Goal: Communication & Community: Answer question/provide support

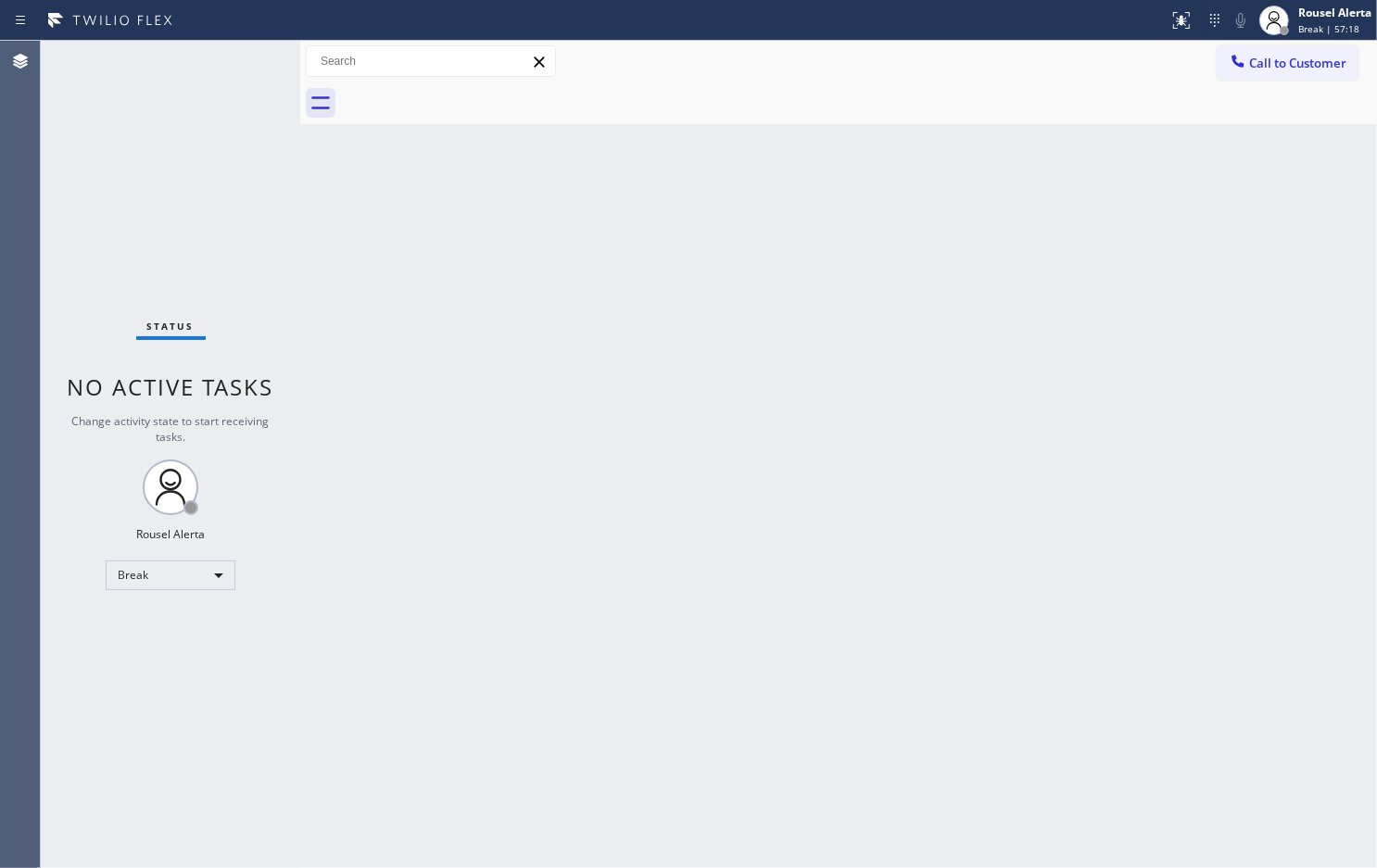
click at [993, 405] on div "Back to Dashboard Change Sender ID Customers Technicians Select a contact Outbo…" at bounding box center [839, 454] width 1077 height 827
click at [791, 558] on div "Back to Dashboard Change Sender ID Customers Technicians Select a contact Outbo…" at bounding box center [839, 454] width 1077 height 827
click at [1325, 7] on div "Rousel Alerta" at bounding box center [1334, 13] width 73 height 16
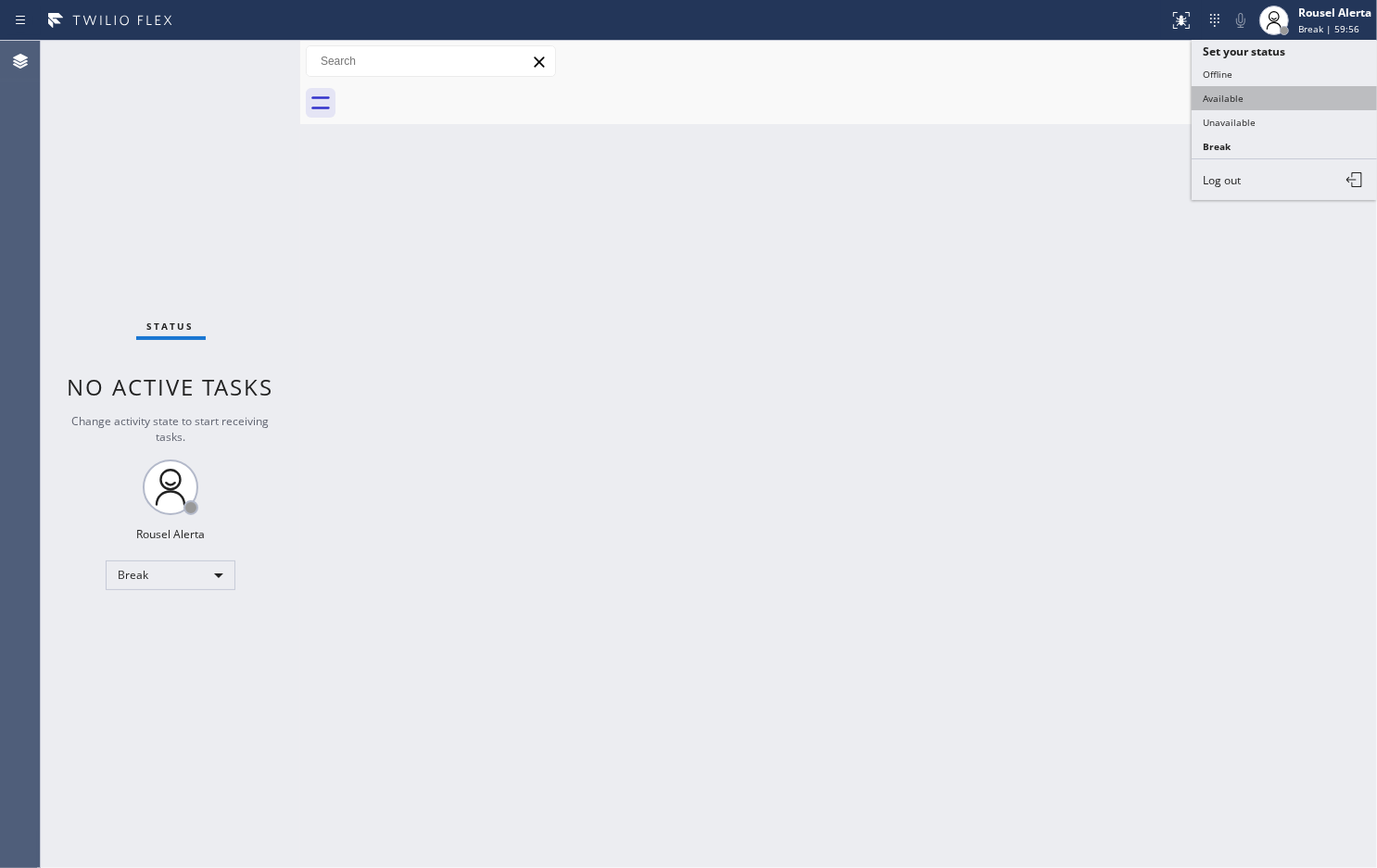
click at [1313, 88] on button "Available" at bounding box center [1285, 98] width 186 height 24
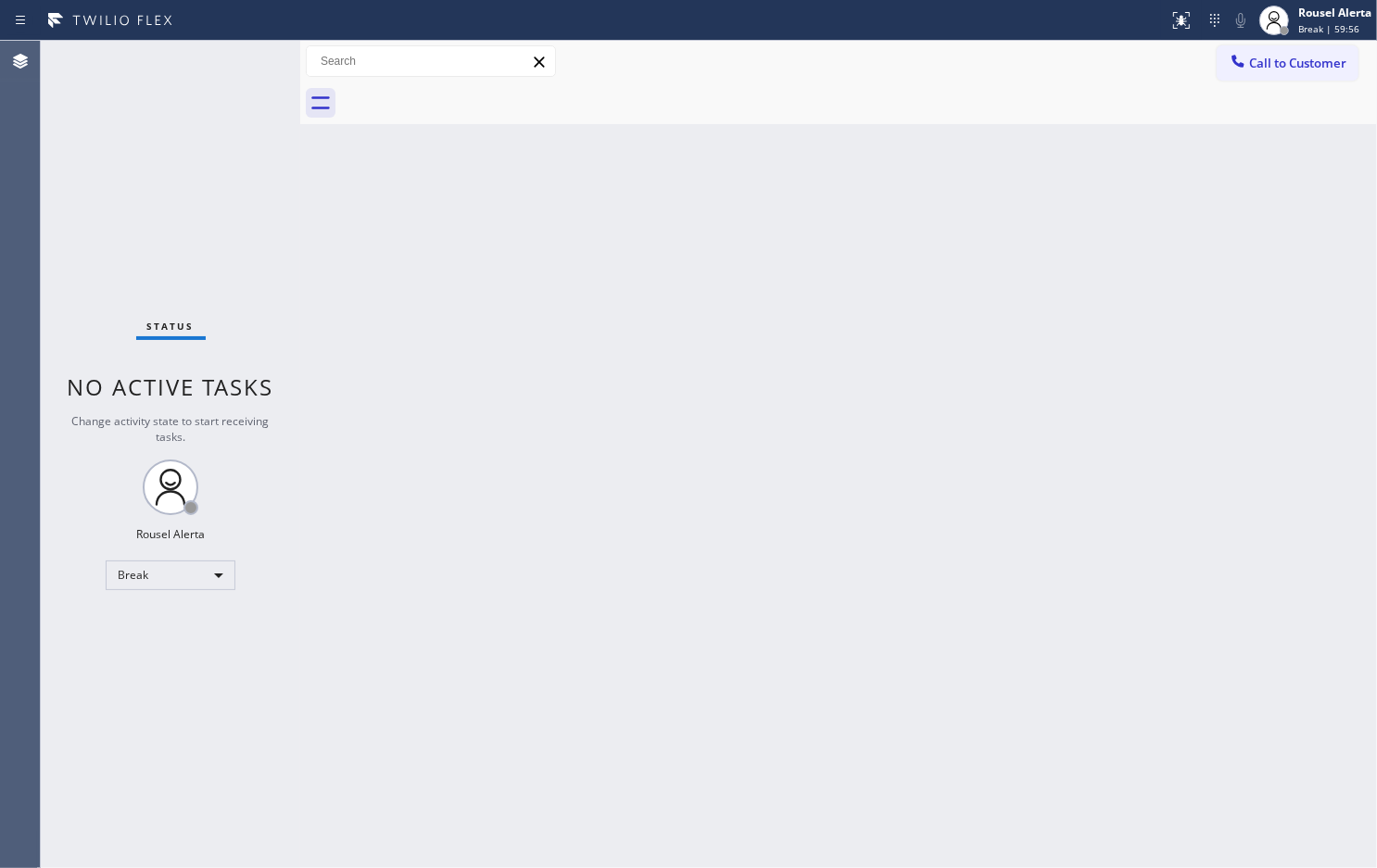
click at [1013, 358] on div "Back to Dashboard Change Sender ID Customers Technicians Select a contact Outbo…" at bounding box center [839, 454] width 1077 height 827
click at [678, 483] on div "Back to Dashboard Change Sender ID Customers Technicians Select a contact Outbo…" at bounding box center [839, 454] width 1077 height 827
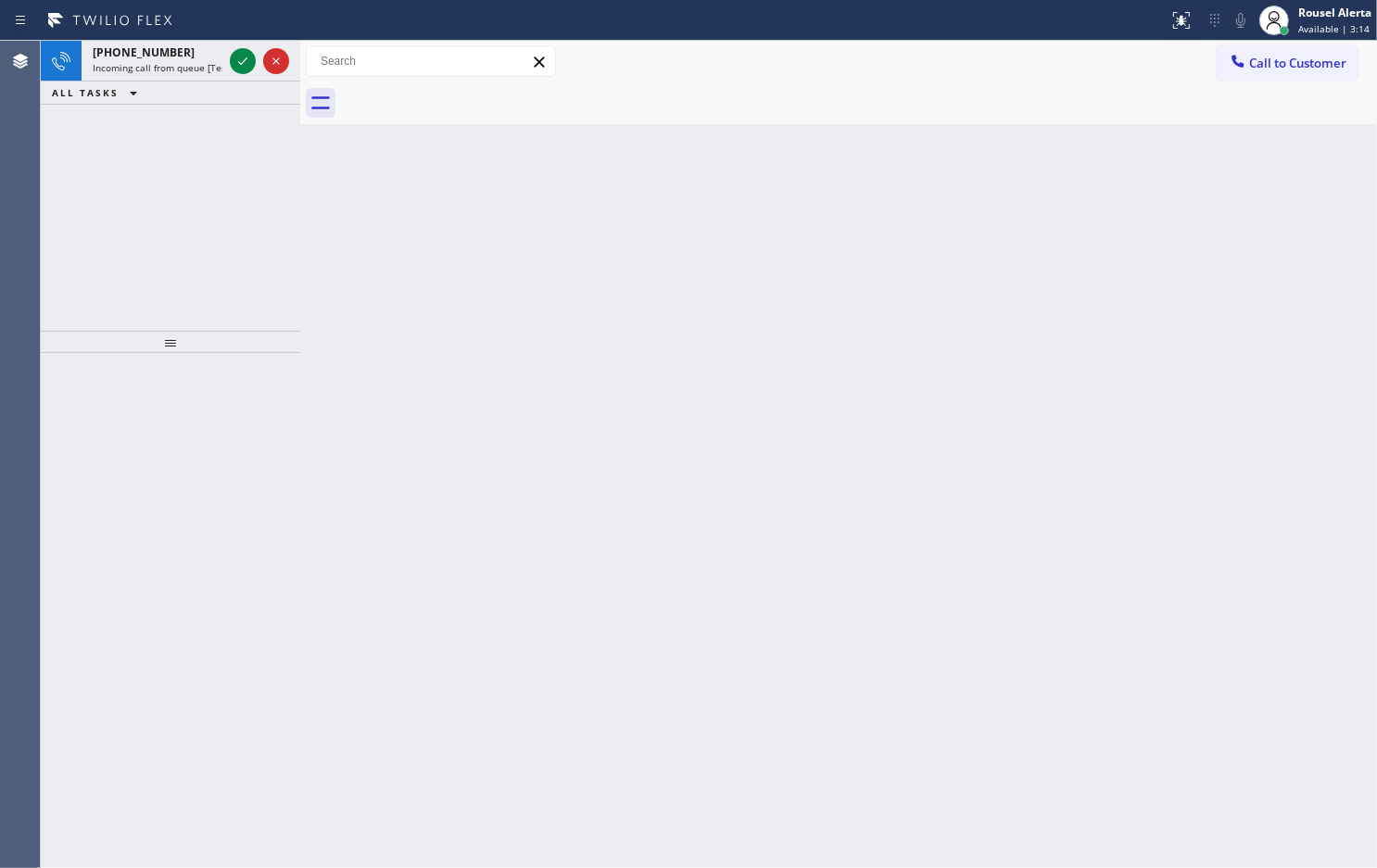
click at [228, 89] on div "ALL TASKS ALL TASKS ACTIVE TASKS TASKS IN WRAP UP" at bounding box center [170, 93] width 260 height 23
click at [207, 76] on div "[PHONE_NUMBER] Incoming call from queue [Test] All" at bounding box center [154, 61] width 145 height 41
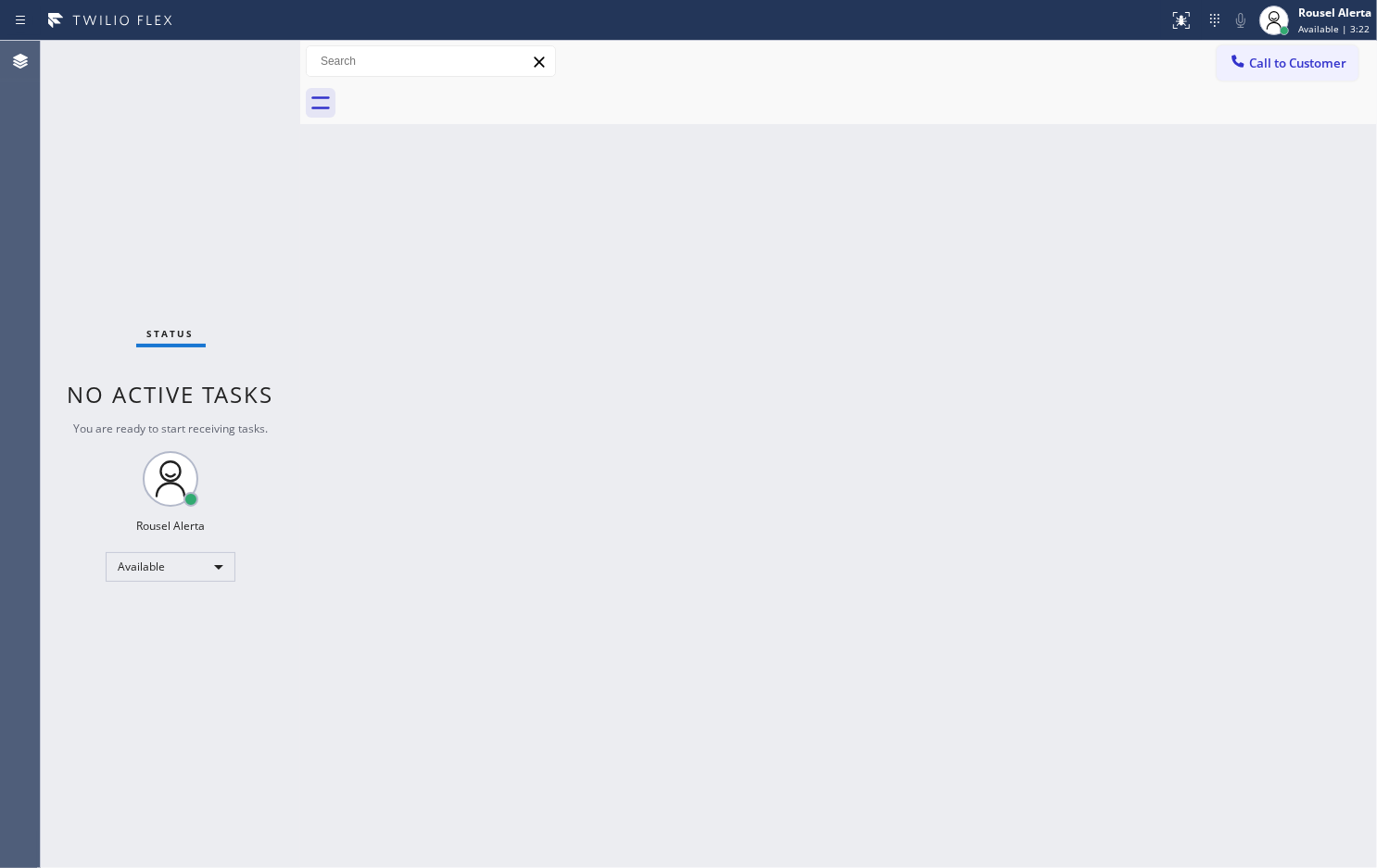
click at [223, 45] on div "Status No active tasks You are ready to start receiving tasks. Rousel Alerta Av…" at bounding box center [170, 454] width 260 height 827
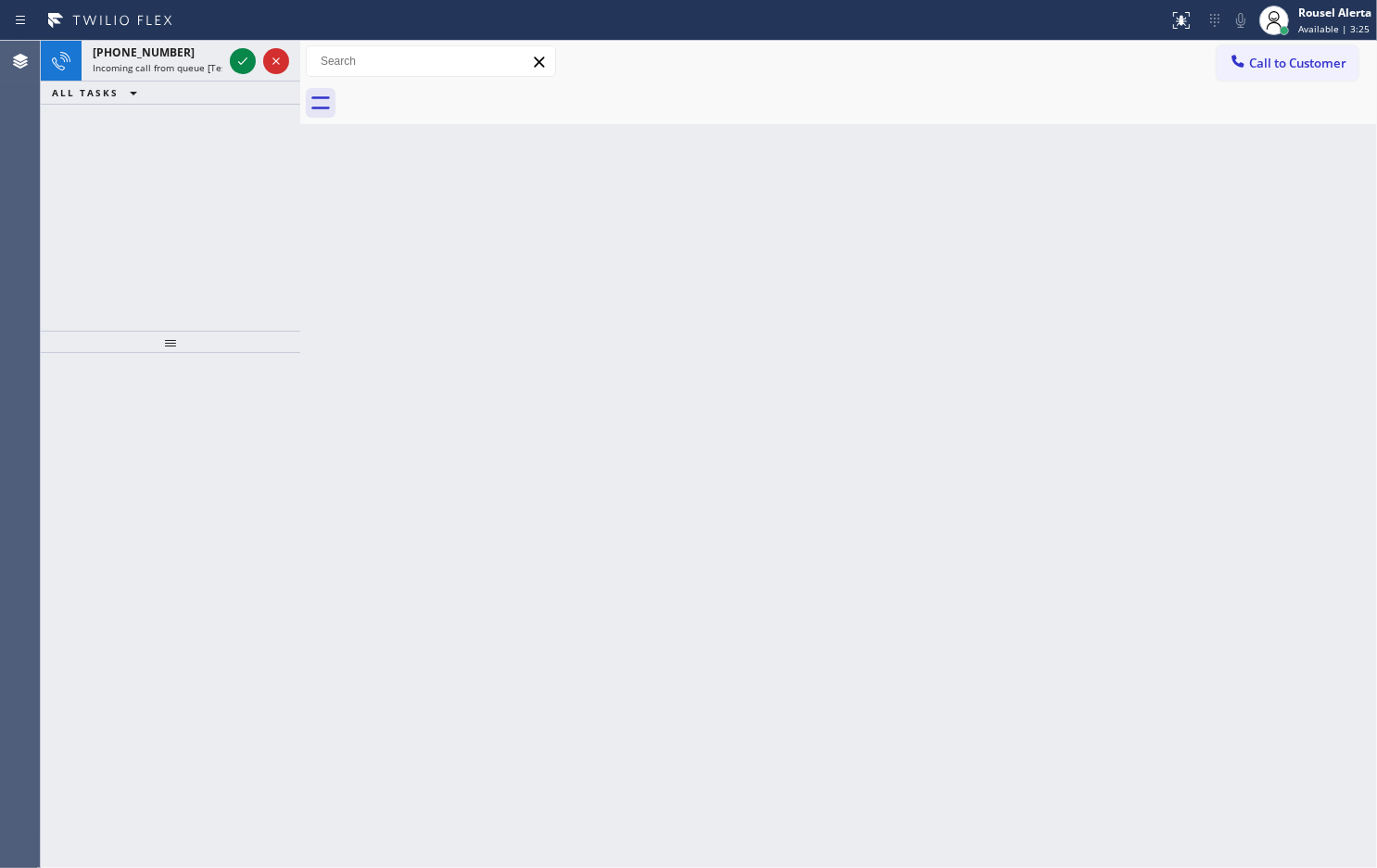
click at [223, 45] on div "[PHONE_NUMBER]" at bounding box center [157, 52] width 129 height 16
click at [176, 50] on div "[PHONE_NUMBER]" at bounding box center [157, 52] width 129 height 16
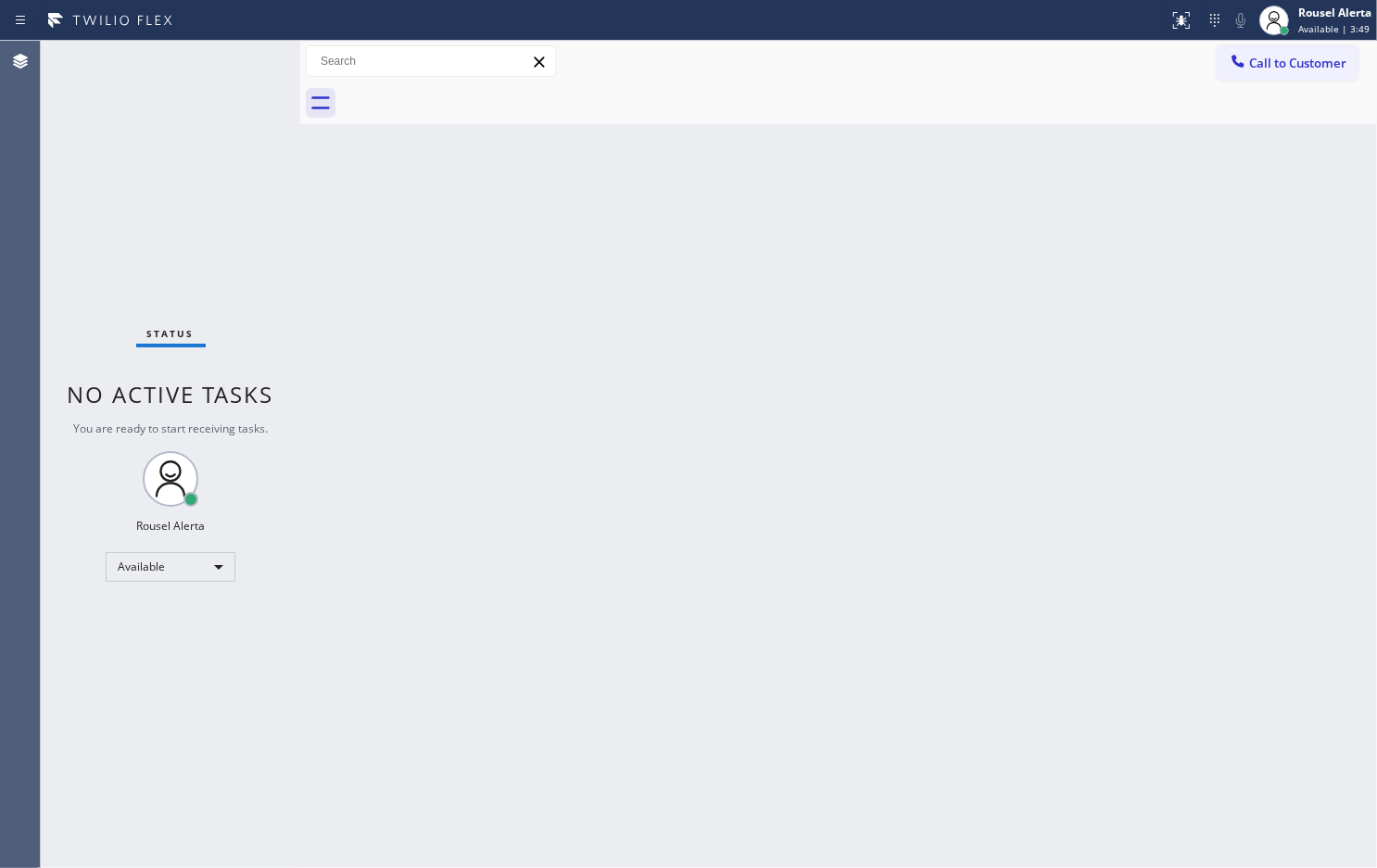
click at [237, 61] on div "Status No active tasks You are ready to start receiving tasks. Rousel Alerta Av…" at bounding box center [170, 454] width 260 height 827
click at [241, 60] on div "Status No active tasks You are ready to start receiving tasks. Rousel Alerta Av…" at bounding box center [170, 454] width 260 height 827
click at [241, 57] on div "Status No active tasks You are ready to start receiving tasks. Rousel Alerta Av…" at bounding box center [170, 454] width 260 height 827
click at [449, 360] on div "Back to Dashboard Change Sender ID Customers Technicians Select a contact Outbo…" at bounding box center [839, 454] width 1077 height 827
click at [229, 48] on div "Status No active tasks You are ready to start receiving tasks. Rousel Alerta Av…" at bounding box center [170, 454] width 260 height 827
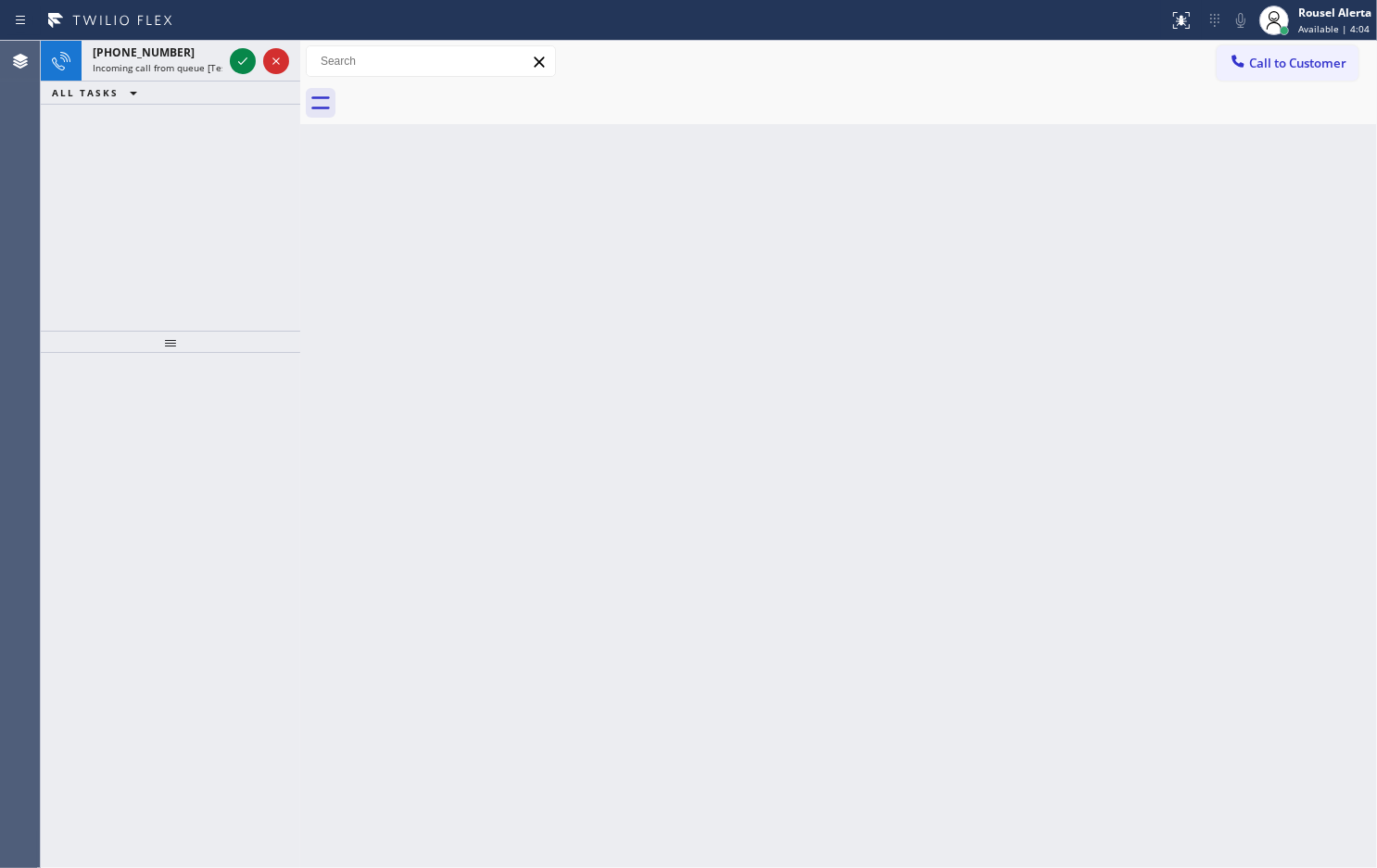
click at [207, 30] on div at bounding box center [584, 20] width 1154 height 29
click at [201, 53] on div "[PHONE_NUMBER]" at bounding box center [157, 52] width 129 height 16
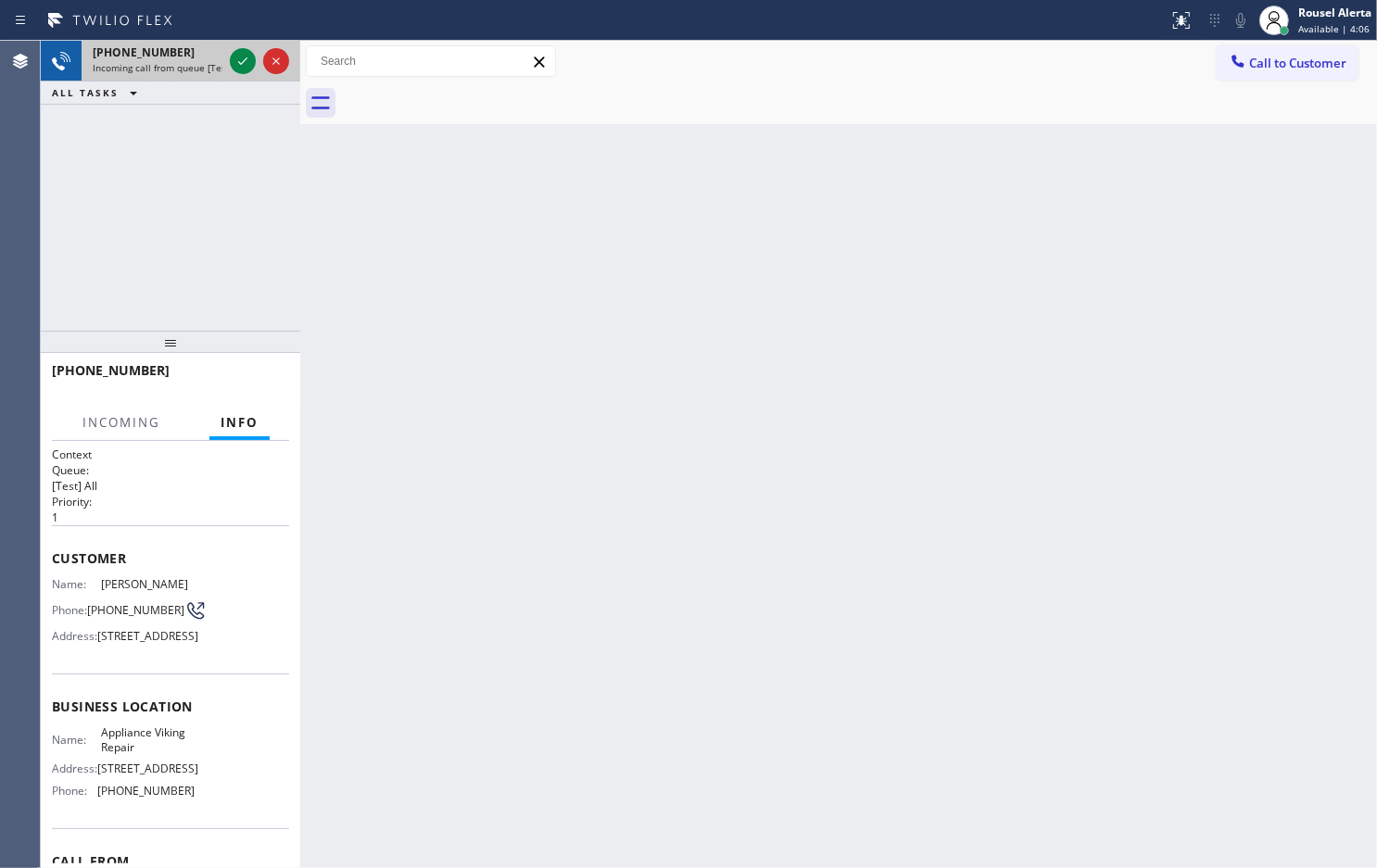
click at [210, 58] on div "[PHONE_NUMBER]" at bounding box center [157, 52] width 129 height 16
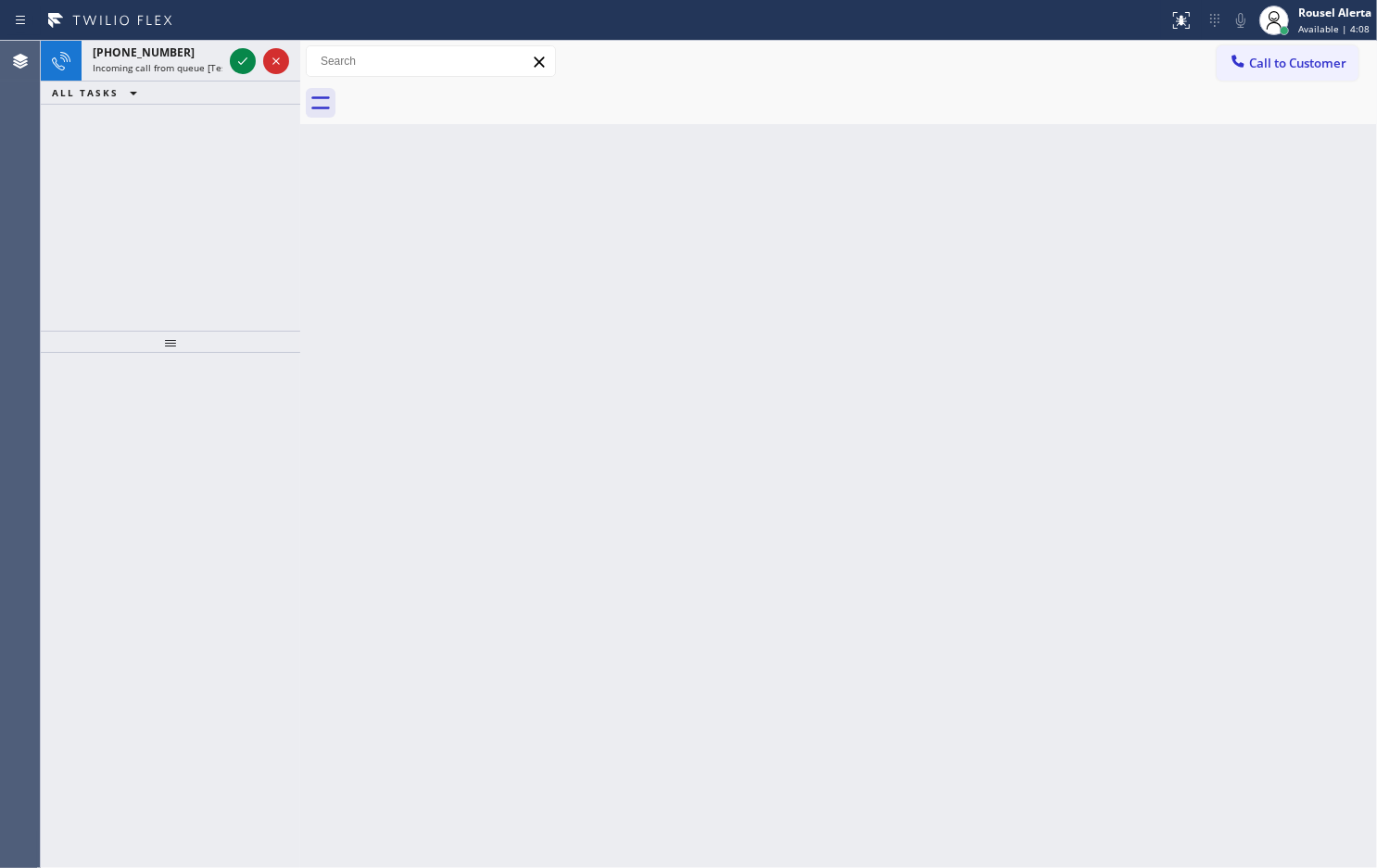
drag, startPoint x: 193, startPoint y: 25, endPoint x: 202, endPoint y: 39, distance: 16.6
click at [196, 29] on div at bounding box center [584, 20] width 1154 height 29
click at [206, 52] on div "[PHONE_NUMBER]" at bounding box center [157, 52] width 129 height 16
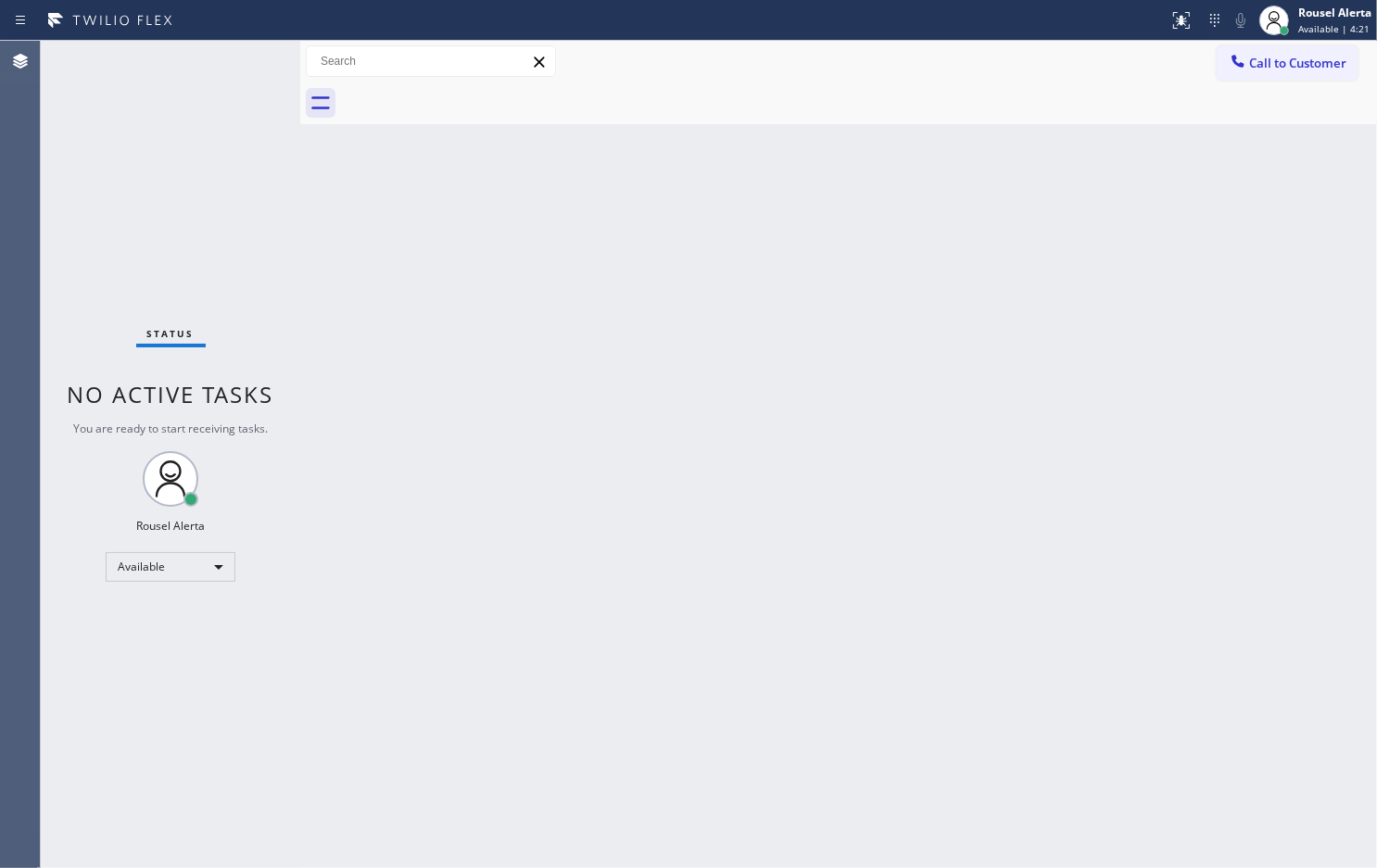
click at [441, 188] on div "Back to Dashboard Change Sender ID Customers Technicians Select a contact Outbo…" at bounding box center [839, 454] width 1077 height 827
drag, startPoint x: 468, startPoint y: 437, endPoint x: 465, endPoint y: 423, distance: 14.3
click at [466, 437] on div "Back to Dashboard Change Sender ID Customers Technicians Select a contact Outbo…" at bounding box center [839, 454] width 1077 height 827
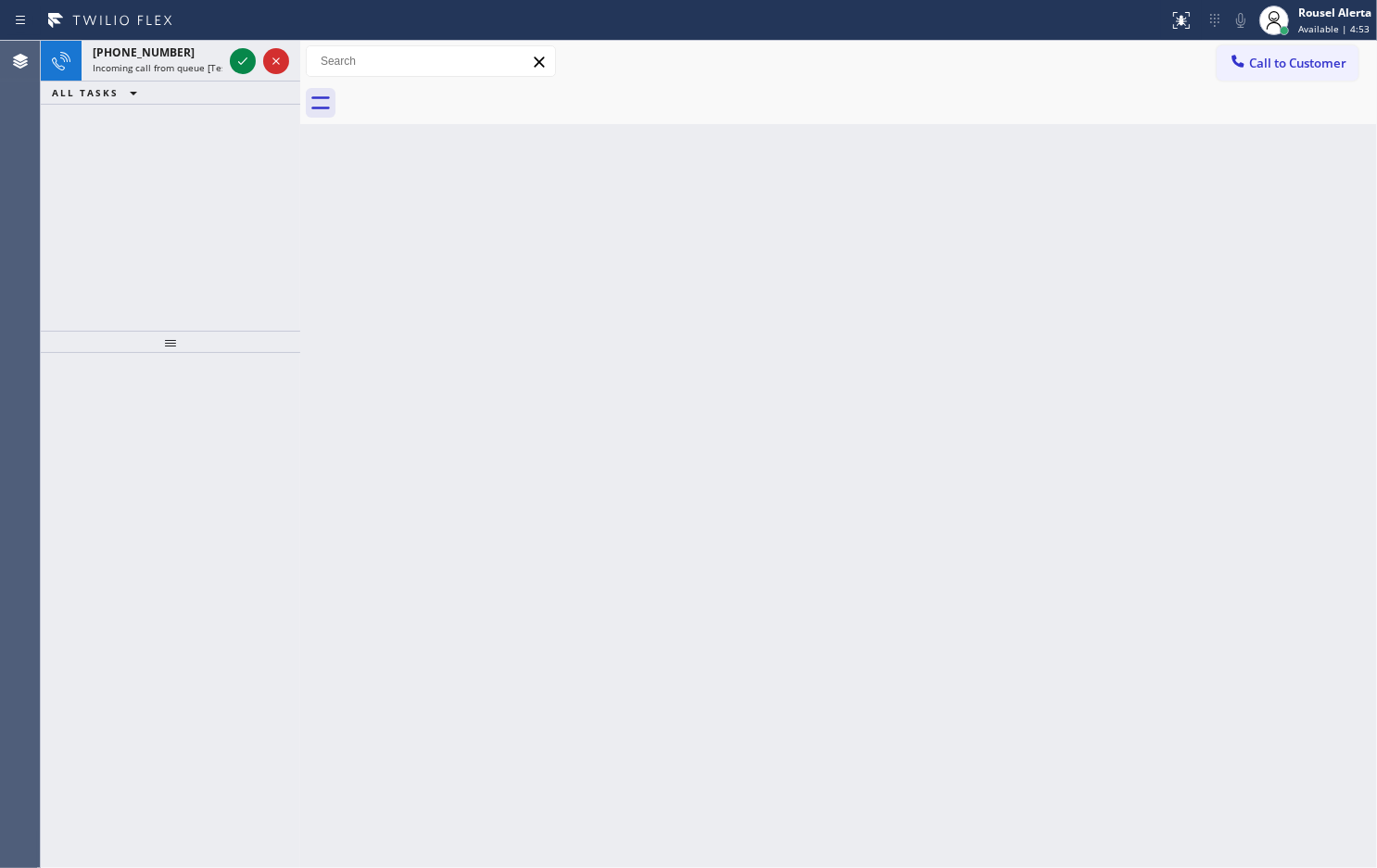
click at [173, 82] on div "ALL TASKS ALL TASKS ACTIVE TASKS TASKS IN WRAP UP" at bounding box center [170, 93] width 260 height 23
click at [188, 67] on span "Incoming call from queue [Test] All" at bounding box center [169, 67] width 154 height 13
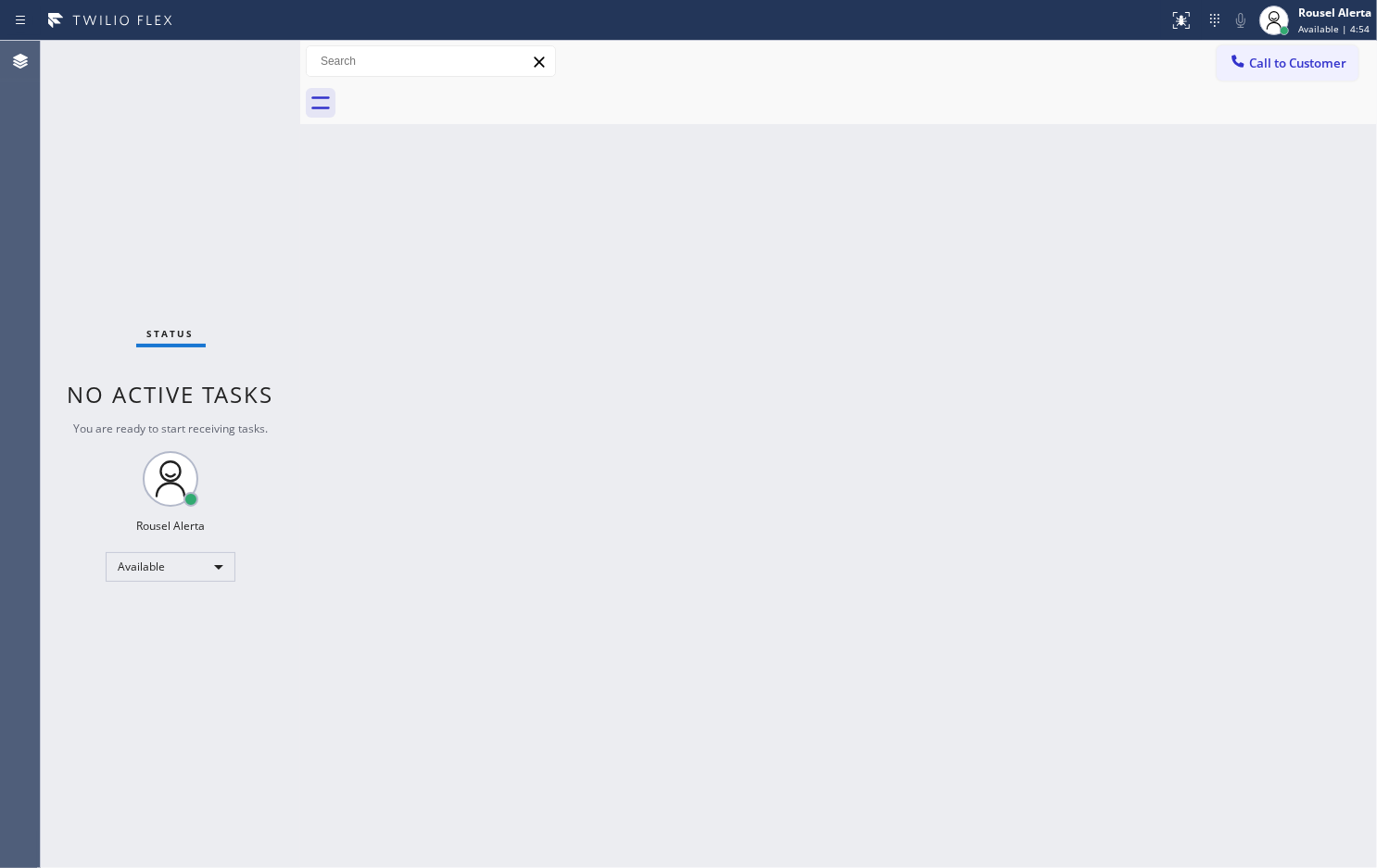
click at [237, 57] on div "Status No active tasks You are ready to start receiving tasks. Rousel Alerta Av…" at bounding box center [170, 454] width 260 height 827
click at [243, 57] on div "Status No active tasks You are ready to start receiving tasks. Rousel Alerta Av…" at bounding box center [170, 454] width 260 height 827
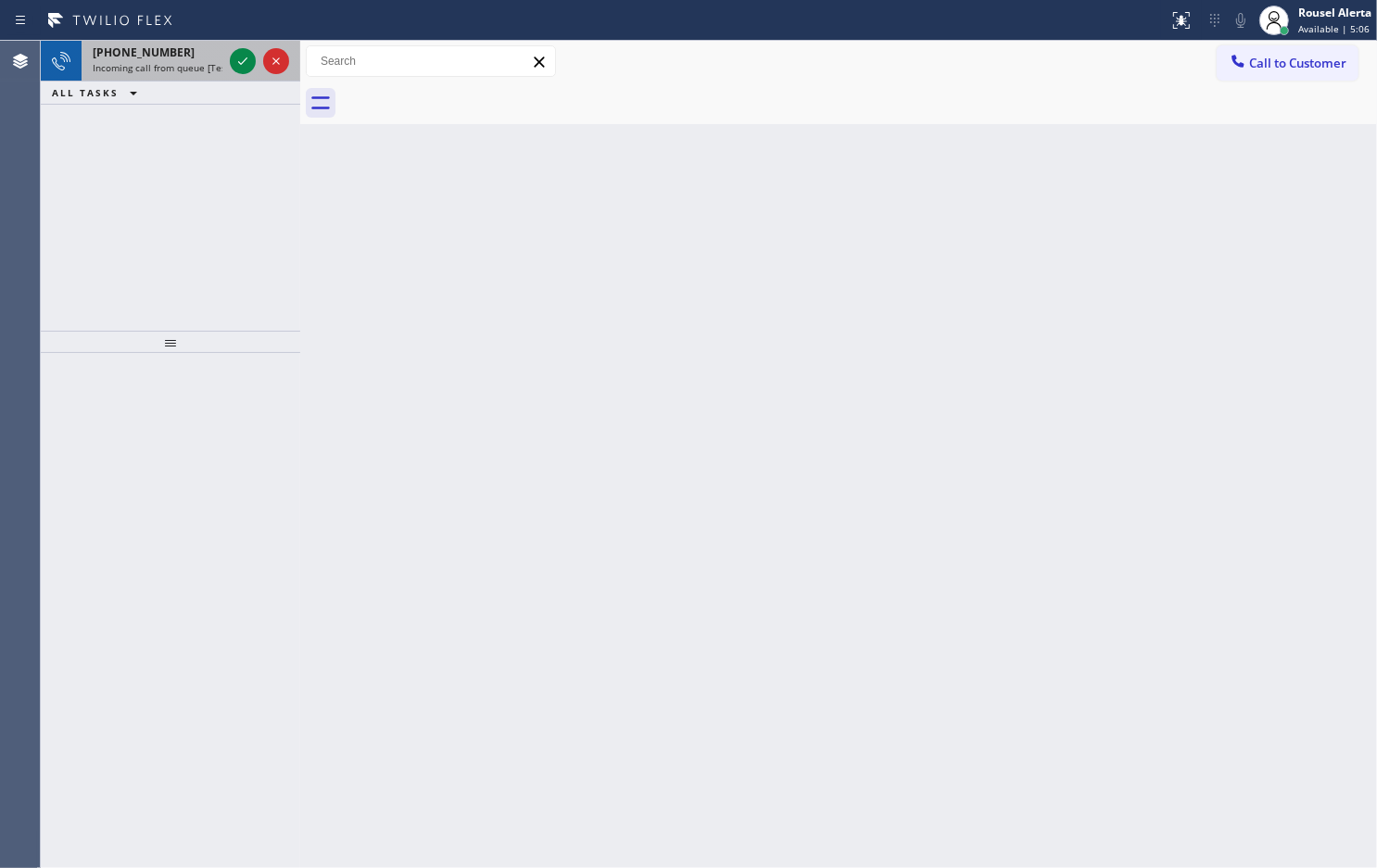
click at [200, 72] on span "Incoming call from queue [Test] All" at bounding box center [169, 67] width 154 height 13
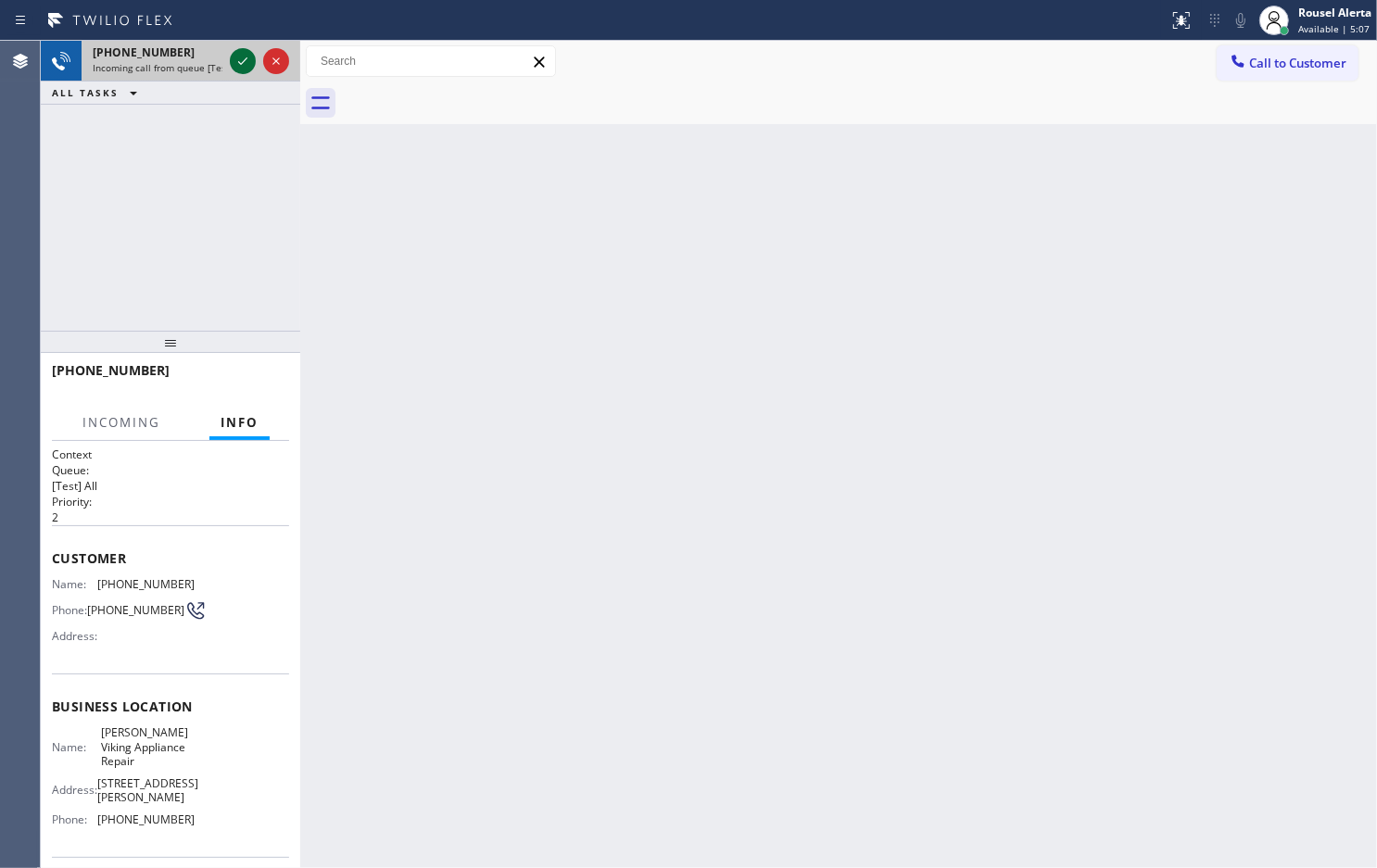
click at [241, 62] on icon at bounding box center [242, 60] width 22 height 22
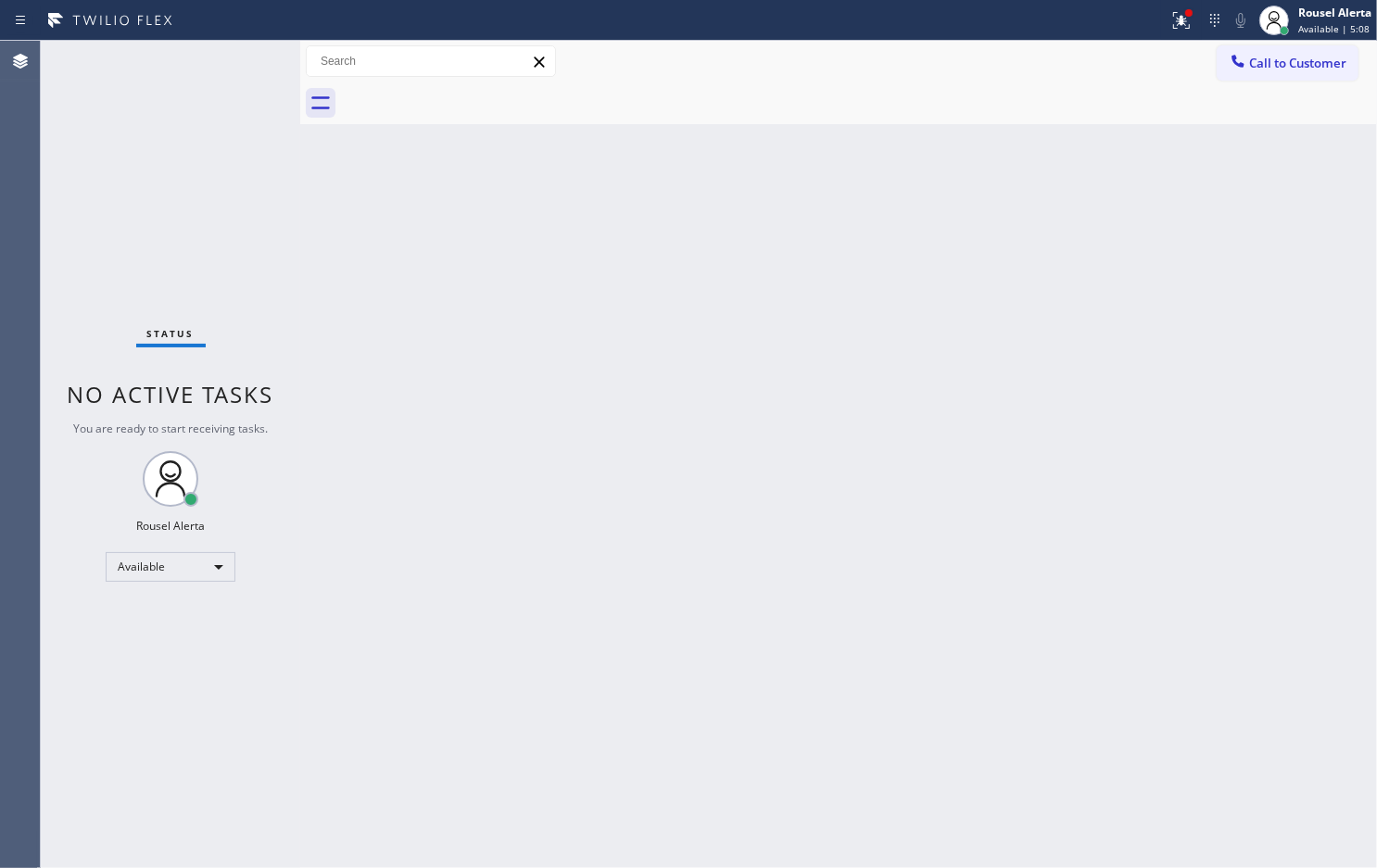
click at [241, 62] on div "Status No active tasks You are ready to start receiving tasks. Rousel Alerta Av…" at bounding box center [170, 454] width 260 height 827
drag, startPoint x: 241, startPoint y: 62, endPoint x: 279, endPoint y: 62, distance: 38.0
click at [265, 50] on div "Status No active tasks You are ready to start receiving tasks. Rousel Alerta Av…" at bounding box center [170, 454] width 260 height 827
click at [1176, 39] on button at bounding box center [1182, 20] width 41 height 41
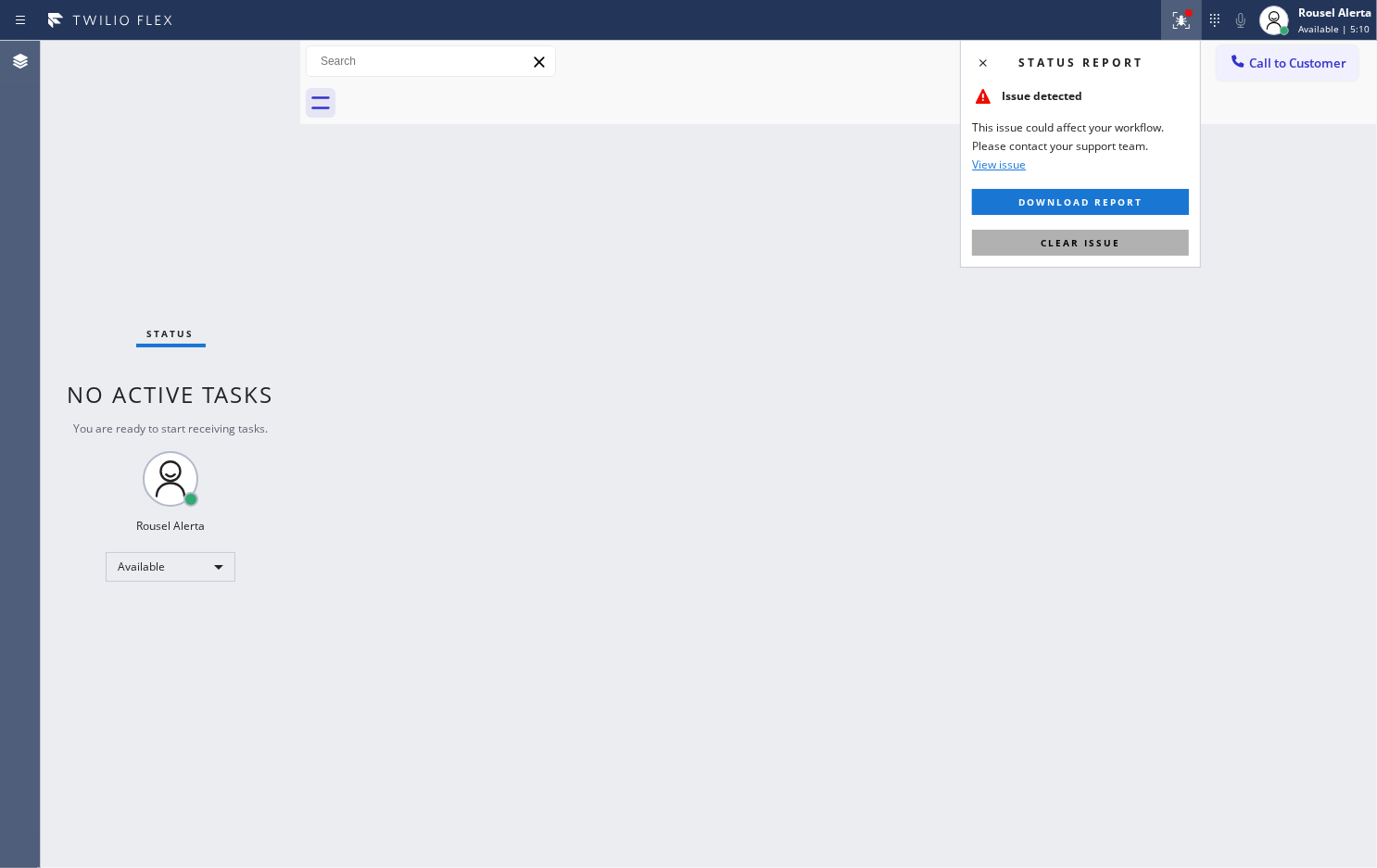
click at [1163, 253] on button "Clear issue" at bounding box center [1080, 242] width 217 height 26
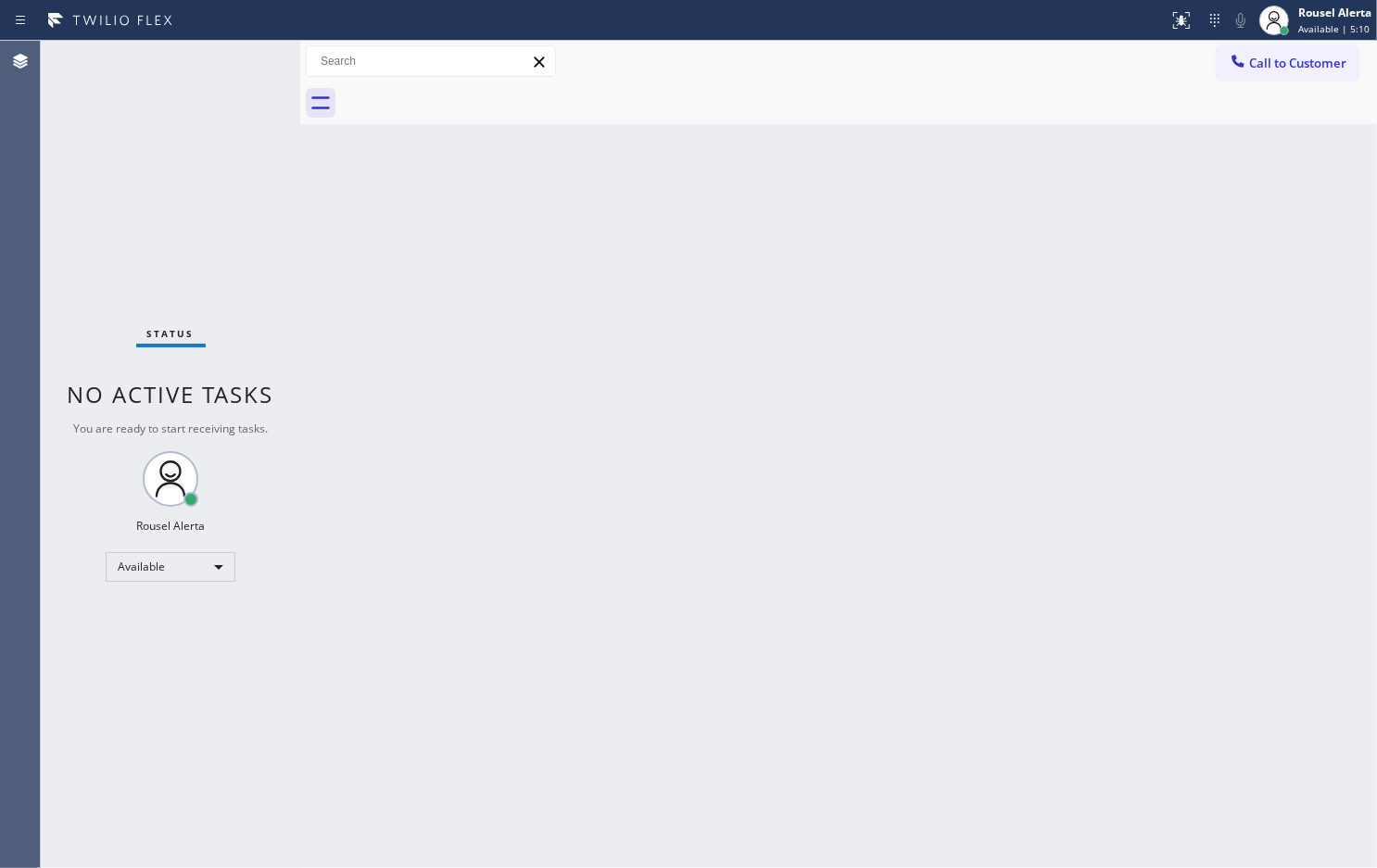
click at [1161, 255] on div "Back to Dashboard Change Sender ID Customers Technicians Select a contact Outbo…" at bounding box center [839, 454] width 1077 height 827
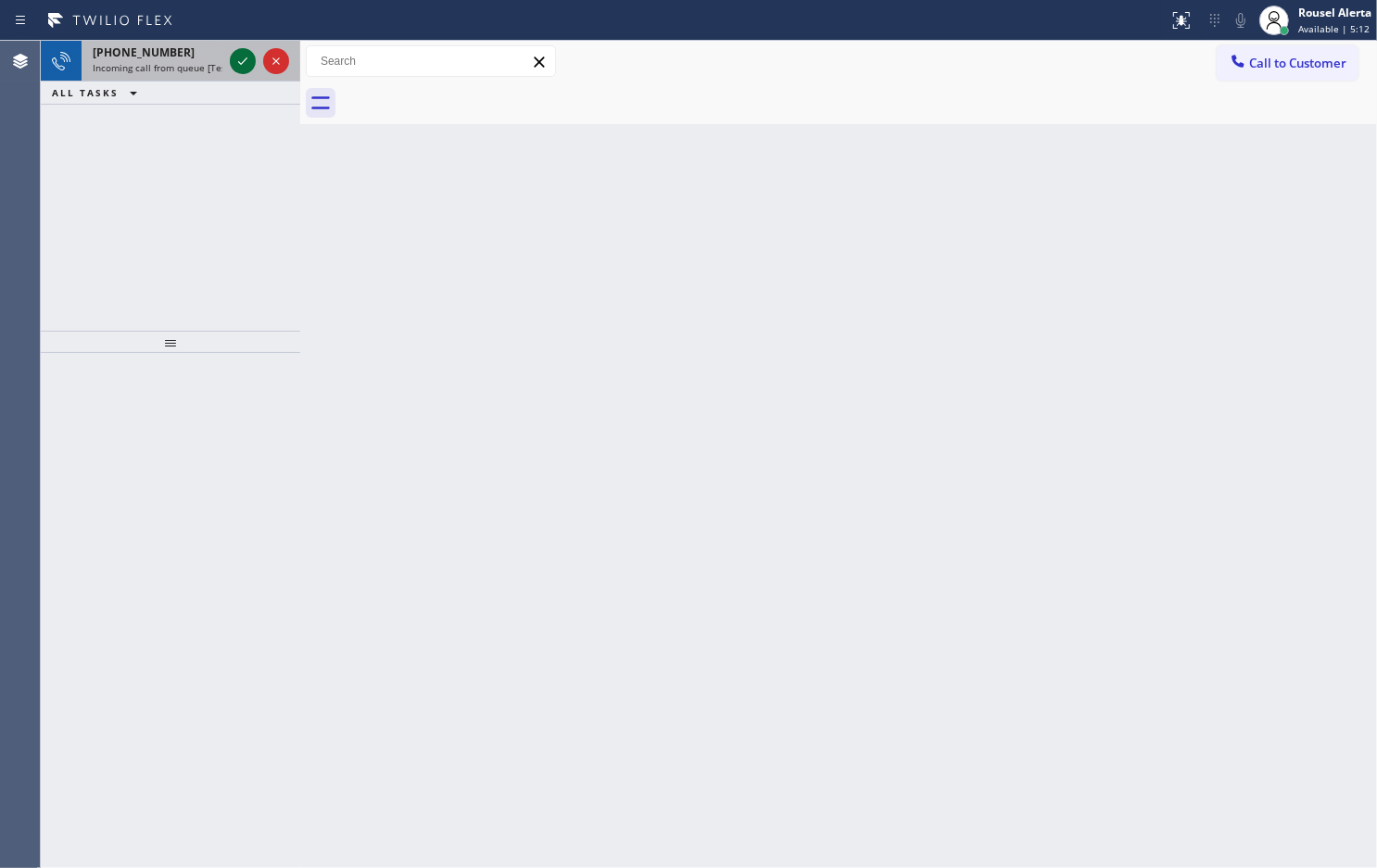
drag, startPoint x: 159, startPoint y: 48, endPoint x: 247, endPoint y: 66, distance: 89.8
click at [171, 48] on div "[PHONE_NUMBER]" at bounding box center [157, 52] width 129 height 16
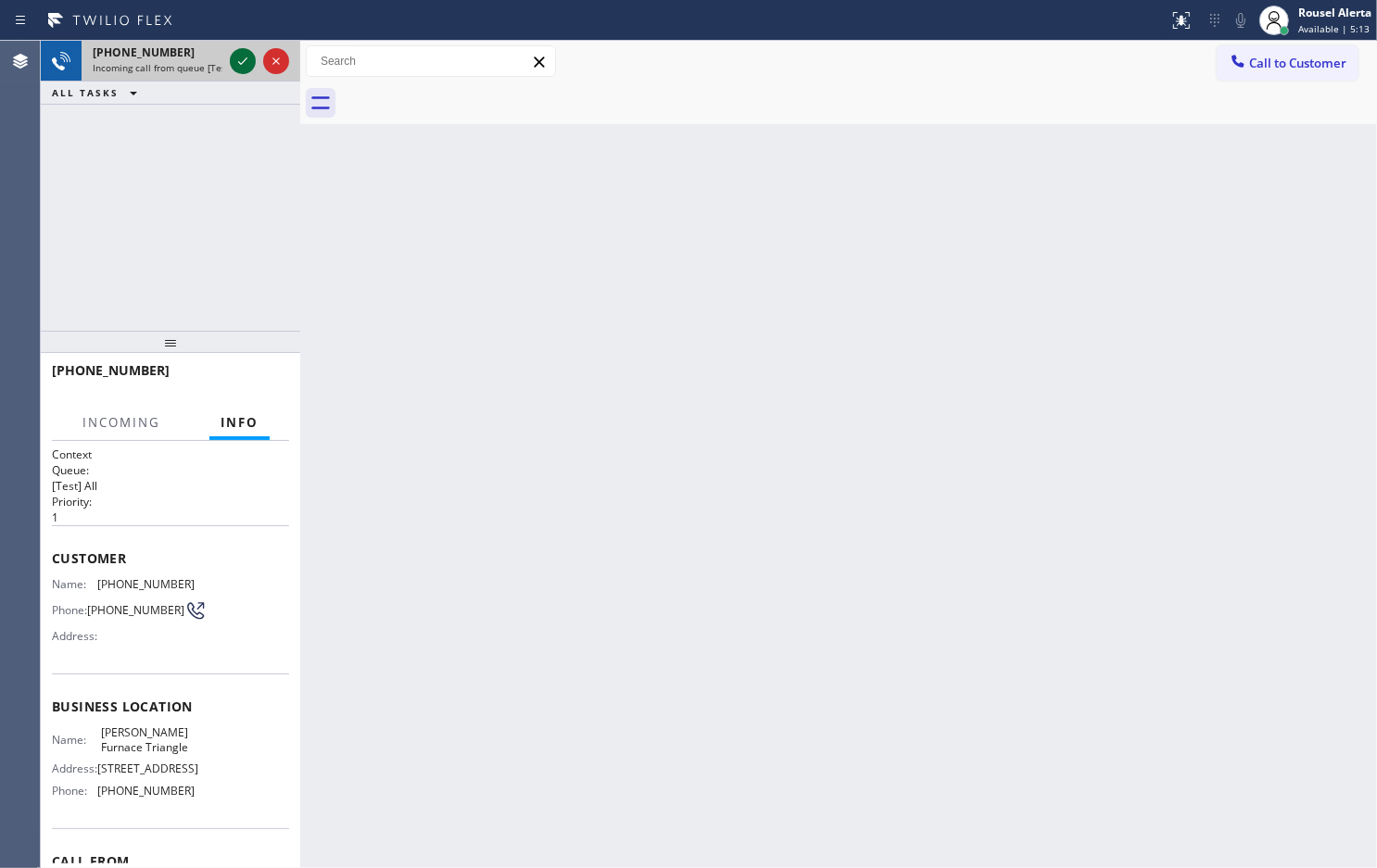
click at [242, 66] on icon at bounding box center [242, 60] width 22 height 22
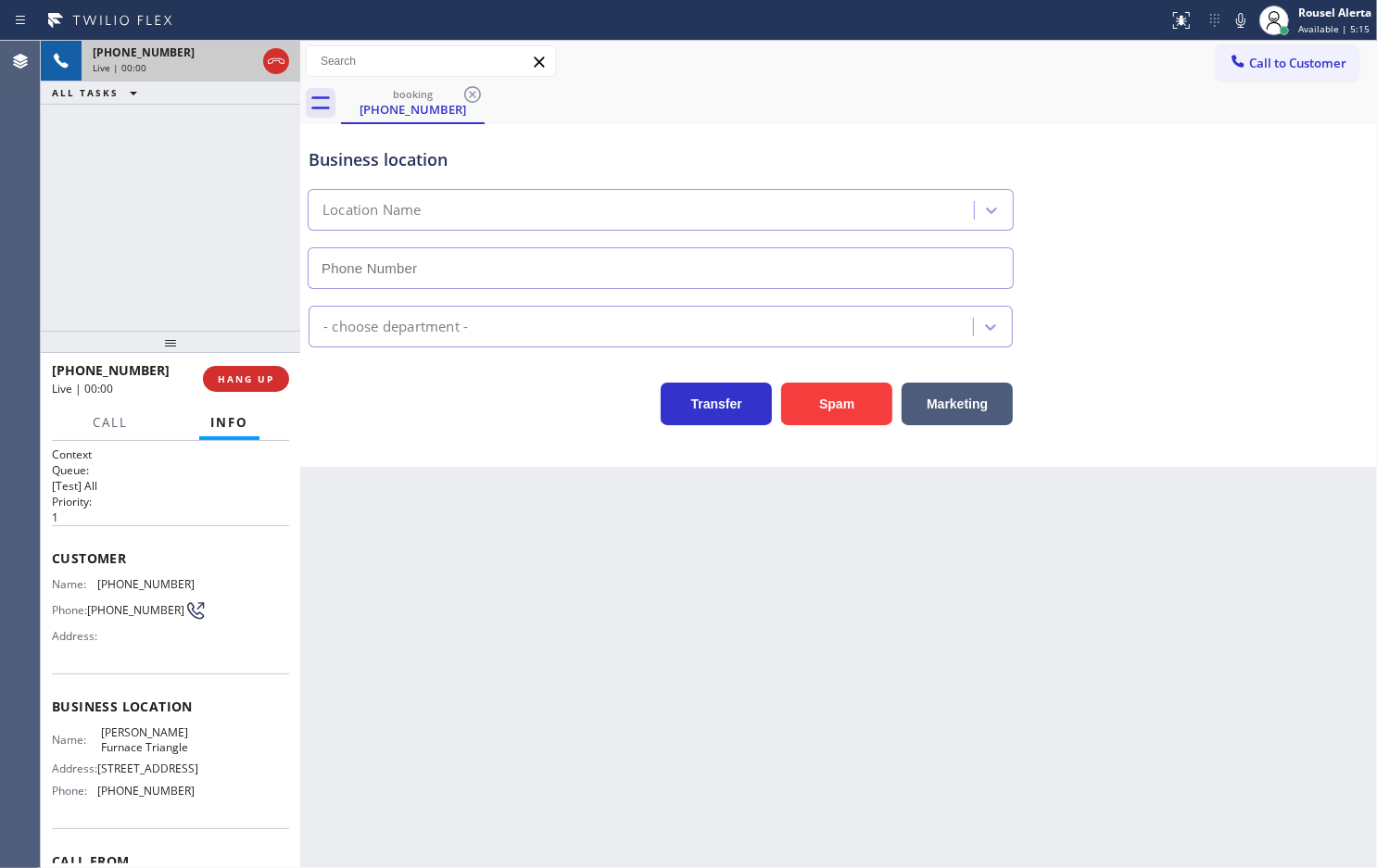
type input "[PHONE_NUMBER]"
click at [563, 616] on div "Back to Dashboard Change Sender ID Customers Technicians Select a contact Outbo…" at bounding box center [839, 454] width 1077 height 827
click at [210, 252] on div "[PHONE_NUMBER] Live | 00:08 ALL TASKS ALL TASKS ACTIVE TASKS TASKS IN WRAP UP" at bounding box center [170, 186] width 260 height 290
click at [441, 604] on div "Back to Dashboard Change Sender ID Customers Technicians Select a contact Outbo…" at bounding box center [839, 454] width 1077 height 827
click at [233, 368] on button "HANG UP" at bounding box center [246, 378] width 87 height 26
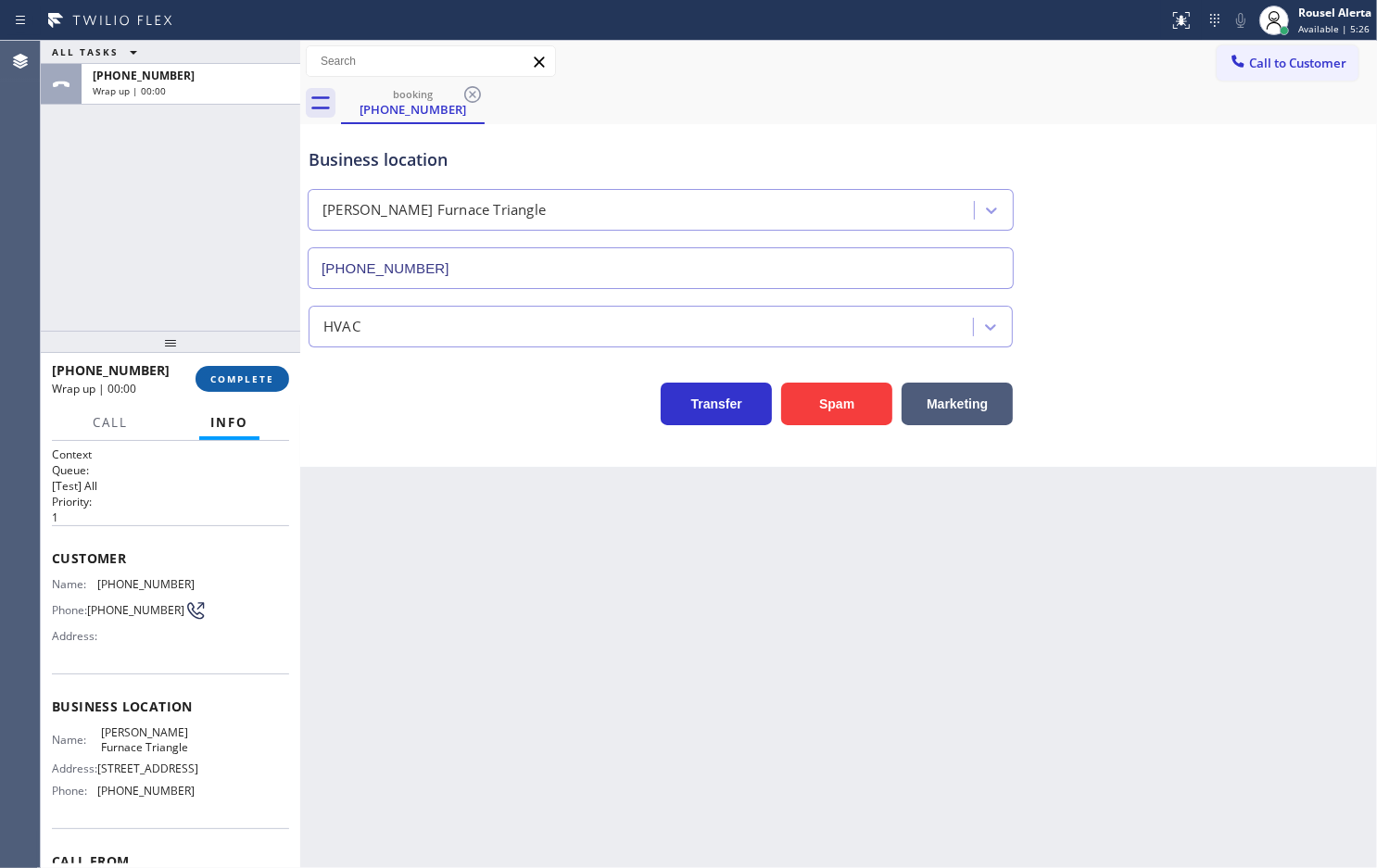
click at [233, 368] on button "COMPLETE" at bounding box center [242, 378] width 93 height 26
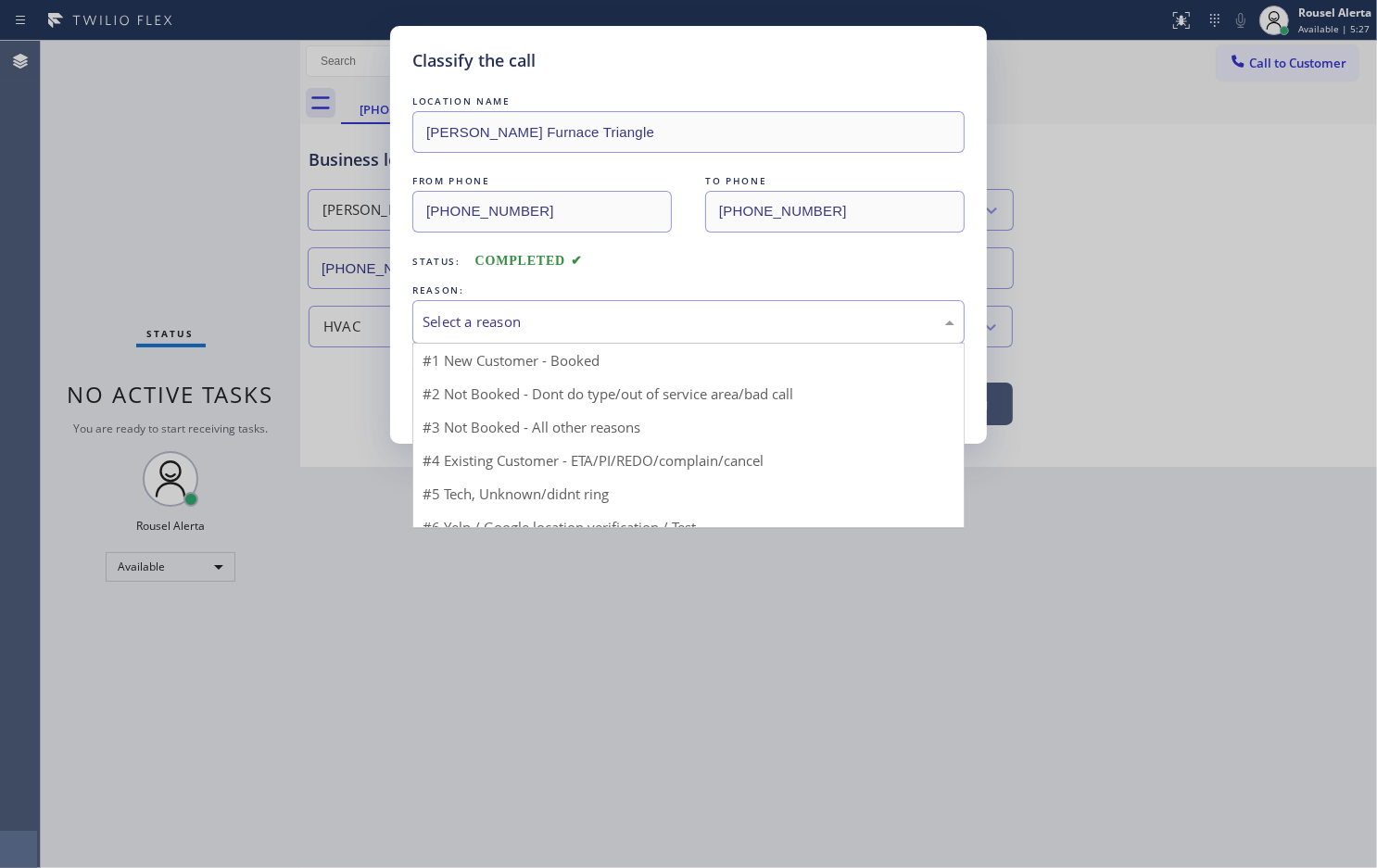
click at [482, 315] on div "Select a reason" at bounding box center [688, 322] width 532 height 21
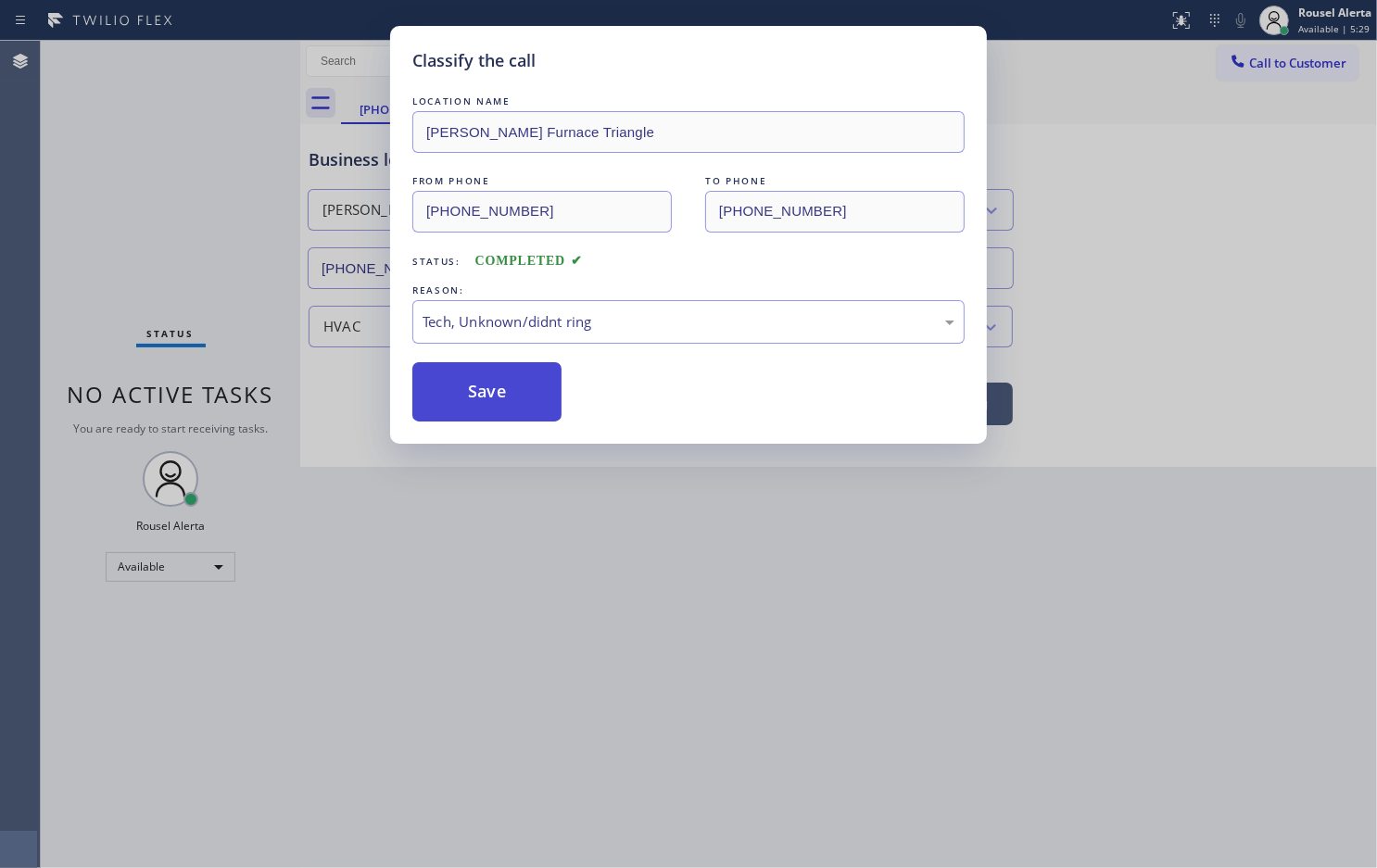
click at [520, 401] on button "Save" at bounding box center [486, 392] width 149 height 59
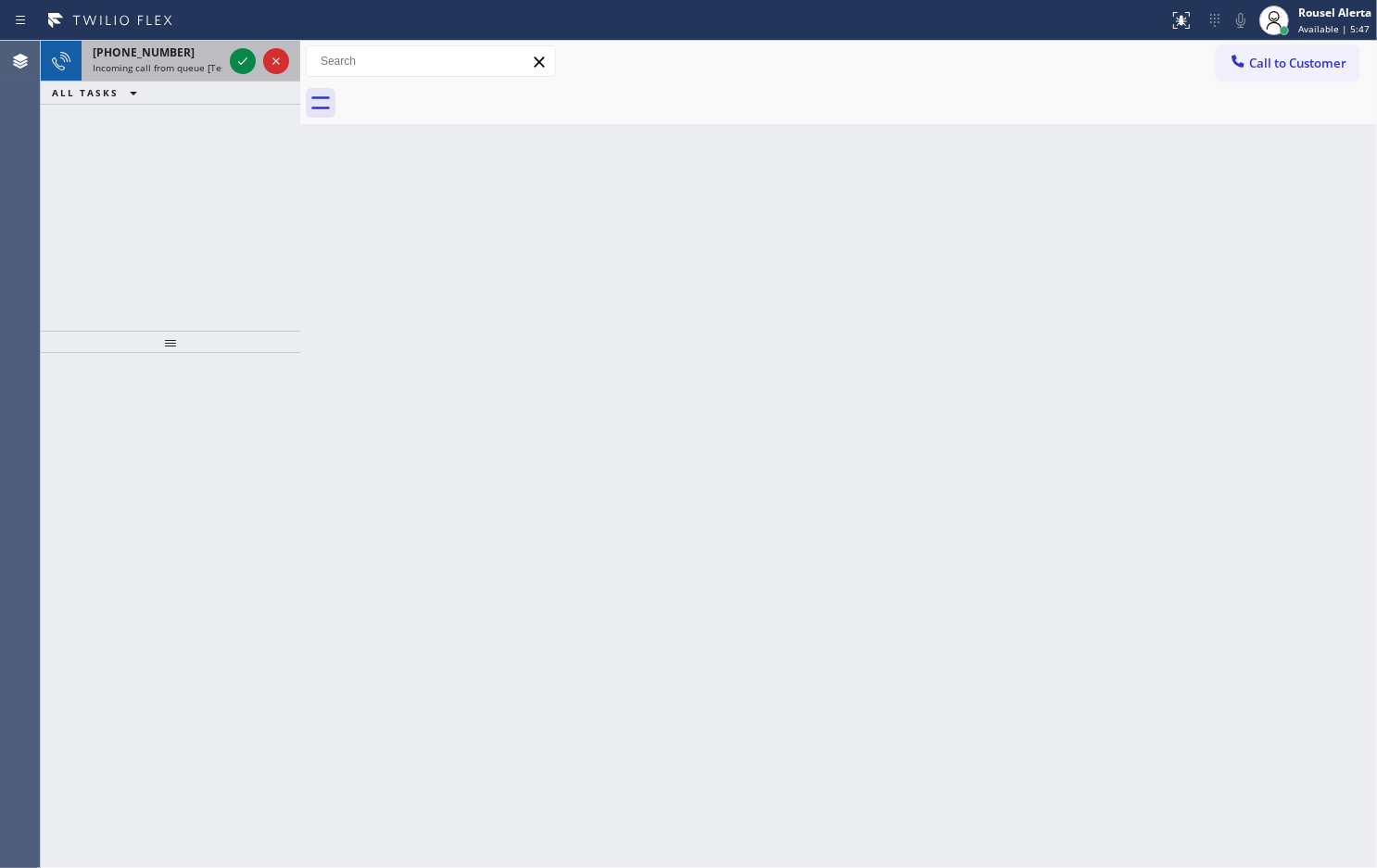
click at [221, 52] on div "[PHONE_NUMBER]" at bounding box center [157, 52] width 129 height 16
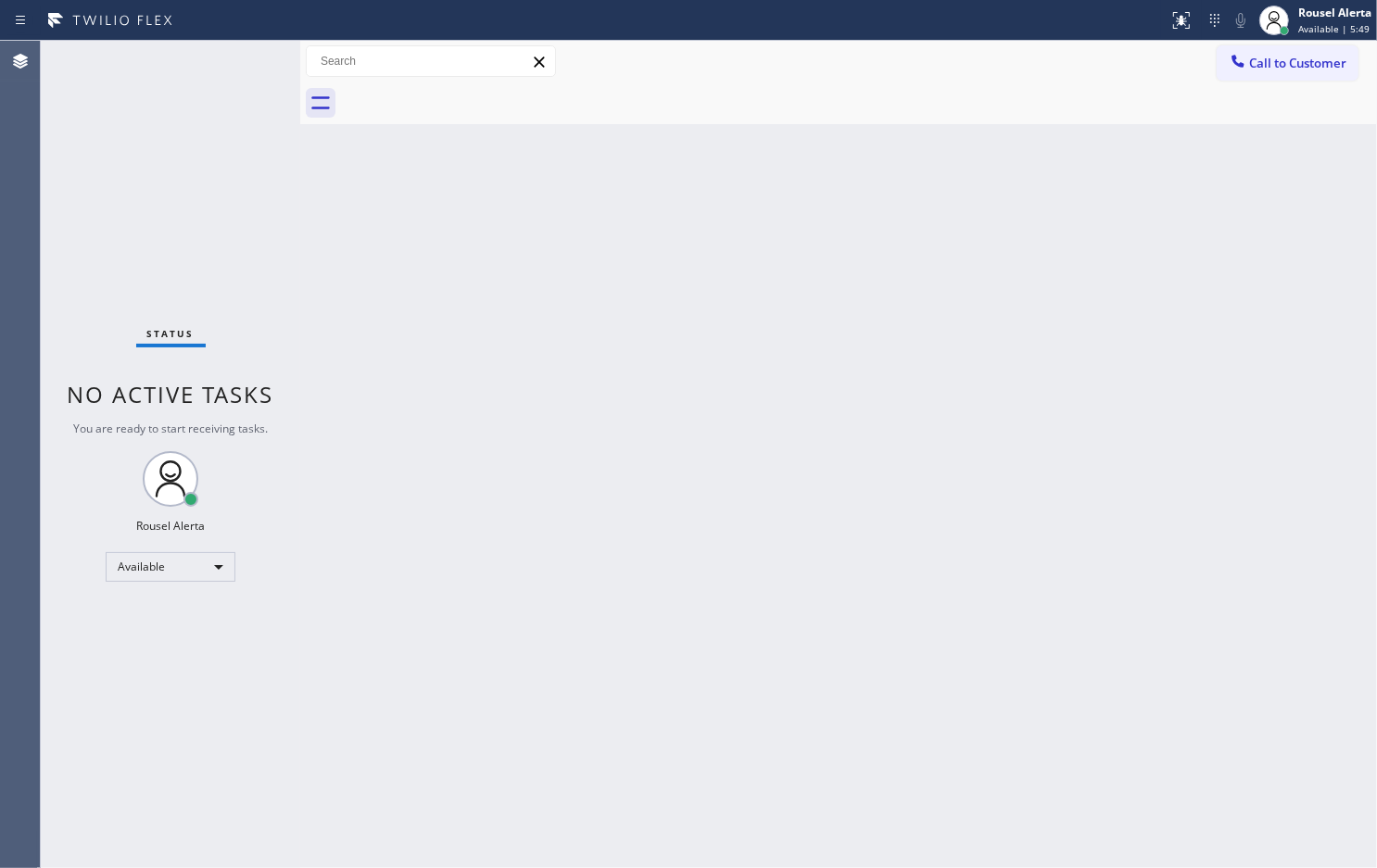
click at [228, 52] on div "Status No active tasks You are ready to start receiving tasks. Rousel Alerta Av…" at bounding box center [170, 454] width 260 height 827
click at [228, 52] on div "Status No active tasks You are ready to start receiving tasks. Rousel Alerta Av…" at bounding box center [170, 454] width 260 height 827
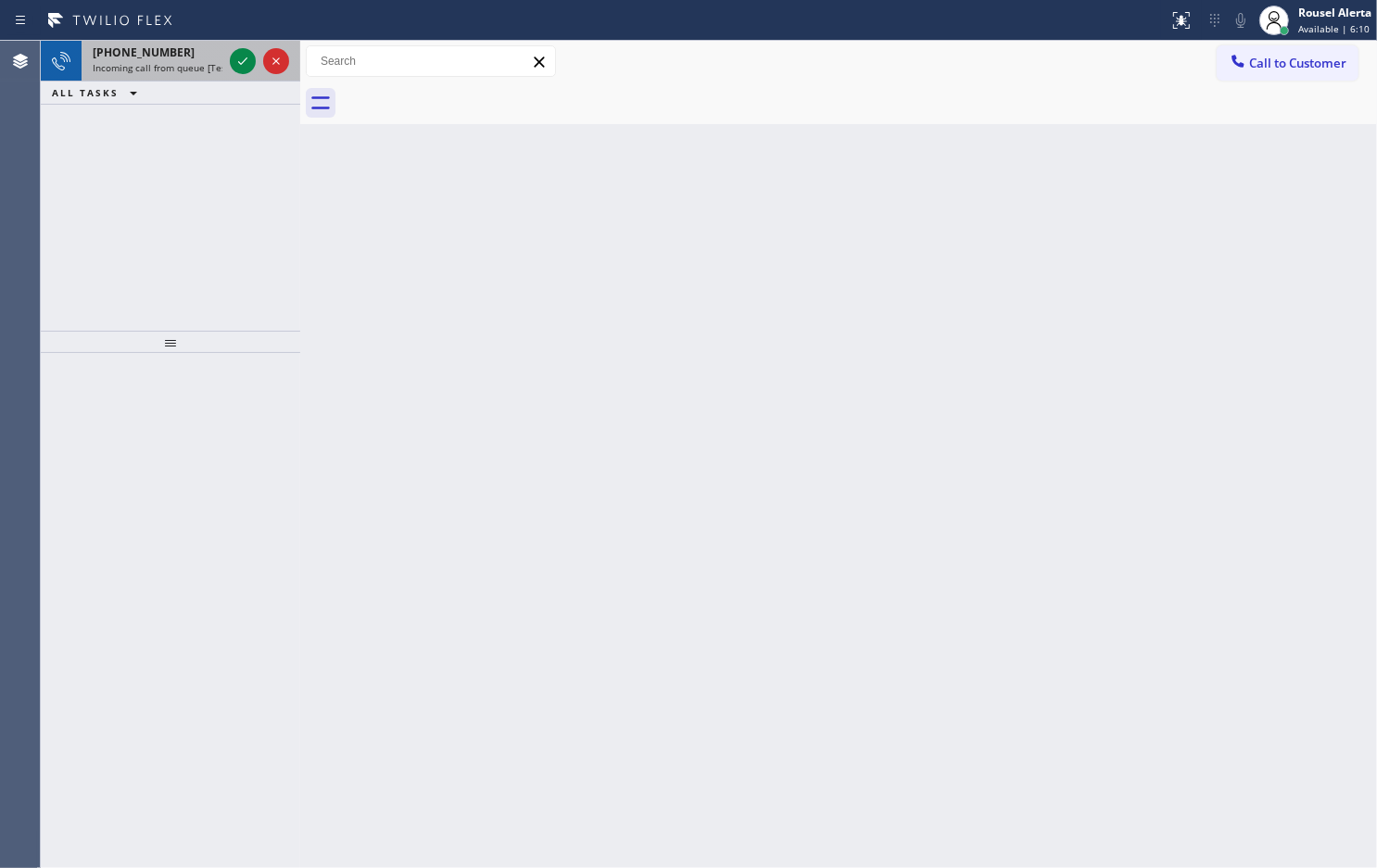
drag, startPoint x: 176, startPoint y: 68, endPoint x: 229, endPoint y: 70, distance: 53.0
click at [177, 68] on span "Incoming call from queue [Test] All" at bounding box center [169, 67] width 154 height 13
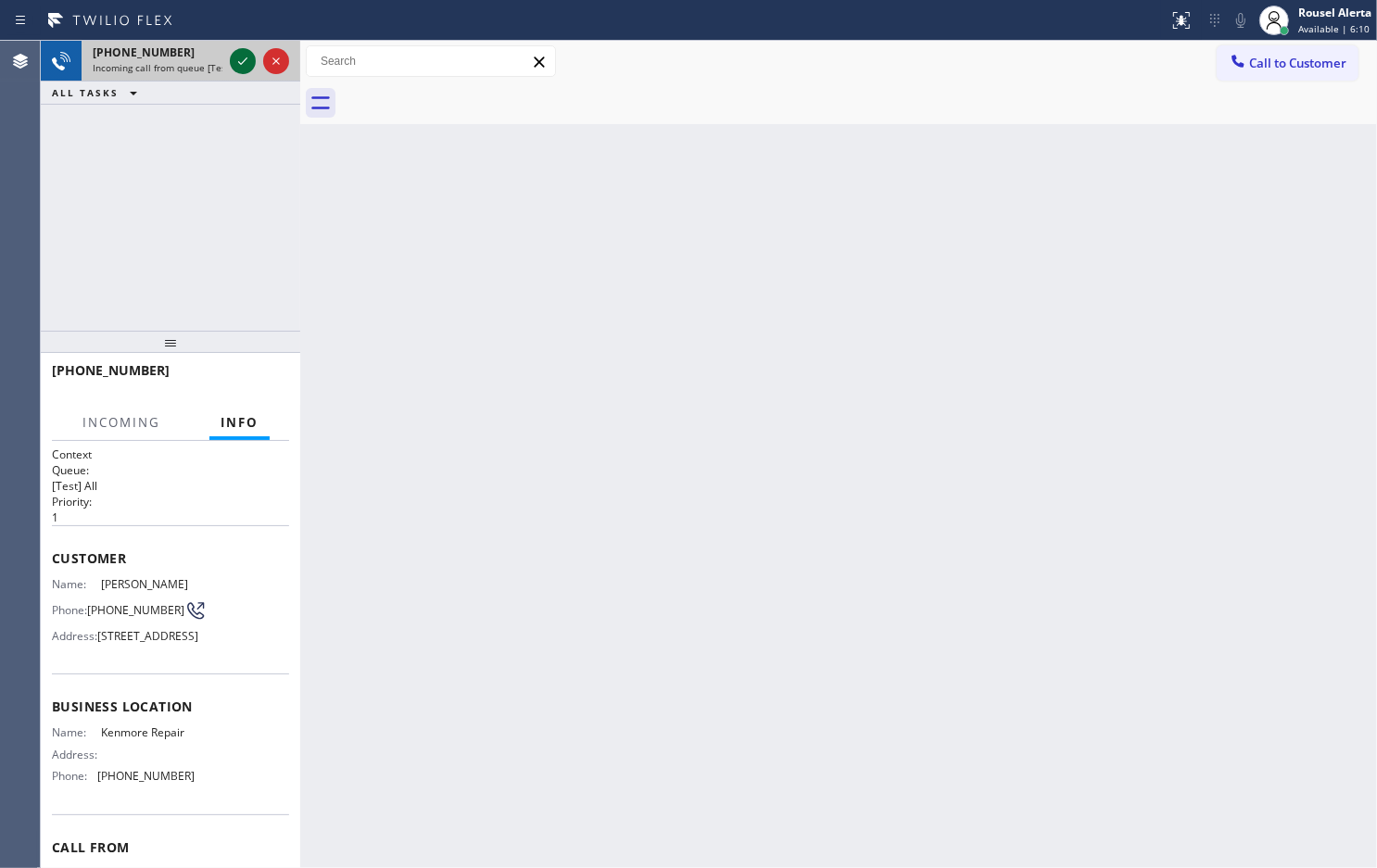
click at [233, 70] on icon at bounding box center [242, 60] width 22 height 22
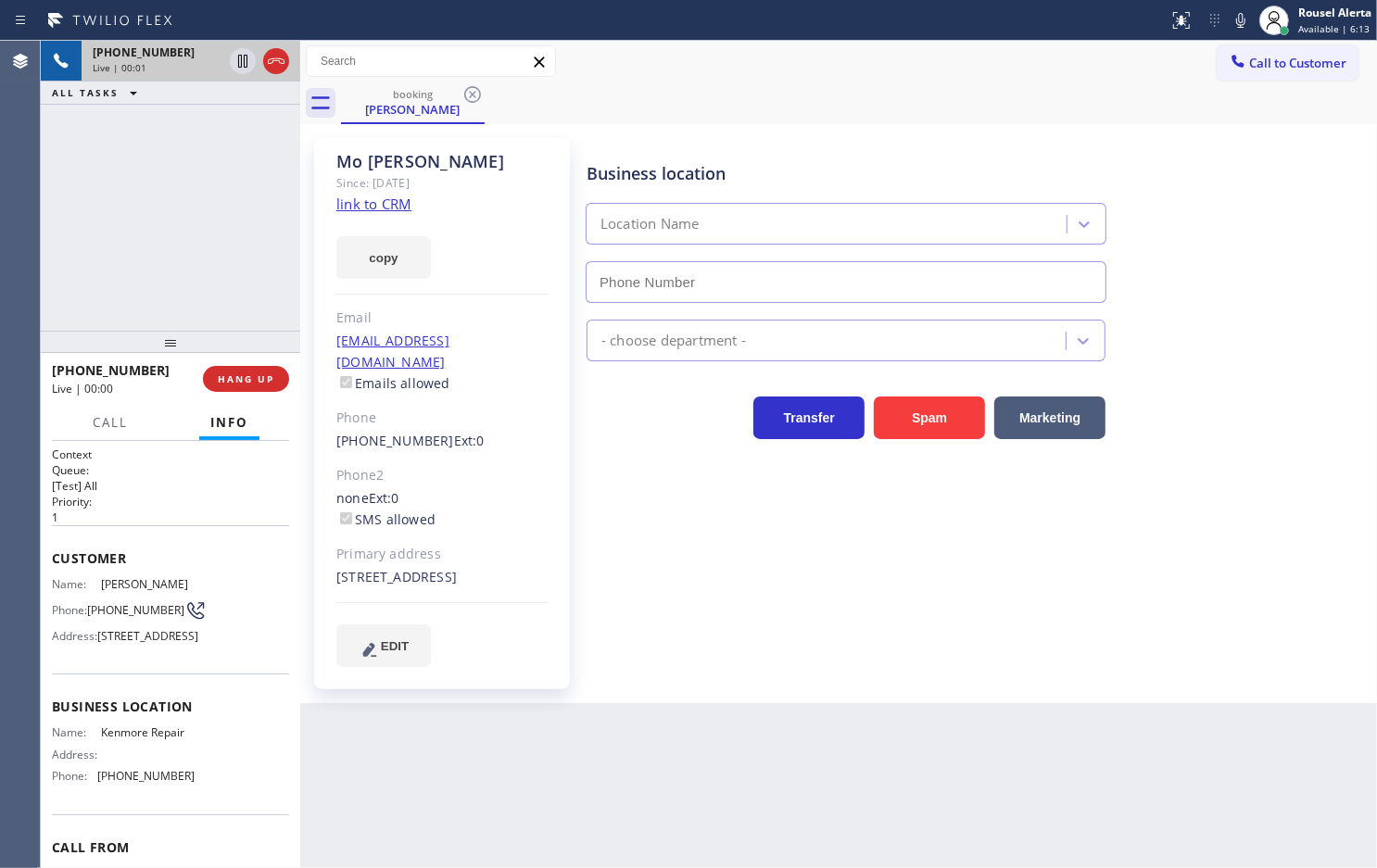
type input "[PHONE_NUMBER]"
click at [385, 199] on link "link to CRM" at bounding box center [373, 203] width 75 height 18
click at [223, 122] on div "[PHONE_NUMBER] Live | 00:21 ALL TASKS ALL TASKS ACTIVE TASKS TASKS IN WRAP UP" at bounding box center [170, 186] width 260 height 290
click at [232, 67] on icon at bounding box center [242, 60] width 22 height 22
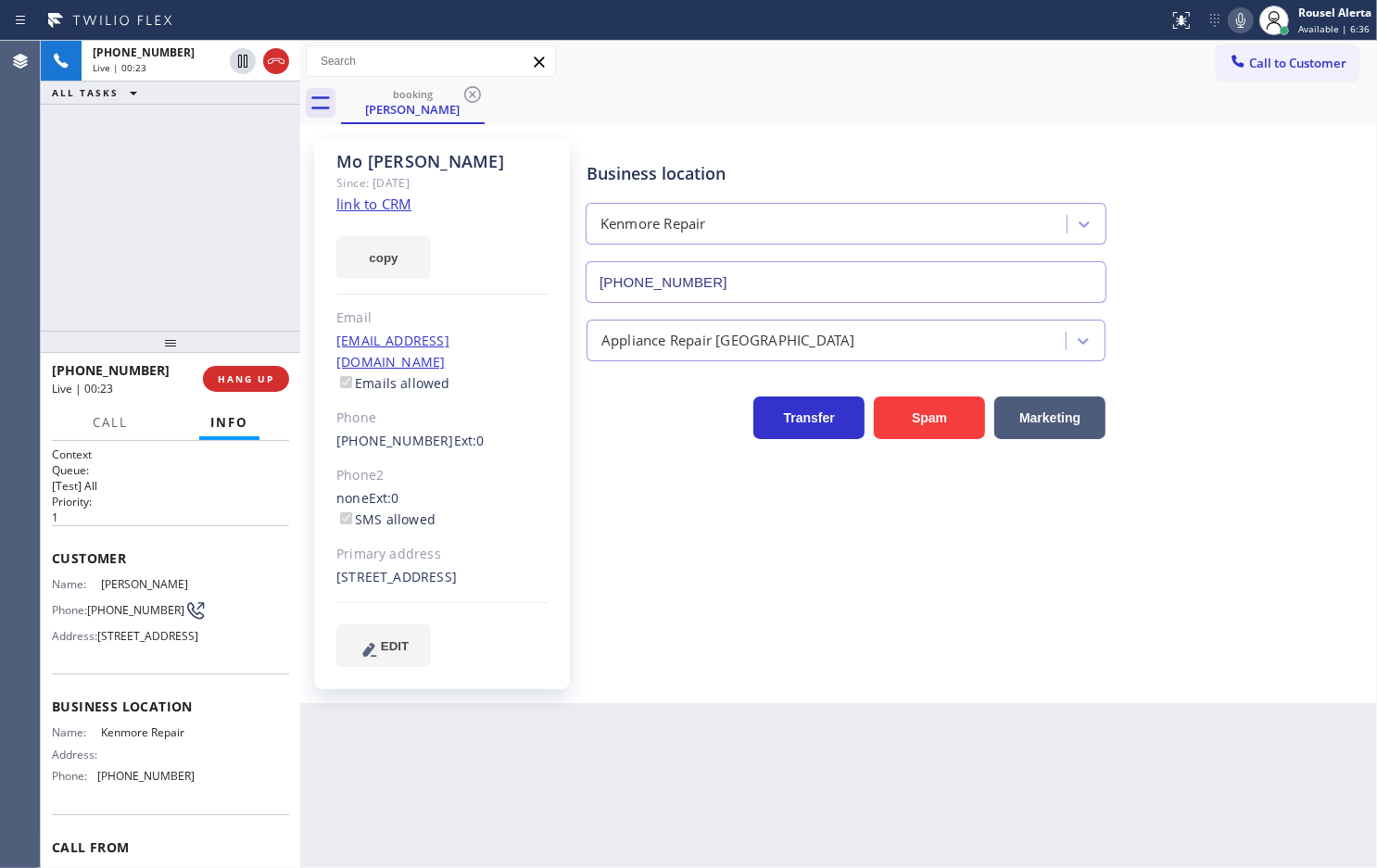
click at [1242, 14] on icon at bounding box center [1241, 19] width 10 height 15
click at [242, 63] on icon at bounding box center [242, 60] width 22 height 22
click at [1247, 18] on icon at bounding box center [1241, 20] width 22 height 22
click at [239, 134] on icon at bounding box center [242, 124] width 22 height 22
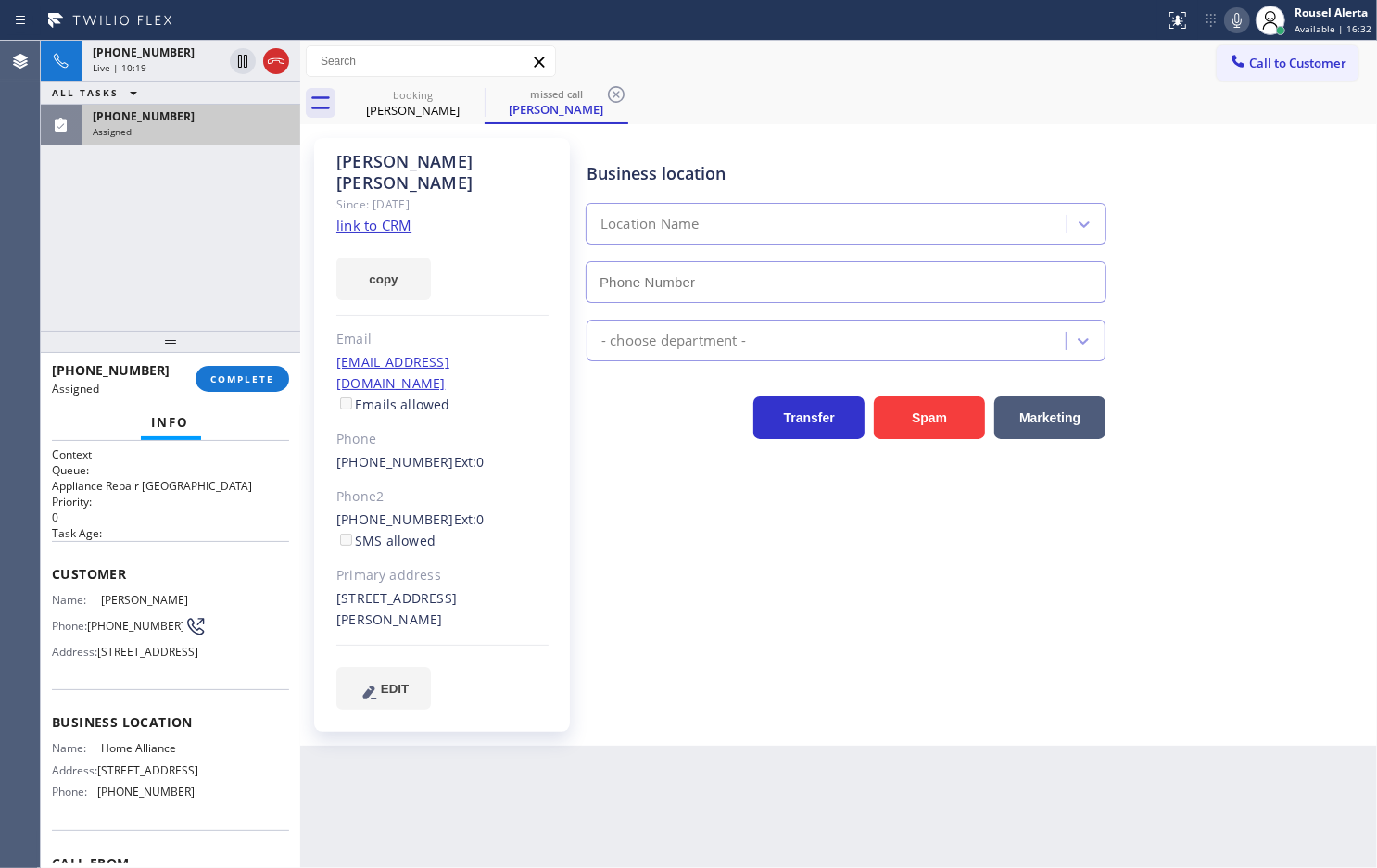
type input "[PHONE_NUMBER]"
drag, startPoint x: 243, startPoint y: 61, endPoint x: 299, endPoint y: 20, distance: 69.4
click at [243, 61] on icon at bounding box center [242, 60] width 22 height 22
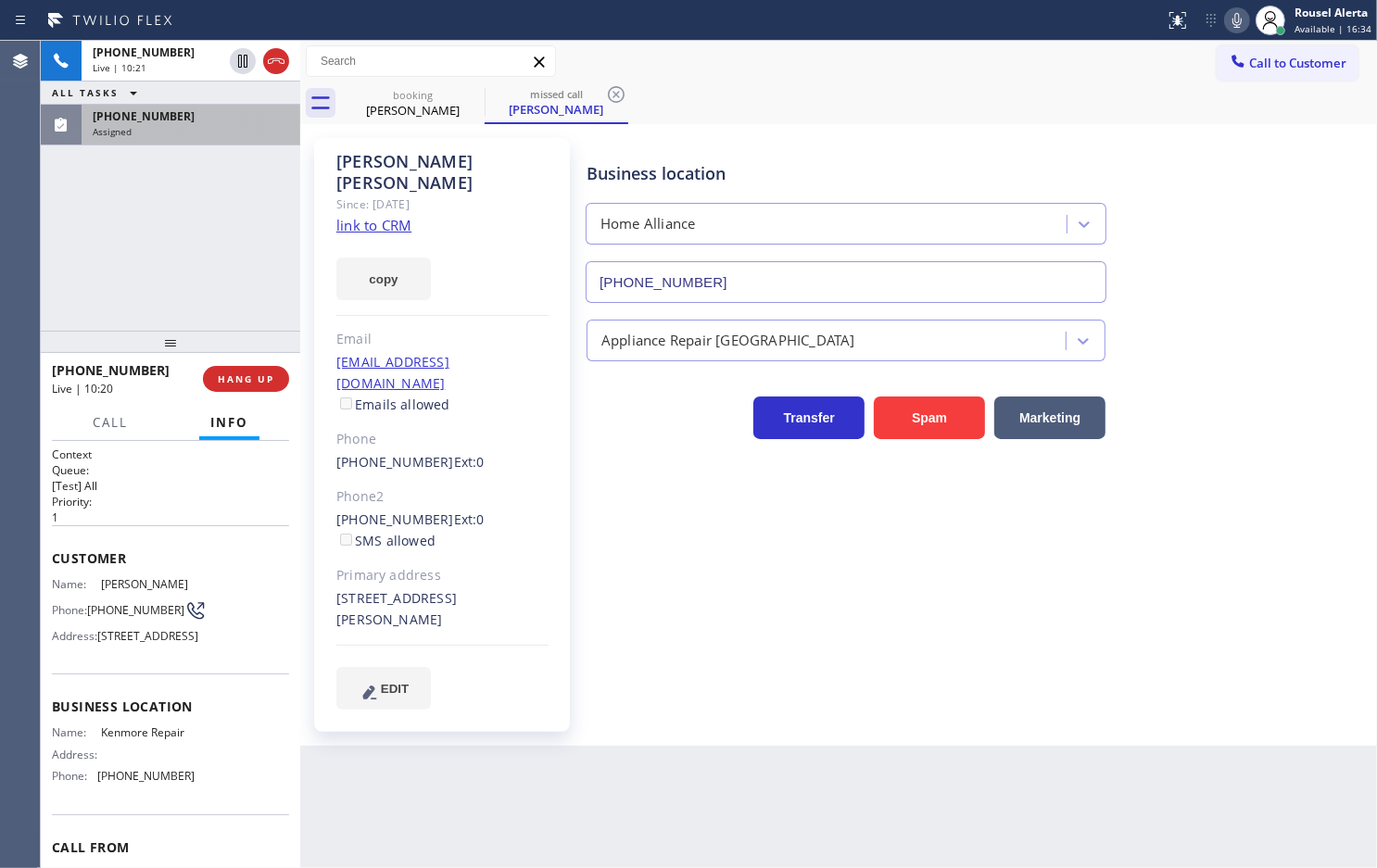
click at [1247, 21] on icon at bounding box center [1237, 20] width 22 height 22
click at [244, 69] on icon at bounding box center [242, 60] width 22 height 22
click at [1239, 14] on icon at bounding box center [1238, 19] width 10 height 15
click at [164, 52] on span "[PHONE_NUMBER]" at bounding box center [143, 52] width 102 height 16
click at [121, 56] on span "[PHONE_NUMBER]" at bounding box center [143, 52] width 102 height 16
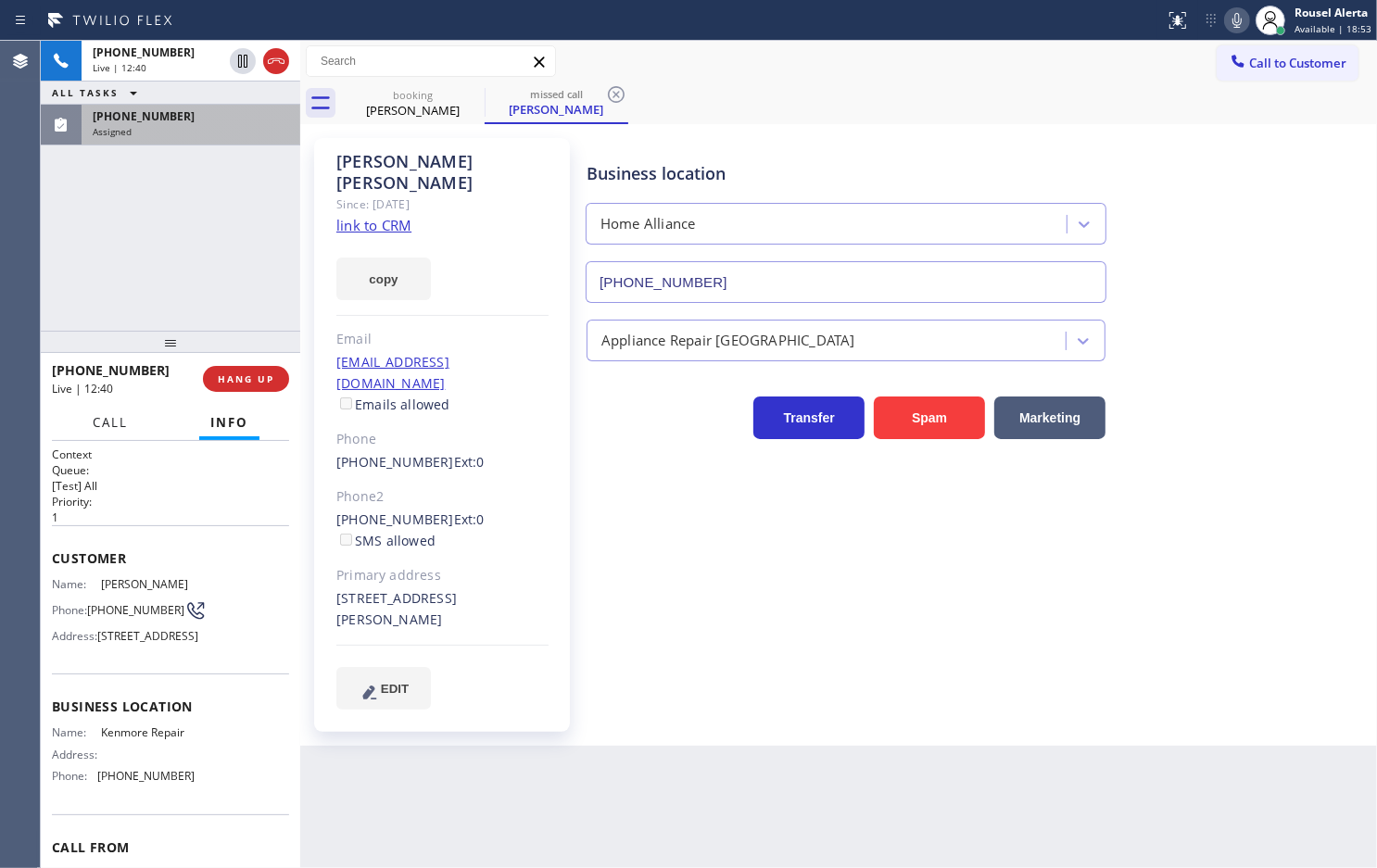
click at [107, 422] on span "Call" at bounding box center [110, 422] width 35 height 17
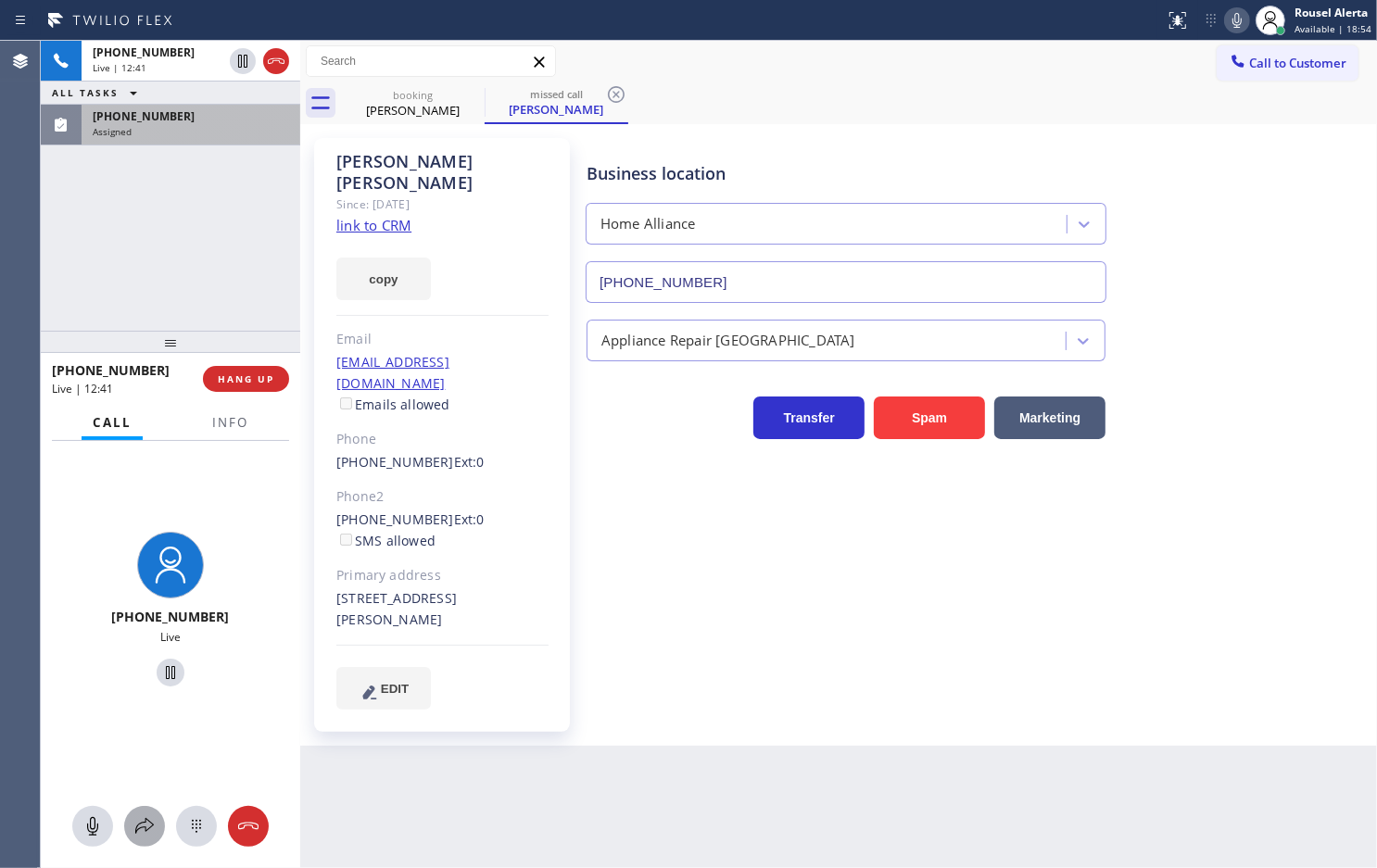
click at [137, 839] on button at bounding box center [145, 826] width 41 height 41
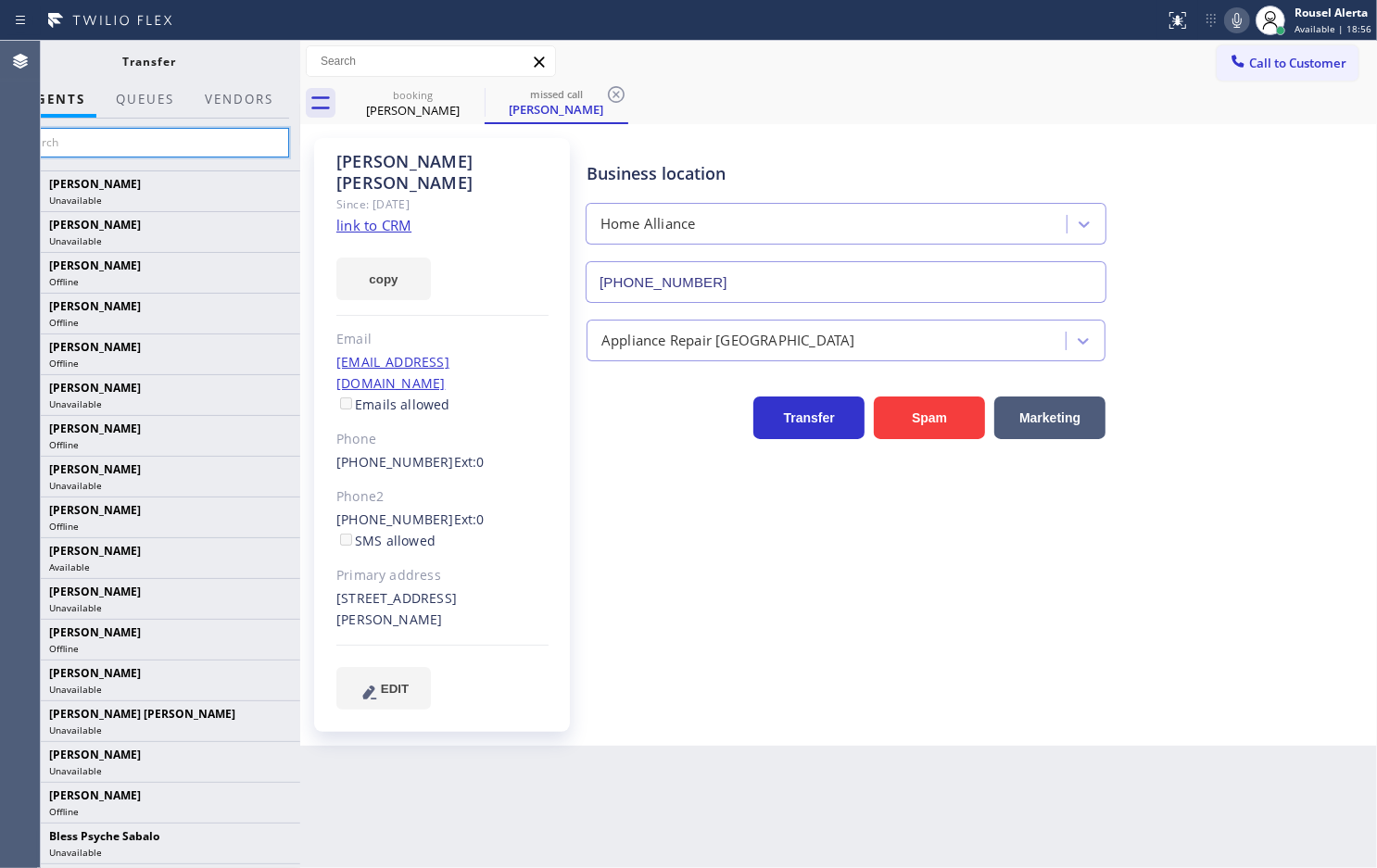
click at [121, 150] on input "text" at bounding box center [149, 143] width 279 height 29
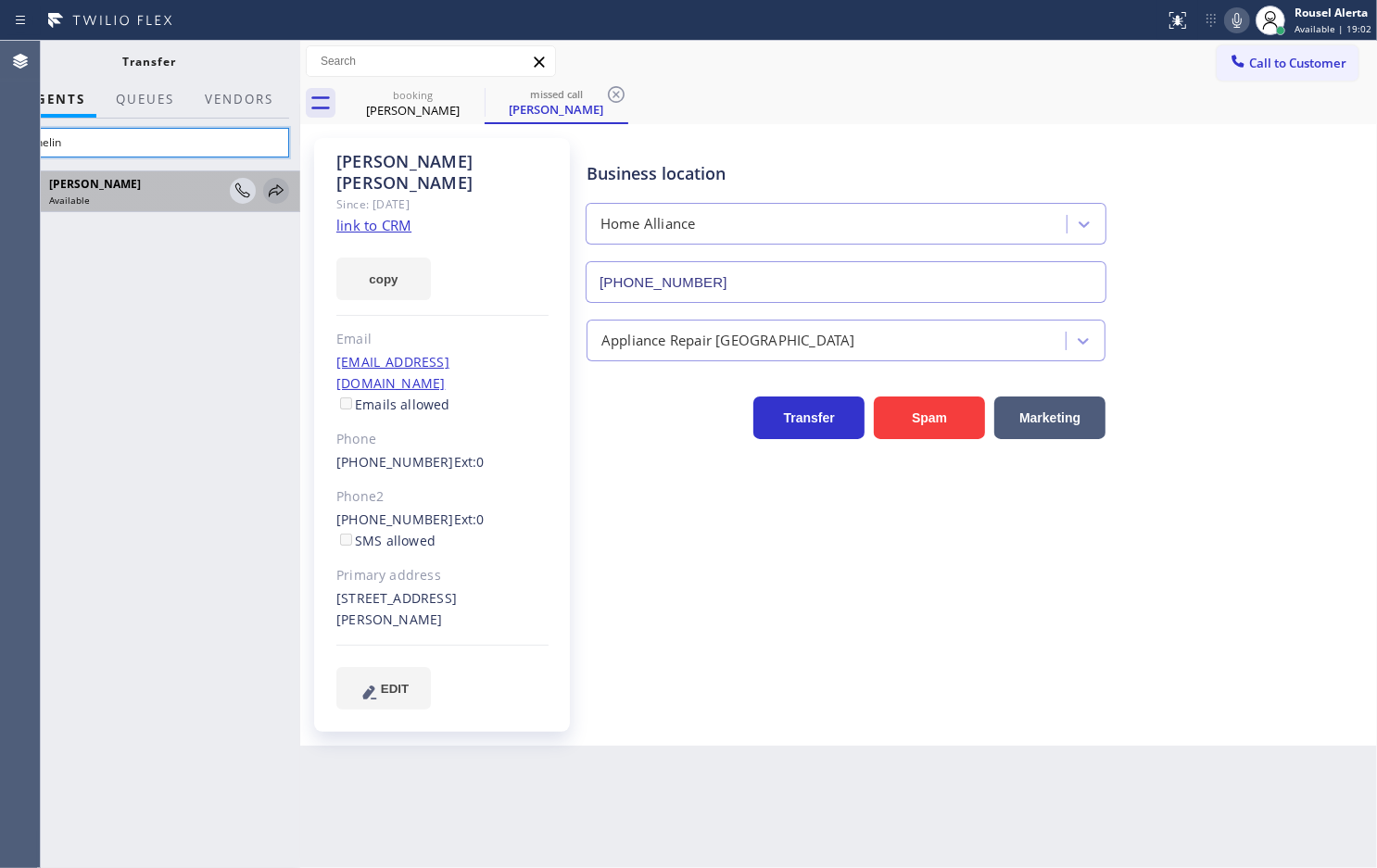
type input "Anhelin"
click at [270, 200] on icon at bounding box center [276, 191] width 22 height 22
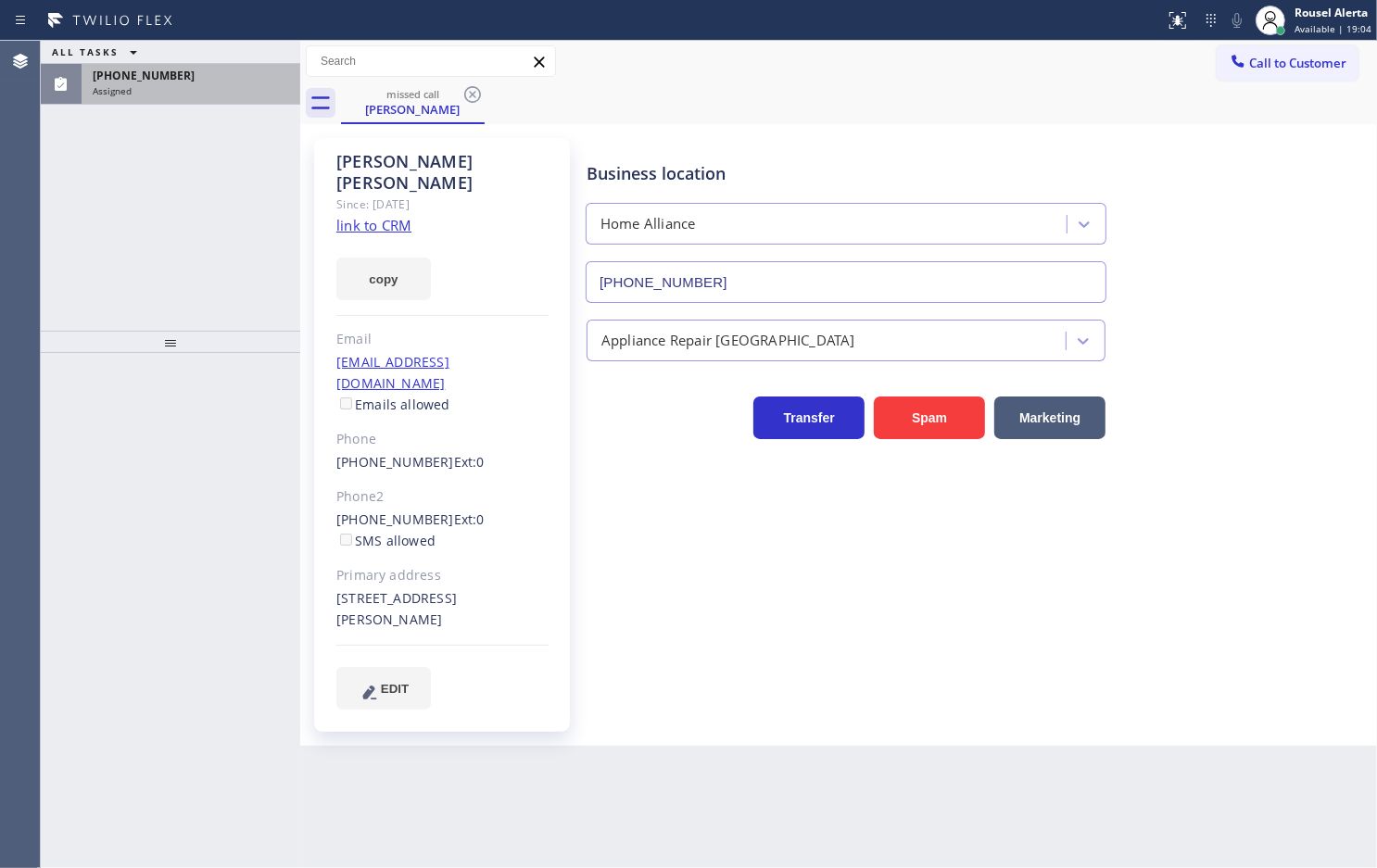
click at [210, 116] on div "ALL TASKS ALL TASKS ACTIVE TASKS TASKS IN WRAP UP [PHONE_NUMBER] Assigned" at bounding box center [170, 186] width 260 height 290
click at [210, 95] on div "Assigned" at bounding box center [191, 90] width 196 height 13
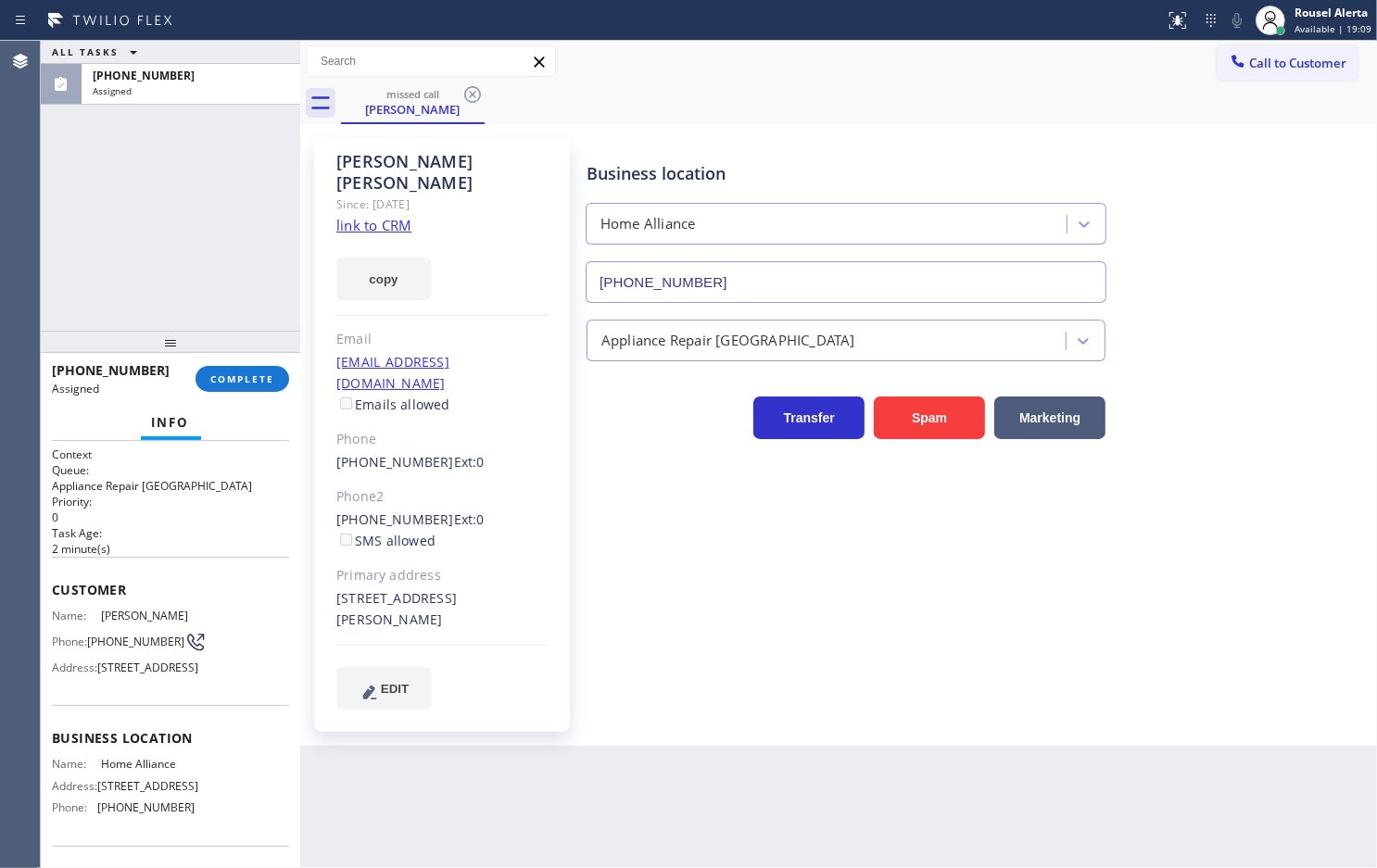
drag, startPoint x: 252, startPoint y: 126, endPoint x: 247, endPoint y: 134, distance: 9.4
click at [251, 127] on div "ALL TASKS ALL TASKS ACTIVE TASKS TASKS IN WRAP UP [PHONE_NUMBER] Assigned" at bounding box center [170, 186] width 260 height 290
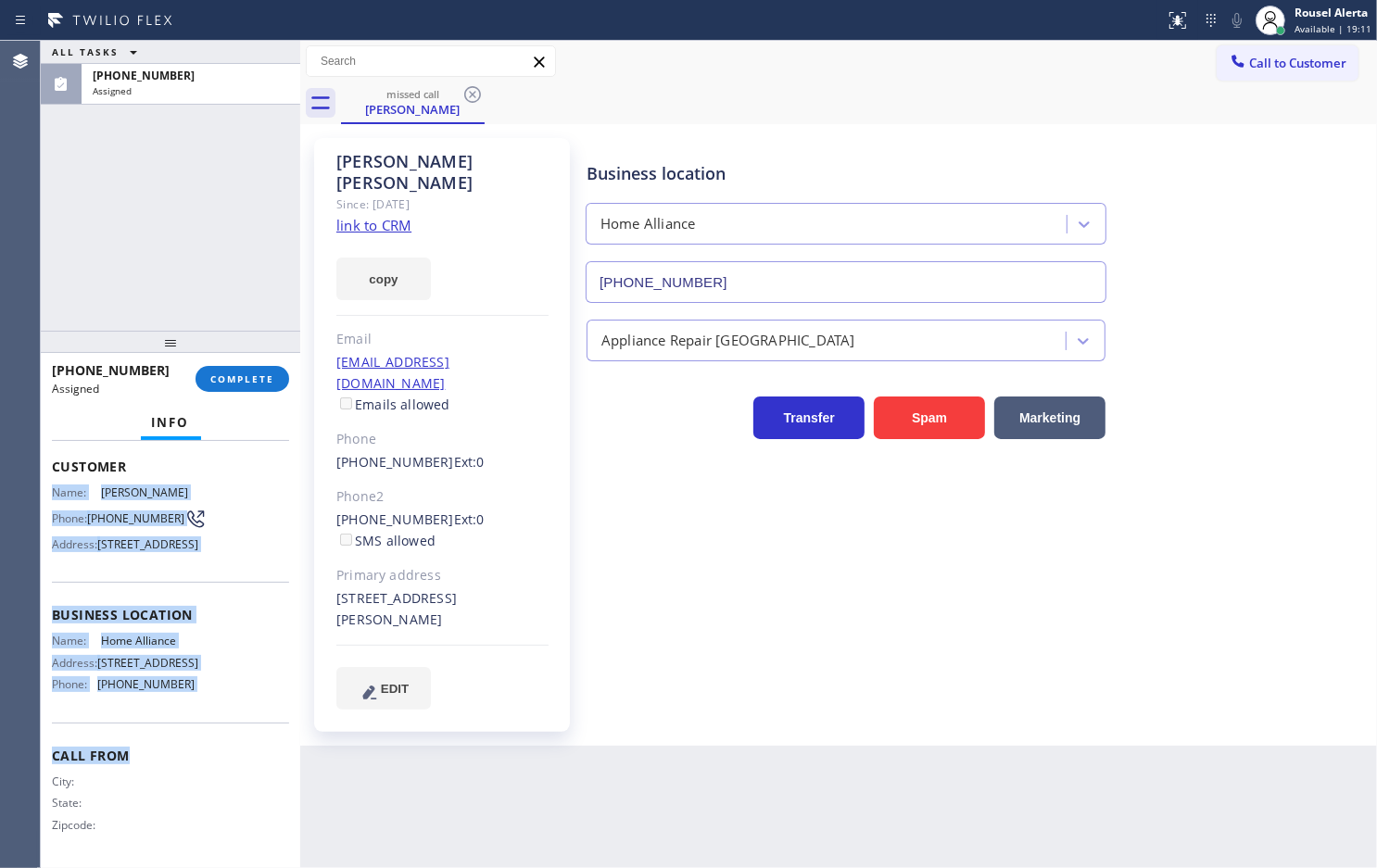
scroll to position [168, 0]
drag, startPoint x: 52, startPoint y: 607, endPoint x: 216, endPoint y: 693, distance: 185.2
click at [216, 693] on div "Context Queue: Appliance Repair High End Priority: 0 Task Age: [DEMOGRAPHIC_DAT…" at bounding box center [170, 593] width 237 height 539
copy div "Name: [PERSON_NAME] Phone: [PHONE_NUMBER] Address: [STREET_ADDRESS] Business lo…"
click at [262, 372] on span "COMPLETE" at bounding box center [242, 378] width 64 height 13
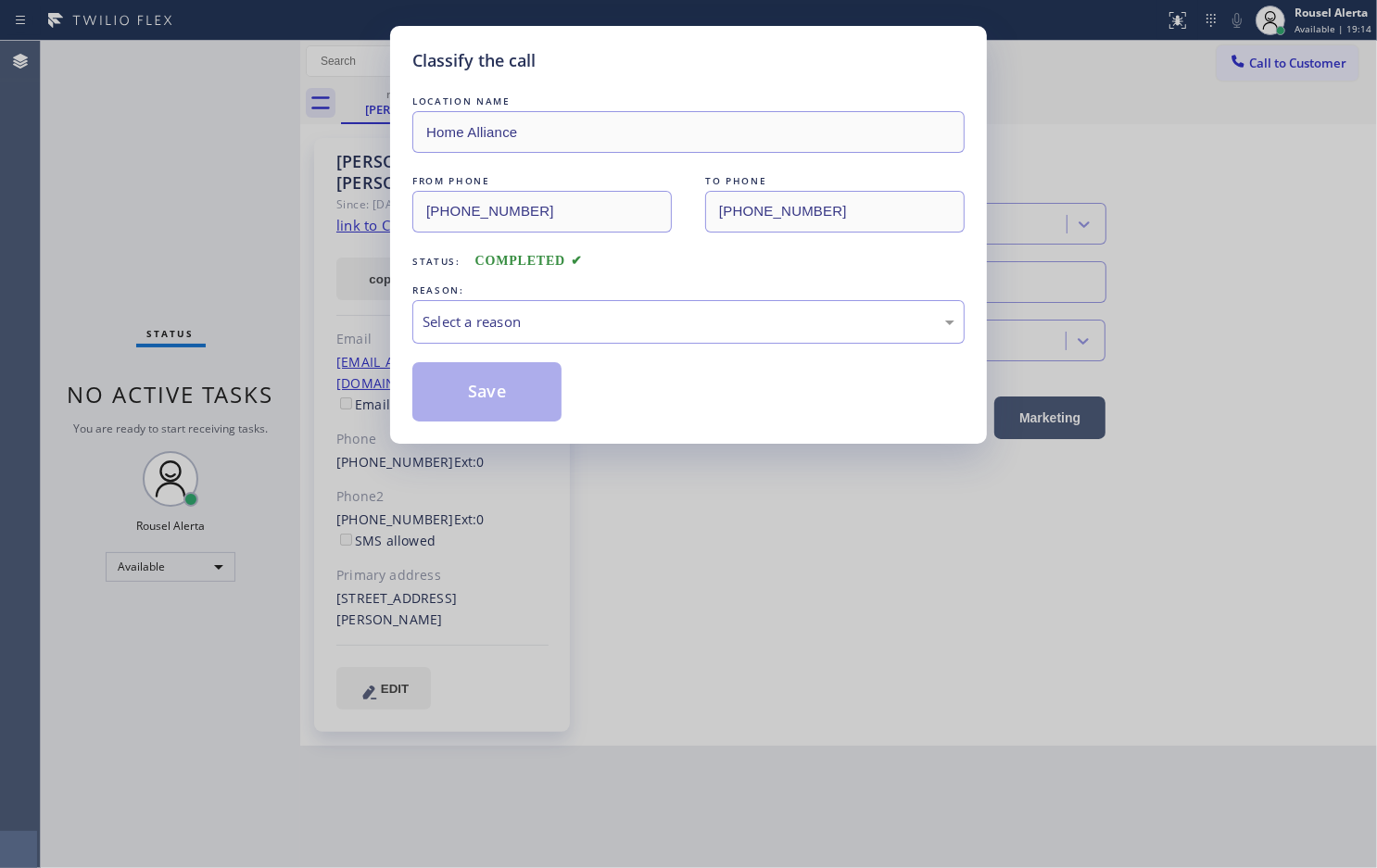
click at [491, 329] on div "Select a reason" at bounding box center [688, 322] width 532 height 21
click at [480, 387] on button "Save" at bounding box center [486, 392] width 149 height 59
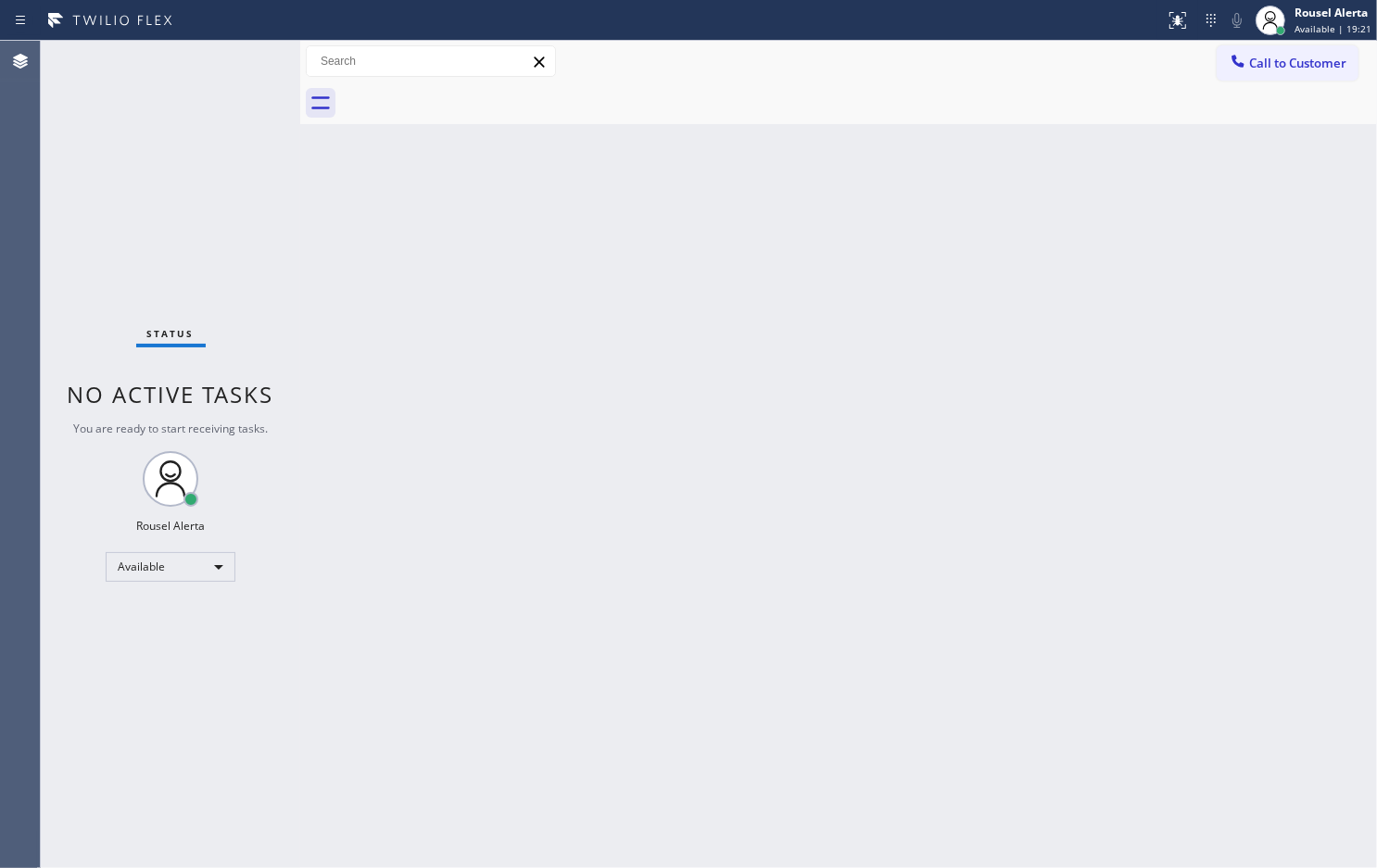
click at [181, 168] on div "Status No active tasks You are ready to start receiving tasks. Rousel Alerta Av…" at bounding box center [170, 454] width 260 height 827
click at [389, 301] on div "Back to Dashboard Change Sender ID Customers Technicians Select a contact Outbo…" at bounding box center [839, 454] width 1077 height 827
drag, startPoint x: 246, startPoint y: 89, endPoint x: 251, endPoint y: 72, distance: 17.7
click at [246, 80] on div "Status No active tasks You are ready to start receiving tasks. Rousel Alerta Av…" at bounding box center [170, 454] width 260 height 827
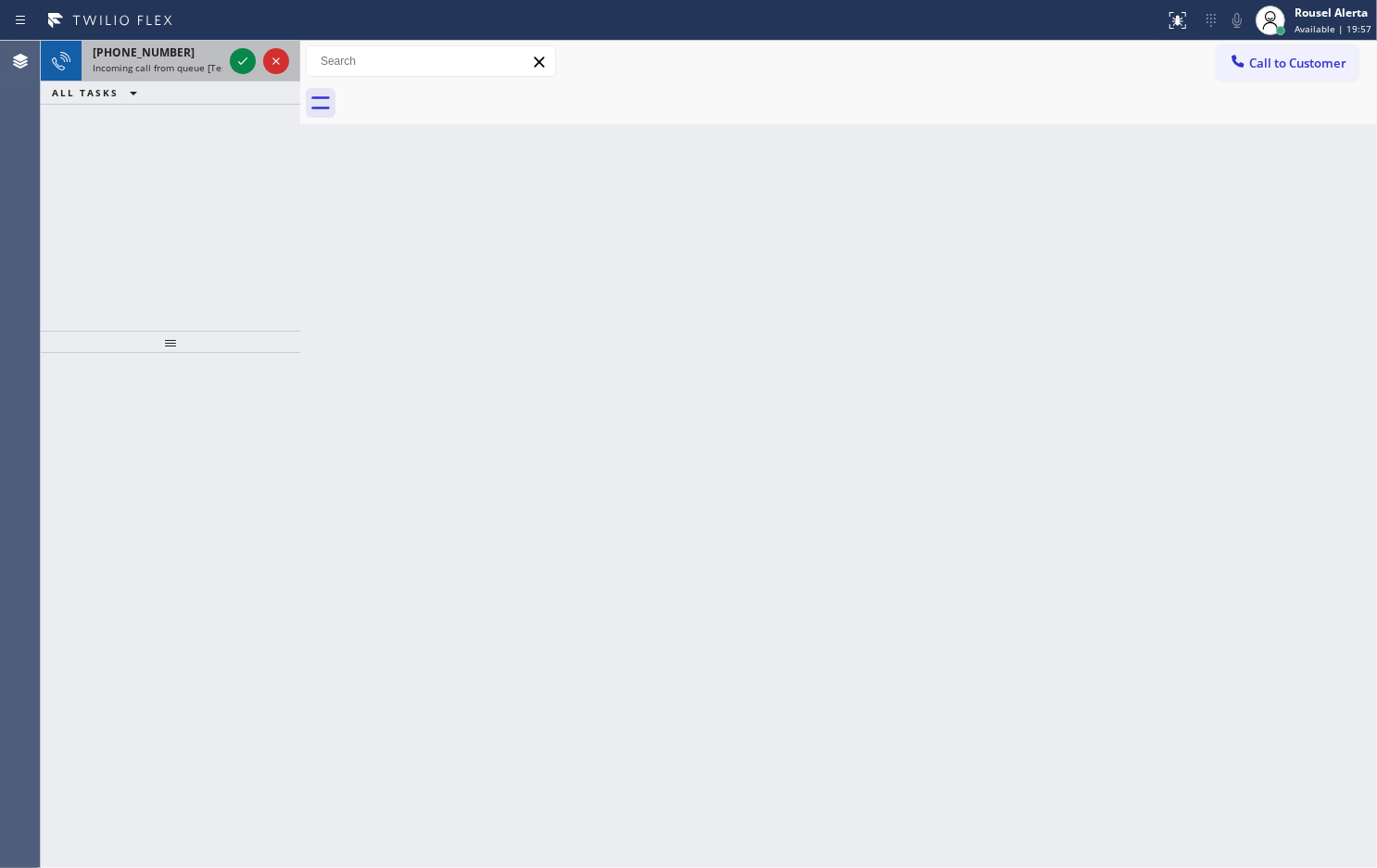
drag, startPoint x: 199, startPoint y: 52, endPoint x: 208, endPoint y: 53, distance: 9.1
click at [199, 51] on div "[PHONE_NUMBER]" at bounding box center [157, 52] width 129 height 16
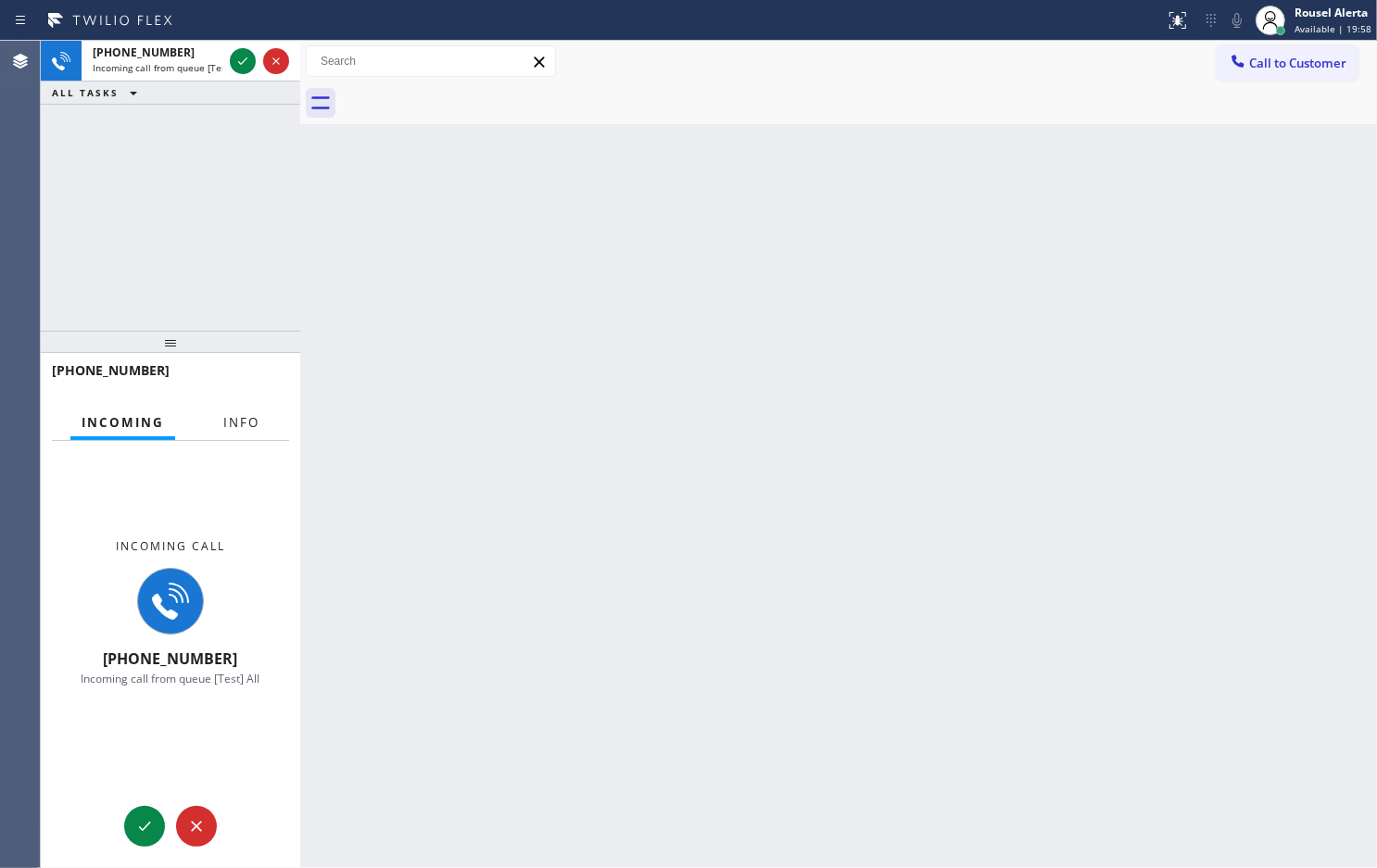
click at [229, 427] on span "Info" at bounding box center [241, 422] width 36 height 17
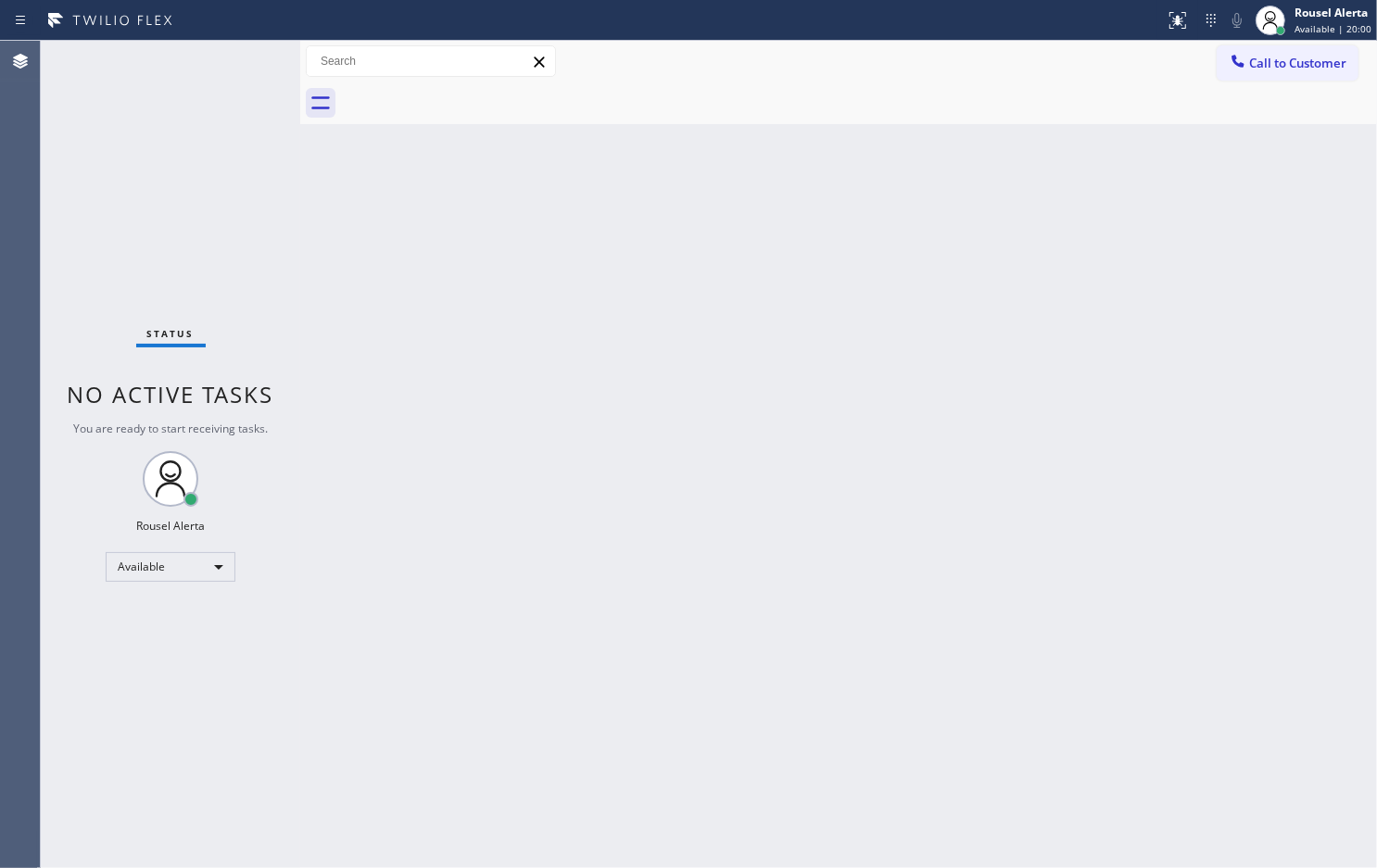
click at [239, 65] on div "Status No active tasks You are ready to start receiving tasks. Rousel Alerta Av…" at bounding box center [170, 454] width 260 height 827
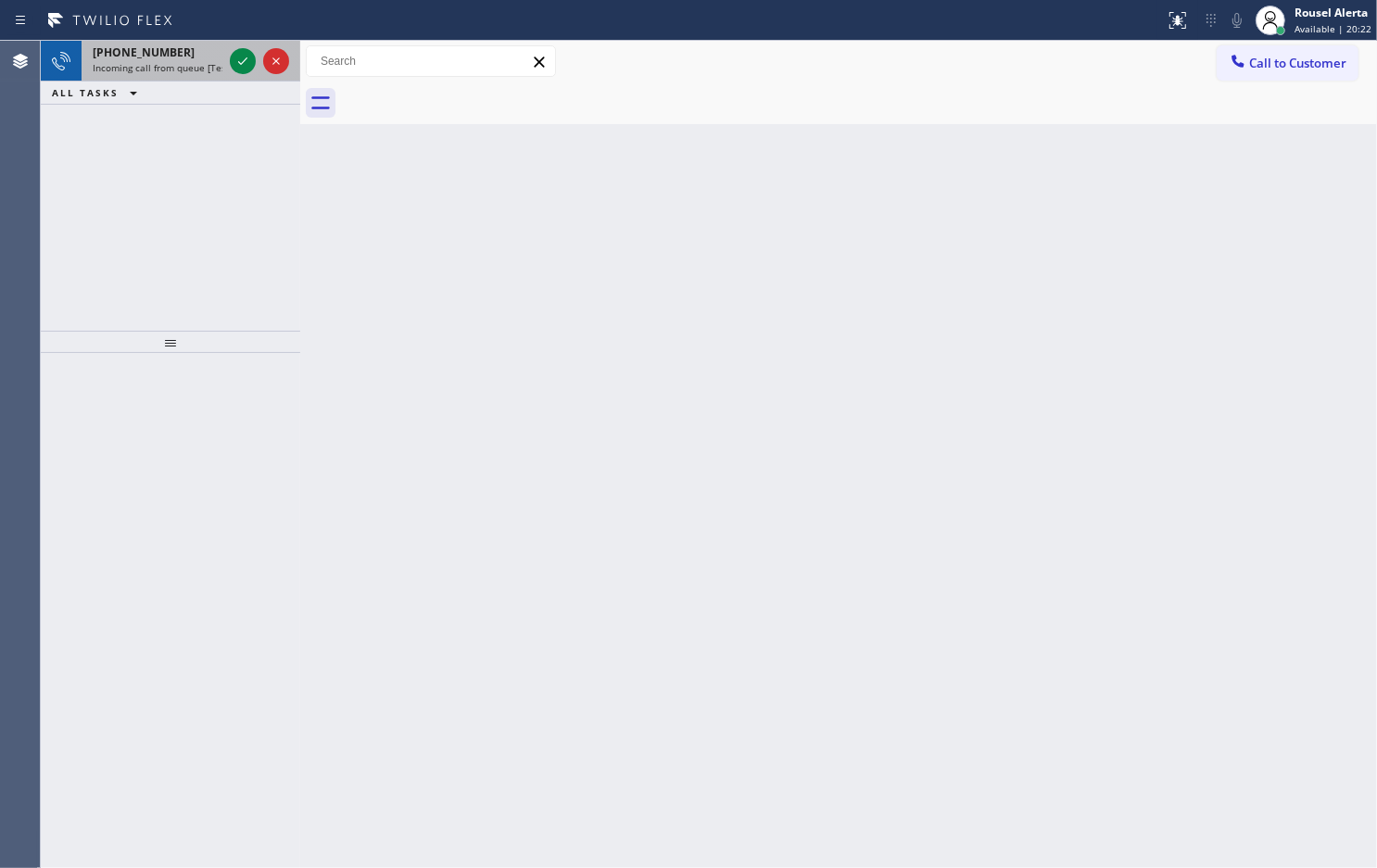
drag, startPoint x: 191, startPoint y: 45, endPoint x: 199, endPoint y: 52, distance: 10.6
click at [191, 45] on div "[PHONE_NUMBER]" at bounding box center [157, 52] width 129 height 16
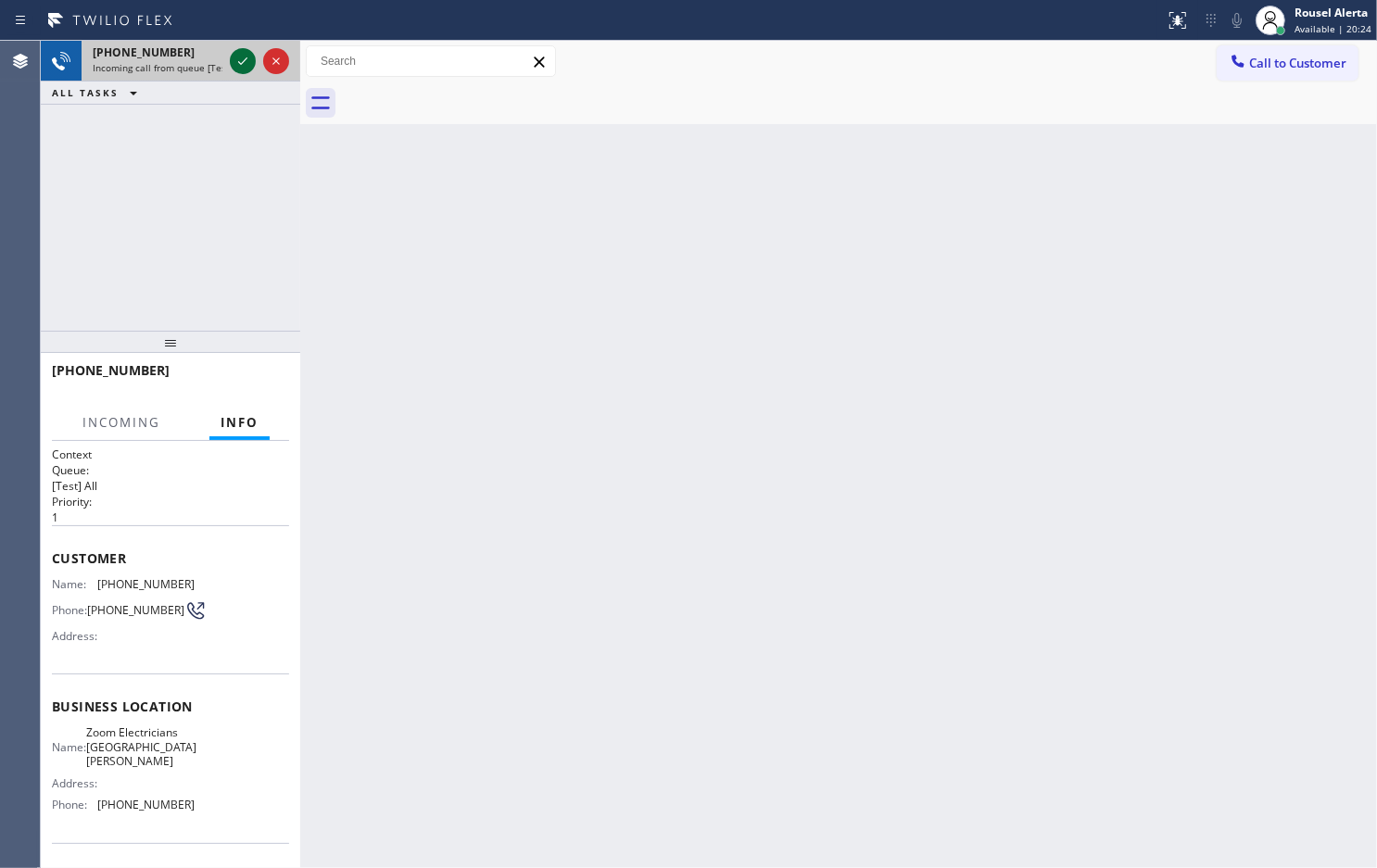
click at [230, 60] on div at bounding box center [242, 60] width 26 height 22
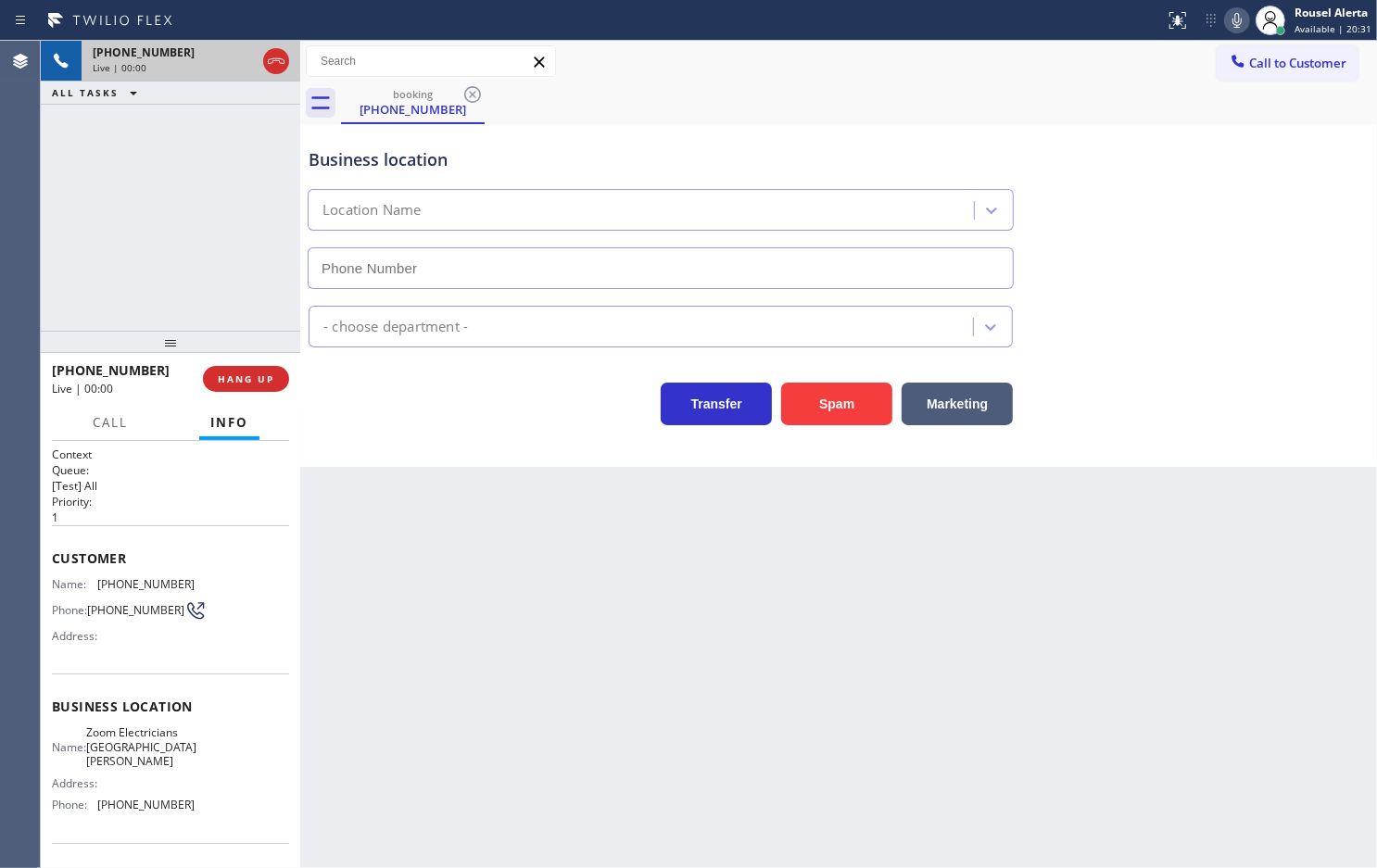
type input "[PHONE_NUMBER]"
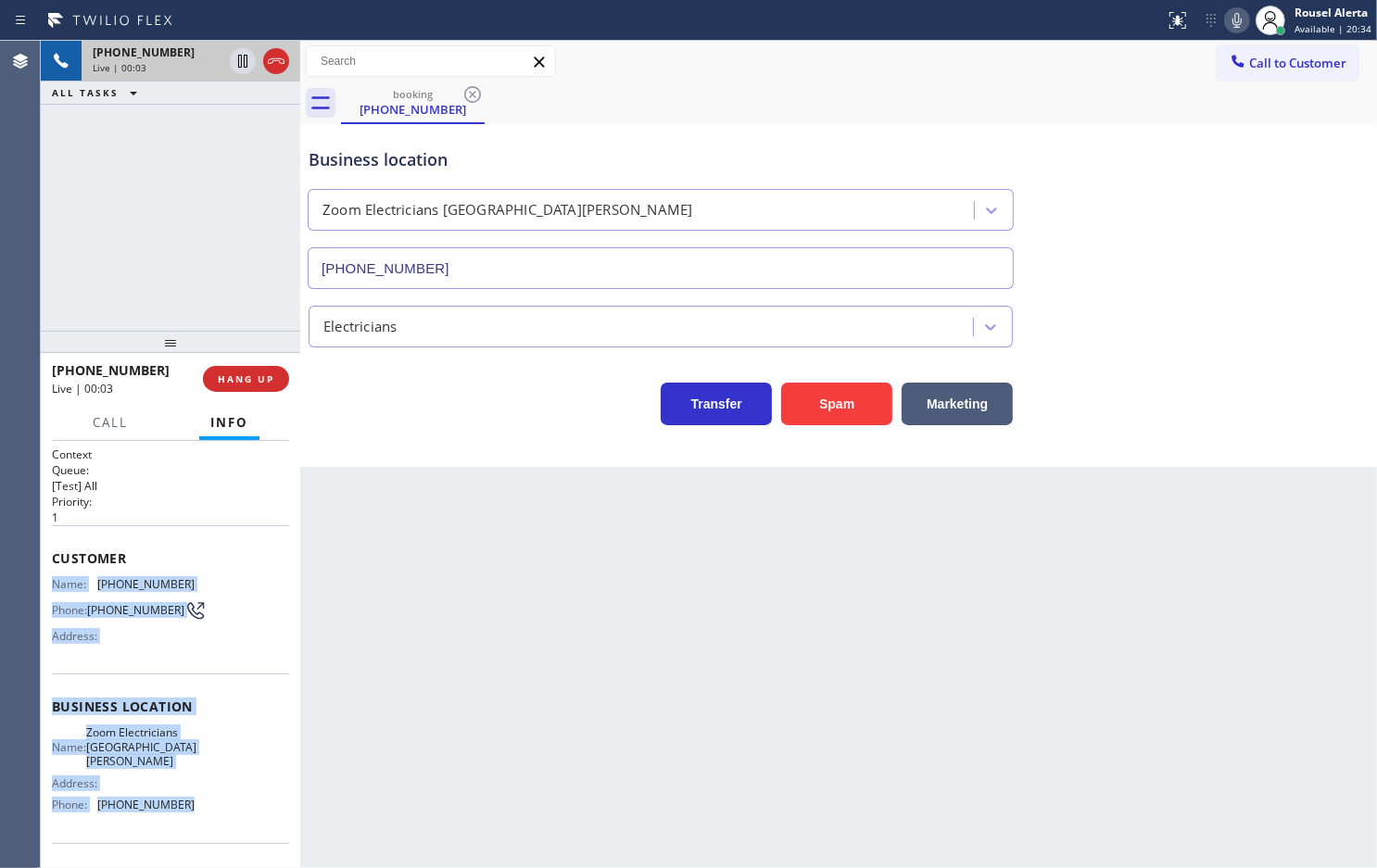
drag, startPoint x: 48, startPoint y: 579, endPoint x: 188, endPoint y: 809, distance: 269.3
click at [188, 809] on div "Context Queue: [Test] All Priority: 1 Customer Name: [PHONE_NUMBER] Phone: [PHO…" at bounding box center [170, 654] width 260 height 427
copy div "Name: [PHONE_NUMBER] Phone: [PHONE_NUMBER] Address: Business location Name: Zoo…"
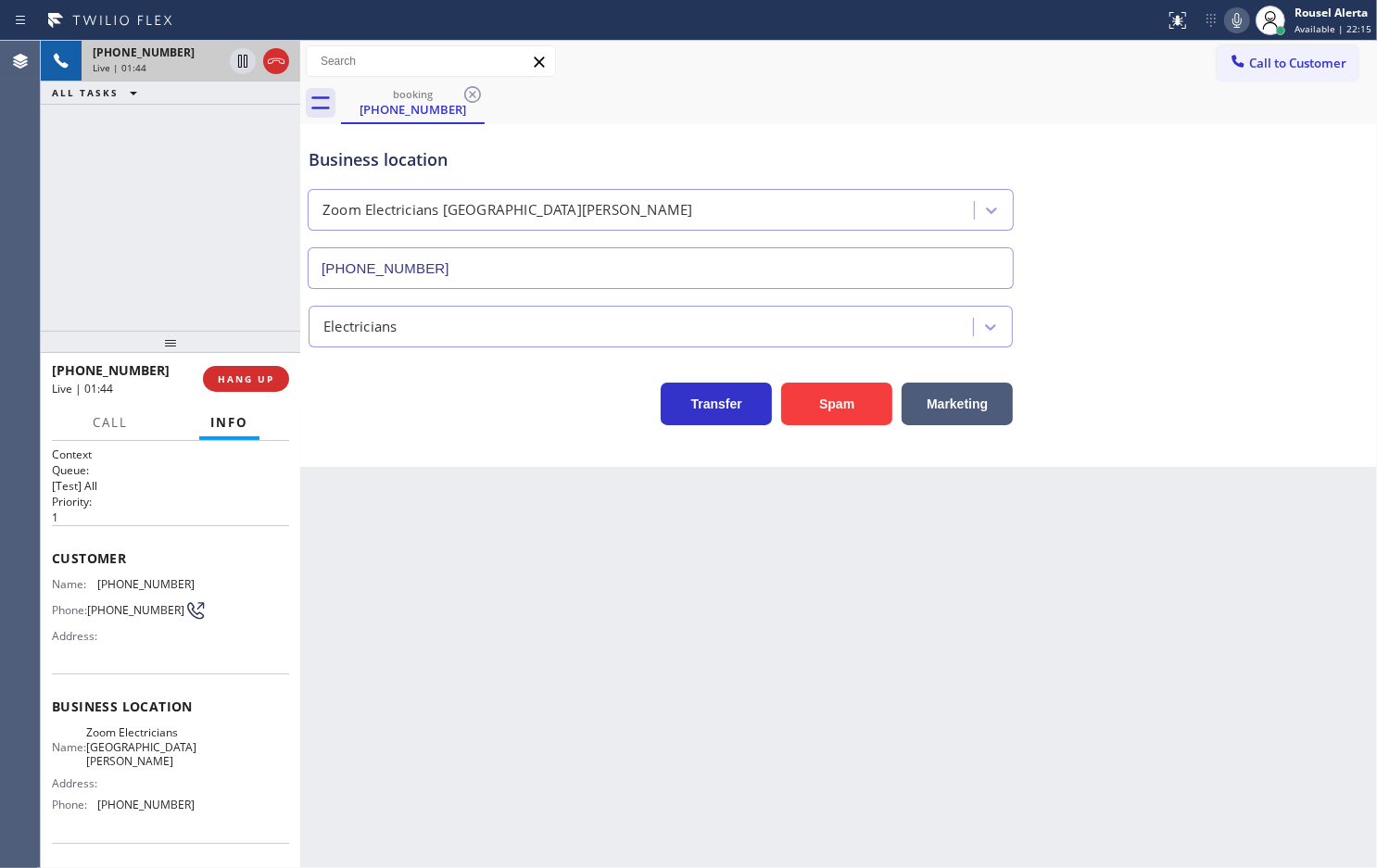
click at [204, 130] on div "[PHONE_NUMBER] Live | 01:44 ALL TASKS ALL TASKS ACTIVE TASKS TASKS IN WRAP UP" at bounding box center [170, 186] width 260 height 290
click at [236, 67] on icon at bounding box center [242, 60] width 22 height 22
click at [1239, 11] on icon at bounding box center [1237, 20] width 22 height 22
click at [948, 104] on div "booking [PHONE_NUMBER]" at bounding box center [860, 103] width 1037 height 42
click at [247, 66] on icon at bounding box center [242, 60] width 13 height 13
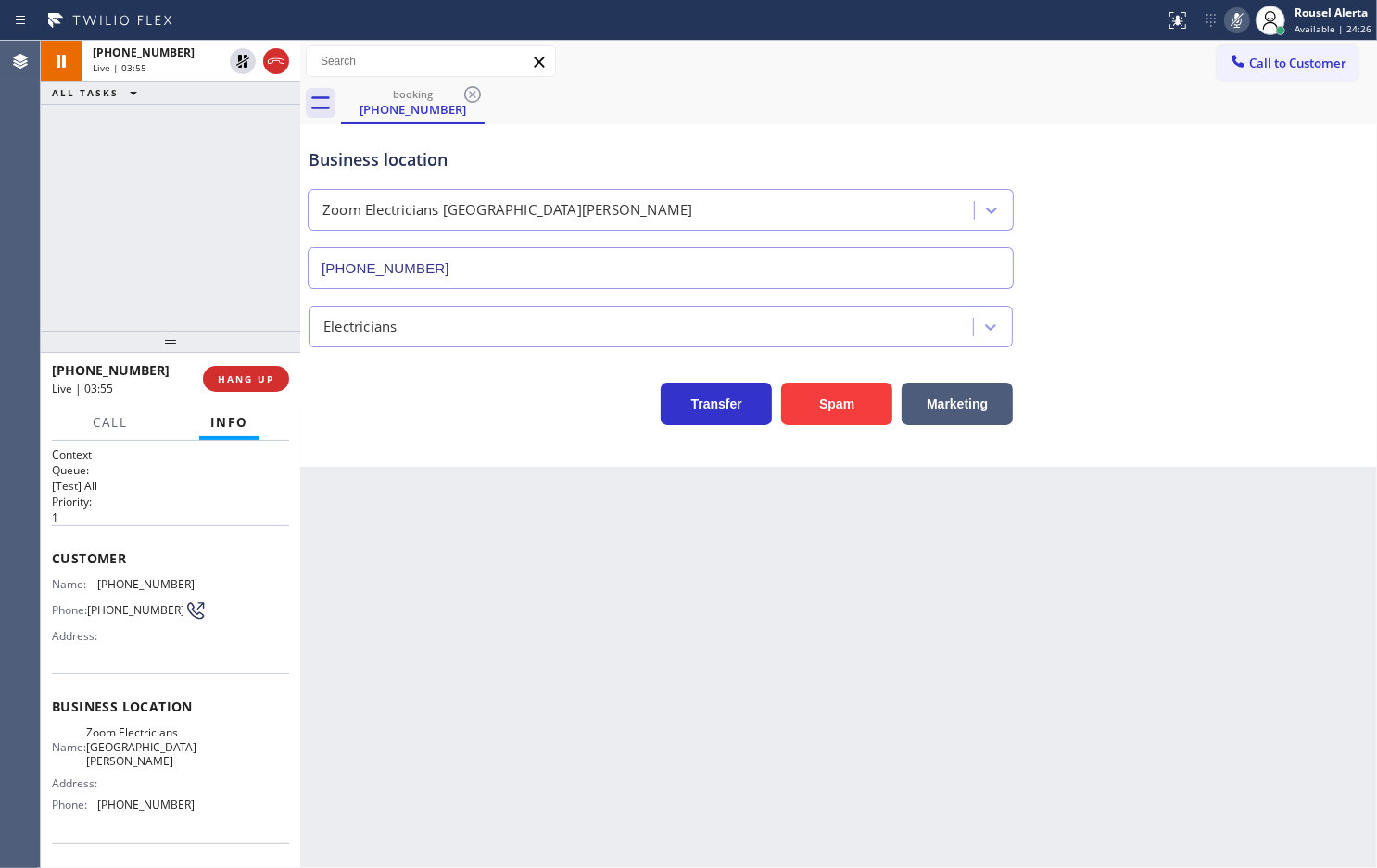
click at [1243, 25] on icon at bounding box center [1237, 20] width 22 height 22
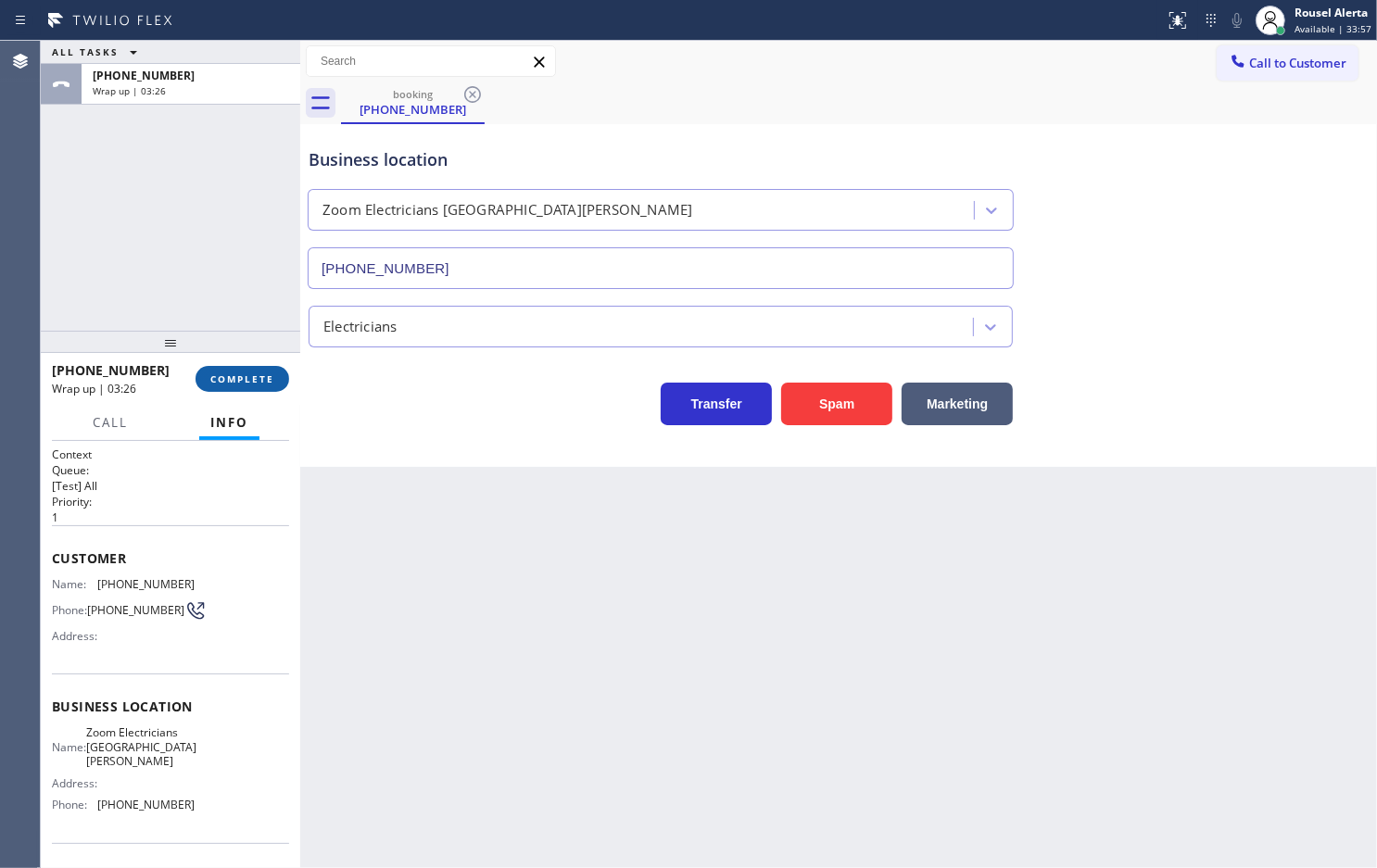
click at [239, 368] on button "COMPLETE" at bounding box center [242, 378] width 93 height 26
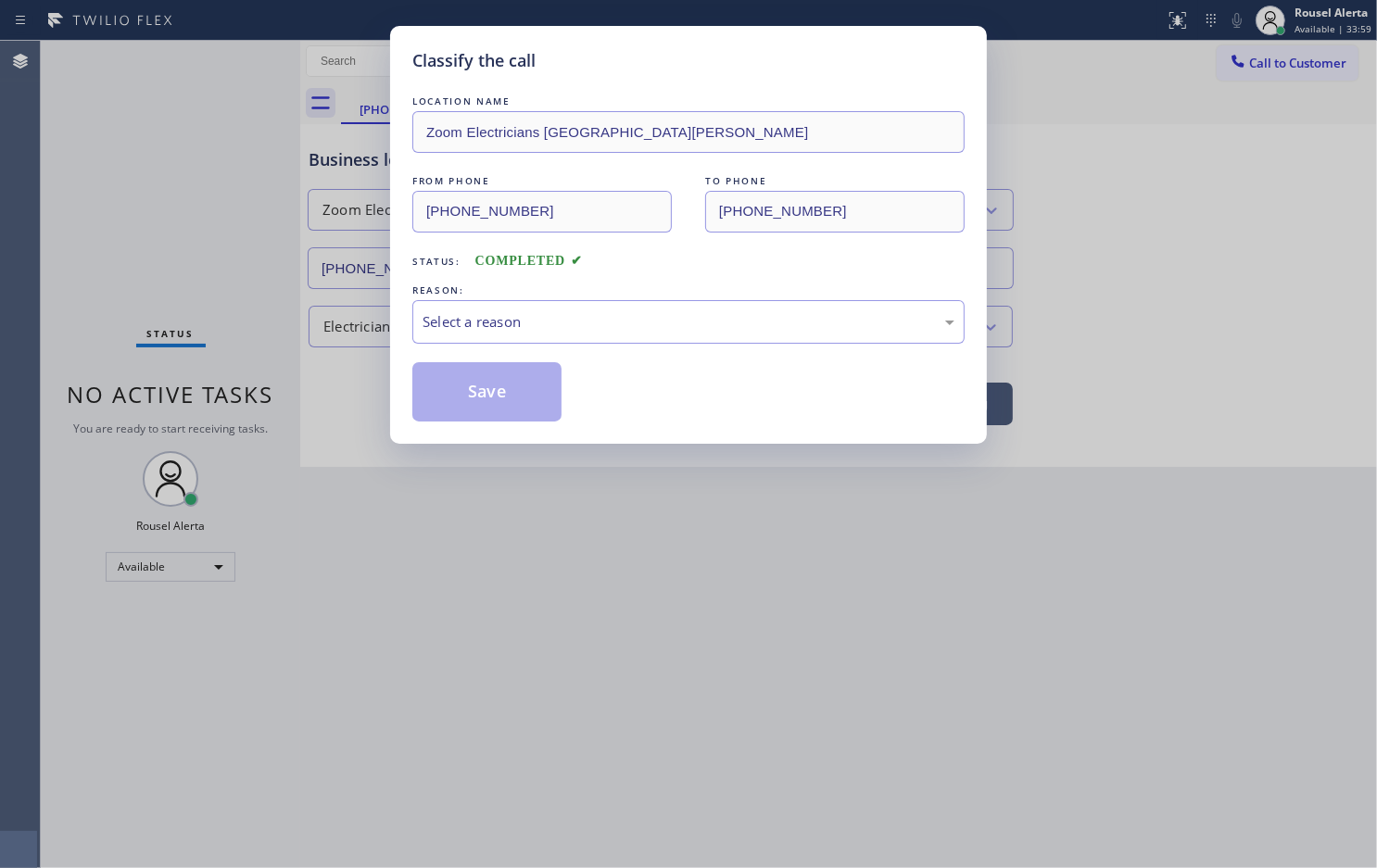
click at [451, 330] on div "Select a reason" at bounding box center [688, 322] width 532 height 21
click at [496, 392] on button "Save" at bounding box center [486, 392] width 149 height 59
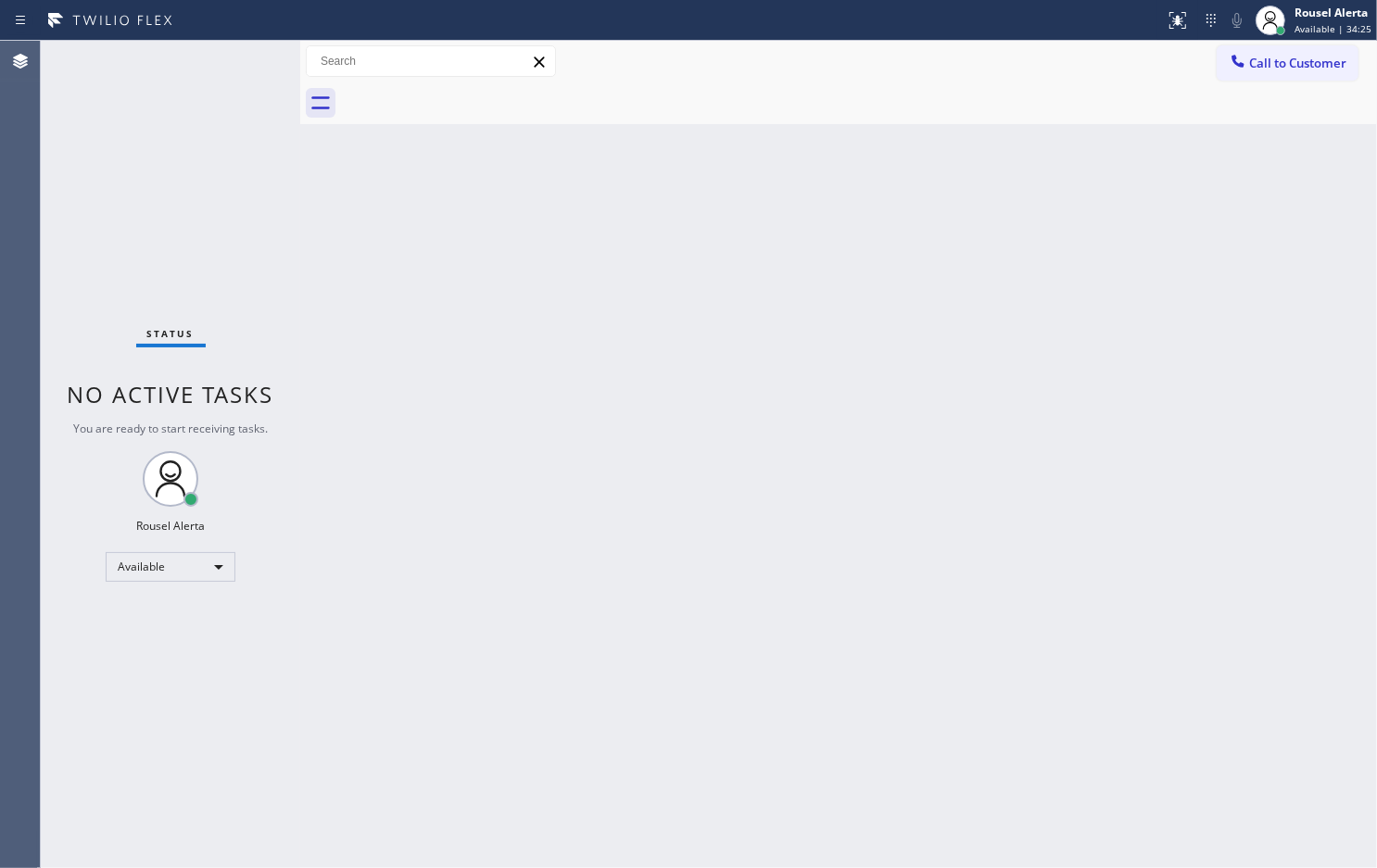
click at [459, 366] on div "Back to Dashboard Change Sender ID Customers Technicians Select a contact Outbo…" at bounding box center [839, 454] width 1077 height 827
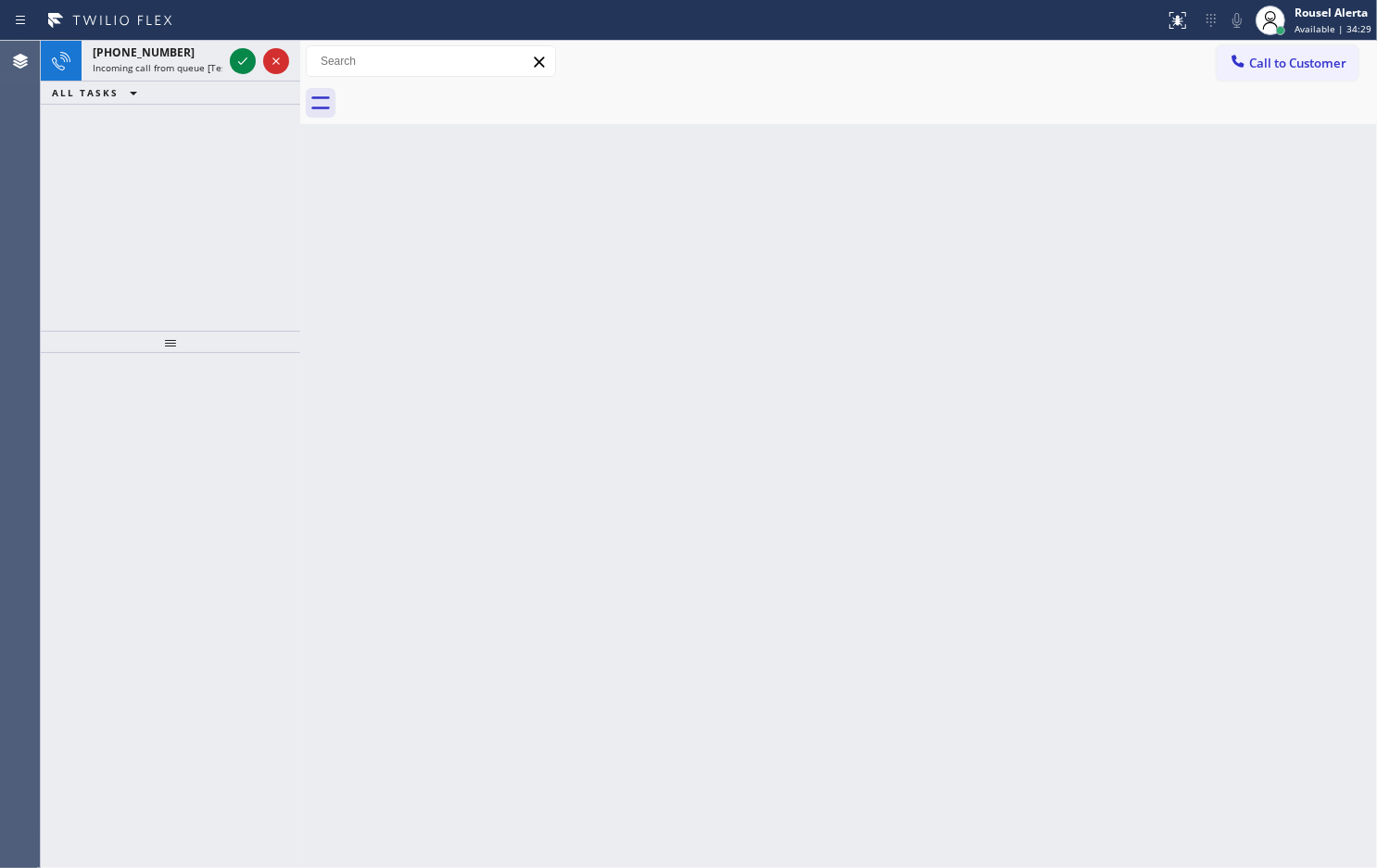
click at [159, 29] on icon at bounding box center [110, 20] width 139 height 29
click at [176, 52] on div "[PHONE_NUMBER]" at bounding box center [157, 52] width 129 height 16
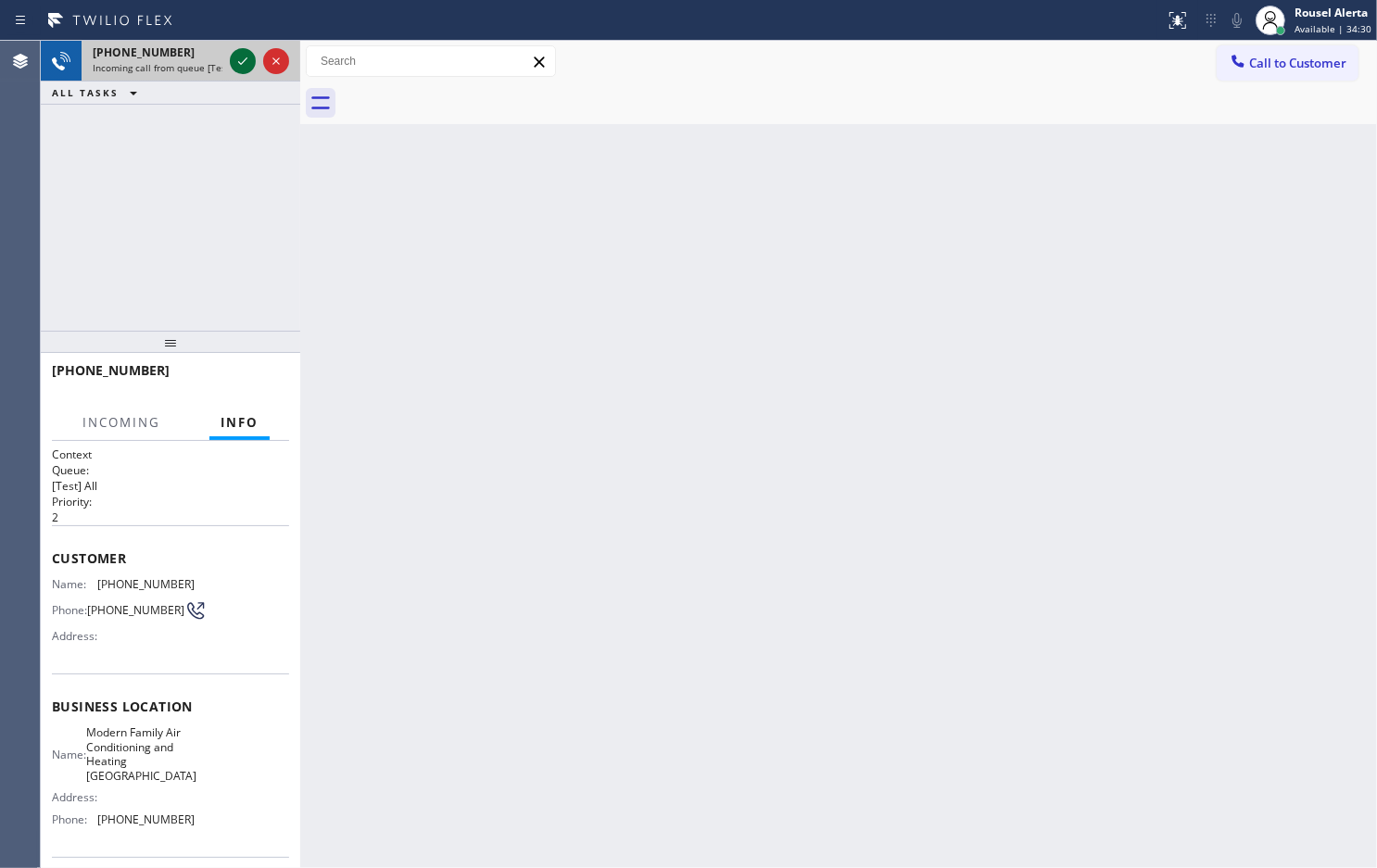
click at [231, 71] on icon at bounding box center [242, 60] width 22 height 22
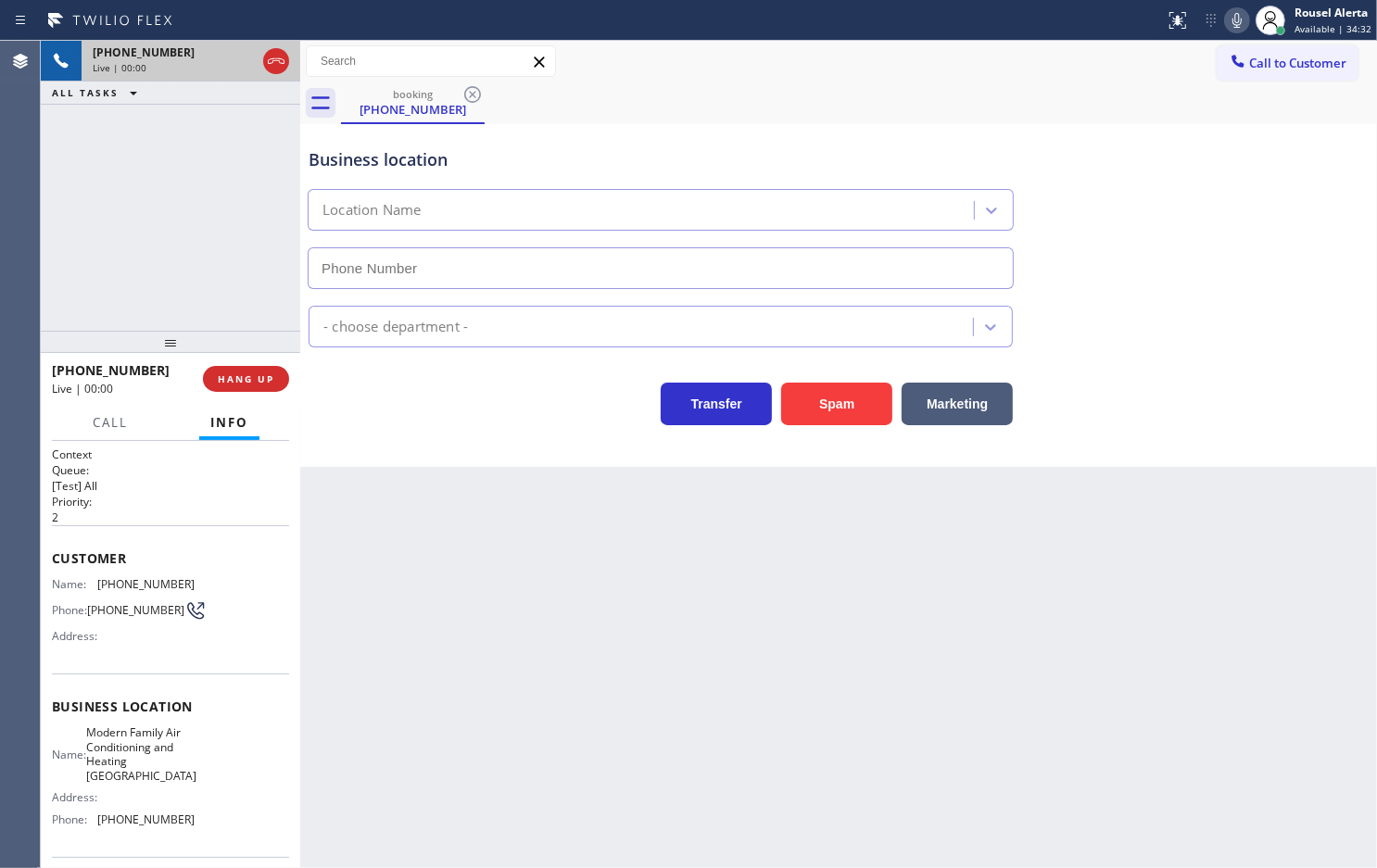
type input "[PHONE_NUMBER]"
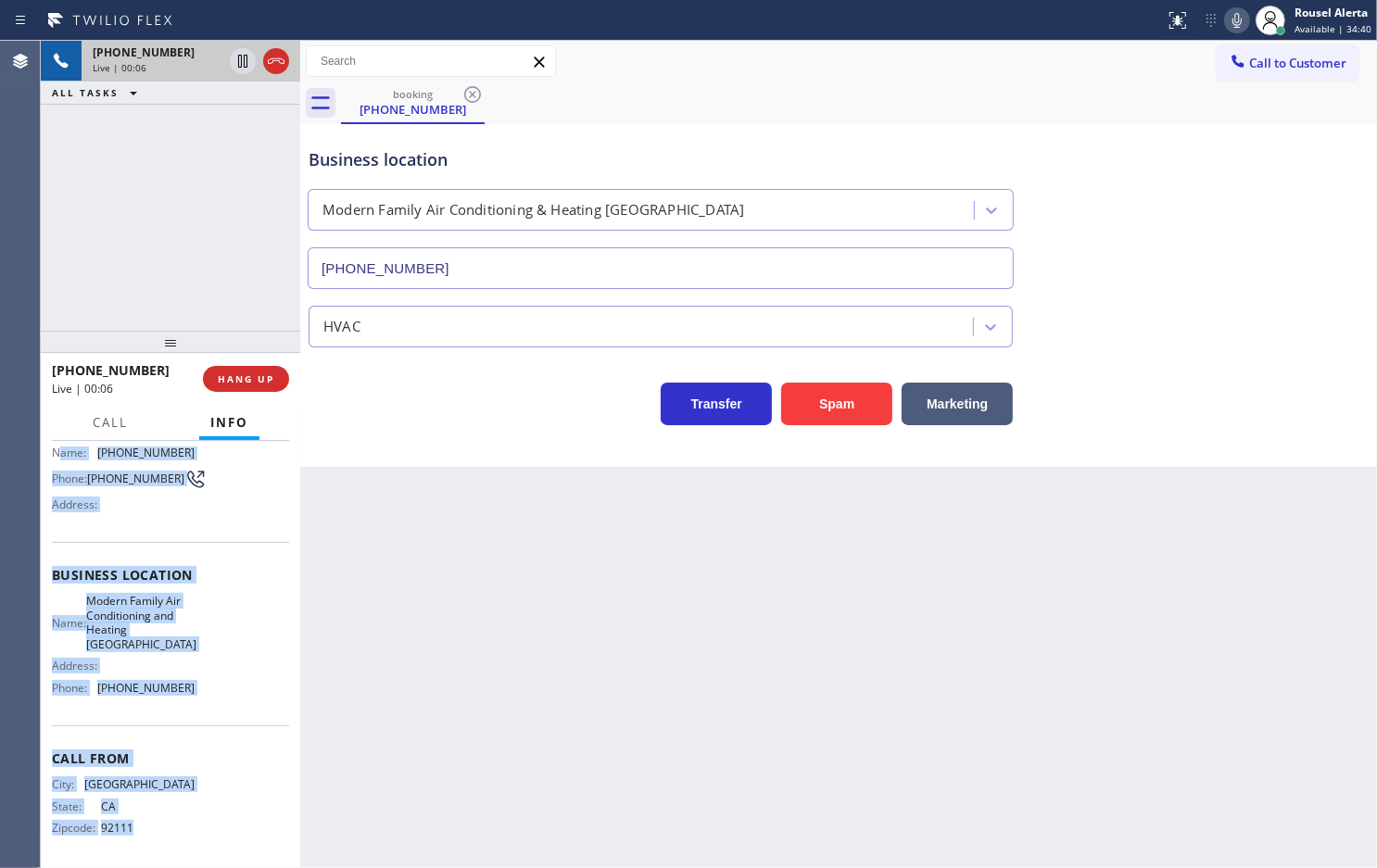
scroll to position [137, 0]
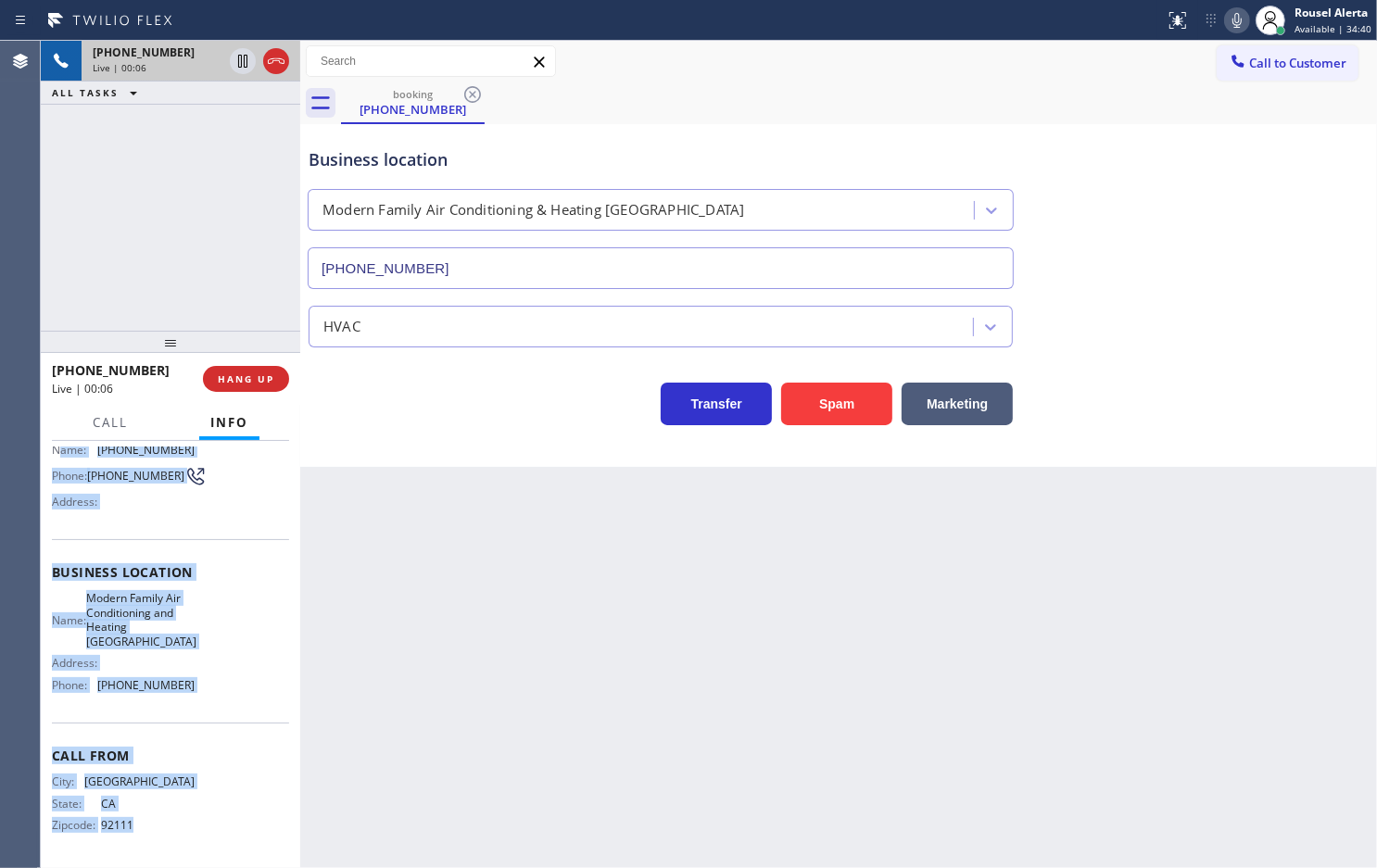
drag, startPoint x: 56, startPoint y: 576, endPoint x: 262, endPoint y: 770, distance: 283.0
click at [262, 814] on div "Context Queue: [Test] All Priority: 2 Customer Name: [PHONE_NUMBER] Phone: [PHO…" at bounding box center [170, 587] width 237 height 550
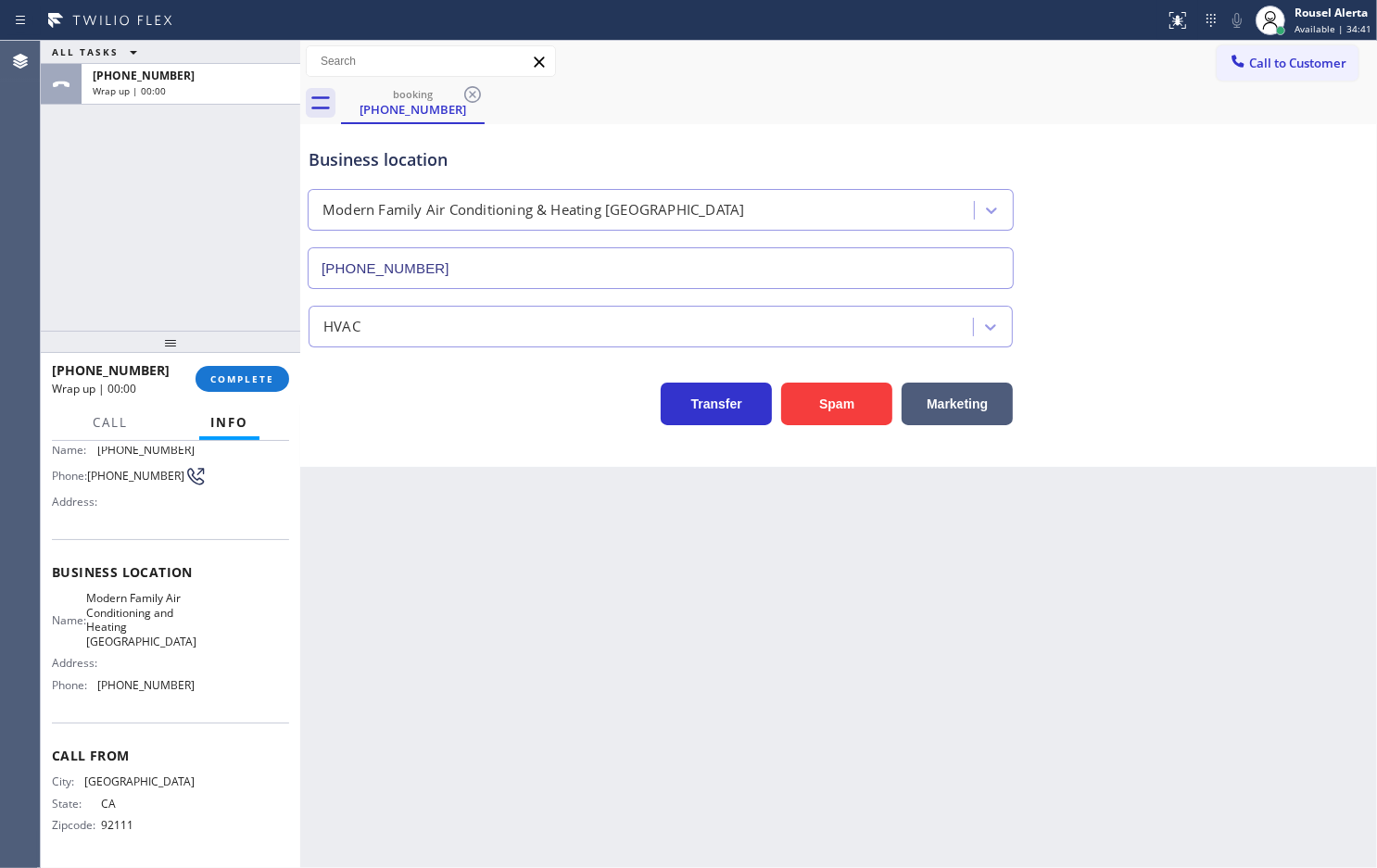
click at [431, 627] on div "Back to Dashboard Change Sender ID Customers Technicians Select a contact Outbo…" at bounding box center [839, 454] width 1077 height 827
click at [205, 376] on button "COMPLETE" at bounding box center [242, 378] width 93 height 26
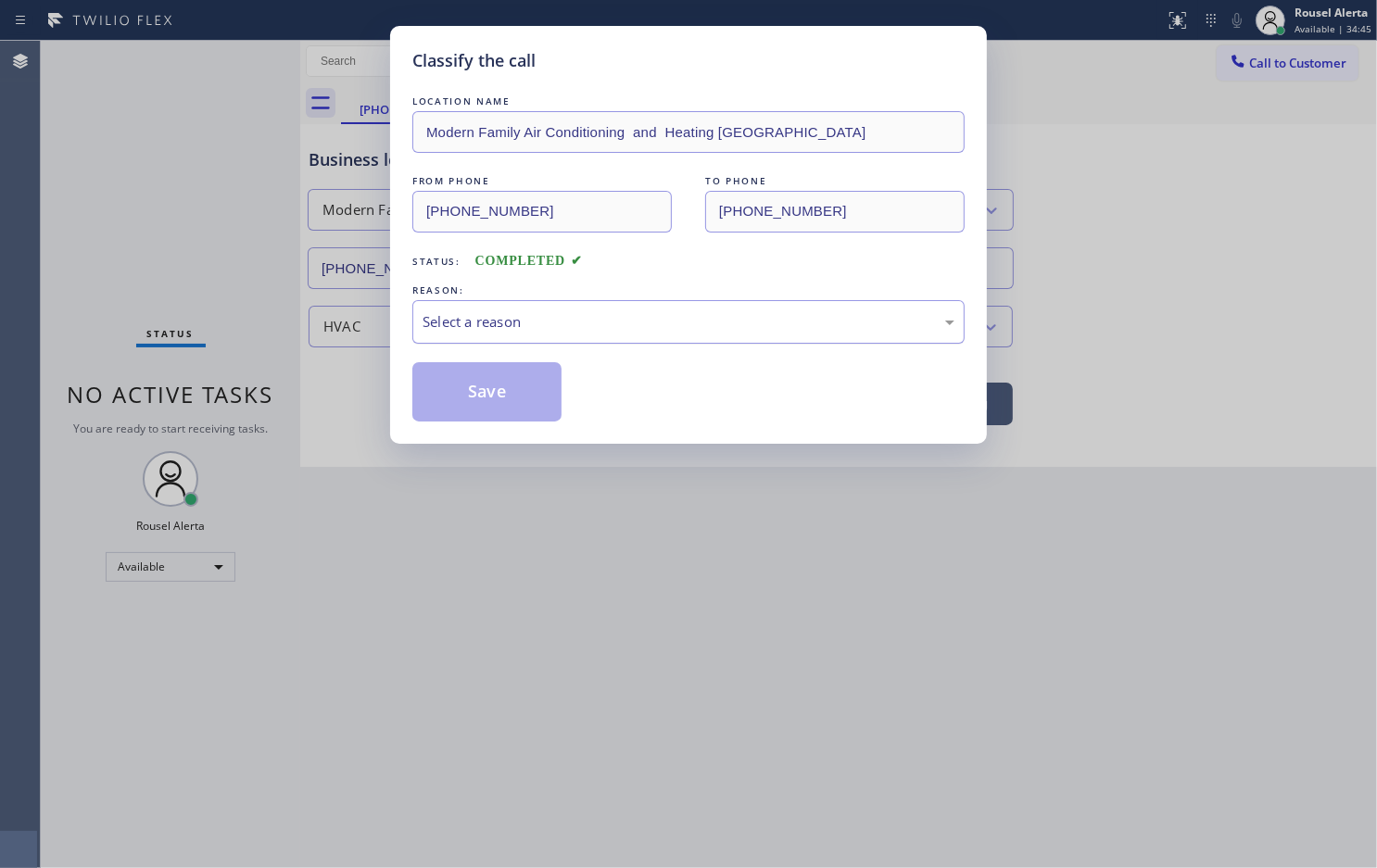
click at [543, 316] on div "Select a reason" at bounding box center [688, 322] width 532 height 21
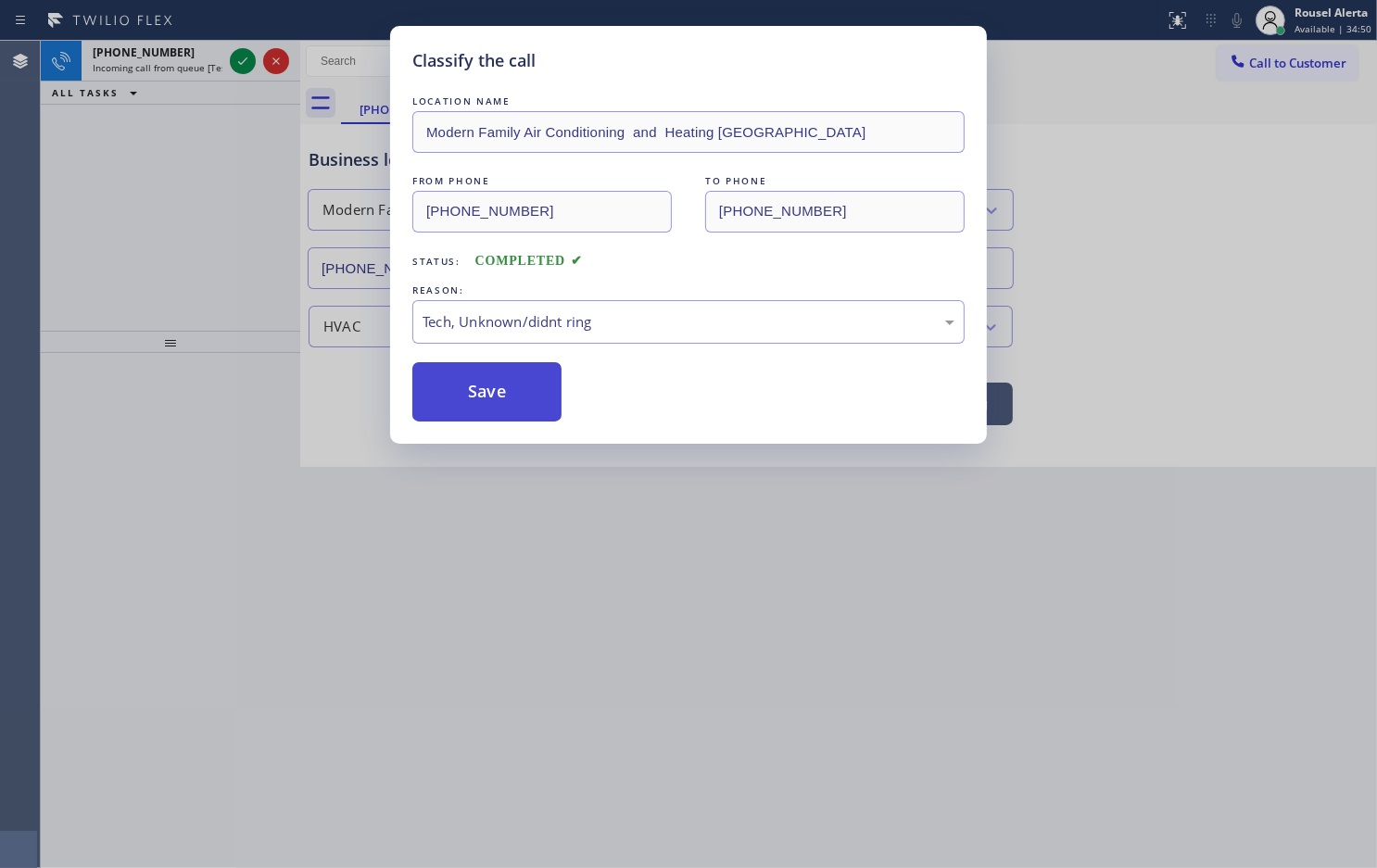
click at [506, 396] on button "Save" at bounding box center [486, 392] width 149 height 59
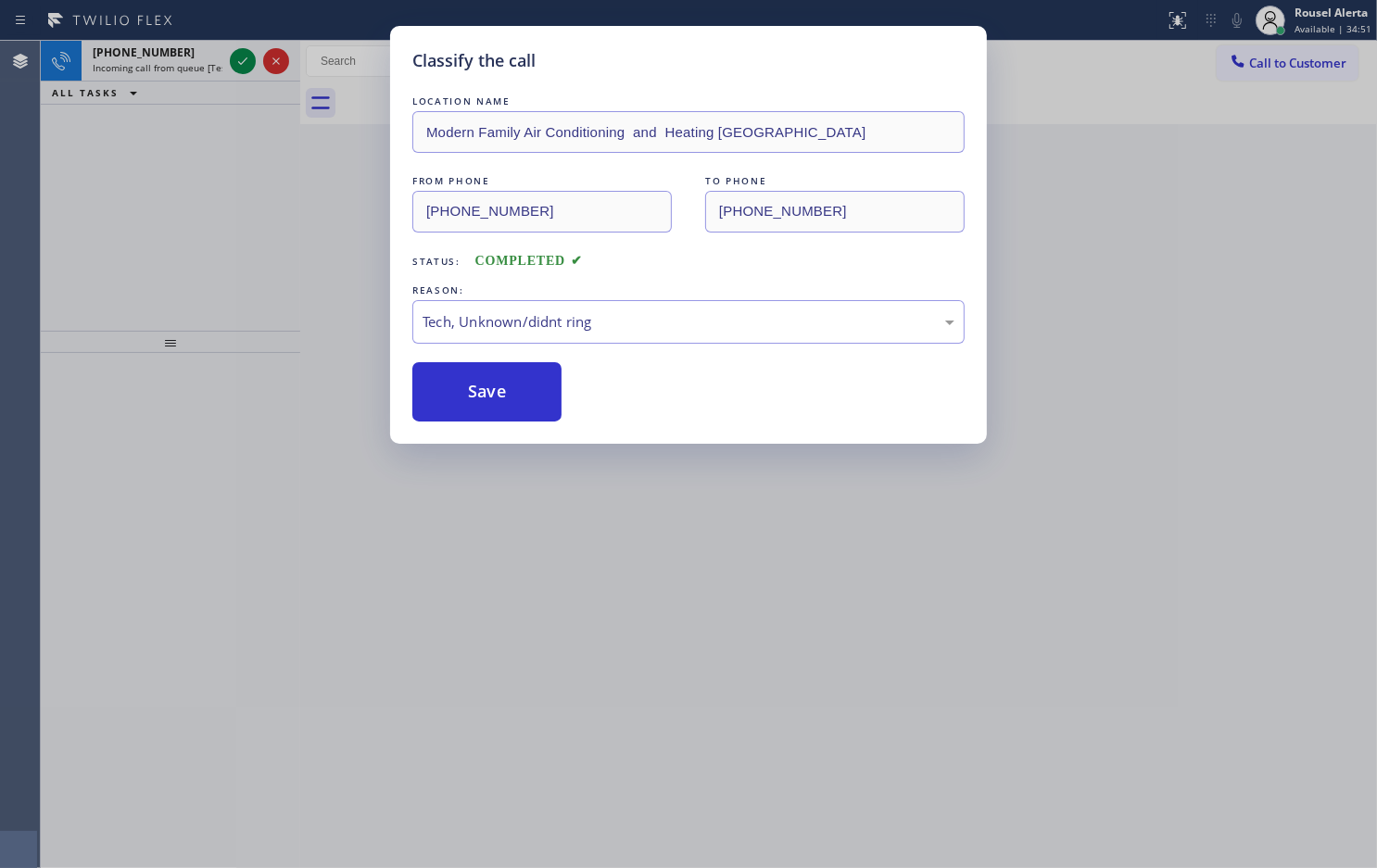
click at [197, 60] on div "Classify the call LOCATION NAME Modern Family Air Conditioning and Heating [GEO…" at bounding box center [688, 434] width 1377 height 868
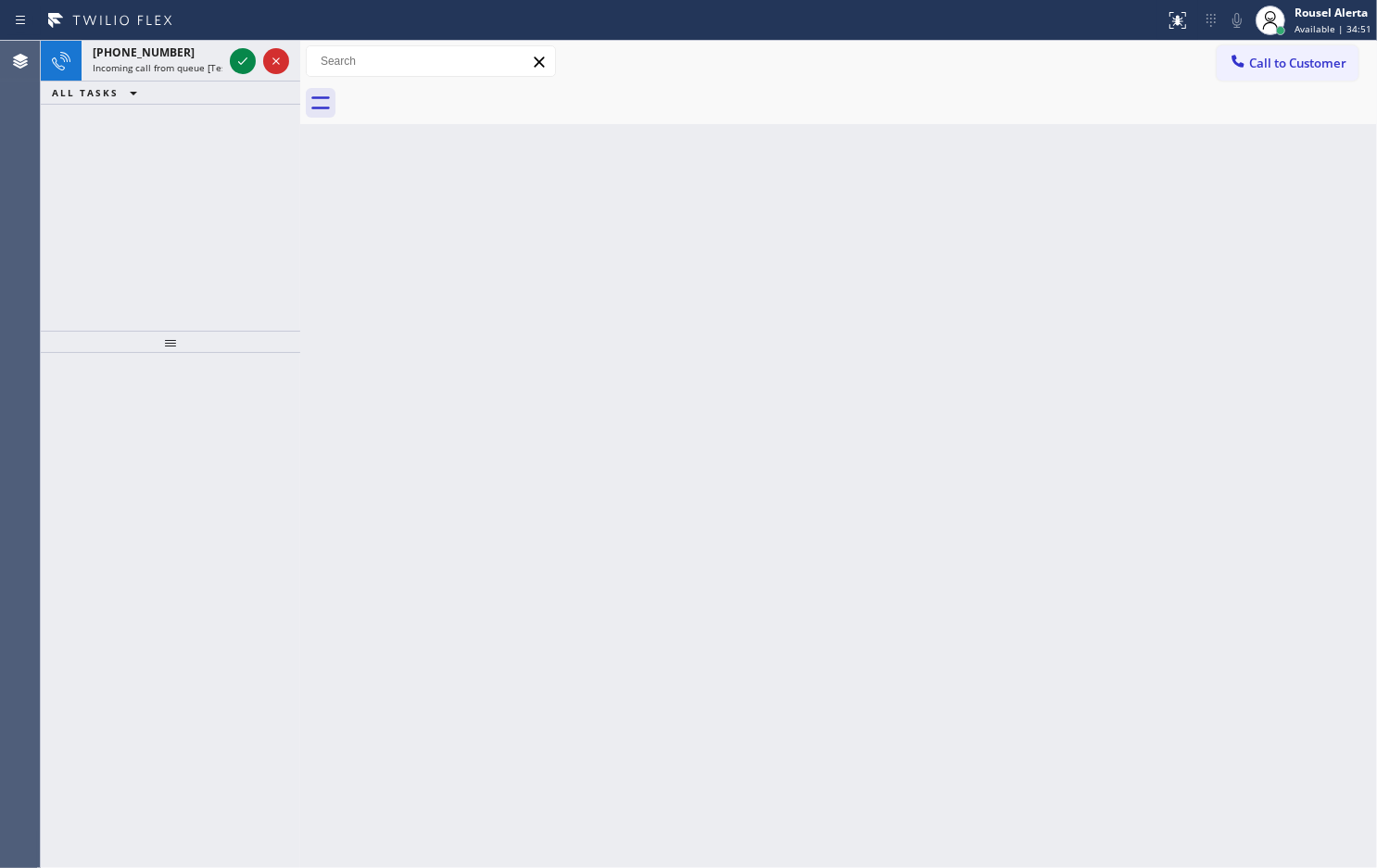
click at [197, 61] on span "Incoming call from queue [Test] All" at bounding box center [169, 67] width 154 height 13
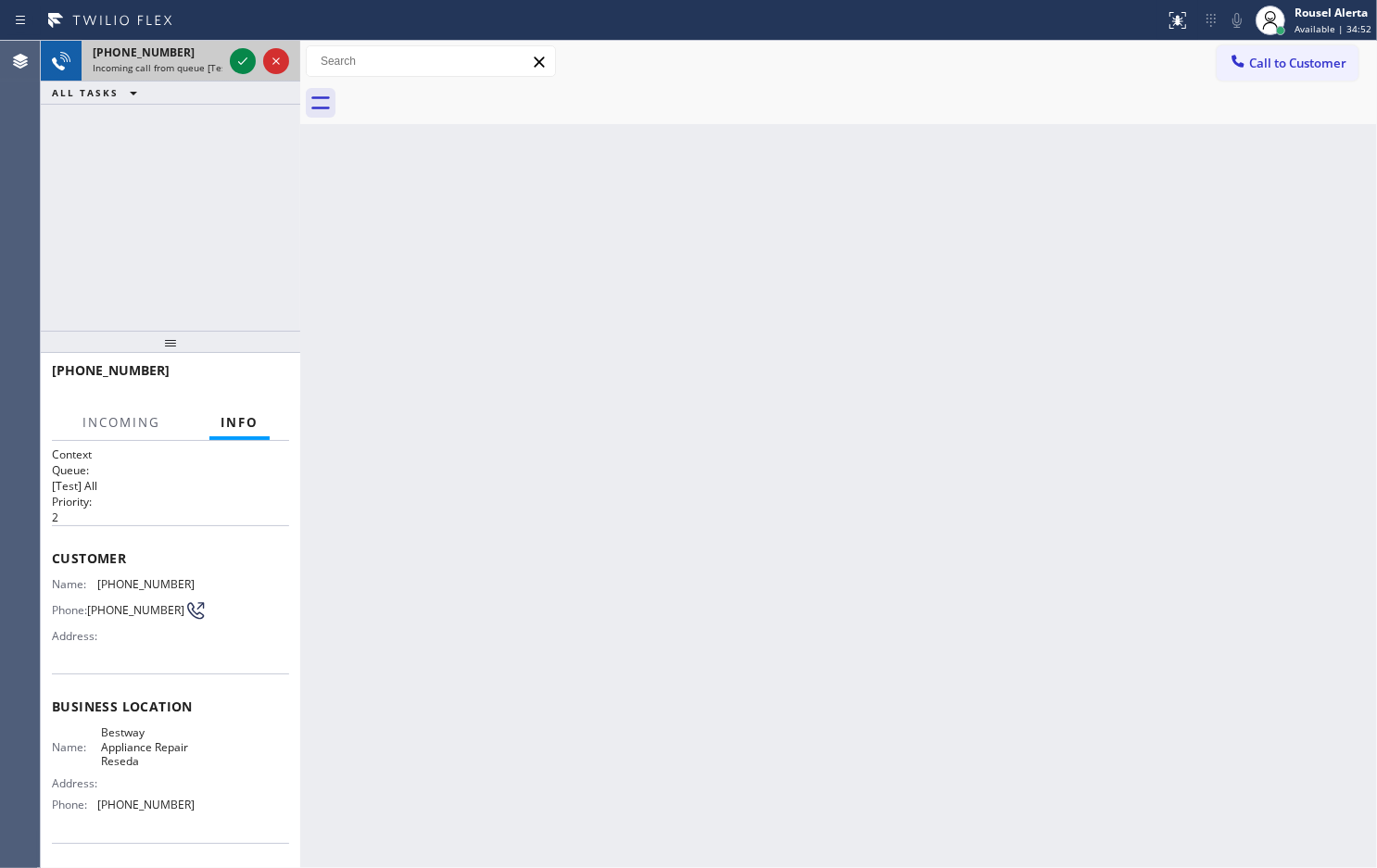
click at [204, 58] on div "[PHONE_NUMBER]" at bounding box center [157, 52] width 129 height 16
click at [238, 62] on icon at bounding box center [242, 60] width 22 height 22
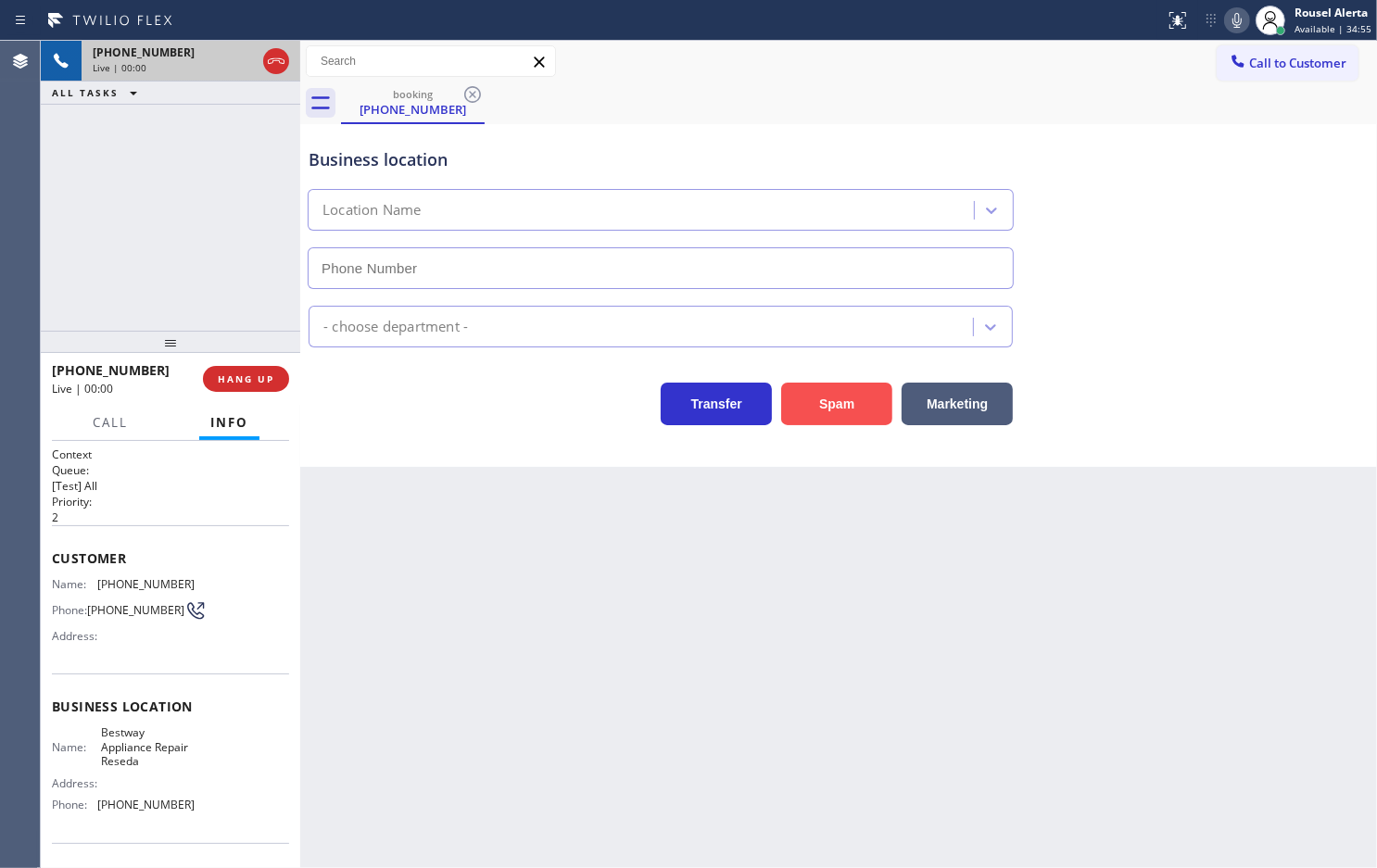
type input "[PHONE_NUMBER]"
click at [844, 385] on button "Spam" at bounding box center [836, 404] width 111 height 43
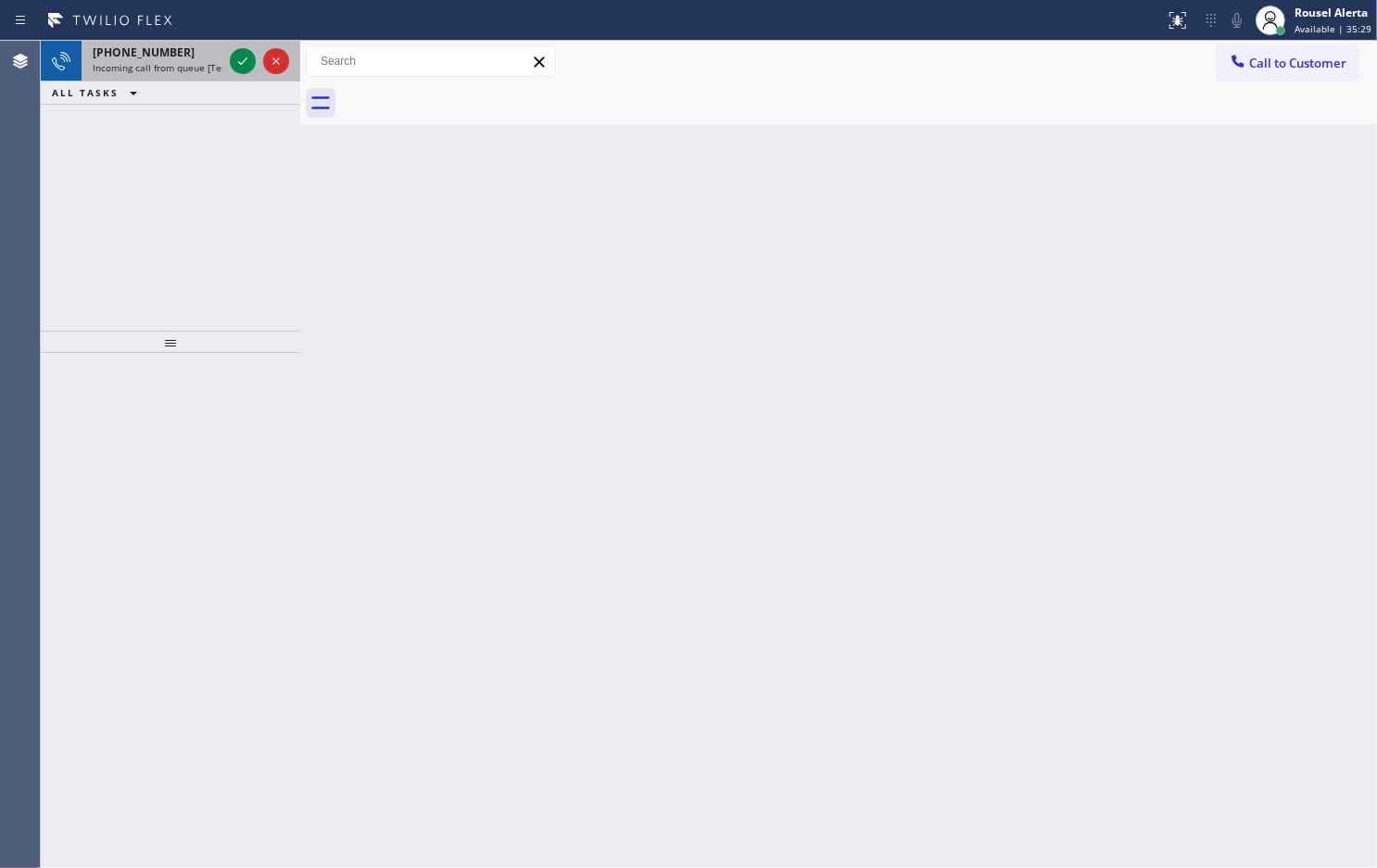
click at [209, 48] on div "[PHONE_NUMBER]" at bounding box center [157, 52] width 129 height 16
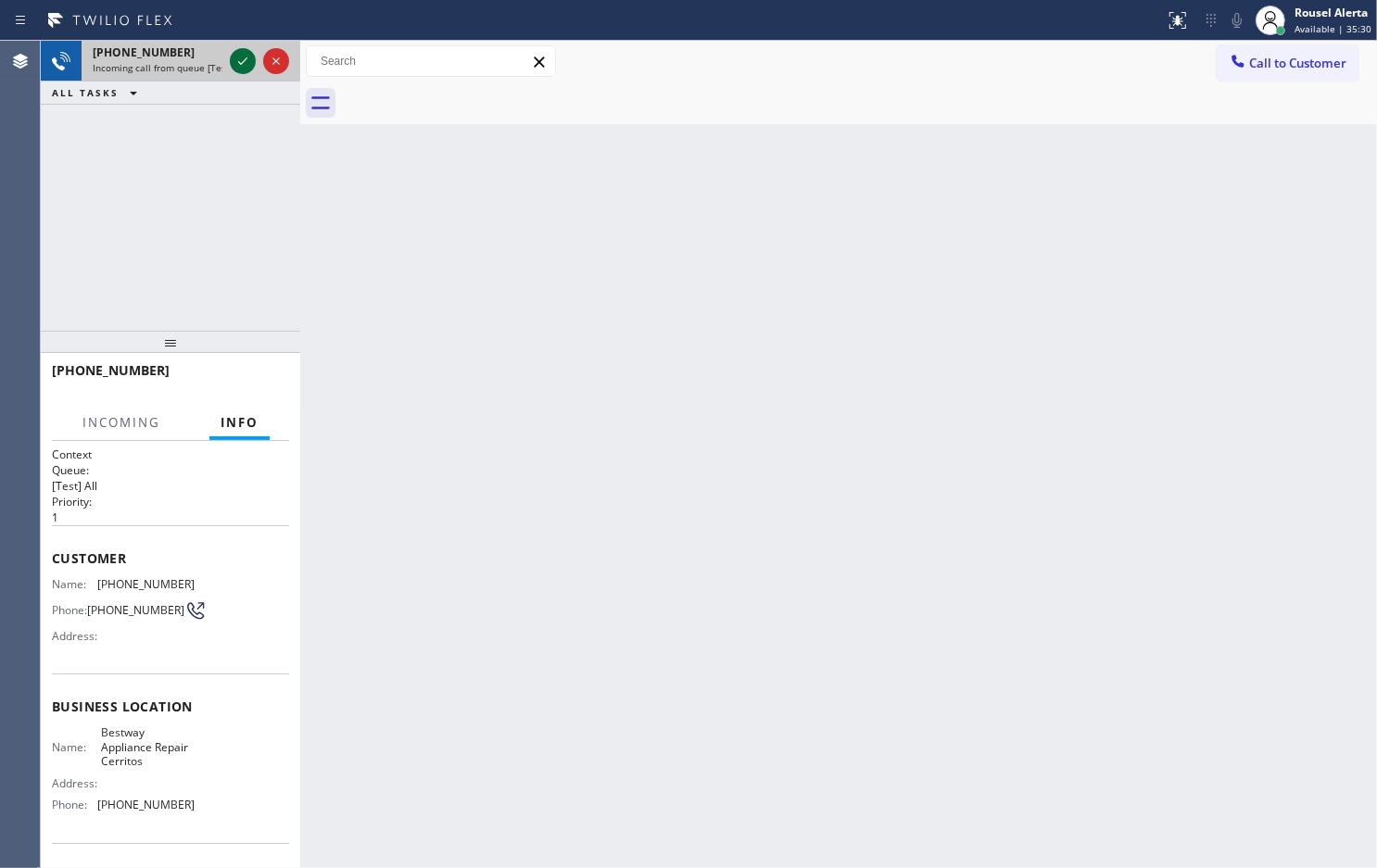
click at [230, 53] on div at bounding box center [242, 60] width 26 height 22
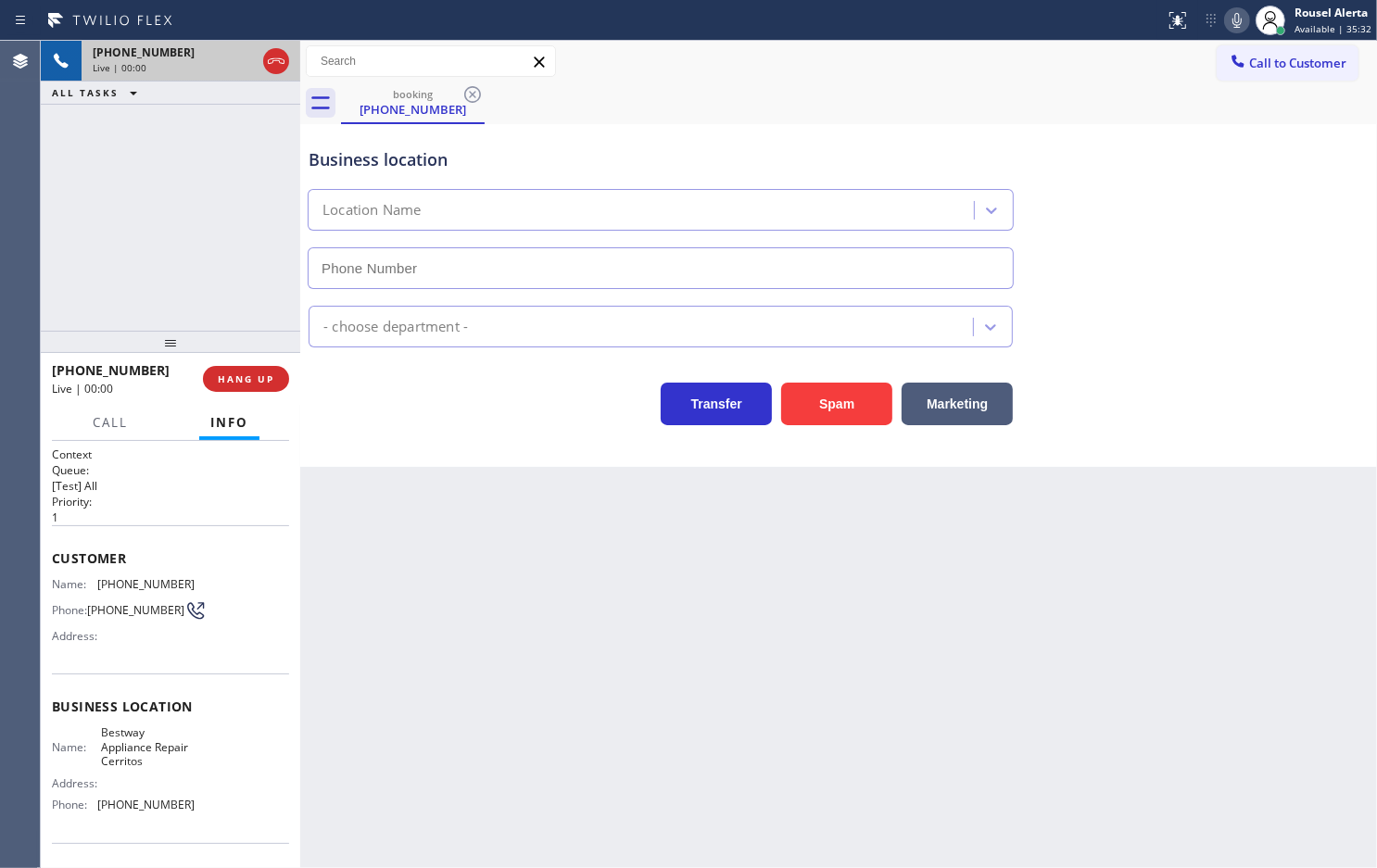
type input "[PHONE_NUMBER]"
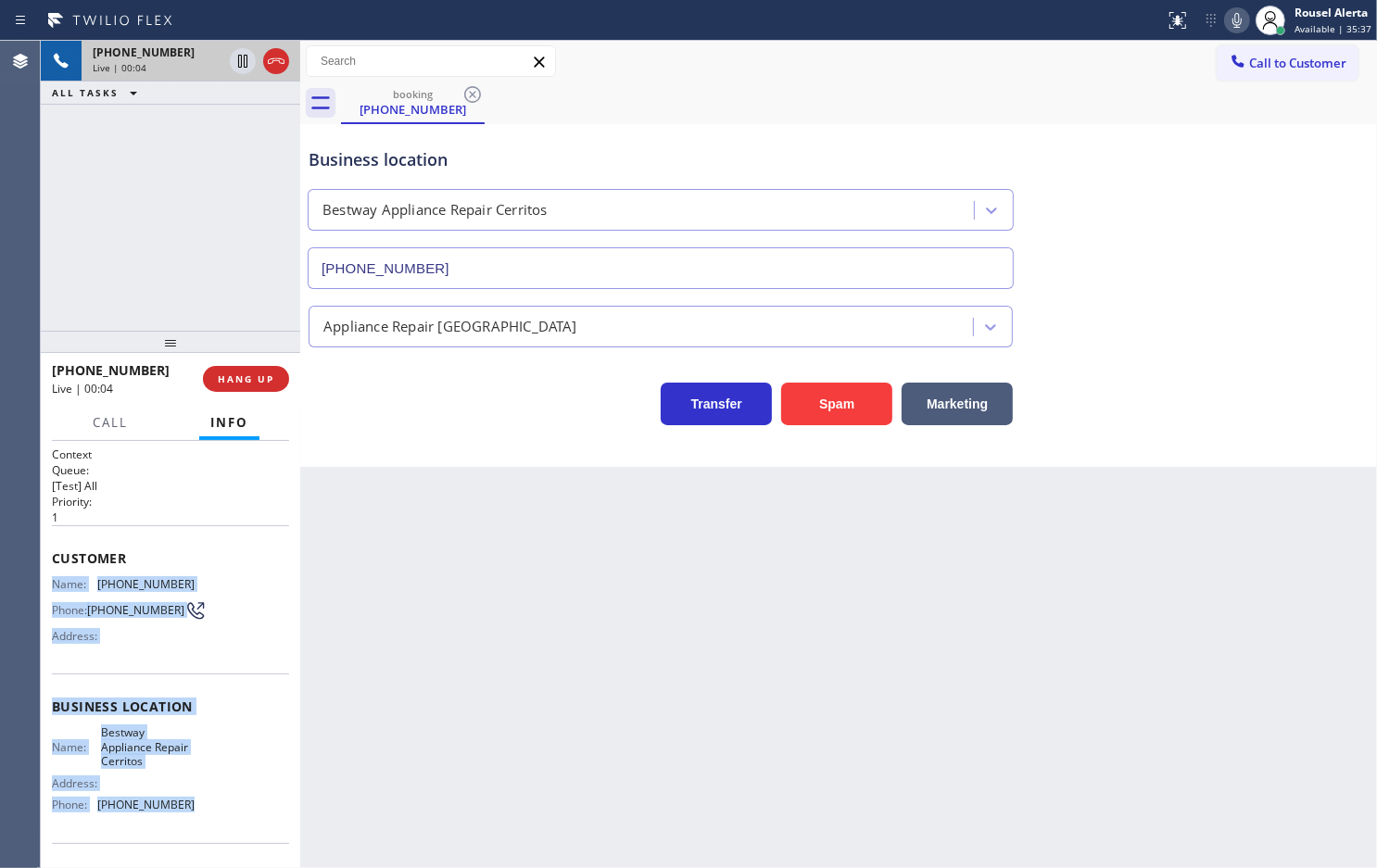
drag, startPoint x: 55, startPoint y: 576, endPoint x: 192, endPoint y: 820, distance: 279.8
click at [192, 820] on div "Context Queue: [Test] All Priority: 1 Customer Name: [PHONE_NUMBER] Phone: [PHO…" at bounding box center [170, 714] width 237 height 537
copy div "Name: [PHONE_NUMBER] Phone: [PHONE_NUMBER] Address: Business location Name: Bes…"
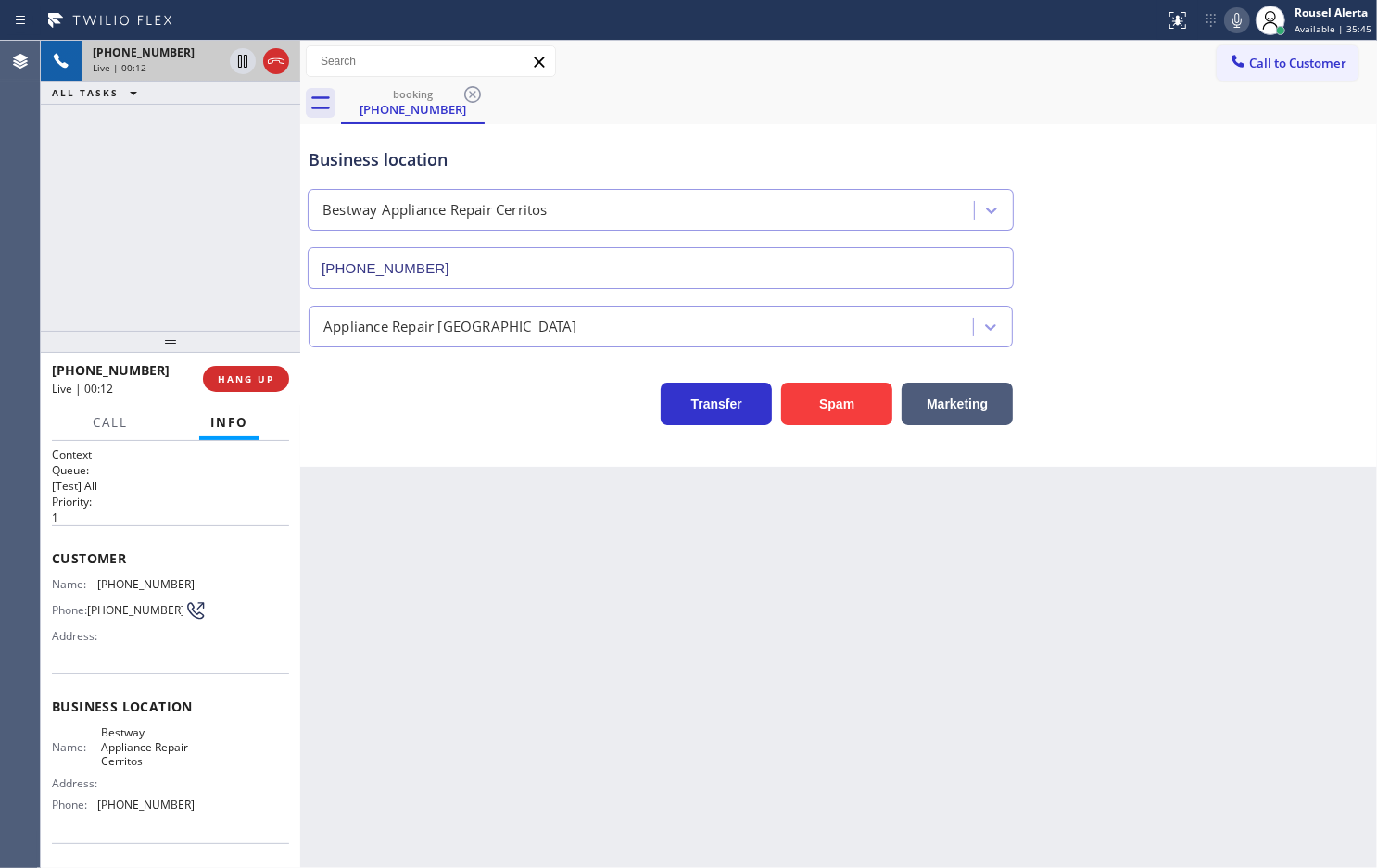
click at [429, 546] on div "Back to Dashboard Change Sender ID Customers Technicians Select a contact Outbo…" at bounding box center [839, 454] width 1077 height 827
click at [255, 389] on button "HANG UP" at bounding box center [246, 378] width 87 height 26
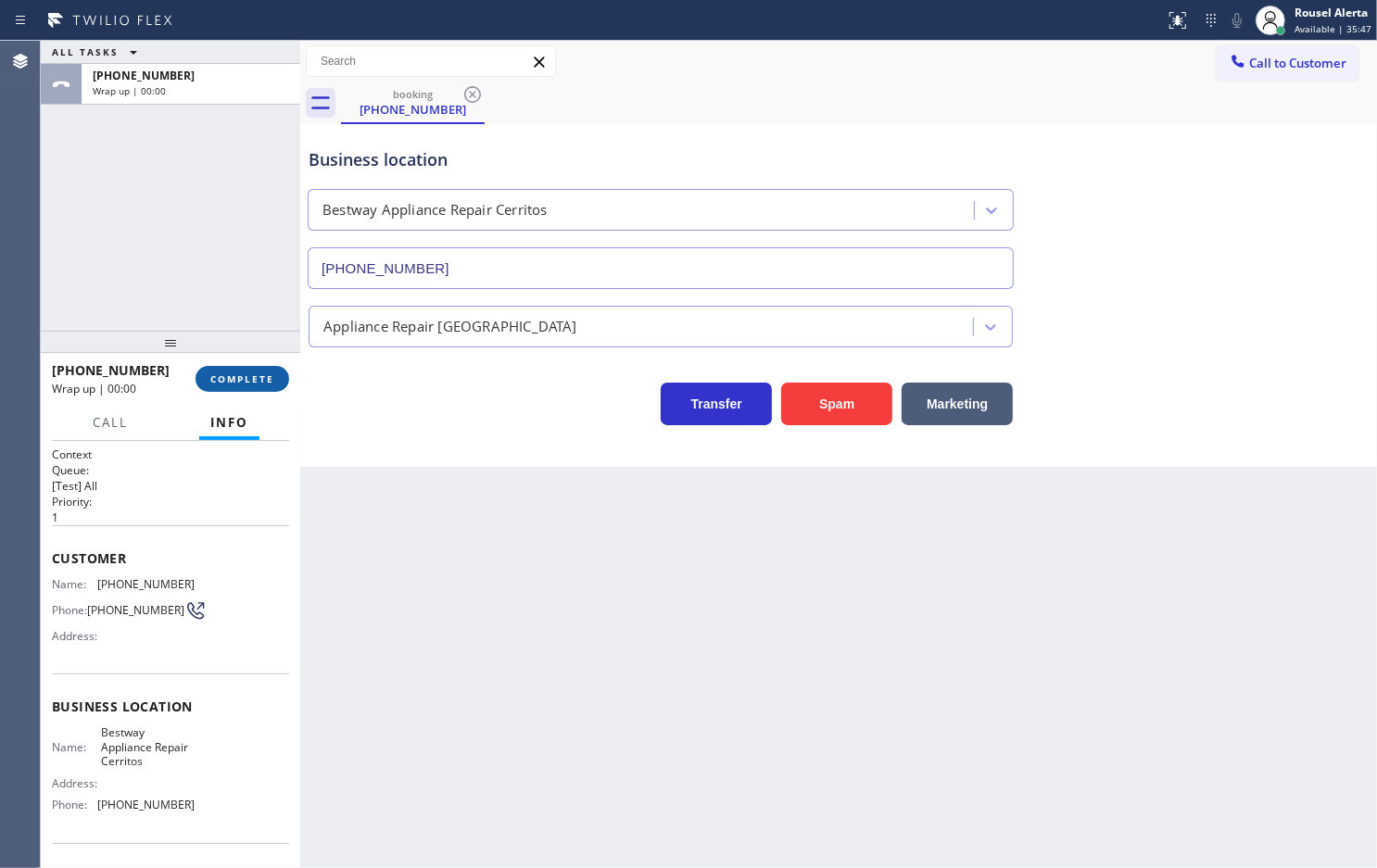
click at [255, 389] on button "COMPLETE" at bounding box center [242, 378] width 93 height 26
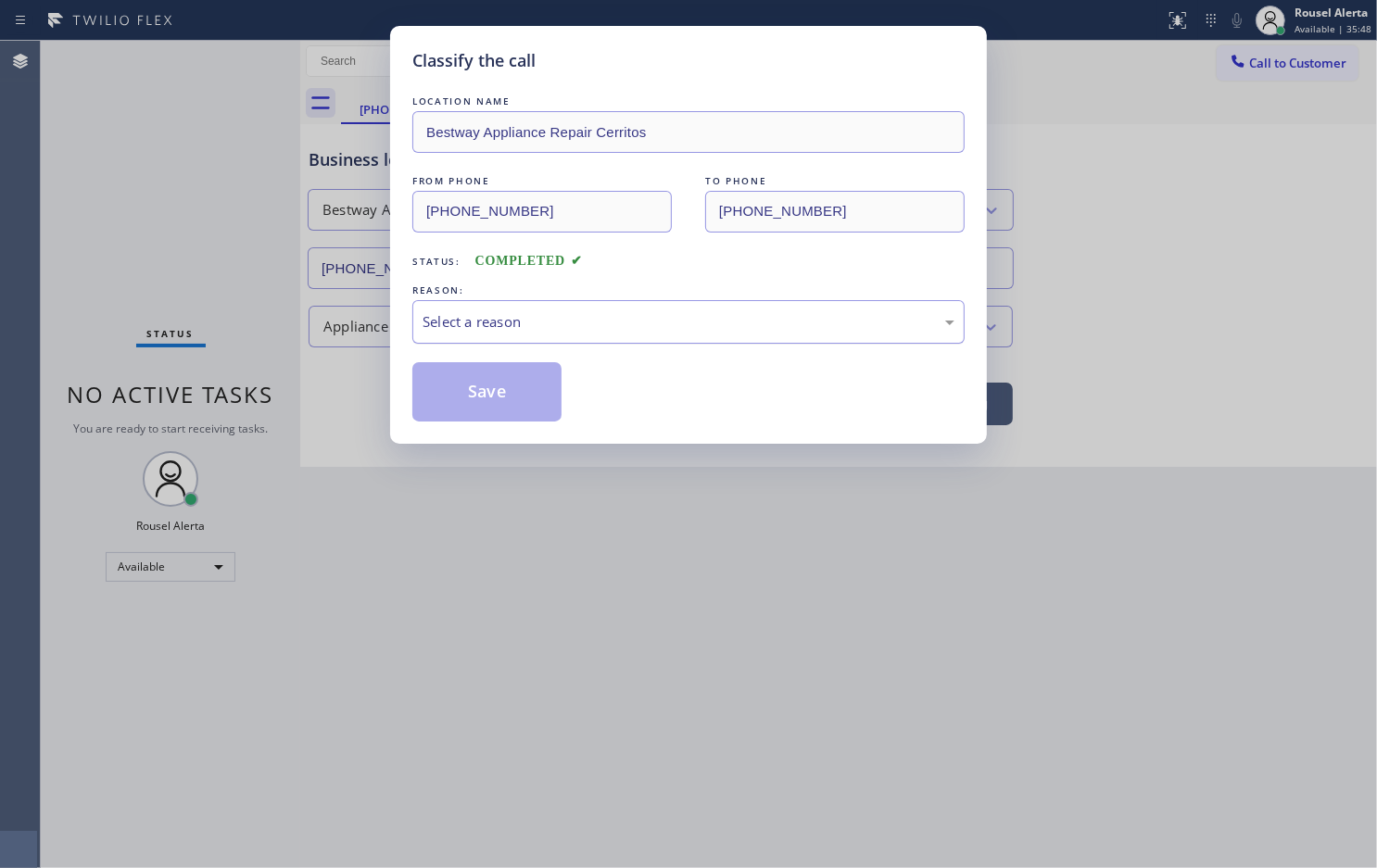
click at [515, 327] on div "Select a reason" at bounding box center [688, 322] width 532 height 21
click at [524, 435] on div "Classify the call LOCATION NAME Bestway Appliance Repair Cerritos FROM PHONE [P…" at bounding box center [688, 235] width 597 height 418
click at [502, 391] on button "Save" at bounding box center [486, 392] width 149 height 59
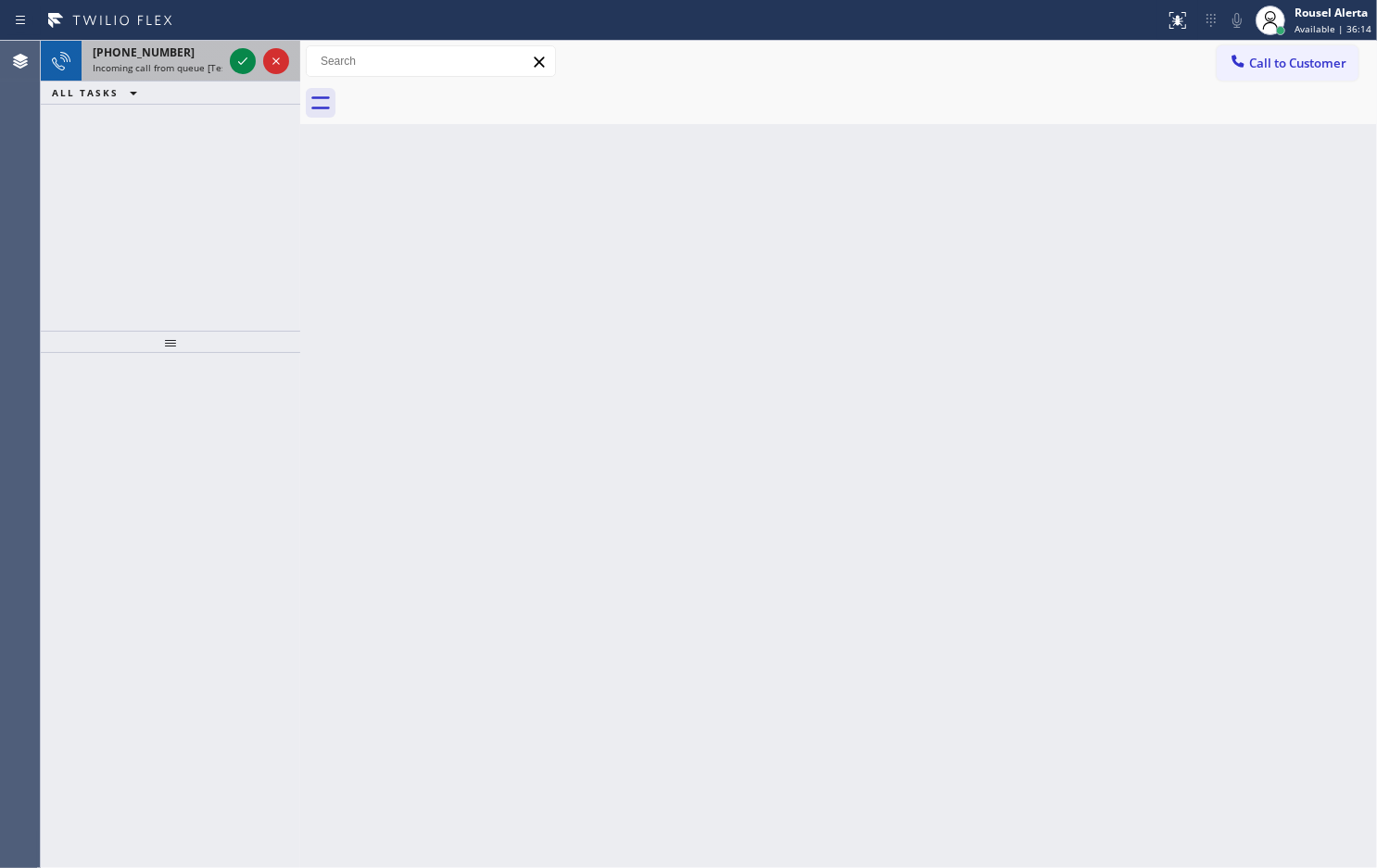
drag, startPoint x: 142, startPoint y: 58, endPoint x: 199, endPoint y: 56, distance: 57.0
click at [142, 58] on span "[PHONE_NUMBER]" at bounding box center [143, 52] width 102 height 16
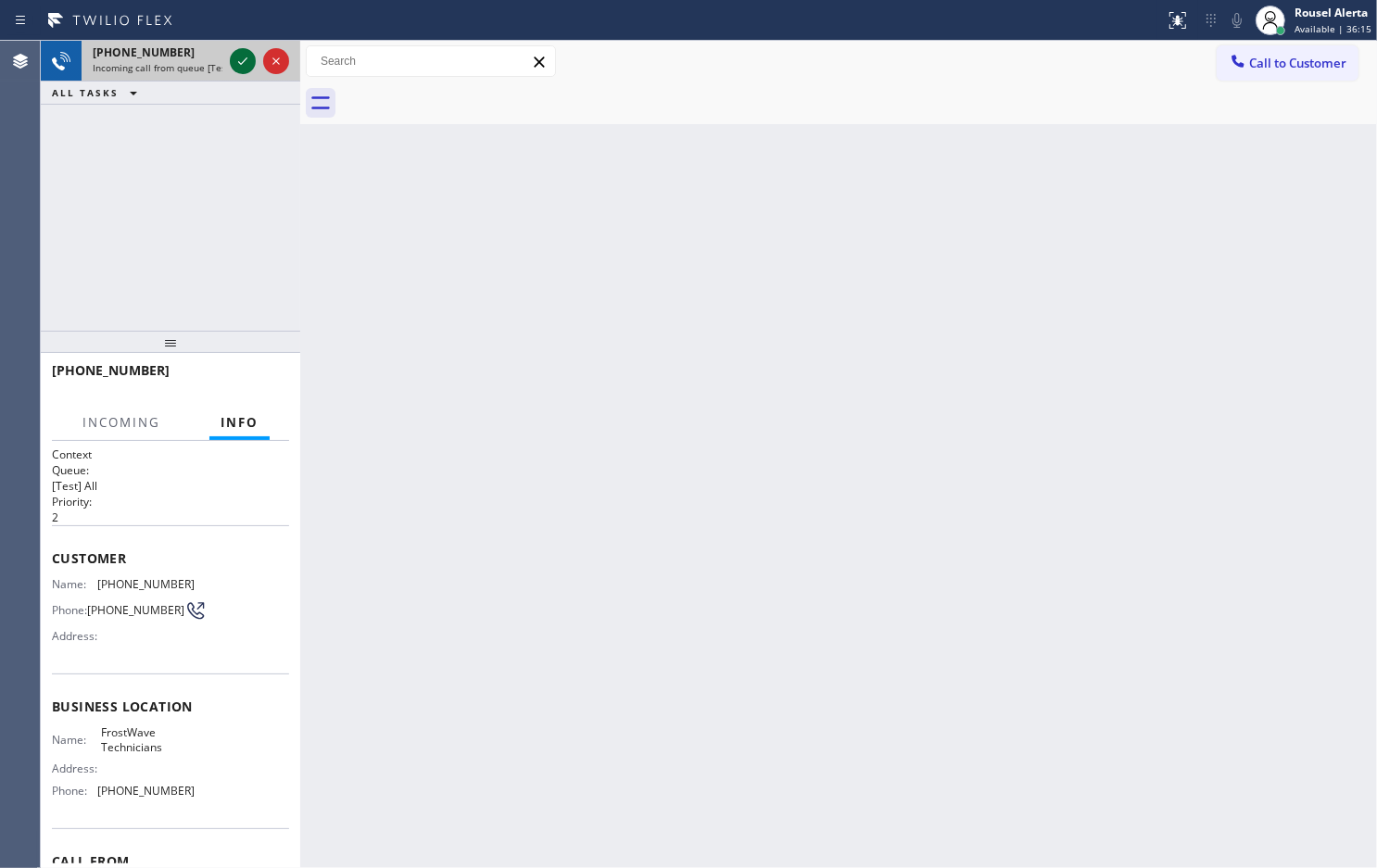
click at [230, 57] on div at bounding box center [242, 60] width 26 height 22
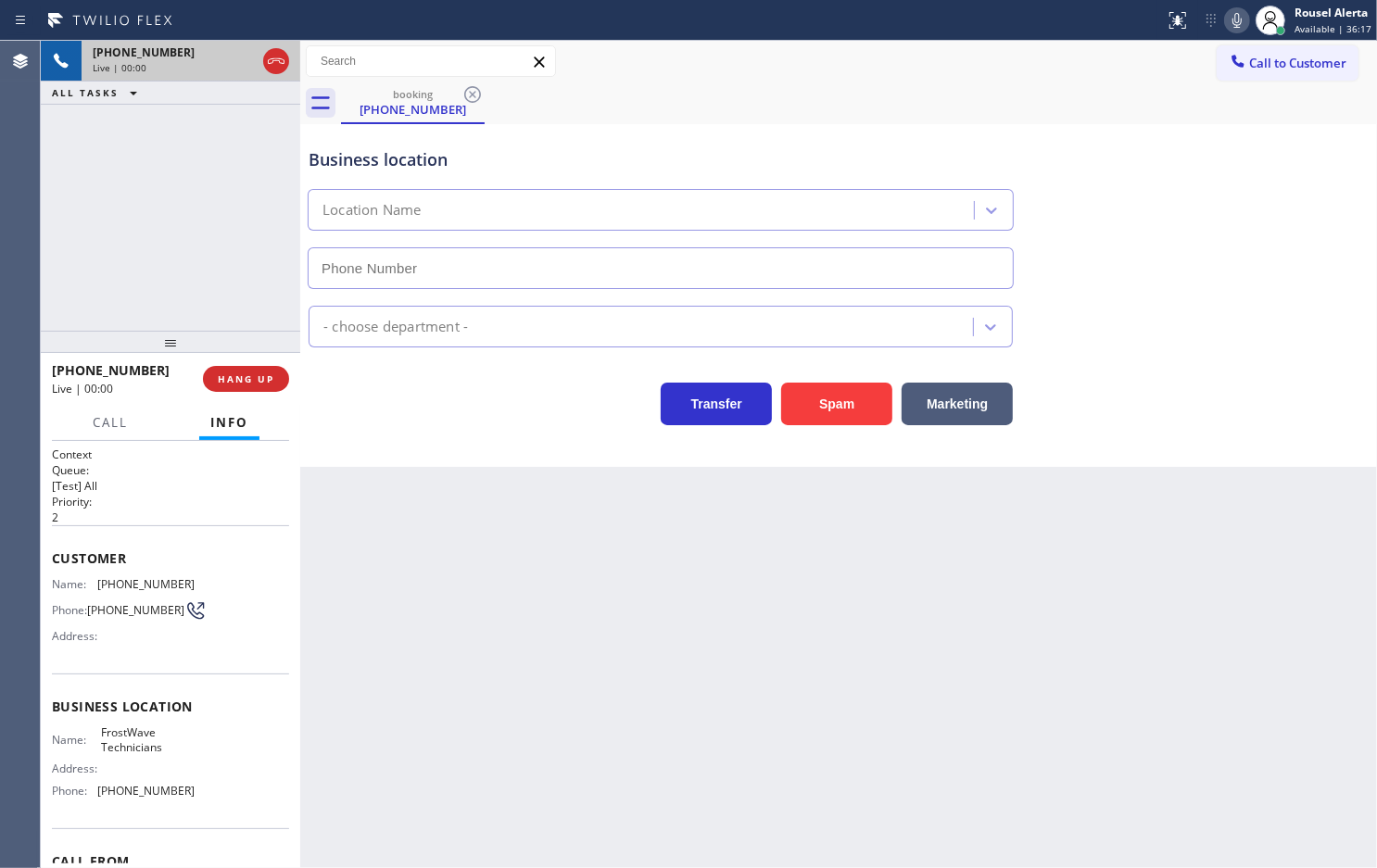
type input "[PHONE_NUMBER]"
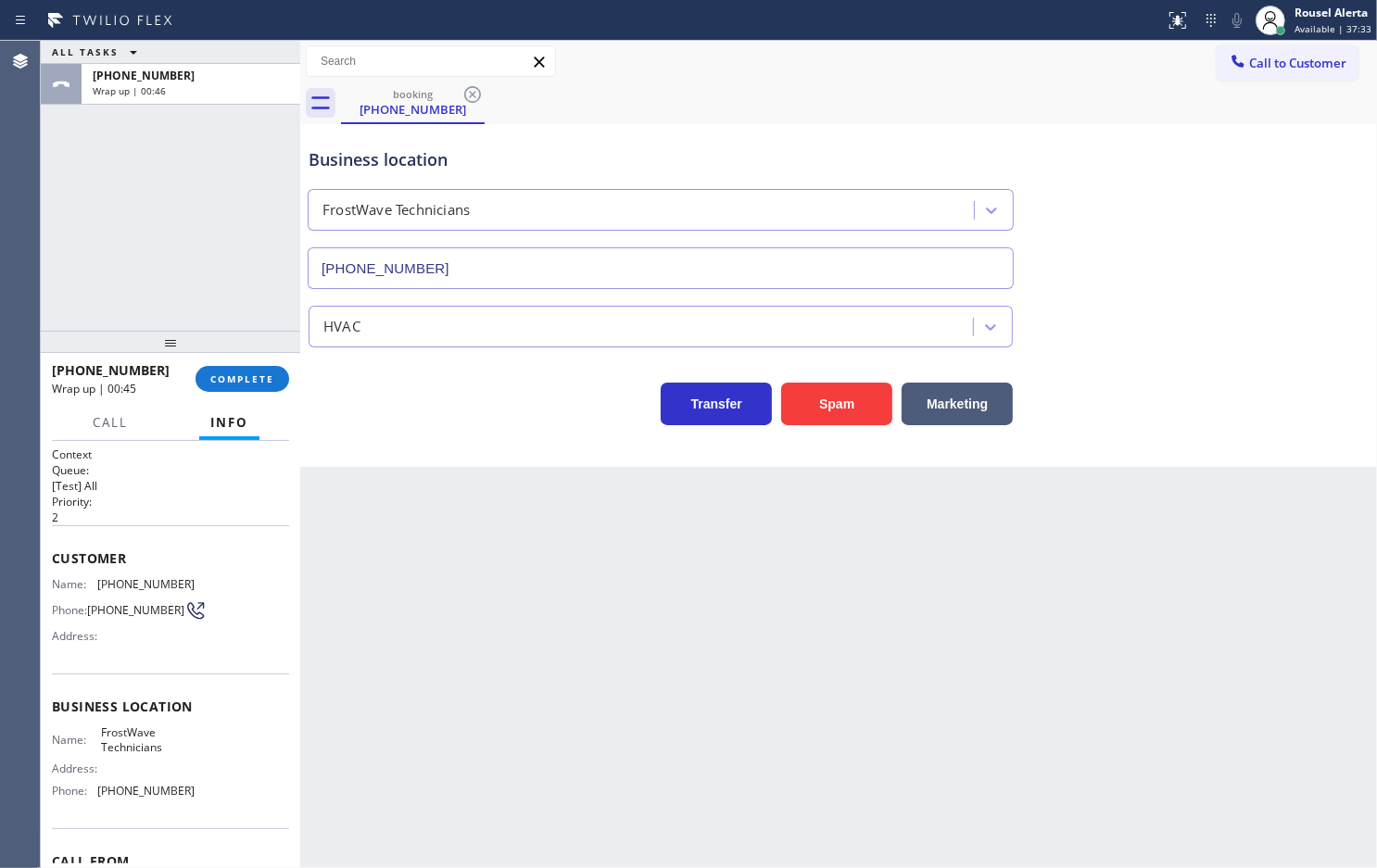
click at [182, 187] on div "ALL TASKS ALL TASKS ACTIVE TASKS TASKS IN WRAP UP [PHONE_NUMBER] Wrap up | 00:46" at bounding box center [170, 186] width 260 height 290
click at [261, 380] on span "COMPLETE" at bounding box center [242, 378] width 64 height 13
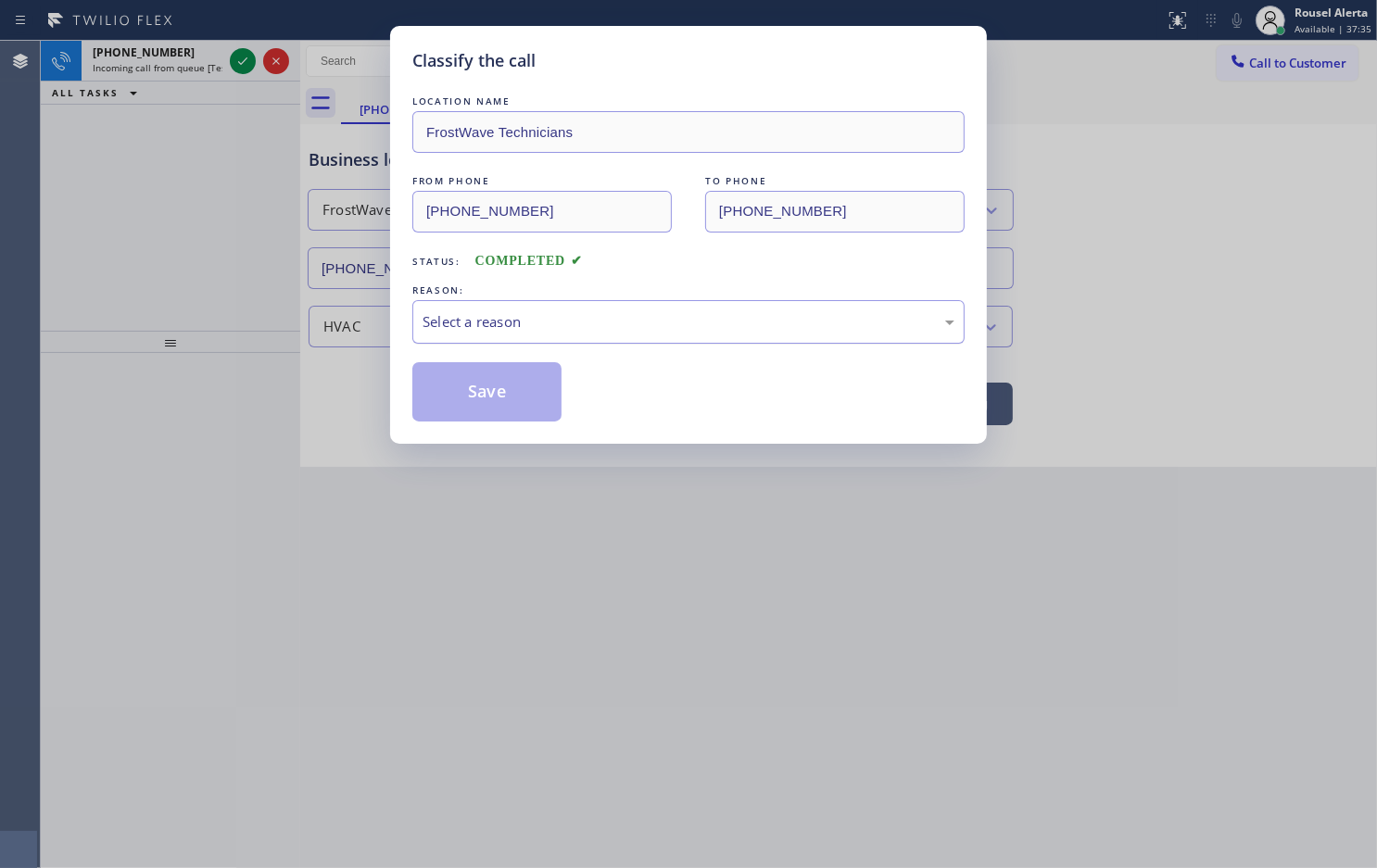
click at [420, 325] on div "Select a reason" at bounding box center [688, 322] width 552 height 44
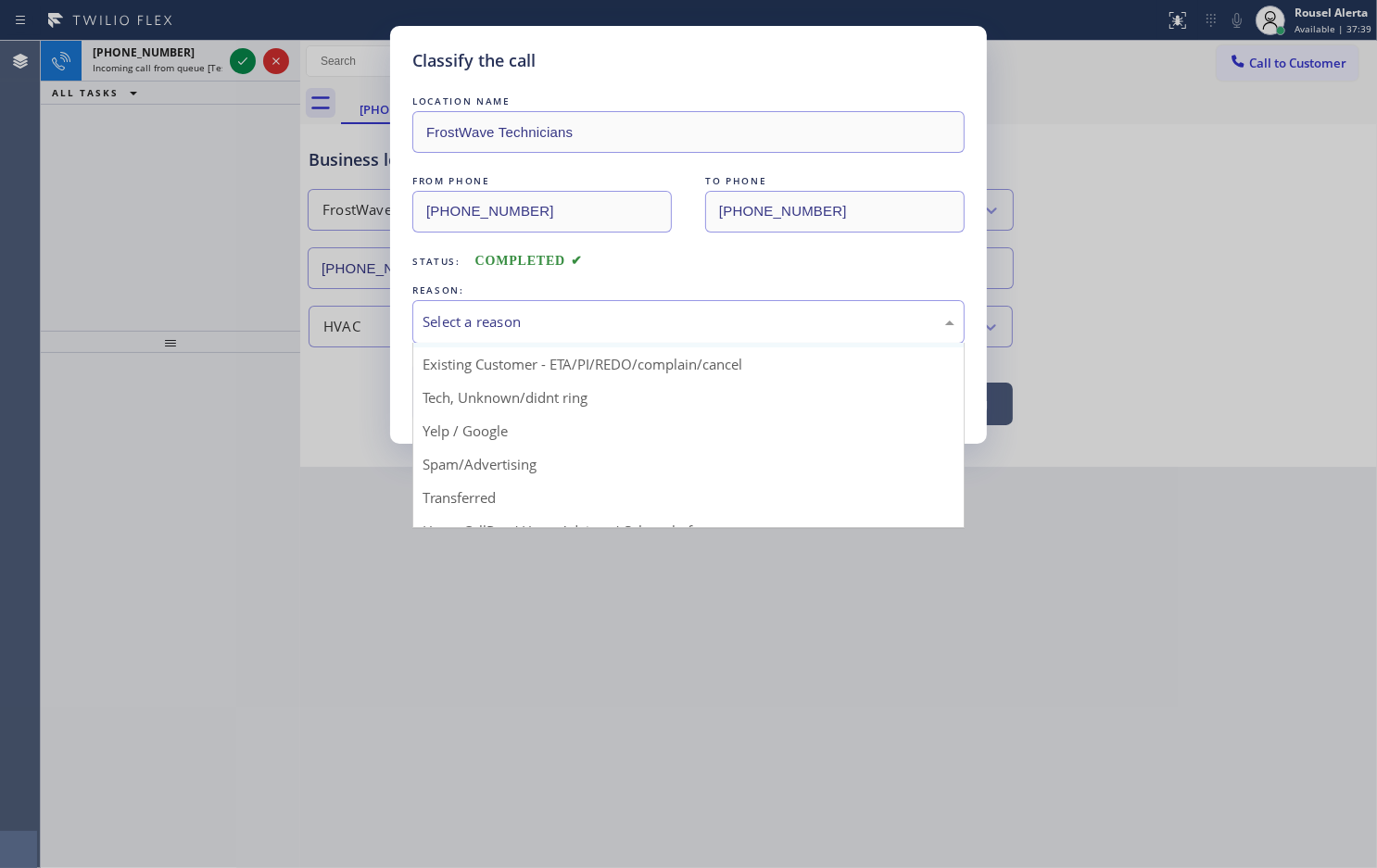
scroll to position [127, 0]
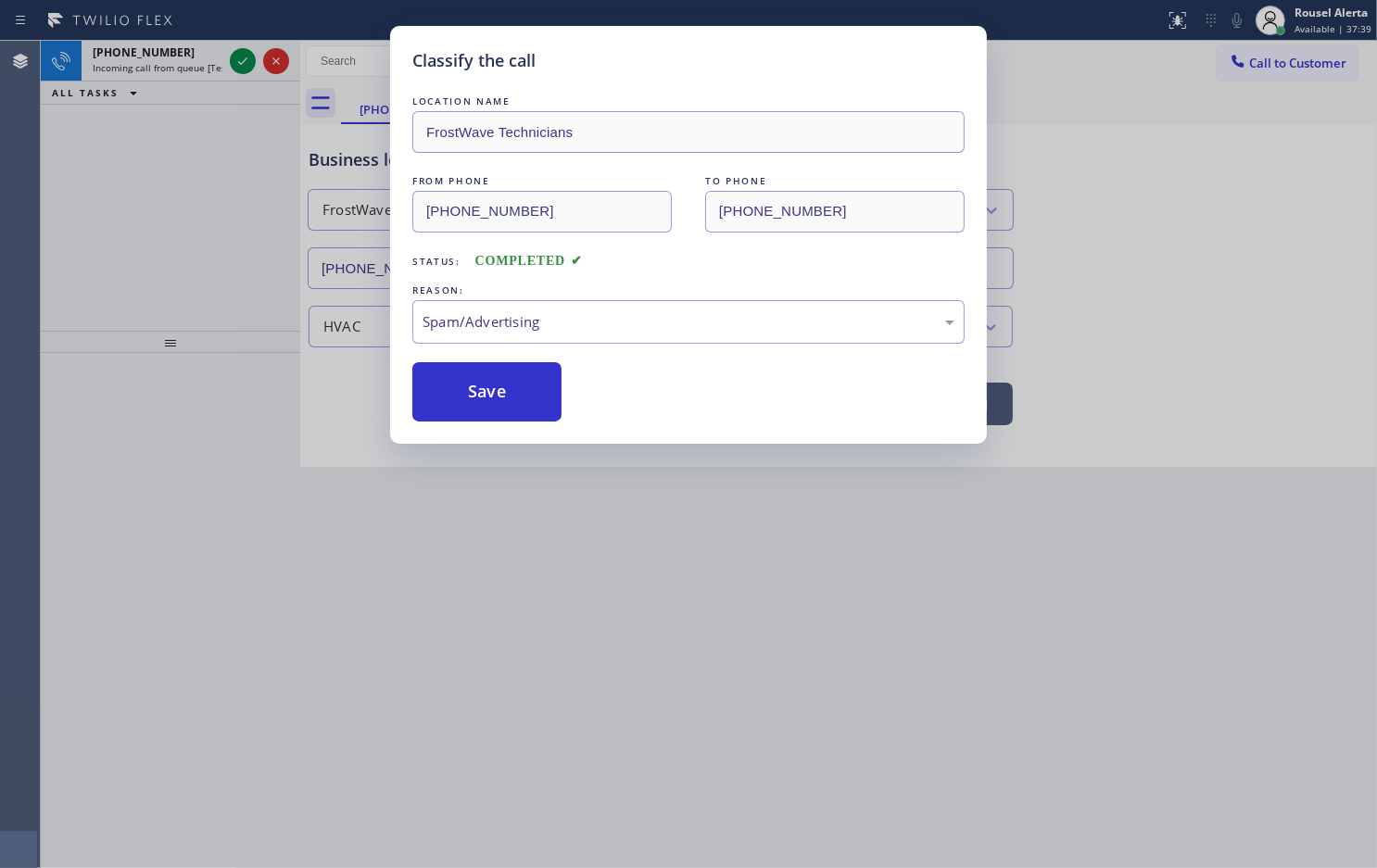
click at [460, 396] on button "Save" at bounding box center [486, 392] width 149 height 59
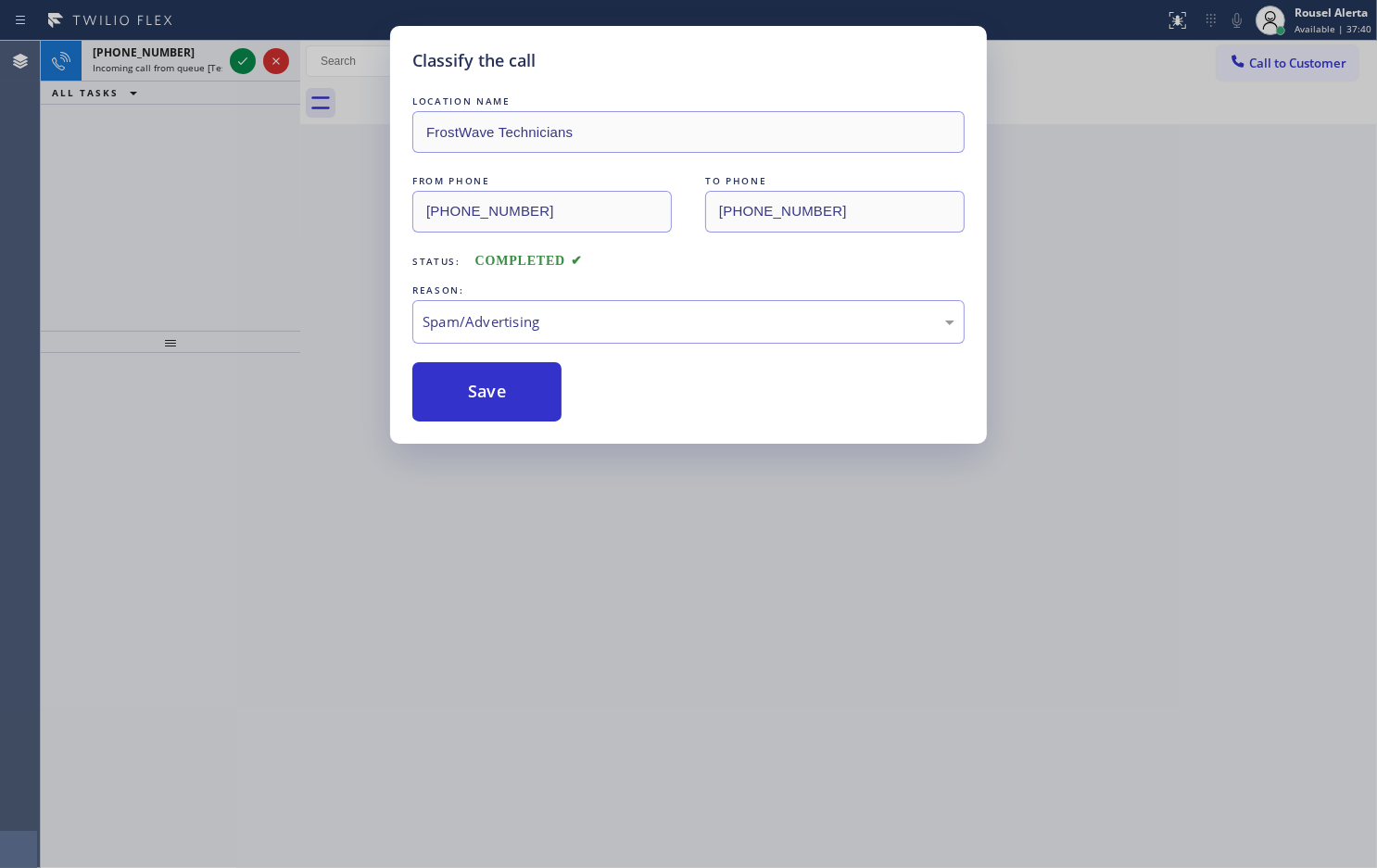
click at [200, 56] on div "Classify the call LOCATION NAME 5 Star Appliance Repair FROM PHONE [PHONE_NUMBE…" at bounding box center [709, 454] width 1336 height 827
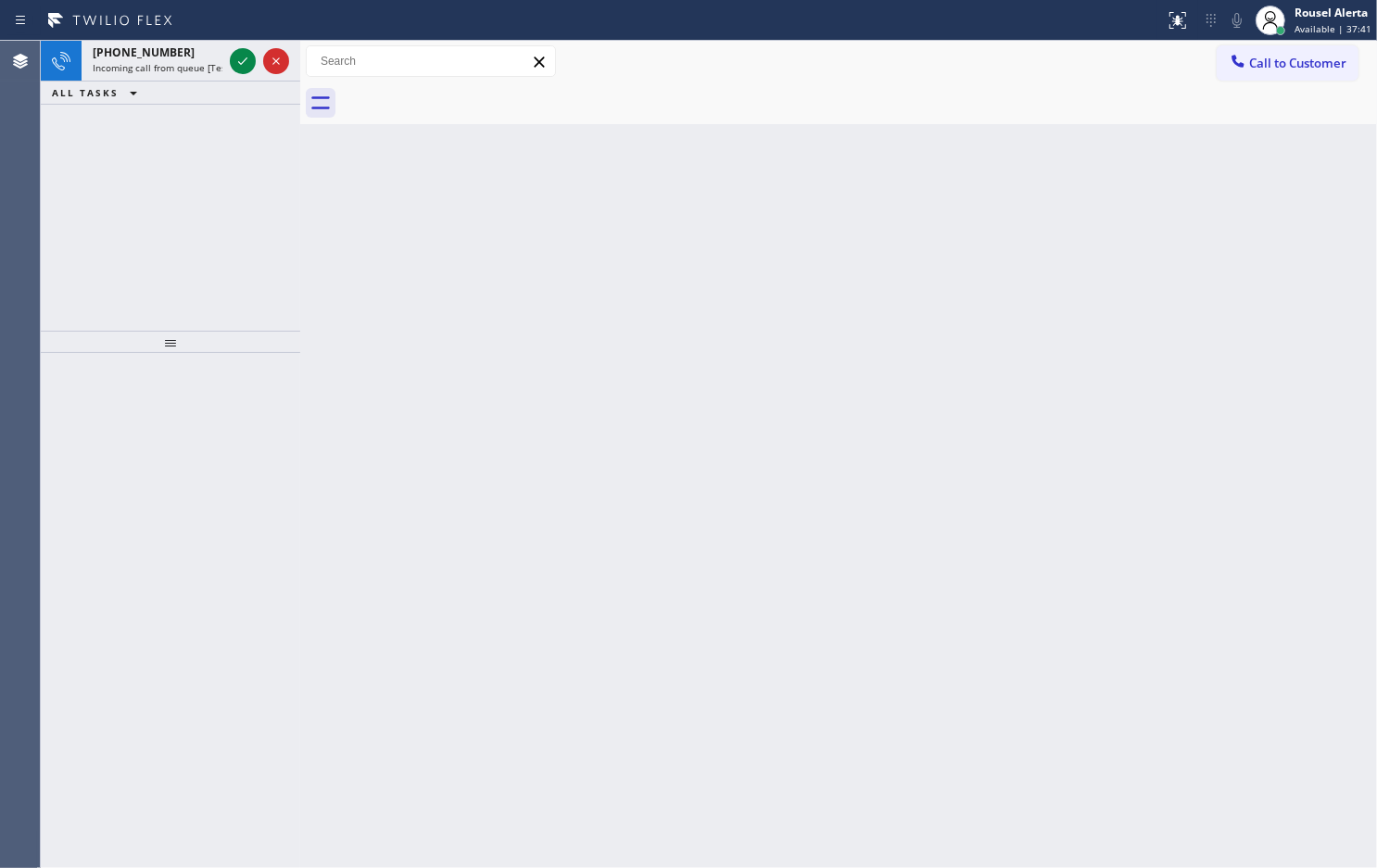
click at [200, 56] on div "[PHONE_NUMBER]" at bounding box center [157, 52] width 129 height 16
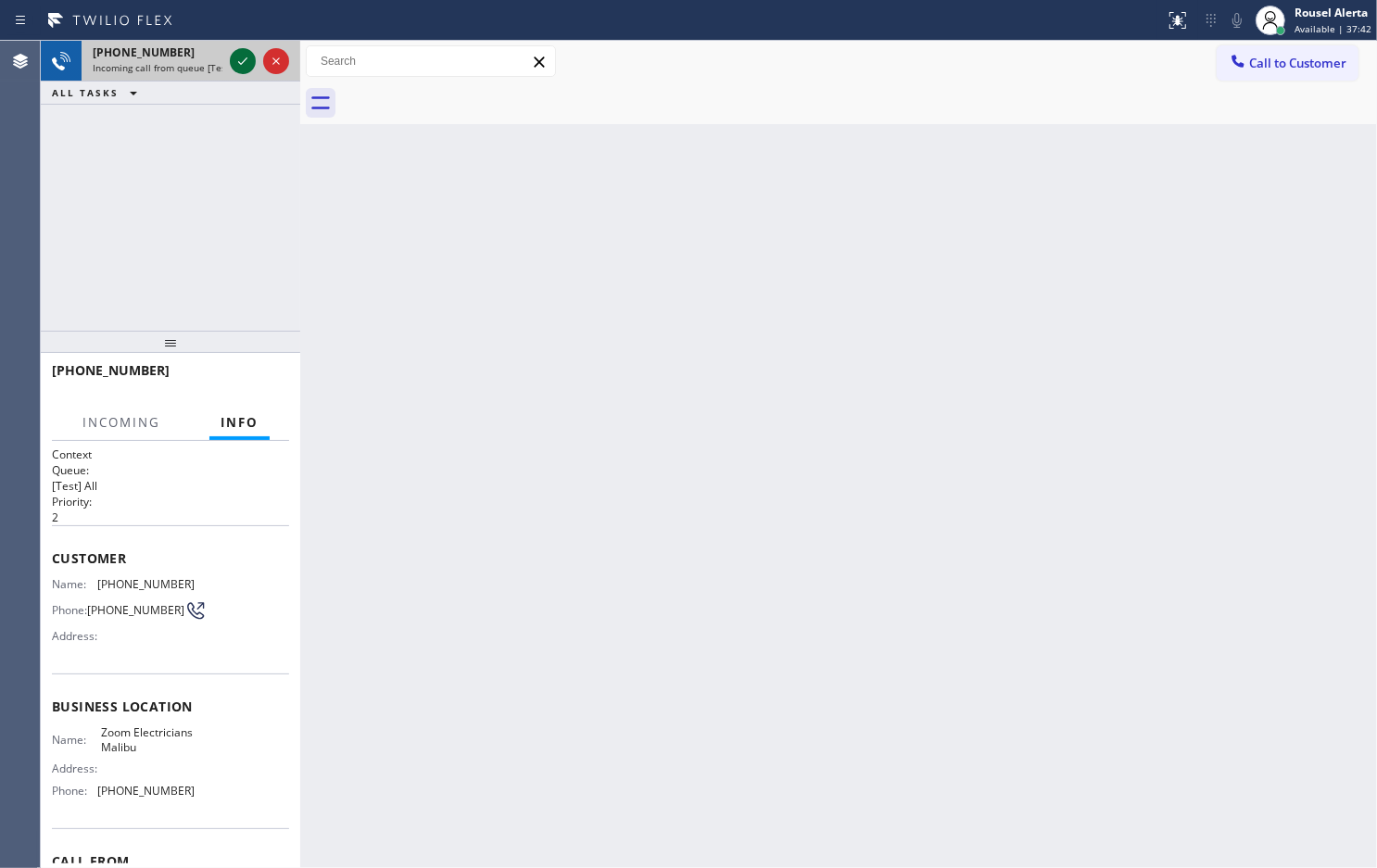
click at [230, 61] on div at bounding box center [242, 60] width 26 height 22
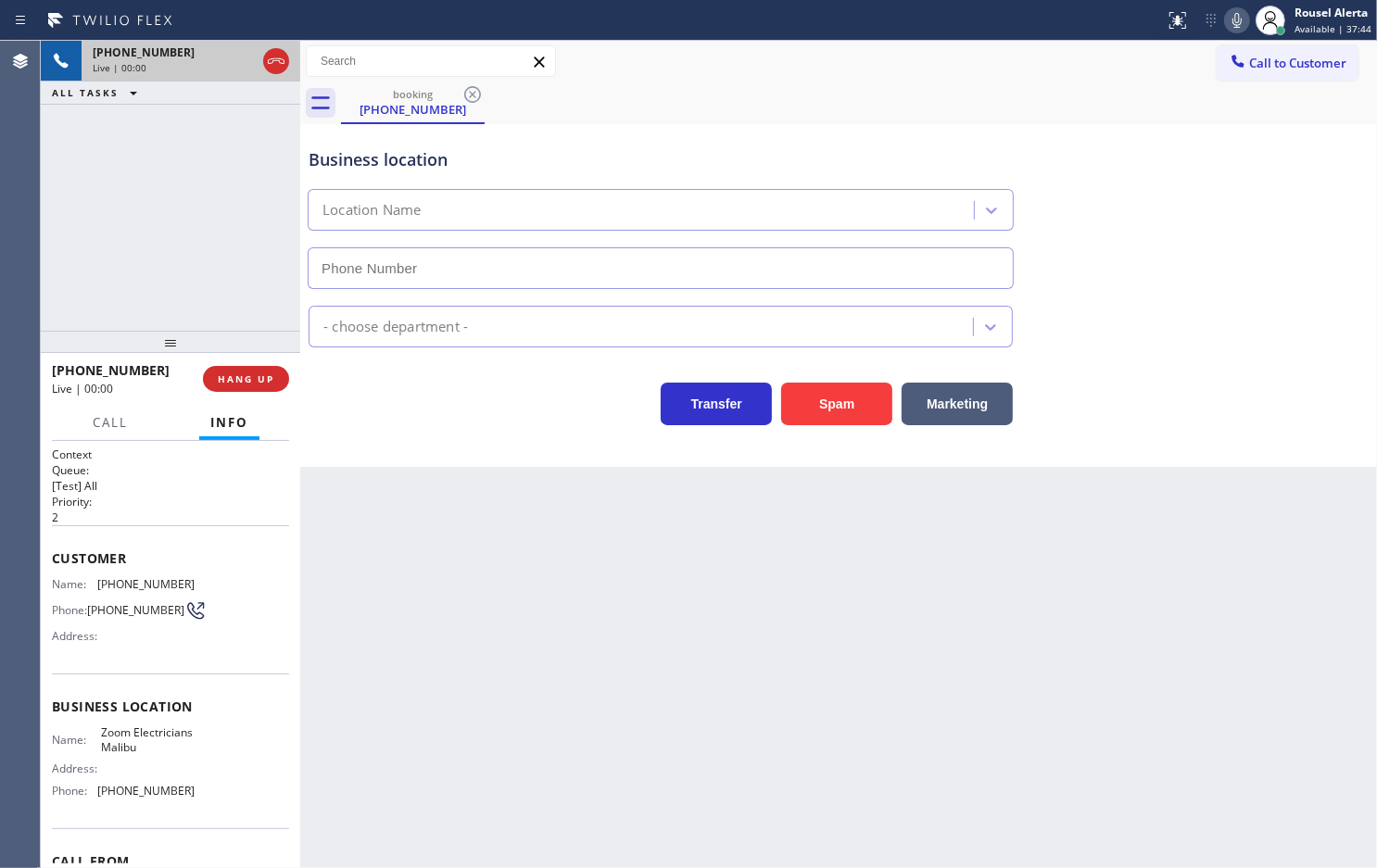
type input "[PHONE_NUMBER]"
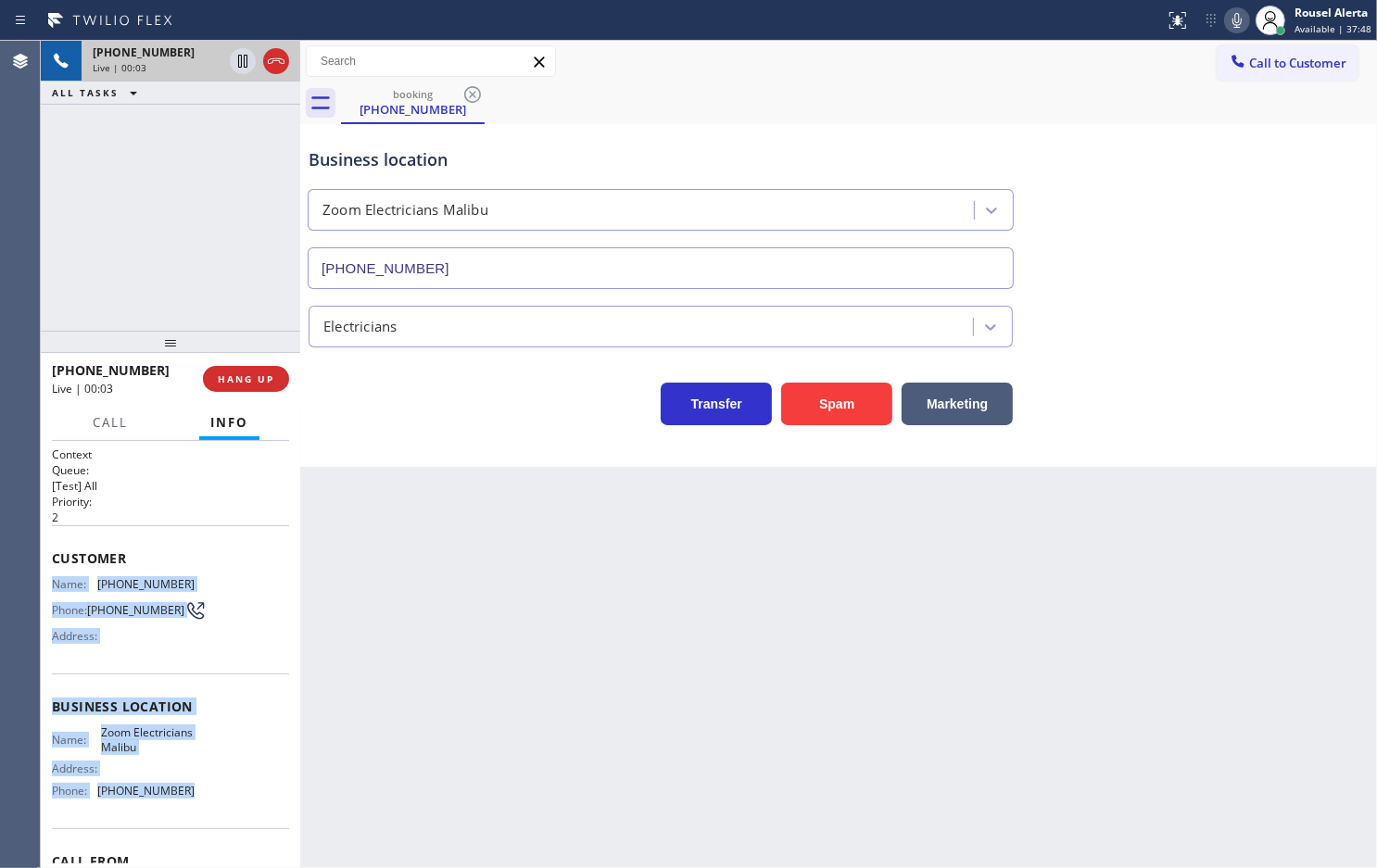
drag, startPoint x: 52, startPoint y: 577, endPoint x: 187, endPoint y: 822, distance: 279.7
click at [187, 822] on div "Context Queue: [Test] All Priority: 2 Customer Name: [PHONE_NUMBER] Phone: [PHO…" at bounding box center [170, 714] width 237 height 537
copy div "Name: [PHONE_NUMBER] Phone: [PHONE_NUMBER] Address: Business location Name: Zoo…"
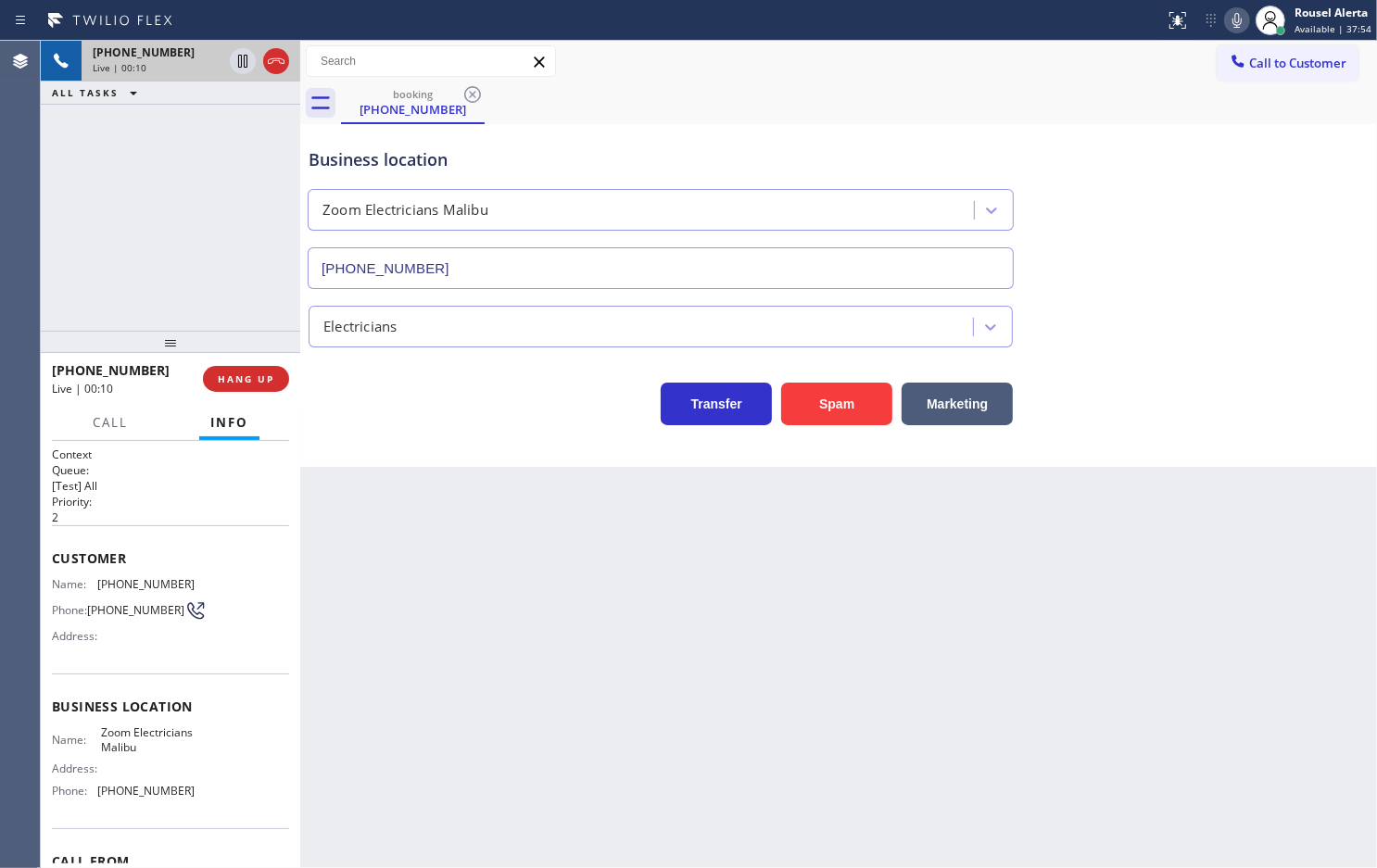
drag, startPoint x: 701, startPoint y: 492, endPoint x: 582, endPoint y: 440, distance: 129.9
click at [698, 492] on div "Back to Dashboard Change Sender ID Customers Technicians Select a contact Outbo…" at bounding box center [839, 454] width 1077 height 827
click at [241, 380] on span "HANG UP" at bounding box center [246, 378] width 56 height 13
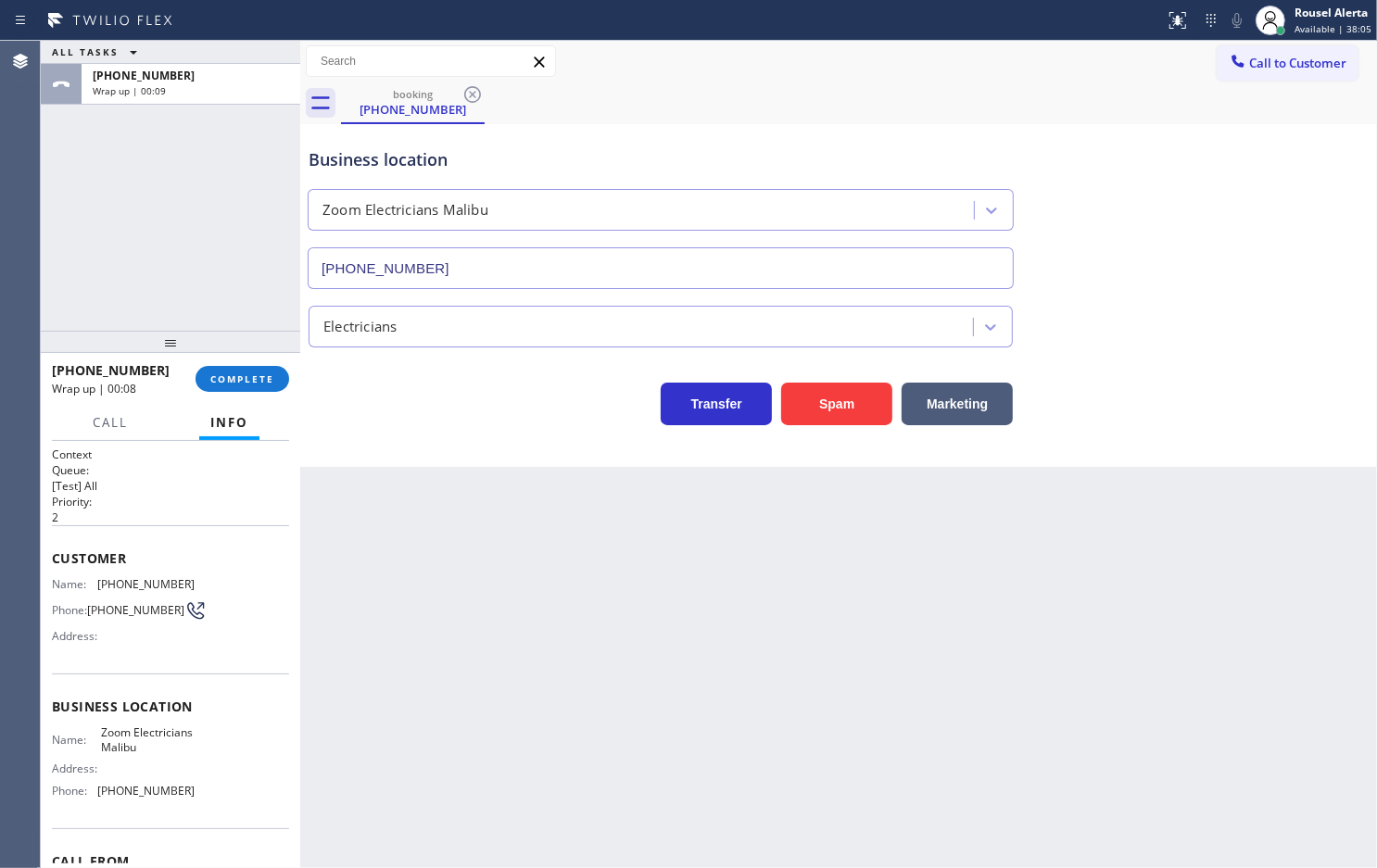
click at [160, 177] on div "ALL TASKS ALL TASKS ACTIVE TASKS TASKS IN WRAP UP [PHONE_NUMBER] Wrap up | 00:09" at bounding box center [170, 186] width 260 height 290
click at [405, 576] on div "Back to Dashboard Change Sender ID Customers Technicians Select a contact Outbo…" at bounding box center [839, 454] width 1077 height 827
click at [258, 376] on span "COMPLETE" at bounding box center [242, 378] width 64 height 13
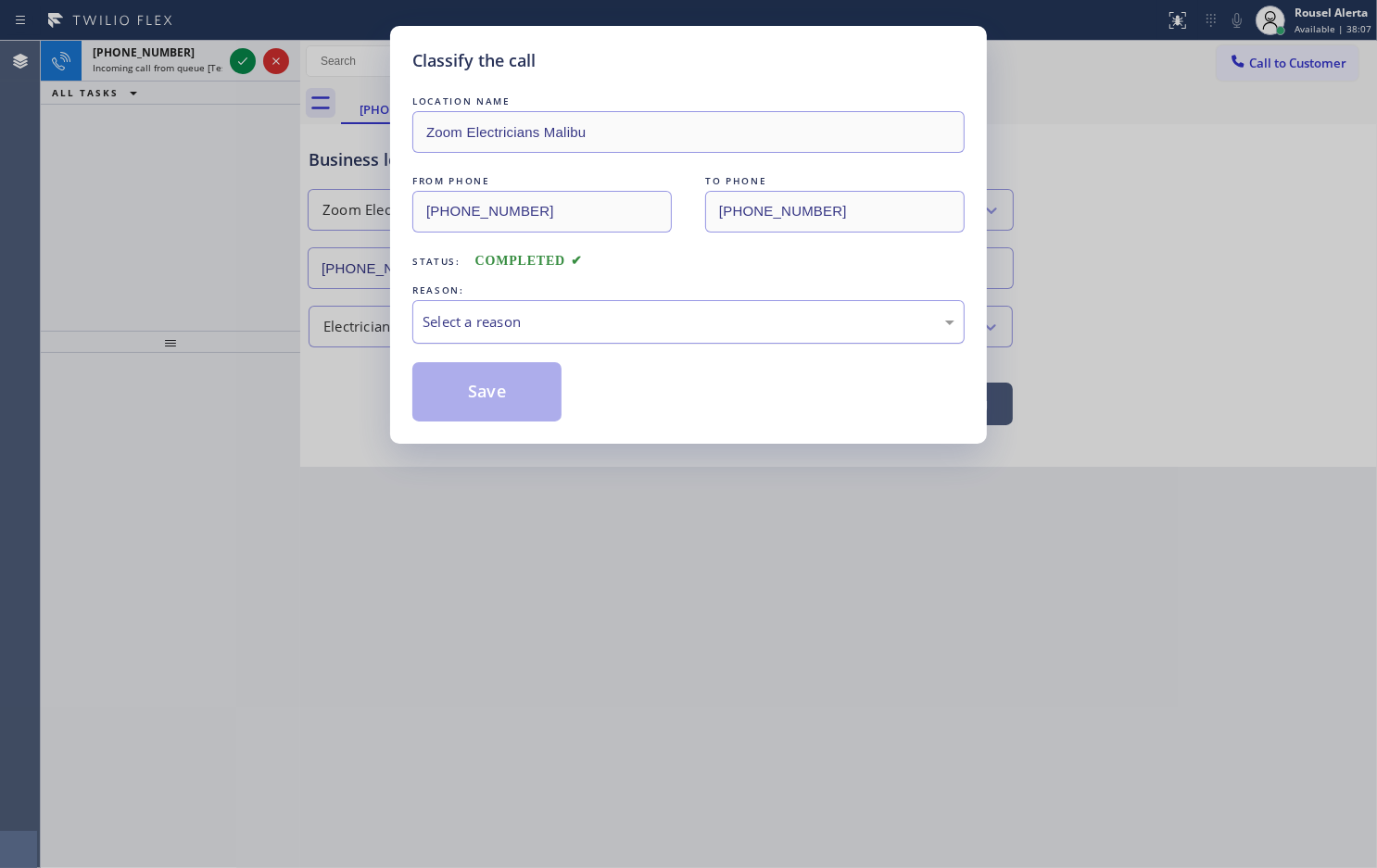
click at [484, 311] on div "Select a reason" at bounding box center [688, 322] width 552 height 44
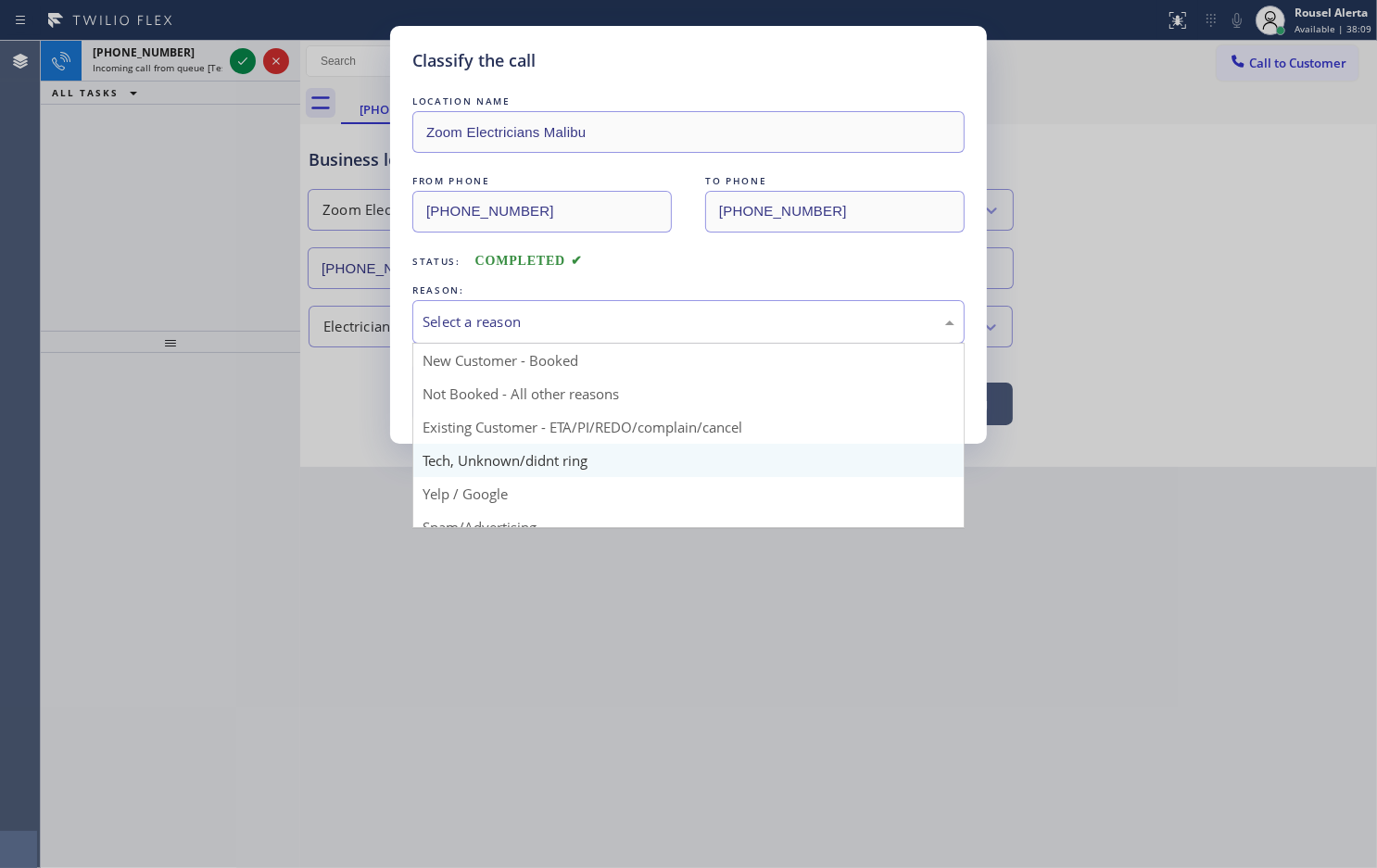
scroll to position [116, 0]
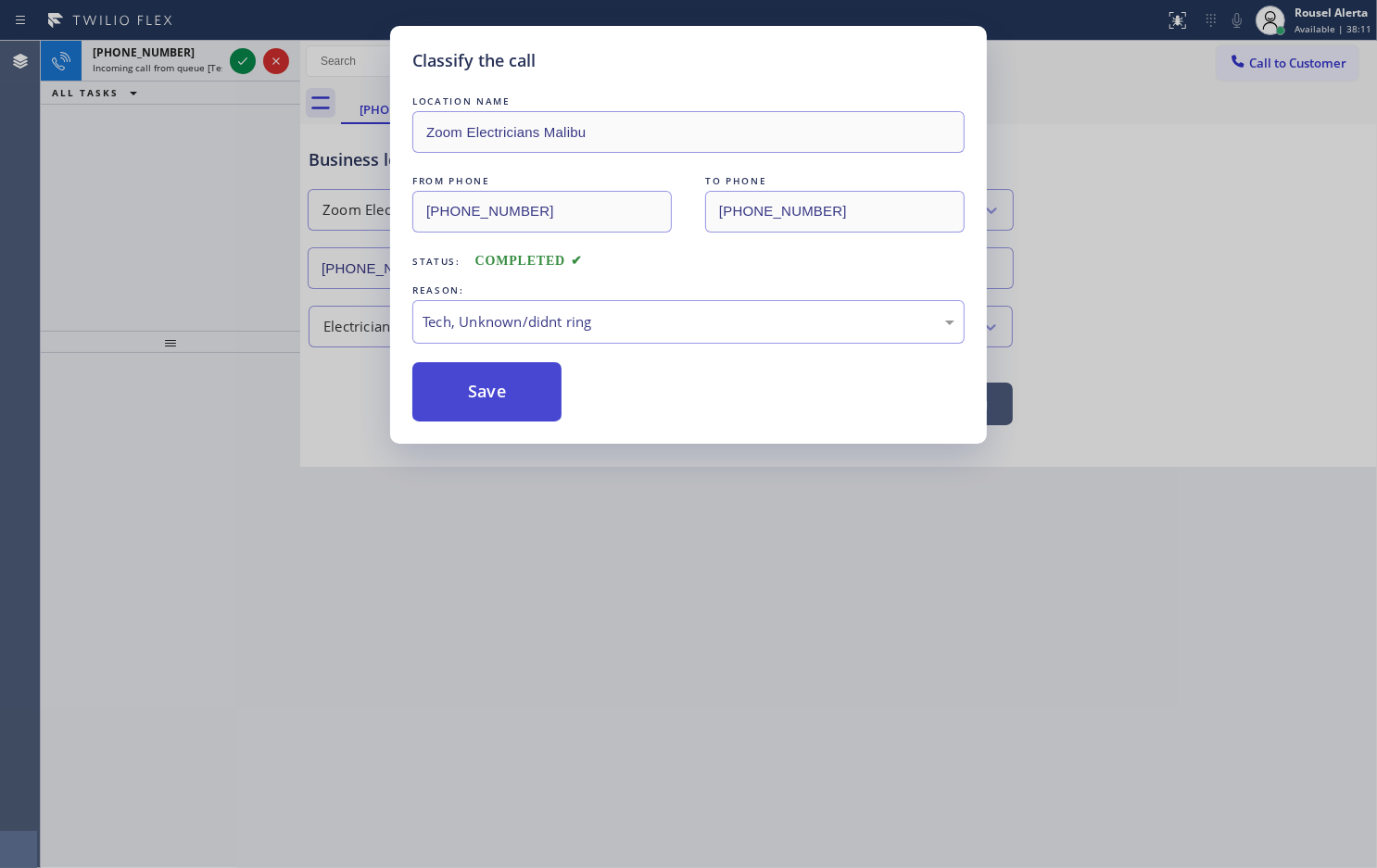
click at [516, 387] on button "Save" at bounding box center [486, 392] width 149 height 59
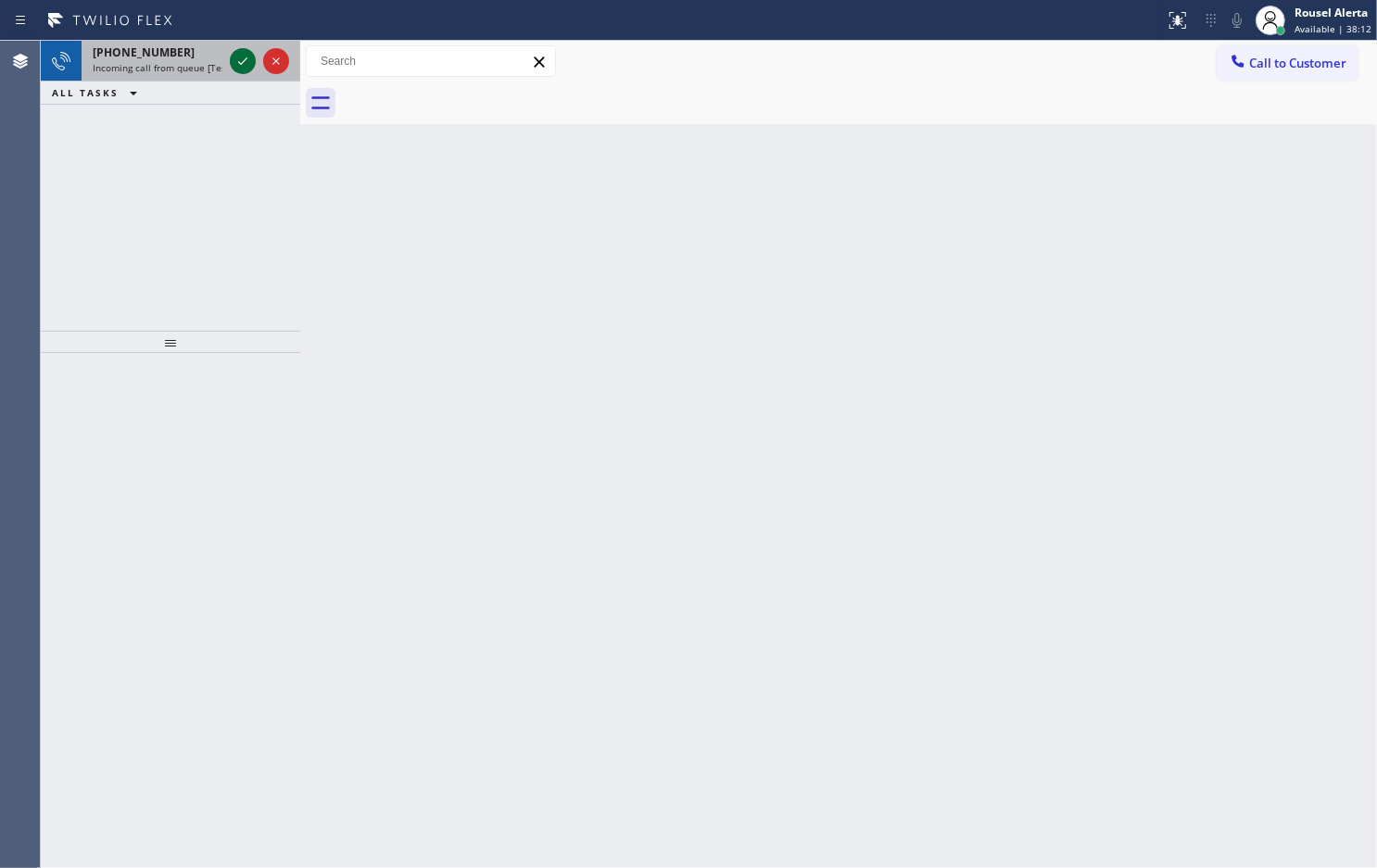
click at [239, 63] on icon at bounding box center [243, 61] width 10 height 8
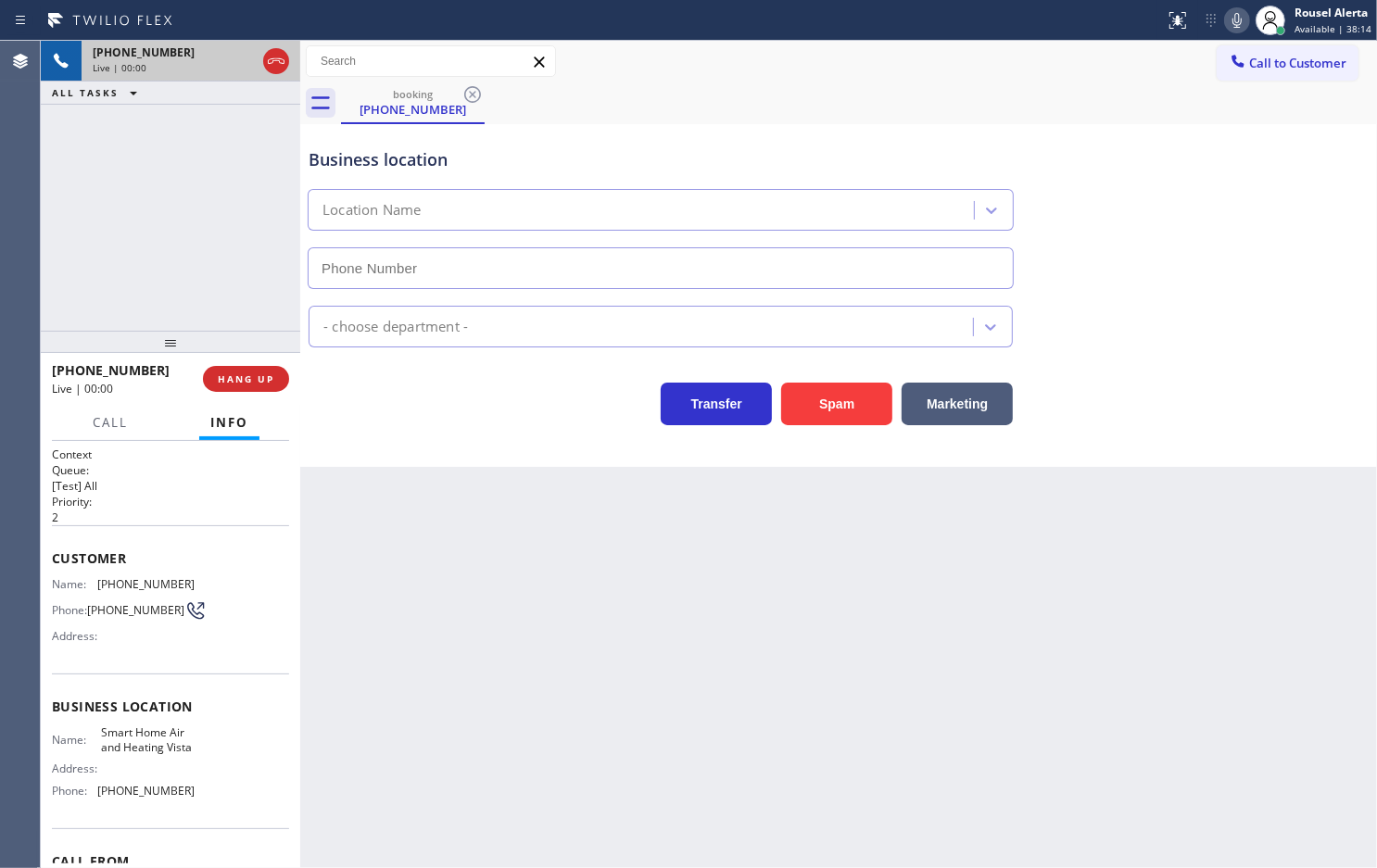
type input "[PHONE_NUMBER]"
click at [197, 142] on div "[PHONE_NUMBER] Live | 00:02 ALL TASKS ALL TASKS ACTIVE TASKS TASKS IN WRAP UP" at bounding box center [170, 186] width 260 height 290
click at [830, 424] on button "Spam" at bounding box center [836, 404] width 111 height 43
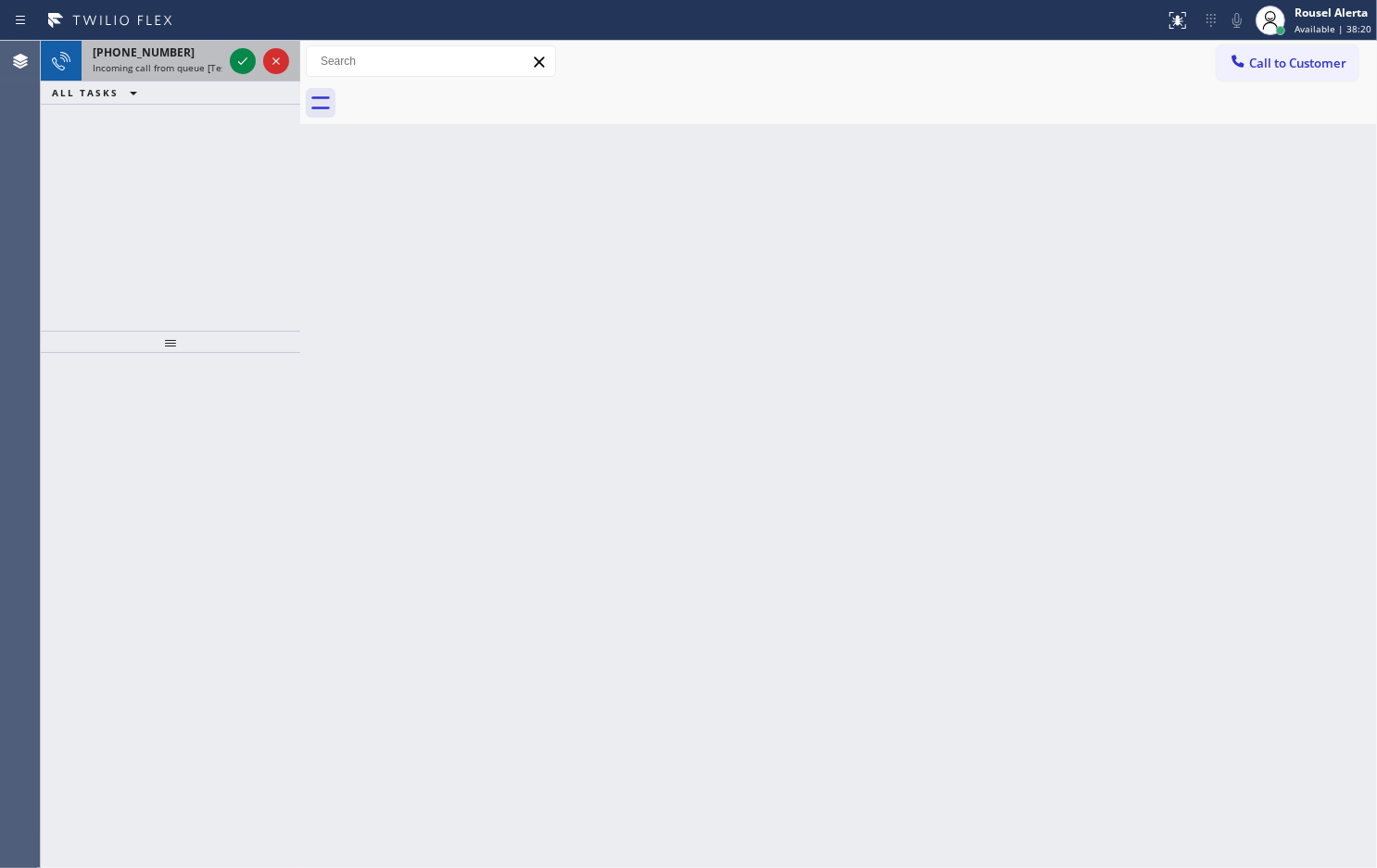
click at [202, 69] on span "Incoming call from queue [Test] All" at bounding box center [169, 67] width 154 height 13
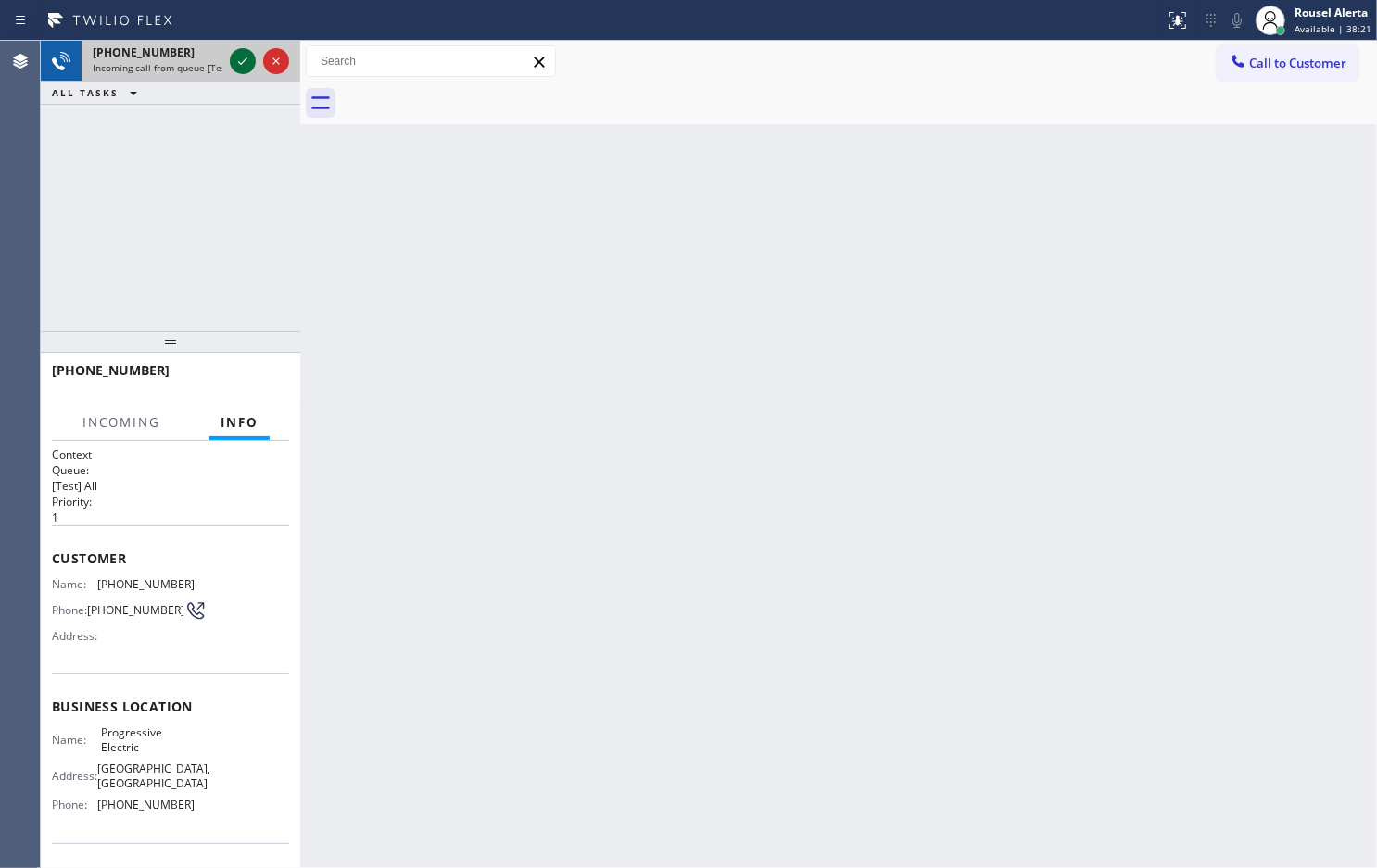
click at [237, 61] on icon at bounding box center [242, 60] width 22 height 22
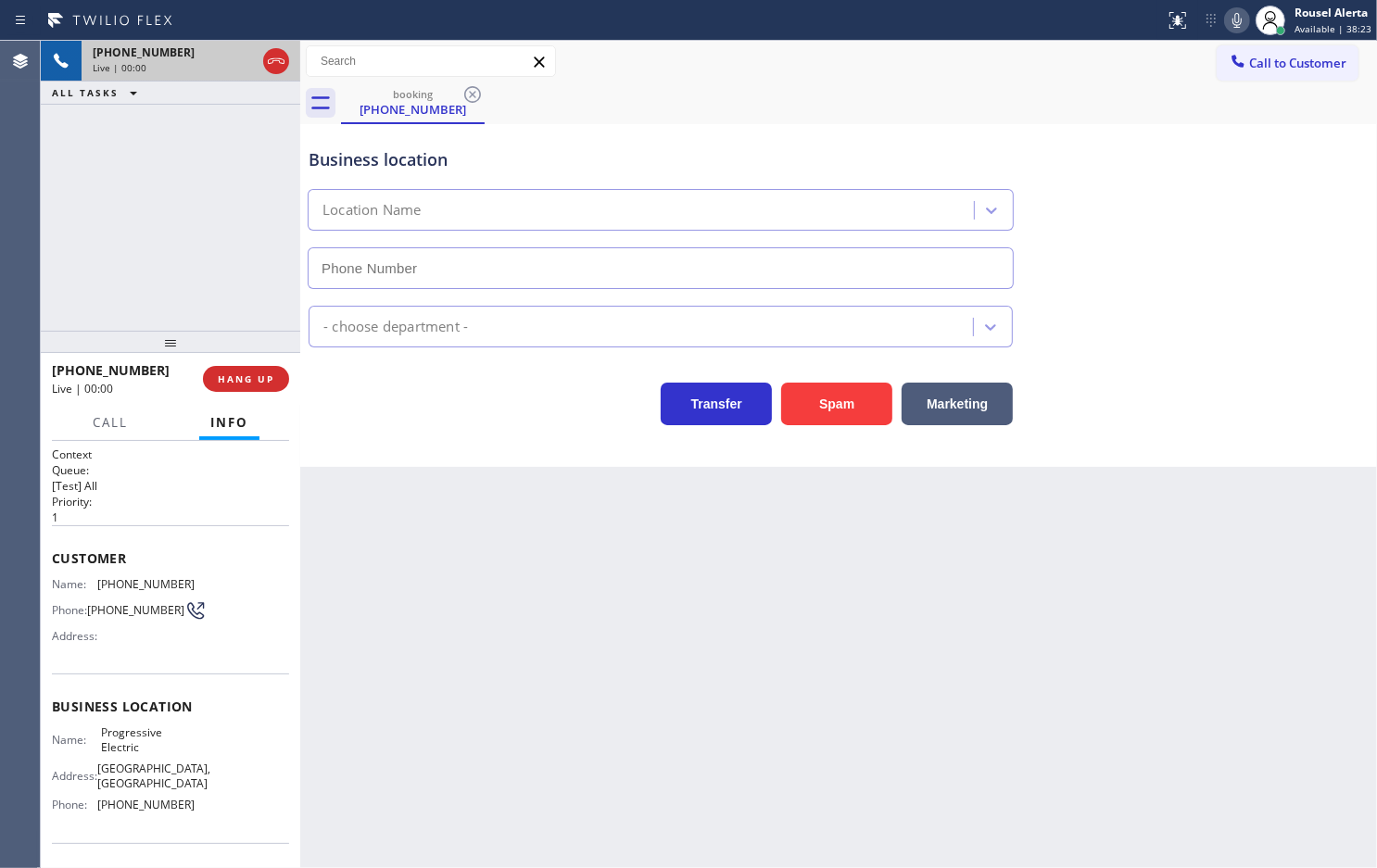
type input "[PHONE_NUMBER]"
click at [432, 605] on div "Back to Dashboard Change Sender ID Customers Technicians Select a contact Outbo…" at bounding box center [839, 454] width 1077 height 827
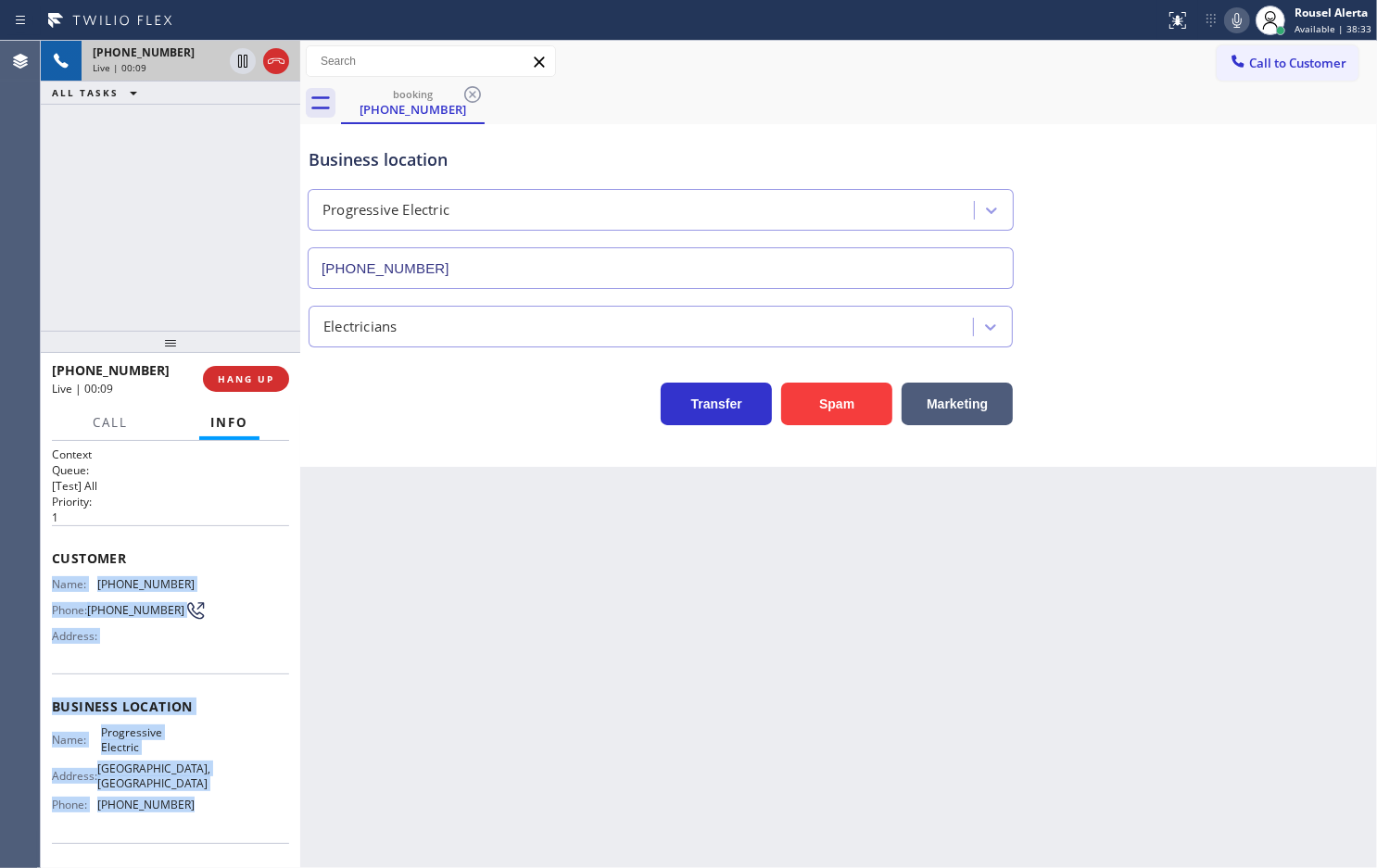
drag, startPoint x: 68, startPoint y: 599, endPoint x: 215, endPoint y: 829, distance: 273.0
click at [215, 829] on div "Context Queue: [Test] All Priority: 1 Customer Name: [PHONE_NUMBER] Phone: [PHO…" at bounding box center [170, 714] width 237 height 537
copy div "Name: [PHONE_NUMBER] Phone: [PHONE_NUMBER] Address: Business location Name: Pro…"
click at [247, 137] on div "[PHONE_NUMBER] Live | 00:51 ALL TASKS ALL TASKS ACTIVE TASKS TASKS IN WRAP UP" at bounding box center [170, 186] width 260 height 290
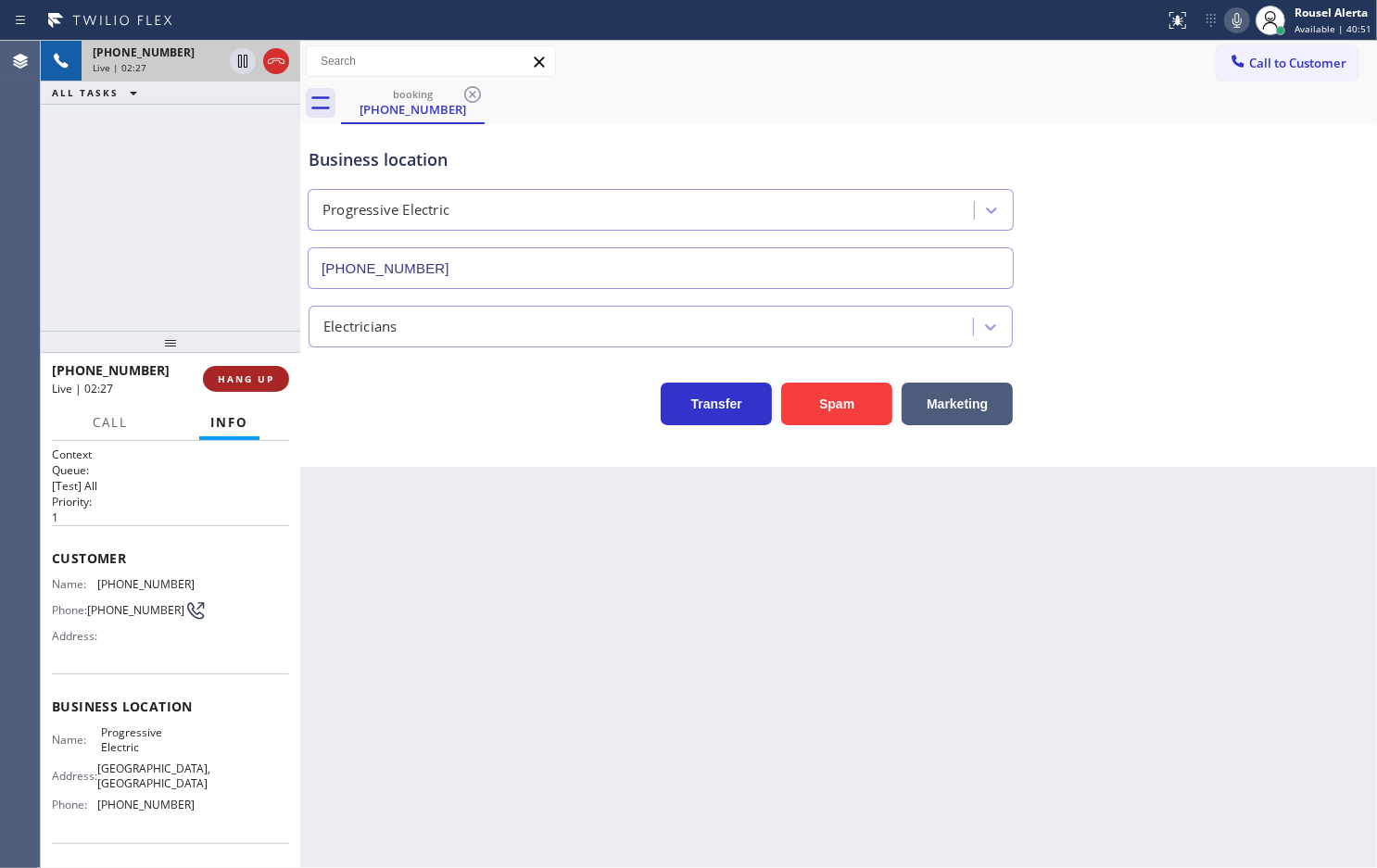
click at [246, 371] on button "HANG UP" at bounding box center [246, 378] width 87 height 26
click at [643, 625] on div "Back to Dashboard Change Sender ID Customers Technicians Select a contact Outbo…" at bounding box center [839, 454] width 1077 height 827
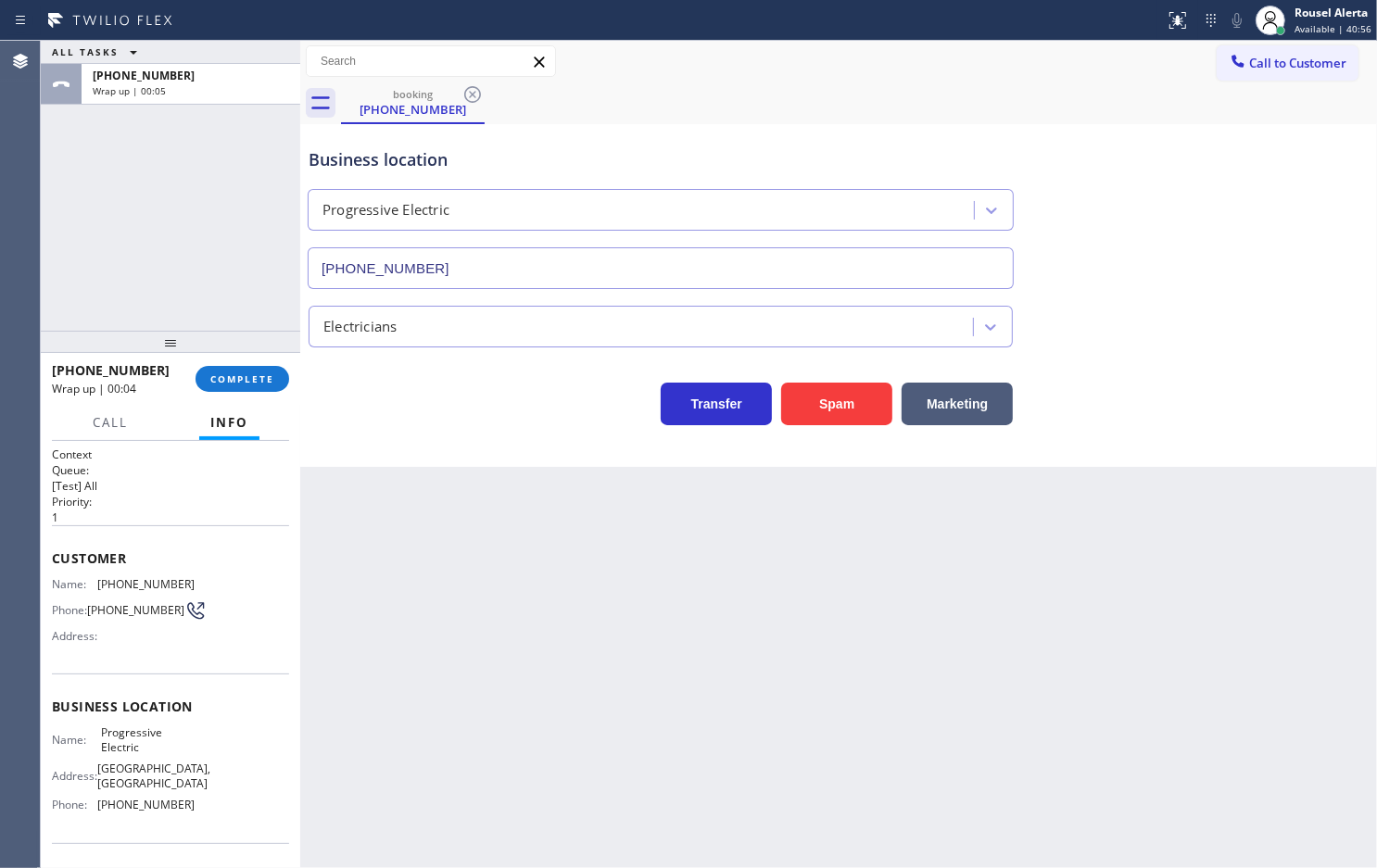
drag, startPoint x: 488, startPoint y: 696, endPoint x: 456, endPoint y: 654, distance: 52.8
click at [488, 696] on div "Back to Dashboard Change Sender ID Customers Technicians Select a contact Outbo…" at bounding box center [839, 454] width 1077 height 827
click at [229, 368] on button "COMPLETE" at bounding box center [242, 378] width 93 height 26
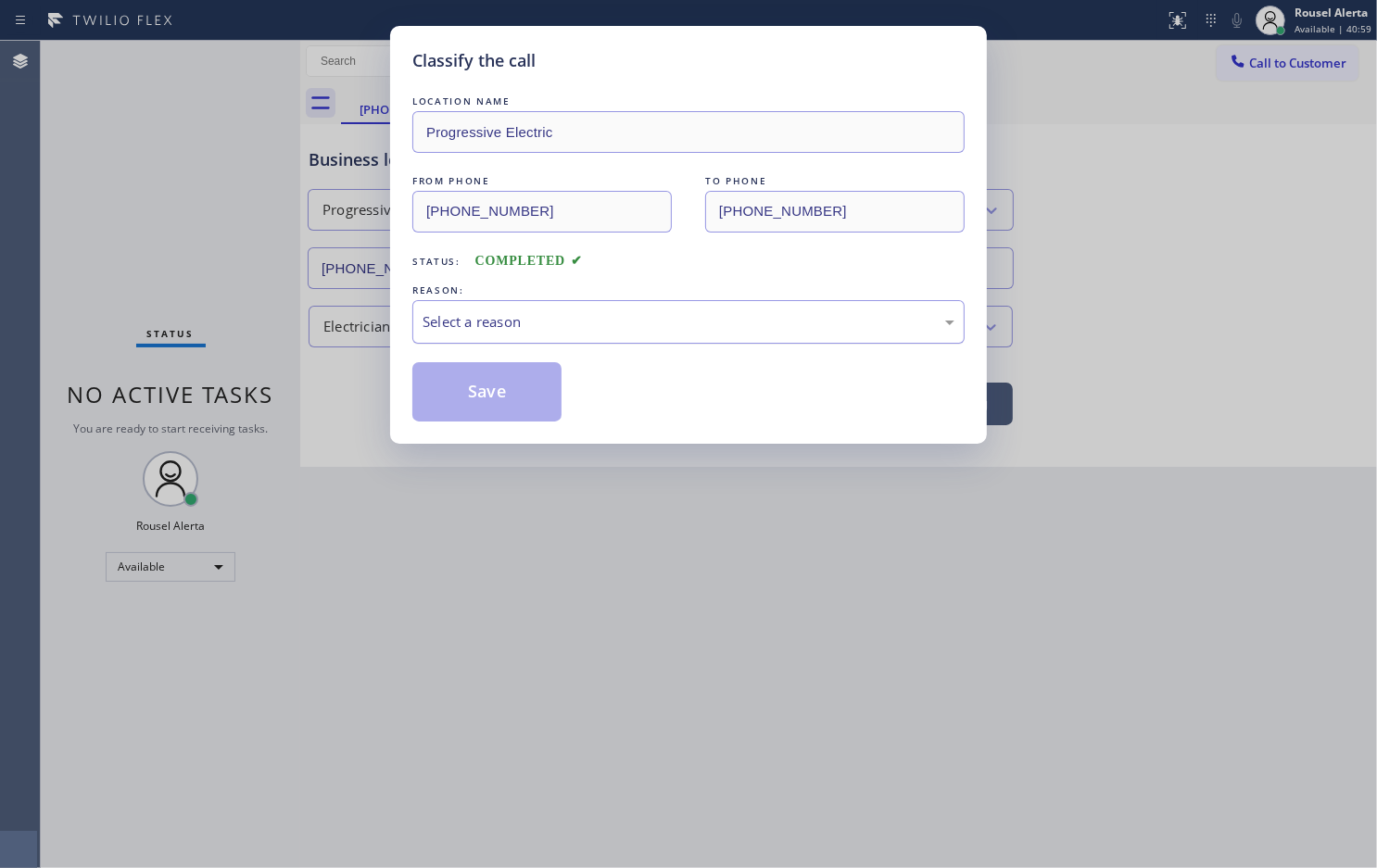
click at [638, 322] on div "Select a reason" at bounding box center [688, 322] width 532 height 21
click at [524, 404] on button "Save" at bounding box center [486, 392] width 149 height 59
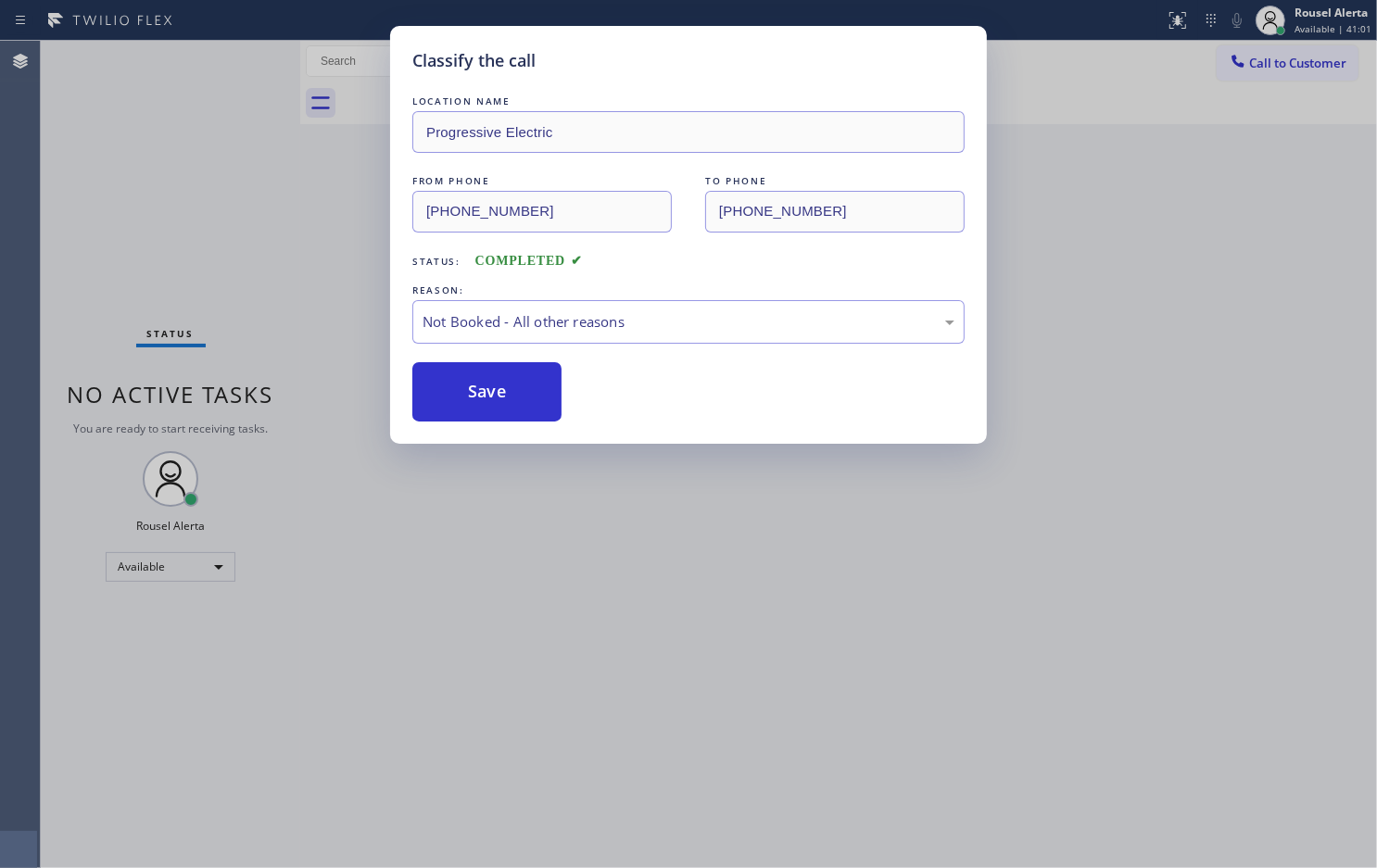
click at [659, 672] on div "Classify the call LOCATION NAME Progressive Electric FROM PHONE [PHONE_NUMBER] …" at bounding box center [688, 434] width 1377 height 868
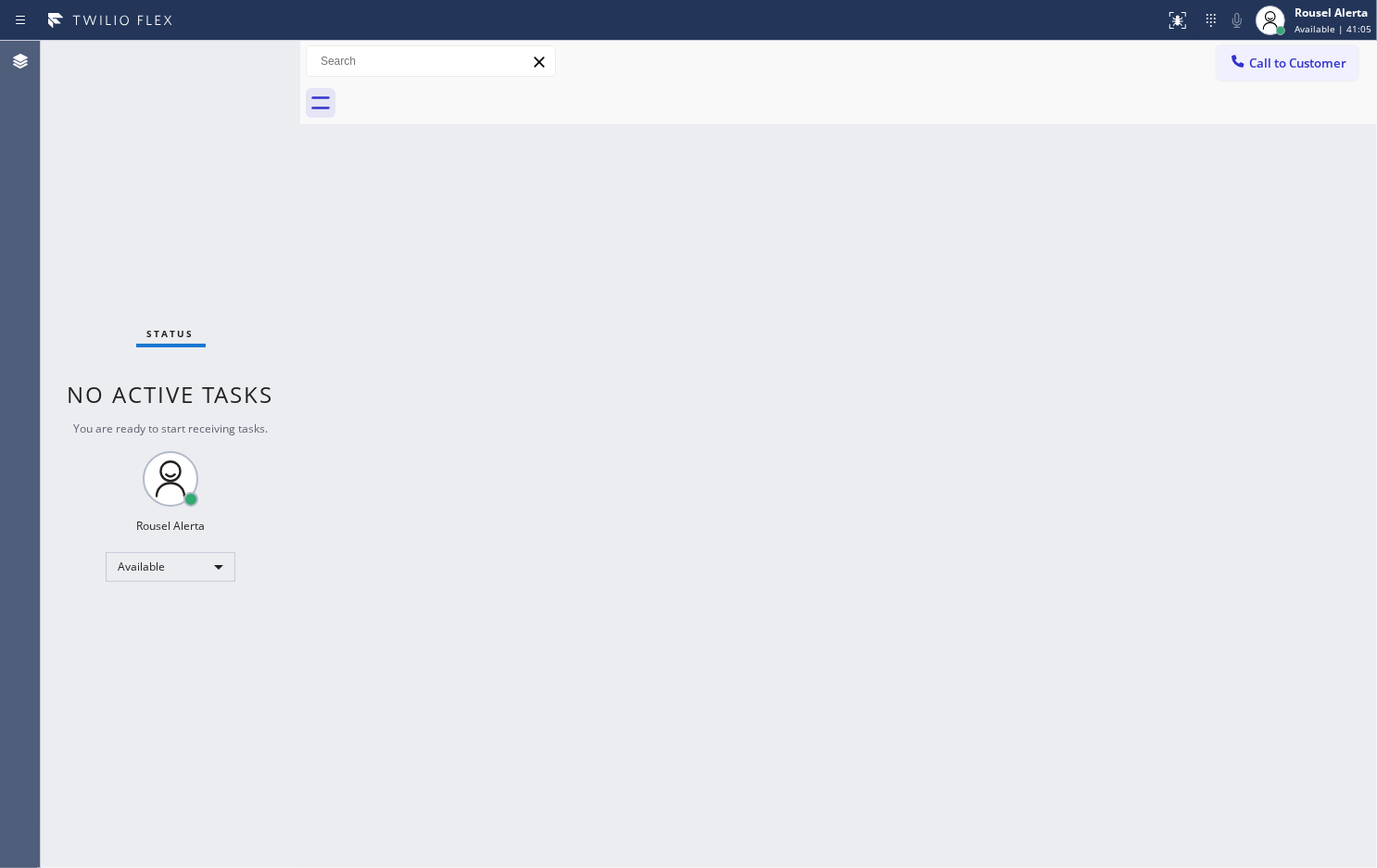
click at [469, 269] on div "Back to Dashboard Change Sender ID Customers Technicians Select a contact Outbo…" at bounding box center [839, 454] width 1077 height 827
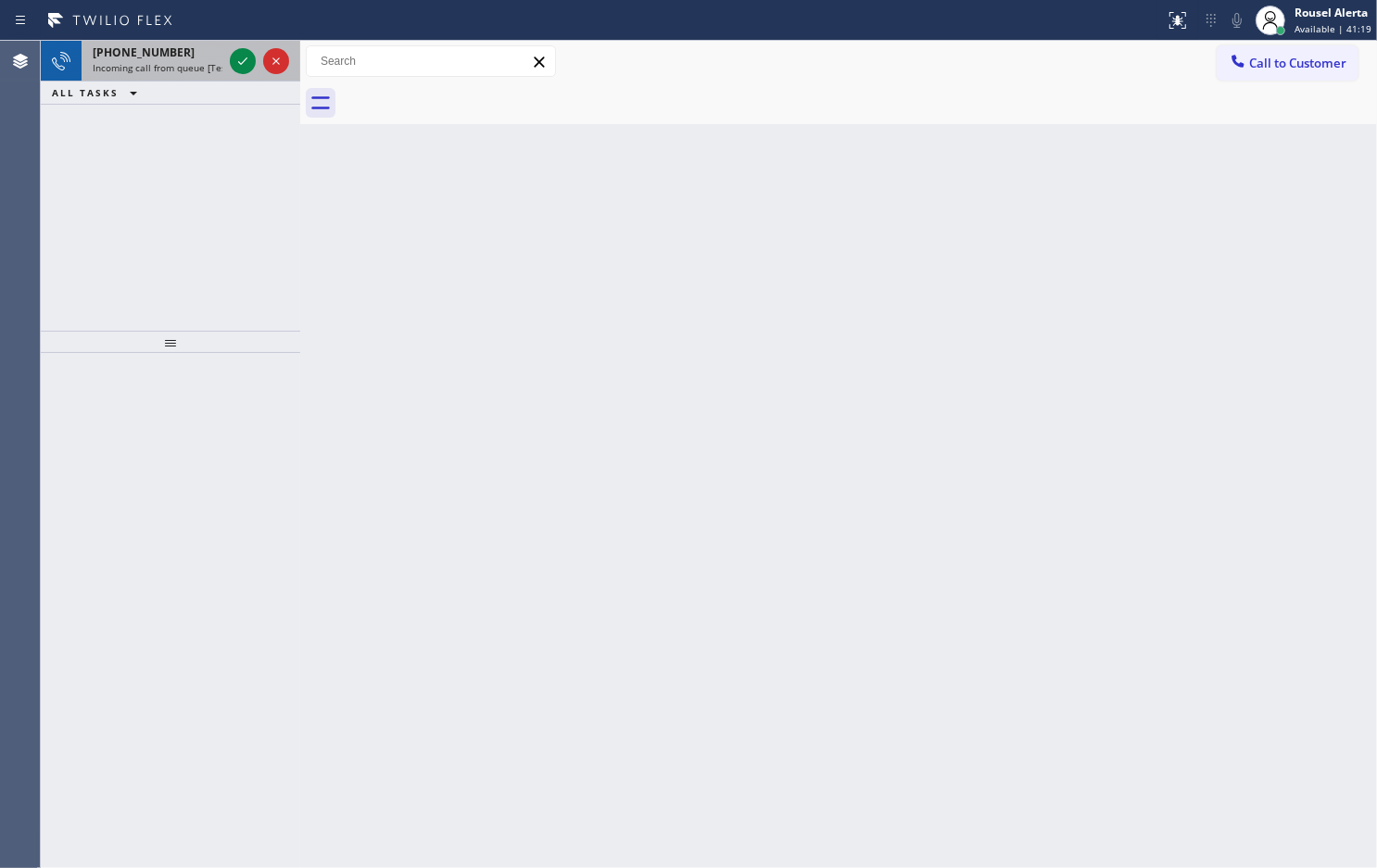
click at [187, 53] on div "[PHONE_NUMBER]" at bounding box center [157, 52] width 129 height 16
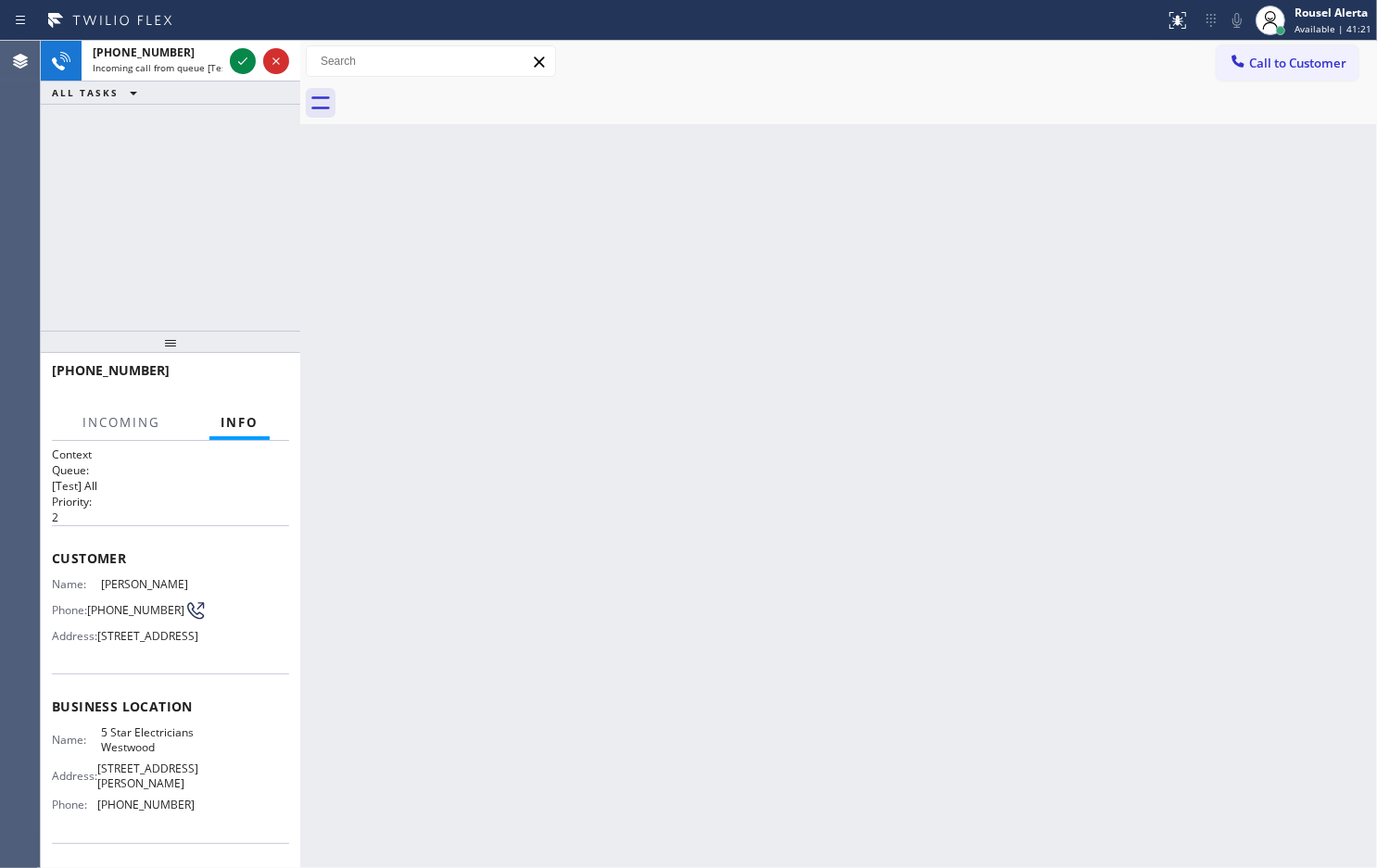
click at [576, 512] on div "Back to Dashboard Change Sender ID Customers Technicians Select a contact Outbo…" at bounding box center [839, 454] width 1077 height 827
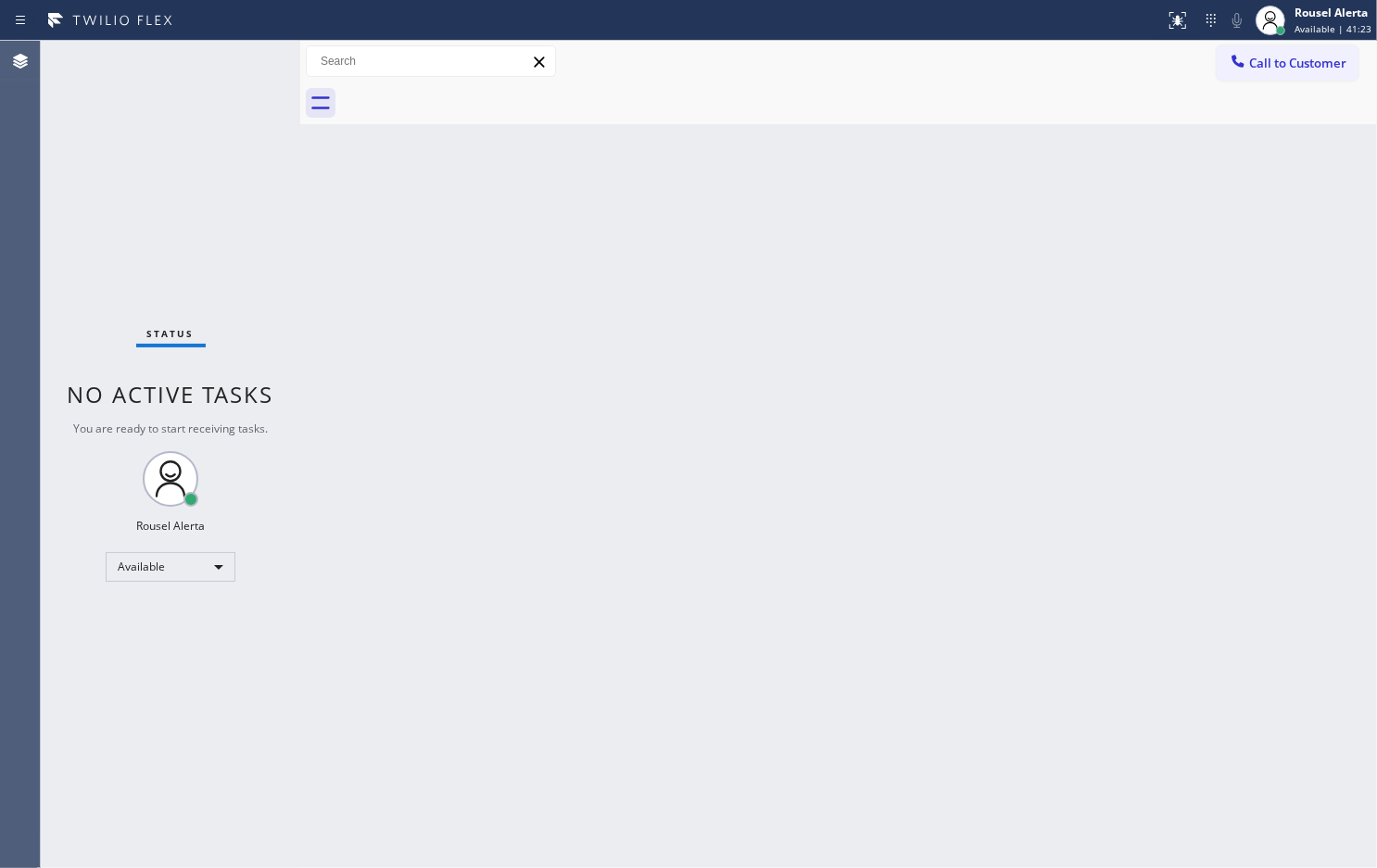
click at [232, 53] on div "Status No active tasks You are ready to start receiving tasks. Rousel Alerta Av…" at bounding box center [170, 454] width 260 height 827
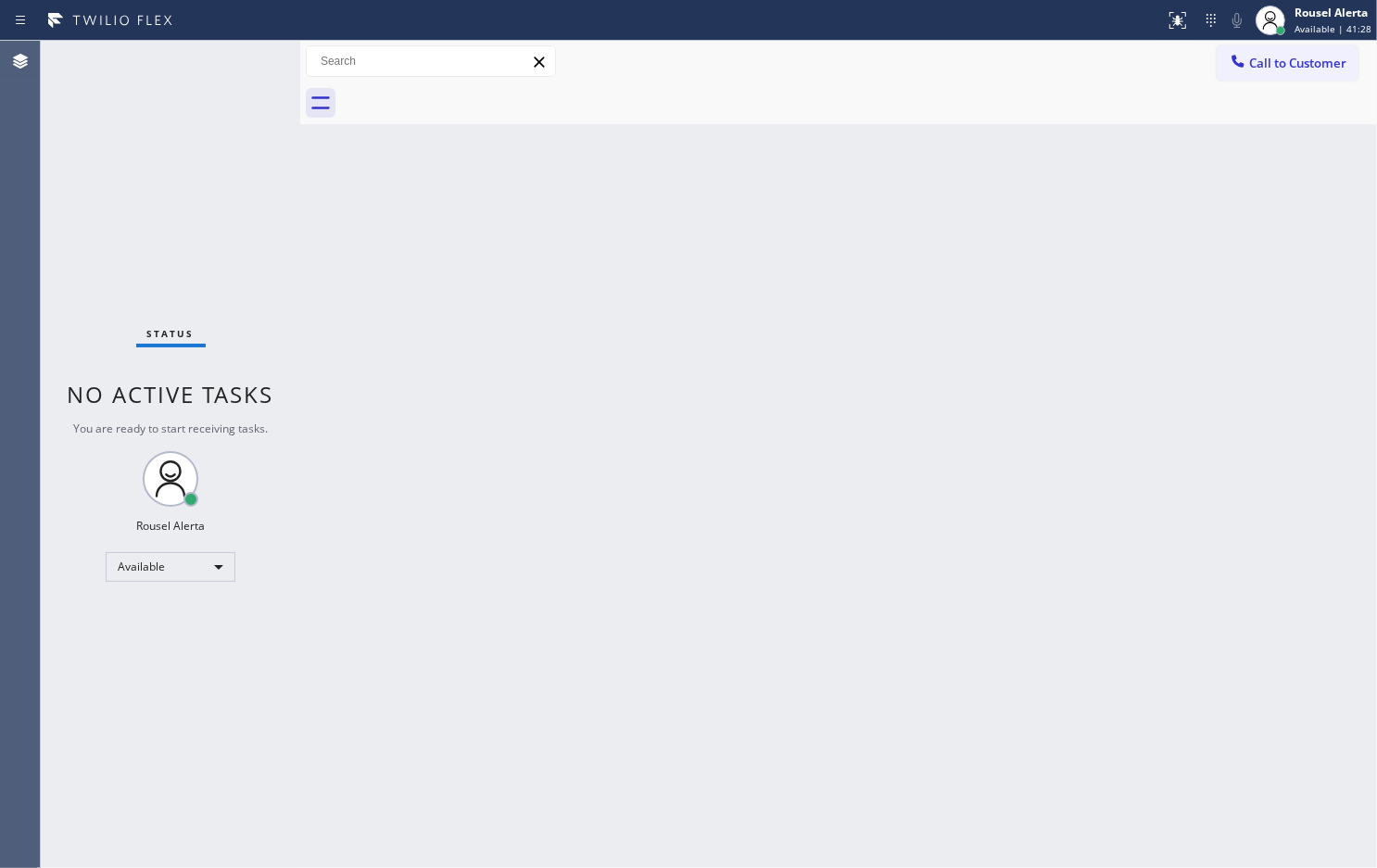
click at [673, 638] on div "Back to Dashboard Change Sender ID Customers Technicians Select a contact Outbo…" at bounding box center [839, 454] width 1077 height 827
click at [832, 449] on div "Back to Dashboard Change Sender ID Customers Technicians Select a contact Outbo…" at bounding box center [839, 454] width 1077 height 827
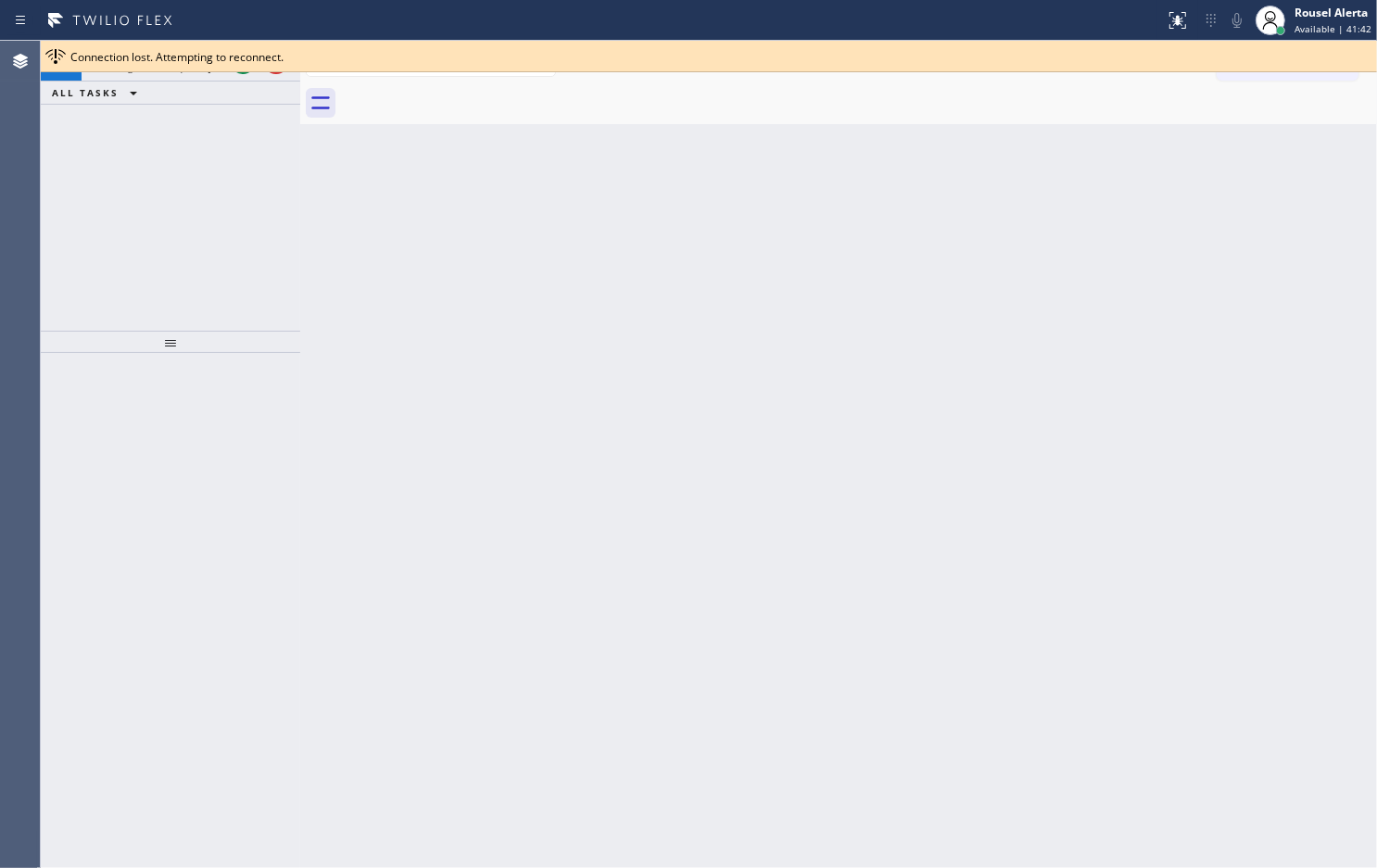
click at [199, 57] on span "Connection lost. Attempting to reconnect." at bounding box center [176, 57] width 213 height 16
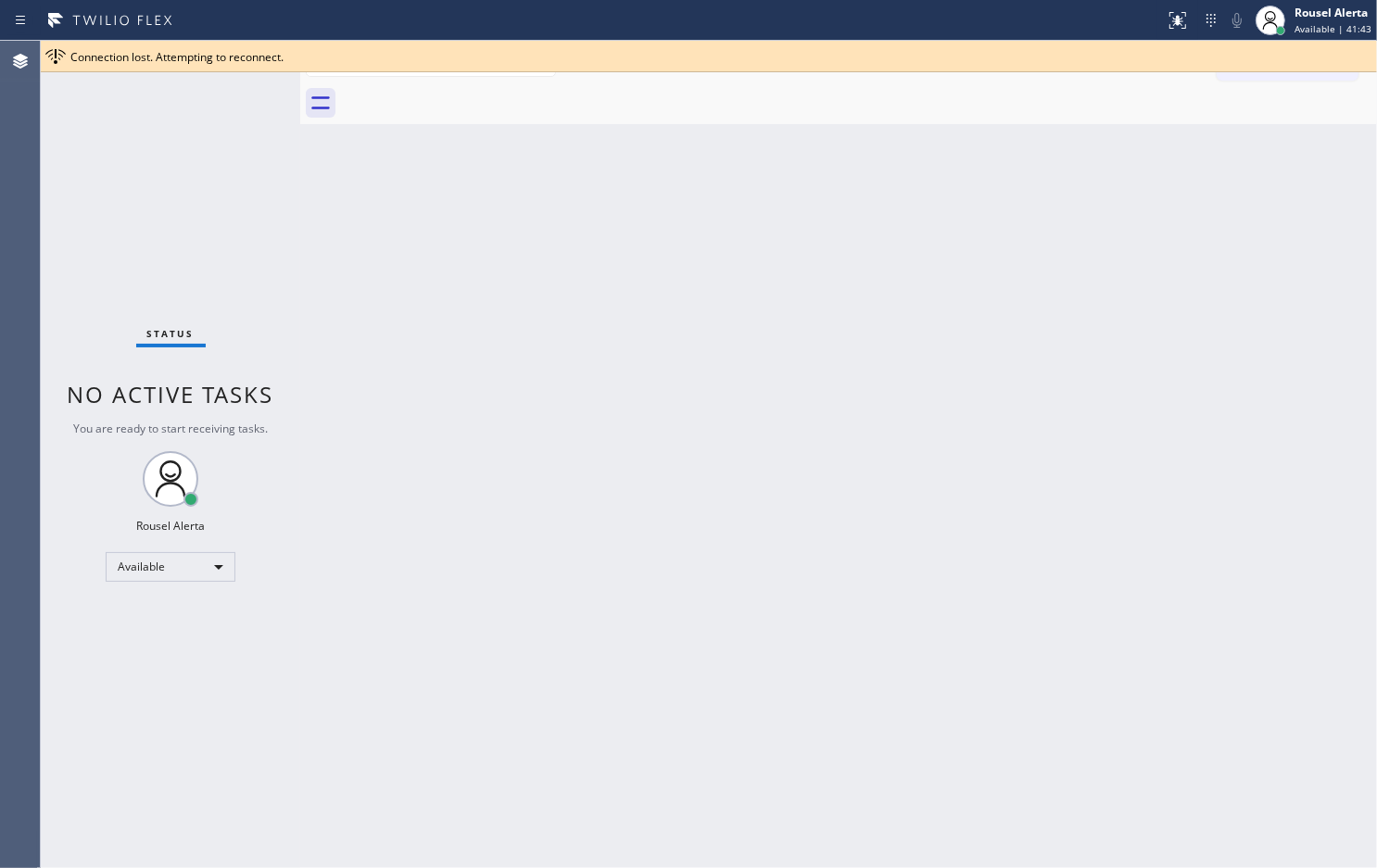
click at [199, 76] on div "Status No active tasks You are ready to start receiving tasks. Rousel Alerta Av…" at bounding box center [170, 454] width 260 height 827
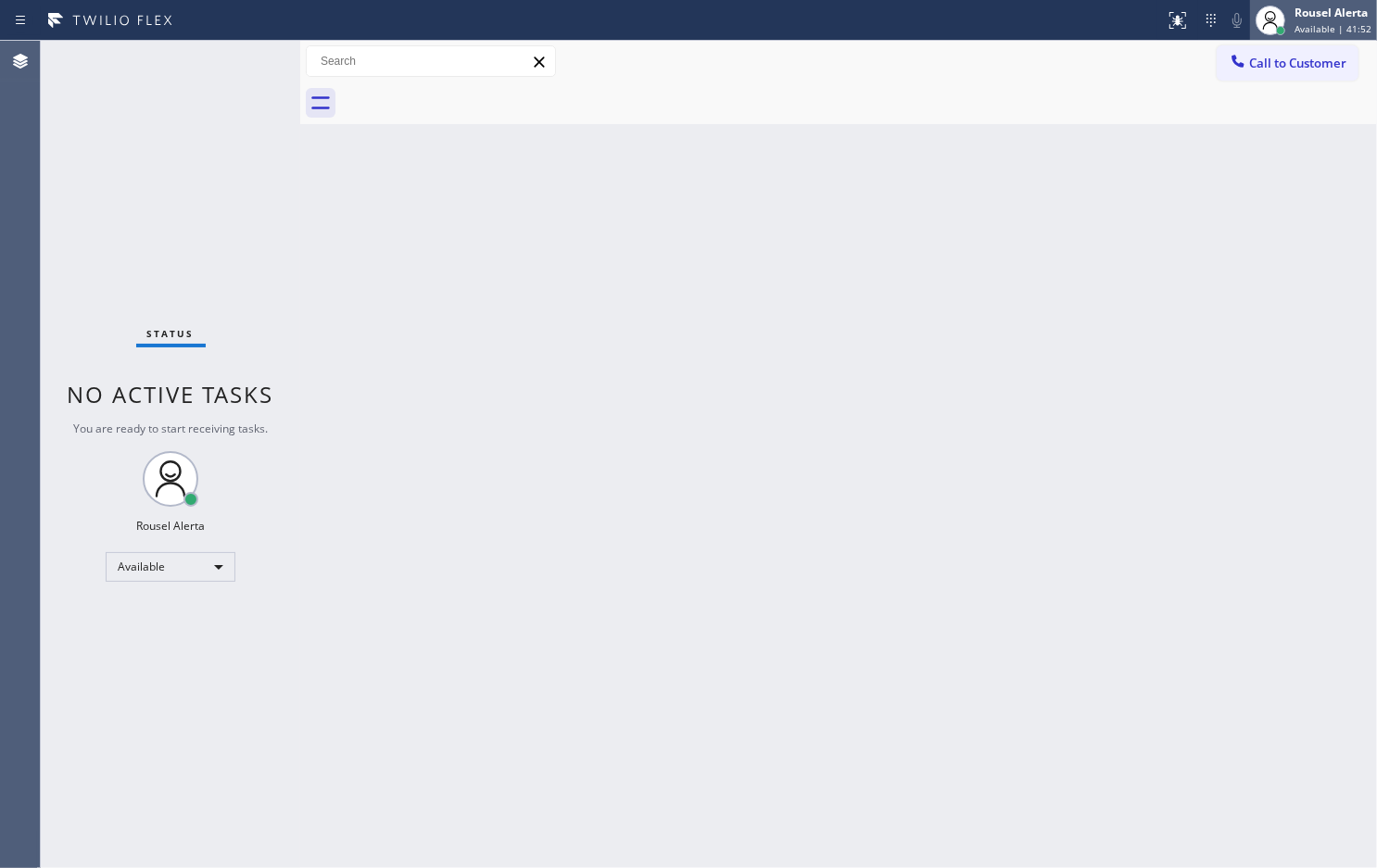
click at [1315, 19] on div "Rousel Alerta" at bounding box center [1333, 13] width 77 height 16
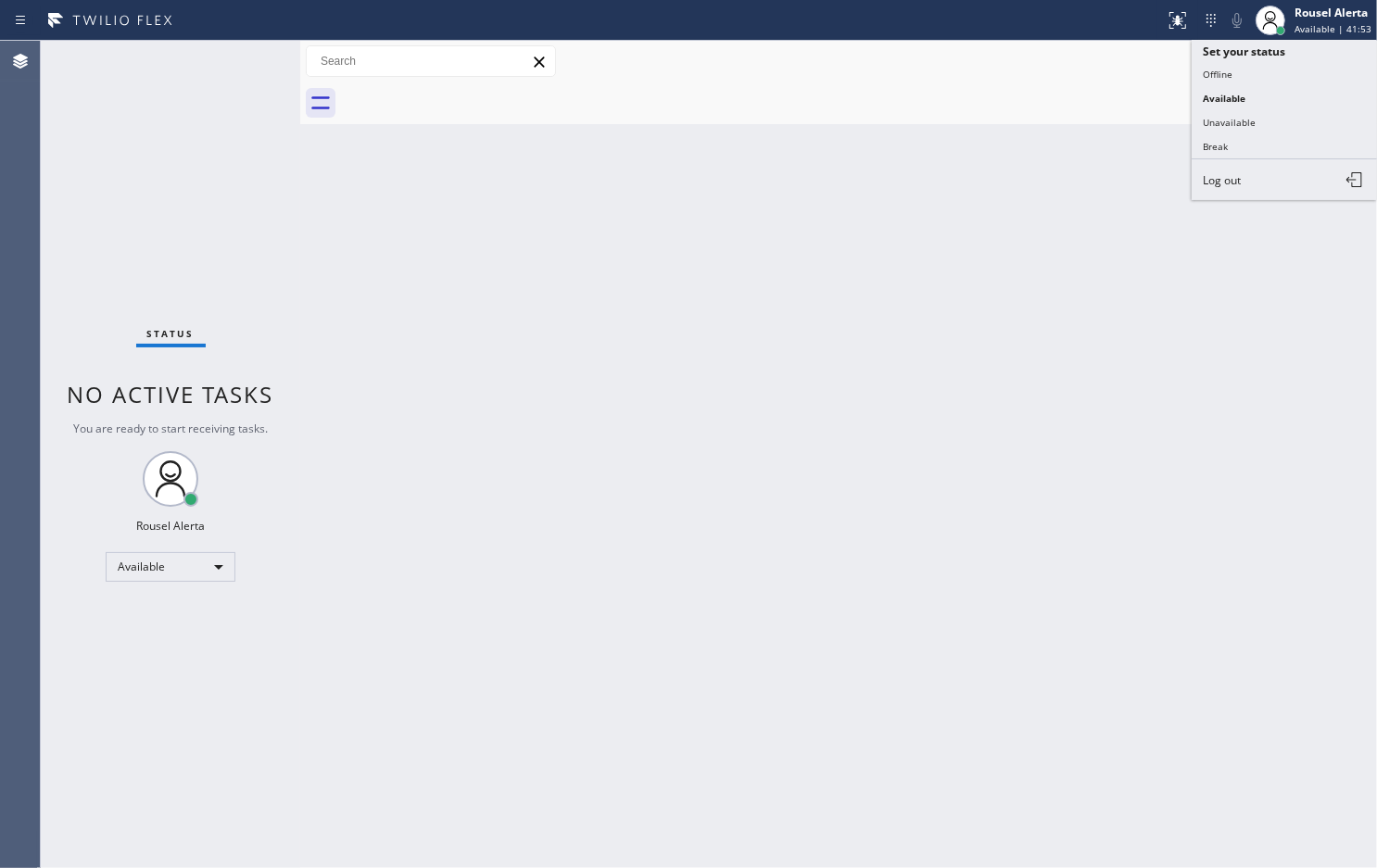
drag, startPoint x: 1308, startPoint y: 112, endPoint x: 1298, endPoint y: 122, distance: 14.1
click at [1305, 114] on button "Unavailable" at bounding box center [1285, 122] width 186 height 24
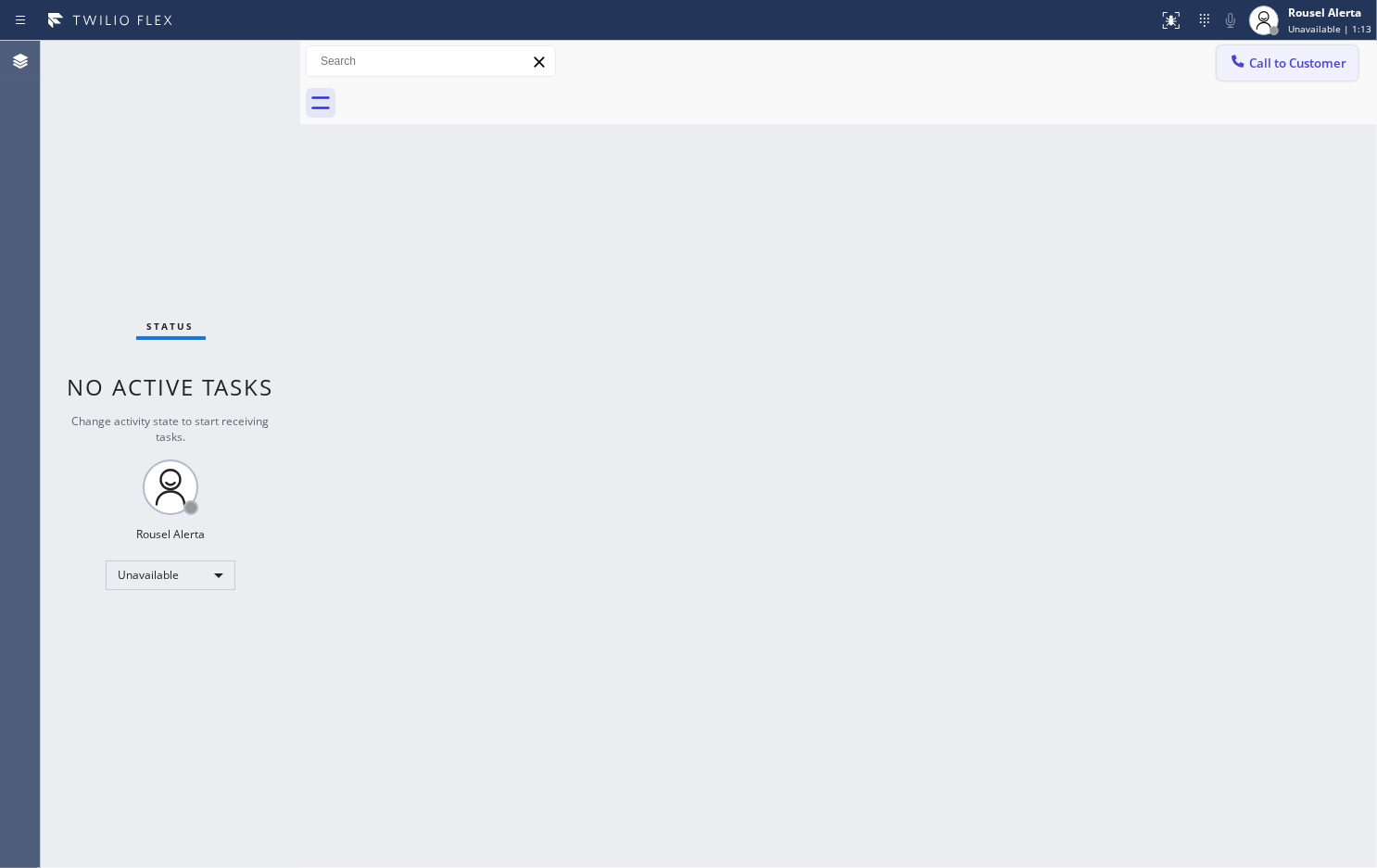
click at [1316, 52] on button "Call to Customer" at bounding box center [1288, 63] width 142 height 35
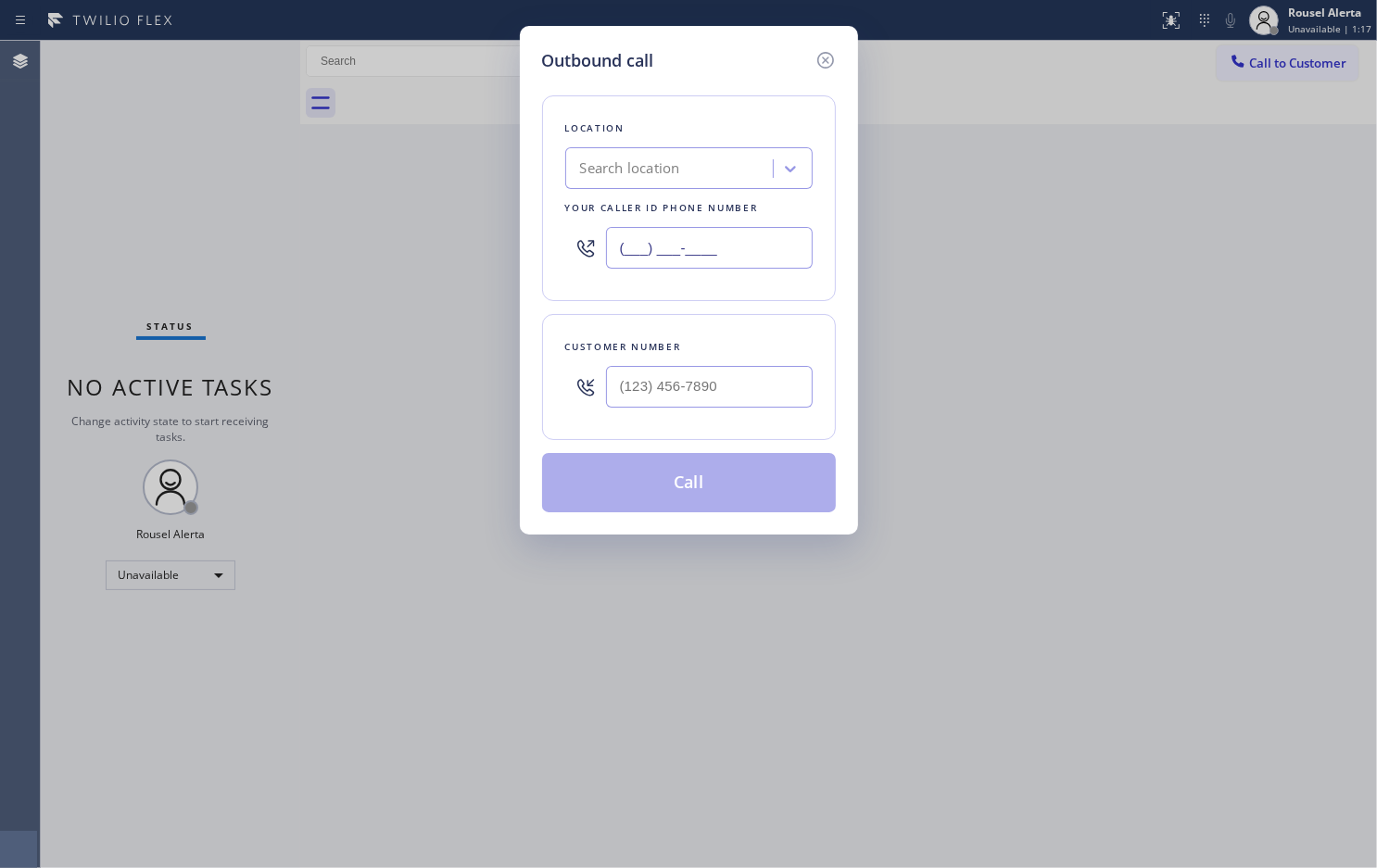
click at [761, 251] on input "(___) ___-____" at bounding box center [709, 248] width 207 height 42
paste input "866) 878-8591"
type input "[PHONE_NUMBER]"
click at [683, 390] on input "(___) ___-____" at bounding box center [709, 386] width 207 height 42
paste input "571) 599-8006"
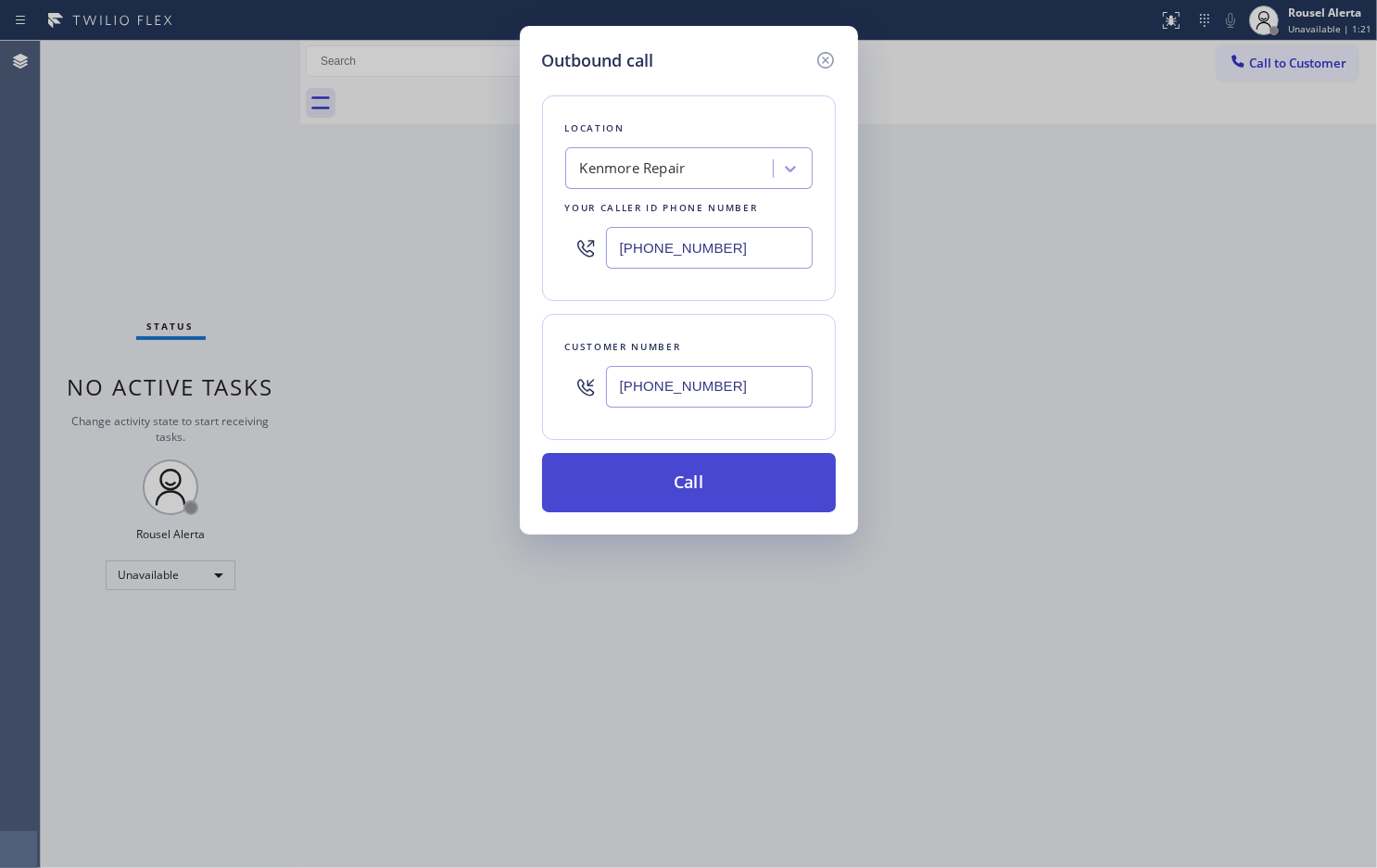
click at [749, 465] on button "Call" at bounding box center [689, 482] width 294 height 59
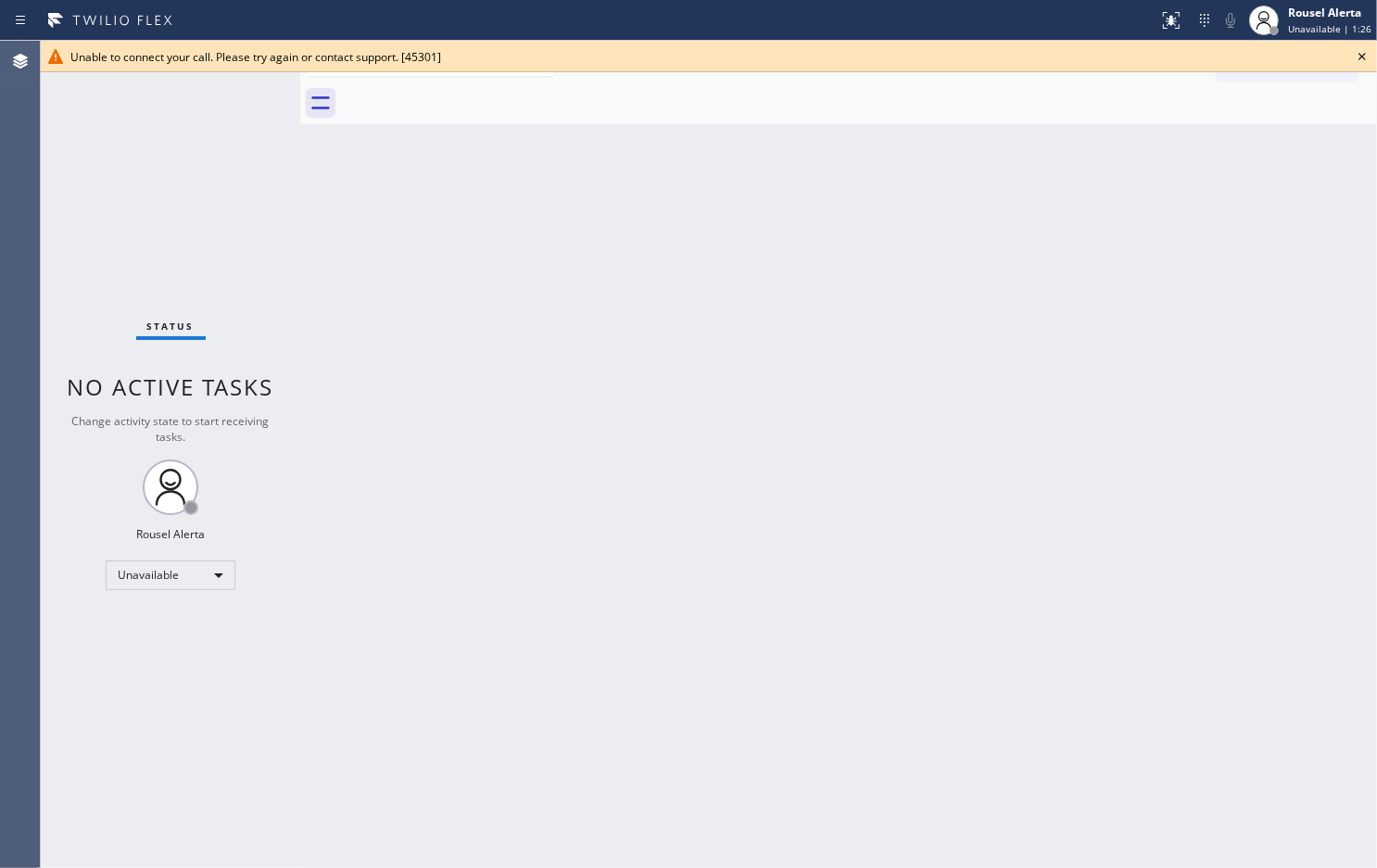
drag, startPoint x: 1001, startPoint y: 171, endPoint x: 1037, endPoint y: 160, distance: 37.6
click at [1008, 171] on div "Back to Dashboard Change Sender ID Customers Technicians Select a contact Outbo…" at bounding box center [839, 454] width 1077 height 827
click at [1358, 48] on icon at bounding box center [1362, 56] width 22 height 22
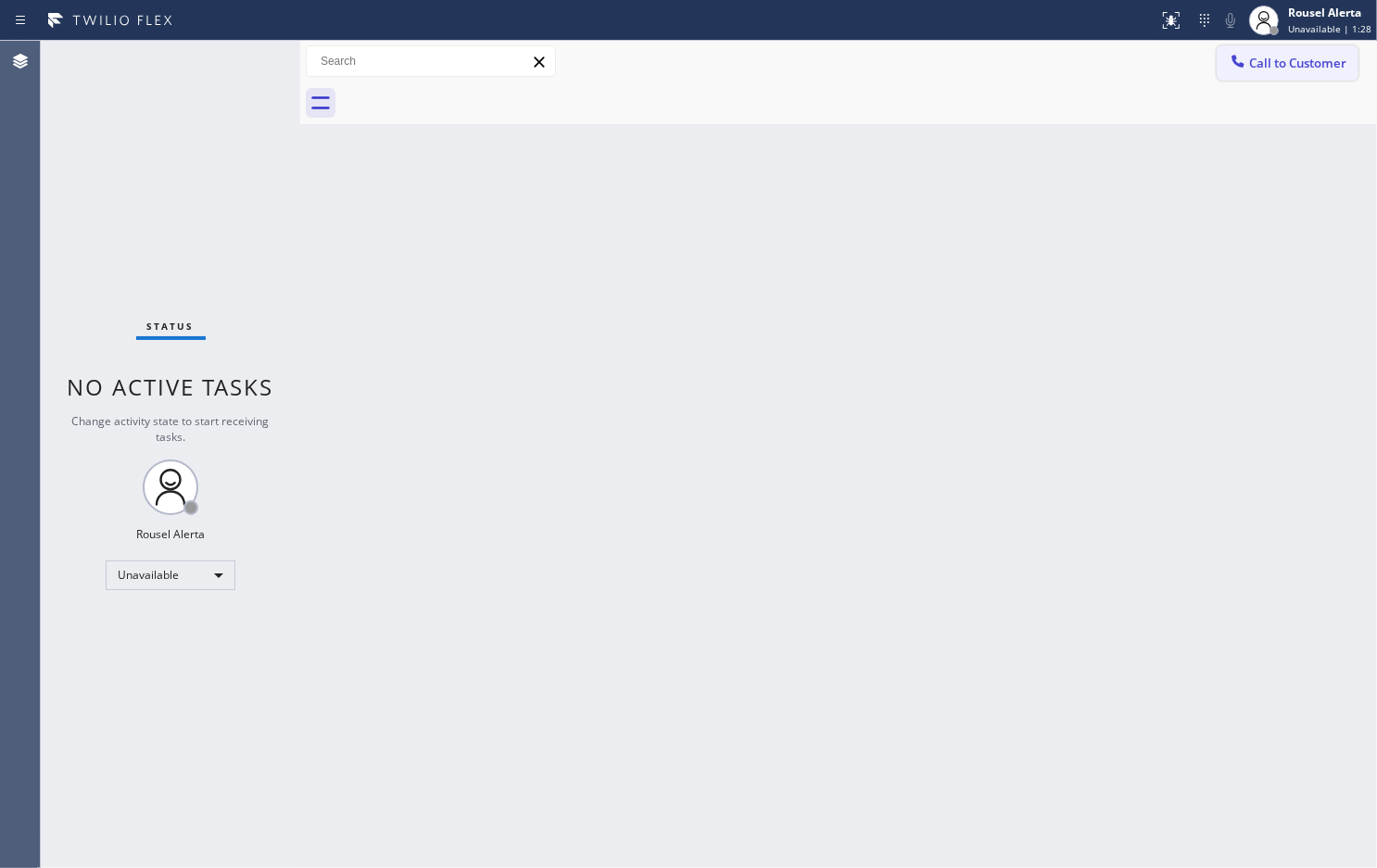
click at [1294, 68] on span "Call to Customer" at bounding box center [1298, 62] width 97 height 17
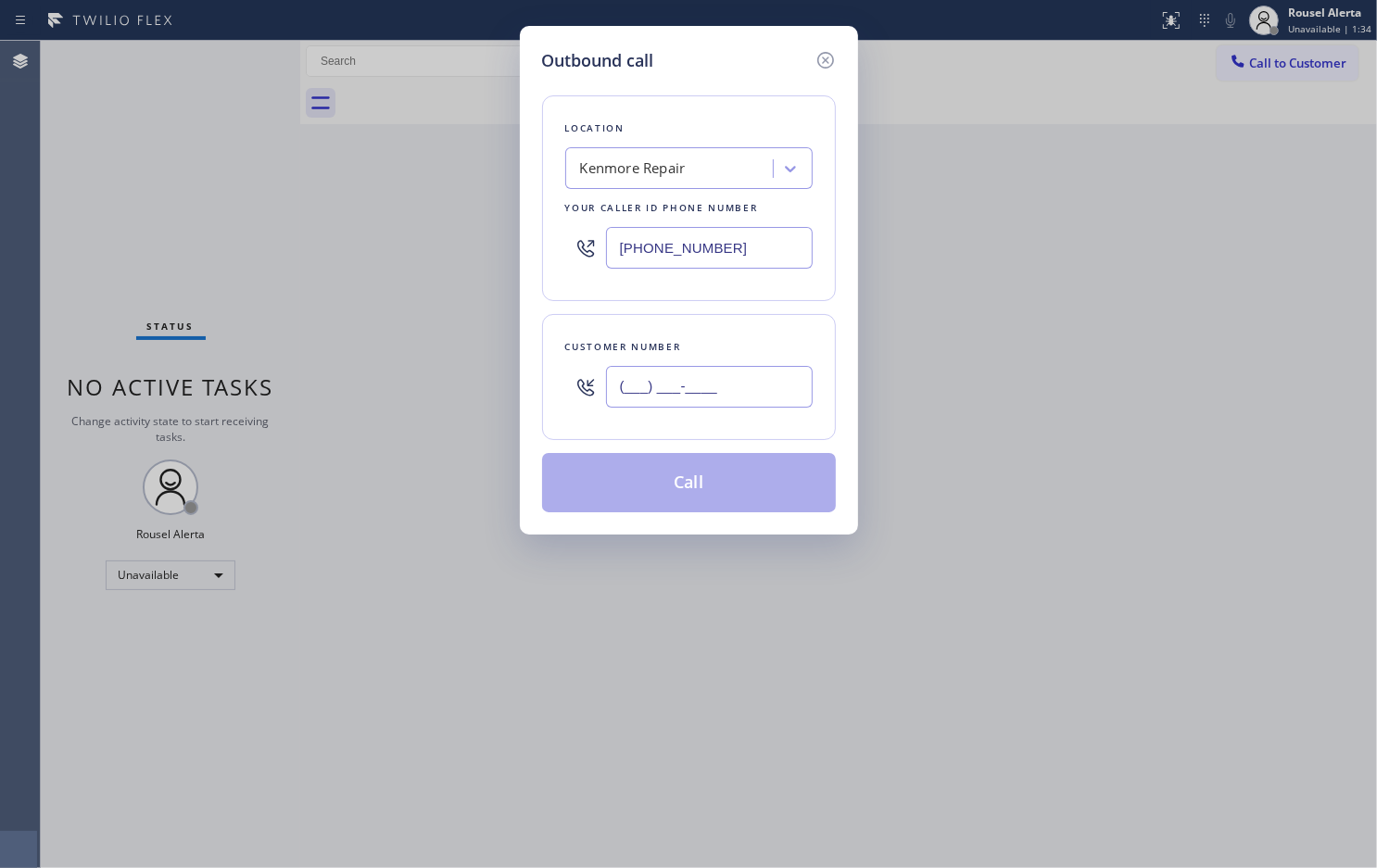
click at [705, 389] on input "(___) ___-____" at bounding box center [709, 386] width 207 height 42
paste input "571) 599-8006"
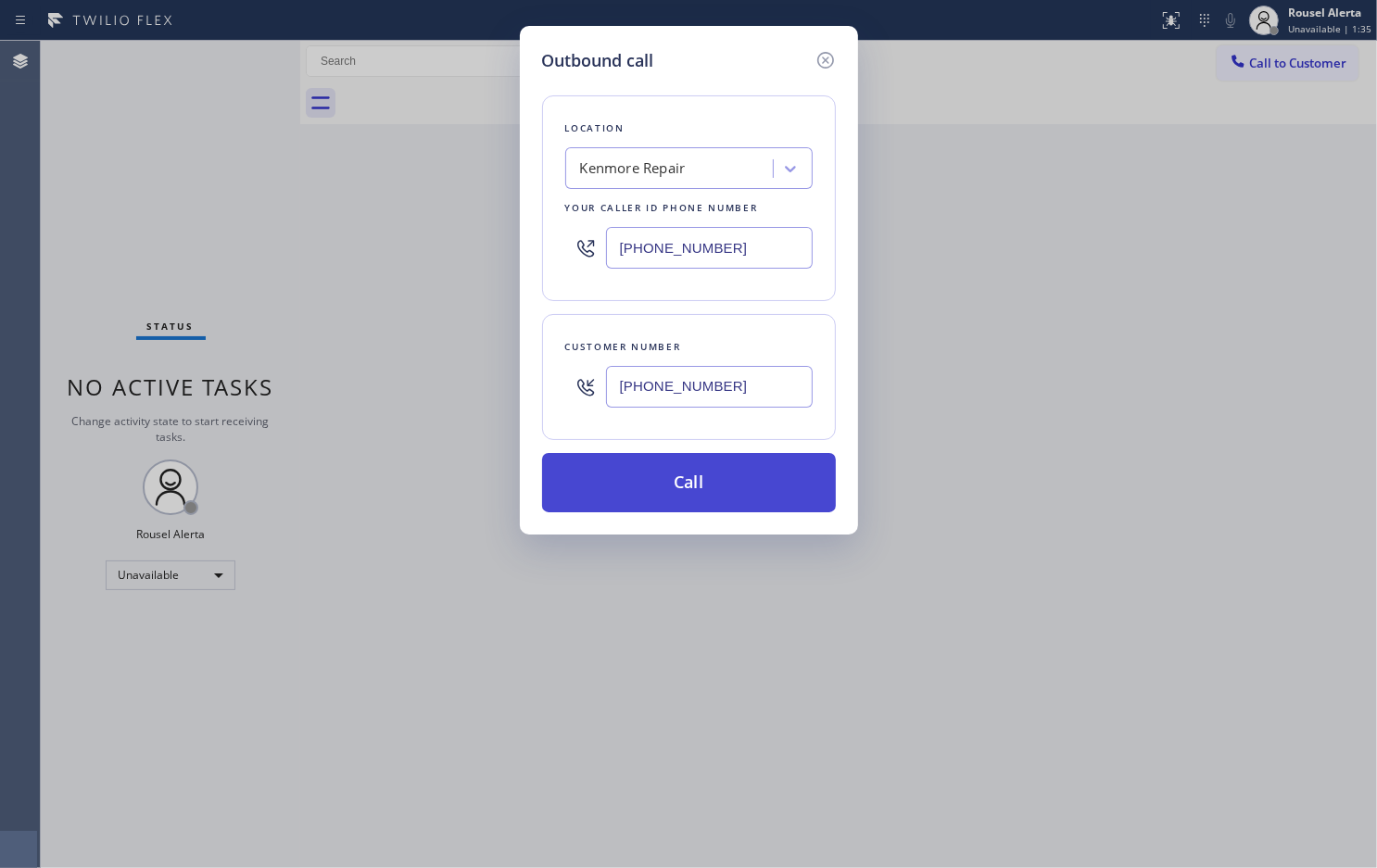
type input "[PHONE_NUMBER]"
click at [696, 484] on button "Call" at bounding box center [689, 482] width 294 height 59
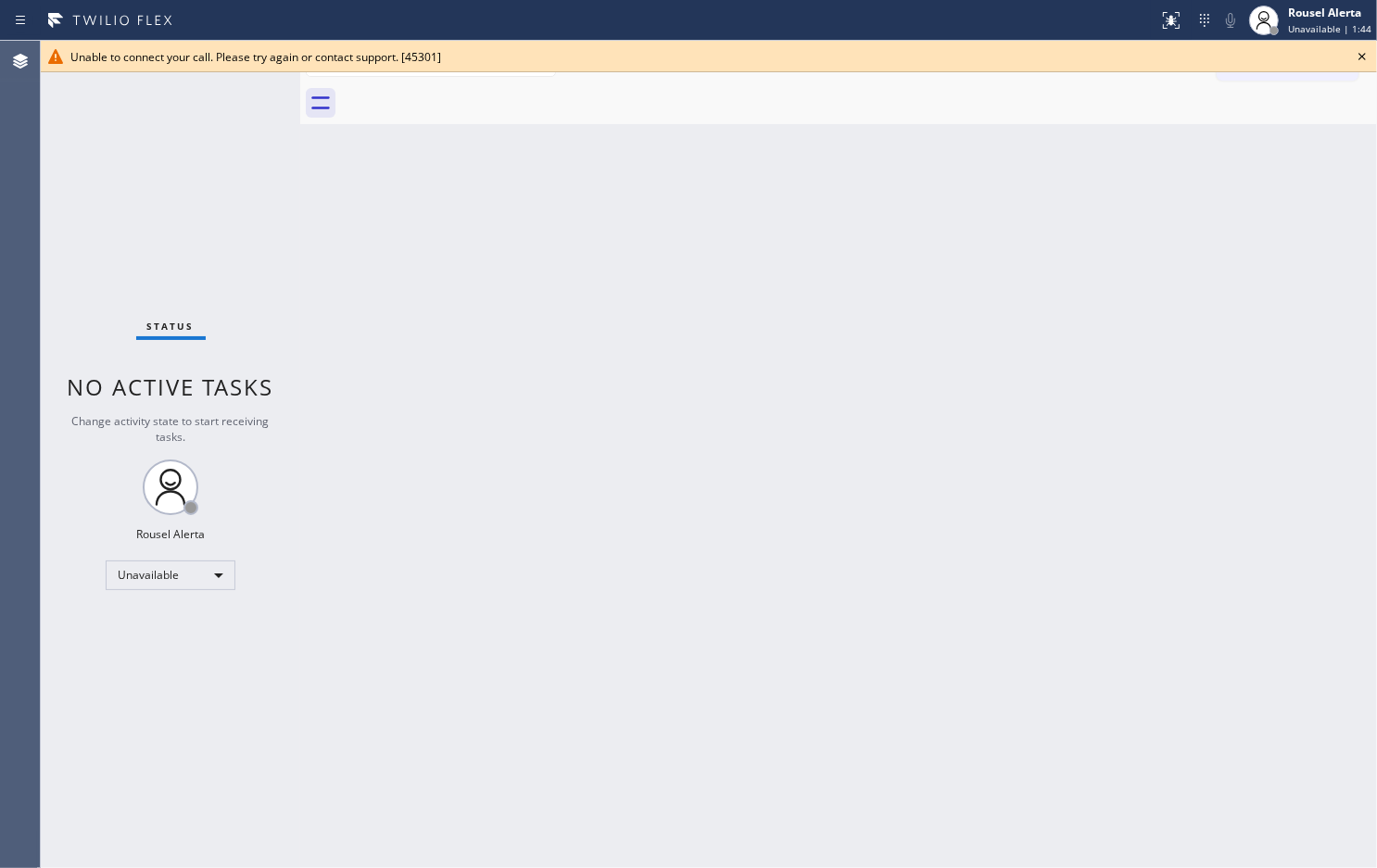
click at [621, 492] on div "Back to Dashboard Change Sender ID Customers Technicians Select a contact Outbo…" at bounding box center [839, 454] width 1077 height 827
click at [1352, 56] on icon at bounding box center [1362, 56] width 22 height 22
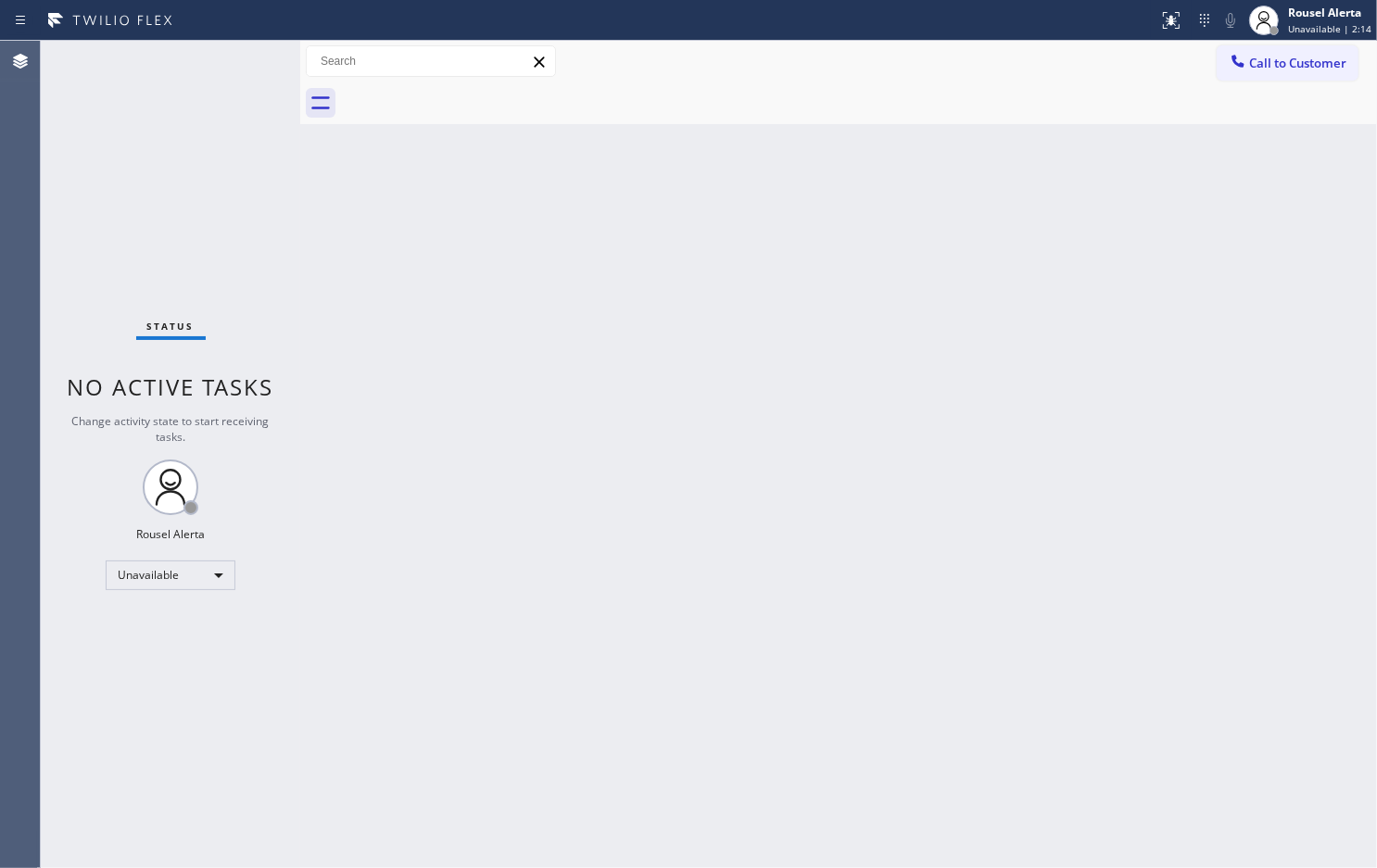
click at [228, 128] on div "Status No active tasks Change activity state to start receiving tasks. Rousel A…" at bounding box center [170, 454] width 260 height 827
click at [211, 561] on div "Unavailable" at bounding box center [170, 575] width 129 height 29
click at [206, 625] on li "Available" at bounding box center [170, 623] width 126 height 22
drag, startPoint x: 619, startPoint y: 725, endPoint x: 1058, endPoint y: 279, distance: 625.8
click at [631, 722] on div "Back to Dashboard Change Sender ID Customers Technicians Select a contact Outbo…" at bounding box center [839, 454] width 1077 height 827
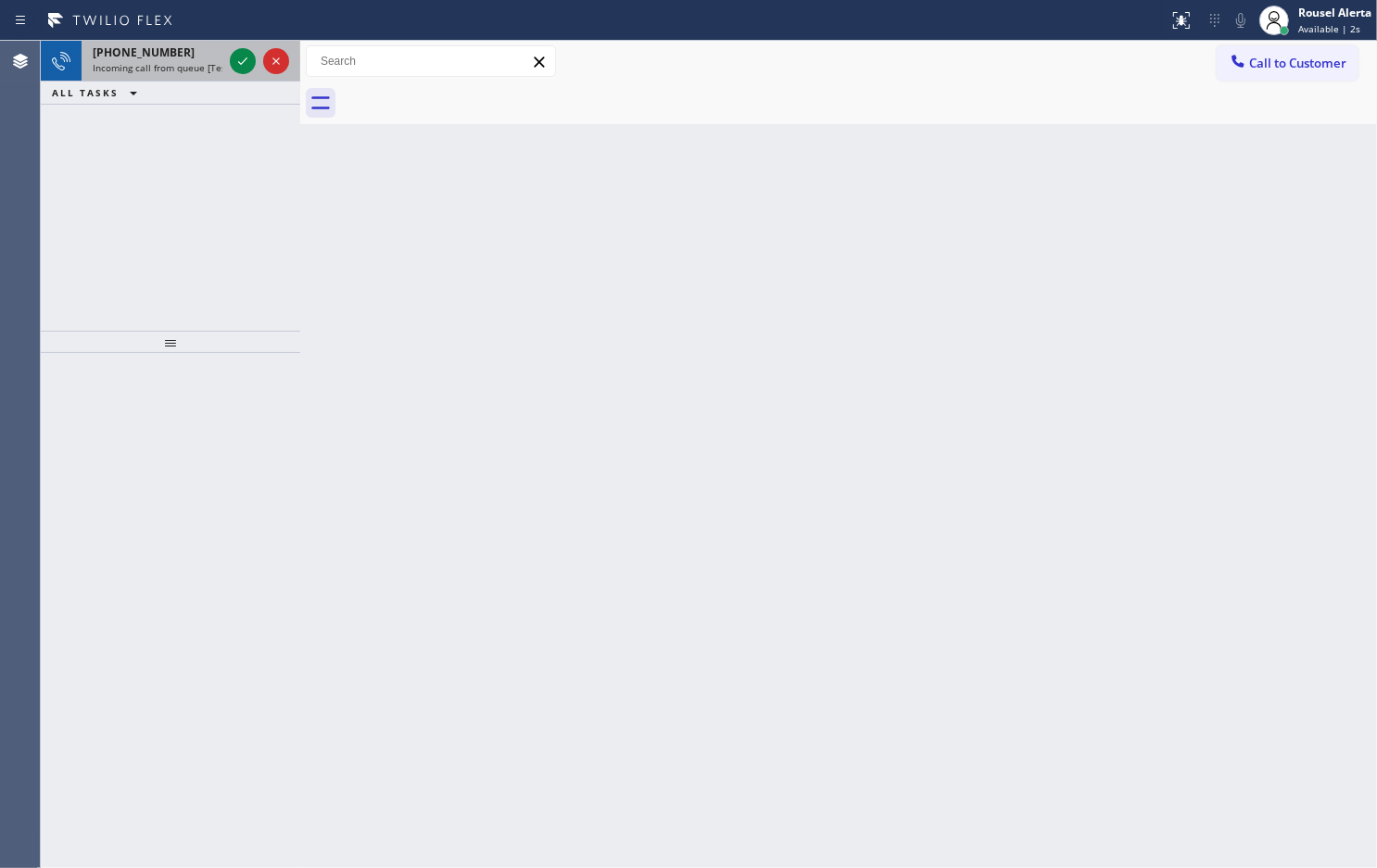
click at [210, 57] on div "[PHONE_NUMBER]" at bounding box center [157, 52] width 129 height 16
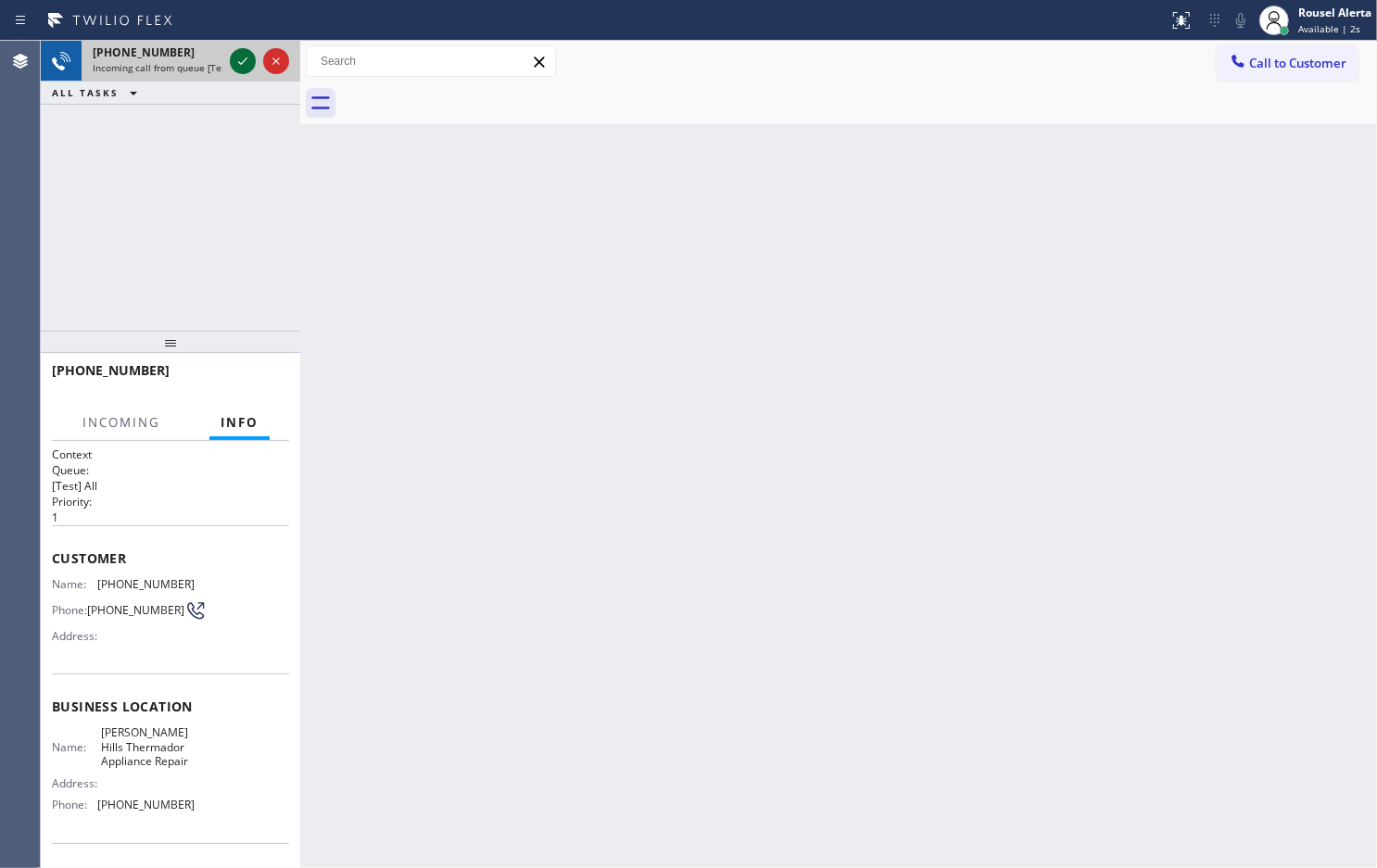
click at [237, 66] on icon at bounding box center [242, 60] width 22 height 22
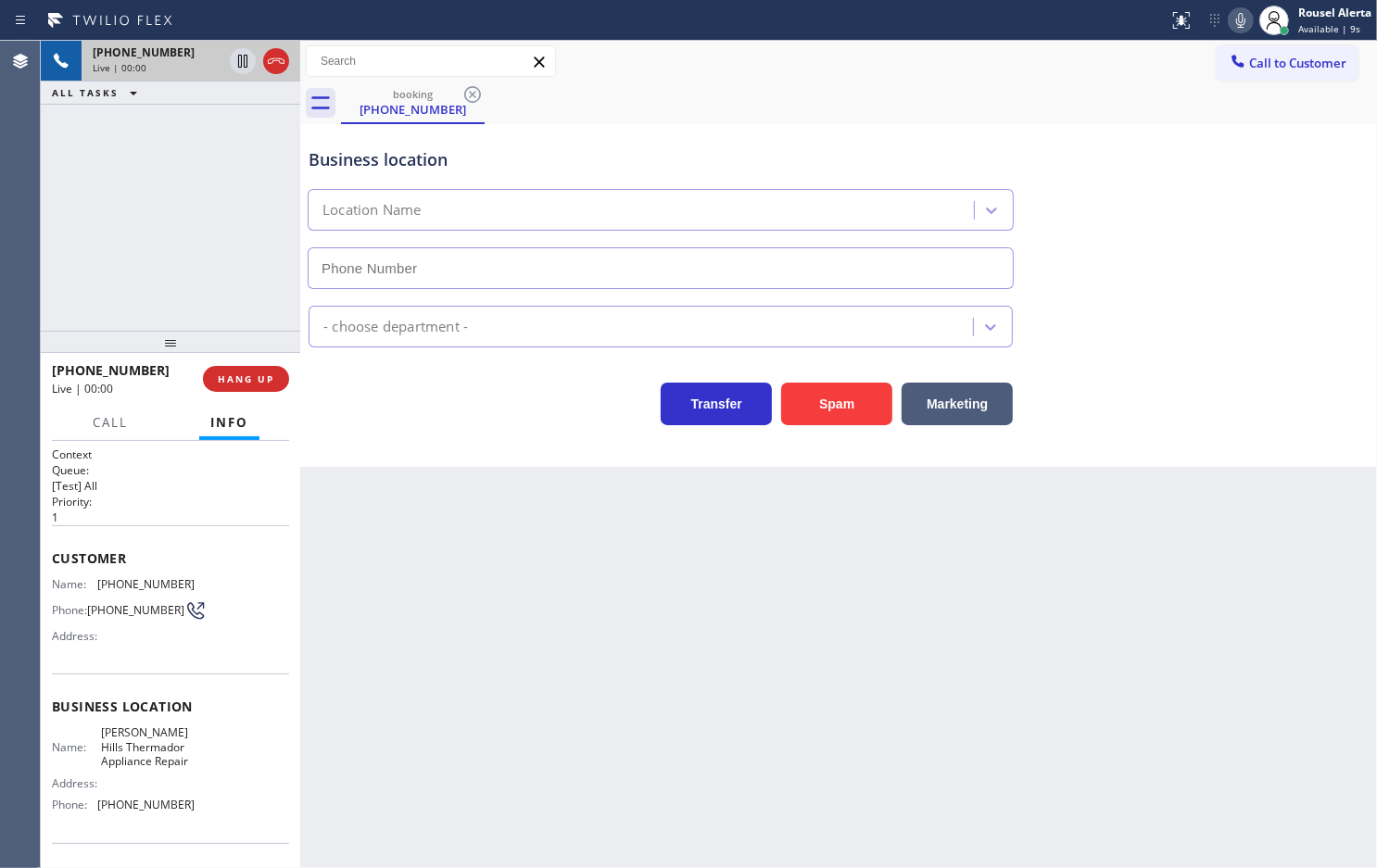
type input "[PHONE_NUMBER]"
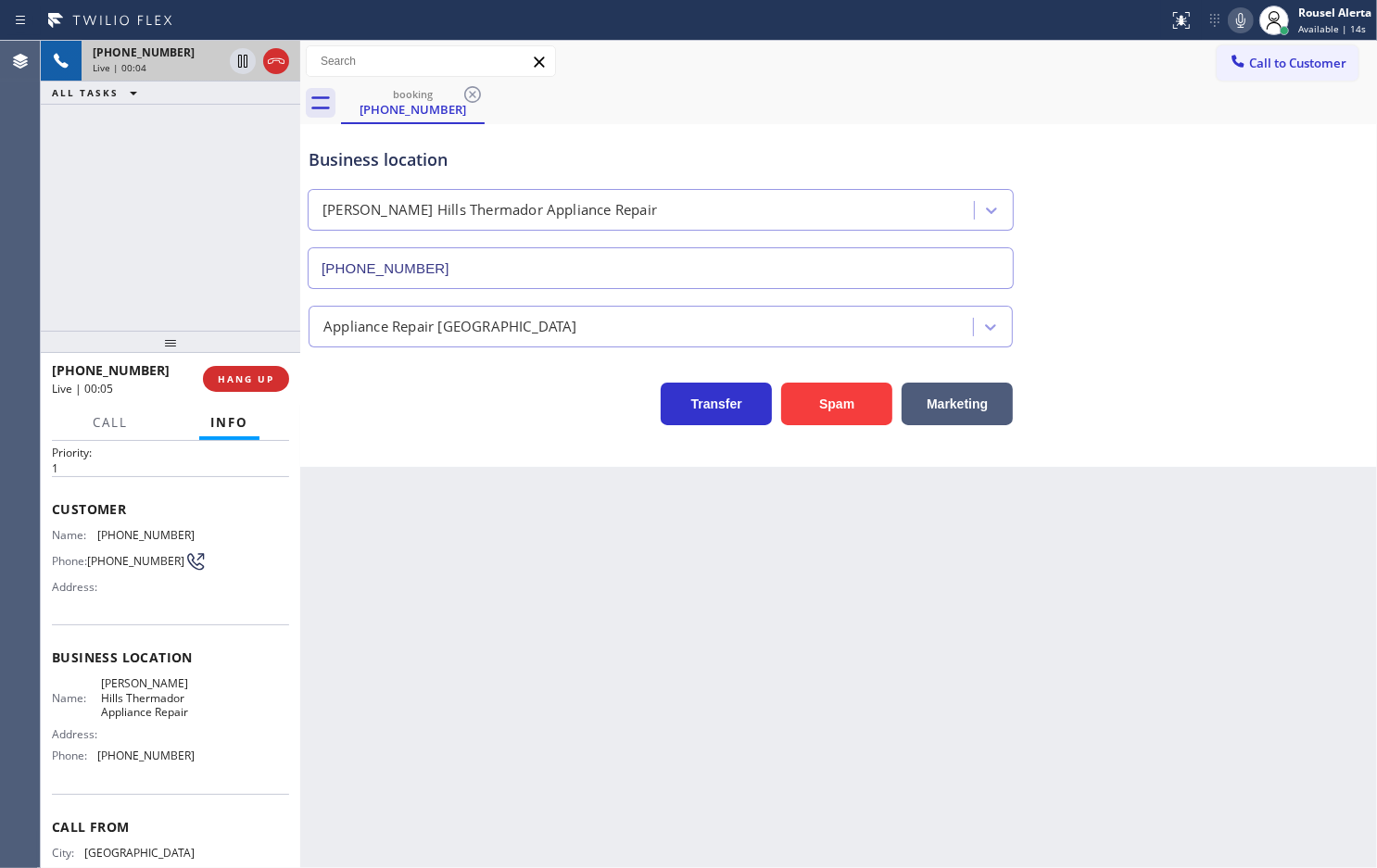
scroll to position [15, 0]
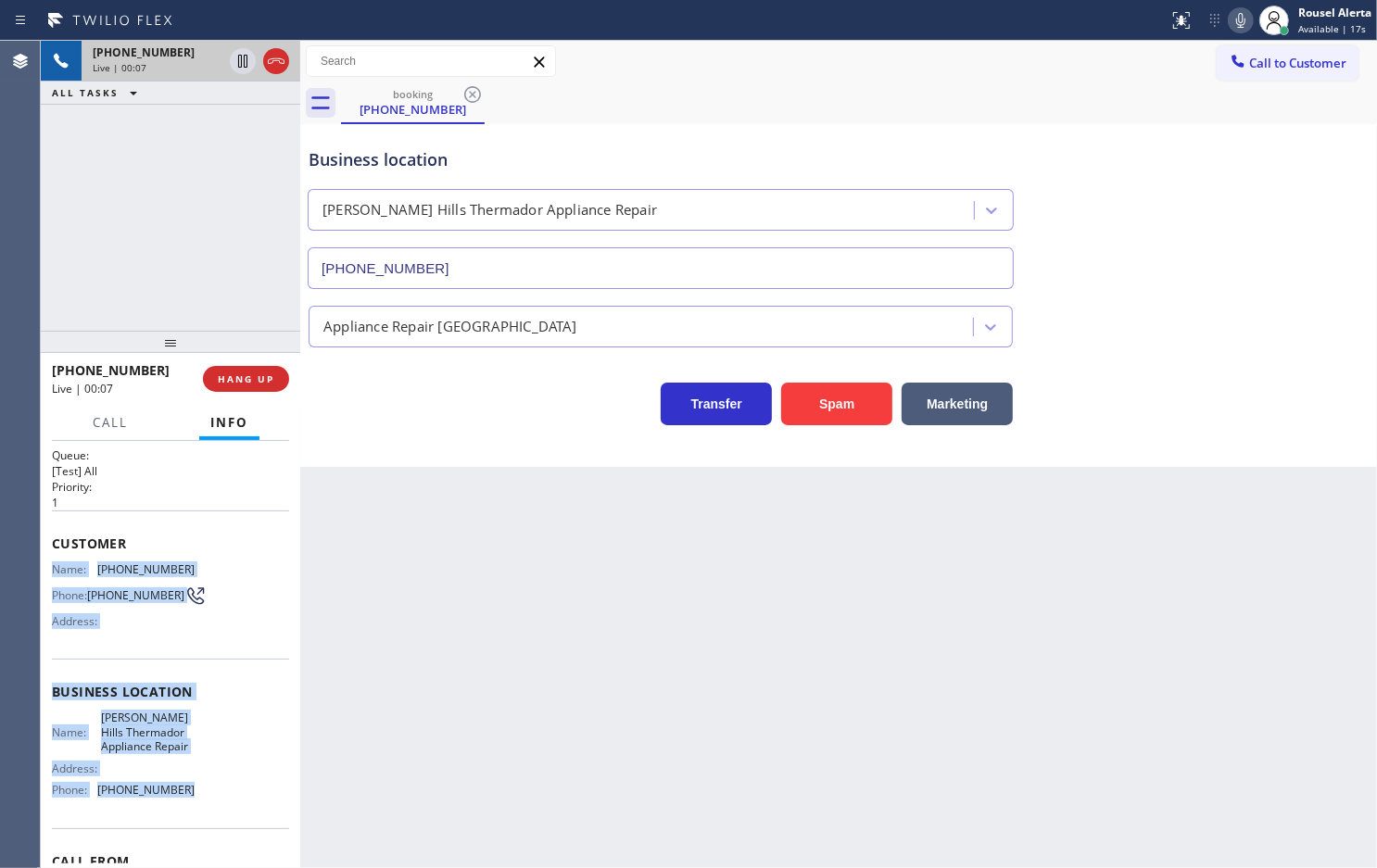
drag, startPoint x: 48, startPoint y: 565, endPoint x: 214, endPoint y: 812, distance: 297.6
click at [214, 812] on div "Context Queue: [Test] All Priority: 1 Customer Name: [PHONE_NUMBER] Phone: [PHO…" at bounding box center [170, 654] width 260 height 427
copy div "Name: [PHONE_NUMBER] Phone: [PHONE_NUMBER] Address: Business location Name: [PE…"
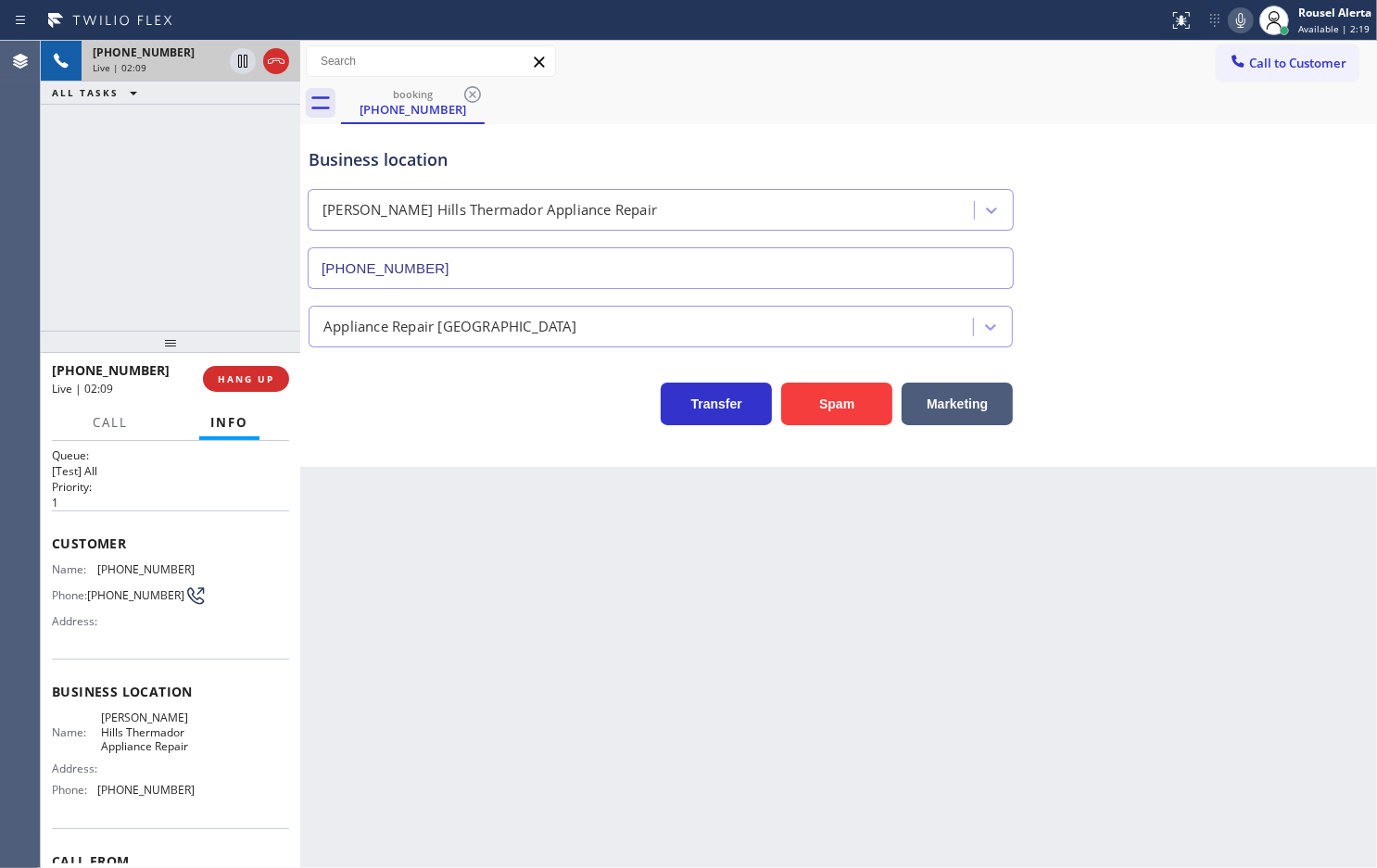
click at [194, 126] on div "[PHONE_NUMBER] Live | 02:09 ALL TASKS ALL TASKS ACTIVE TASKS TASKS IN WRAP UP" at bounding box center [170, 186] width 260 height 290
click at [250, 151] on div "[PHONE_NUMBER] Live | 02:10 ALL TASKS ALL TASKS ACTIVE TASKS TASKS IN WRAP UP" at bounding box center [170, 186] width 260 height 290
click at [231, 63] on icon at bounding box center [242, 60] width 22 height 22
click at [1240, 25] on icon at bounding box center [1241, 19] width 10 height 15
click at [239, 66] on icon at bounding box center [242, 60] width 13 height 13
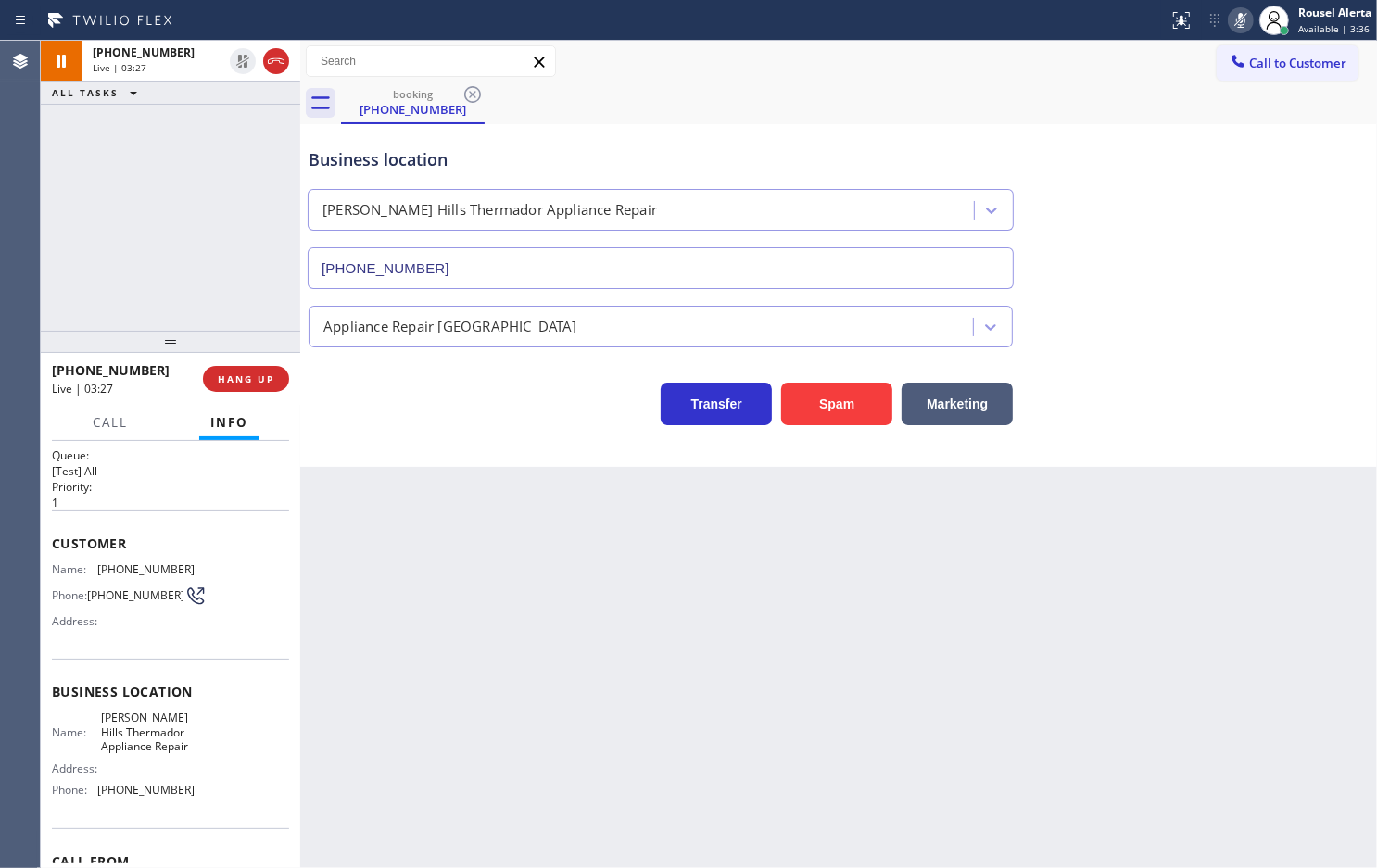
click at [1231, 19] on icon at bounding box center [1241, 20] width 22 height 22
click at [117, 418] on span "Call" at bounding box center [110, 422] width 35 height 17
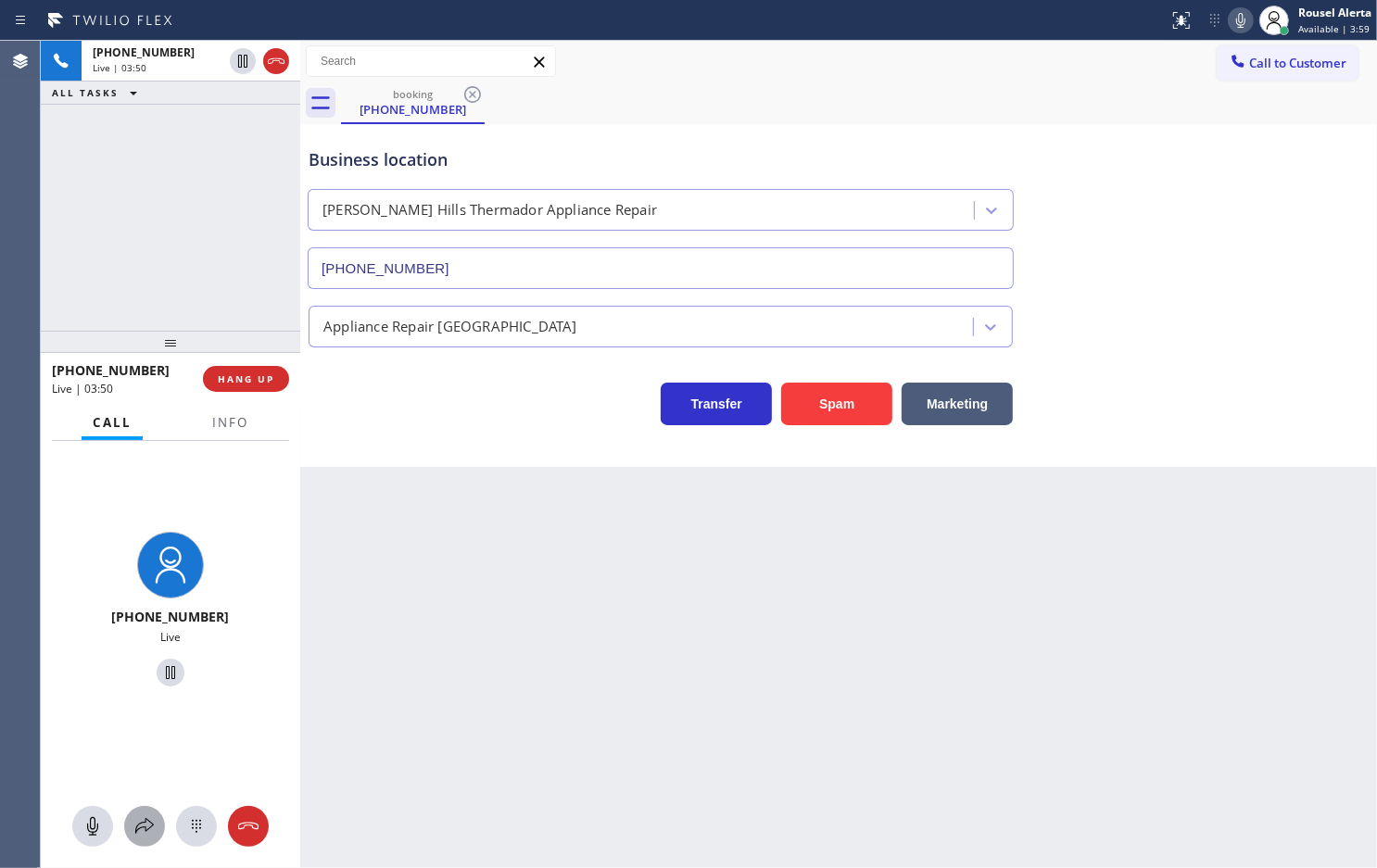
click at [137, 840] on button at bounding box center [145, 826] width 41 height 41
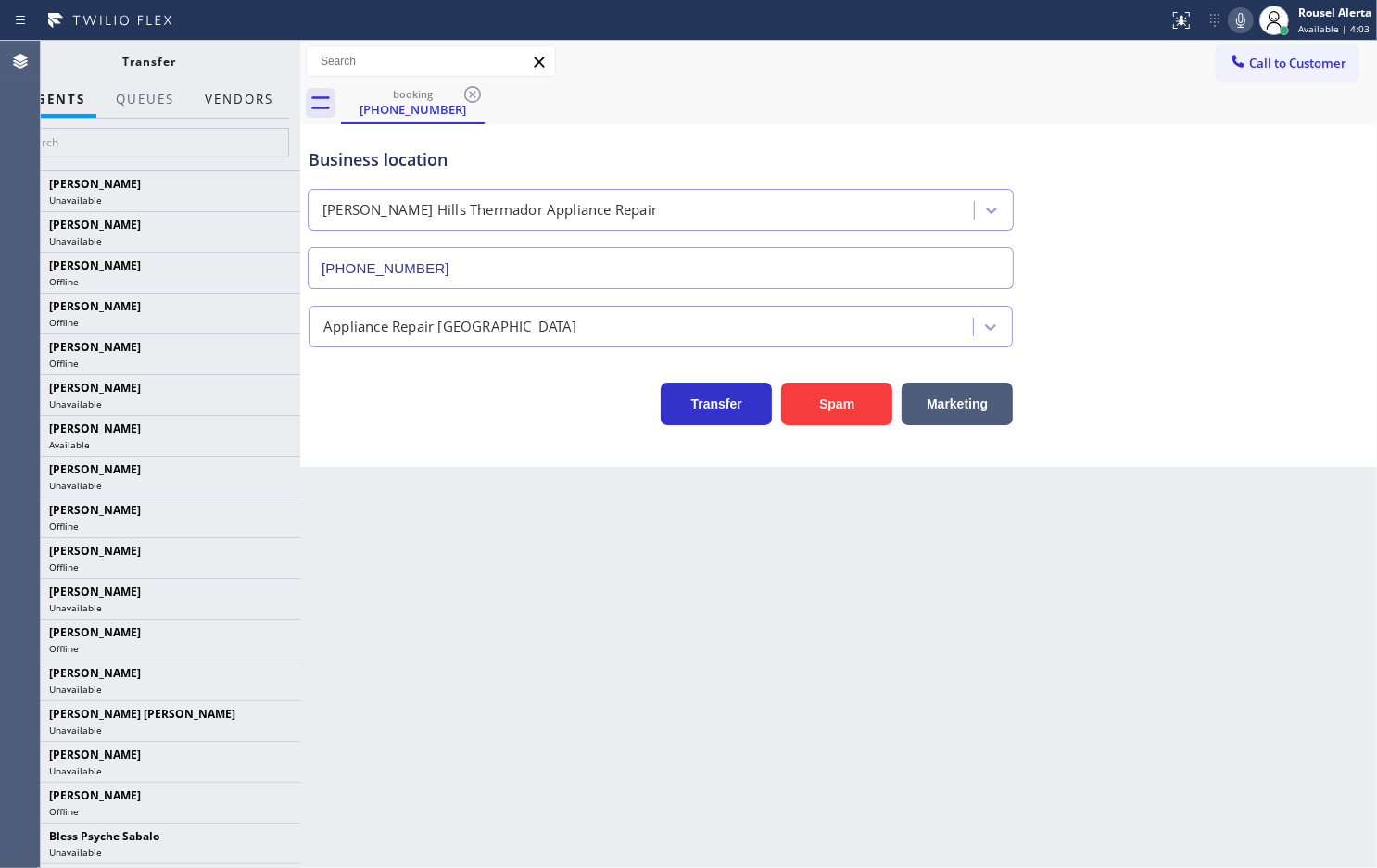
click at [238, 103] on button "Vendors" at bounding box center [238, 99] width 90 height 36
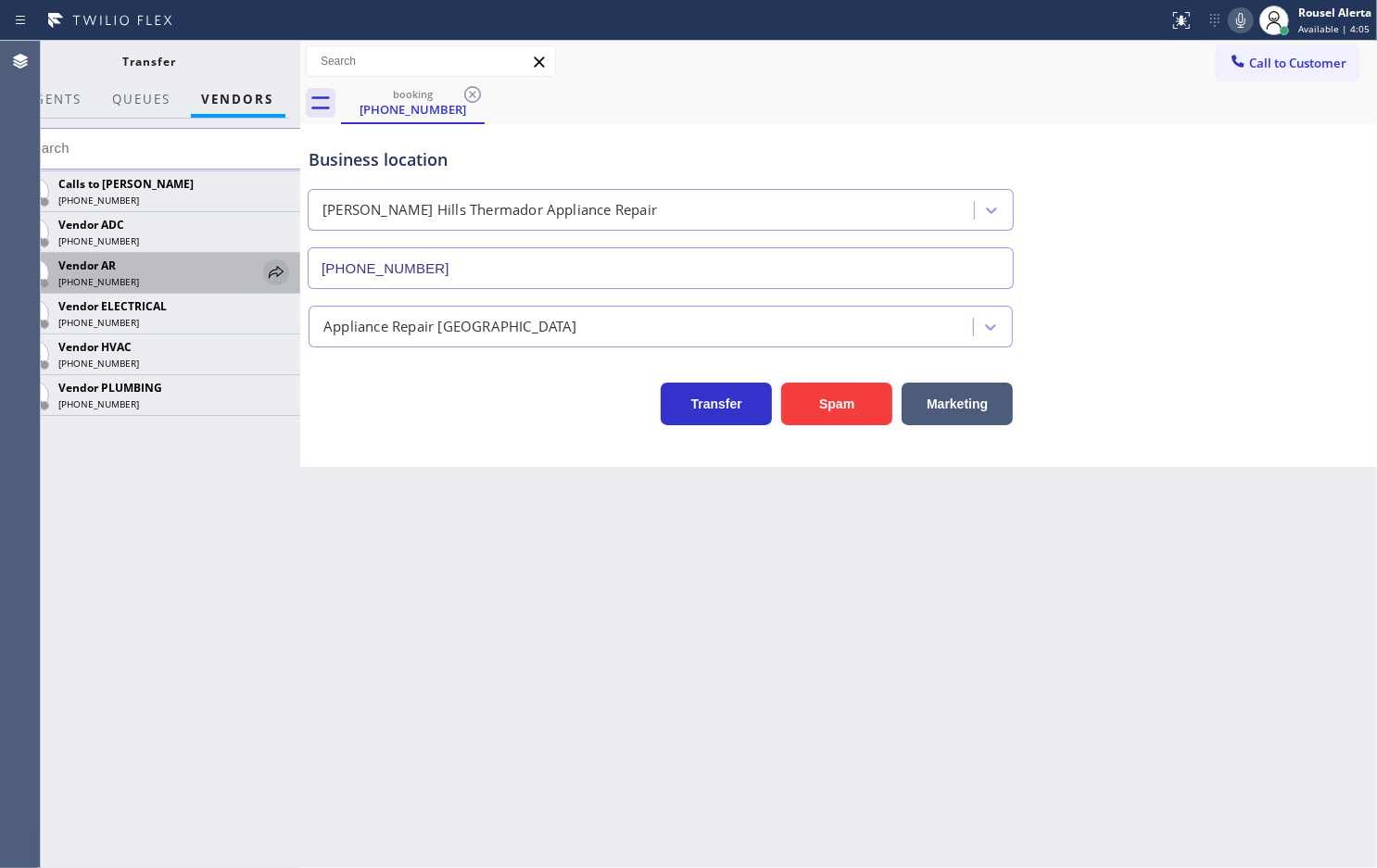
click at [273, 269] on icon at bounding box center [276, 272] width 22 height 22
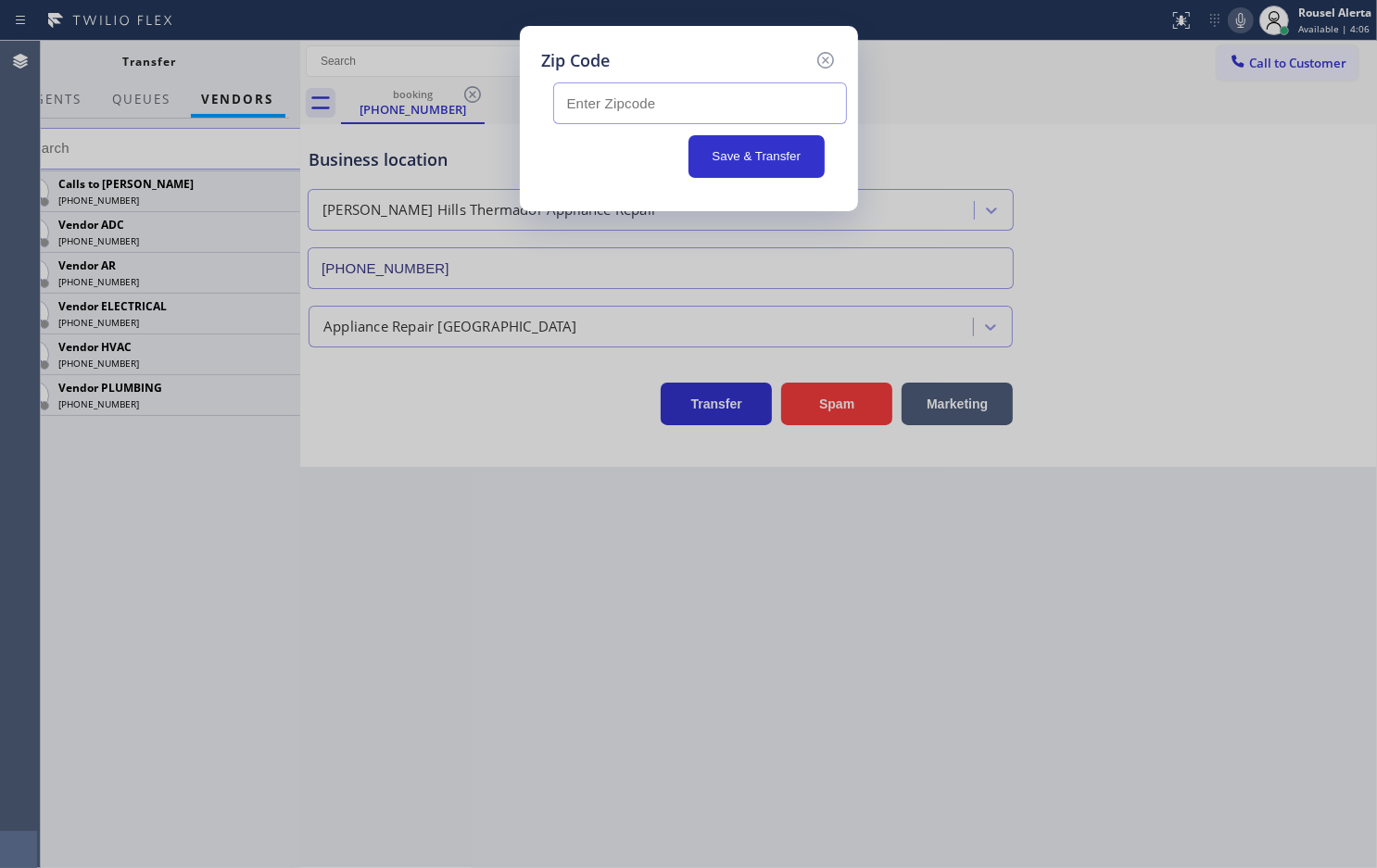
click at [642, 97] on input "text" at bounding box center [700, 103] width 294 height 42
paste input "90222"
type input "90222"
click at [746, 153] on button "Save & Transfer" at bounding box center [757, 156] width 136 height 43
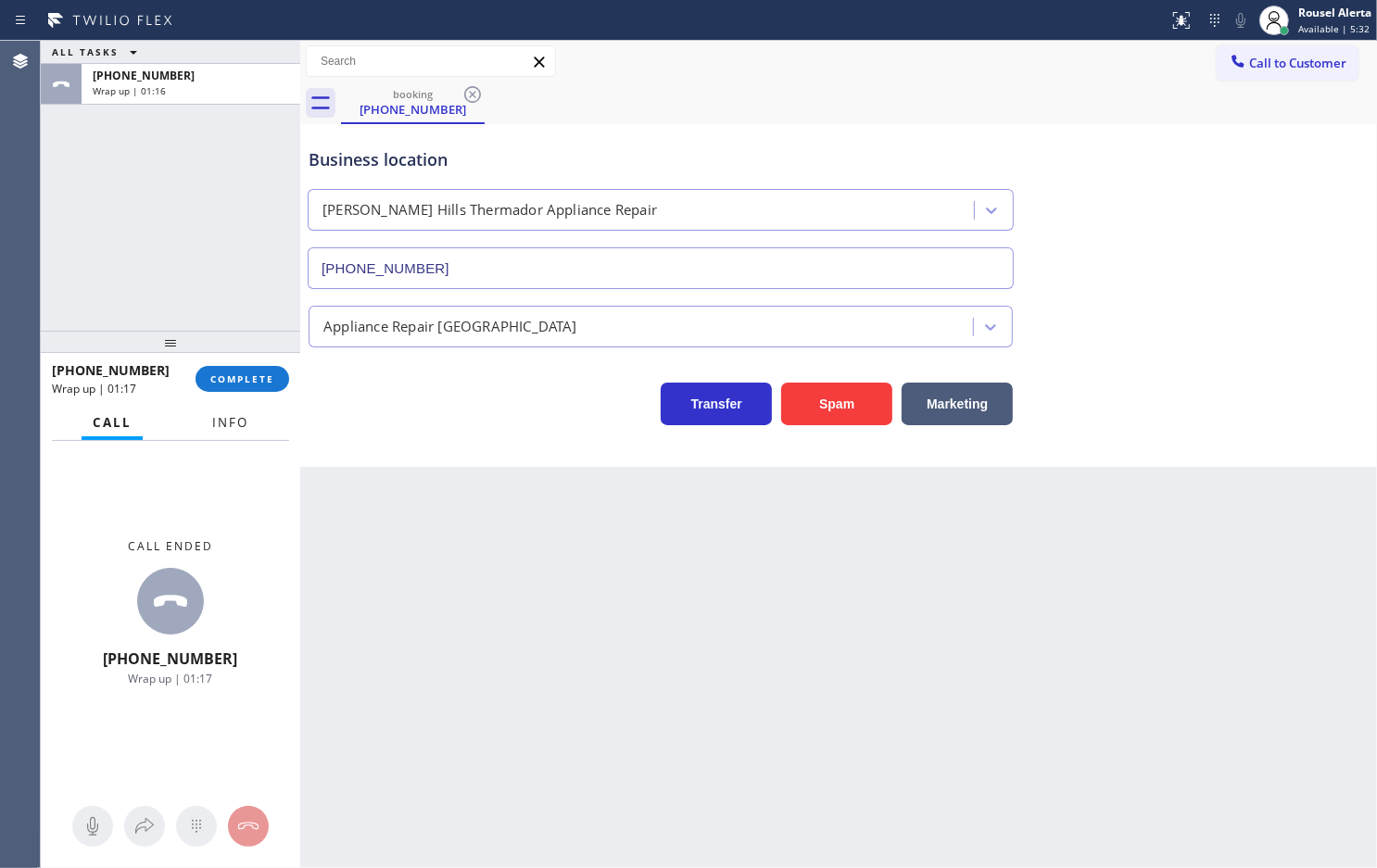
click at [243, 432] on button "Info" at bounding box center [230, 423] width 58 height 36
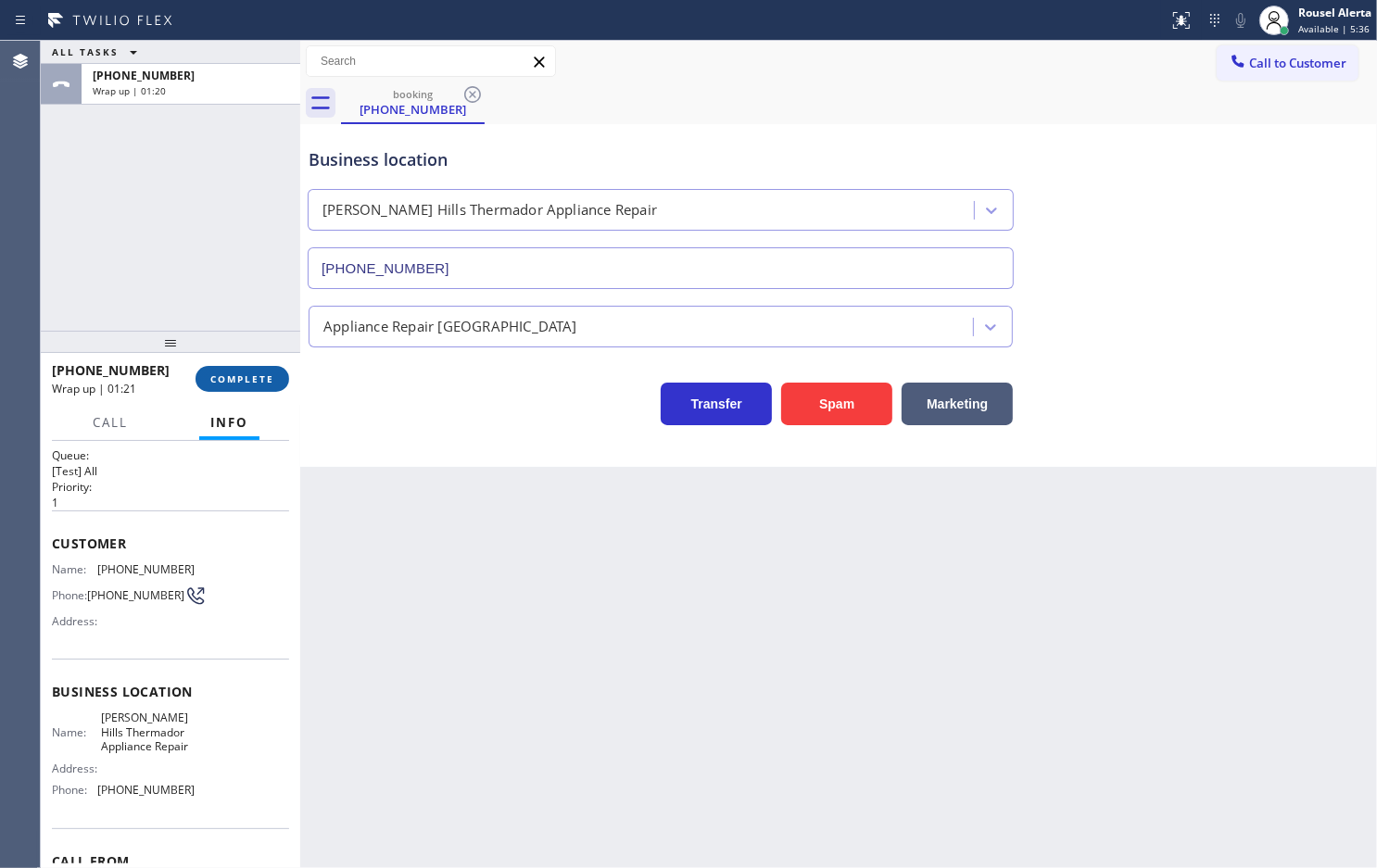
click at [274, 382] on button "COMPLETE" at bounding box center [242, 378] width 93 height 26
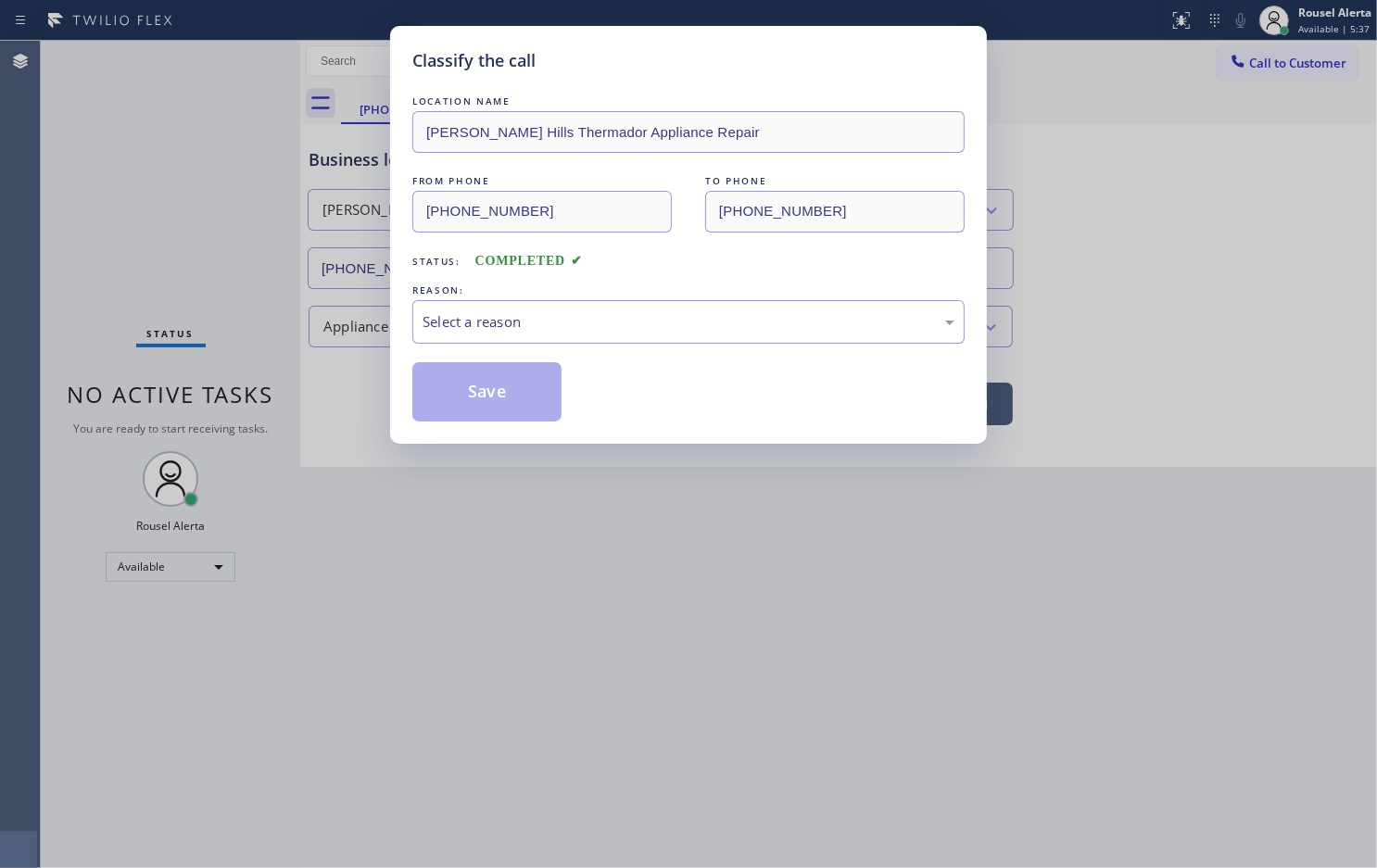
click at [519, 331] on div "Select a reason" at bounding box center [688, 322] width 532 height 21
click at [487, 396] on button "Save" at bounding box center [486, 392] width 149 height 59
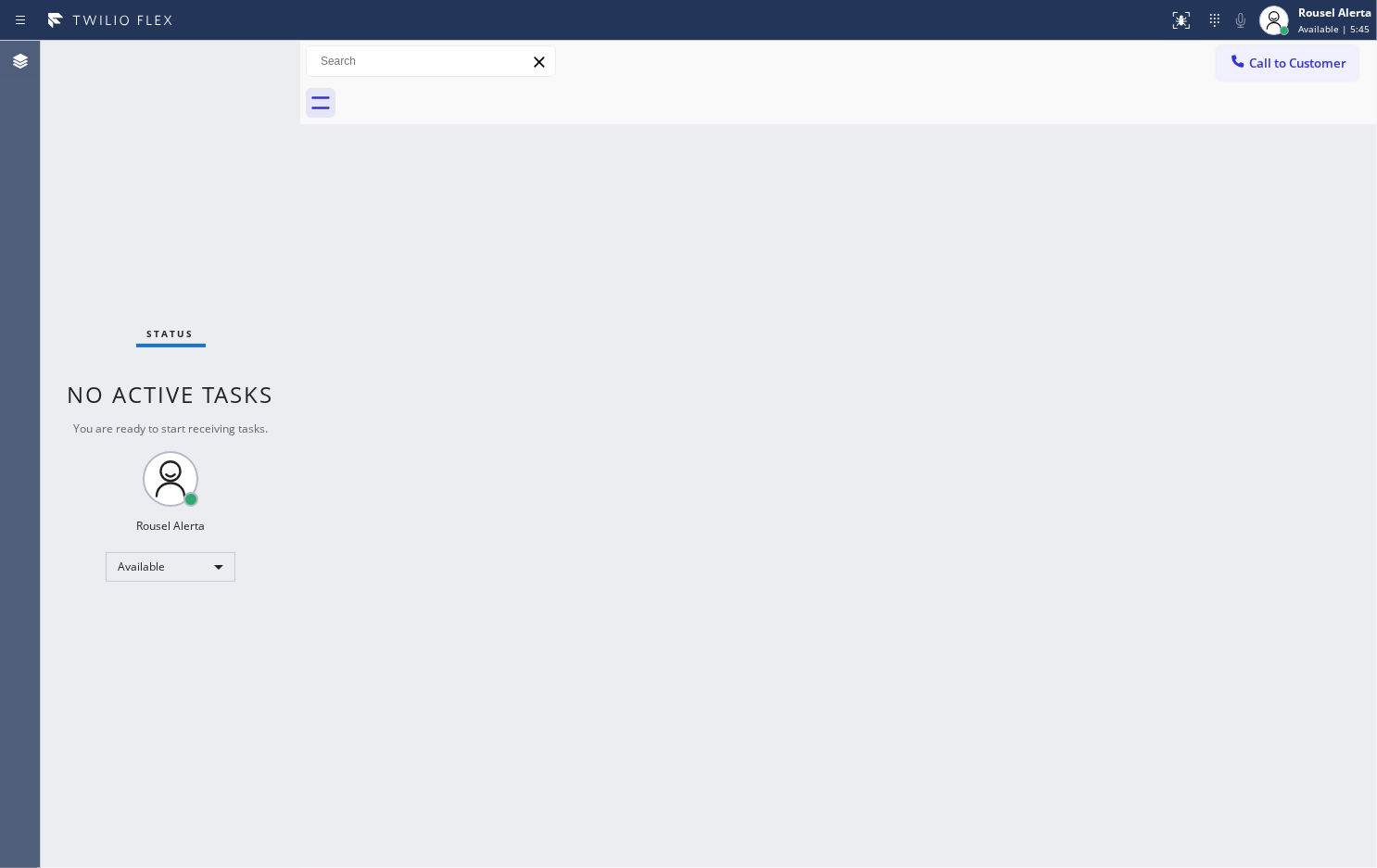
click at [434, 385] on div "Back to Dashboard Change Sender ID Customers Technicians Select a contact Outbo…" at bounding box center [839, 454] width 1077 height 827
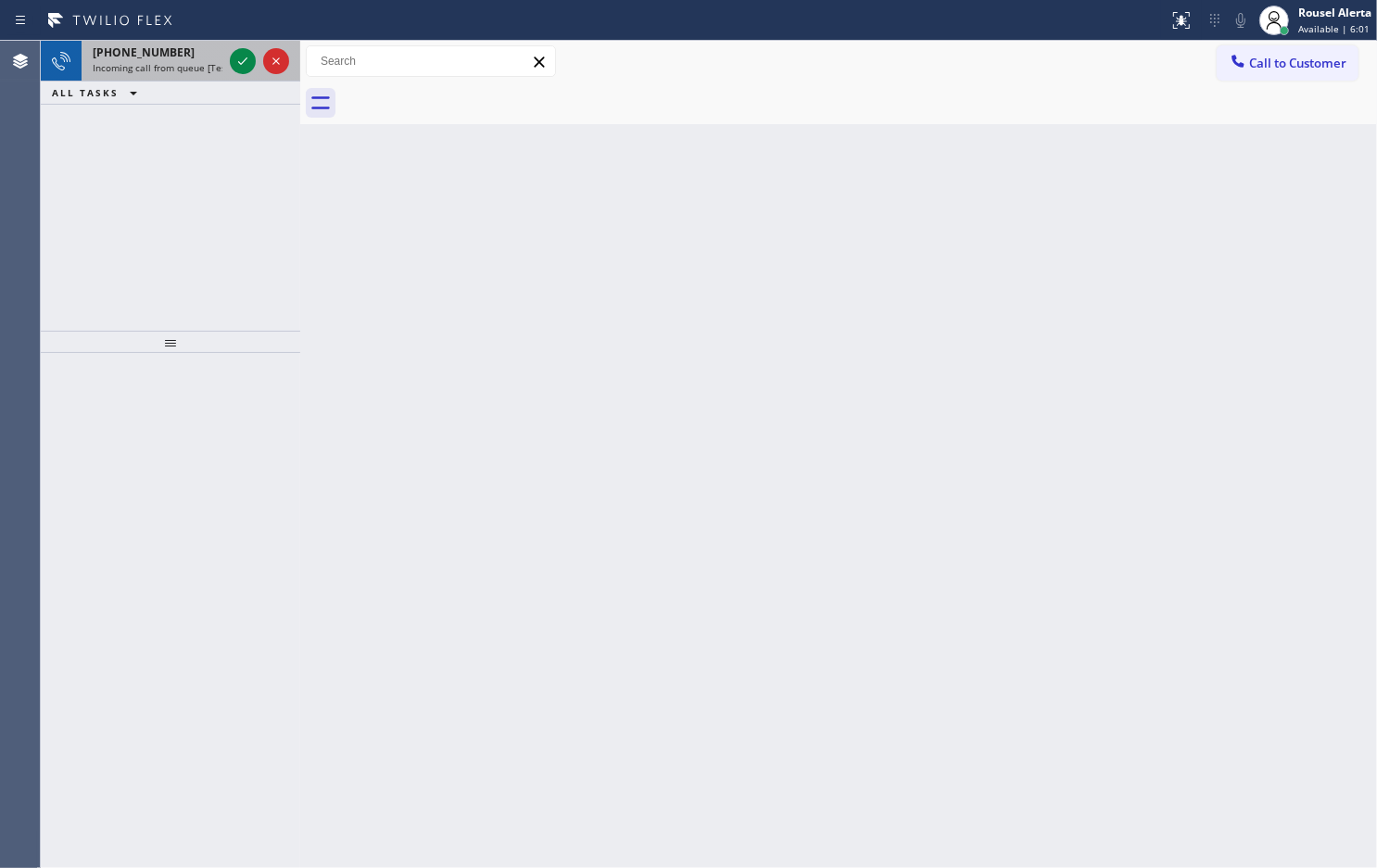
click at [196, 70] on span "Incoming call from queue [Test] All" at bounding box center [169, 67] width 154 height 13
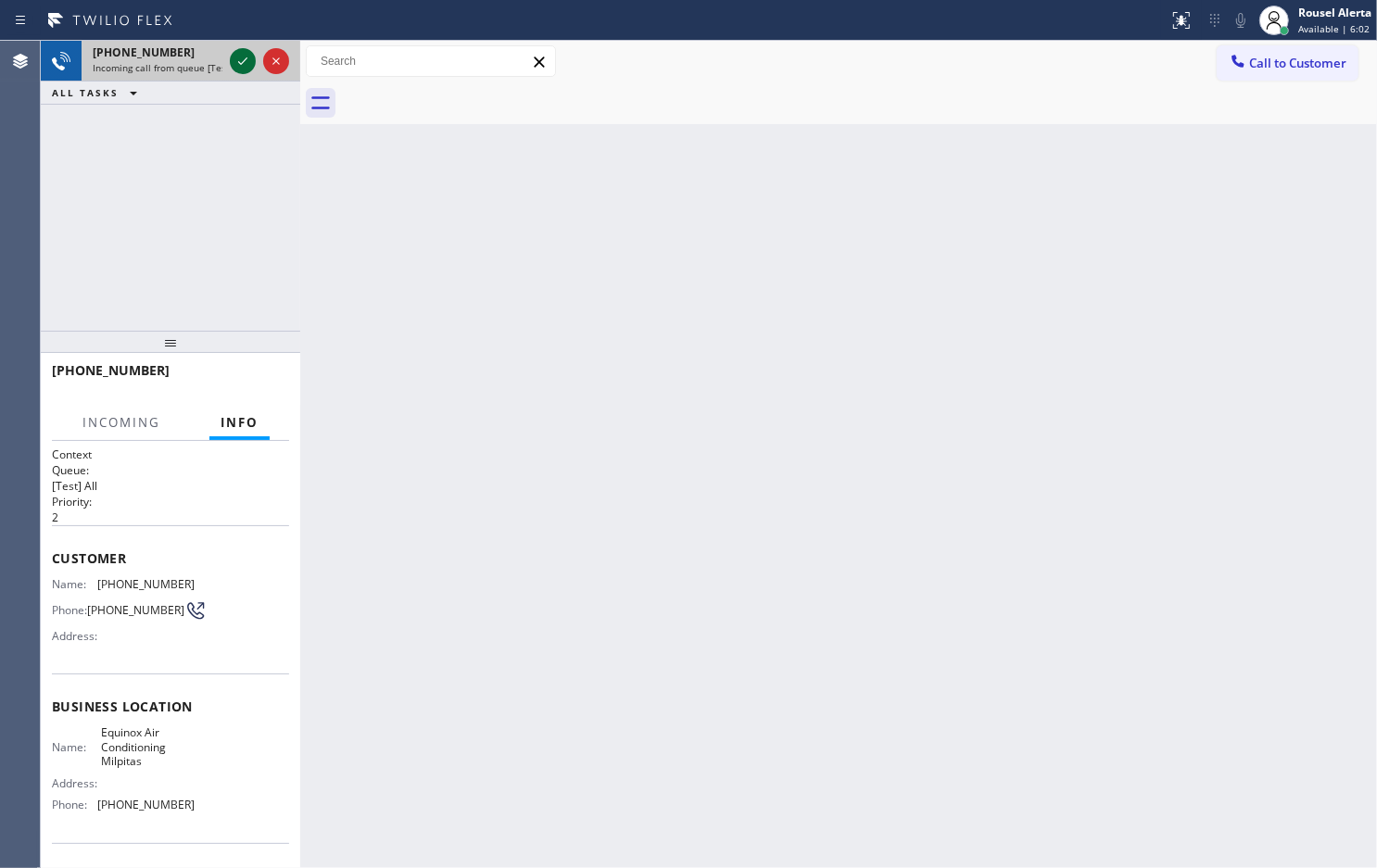
click at [234, 58] on icon at bounding box center [242, 60] width 22 height 22
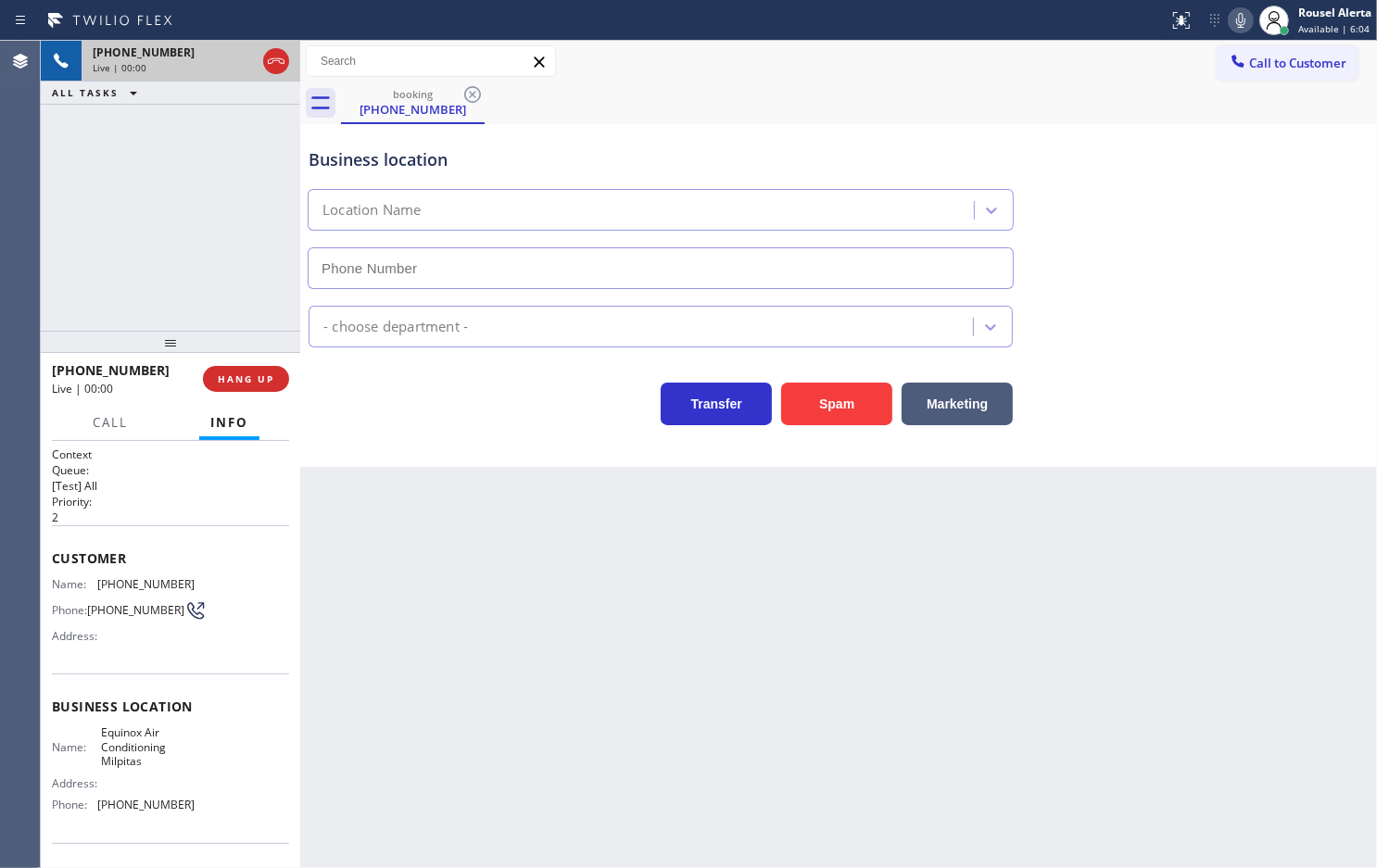
type input "[PHONE_NUMBER]"
click at [813, 419] on button "Spam" at bounding box center [836, 404] width 111 height 43
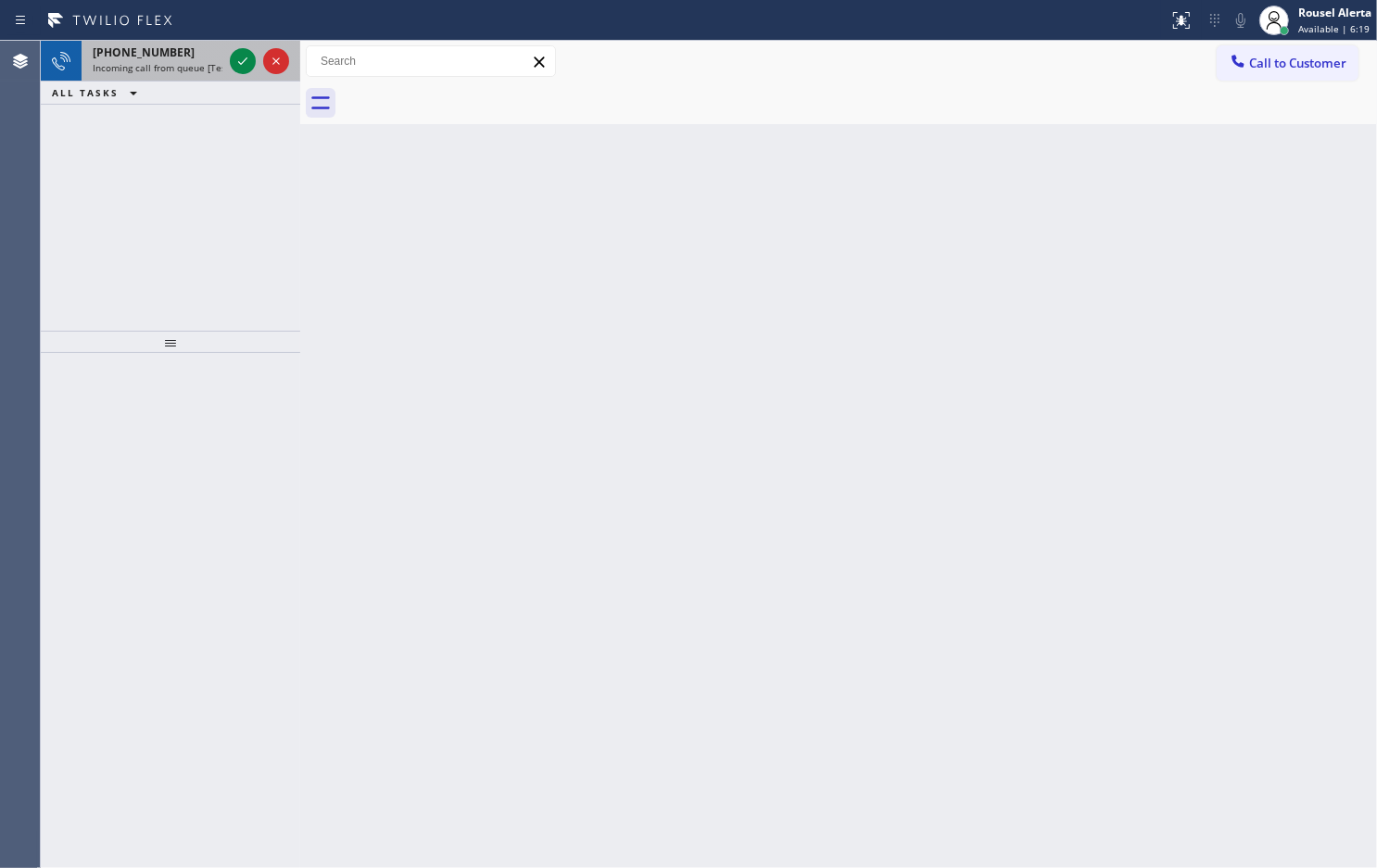
click at [201, 72] on span "Incoming call from queue [Test] All" at bounding box center [169, 67] width 154 height 13
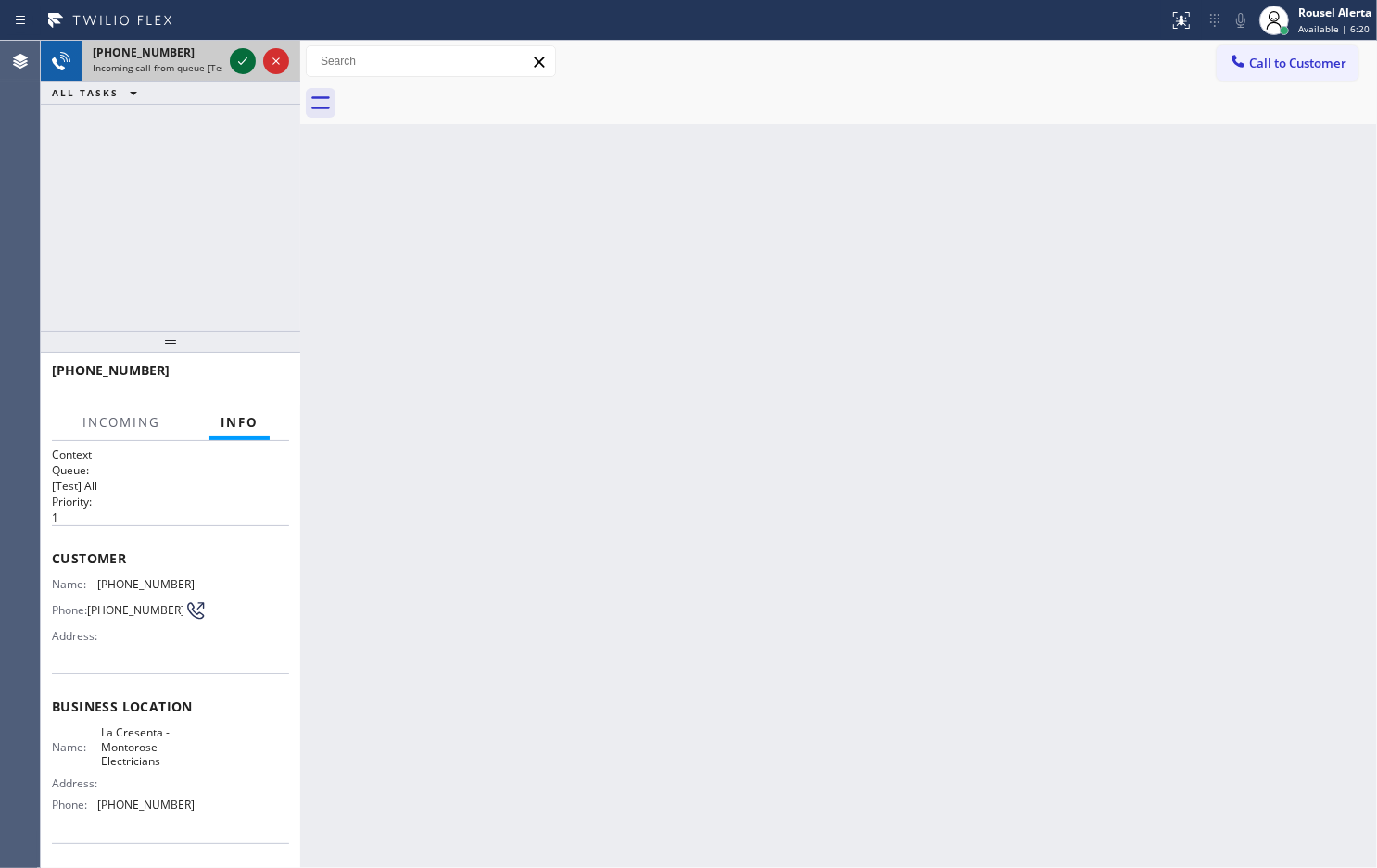
click at [232, 69] on icon at bounding box center [242, 60] width 22 height 22
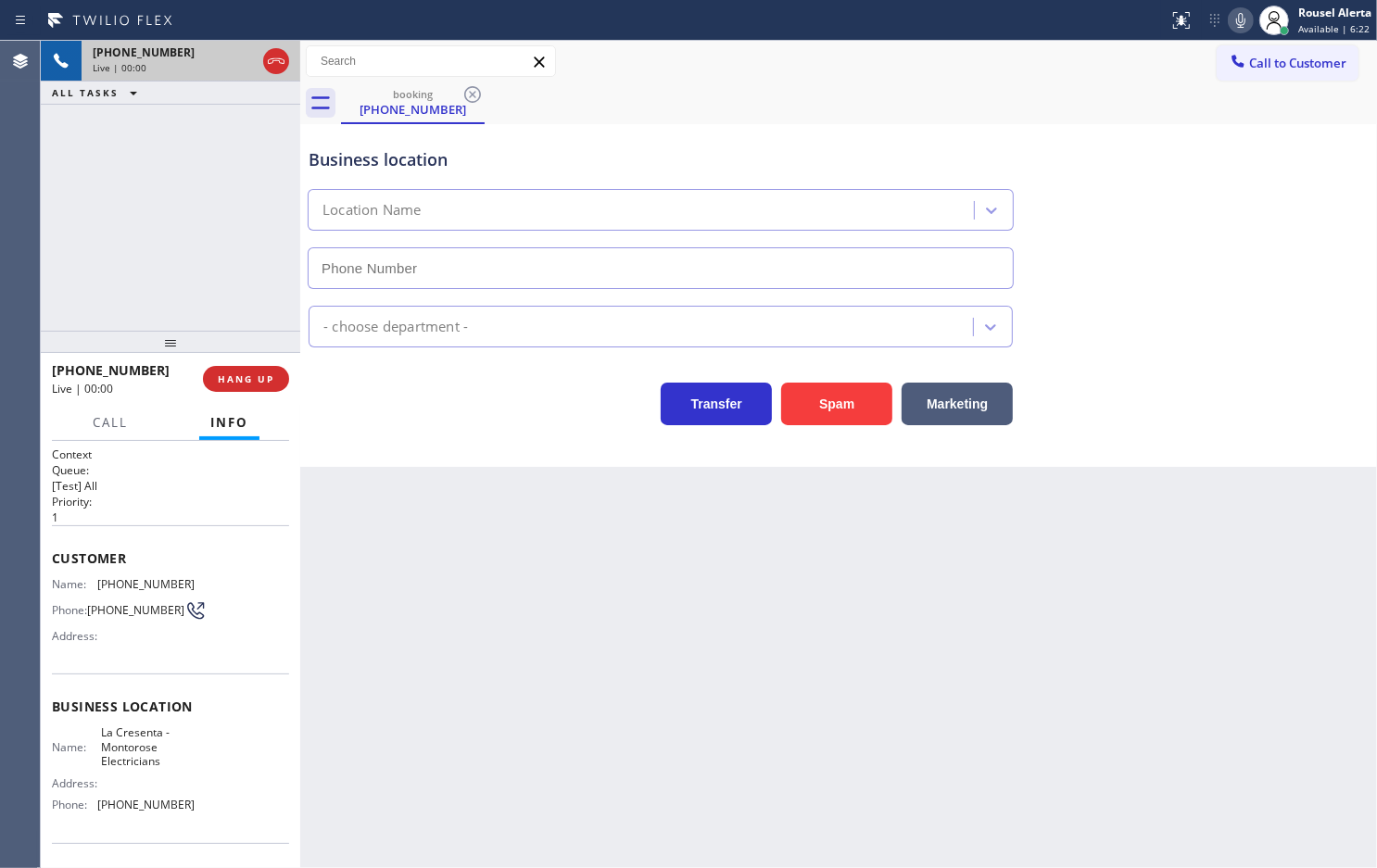
type input "[PHONE_NUMBER]"
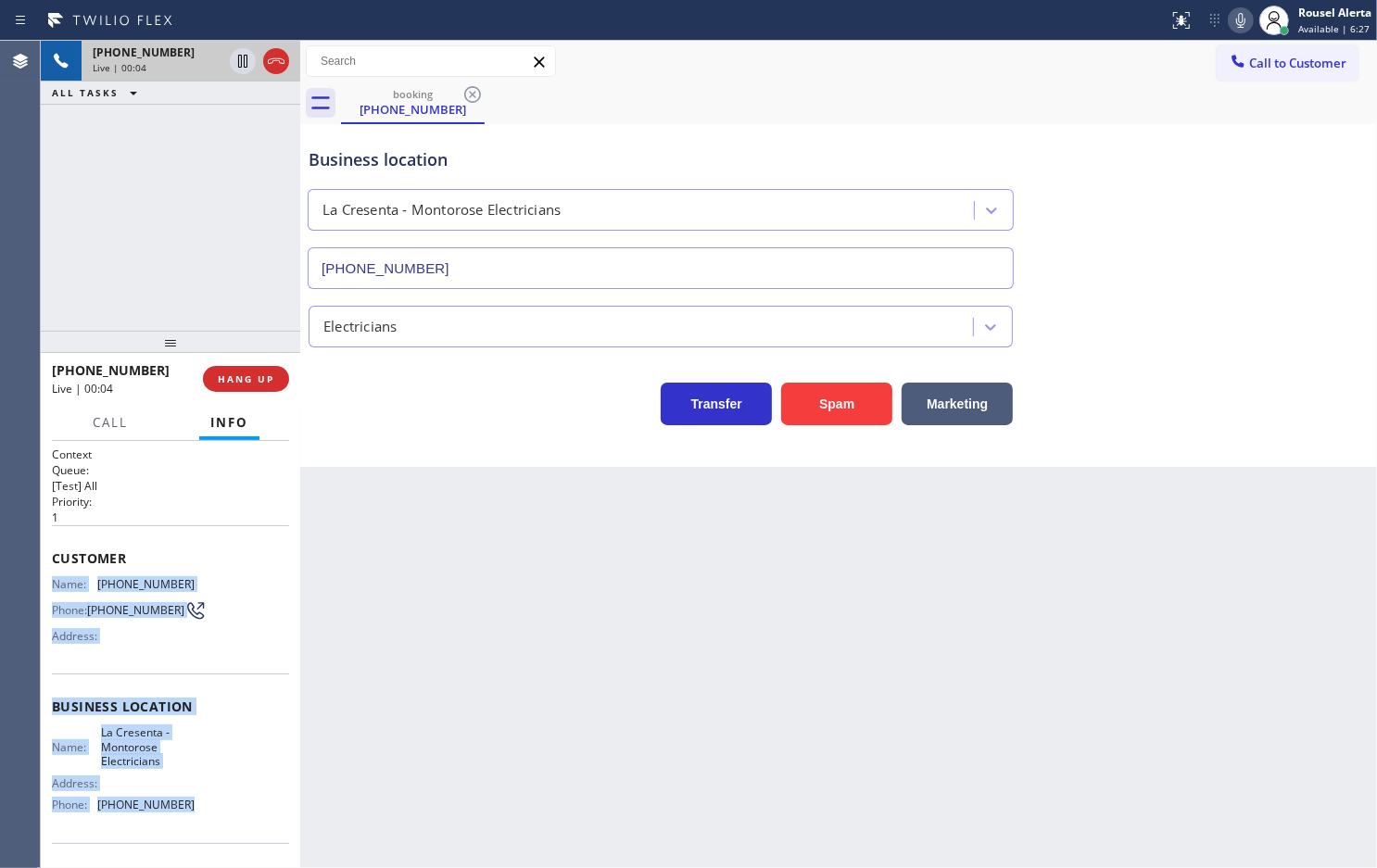
drag, startPoint x: 53, startPoint y: 572, endPoint x: 201, endPoint y: 802, distance: 273.5
click at [201, 802] on div "Context Queue: [Test] All Priority: 1 Customer Name: [PHONE_NUMBER] Phone: [PHO…" at bounding box center [170, 714] width 237 height 537
copy div "Name: [PHONE_NUMBER] Phone: [PHONE_NUMBER] Address: Business location Name: [GE…"
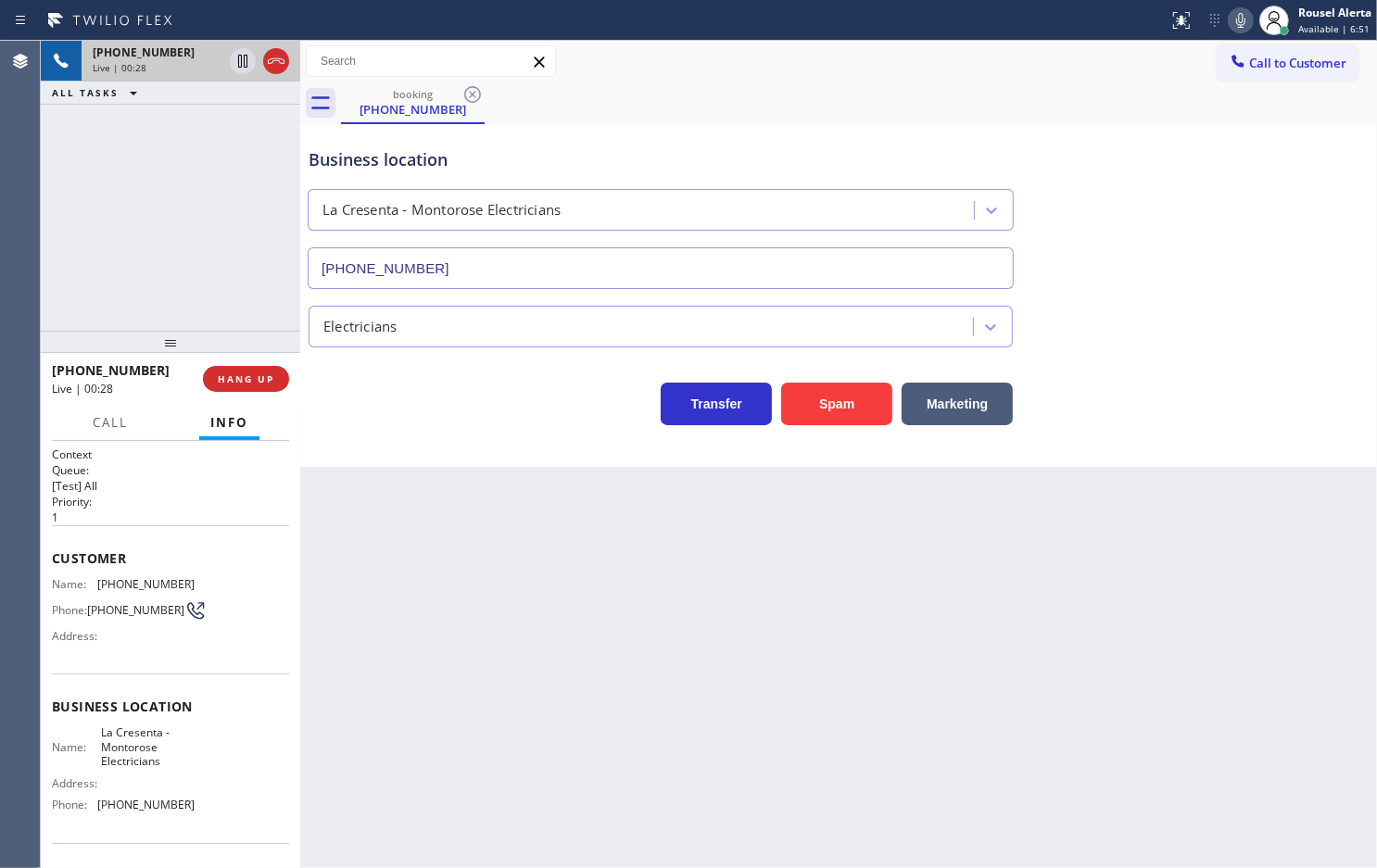
click at [255, 394] on div "[PHONE_NUMBER] Live | 00:28 HANG UP" at bounding box center [170, 379] width 237 height 49
click at [255, 389] on button "HANG UP" at bounding box center [246, 378] width 87 height 26
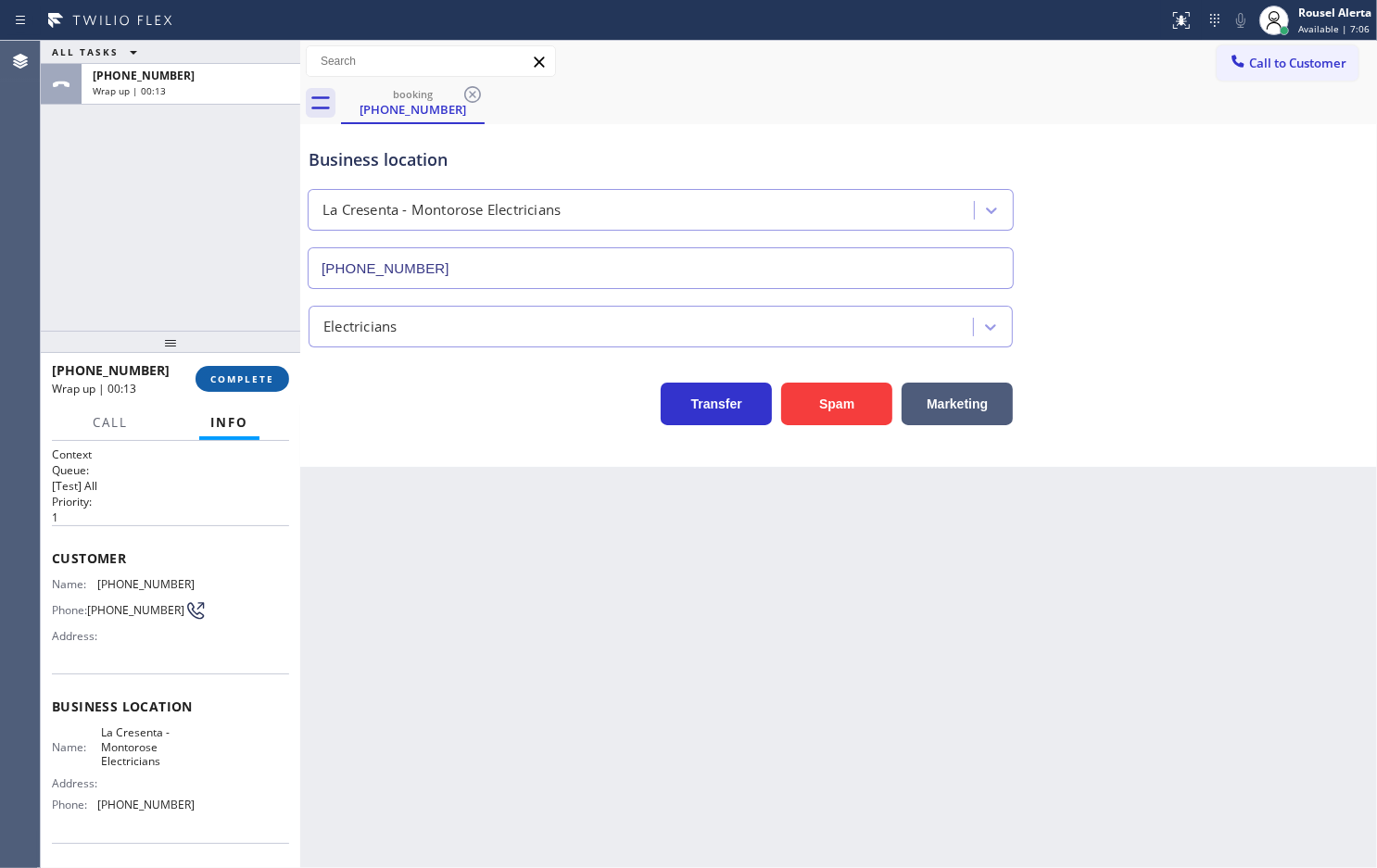
click at [275, 385] on button "COMPLETE" at bounding box center [242, 378] width 93 height 26
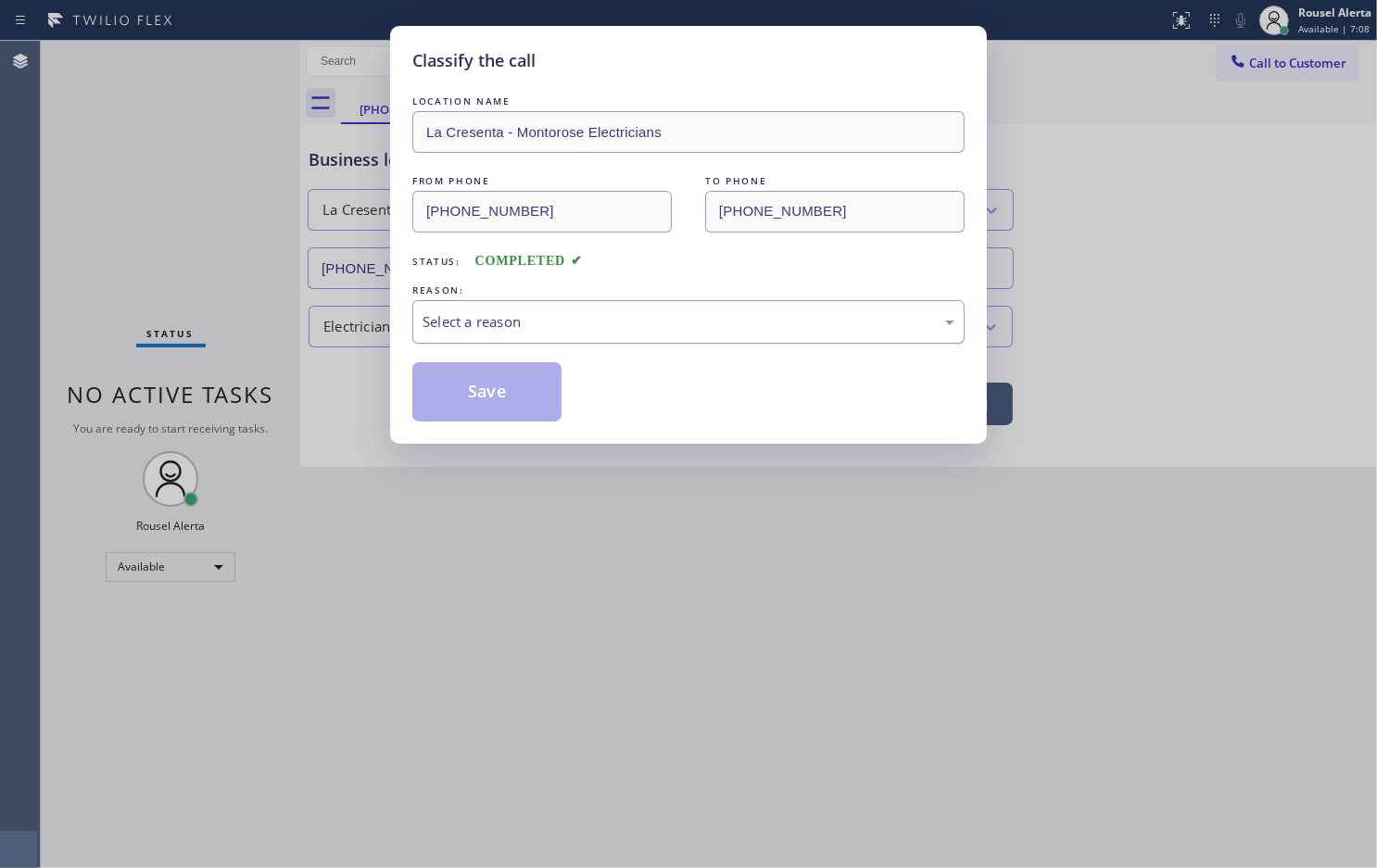
click at [578, 330] on div "Select a reason" at bounding box center [688, 322] width 532 height 21
click at [511, 386] on button "Save" at bounding box center [486, 392] width 149 height 59
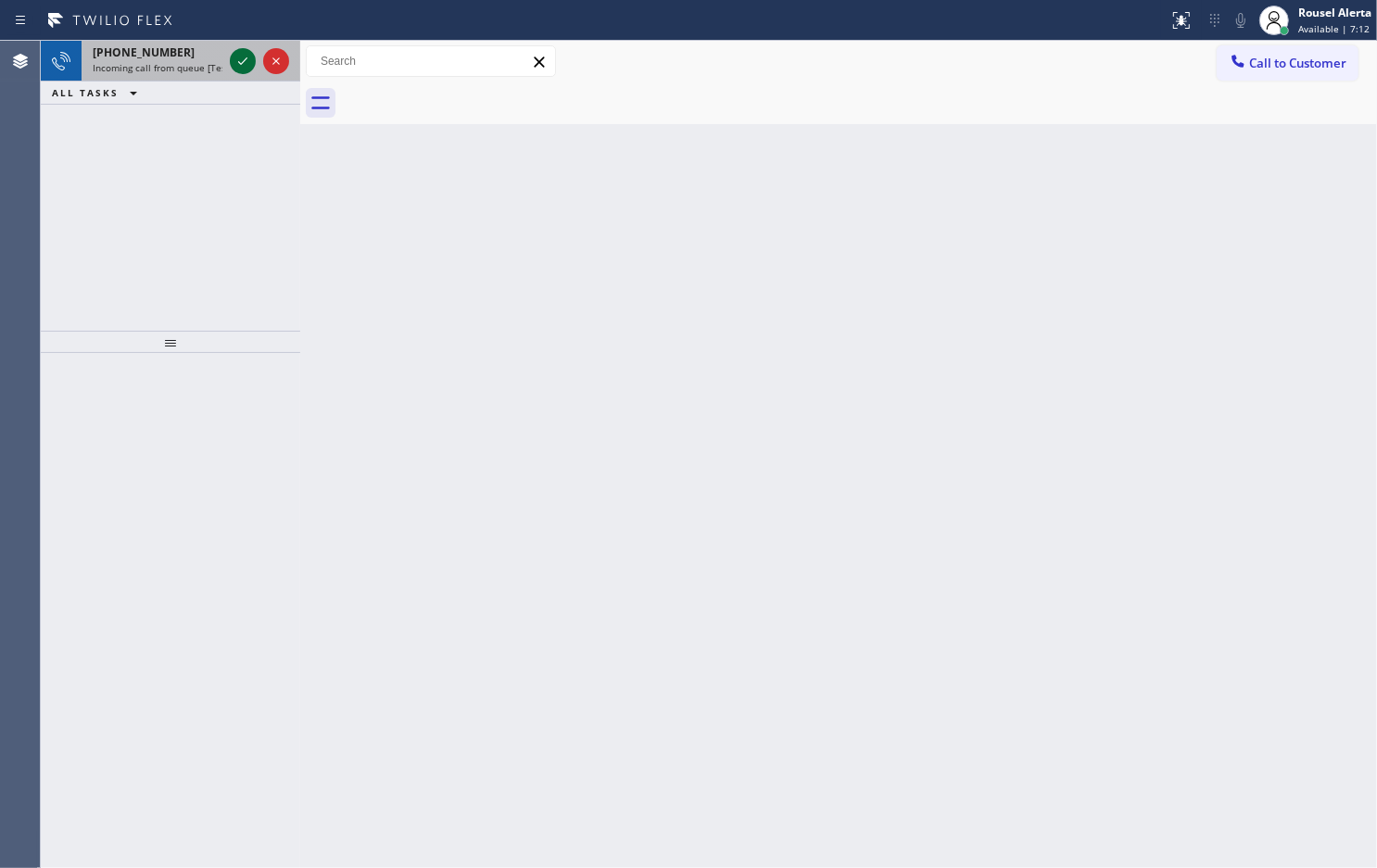
click at [200, 66] on span "Incoming call from queue [Test] All" at bounding box center [169, 67] width 154 height 13
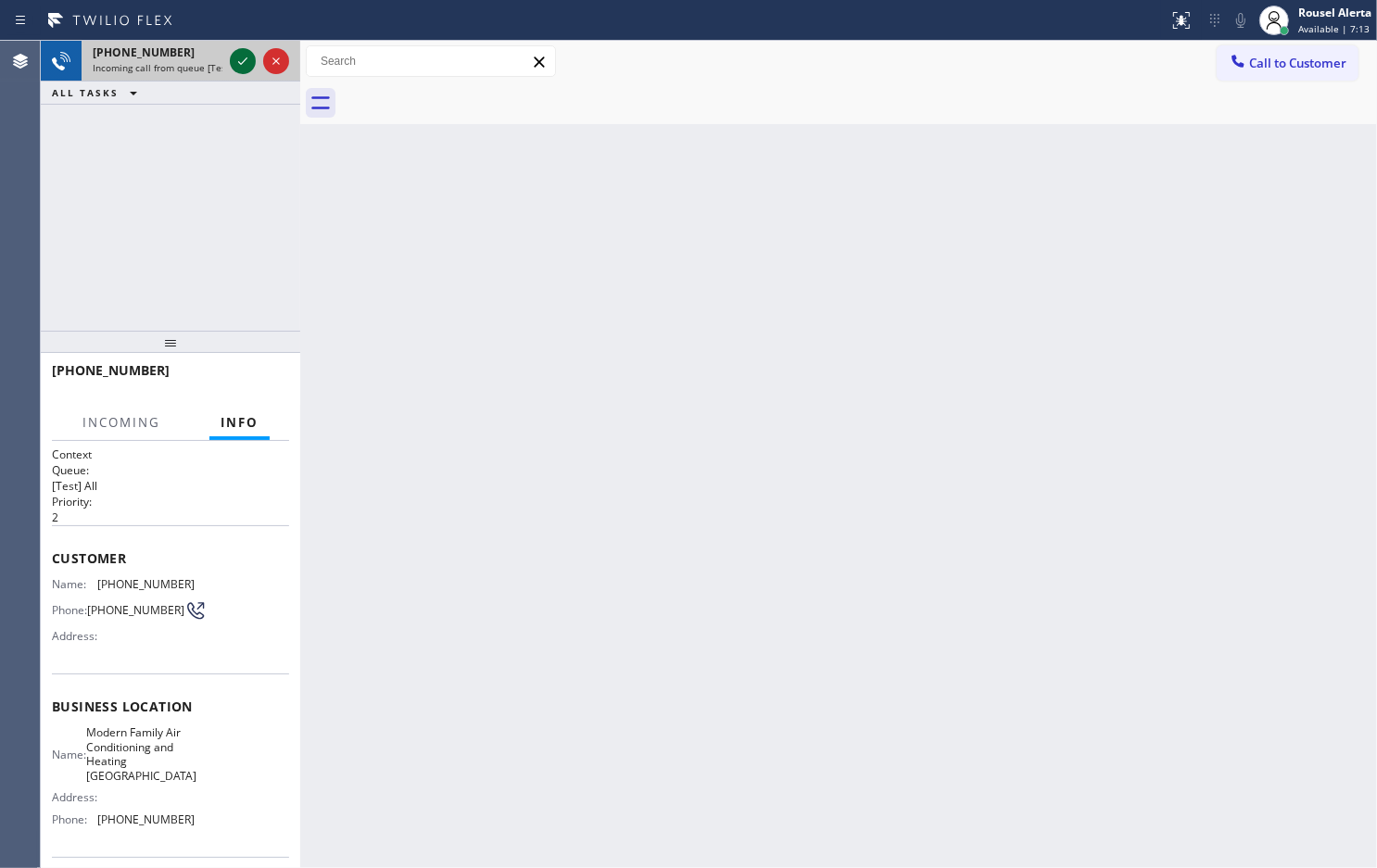
click at [233, 61] on icon at bounding box center [242, 60] width 22 height 22
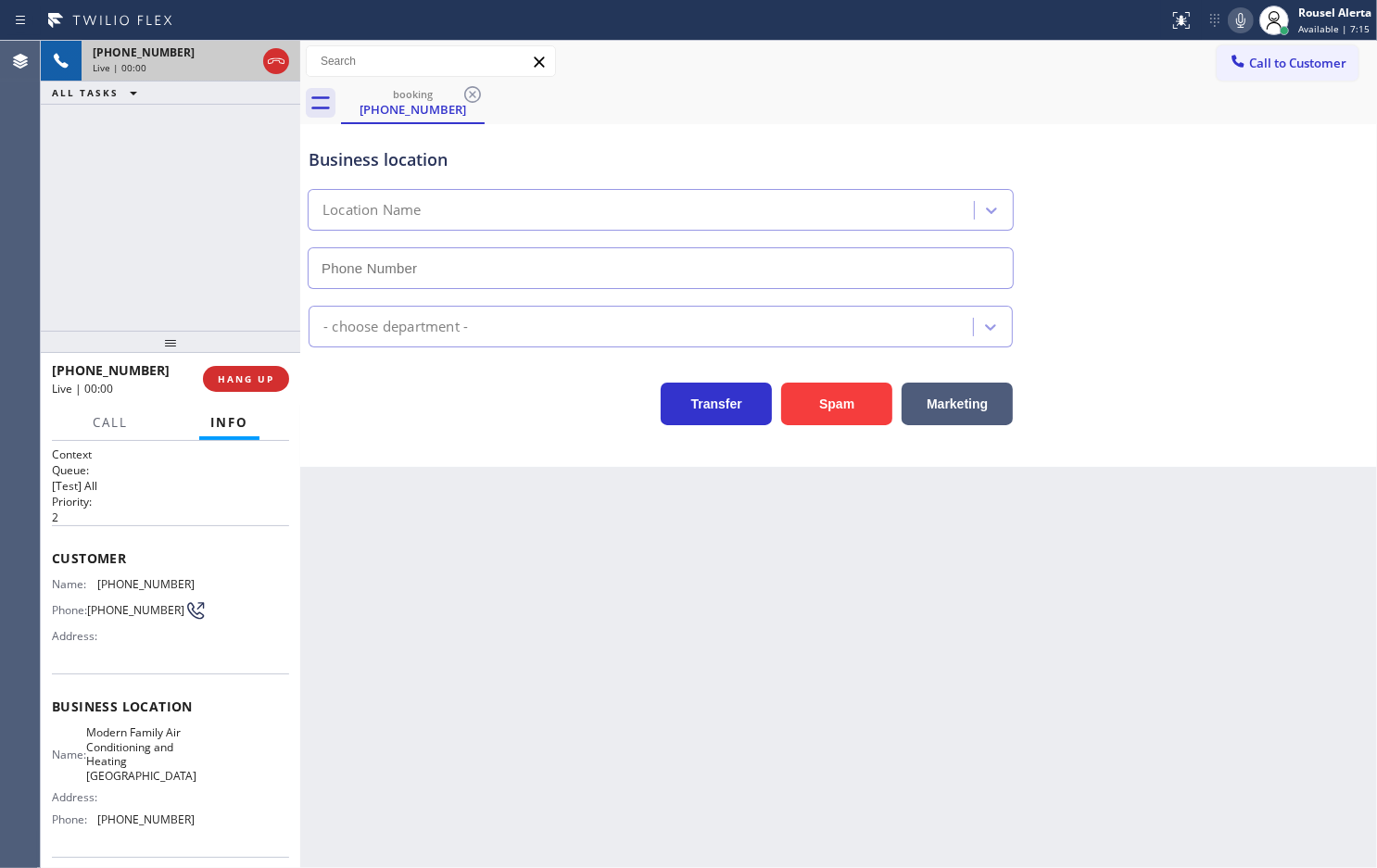
type input "[PHONE_NUMBER]"
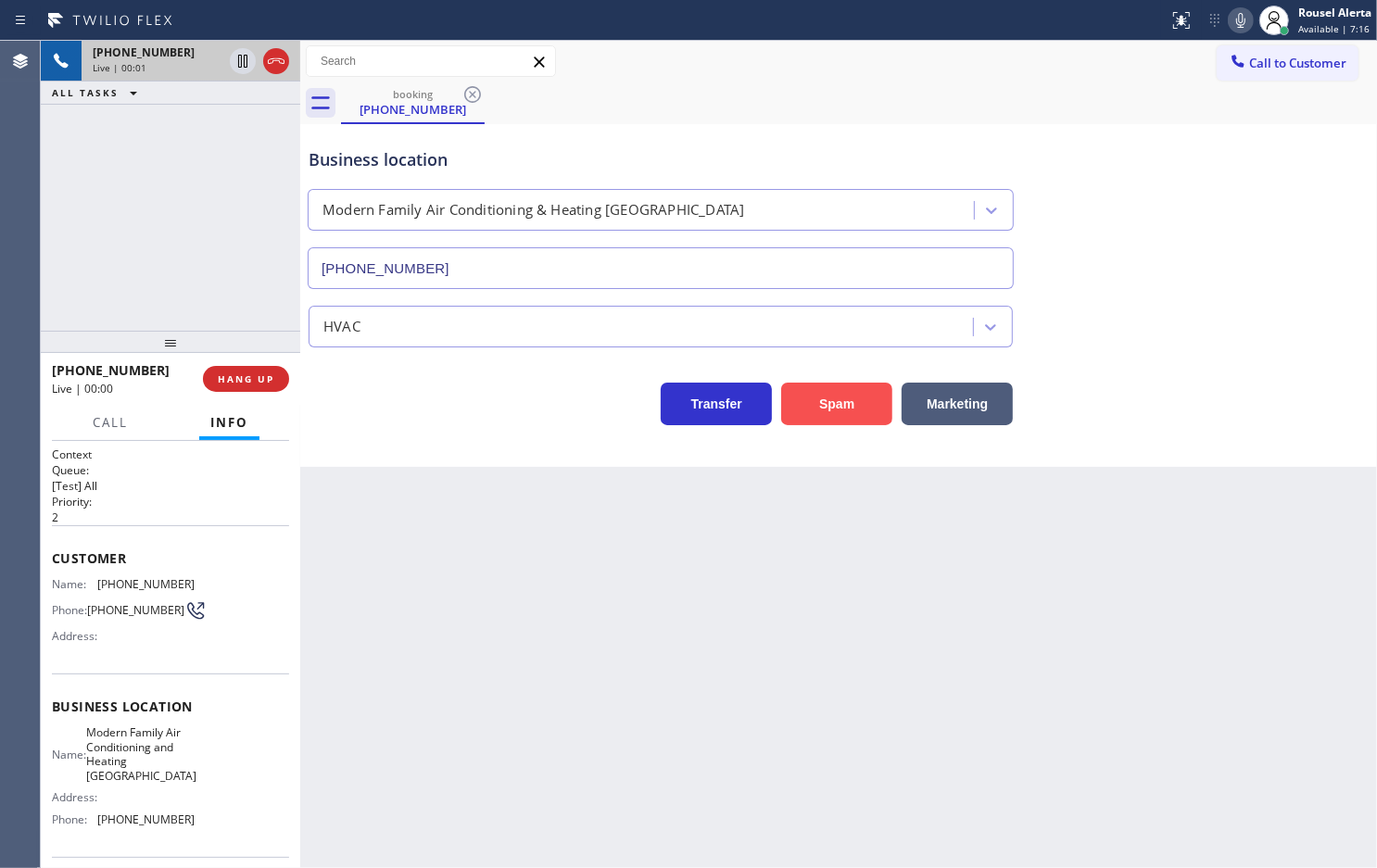
click at [807, 425] on button "Spam" at bounding box center [836, 404] width 111 height 43
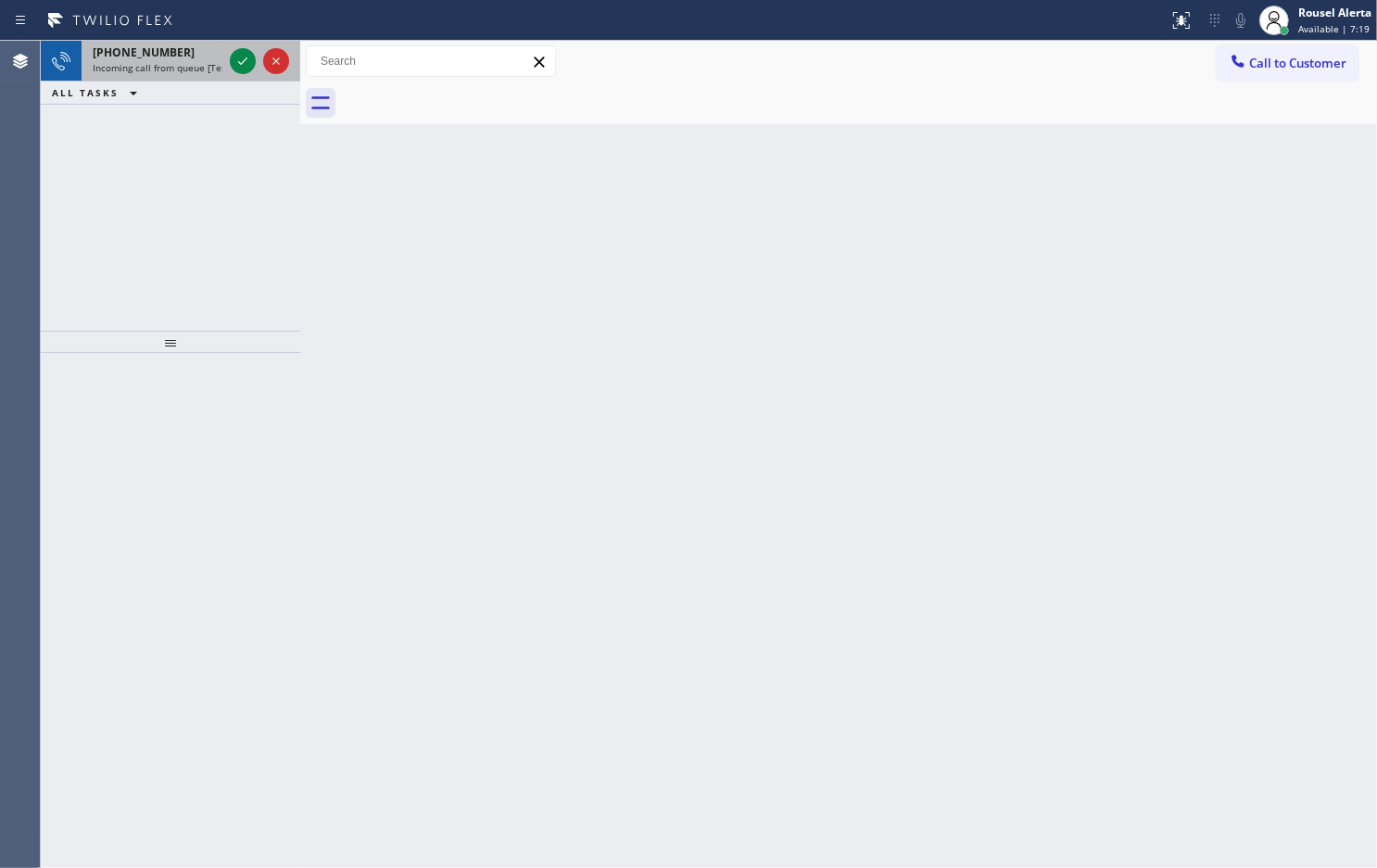
click at [221, 66] on span "Incoming call from queue [Test] All" at bounding box center [169, 67] width 154 height 13
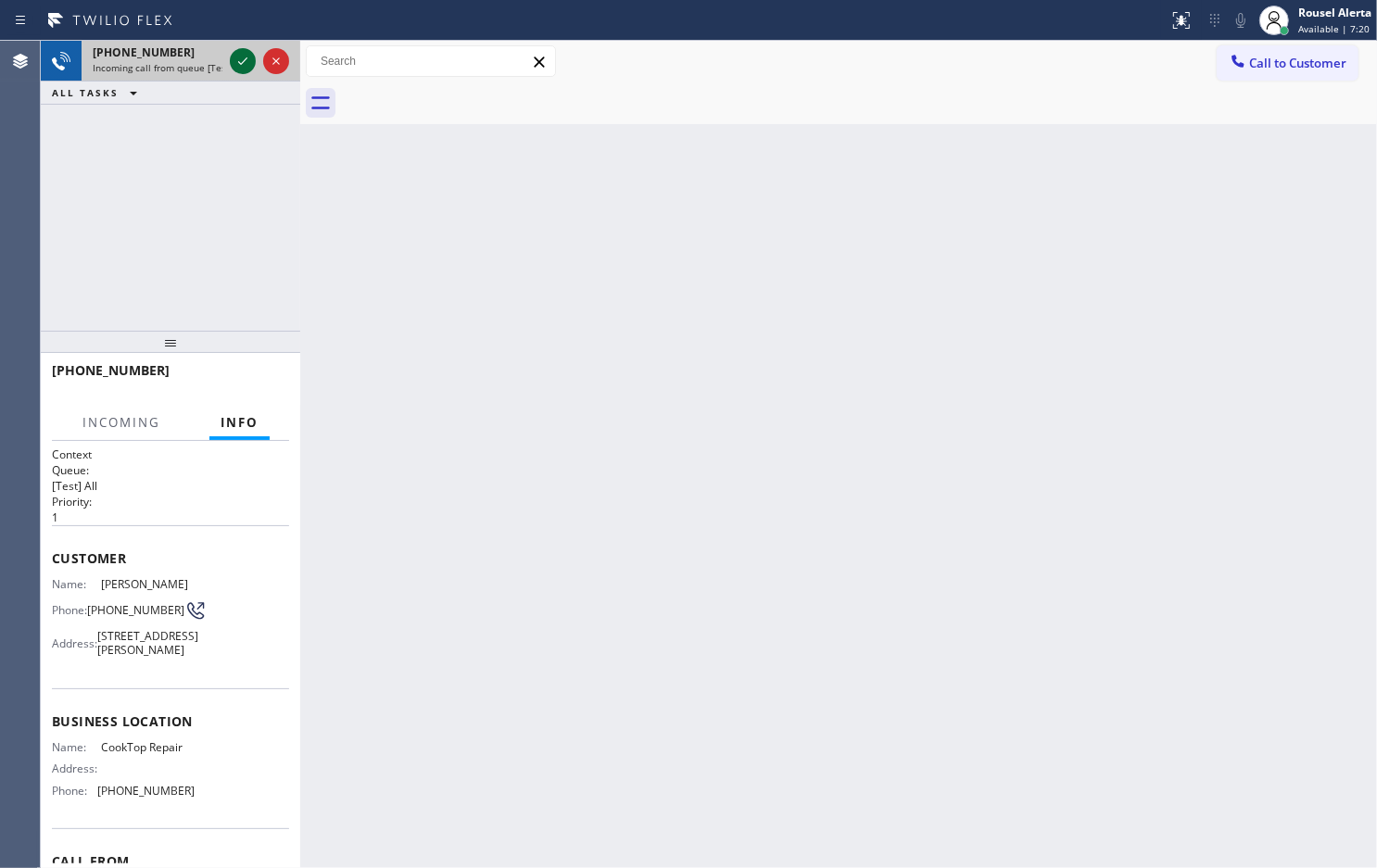
click at [233, 63] on icon at bounding box center [242, 60] width 22 height 22
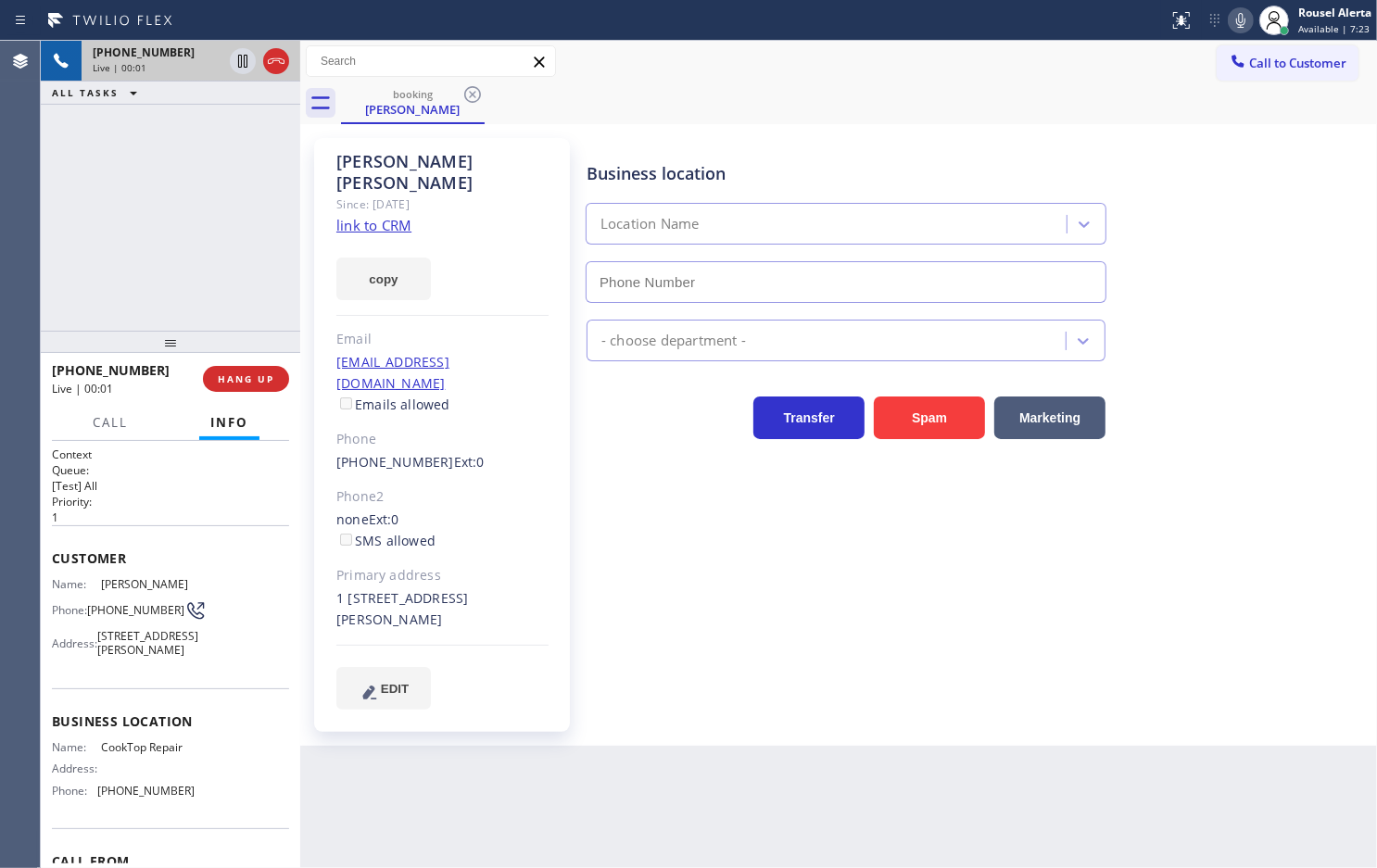
type input "[PHONE_NUMBER]"
click at [401, 236] on div "copy" at bounding box center [442, 268] width 212 height 64
click at [401, 216] on link "link to CRM" at bounding box center [373, 225] width 75 height 18
click at [192, 140] on div "[PHONE_NUMBER] Live | 00:56 ALL TASKS ALL TASKS ACTIVE TASKS TASKS IN WRAP UP" at bounding box center [170, 186] width 260 height 290
click at [237, 68] on icon at bounding box center [242, 60] width 22 height 22
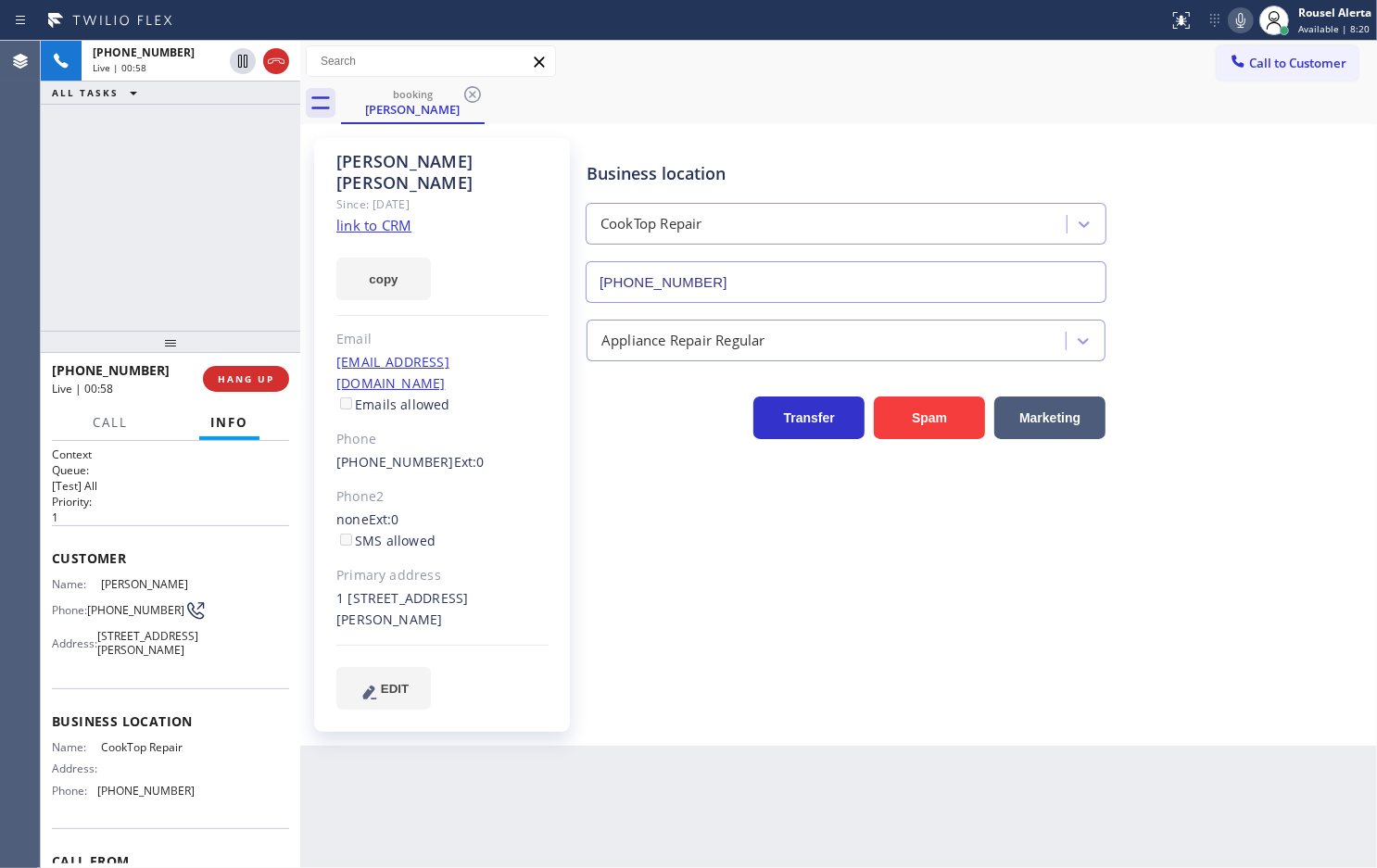
click at [1233, 20] on icon at bounding box center [1241, 20] width 22 height 22
click at [231, 62] on icon at bounding box center [242, 60] width 22 height 22
click at [1242, 14] on icon at bounding box center [1241, 19] width 10 height 15
click at [188, 172] on div "[PHONE_NUMBER] Live | 01:49 ALL TASKS ALL TASKS ACTIVE TASKS TASKS IN WRAP UP" at bounding box center [170, 186] width 260 height 290
click at [800, 817] on div "Back to Dashboard Change Sender ID Customers Technicians Select a contact Outbo…" at bounding box center [839, 454] width 1077 height 827
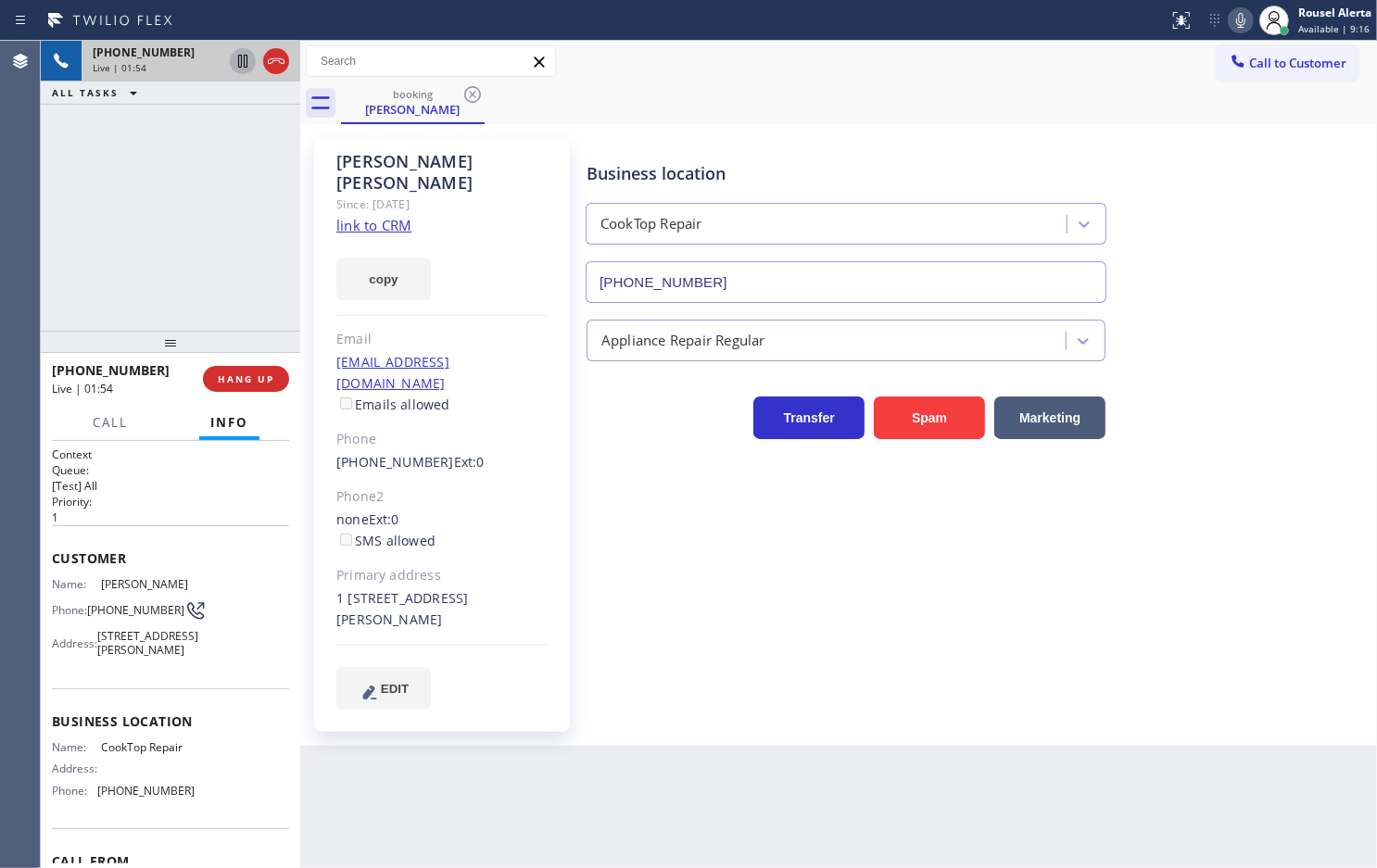
click at [214, 159] on div "[PHONE_NUMBER] Live | 01:54 ALL TASKS ALL TASKS ACTIVE TASKS TASKS IN WRAP UP" at bounding box center [170, 186] width 260 height 290
click at [207, 183] on div "[PHONE_NUMBER] Live | 01:58 ALL TASKS ALL TASKS ACTIVE TASKS TASKS IN WRAP UP" at bounding box center [170, 186] width 260 height 290
click at [428, 740] on div "Back to Dashboard Change Sender ID Customers Technicians Select a contact Outbo…" at bounding box center [839, 454] width 1077 height 827
click at [183, 301] on div "[PHONE_NUMBER] Live | 02:00 ALL TASKS ALL TASKS ACTIVE TASKS TASKS IN WRAP UP" at bounding box center [170, 186] width 260 height 290
click at [498, 804] on div "Back to Dashboard Change Sender ID Customers Technicians Select a contact Outbo…" at bounding box center [839, 454] width 1077 height 827
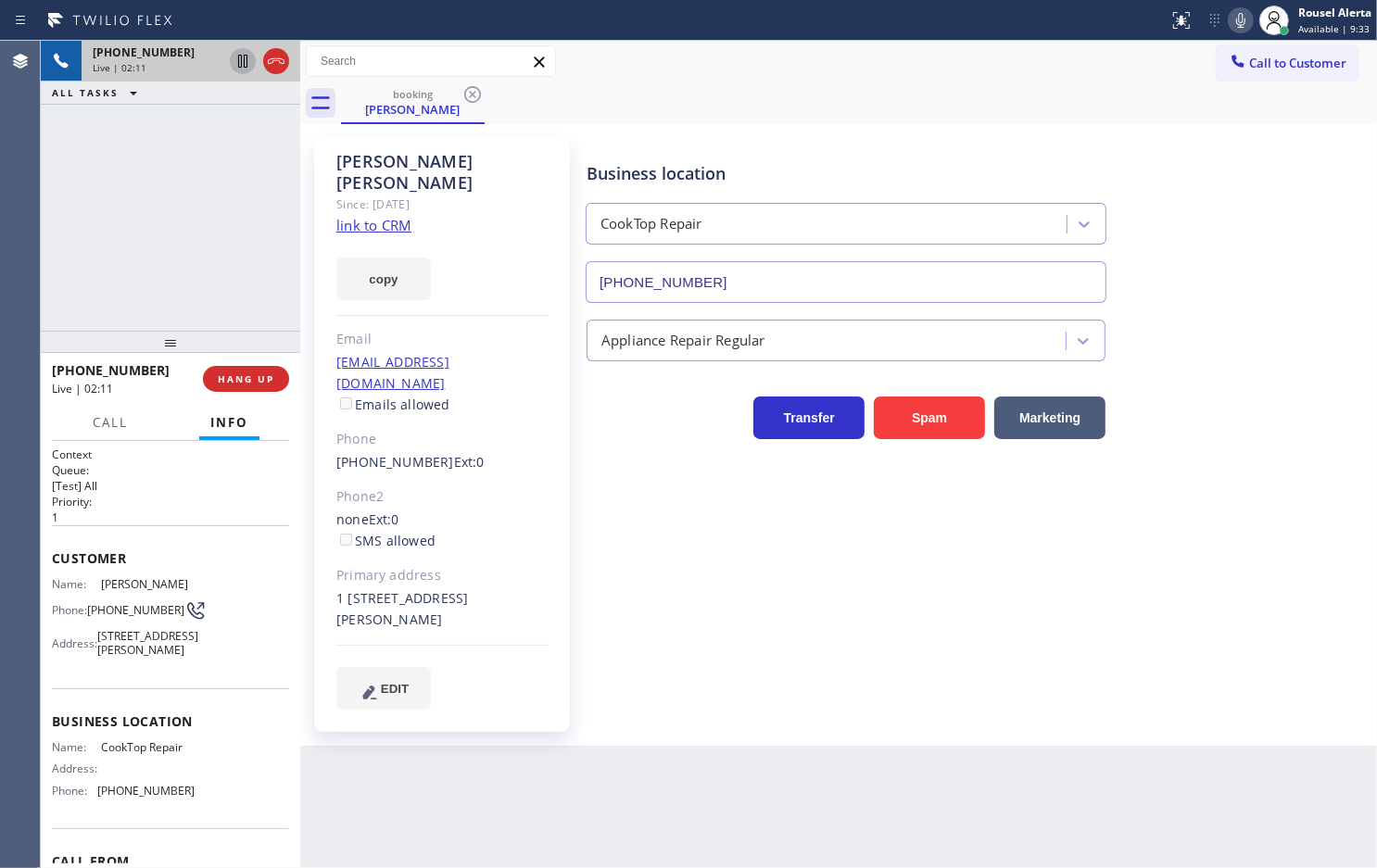
click at [285, 227] on div "[PHONE_NUMBER] Live | 02:11 ALL TASKS ALL TASKS ACTIVE TASKS TASKS IN WRAP UP" at bounding box center [170, 186] width 260 height 290
click at [475, 739] on div "Back to Dashboard Change Sender ID Customers Technicians Select a contact Outbo…" at bounding box center [839, 454] width 1077 height 827
click at [177, 151] on div "[PHONE_NUMBER] Live | 02:13 ALL TASKS ALL TASKS ACTIVE TASKS TASKS IN WRAP UP" at bounding box center [170, 186] width 260 height 290
click at [441, 790] on div "Back to Dashboard Change Sender ID Customers Technicians Select a contact Outbo…" at bounding box center [839, 454] width 1077 height 827
click at [243, 283] on div "[PHONE_NUMBER] Live | 02:14 ALL TASKS ALL TASKS ACTIVE TASKS TASKS IN WRAP UP" at bounding box center [170, 186] width 260 height 290
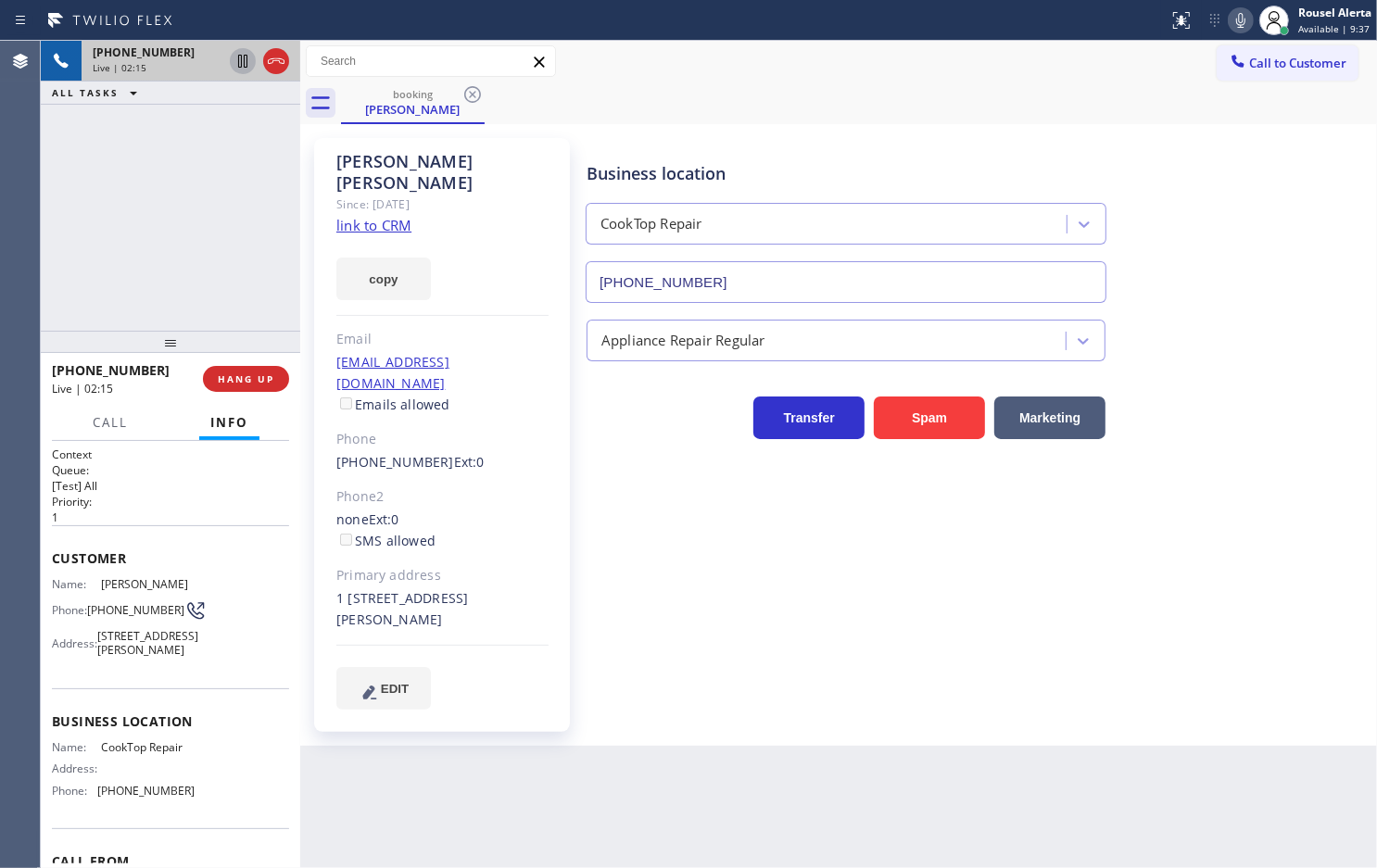
click at [397, 705] on div "Back to Dashboard Change Sender ID Customers Technicians Select a contact Outbo…" at bounding box center [839, 454] width 1077 height 827
click at [241, 382] on span "HANG UP" at bounding box center [246, 378] width 56 height 13
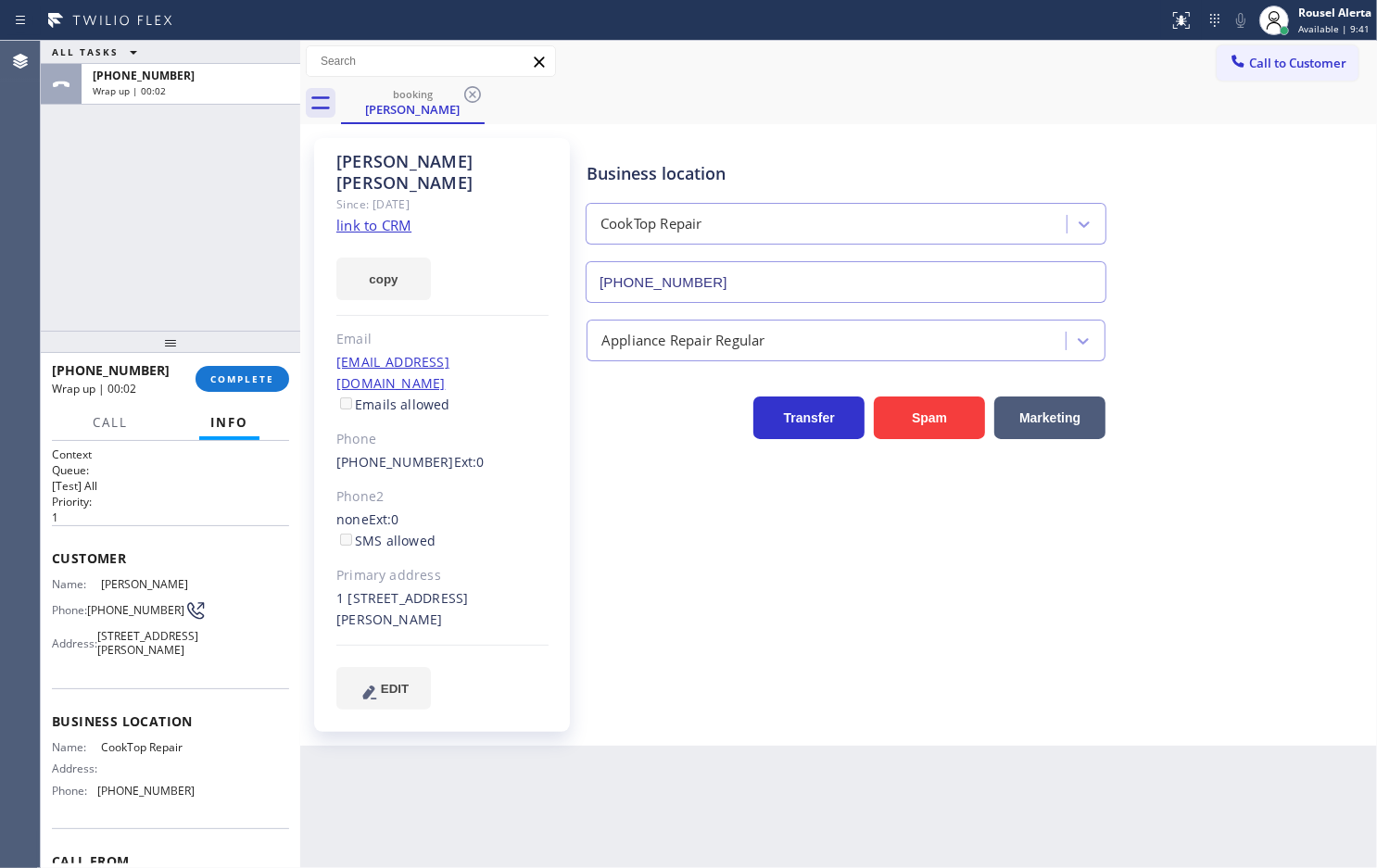
drag, startPoint x: 270, startPoint y: 153, endPoint x: 268, endPoint y: 183, distance: 30.1
click at [270, 153] on div "ALL TASKS ALL TASKS ACTIVE TASKS TASKS IN WRAP UP [PHONE_NUMBER] Wrap up | 00:02" at bounding box center [170, 186] width 260 height 290
click at [247, 366] on button "COMPLETE" at bounding box center [242, 378] width 93 height 26
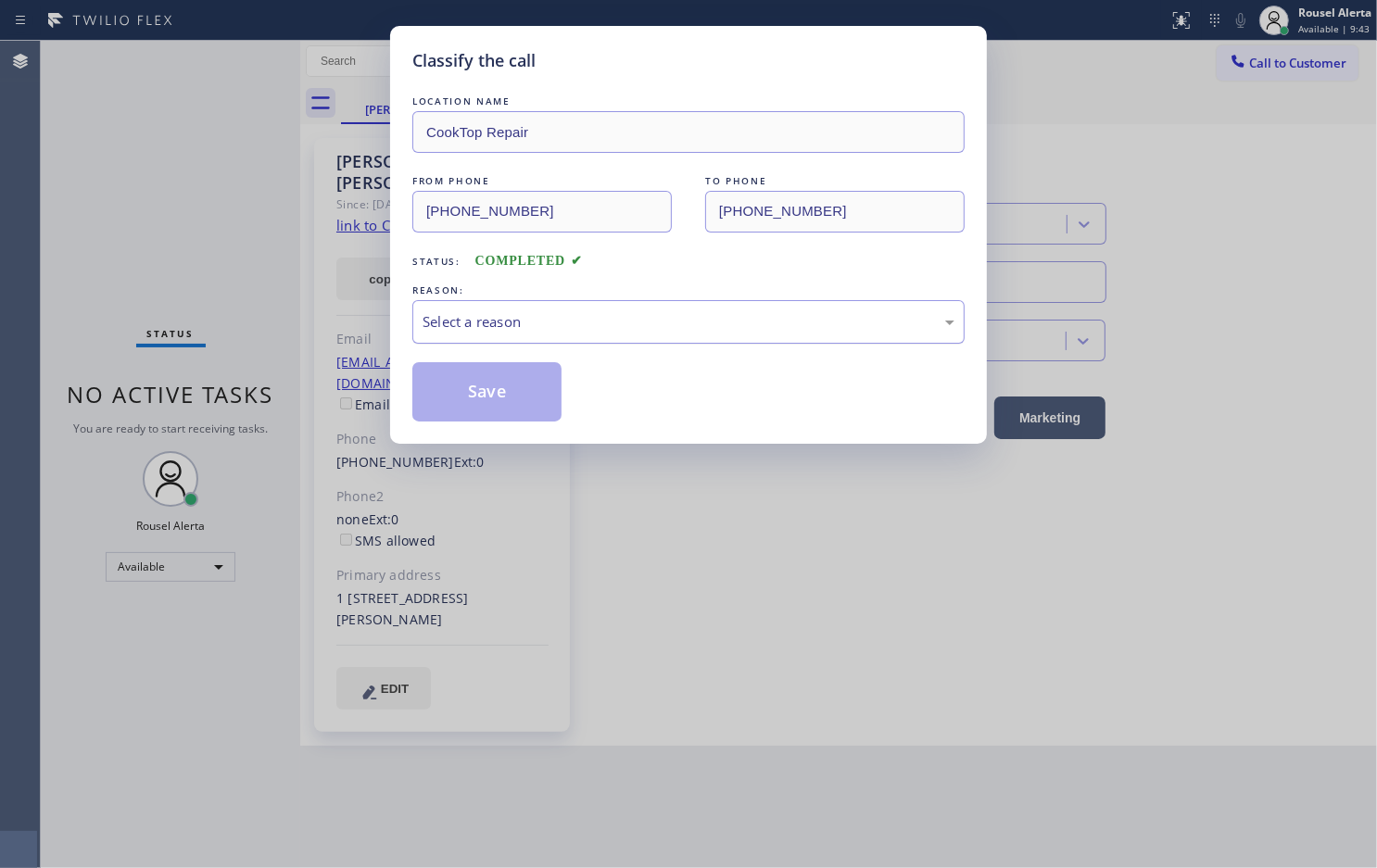
click at [515, 320] on div "Select a reason" at bounding box center [688, 322] width 532 height 21
click at [521, 404] on button "Save" at bounding box center [486, 392] width 149 height 59
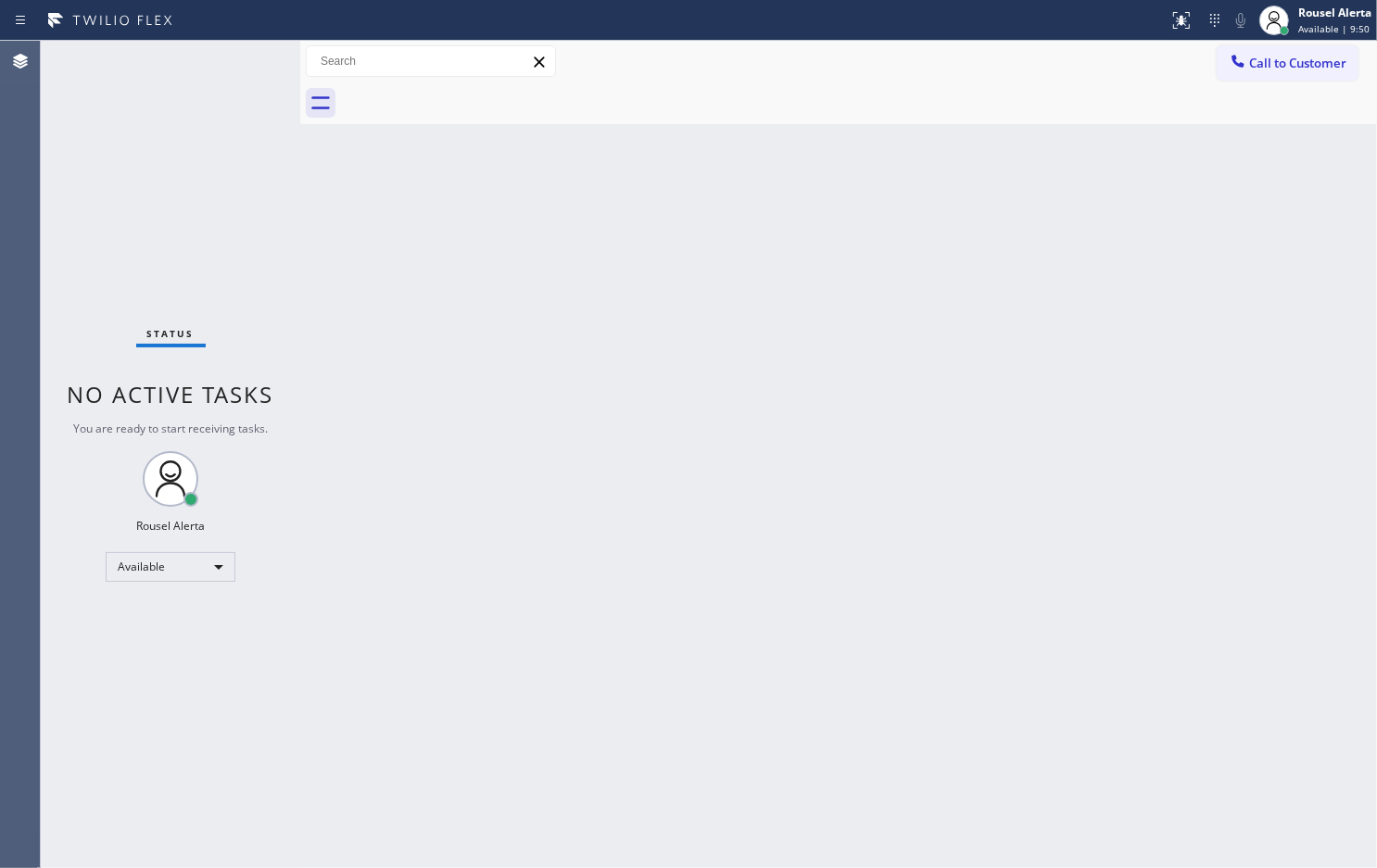
click at [738, 638] on div "Back to Dashboard Change Sender ID Customers Technicians Select a contact Outbo…" at bounding box center [839, 454] width 1077 height 827
click at [493, 454] on div "Back to Dashboard Change Sender ID Customers Technicians Select a contact Outbo…" at bounding box center [839, 454] width 1077 height 827
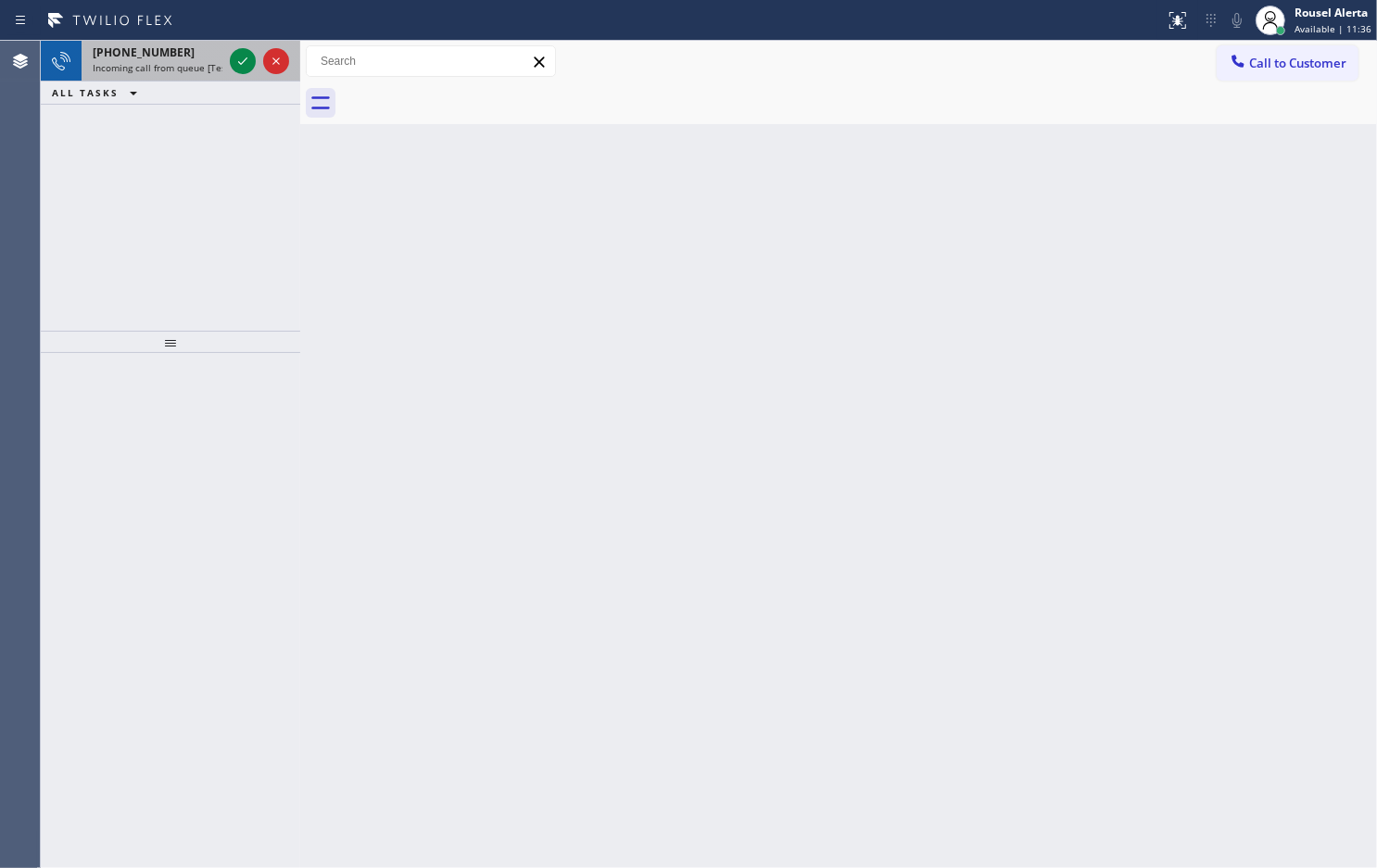
drag, startPoint x: 216, startPoint y: 92, endPoint x: 197, endPoint y: 75, distance: 25.5
click at [216, 92] on div "ALL TASKS ALL TASKS ACTIVE TASKS TASKS IN WRAP UP" at bounding box center [170, 93] width 260 height 23
click at [188, 58] on div "[PHONE_NUMBER]" at bounding box center [157, 52] width 129 height 16
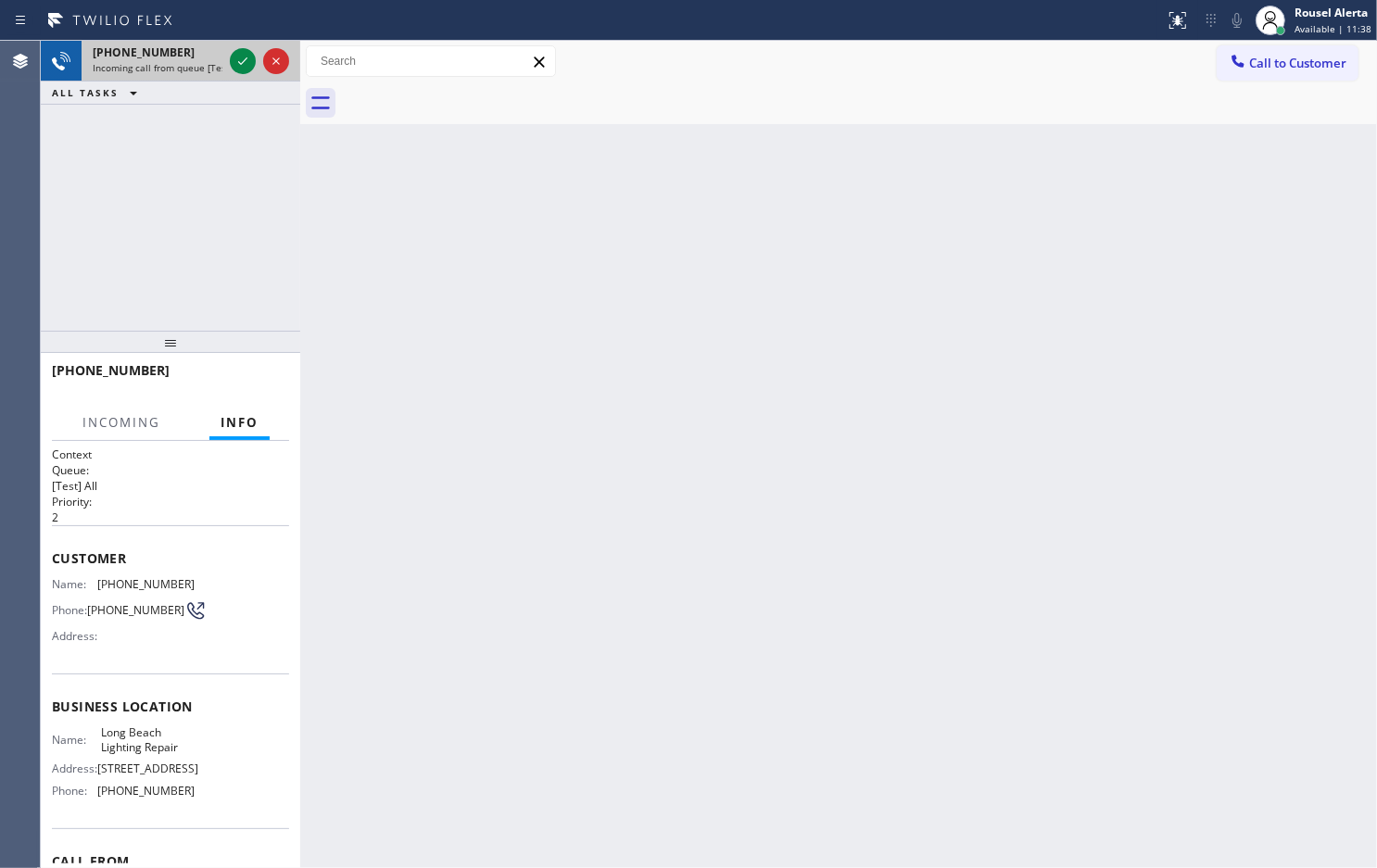
click at [204, 61] on span "Incoming call from queue [Test] All" at bounding box center [169, 67] width 154 height 13
click at [236, 68] on icon at bounding box center [242, 60] width 22 height 22
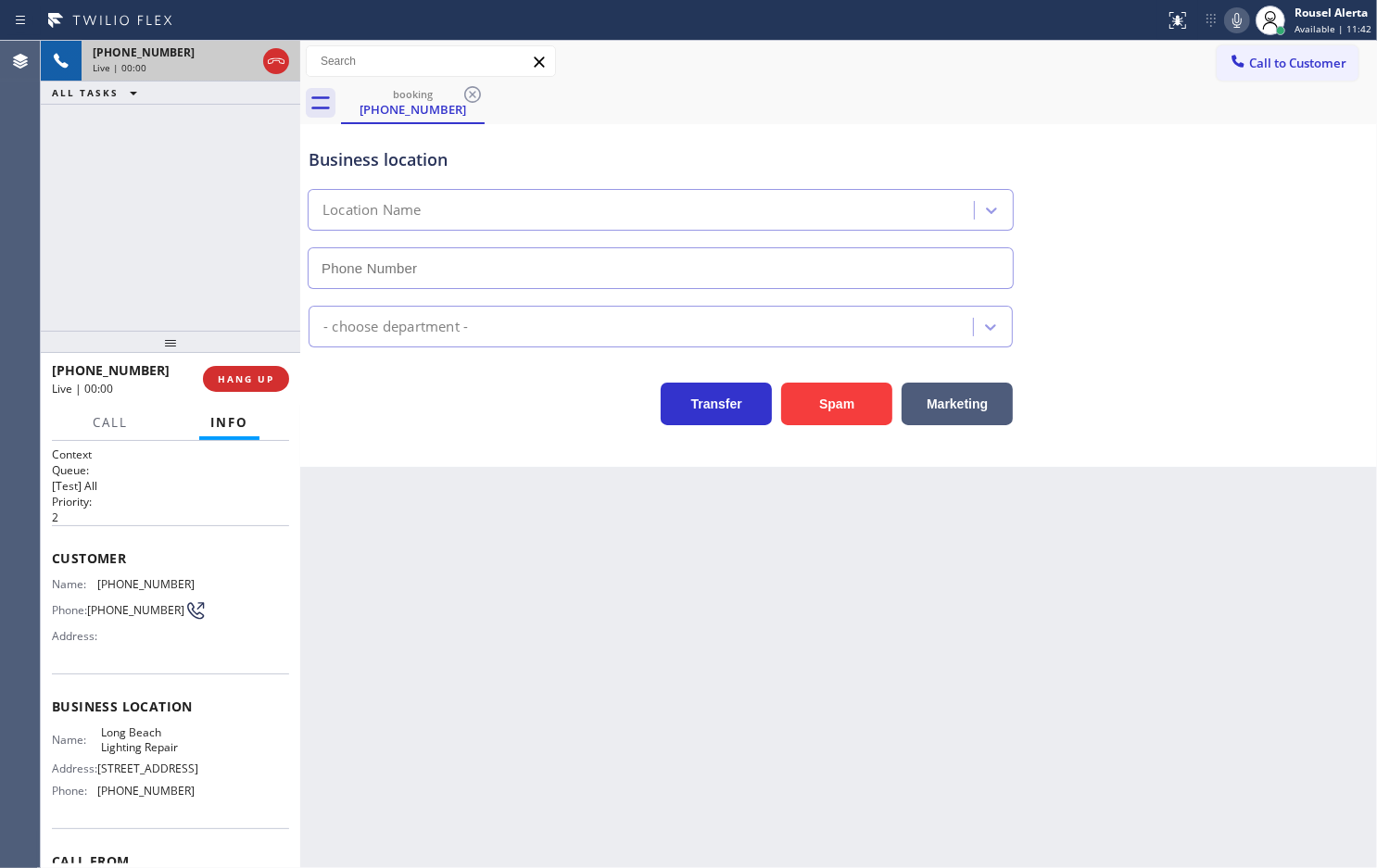
type input "[PHONE_NUMBER]"
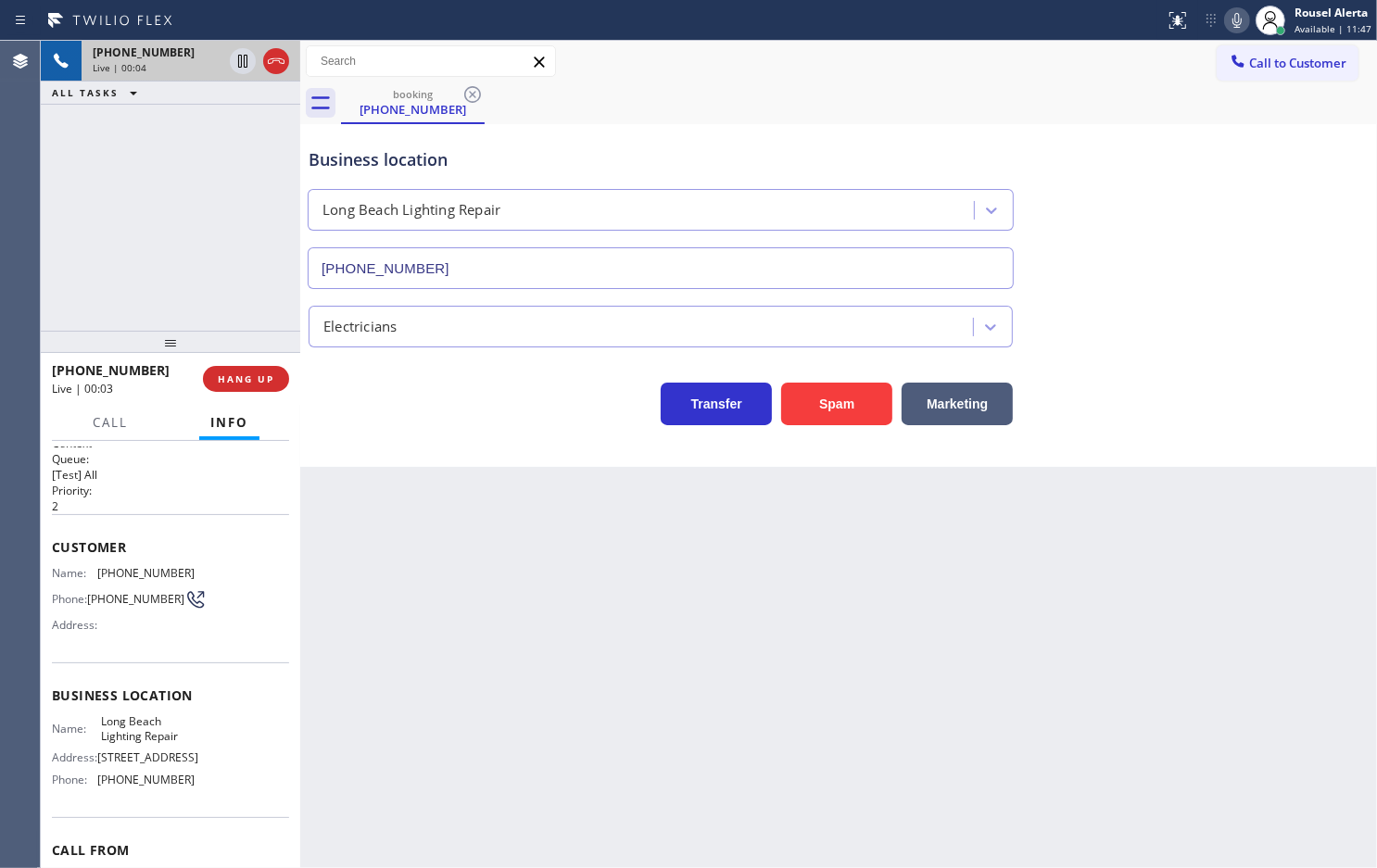
scroll to position [10, 0]
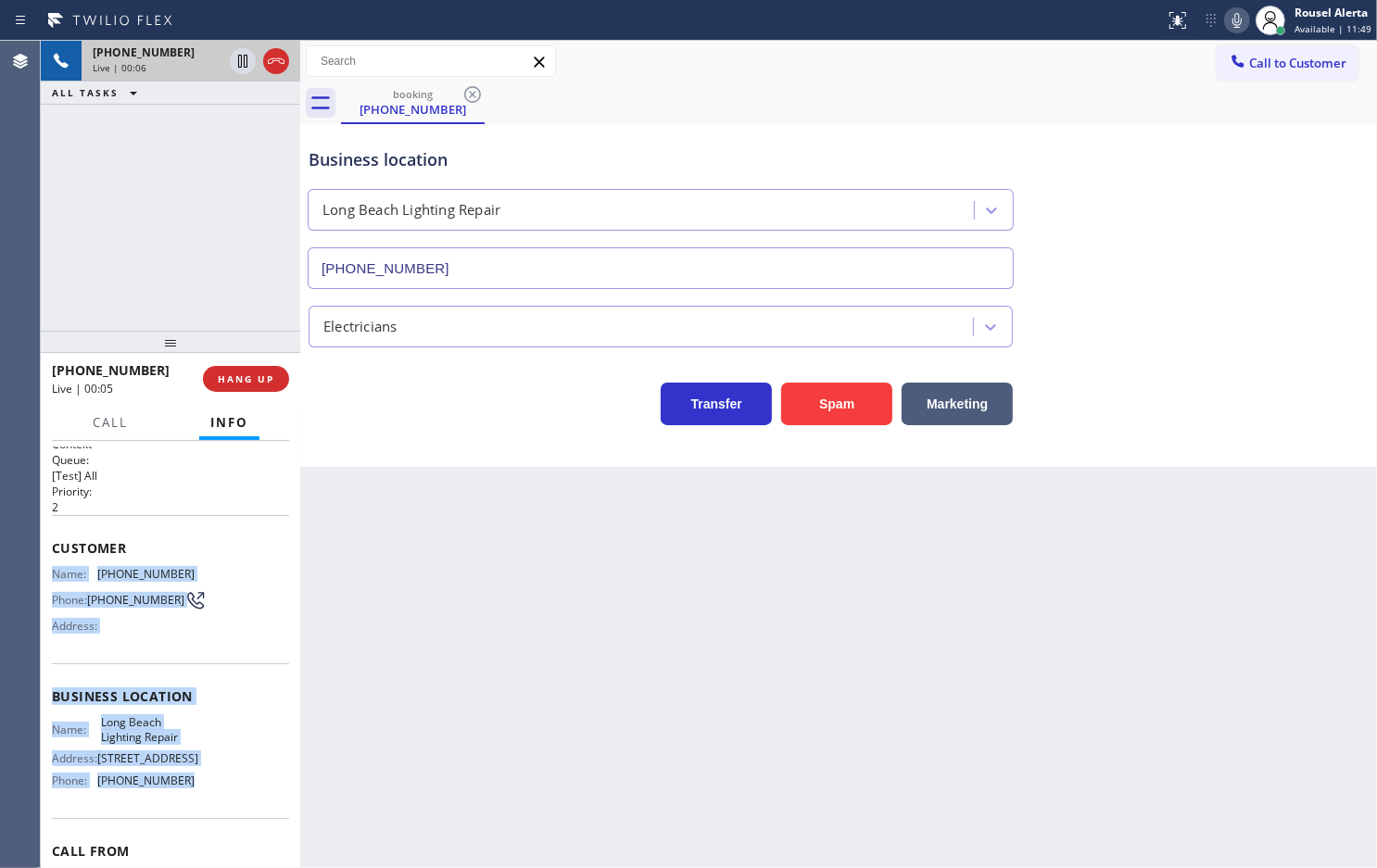
drag, startPoint x: 42, startPoint y: 559, endPoint x: 191, endPoint y: 799, distance: 282.5
click at [191, 799] on div "Context Queue: [Test] All Priority: 2 Customer Name: [PHONE_NUMBER] Phone: [PHO…" at bounding box center [170, 654] width 260 height 427
copy div "Name: [PHONE_NUMBER] Phone: [PHONE_NUMBER] Address: Business location Name: Lon…"
click at [239, 382] on span "HANG UP" at bounding box center [246, 378] width 56 height 13
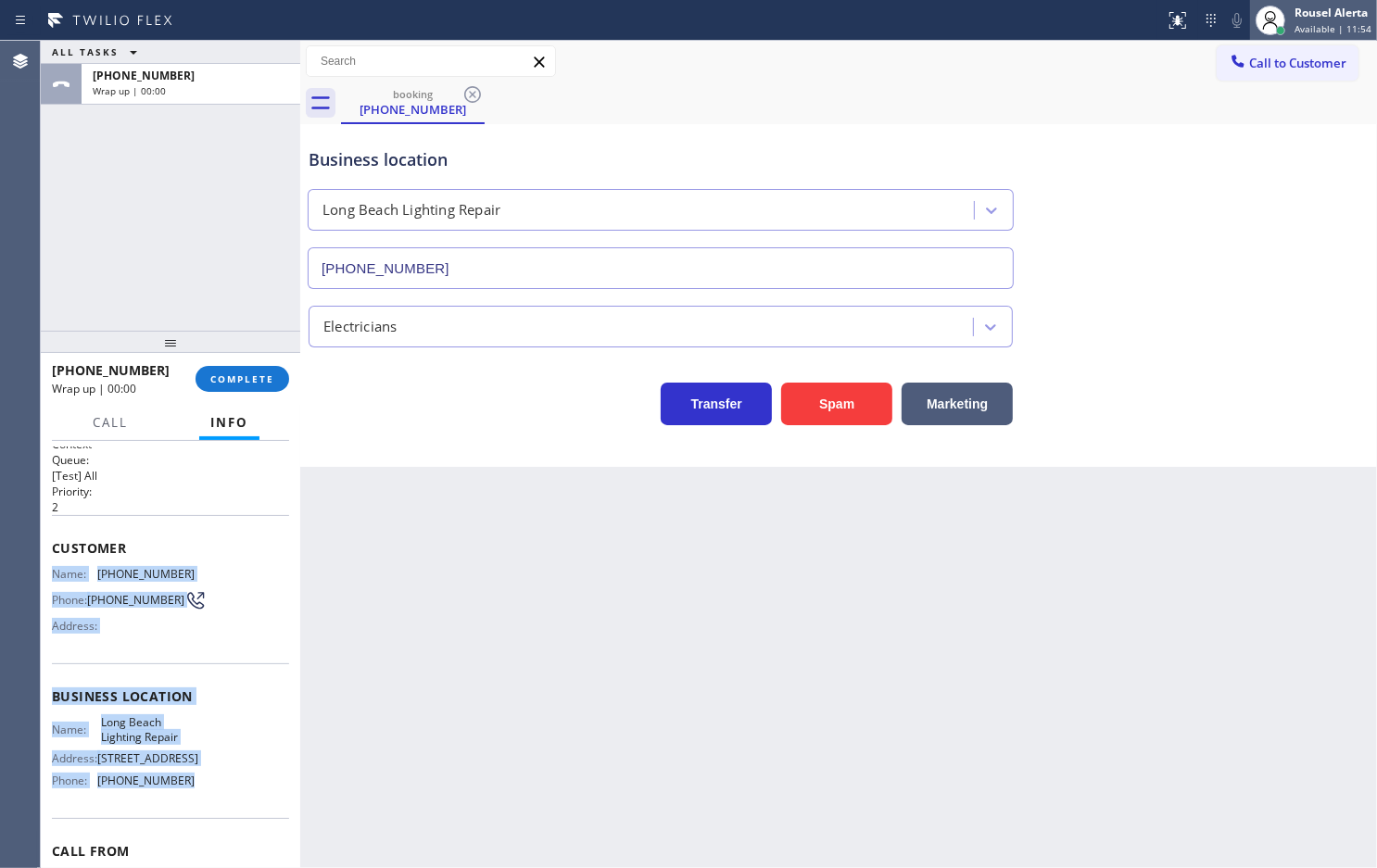
click at [1319, 19] on div "Rousel Alerta" at bounding box center [1333, 13] width 77 height 16
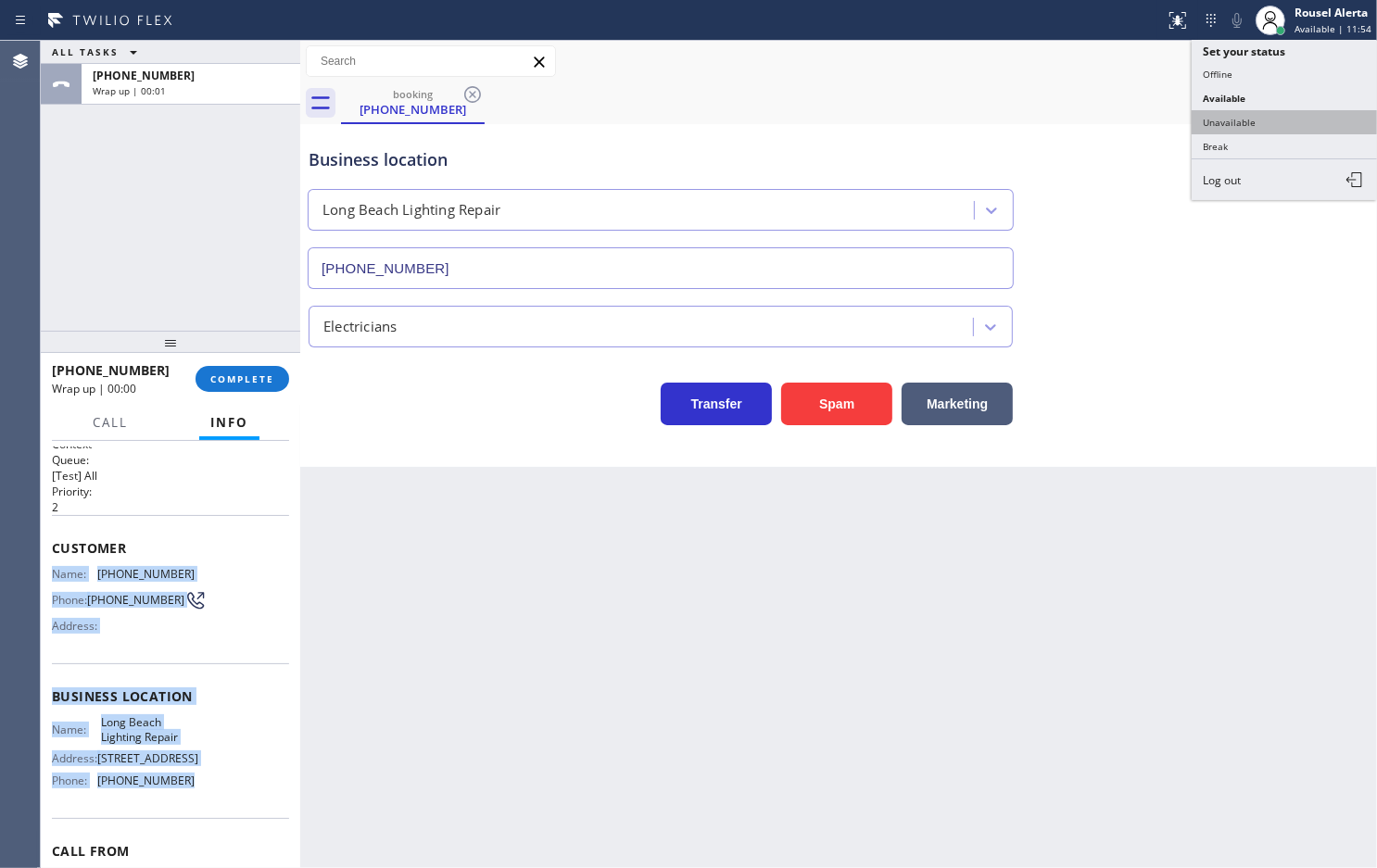
click at [1265, 113] on button "Unavailable" at bounding box center [1285, 122] width 186 height 24
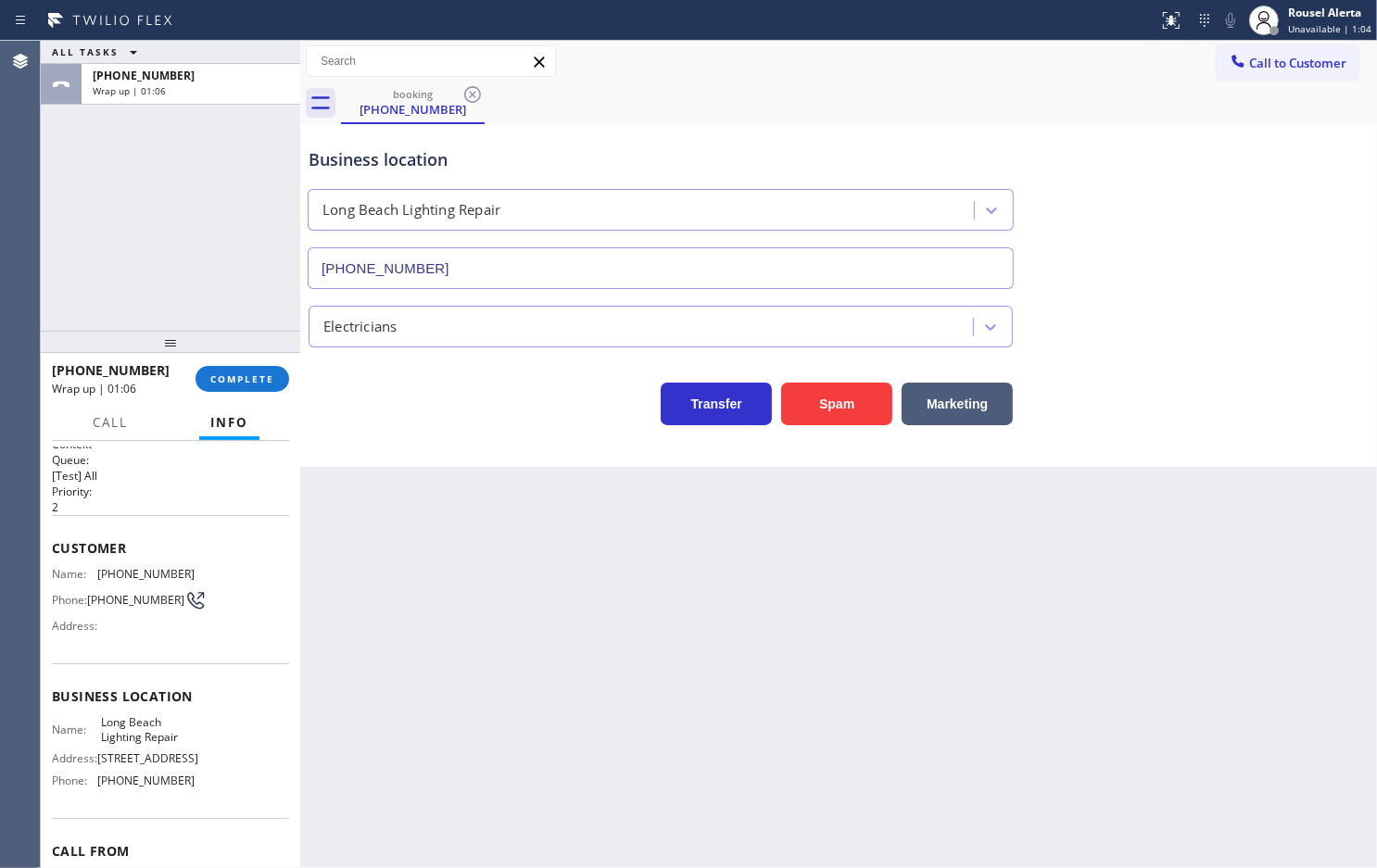
drag, startPoint x: 193, startPoint y: 134, endPoint x: 193, endPoint y: 197, distance: 63.0
click at [193, 134] on div "ALL TASKS ALL TASKS ACTIVE TASKS TASKS IN WRAP UP [PHONE_NUMBER] Wrap up | 01:06" at bounding box center [170, 186] width 260 height 290
click at [1334, 24] on span "Unavailable | 1:05" at bounding box center [1330, 28] width 84 height 13
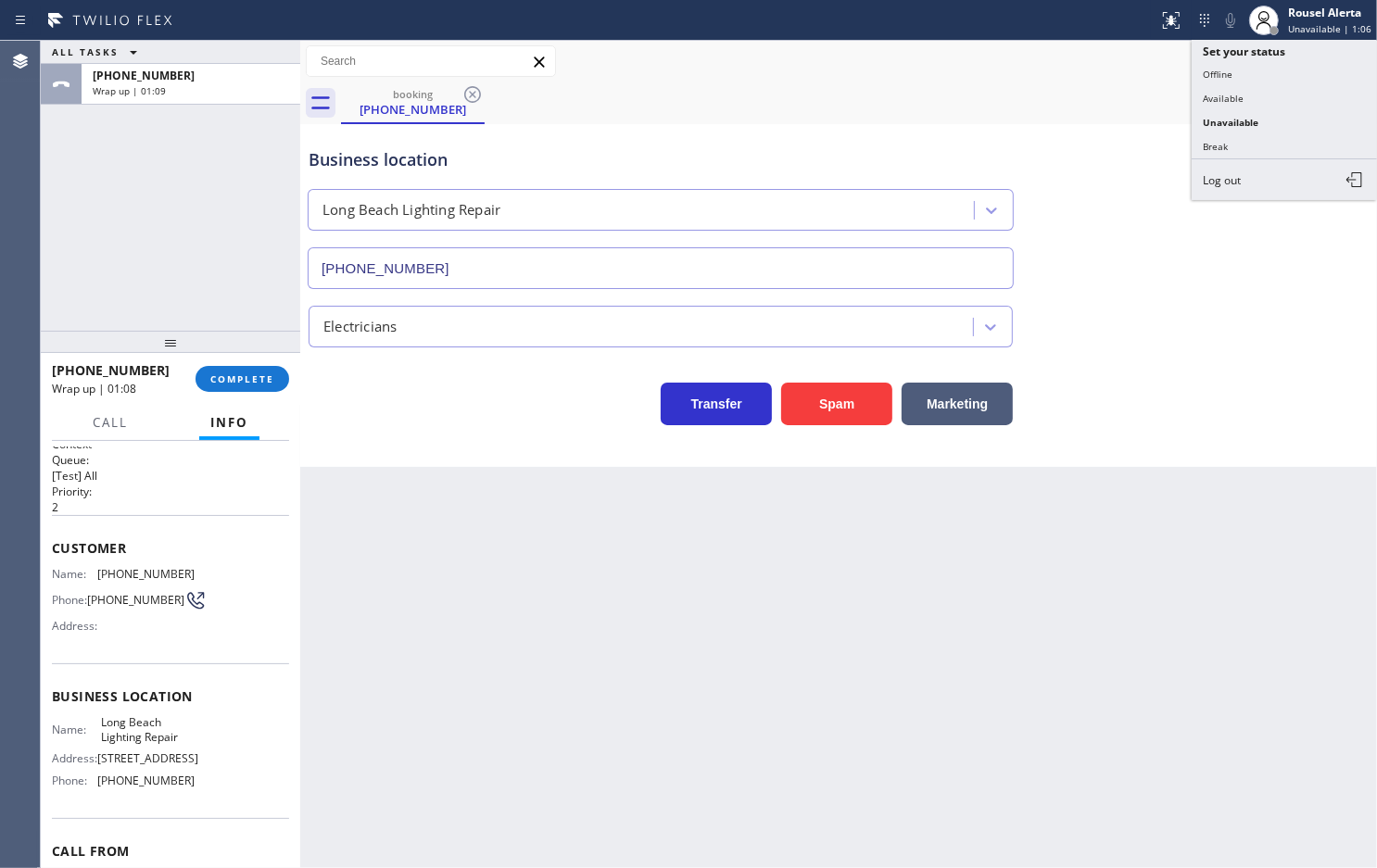
drag, startPoint x: 1307, startPoint y: 93, endPoint x: 1281, endPoint y: 108, distance: 30.0
click at [1305, 94] on button "Available" at bounding box center [1285, 98] width 186 height 24
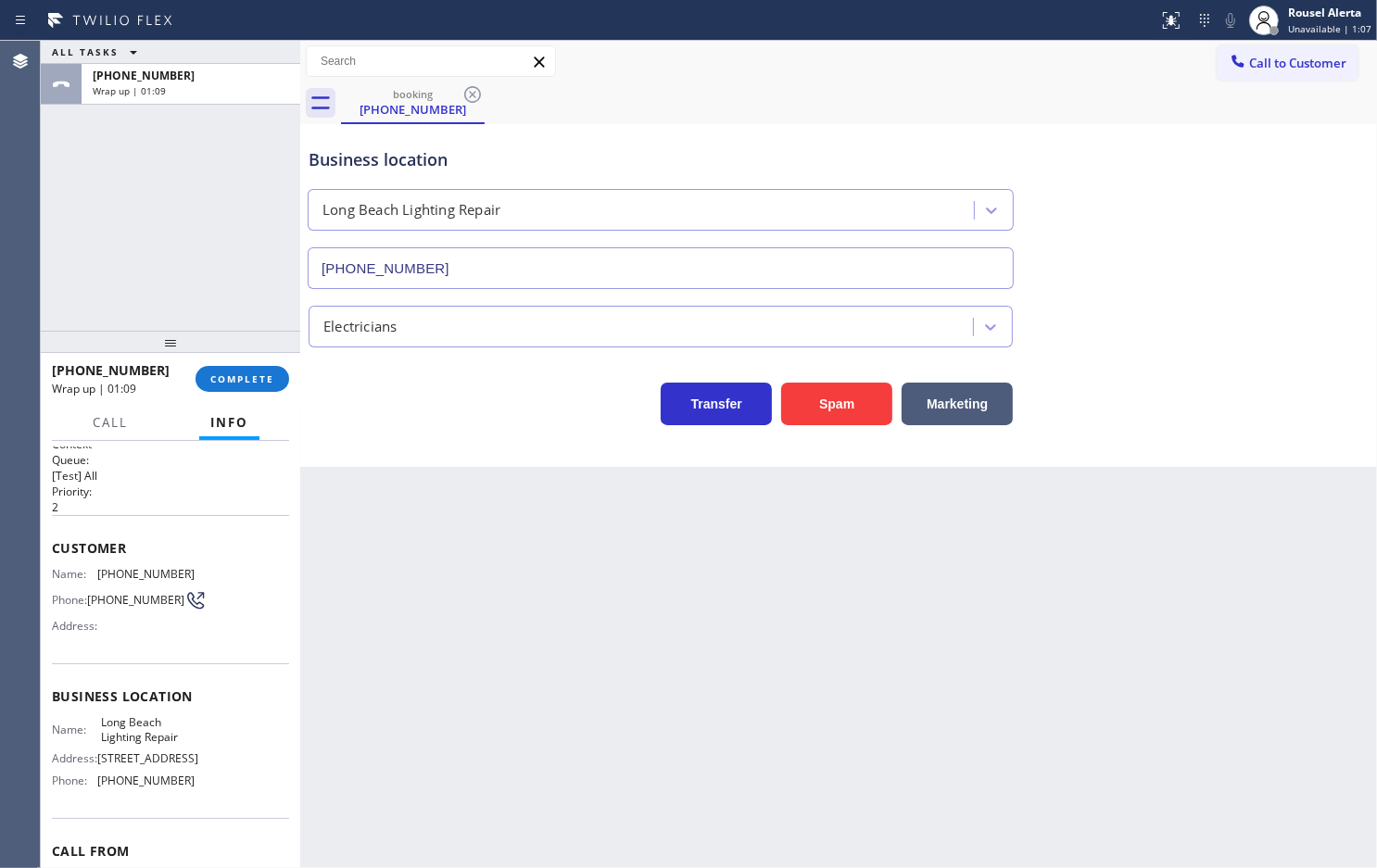
click at [140, 206] on div "ALL TASKS ALL TASKS ACTIVE TASKS TASKS IN WRAP UP [PHONE_NUMBER] Wrap up | 01:09" at bounding box center [170, 186] width 260 height 290
click at [204, 373] on button "COMPLETE" at bounding box center [242, 378] width 93 height 26
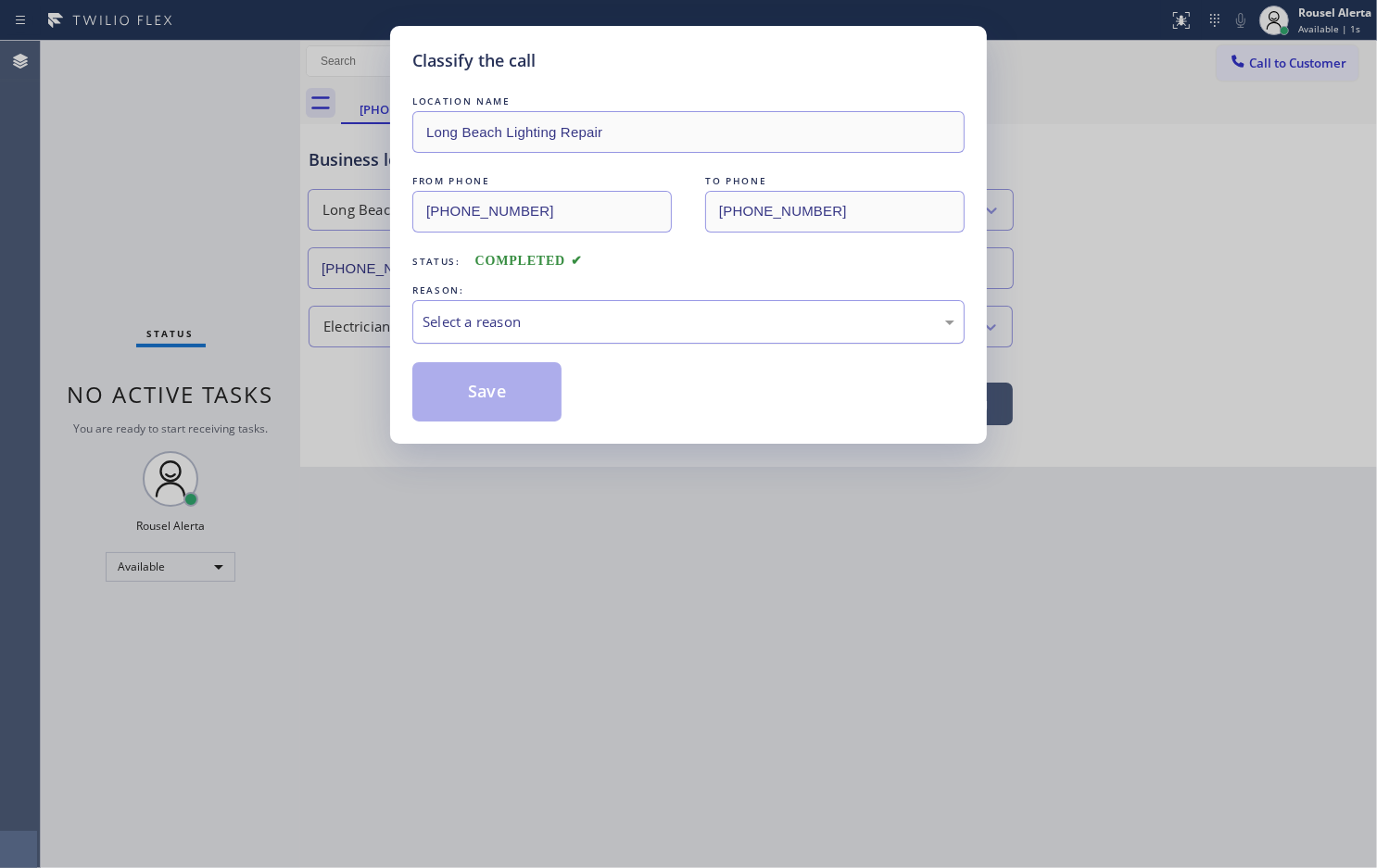
click at [636, 326] on div "Select a reason" at bounding box center [688, 322] width 532 height 21
click at [492, 433] on div "Classify the call LOCATION NAME Long Beach Lighting Repair FROM PHONE [PHONE_NU…" at bounding box center [688, 235] width 597 height 418
click at [492, 417] on button "Save" at bounding box center [486, 392] width 149 height 59
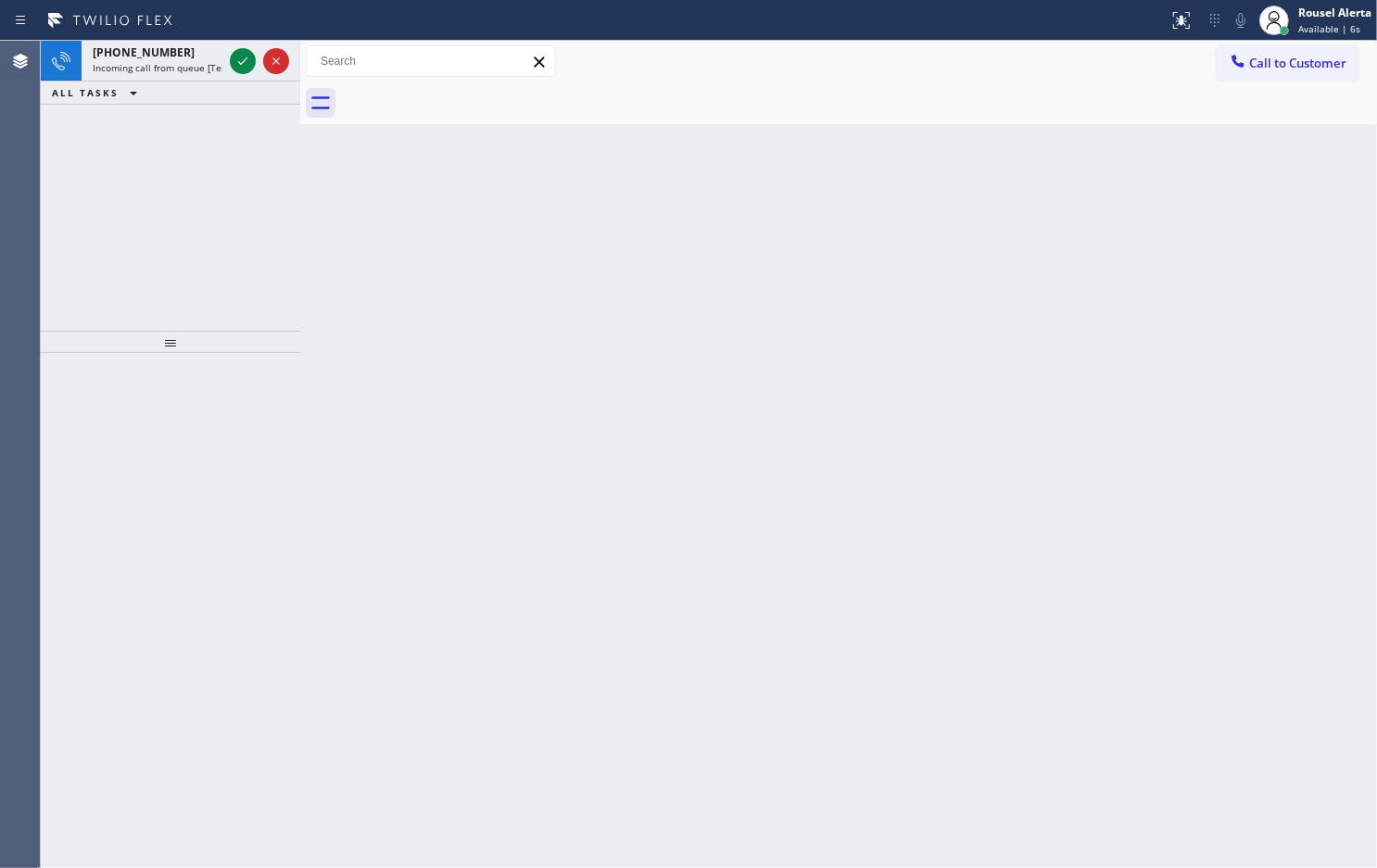
click at [219, 85] on div "ALL TASKS ALL TASKS ACTIVE TASKS TASKS IN WRAP UP" at bounding box center [170, 93] width 260 height 23
click at [201, 53] on div "[PHONE_NUMBER]" at bounding box center [157, 52] width 129 height 16
click at [199, 61] on span "Incoming call from queue [Test] All" at bounding box center [169, 67] width 154 height 13
click at [209, 67] on span "Incoming call from queue [Test] All" at bounding box center [169, 67] width 154 height 13
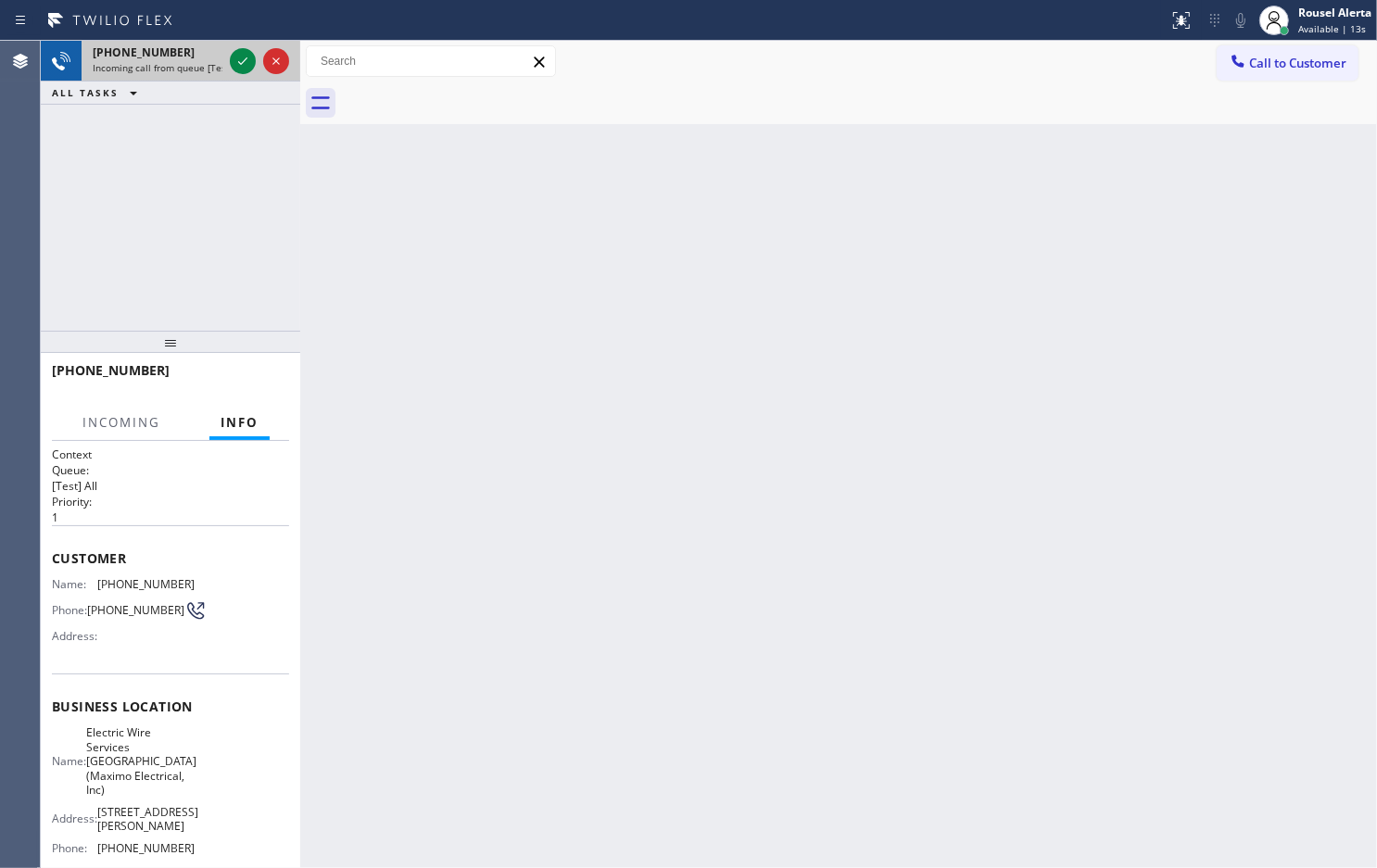
click at [228, 69] on div at bounding box center [260, 61] width 67 height 41
click at [231, 69] on icon at bounding box center [242, 60] width 22 height 22
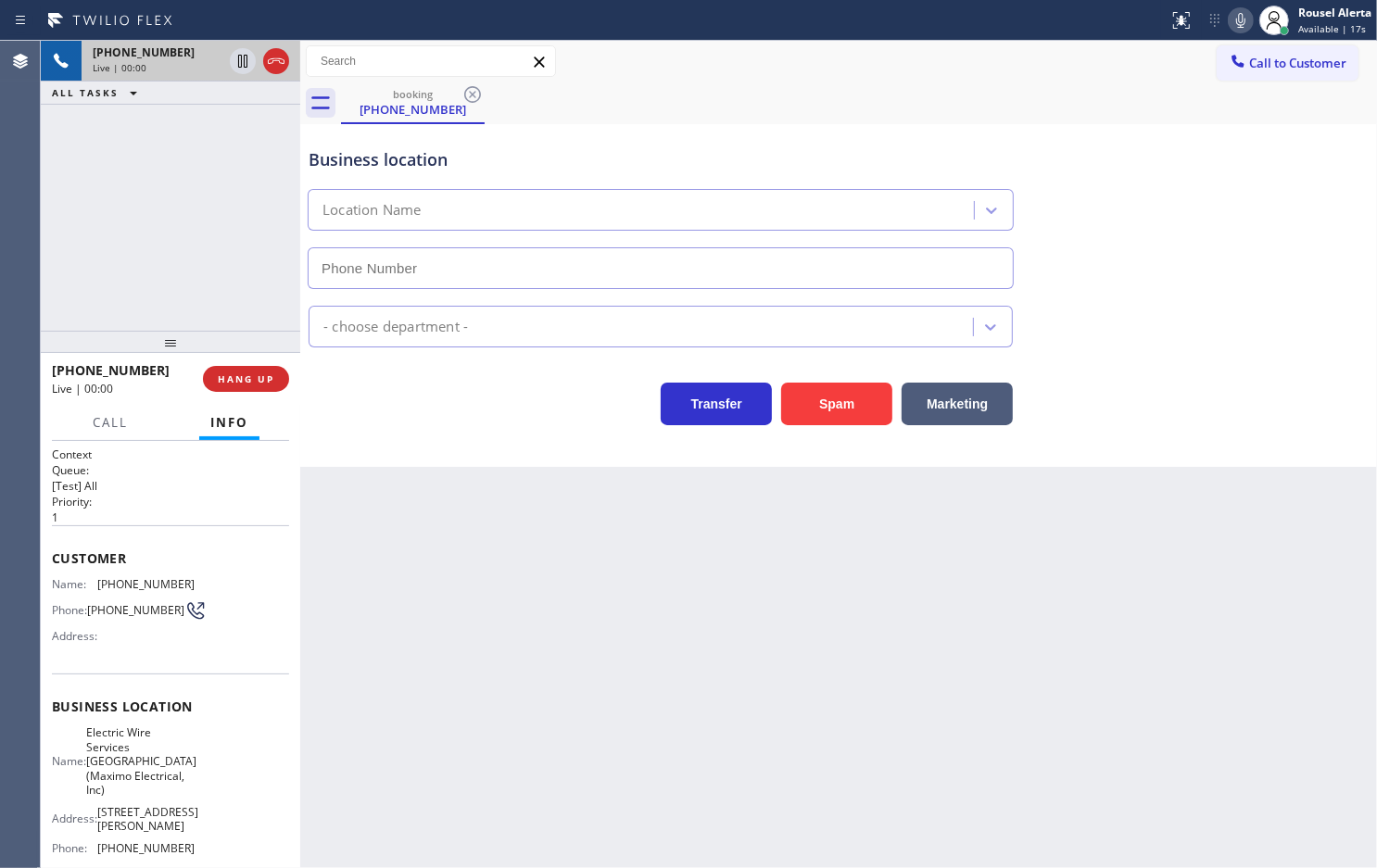
type input "[PHONE_NUMBER]"
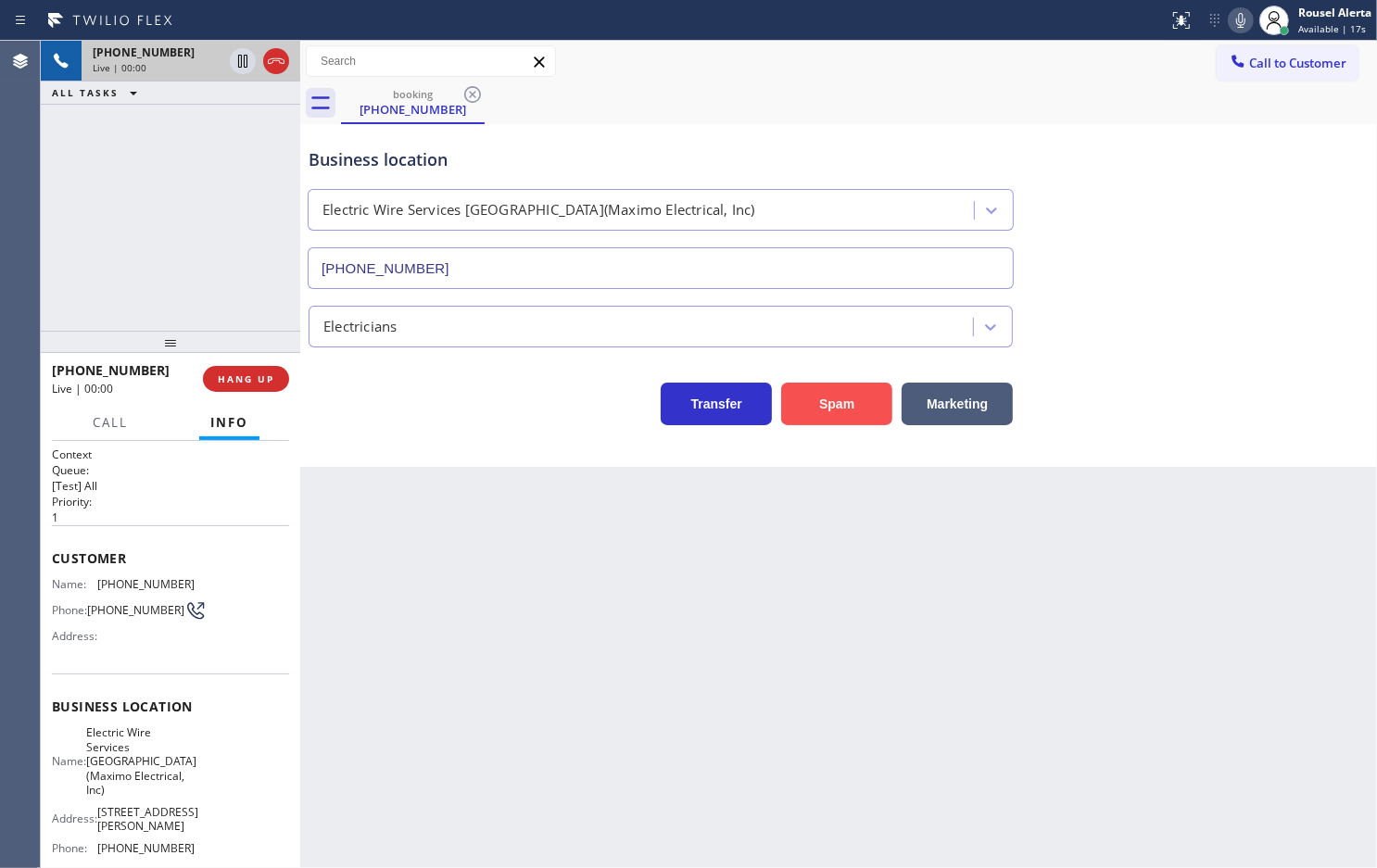
click at [834, 412] on button "Spam" at bounding box center [836, 404] width 111 height 43
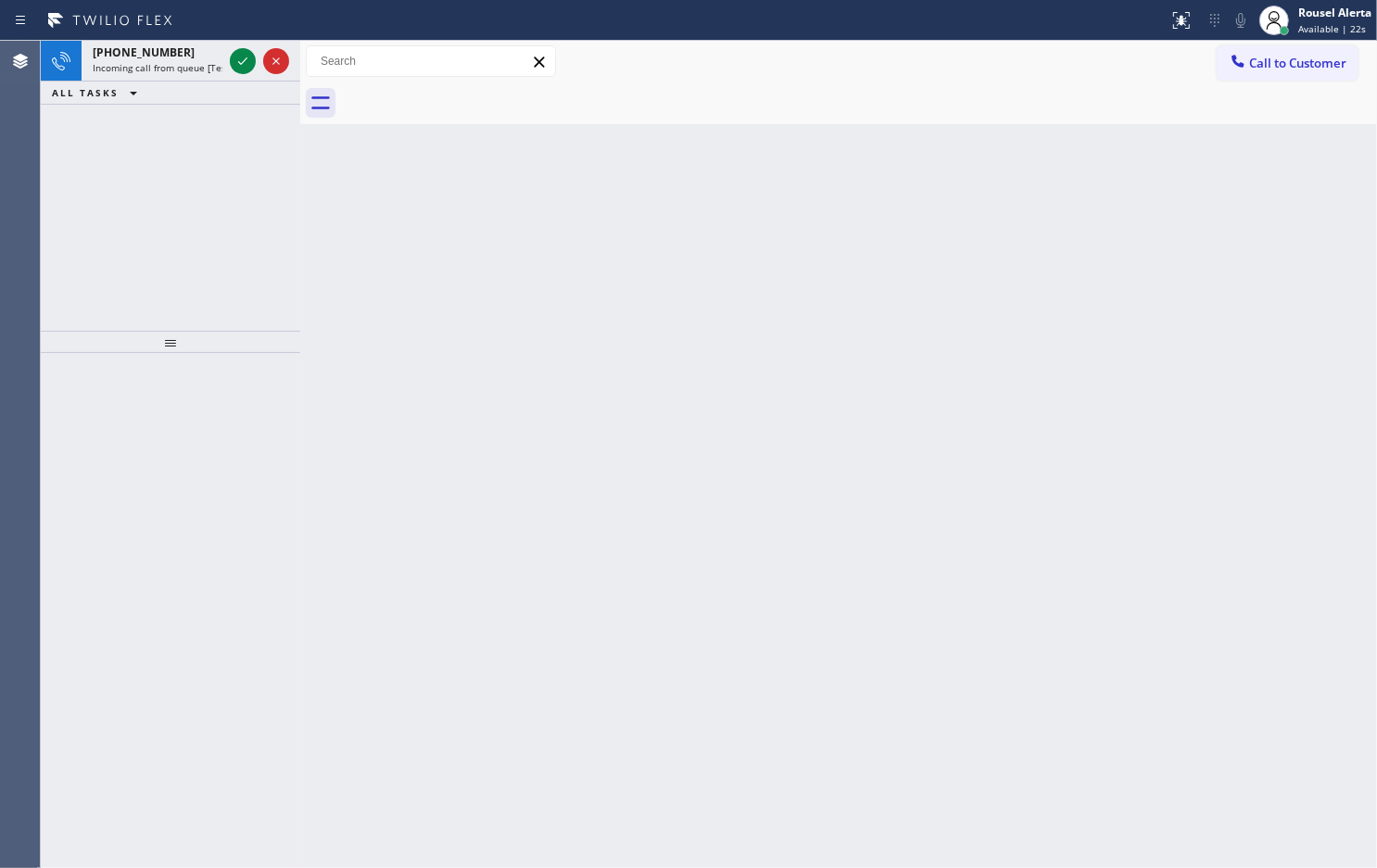
click at [112, 122] on div "[PHONE_NUMBER] Incoming call from queue [Test] All ALL TASKS ALL TASKS ACTIVE T…" at bounding box center [170, 186] width 260 height 290
click at [150, 71] on div "[PHONE_NUMBER] Incoming call from queue [Test] All" at bounding box center [154, 61] width 145 height 41
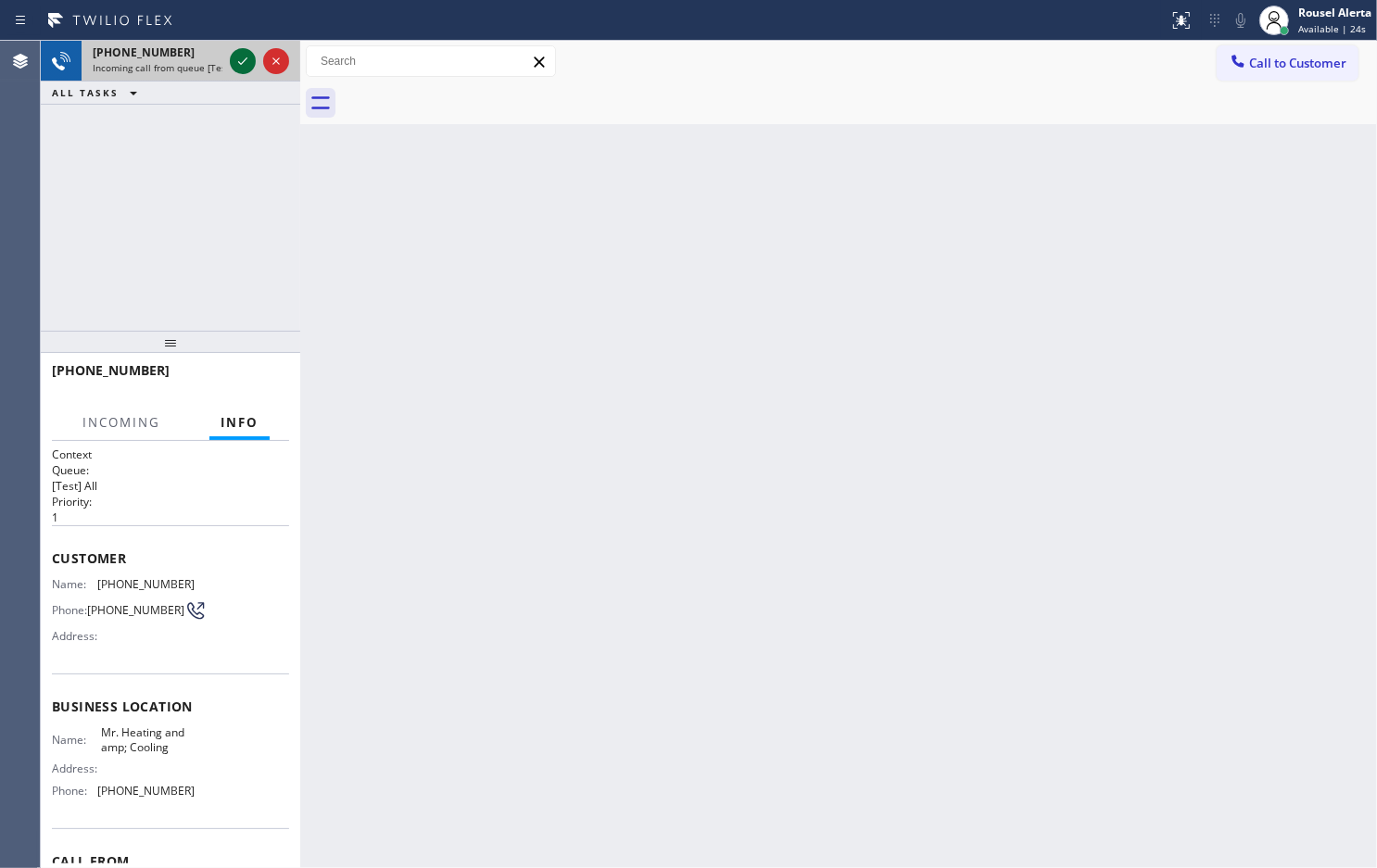
click at [239, 62] on icon at bounding box center [243, 61] width 10 height 8
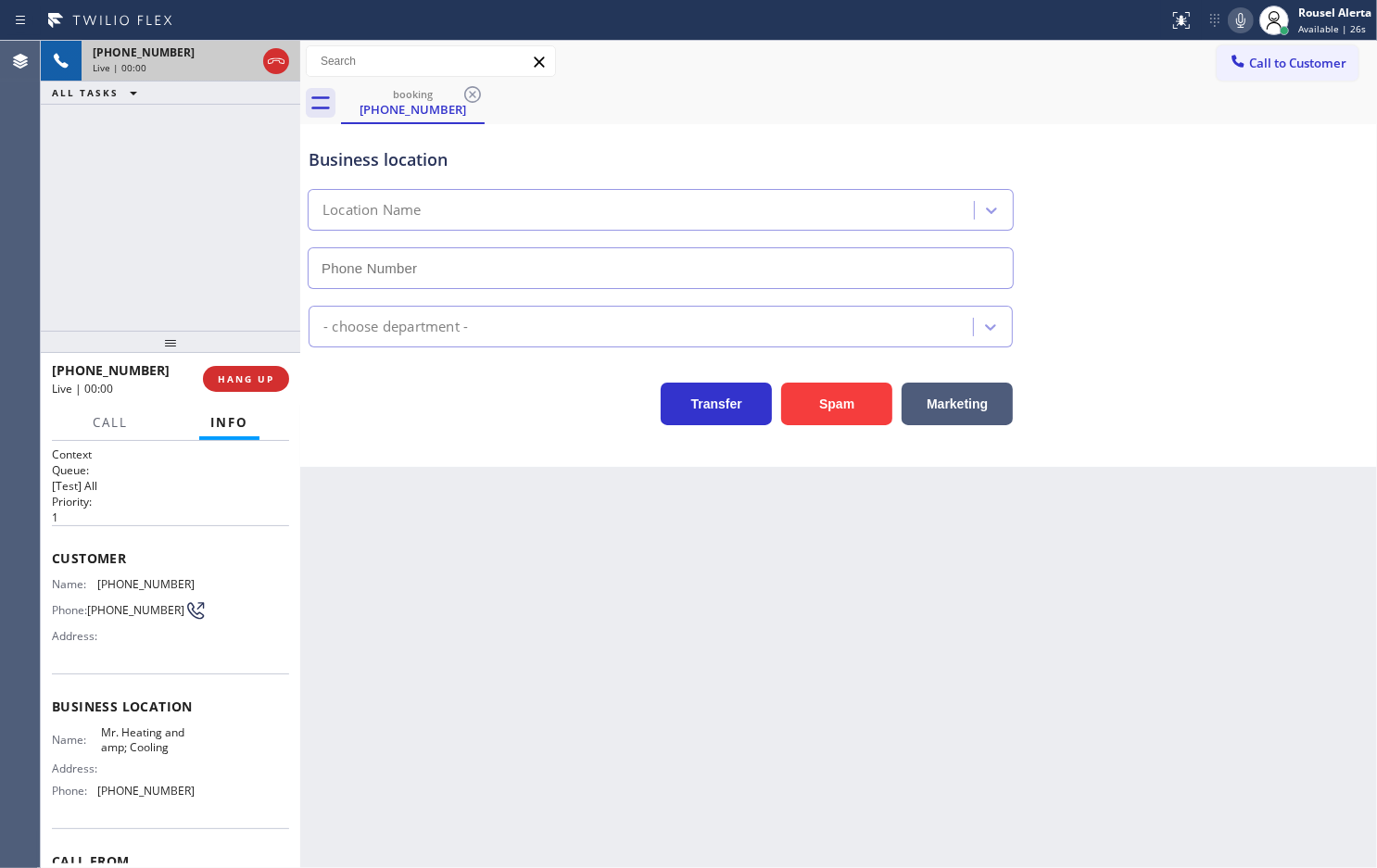
type input "[PHONE_NUMBER]"
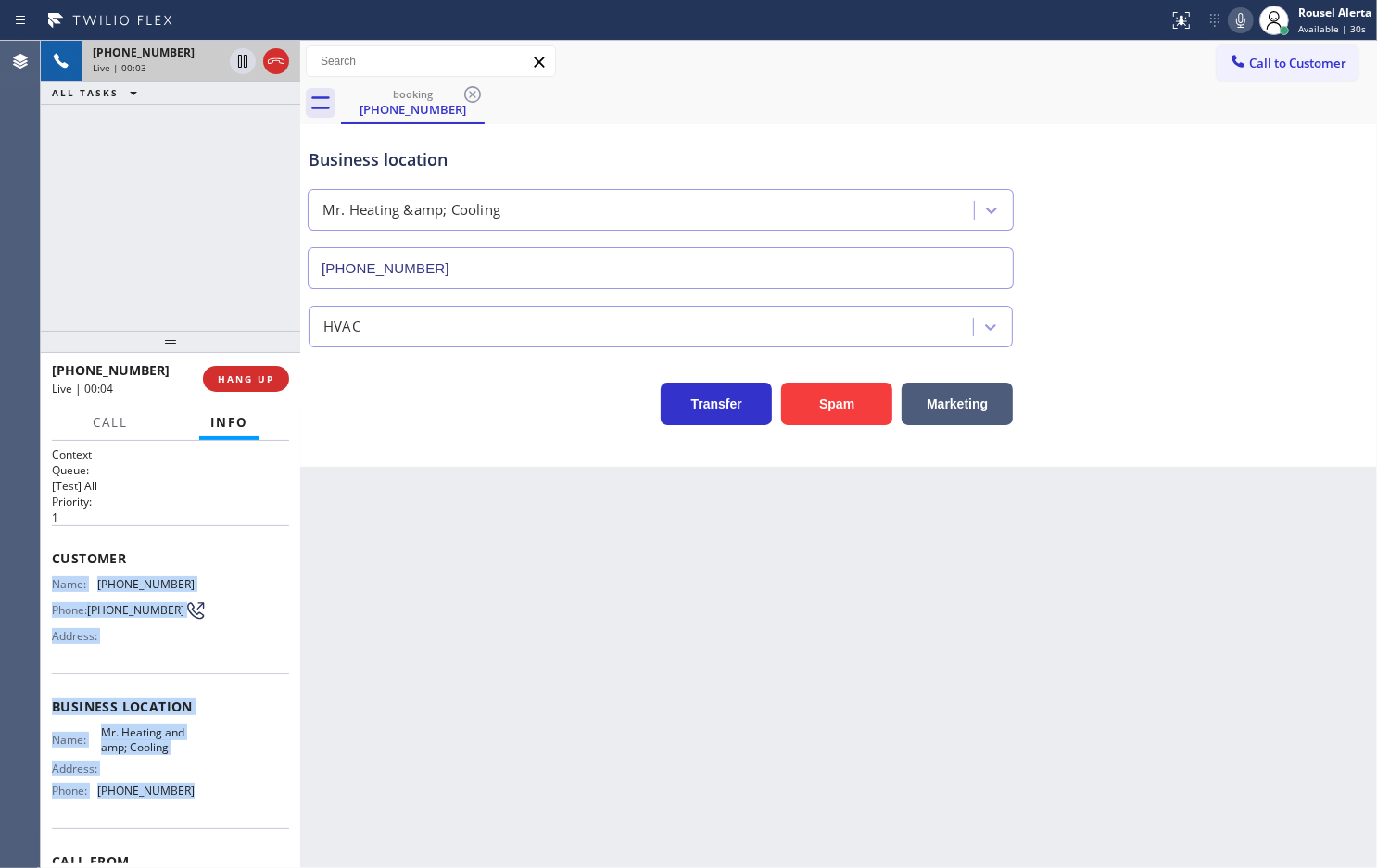
drag, startPoint x: 50, startPoint y: 585, endPoint x: 190, endPoint y: 807, distance: 262.5
click at [190, 807] on div "Context Queue: [Test] All Priority: 1 Customer Name: [PHONE_NUMBER] Phone: [PHO…" at bounding box center [170, 654] width 260 height 427
copy div "Name: [PHONE_NUMBER] Phone: [PHONE_NUMBER] Address: Business location Name: Mr.…"
click at [239, 127] on icon at bounding box center [243, 125] width 10 height 8
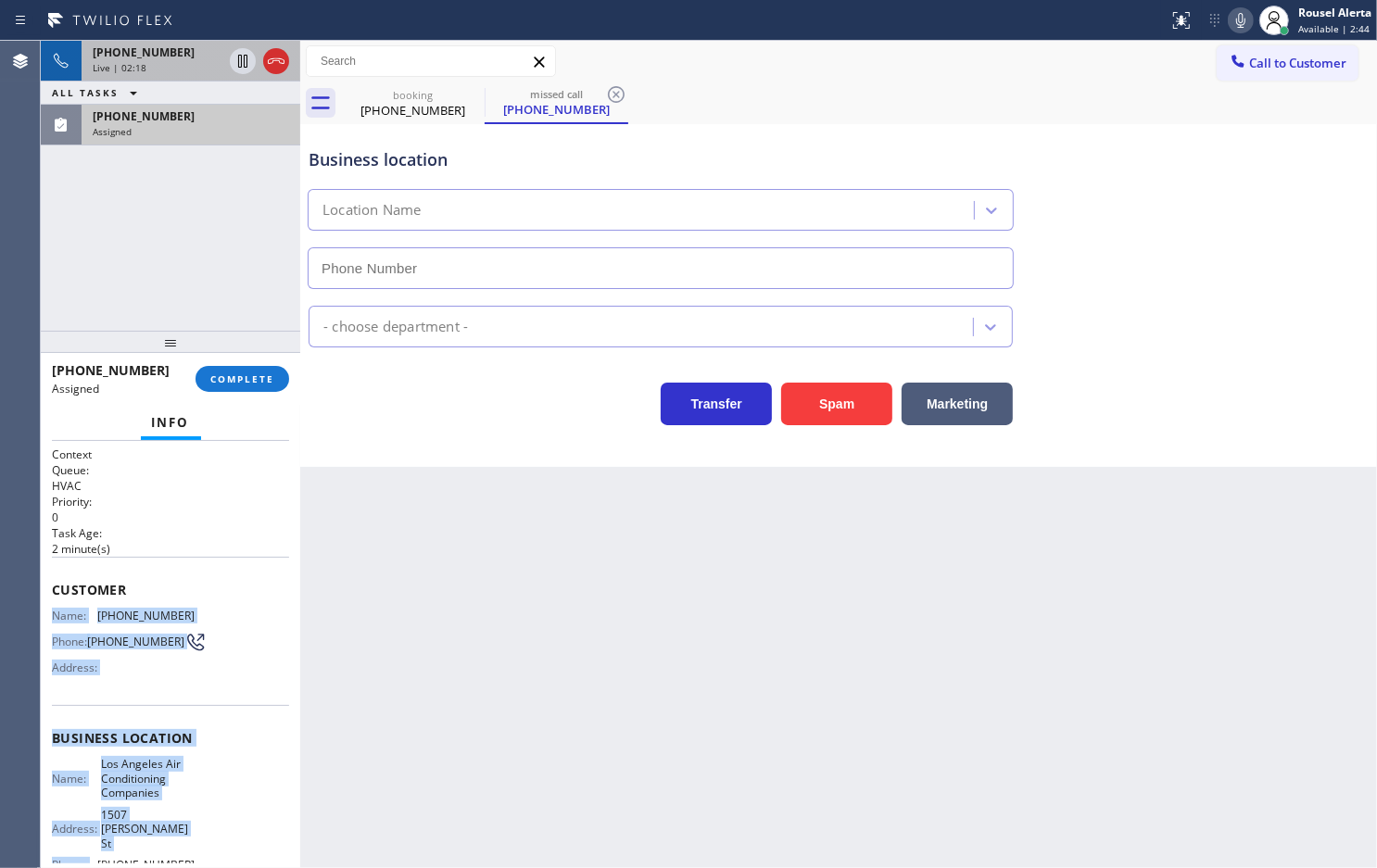
type input "[PHONE_NUMBER]"
click at [86, 614] on span "Name:" at bounding box center [74, 615] width 46 height 14
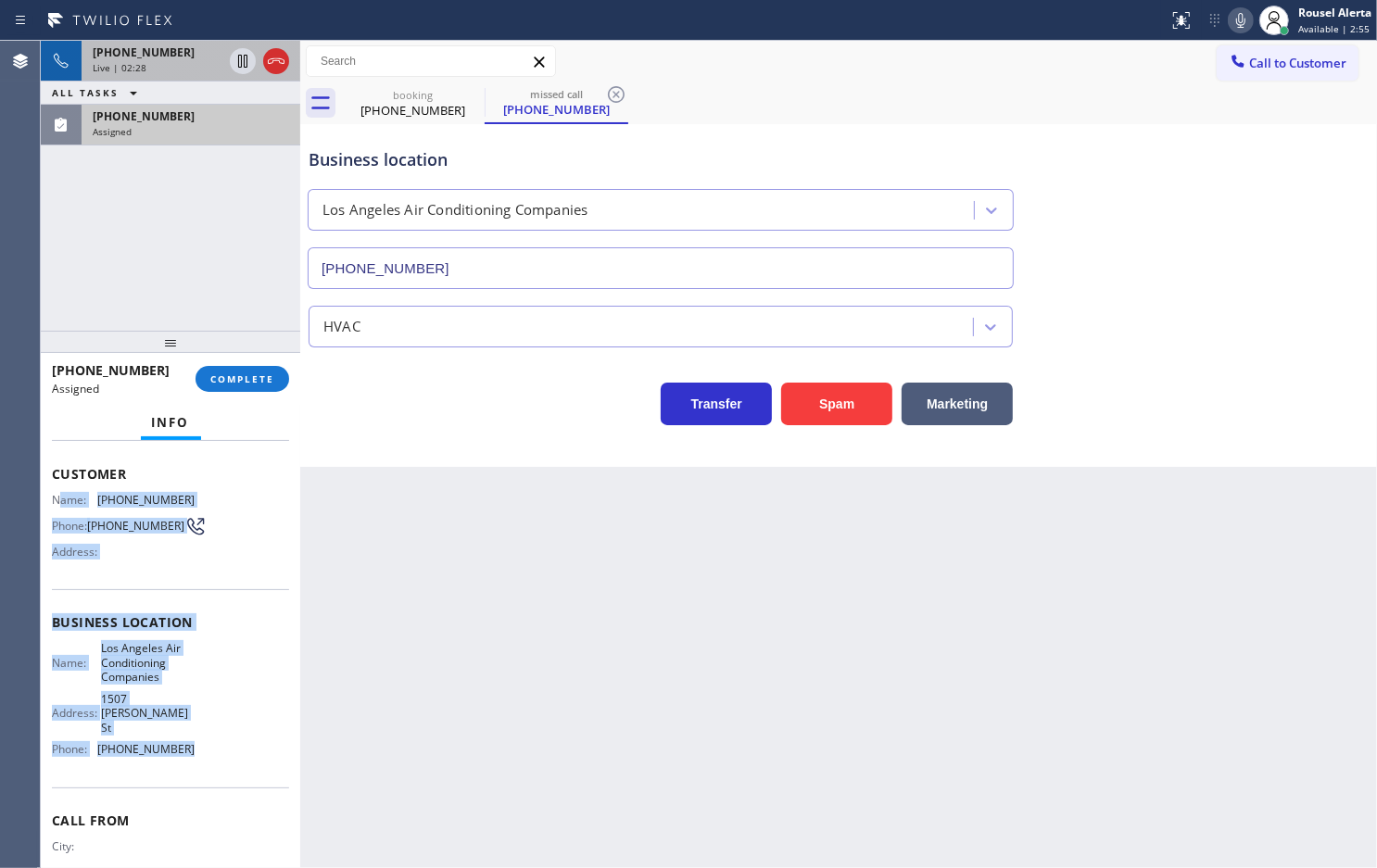
drag, startPoint x: 57, startPoint y: 613, endPoint x: 216, endPoint y: 752, distance: 211.2
click at [216, 752] on div "Context Queue: HVAC Priority: 0 Task Age: [DEMOGRAPHIC_DATA] minute(s) Customer…" at bounding box center [170, 629] width 237 height 597
copy div "ame: [PHONE_NUMBER] Phone: [PHONE_NUMBER] Address: Business location Name: [GEO…"
click at [242, 57] on icon at bounding box center [242, 60] width 22 height 22
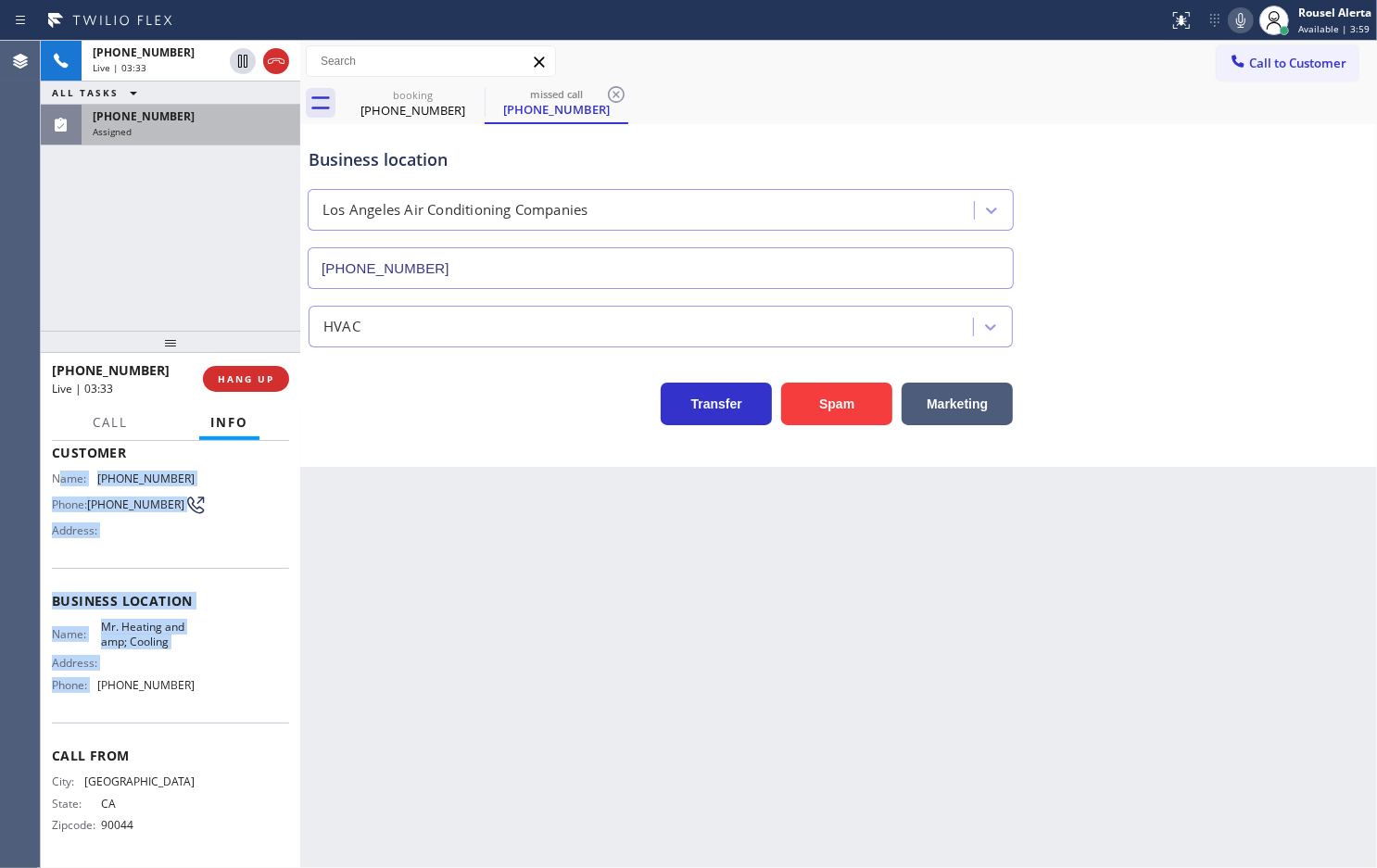
scroll to position [86, 0]
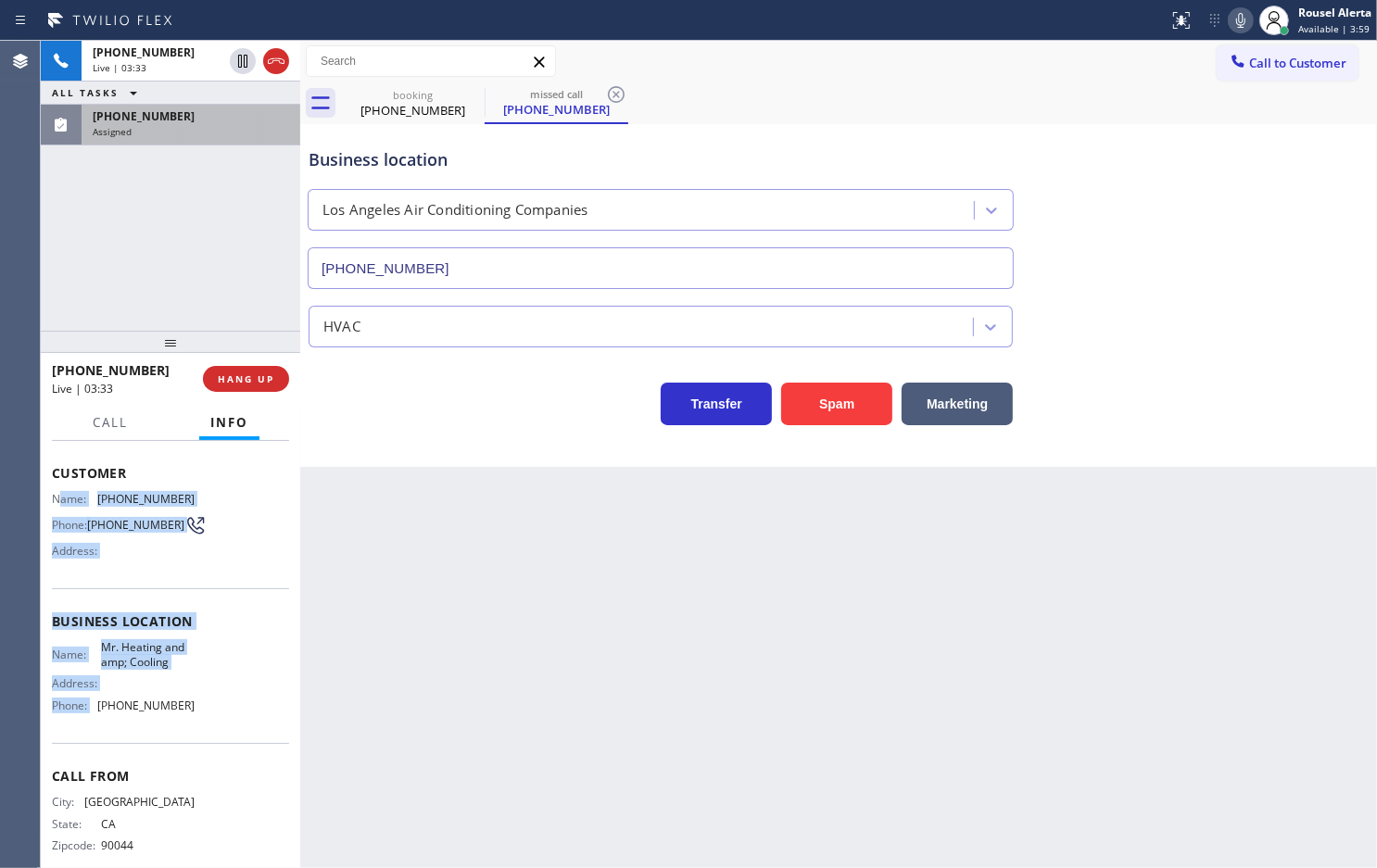
click at [1239, 15] on icon at bounding box center [1241, 20] width 22 height 22
click at [226, 668] on div "Name: Mr. Heating and amp; Cooling Address: Phone: [PHONE_NUMBER]" at bounding box center [170, 680] width 237 height 80
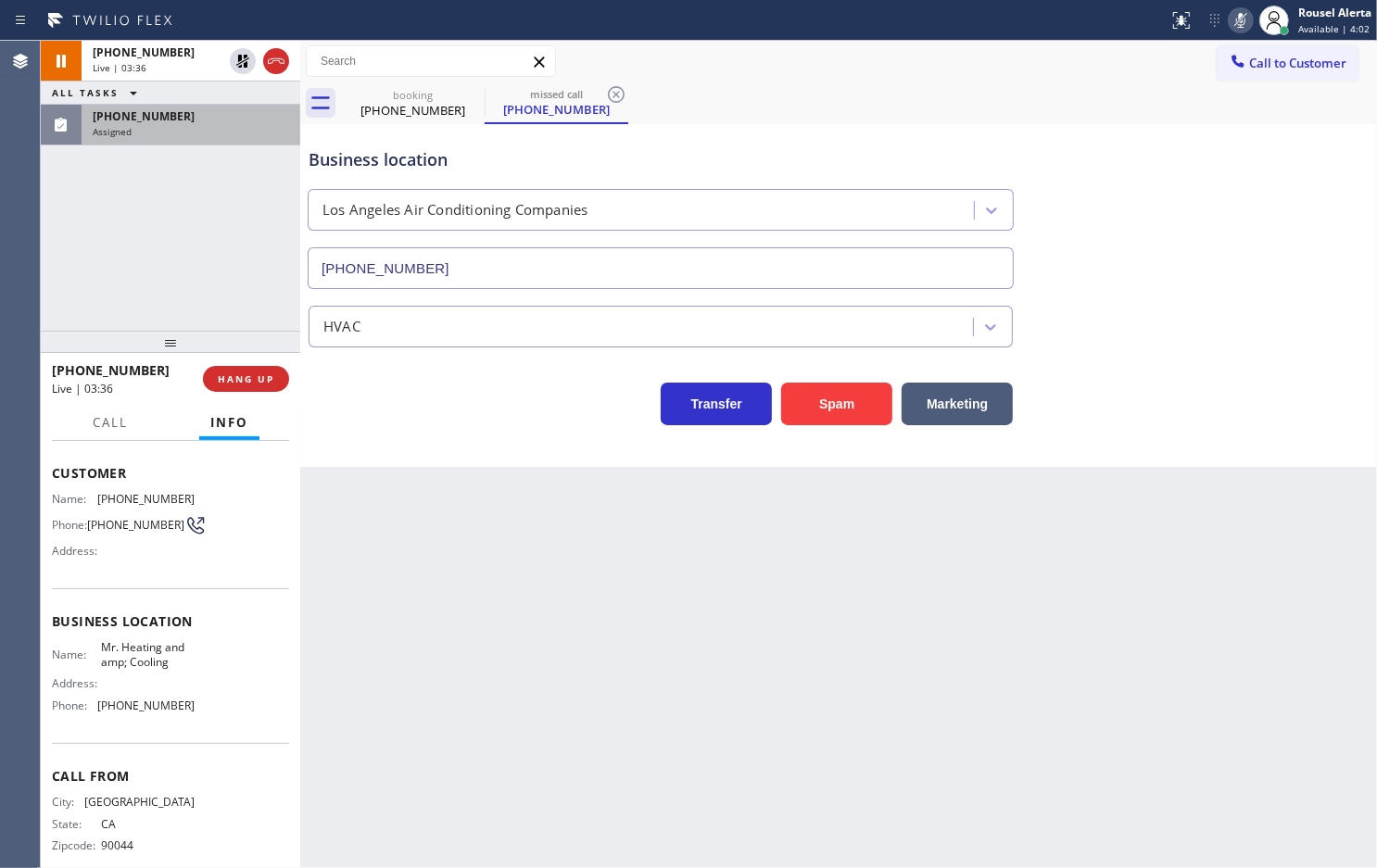
click at [159, 130] on div "Assigned" at bounding box center [191, 131] width 196 height 13
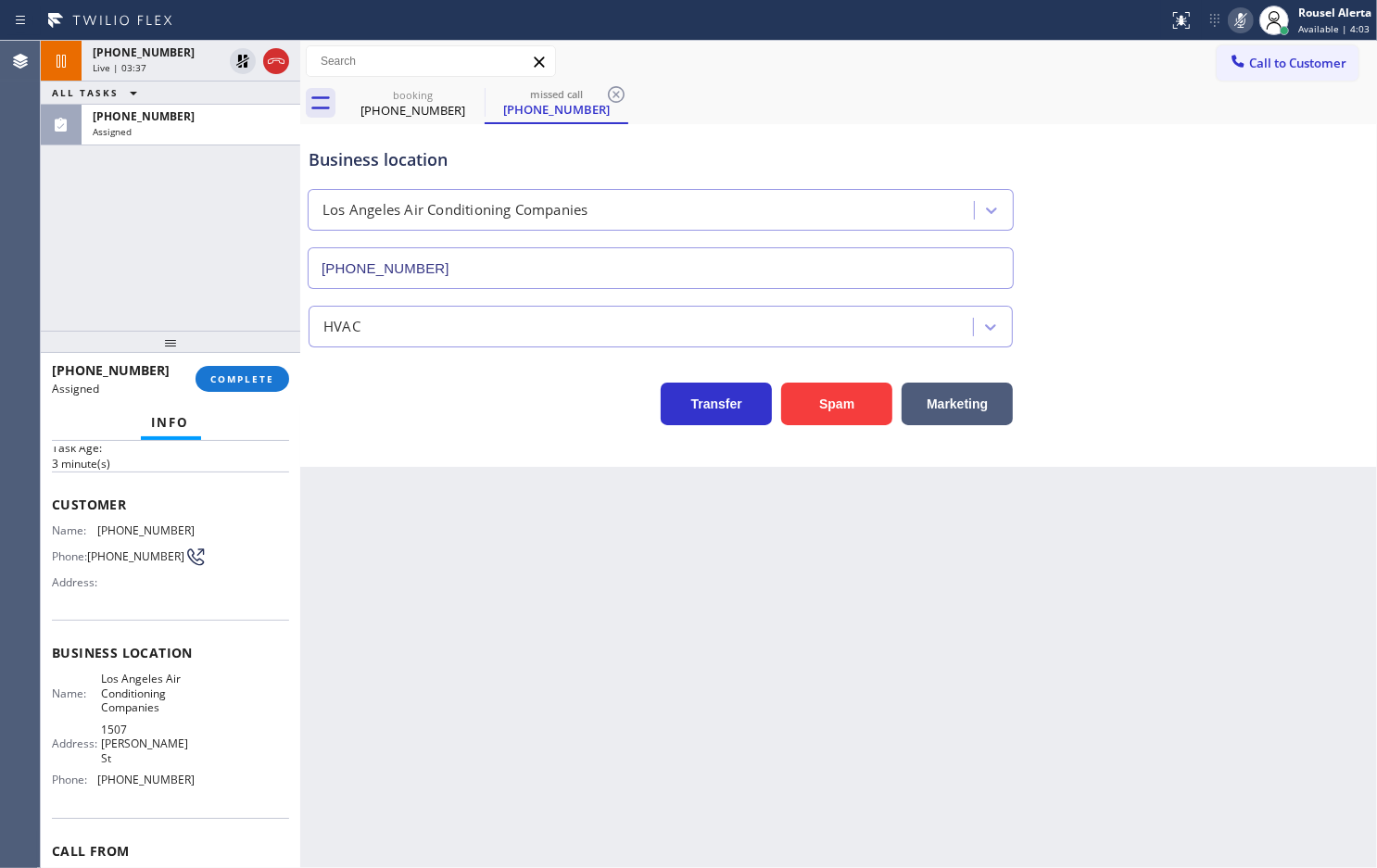
scroll to position [116, 0]
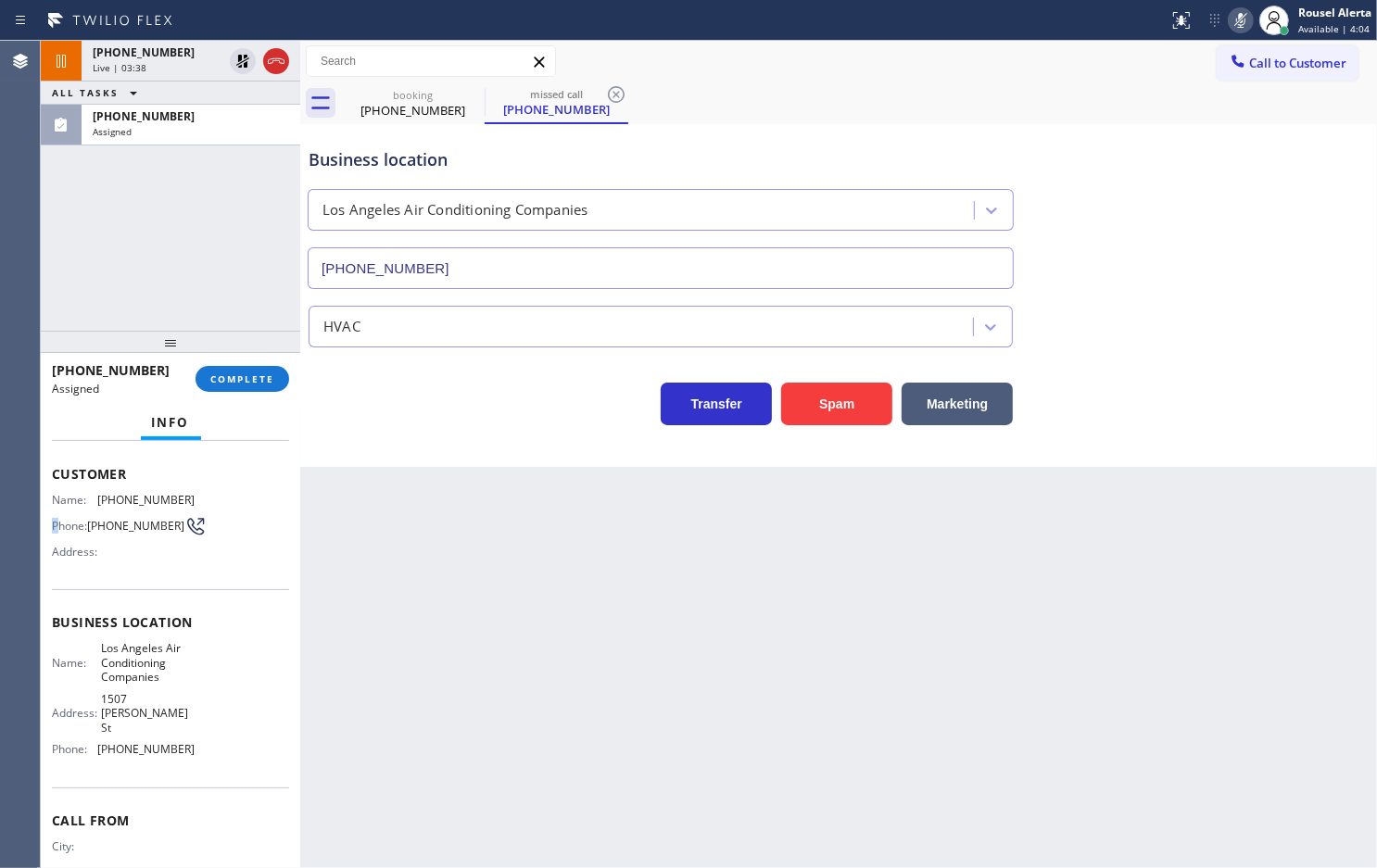
drag, startPoint x: 50, startPoint y: 511, endPoint x: 61, endPoint y: 528, distance: 20.2
click at [61, 538] on div "Context Queue: HVAC Priority: 0 Task Age: [DEMOGRAPHIC_DATA] minute(s) Customer…" at bounding box center [170, 654] width 260 height 427
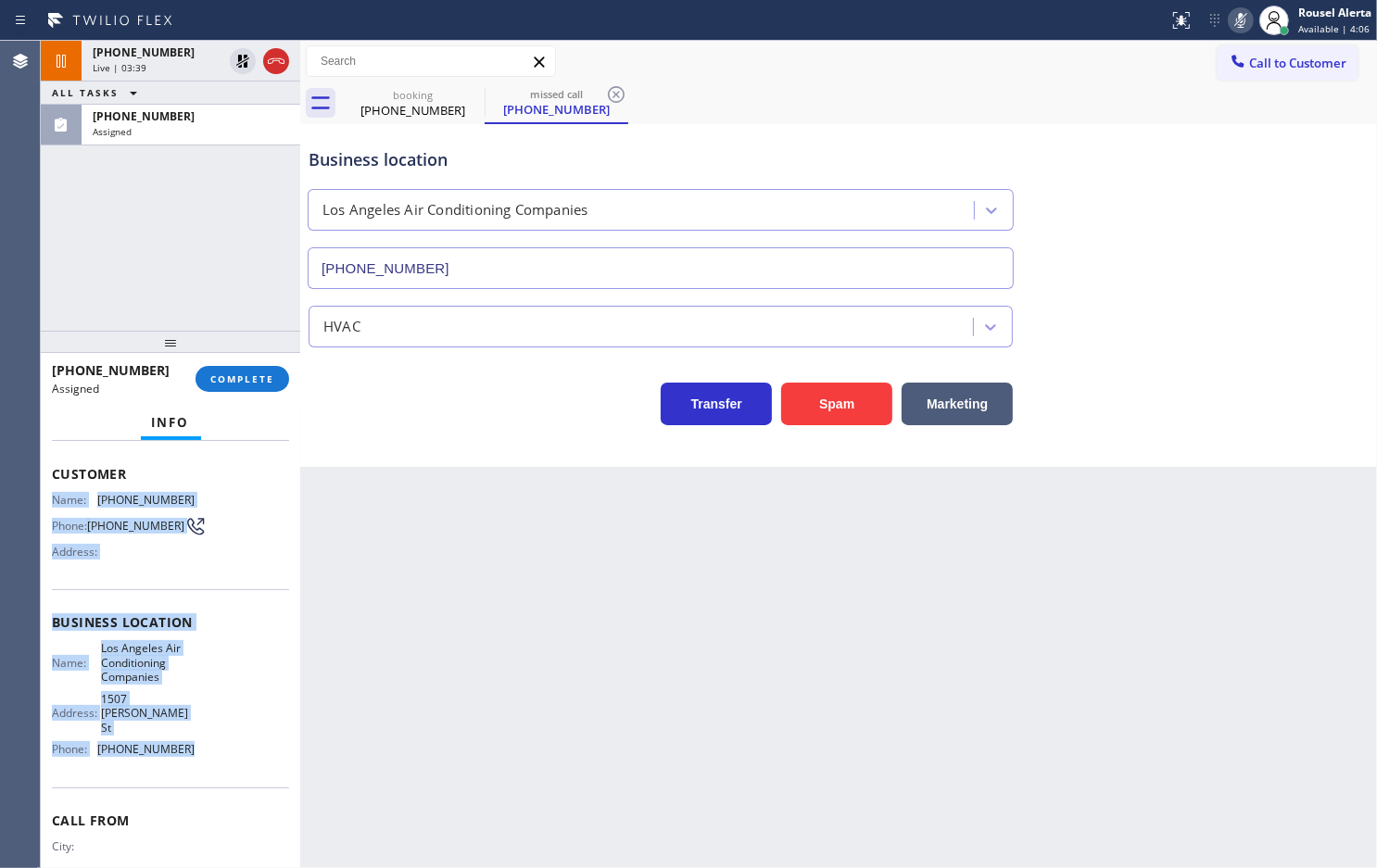
drag, startPoint x: 53, startPoint y: 502, endPoint x: 623, endPoint y: 857, distance: 671.5
click at [182, 740] on div "Context Queue: HVAC Priority: 0 Task Age: [DEMOGRAPHIC_DATA] minute(s) Customer…" at bounding box center [170, 629] width 237 height 597
click at [244, 122] on div "[PHONE_NUMBER]" at bounding box center [191, 117] width 196 height 16
click at [262, 381] on span "COMPLETE" at bounding box center [242, 378] width 64 height 13
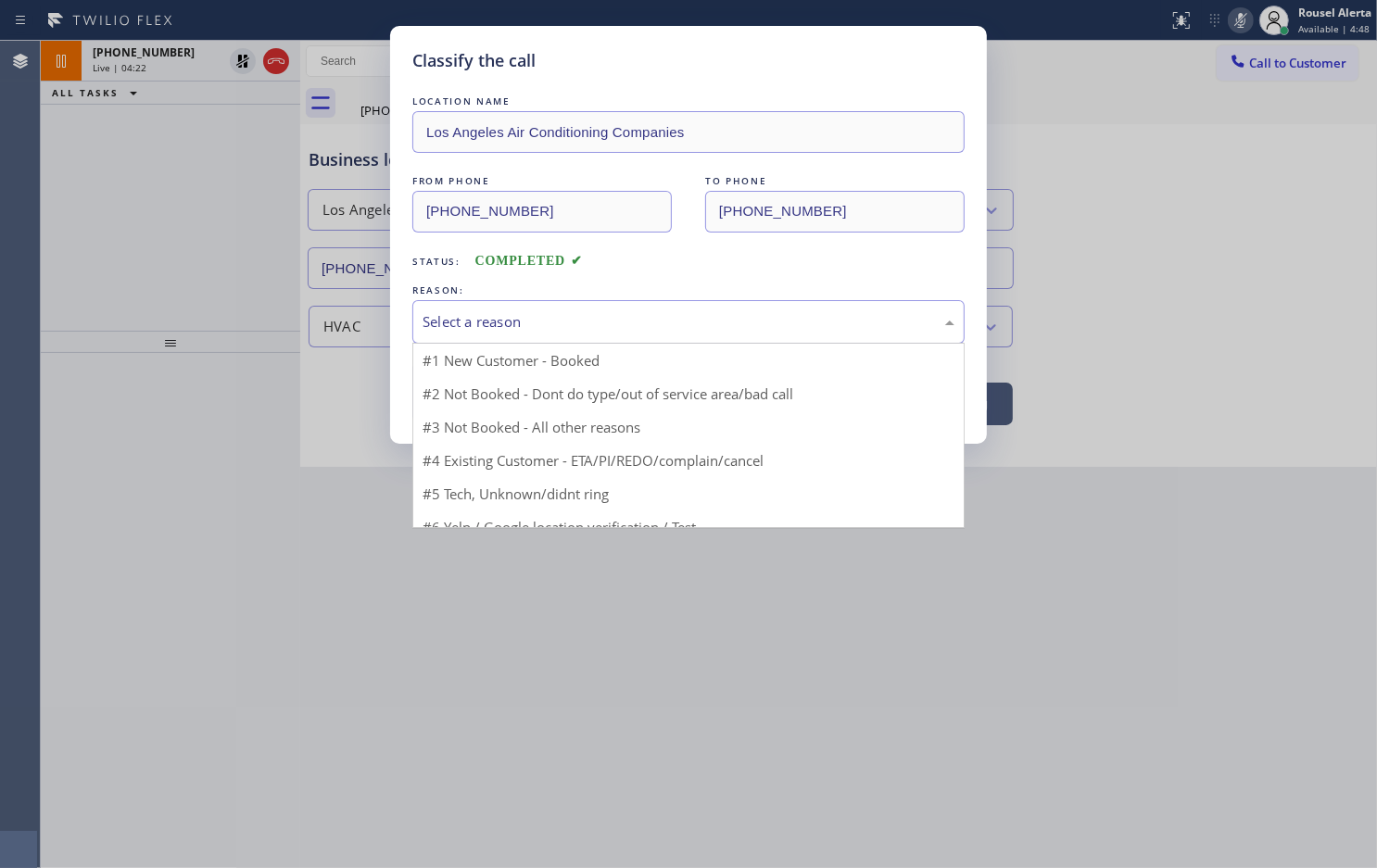
click at [507, 344] on div "Select a reason #1 New Customer - Booked #2 Not Booked - Dont do type/out of se…" at bounding box center [688, 322] width 552 height 44
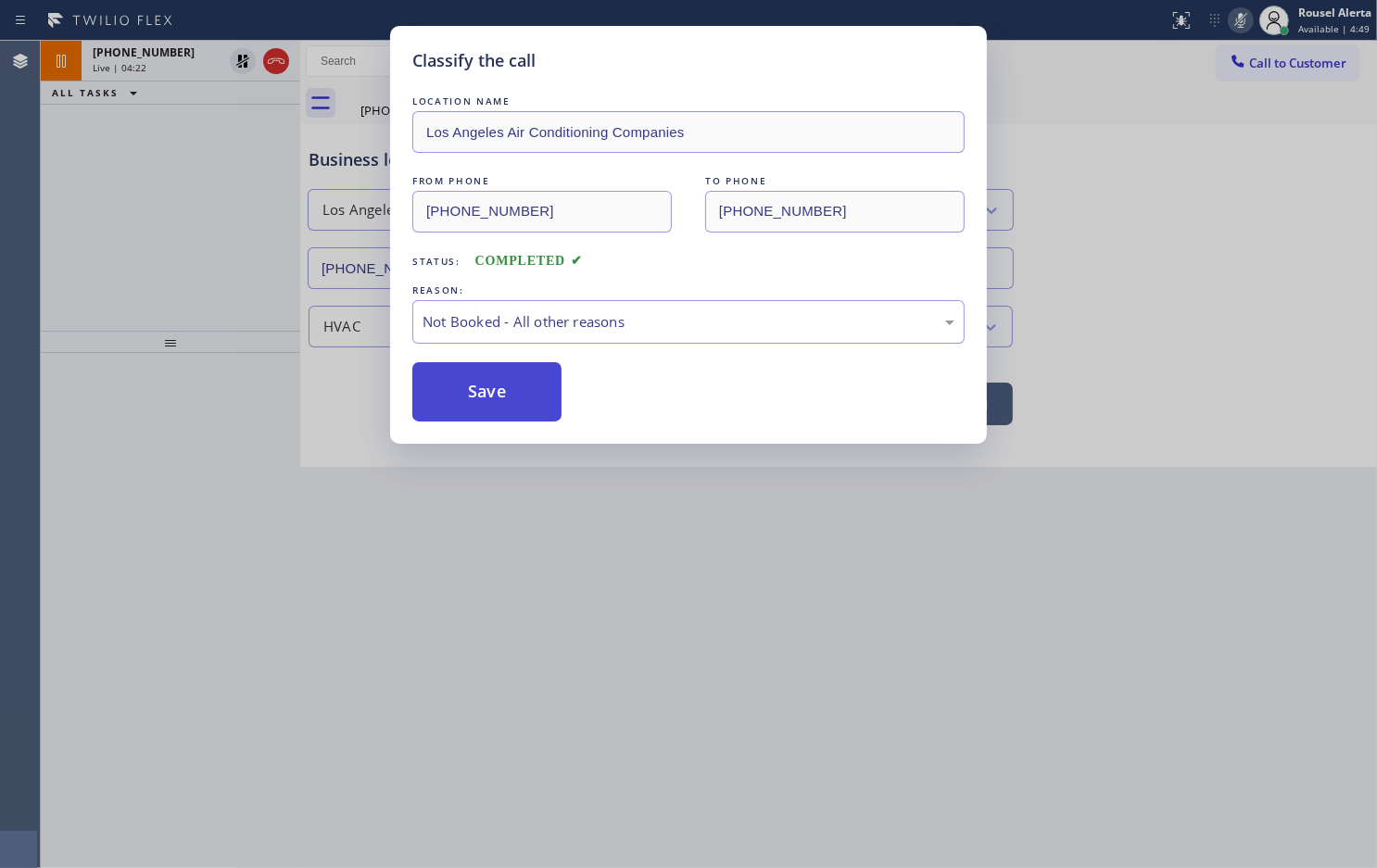
click at [478, 383] on button "Save" at bounding box center [486, 392] width 149 height 59
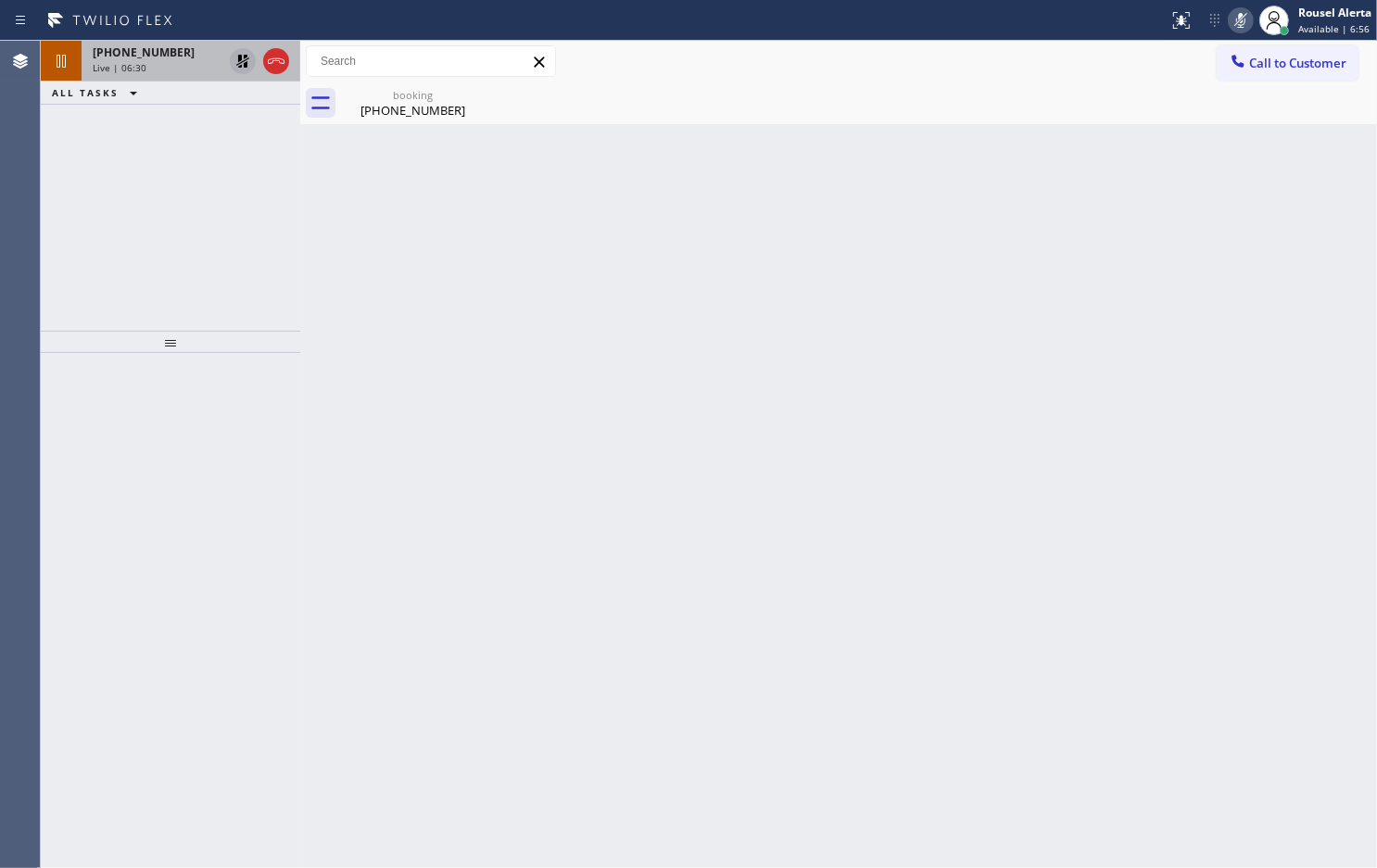
click at [237, 60] on icon at bounding box center [242, 60] width 22 height 22
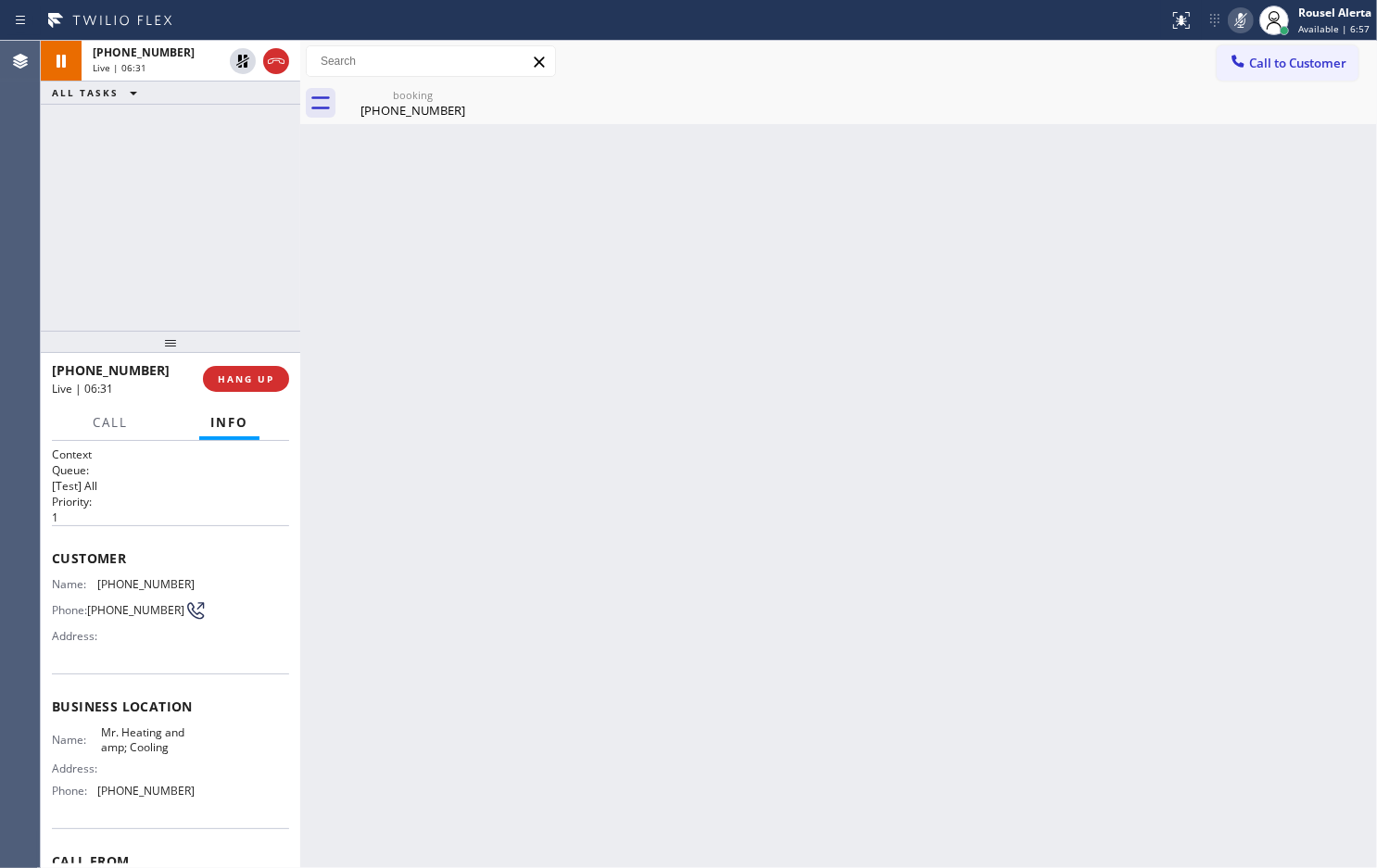
click at [1230, 21] on icon at bounding box center [1241, 20] width 22 height 22
click at [1237, 15] on icon at bounding box center [1237, 20] width 22 height 22
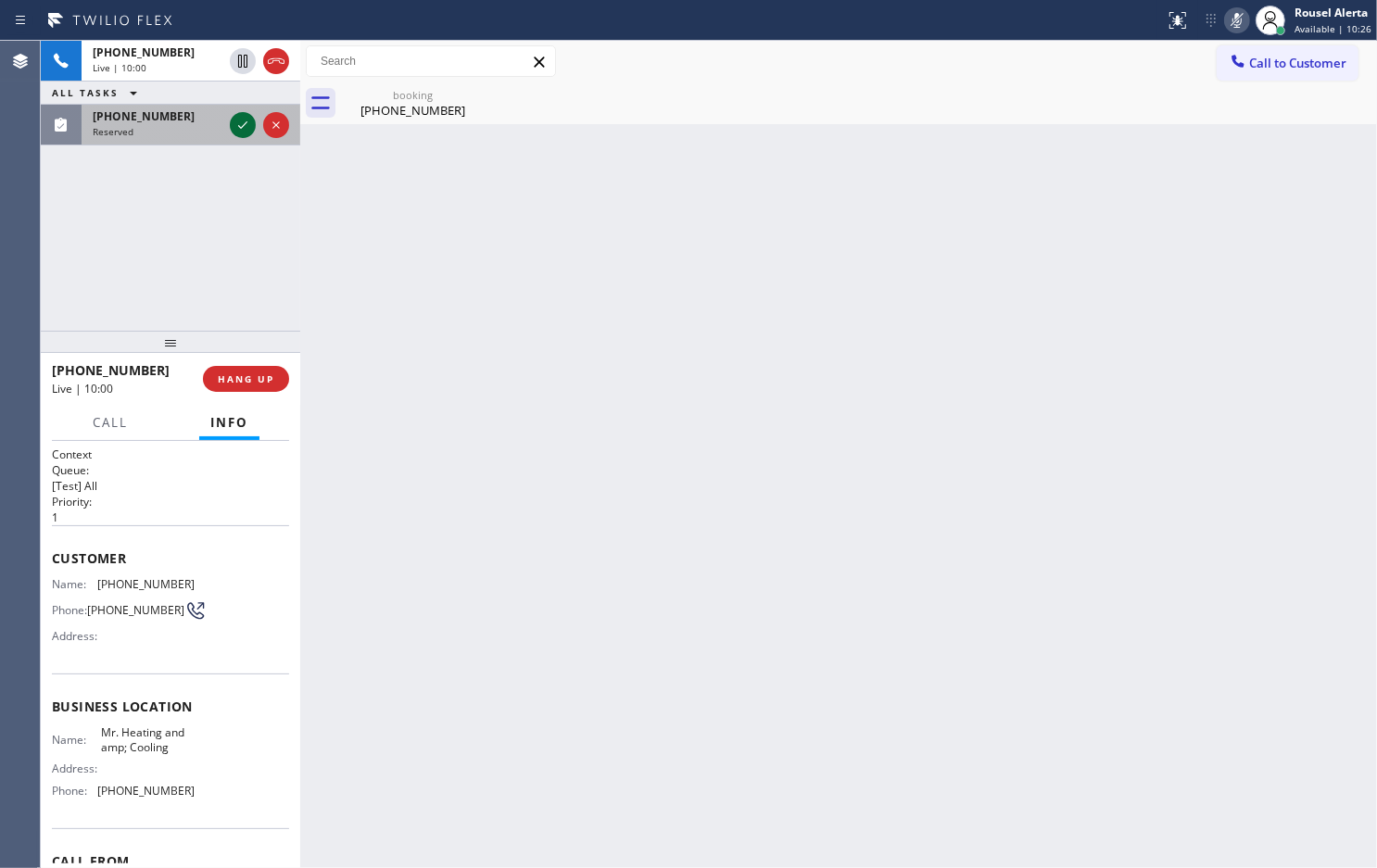
click at [239, 126] on icon at bounding box center [243, 125] width 10 height 8
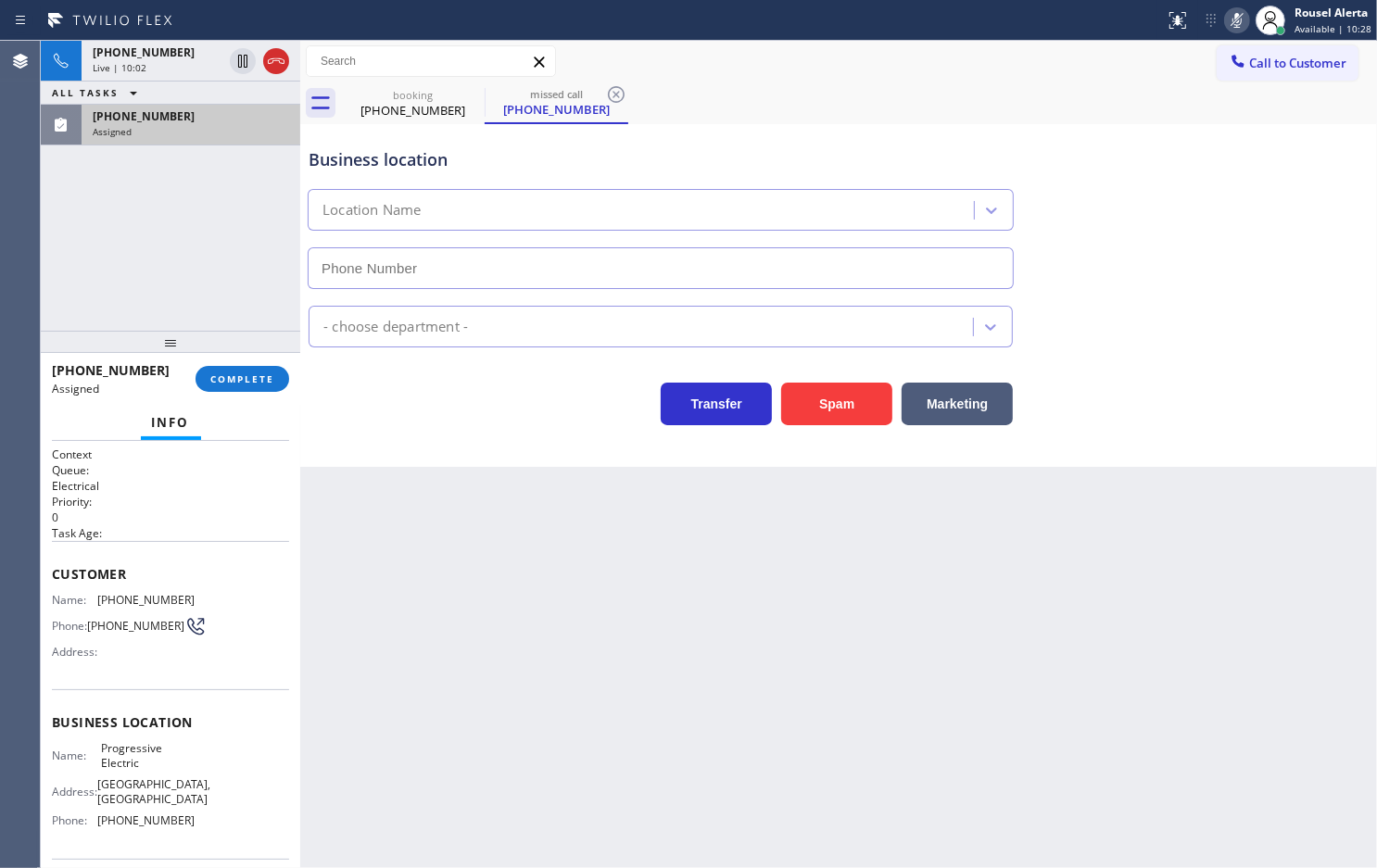
type input "[PHONE_NUMBER]"
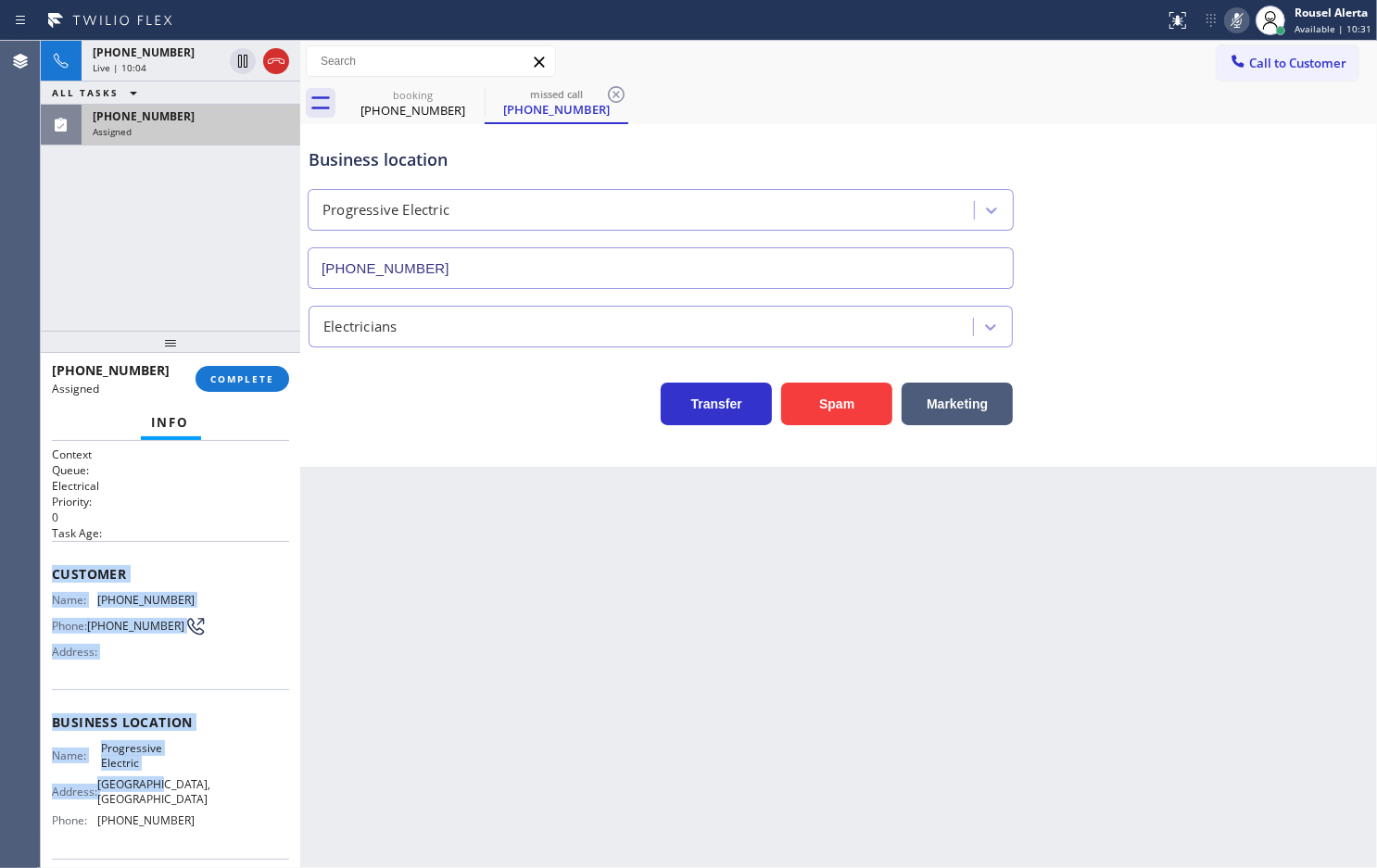
scroll to position [116, 0]
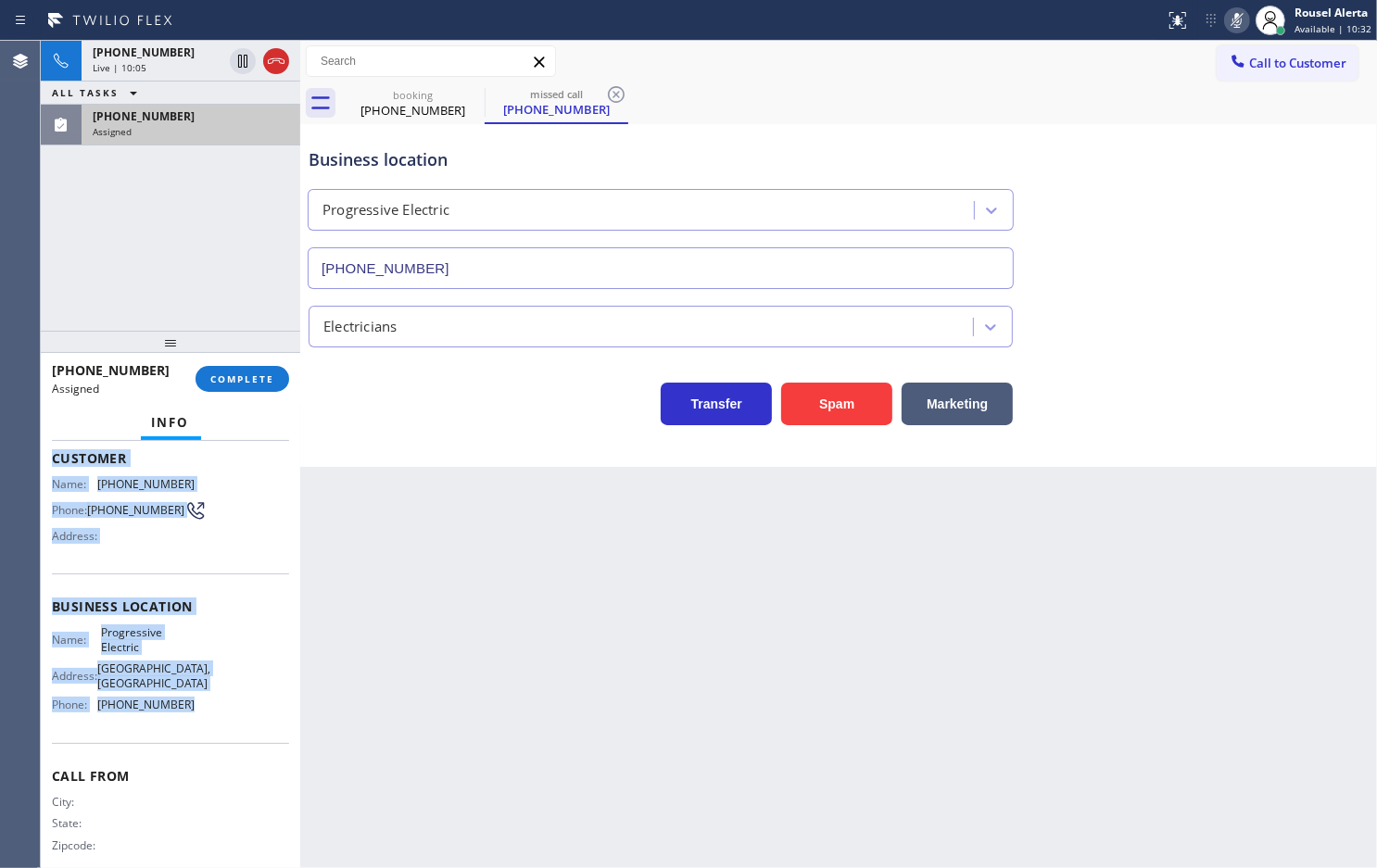
drag, startPoint x: 42, startPoint y: 557, endPoint x: 219, endPoint y: 746, distance: 258.9
click at [219, 746] on div "Context Queue: Electrical Priority: 0 Task Age: Customer Name: [PHONE_NUMBER] P…" at bounding box center [170, 654] width 260 height 427
click at [228, 370] on button "COMPLETE" at bounding box center [242, 378] width 93 height 26
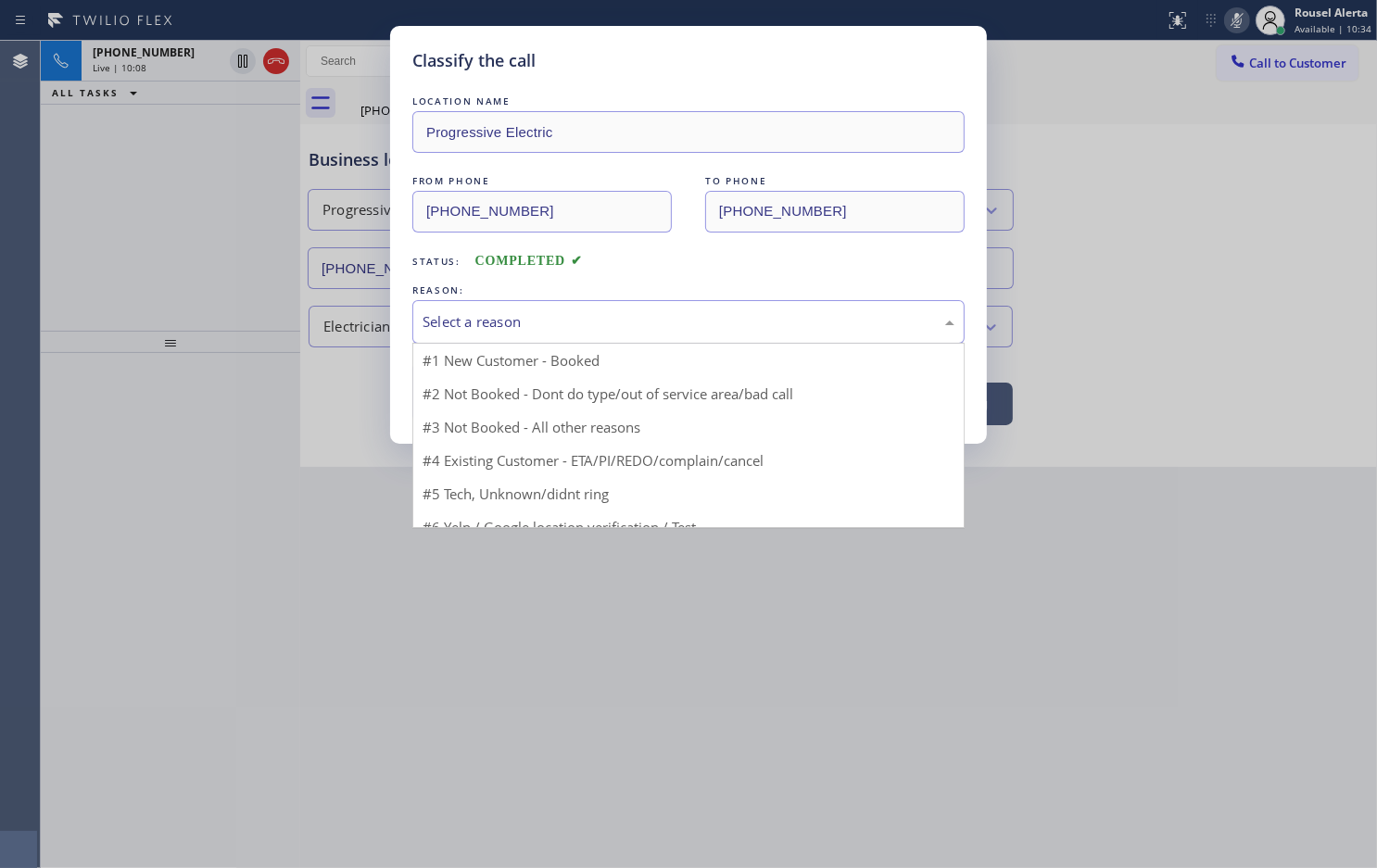
click at [526, 325] on div "Select a reason" at bounding box center [688, 322] width 532 height 21
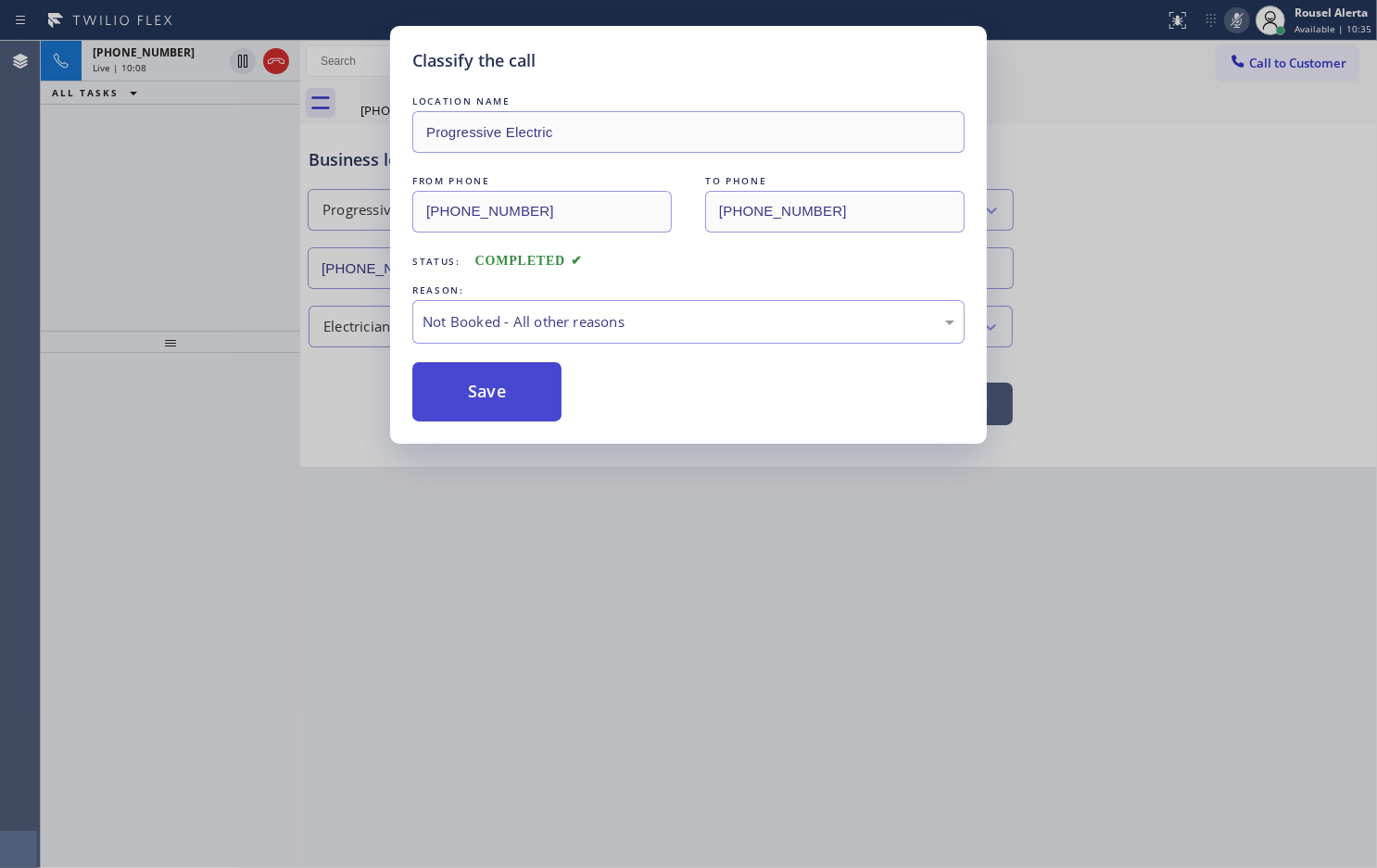
click at [503, 392] on button "Save" at bounding box center [486, 392] width 149 height 59
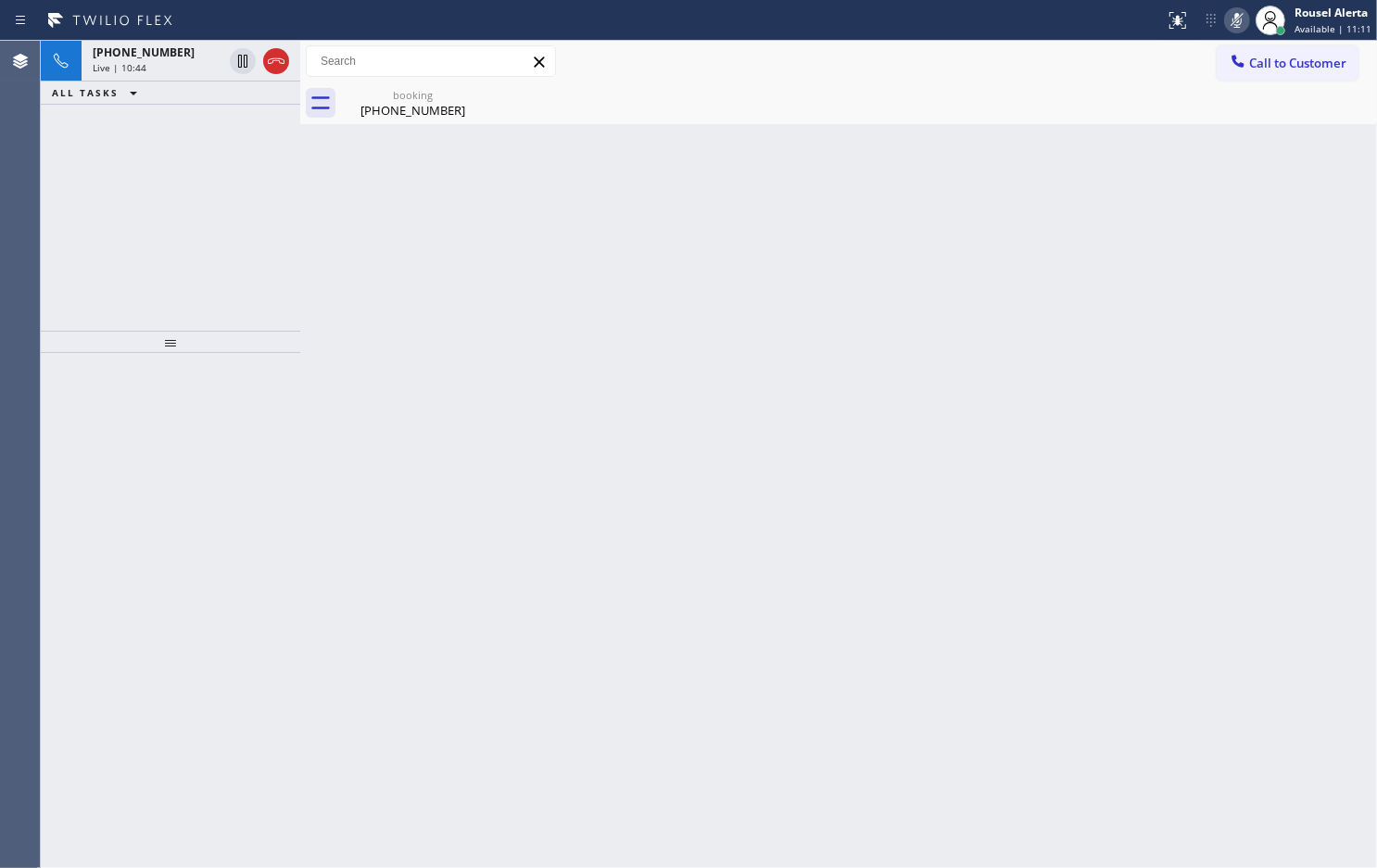
click at [1242, 15] on icon at bounding box center [1238, 19] width 10 height 15
click at [1053, 81] on div "Call to Customer Outbound call Location [GEOGRAPHIC_DATA] Repair Your caller id…" at bounding box center [839, 61] width 1077 height 42
click at [1229, 19] on icon at bounding box center [1237, 20] width 22 height 22
click at [444, 109] on div "[PHONE_NUMBER]" at bounding box center [413, 110] width 140 height 17
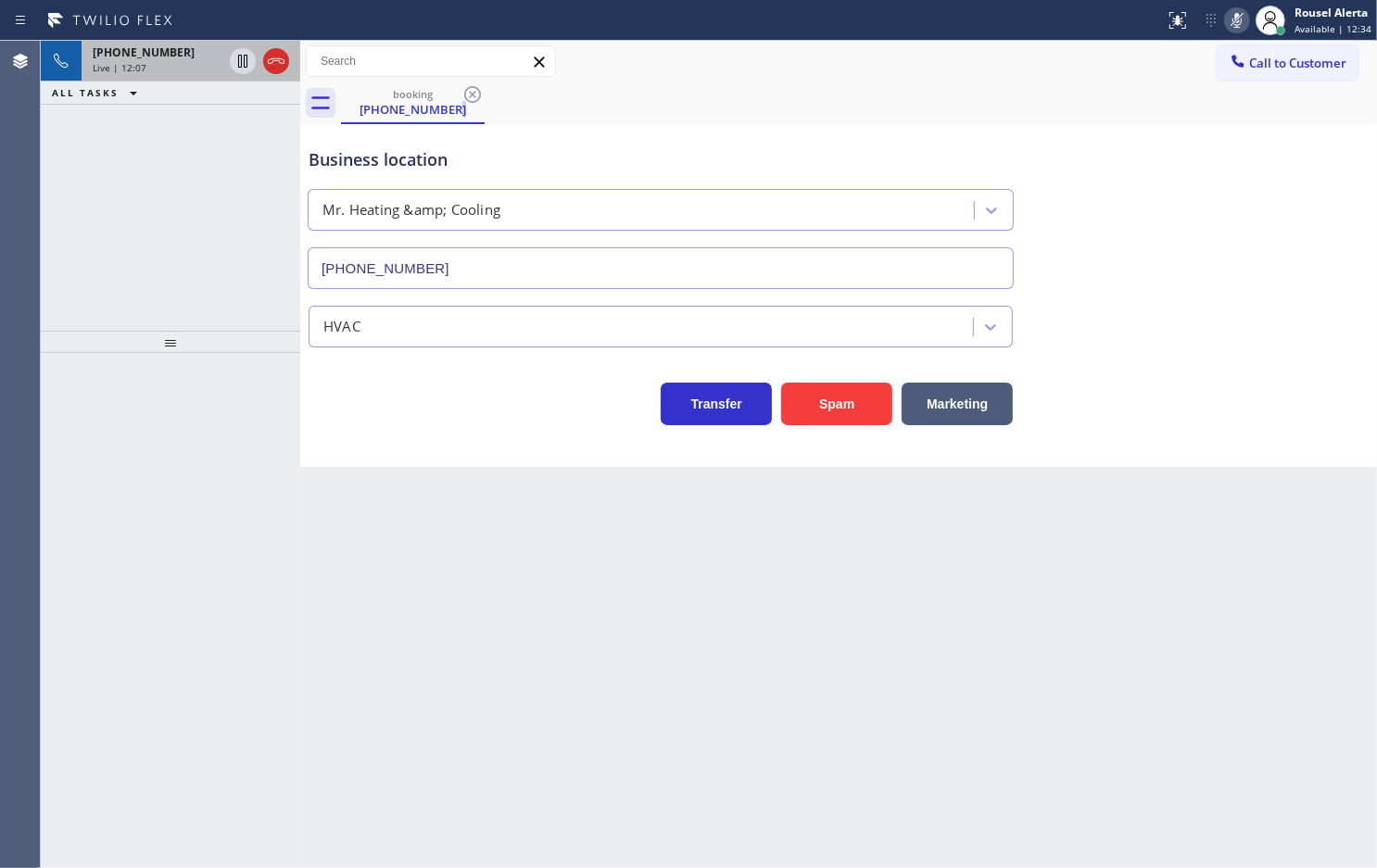
click at [186, 52] on div "[PHONE_NUMBER]" at bounding box center [157, 52] width 129 height 16
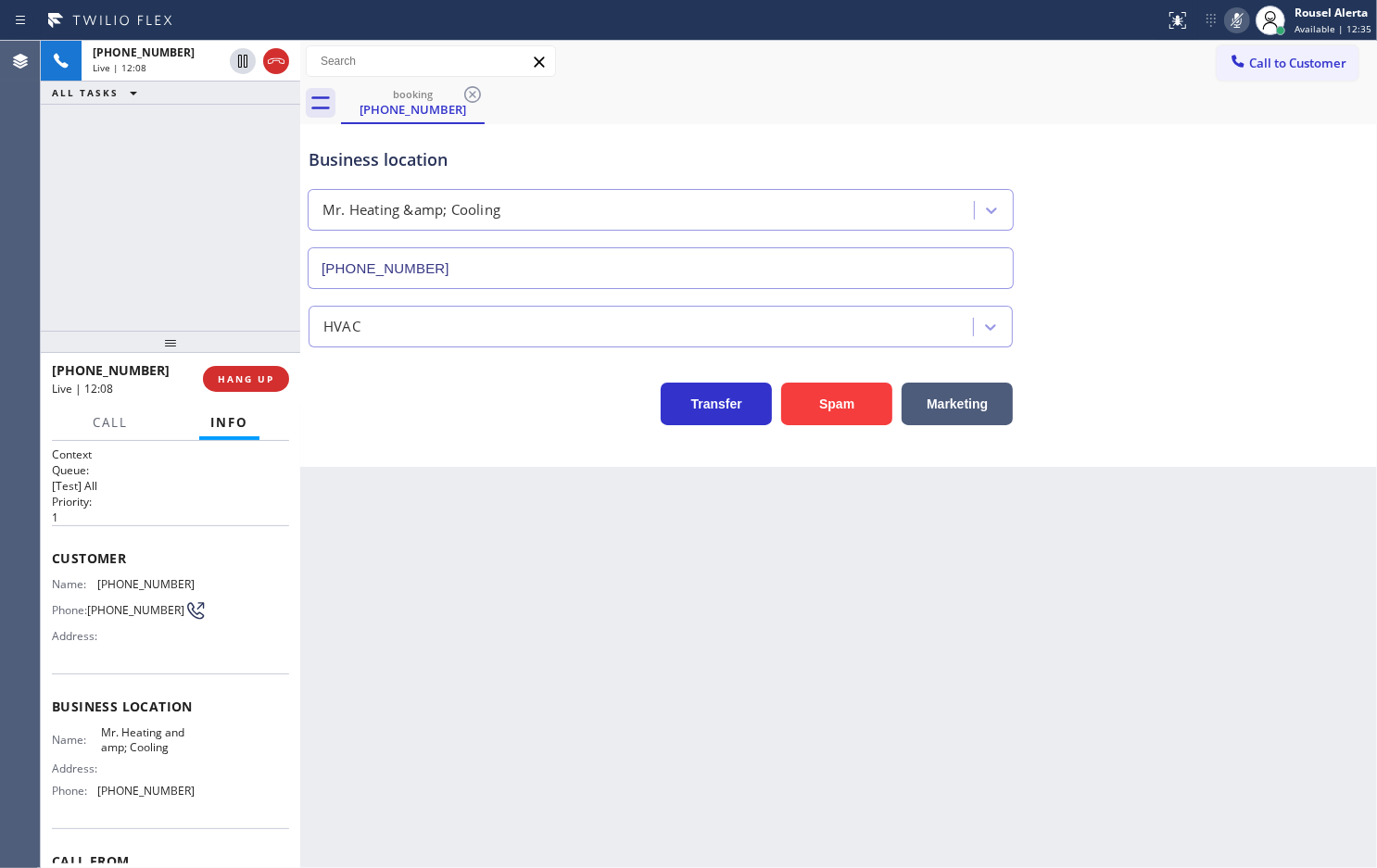
click at [406, 583] on div "Back to Dashboard Change Sender ID Customers Technicians Select a contact Outbo…" at bounding box center [839, 454] width 1077 height 827
click at [191, 188] on div "[PHONE_NUMBER] Live | 12:17 ALL TASKS ALL TASKS ACTIVE TASKS TASKS IN WRAP UP" at bounding box center [170, 186] width 260 height 290
click at [1240, 20] on icon at bounding box center [1238, 19] width 10 height 15
click at [123, 141] on div "[PHONE_NUMBER] Live | 15:08 ALL TASKS ALL TASKS ACTIVE TASKS TASKS IN WRAP UP" at bounding box center [170, 186] width 260 height 290
click at [118, 426] on span "Call" at bounding box center [110, 422] width 35 height 17
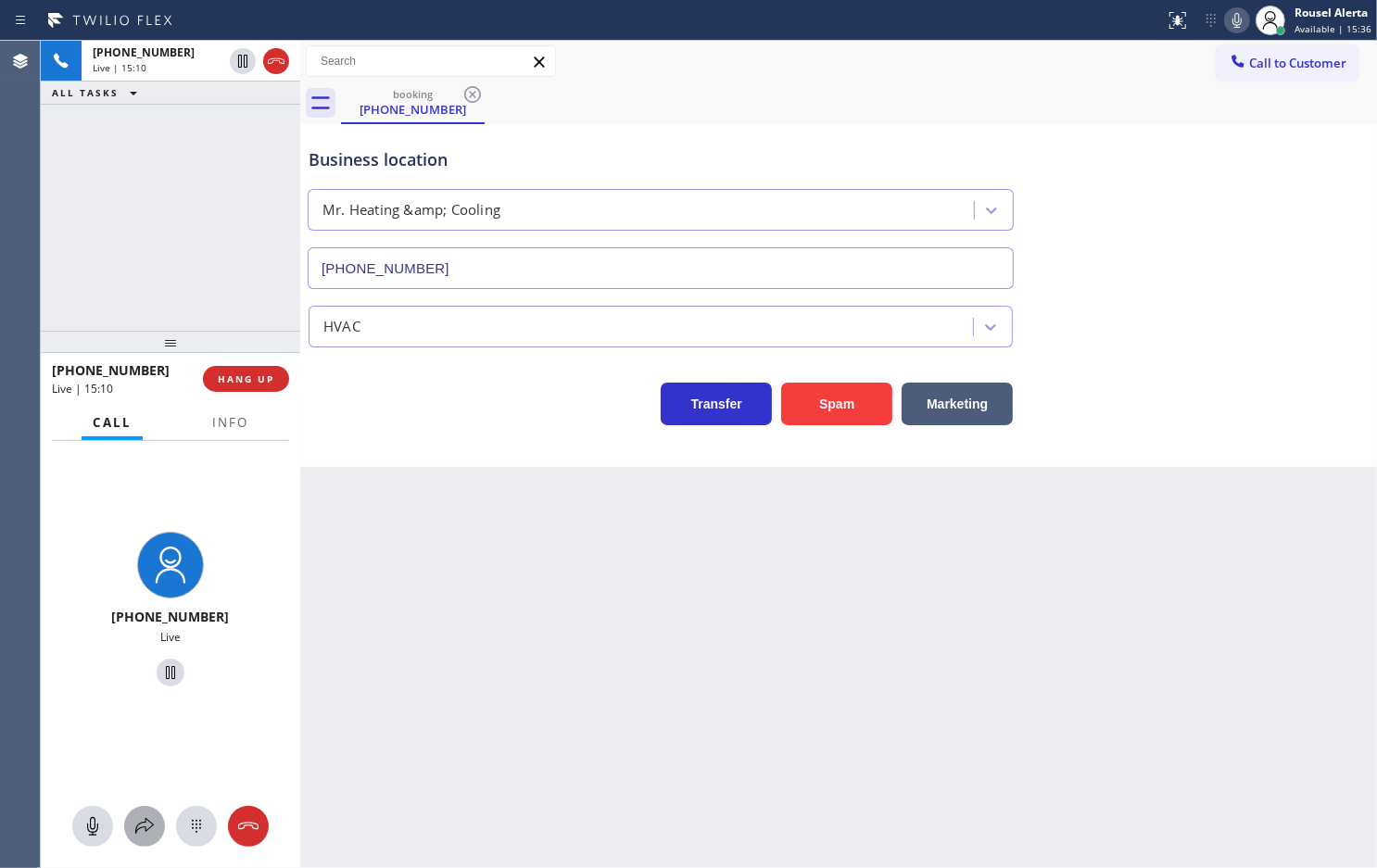
click at [149, 817] on icon at bounding box center [144, 826] width 22 height 22
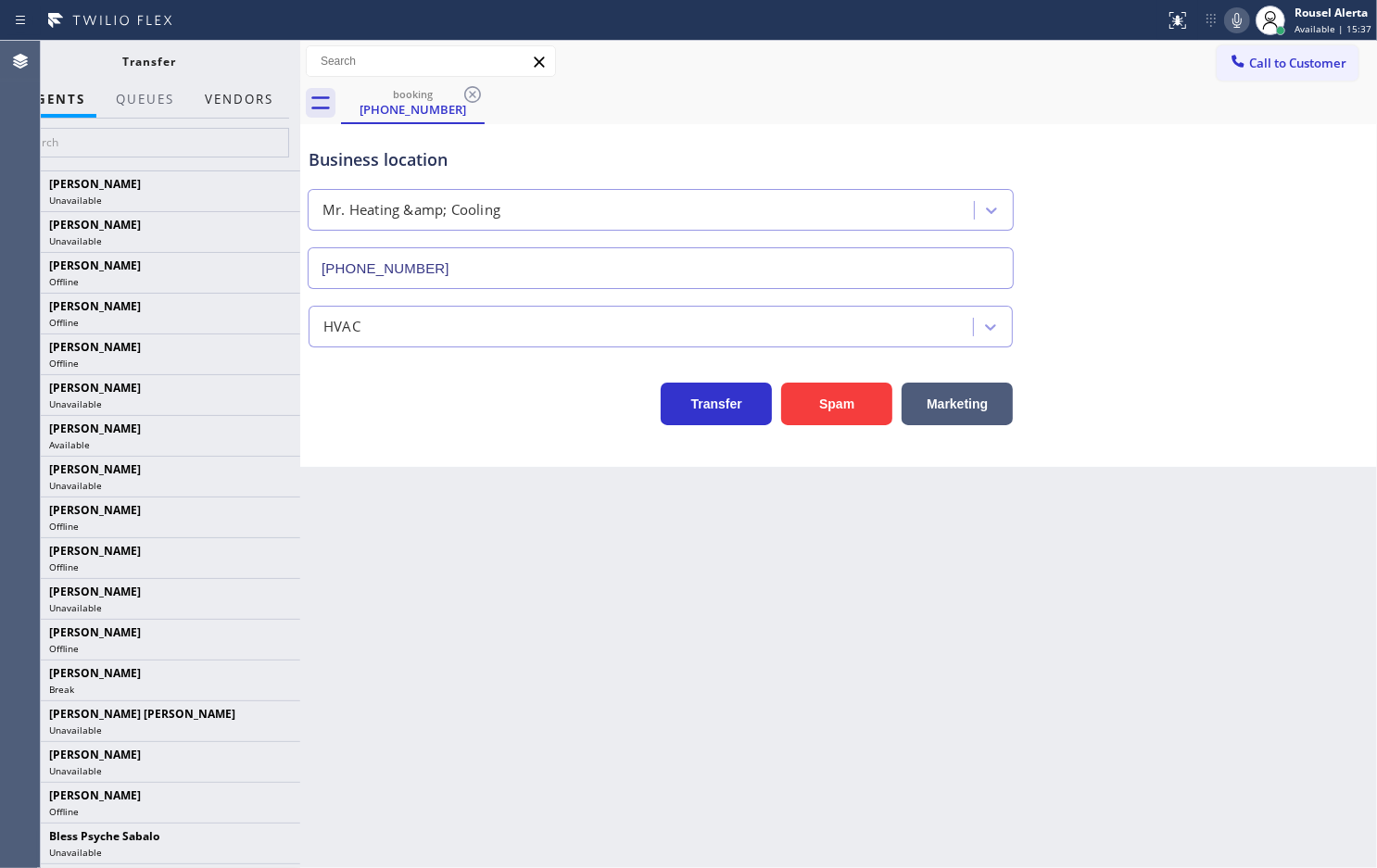
click at [255, 99] on button "Vendors" at bounding box center [238, 99] width 90 height 36
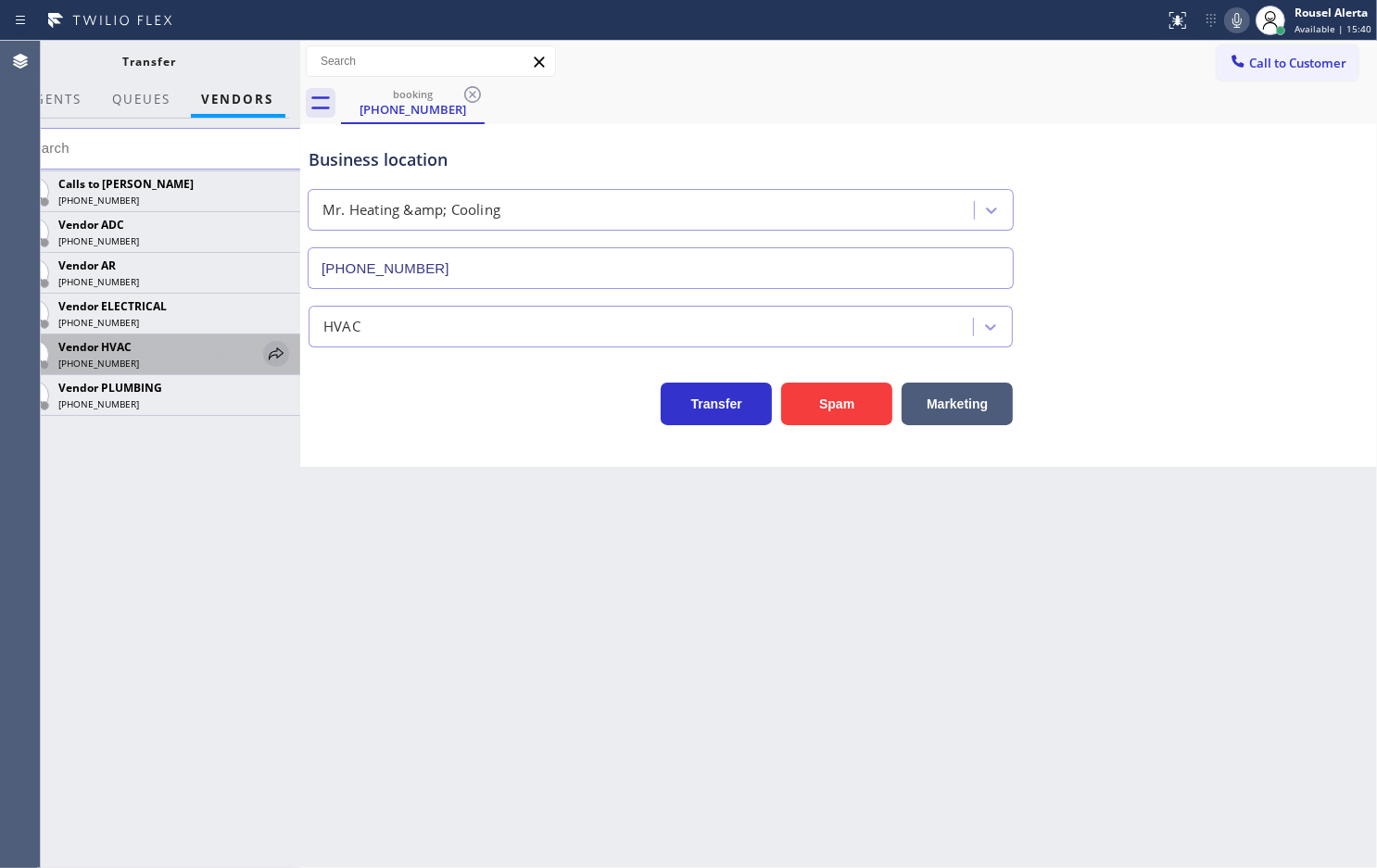
click at [278, 349] on icon at bounding box center [275, 353] width 15 height 12
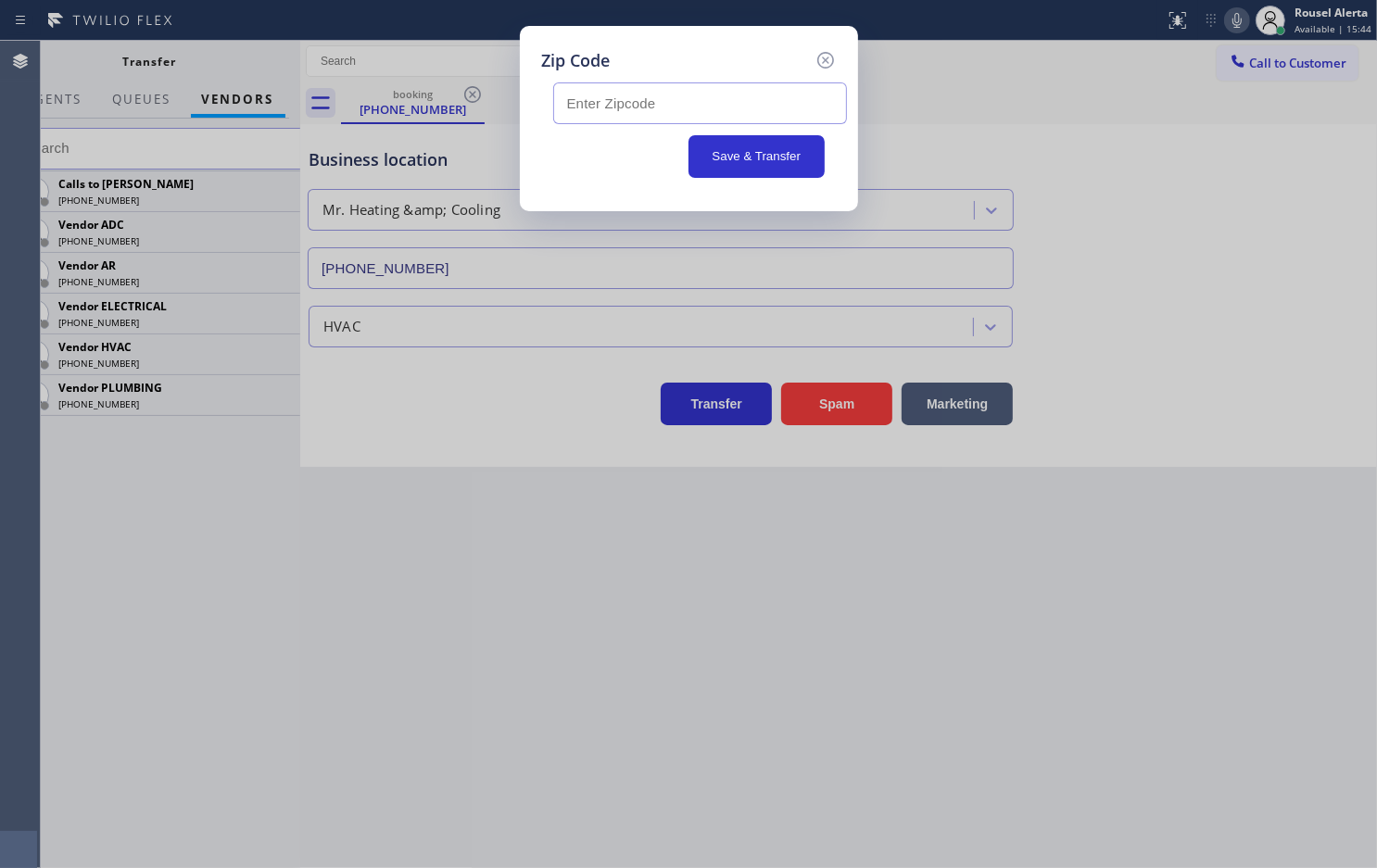
click at [724, 100] on input "text" at bounding box center [700, 103] width 294 height 42
paste input "90062"
type input "90062"
click at [737, 162] on button "Save & Transfer" at bounding box center [757, 156] width 136 height 43
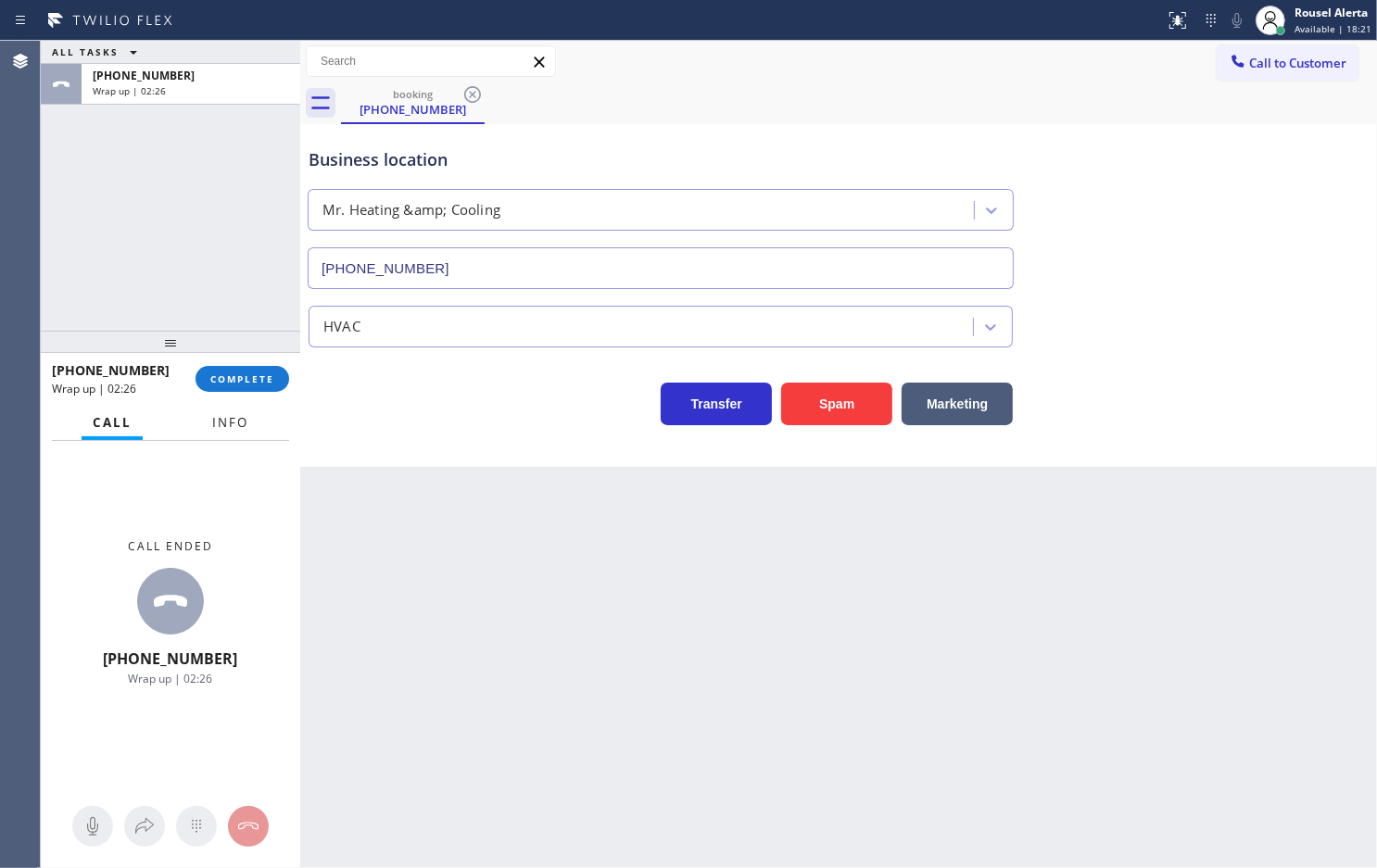
click at [206, 413] on button "Info" at bounding box center [230, 423] width 58 height 36
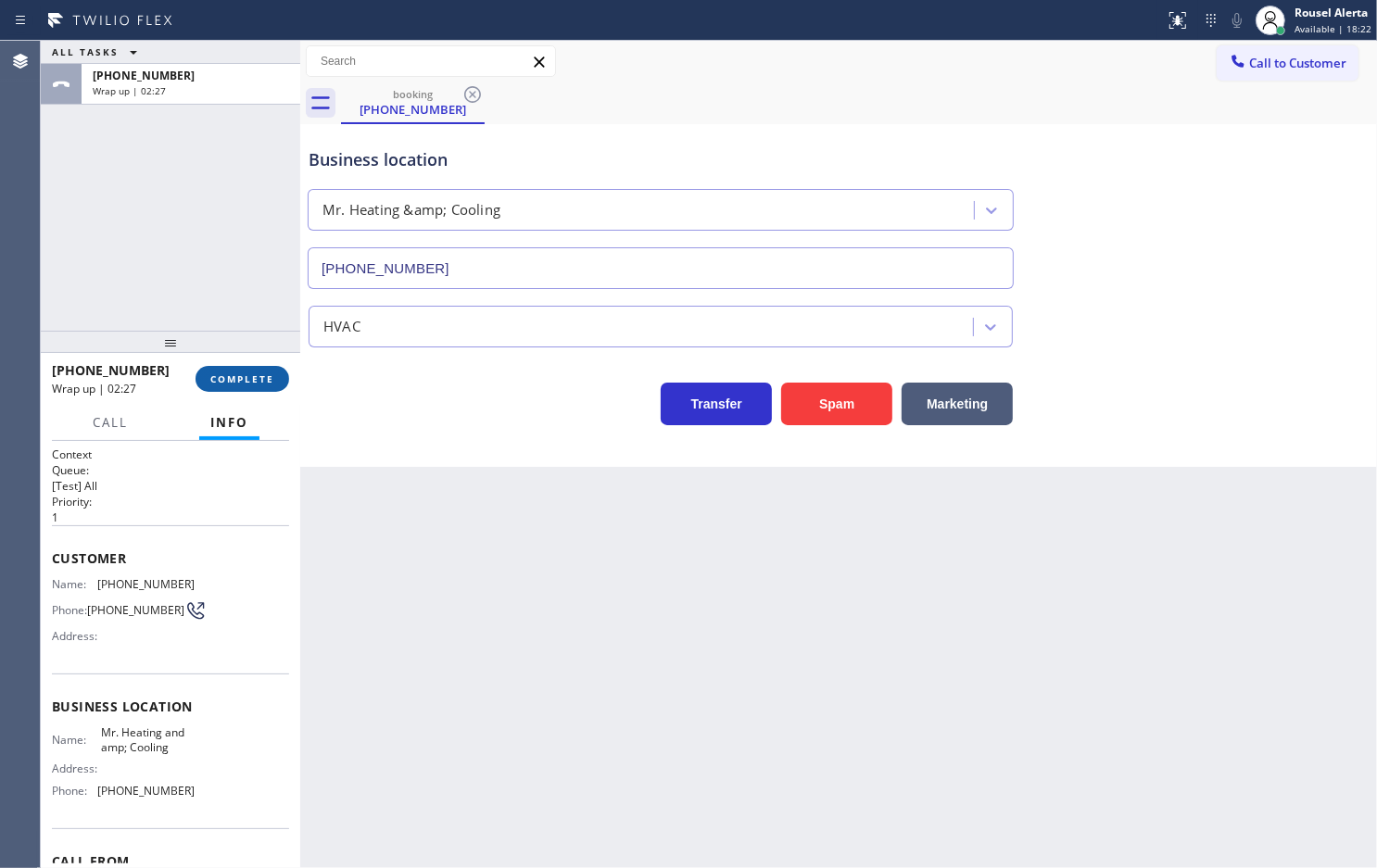
click at [209, 390] on button "COMPLETE" at bounding box center [242, 378] width 93 height 26
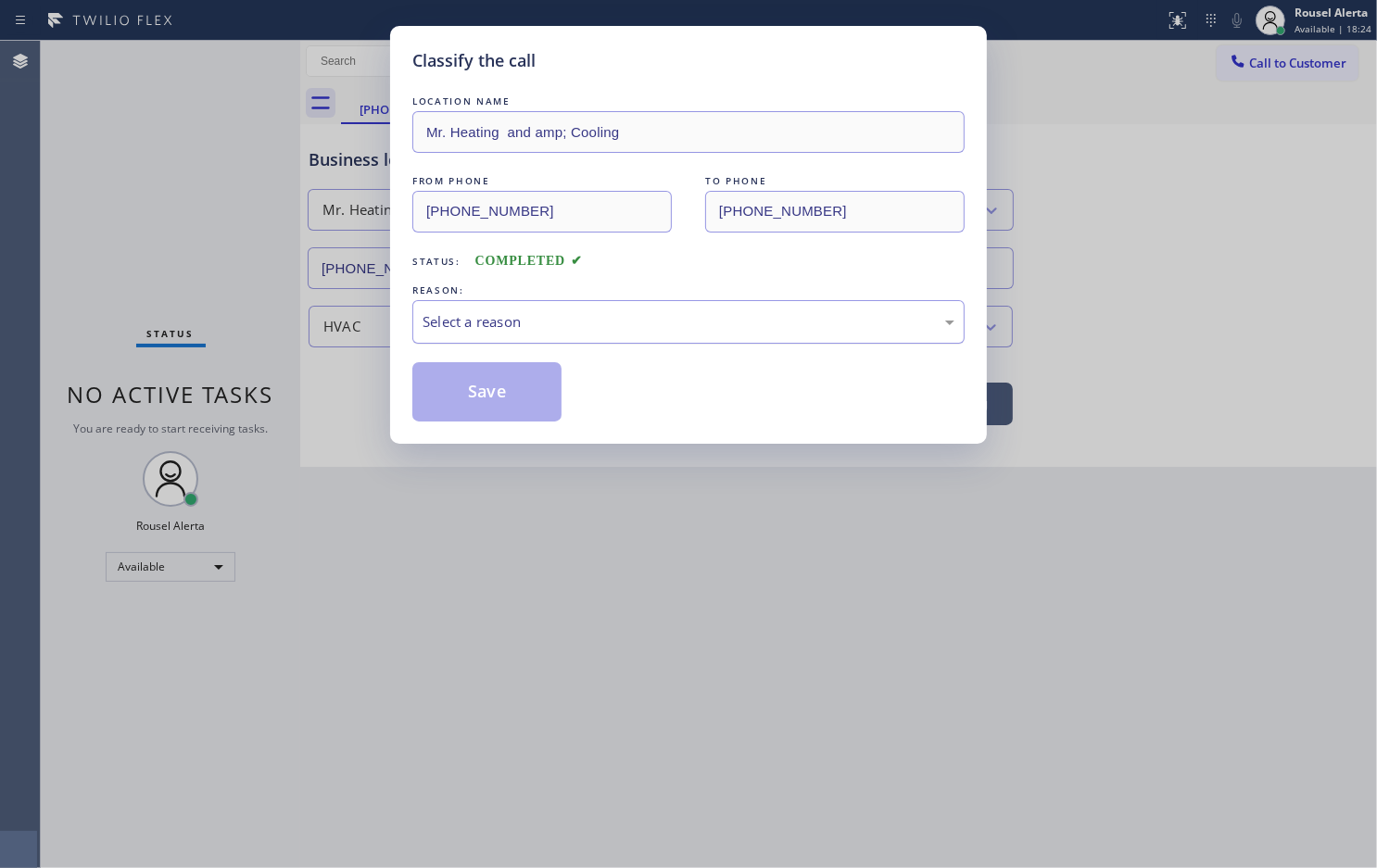
click at [580, 341] on div "Select a reason" at bounding box center [688, 322] width 552 height 44
click at [583, 316] on div "Existing Customer - ETA/PI/REDO/complain/cancel" at bounding box center [688, 322] width 532 height 21
click at [529, 391] on button "Save" at bounding box center [486, 392] width 149 height 59
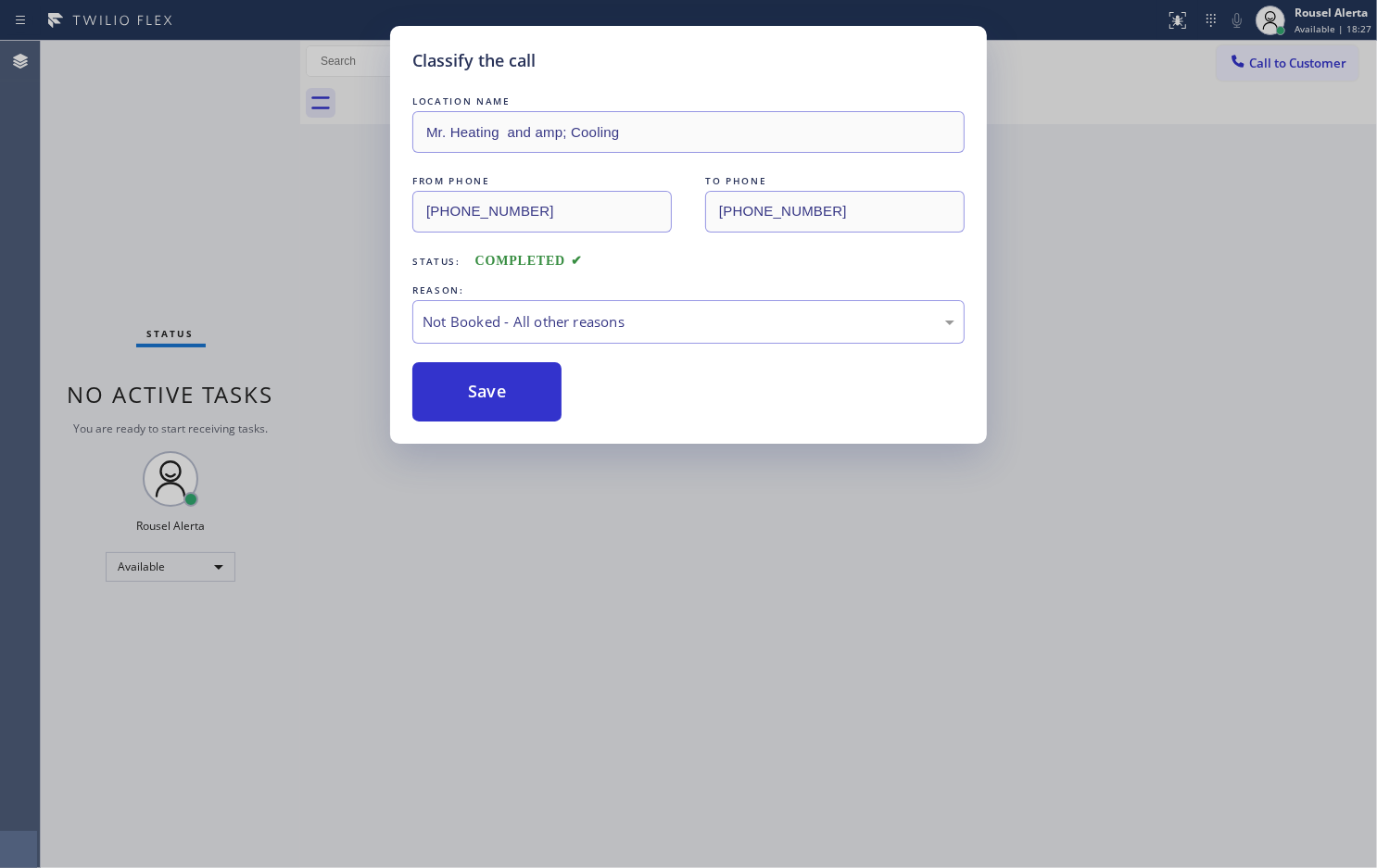
drag, startPoint x: 167, startPoint y: 168, endPoint x: 130, endPoint y: 11, distance: 161.3
click at [165, 167] on div "Classify the call LOCATION NAME Mr. Heating and amp; Cooling FROM PHONE [PHONE_…" at bounding box center [688, 434] width 1377 height 868
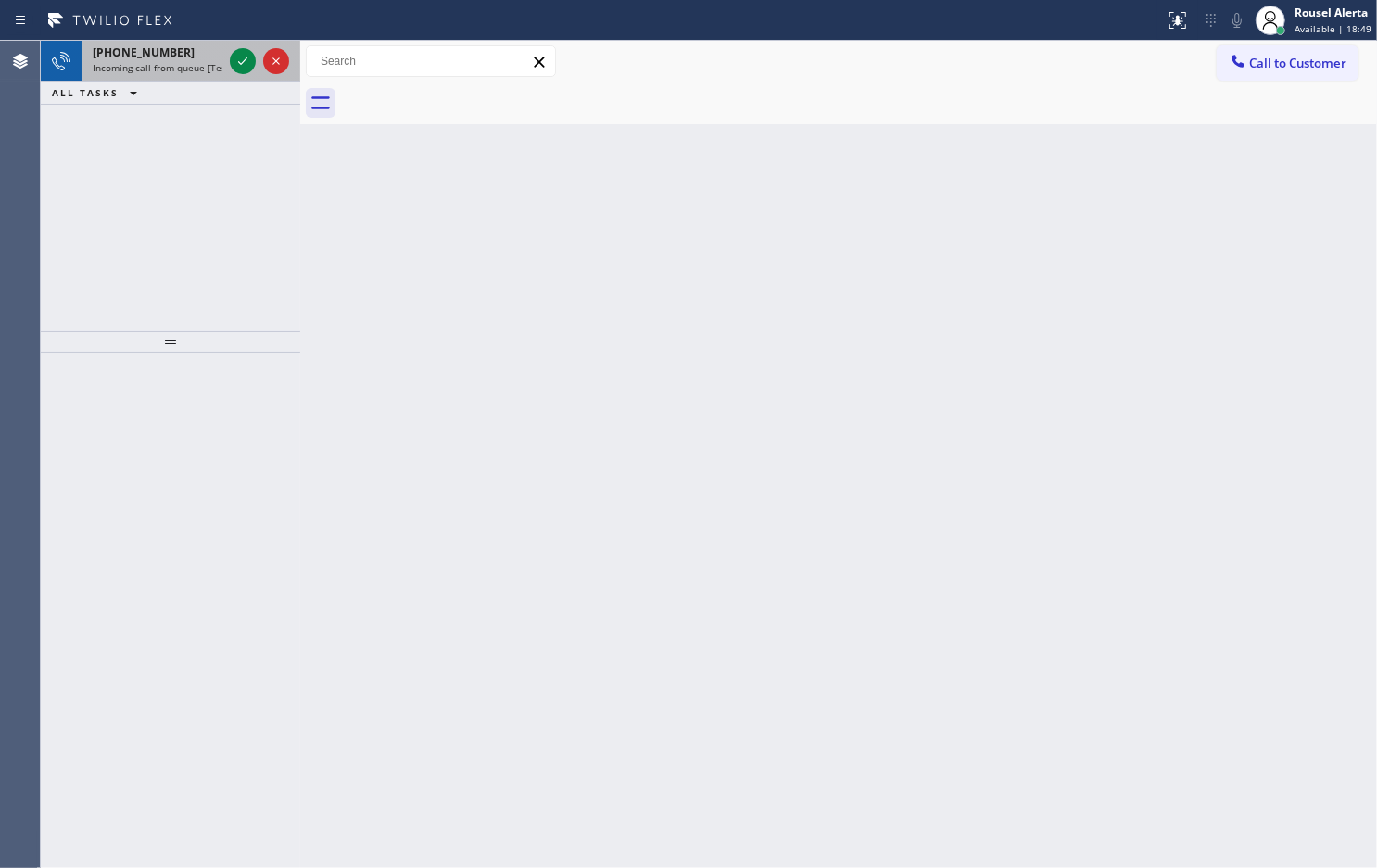
click at [181, 61] on span "Incoming call from queue [Test] All" at bounding box center [169, 67] width 154 height 13
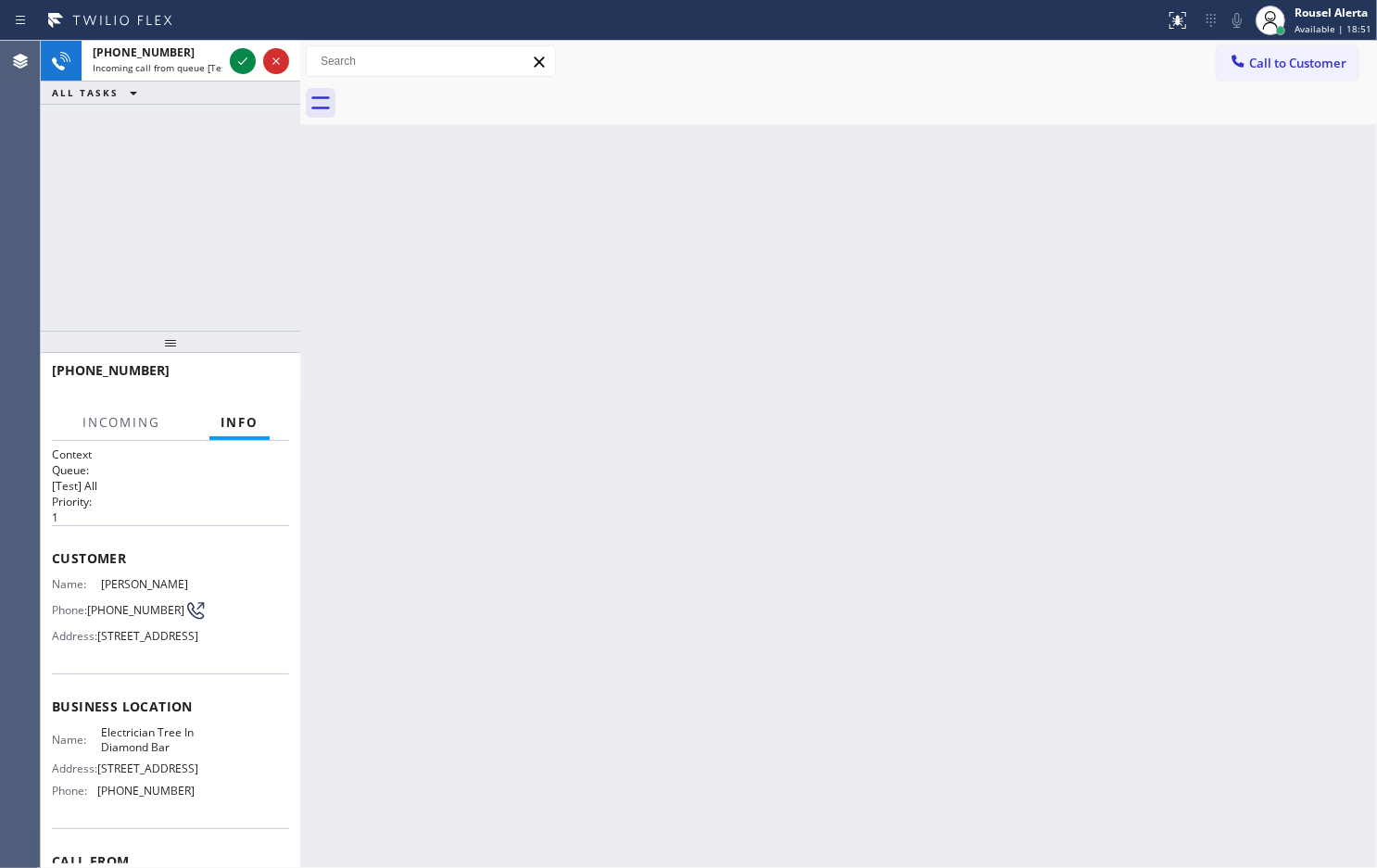
click at [451, 521] on div "Back to Dashboard Change Sender ID Customers Technicians Select a contact Outbo…" at bounding box center [839, 454] width 1077 height 827
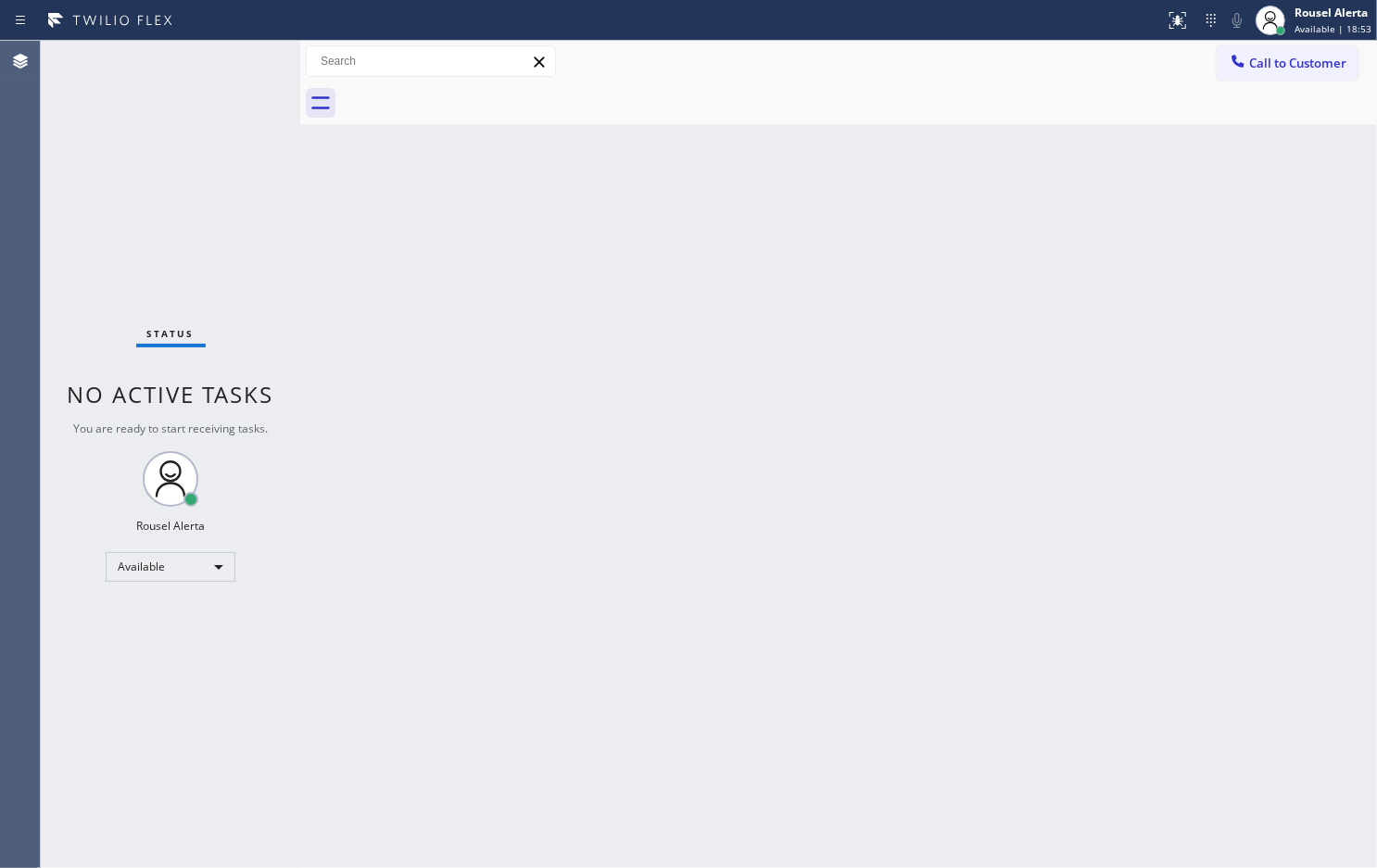
click at [565, 378] on div "Back to Dashboard Change Sender ID Customers Technicians Select a contact Outbo…" at bounding box center [839, 454] width 1077 height 827
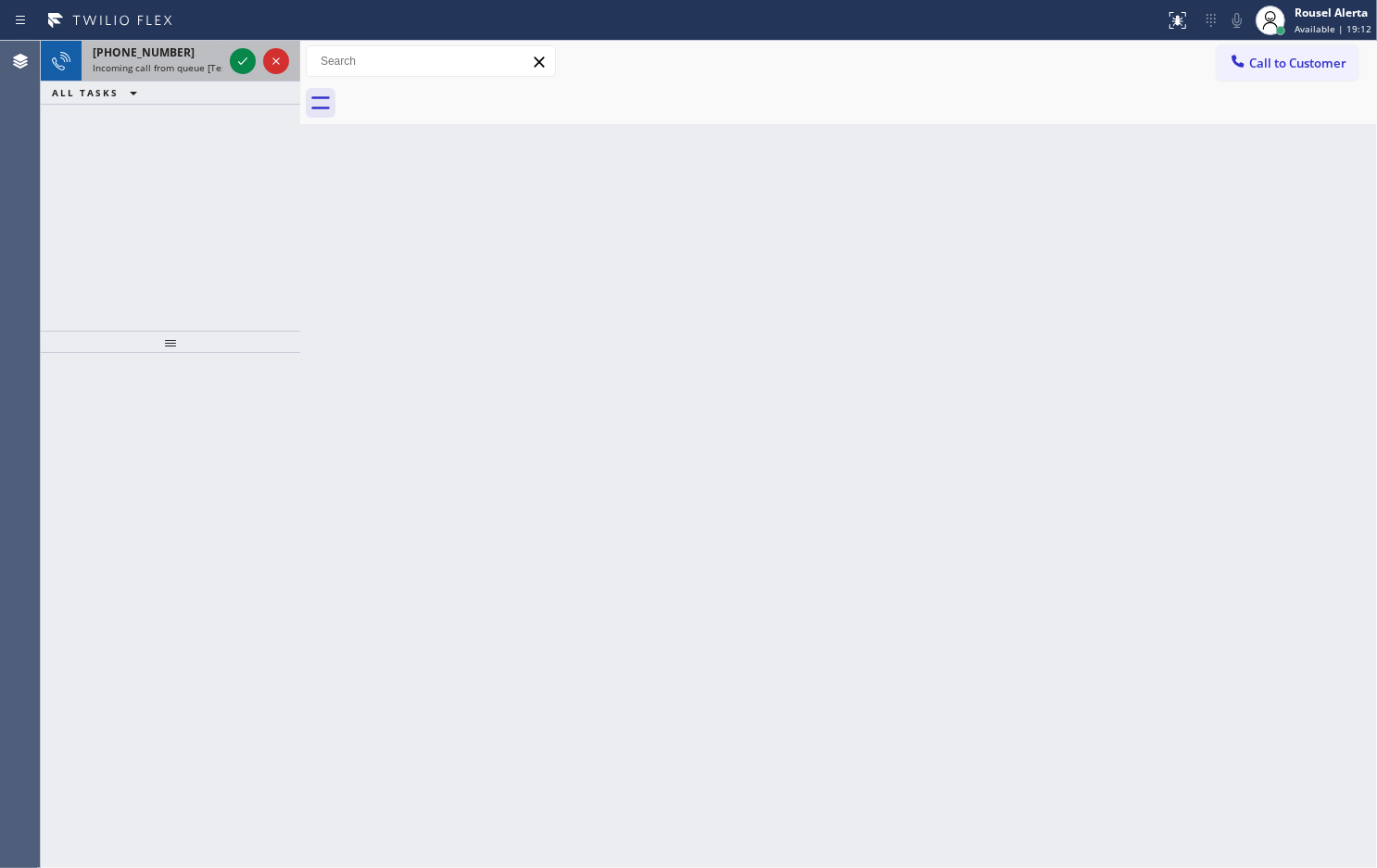
click at [148, 56] on span "[PHONE_NUMBER]" at bounding box center [143, 52] width 102 height 16
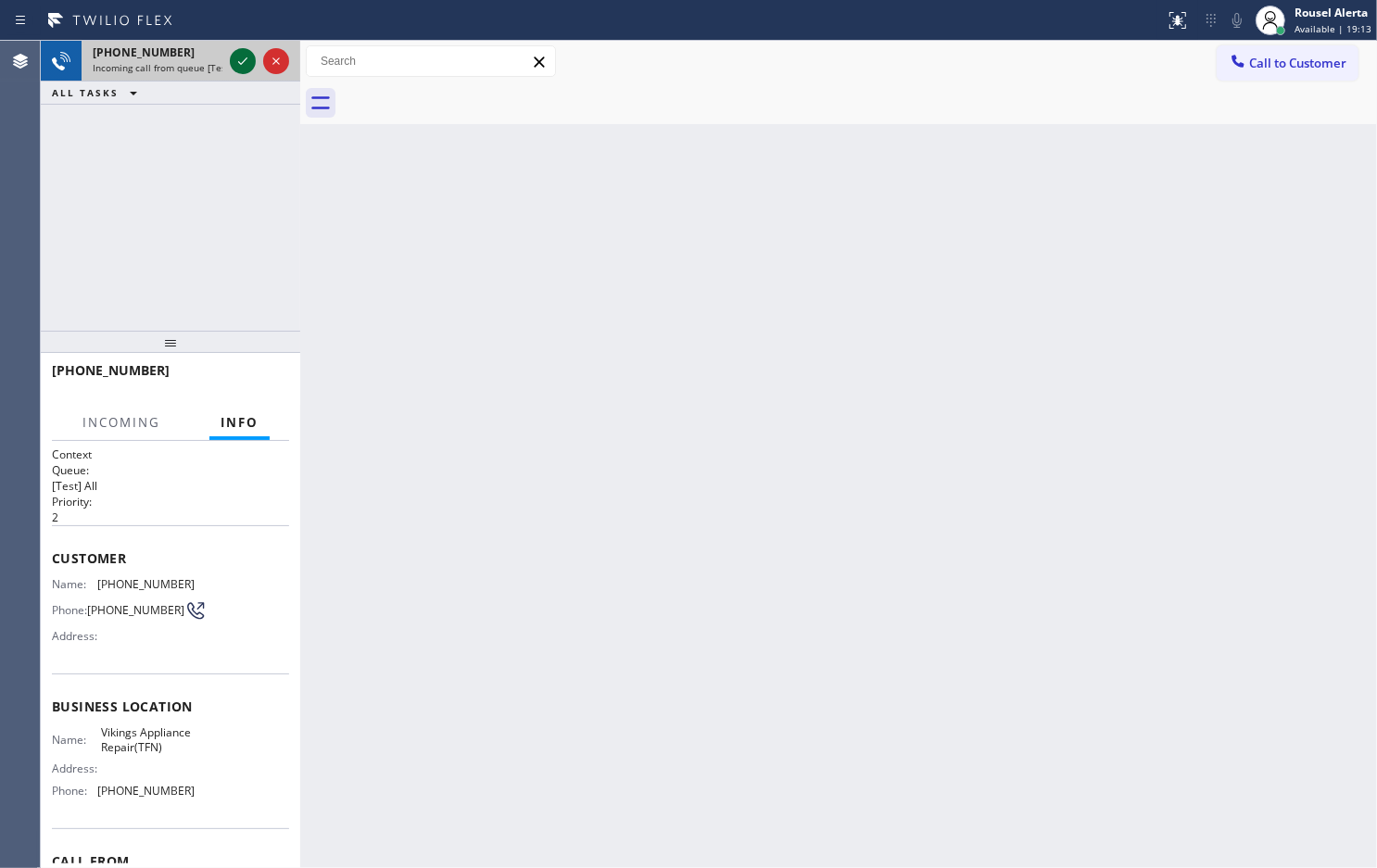
click at [243, 65] on icon at bounding box center [242, 60] width 22 height 22
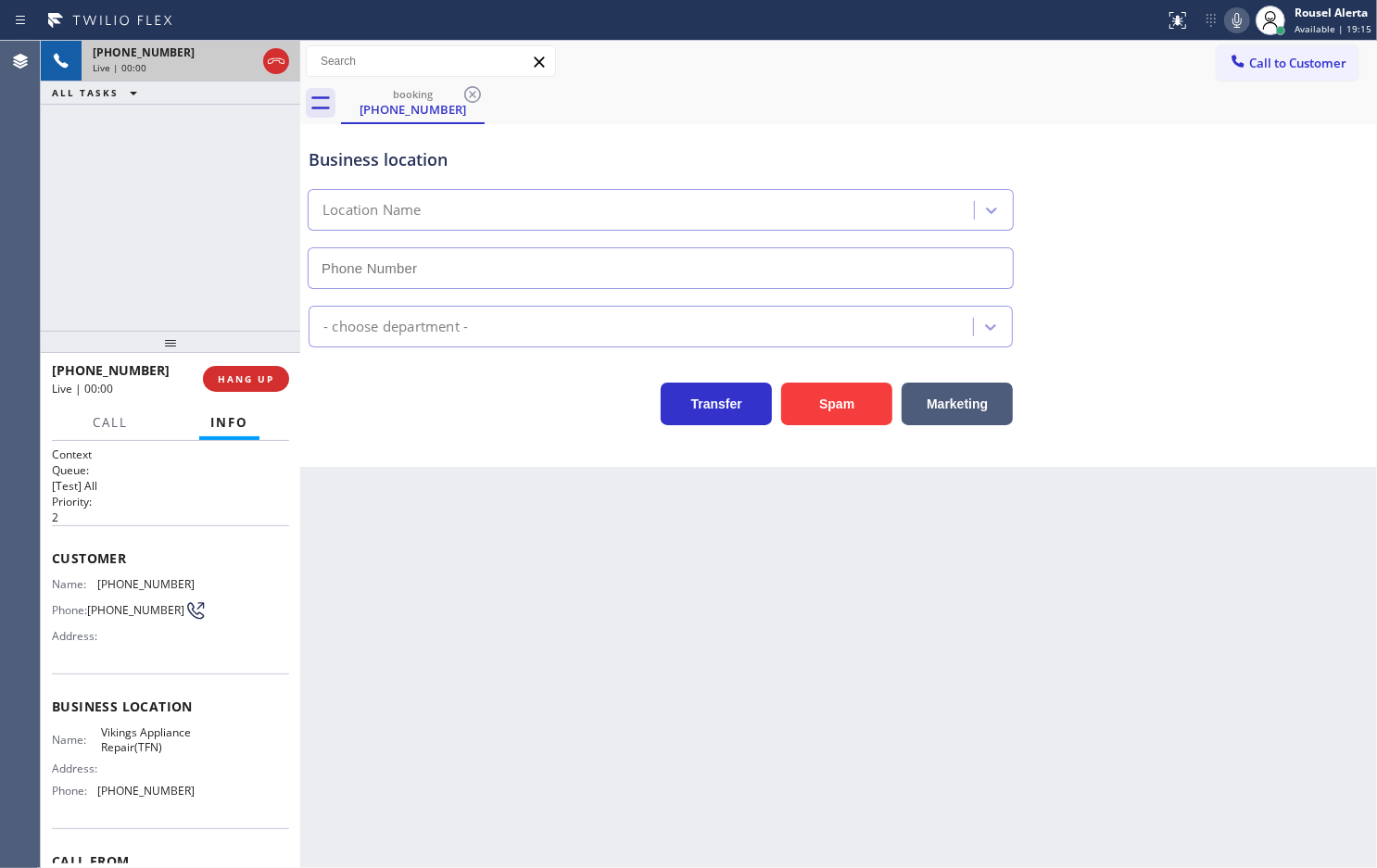
type input "[PHONE_NUMBER]"
click at [821, 403] on button "Spam" at bounding box center [836, 404] width 111 height 43
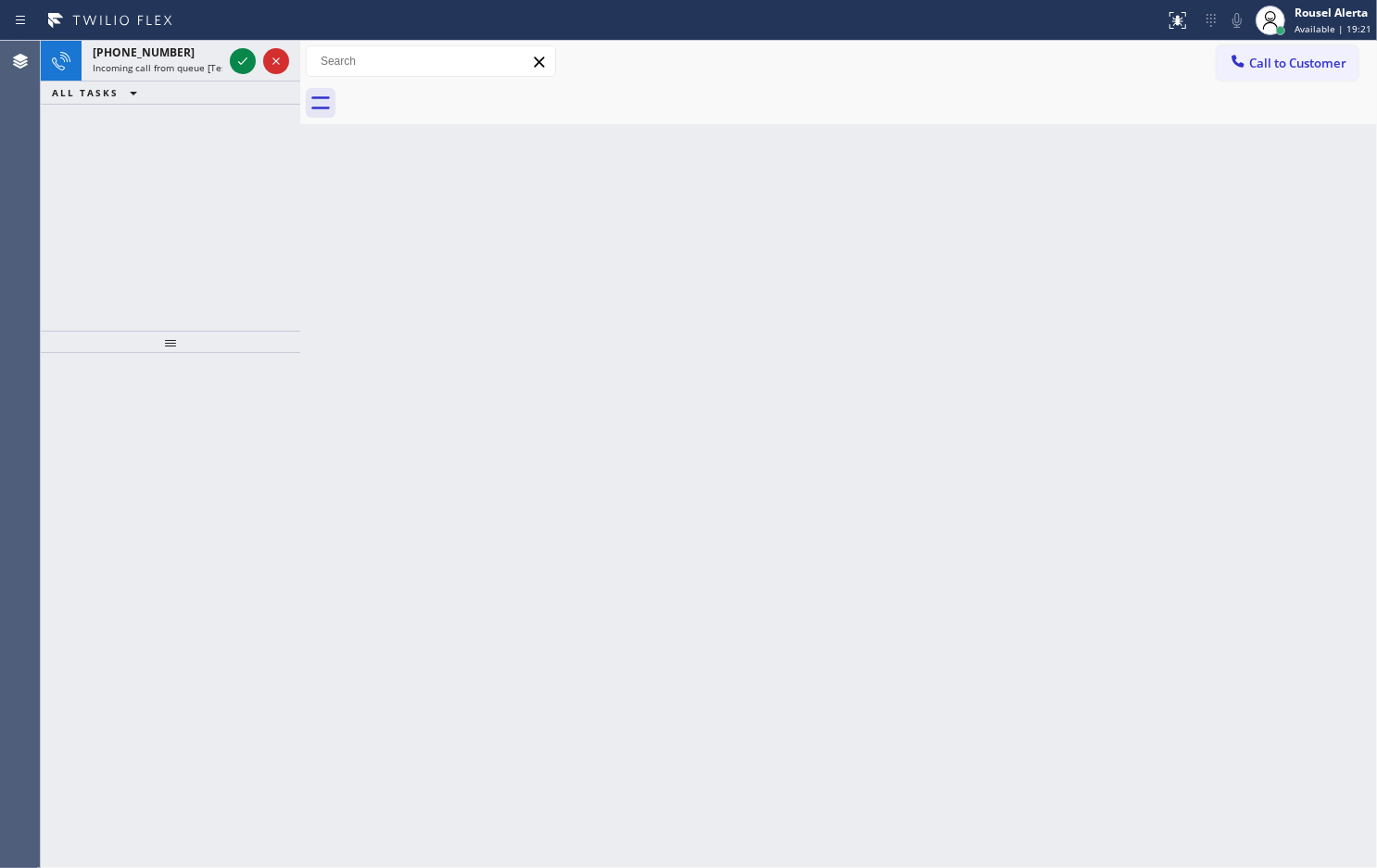
click at [216, 61] on span "Incoming call from queue [Test] All" at bounding box center [169, 67] width 154 height 13
click at [183, 72] on span "Incoming call from queue [Test] All" at bounding box center [169, 67] width 154 height 13
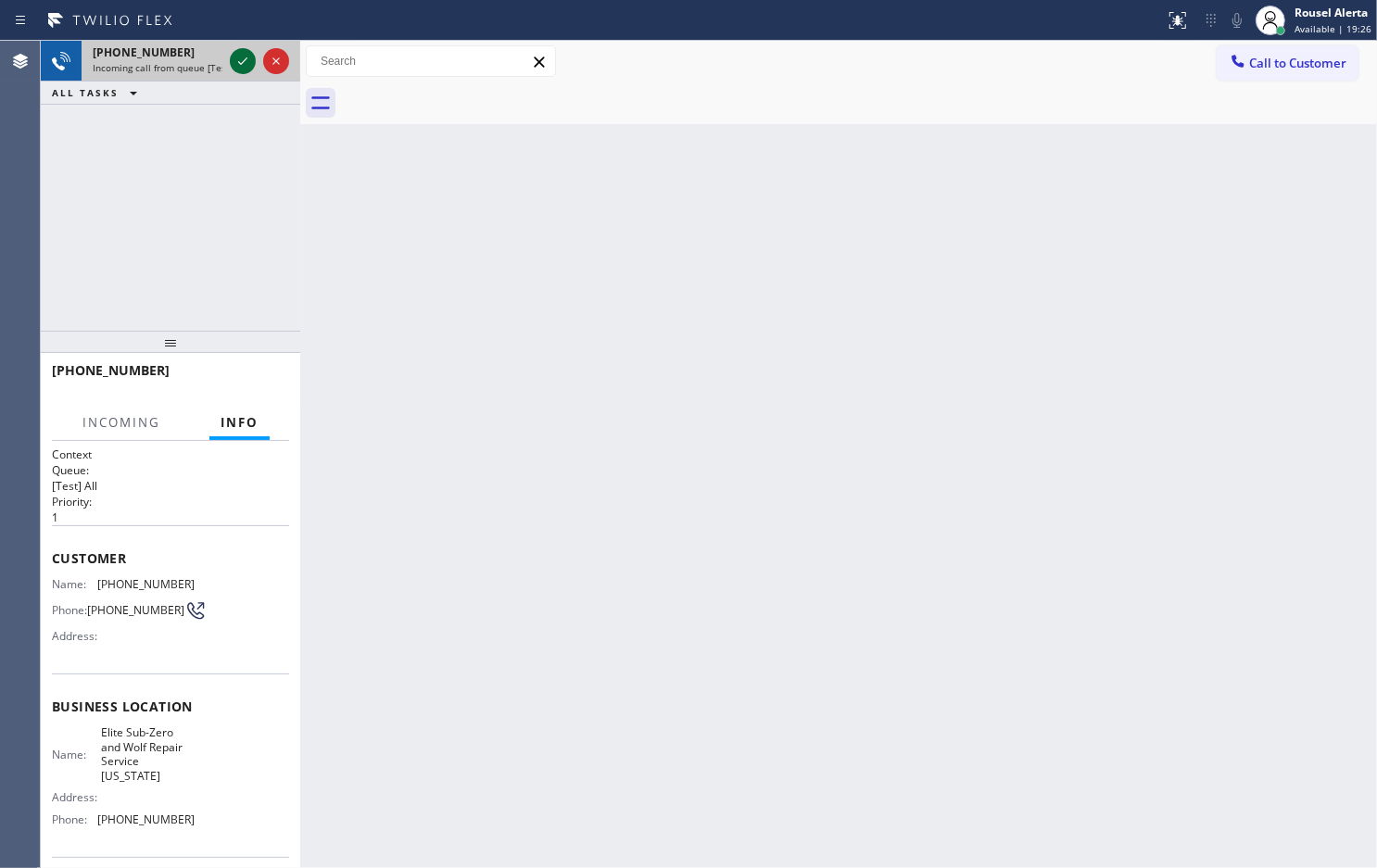
click at [232, 56] on icon at bounding box center [242, 60] width 22 height 22
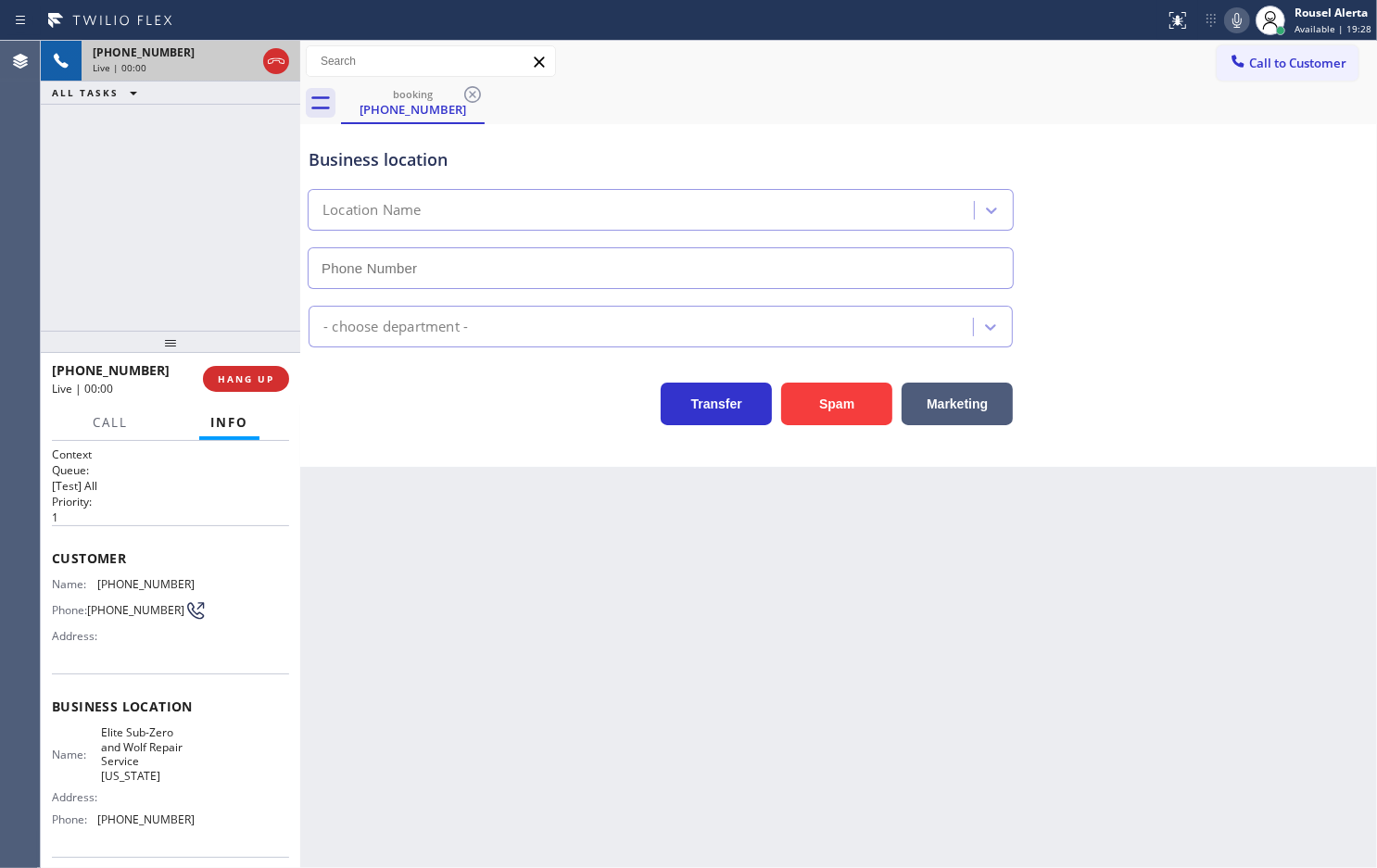
type input "[PHONE_NUMBER]"
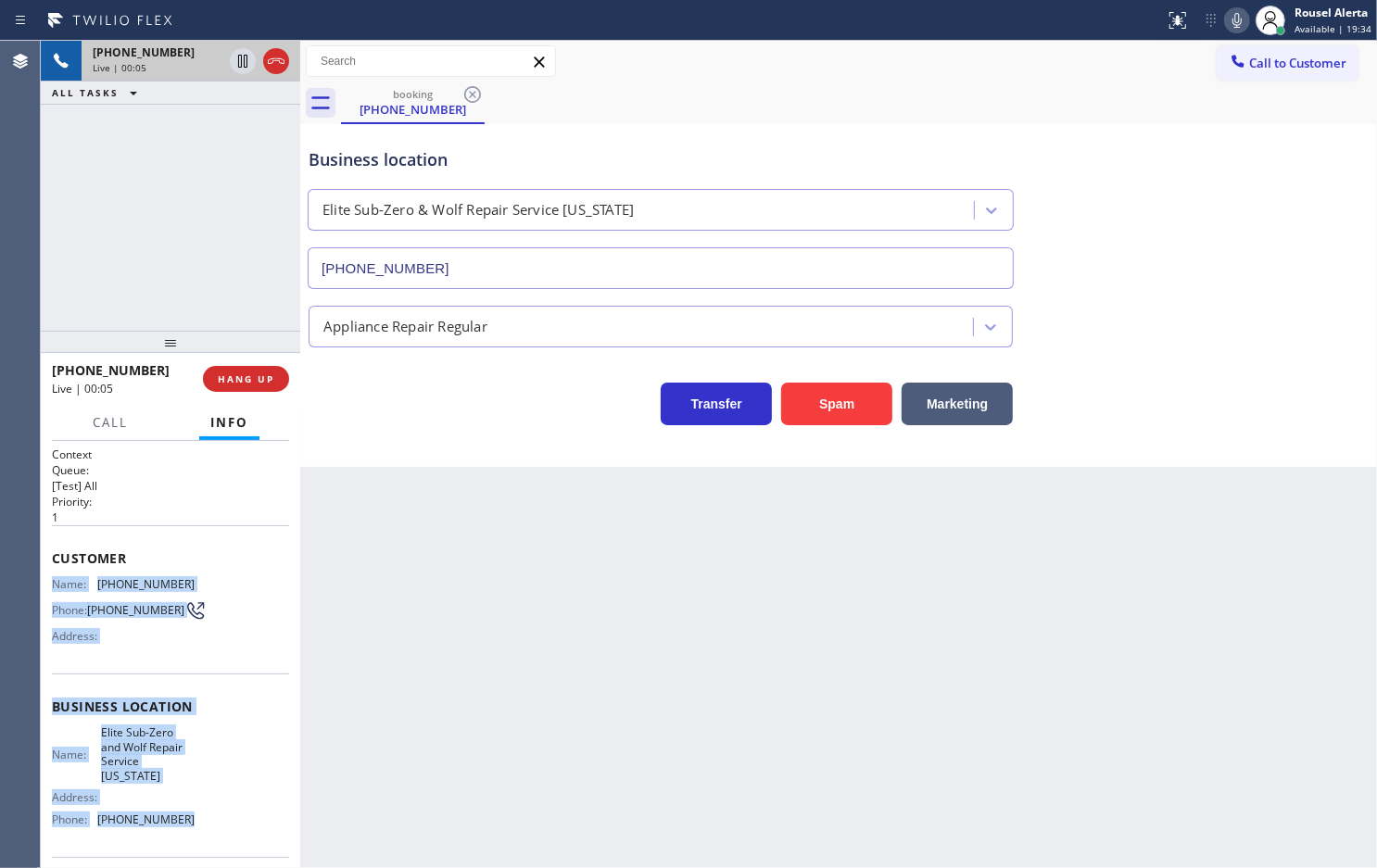
drag, startPoint x: 45, startPoint y: 579, endPoint x: 210, endPoint y: 831, distance: 301.2
click at [210, 831] on div "Context Queue: [Test] All Priority: 1 Customer Name: [PHONE_NUMBER] Phone: [PHO…" at bounding box center [170, 654] width 260 height 427
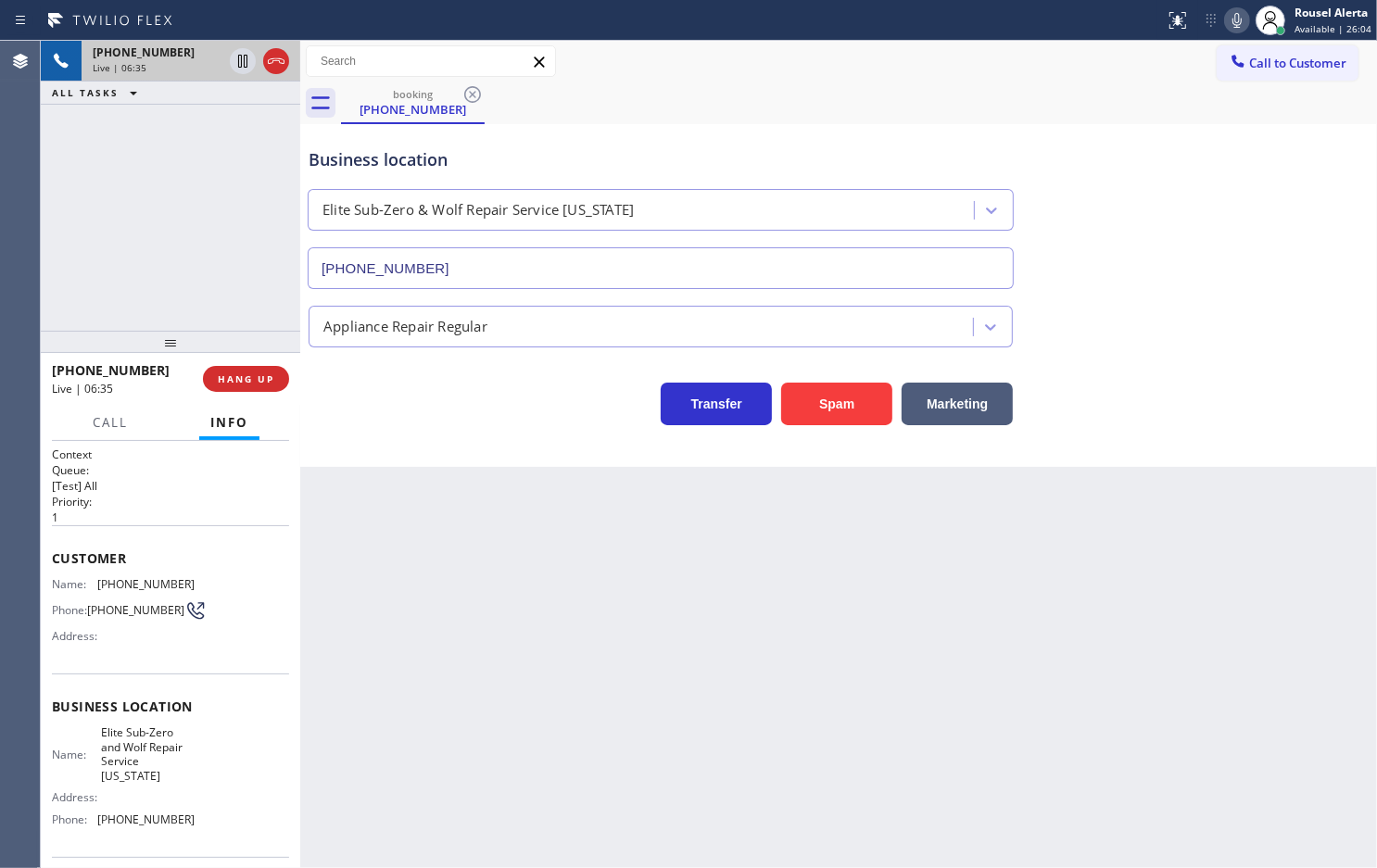
click at [172, 209] on div "[PHONE_NUMBER] Live | 06:35 ALL TASKS ALL TASKS ACTIVE TASKS TASKS IN WRAP UP" at bounding box center [170, 186] width 260 height 290
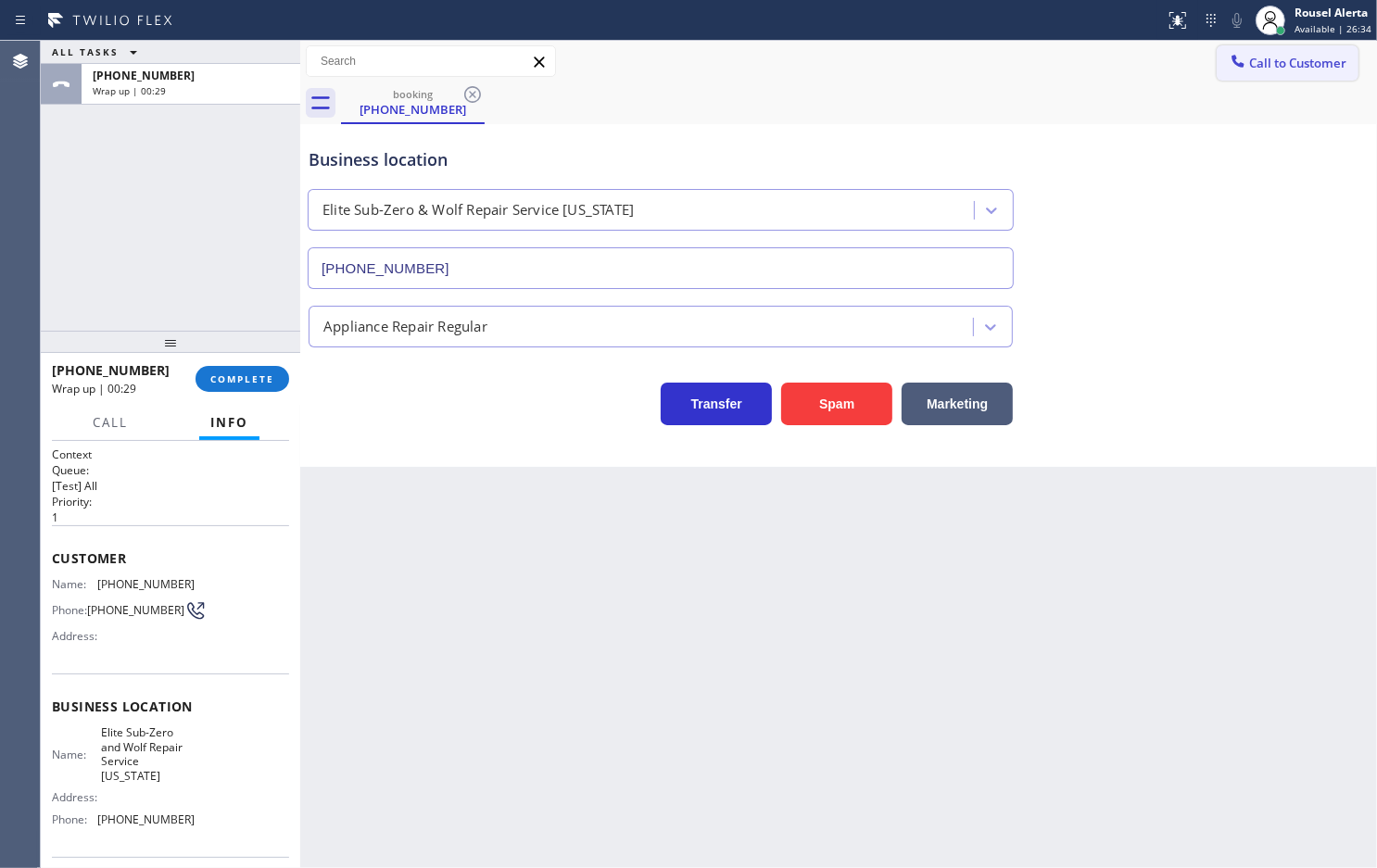
click at [1233, 55] on icon at bounding box center [1238, 60] width 18 height 18
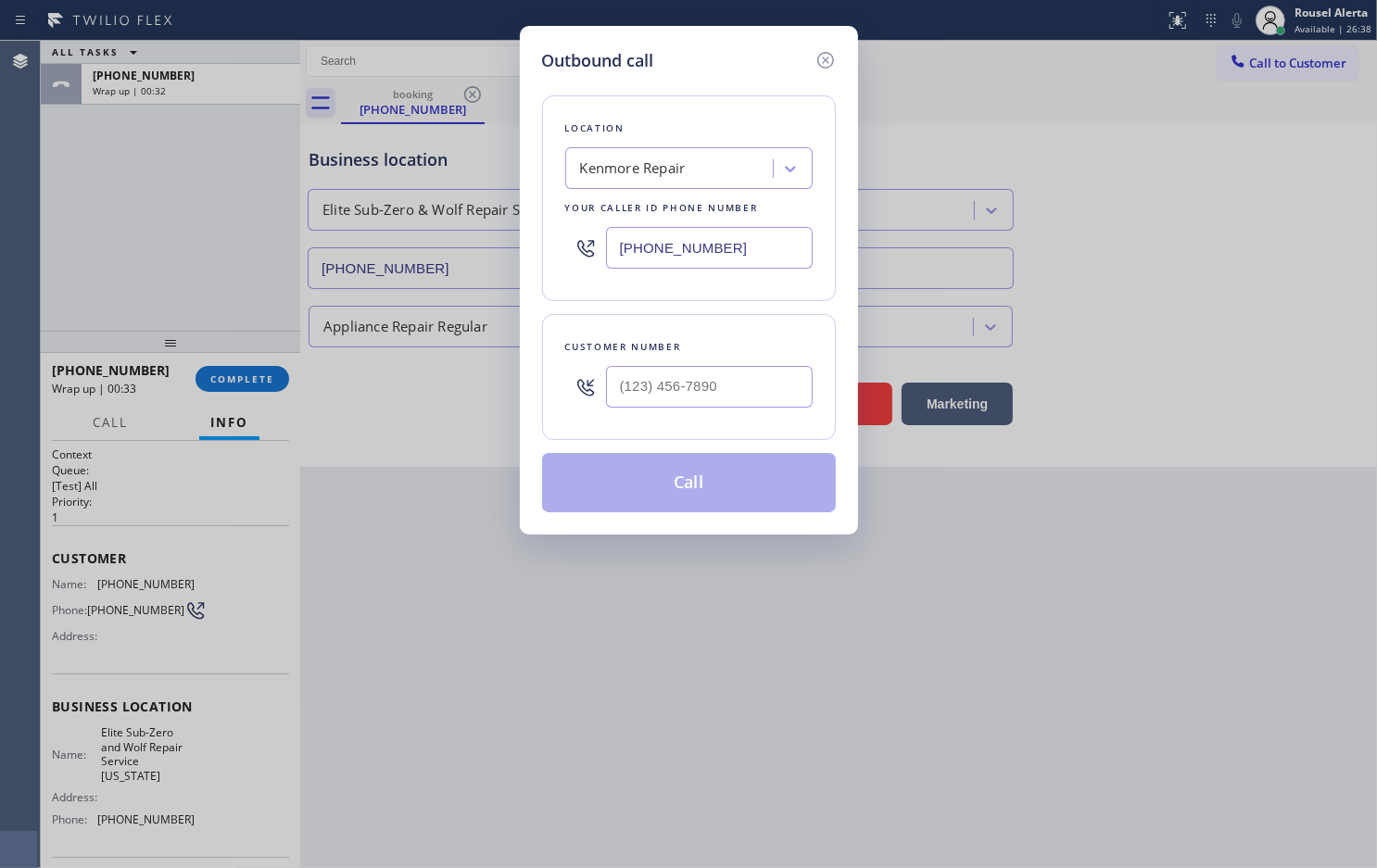
drag, startPoint x: 800, startPoint y: 225, endPoint x: 514, endPoint y: 246, distance: 286.8
click at [514, 246] on div "Outbound call Location [GEOGRAPHIC_DATA] Repair Your caller id phone number [PH…" at bounding box center [688, 434] width 1377 height 868
drag, startPoint x: 798, startPoint y: 266, endPoint x: 544, endPoint y: 226, distance: 257.1
click at [544, 226] on div "Location [GEOGRAPHIC_DATA] Repair Your caller id phone number [PHONE_NUMBER]" at bounding box center [689, 198] width 294 height 206
paste input "917) 920-9568"
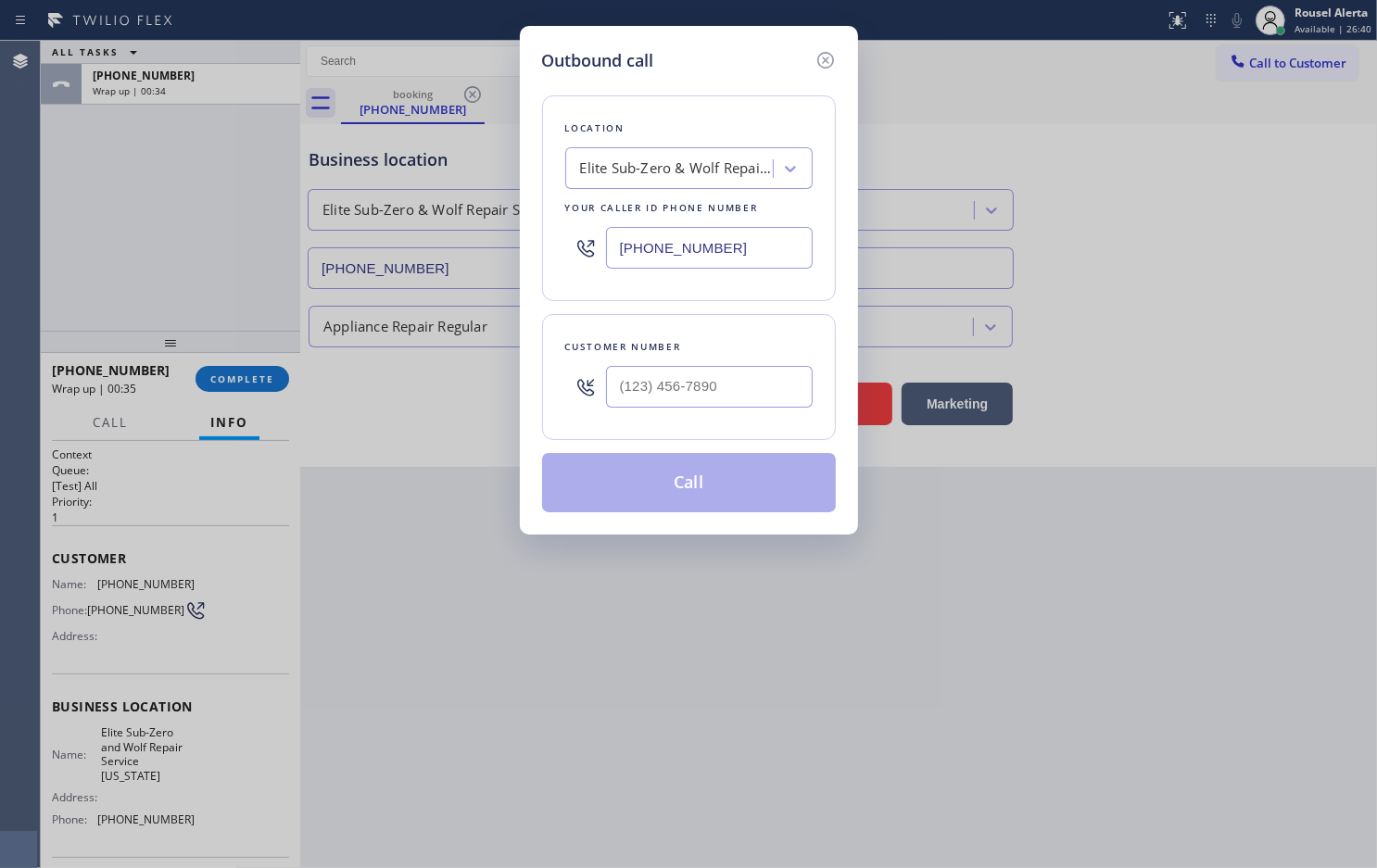
type input "[PHONE_NUMBER]"
click at [709, 397] on input "(___) ___-____" at bounding box center [709, 386] width 207 height 42
paste input "323) 868-4546"
type input "[PHONE_NUMBER]"
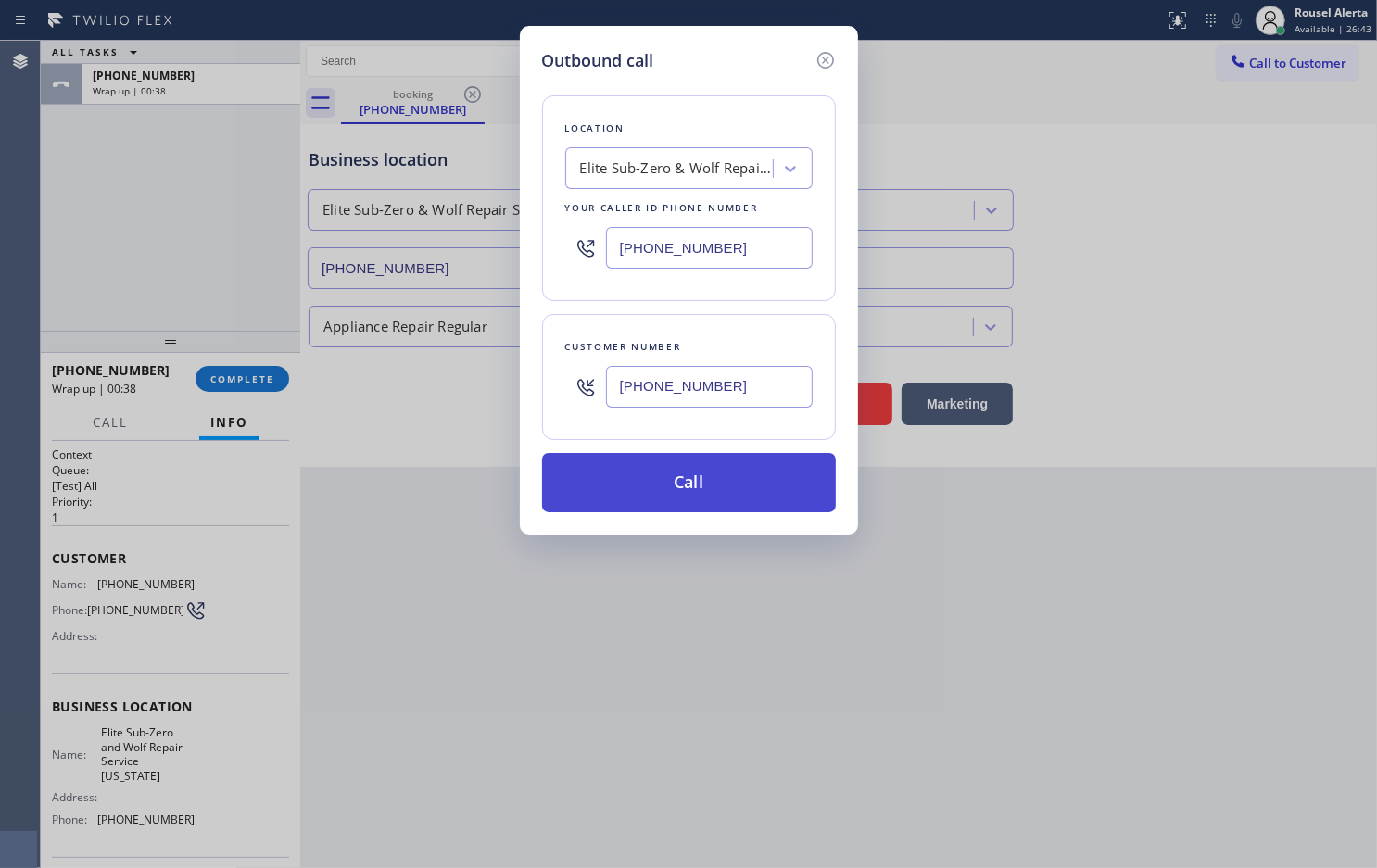
click at [719, 489] on button "Call" at bounding box center [689, 482] width 294 height 59
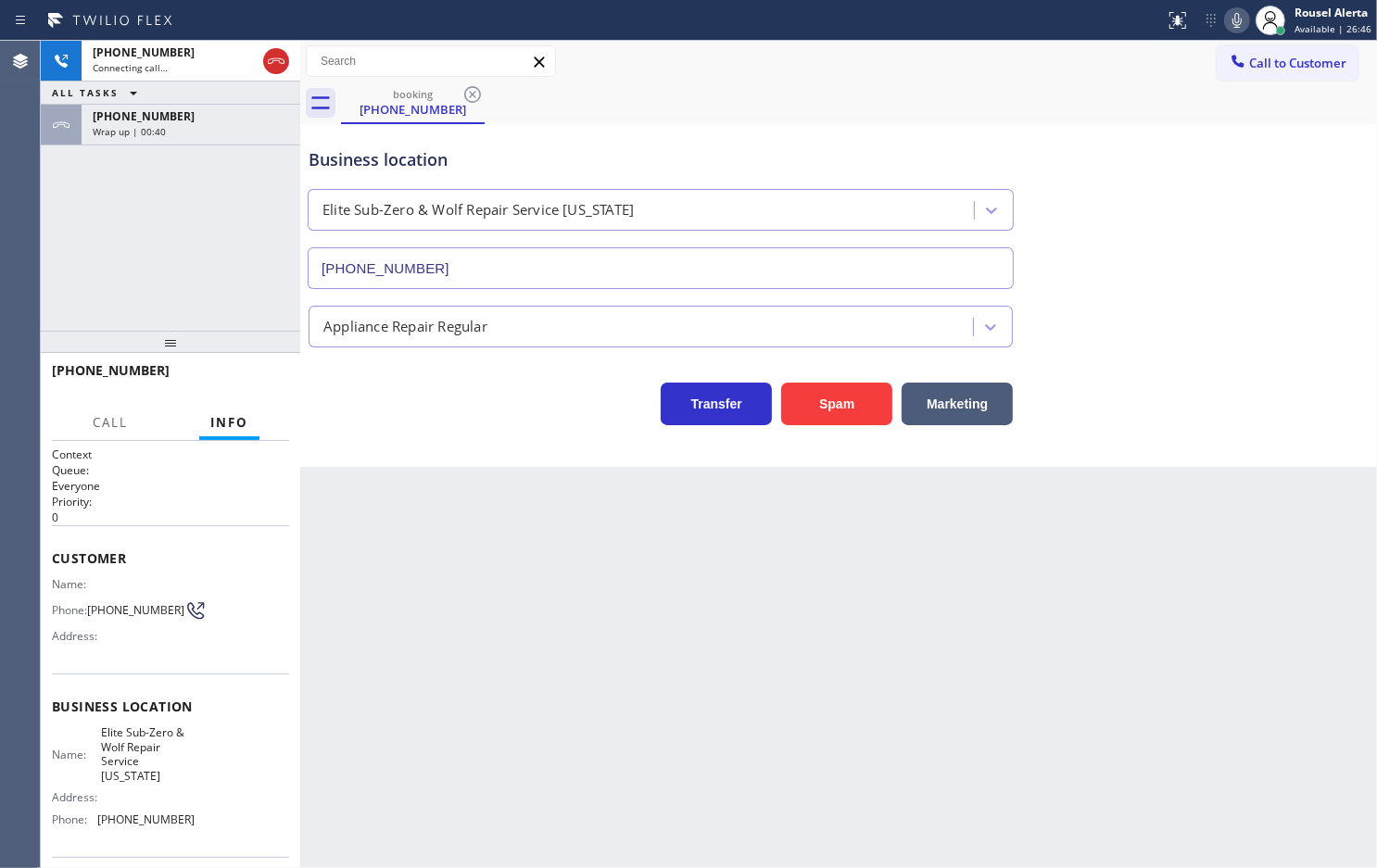
drag, startPoint x: 174, startPoint y: 127, endPoint x: 186, endPoint y: 153, distance: 28.6
click at [174, 126] on div "Wrap up | 00:40" at bounding box center [191, 131] width 196 height 13
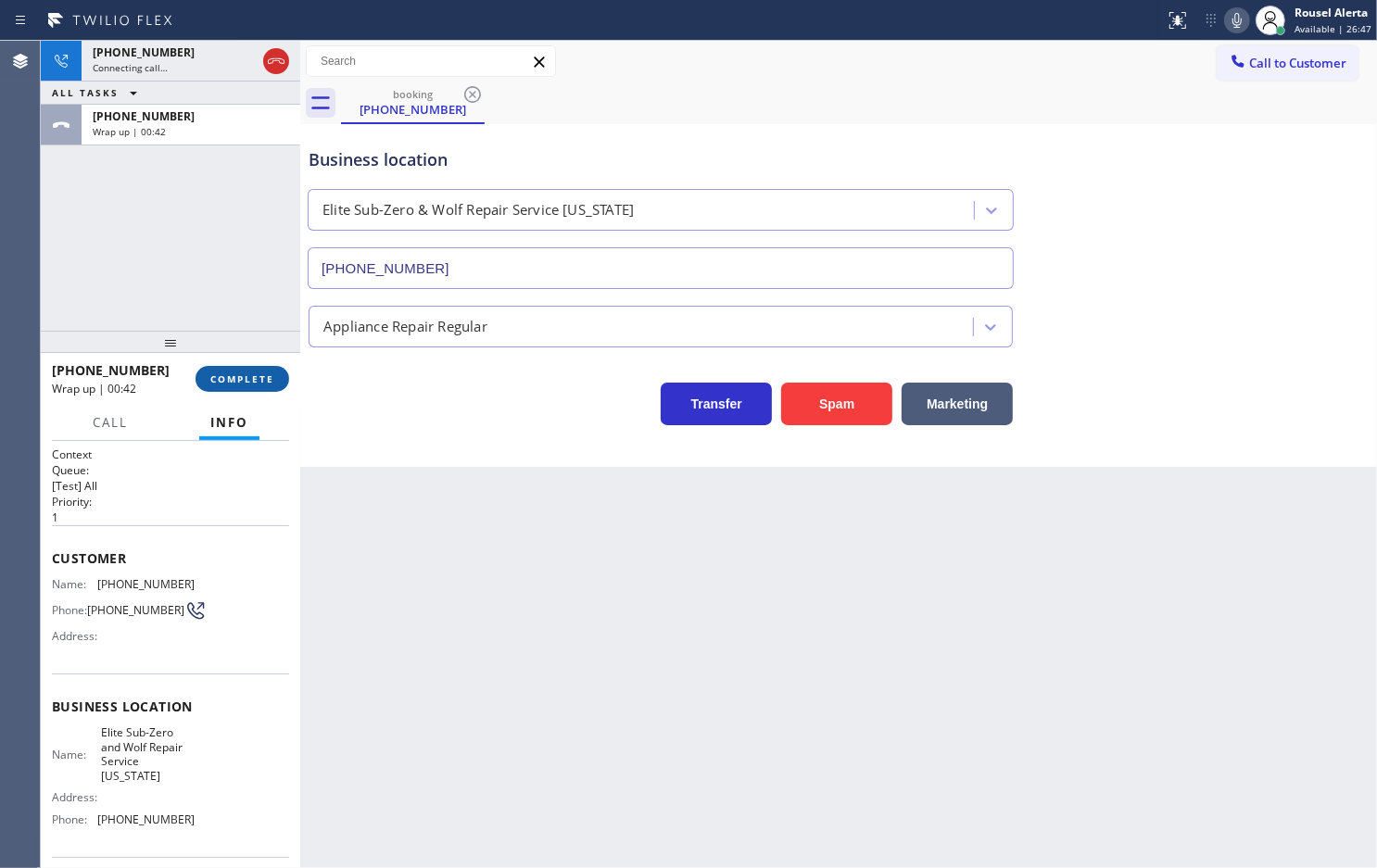
click at [242, 365] on button "COMPLETE" at bounding box center [242, 378] width 93 height 26
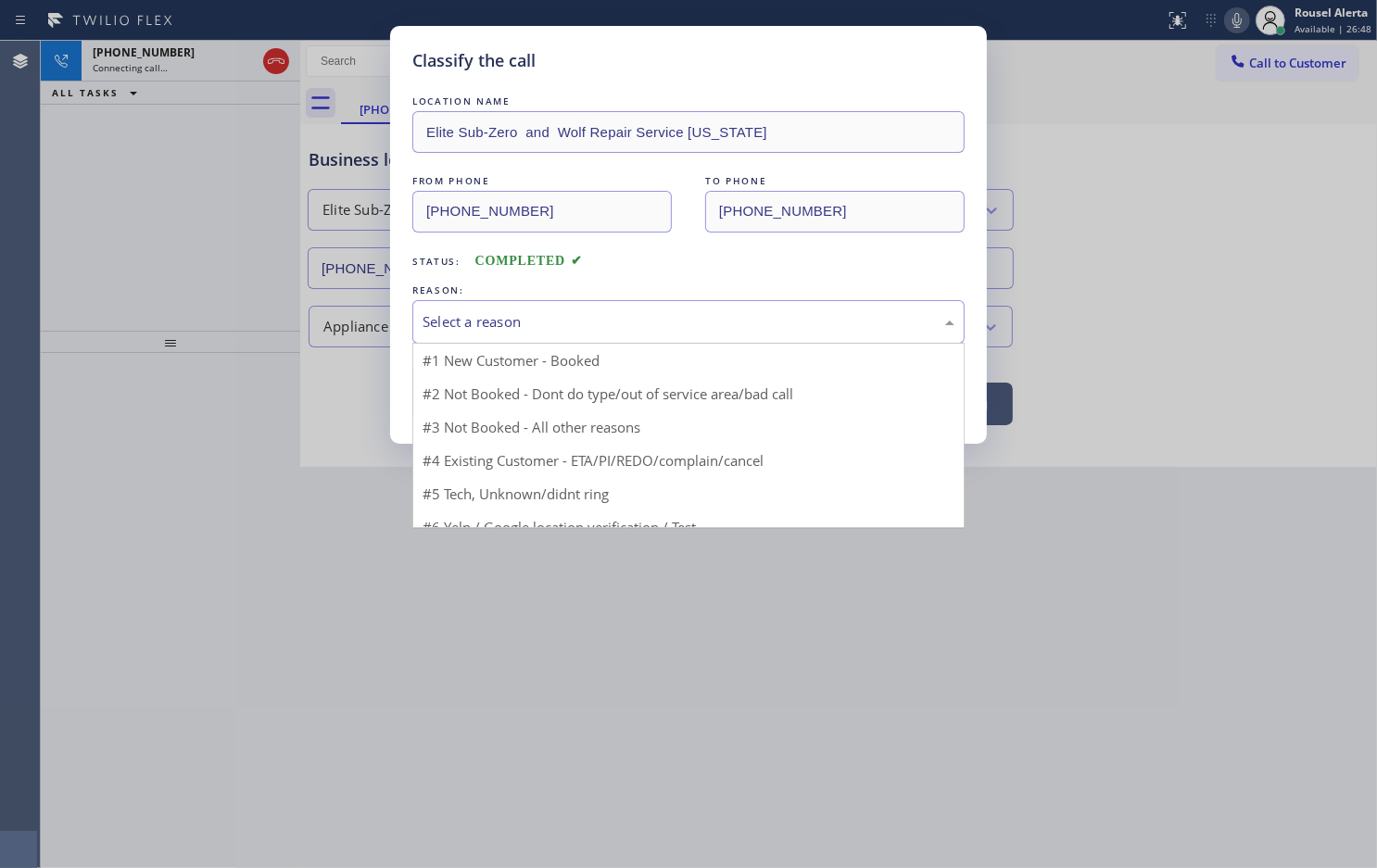
click at [499, 318] on div "Select a reason" at bounding box center [688, 322] width 532 height 21
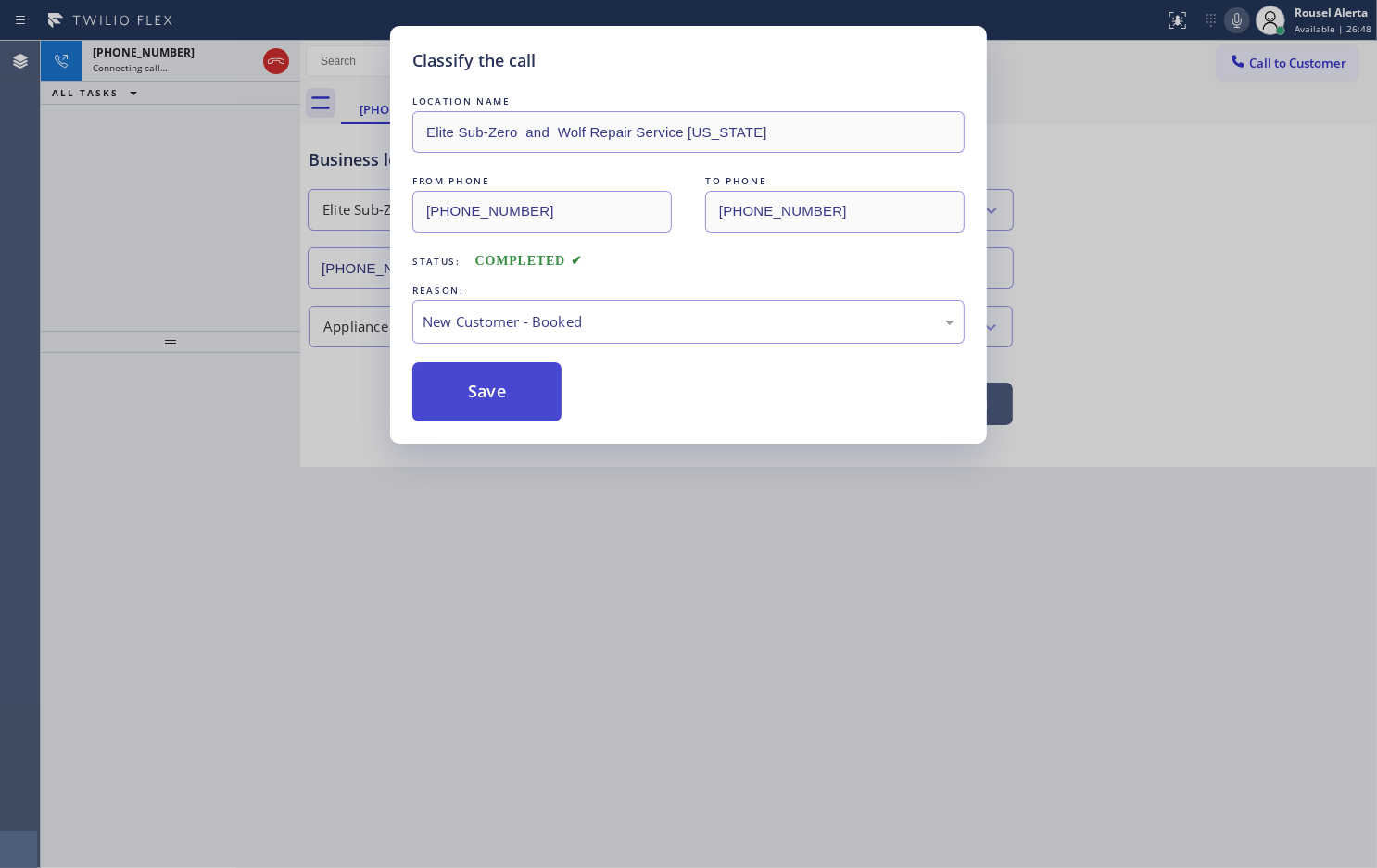
click at [446, 400] on button "Save" at bounding box center [486, 392] width 149 height 59
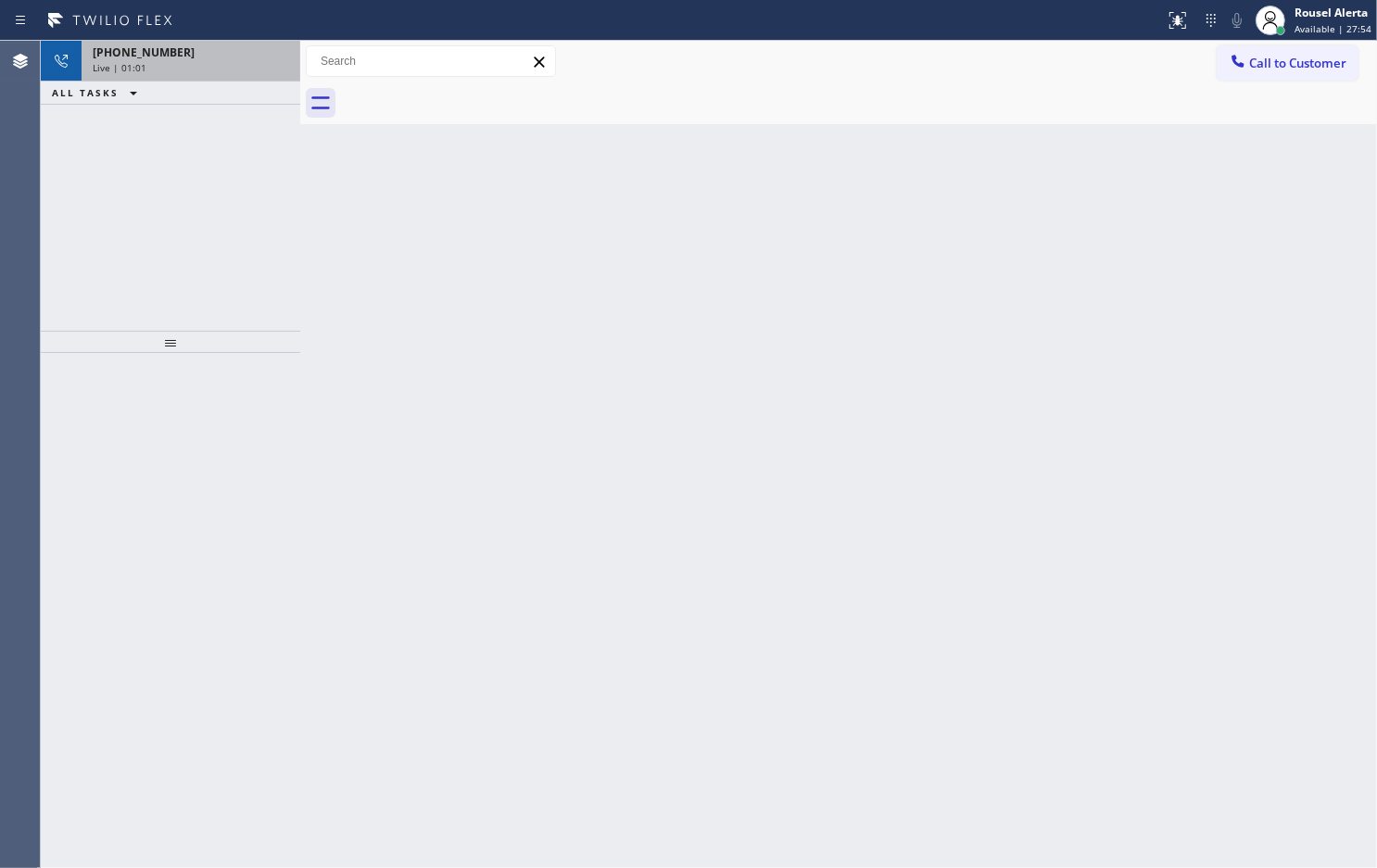
click at [269, 75] on div "[PHONE_NUMBER] Live | 01:01" at bounding box center [187, 61] width 211 height 41
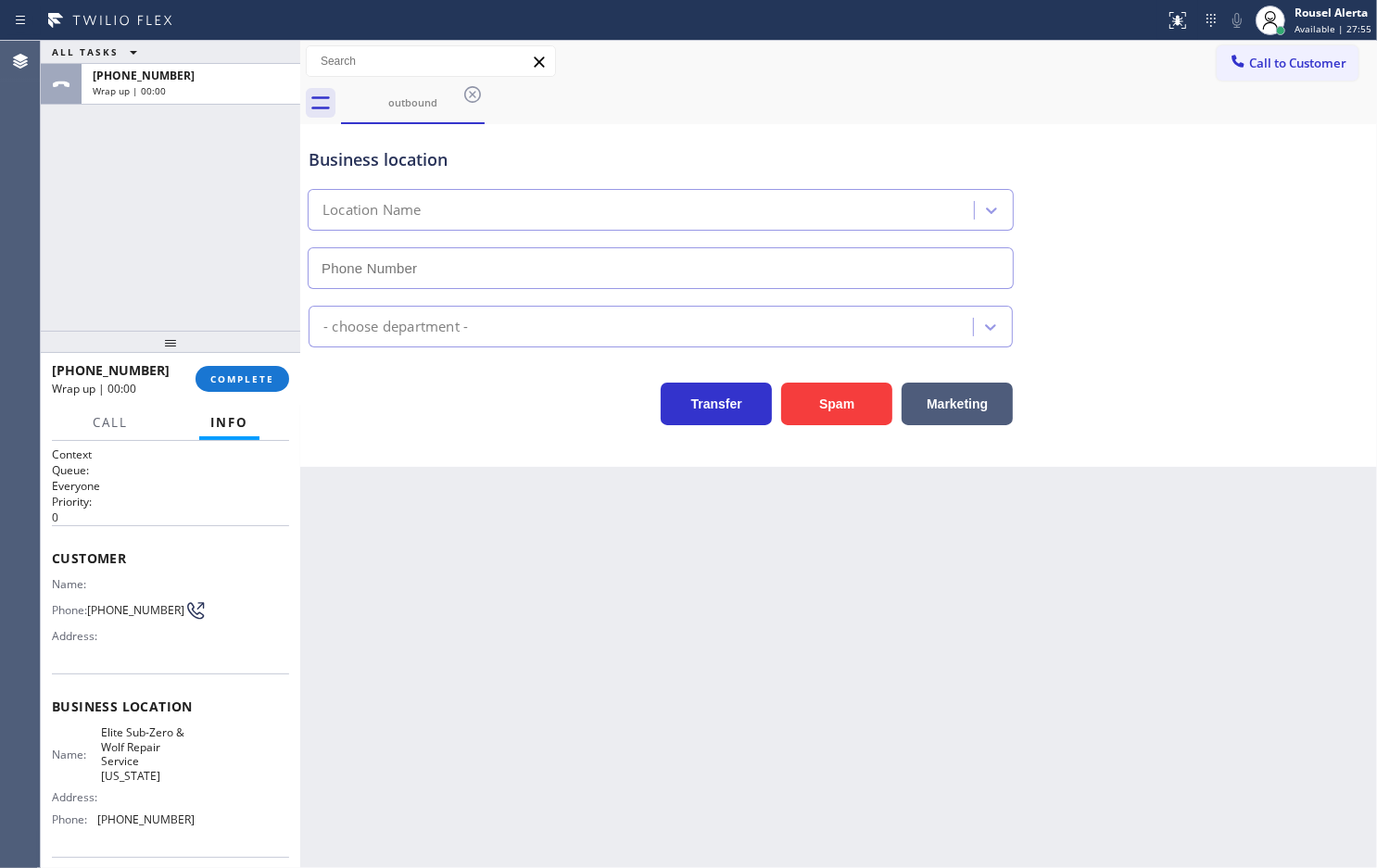
click at [459, 552] on div "Back to Dashboard Change Sender ID Customers Technicians Select a contact Outbo…" at bounding box center [839, 454] width 1077 height 827
type input "[PHONE_NUMBER]"
click at [187, 231] on div "ALL TASKS ALL TASKS ACTIVE TASKS TASKS IN WRAP UP [PHONE_NUMBER] Wrap up | 01:59" at bounding box center [170, 186] width 260 height 290
click at [228, 377] on span "COMPLETE" at bounding box center [242, 378] width 64 height 13
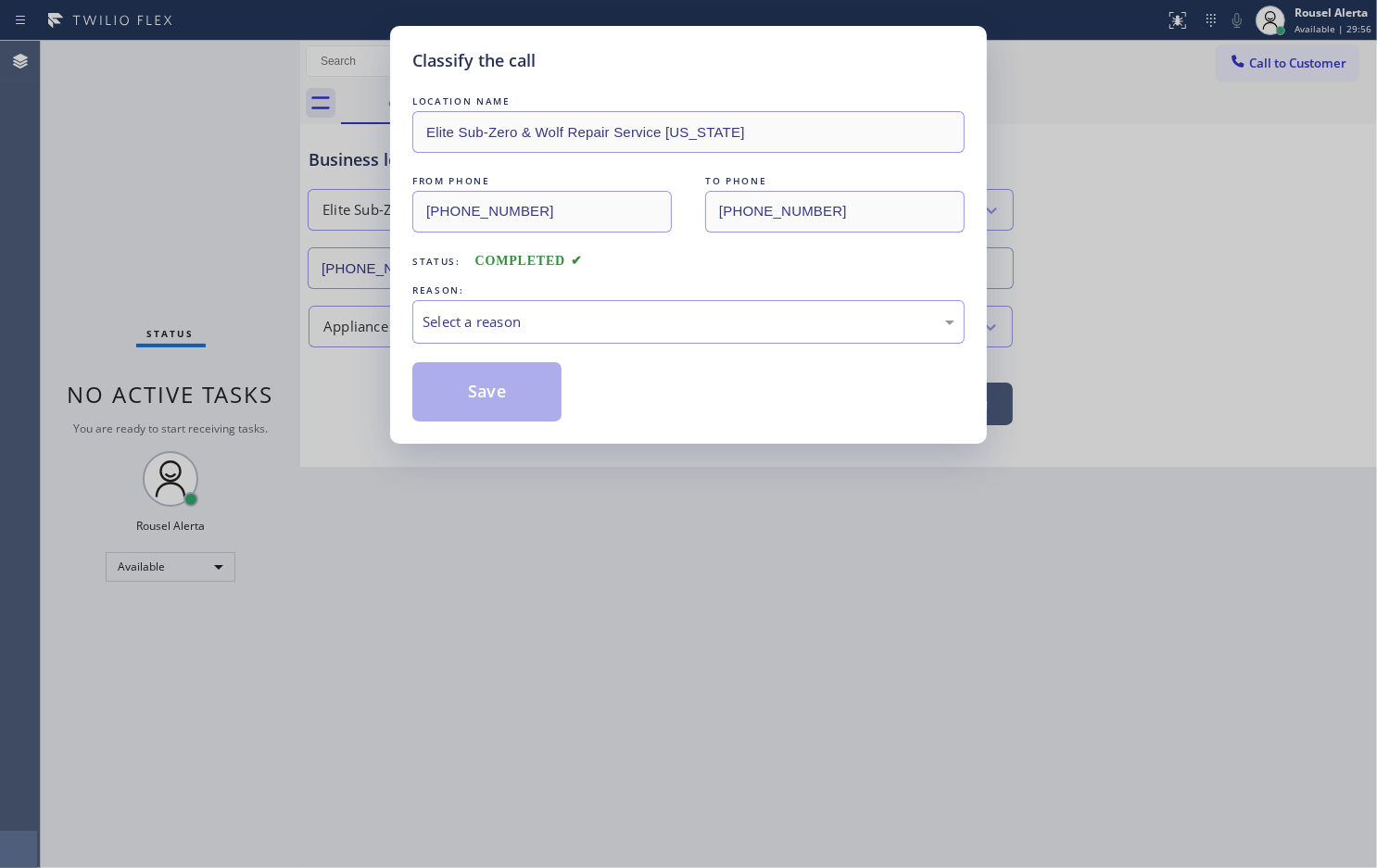
click at [552, 332] on div "Select a reason" at bounding box center [688, 322] width 532 height 21
click at [505, 382] on button "Save" at bounding box center [486, 392] width 149 height 59
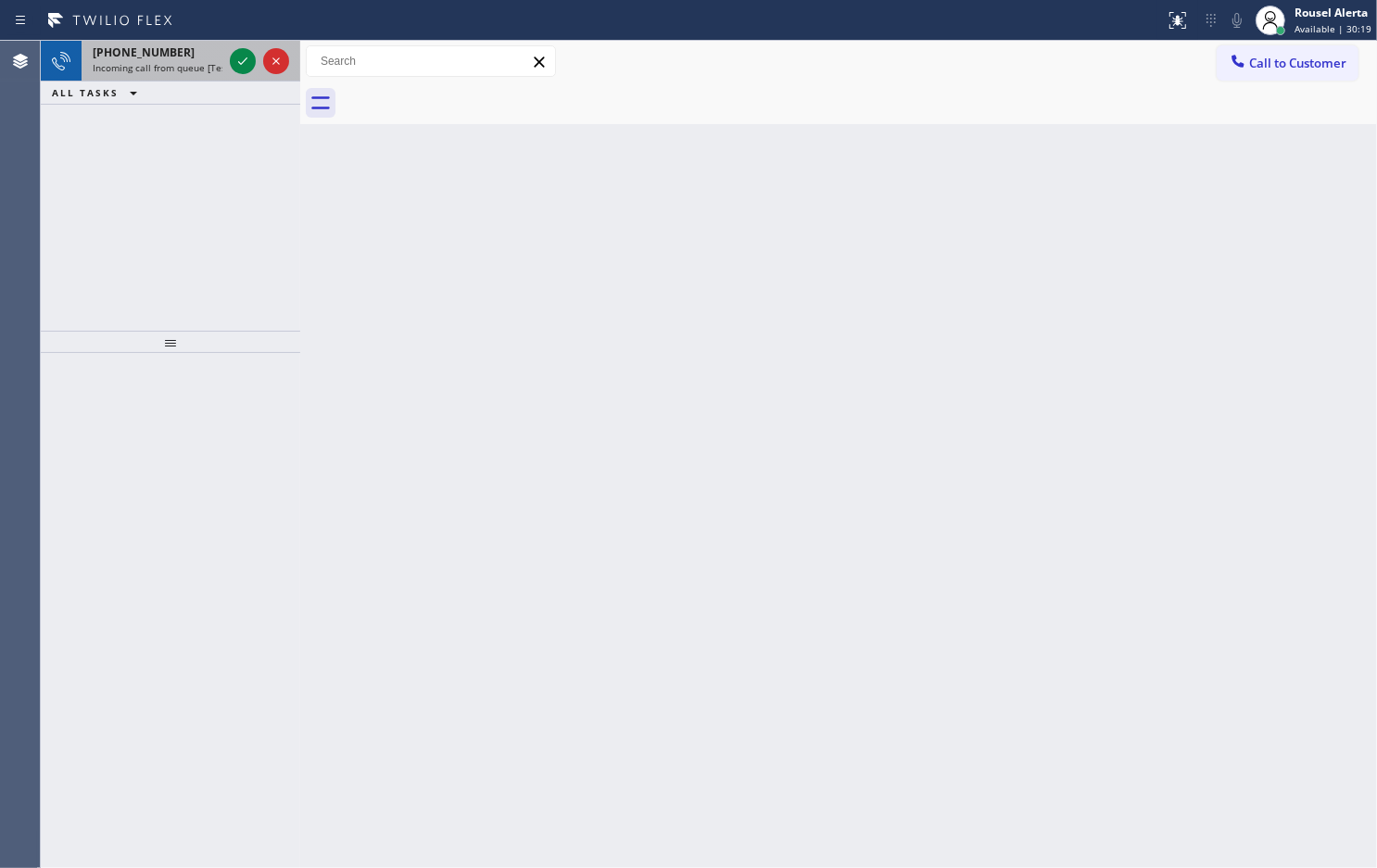
click at [172, 56] on div "[PHONE_NUMBER]" at bounding box center [157, 52] width 129 height 16
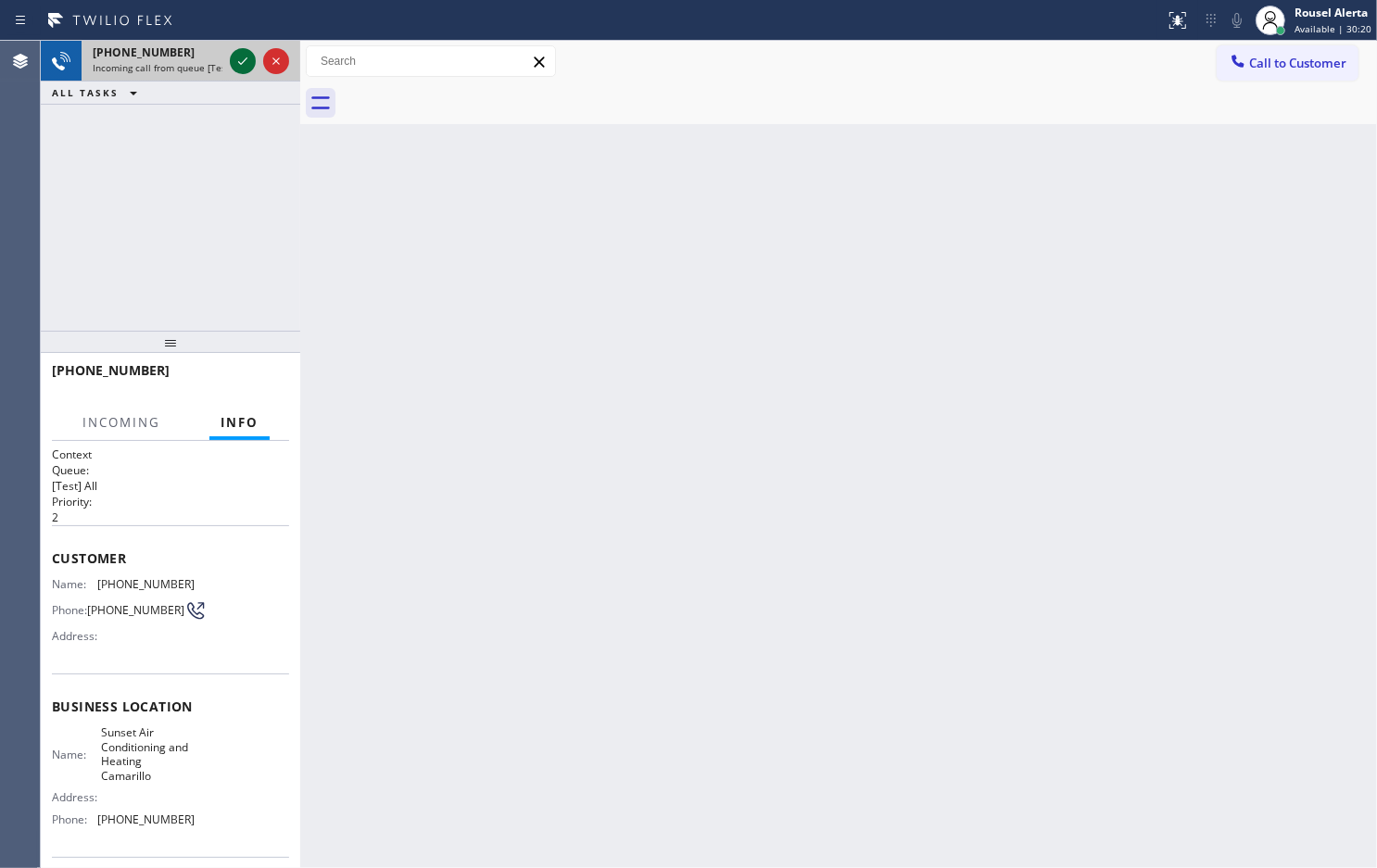
click at [243, 68] on icon at bounding box center [242, 60] width 22 height 22
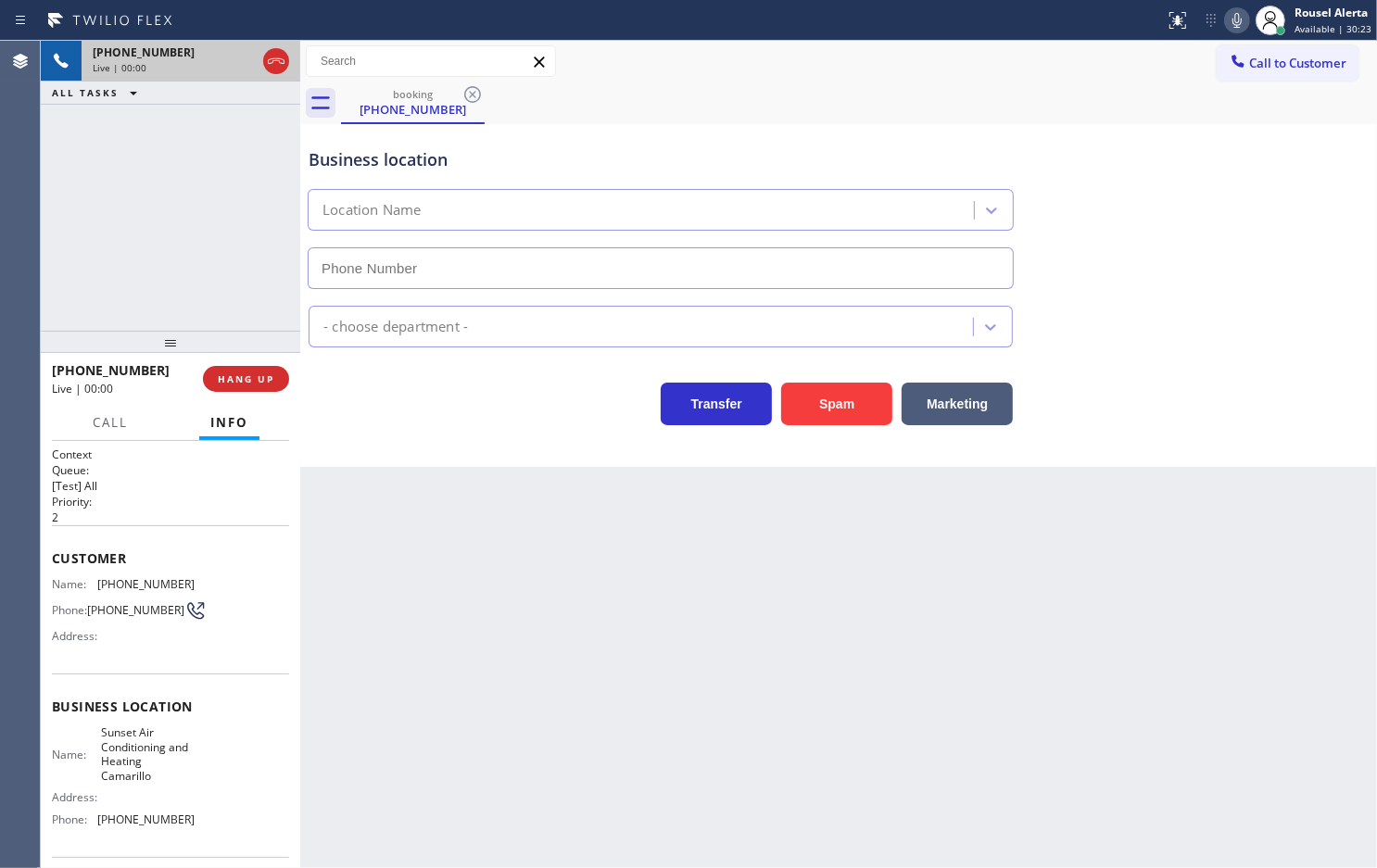
type input "[PHONE_NUMBER]"
click at [831, 414] on button "Spam" at bounding box center [836, 404] width 111 height 43
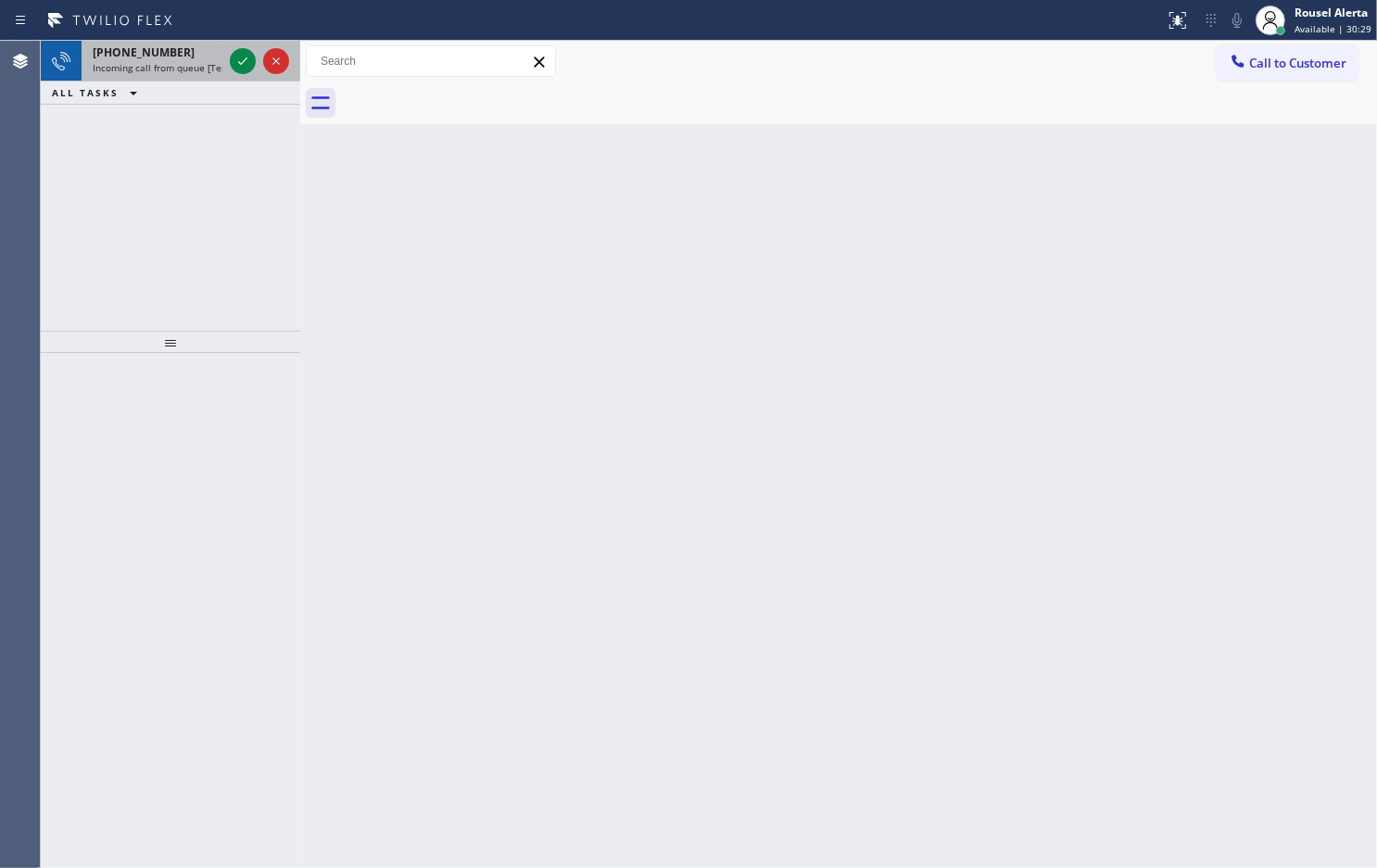
click at [194, 62] on span "Incoming call from queue [Test] All" at bounding box center [169, 67] width 154 height 13
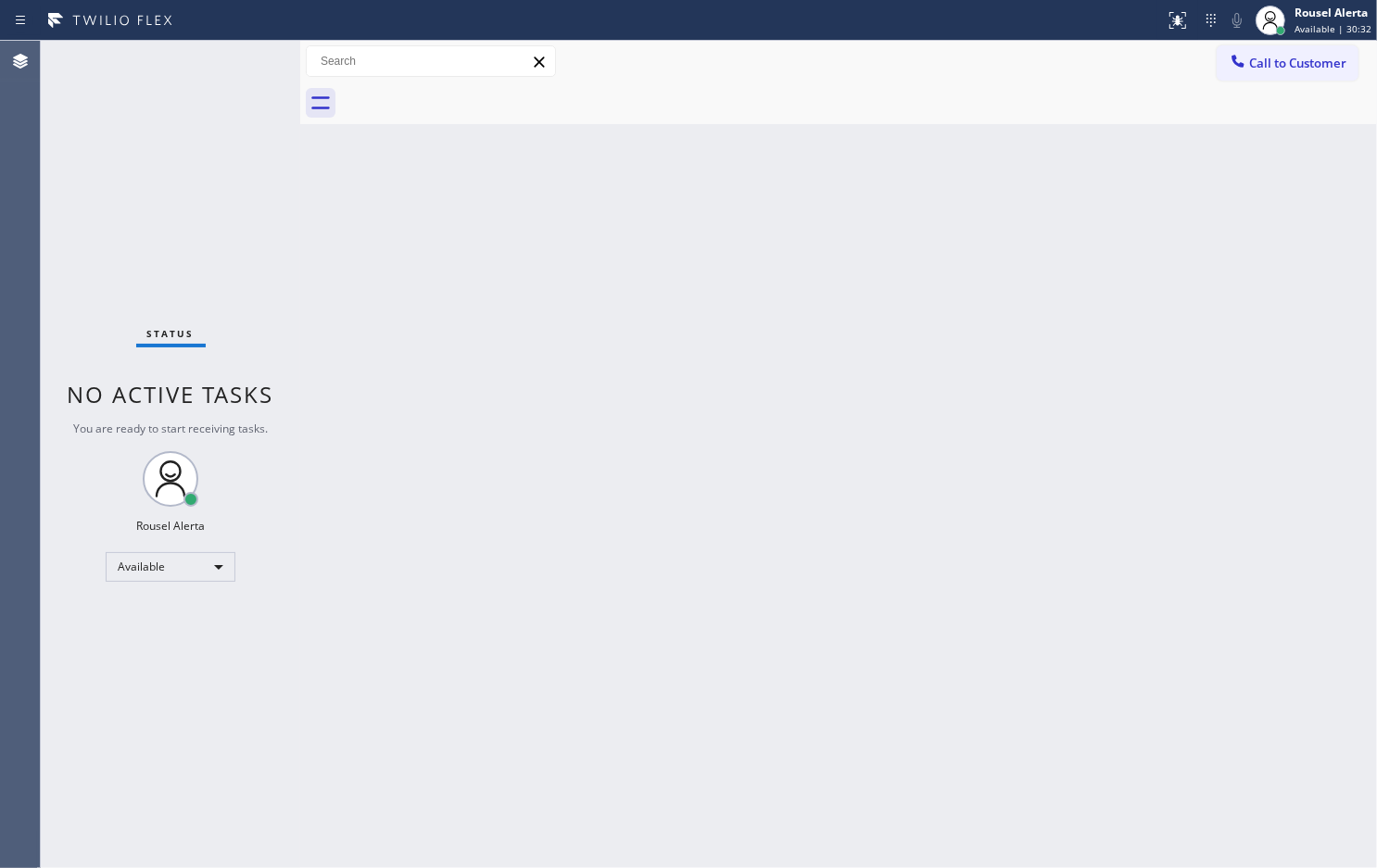
click at [215, 68] on div "Status No active tasks You are ready to start receiving tasks. Rousel Alerta Av…" at bounding box center [170, 454] width 260 height 827
click at [695, 330] on div "Back to Dashboard Change Sender ID Customers Technicians Select a contact Outbo…" at bounding box center [839, 454] width 1077 height 827
click at [846, 188] on div "Back to Dashboard Change Sender ID Customers Technicians Select a contact Outbo…" at bounding box center [839, 454] width 1077 height 827
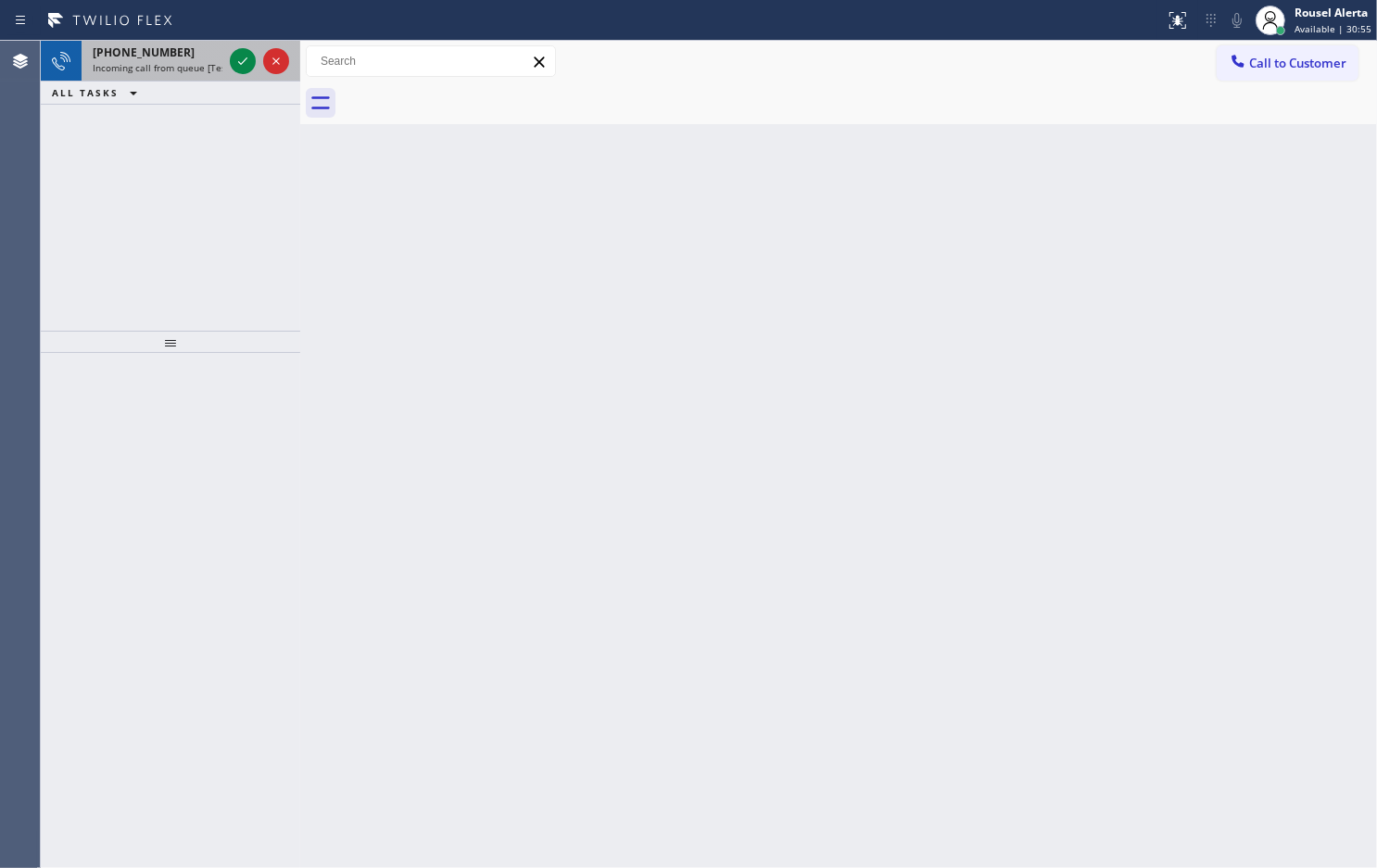
click at [191, 55] on div "[PHONE_NUMBER]" at bounding box center [157, 52] width 129 height 16
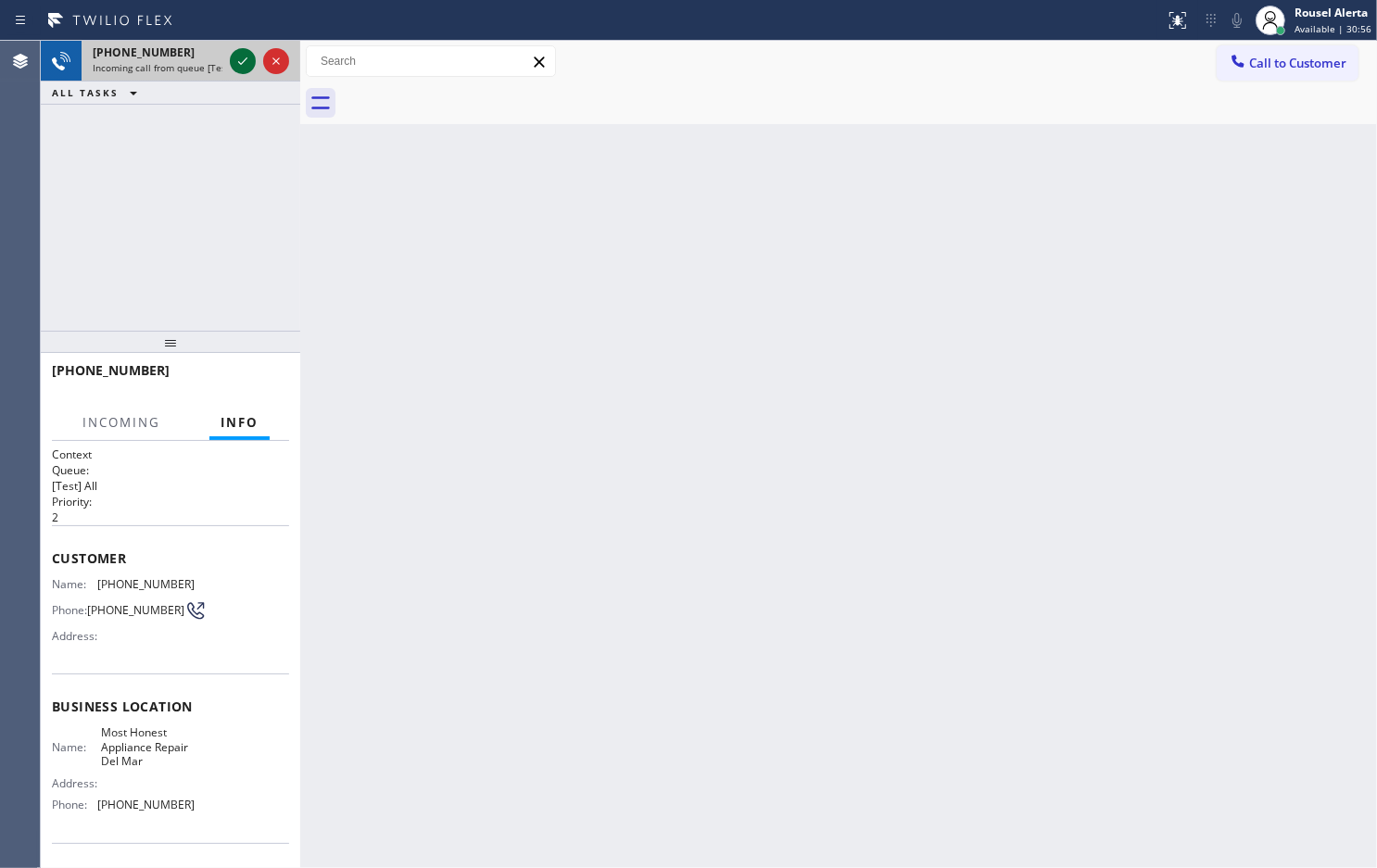
click at [242, 66] on icon at bounding box center [242, 60] width 22 height 22
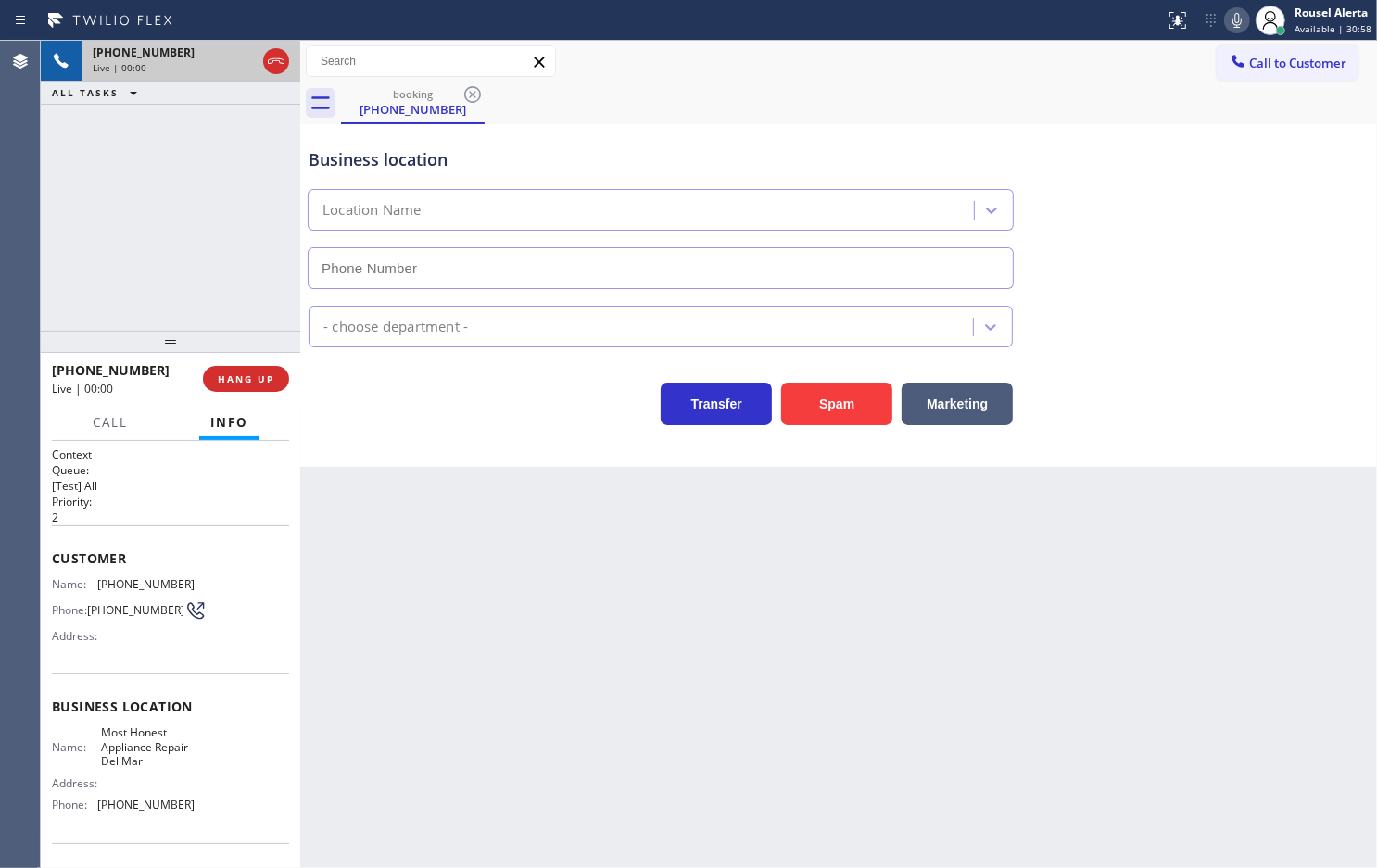
type input "[PHONE_NUMBER]"
click at [814, 417] on button "Spam" at bounding box center [836, 404] width 111 height 43
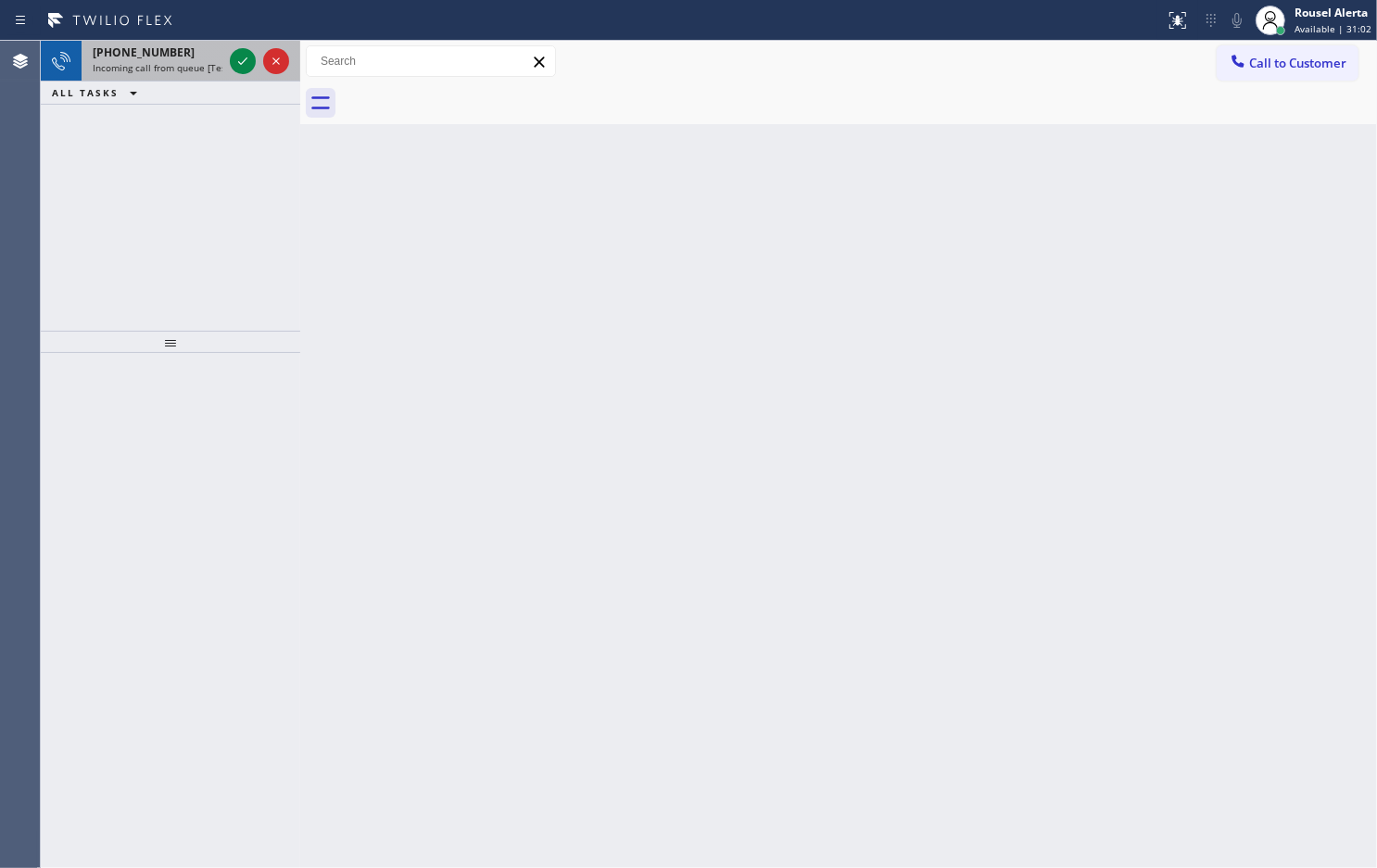
drag, startPoint x: 183, startPoint y: 52, endPoint x: 208, endPoint y: 63, distance: 27.3
click at [184, 52] on div "[PHONE_NUMBER]" at bounding box center [157, 52] width 129 height 16
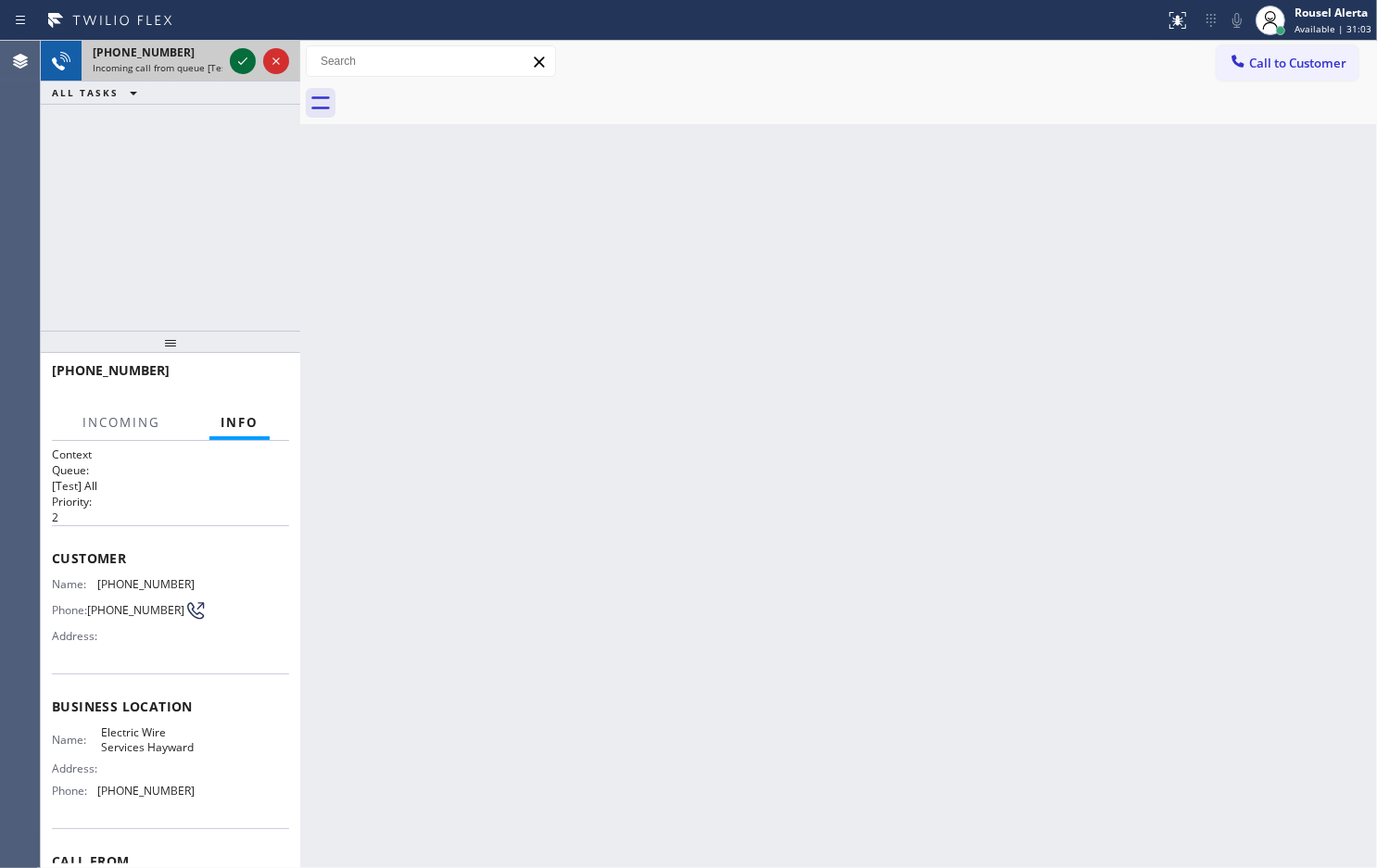
click at [242, 62] on icon at bounding box center [243, 61] width 10 height 8
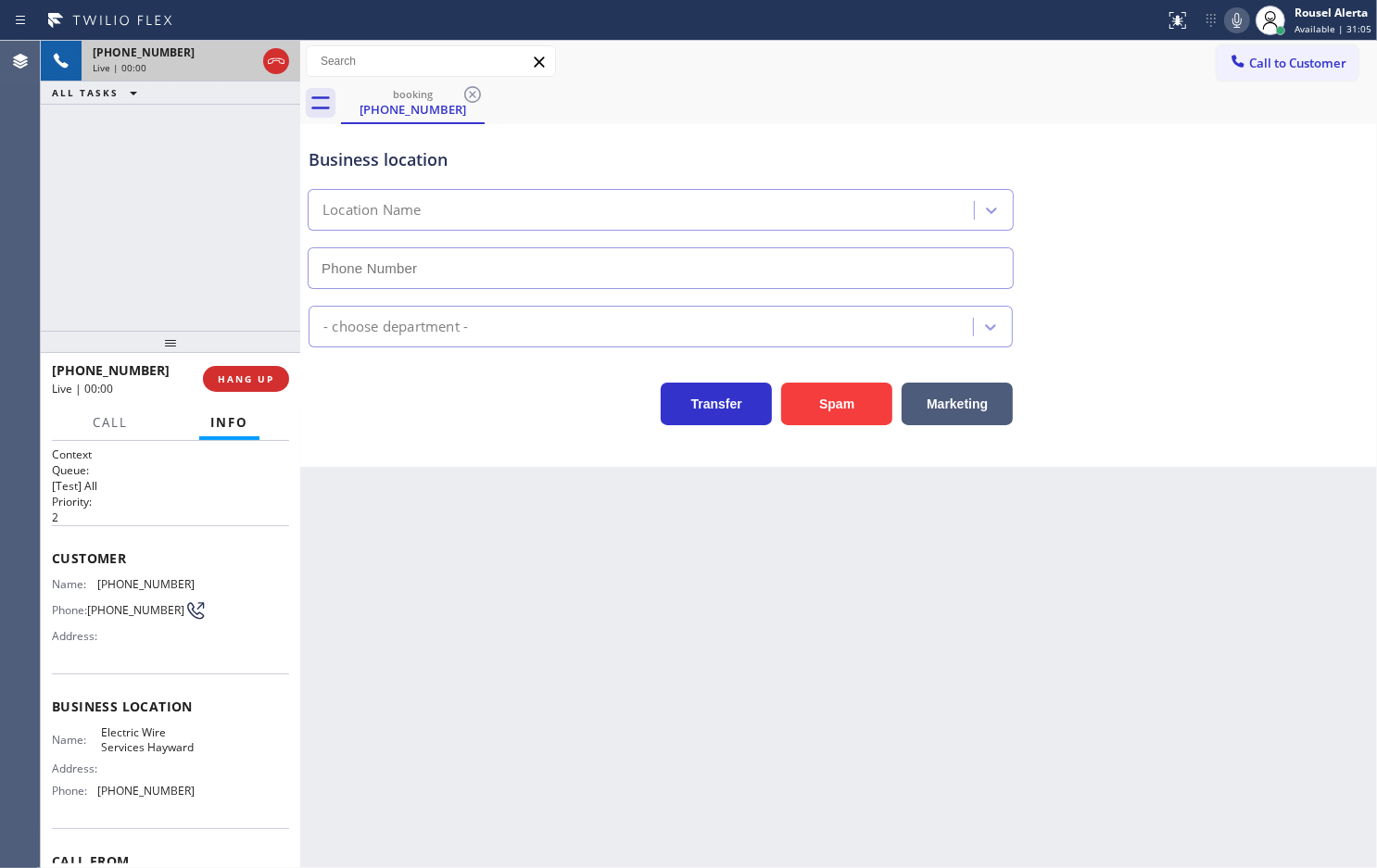
type input "[PHONE_NUMBER]"
click at [822, 401] on button "Spam" at bounding box center [836, 404] width 111 height 43
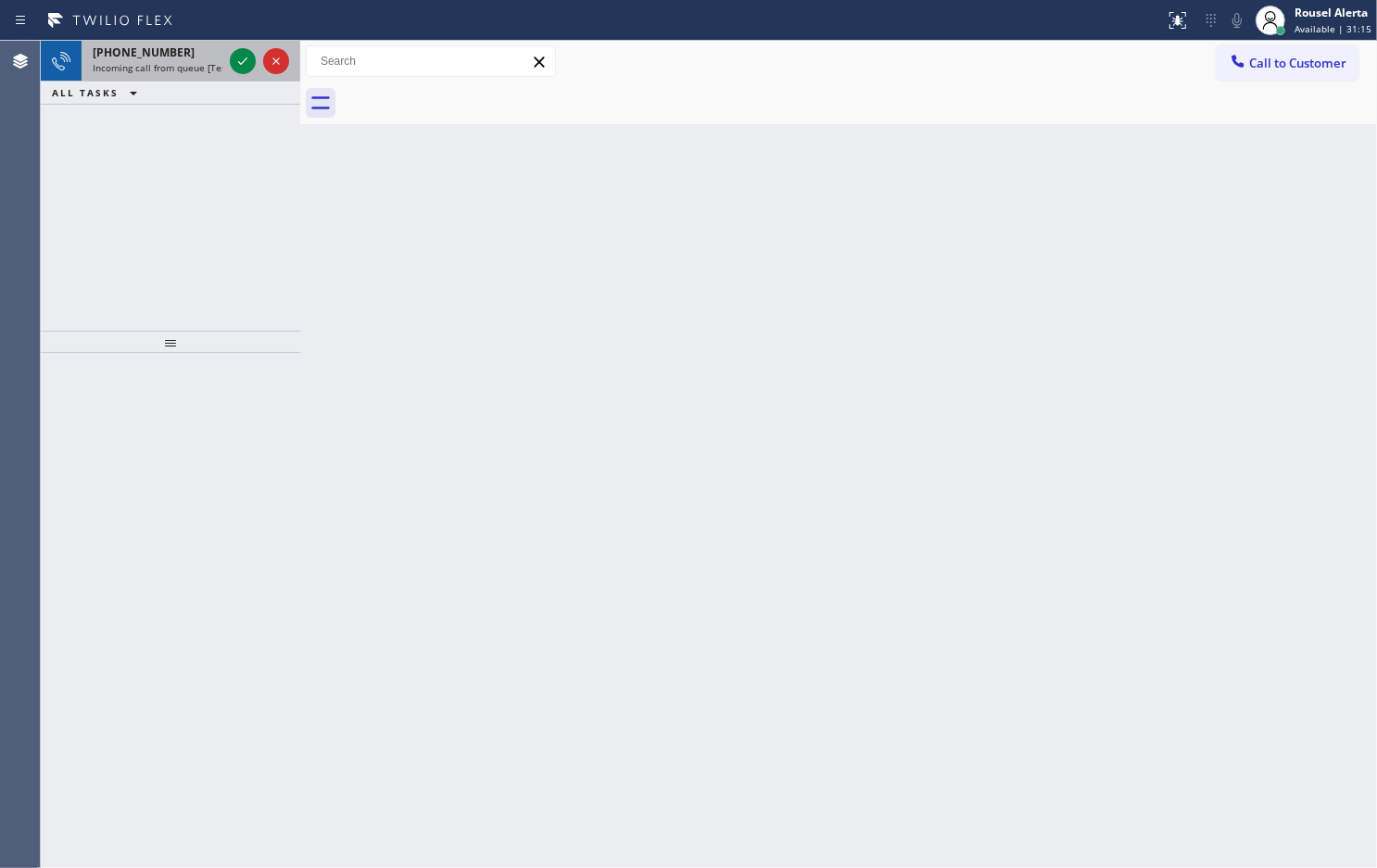
click at [208, 71] on span "Incoming call from queue [Test] All" at bounding box center [169, 67] width 154 height 13
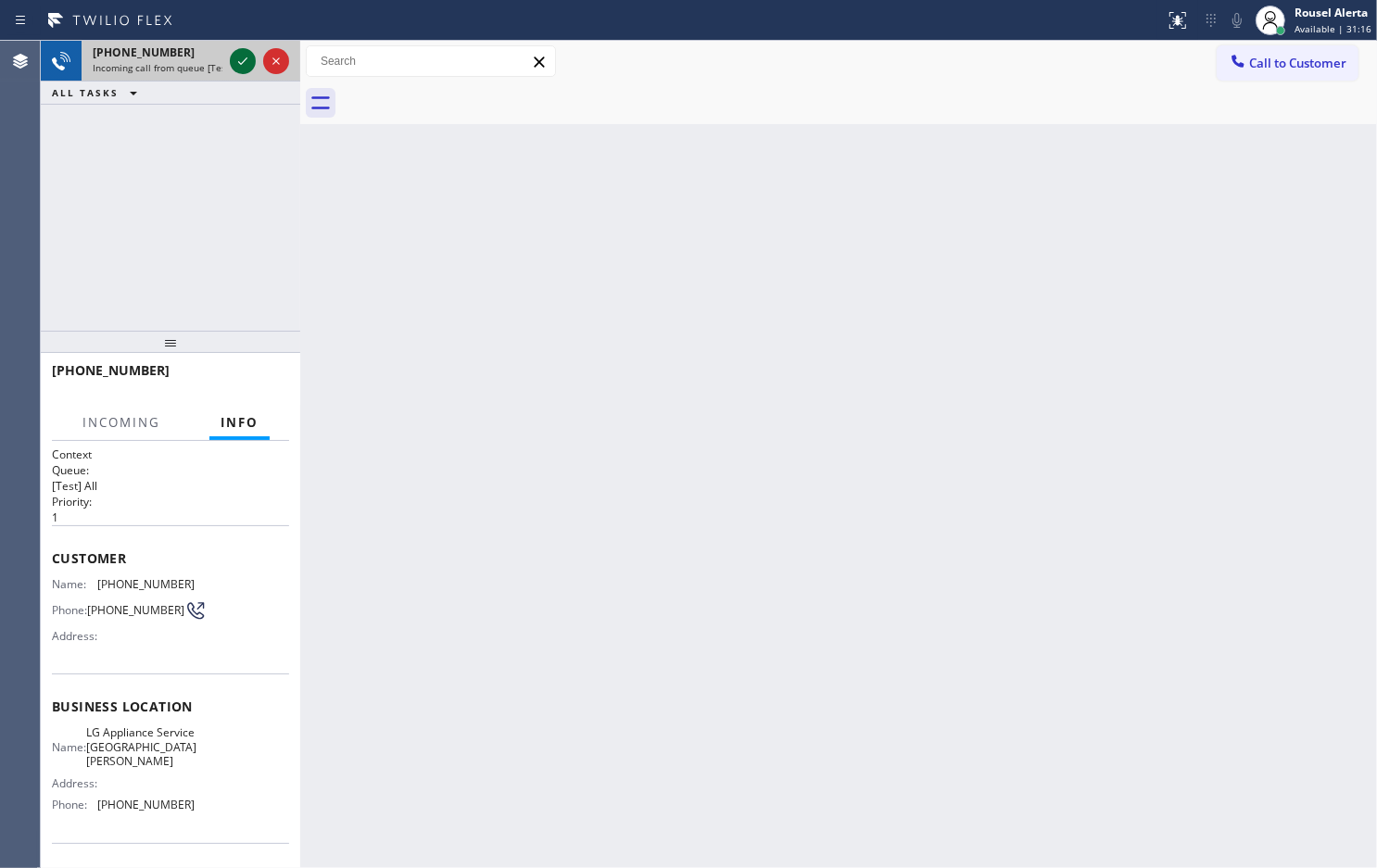
click at [241, 68] on icon at bounding box center [242, 60] width 22 height 22
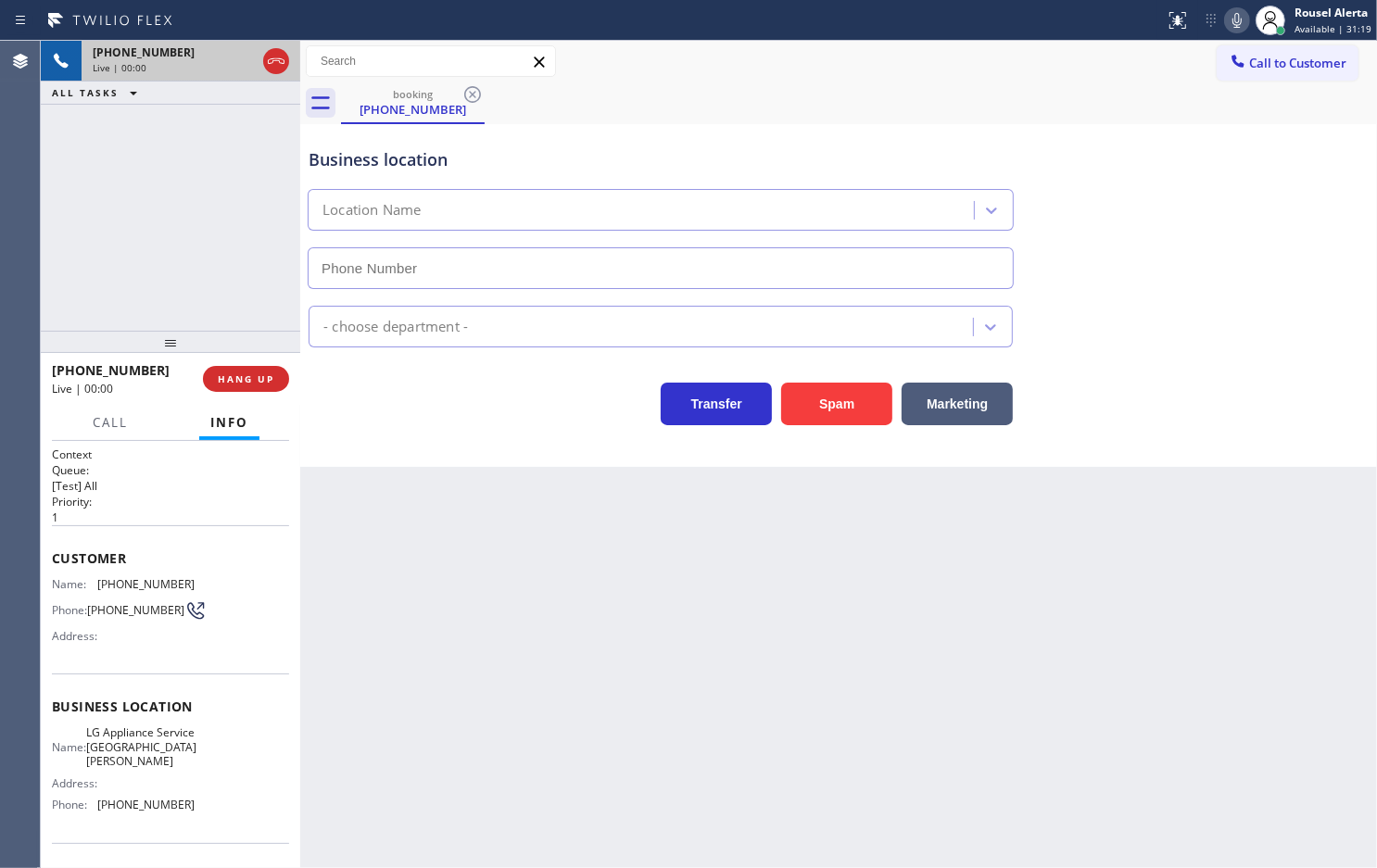
type input "[PHONE_NUMBER]"
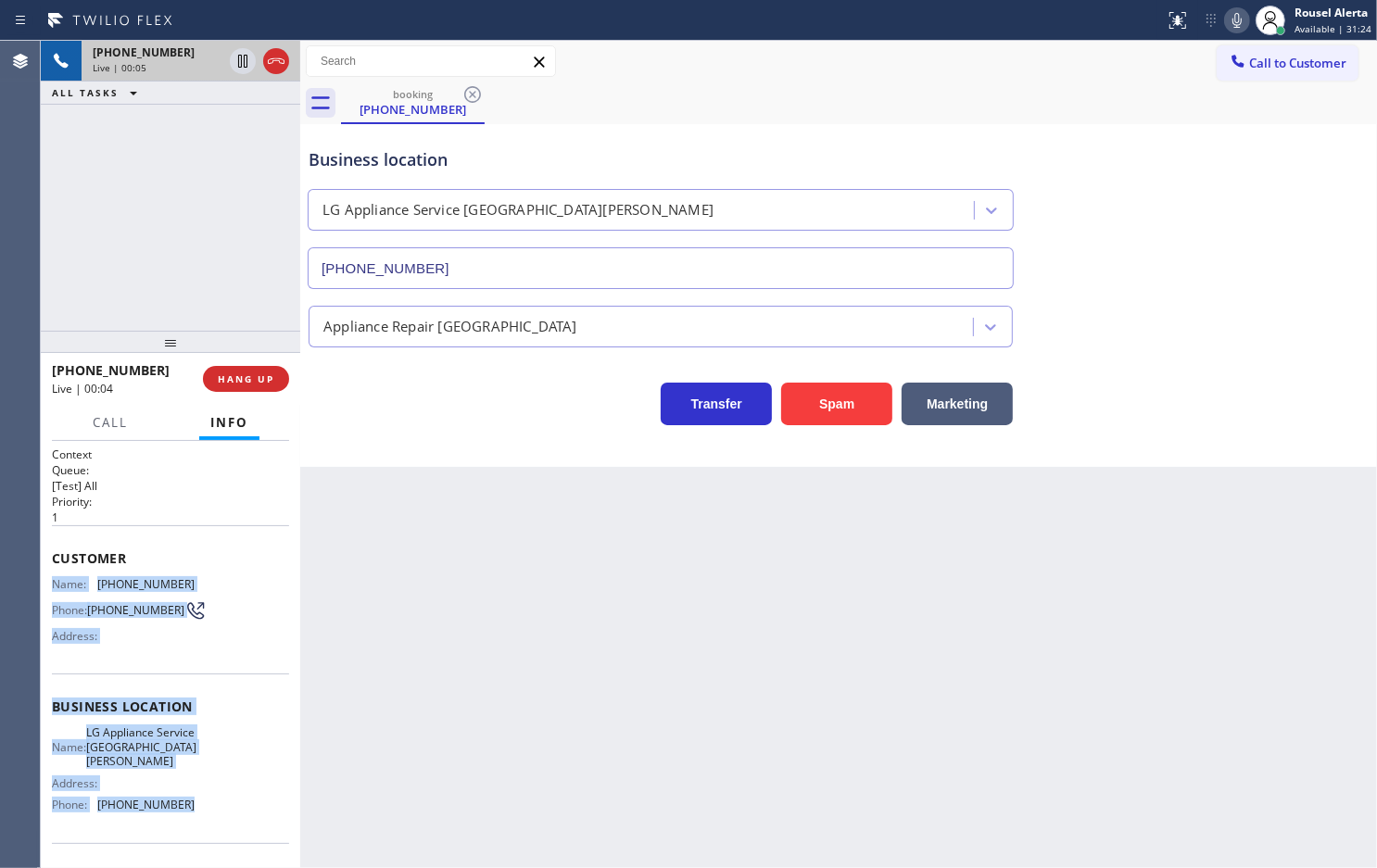
drag, startPoint x: 52, startPoint y: 572, endPoint x: 199, endPoint y: 811, distance: 280.6
click at [199, 811] on div "Context Queue: [Test] All Priority: 1 Customer Name: [PHONE_NUMBER] Phone: [PHO…" at bounding box center [170, 714] width 237 height 537
click at [1238, 18] on icon at bounding box center [1238, 19] width 10 height 15
click at [238, 62] on icon at bounding box center [242, 60] width 22 height 22
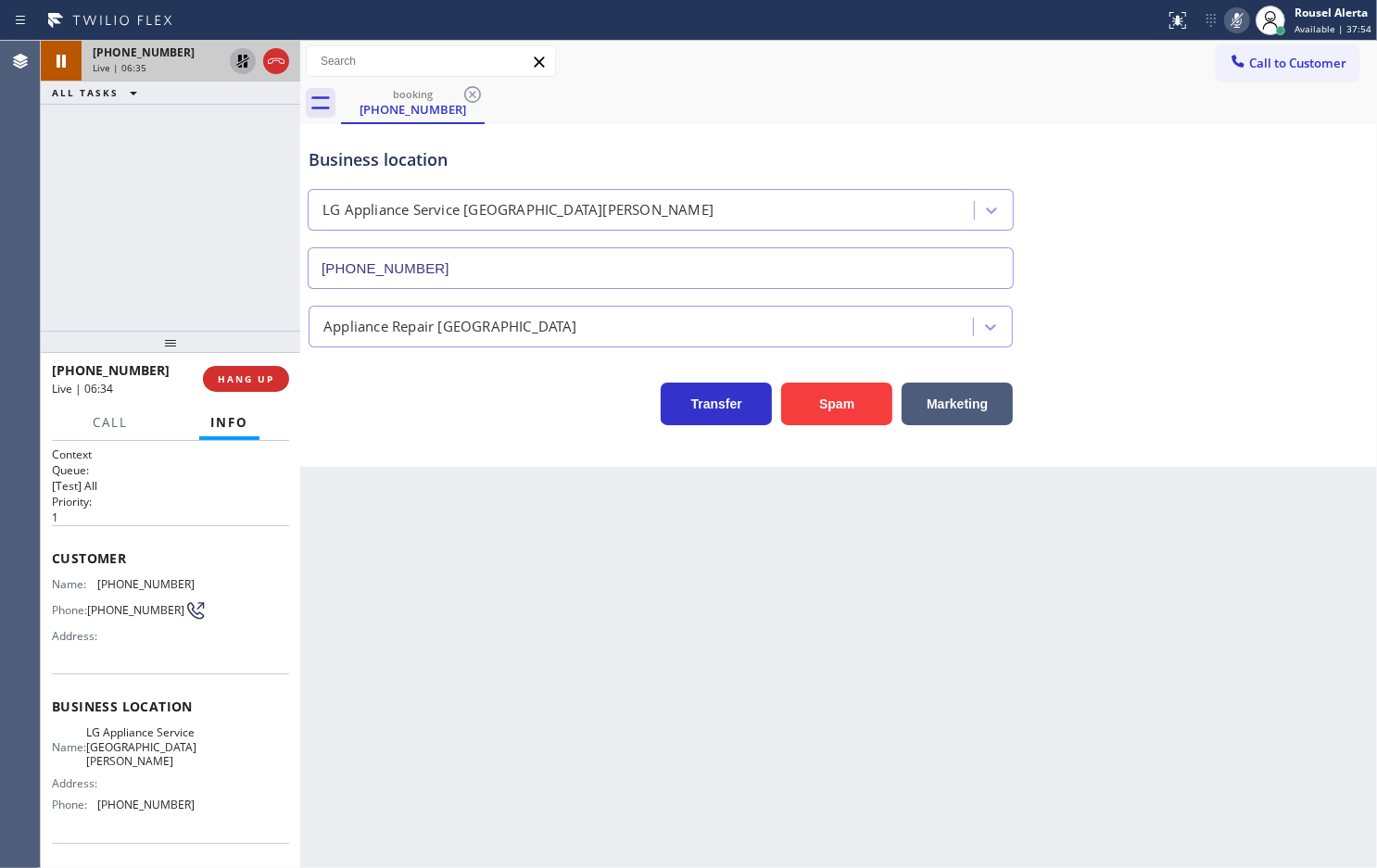
click at [220, 176] on div "[PHONE_NUMBER] Live | 06:35 ALL TASKS ALL TASKS ACTIVE TASKS TASKS IN WRAP UP" at bounding box center [170, 186] width 260 height 290
click at [243, 62] on icon at bounding box center [242, 60] width 22 height 22
click at [1230, 24] on icon at bounding box center [1237, 20] width 22 height 22
click at [983, 139] on div "Business location LG Appliance Service [GEOGRAPHIC_DATA][PERSON_NAME] [PHONE_NU…" at bounding box center [661, 208] width 712 height 160
click at [662, 782] on div "Back to Dashboard Change Sender ID Customers Technicians Select a contact Outbo…" at bounding box center [839, 454] width 1077 height 827
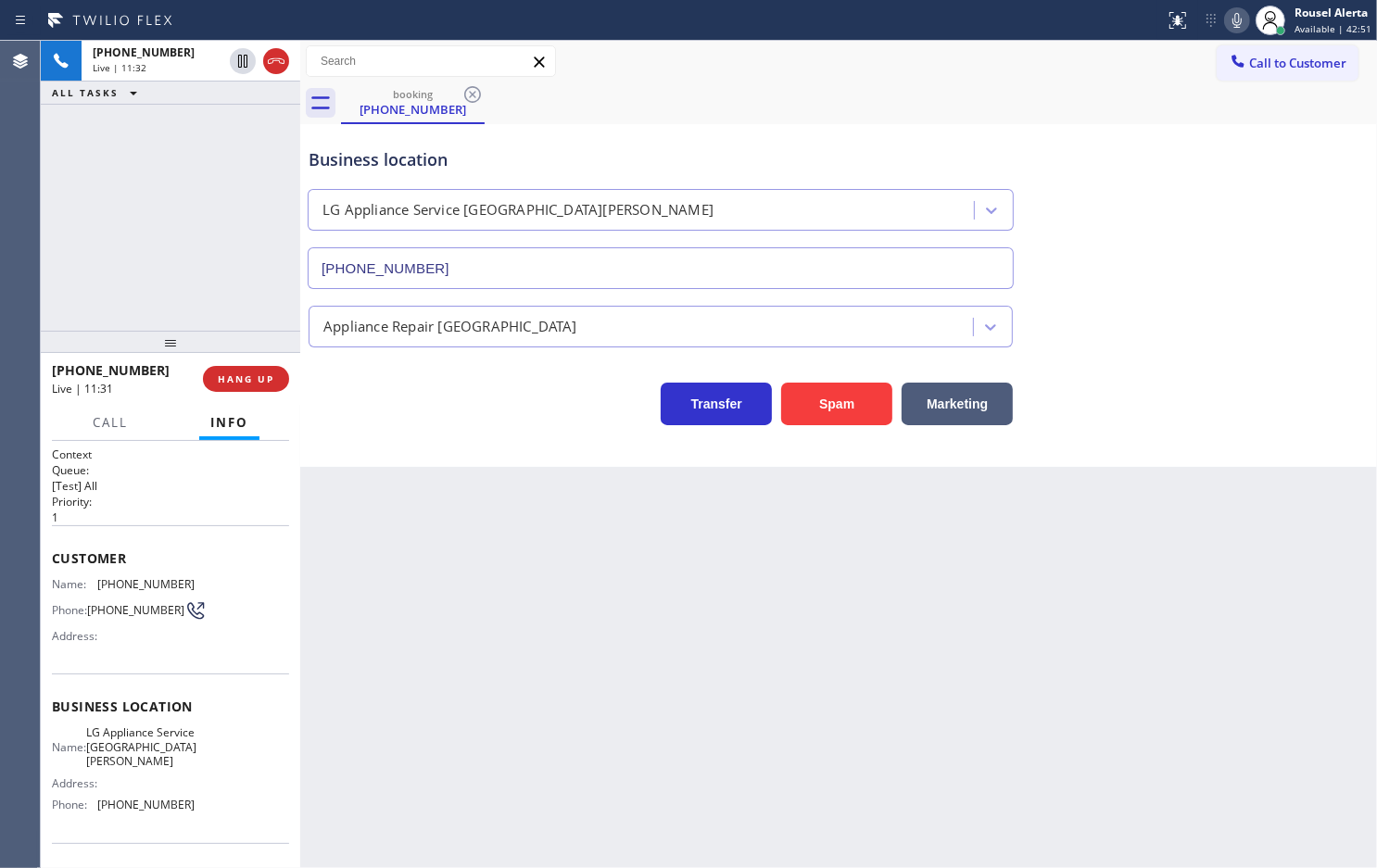
click at [209, 211] on div "[PHONE_NUMBER] Live | 11:32 ALL TASKS ALL TASKS ACTIVE TASKS TASKS IN WRAP UP" at bounding box center [170, 186] width 260 height 290
click at [442, 556] on div "Back to Dashboard Change Sender ID Customers Technicians Select a contact Outbo…" at bounding box center [839, 454] width 1077 height 827
click at [238, 390] on button "HANG UP" at bounding box center [246, 378] width 87 height 26
click at [803, 840] on div "Back to Dashboard Change Sender ID Customers Technicians Select a contact Outbo…" at bounding box center [839, 454] width 1077 height 827
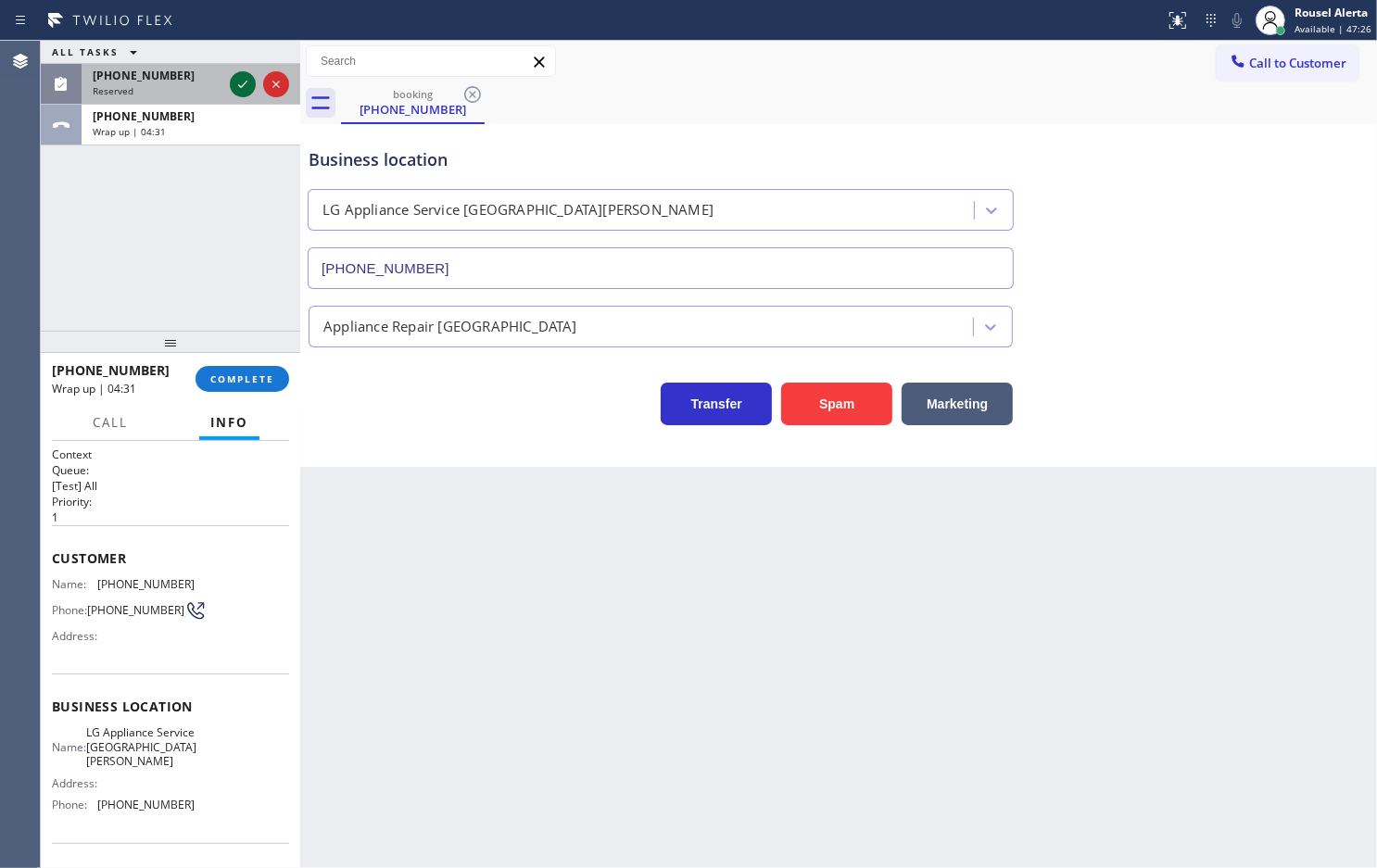
click at [232, 82] on icon at bounding box center [242, 84] width 22 height 22
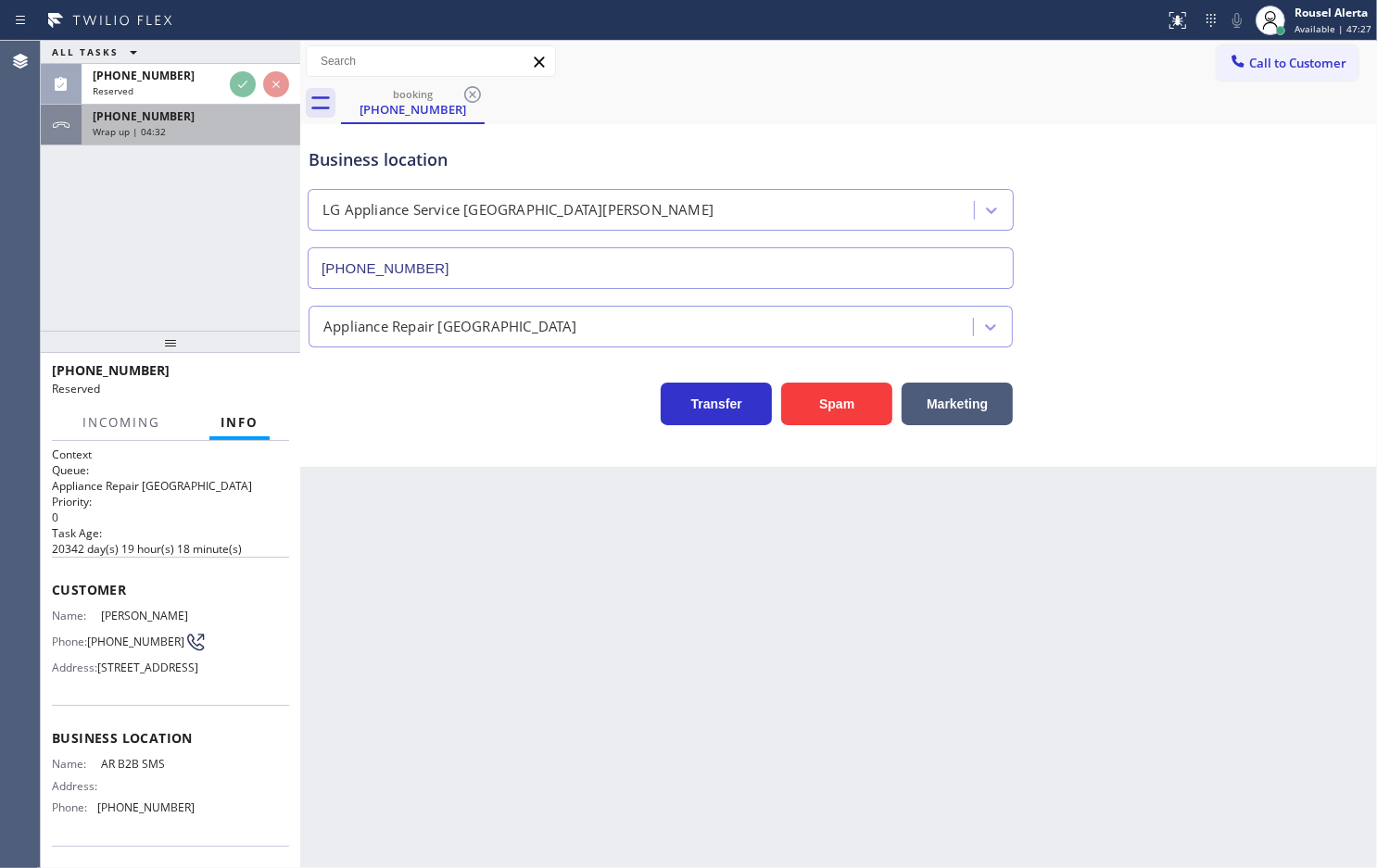
click at [226, 125] on div "Wrap up | 04:32" at bounding box center [191, 131] width 196 height 13
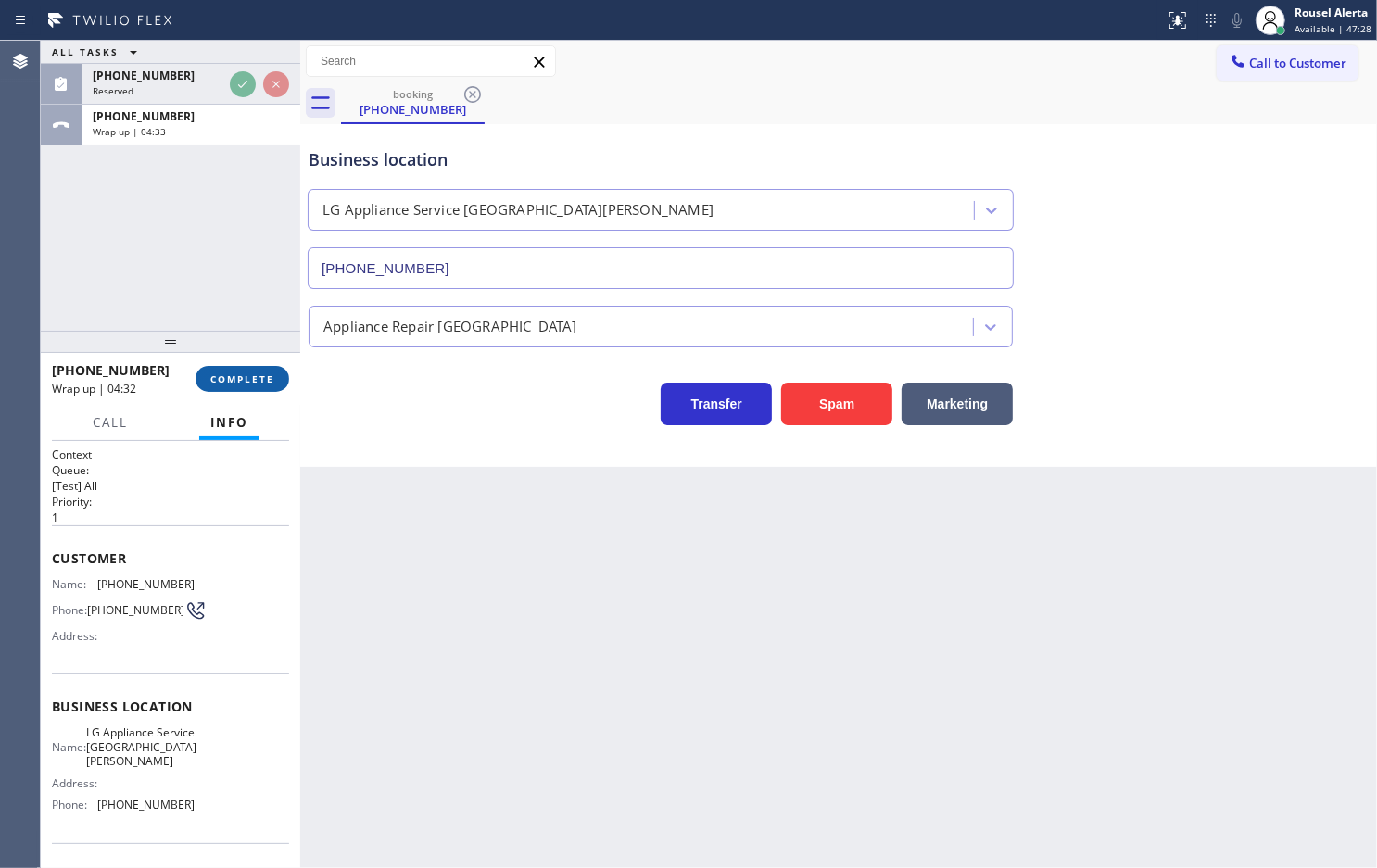
click at [241, 378] on span "COMPLETE" at bounding box center [242, 378] width 64 height 13
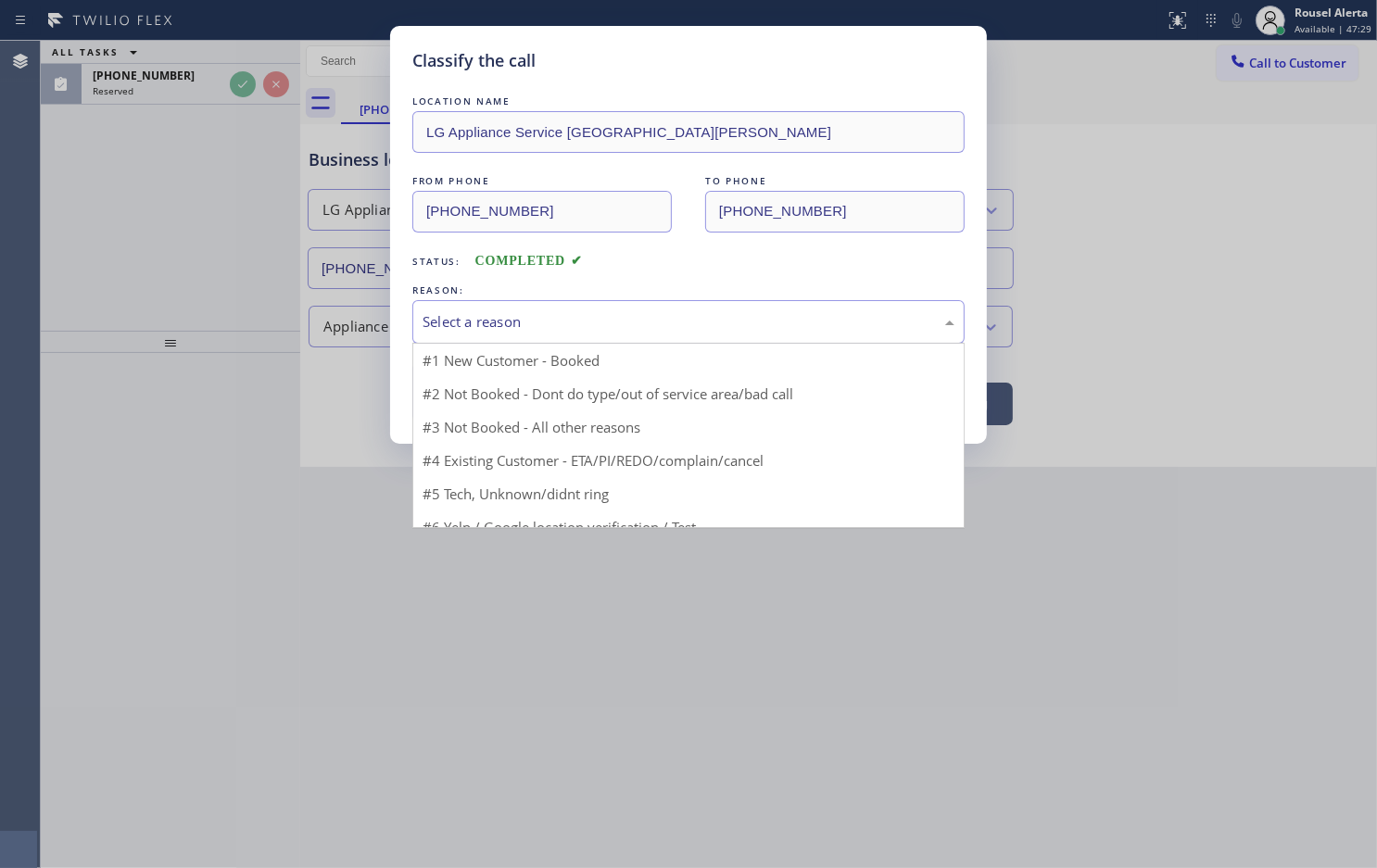
click at [658, 316] on div "Select a reason" at bounding box center [688, 322] width 532 height 21
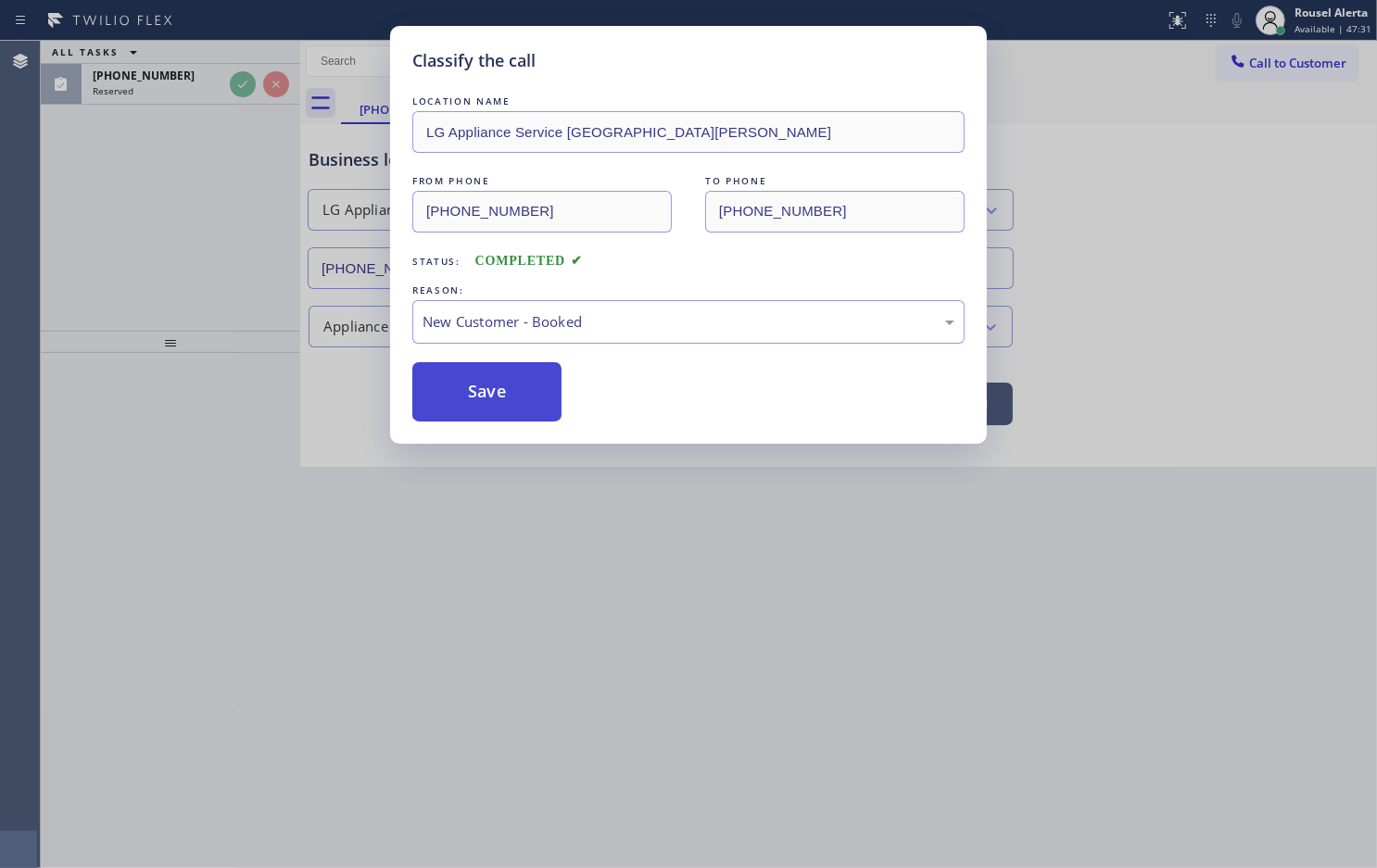
click at [534, 391] on button "Save" at bounding box center [486, 392] width 149 height 59
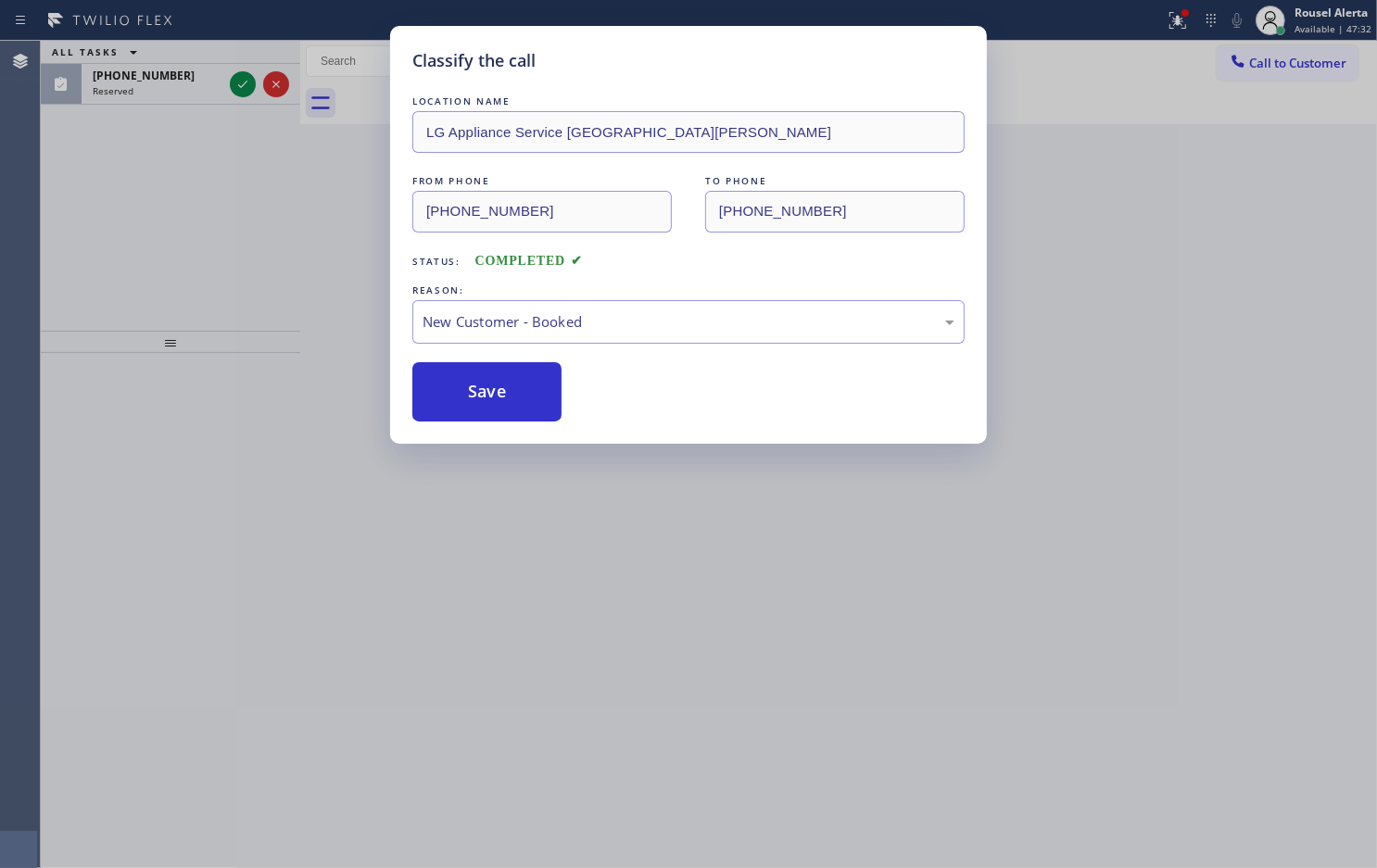
click at [534, 487] on div "Classify the call LOCATION NAME LG Appliance Service [GEOGRAPHIC_DATA][PERSON_N…" at bounding box center [688, 434] width 1377 height 868
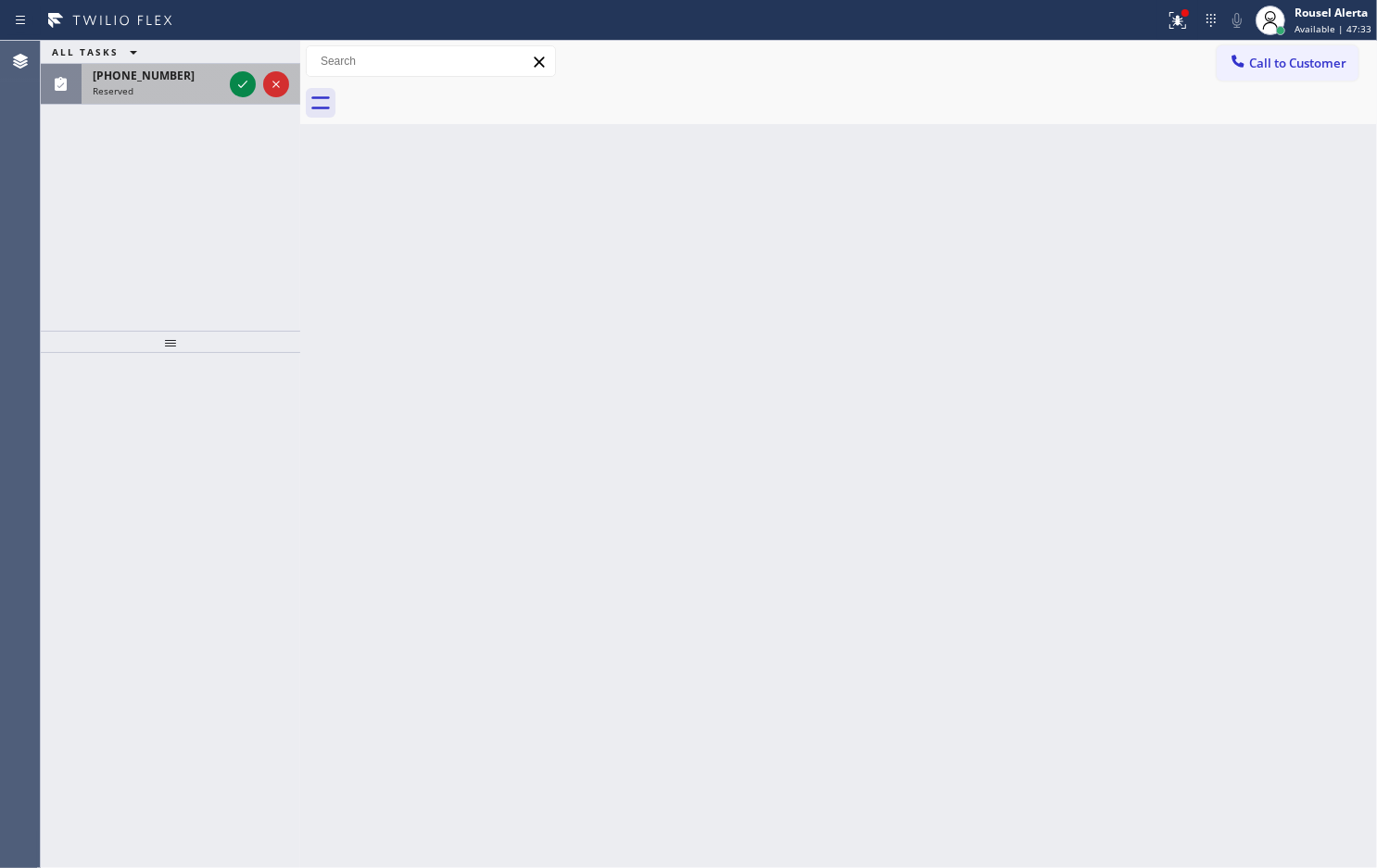
click at [194, 88] on div "Reserved" at bounding box center [157, 90] width 129 height 13
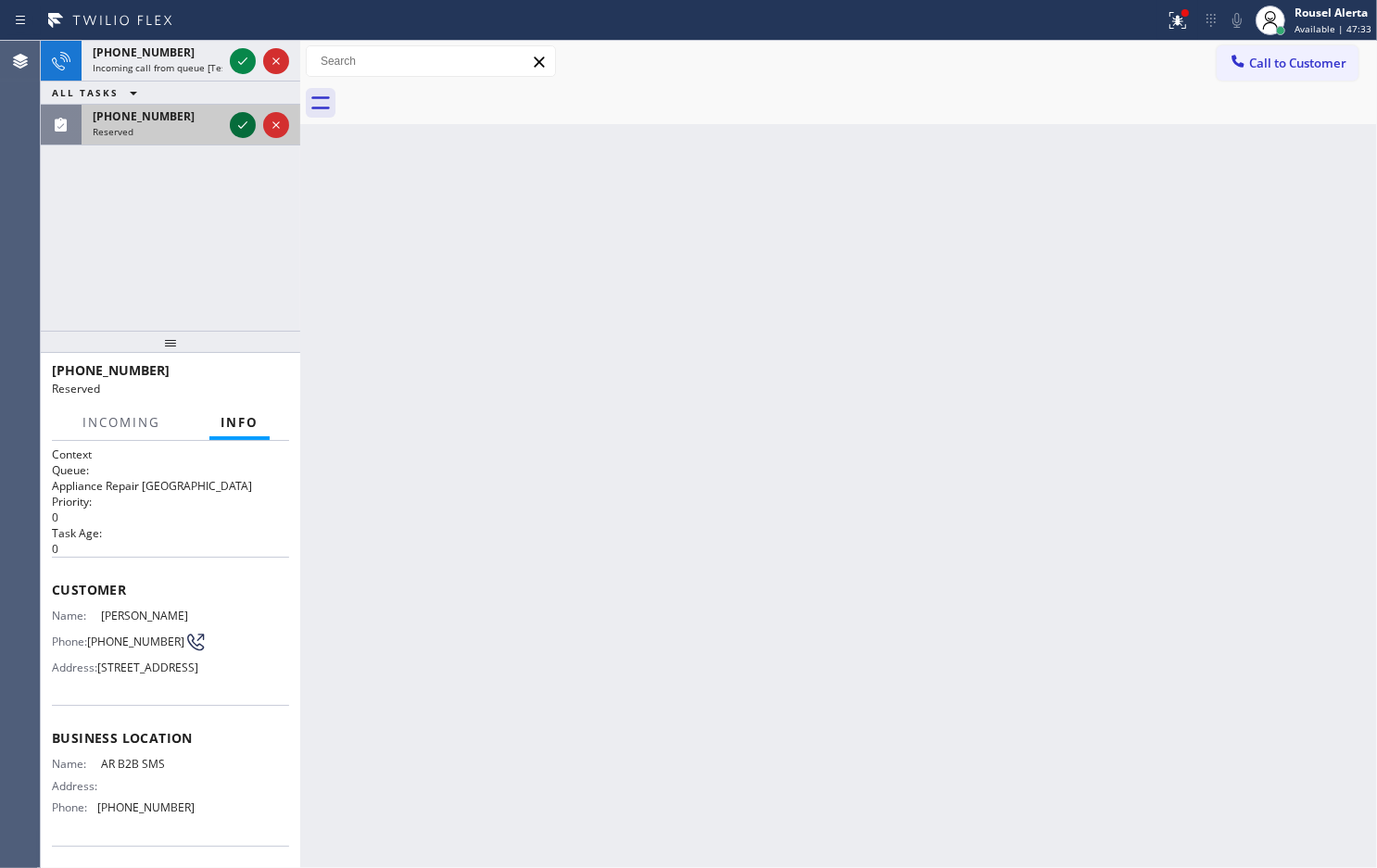
click at [241, 85] on div "[PHONE_NUMBER] Incoming call from queue [Test] All ALL TASKS ALL TASKS ACTIVE T…" at bounding box center [170, 93] width 260 height 105
click at [241, 85] on div "ALL TASKS ALL TASKS ACTIVE TASKS TASKS IN WRAP UP" at bounding box center [170, 93] width 260 height 23
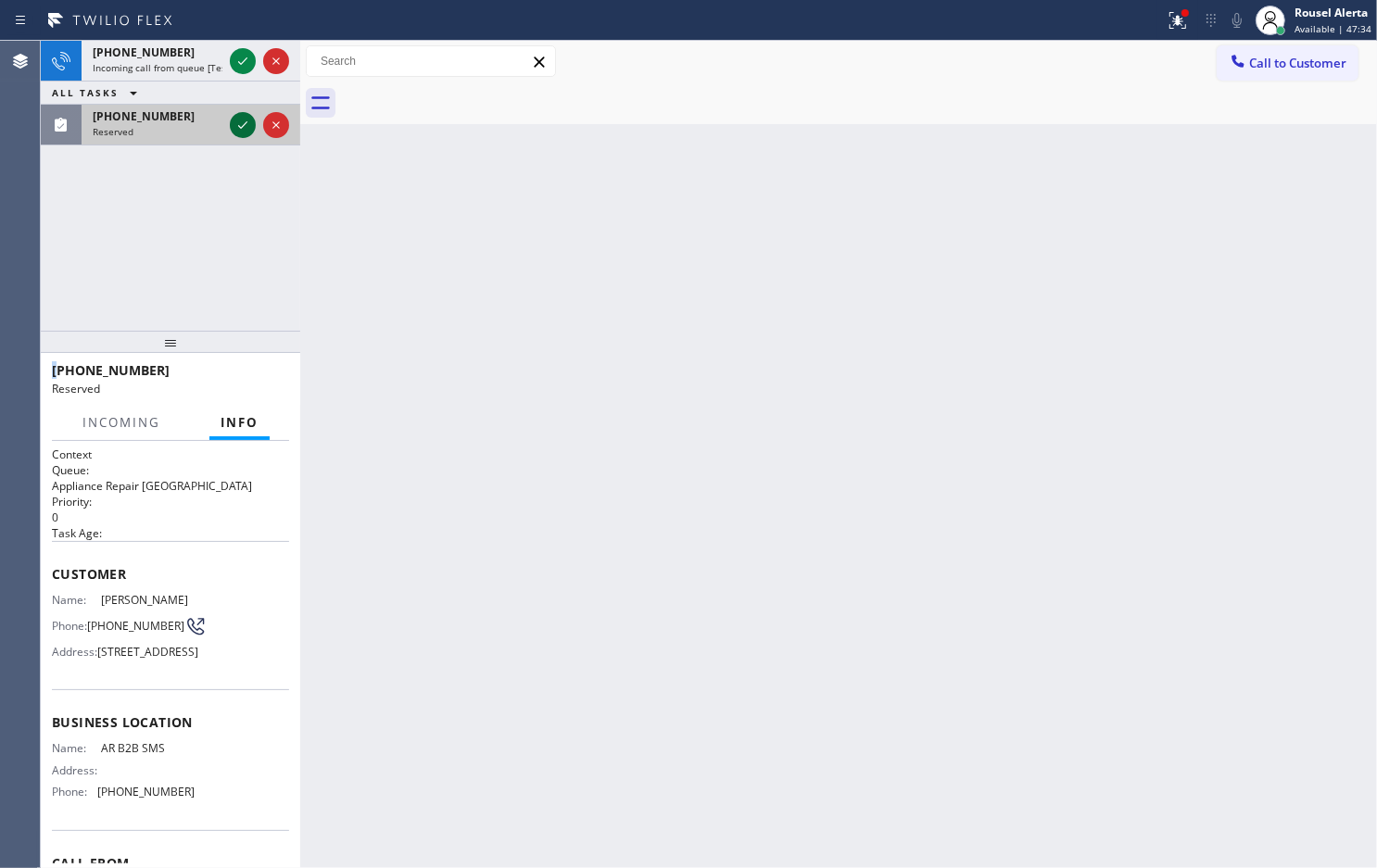
click at [236, 134] on icon at bounding box center [242, 124] width 22 height 22
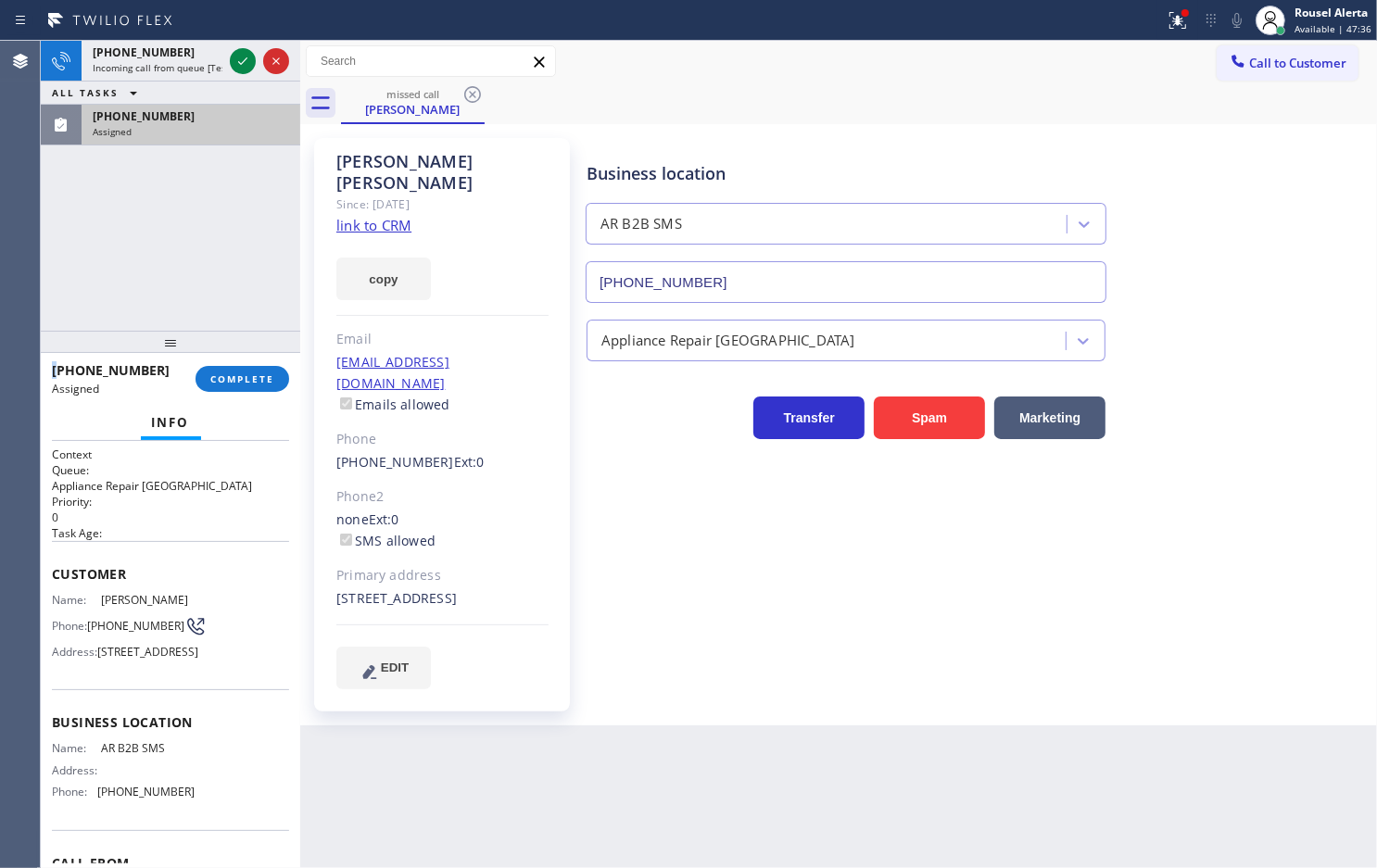
type input "[PHONE_NUMBER]"
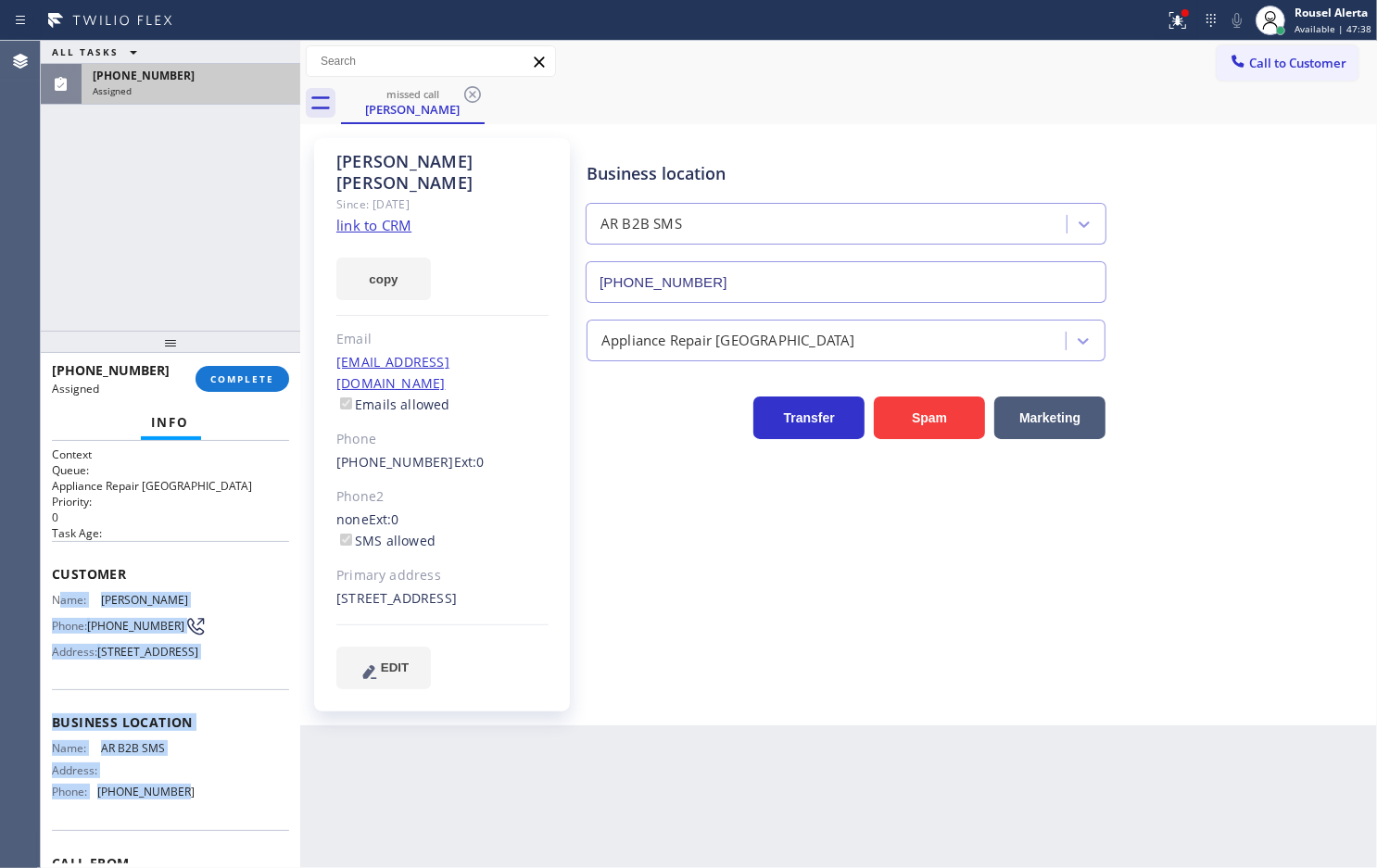
drag, startPoint x: 57, startPoint y: 598, endPoint x: 168, endPoint y: 826, distance: 253.6
click at [168, 826] on div "Context Queue: Appliance Repair High End Priority: 0 Task Age: Customer Name: […" at bounding box center [170, 708] width 237 height 524
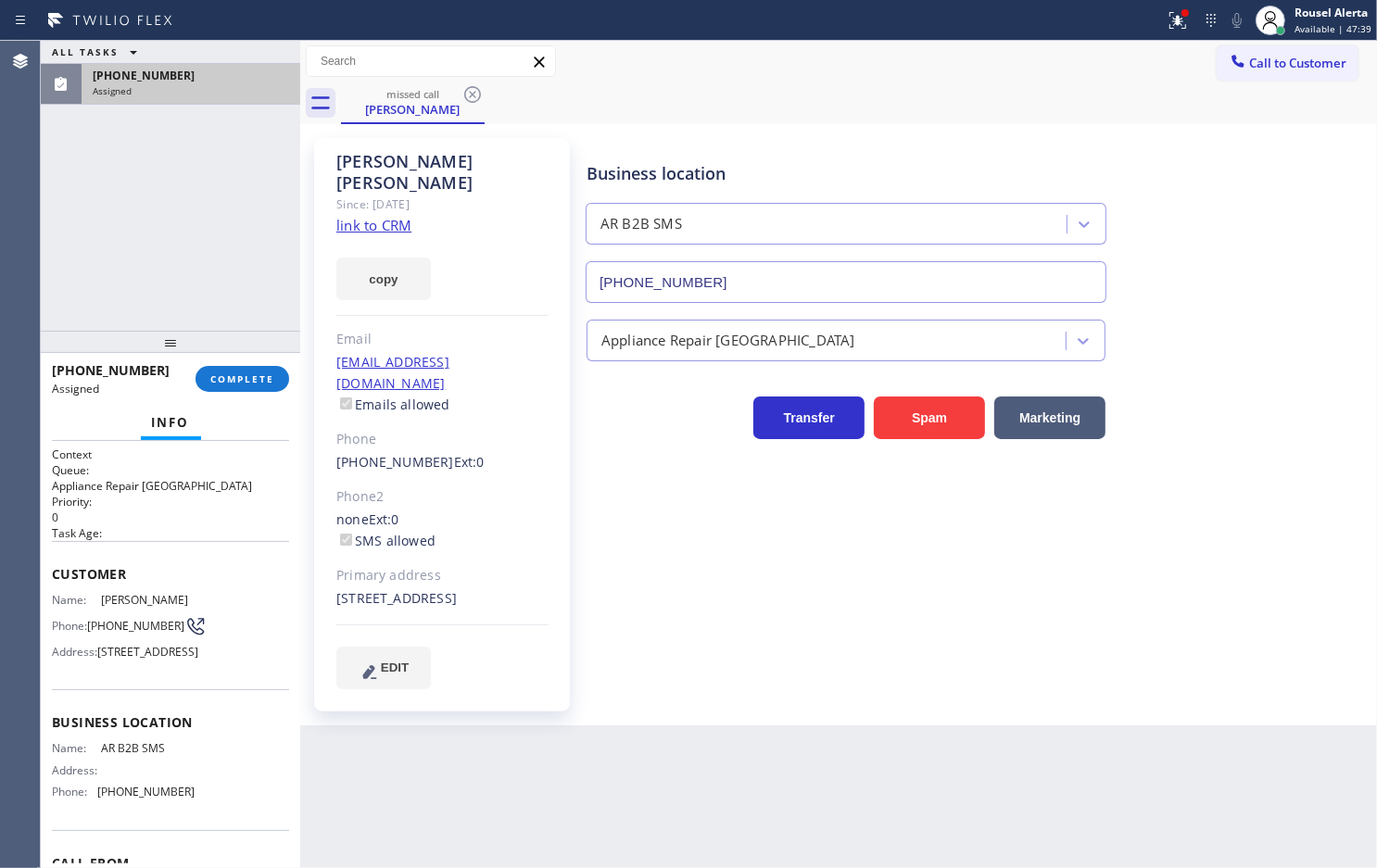
drag, startPoint x: 363, startPoint y: 784, endPoint x: 234, endPoint y: 713, distance: 147.2
click at [363, 783] on div "Back to Dashboard Change Sender ID Customers Technicians Select a contact Outbo…" at bounding box center [839, 454] width 1077 height 827
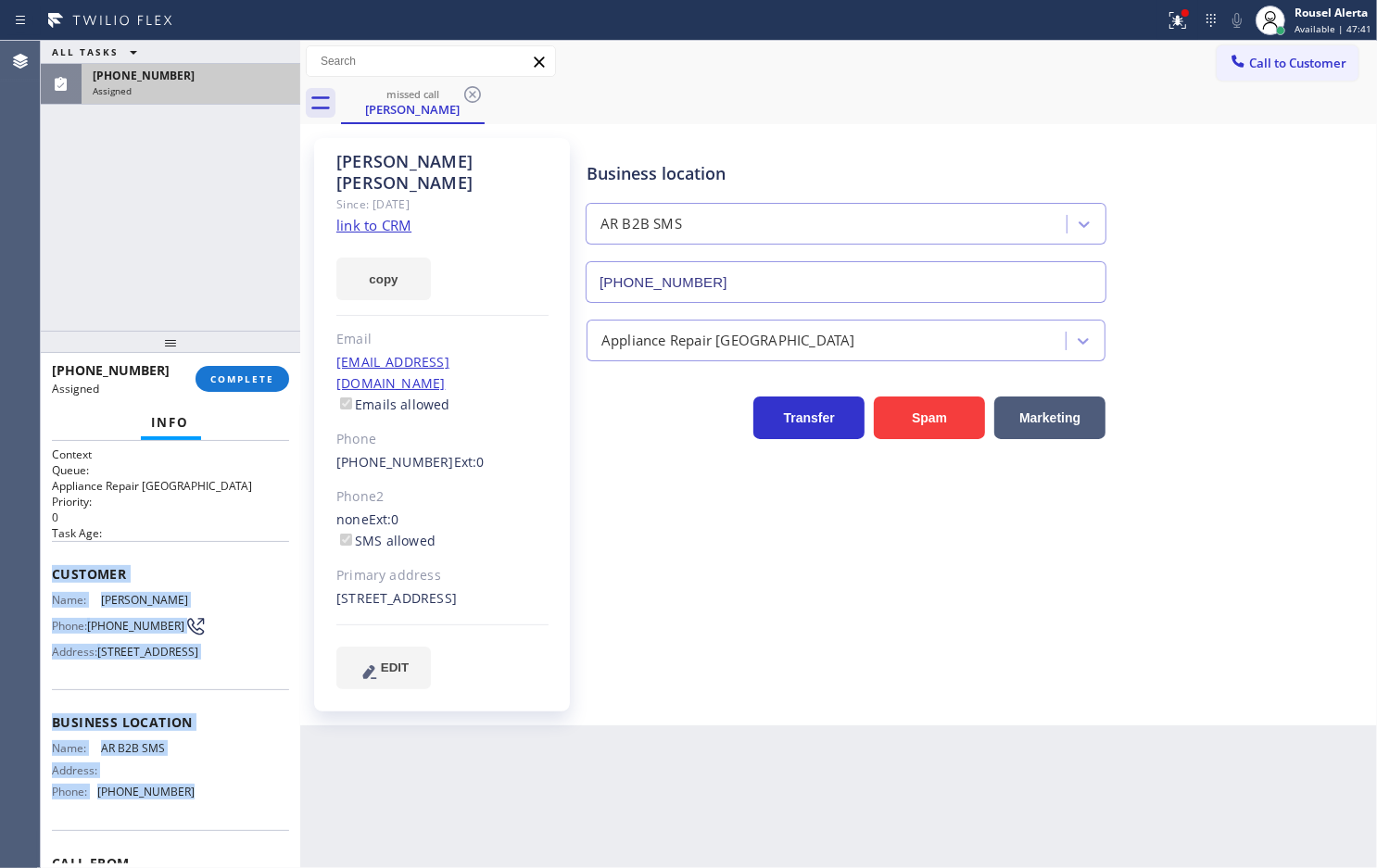
drag, startPoint x: 45, startPoint y: 575, endPoint x: 200, endPoint y: 841, distance: 307.9
click at [200, 841] on div "Context Queue: Appliance Repair High End Priority: 0 Task Age: Customer Name: […" at bounding box center [170, 654] width 260 height 427
drag, startPoint x: 211, startPoint y: 72, endPoint x: 236, endPoint y: 136, distance: 68.7
click at [211, 72] on div "[PHONE_NUMBER]" at bounding box center [191, 76] width 196 height 16
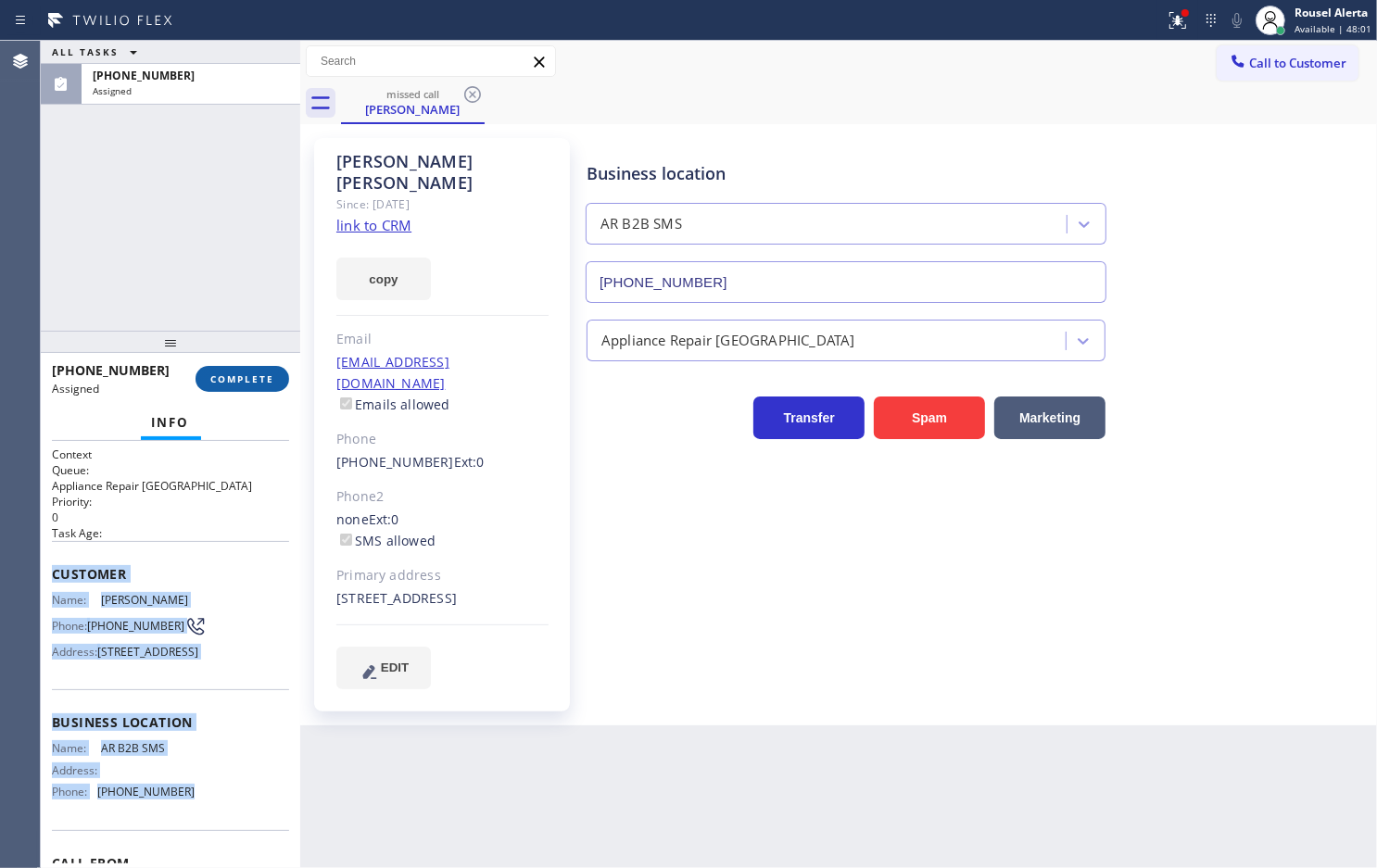
click at [238, 368] on button "COMPLETE" at bounding box center [242, 378] width 93 height 26
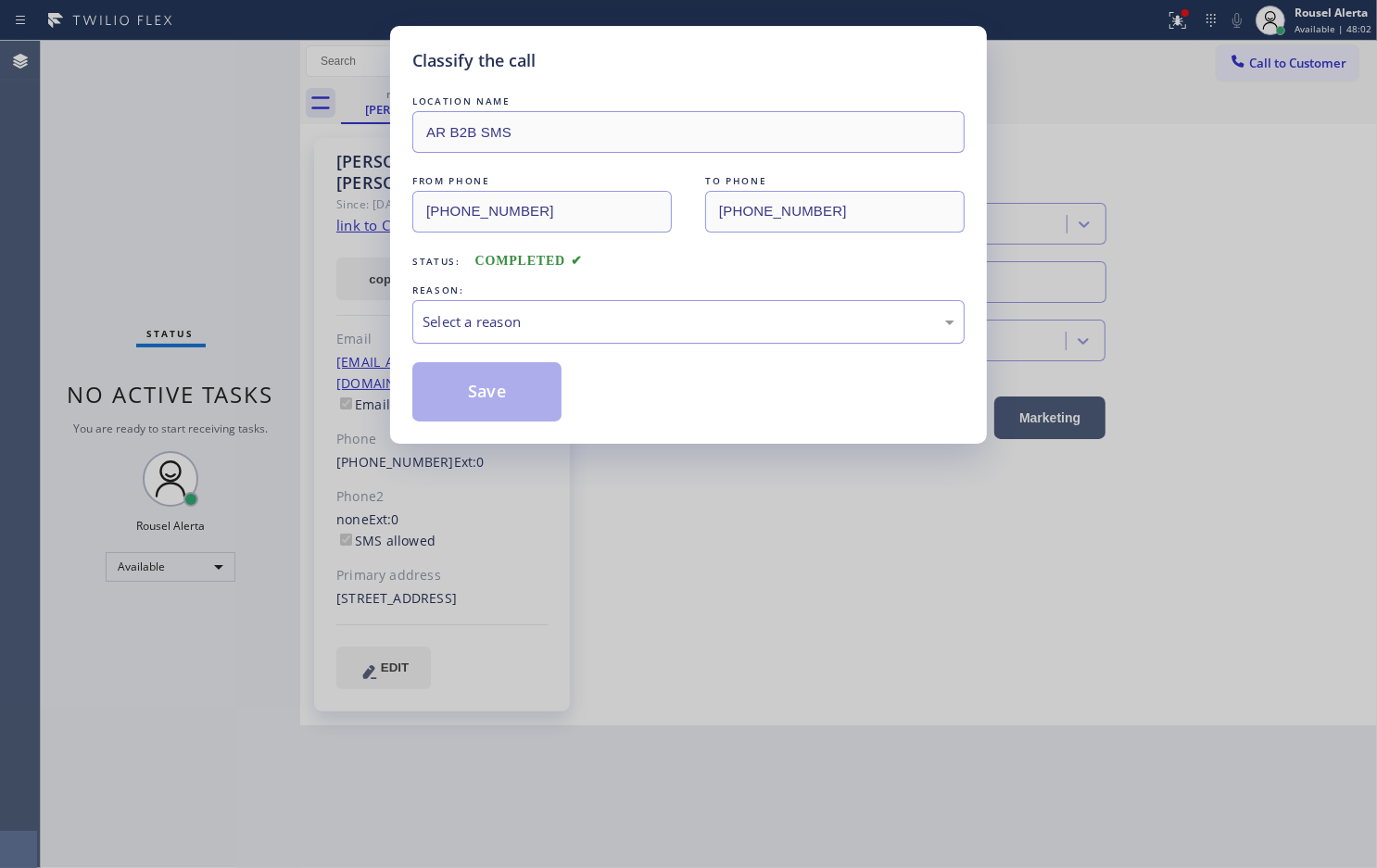
click at [429, 343] on div "Select a reason" at bounding box center [688, 322] width 552 height 44
click at [487, 403] on button "Save" at bounding box center [486, 392] width 149 height 59
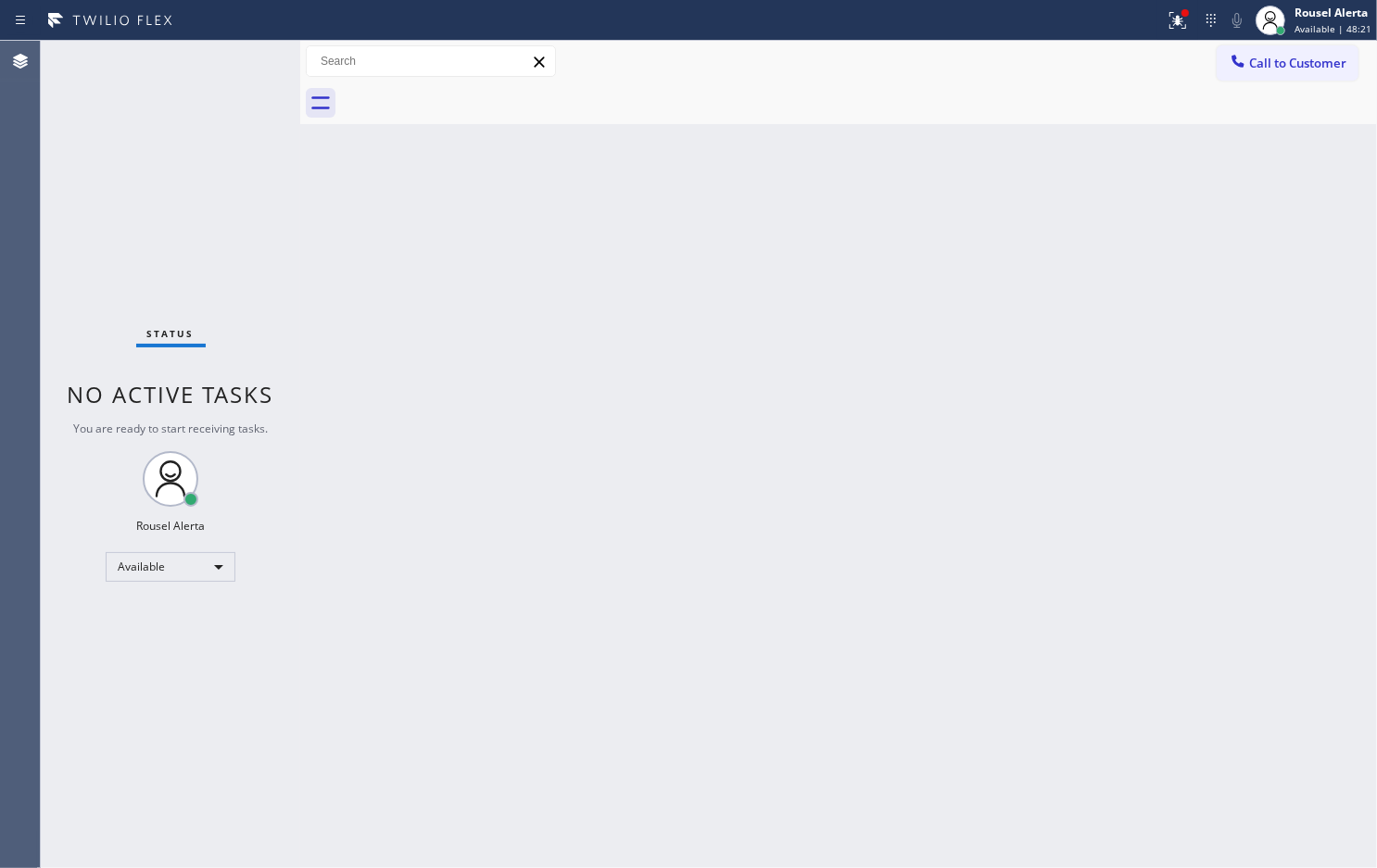
click at [425, 577] on div "Back to Dashboard Change Sender ID Customers Technicians Select a contact Outbo…" at bounding box center [839, 454] width 1077 height 827
click at [213, 75] on div "Status No active tasks You are ready to start receiving tasks. Rousel Alerta Av…" at bounding box center [170, 454] width 260 height 827
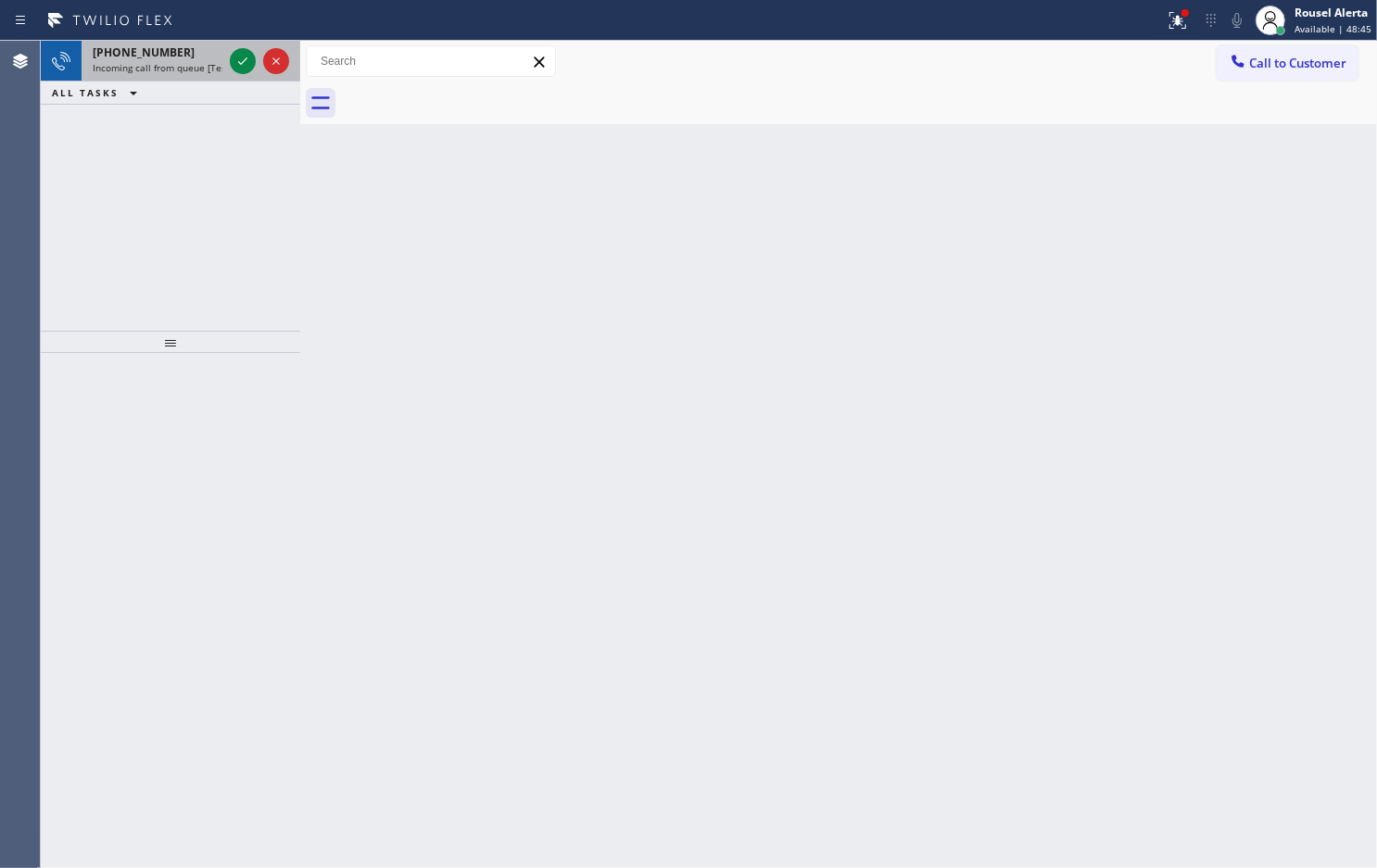
drag, startPoint x: 132, startPoint y: 45, endPoint x: 181, endPoint y: 52, distance: 49.5
click at [132, 47] on span "[PHONE_NUMBER]" at bounding box center [143, 52] width 102 height 16
click at [228, 62] on div at bounding box center [260, 61] width 67 height 41
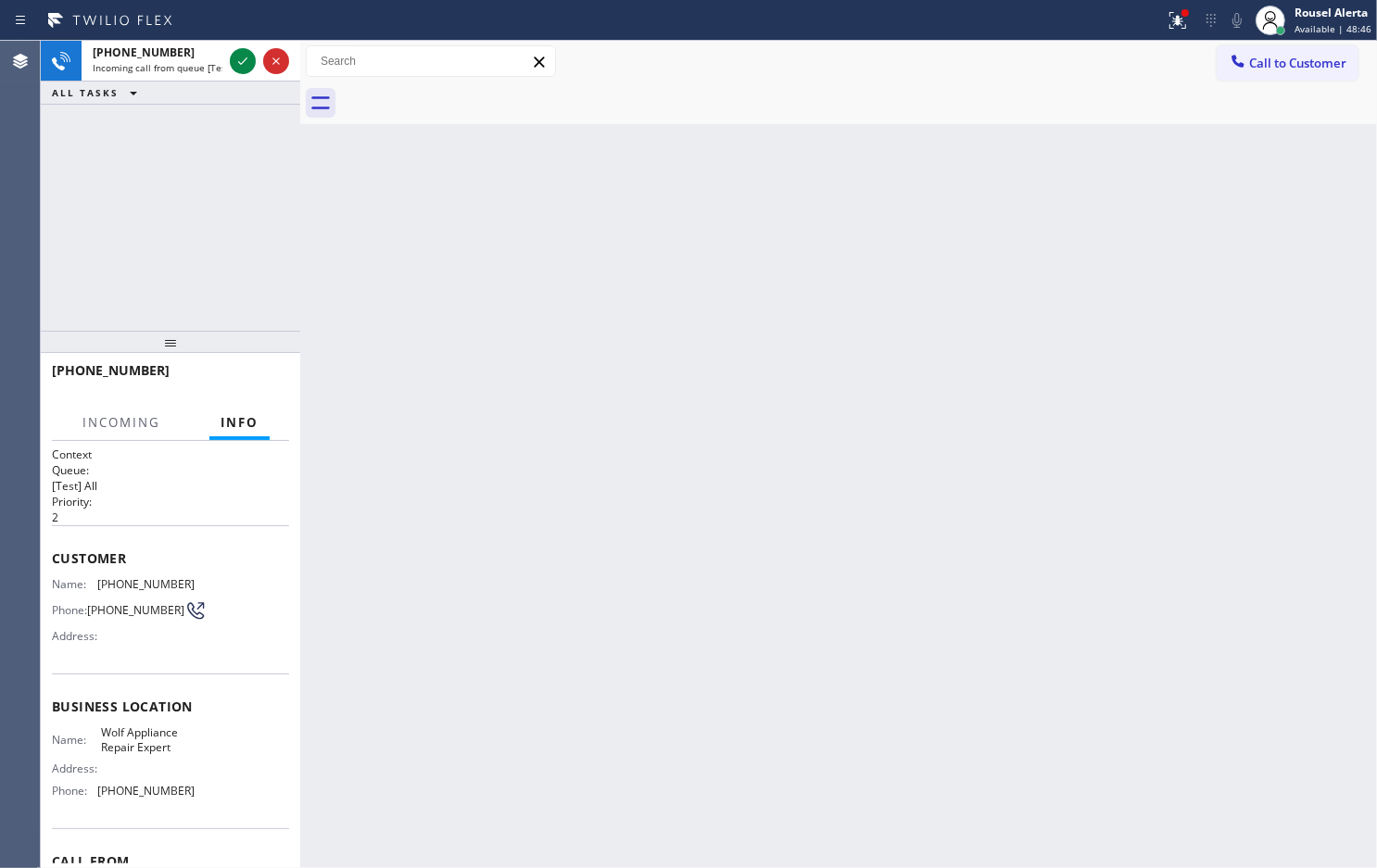
click at [228, 62] on div at bounding box center [260, 61] width 67 height 41
click at [232, 62] on icon at bounding box center [242, 60] width 22 height 22
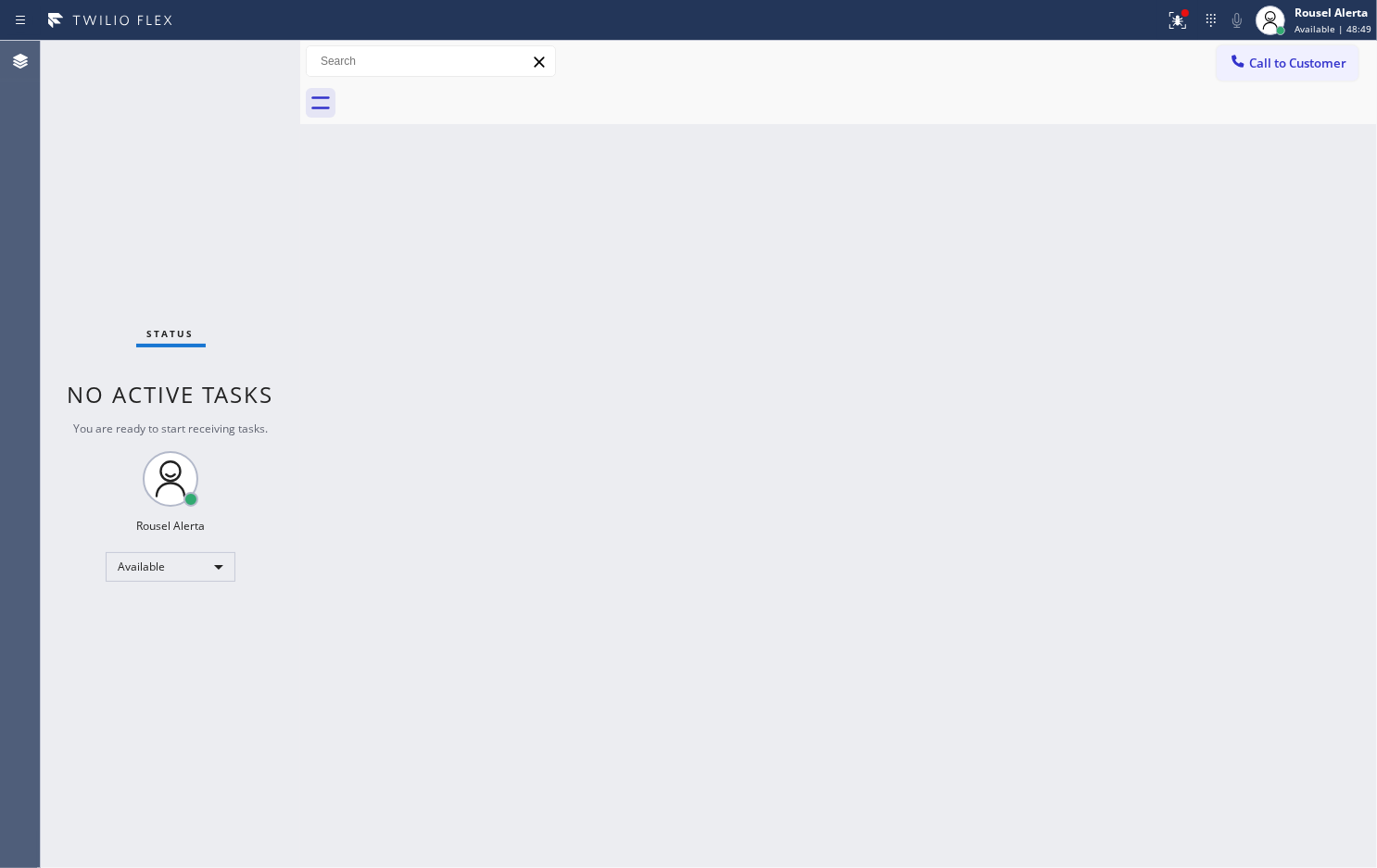
drag, startPoint x: 159, startPoint y: 121, endPoint x: 205, endPoint y: 84, distance: 59.0
click at [165, 113] on div "Status No active tasks You are ready to start receiving tasks. Rousel Alerta Av…" at bounding box center [170, 454] width 260 height 827
click at [1180, 16] on icon at bounding box center [1178, 17] width 11 height 7
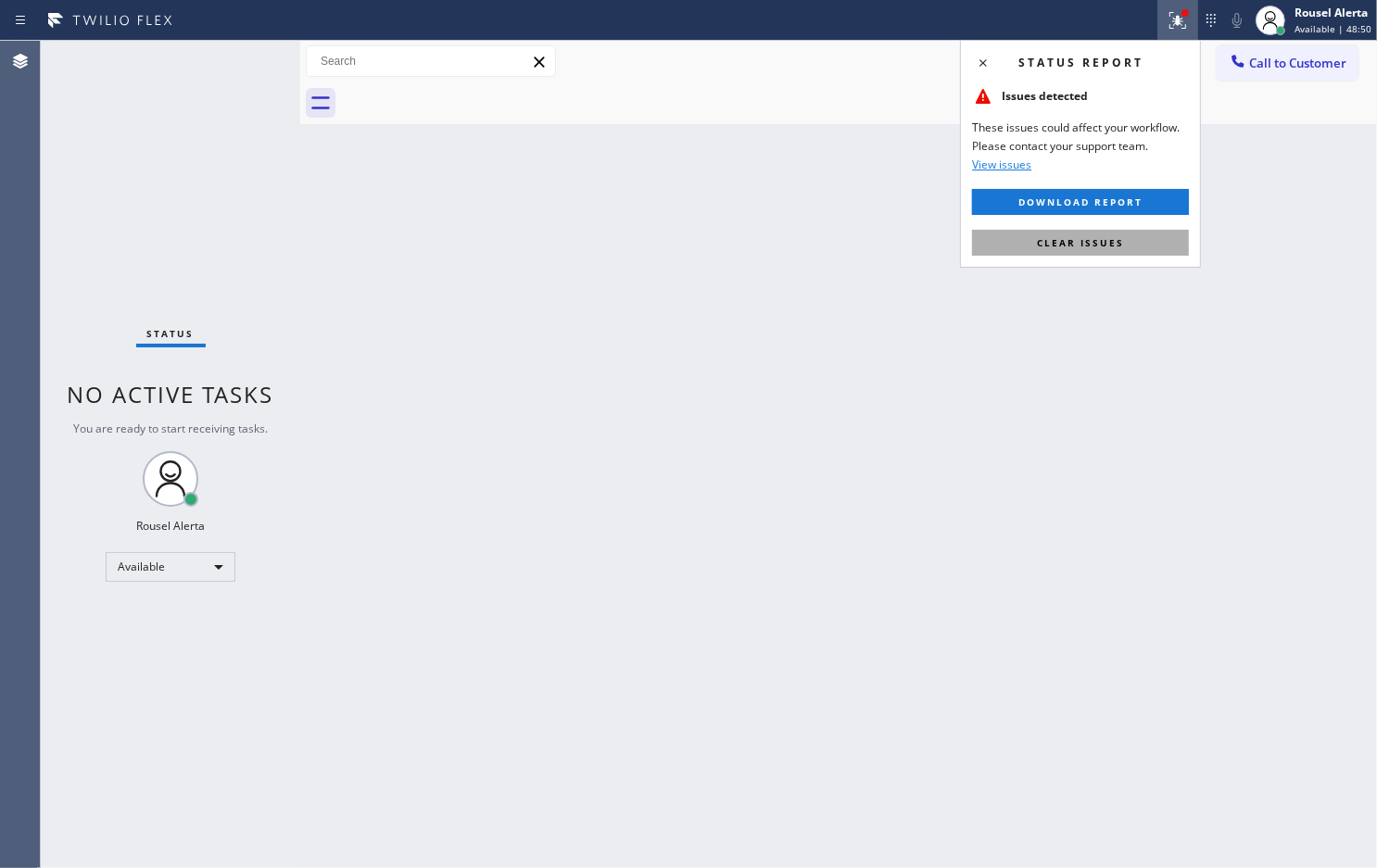
click at [1101, 239] on span "Clear issues" at bounding box center [1081, 242] width 88 height 13
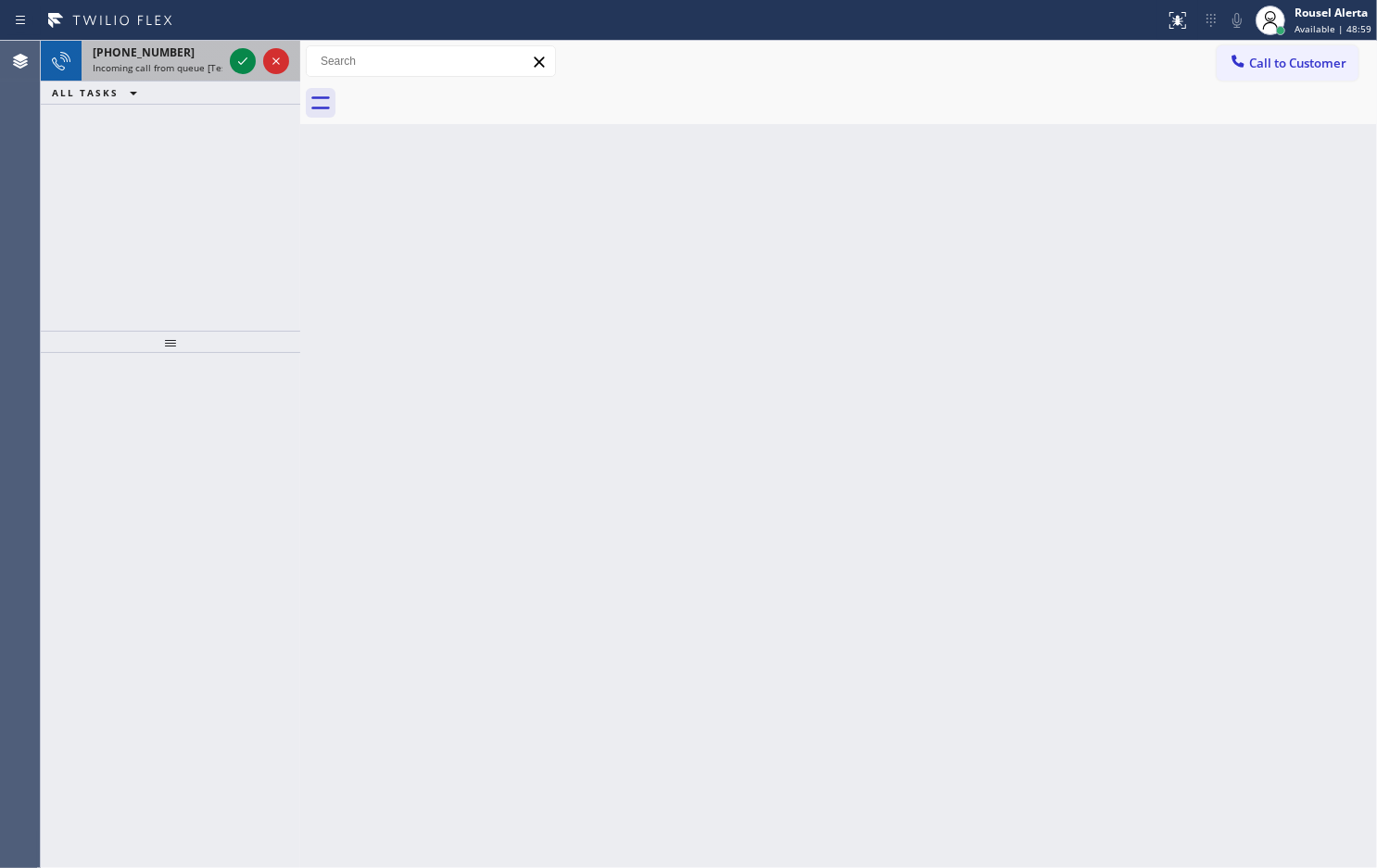
click at [173, 49] on div "[PHONE_NUMBER]" at bounding box center [157, 52] width 129 height 16
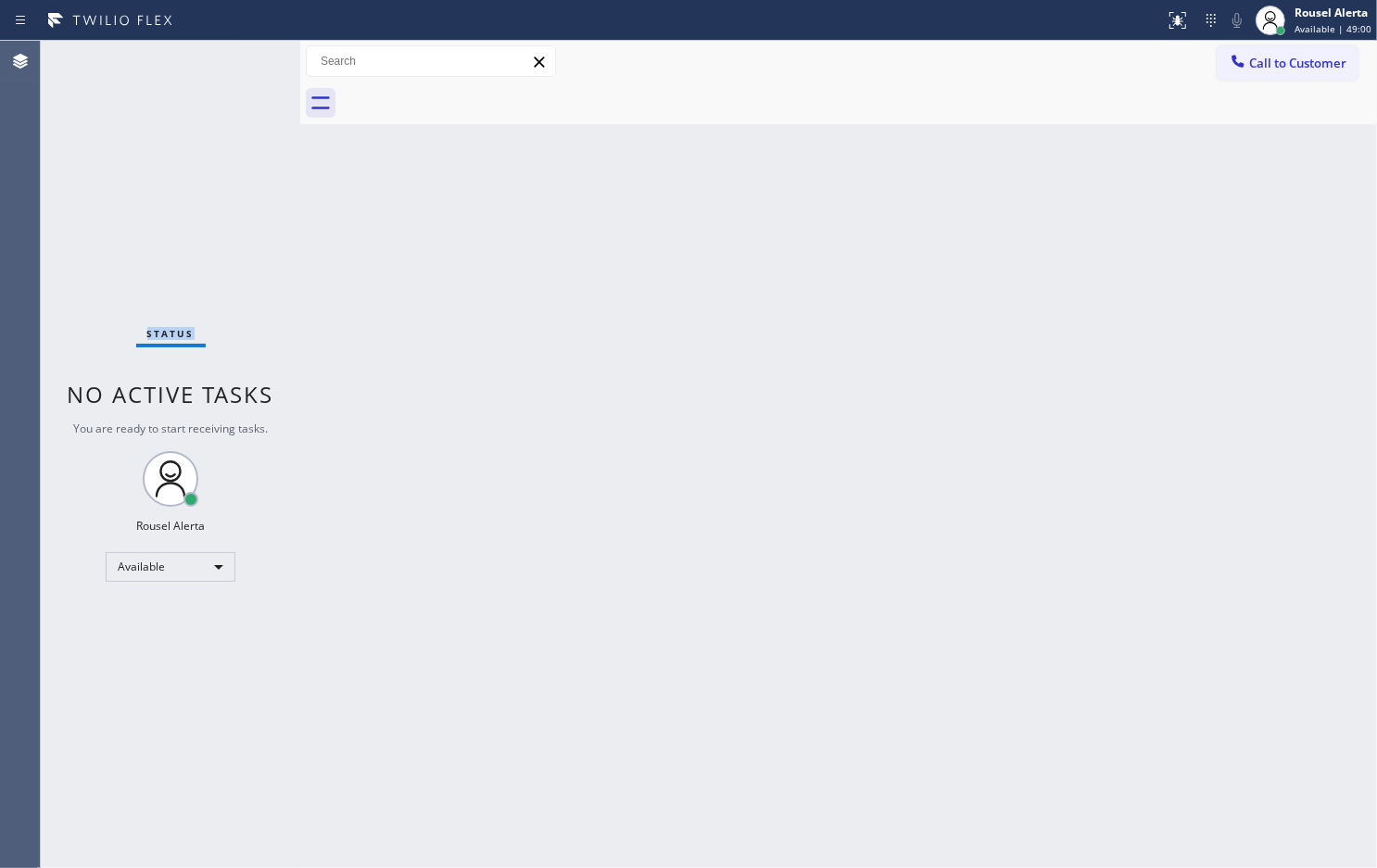
click at [234, 61] on div "Status No active tasks You are ready to start receiving tasks. Rousel Alerta Av…" at bounding box center [170, 454] width 260 height 827
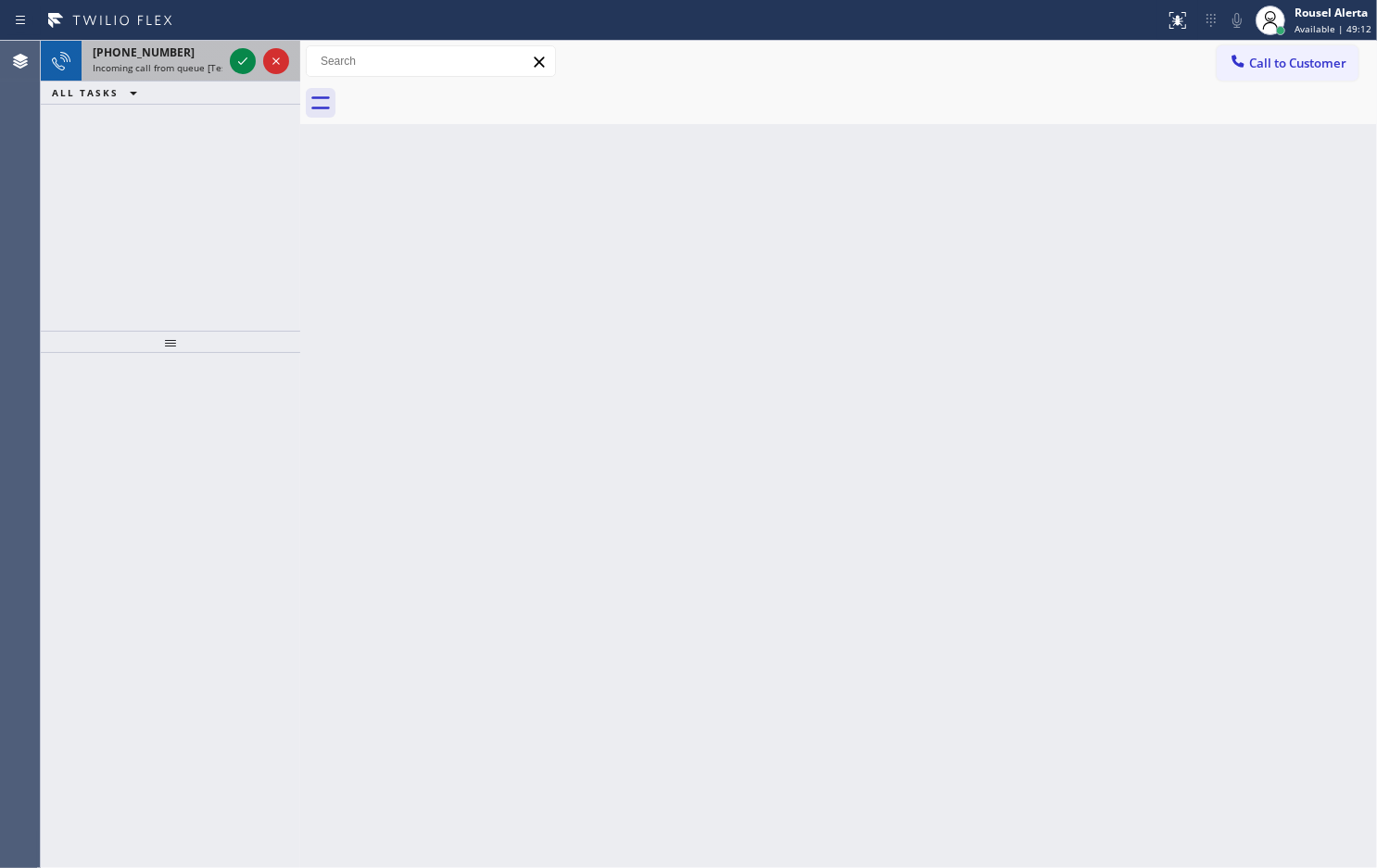
click at [173, 58] on div "[PHONE_NUMBER]" at bounding box center [157, 52] width 129 height 16
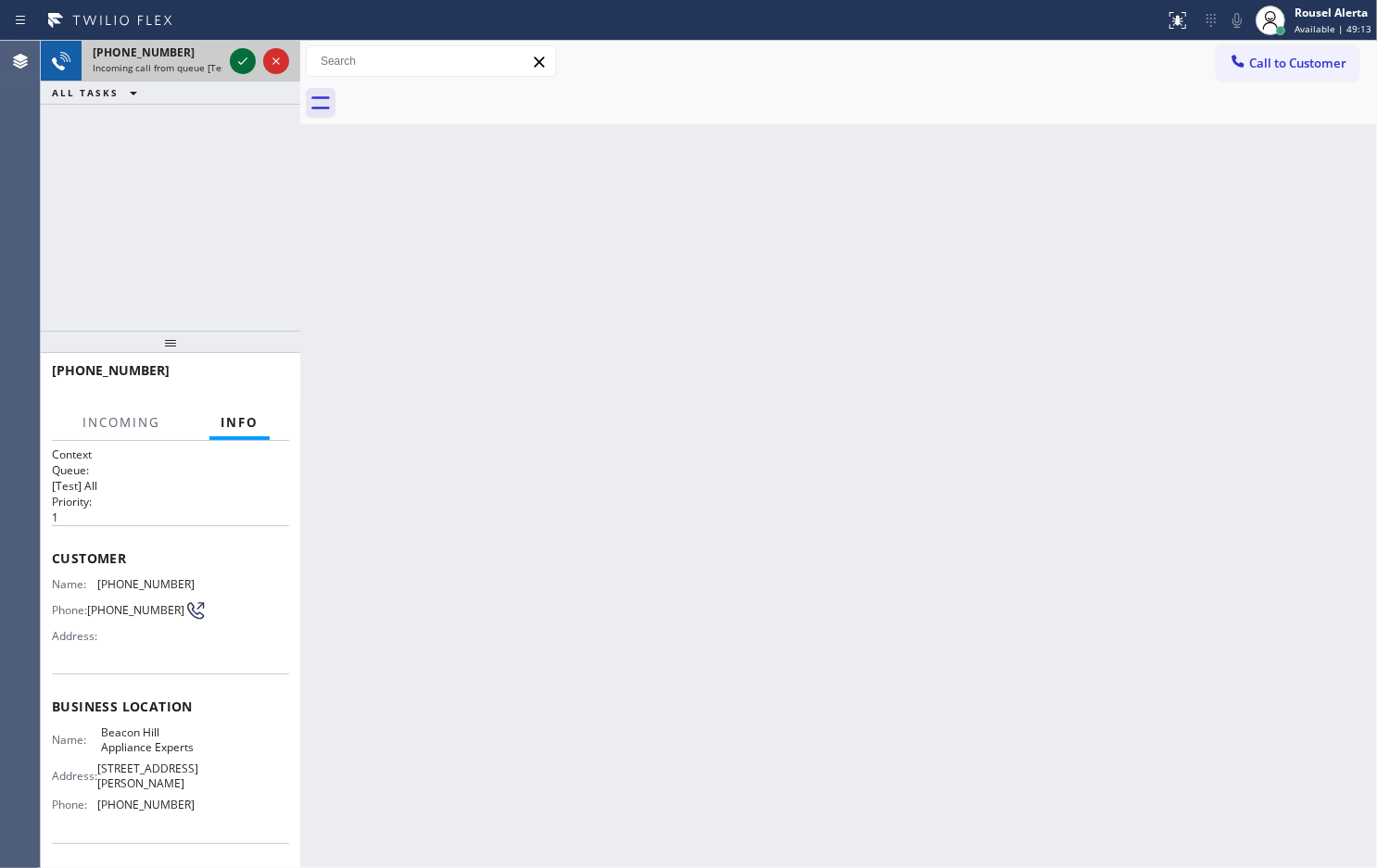
click at [236, 69] on icon at bounding box center [242, 60] width 22 height 22
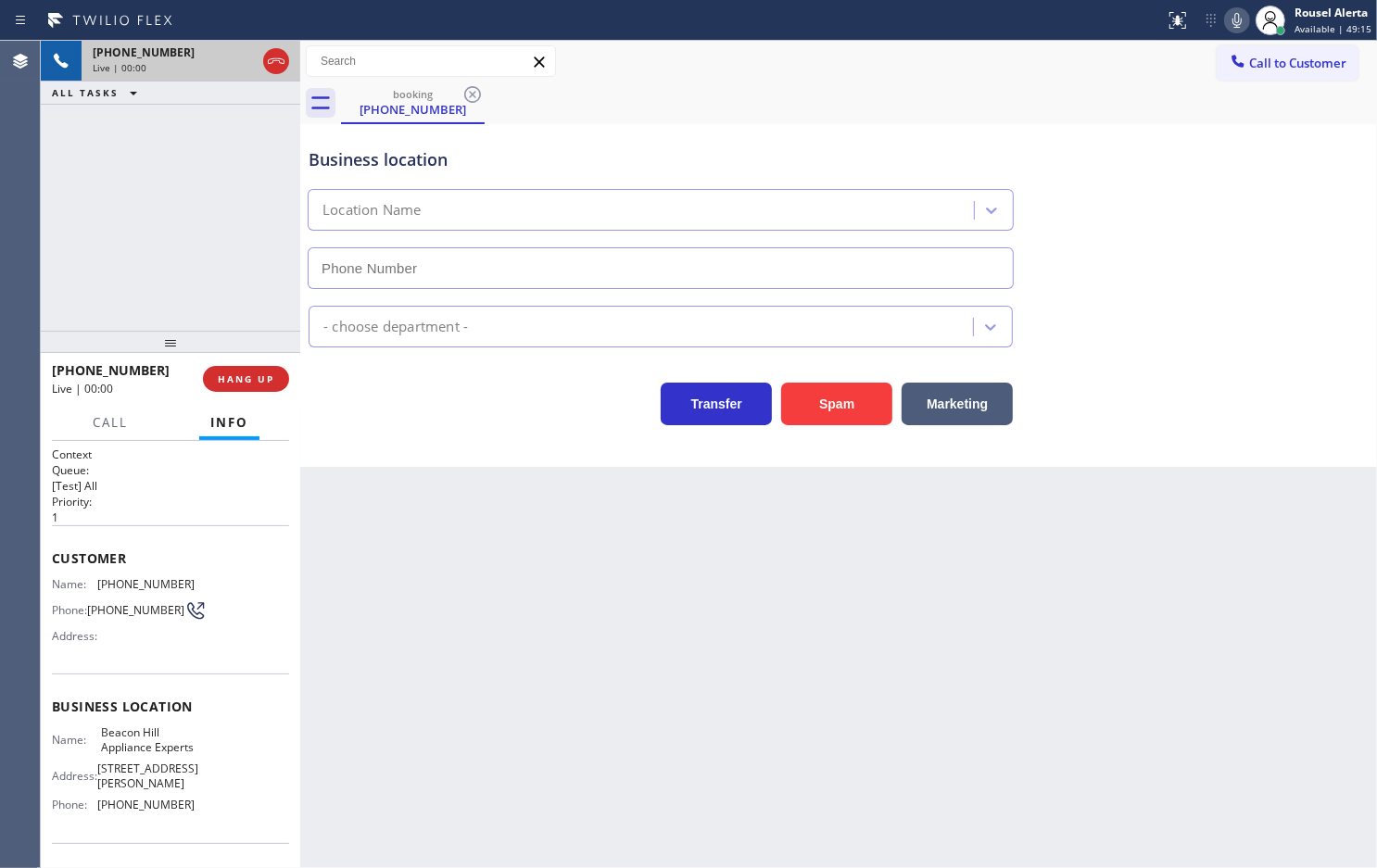
type input "[PHONE_NUMBER]"
click at [425, 520] on div "Back to Dashboard Change Sender ID Customers Technicians Select a contact Outbo…" at bounding box center [839, 454] width 1077 height 827
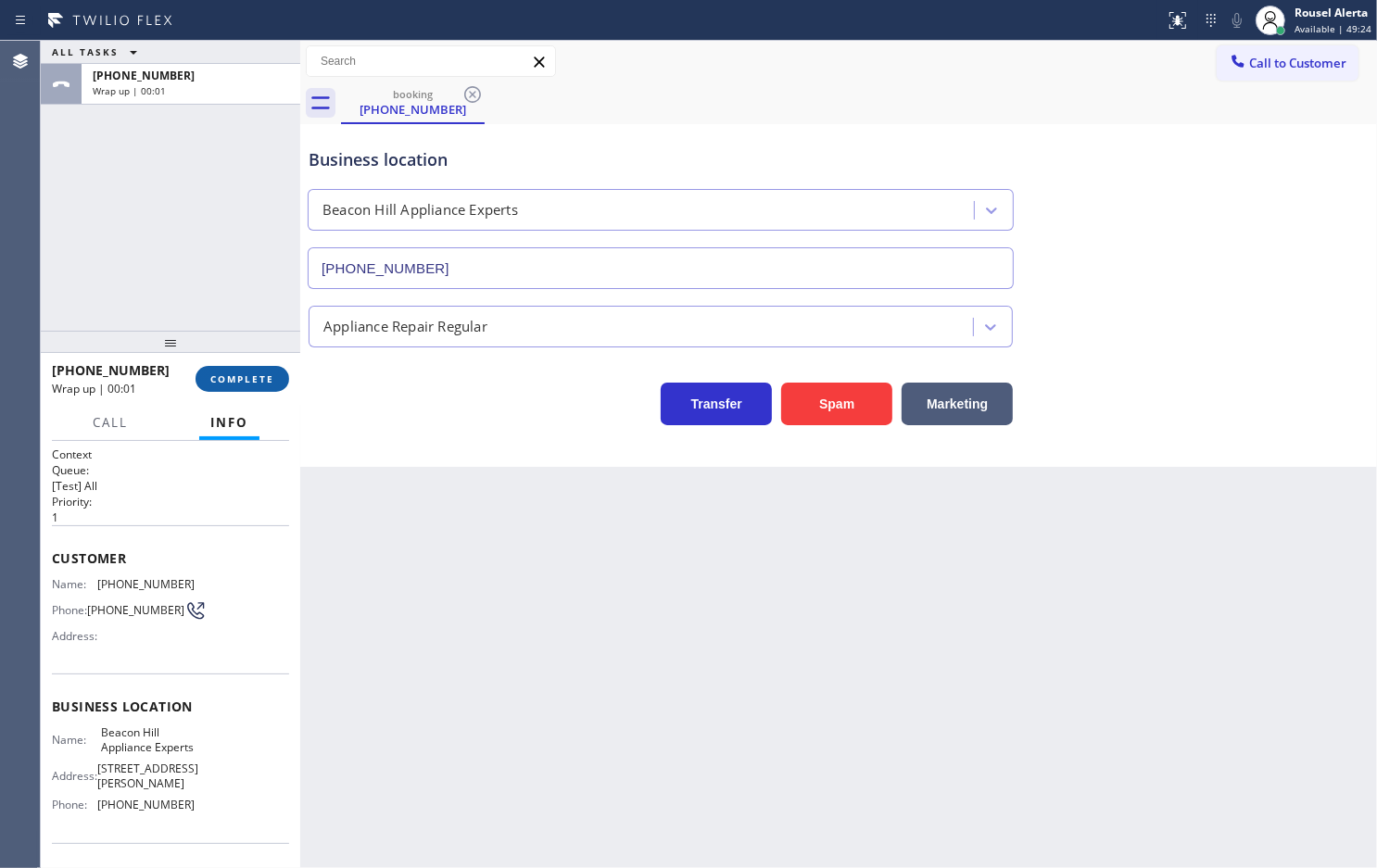
click at [208, 385] on button "COMPLETE" at bounding box center [242, 378] width 93 height 26
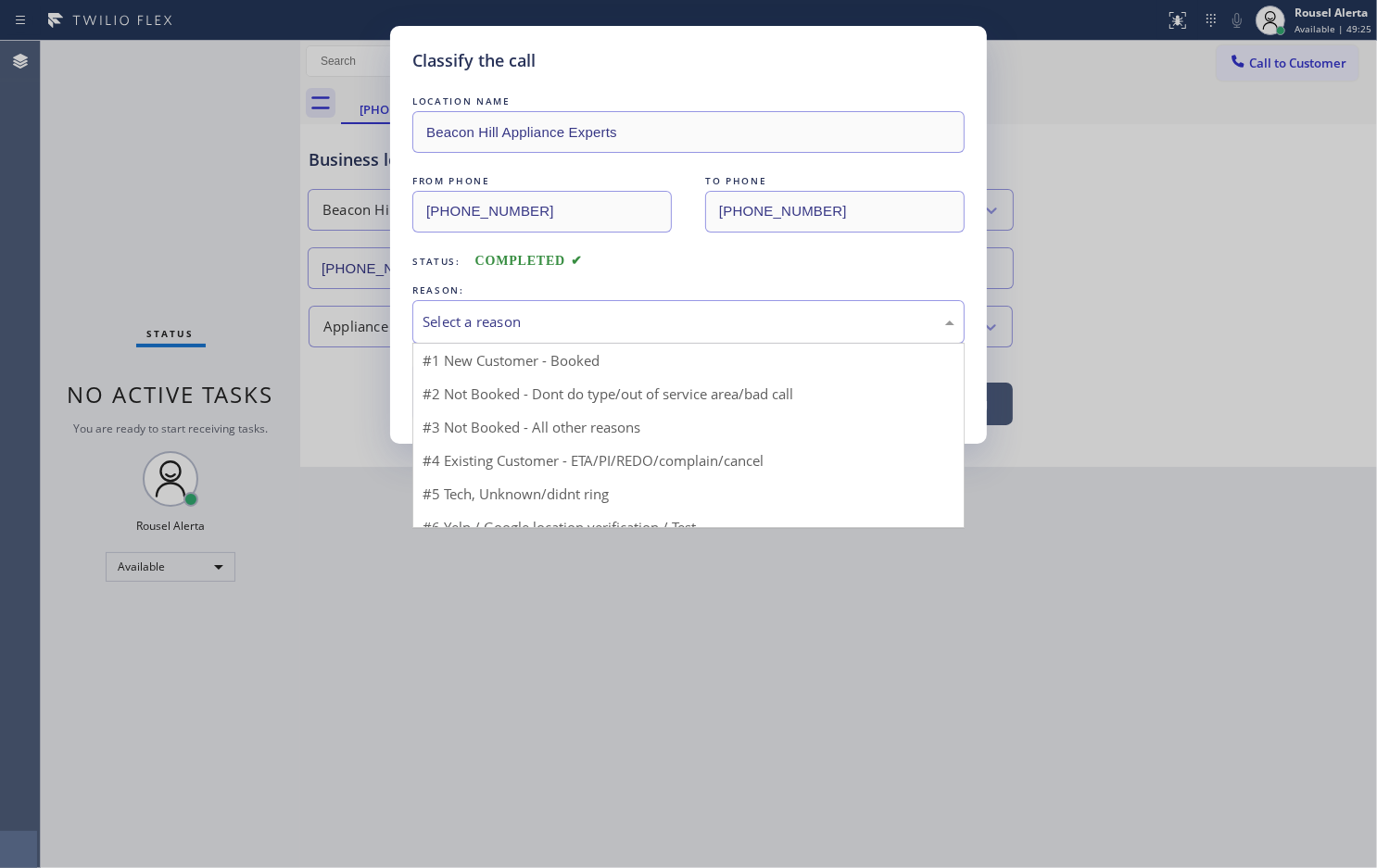
click at [473, 320] on div "Select a reason" at bounding box center [688, 322] width 532 height 21
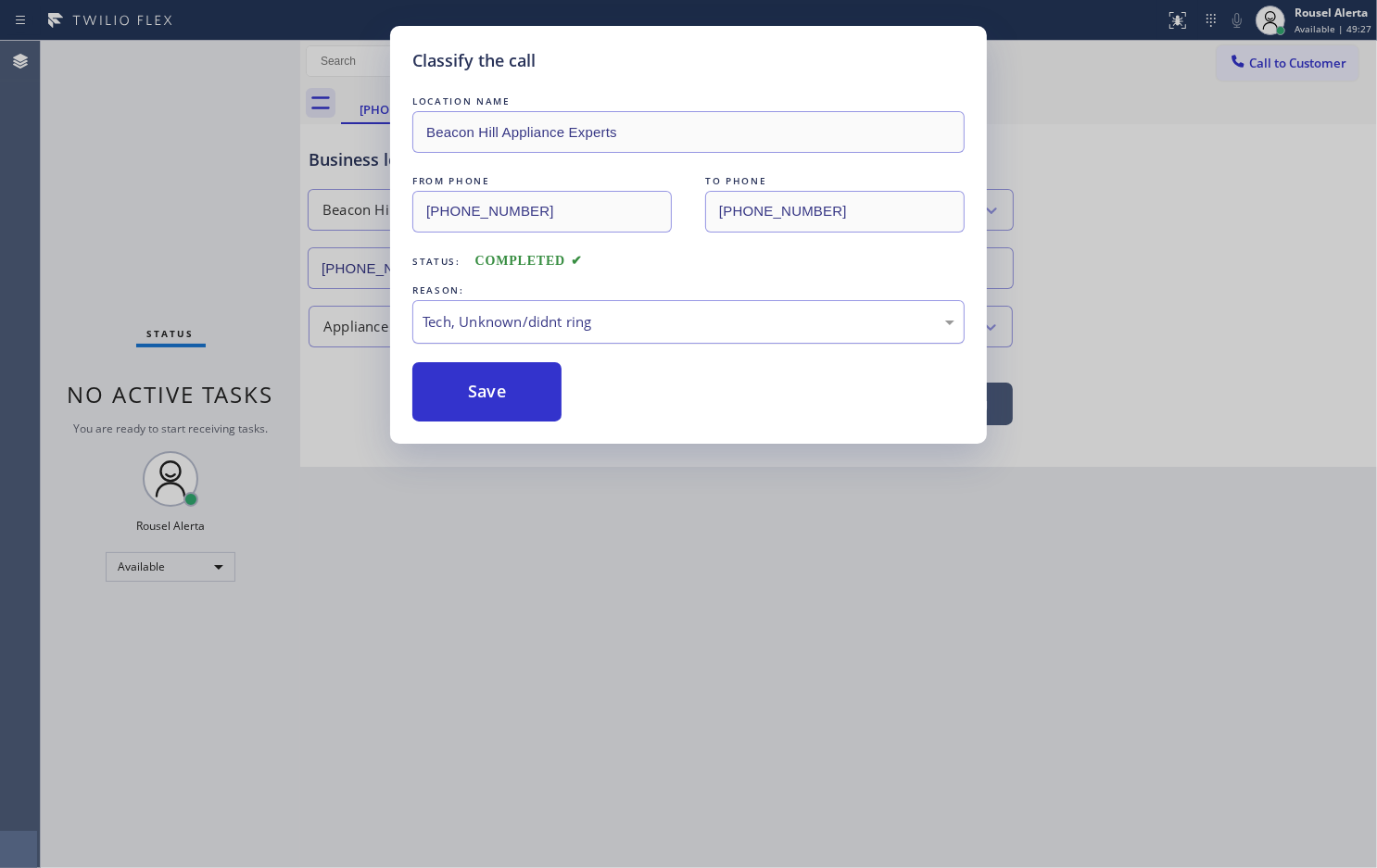
click at [491, 404] on button "Save" at bounding box center [486, 392] width 149 height 59
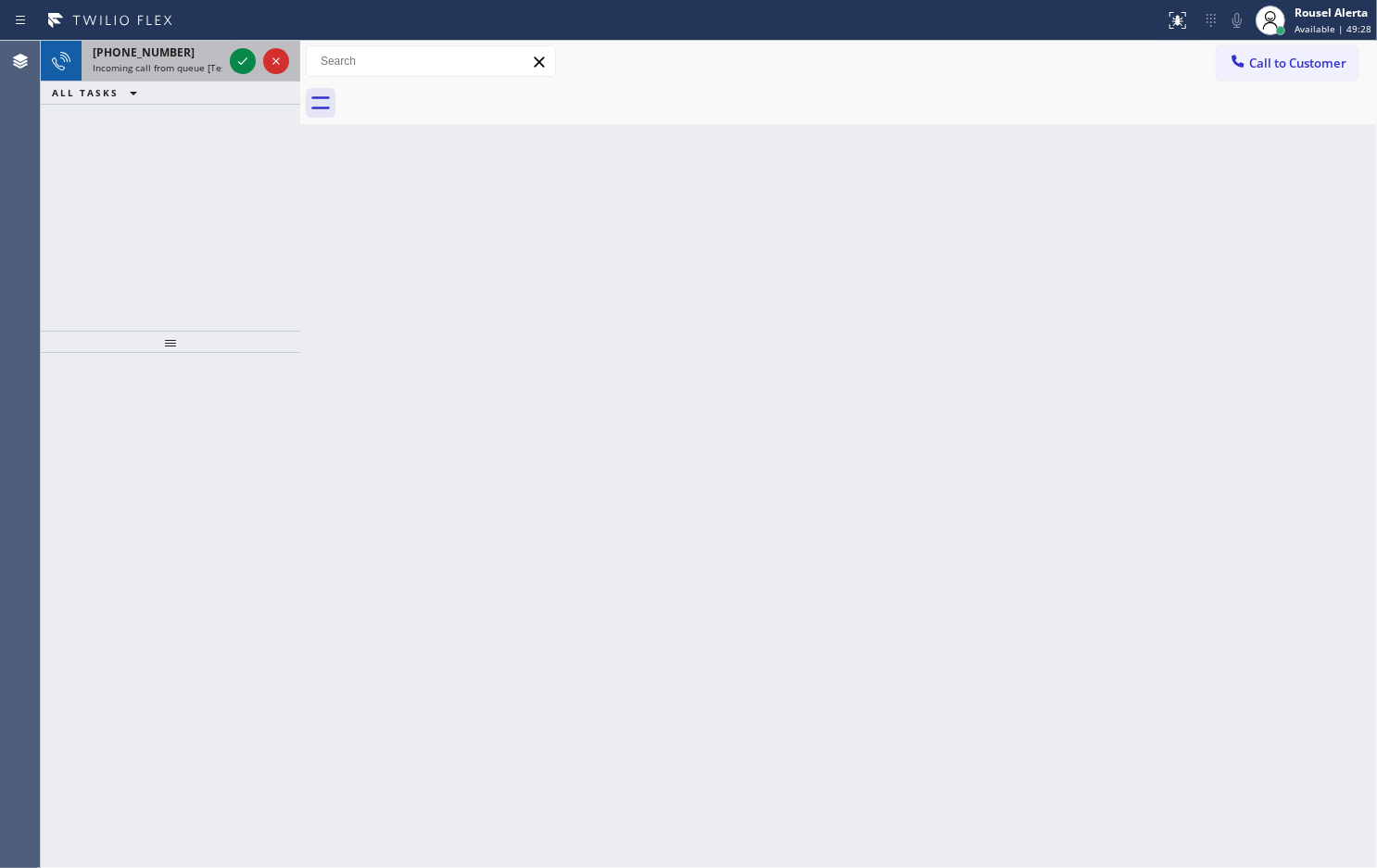
drag, startPoint x: 151, startPoint y: 51, endPoint x: 174, endPoint y: 53, distance: 23.1
click at [158, 52] on span "[PHONE_NUMBER]" at bounding box center [143, 52] width 102 height 16
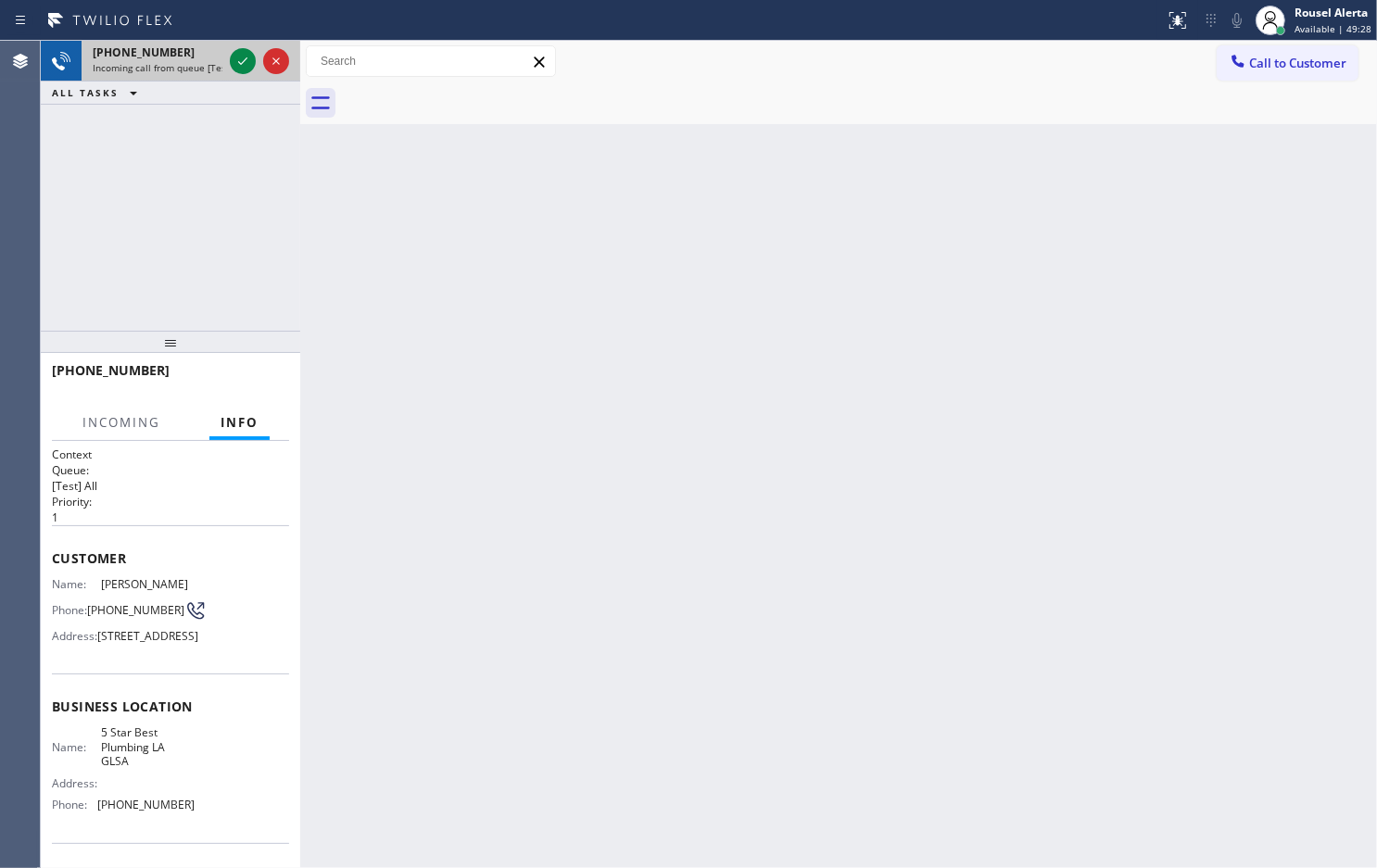
click at [178, 53] on div "[PHONE_NUMBER]" at bounding box center [157, 52] width 129 height 16
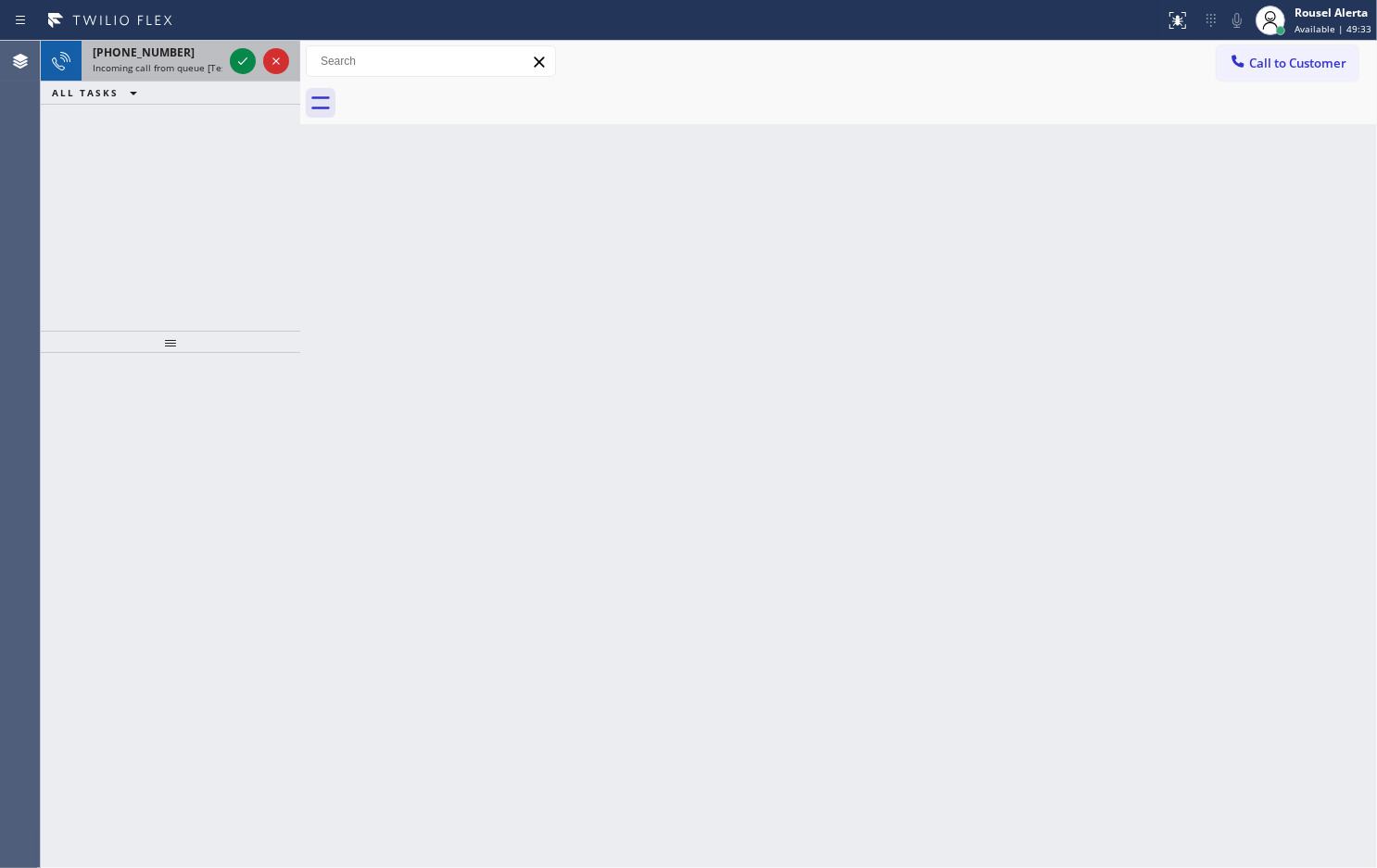
click at [177, 61] on span "Incoming call from queue [Test] All" at bounding box center [169, 67] width 154 height 13
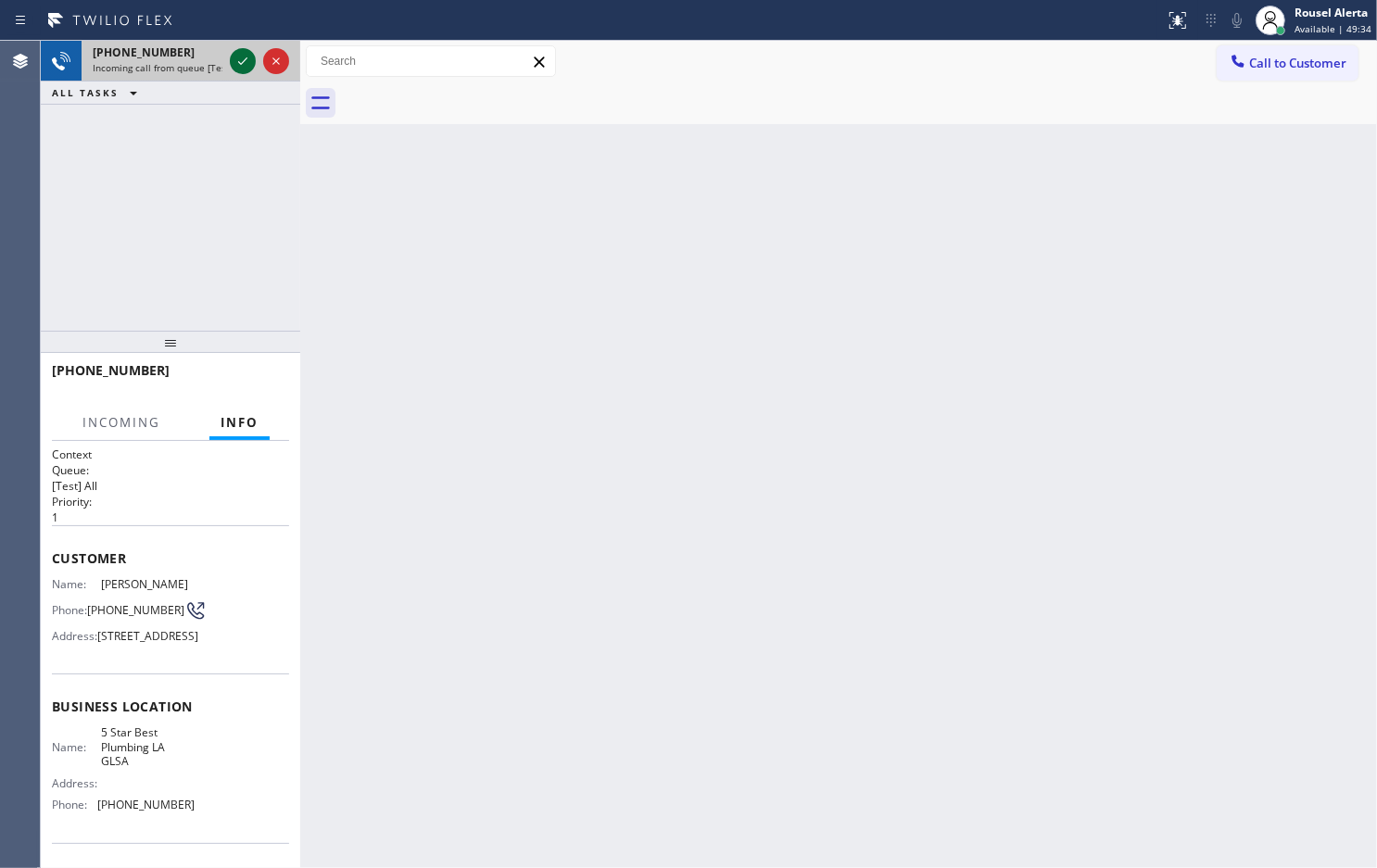
click at [238, 63] on icon at bounding box center [242, 60] width 22 height 22
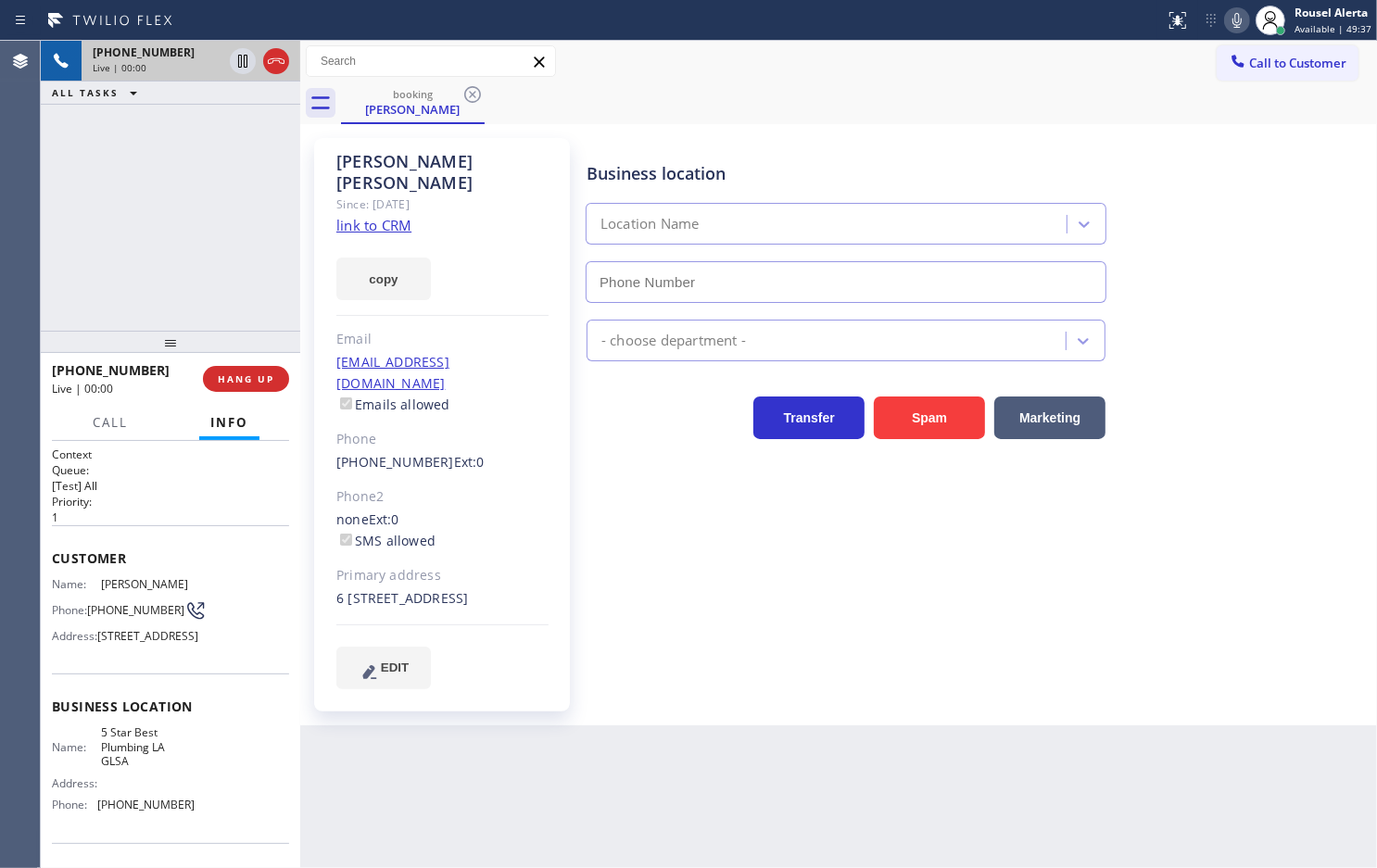
type input "[PHONE_NUMBER]"
click at [387, 216] on link "link to CRM" at bounding box center [373, 225] width 75 height 18
click at [188, 220] on div "[PHONE_NUMBER] Live | 00:37 ALL TASKS ALL TASKS ACTIVE TASKS TASKS IN WRAP UP" at bounding box center [170, 186] width 260 height 290
click at [223, 378] on span "HANG UP" at bounding box center [246, 378] width 56 height 13
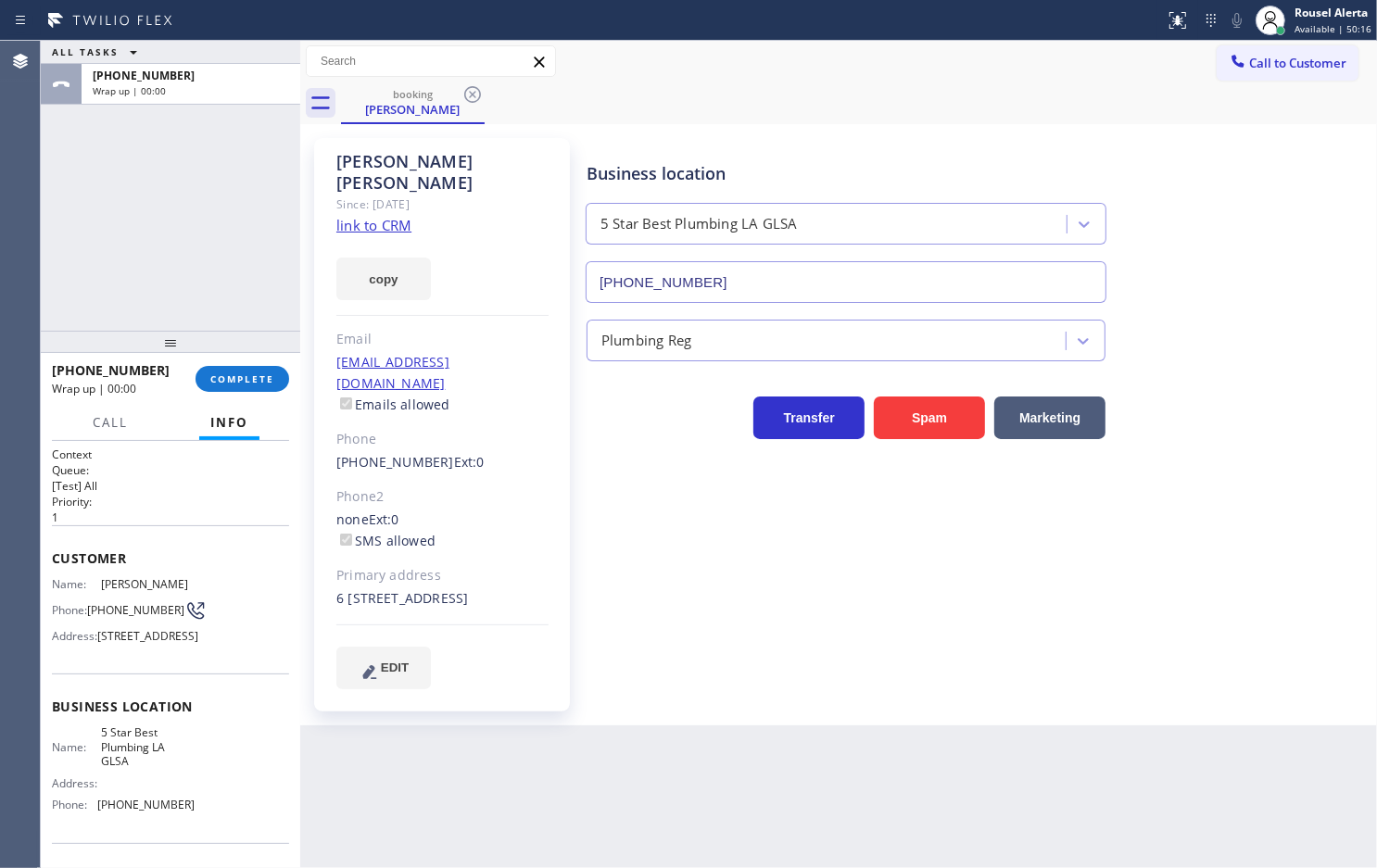
click at [645, 788] on div "Back to Dashboard Change Sender ID Customers Technicians Select a contact Outbo…" at bounding box center [839, 454] width 1077 height 827
click at [711, 820] on div "Back to Dashboard Change Sender ID Customers Technicians Select a contact Outbo…" at bounding box center [839, 454] width 1077 height 827
click at [148, 207] on div "ALL TASKS ALL TASKS ACTIVE TASKS TASKS IN WRAP UP [PHONE_NUMBER] Wrap up | 00:18" at bounding box center [170, 186] width 260 height 290
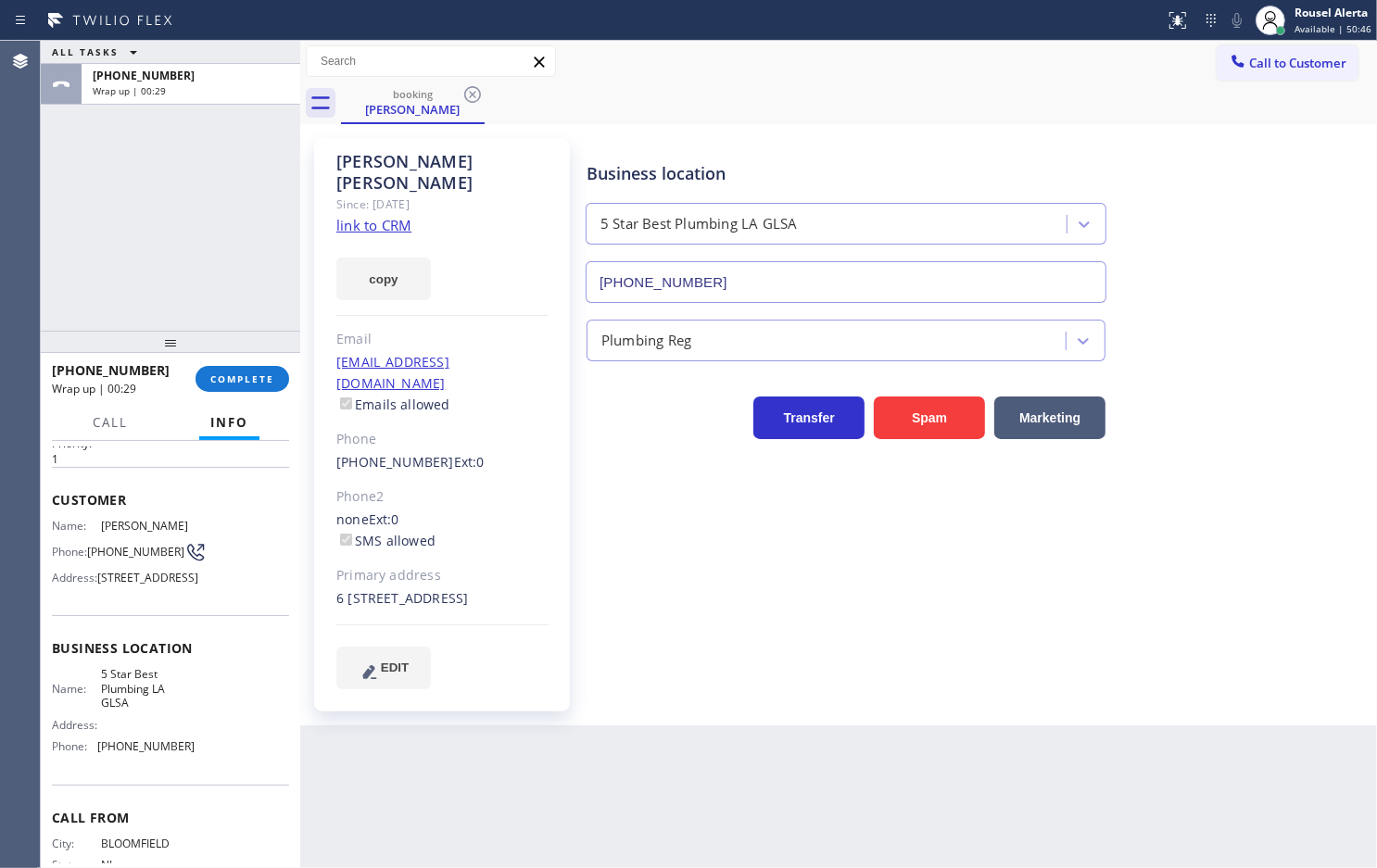
scroll to position [116, 0]
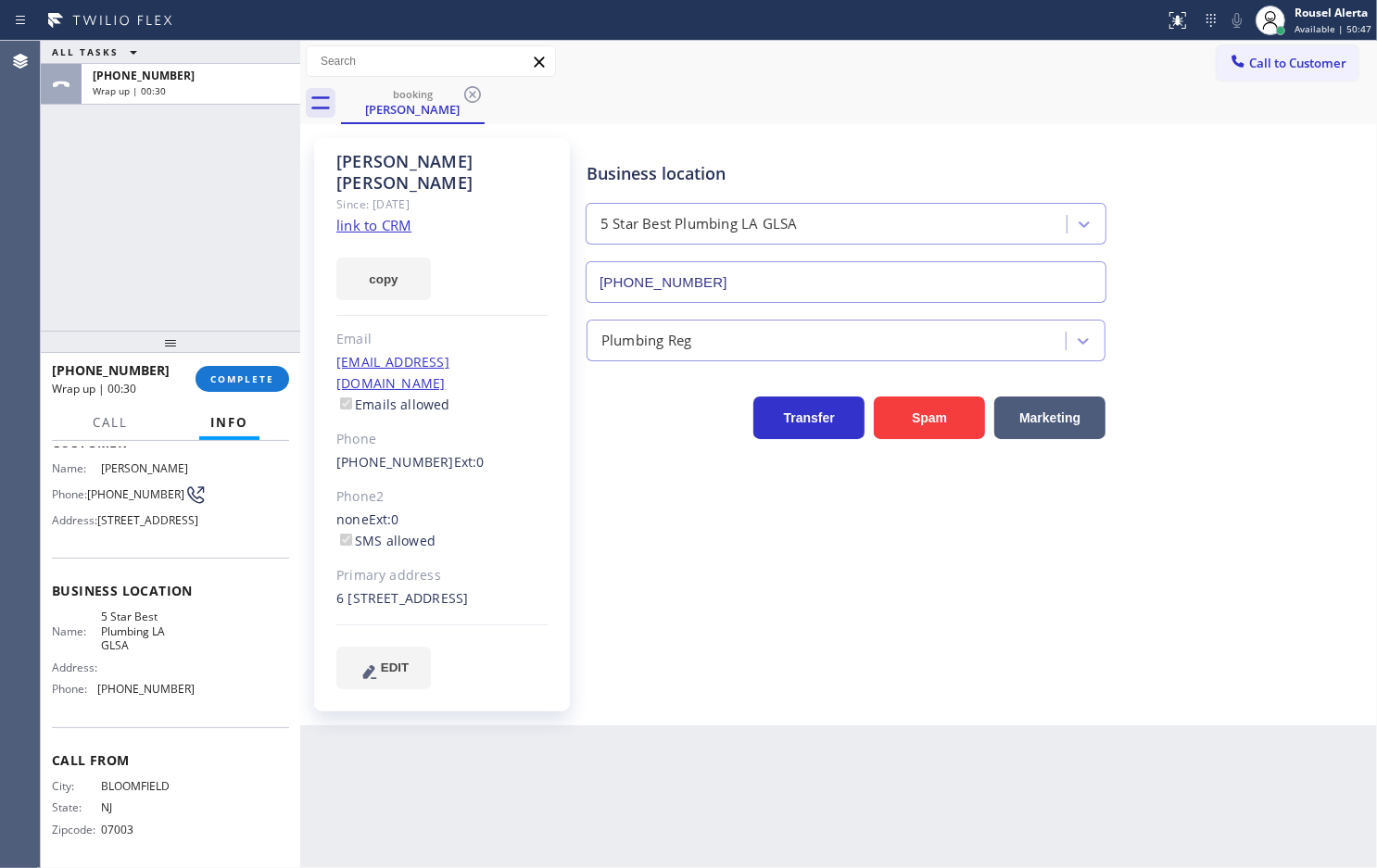
drag, startPoint x: 188, startPoint y: 735, endPoint x: 187, endPoint y: 571, distance: 164.0
click at [190, 703] on div "Name: 5 Star Best Plumbing LA GLSA Address: Phone: [PHONE_NUMBER]" at bounding box center [170, 656] width 237 height 93
drag, startPoint x: 121, startPoint y: 499, endPoint x: 93, endPoint y: 489, distance: 29.7
click at [93, 489] on span "[PHONE_NUMBER]" at bounding box center [136, 494] width 97 height 14
click at [100, 527] on span "[STREET_ADDRESS]" at bounding box center [148, 520] width 101 height 14
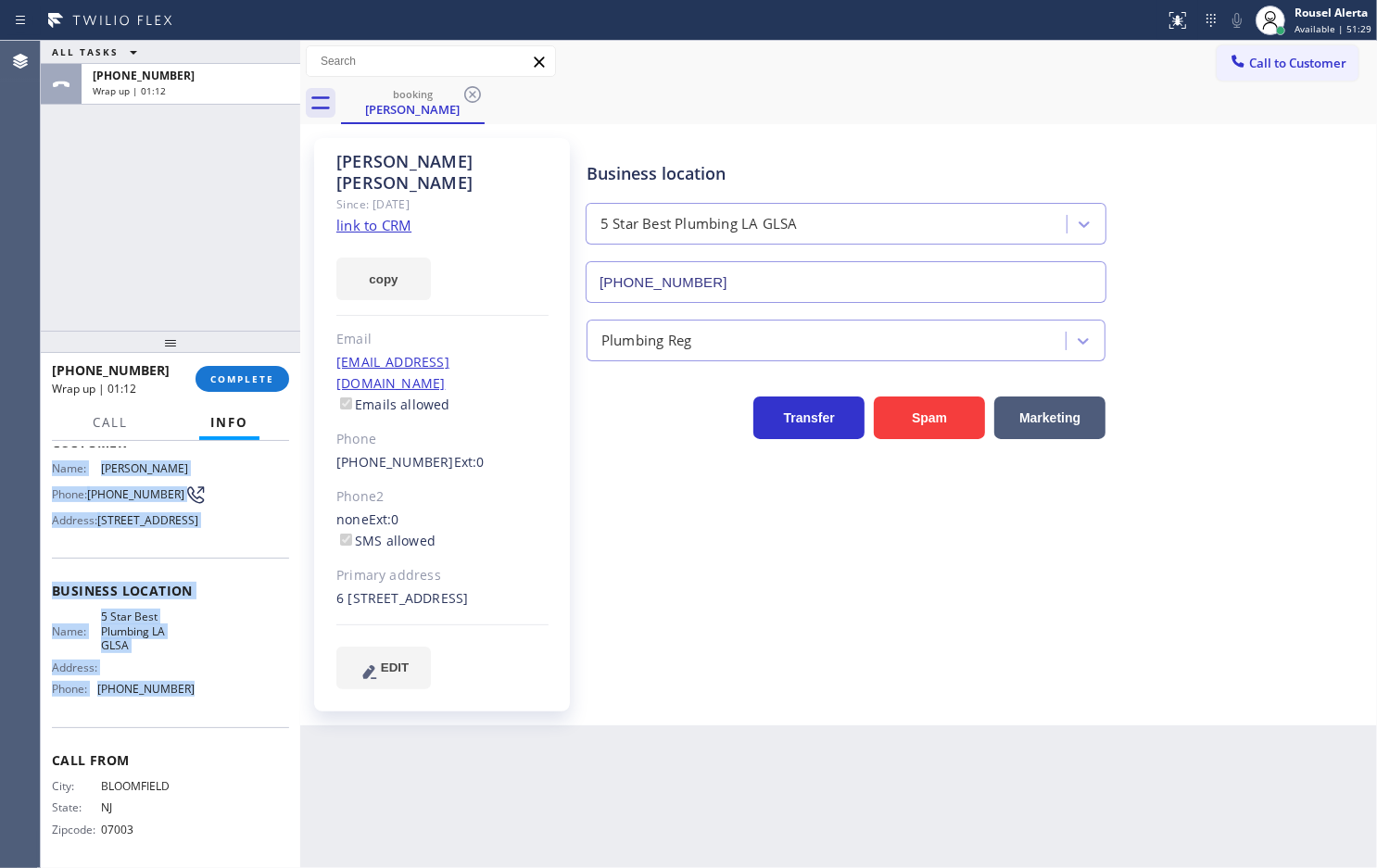
drag, startPoint x: 51, startPoint y: 466, endPoint x: 183, endPoint y: 733, distance: 297.8
click at [183, 733] on div "Context Queue: [Test] All Priority: 1 Customer Name: [PERSON_NAME] Phone: [PHON…" at bounding box center [170, 599] width 237 height 537
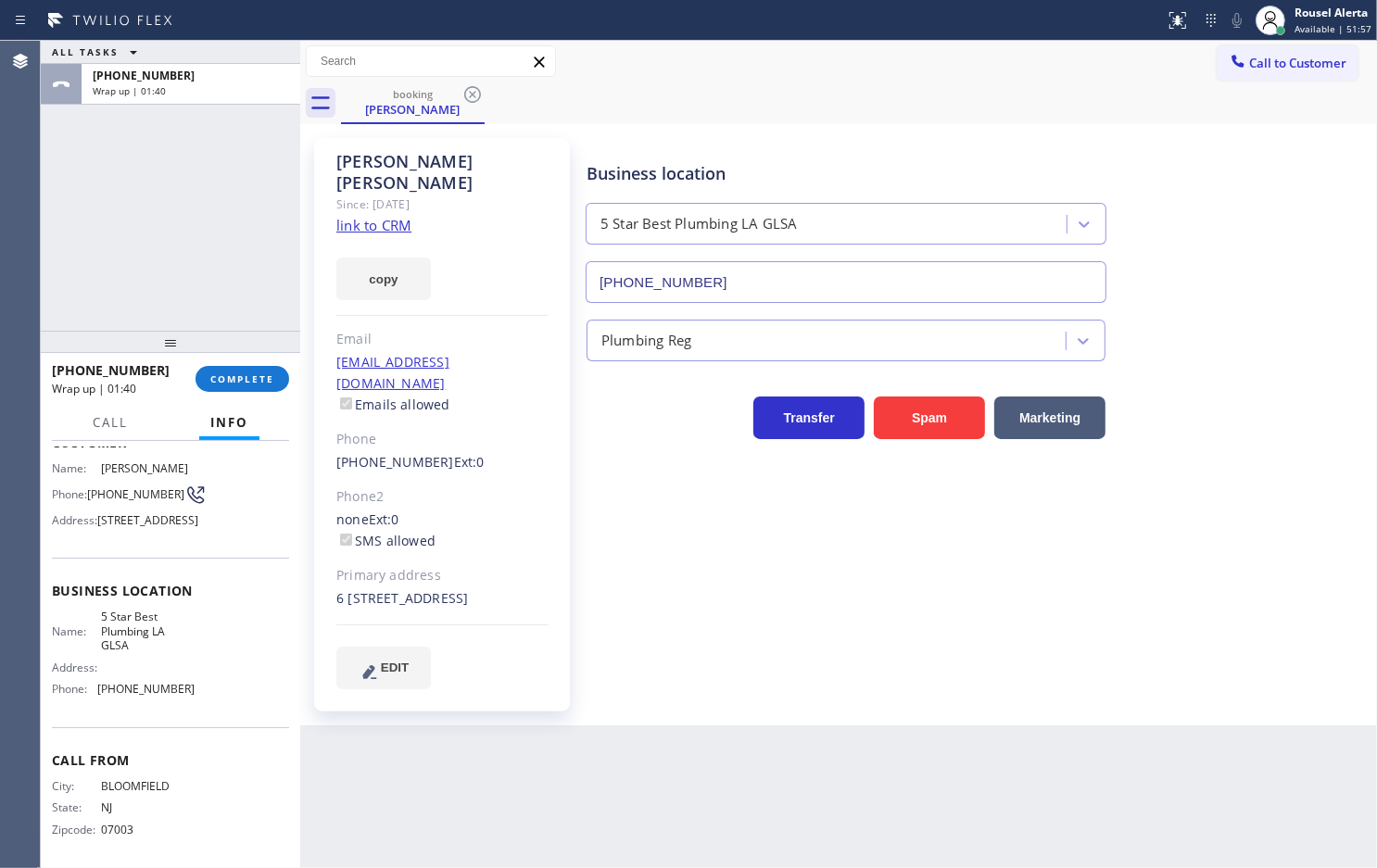
click at [567, 830] on div "Back to Dashboard Change Sender ID Customers Technicians Select a contact Outbo…" at bounding box center [839, 454] width 1077 height 827
click at [781, 116] on div "booking [PERSON_NAME]" at bounding box center [860, 103] width 1037 height 42
click at [1284, 76] on button "Call to Customer" at bounding box center [1288, 63] width 142 height 35
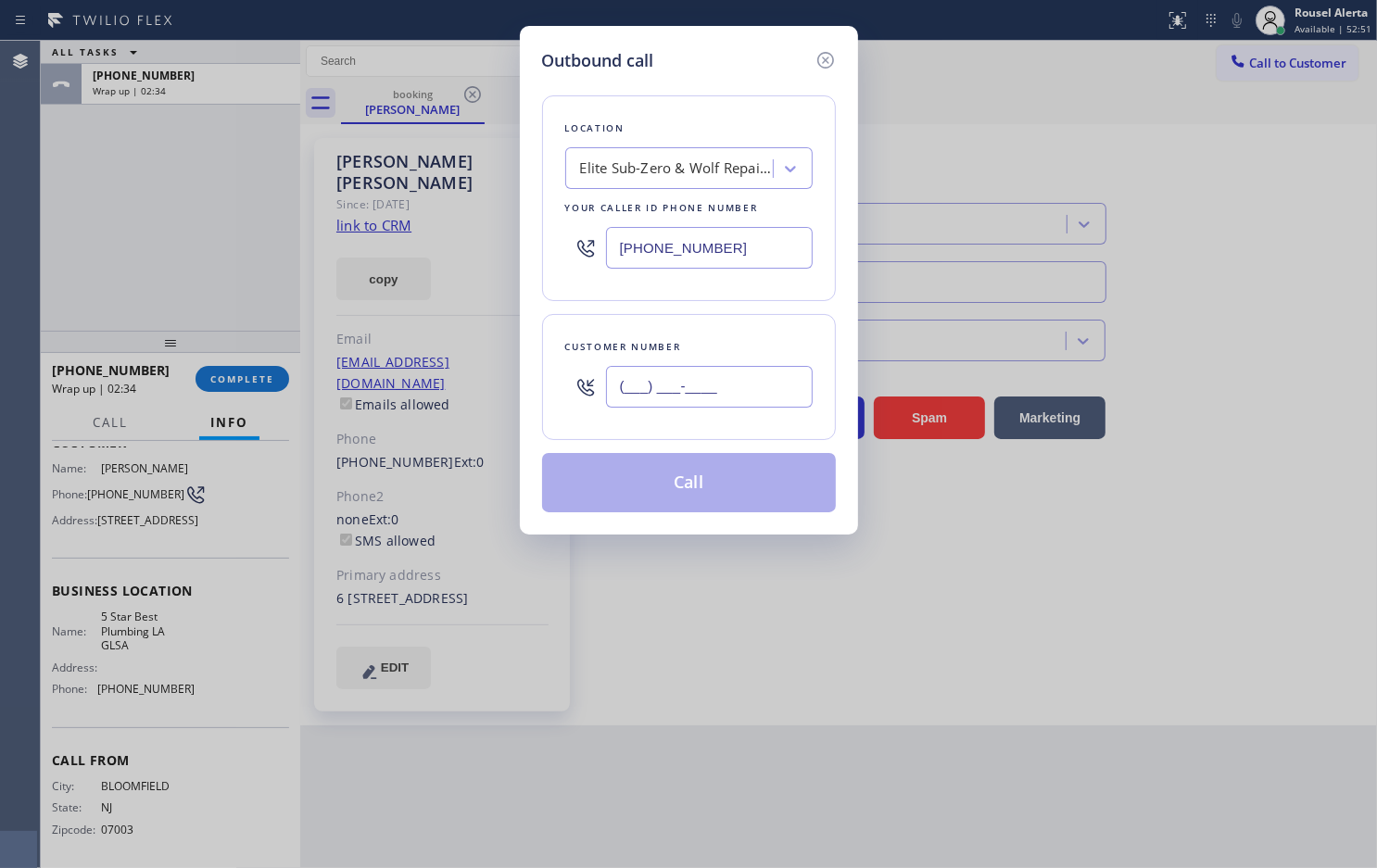
click at [767, 370] on input "(___) ___-____" at bounding box center [709, 386] width 207 height 42
paste input "862) 220-4982"
type input "[PHONE_NUMBER]"
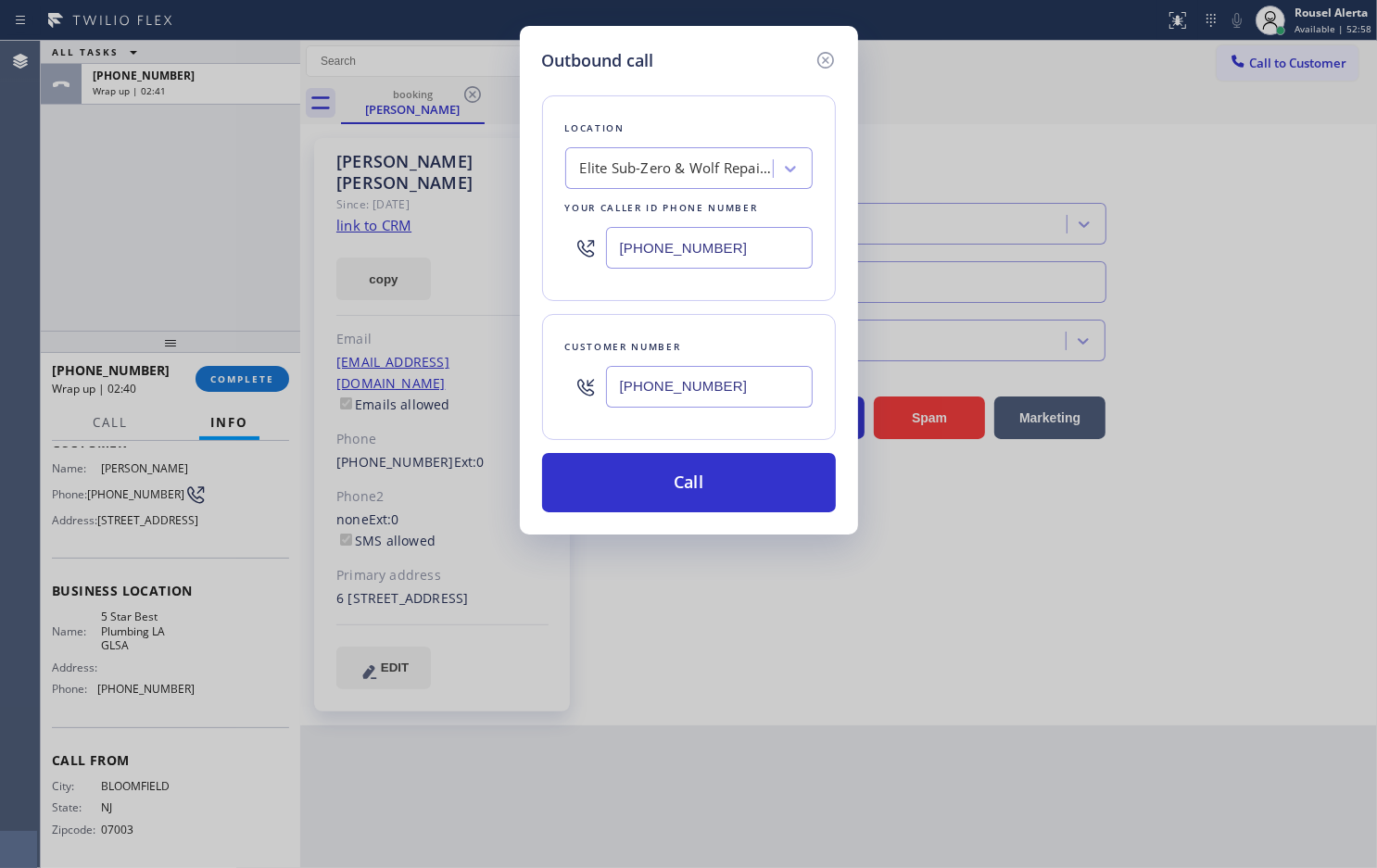
paste input "213) 444-798"
drag, startPoint x: 748, startPoint y: 234, endPoint x: 583, endPoint y: 237, distance: 165.0
click at [583, 237] on div "[PHONE_NUMBER]" at bounding box center [688, 248] width 247 height 60
type input "[PHONE_NUMBER]"
click at [734, 493] on button "Call" at bounding box center [689, 482] width 294 height 59
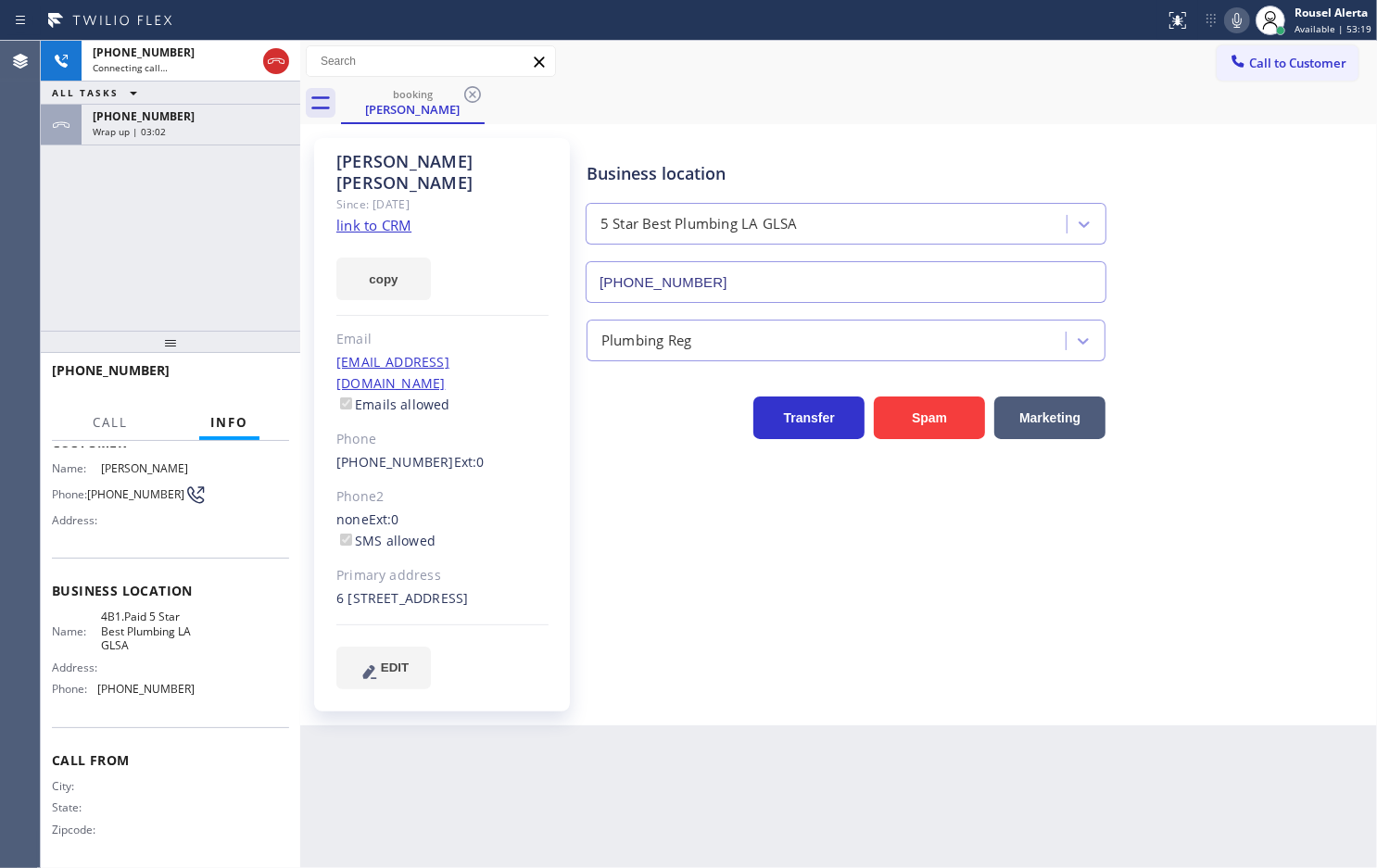
click at [195, 136] on div "Wrap up | 03:02" at bounding box center [191, 131] width 196 height 13
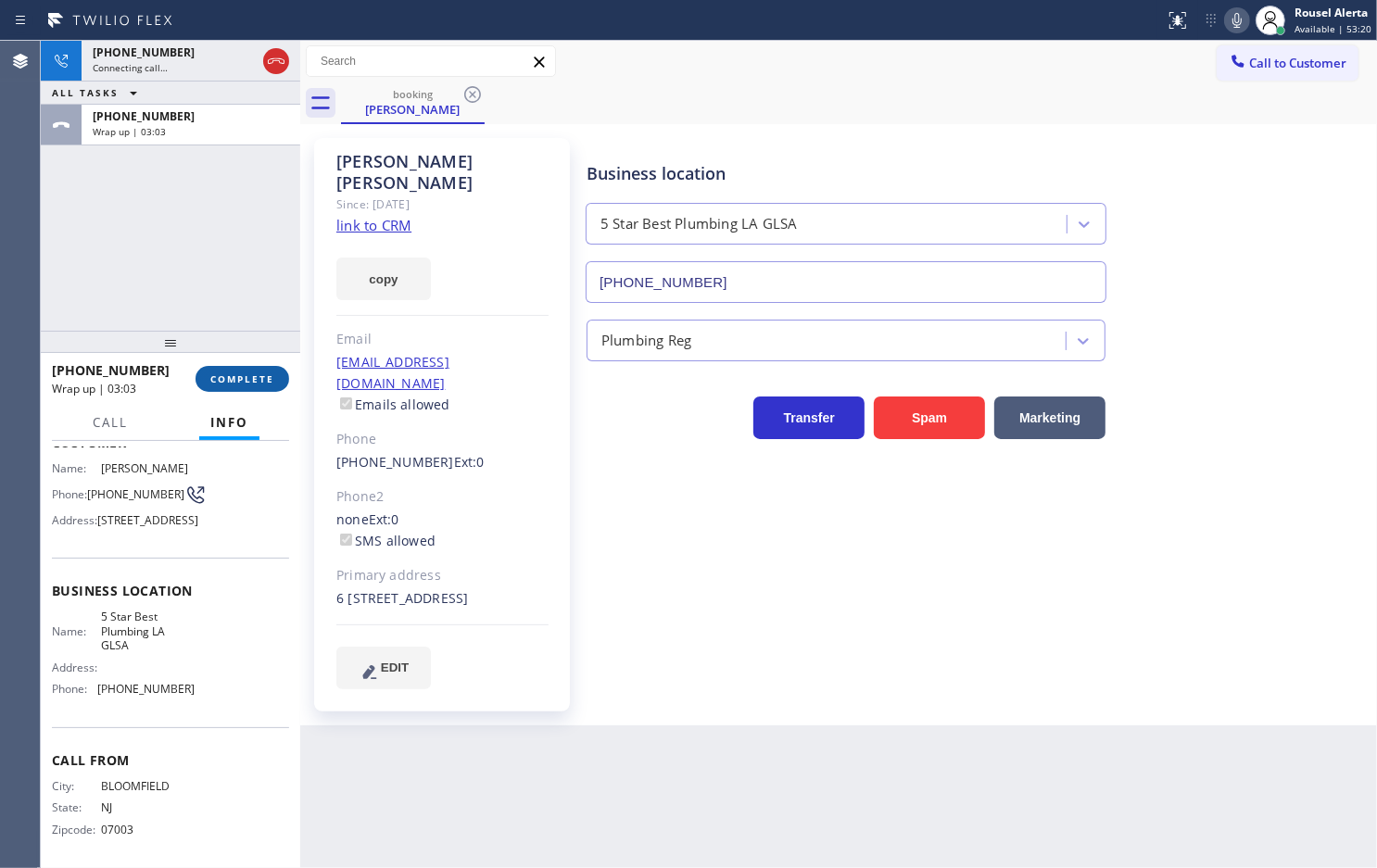
click at [236, 375] on span "COMPLETE" at bounding box center [242, 378] width 64 height 13
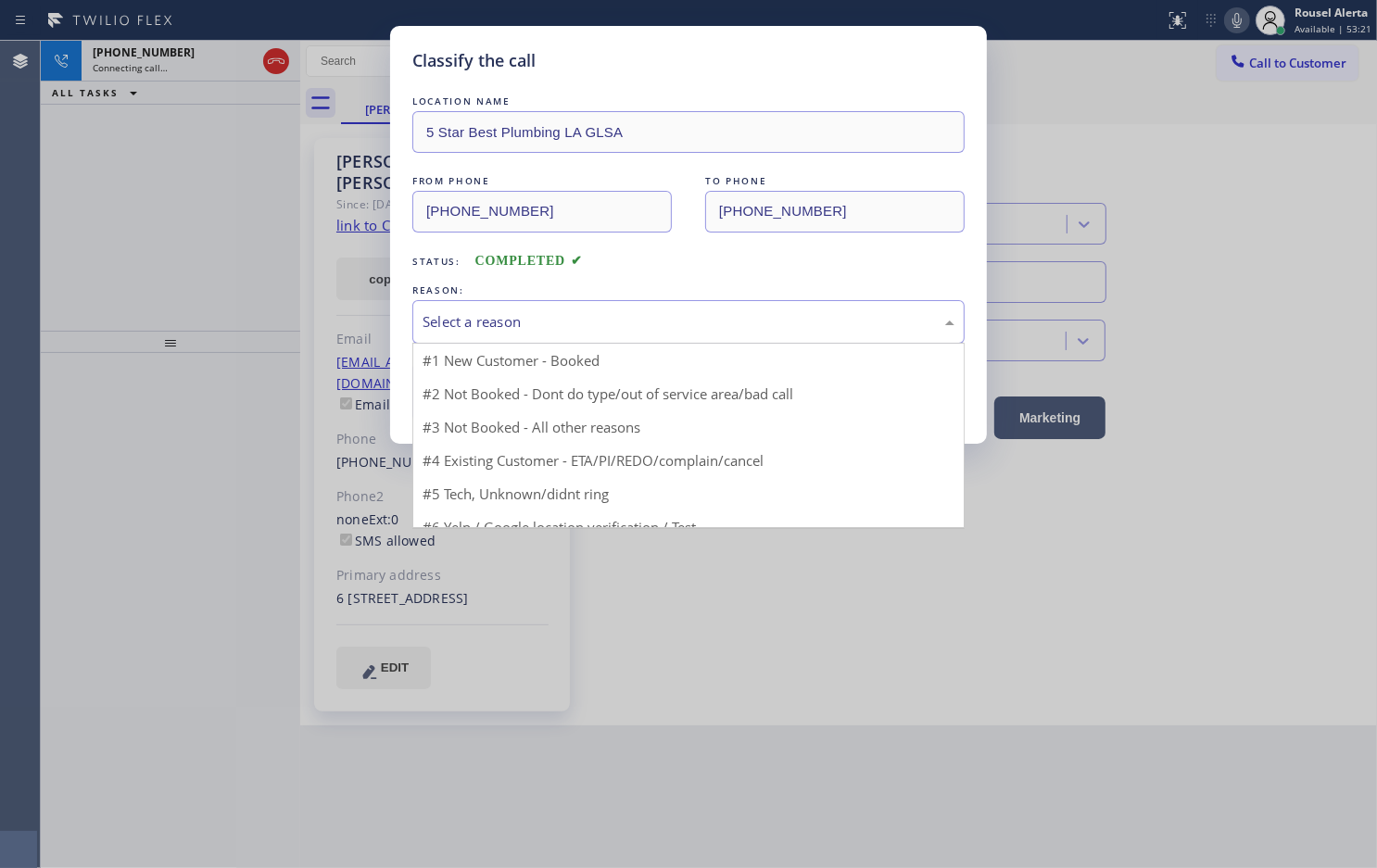
click at [623, 340] on div "Select a reason" at bounding box center [688, 322] width 552 height 44
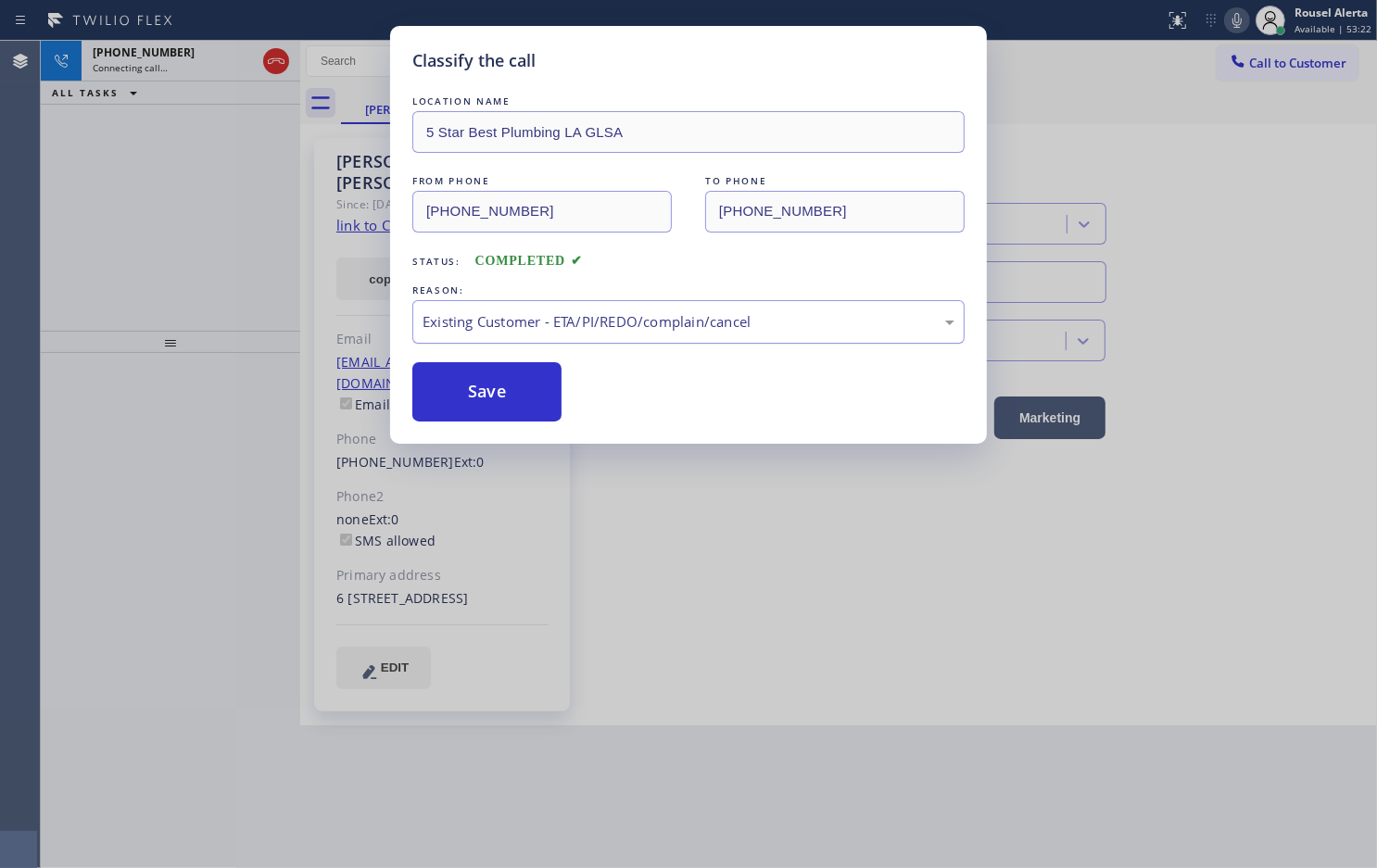
drag, startPoint x: 479, startPoint y: 396, endPoint x: 413, endPoint y: 322, distance: 99.2
click at [478, 395] on button "Save" at bounding box center [486, 392] width 149 height 59
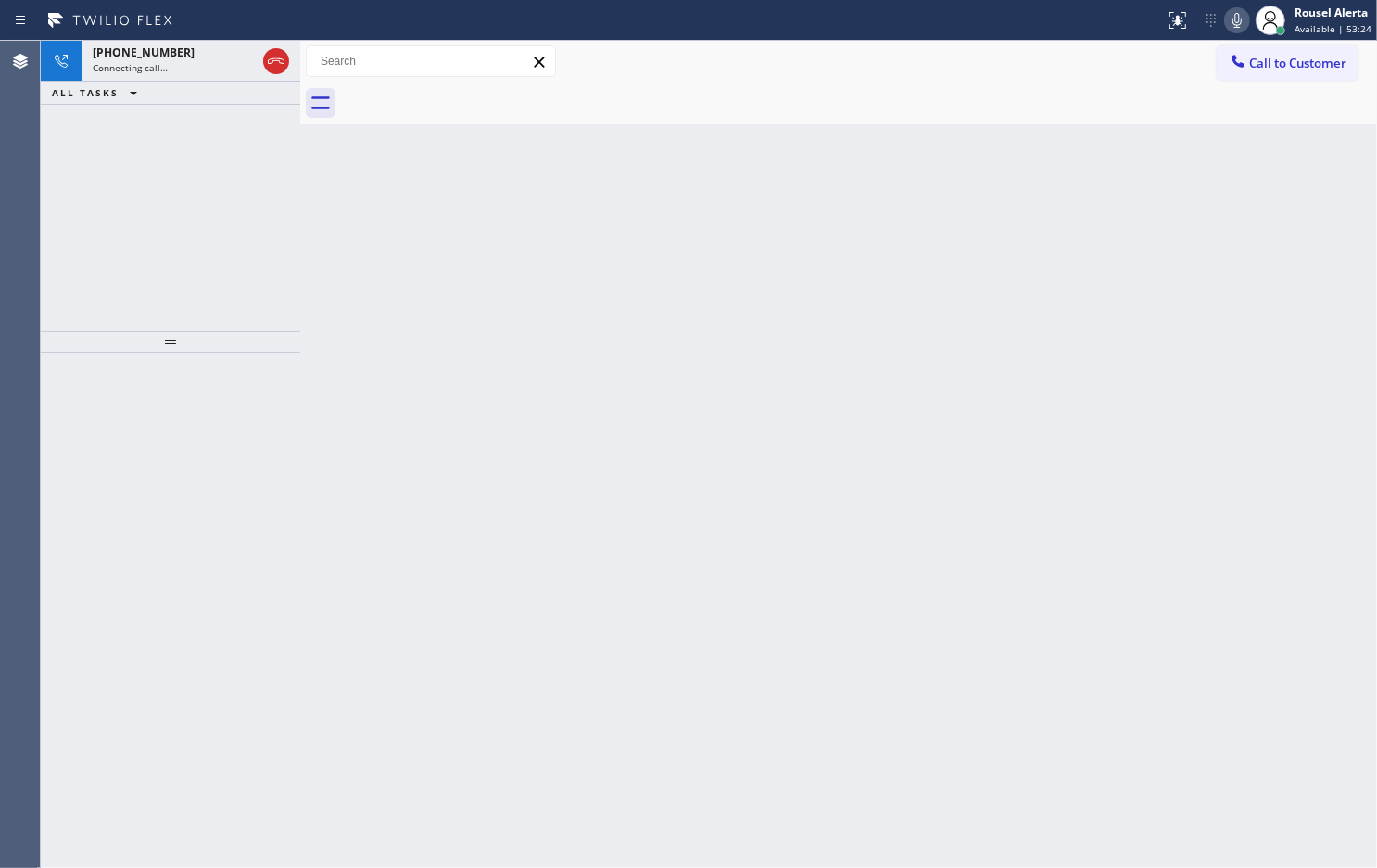
click at [169, 39] on div "Status report No issues detected If you experience an issue, please download th…" at bounding box center [688, 20] width 1377 height 41
click at [159, 57] on span "[PHONE_NUMBER]" at bounding box center [143, 52] width 102 height 16
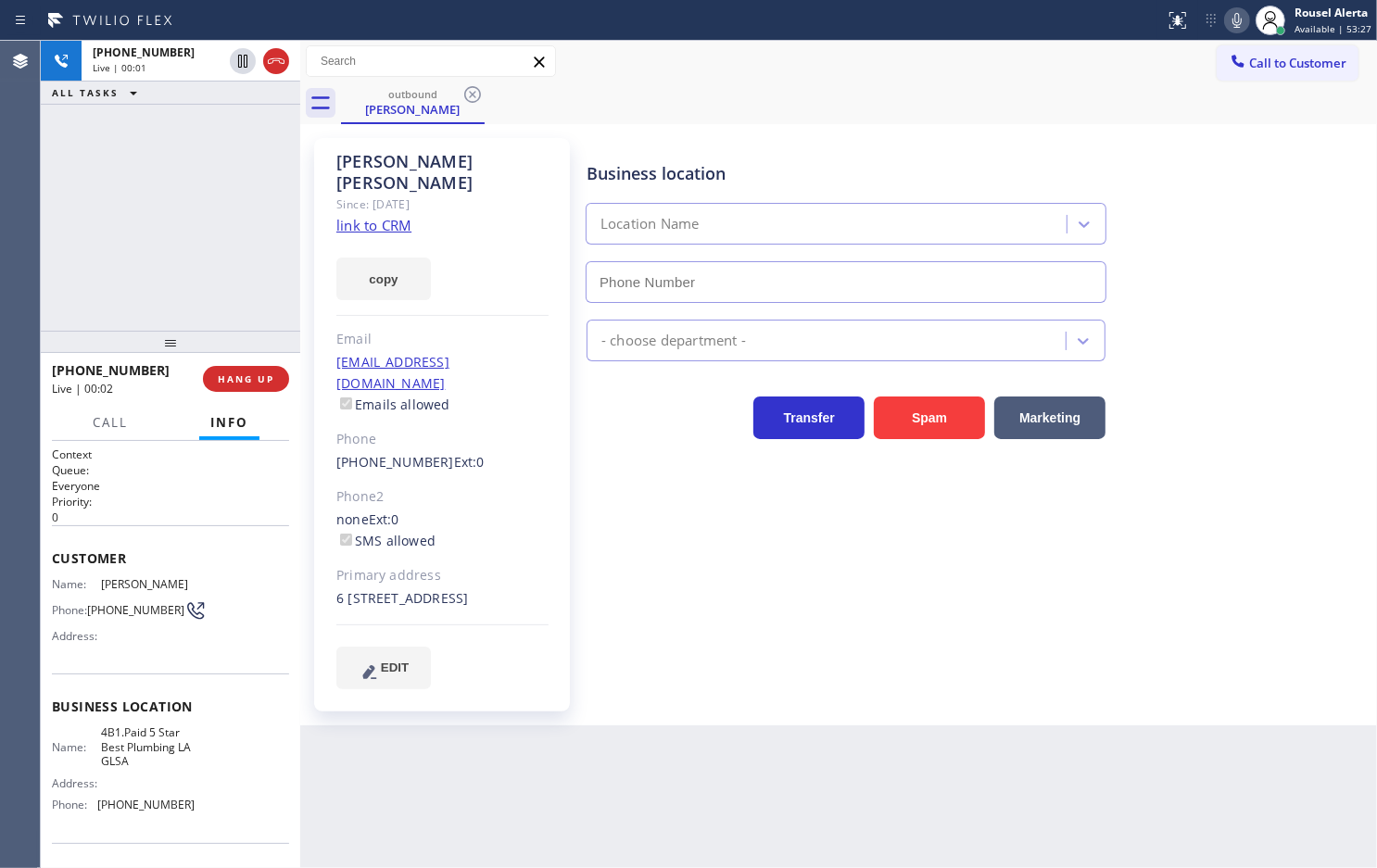
type input "[PHONE_NUMBER]"
click at [195, 247] on div "[PHONE_NUMBER] Live | 00:11 ALL TASKS ALL TASKS ACTIVE TASKS TASKS IN WRAP UP" at bounding box center [170, 186] width 260 height 290
click at [814, 147] on div "Business location 5 Star Best Plumbing LA GLSA [PHONE_NUMBER]" at bounding box center [846, 223] width 526 height 160
click at [202, 187] on div "[PHONE_NUMBER] Live | 02:43 ALL TASKS ALL TASKS ACTIVE TASKS TASKS IN WRAP UP" at bounding box center [170, 186] width 260 height 290
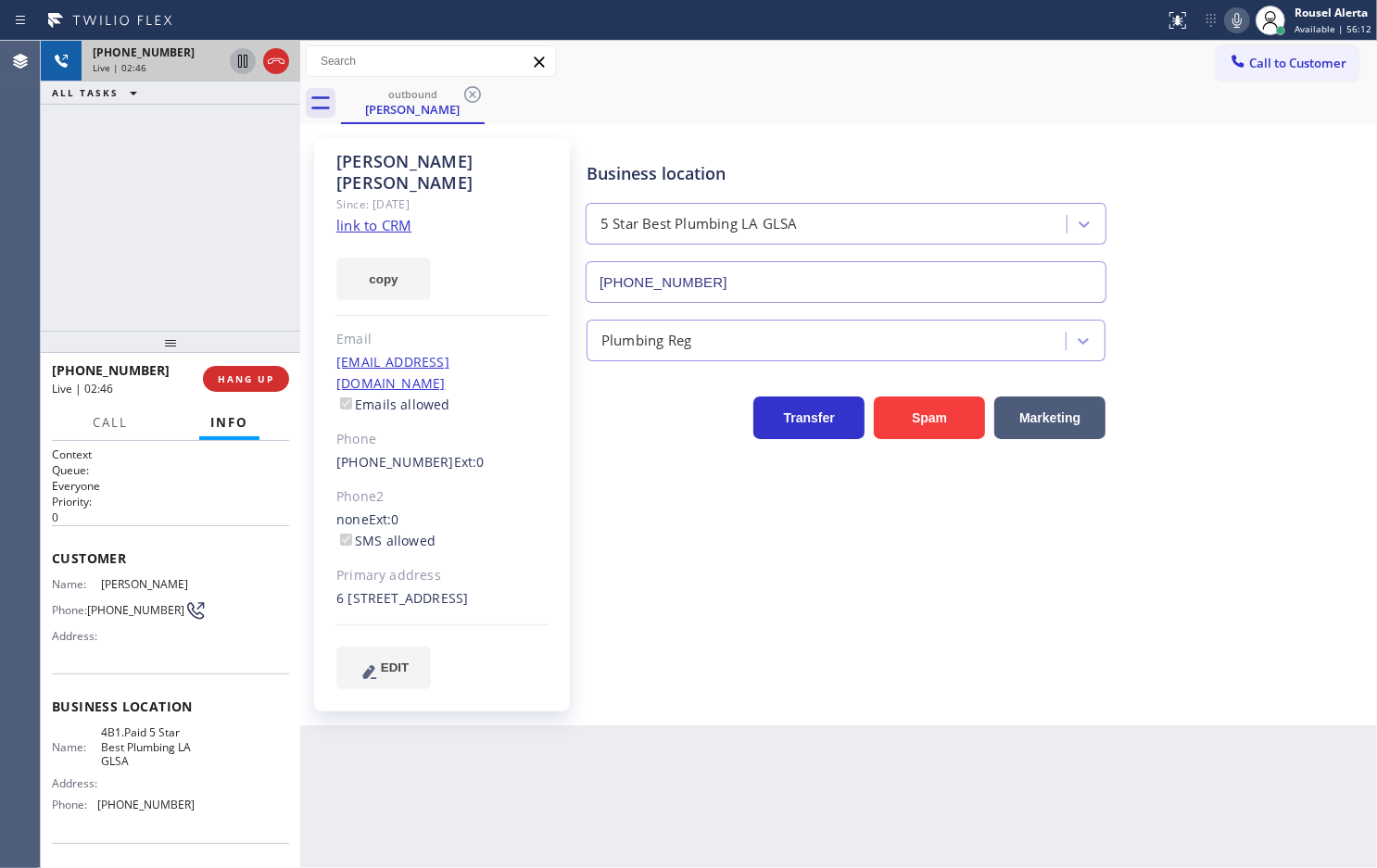
click at [232, 63] on icon at bounding box center [242, 60] width 22 height 22
click at [1228, 21] on div at bounding box center [1237, 20] width 26 height 22
click at [236, 61] on icon at bounding box center [242, 60] width 22 height 22
click at [1242, 21] on icon at bounding box center [1237, 20] width 22 height 22
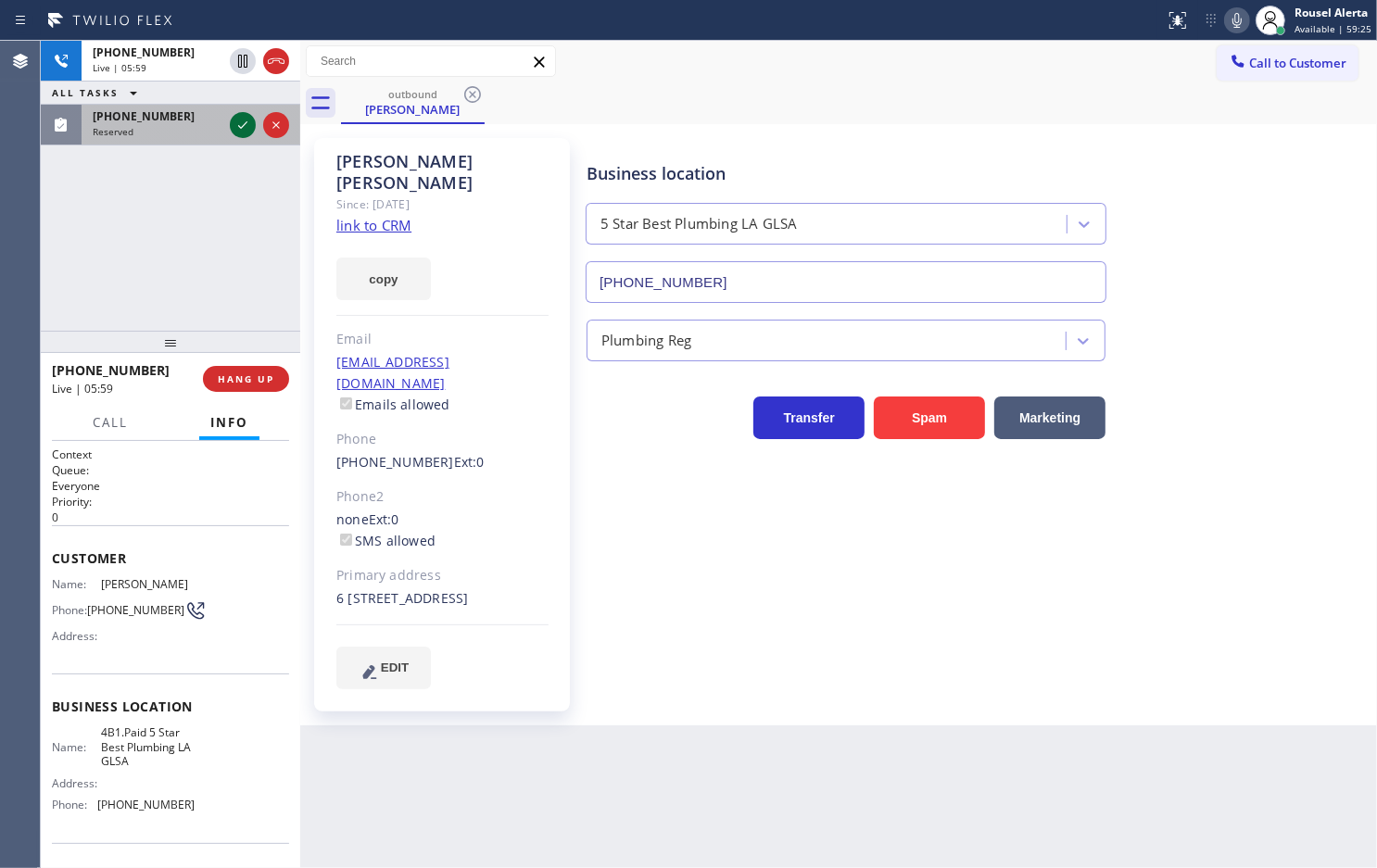
click at [237, 122] on icon at bounding box center [242, 124] width 22 height 22
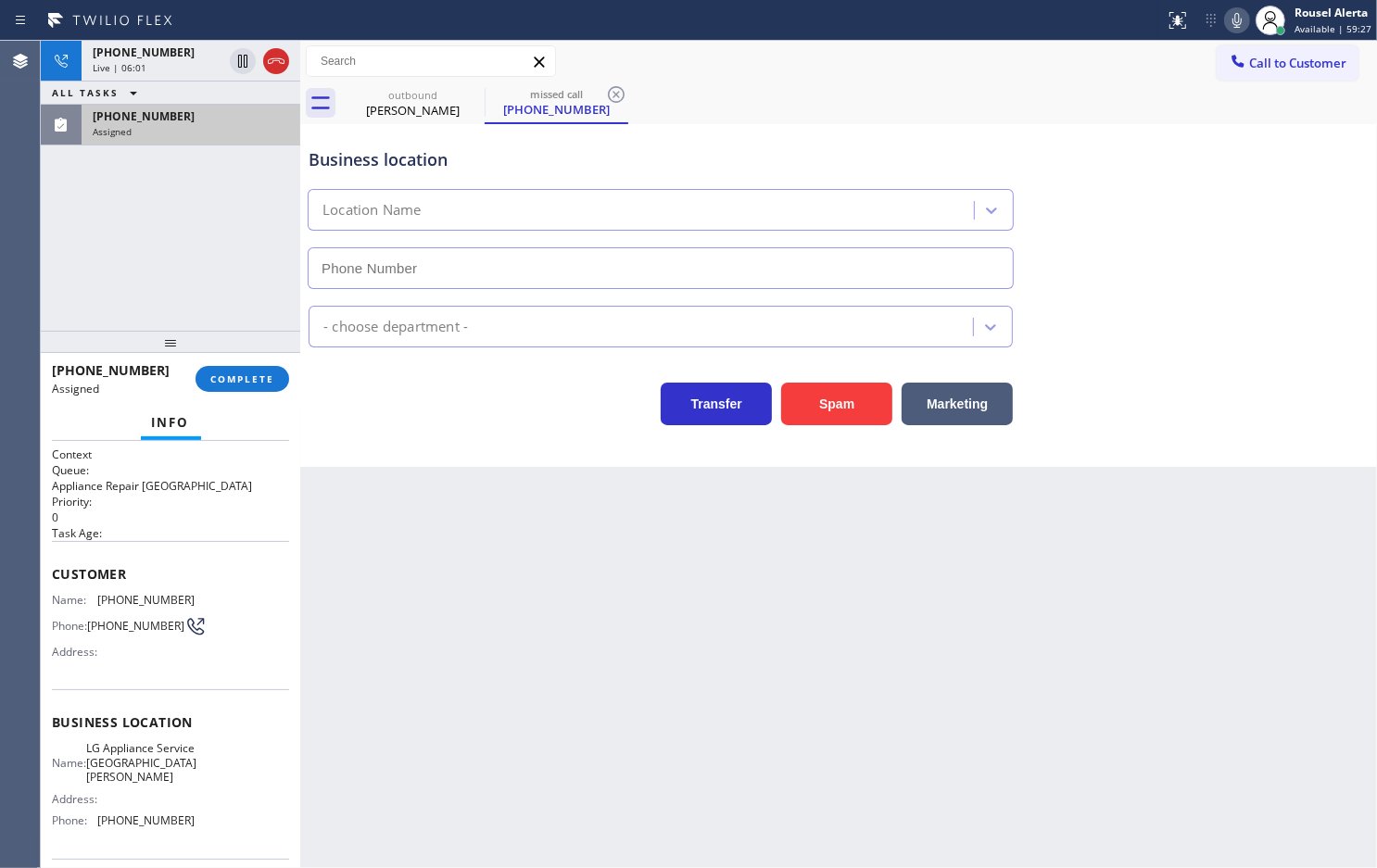
type input "[PHONE_NUMBER]"
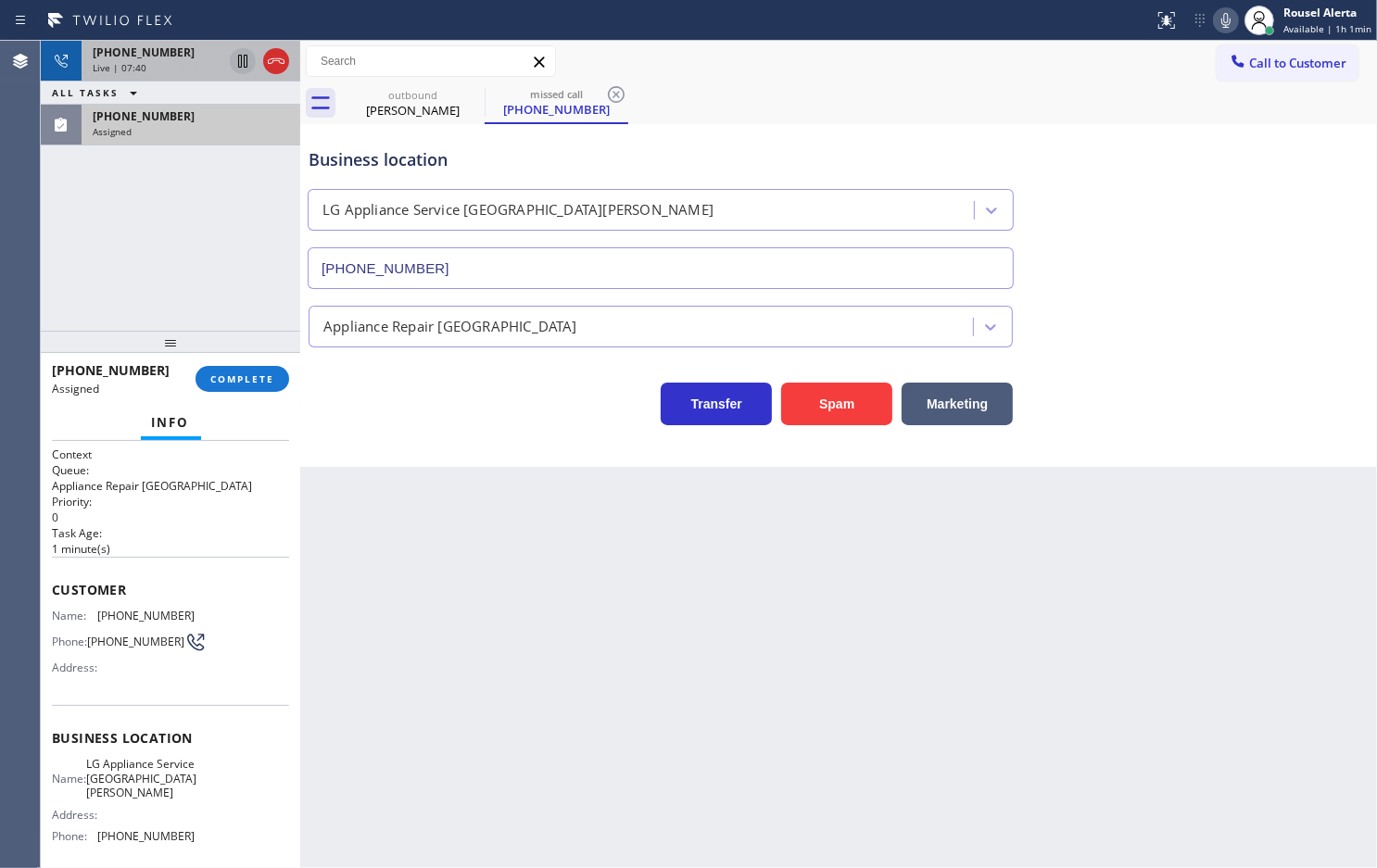
drag, startPoint x: 168, startPoint y: 68, endPoint x: 255, endPoint y: 58, distance: 87.6
click at [168, 68] on div "Live | 07:40" at bounding box center [157, 67] width 129 height 13
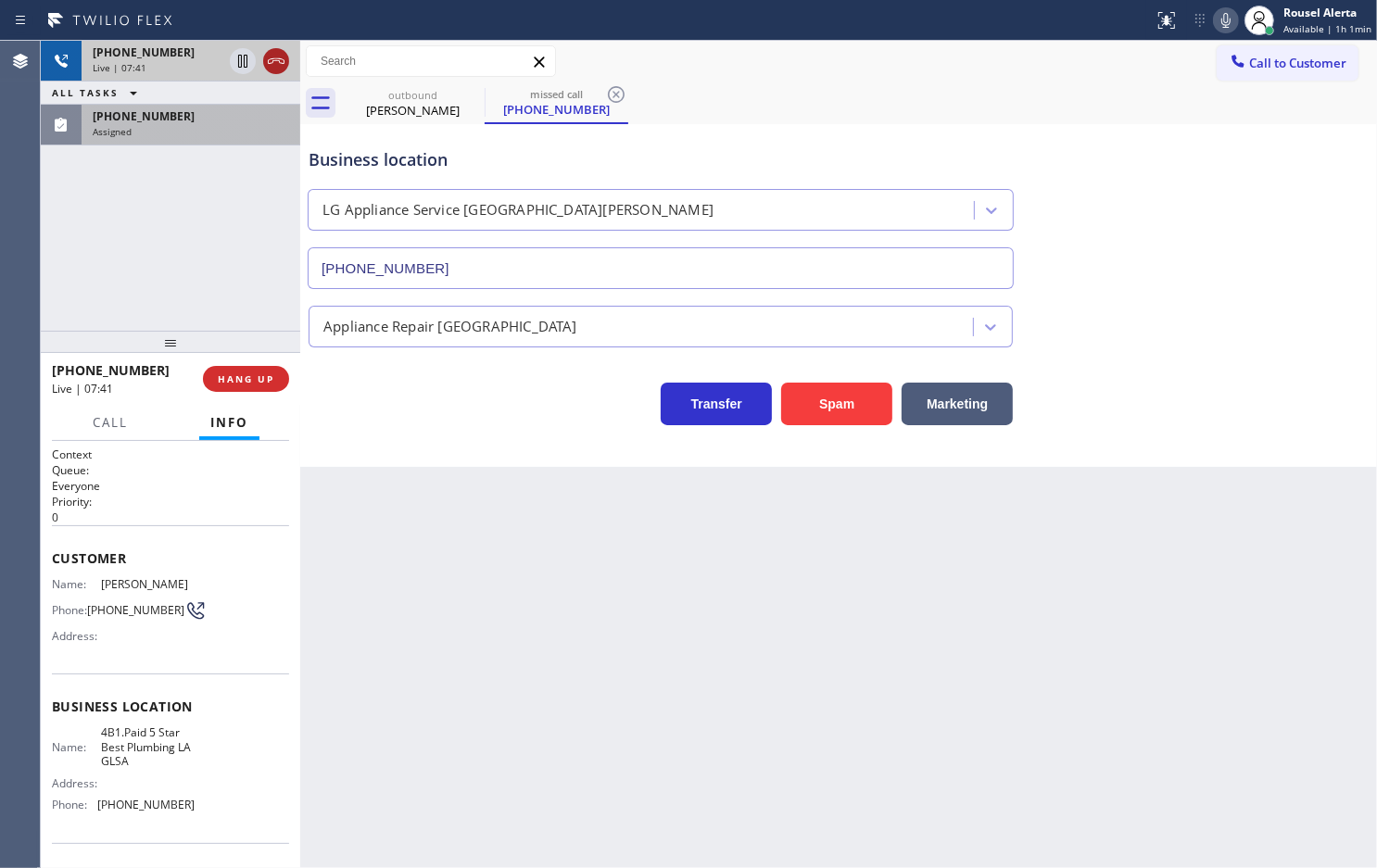
click at [270, 55] on icon at bounding box center [276, 60] width 22 height 22
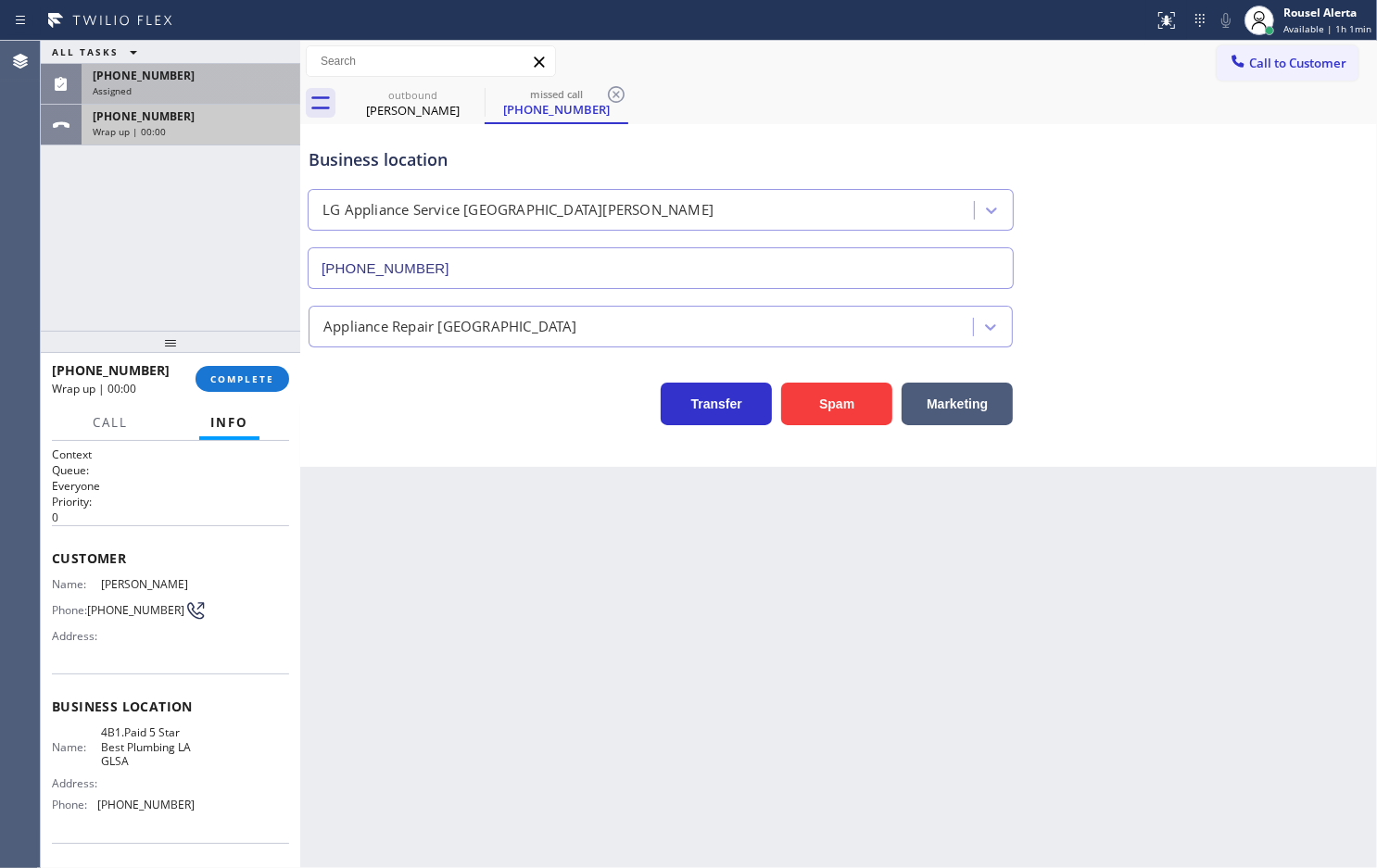
click at [190, 131] on div "Wrap up | 00:00" at bounding box center [191, 131] width 196 height 13
click at [205, 79] on div "[PHONE_NUMBER]" at bounding box center [191, 76] width 196 height 16
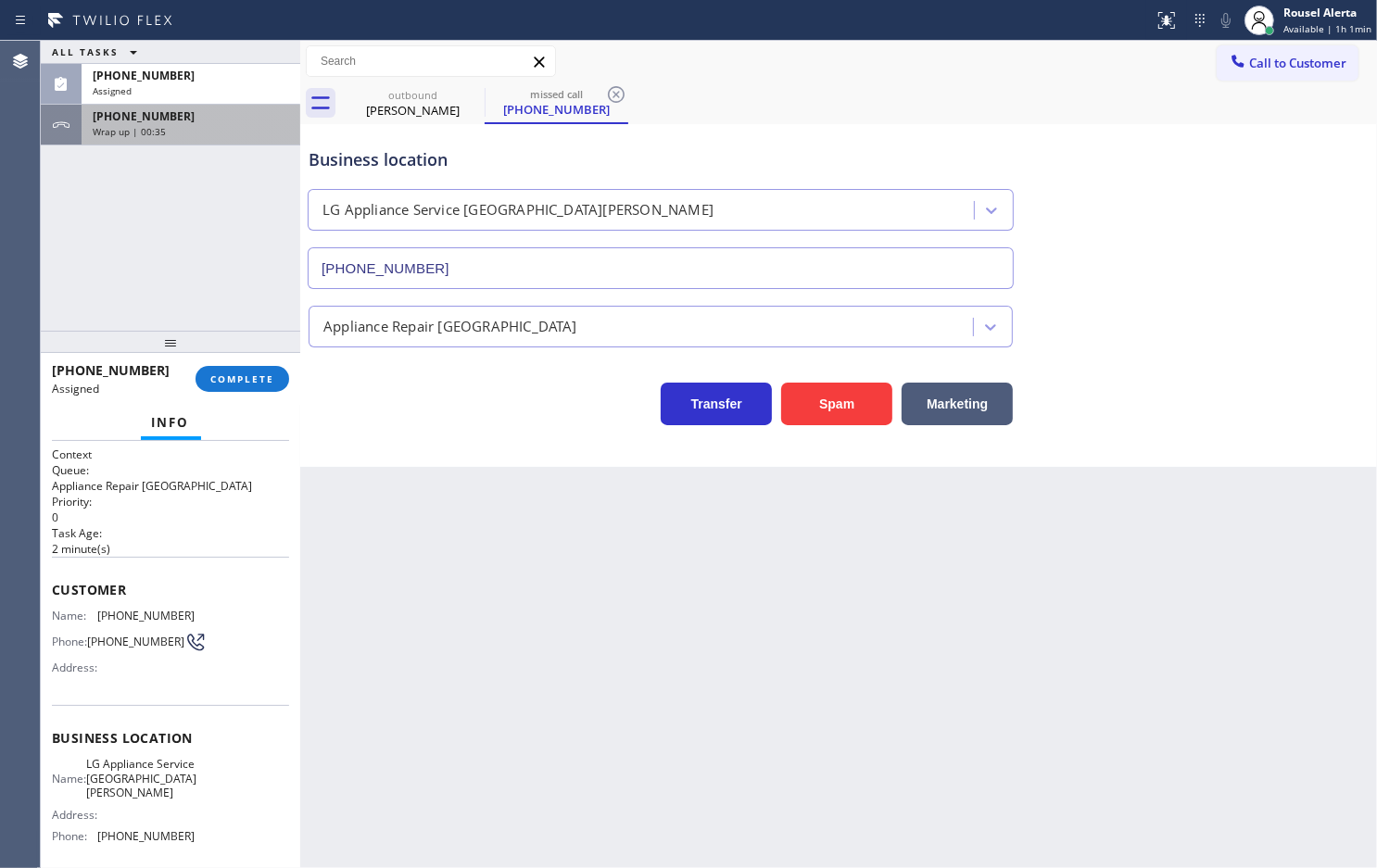
click at [159, 130] on span "Wrap up | 00:35" at bounding box center [128, 131] width 73 height 13
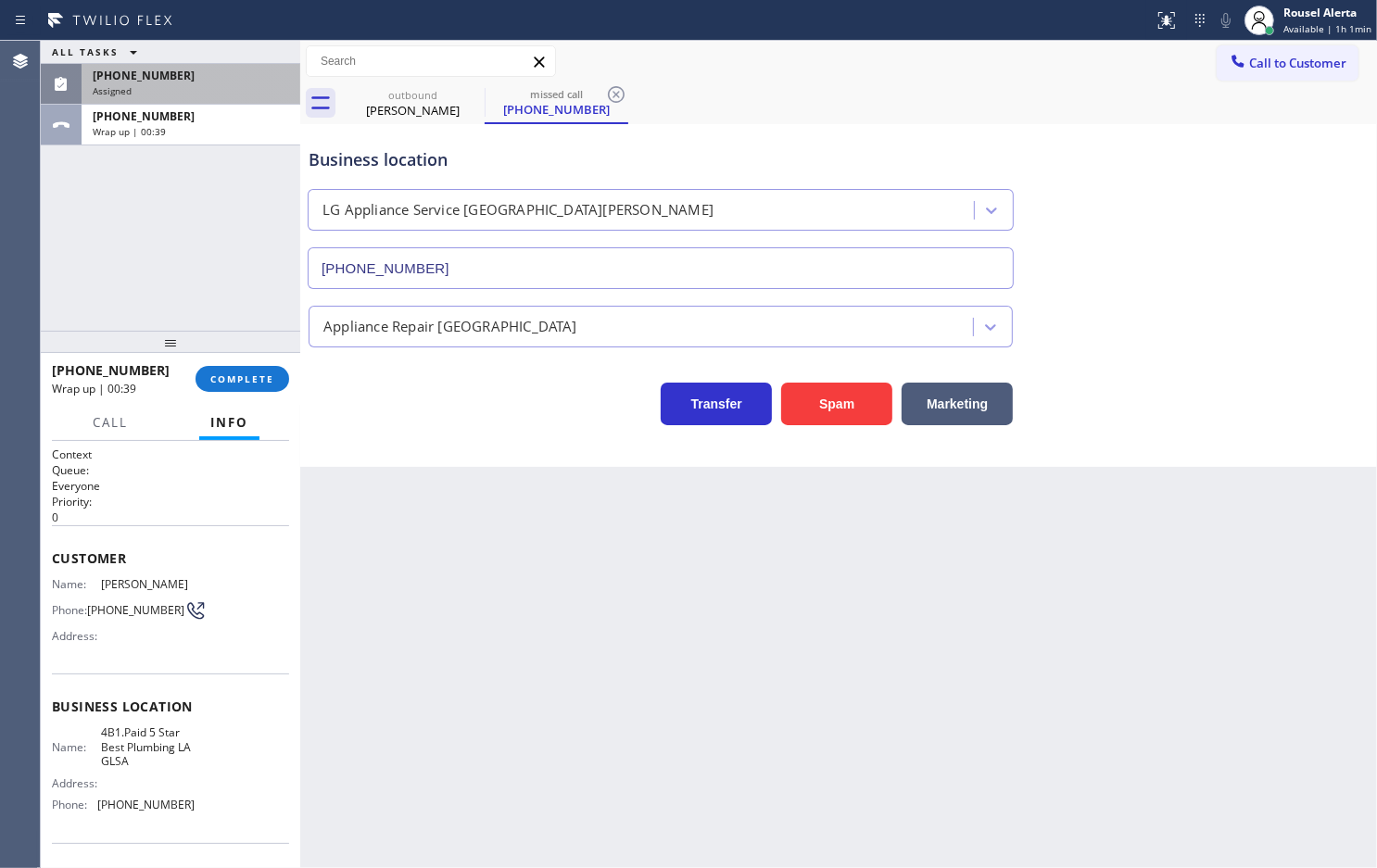
click at [174, 86] on div "Assigned" at bounding box center [191, 90] width 196 height 13
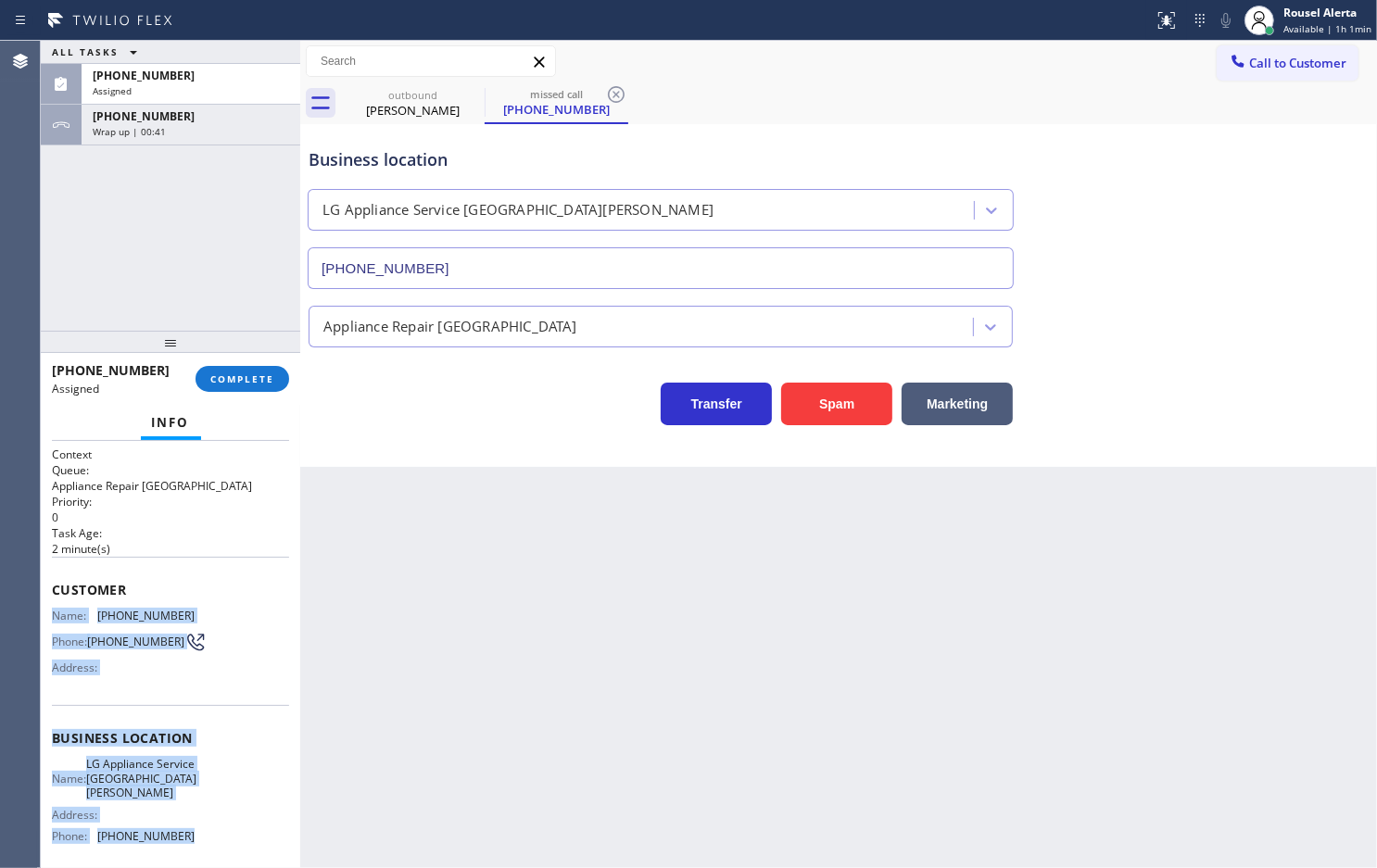
drag, startPoint x: 47, startPoint y: 607, endPoint x: 193, endPoint y: 848, distance: 281.8
click at [193, 848] on div "Context Queue: Appliance Repair High End Priority: 0 Task Age: [DEMOGRAPHIC_DAT…" at bounding box center [170, 654] width 260 height 427
click at [206, 88] on div "Assigned" at bounding box center [191, 90] width 196 height 13
click at [223, 387] on button "COMPLETE" at bounding box center [242, 378] width 93 height 26
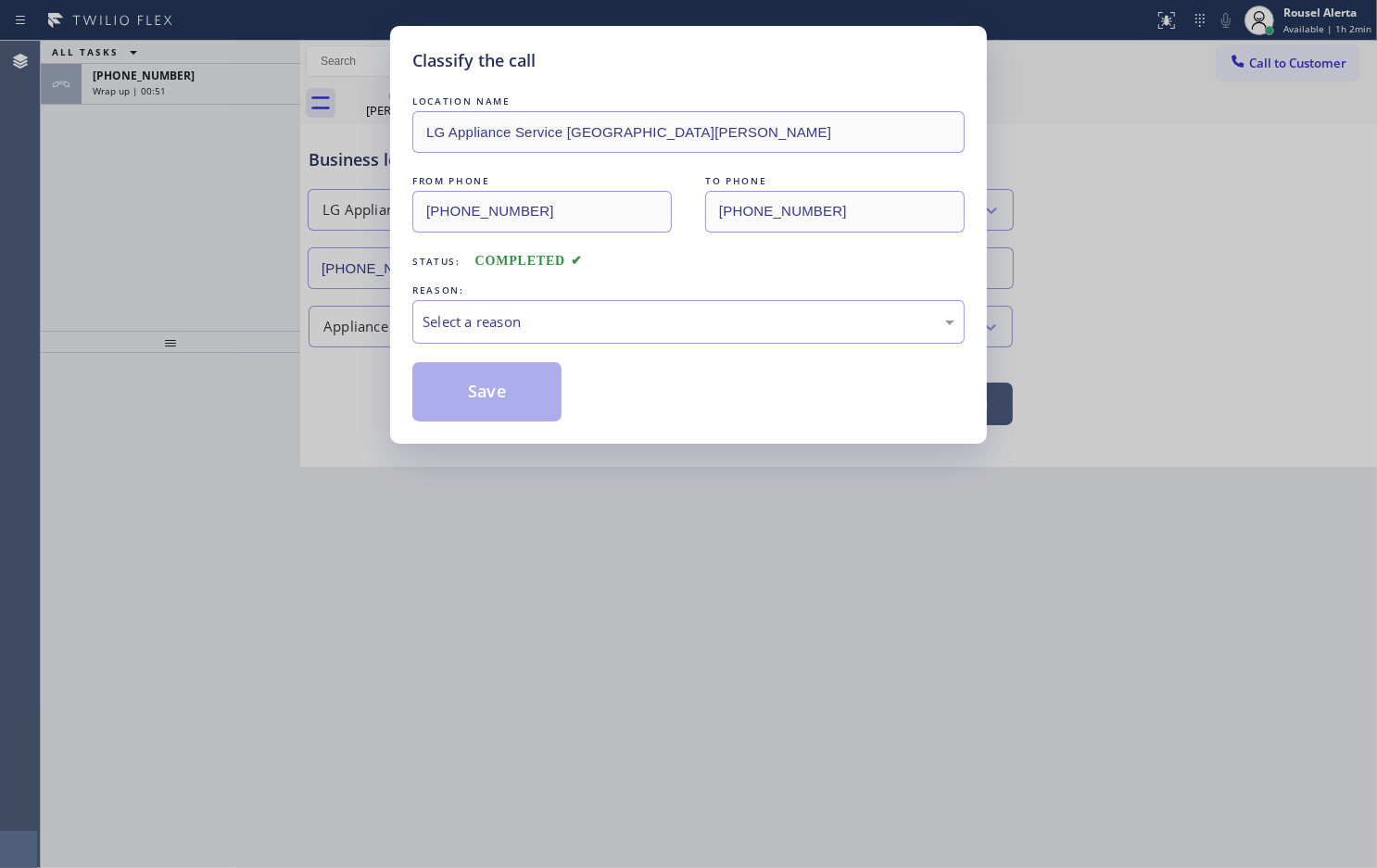
click at [600, 330] on div "Select a reason" at bounding box center [688, 322] width 532 height 21
click at [512, 409] on button "Save" at bounding box center [486, 392] width 149 height 59
type input "[PHONE_NUMBER]"
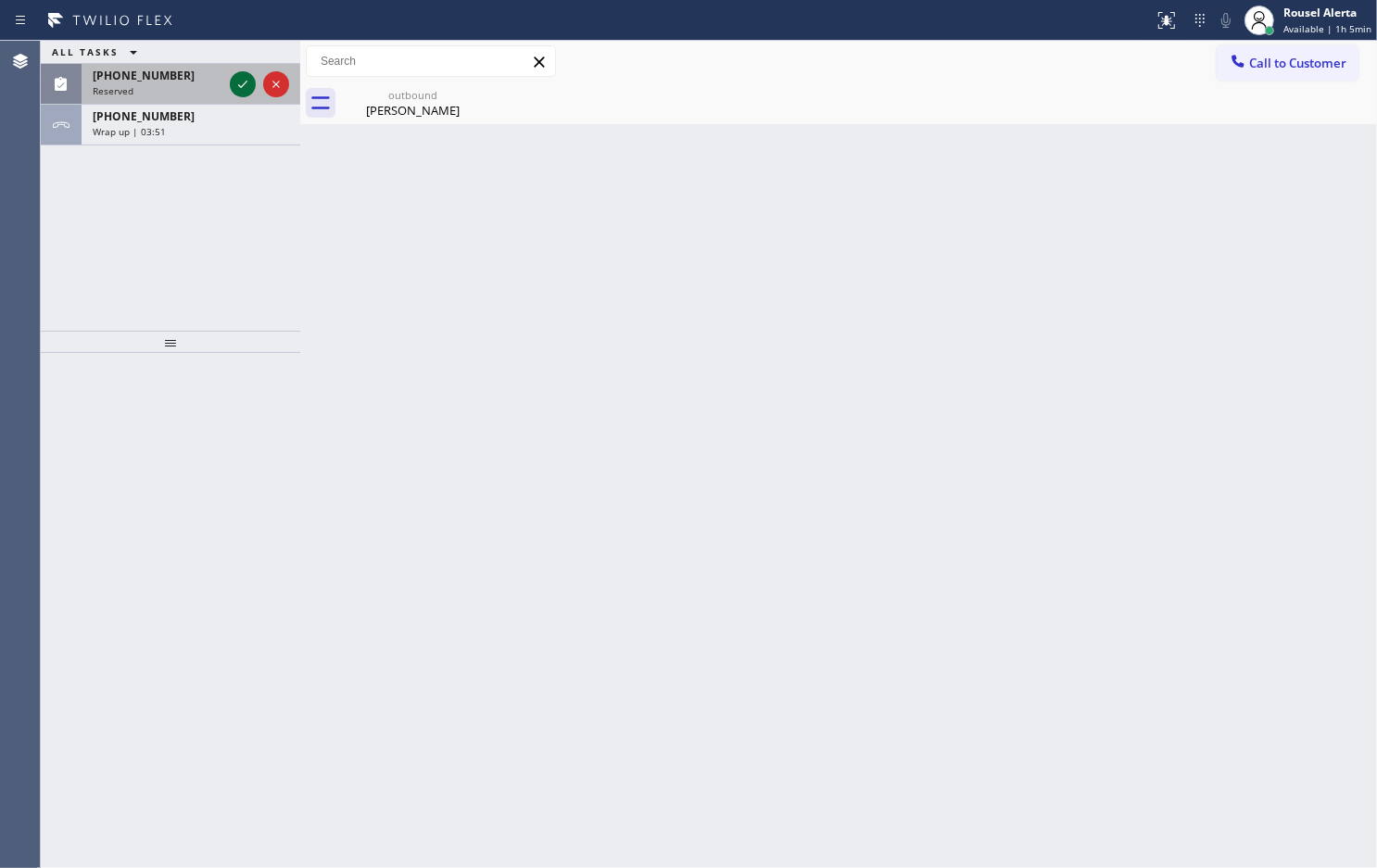
click at [238, 80] on icon at bounding box center [242, 84] width 22 height 22
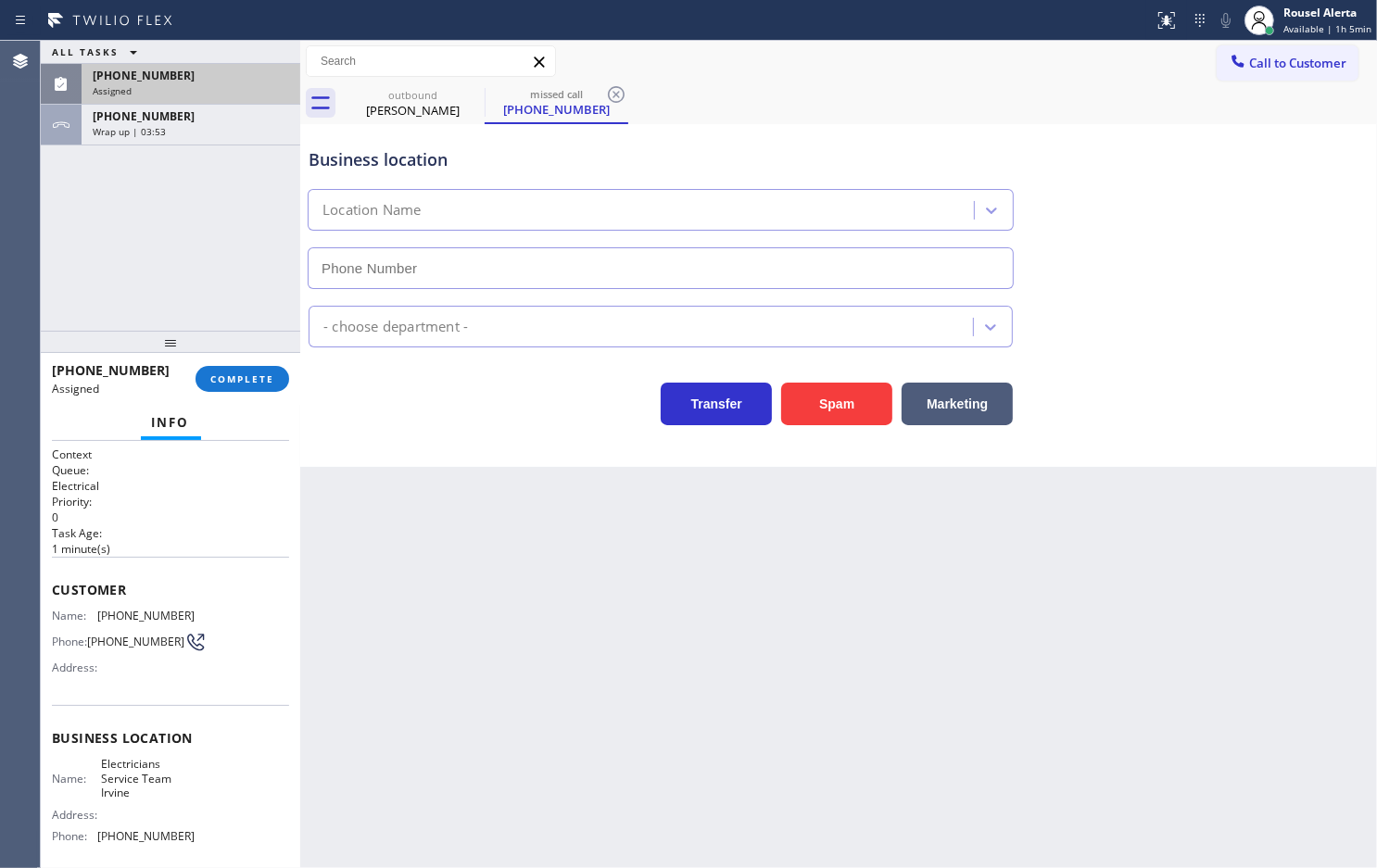
type input "[PHONE_NUMBER]"
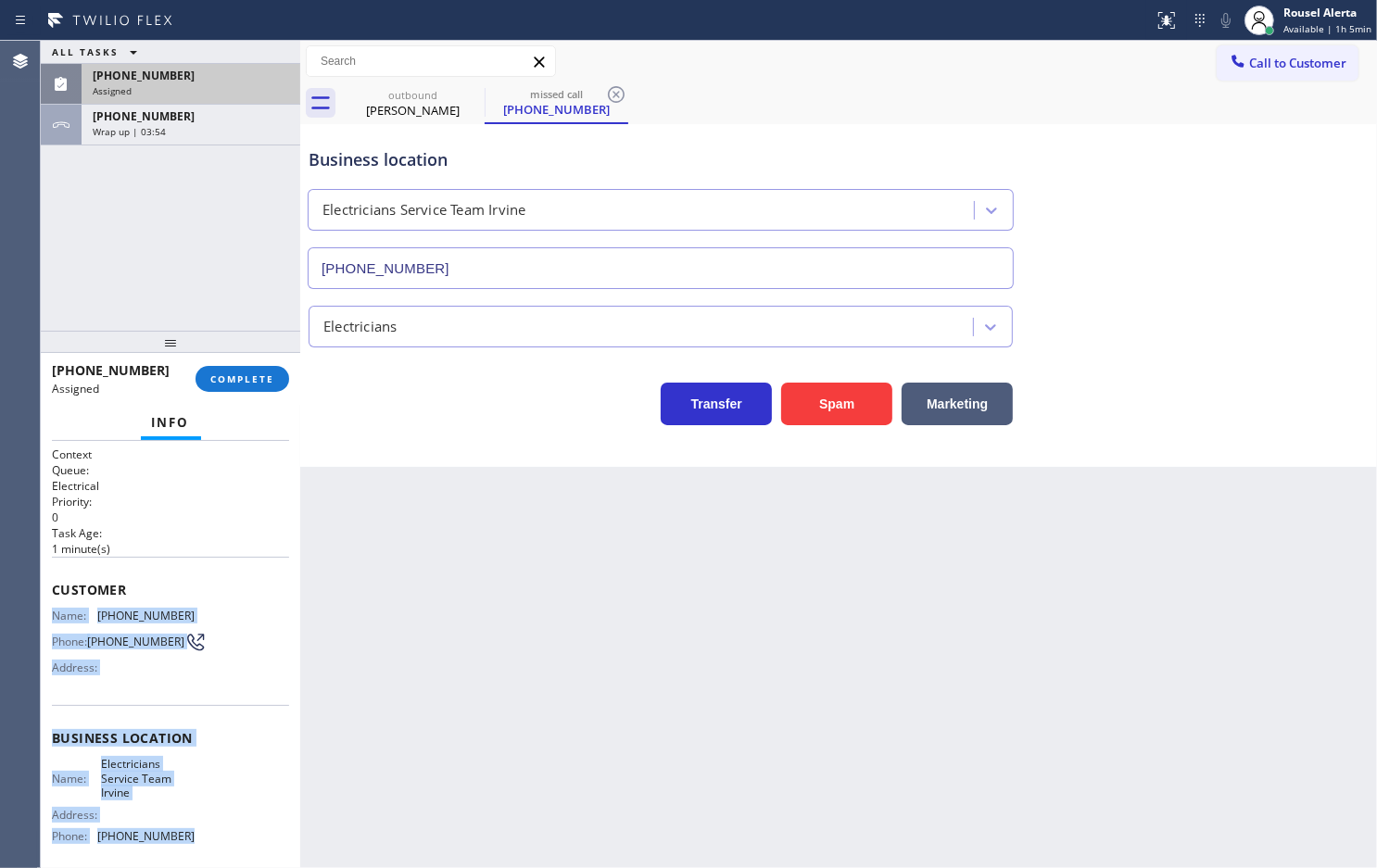
drag, startPoint x: 44, startPoint y: 612, endPoint x: 195, endPoint y: 830, distance: 265.2
click at [195, 830] on div "Context Queue: Electrical Priority: 0 Task Age: [DEMOGRAPHIC_DATA] minute(s) Cu…" at bounding box center [170, 654] width 260 height 427
click at [155, 85] on div "Assigned" at bounding box center [191, 90] width 196 height 13
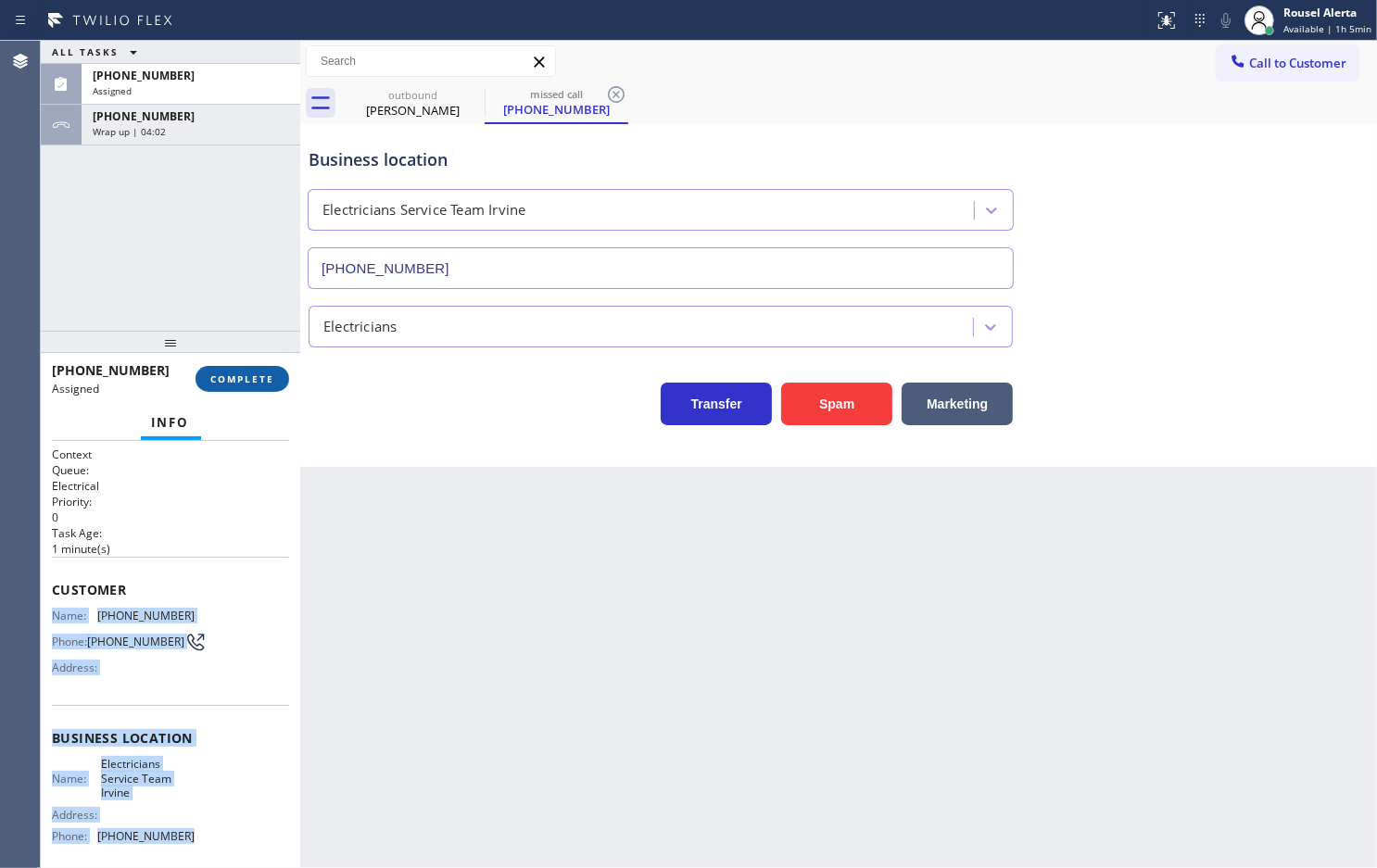
click at [228, 386] on button "COMPLETE" at bounding box center [242, 378] width 93 height 26
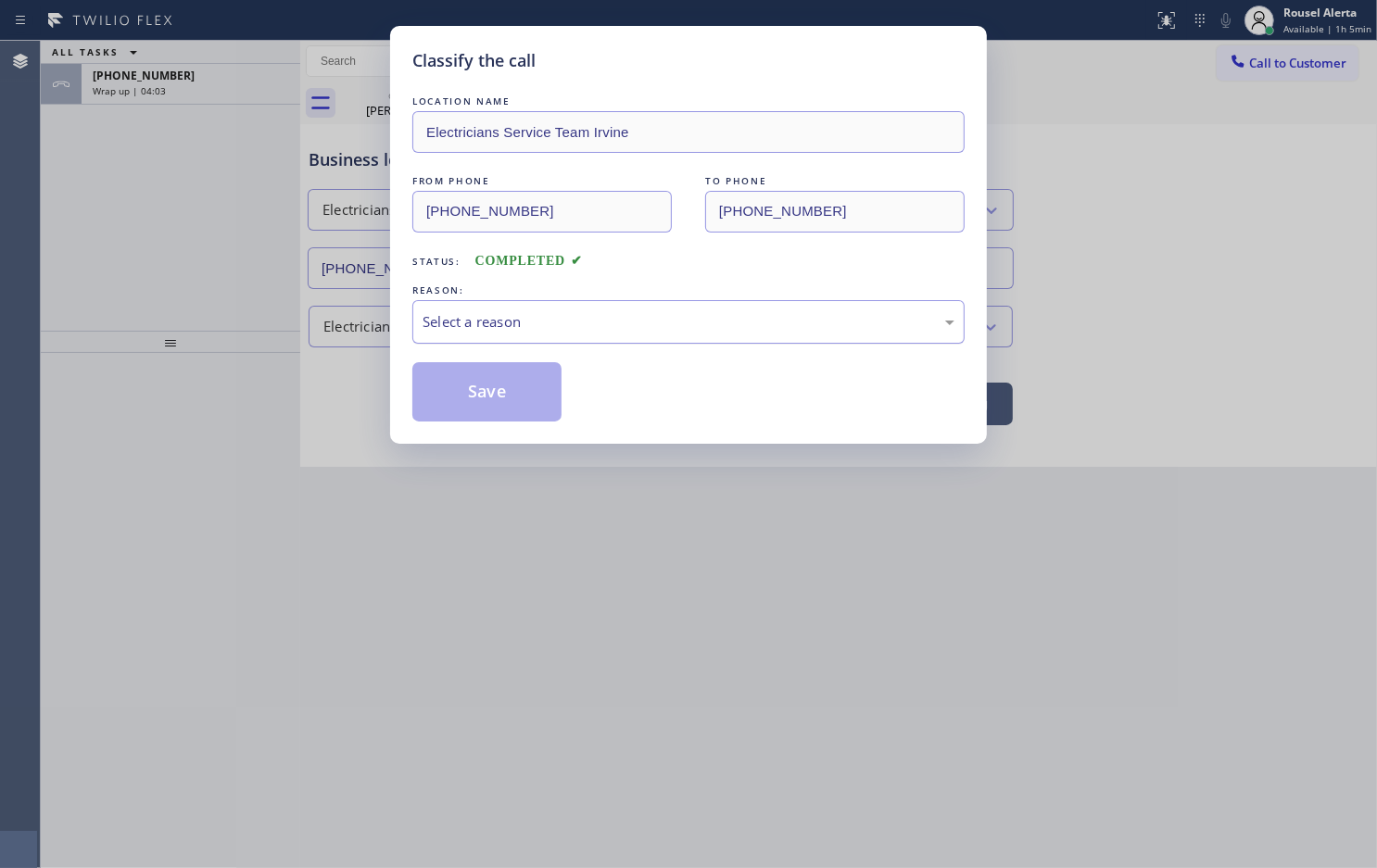
click at [528, 316] on div "Select a reason" at bounding box center [688, 322] width 532 height 21
click at [498, 391] on button "Save" at bounding box center [486, 392] width 149 height 59
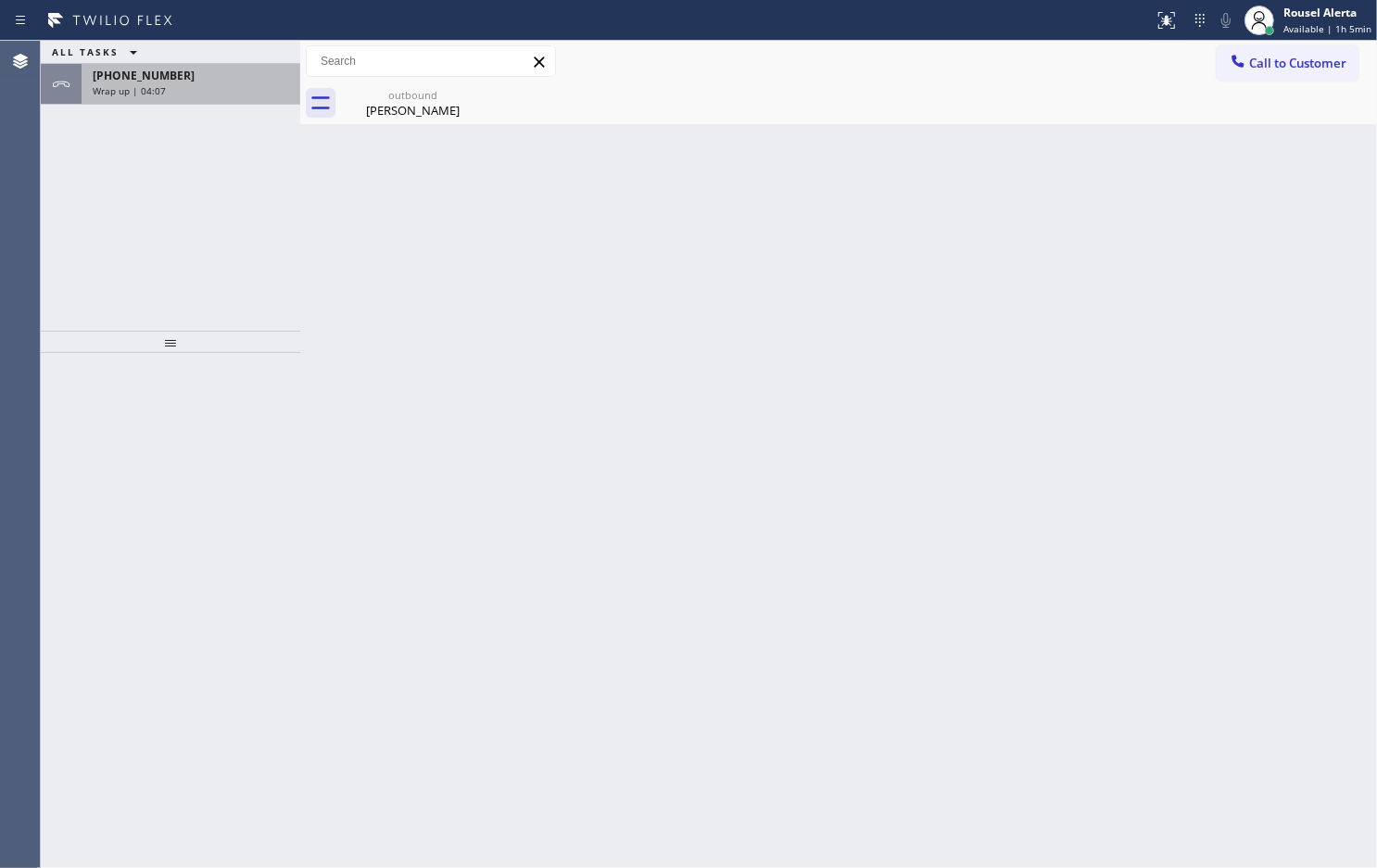
click at [187, 103] on div "[PHONE_NUMBER] Wrap up | 04:07" at bounding box center [187, 85] width 211 height 41
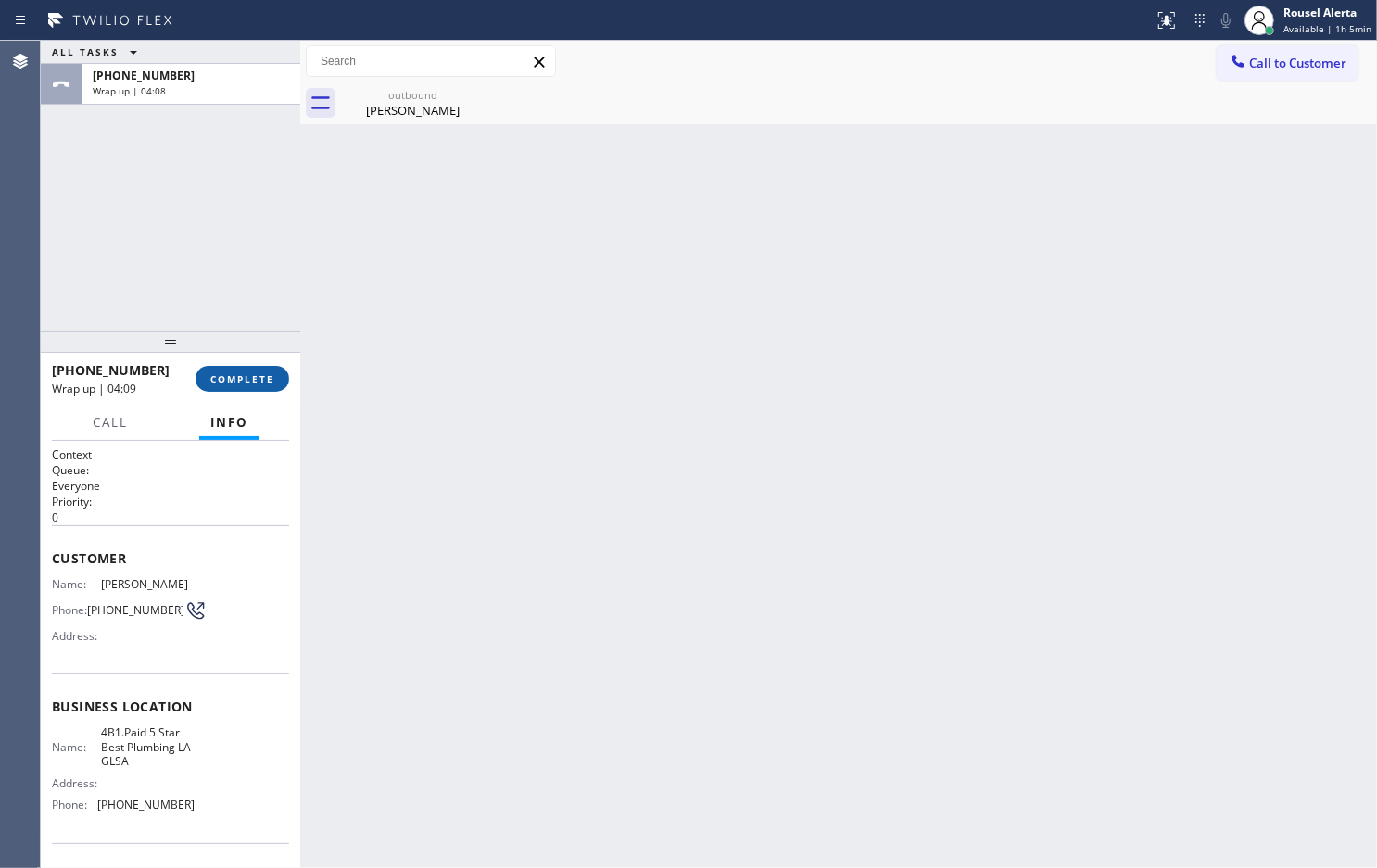
click at [221, 382] on span "COMPLETE" at bounding box center [242, 378] width 64 height 13
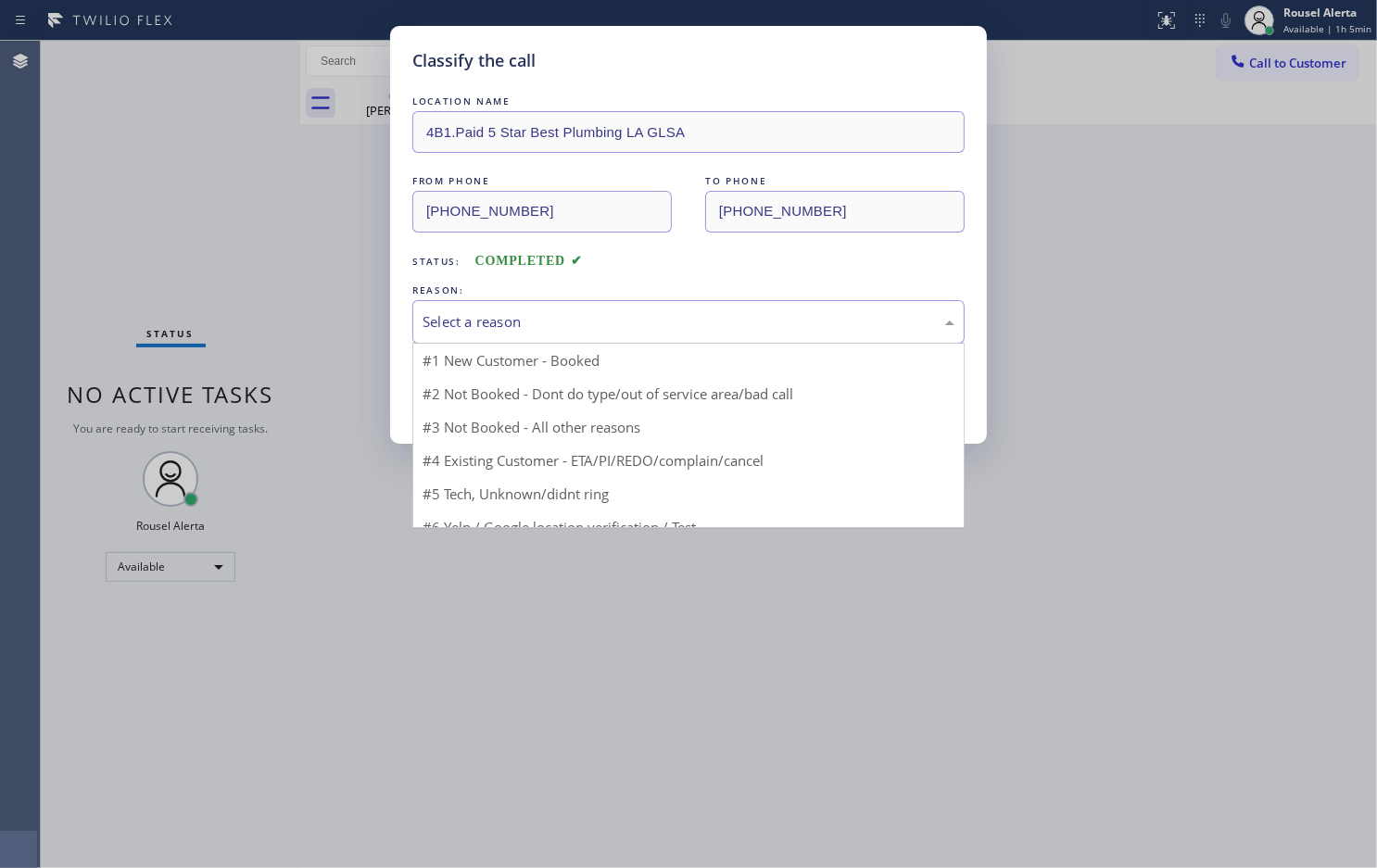
click at [529, 331] on div "Select a reason" at bounding box center [688, 322] width 532 height 21
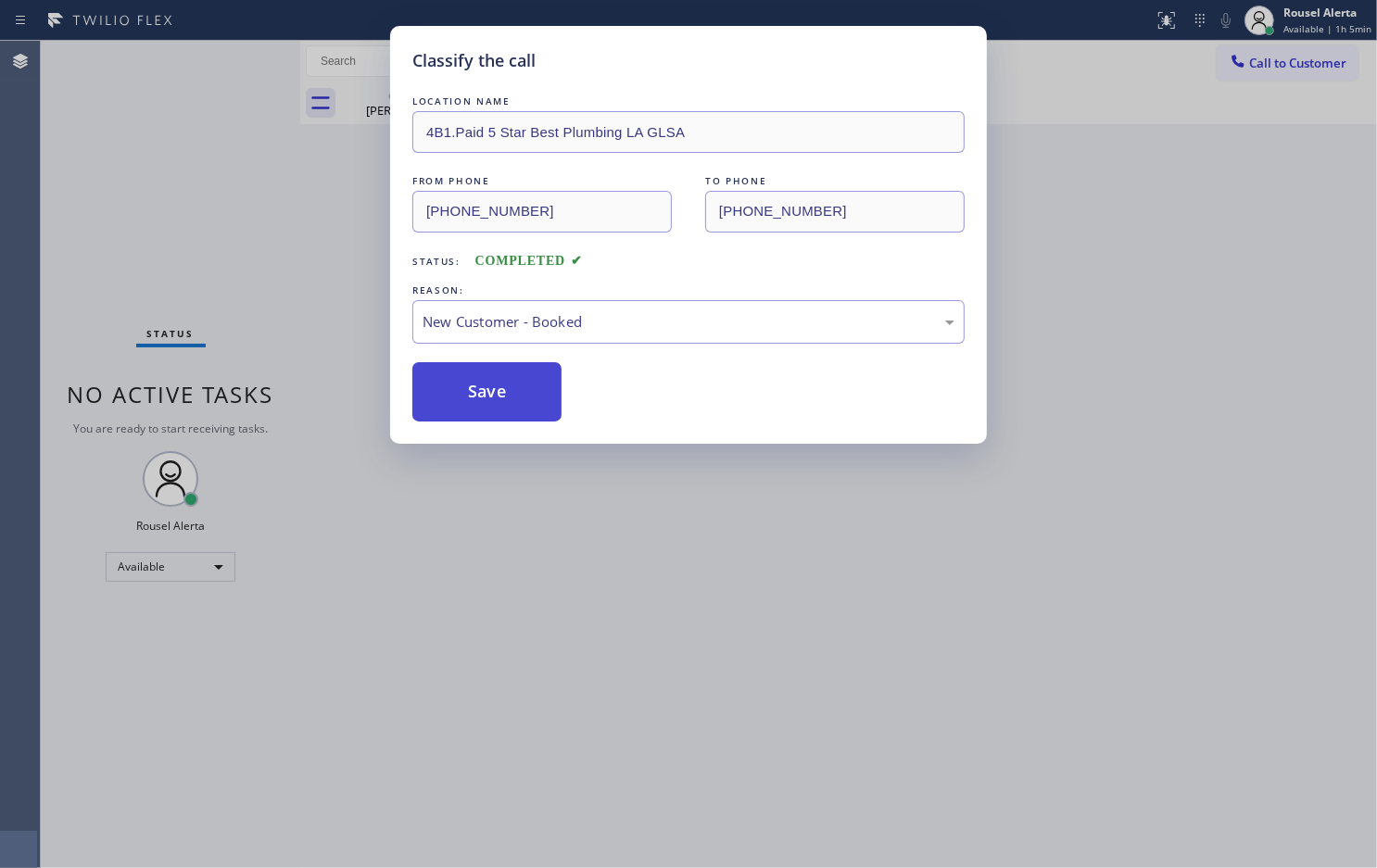
click at [488, 373] on button "Save" at bounding box center [486, 392] width 149 height 59
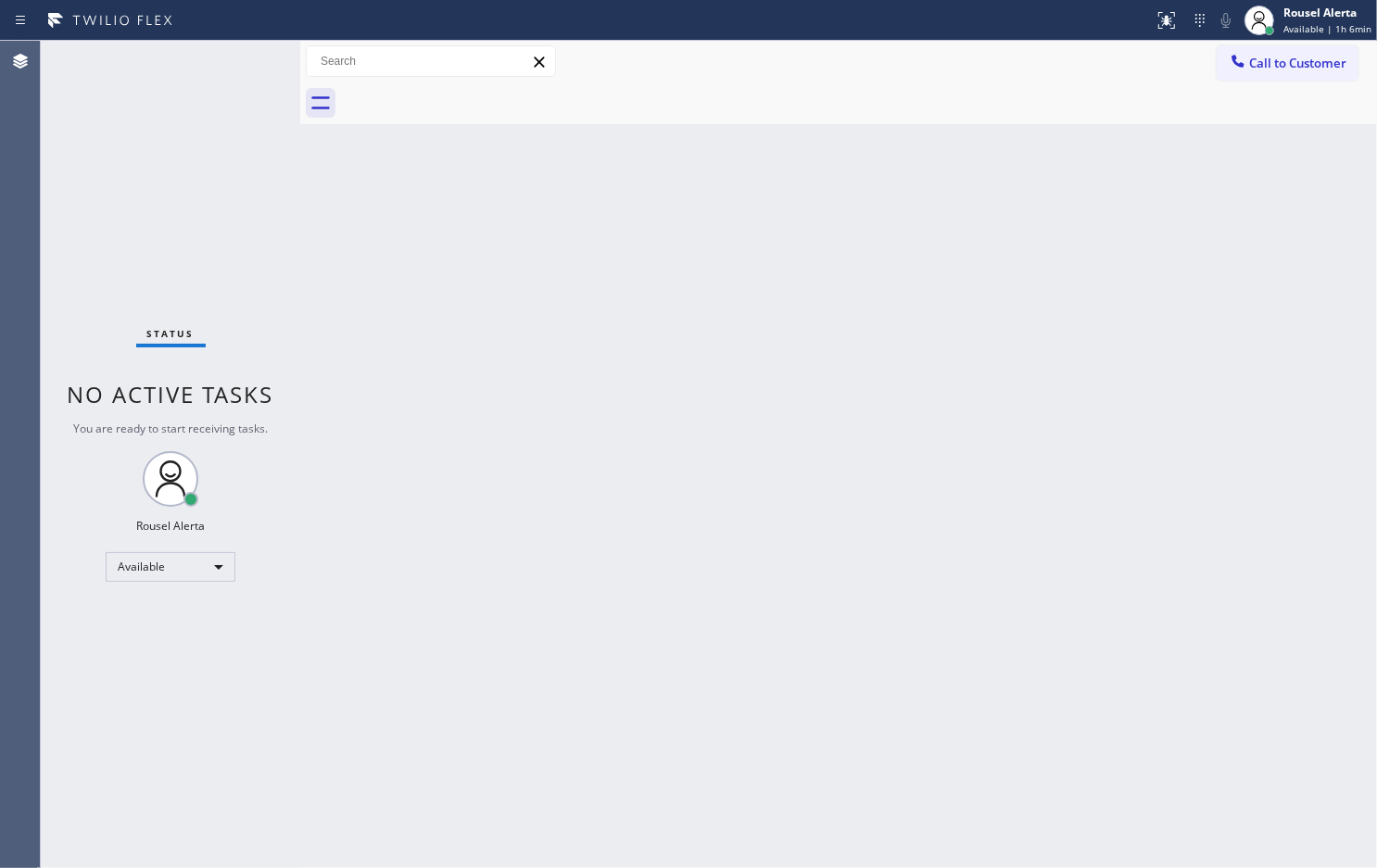
click at [220, 206] on div "Status No active tasks You are ready to start receiving tasks. Rousel Alerta Av…" at bounding box center [170, 454] width 260 height 827
drag, startPoint x: 476, startPoint y: 539, endPoint x: 368, endPoint y: 142, distance: 411.4
click at [478, 539] on div "Back to Dashboard Change Sender ID Customers Technicians Select a contact Outbo…" at bounding box center [839, 454] width 1077 height 827
click at [1275, 32] on div at bounding box center [1270, 31] width 10 height 10
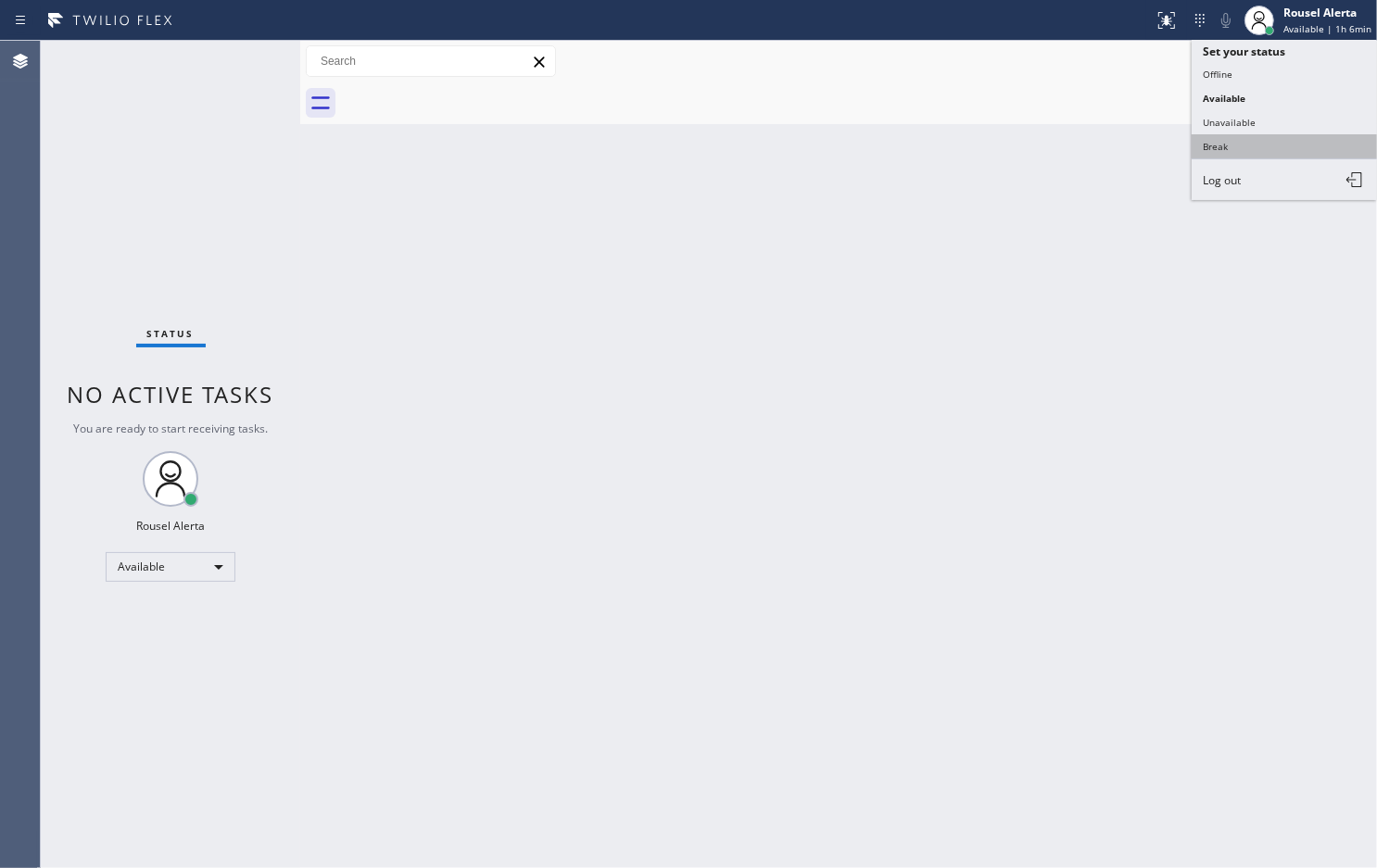
click at [1275, 145] on button "Break" at bounding box center [1285, 146] width 186 height 24
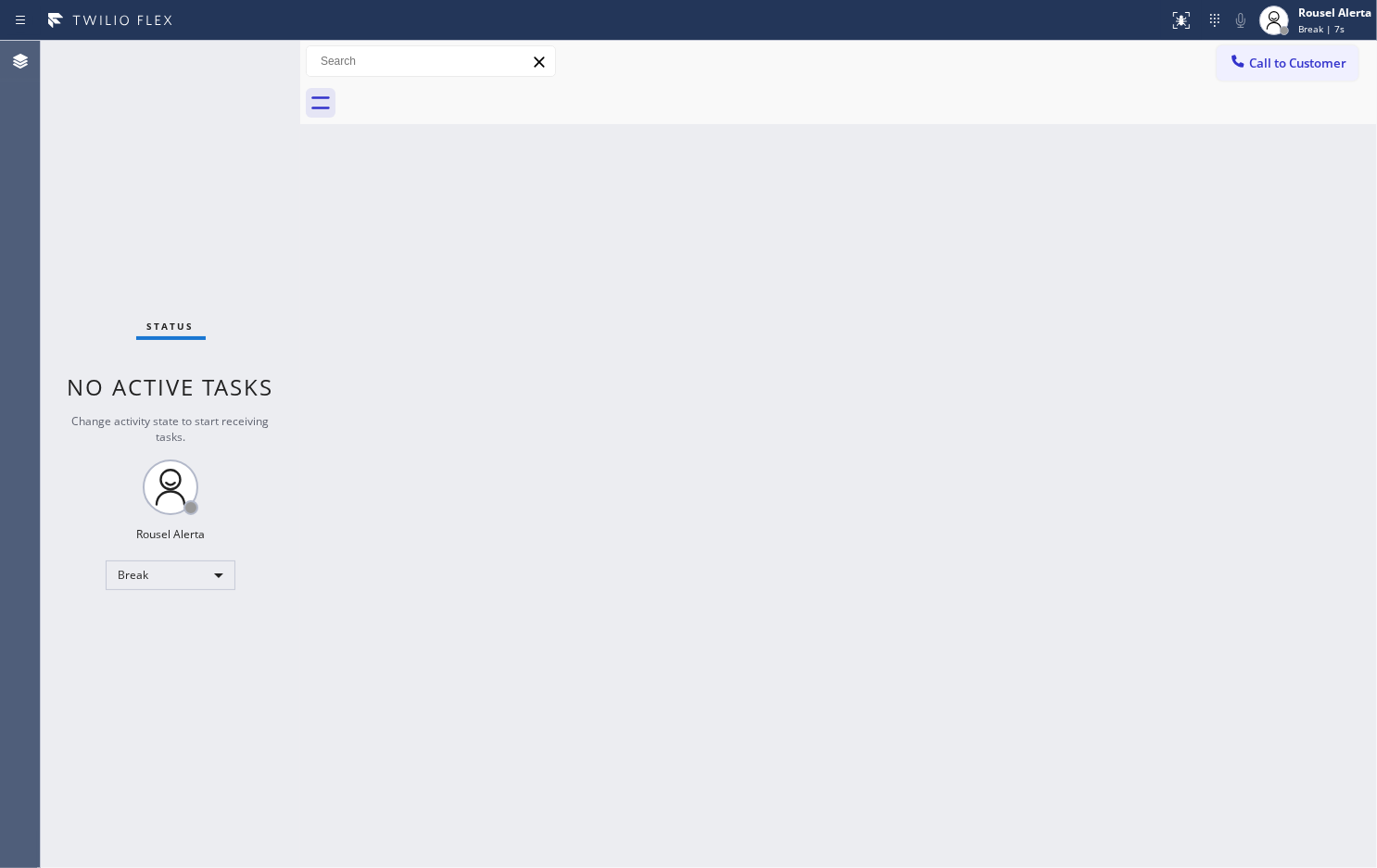
click at [160, 156] on div "Status No active tasks Change activity state to start receiving tasks. Rousel A…" at bounding box center [170, 454] width 260 height 827
click at [230, 122] on div "Status No active tasks Change activity state to start receiving tasks. Rousel A…" at bounding box center [170, 454] width 260 height 827
drag, startPoint x: 134, startPoint y: 114, endPoint x: 146, endPoint y: 128, distance: 18.4
click at [134, 114] on div "Status No active tasks Change activity state to start receiving tasks. Rousel A…" at bounding box center [170, 454] width 260 height 827
drag, startPoint x: 630, startPoint y: 565, endPoint x: 665, endPoint y: 538, distance: 44.2
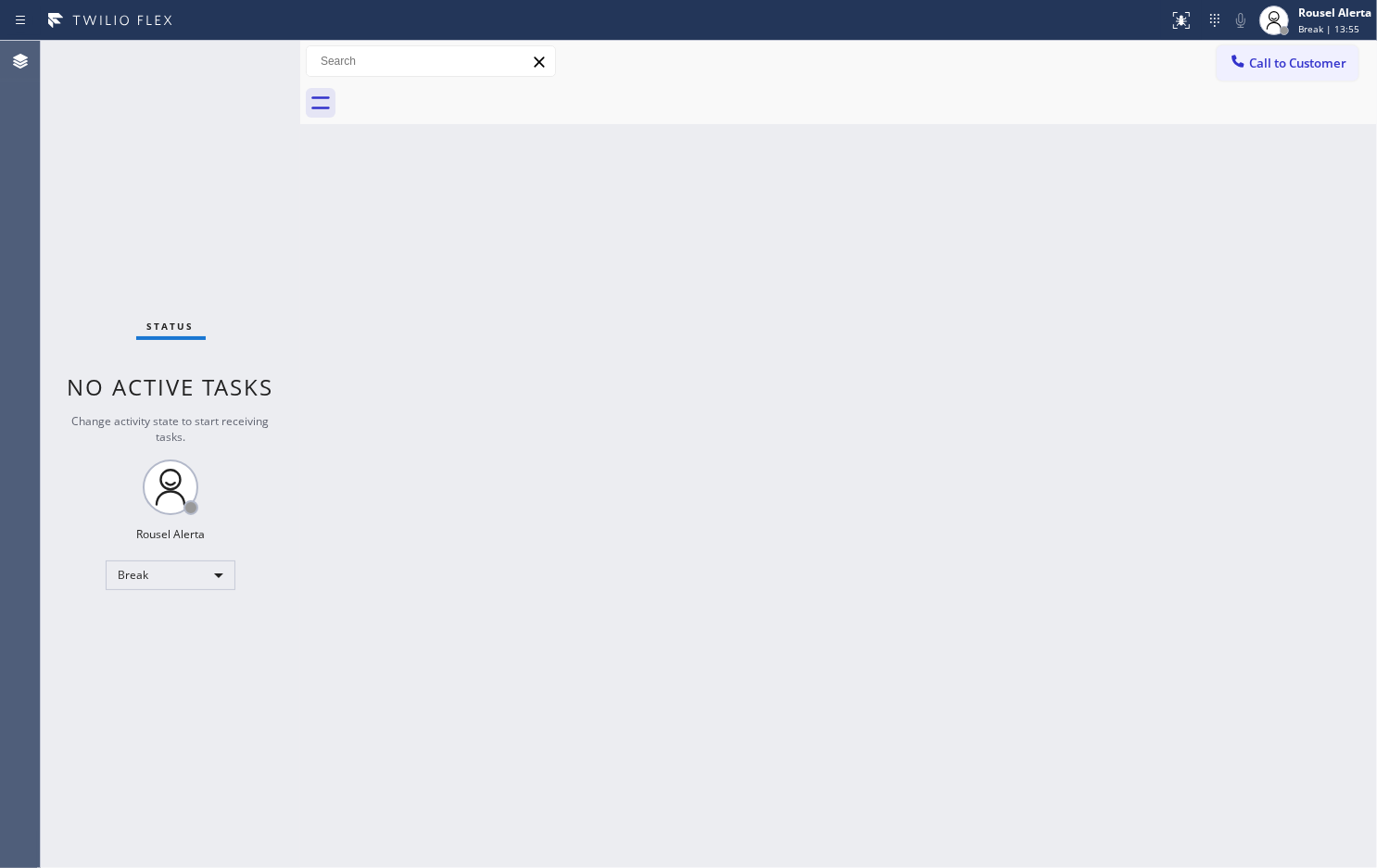
click at [631, 563] on div "Back to Dashboard Change Sender ID Customers Technicians Select a contact Outbo…" at bounding box center [839, 454] width 1077 height 827
click at [886, 149] on div "Back to Dashboard Change Sender ID Customers Technicians Select a contact Outbo…" at bounding box center [839, 454] width 1077 height 827
click at [1334, 8] on div "Rousel Alerta" at bounding box center [1334, 13] width 73 height 16
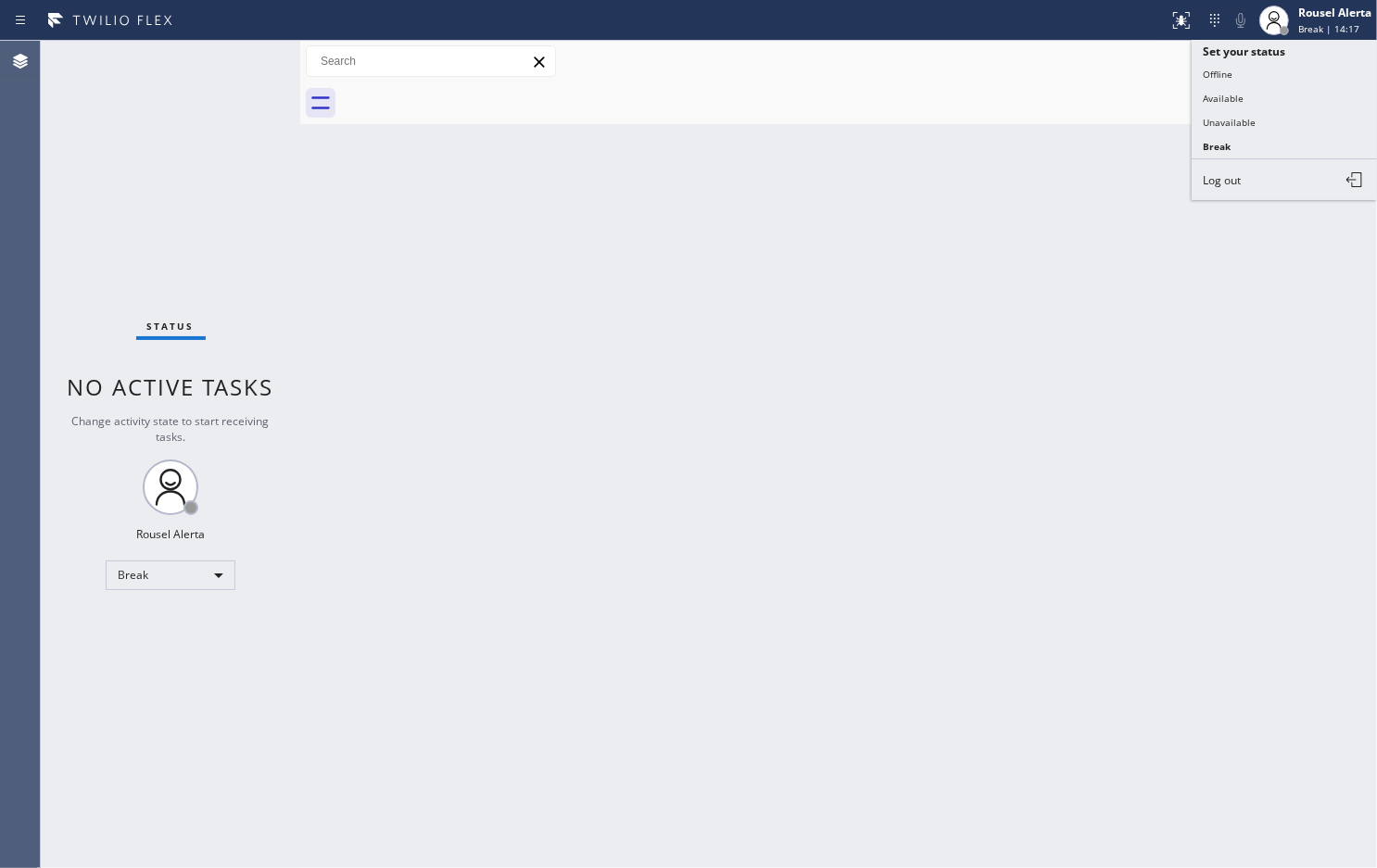
click at [1297, 88] on button "Available" at bounding box center [1285, 98] width 186 height 24
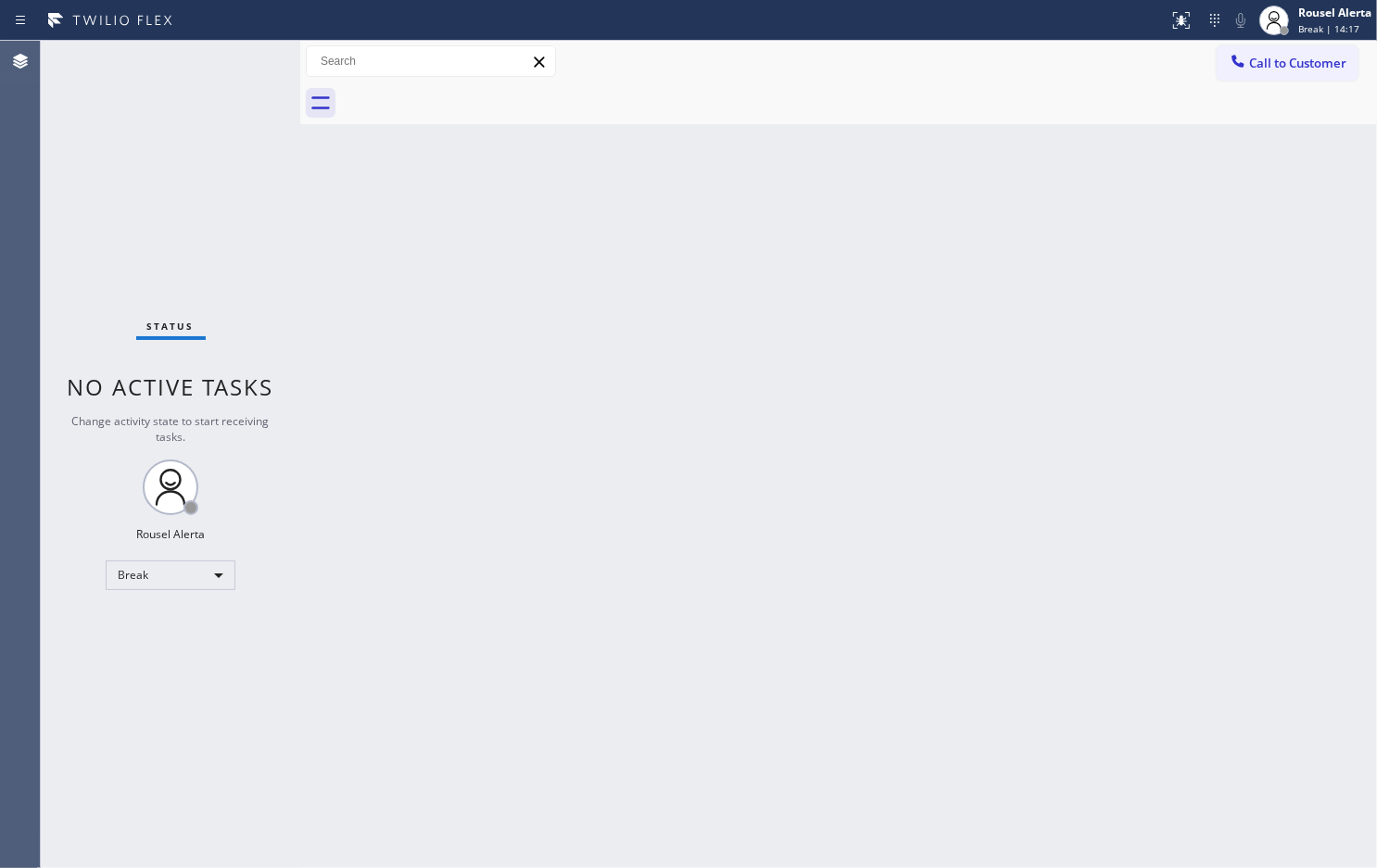
click at [910, 276] on div "Back to Dashboard Change Sender ID Customers Technicians Select a contact Outbo…" at bounding box center [839, 454] width 1077 height 827
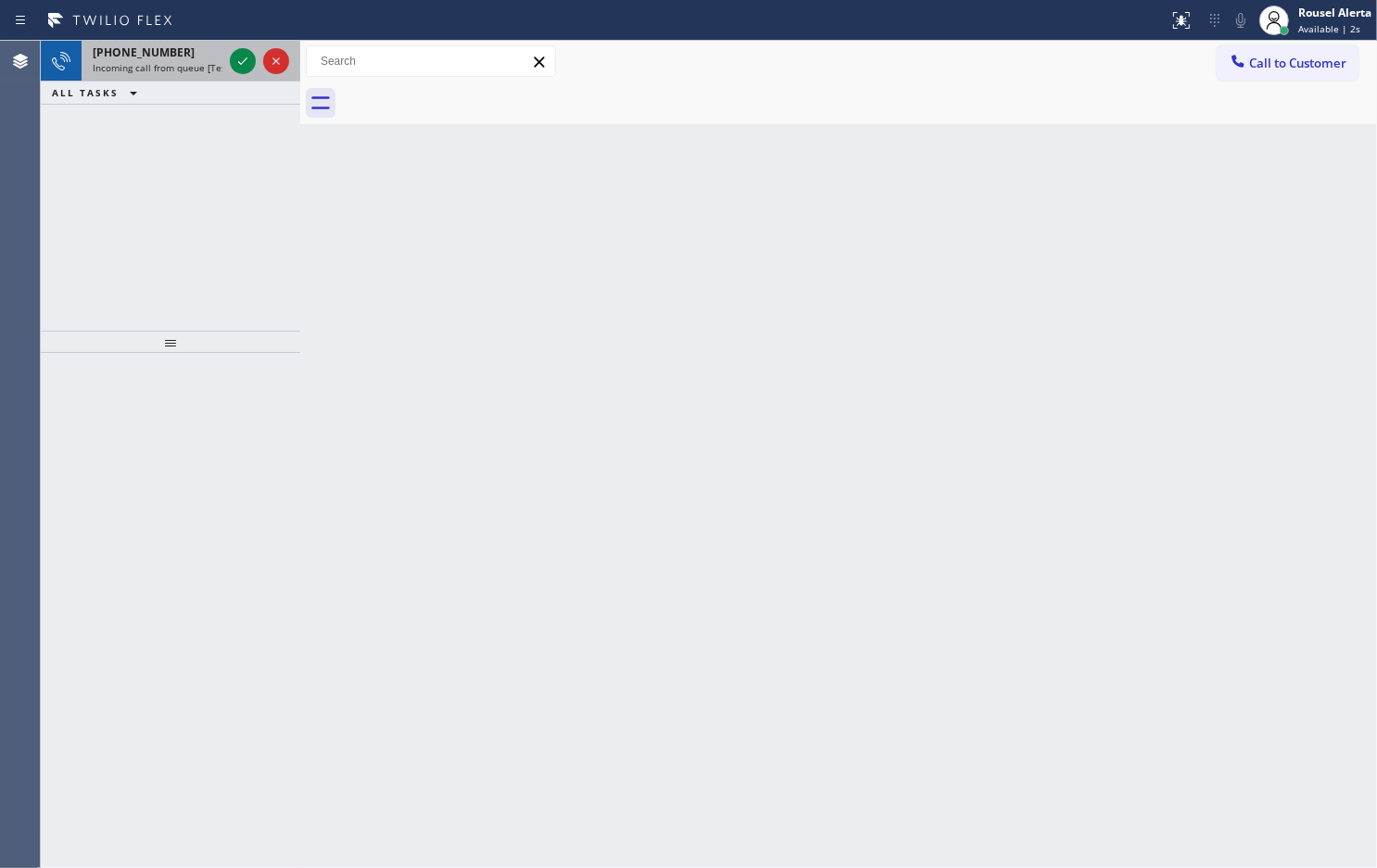
drag, startPoint x: 165, startPoint y: 66, endPoint x: 176, endPoint y: 60, distance: 12.5
click at [165, 66] on span "Incoming call from queue [Test] All" at bounding box center [169, 67] width 154 height 13
click at [168, 71] on span "Incoming call from queue [Test] All" at bounding box center [169, 67] width 154 height 13
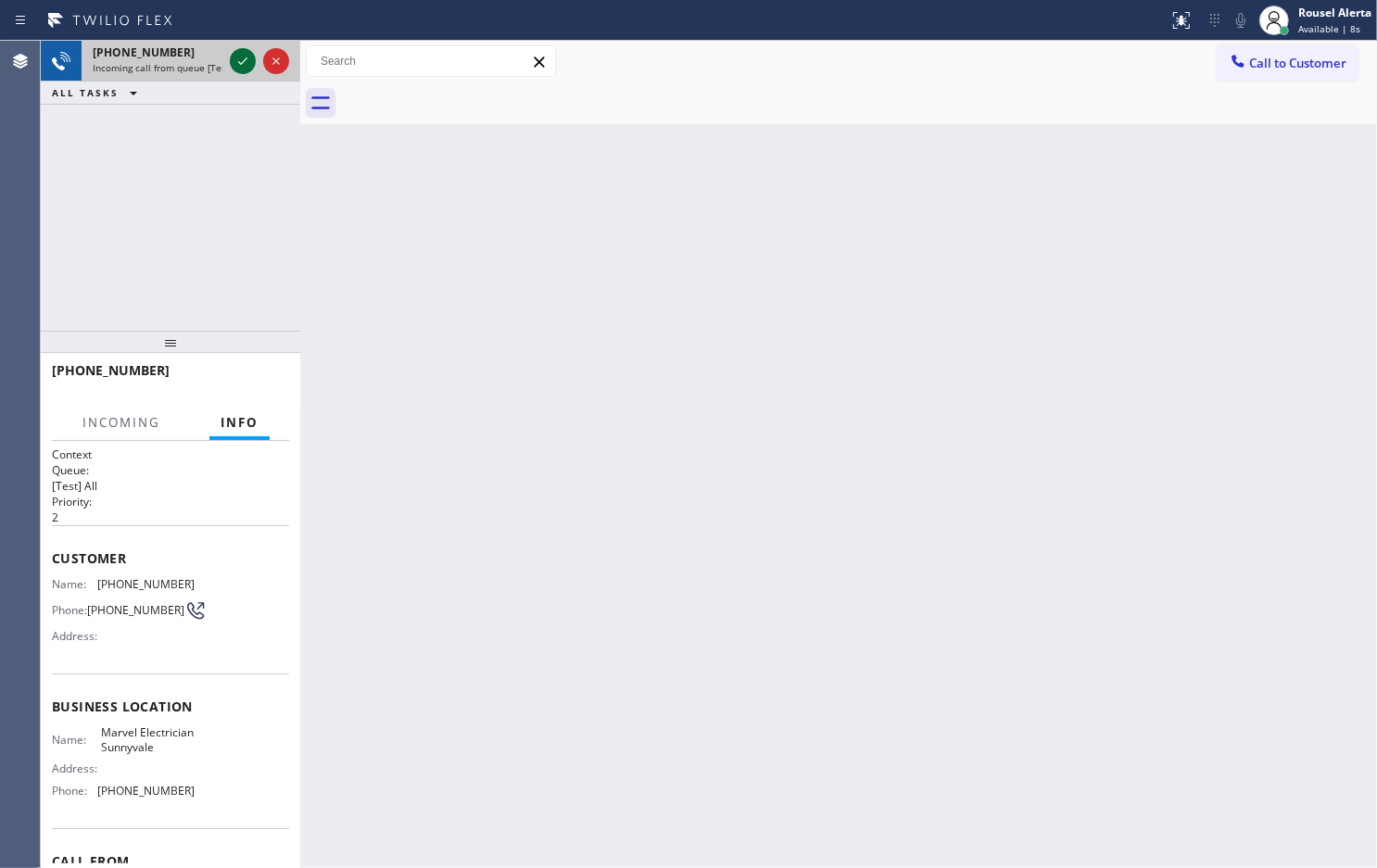
click at [237, 61] on icon at bounding box center [242, 60] width 22 height 22
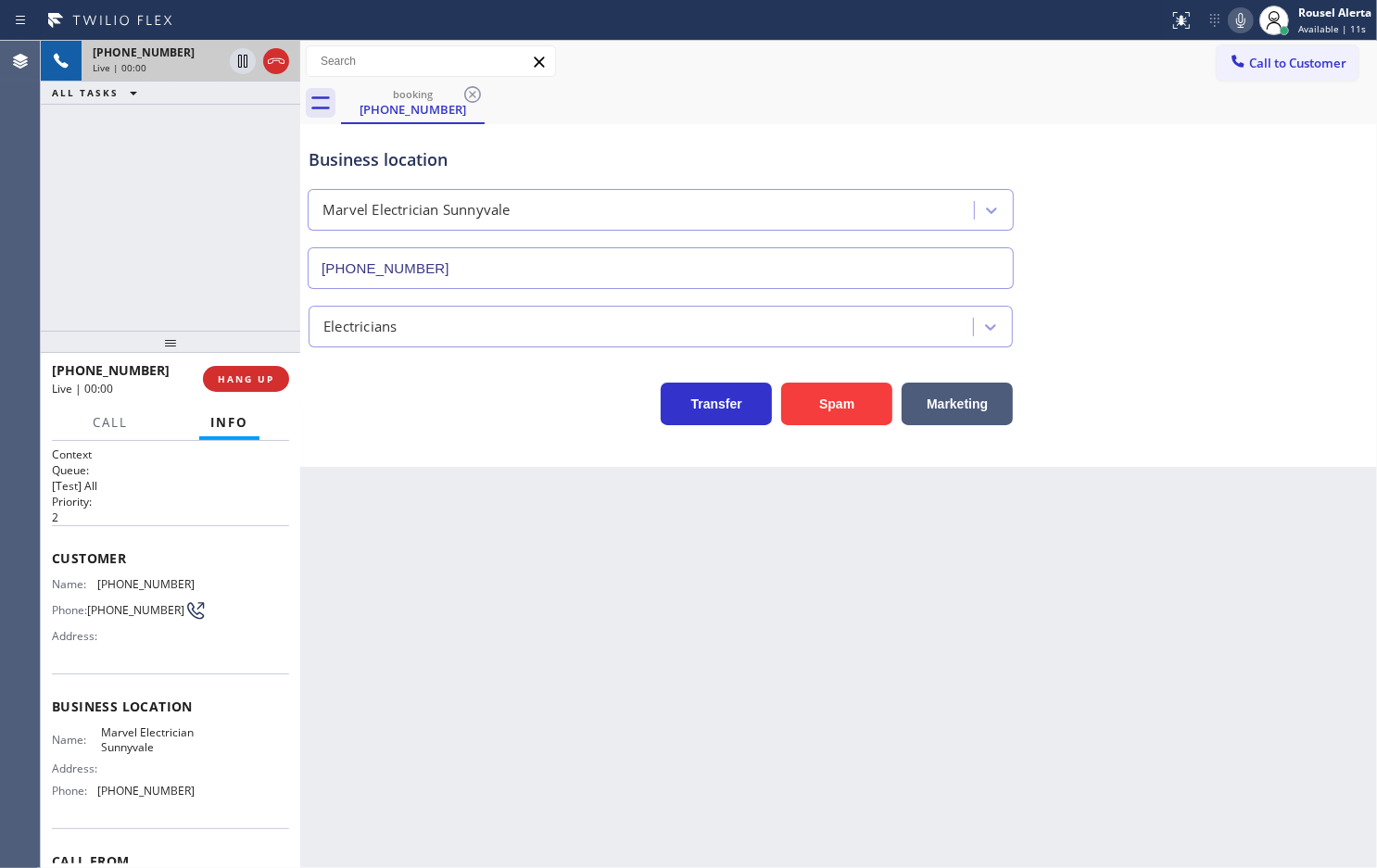
type input "[PHONE_NUMBER]"
drag, startPoint x: 840, startPoint y: 404, endPoint x: 885, endPoint y: 381, distance: 50.5
click at [839, 404] on button "Spam" at bounding box center [836, 404] width 111 height 43
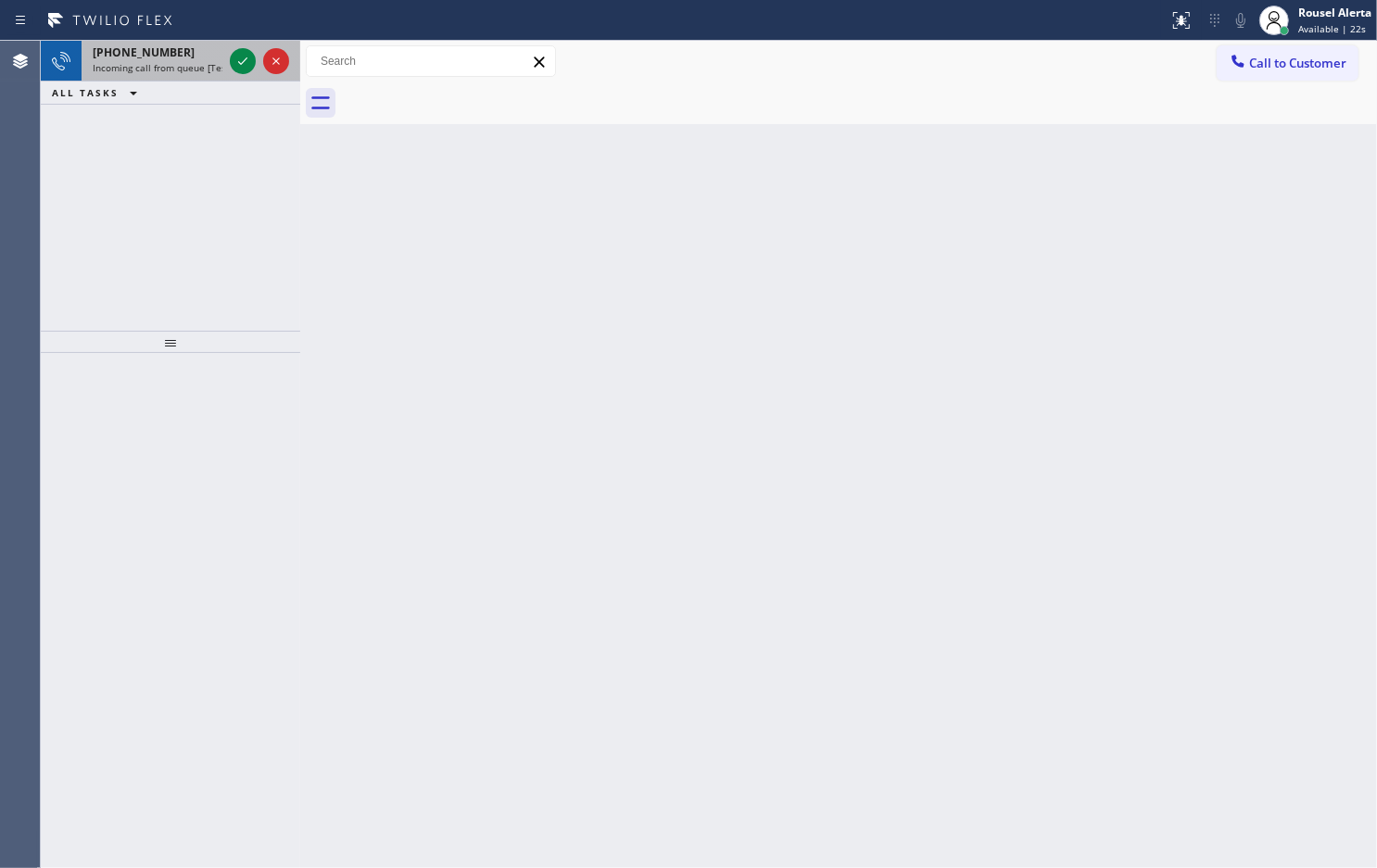
click at [209, 70] on span "Incoming call from queue [Test] All" at bounding box center [169, 67] width 154 height 13
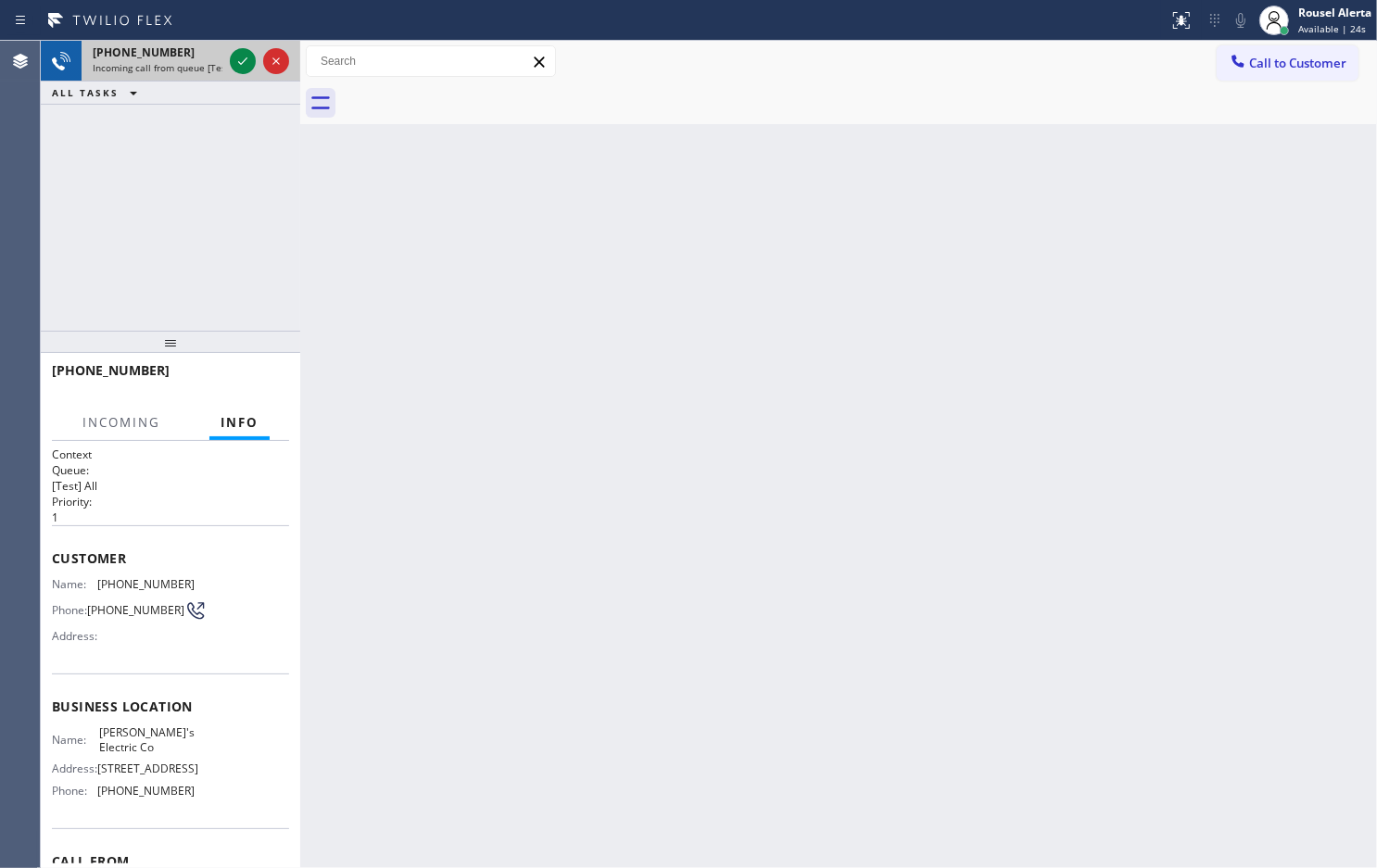
click at [213, 70] on span "Incoming call from queue [Test] All" at bounding box center [169, 67] width 154 height 13
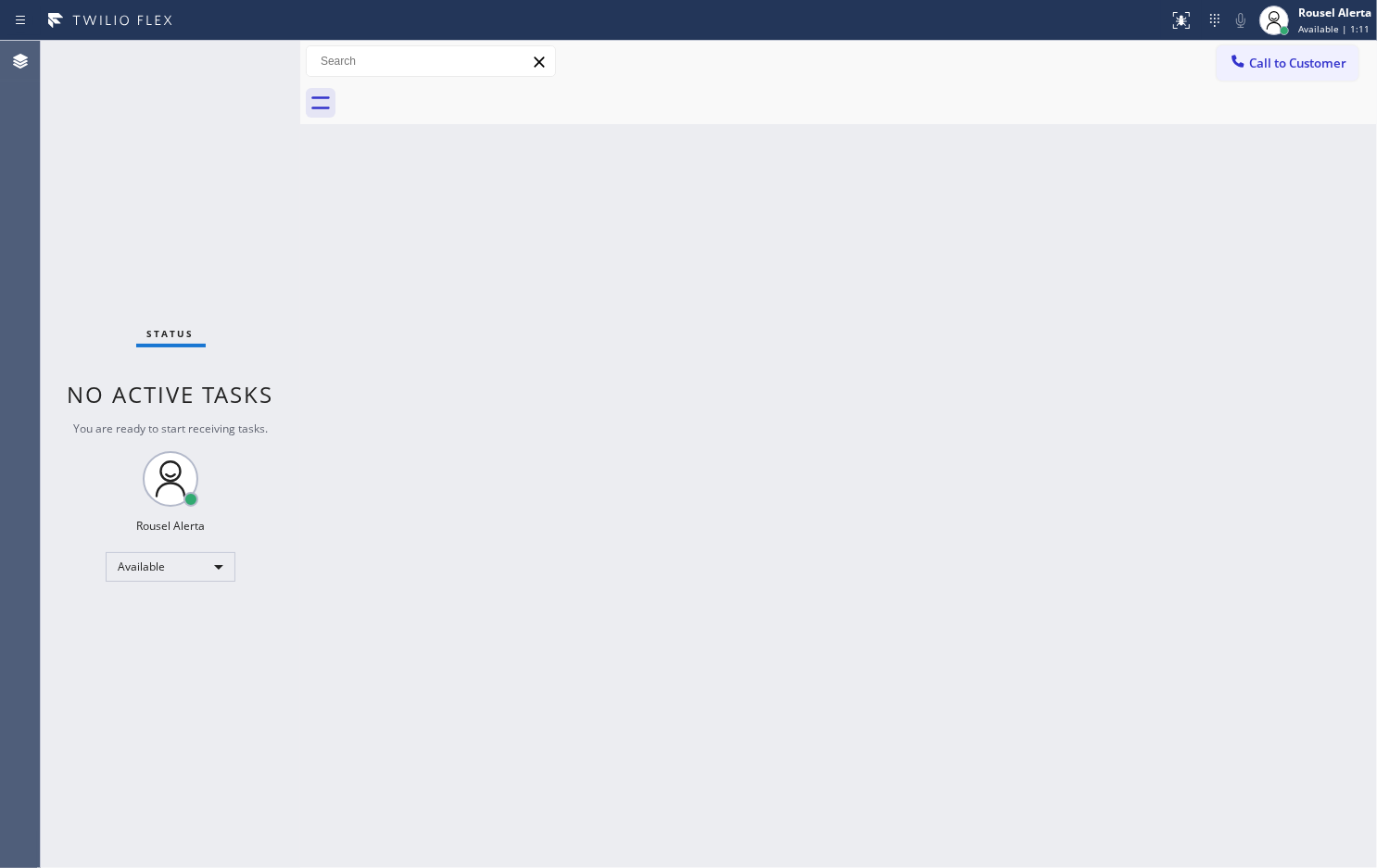
click at [234, 58] on div "Status No active tasks You are ready to start receiving tasks. Rousel Alerta Av…" at bounding box center [170, 454] width 260 height 827
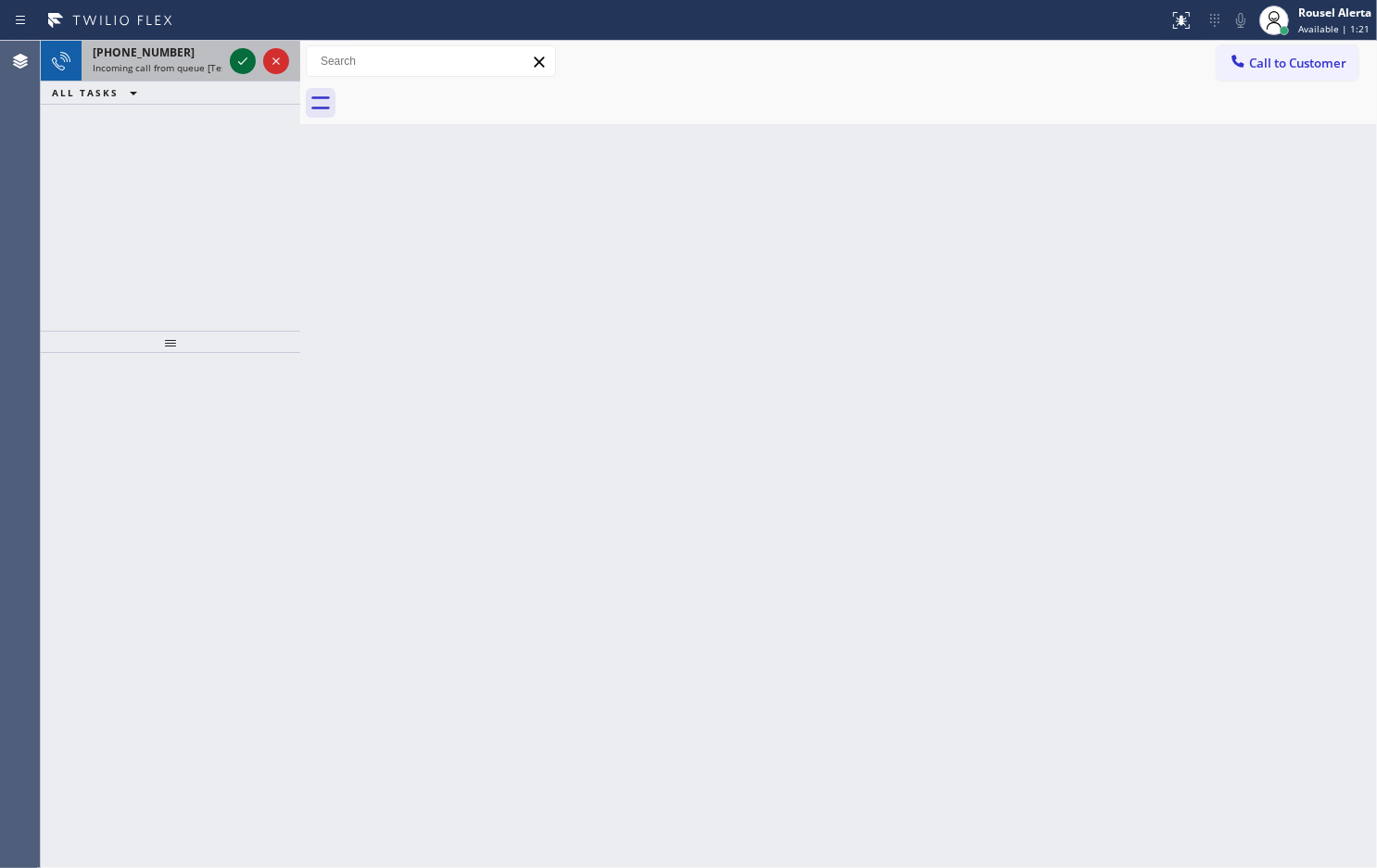
click at [234, 55] on icon at bounding box center [242, 60] width 22 height 22
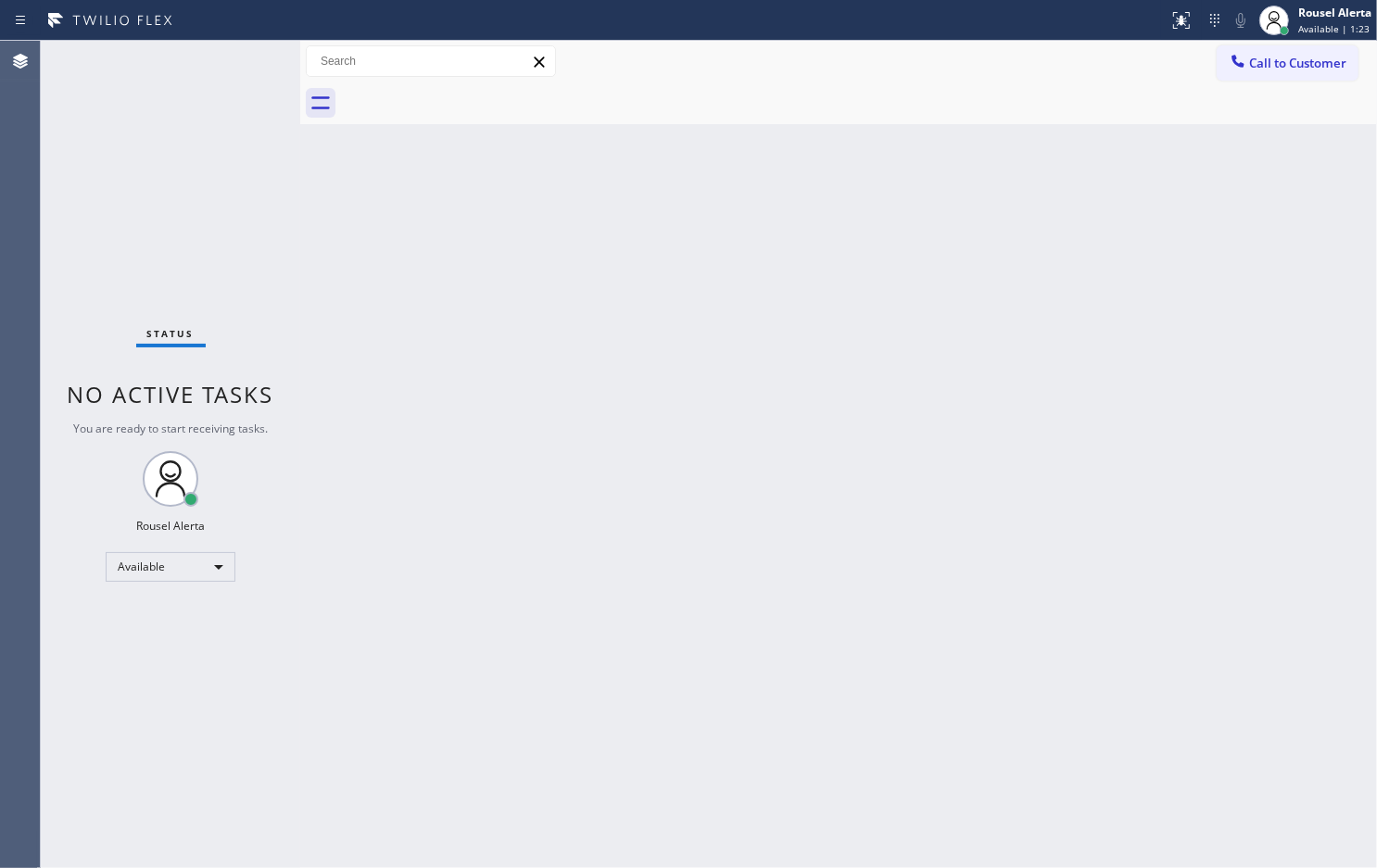
click at [195, 51] on div "Status No active tasks You are ready to start receiving tasks. Rousel Alerta Av…" at bounding box center [170, 454] width 260 height 827
click at [202, 55] on div "Status No active tasks You are ready to start receiving tasks. Rousel Alerta Av…" at bounding box center [170, 454] width 260 height 827
click at [209, 52] on div "Status No active tasks You are ready to start receiving tasks. Rousel Alerta Av…" at bounding box center [170, 454] width 260 height 827
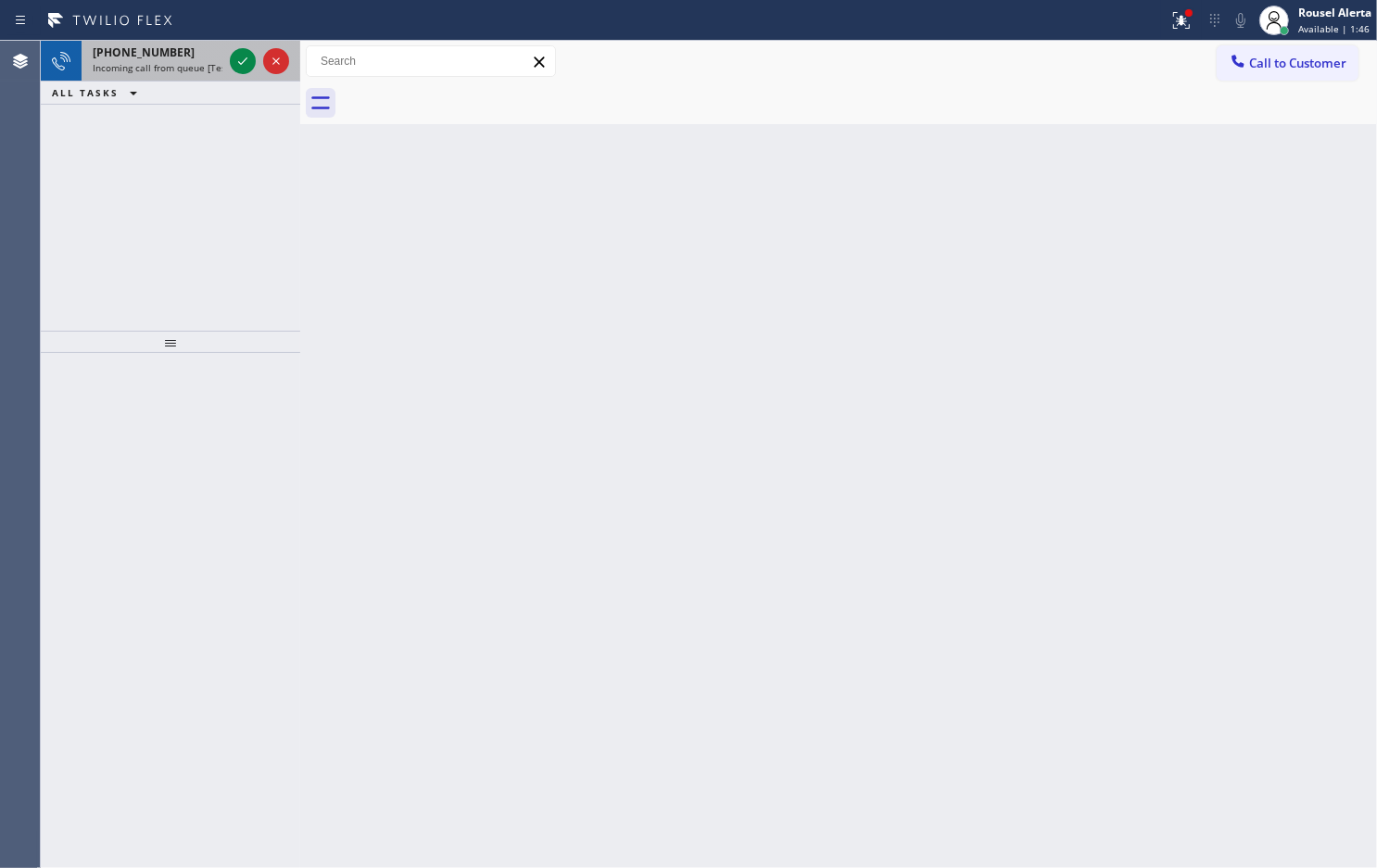
click at [193, 56] on div "[PHONE_NUMBER]" at bounding box center [157, 52] width 129 height 16
click at [215, 63] on span "Incoming call from queue [Test] All" at bounding box center [169, 67] width 154 height 13
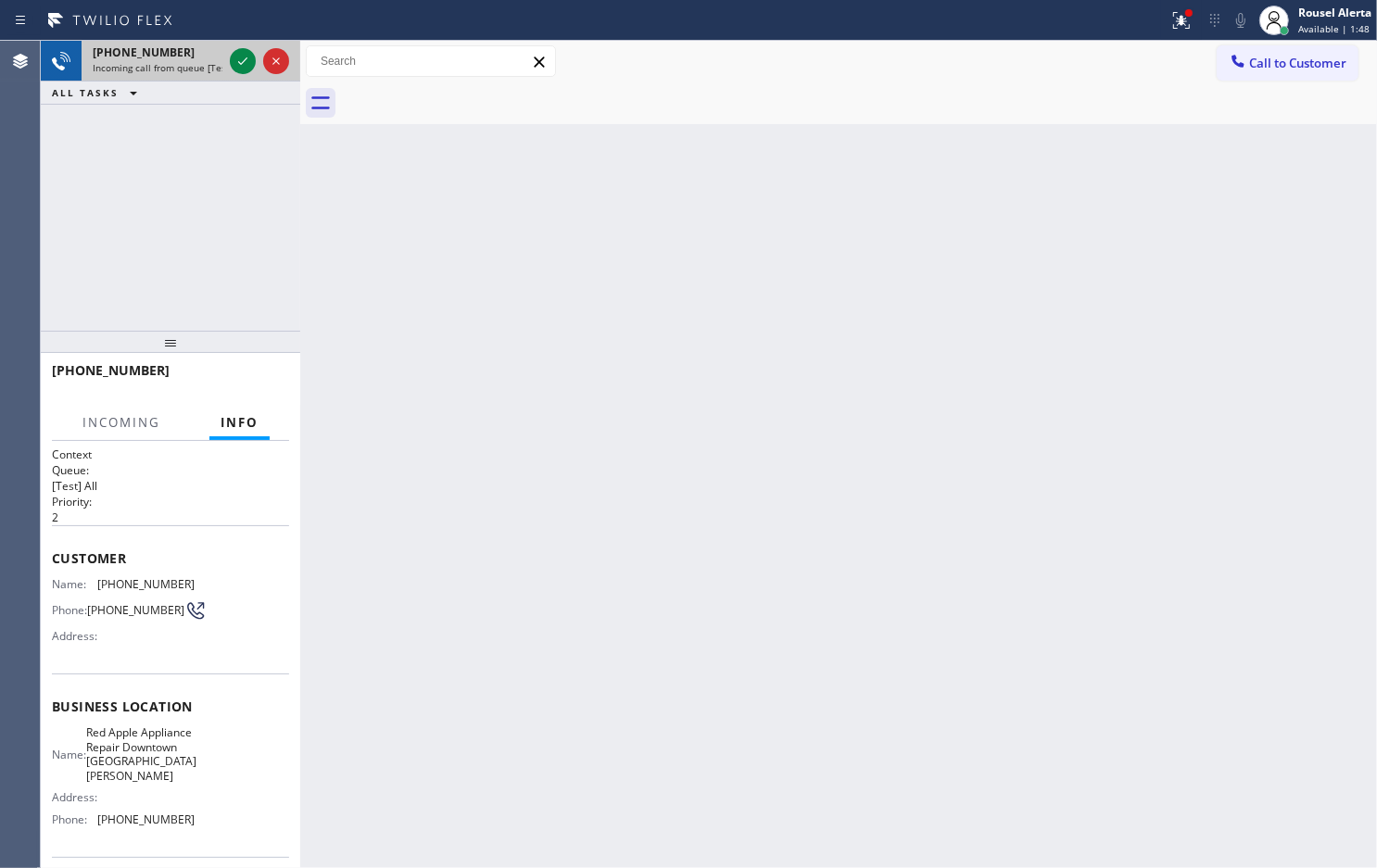
click at [220, 62] on span "Incoming call from queue [Test] All" at bounding box center [169, 67] width 154 height 13
click at [225, 61] on div "[PHONE_NUMBER] Incoming call from queue [Test] All" at bounding box center [154, 61] width 145 height 41
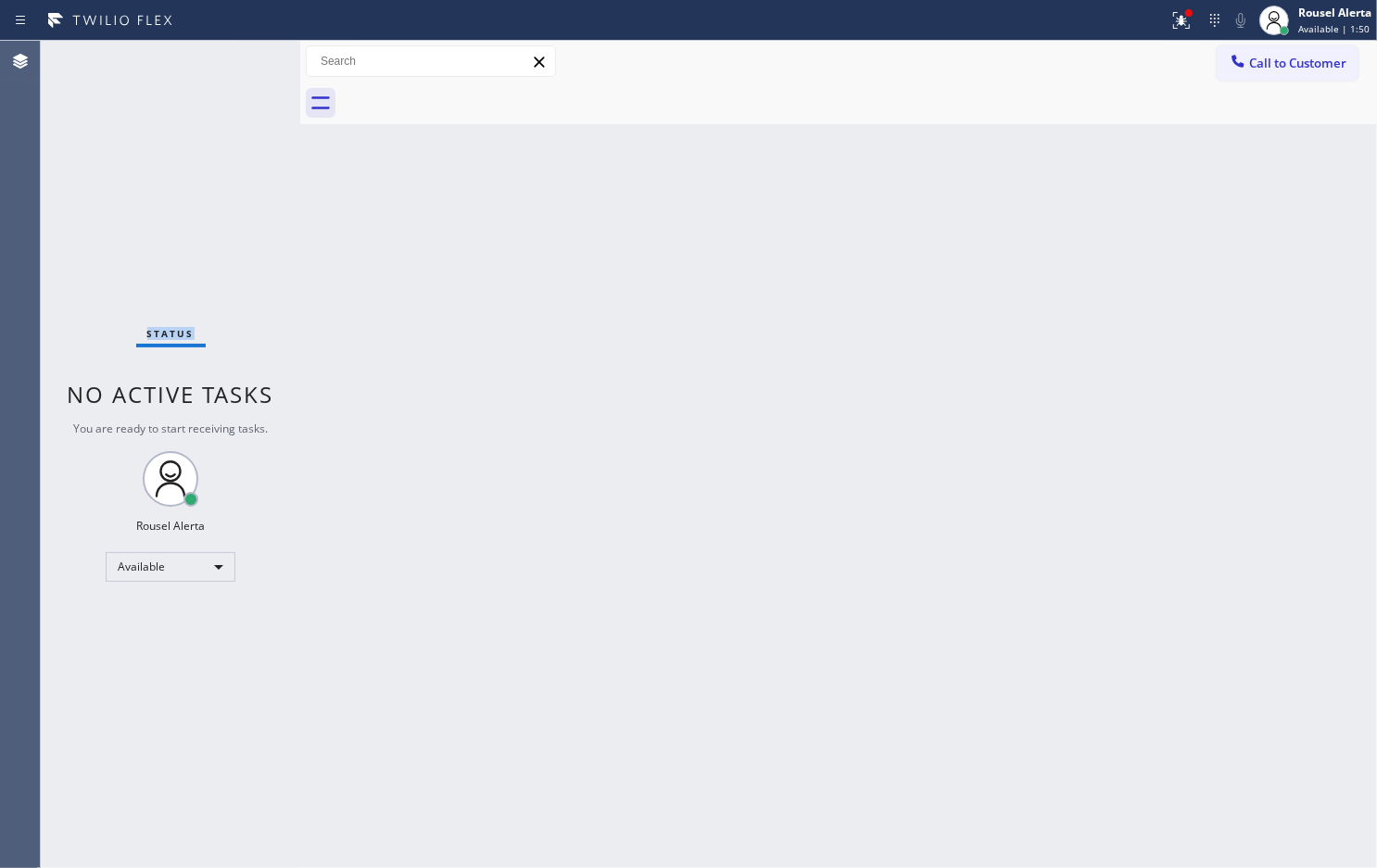
click at [226, 60] on div "Status No active tasks You are ready to start receiving tasks. Rousel Alerta Av…" at bounding box center [170, 454] width 260 height 827
click at [1186, 11] on div at bounding box center [1189, 14] width 8 height 8
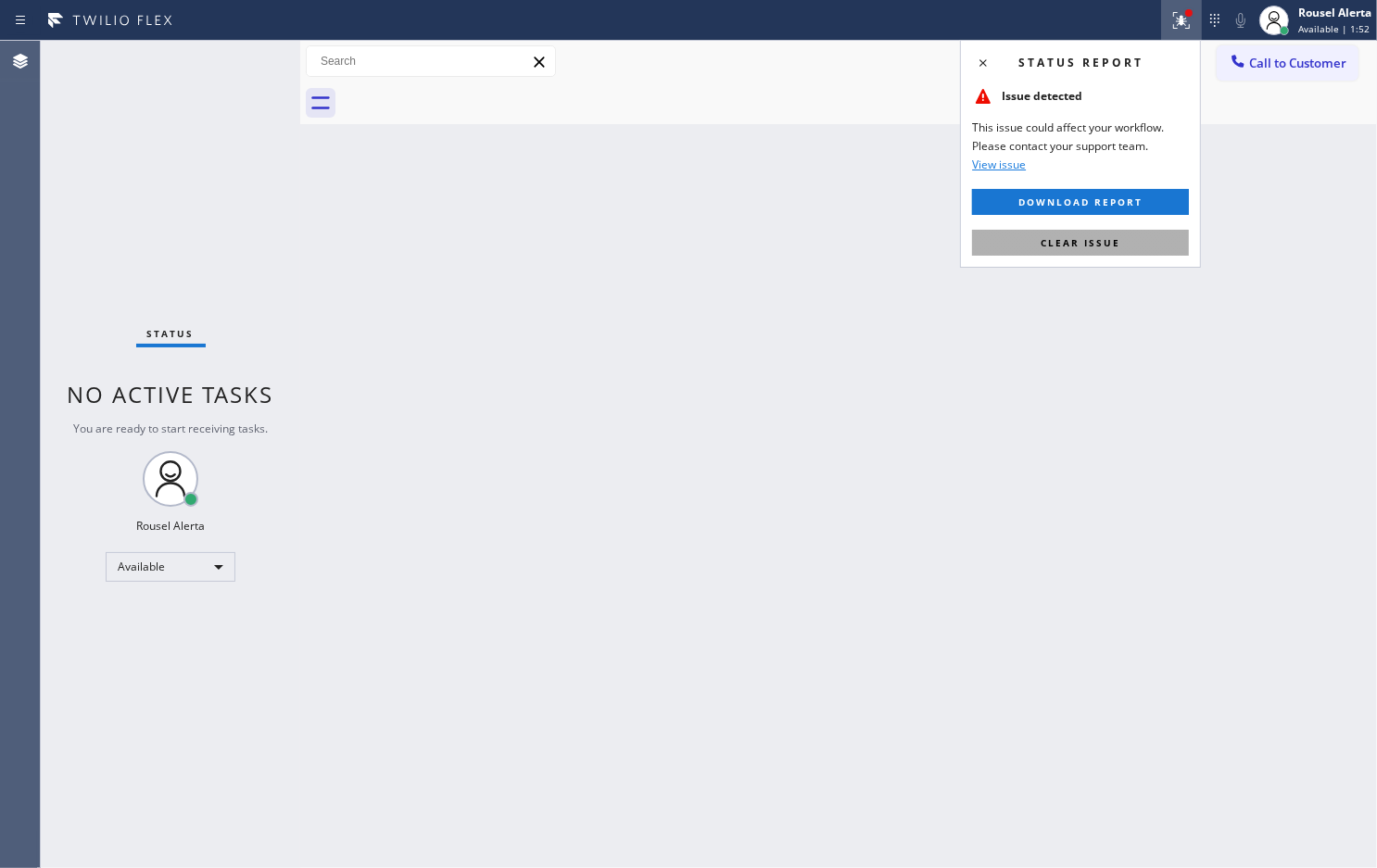
click at [1053, 238] on span "Clear issue" at bounding box center [1080, 242] width 80 height 13
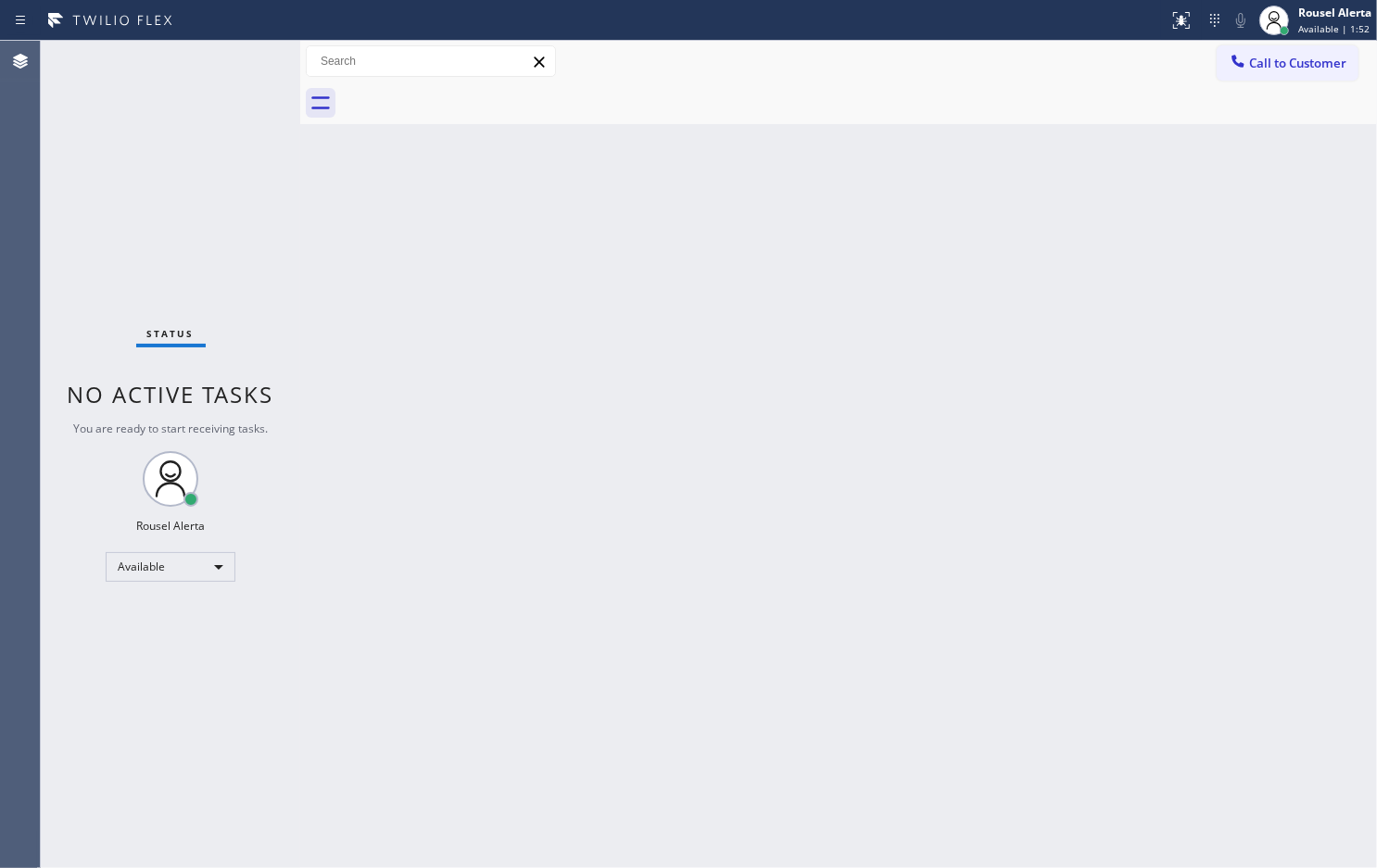
click at [903, 286] on div "Back to Dashboard Change Sender ID Customers Technicians Select a contact Outbo…" at bounding box center [839, 454] width 1077 height 827
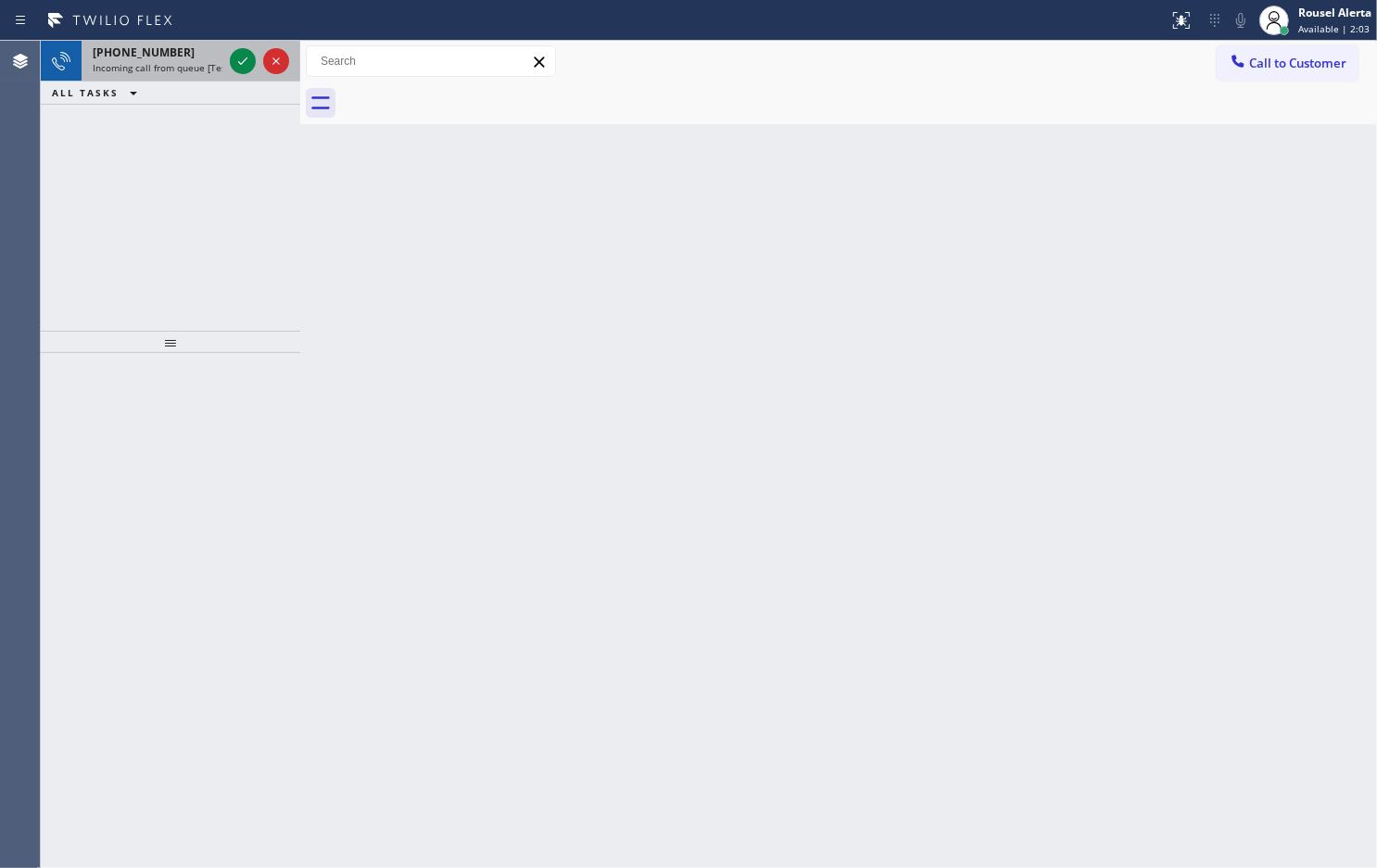
click at [206, 61] on span "Incoming call from queue [Test] All" at bounding box center [169, 67] width 154 height 13
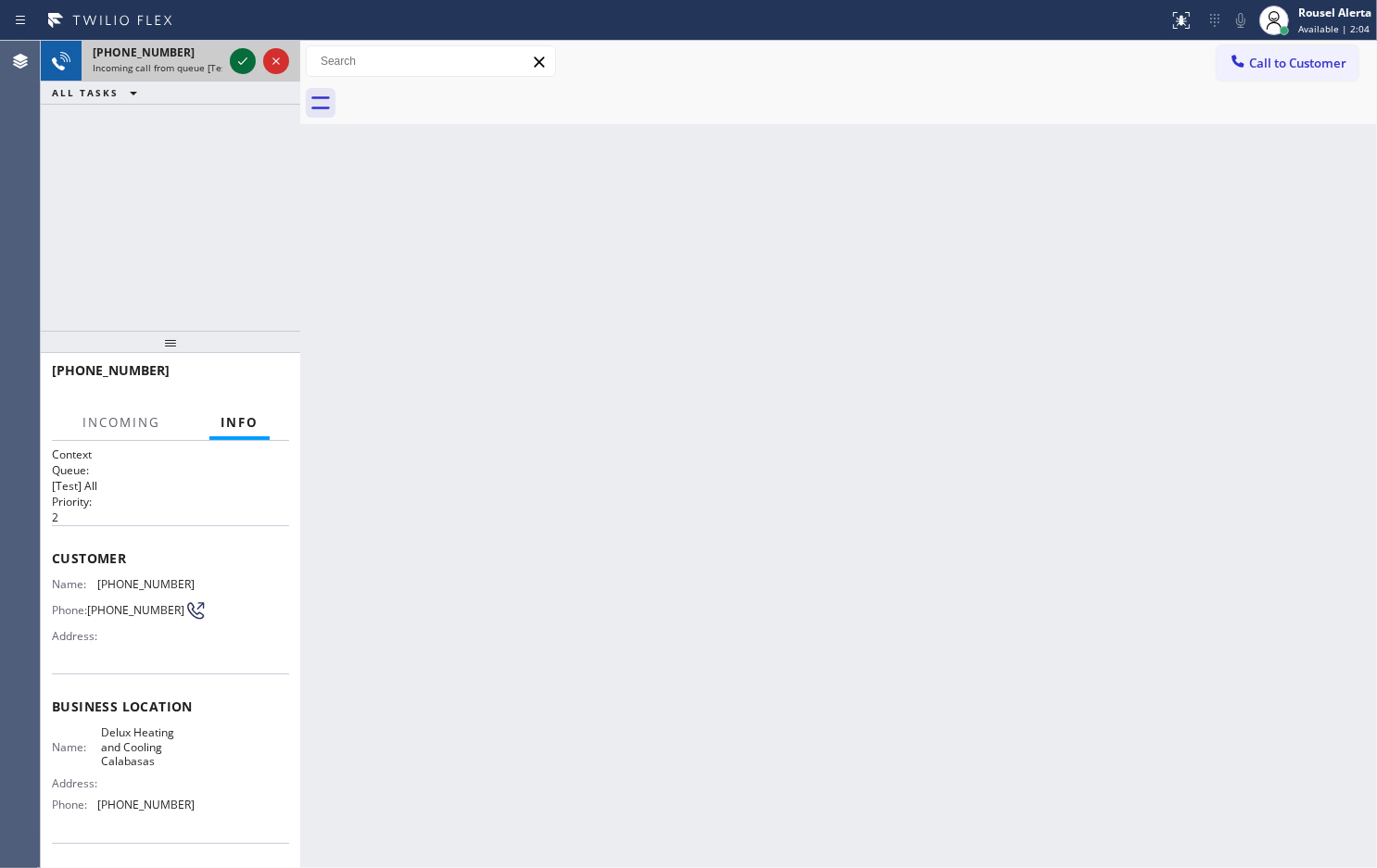
click at [241, 60] on icon at bounding box center [242, 60] width 22 height 22
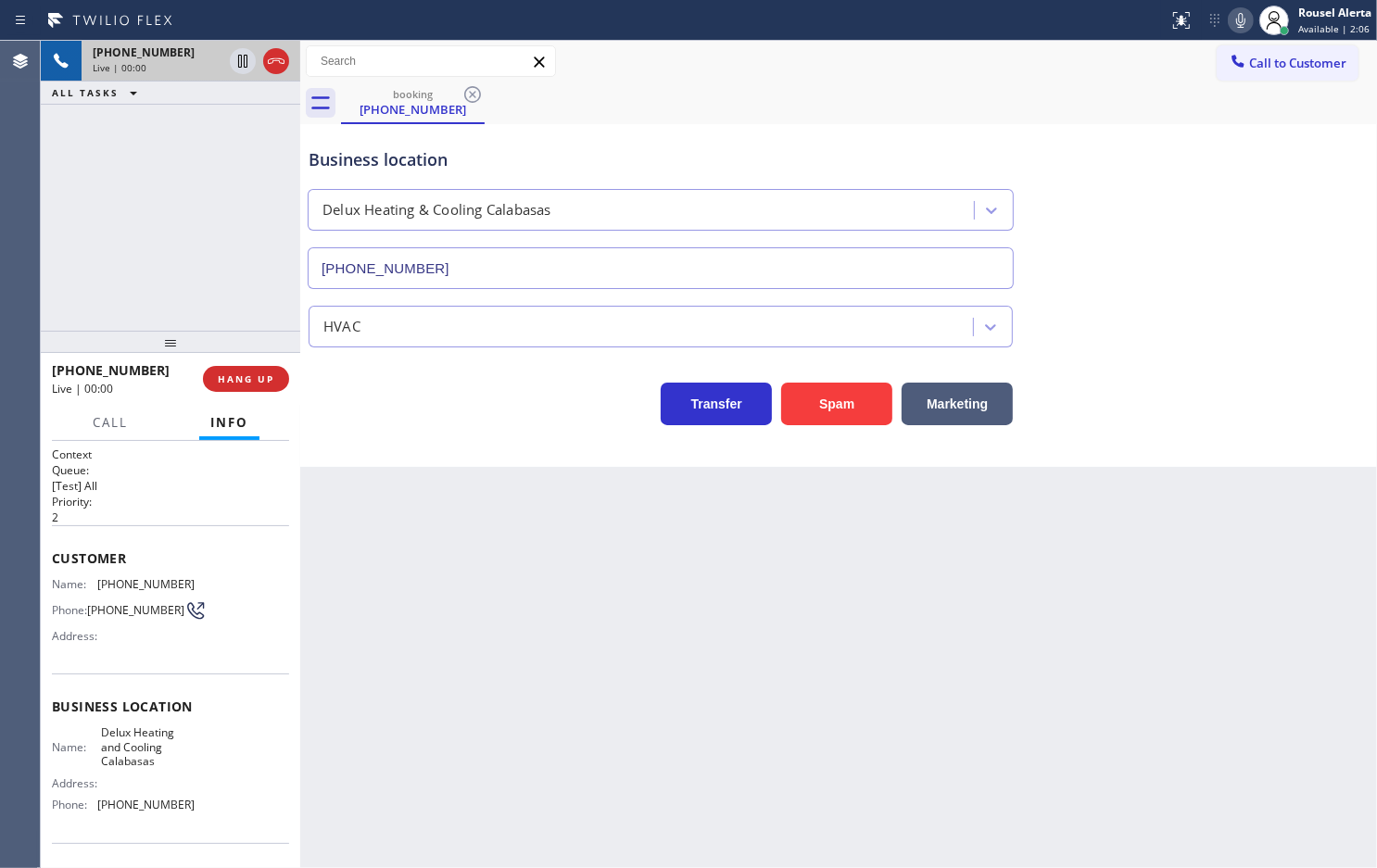
type input "[PHONE_NUMBER]"
click at [818, 423] on button "Spam" at bounding box center [836, 404] width 111 height 43
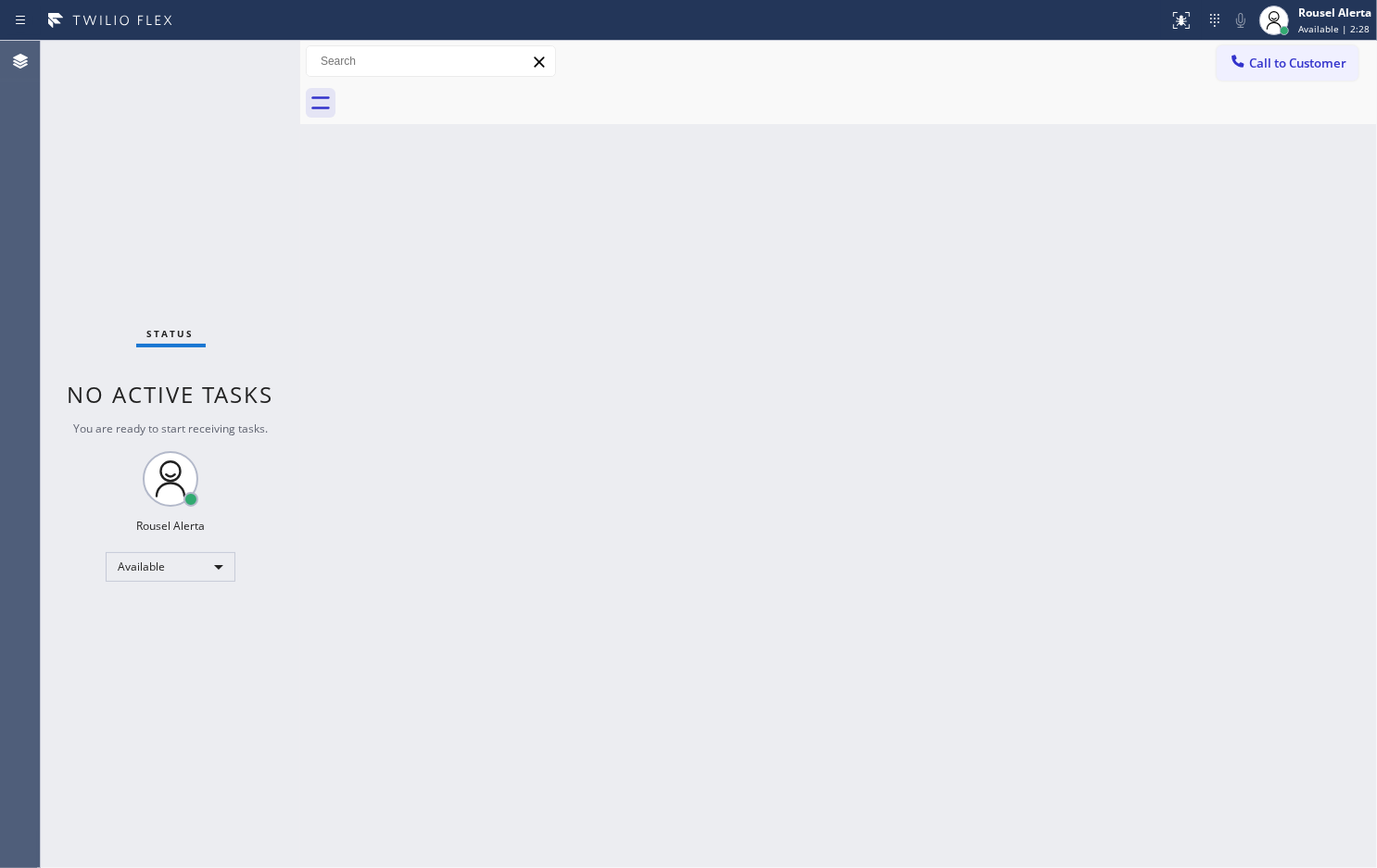
click at [223, 87] on div "Status No active tasks You are ready to start receiving tasks. Rousel Alerta Av…" at bounding box center [170, 454] width 260 height 827
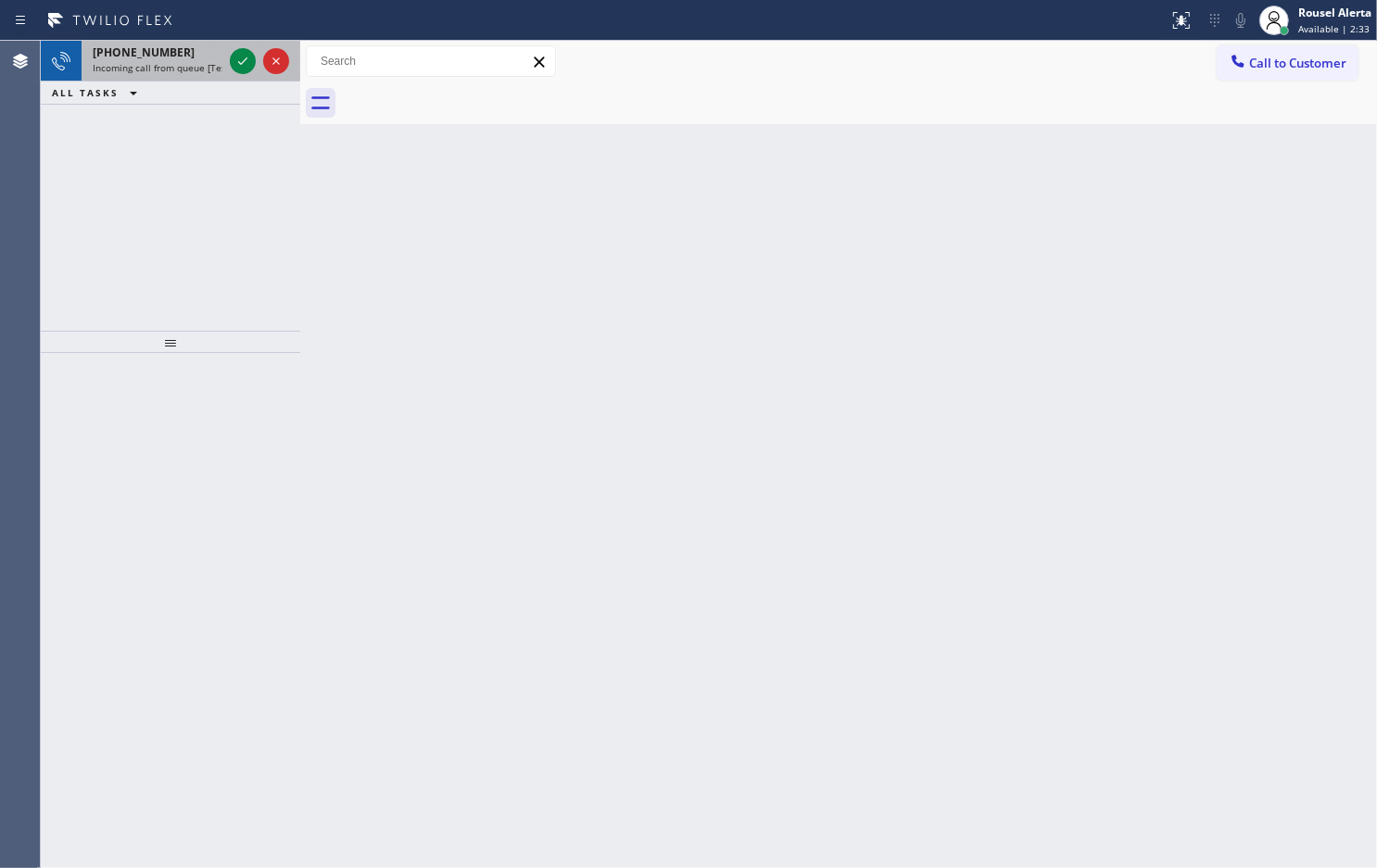
click at [187, 51] on div "[PHONE_NUMBER]" at bounding box center [157, 52] width 129 height 16
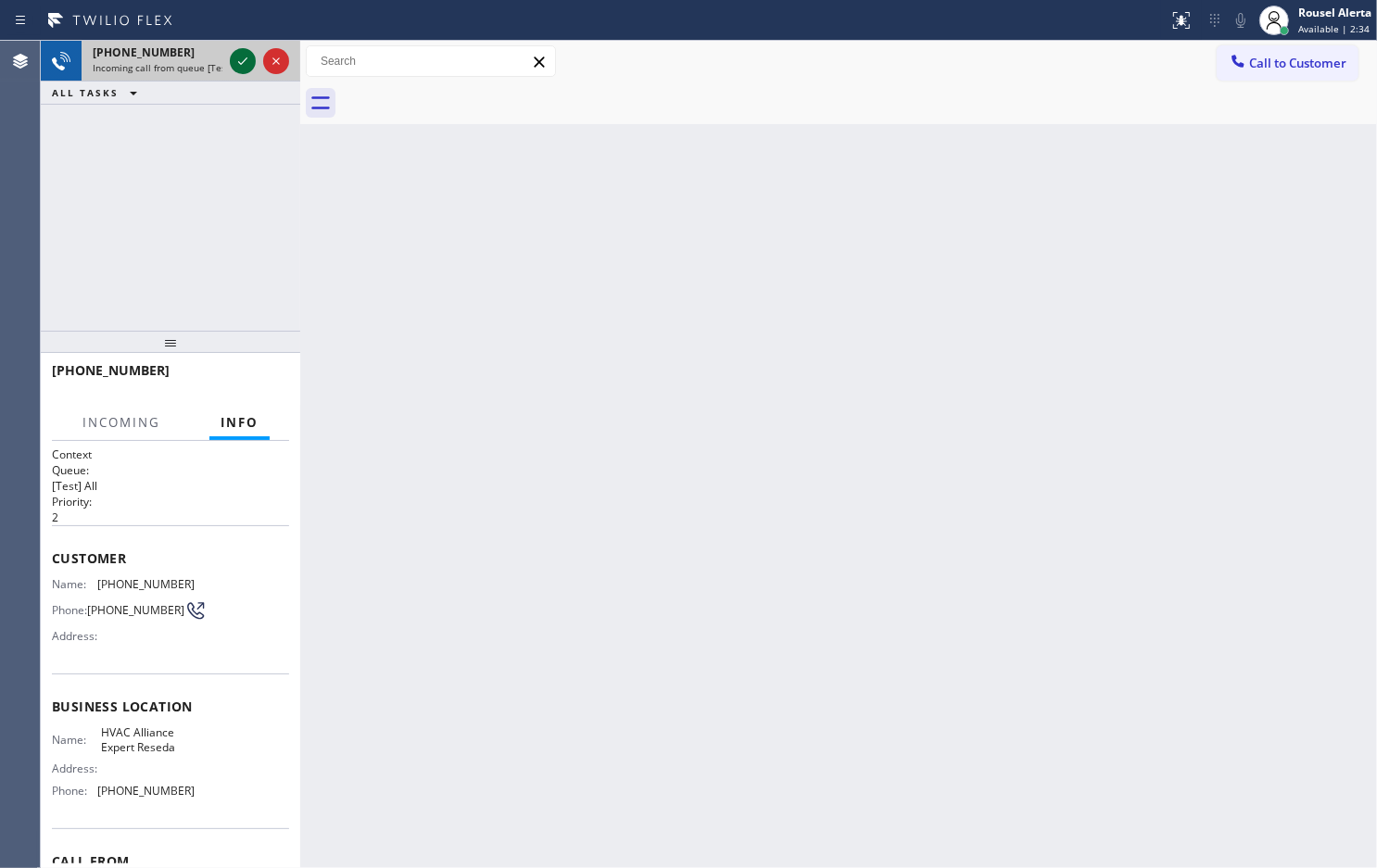
click at [236, 65] on icon at bounding box center [242, 60] width 22 height 22
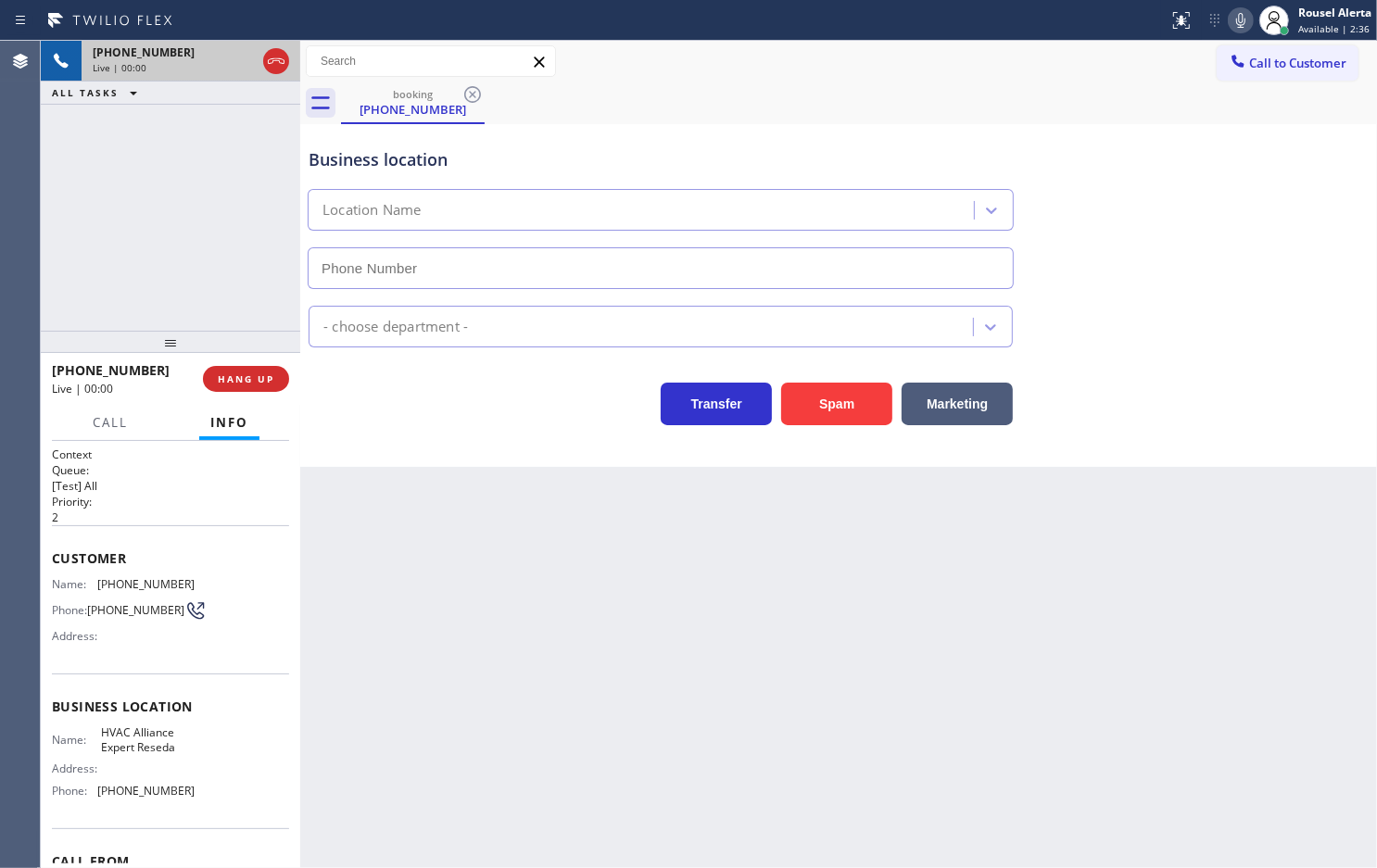
type input "[PHONE_NUMBER]"
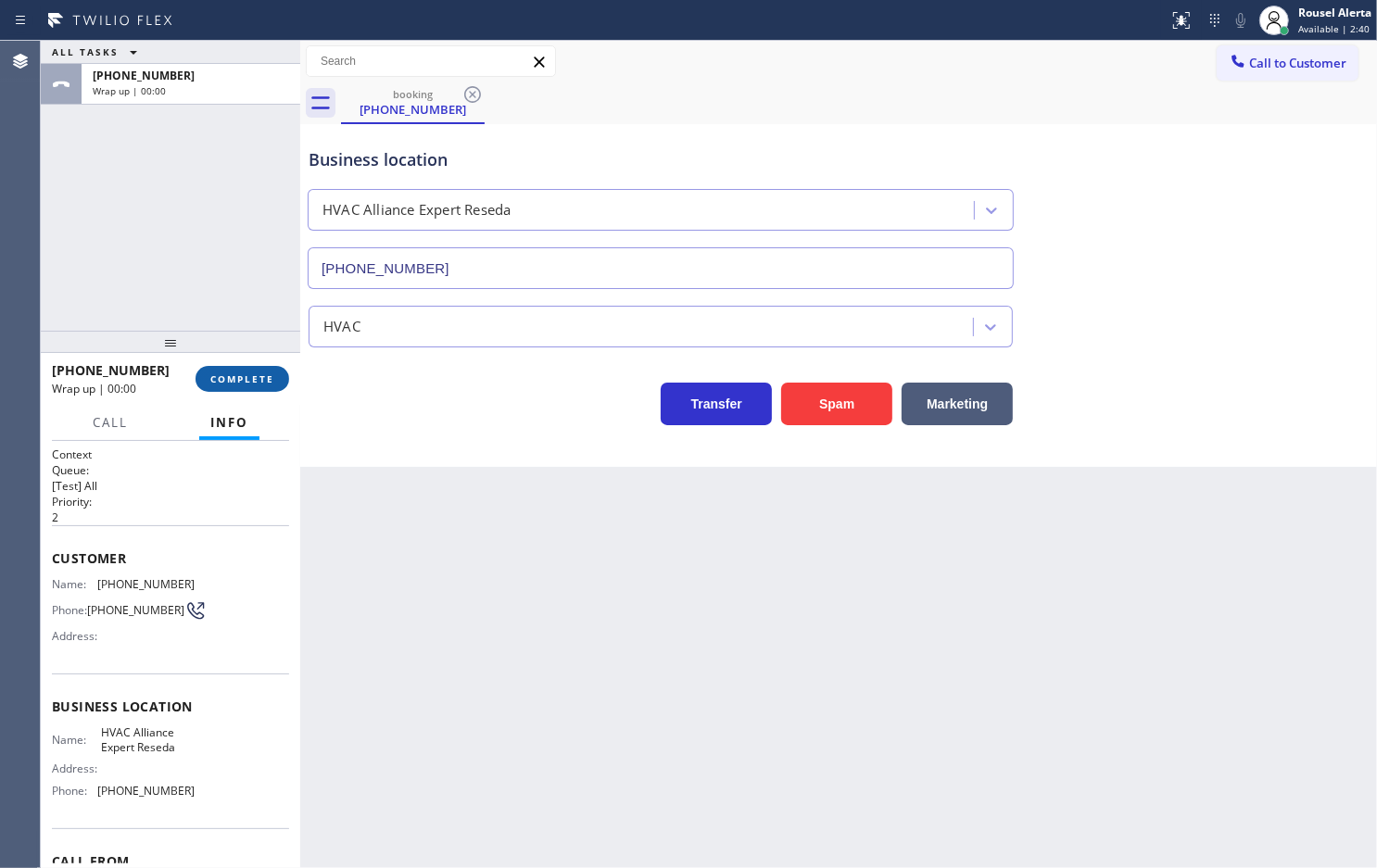
click at [270, 387] on button "COMPLETE" at bounding box center [242, 378] width 93 height 26
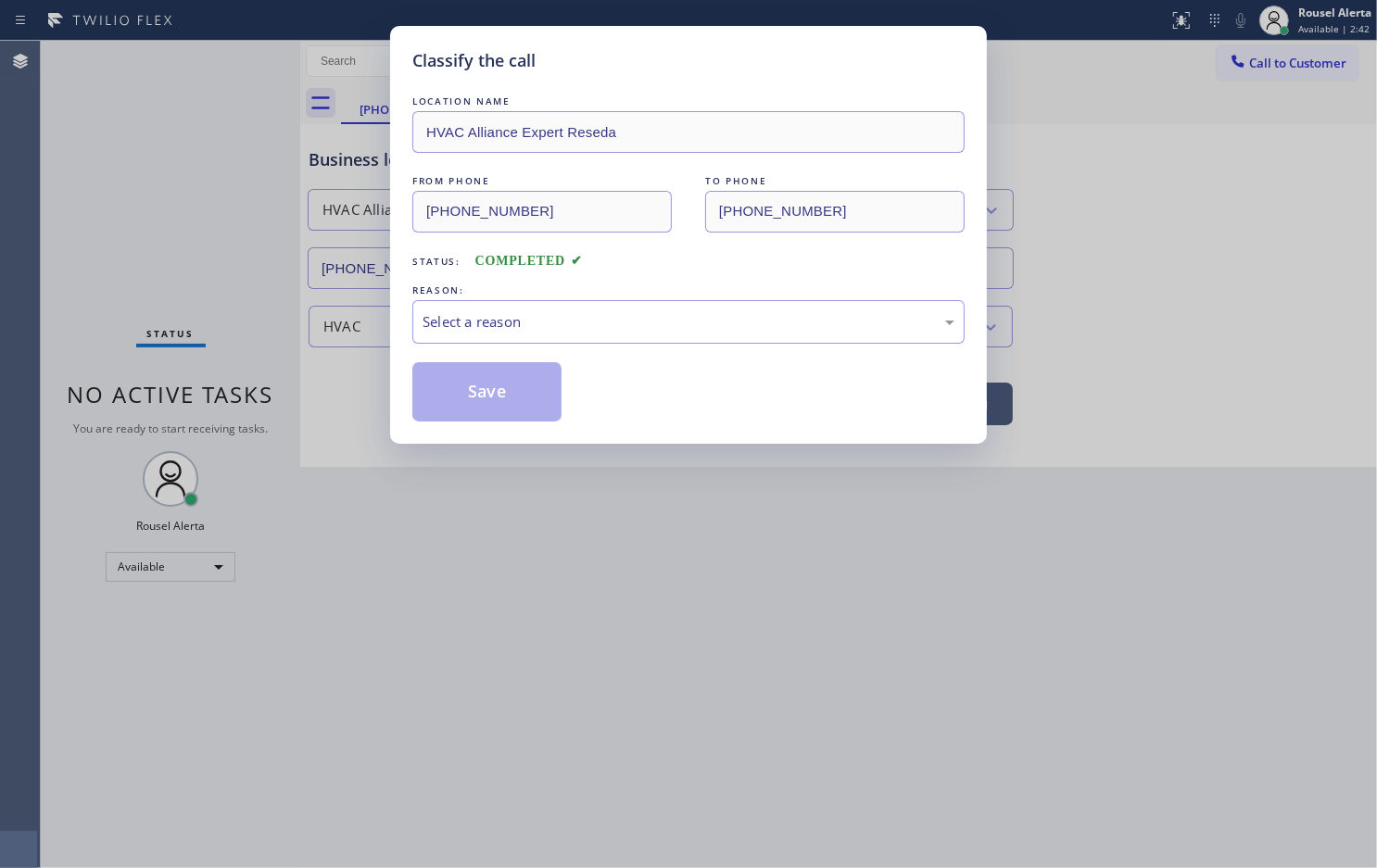
click at [505, 330] on div "Select a reason" at bounding box center [688, 322] width 532 height 21
click at [503, 401] on button "Save" at bounding box center [486, 392] width 149 height 59
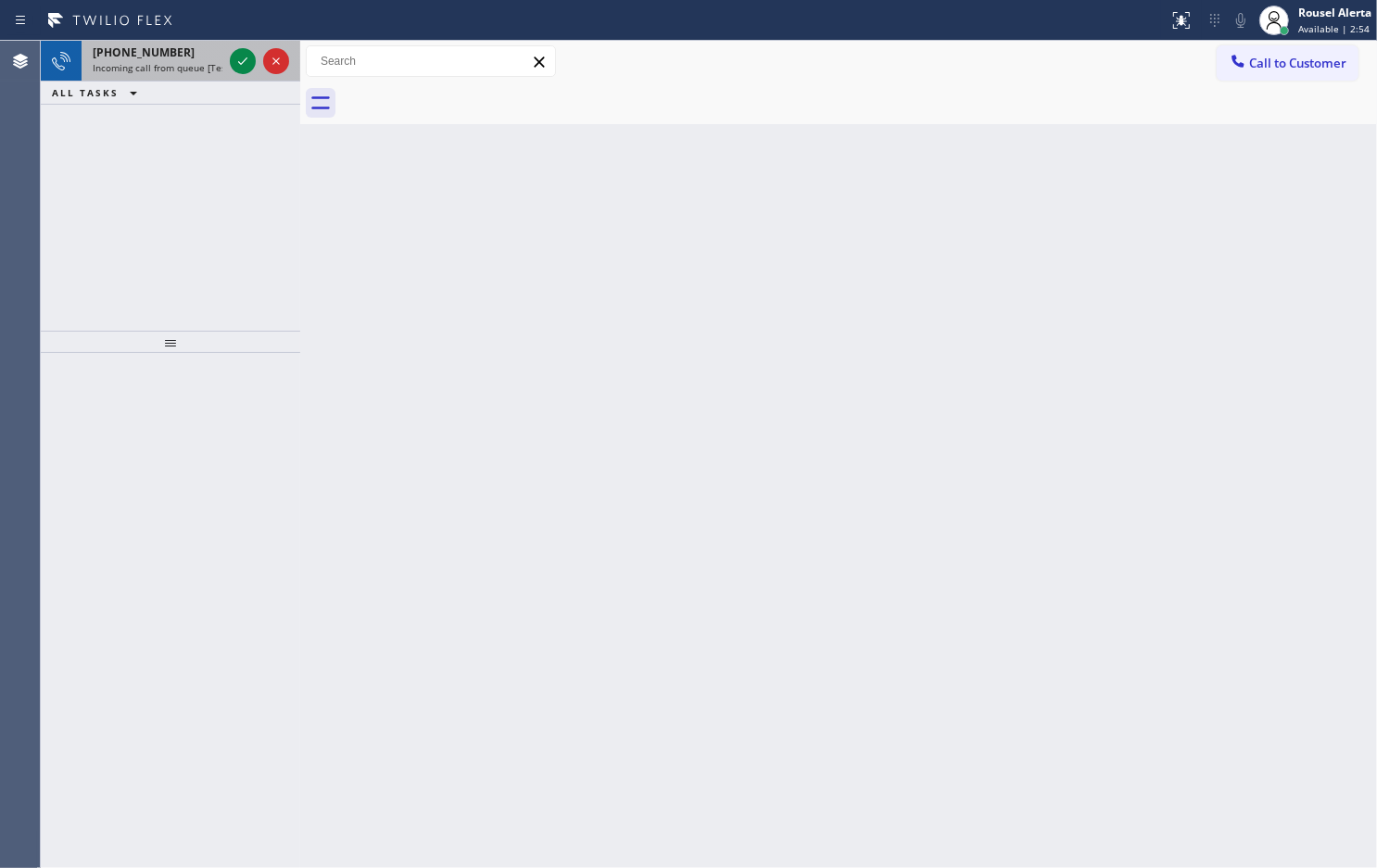
click at [201, 66] on span "Incoming call from queue [Test] All" at bounding box center [169, 67] width 154 height 13
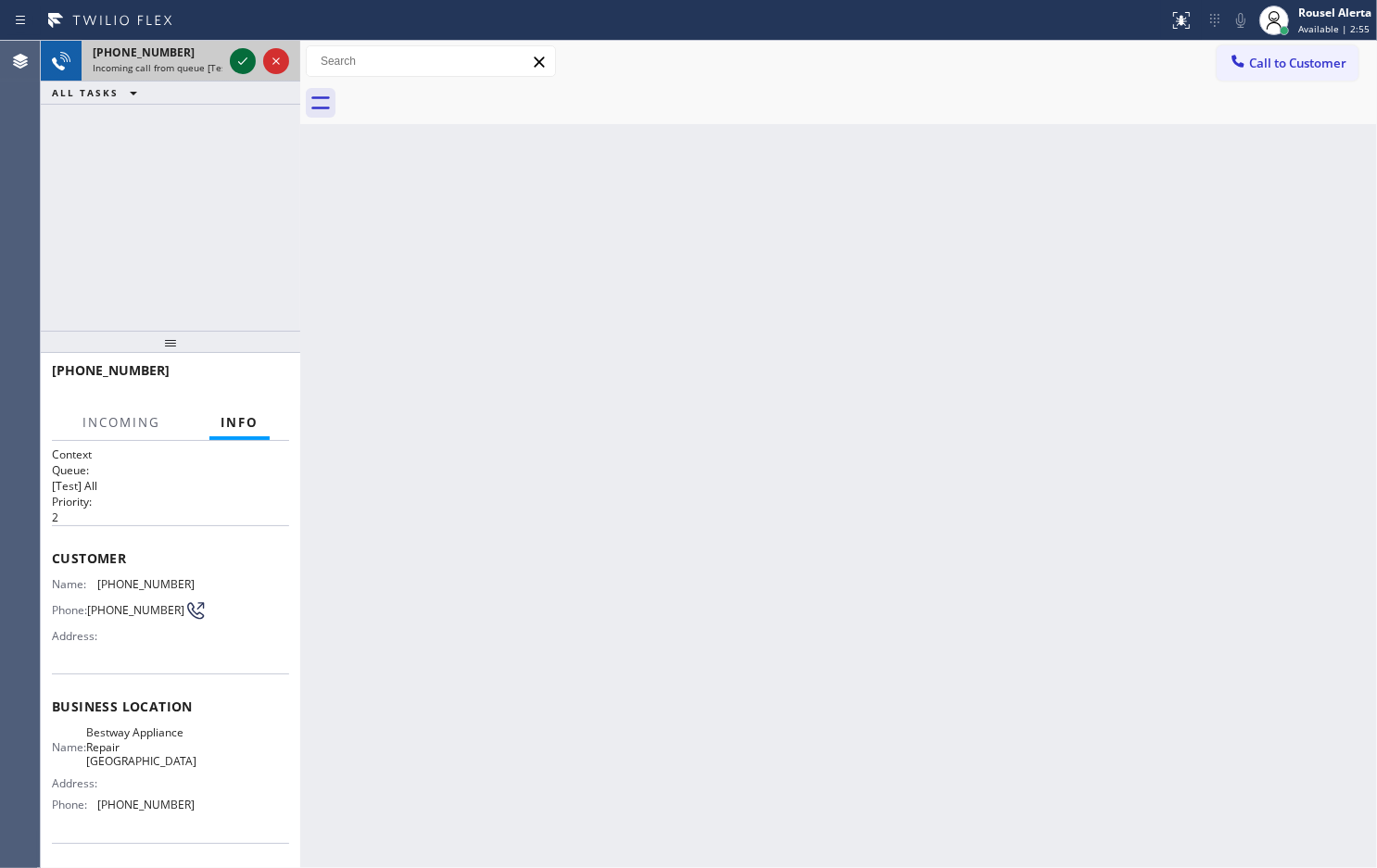
click at [244, 72] on button at bounding box center [242, 61] width 26 height 26
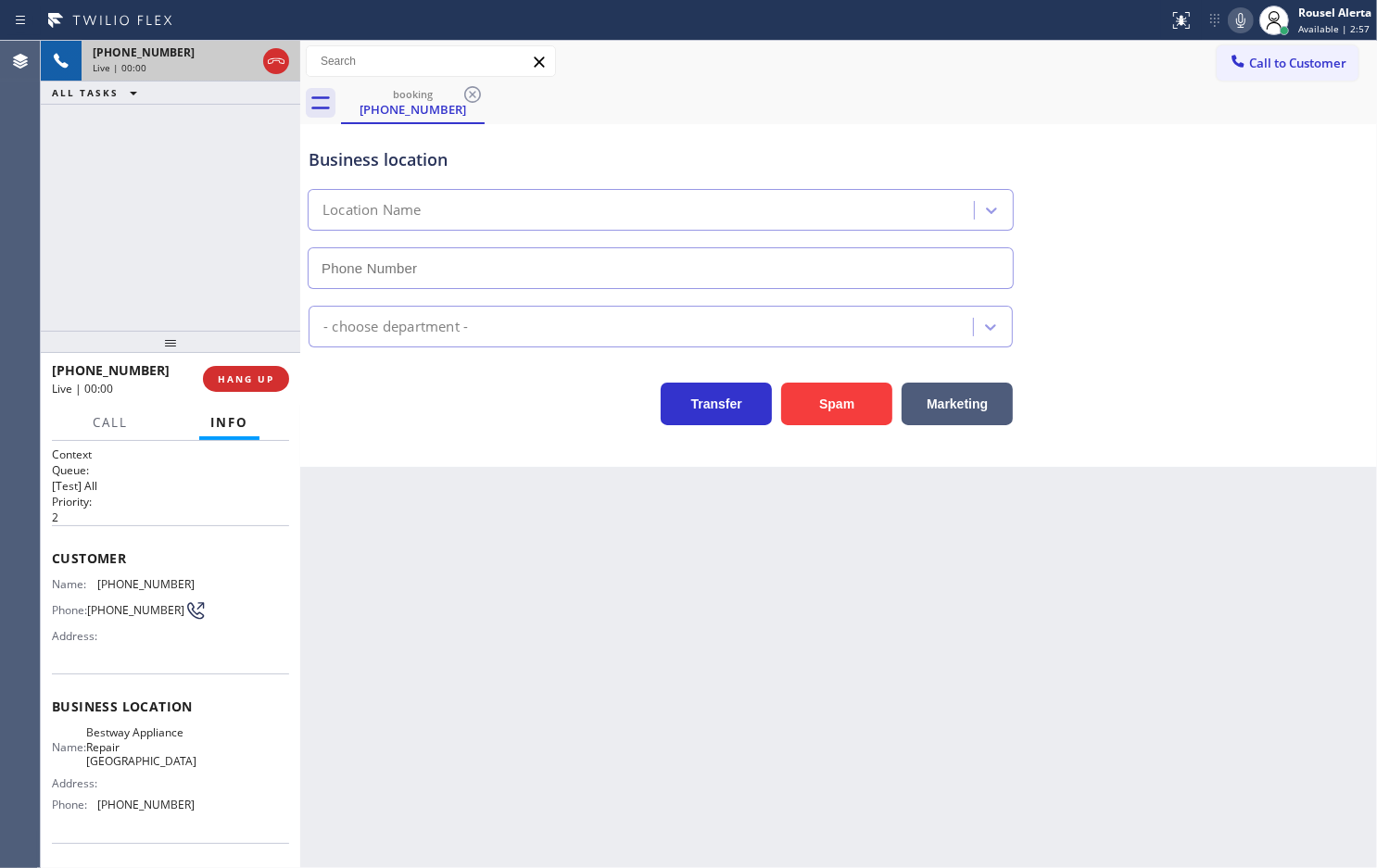
type input "[PHONE_NUMBER]"
click at [823, 382] on div "Spam" at bounding box center [832, 399] width 121 height 52
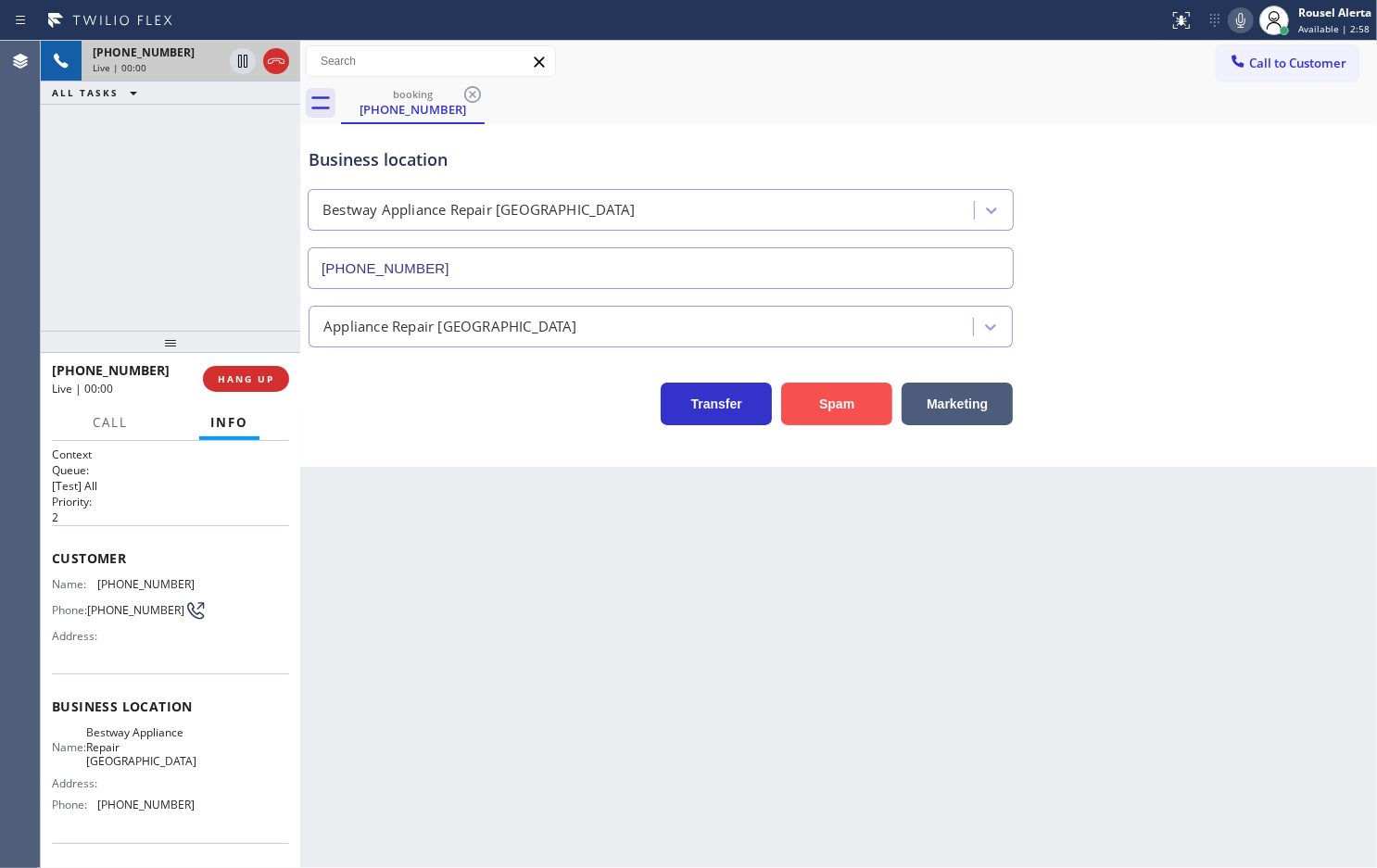
click at [825, 405] on button "Spam" at bounding box center [836, 404] width 111 height 43
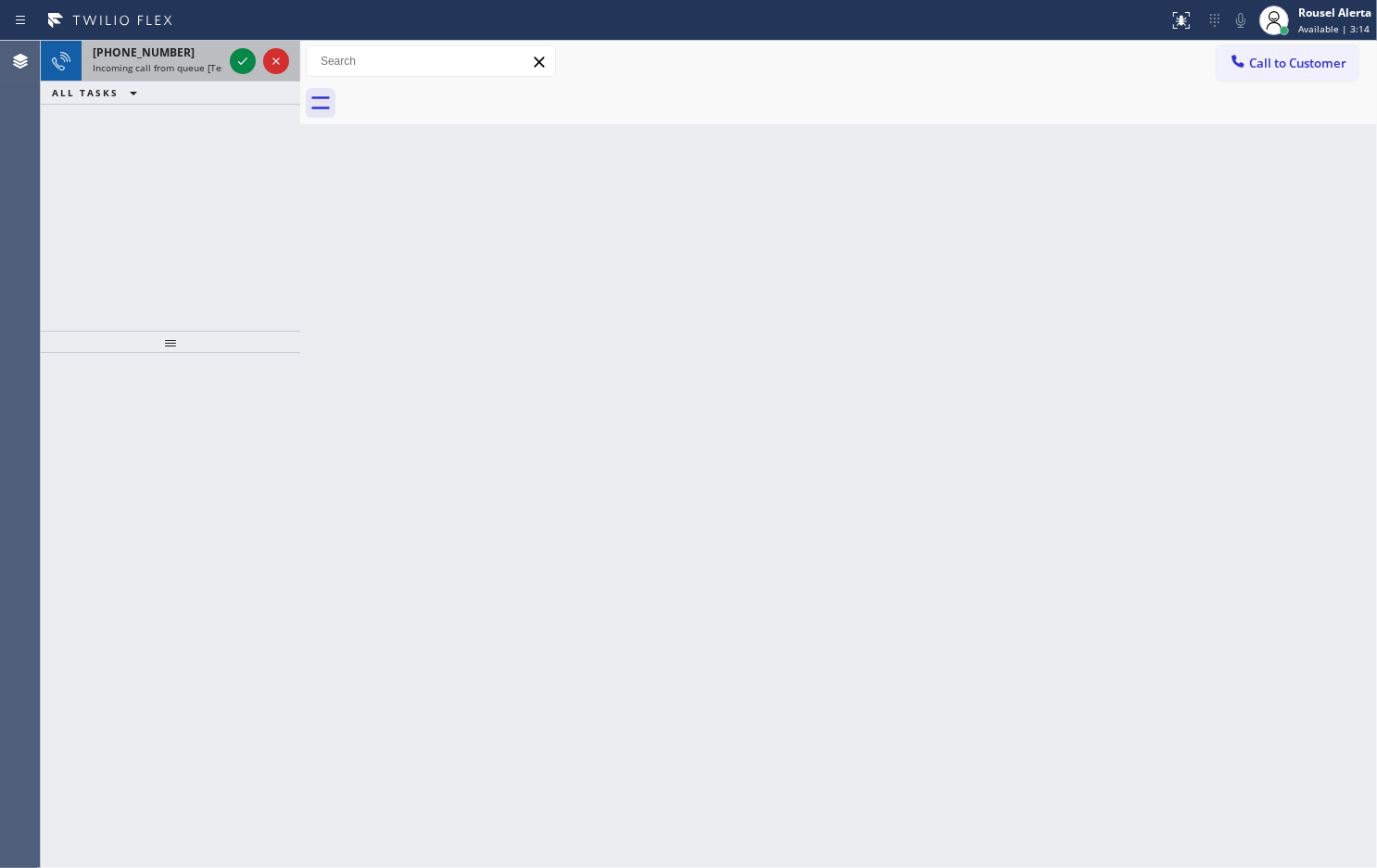
click at [177, 70] on span "Incoming call from queue [Test] All" at bounding box center [169, 67] width 154 height 13
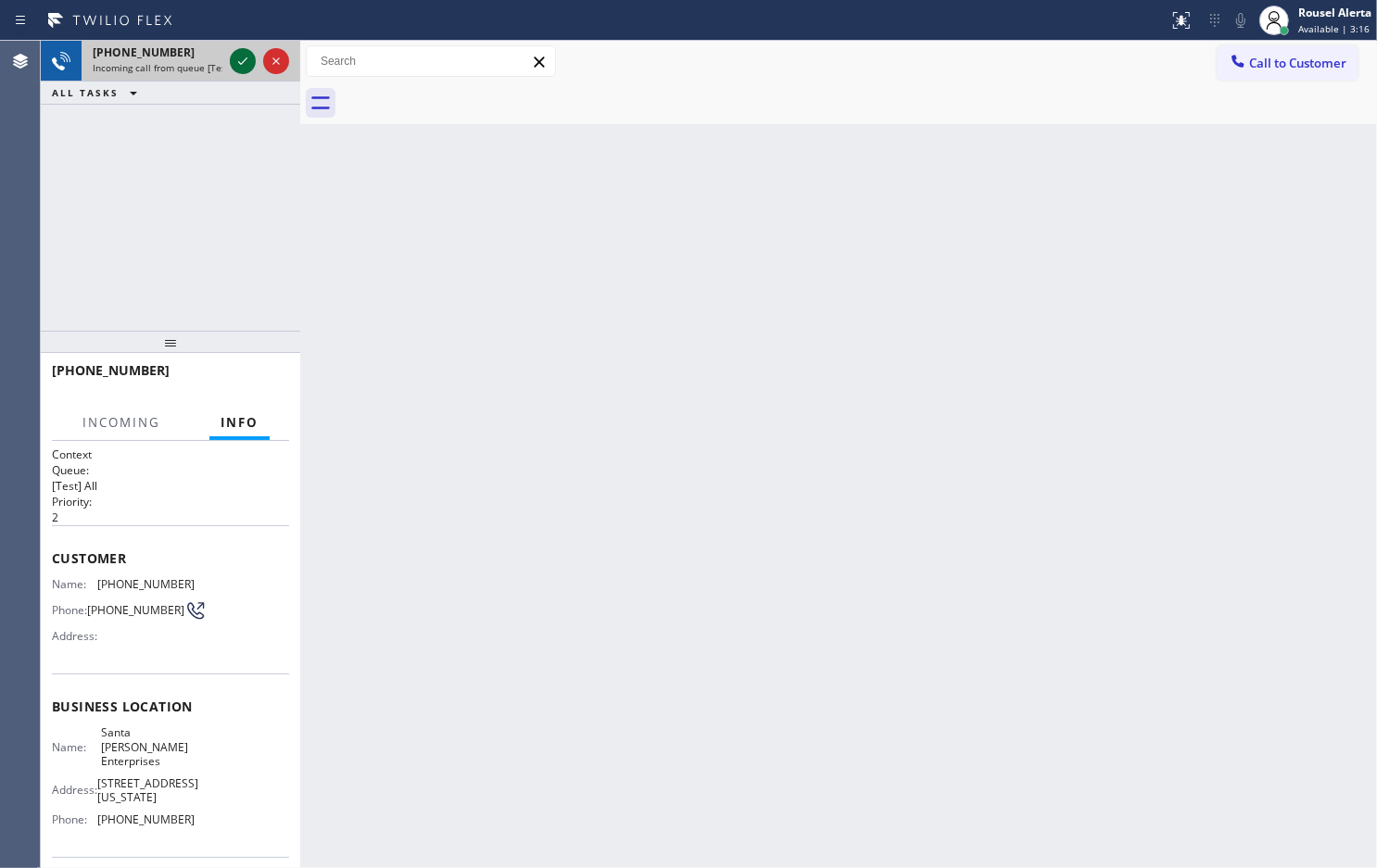
click at [242, 61] on icon at bounding box center [242, 60] width 22 height 22
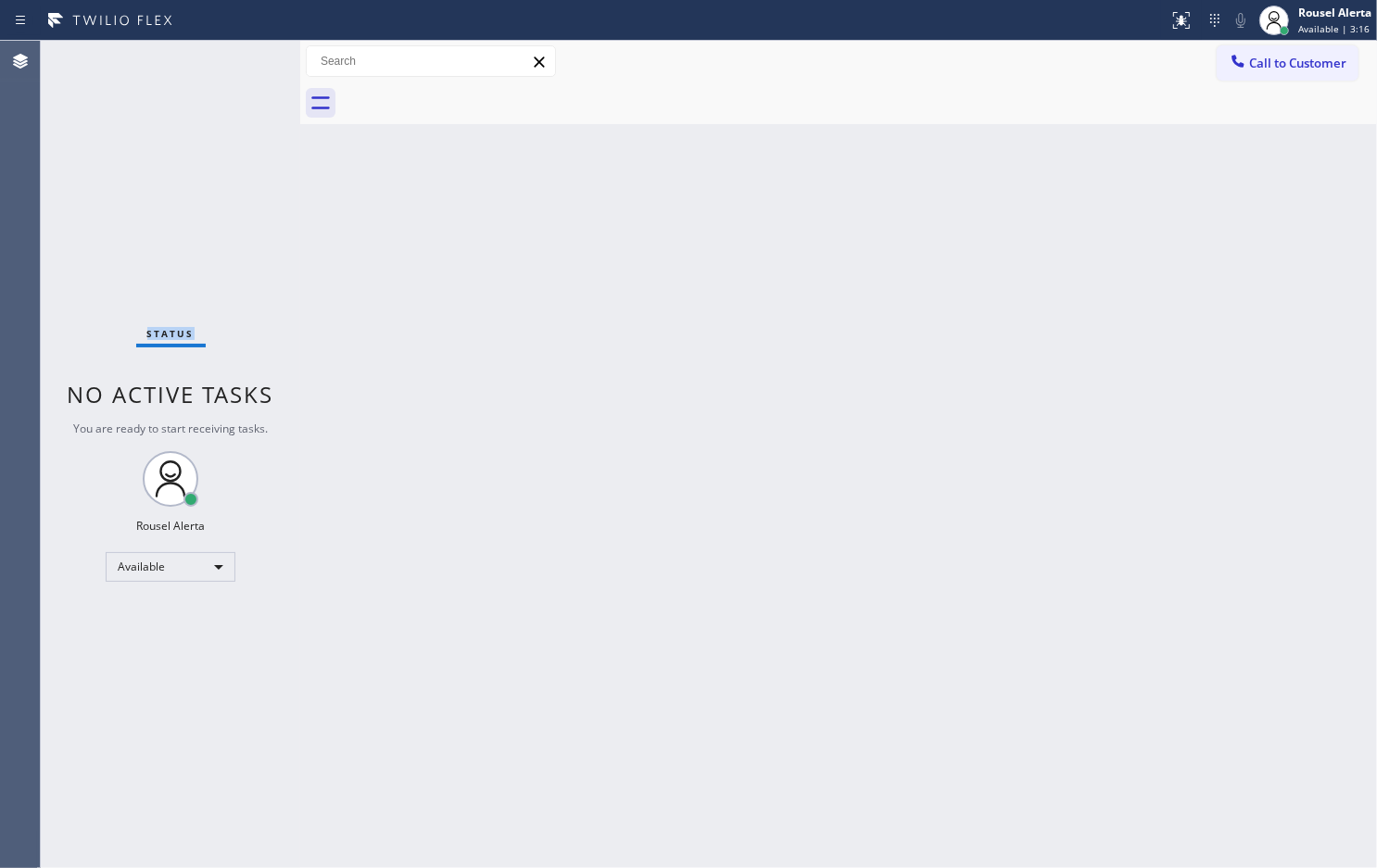
click at [242, 61] on div "Status No active tasks You are ready to start receiving tasks. Rousel Alerta Av…" at bounding box center [170, 454] width 260 height 827
drag, startPoint x: 512, startPoint y: 283, endPoint x: 702, endPoint y: 136, distance: 240.2
click at [551, 253] on div "Back to Dashboard Change Sender ID Customers Technicians Select a contact Outbo…" at bounding box center [839, 454] width 1077 height 827
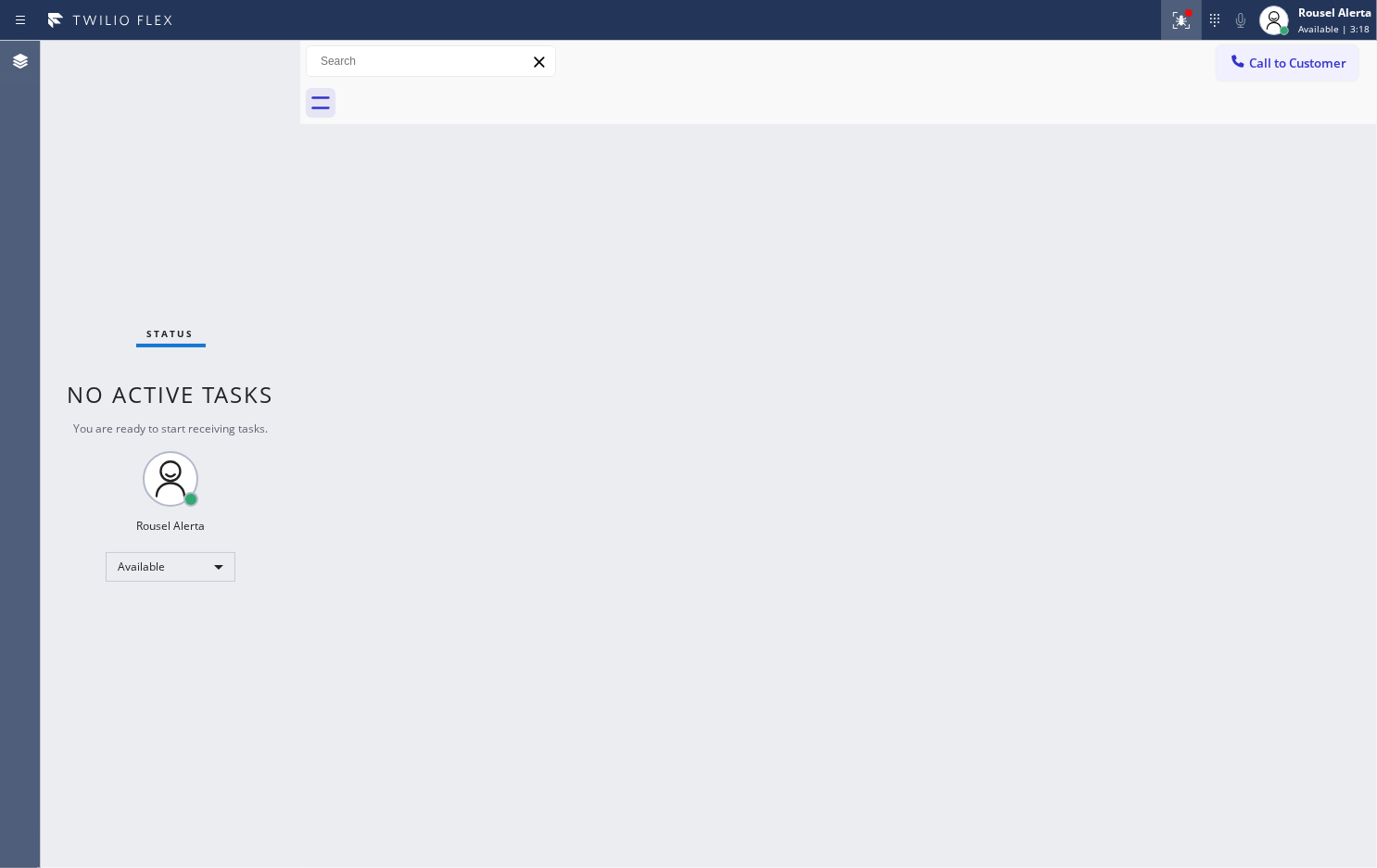
click at [1174, 21] on icon at bounding box center [1182, 20] width 22 height 22
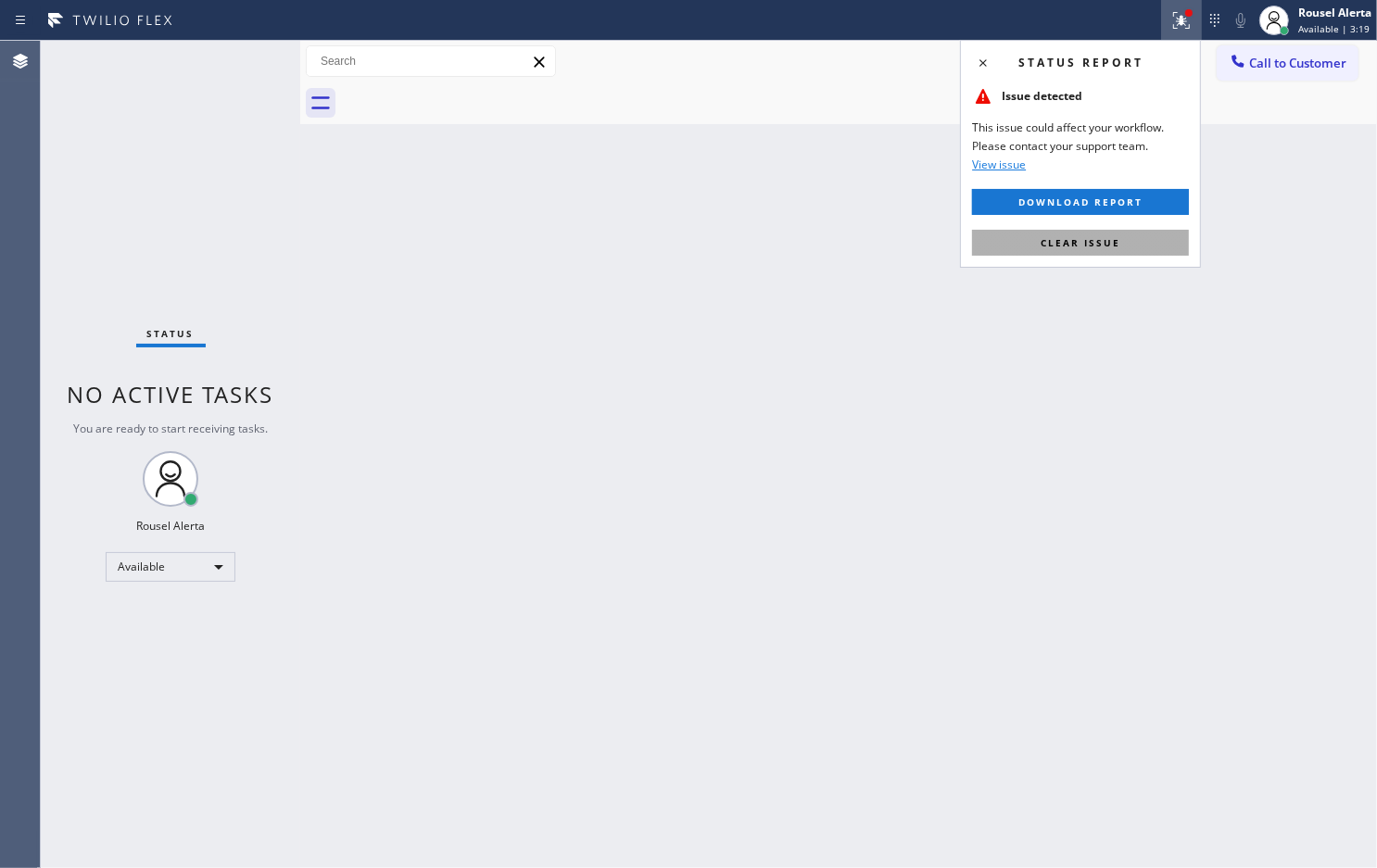
click at [1111, 236] on span "Clear issue" at bounding box center [1080, 242] width 80 height 13
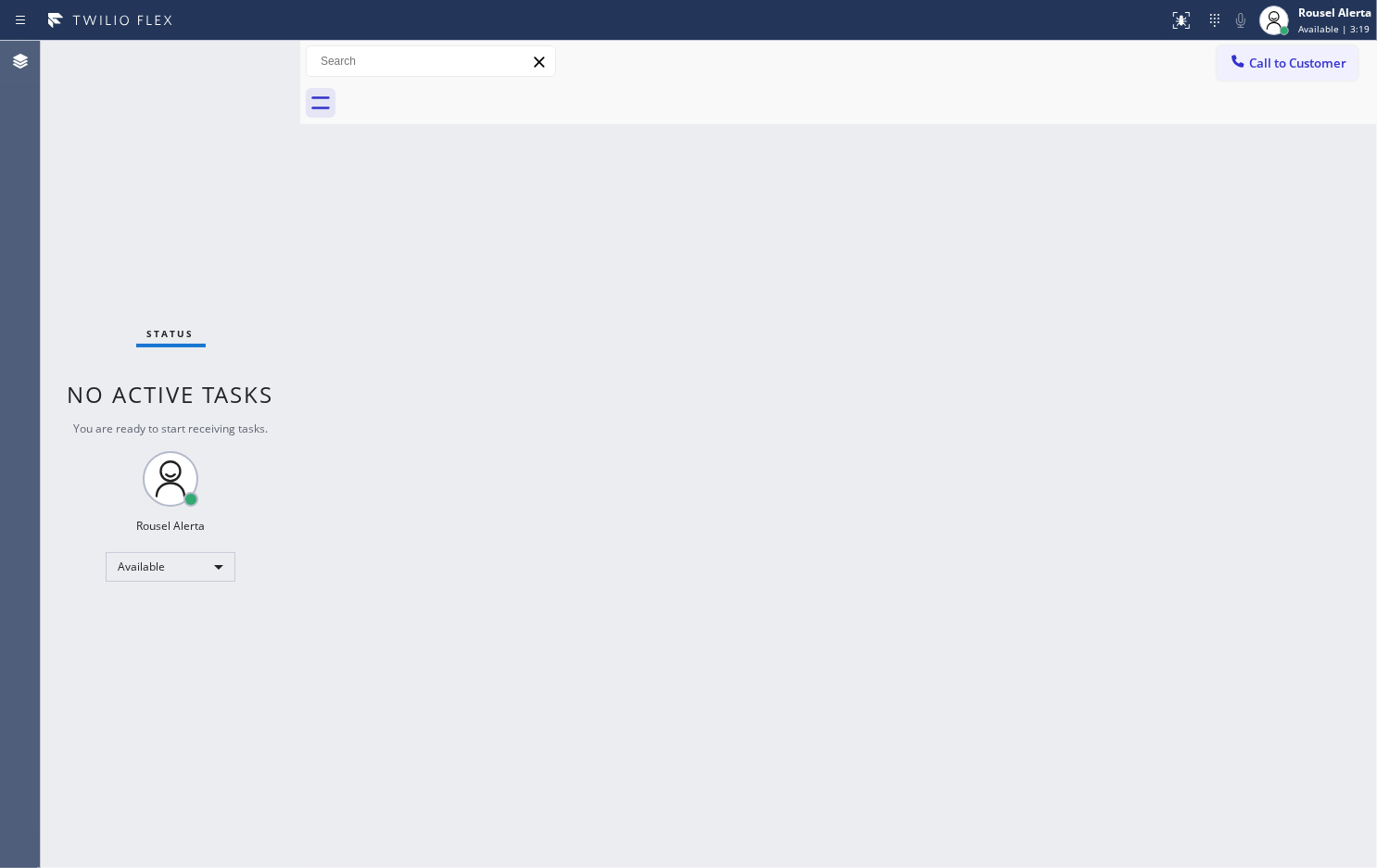
click at [1104, 321] on div "Back to Dashboard Change Sender ID Customers Technicians Select a contact Outbo…" at bounding box center [839, 454] width 1077 height 827
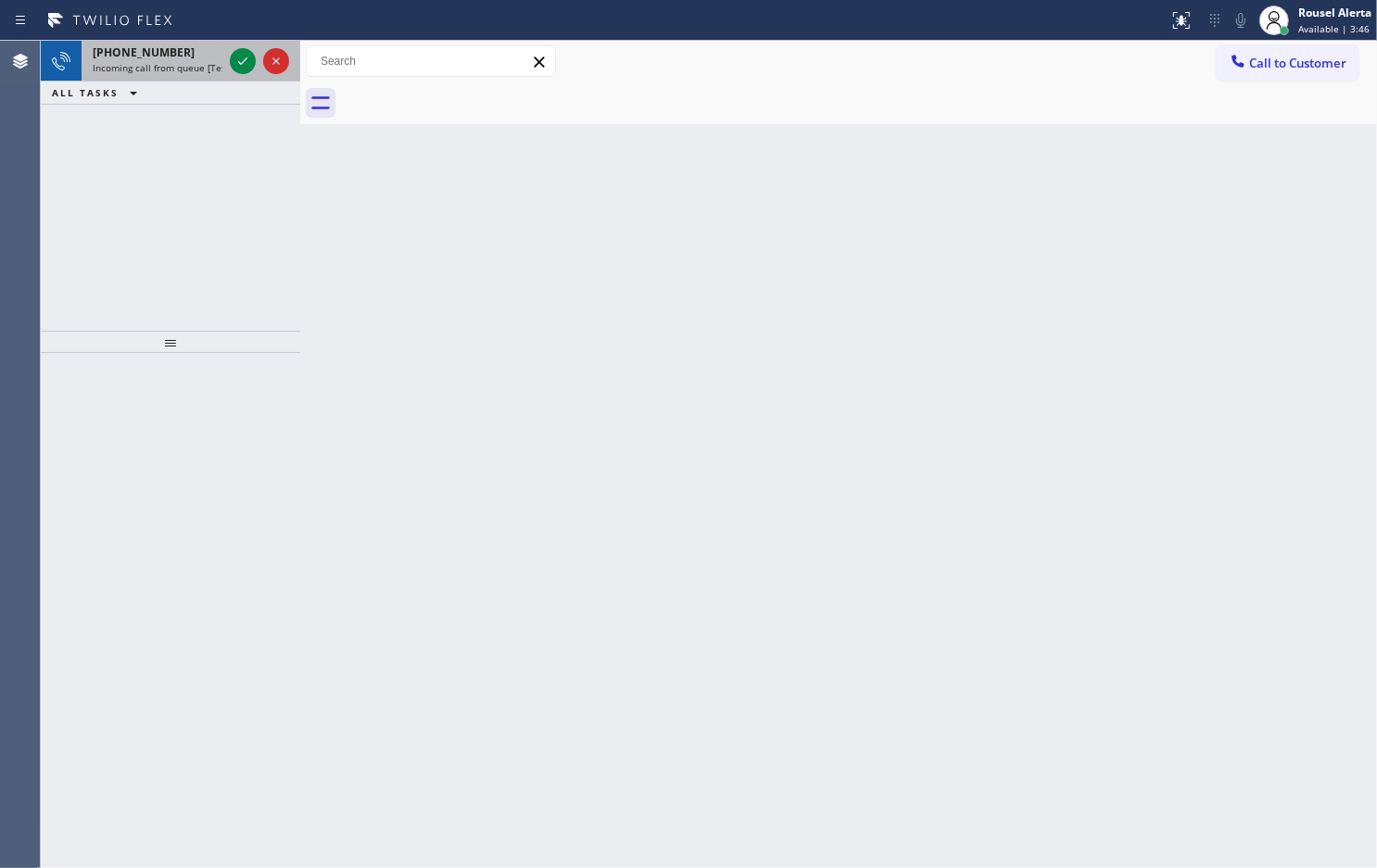
click at [149, 65] on span "Incoming call from queue [Test] All" at bounding box center [169, 67] width 154 height 13
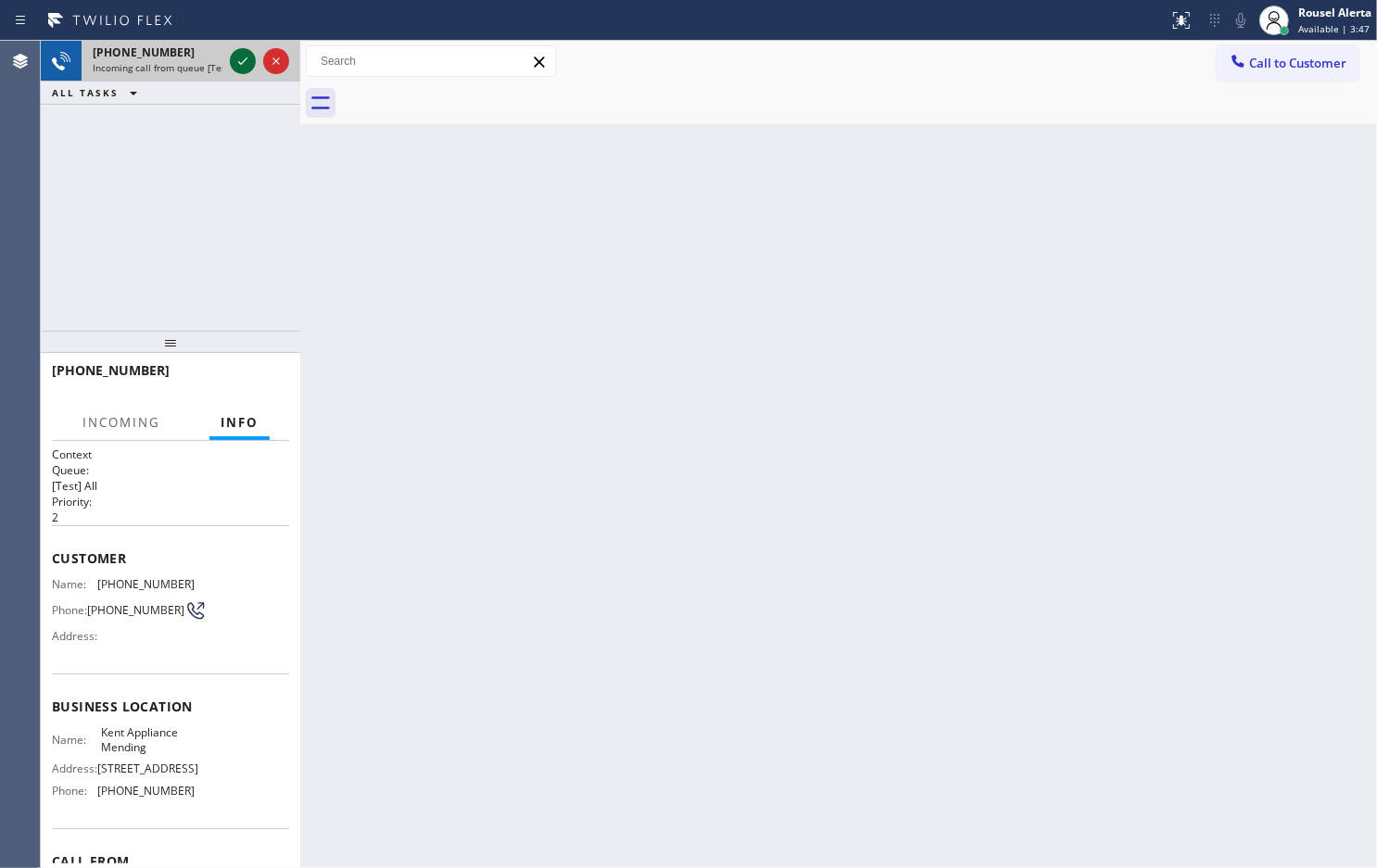
click at [234, 71] on icon at bounding box center [242, 60] width 22 height 22
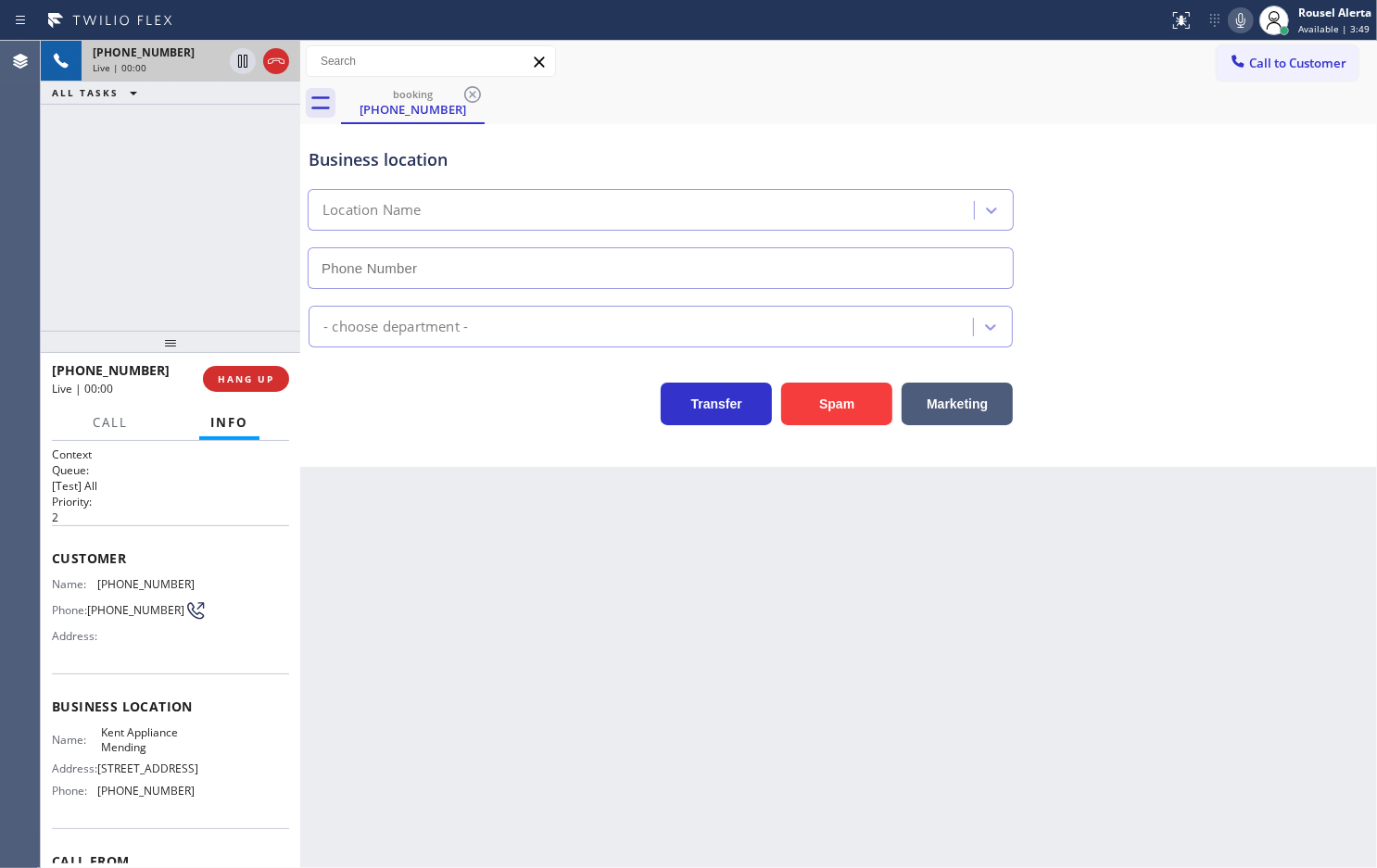
type input "[PHONE_NUMBER]"
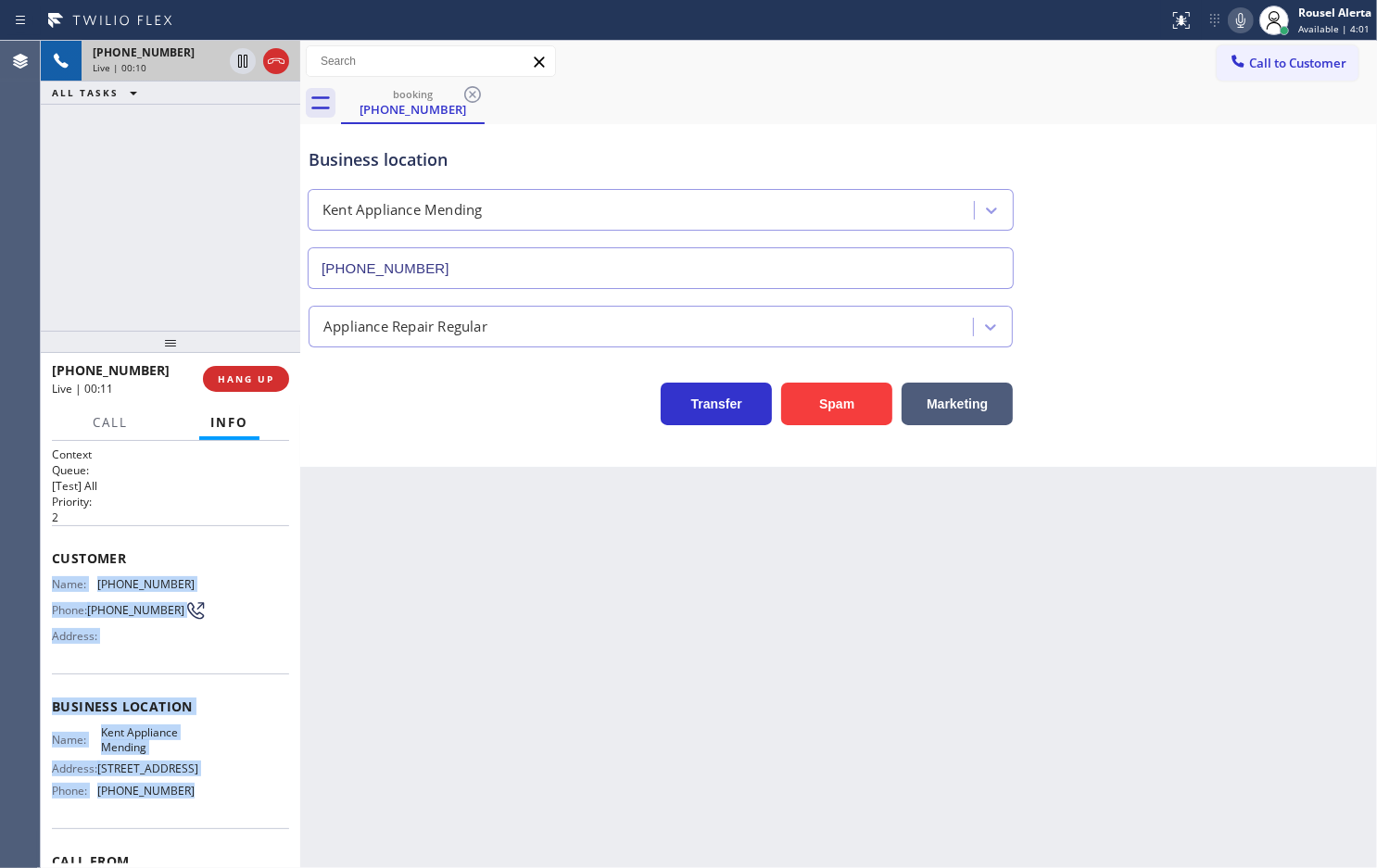
drag, startPoint x: 52, startPoint y: 575, endPoint x: 196, endPoint y: 820, distance: 284.2
click at [196, 820] on div "Context Queue: [Test] All Priority: 2 Customer Name: [PHONE_NUMBER] Phone: [PHO…" at bounding box center [170, 707] width 237 height 522
click at [239, 67] on icon at bounding box center [243, 60] width 10 height 13
click at [1233, 24] on icon at bounding box center [1241, 20] width 22 height 22
click at [293, 49] on div "[PHONE_NUMBER] Live | 03:42" at bounding box center [170, 61] width 260 height 41
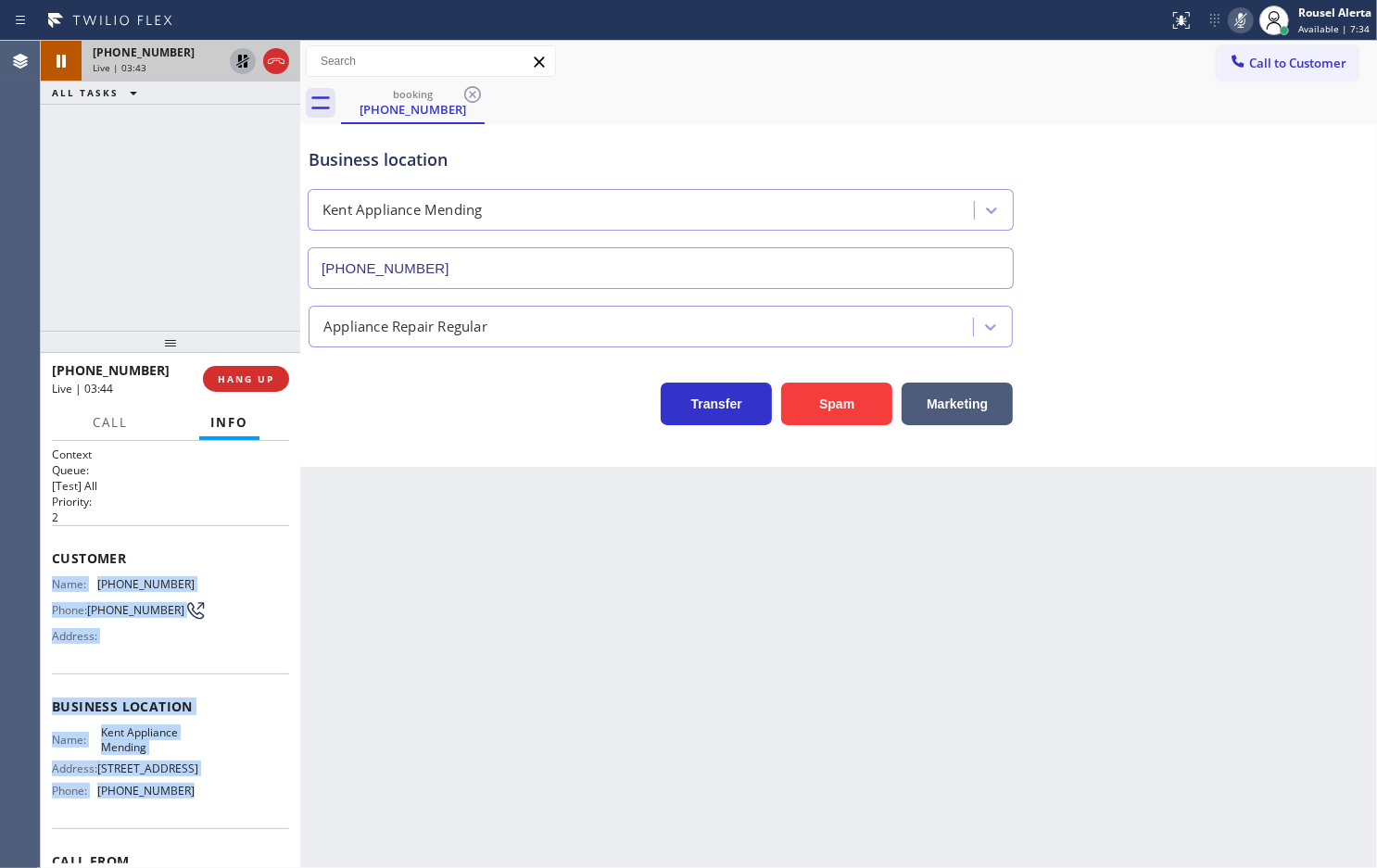
click at [234, 70] on icon at bounding box center [242, 60] width 22 height 22
click at [1237, 10] on icon at bounding box center [1241, 20] width 22 height 22
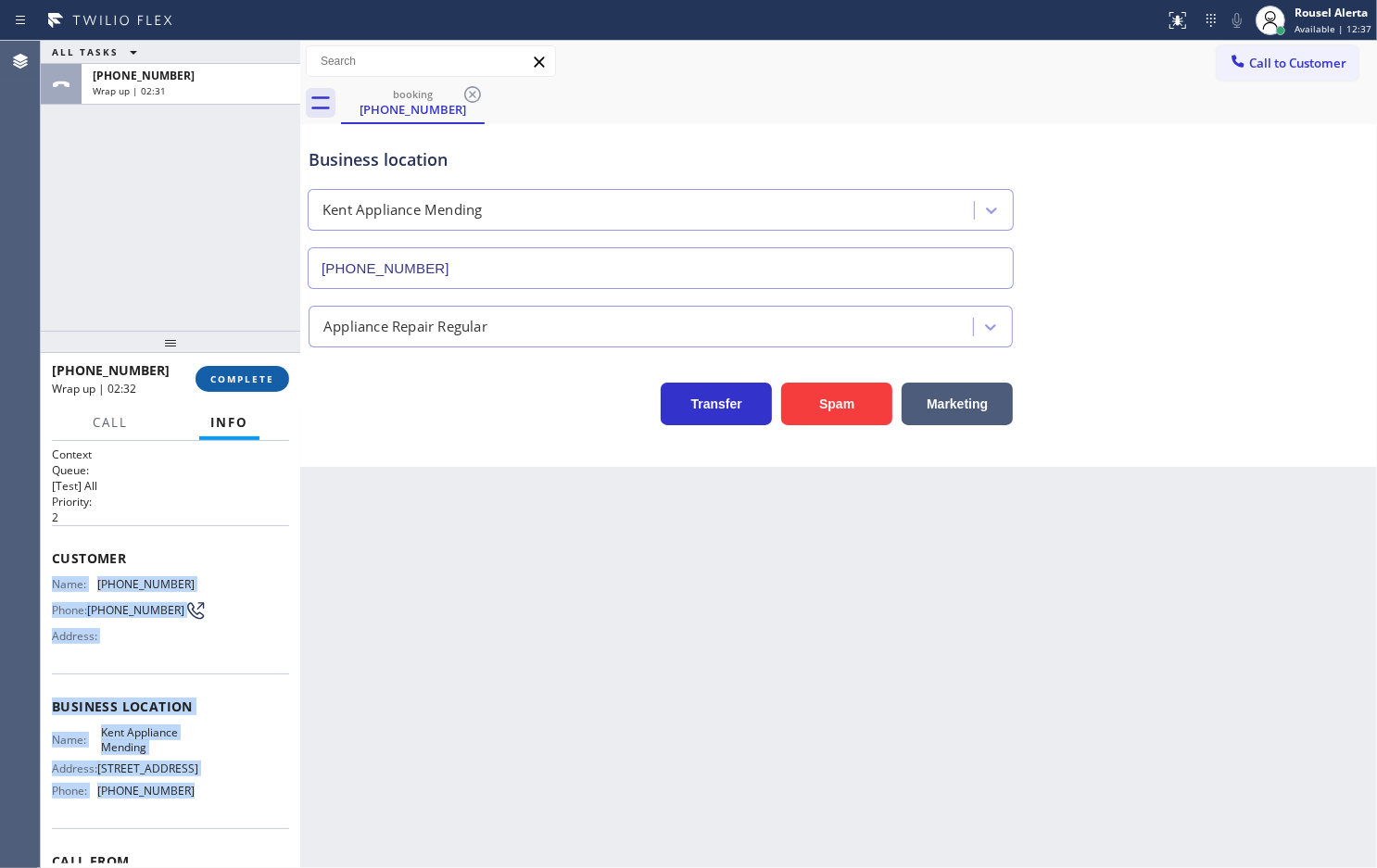
click at [219, 375] on span "COMPLETE" at bounding box center [242, 378] width 64 height 13
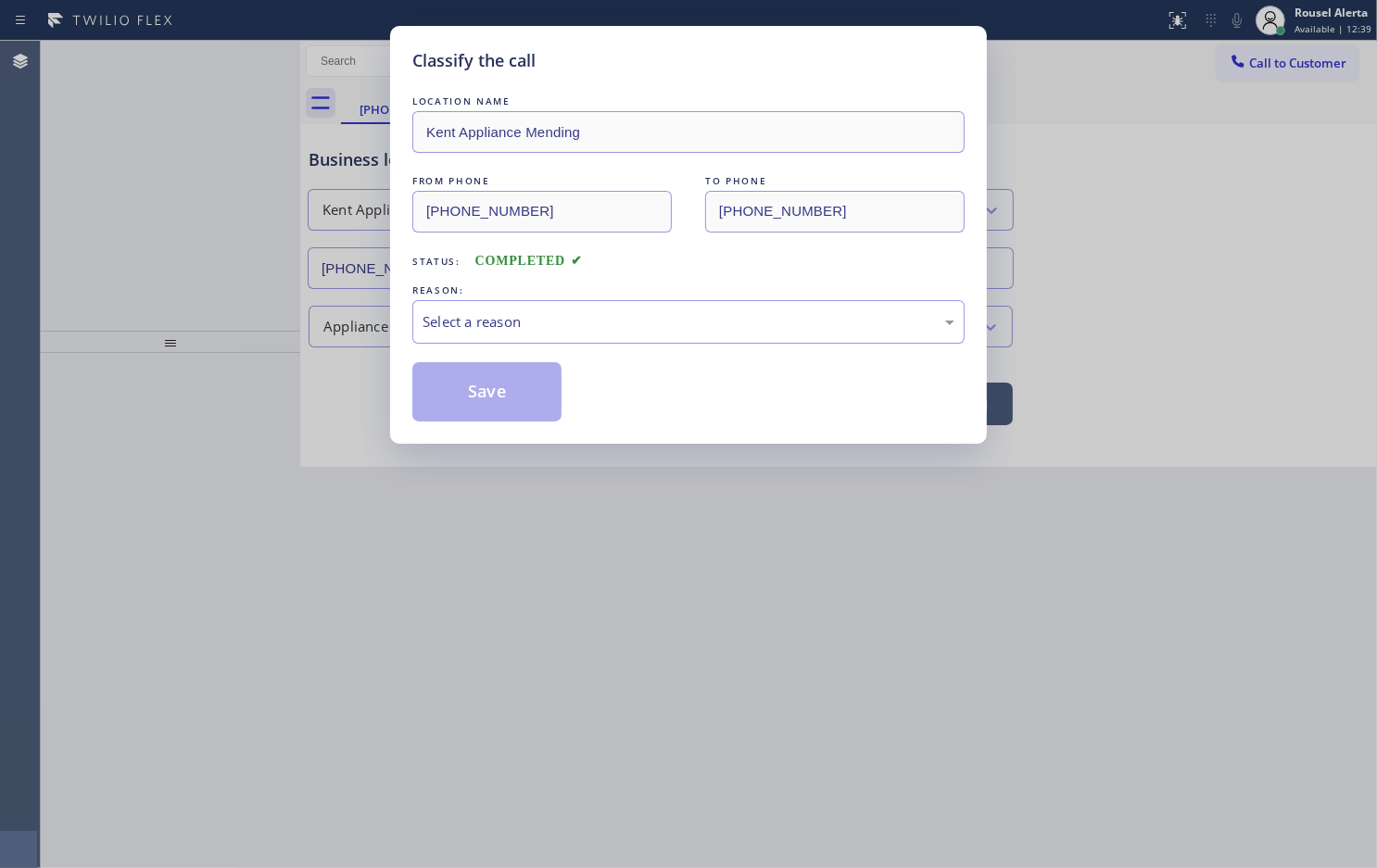
click at [466, 330] on div "Select a reason" at bounding box center [688, 322] width 532 height 21
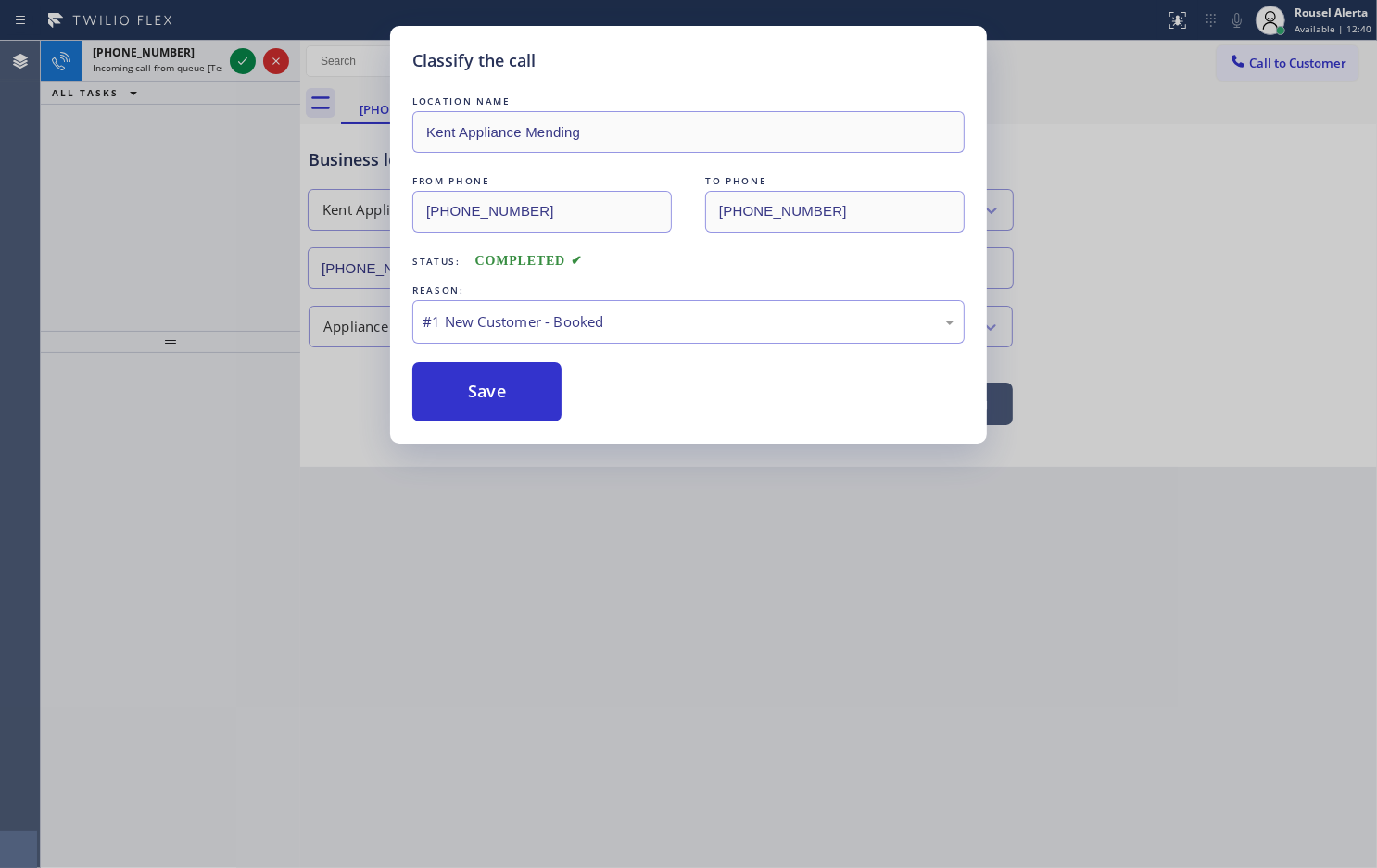
drag, startPoint x: 482, startPoint y: 385, endPoint x: 352, endPoint y: 243, distance: 192.5
click at [479, 386] on button "Save" at bounding box center [486, 392] width 149 height 59
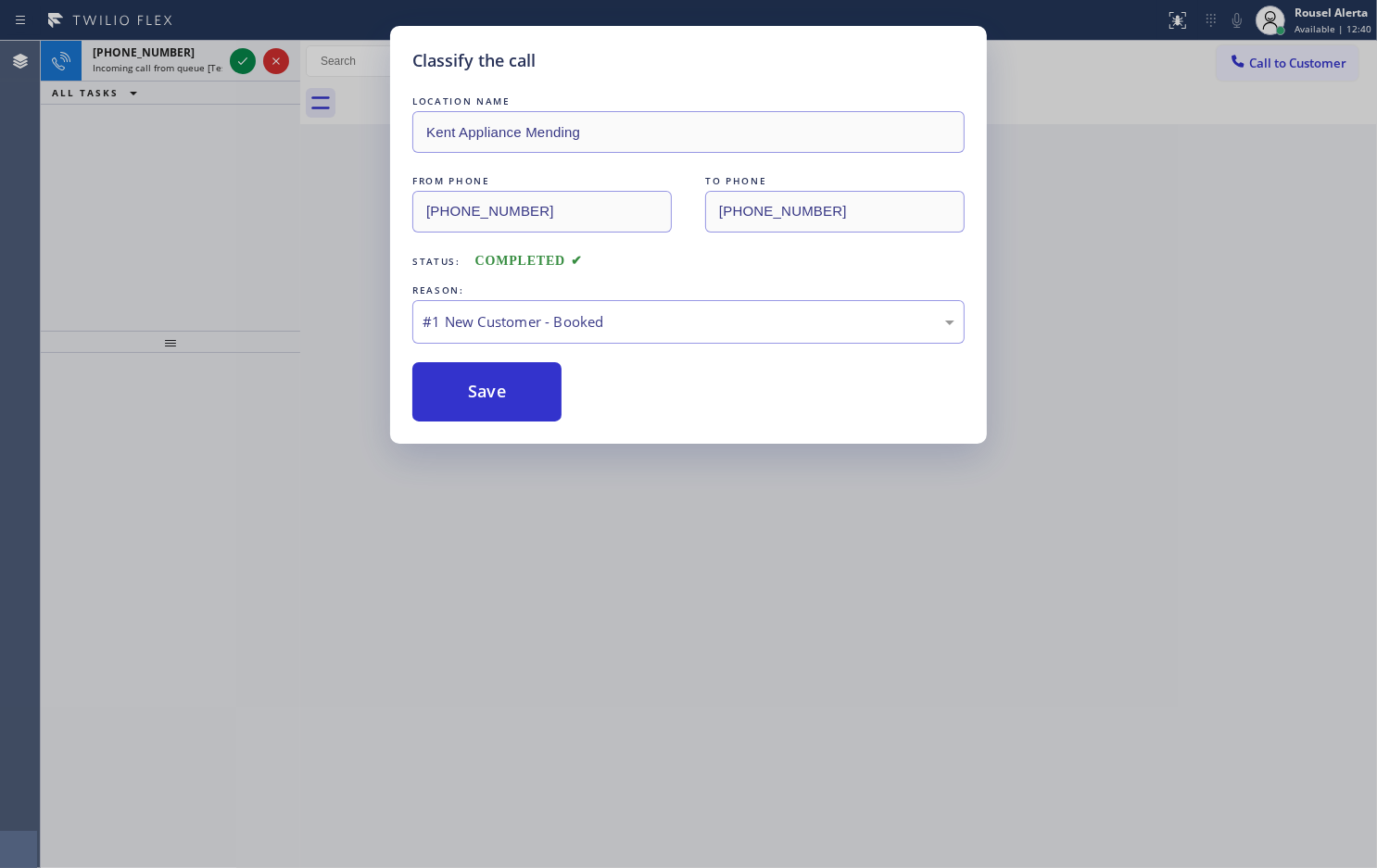
click at [181, 49] on div "Classify the call LOCATION NAME Kent Appliance Mending FROM PHONE [PHONE_NUMBER…" at bounding box center [688, 434] width 1377 height 868
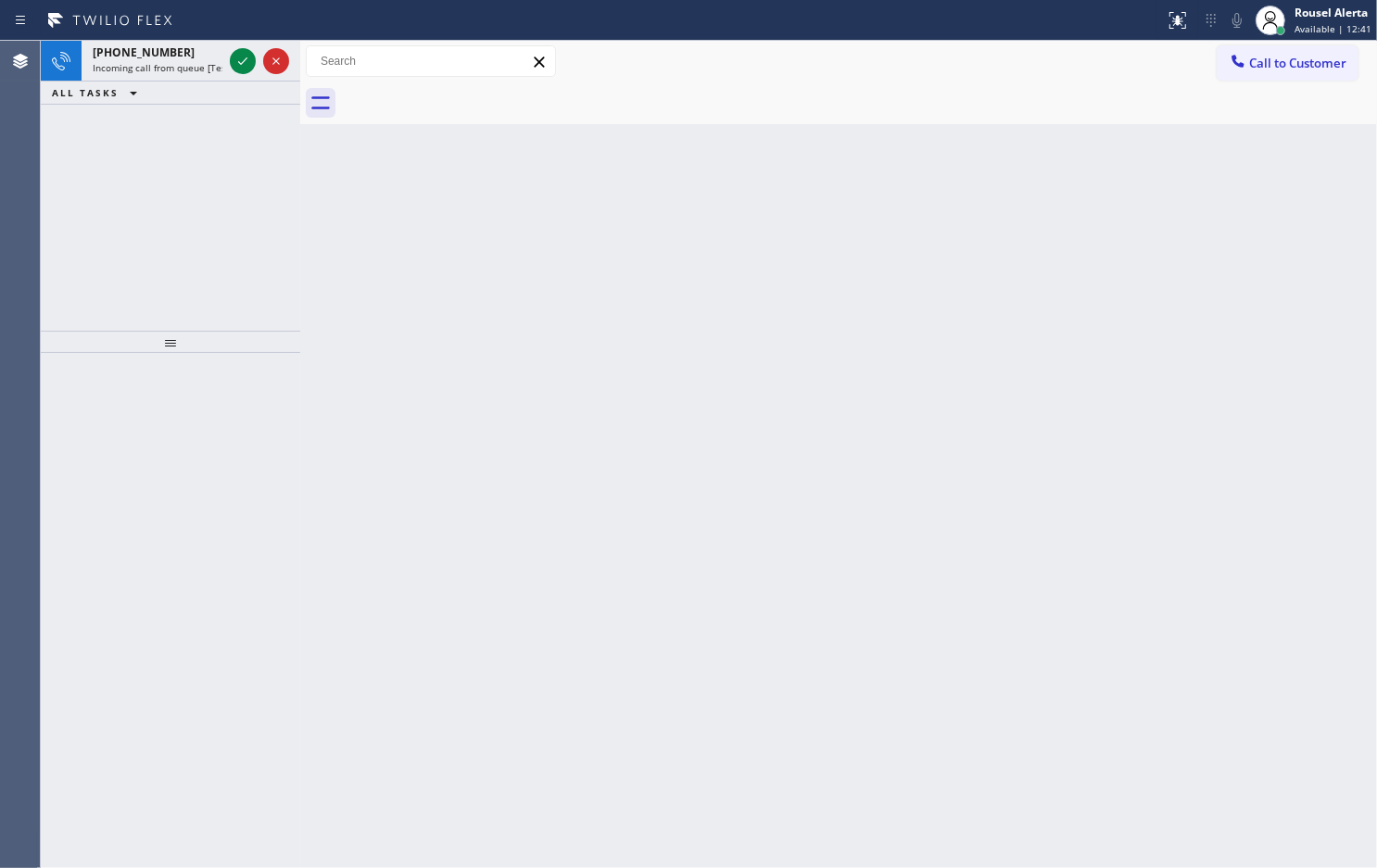
click at [179, 49] on div "[PHONE_NUMBER]" at bounding box center [157, 52] width 129 height 16
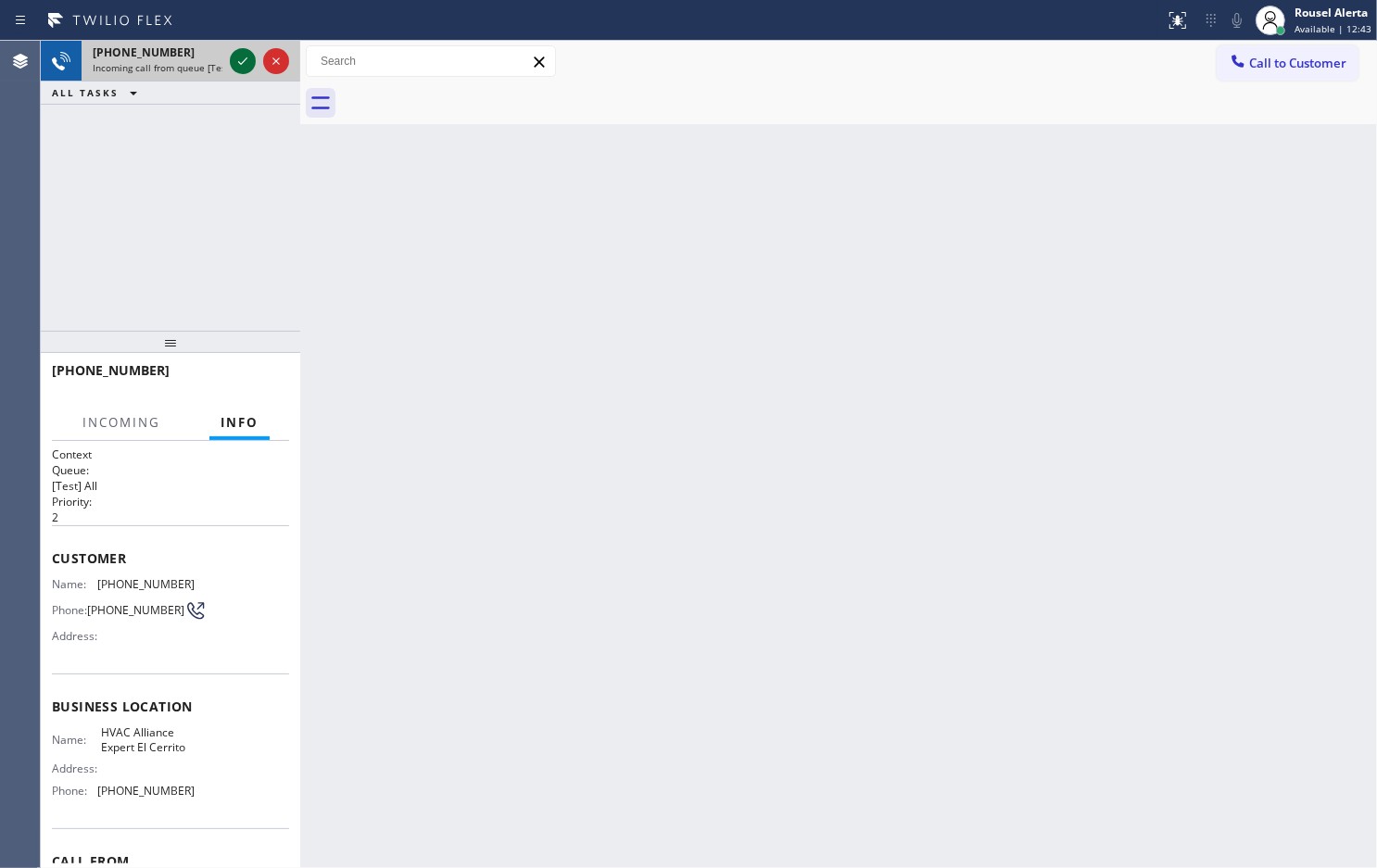
click at [232, 66] on icon at bounding box center [242, 60] width 22 height 22
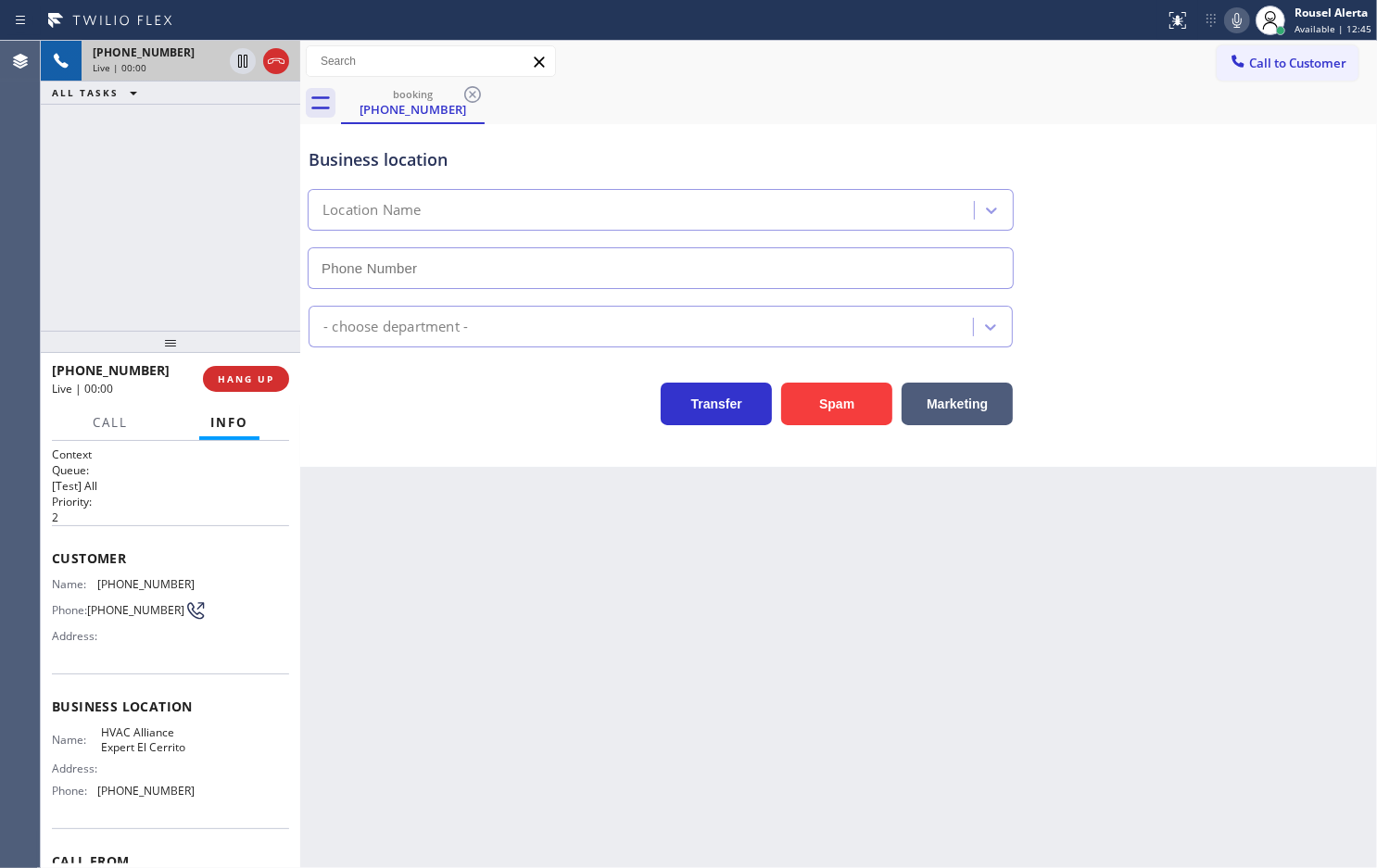
type input "[PHONE_NUMBER]"
click at [802, 412] on button "Spam" at bounding box center [836, 404] width 111 height 43
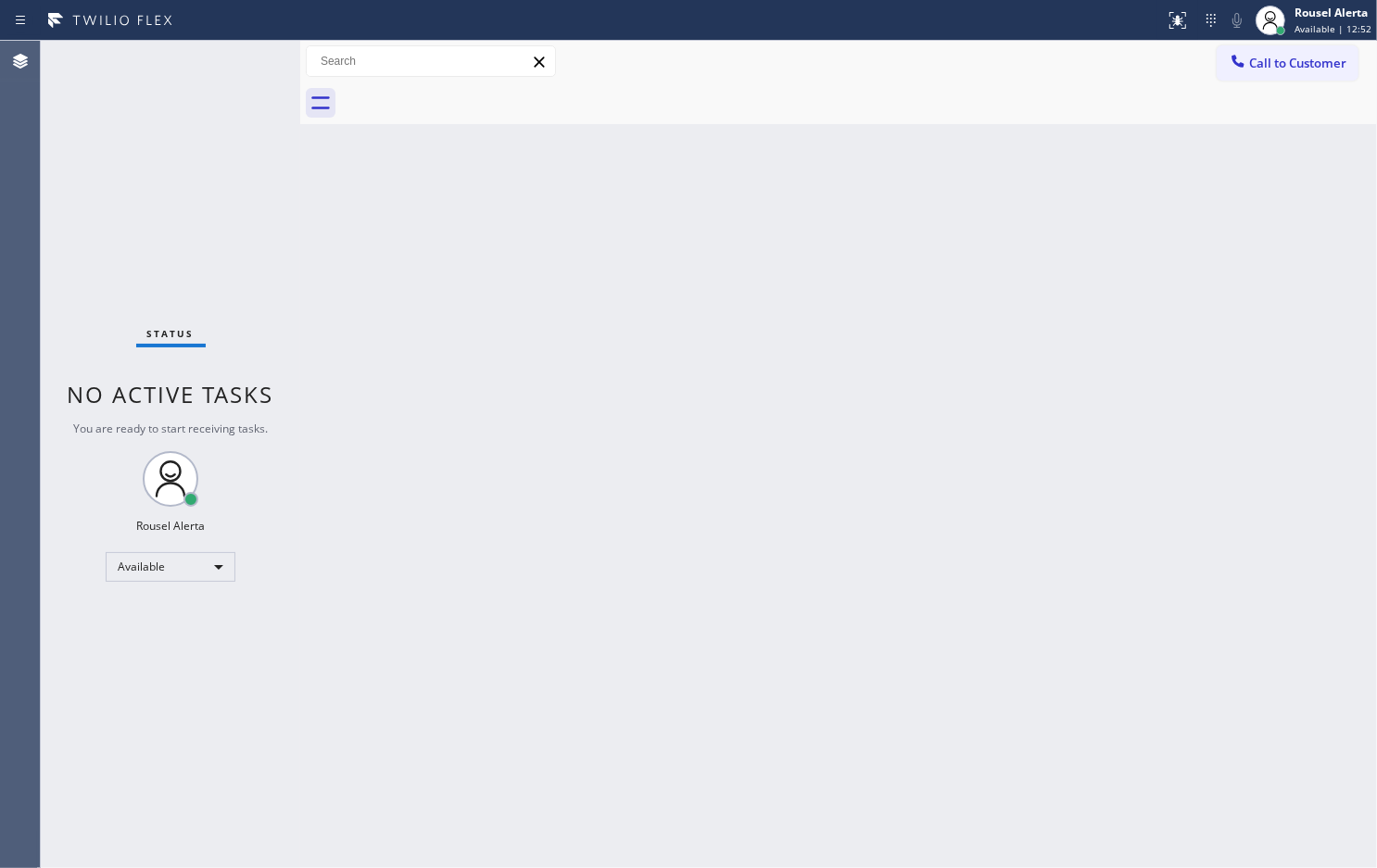
click at [906, 227] on div "Back to Dashboard Change Sender ID Customers Technicians Select a contact Outbo…" at bounding box center [839, 454] width 1077 height 827
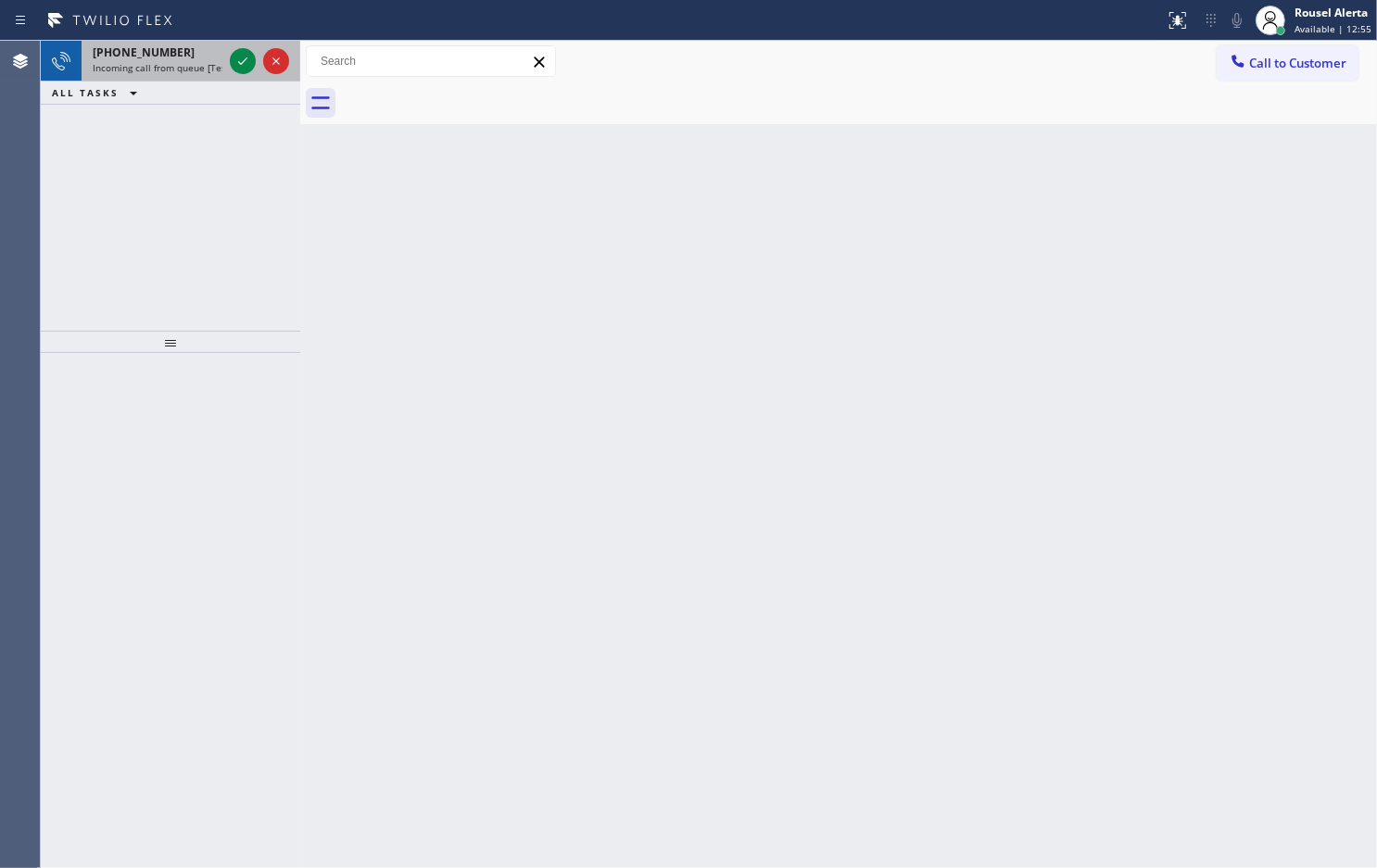
click at [210, 63] on span "Incoming call from queue [Test] All" at bounding box center [169, 67] width 154 height 13
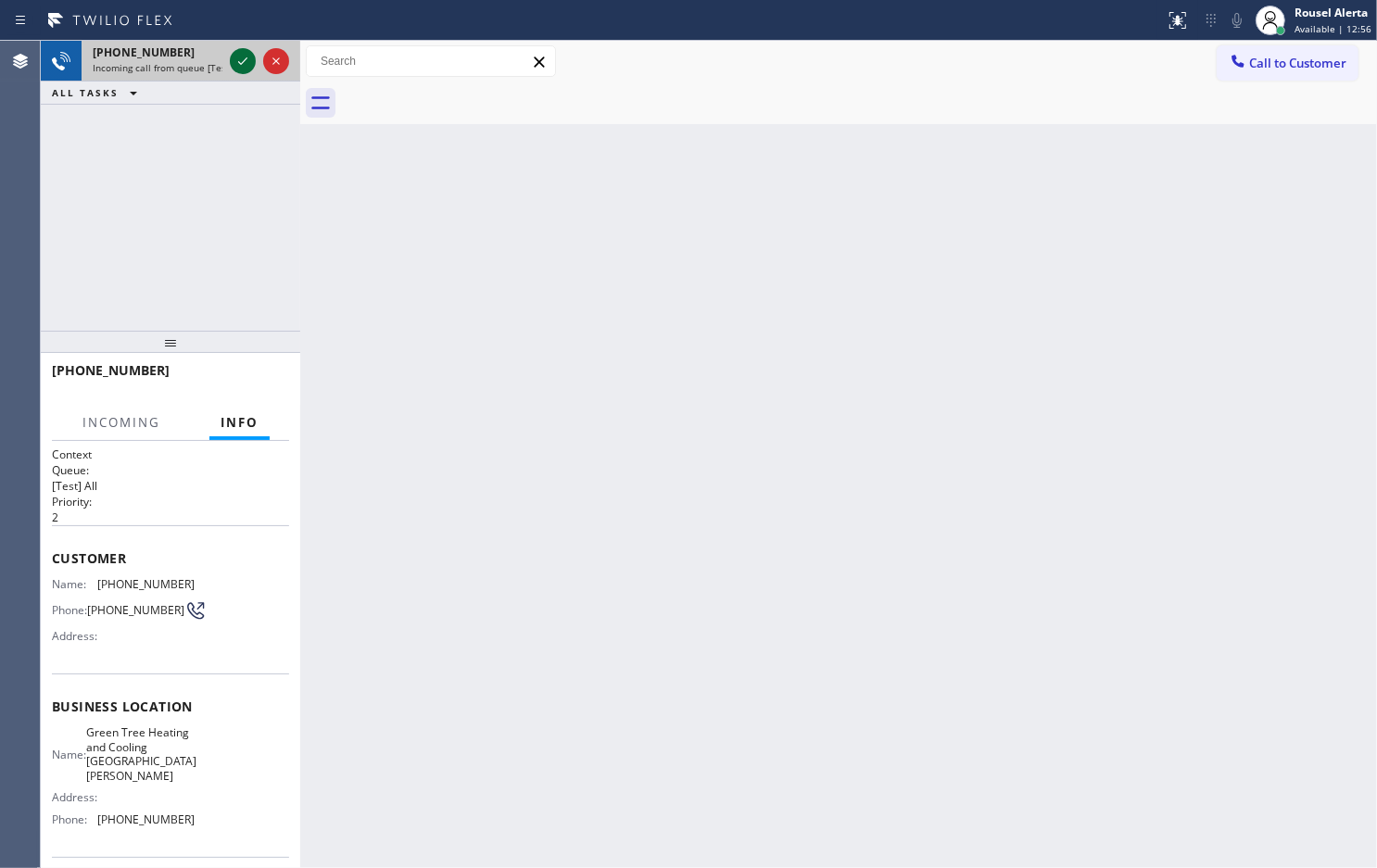
click at [234, 62] on icon at bounding box center [242, 60] width 22 height 22
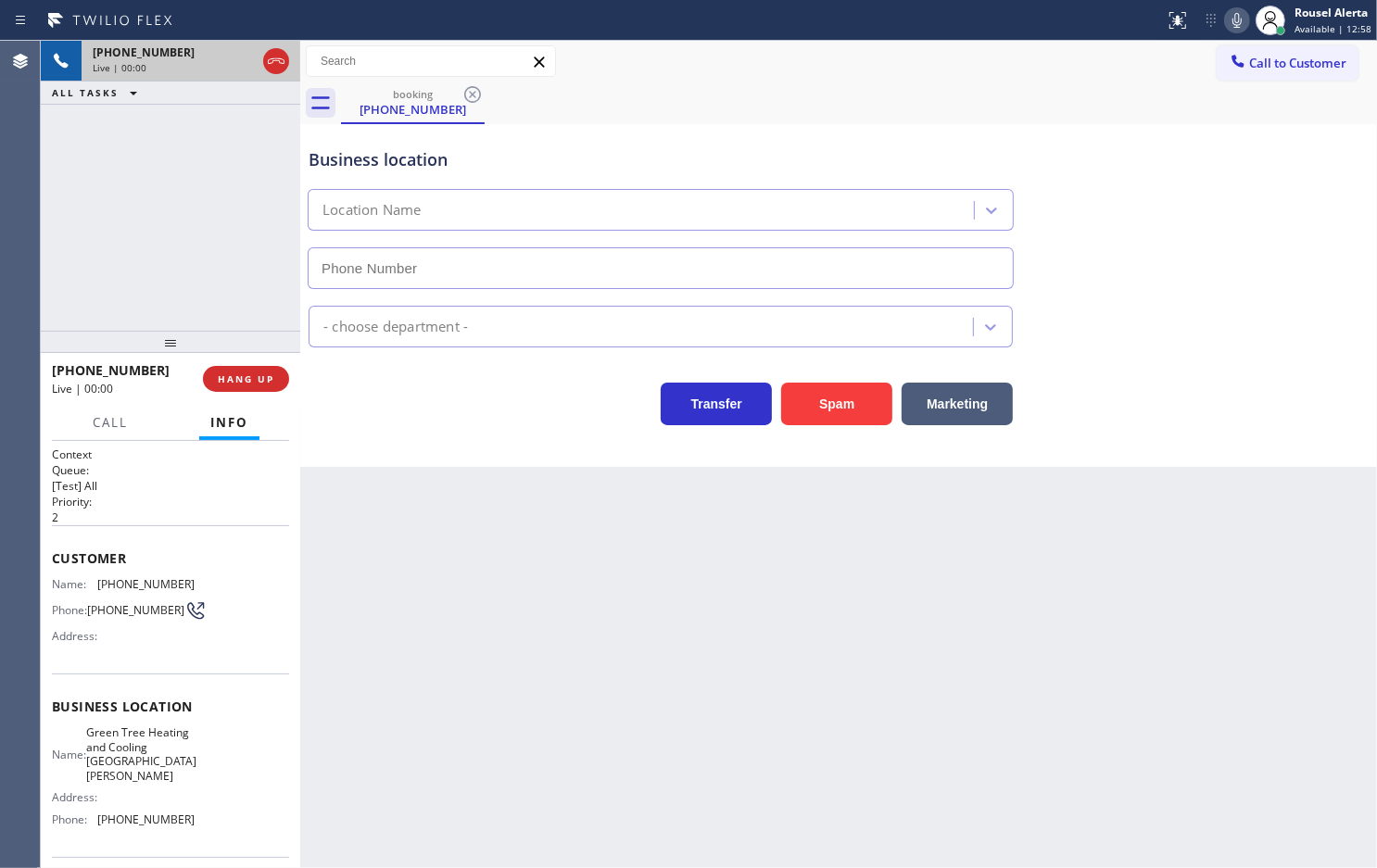
type input "[PHONE_NUMBER]"
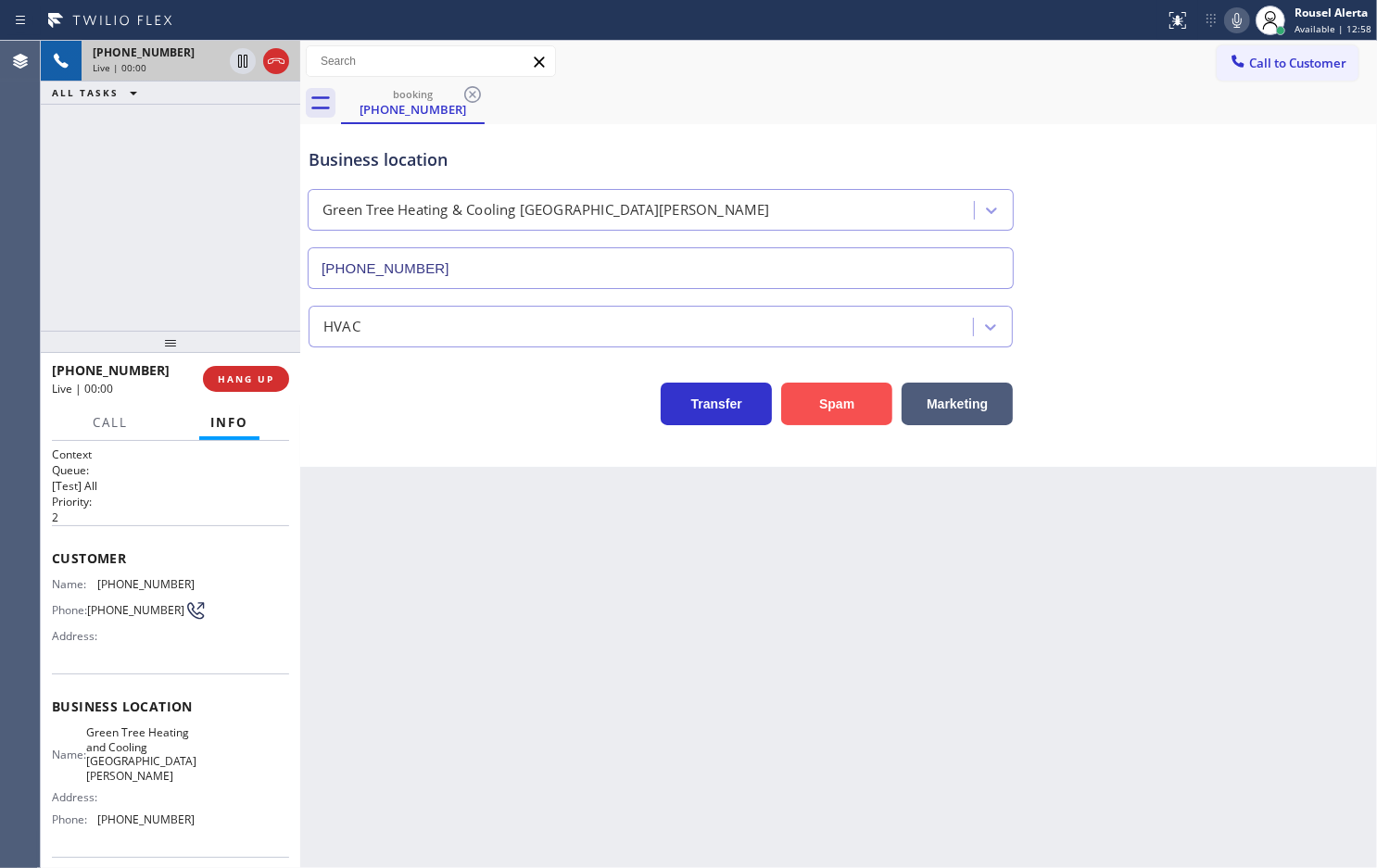
click at [850, 423] on button "Spam" at bounding box center [836, 404] width 111 height 43
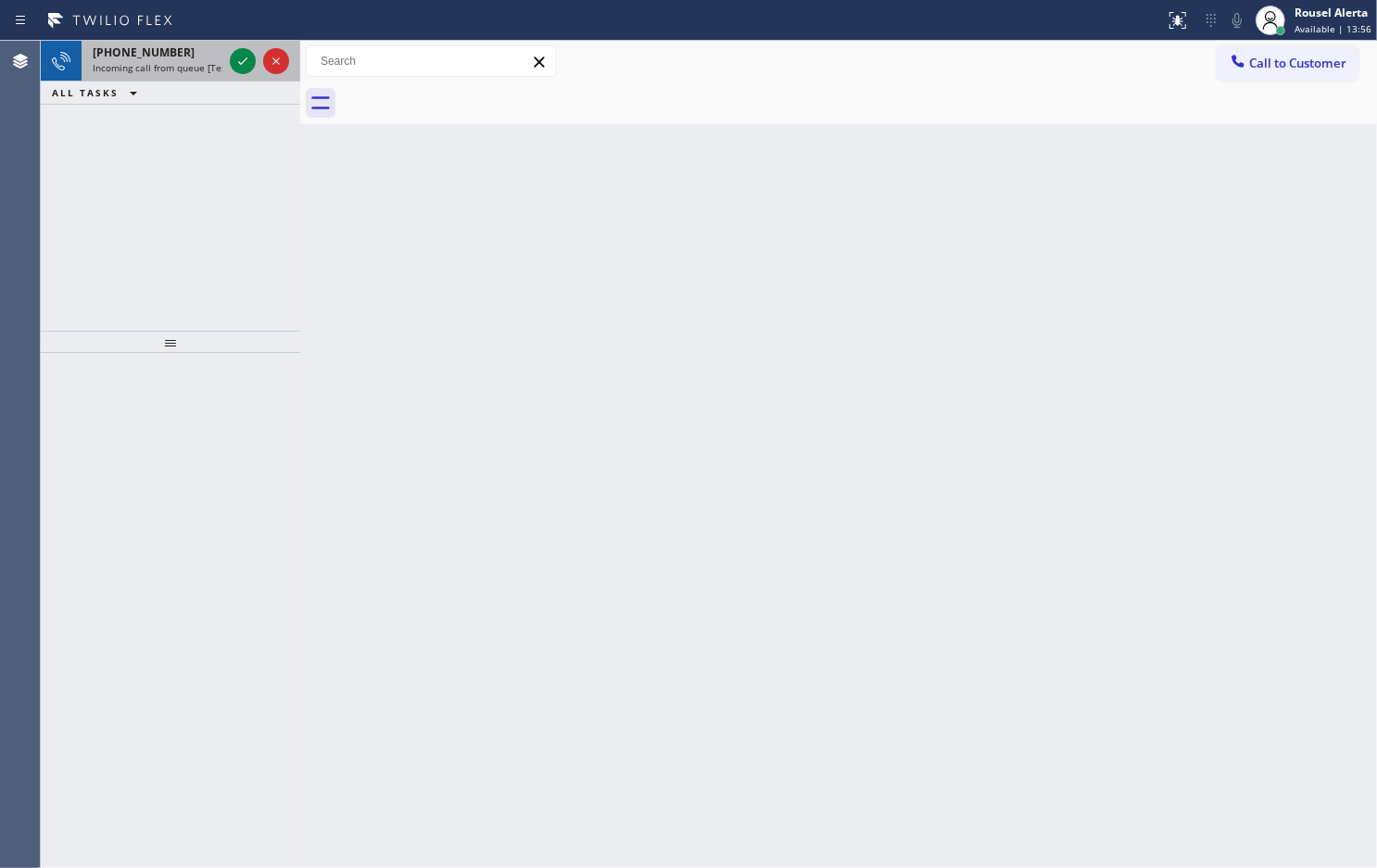
click at [171, 56] on div "[PHONE_NUMBER]" at bounding box center [157, 52] width 129 height 16
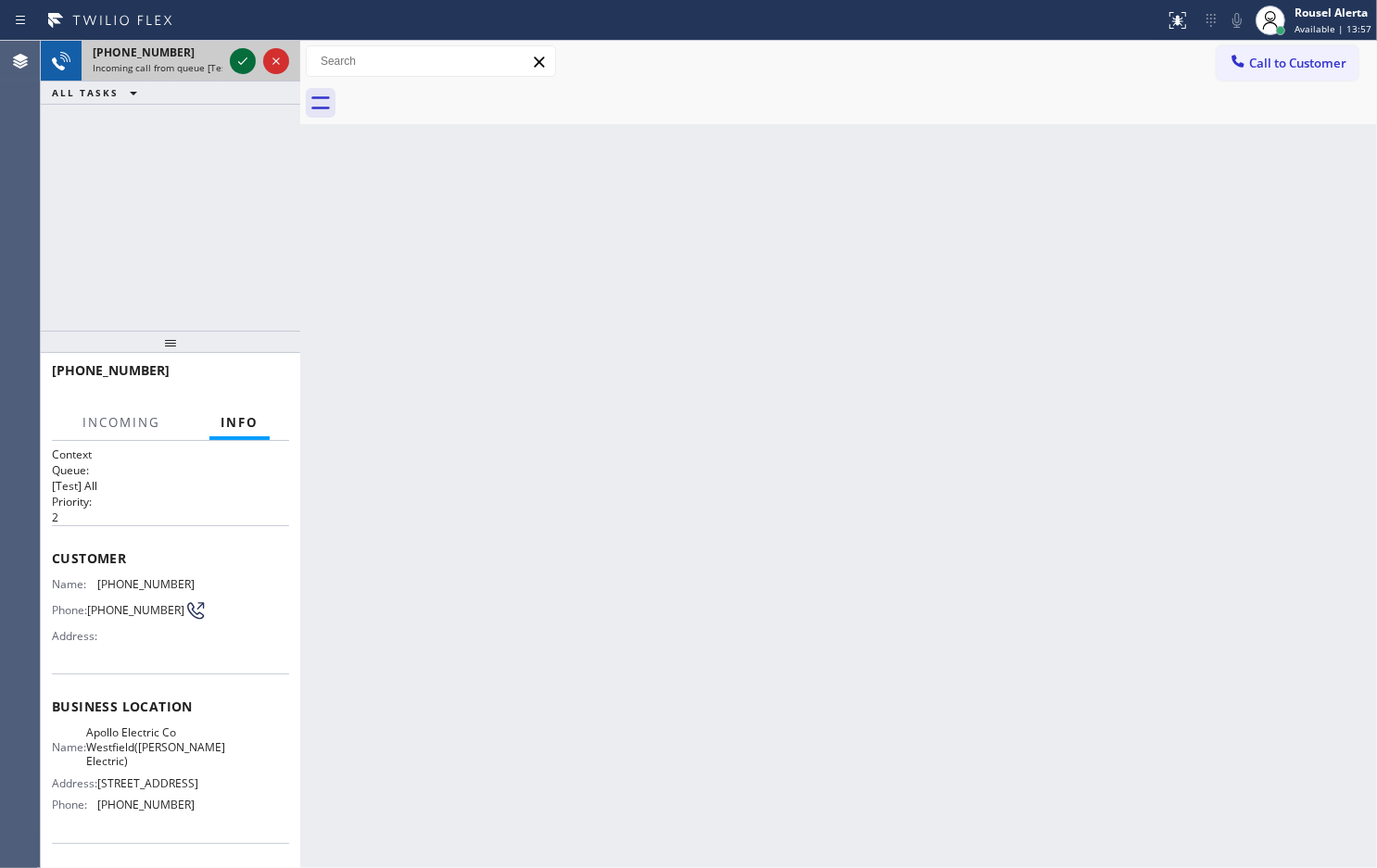
click at [243, 66] on icon at bounding box center [242, 60] width 22 height 22
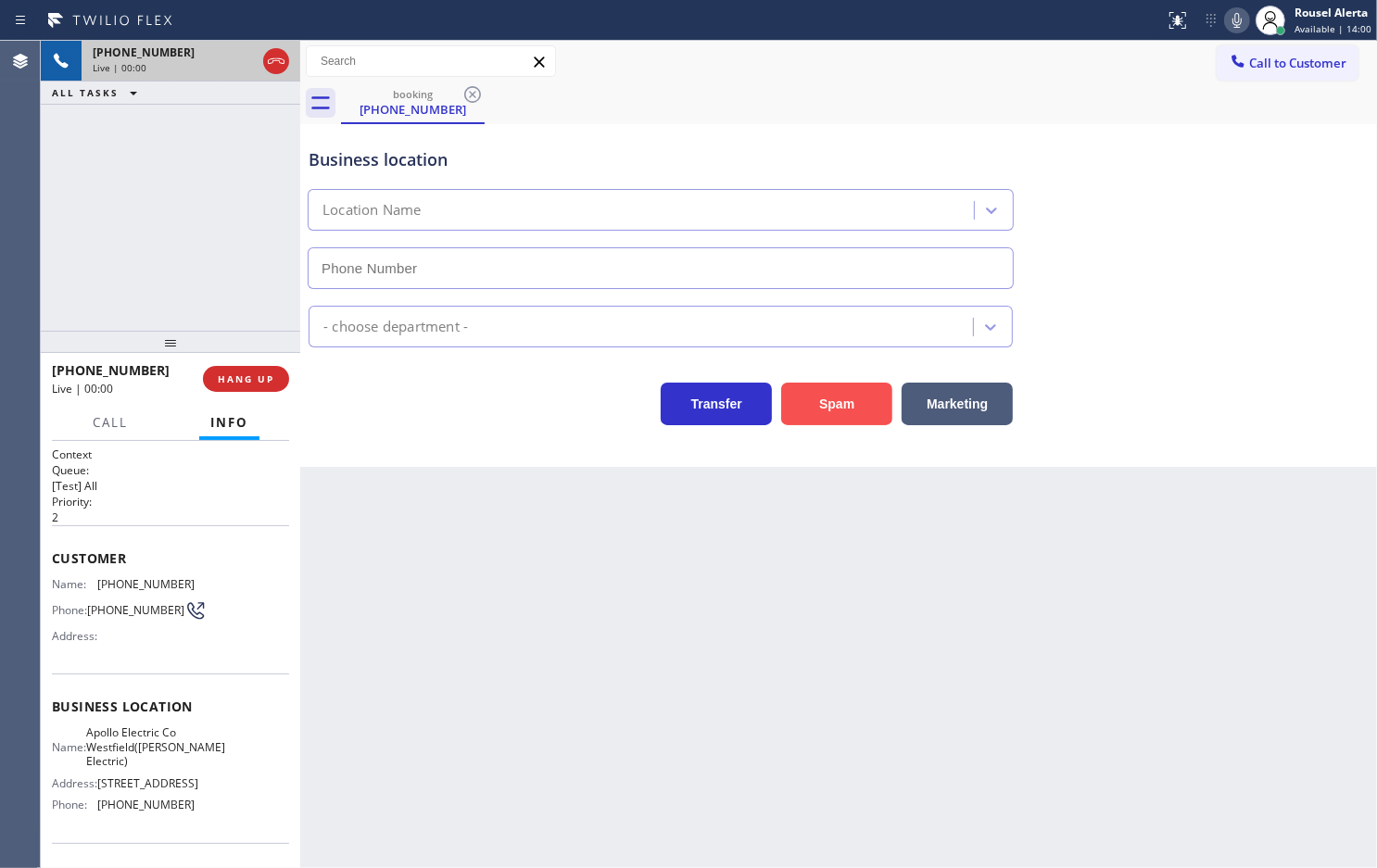
type input "[PHONE_NUMBER]"
click at [807, 425] on button "Spam" at bounding box center [836, 404] width 111 height 43
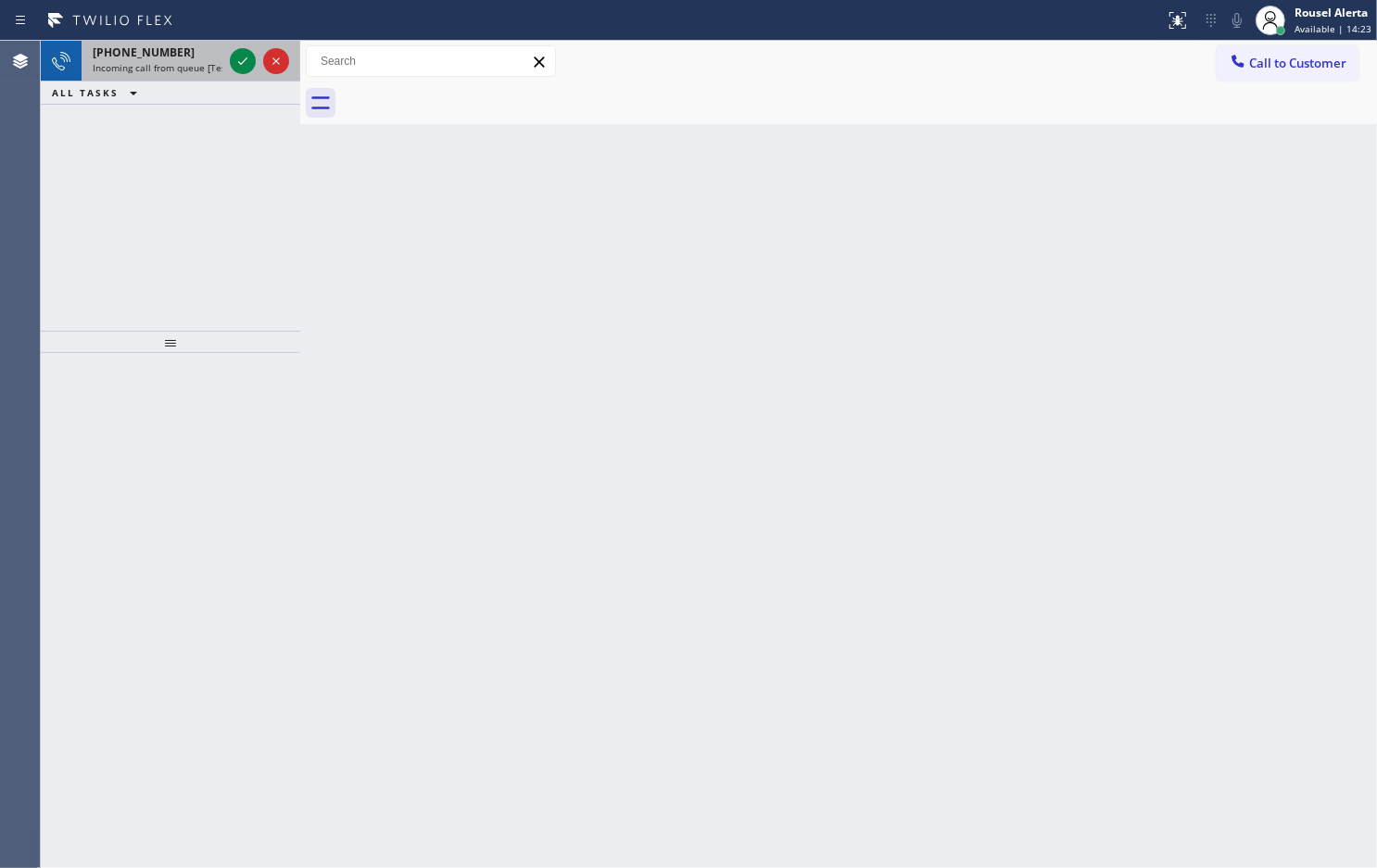
click at [184, 55] on div "[PHONE_NUMBER]" at bounding box center [157, 52] width 129 height 16
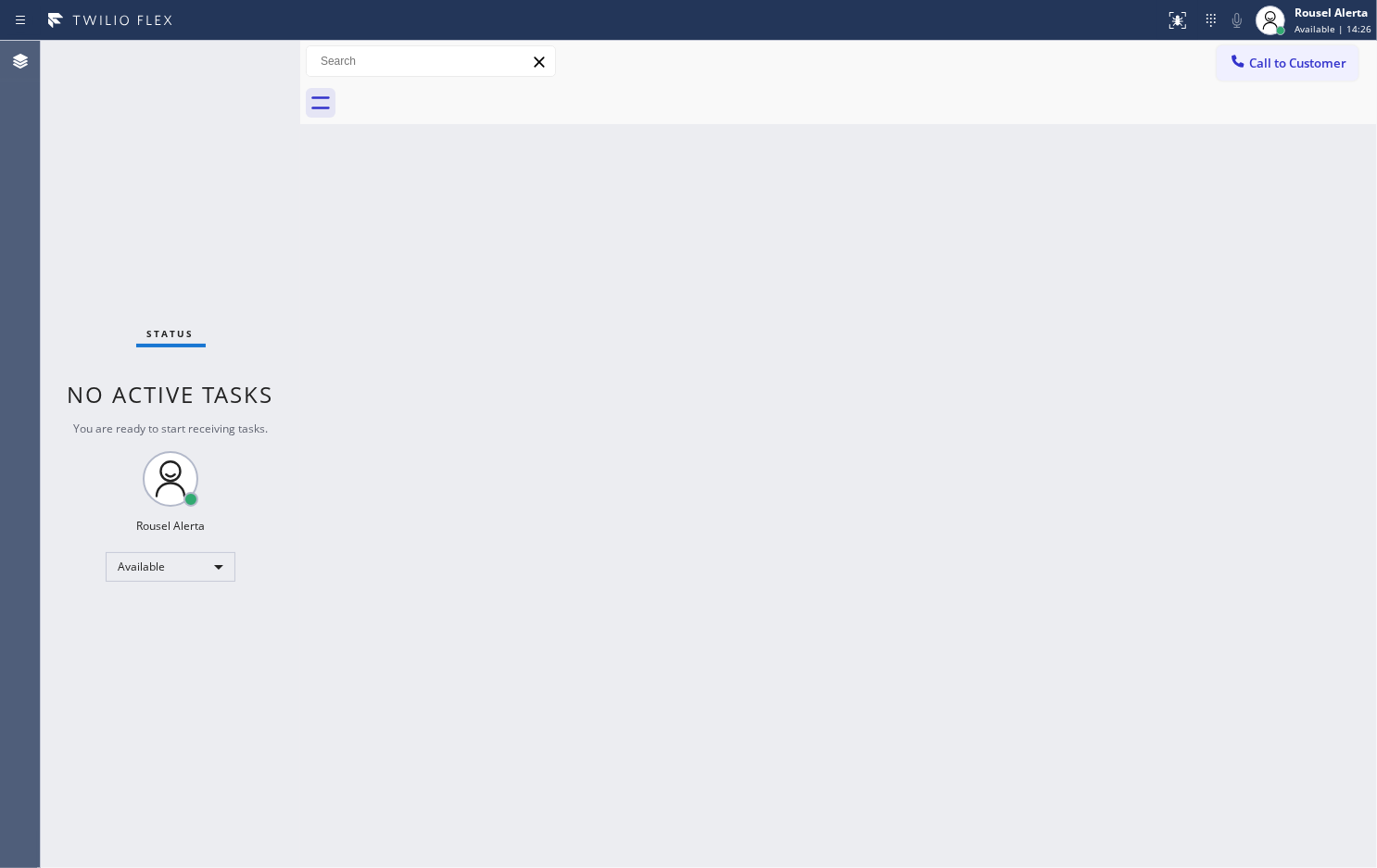
click at [220, 67] on div "Status No active tasks You are ready to start receiving tasks. Rousel Alerta Av…" at bounding box center [170, 454] width 260 height 827
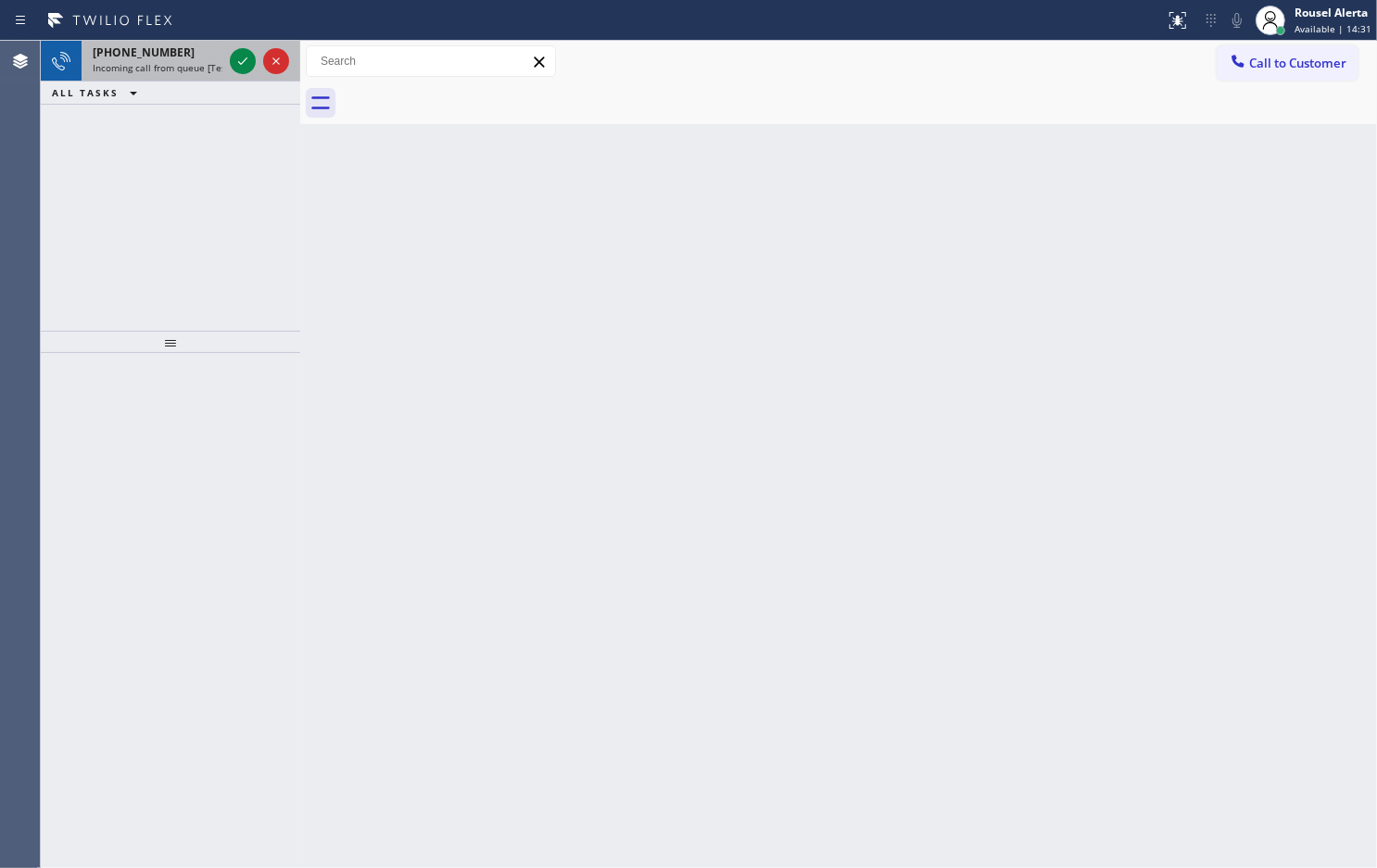
click at [195, 80] on div "[PHONE_NUMBER] Incoming call from queue [Test] All" at bounding box center [154, 61] width 145 height 41
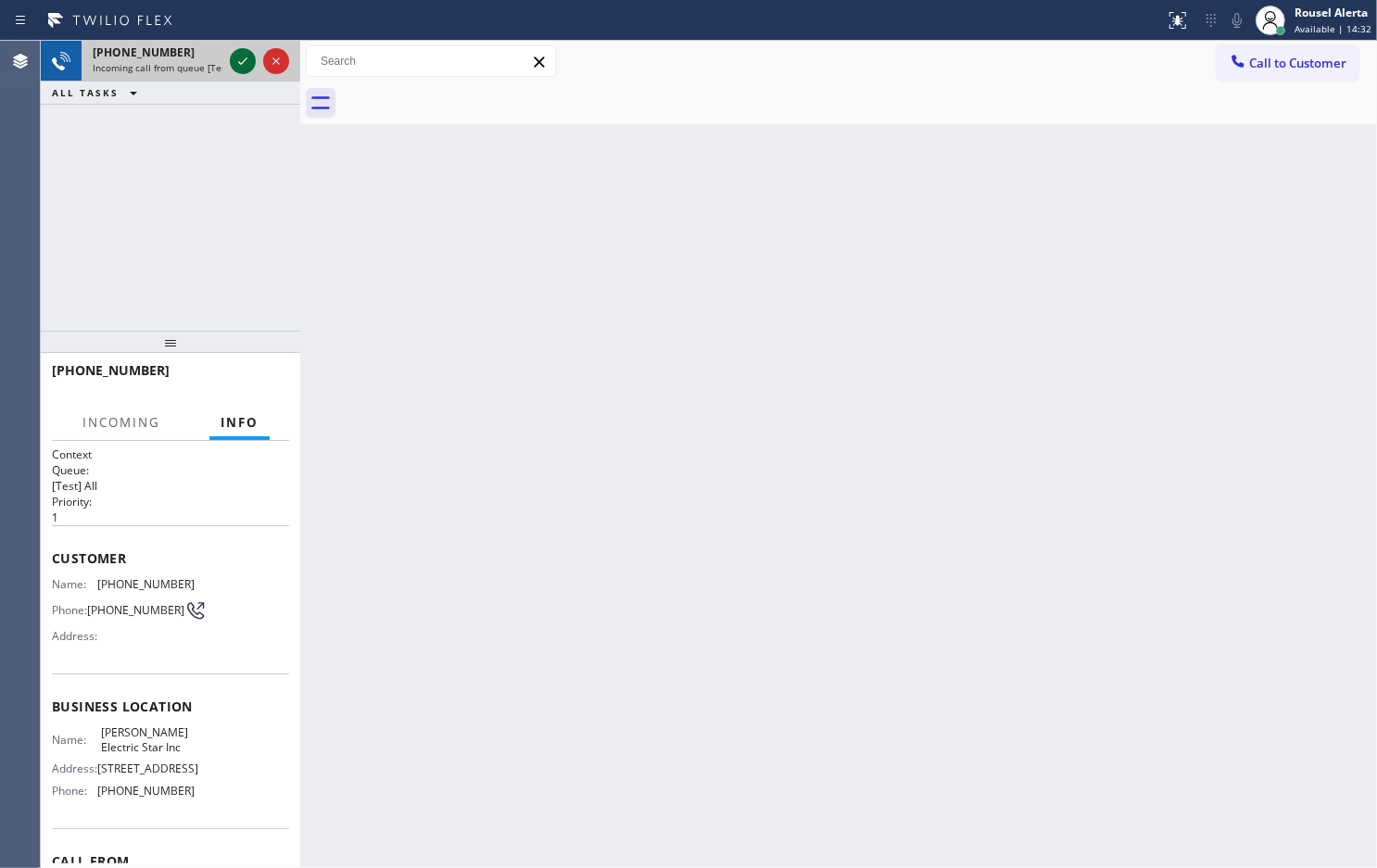
click at [234, 61] on icon at bounding box center [242, 60] width 22 height 22
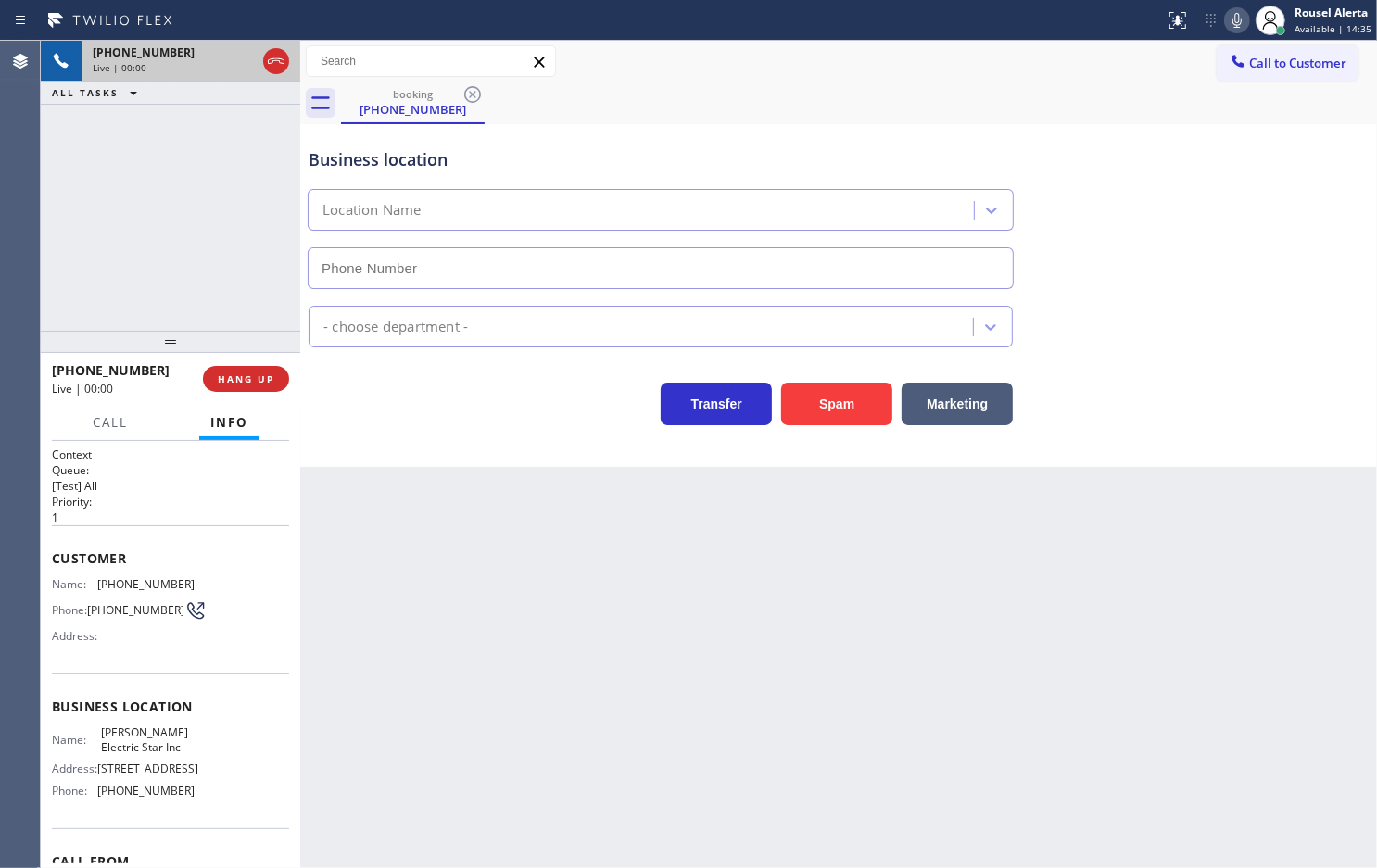
type input "[PHONE_NUMBER]"
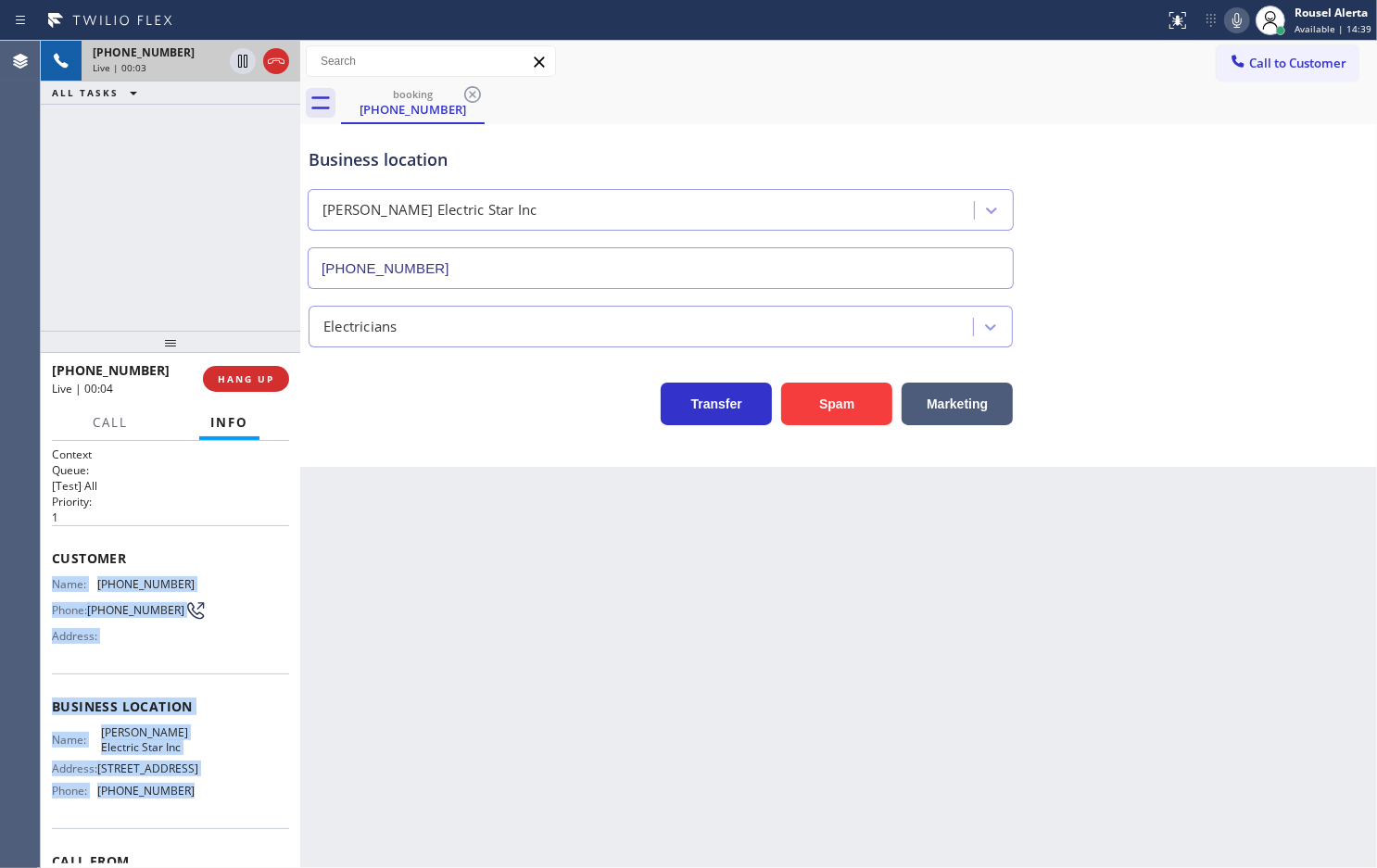
drag, startPoint x: 43, startPoint y: 575, endPoint x: 191, endPoint y: 813, distance: 280.3
click at [191, 813] on div "Context Queue: [Test] All Priority: 1 Customer Name: [PHONE_NUMBER] Phone: [PHO…" at bounding box center [170, 654] width 260 height 427
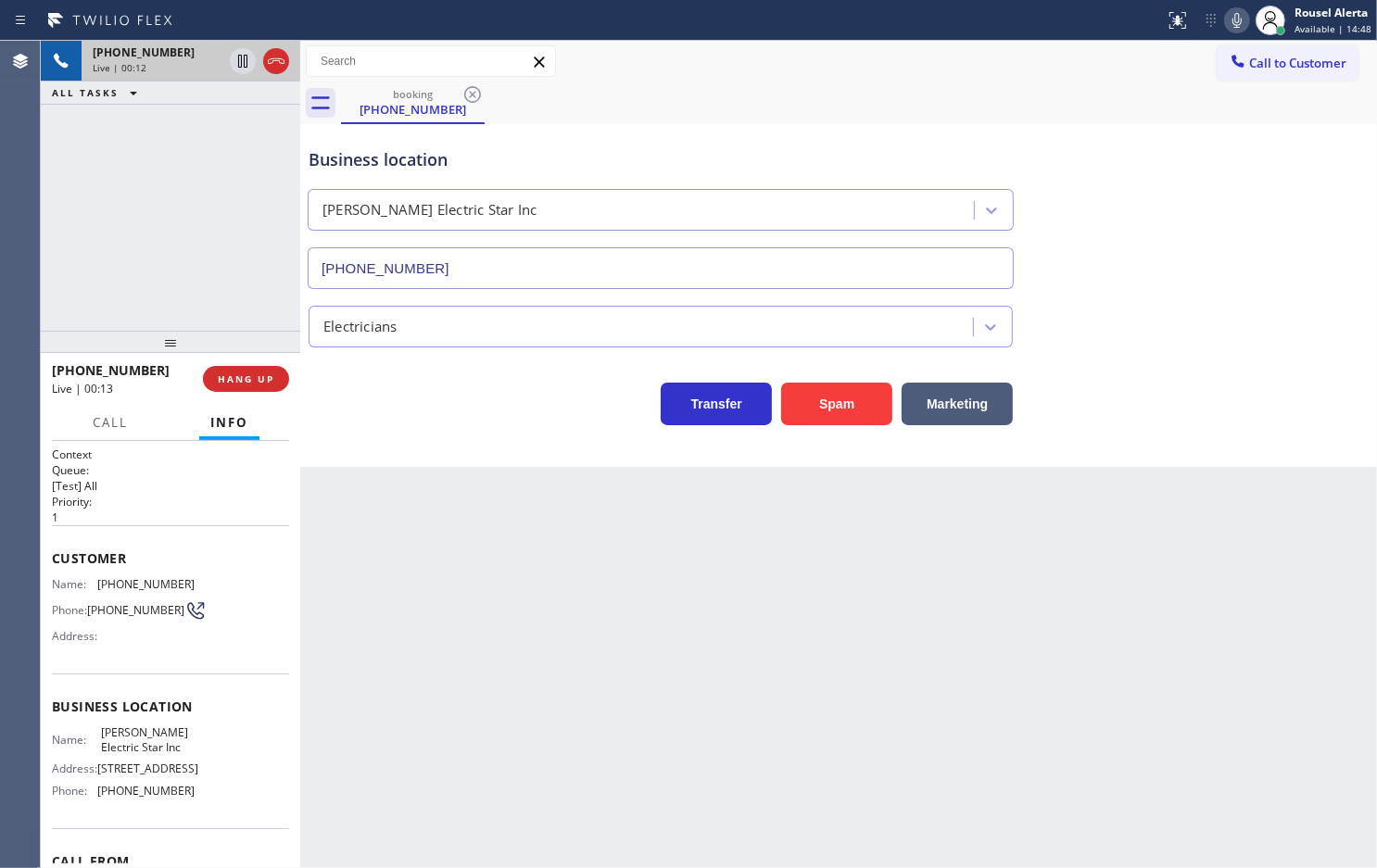
drag, startPoint x: 1137, startPoint y: 589, endPoint x: 1132, endPoint y: 563, distance: 26.5
click at [1136, 591] on div "Back to Dashboard Change Sender ID Customers Technicians Select a contact Outbo…" at bounding box center [839, 454] width 1077 height 827
drag, startPoint x: 193, startPoint y: 581, endPoint x: 98, endPoint y: 581, distance: 95.0
click at [98, 581] on div "Name: [PHONE_NUMBER] Phone: [PHONE_NUMBER] Address:" at bounding box center [170, 613] width 237 height 73
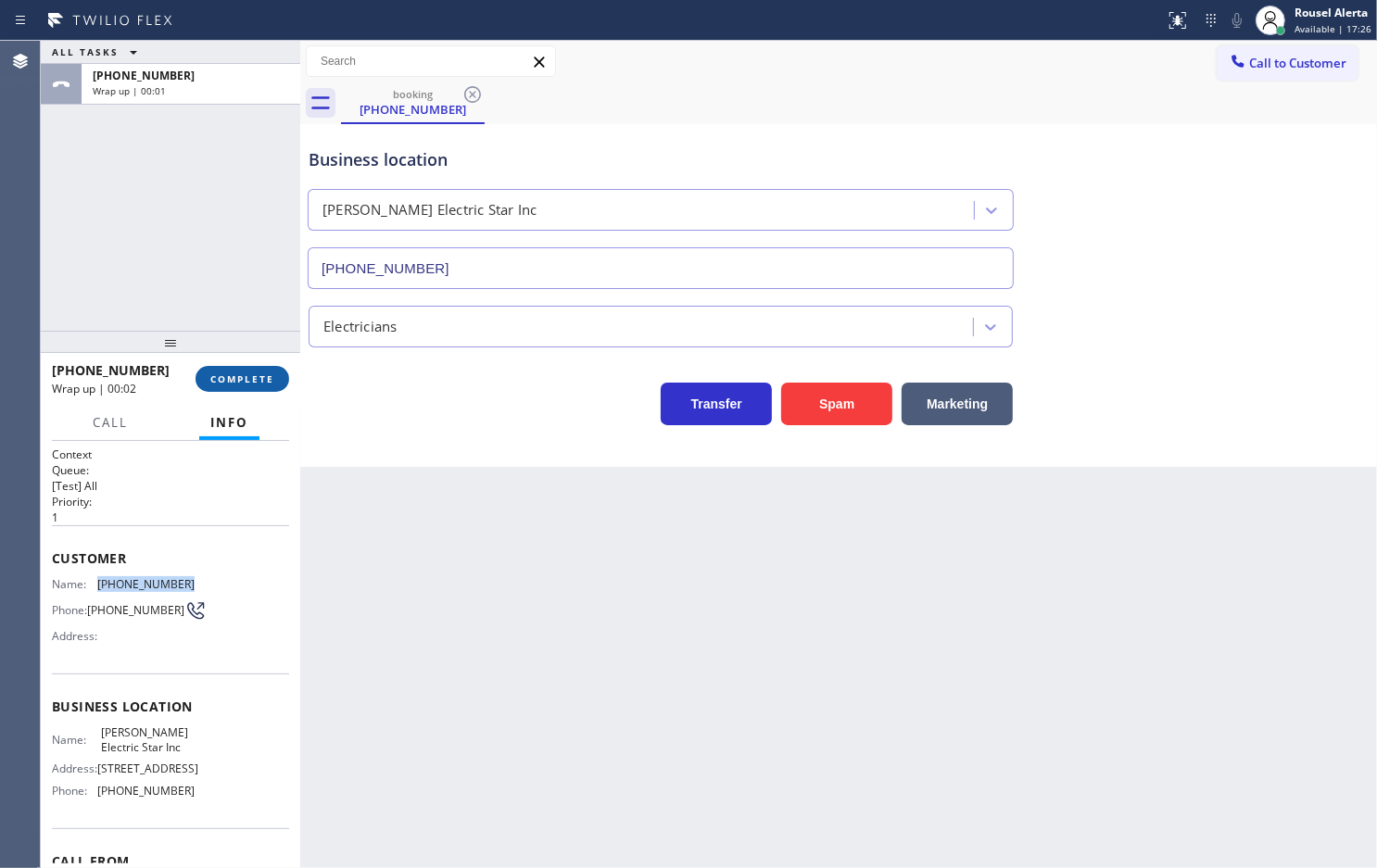
click at [210, 372] on span "COMPLETE" at bounding box center [242, 378] width 64 height 13
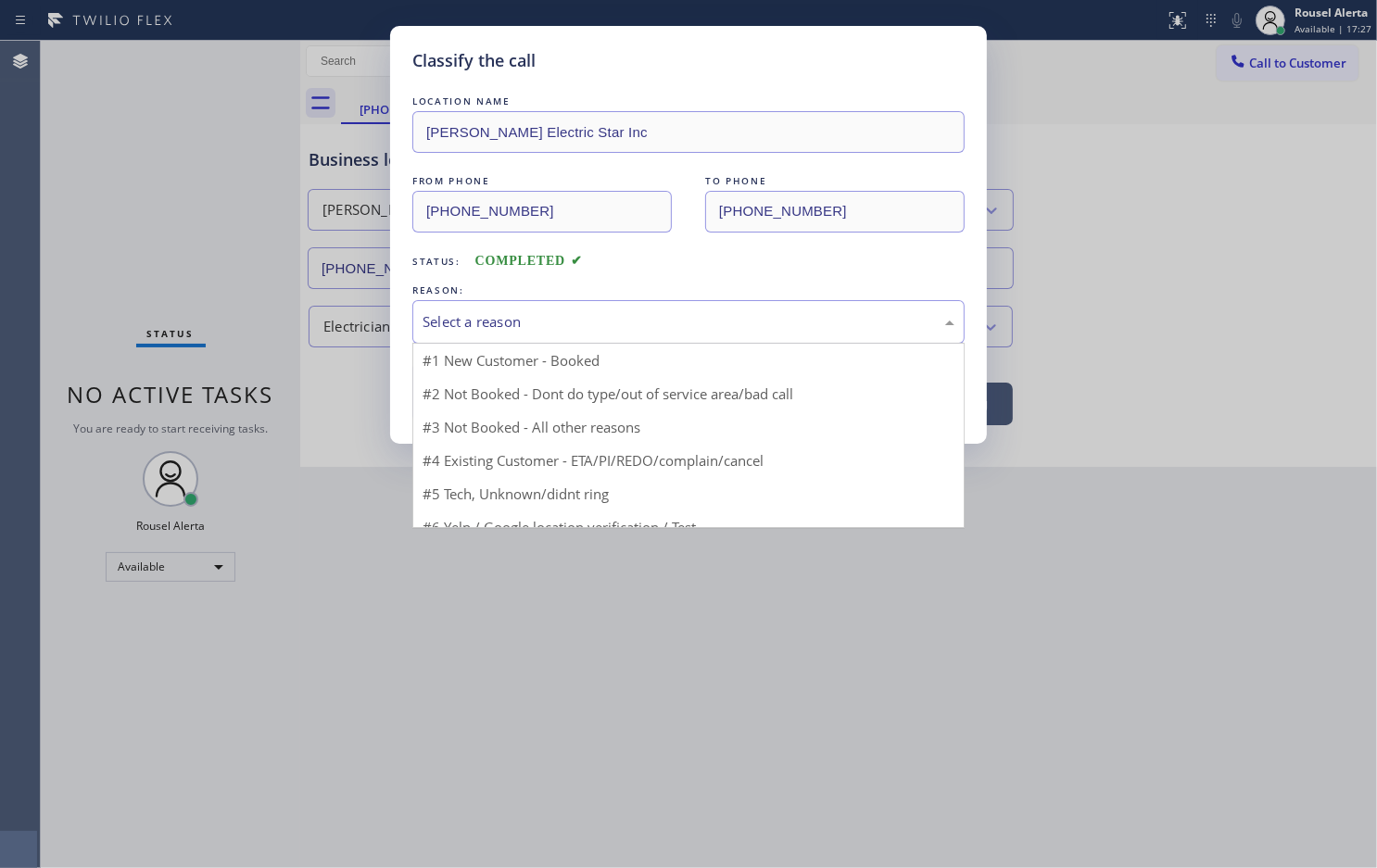
click at [476, 330] on div "Select a reason" at bounding box center [688, 322] width 532 height 21
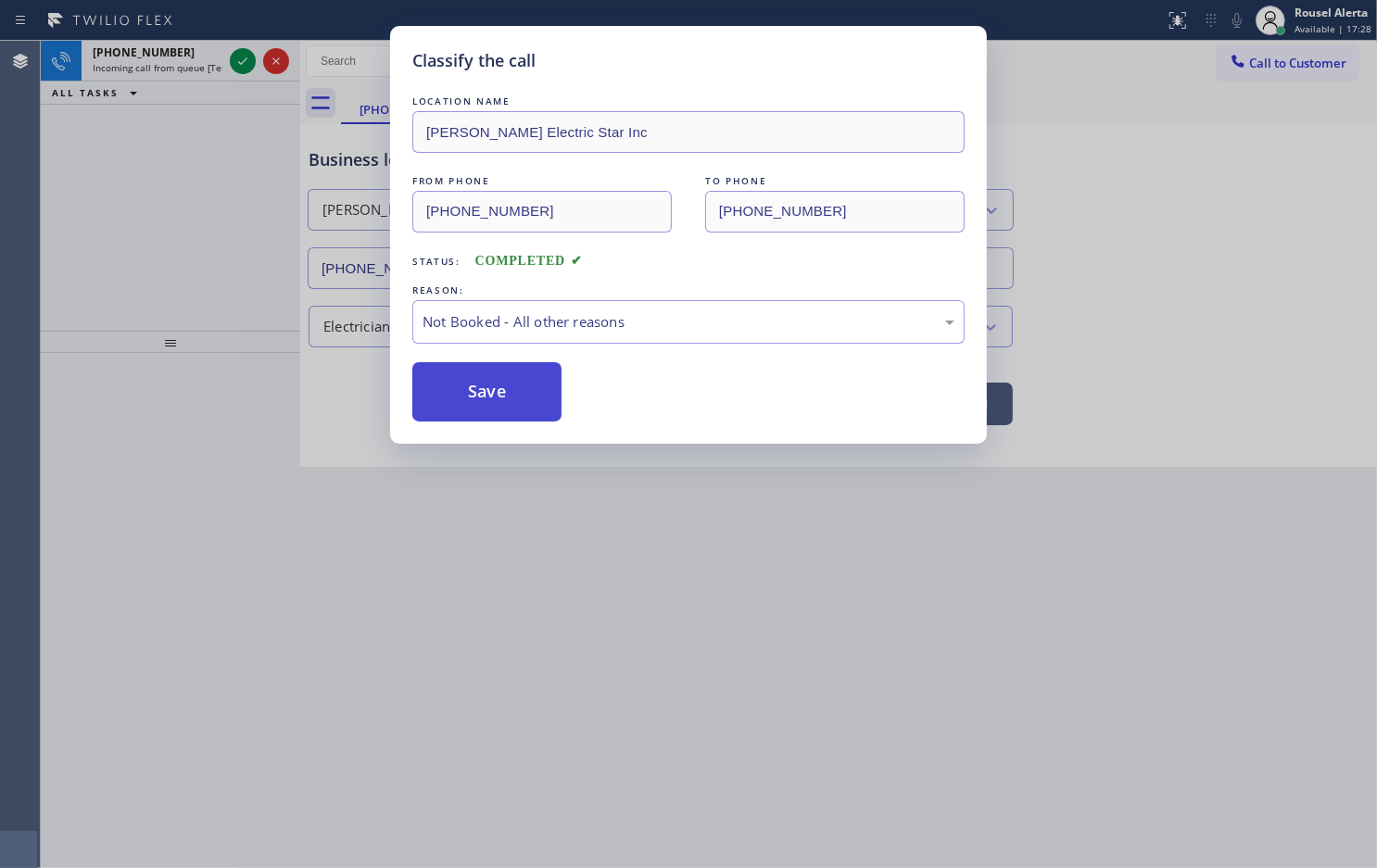
click at [489, 382] on button "Save" at bounding box center [486, 392] width 149 height 59
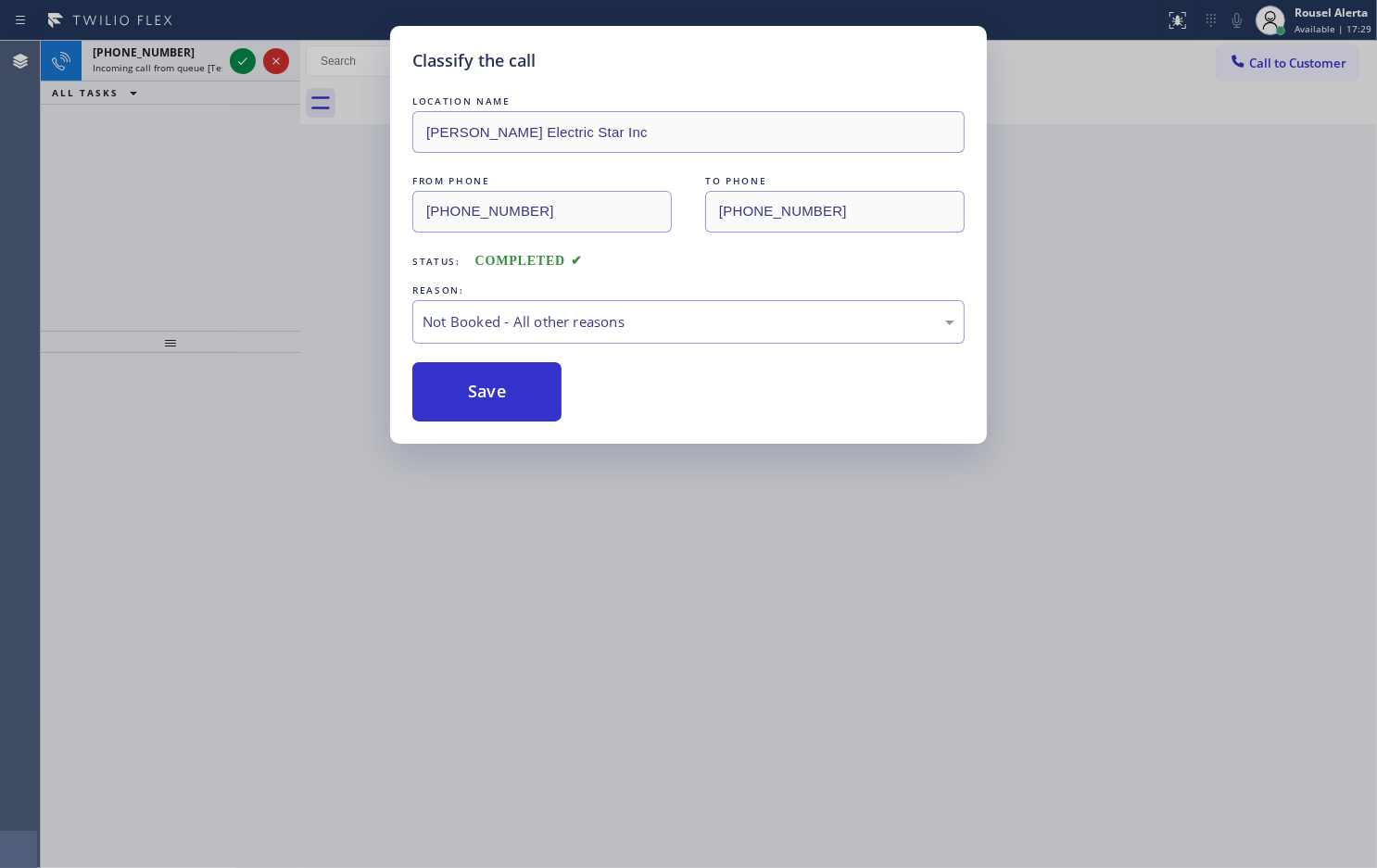
click at [204, 52] on div "Classify the call LOCATION NAME 5 Star Appliance Repair FROM PHONE [PHONE_NUMBE…" at bounding box center [709, 454] width 1336 height 827
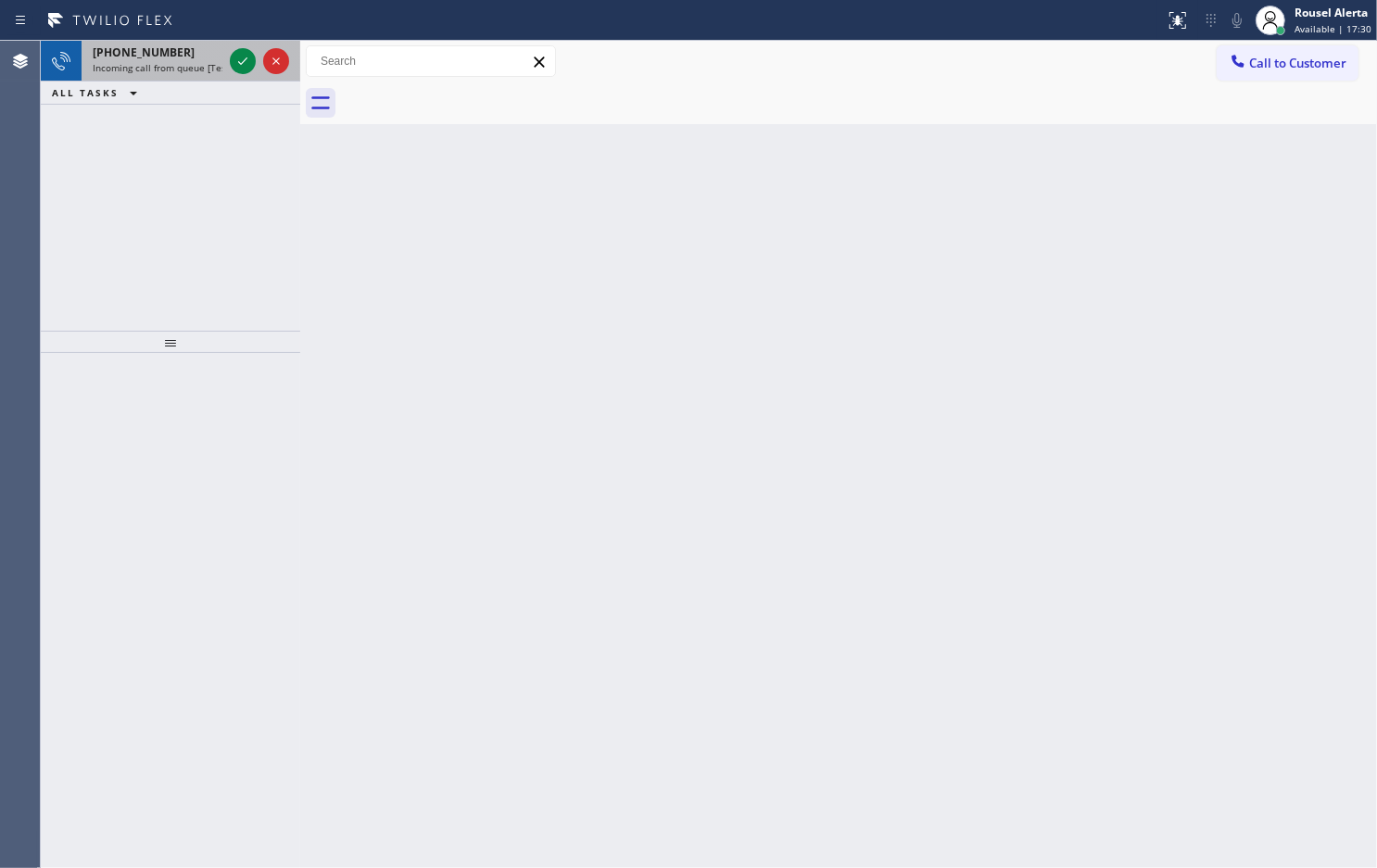
click at [205, 52] on div "[PHONE_NUMBER]" at bounding box center [157, 52] width 129 height 16
click at [196, 74] on div "[PHONE_NUMBER] Incoming call from queue [Test] All" at bounding box center [154, 61] width 145 height 41
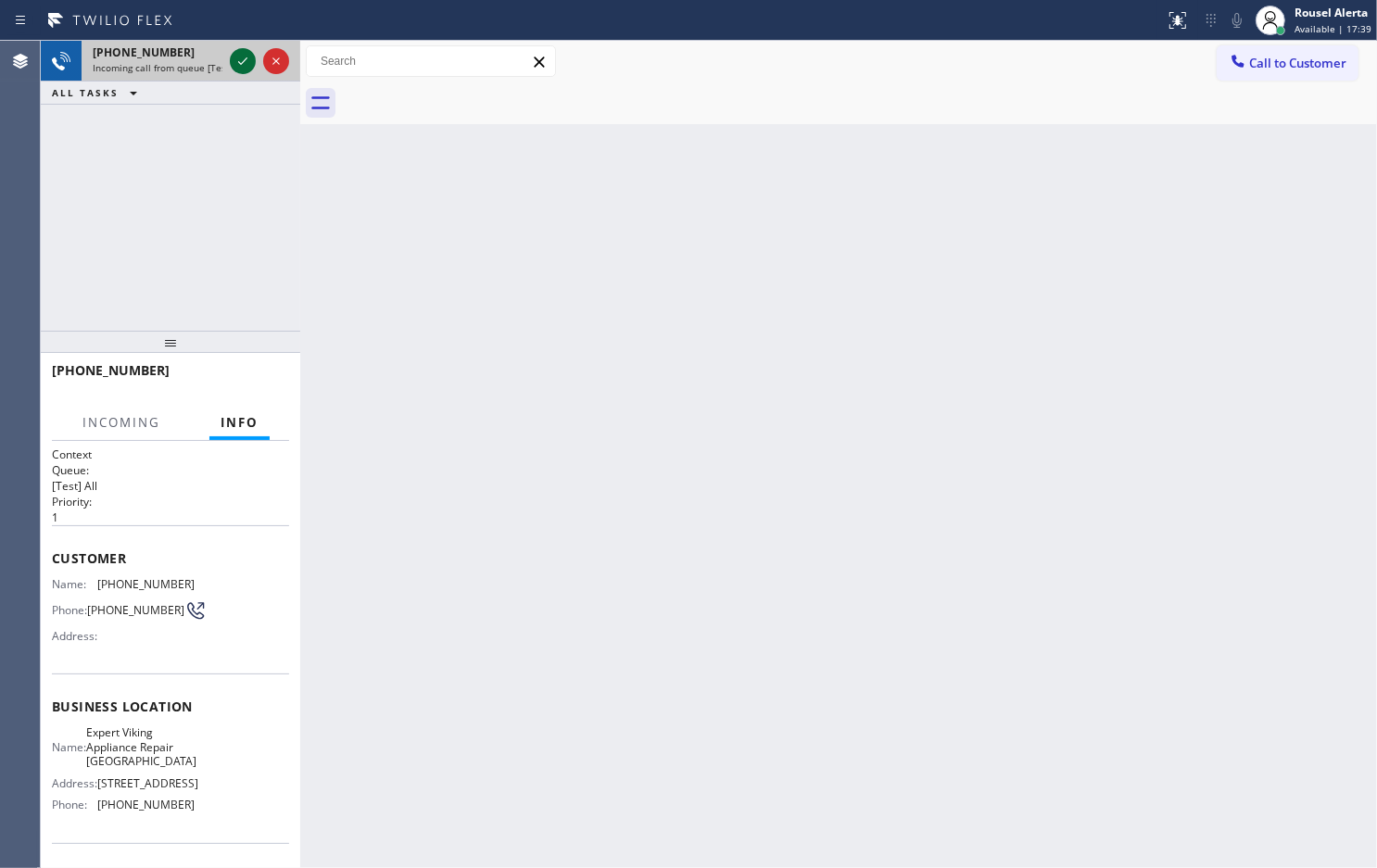
click at [234, 58] on icon at bounding box center [242, 60] width 22 height 22
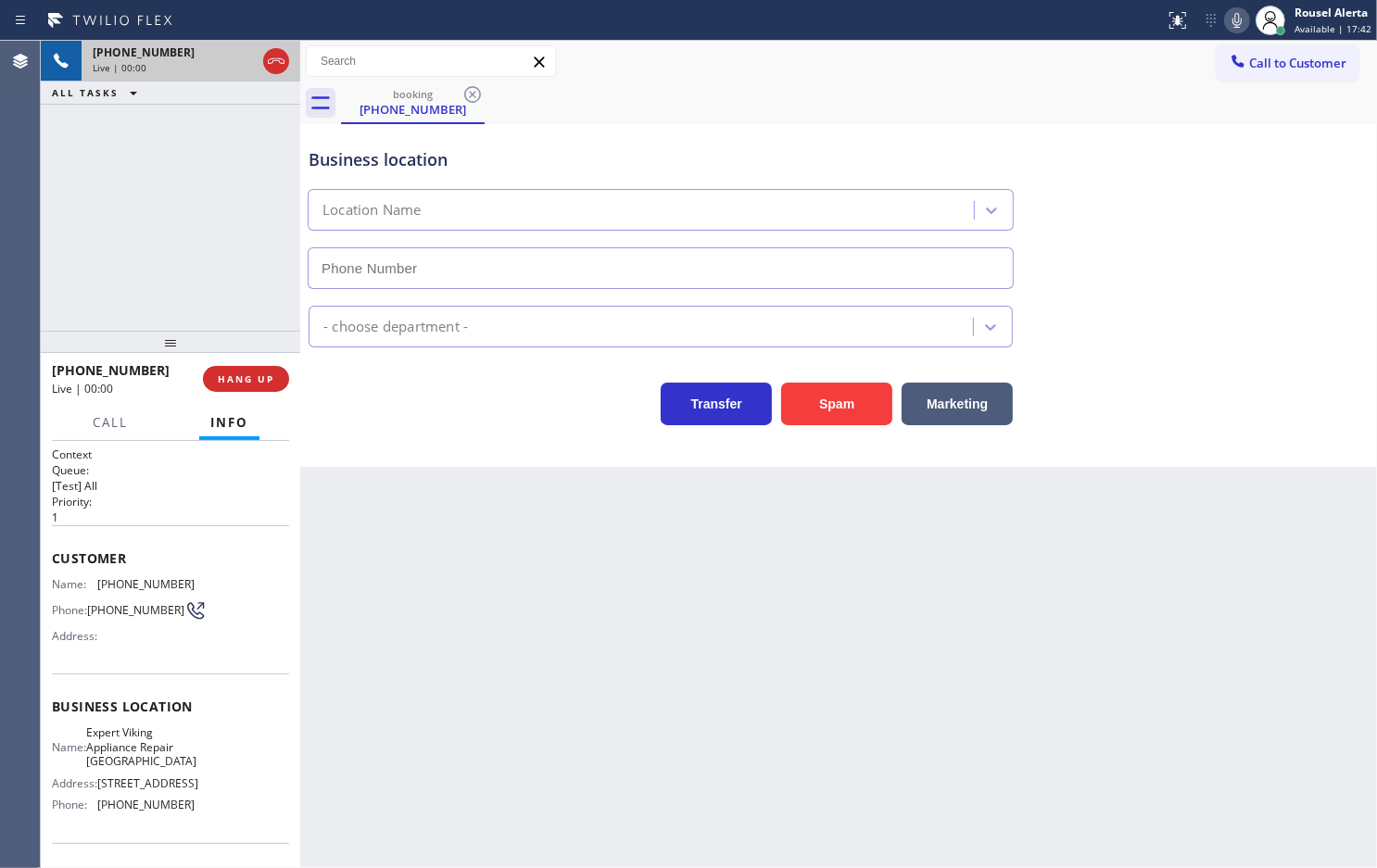
type input "[PHONE_NUMBER]"
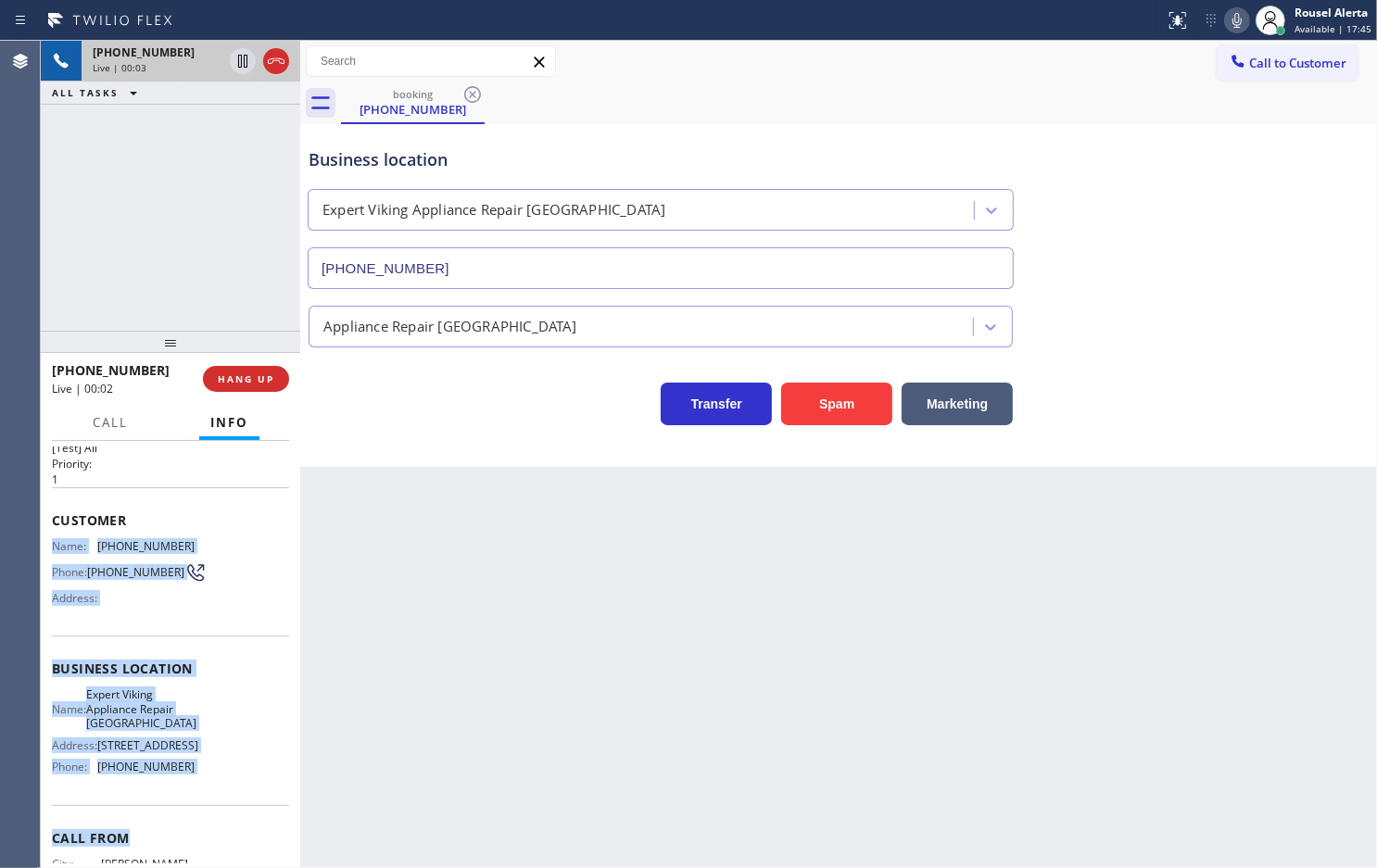
scroll to position [85, 0]
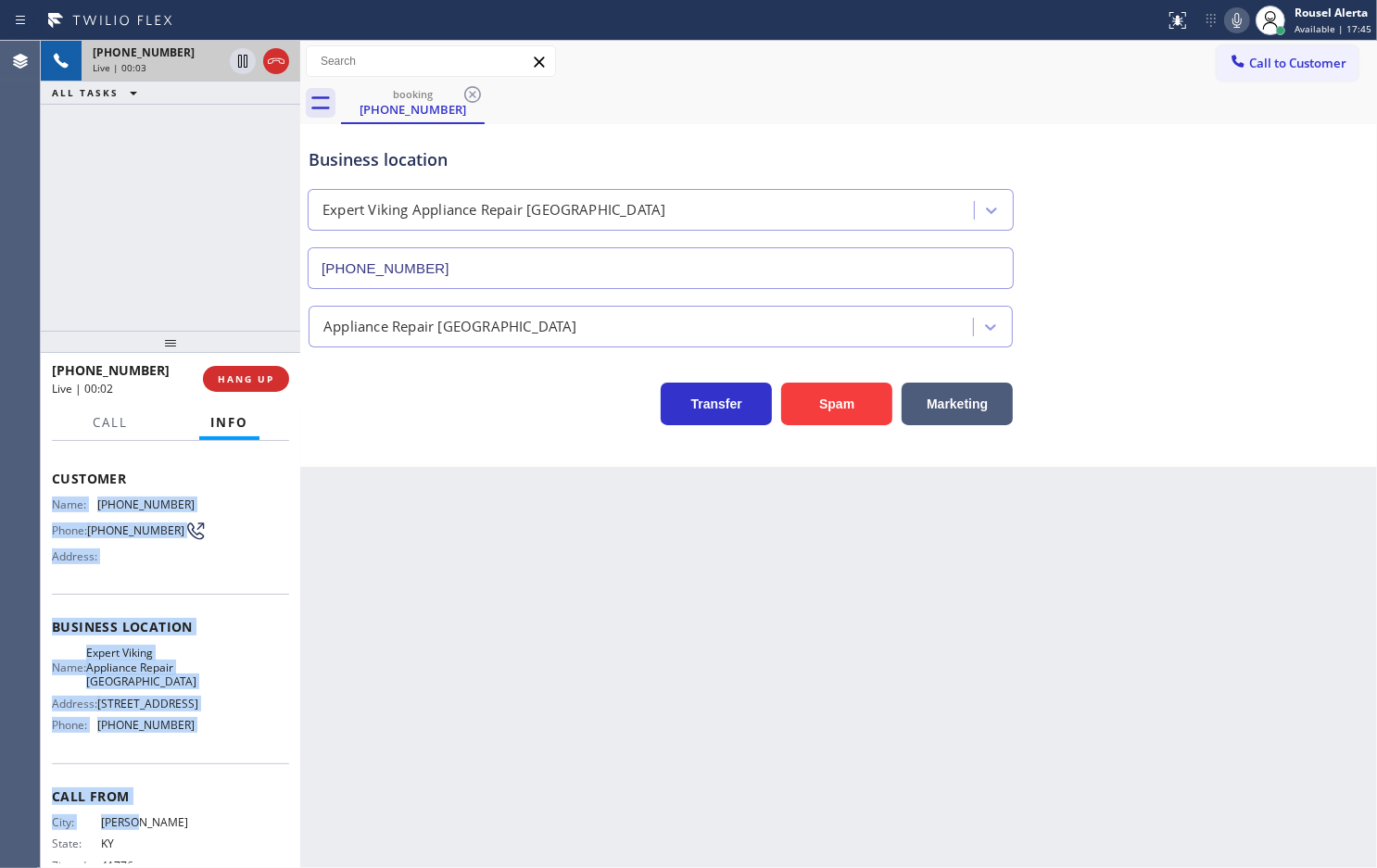
drag, startPoint x: 49, startPoint y: 577, endPoint x: 210, endPoint y: 844, distance: 311.8
click at [210, 844] on div "Context Queue: [Test] All Priority: 1 Customer Name: [PHONE_NUMBER] Phone: [PHO…" at bounding box center [170, 654] width 260 height 427
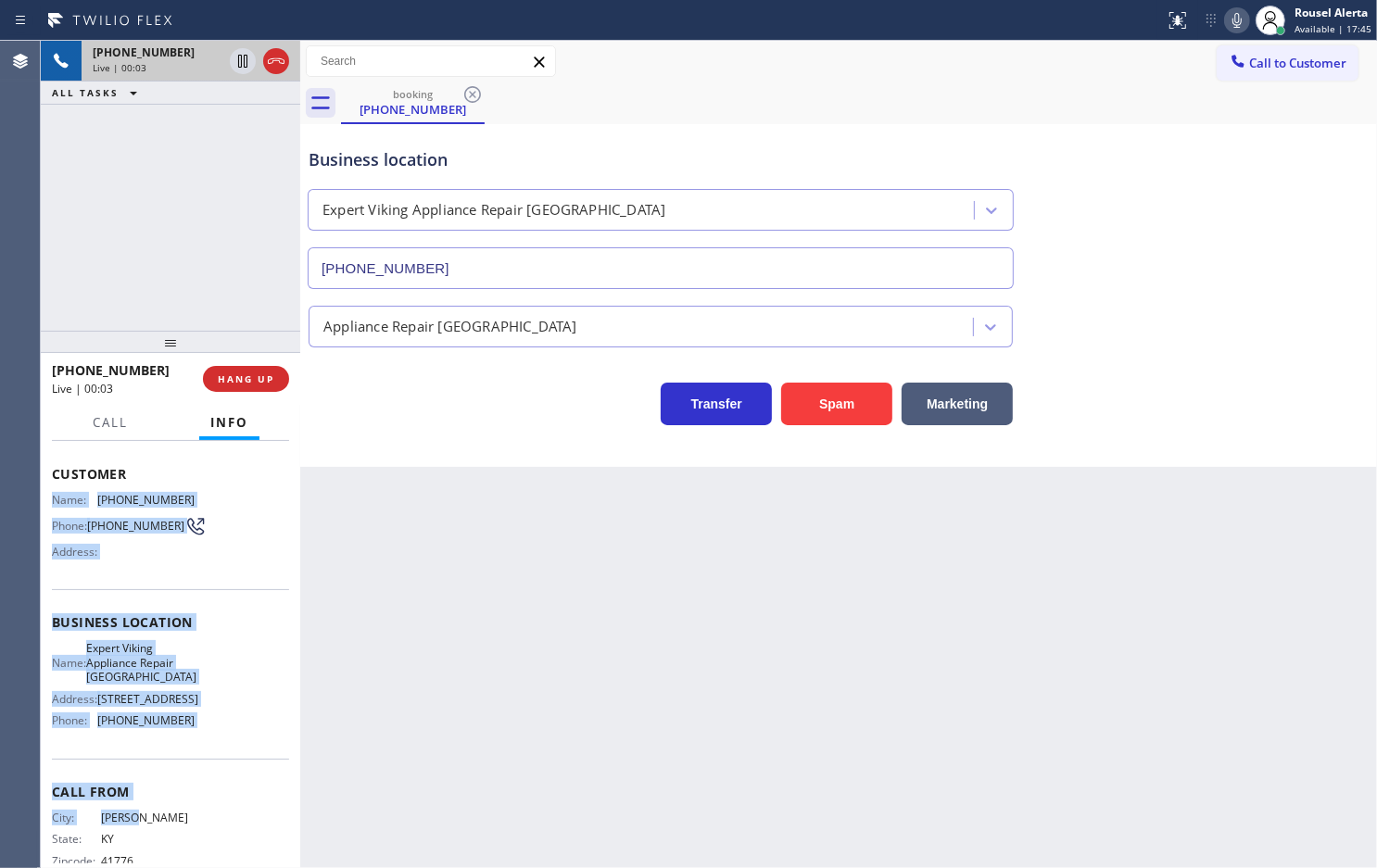
click at [156, 706] on span "[STREET_ADDRESS]" at bounding box center [148, 699] width 101 height 14
drag, startPoint x: 195, startPoint y: 738, endPoint x: 50, endPoint y: 486, distance: 290.7
click at [50, 486] on div "Context Queue: [Test] All Priority: 1 Customer Name: [PHONE_NUMBER] Phone: [PHO…" at bounding box center [170, 654] width 260 height 427
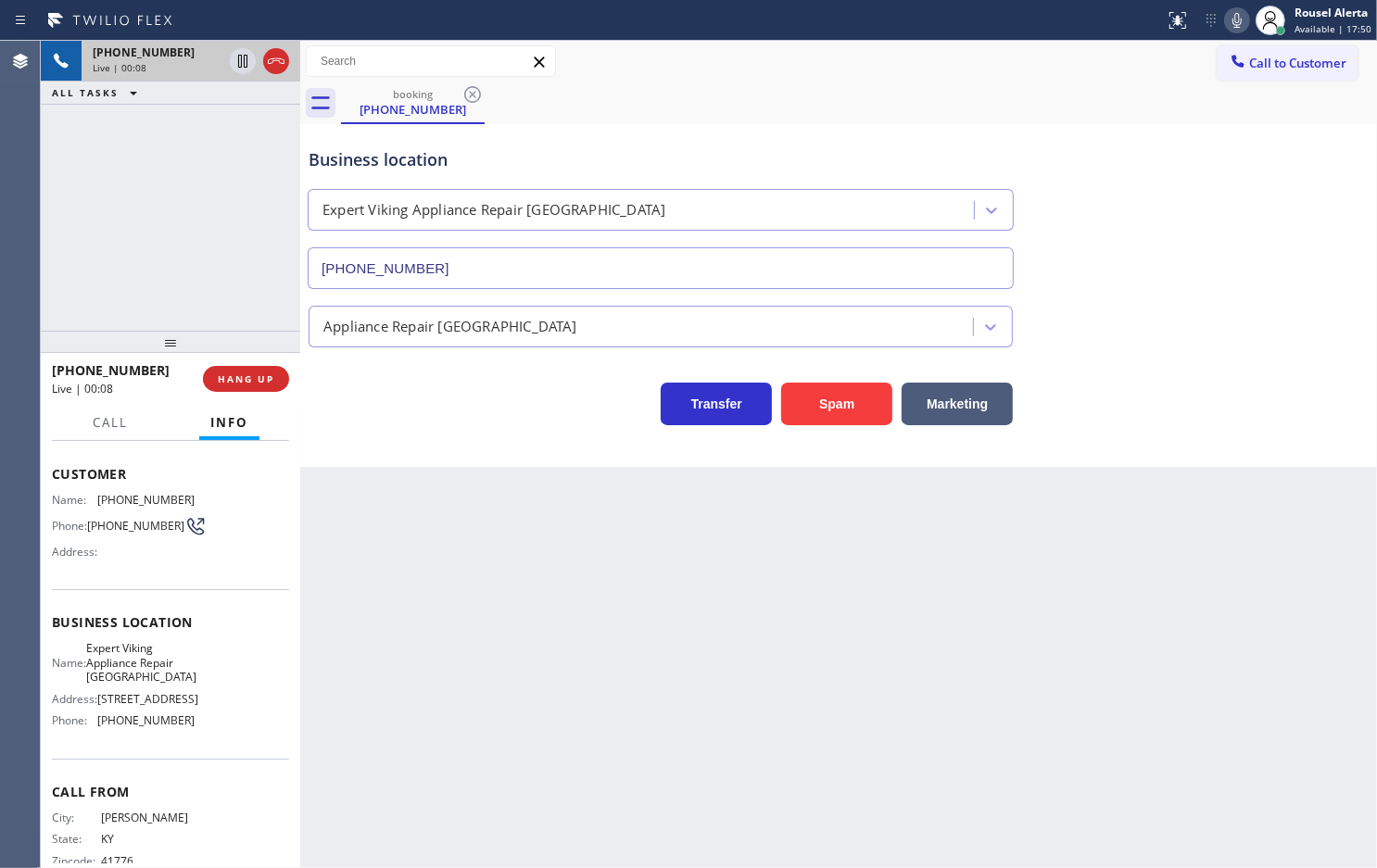
click at [397, 665] on div "Back to Dashboard Change Sender ID Customers Technicians Select a contact Outbo…" at bounding box center [839, 454] width 1077 height 827
click at [247, 391] on button "HANG UP" at bounding box center [246, 378] width 87 height 26
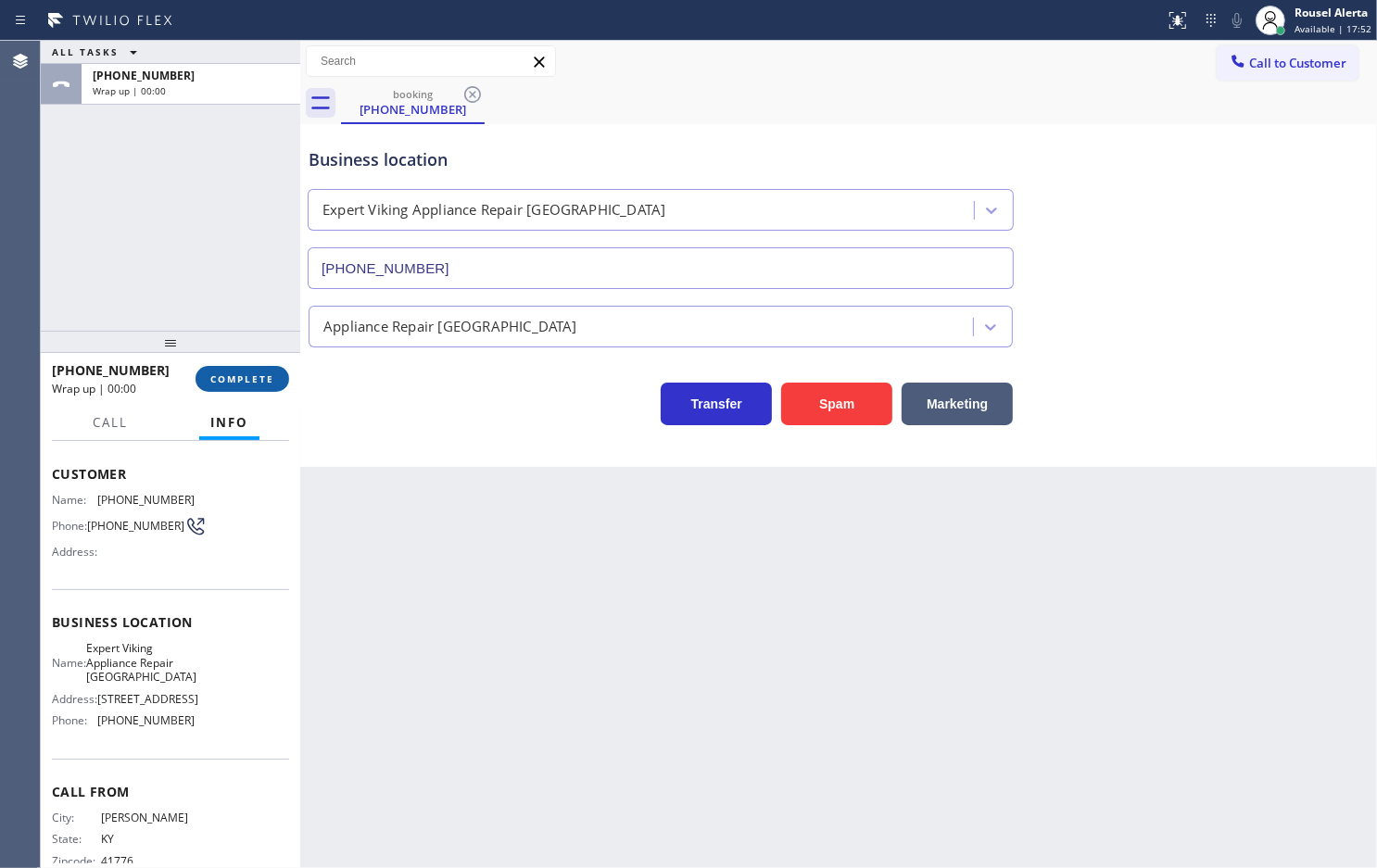
click at [247, 391] on button "COMPLETE" at bounding box center [242, 378] width 93 height 26
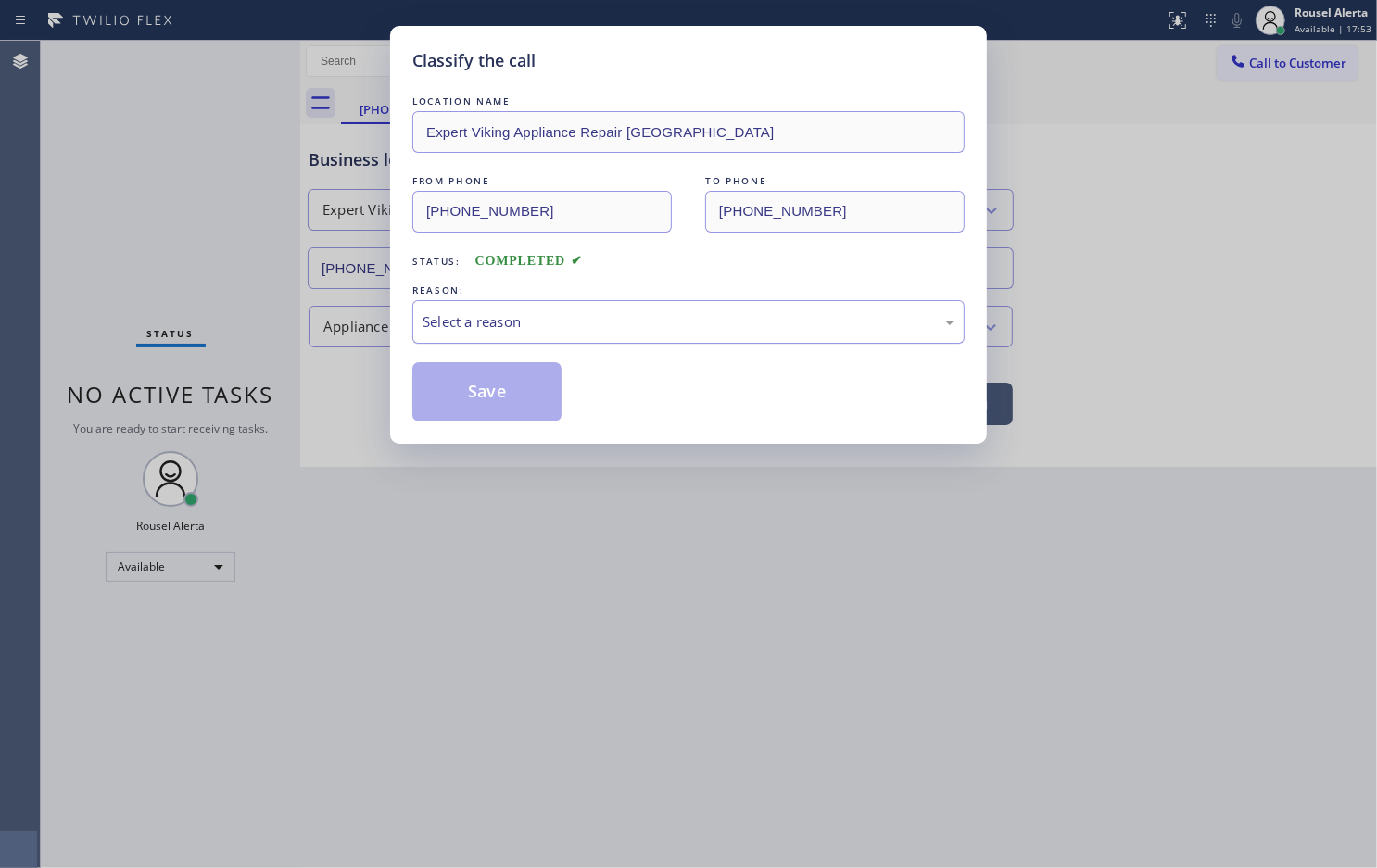
click at [563, 330] on div "Select a reason" at bounding box center [688, 322] width 532 height 21
click at [487, 422] on button "Save" at bounding box center [486, 392] width 149 height 59
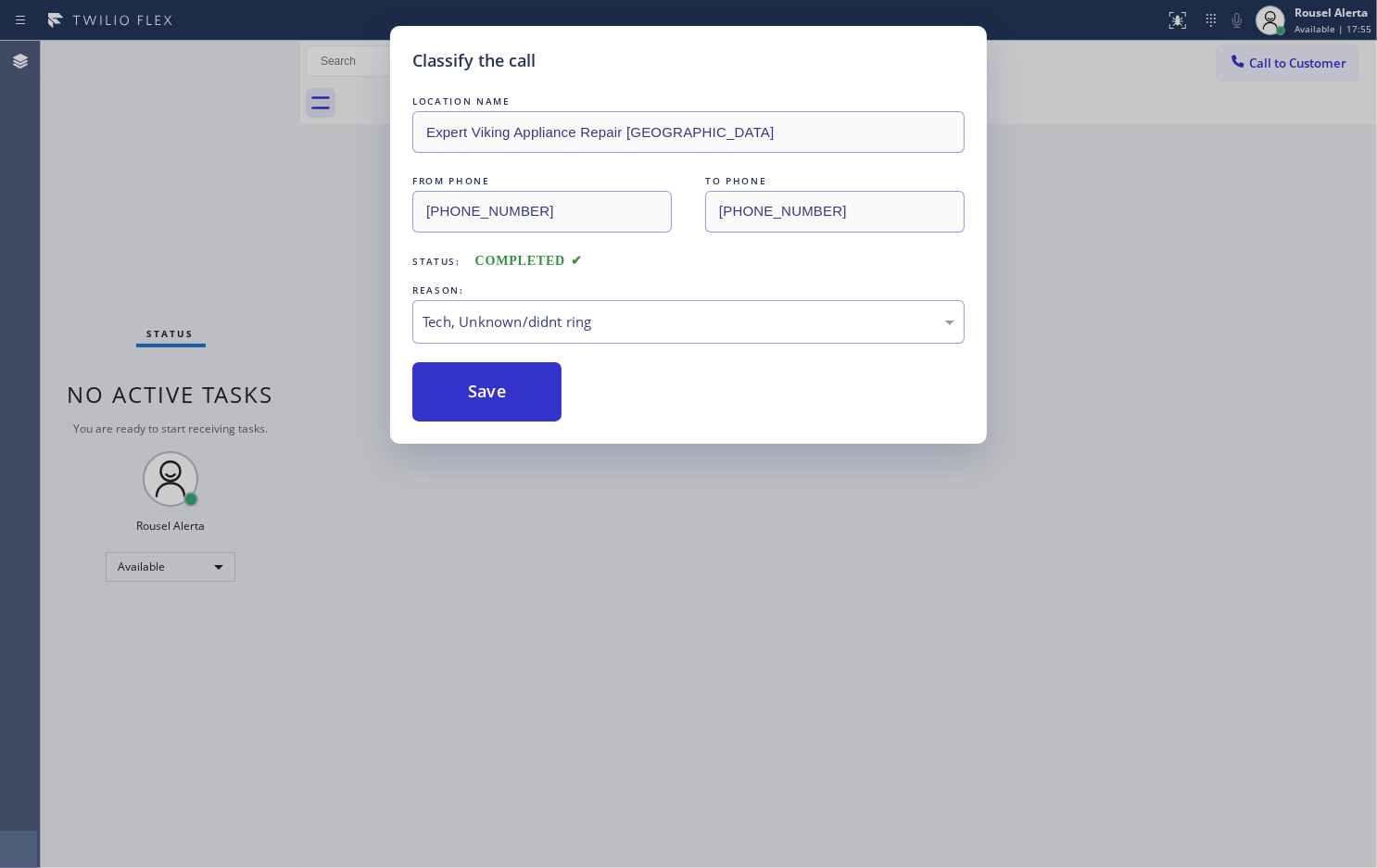
click at [577, 605] on div "Classify the call LOCATION NAME Expert Viking Appliance Repair Piedmont FROM PH…" at bounding box center [688, 434] width 1377 height 868
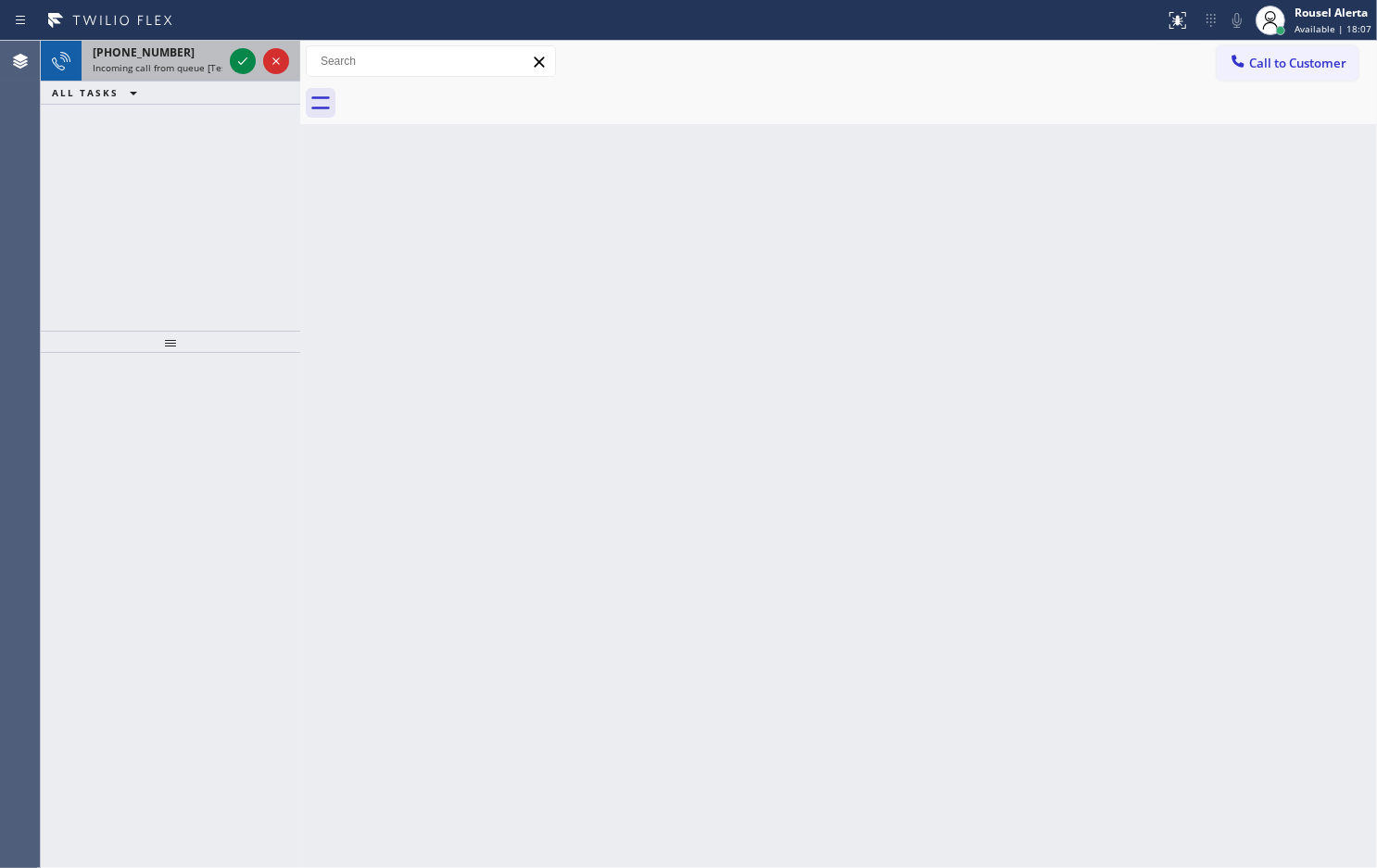
click at [174, 49] on div "[PHONE_NUMBER]" at bounding box center [157, 52] width 129 height 16
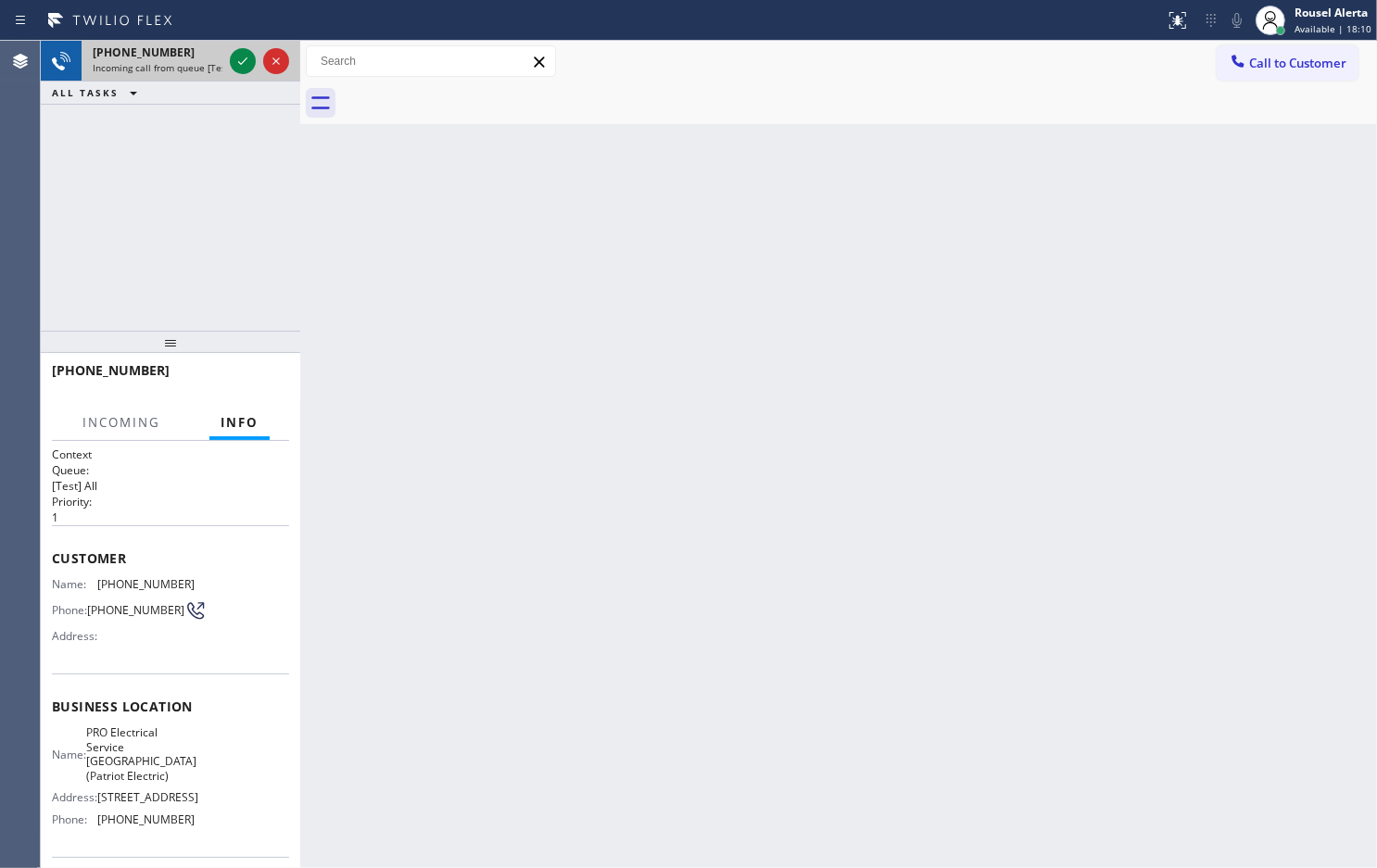
click at [204, 52] on div "[PHONE_NUMBER]" at bounding box center [157, 52] width 129 height 16
click at [204, 51] on div "[PHONE_NUMBER]" at bounding box center [157, 52] width 129 height 16
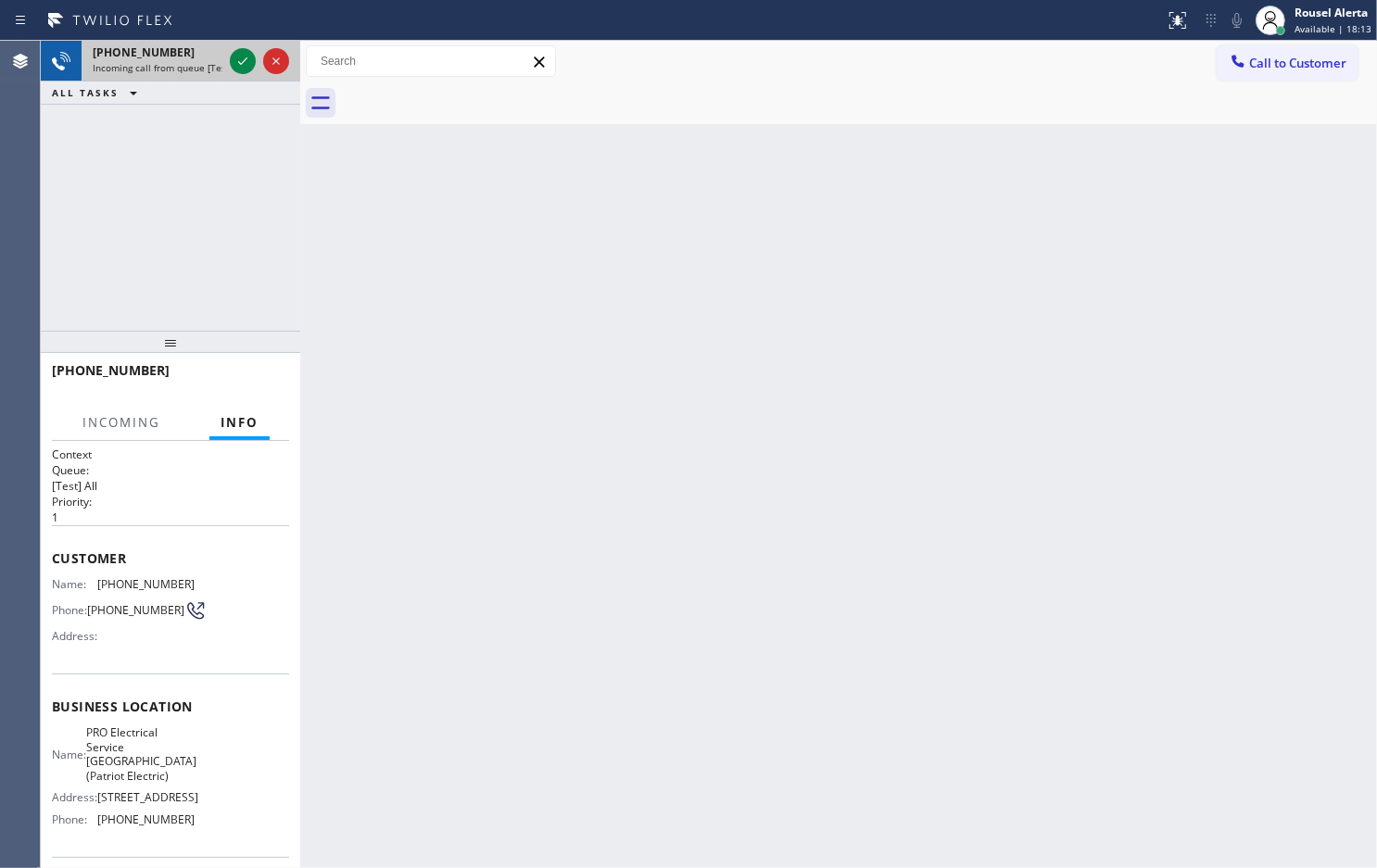
click at [204, 51] on div "[PHONE_NUMBER]" at bounding box center [157, 52] width 129 height 16
click at [202, 51] on div "[PHONE_NUMBER]" at bounding box center [157, 52] width 129 height 16
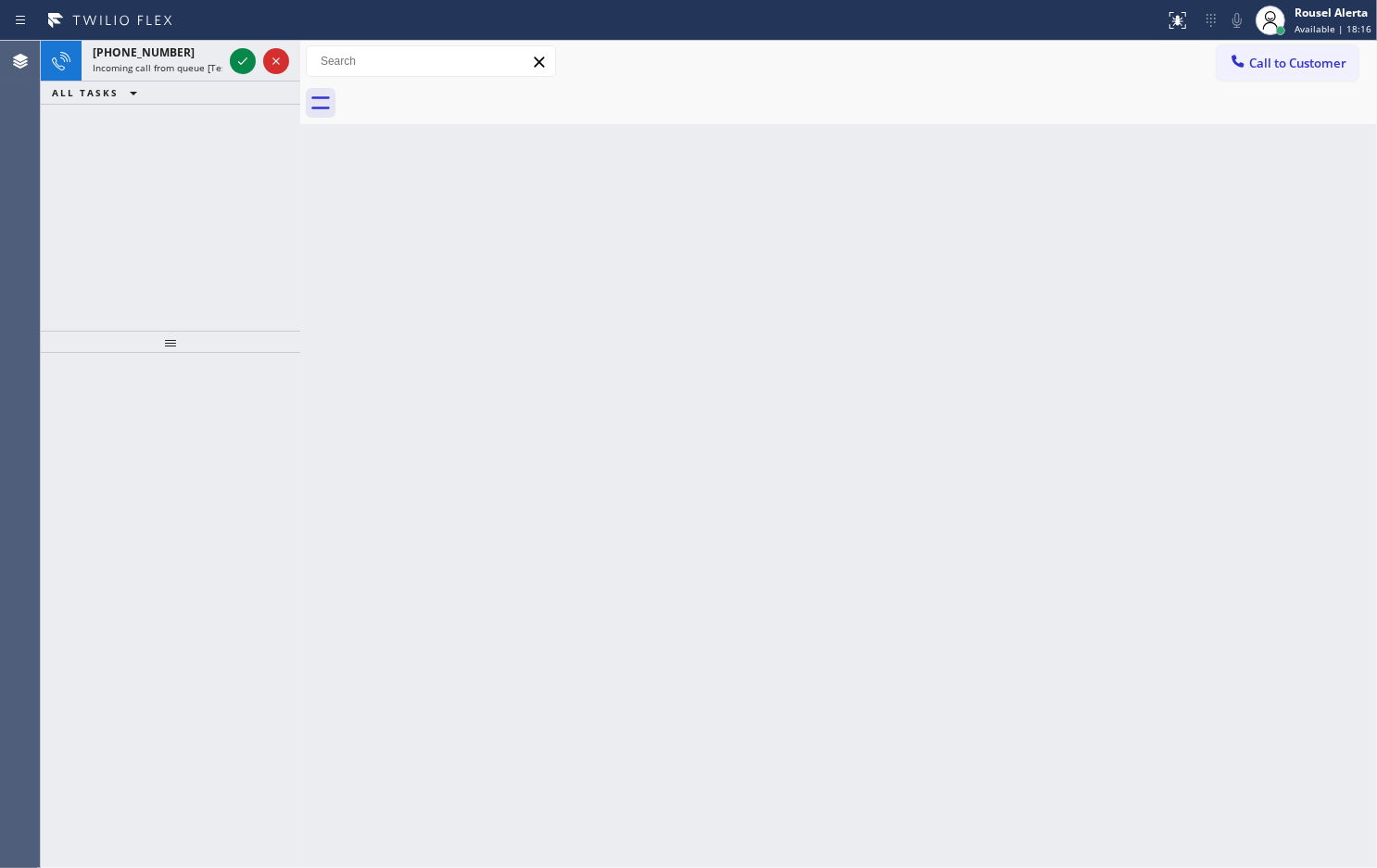
click at [207, 49] on div "[PHONE_NUMBER]" at bounding box center [157, 52] width 129 height 16
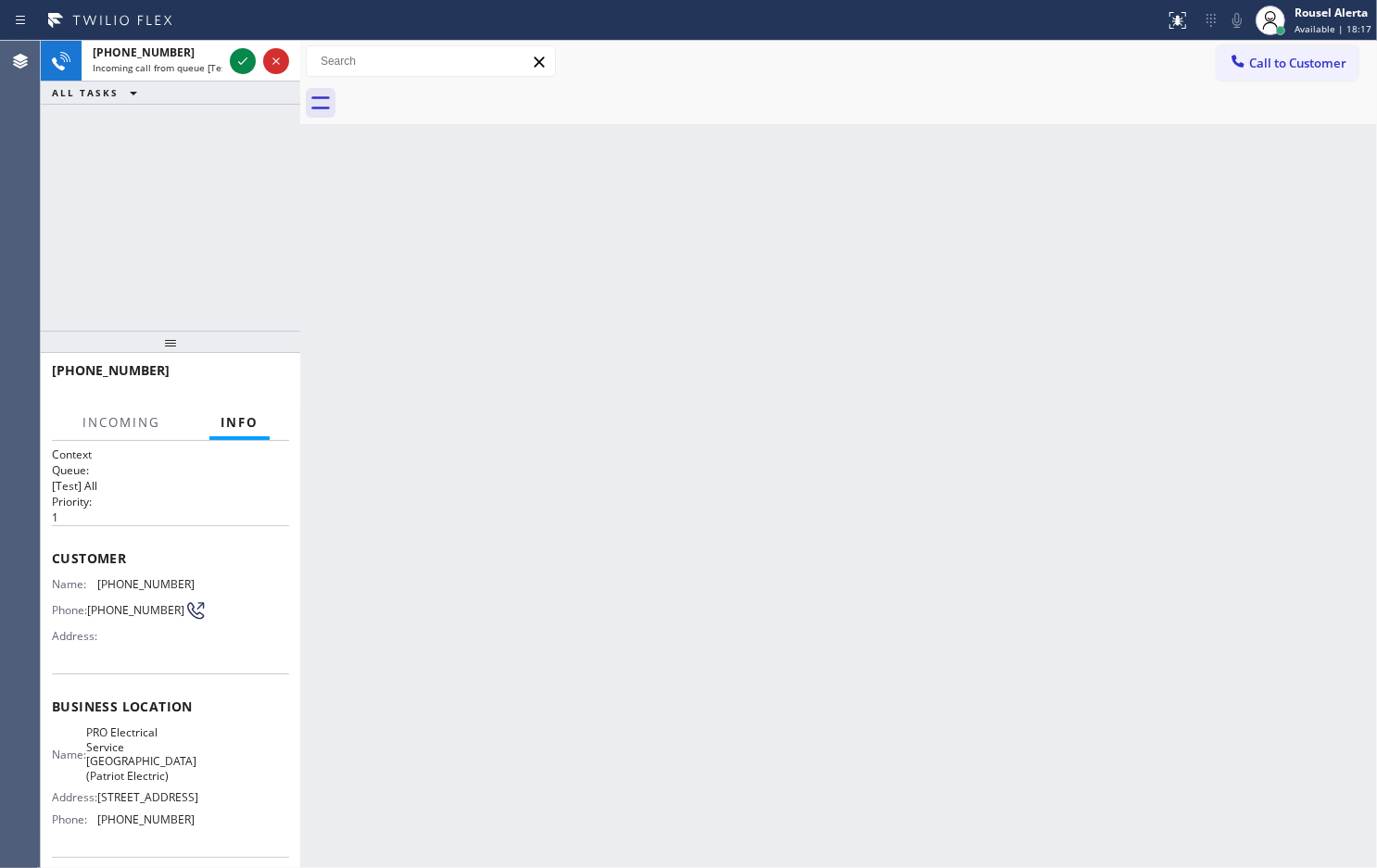
click at [425, 306] on div "Back to Dashboard Change Sender ID Customers Technicians Select a contact Outbo…" at bounding box center [839, 454] width 1077 height 827
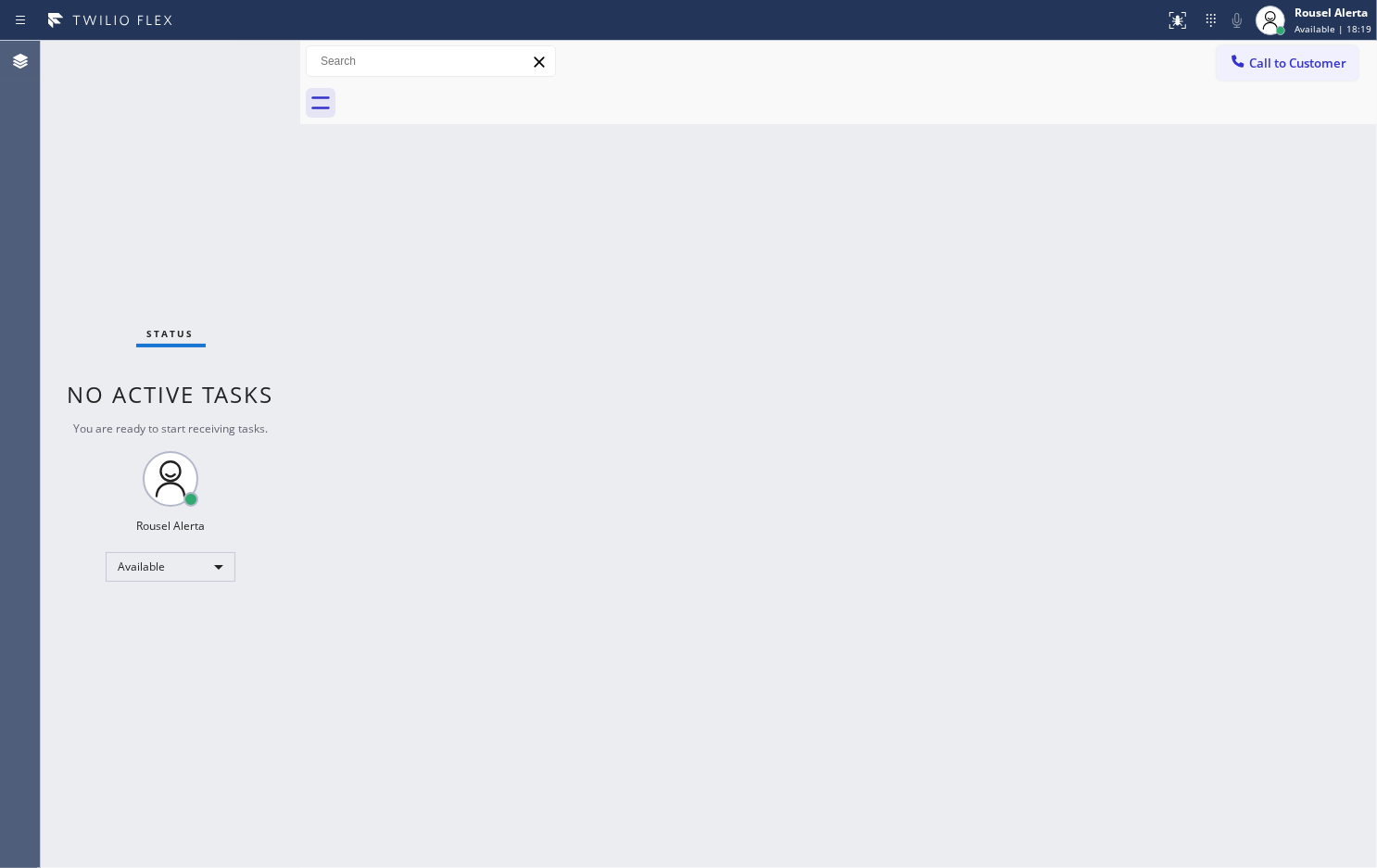
click at [200, 99] on div "Status No active tasks You are ready to start receiving tasks. Rousel Alerta Av…" at bounding box center [170, 454] width 260 height 827
click at [201, 99] on div "Status No active tasks You are ready to start receiving tasks. Rousel Alerta Av…" at bounding box center [170, 454] width 260 height 827
click at [208, 71] on div "Status No active tasks You are ready to start receiving tasks. Rousel Alerta Av…" at bounding box center [170, 454] width 260 height 827
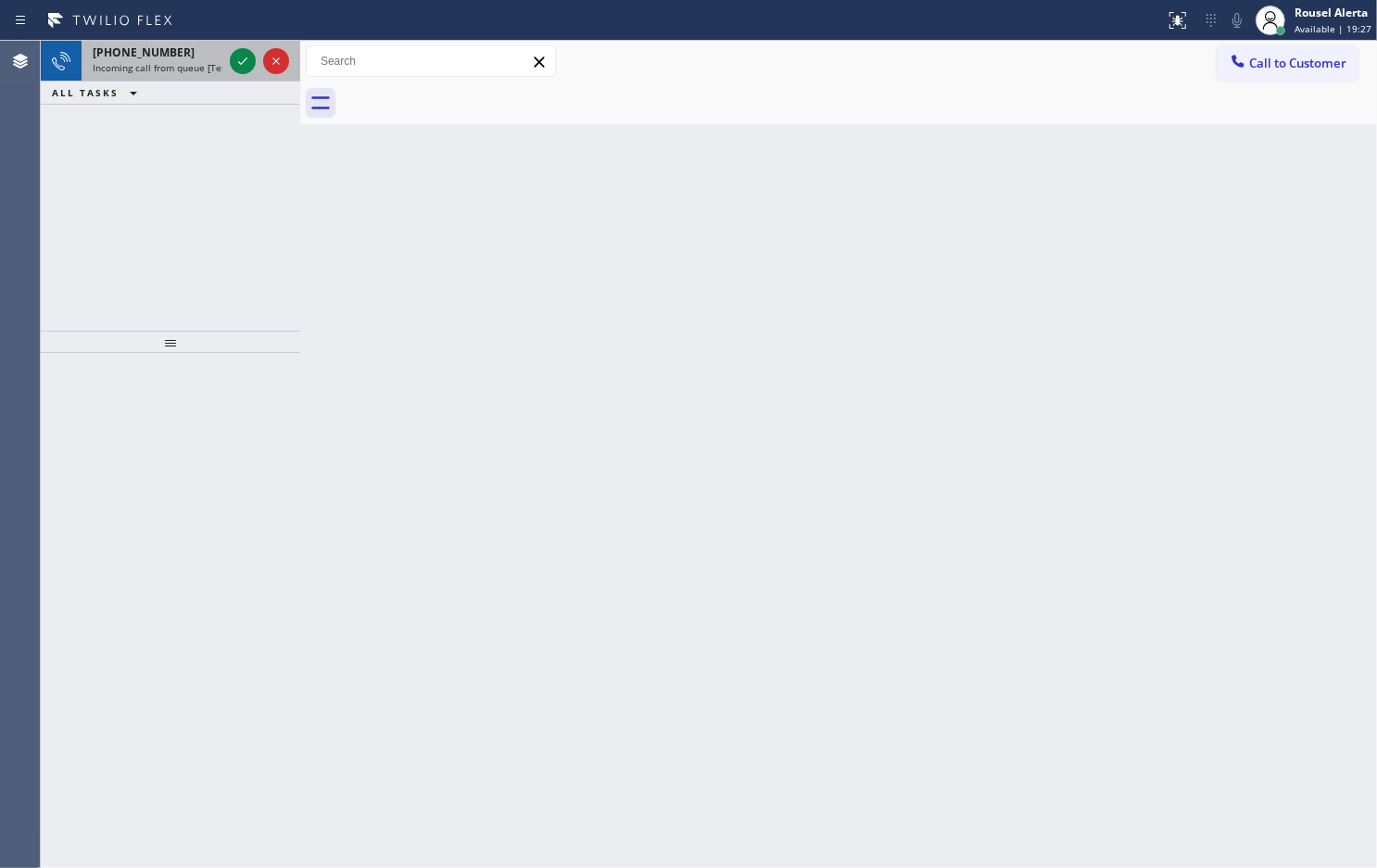
click at [182, 66] on span "Incoming call from queue [Test] All" at bounding box center [169, 67] width 154 height 13
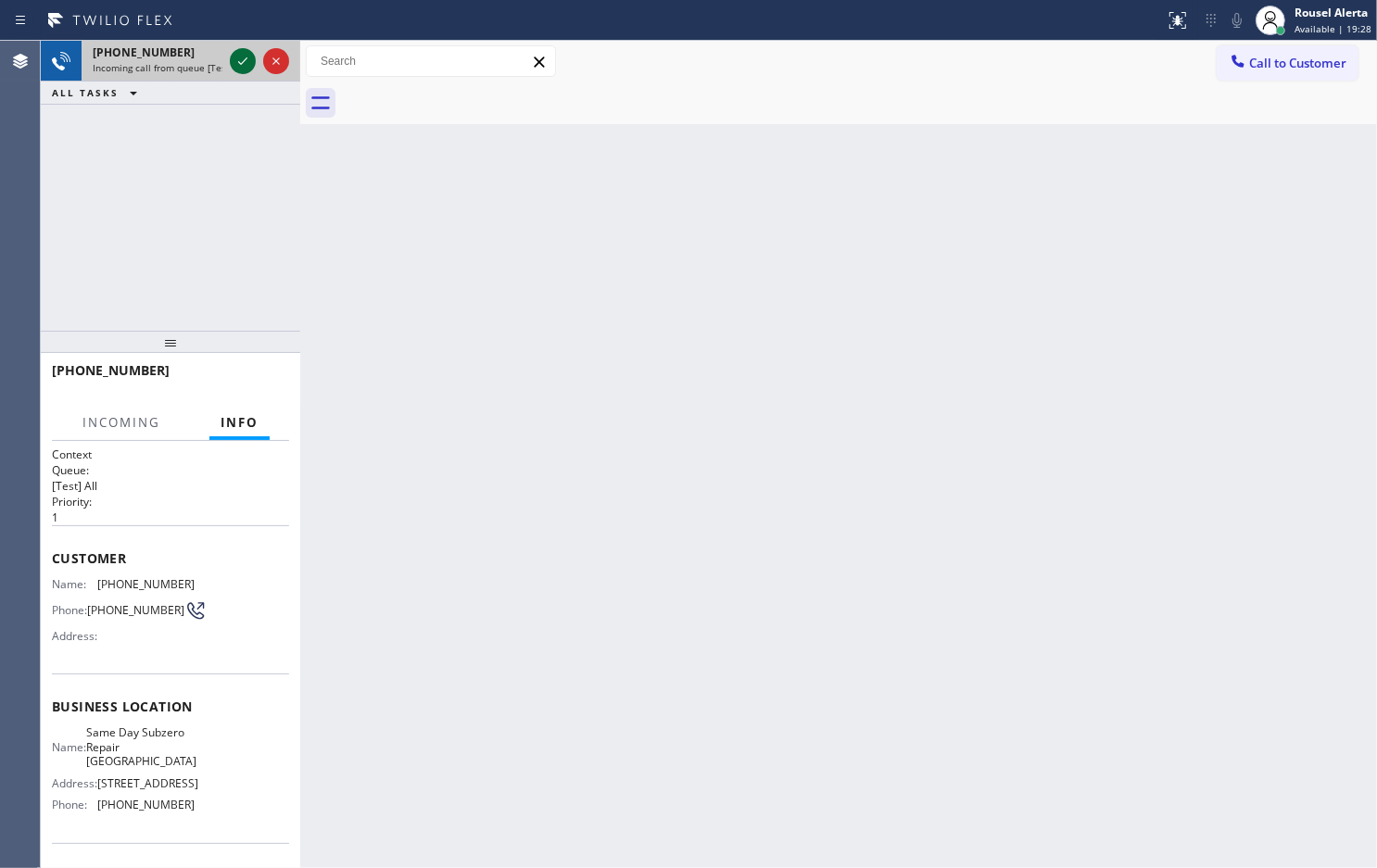
click at [236, 57] on icon at bounding box center [242, 60] width 22 height 22
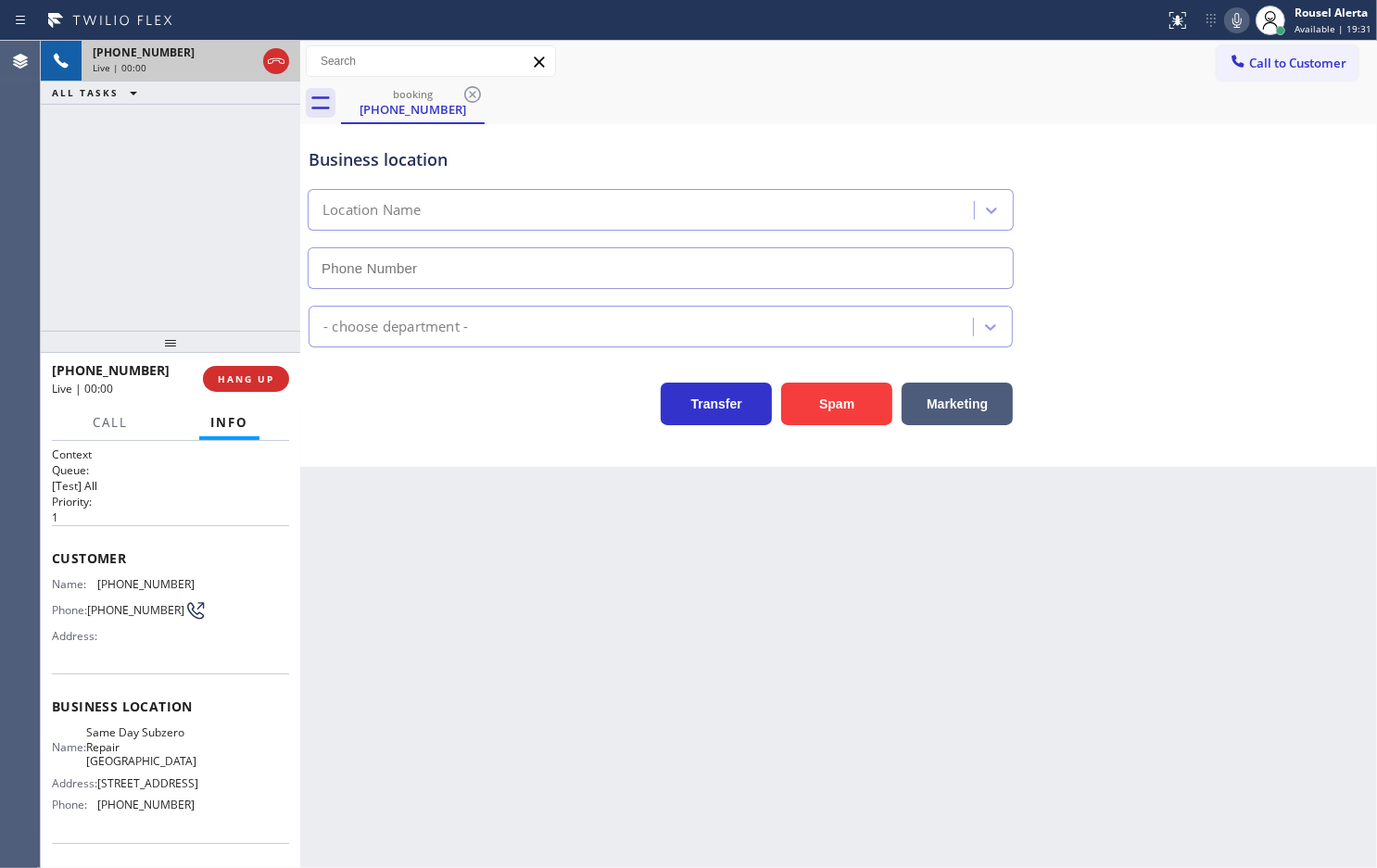
type input "[PHONE_NUMBER]"
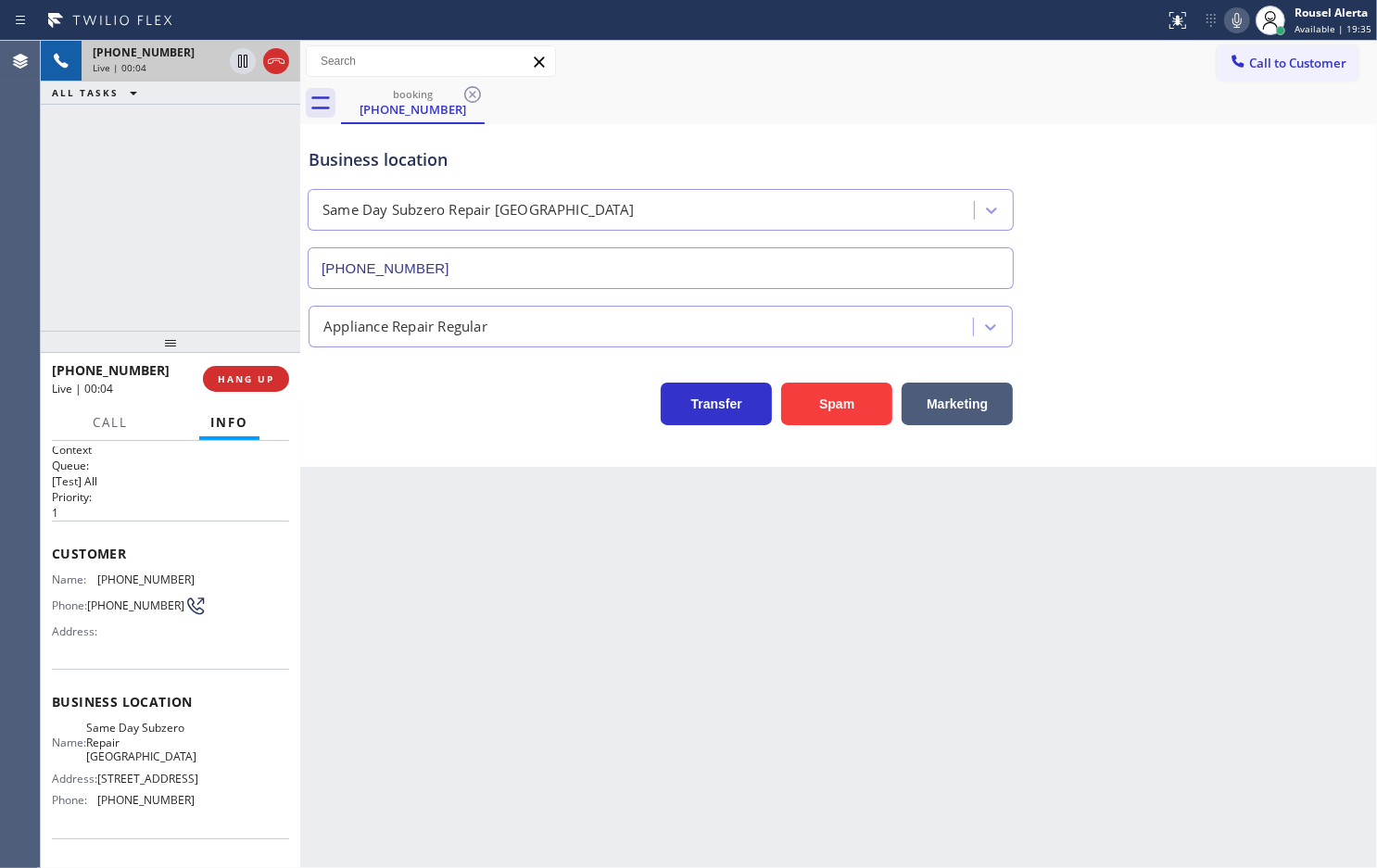
scroll to position [1, 0]
click at [507, 571] on div "Back to Dashboard Change Sender ID Customers Technicians Select a contact Outbo…" at bounding box center [839, 454] width 1077 height 827
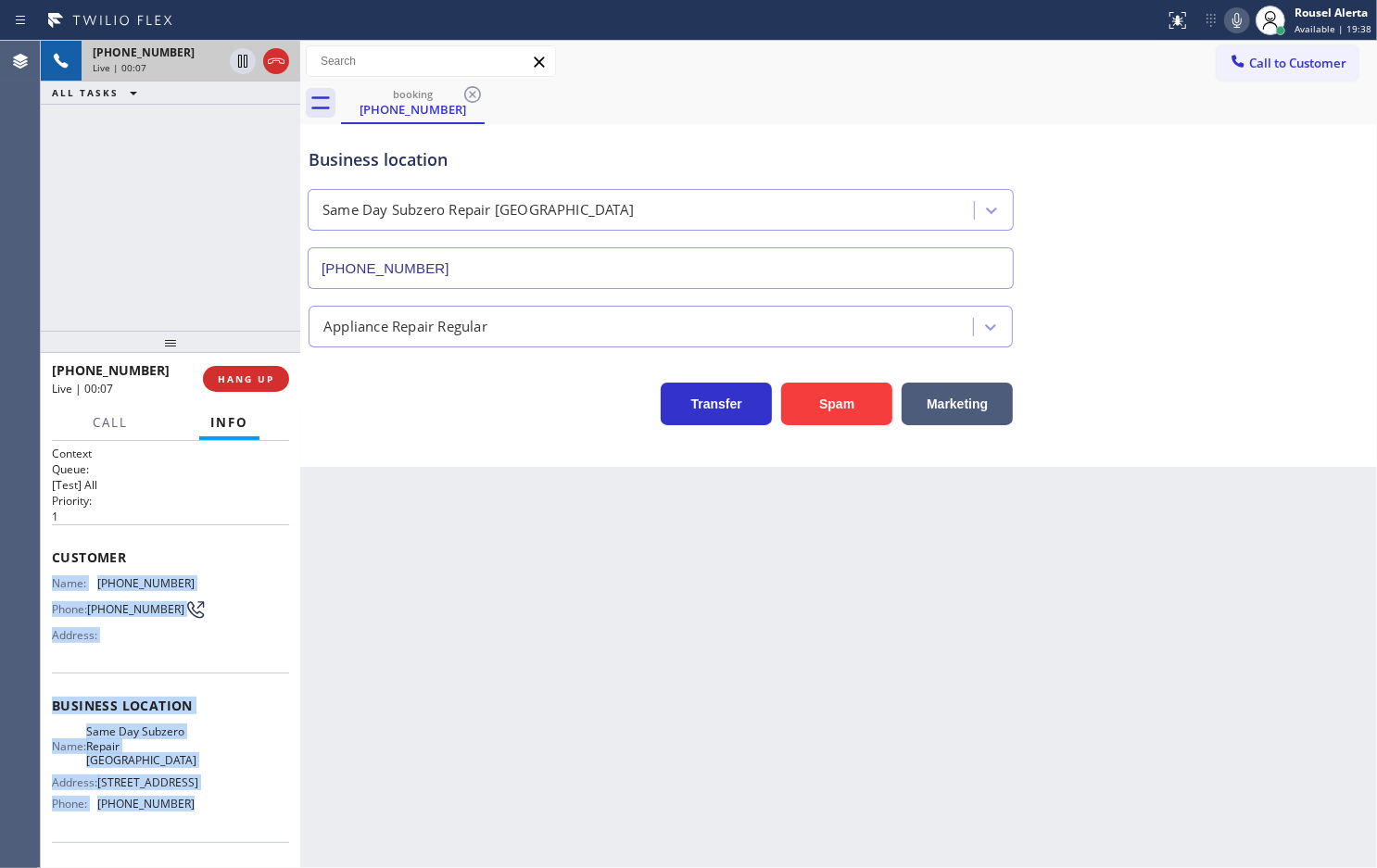
drag, startPoint x: 49, startPoint y: 575, endPoint x: 186, endPoint y: 816, distance: 277.2
click at [186, 816] on div "Context Queue: [Test] All Priority: 1 Customer Name: [PHONE_NUMBER] Phone: [PHO…" at bounding box center [170, 654] width 260 height 427
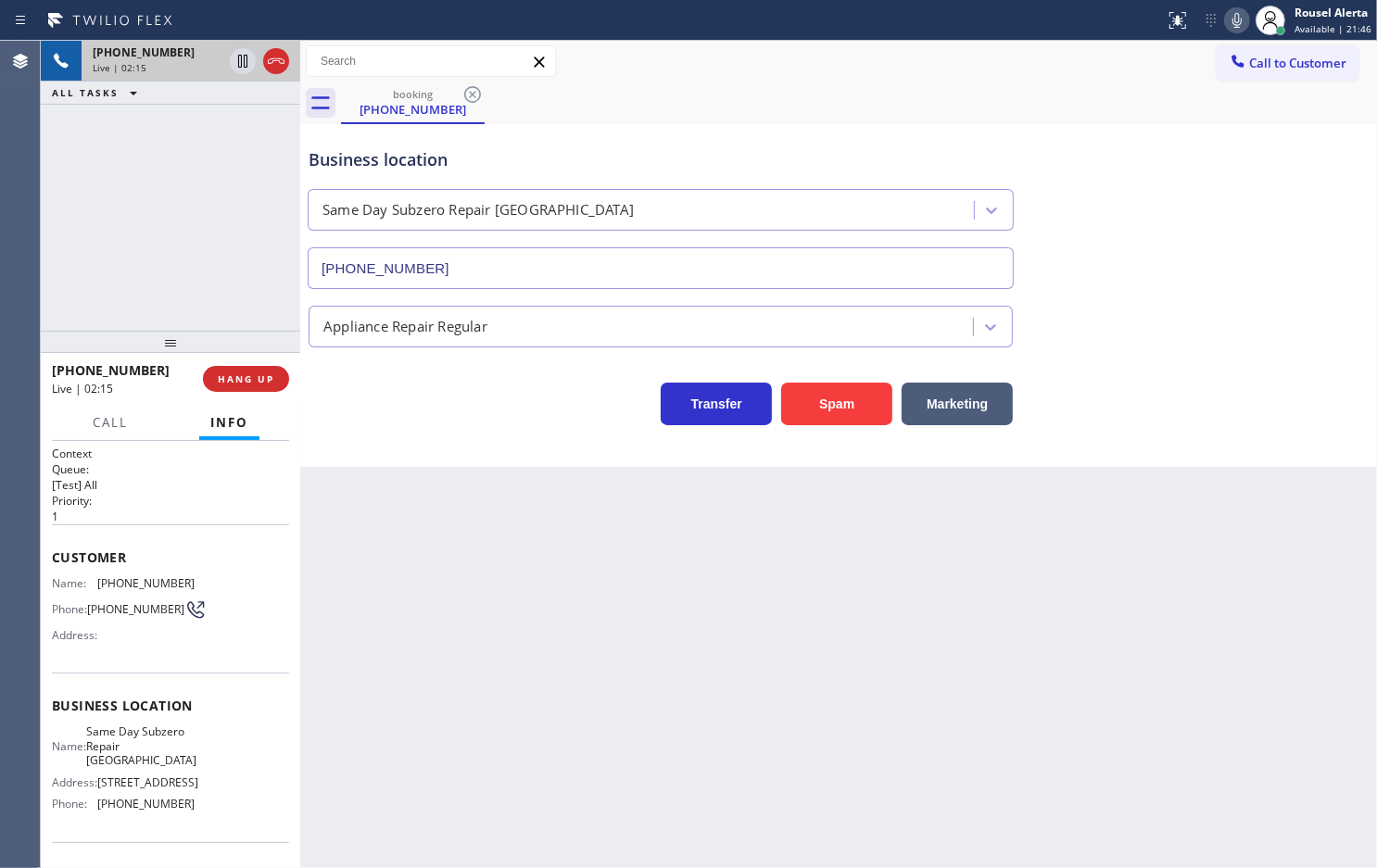
click at [514, 603] on div "Back to Dashboard Change Sender ID Customers Technicians Select a contact Outbo…" at bounding box center [839, 454] width 1077 height 827
click at [462, 577] on div "Back to Dashboard Change Sender ID Customers Technicians Select a contact Outbo…" at bounding box center [839, 454] width 1077 height 827
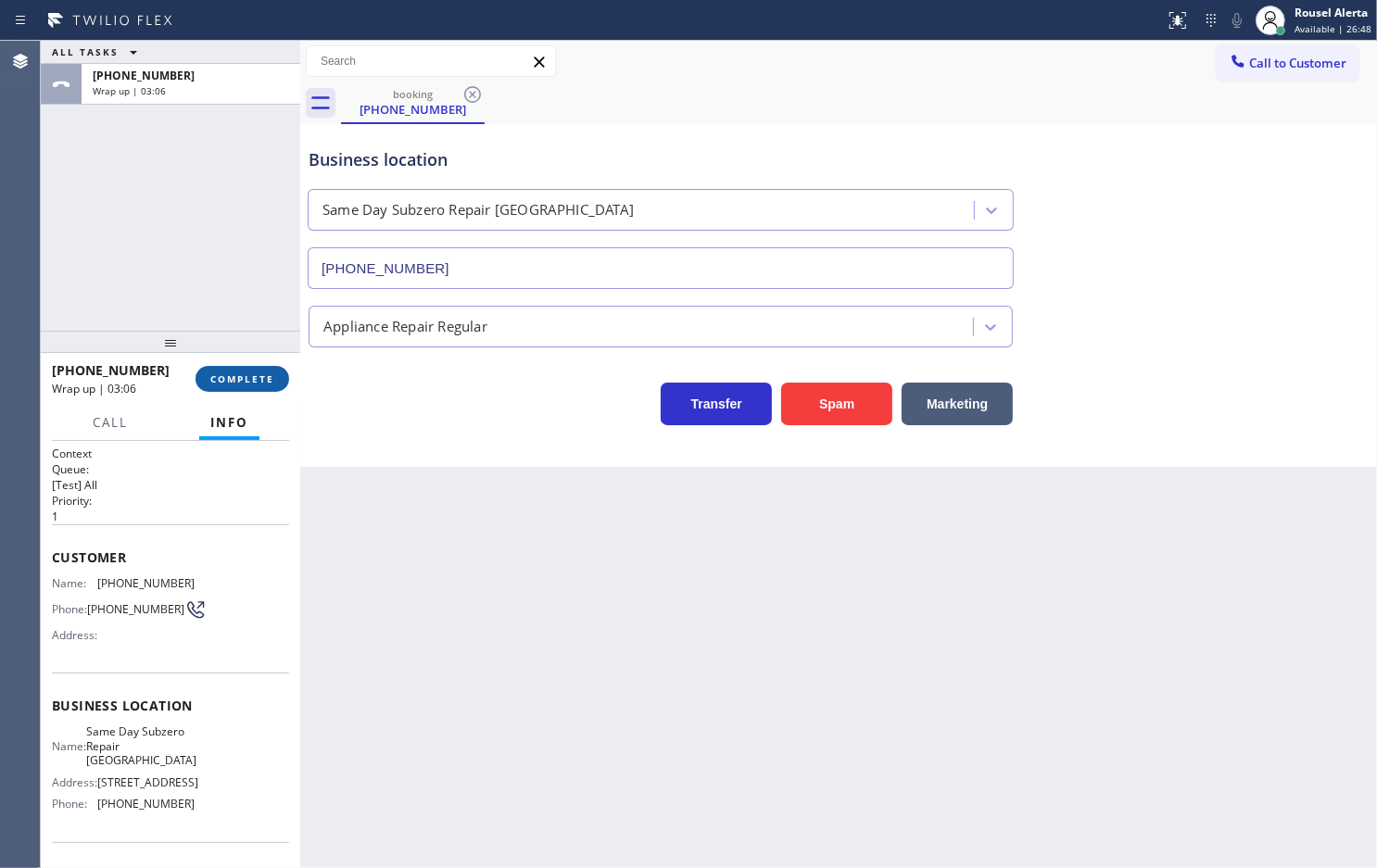
click at [236, 380] on span "COMPLETE" at bounding box center [242, 378] width 64 height 13
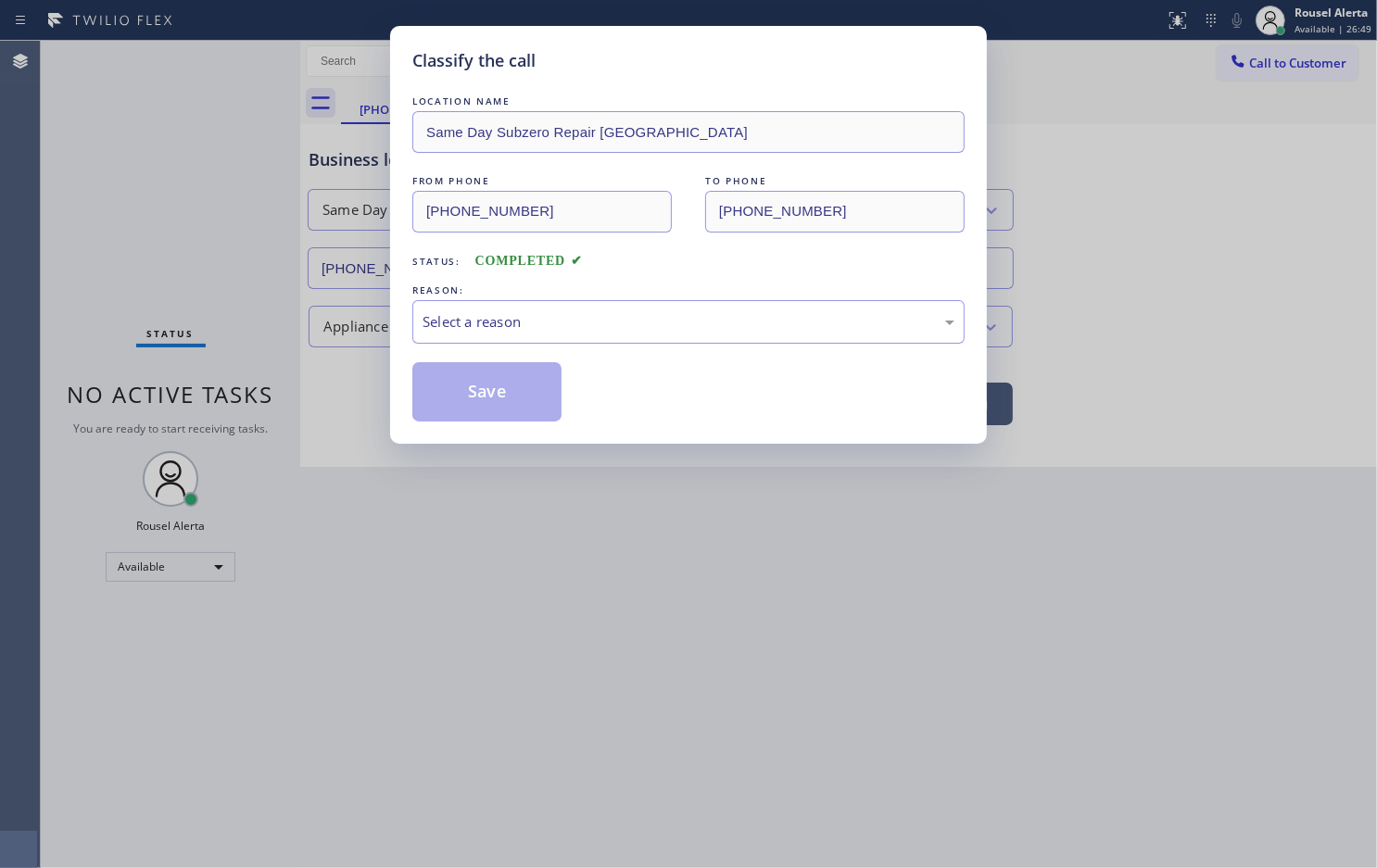
click at [519, 331] on div "Select a reason" at bounding box center [688, 322] width 532 height 21
click at [504, 394] on button "Save" at bounding box center [486, 392] width 149 height 59
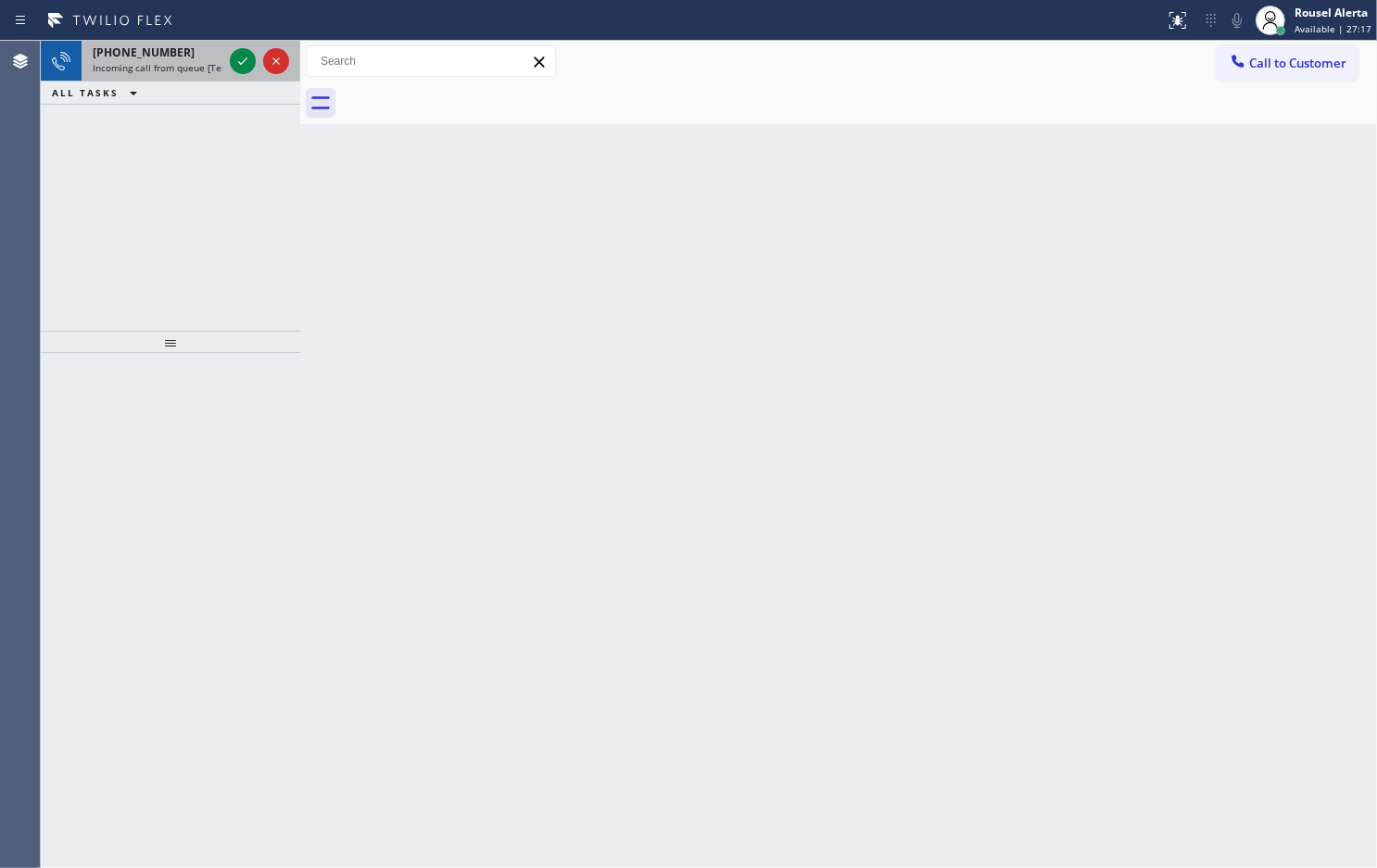
click at [179, 58] on div "[PHONE_NUMBER]" at bounding box center [157, 52] width 129 height 16
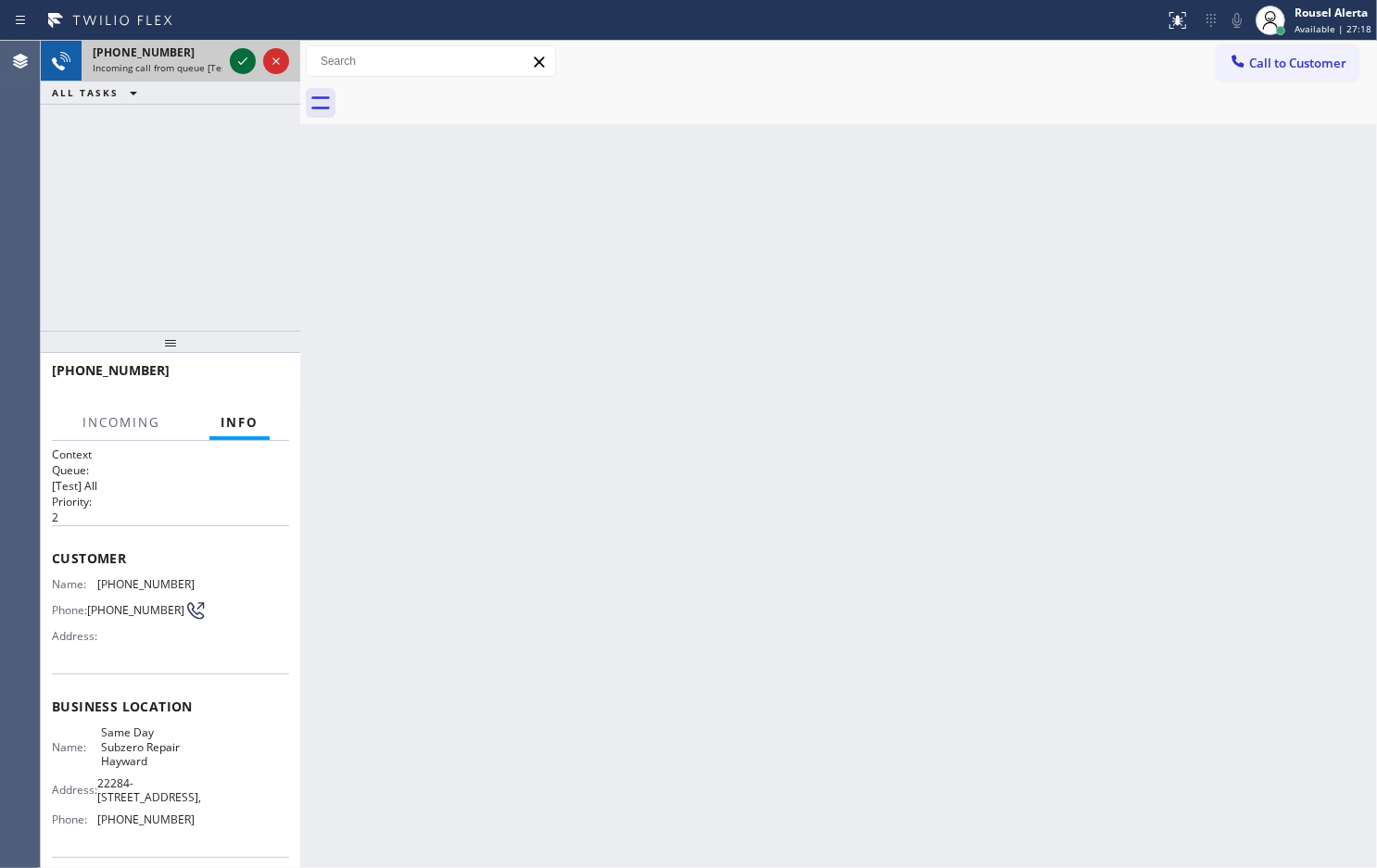
click at [231, 62] on icon at bounding box center [242, 60] width 22 height 22
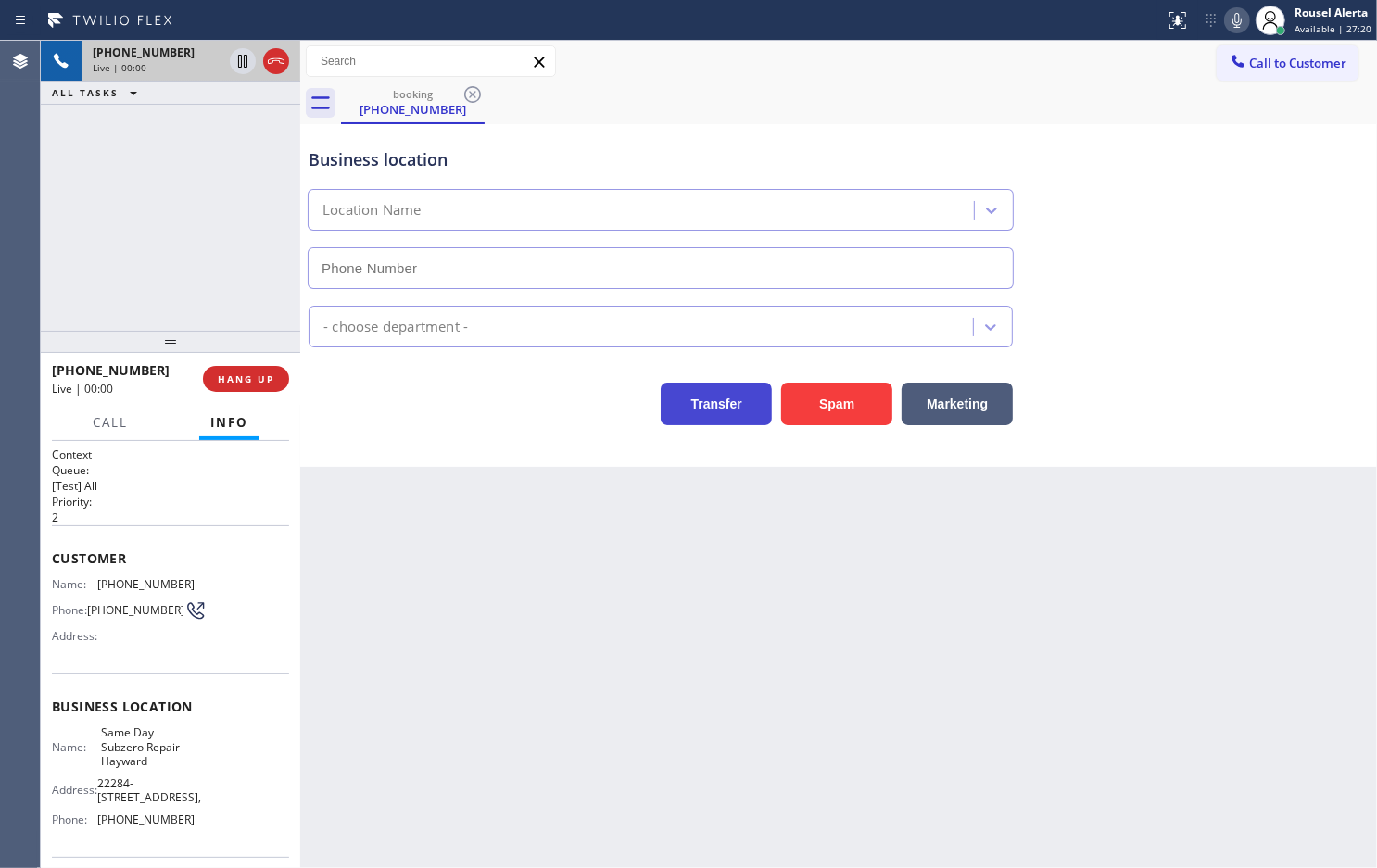
type input "[PHONE_NUMBER]"
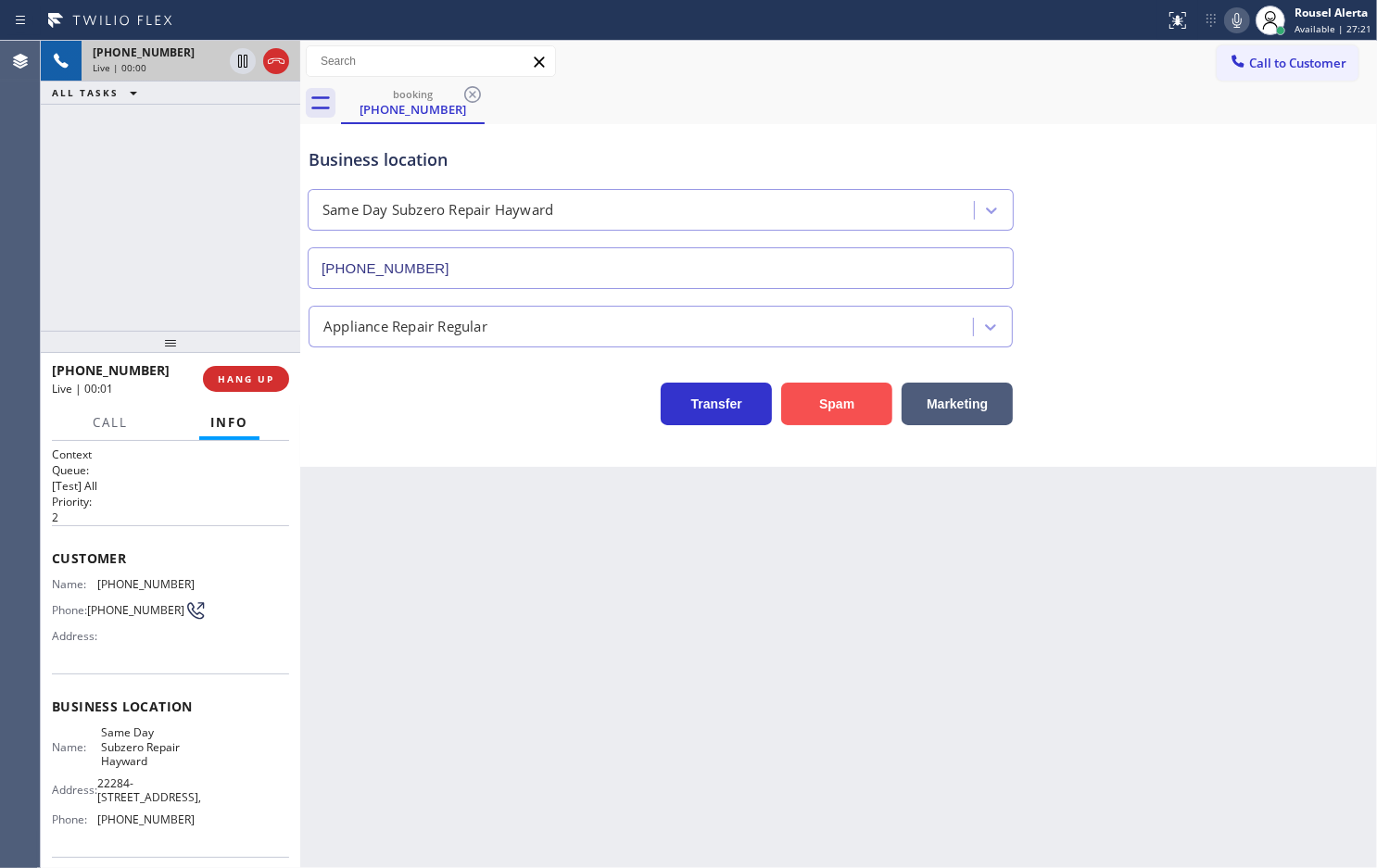
click at [837, 407] on button "Spam" at bounding box center [836, 404] width 111 height 43
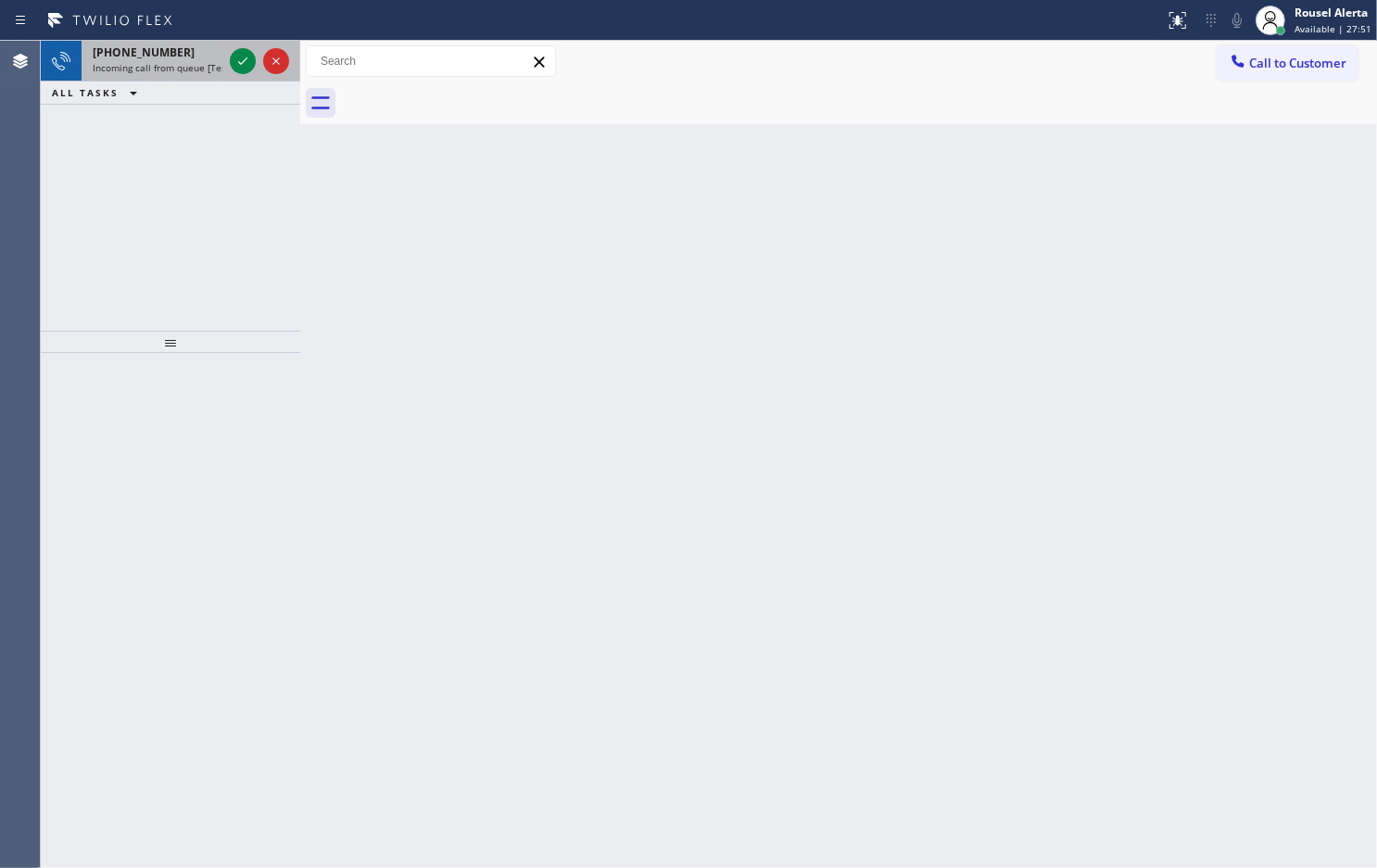
click at [186, 61] on span "Incoming call from queue [Test] All" at bounding box center [169, 67] width 154 height 13
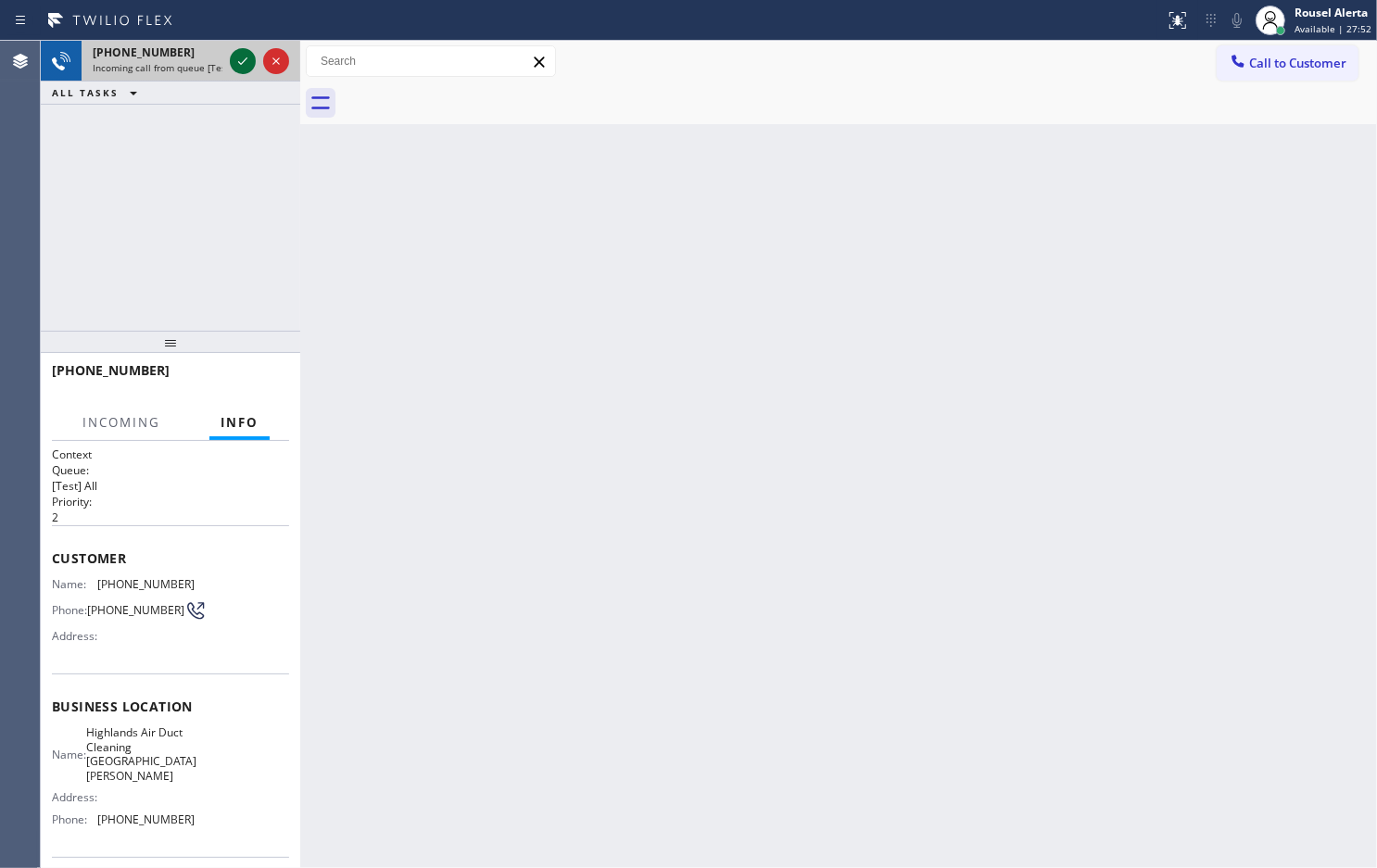
click at [236, 58] on icon at bounding box center [242, 60] width 22 height 22
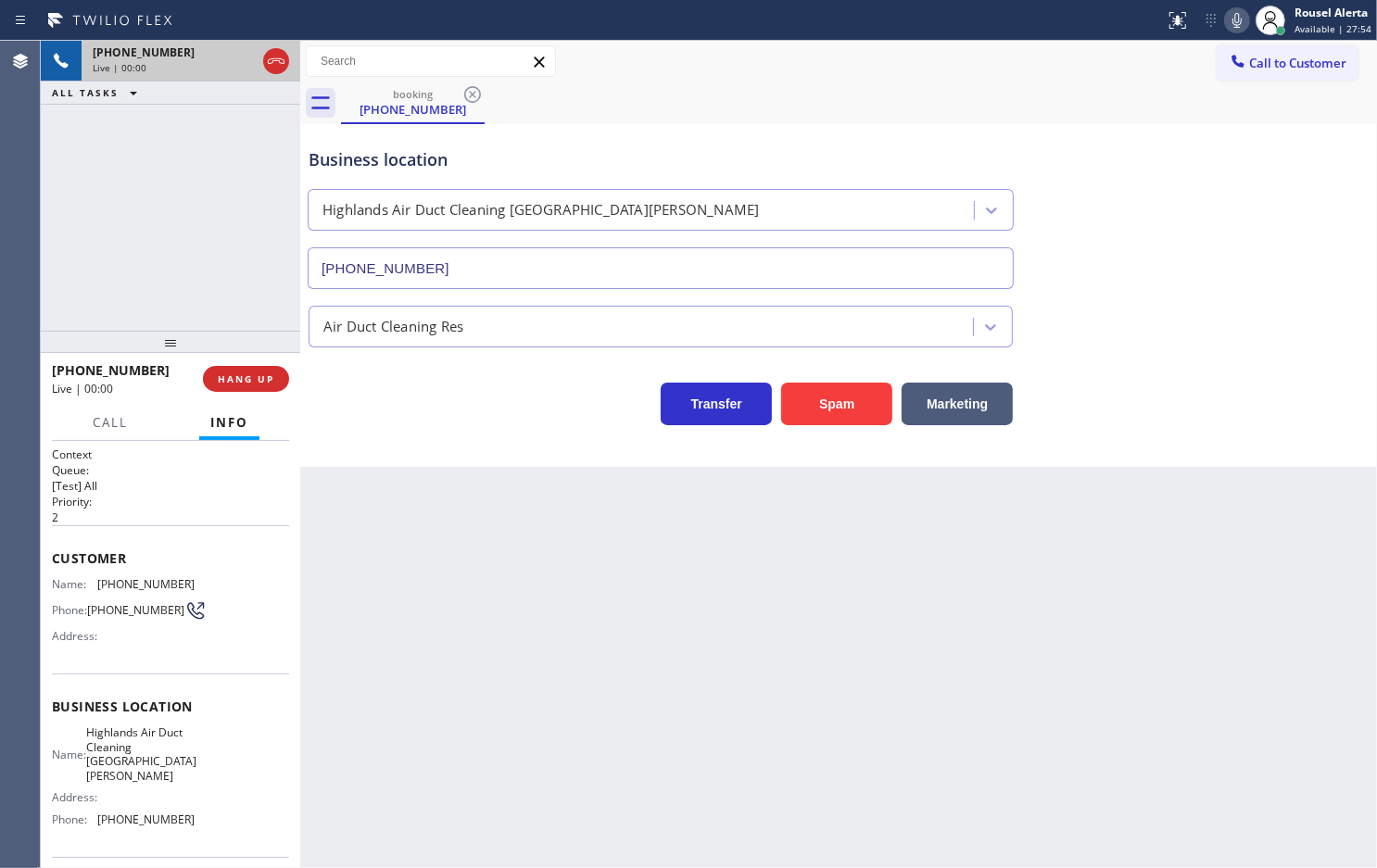
type input "[PHONE_NUMBER]"
click at [855, 408] on button "Spam" at bounding box center [836, 404] width 111 height 43
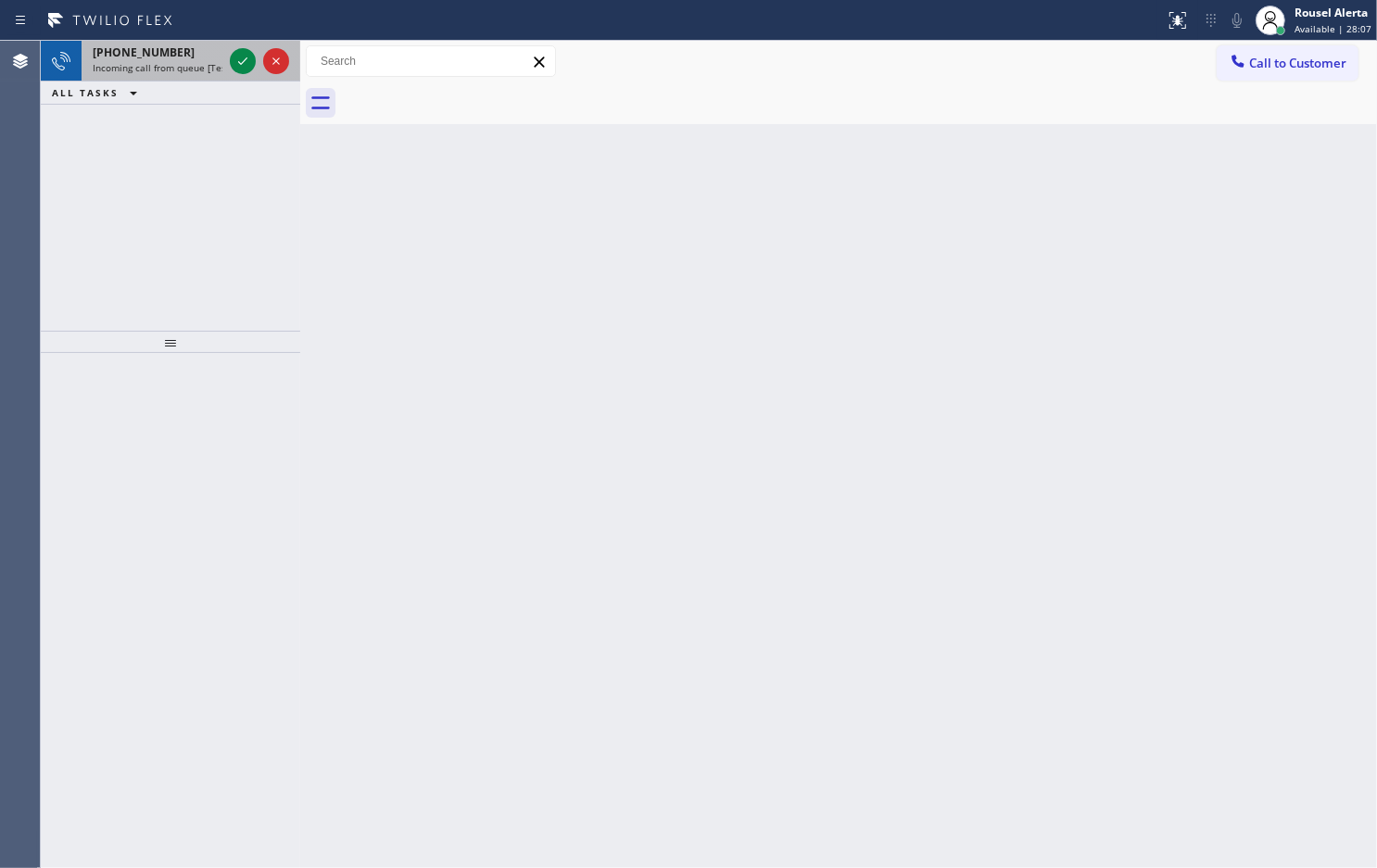
click at [205, 57] on div "[PHONE_NUMBER]" at bounding box center [157, 52] width 129 height 16
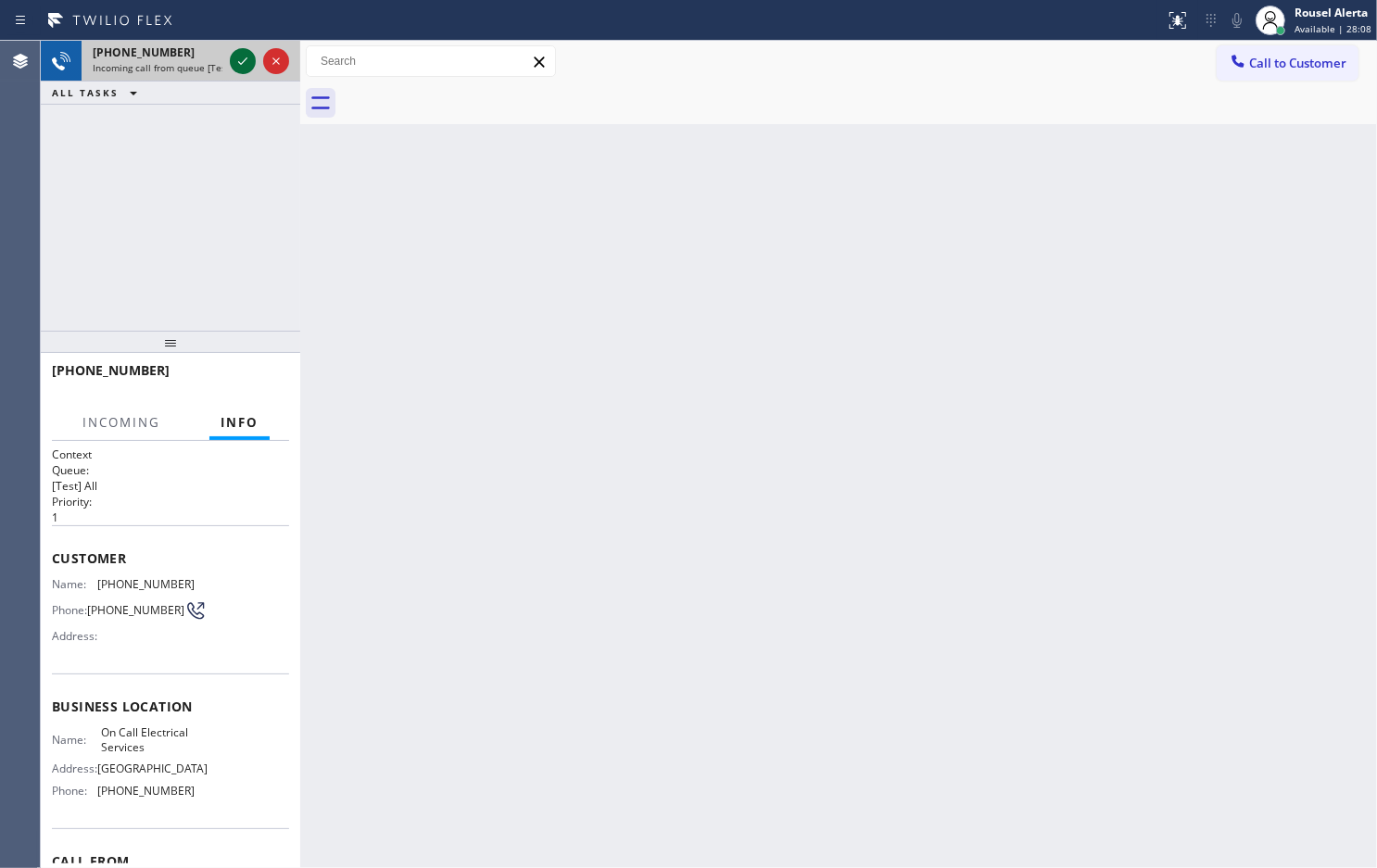
click at [233, 63] on icon at bounding box center [242, 60] width 22 height 22
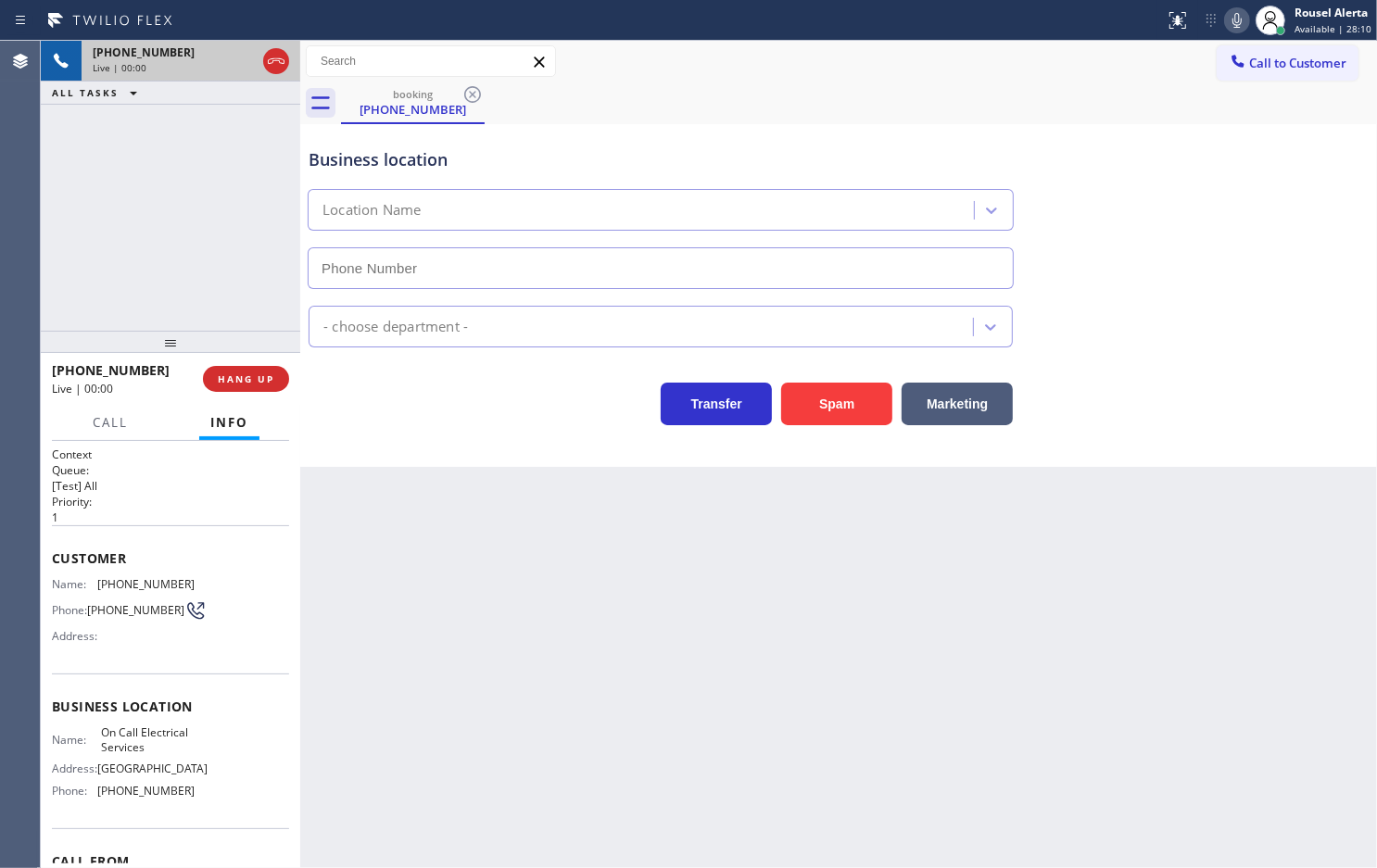
type input "[PHONE_NUMBER]"
click at [837, 405] on button "Spam" at bounding box center [836, 404] width 111 height 43
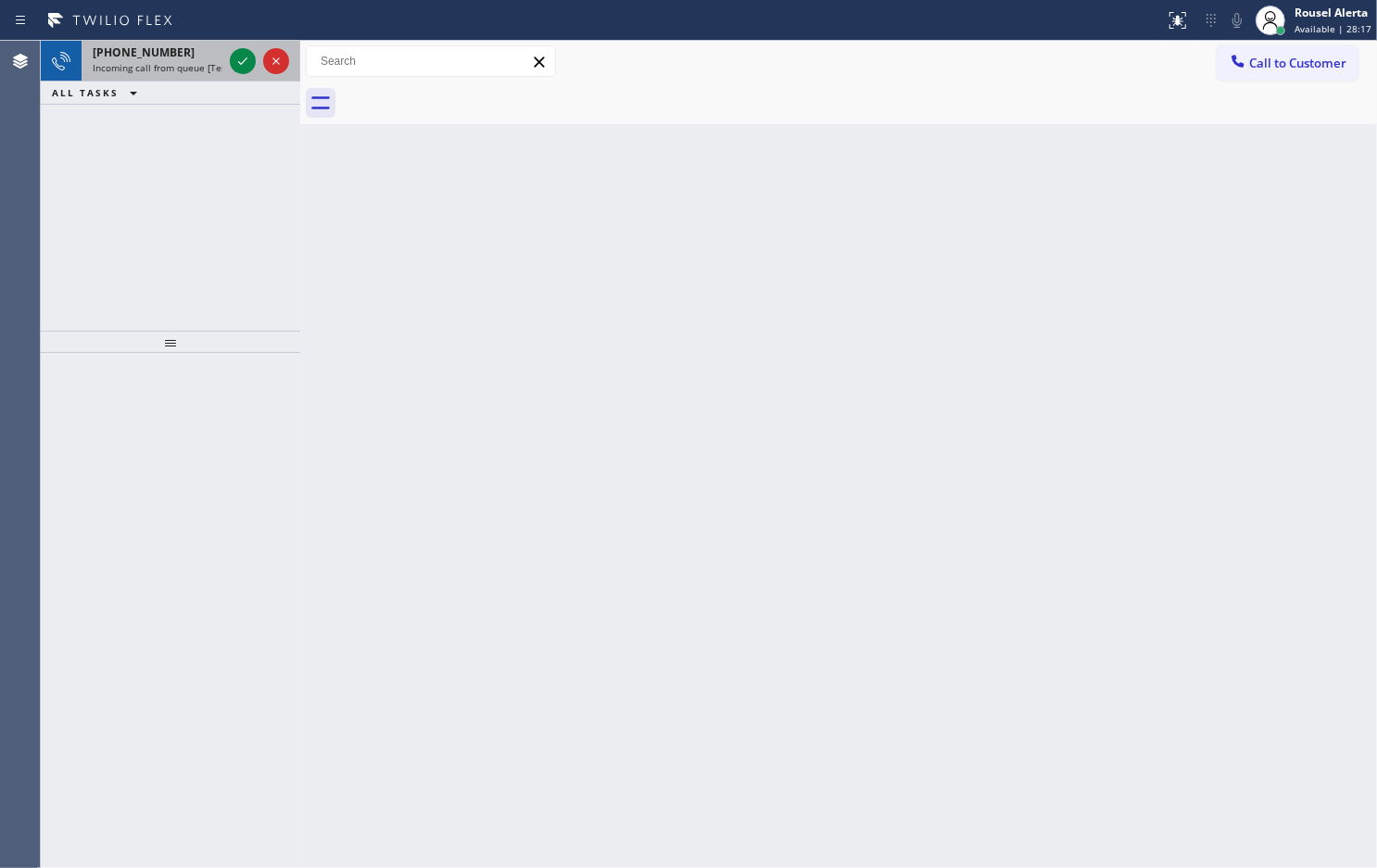
click at [168, 61] on span "Incoming call from queue [Test] All" at bounding box center [169, 67] width 154 height 13
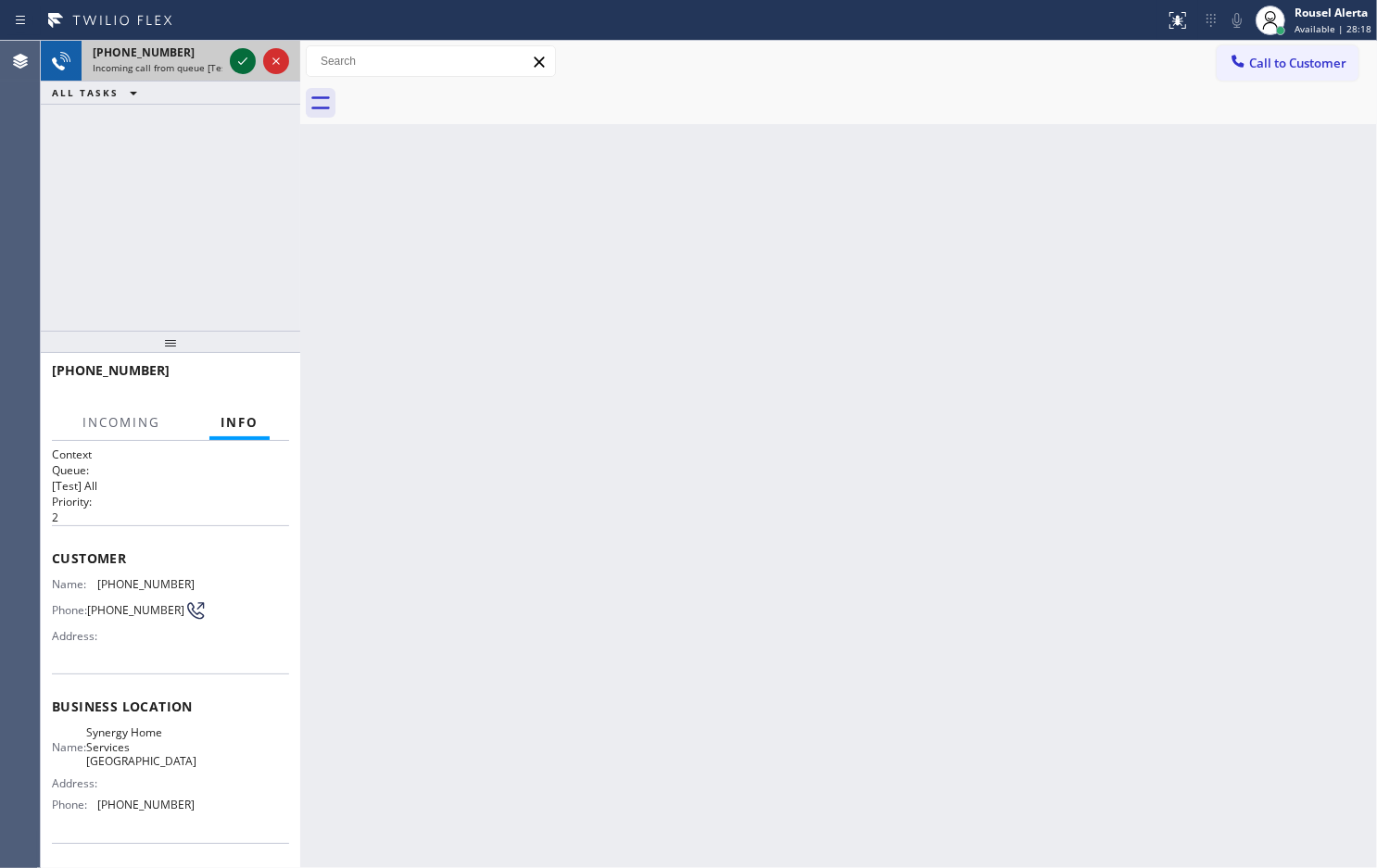
click at [233, 65] on icon at bounding box center [242, 60] width 22 height 22
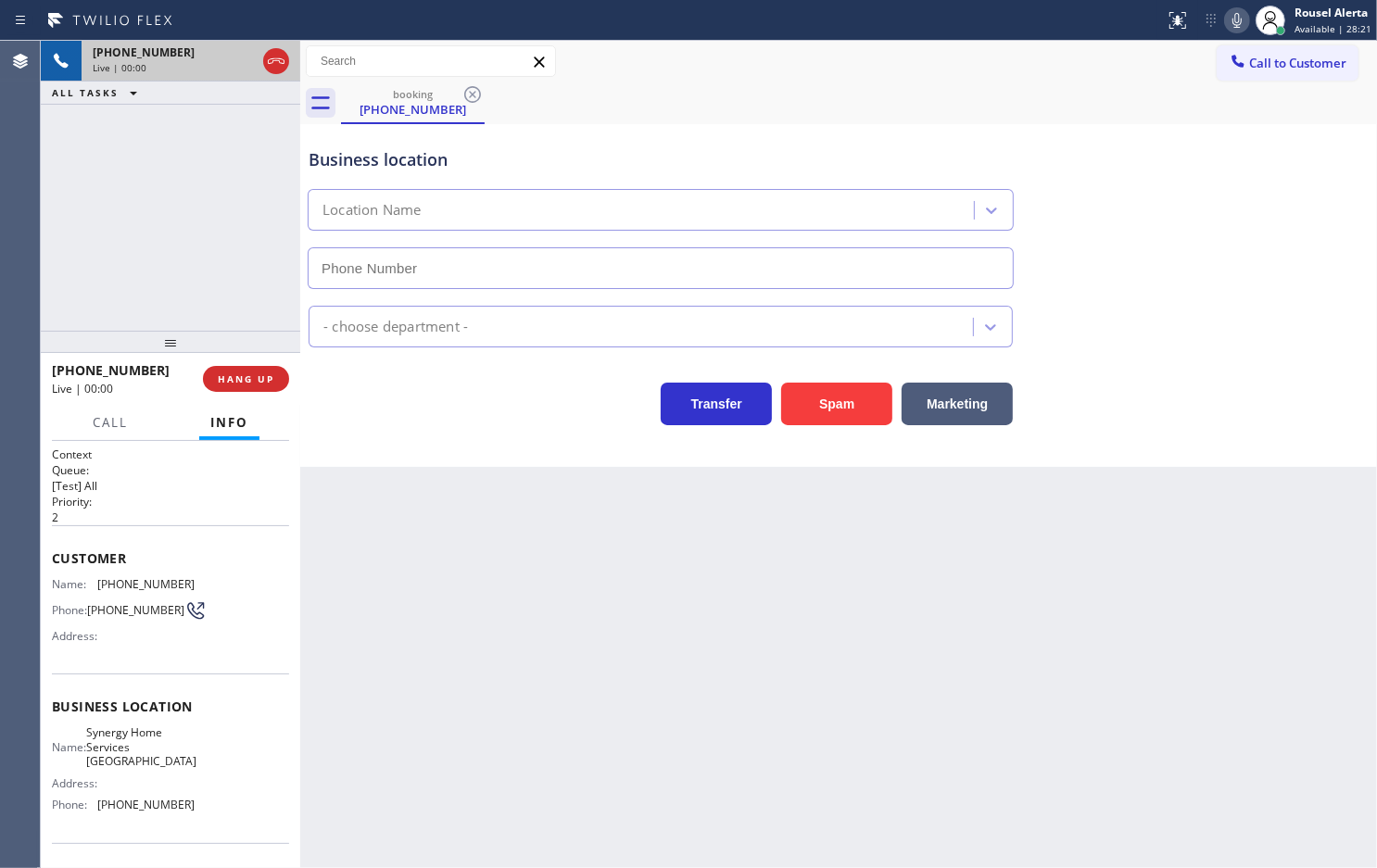
type input "[PHONE_NUMBER]"
click at [832, 407] on button "Spam" at bounding box center [836, 404] width 111 height 43
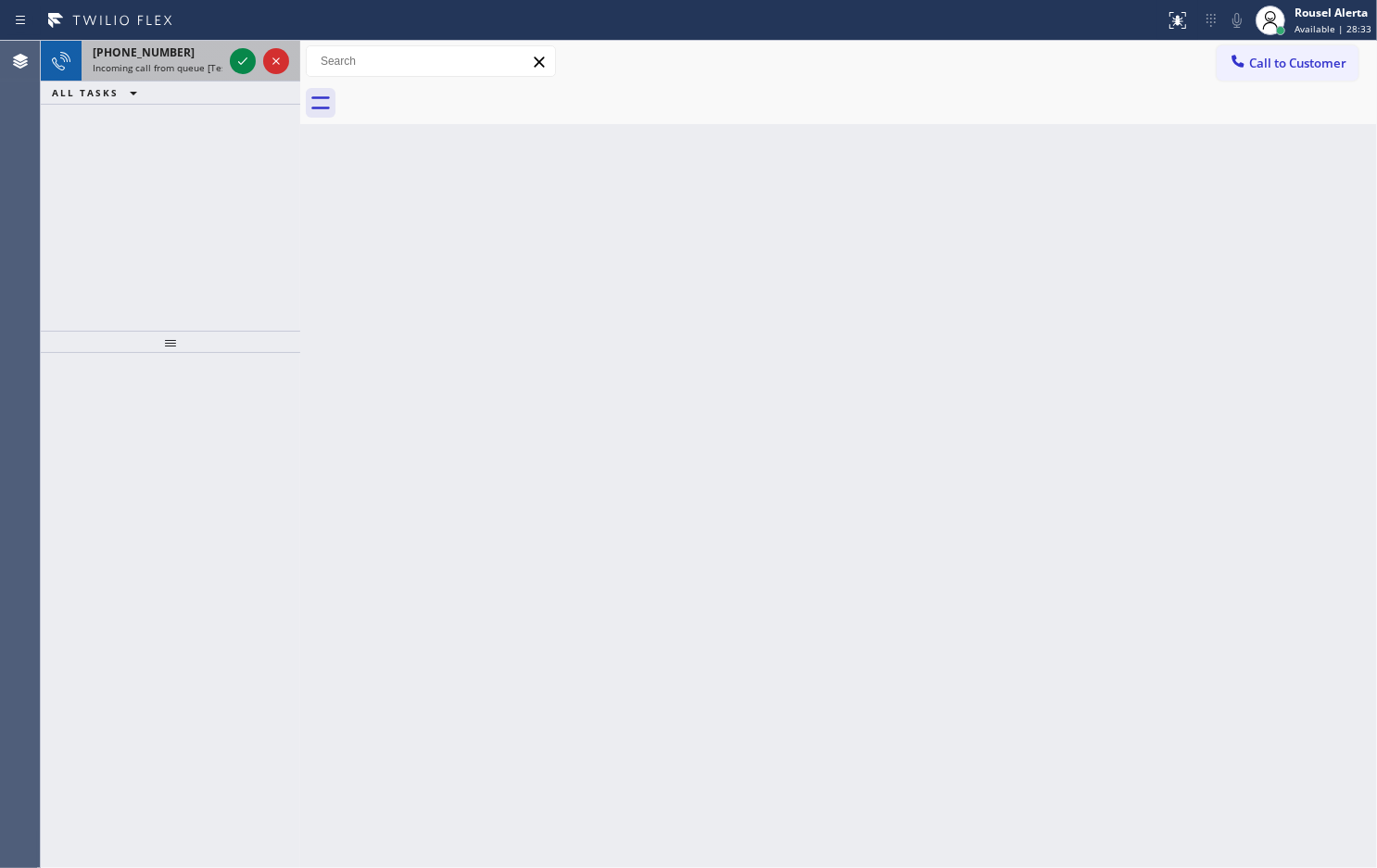
click at [184, 67] on span "Incoming call from queue [Test] All" at bounding box center [169, 67] width 154 height 13
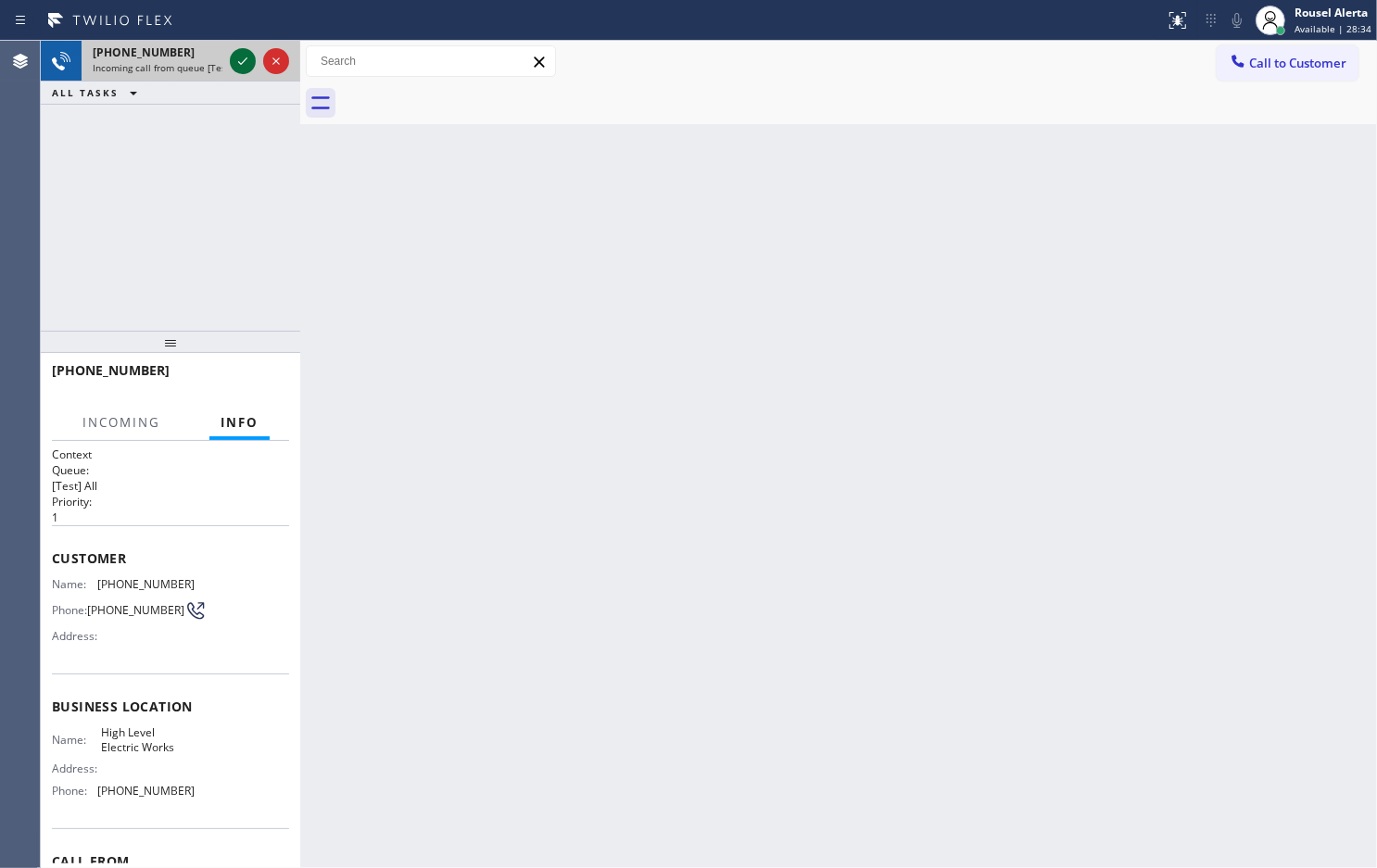
click at [237, 57] on icon at bounding box center [242, 60] width 22 height 22
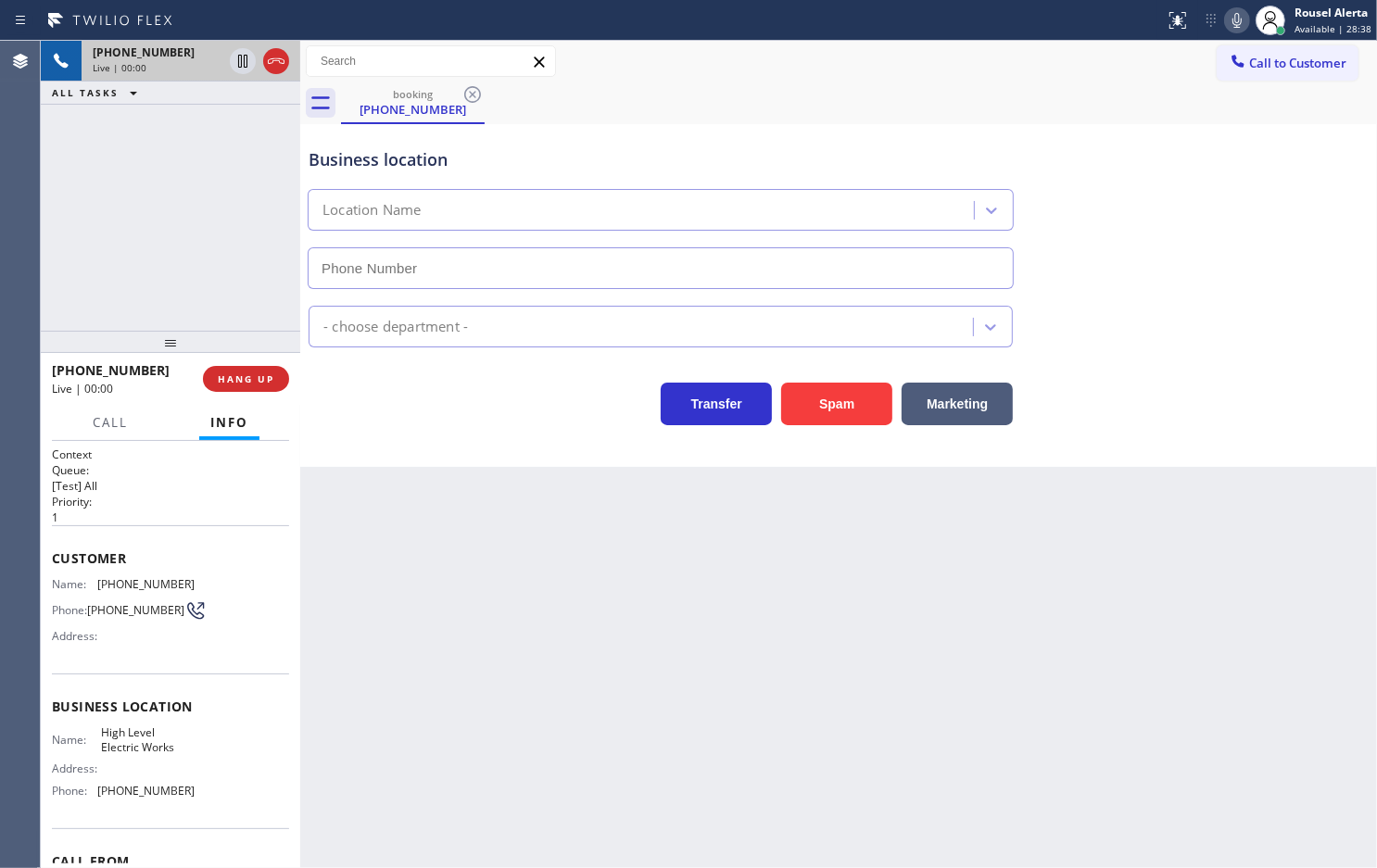
type input "[PHONE_NUMBER]"
drag, startPoint x: 117, startPoint y: 148, endPoint x: 117, endPoint y: 53, distance: 95.0
click at [117, 148] on div "[PHONE_NUMBER] Live | 00:03 ALL TASKS ALL TASKS ACTIVE TASKS TASKS IN WRAP UP" at bounding box center [170, 186] width 260 height 290
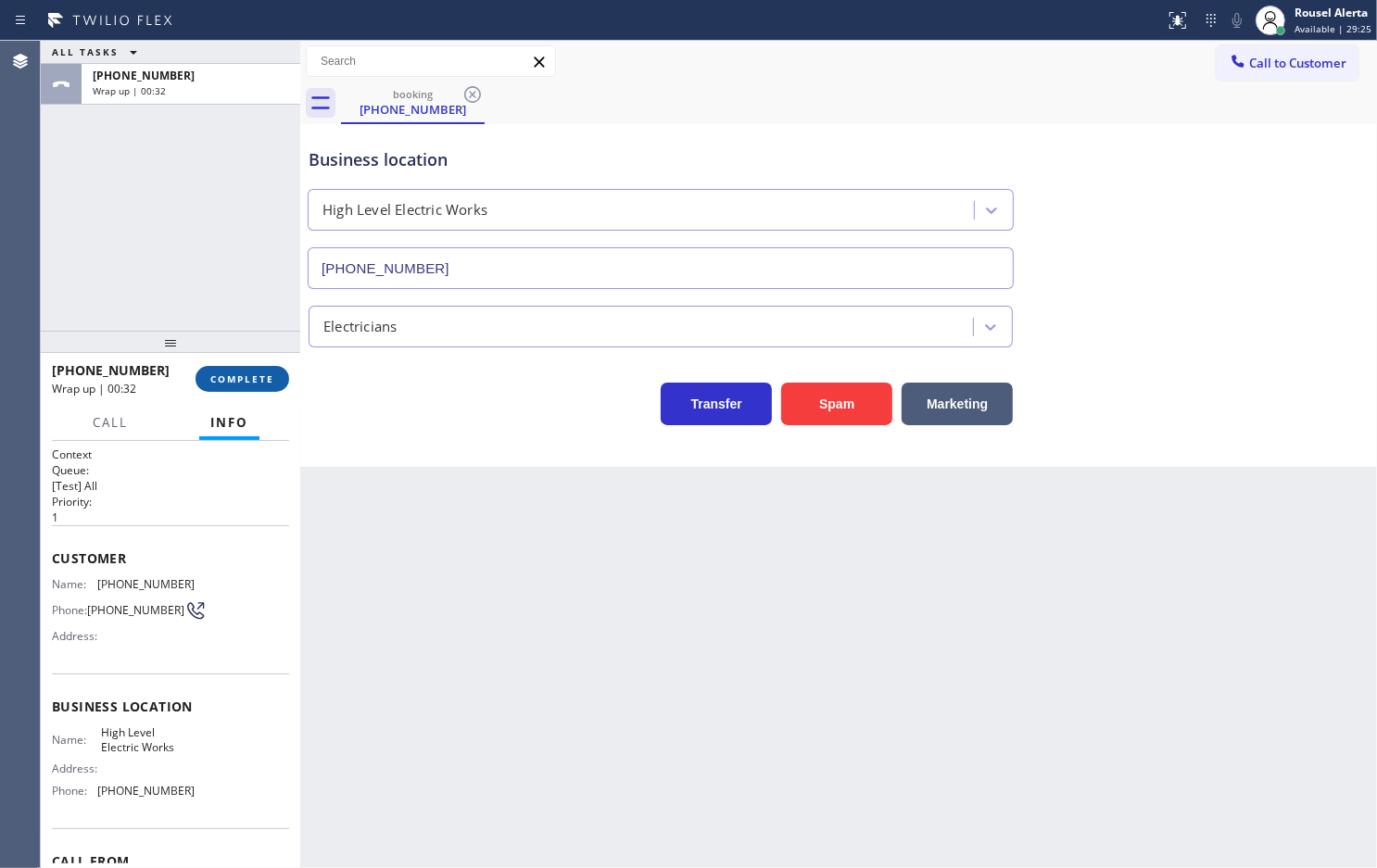
click at [228, 366] on button "COMPLETE" at bounding box center [242, 378] width 93 height 26
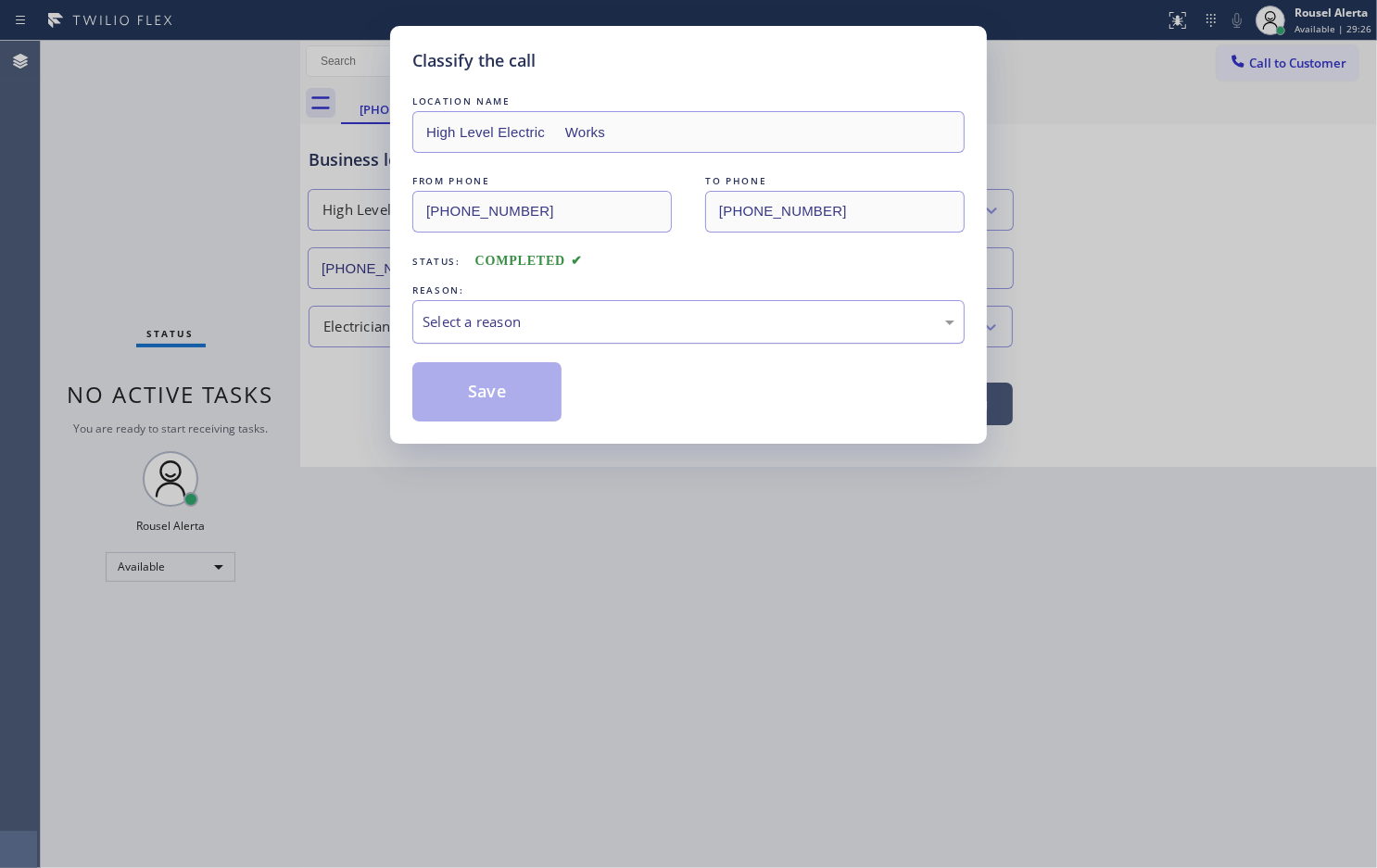
click at [548, 312] on div "Select a reason" at bounding box center [688, 322] width 532 height 21
click at [492, 407] on button "Save" at bounding box center [486, 392] width 149 height 59
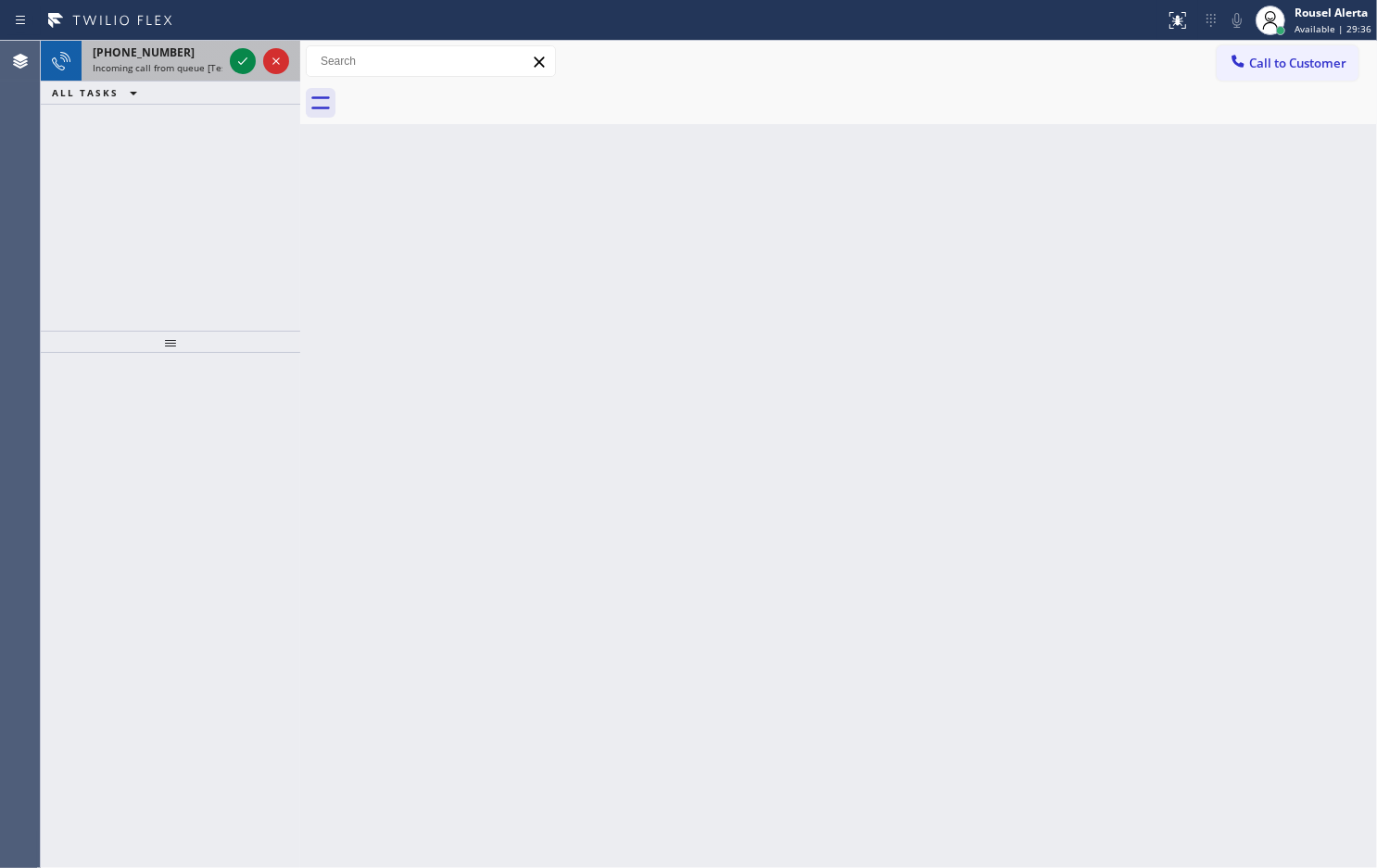
click at [154, 63] on span "Incoming call from queue [Test] All" at bounding box center [169, 67] width 154 height 13
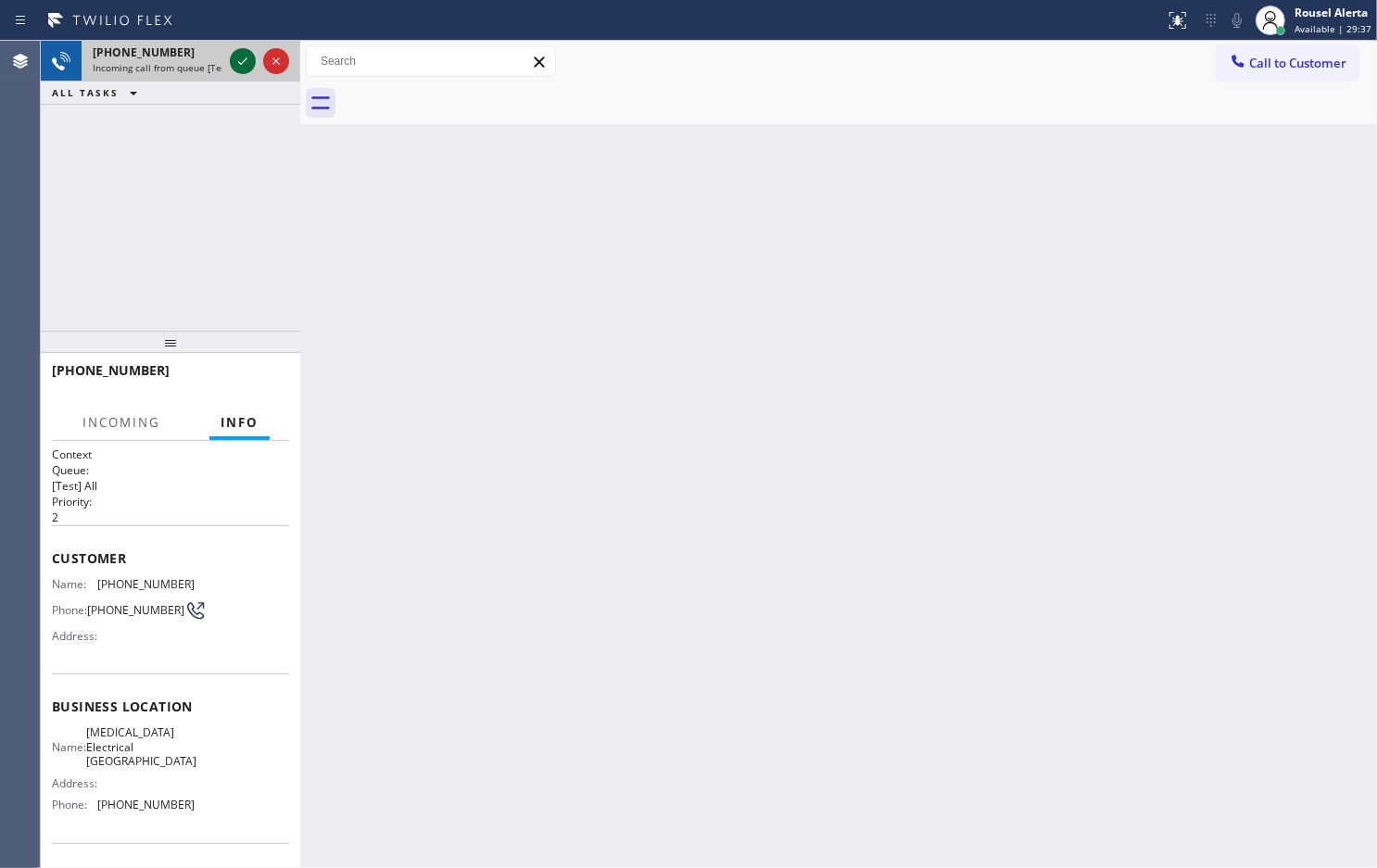
click at [232, 60] on icon at bounding box center [242, 60] width 22 height 22
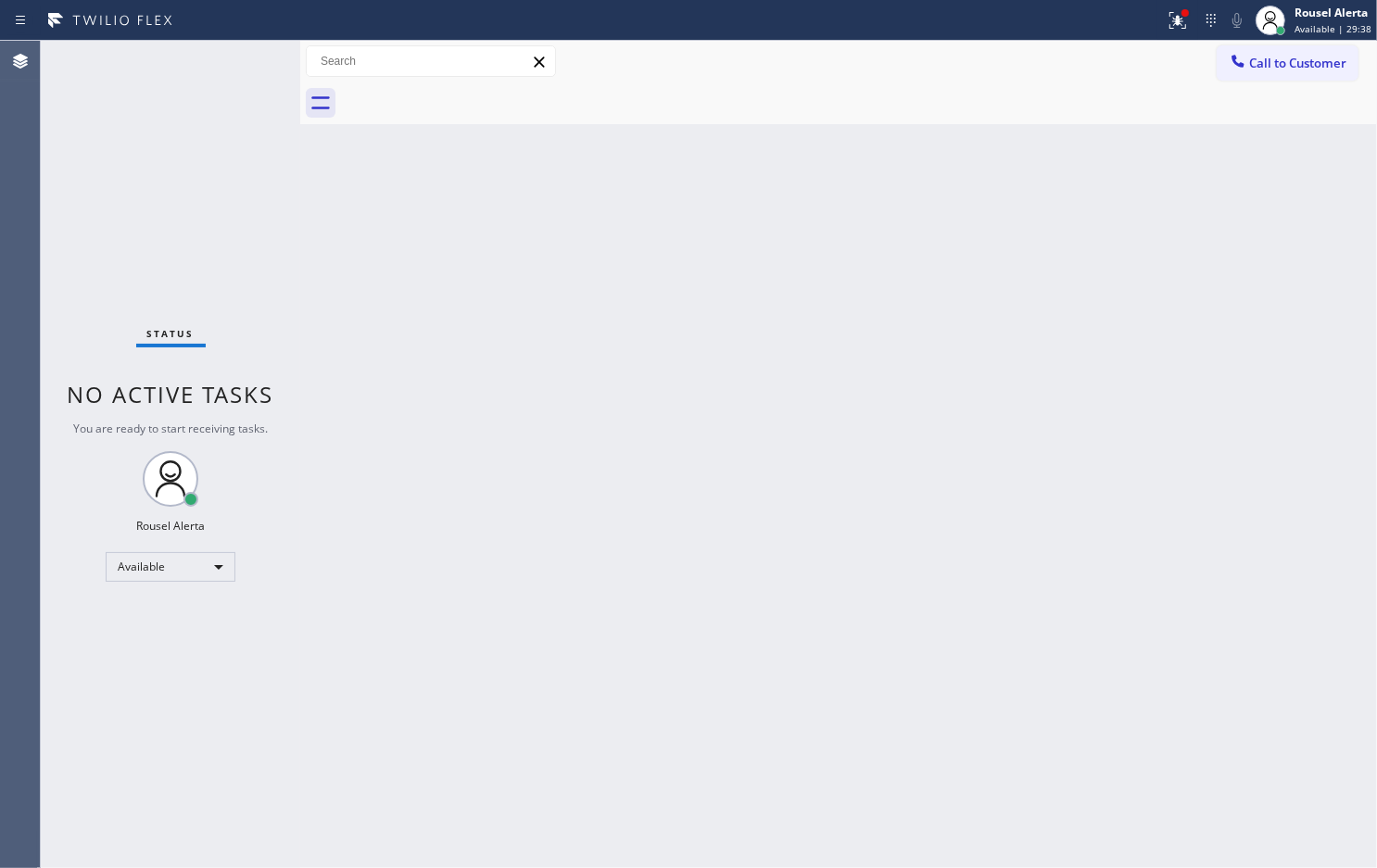
click at [1151, 29] on div at bounding box center [583, 20] width 1150 height 29
click at [1177, 20] on icon at bounding box center [1178, 17] width 11 height 7
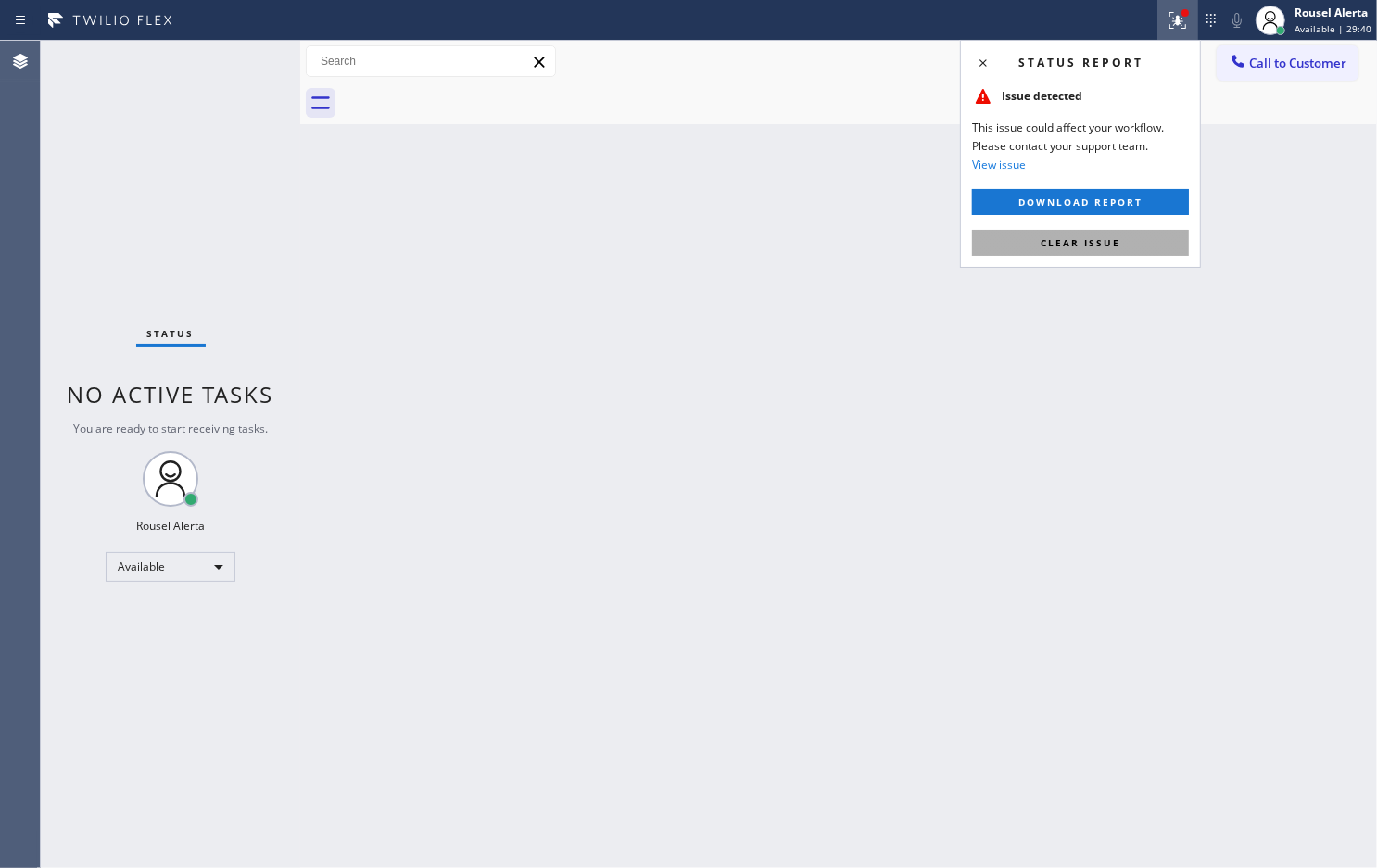
click at [1163, 233] on button "Clear issue" at bounding box center [1080, 242] width 217 height 26
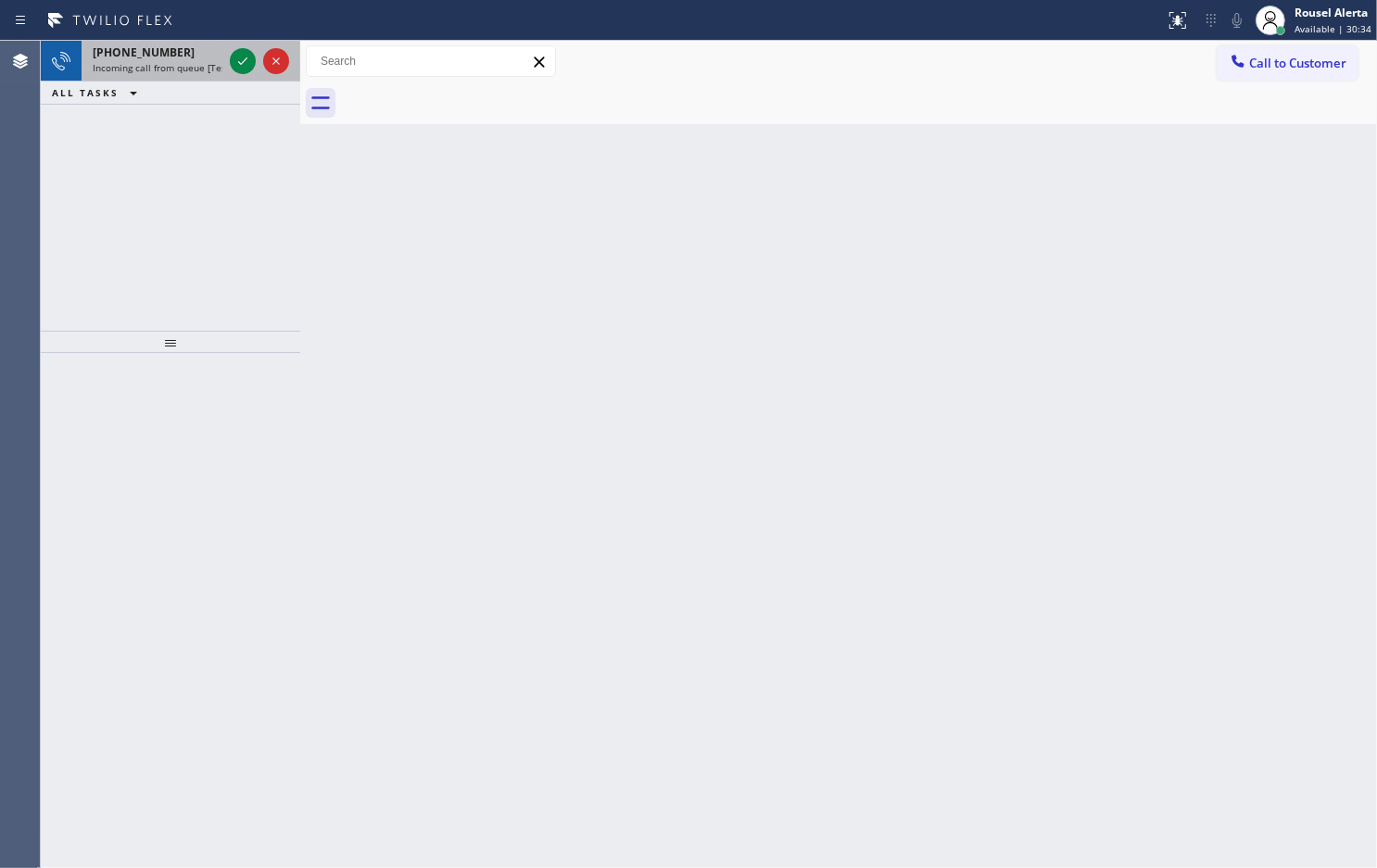
click at [183, 71] on span "Incoming call from queue [Test] All" at bounding box center [169, 67] width 154 height 13
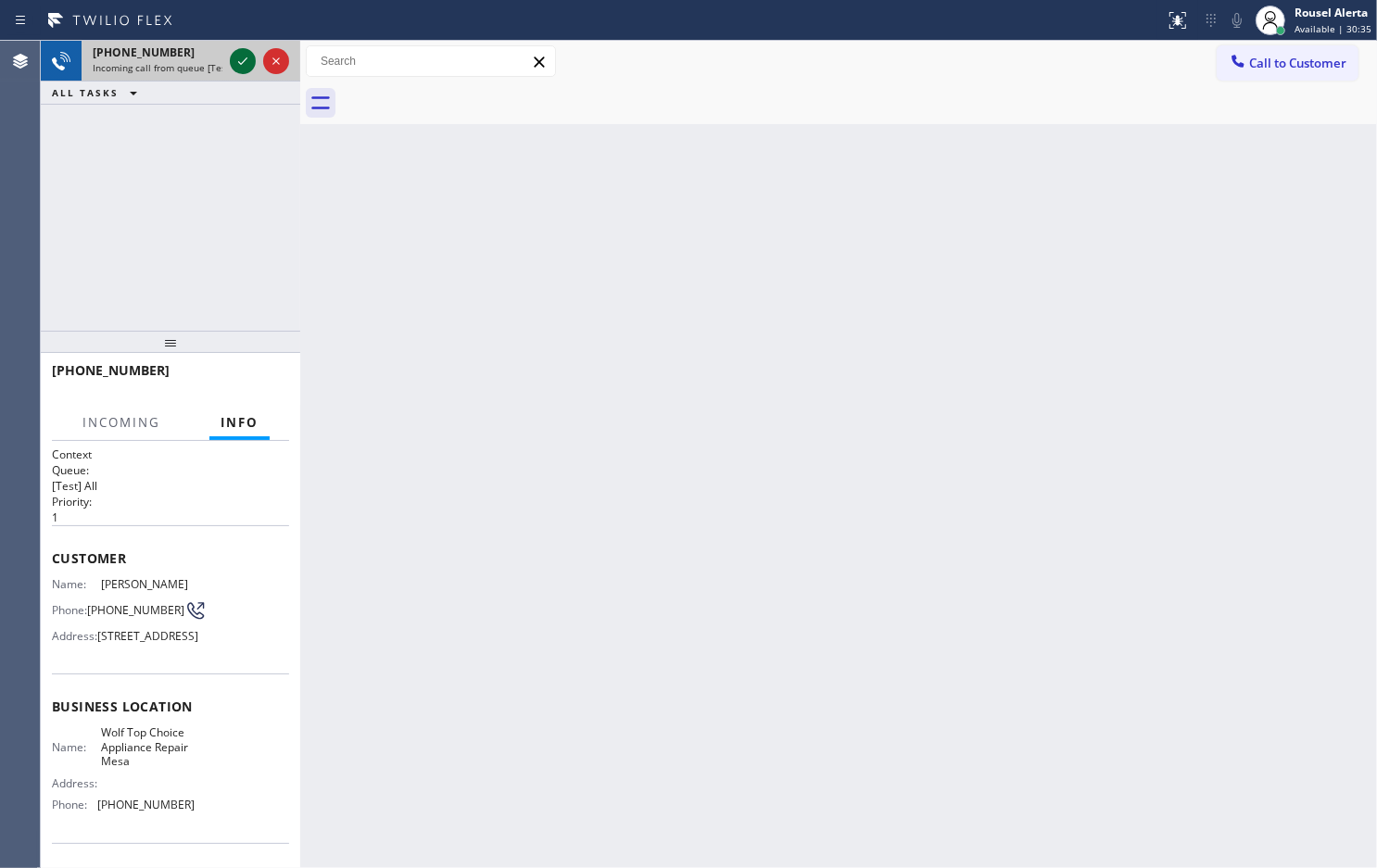
click at [246, 60] on icon at bounding box center [243, 61] width 10 height 8
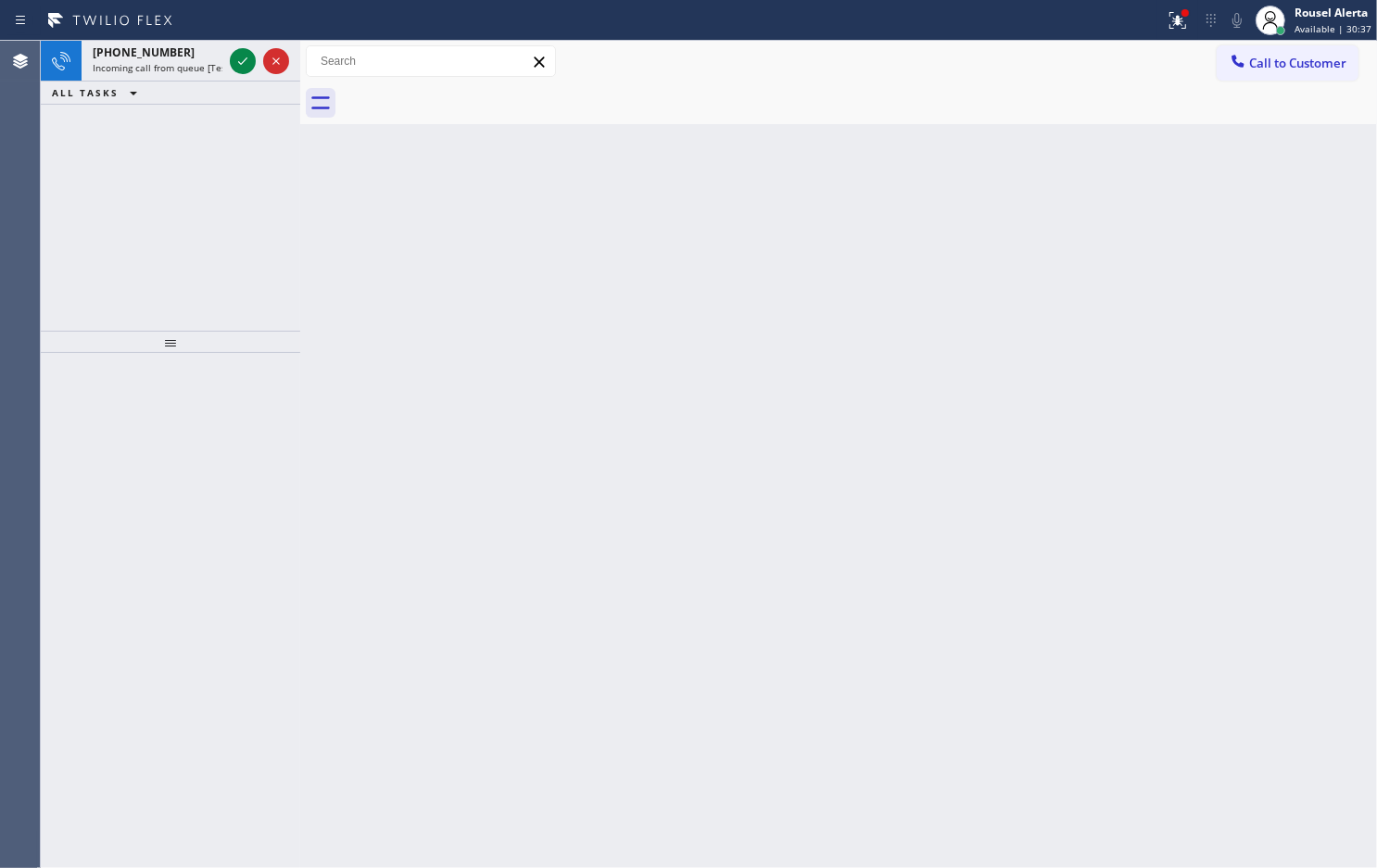
click at [583, 511] on div "Back to Dashboard Change Sender ID Customers Technicians Select a contact Outbo…" at bounding box center [839, 454] width 1077 height 827
click at [184, 76] on div "[PHONE_NUMBER] Incoming call from queue [Test] All" at bounding box center [154, 61] width 145 height 41
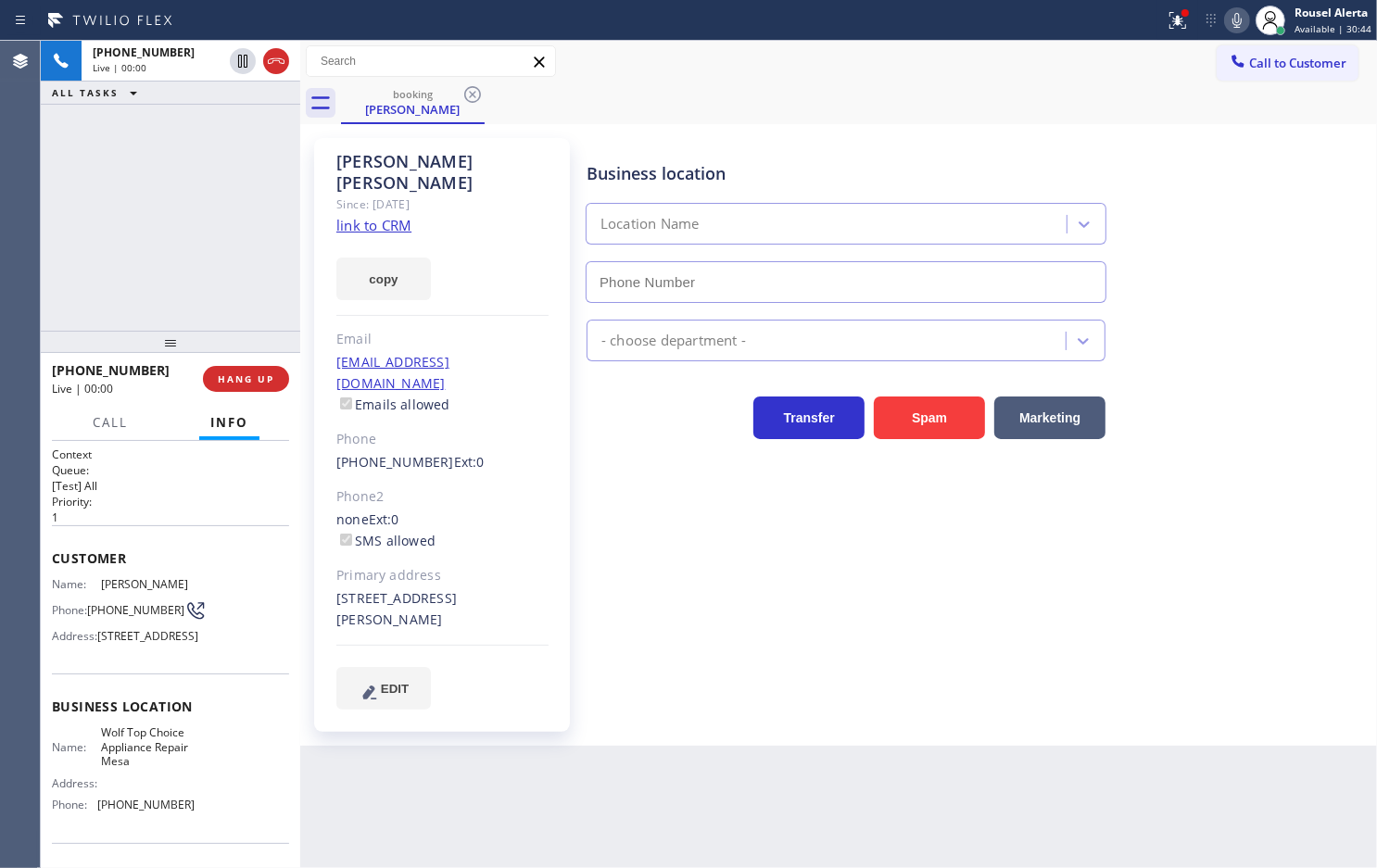
type input "[PHONE_NUMBER]"
click at [396, 216] on link "link to CRM" at bounding box center [373, 225] width 75 height 18
drag, startPoint x: 202, startPoint y: 183, endPoint x: 208, endPoint y: 111, distance: 72.2
click at [202, 181] on div "[PHONE_NUMBER] Live | 00:32 ALL TASKS ALL TASKS ACTIVE TASKS TASKS IN WRAP UP" at bounding box center [170, 186] width 260 height 290
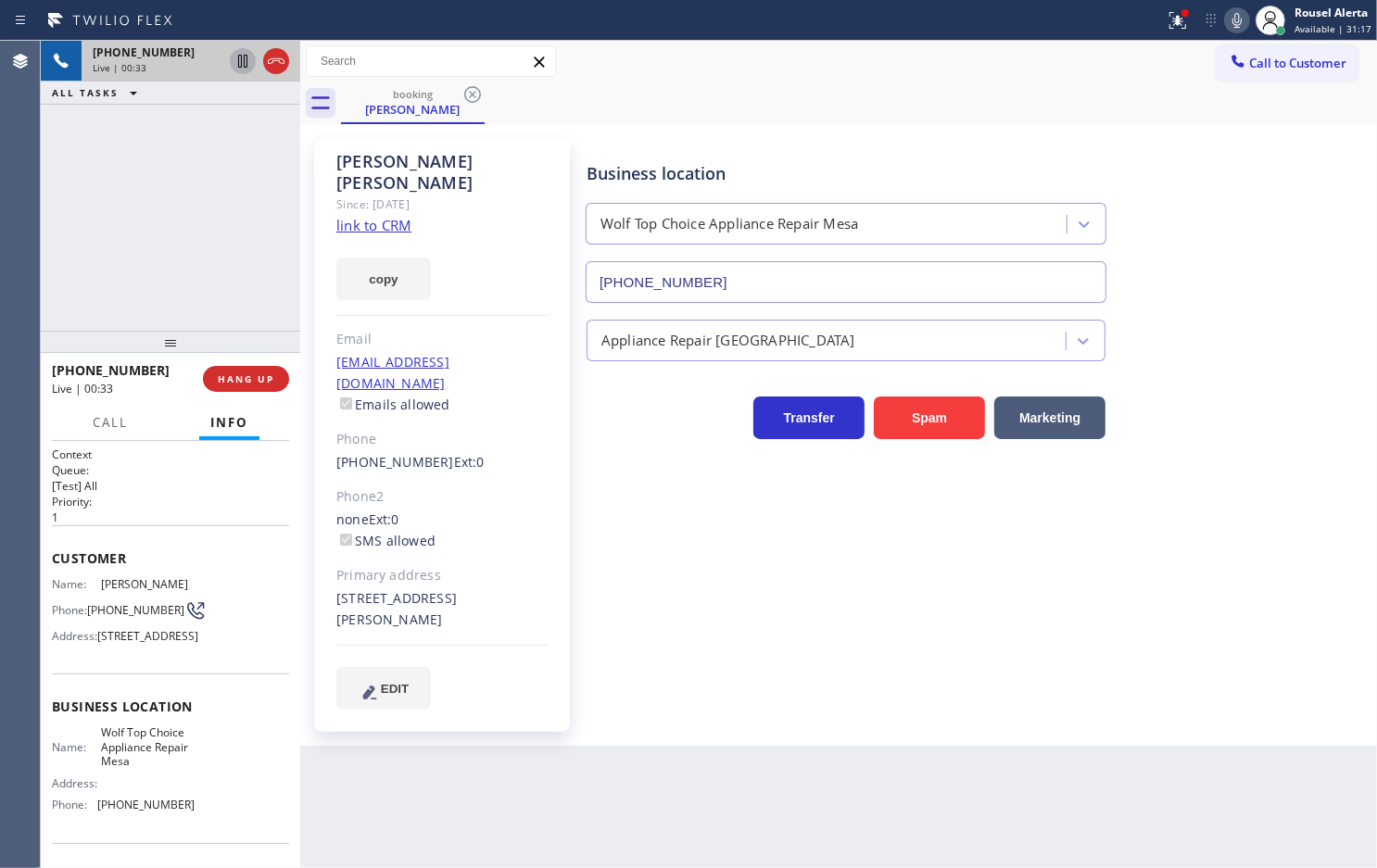
click at [233, 69] on icon at bounding box center [242, 60] width 22 height 22
click at [1233, 23] on icon at bounding box center [1237, 20] width 22 height 22
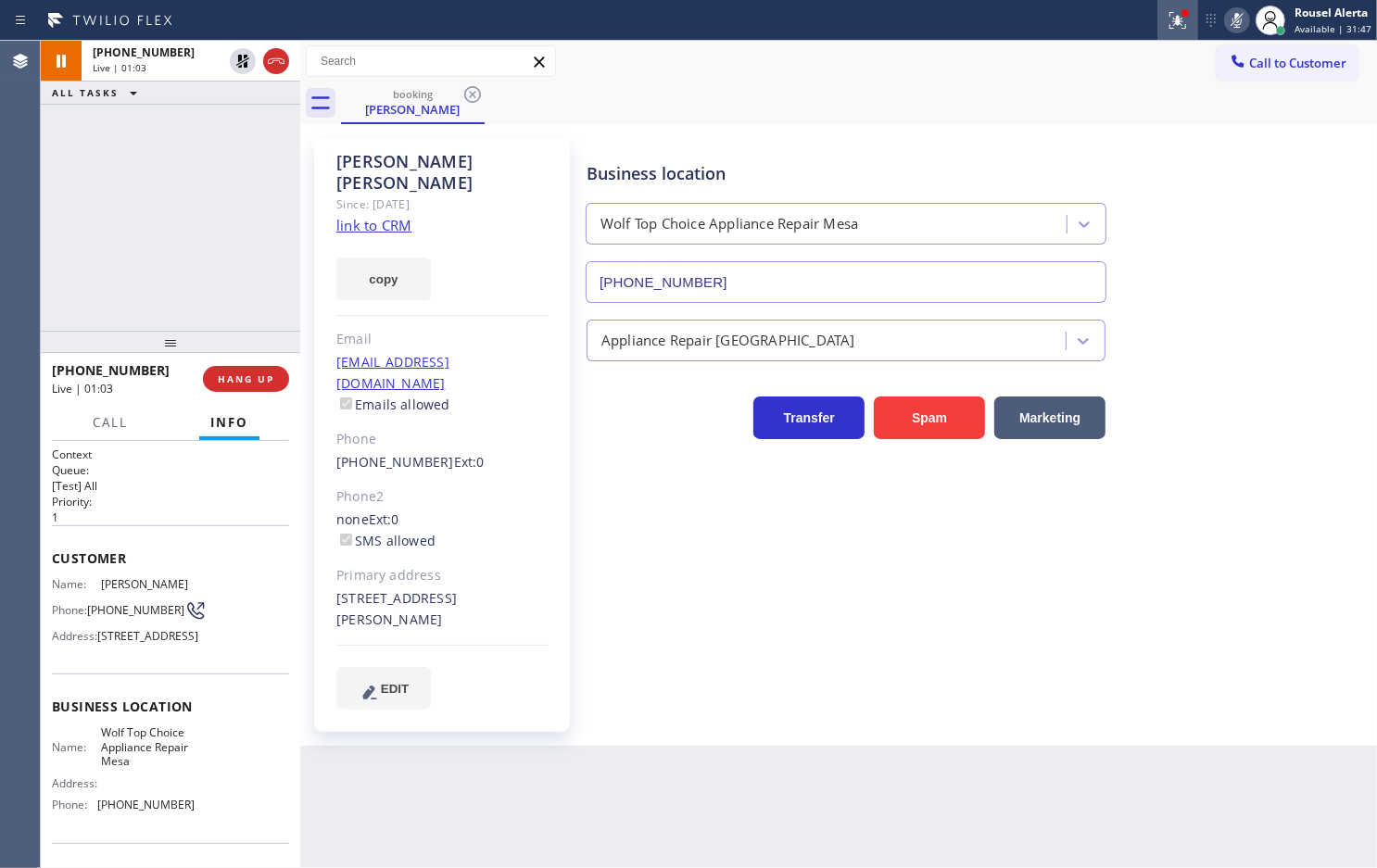
click at [1176, 12] on icon at bounding box center [1178, 20] width 22 height 22
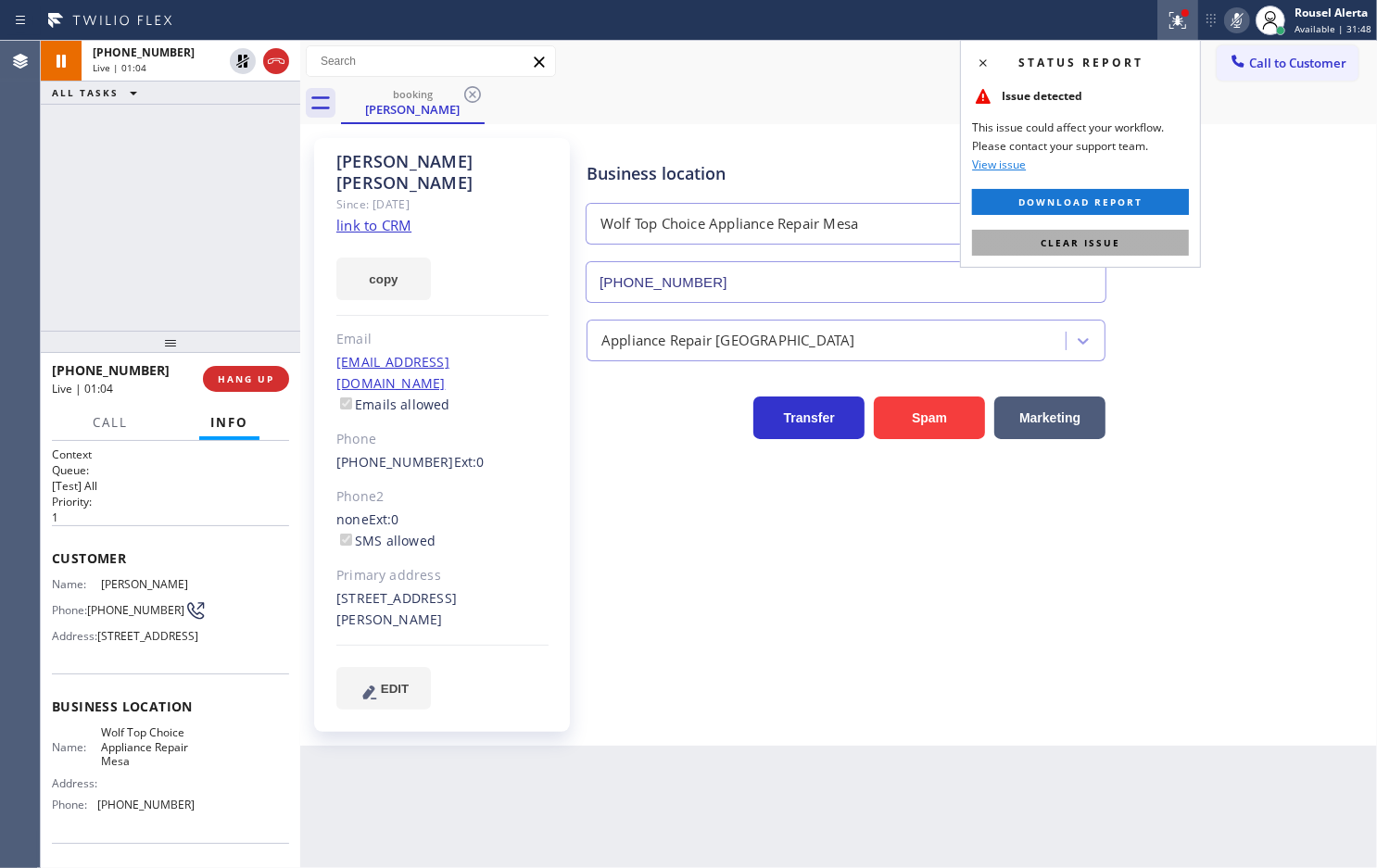
click at [1115, 238] on span "Clear issue" at bounding box center [1080, 242] width 80 height 13
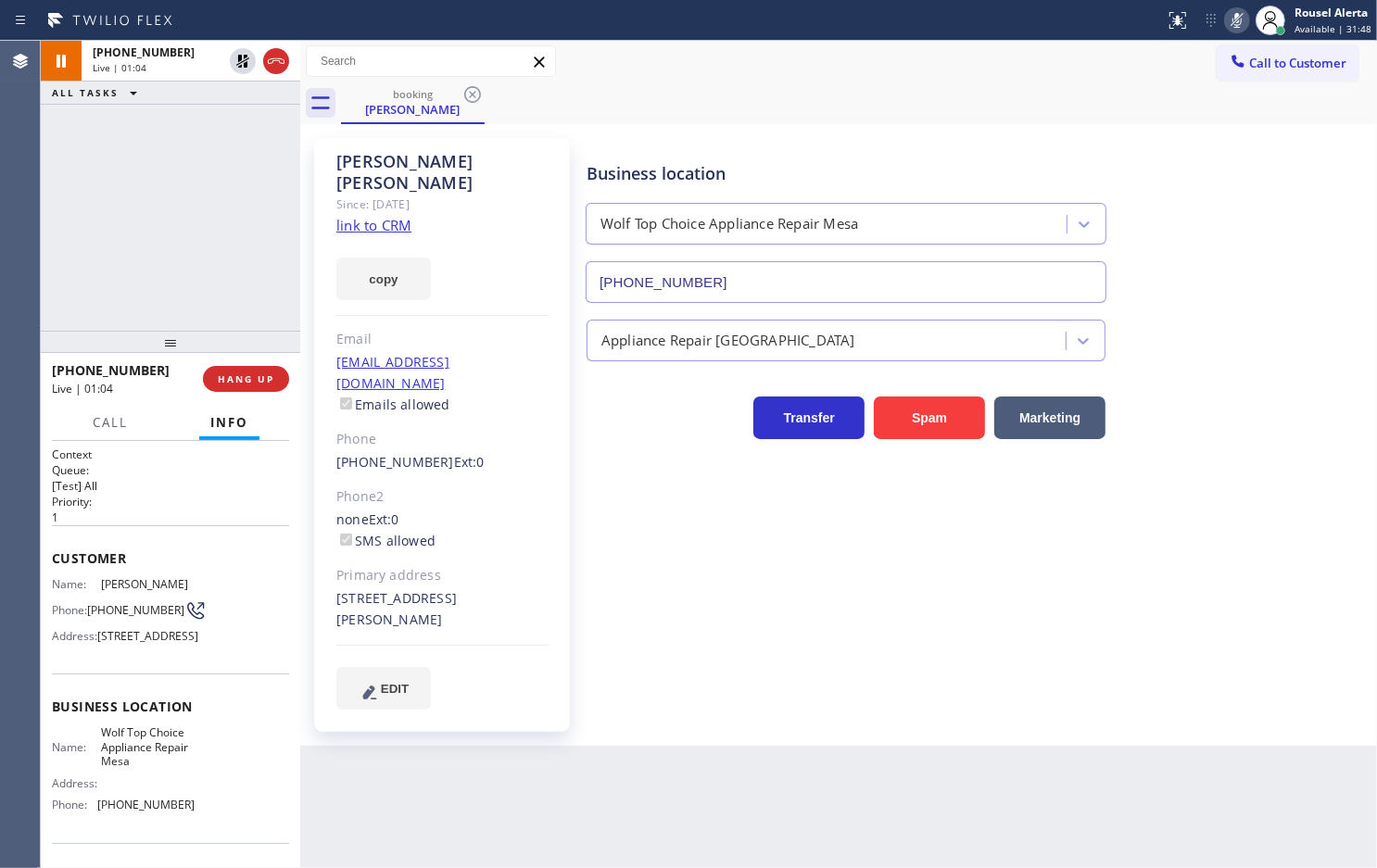
click at [1148, 543] on div "Business location Wolf Top Choice Appliance Repair [GEOGRAPHIC_DATA] [PHONE_NUM…" at bounding box center [978, 424] width 790 height 562
click at [168, 225] on div "[PHONE_NUMBER] Live | 01:08 ALL TASKS ALL TASKS ACTIVE TASKS TASKS IN WRAP UP" at bounding box center [170, 186] width 260 height 290
click at [209, 71] on div "Live | 03:07" at bounding box center [157, 67] width 129 height 13
click at [234, 61] on icon at bounding box center [242, 60] width 22 height 22
click at [1243, 10] on icon at bounding box center [1237, 20] width 22 height 22
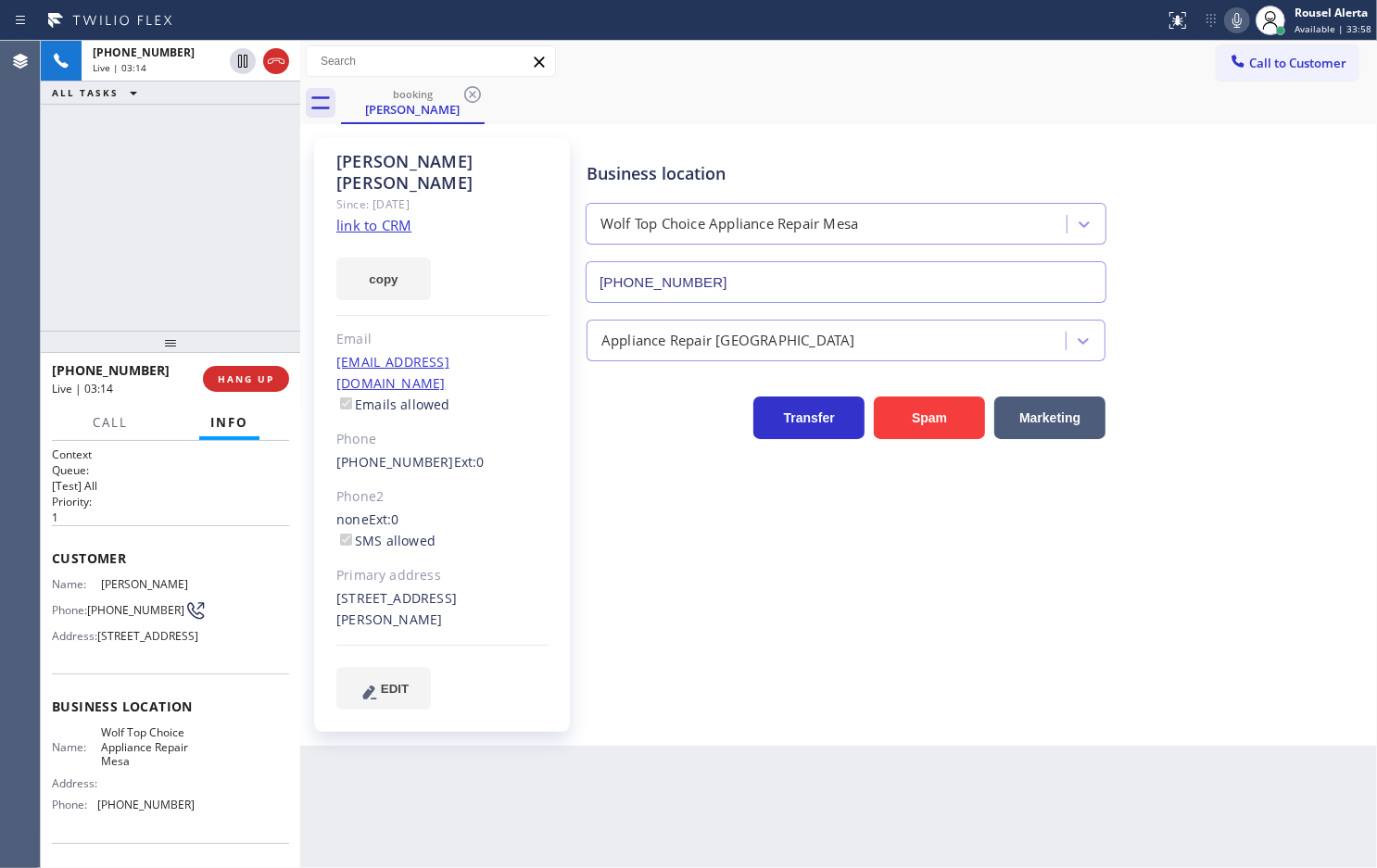
click at [200, 122] on div "[PHONE_NUMBER] Live | 03:14 ALL TASKS ALL TASKS ACTIVE TASKS TASKS IN WRAP UP" at bounding box center [170, 186] width 260 height 290
click at [260, 302] on div "[PHONE_NUMBER] Live | 03:51 ALL TASKS ALL TASKS ACTIVE TASKS TASKS IN WRAP UP" at bounding box center [170, 186] width 260 height 290
click at [452, 772] on div "Back to Dashboard Change Sender ID Customers Technicians Select a contact Outbo…" at bounding box center [839, 454] width 1077 height 827
click at [234, 386] on button "HANG UP" at bounding box center [246, 378] width 87 height 26
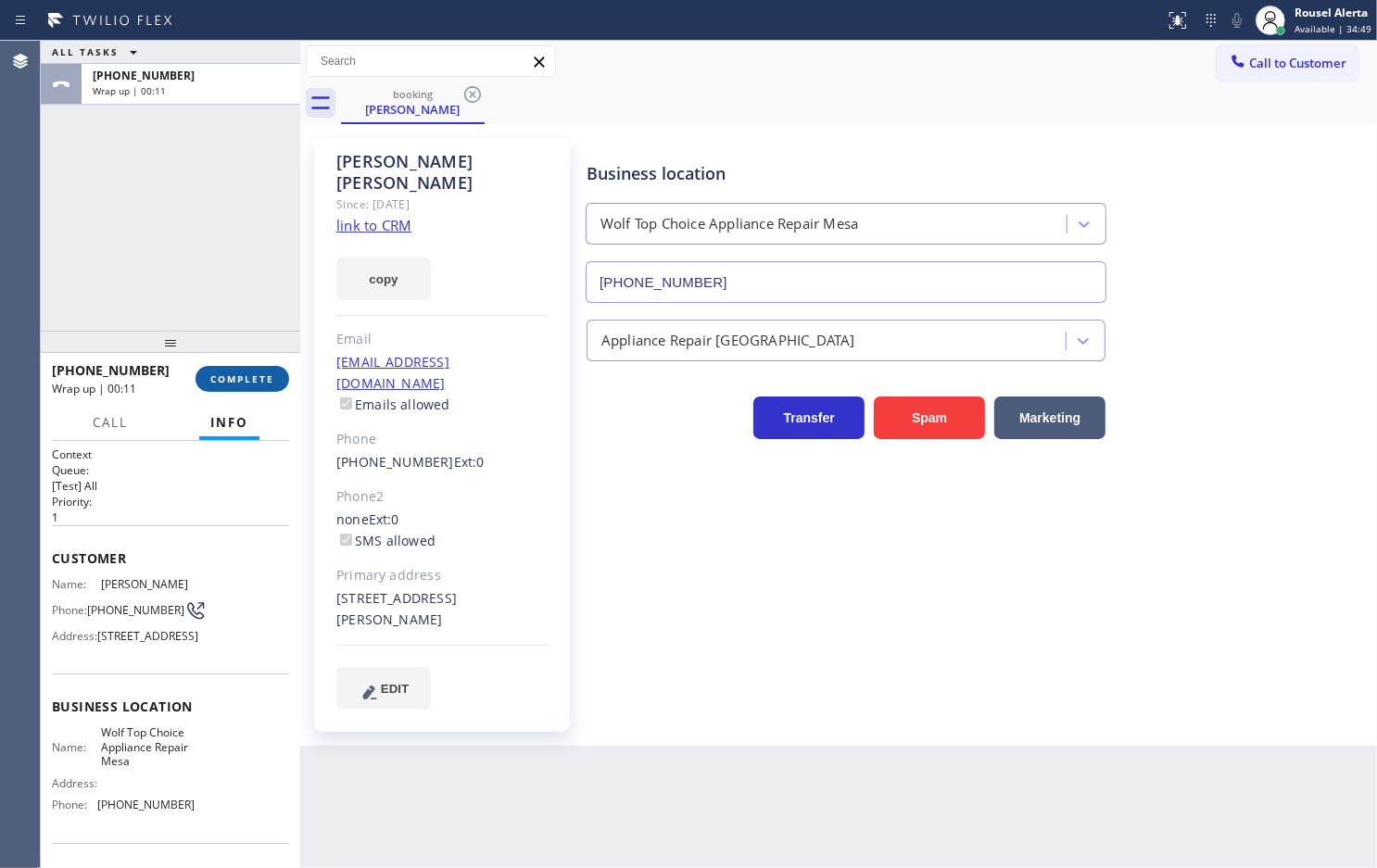
click at [244, 372] on button "COMPLETE" at bounding box center [242, 378] width 93 height 26
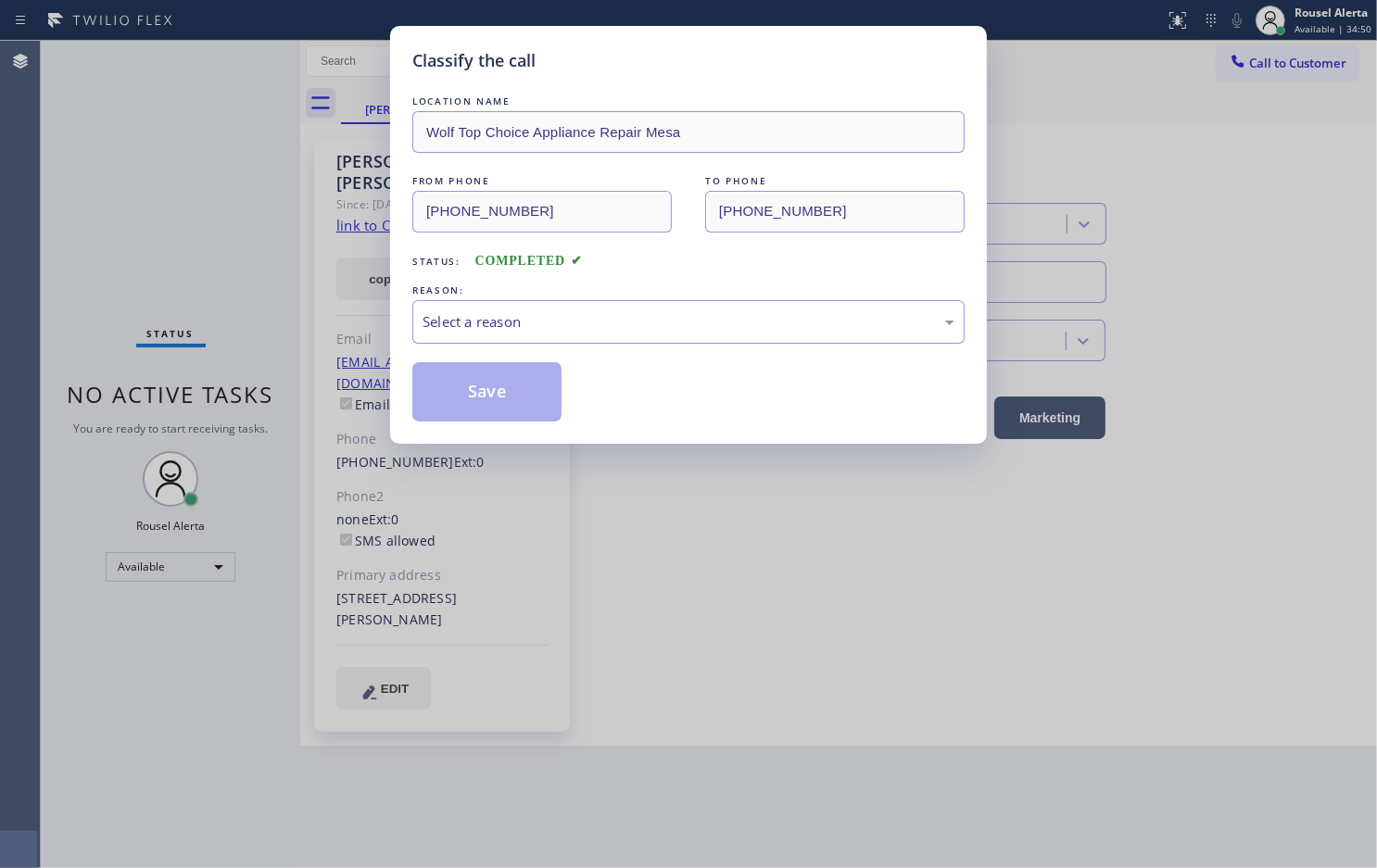
click at [557, 310] on div "Select a reason" at bounding box center [688, 322] width 552 height 44
click at [496, 409] on button "Save" at bounding box center [486, 392] width 149 height 59
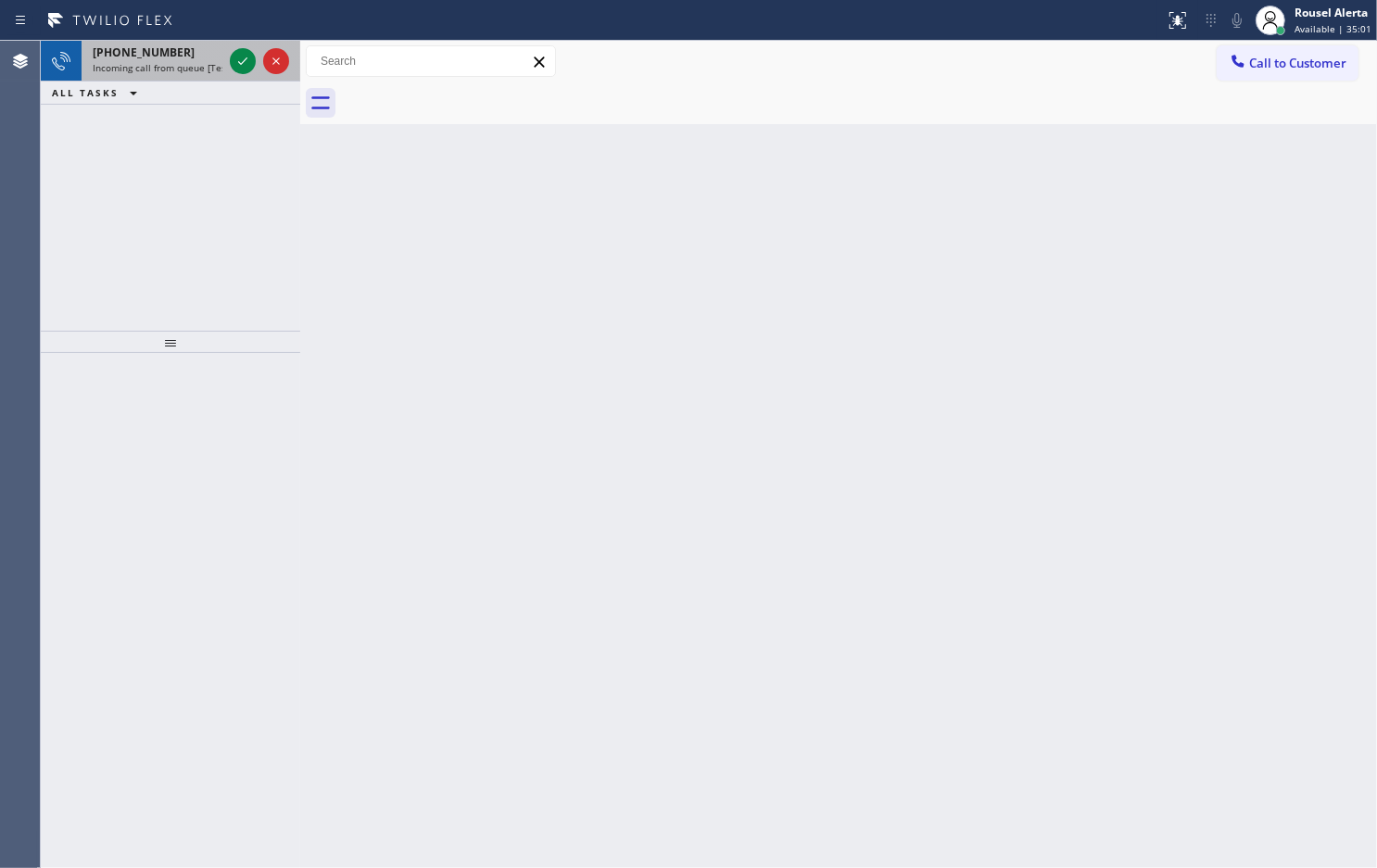
click at [149, 67] on span "Incoming call from queue [Test] All" at bounding box center [169, 67] width 154 height 13
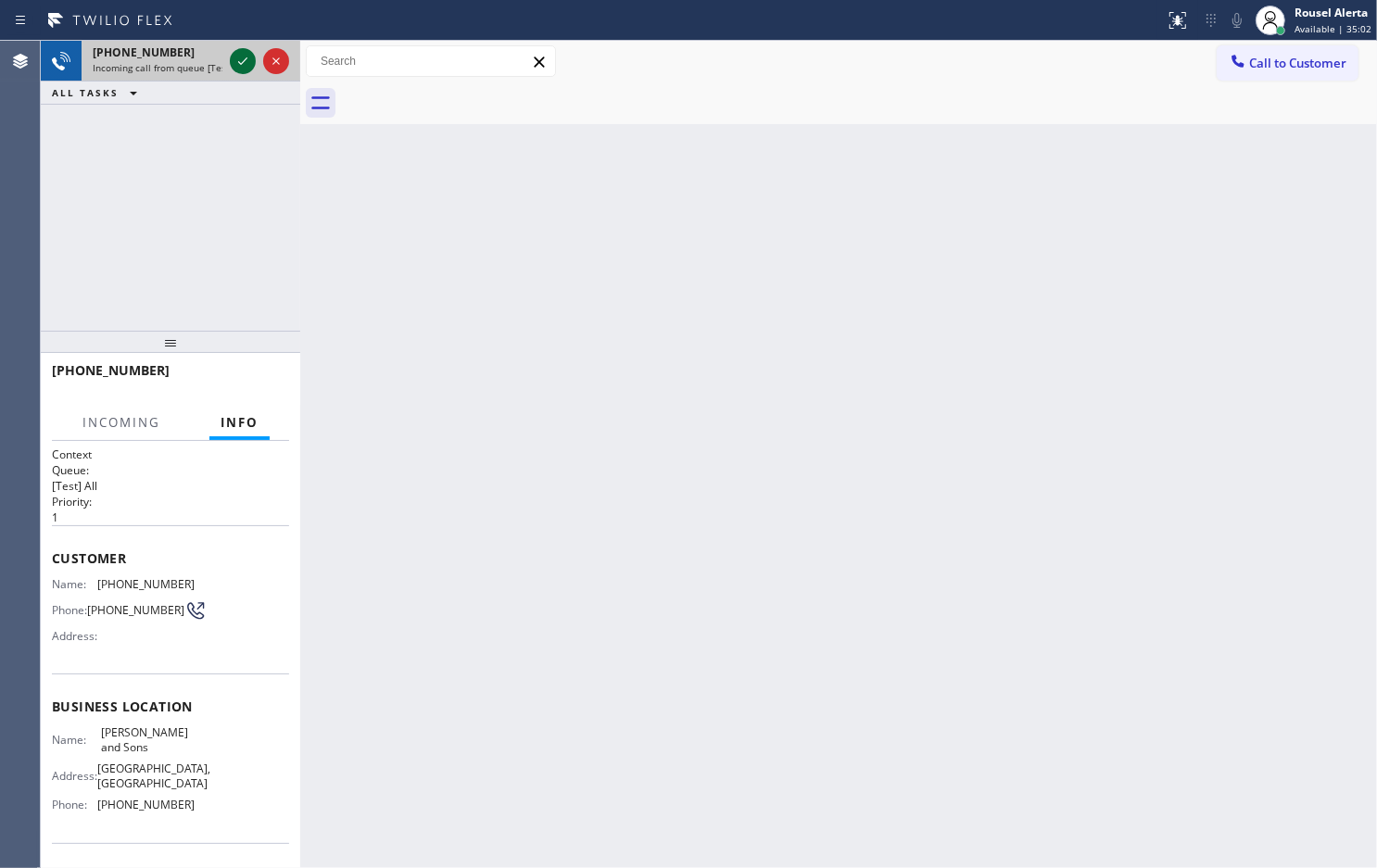
click at [232, 52] on icon at bounding box center [242, 60] width 22 height 22
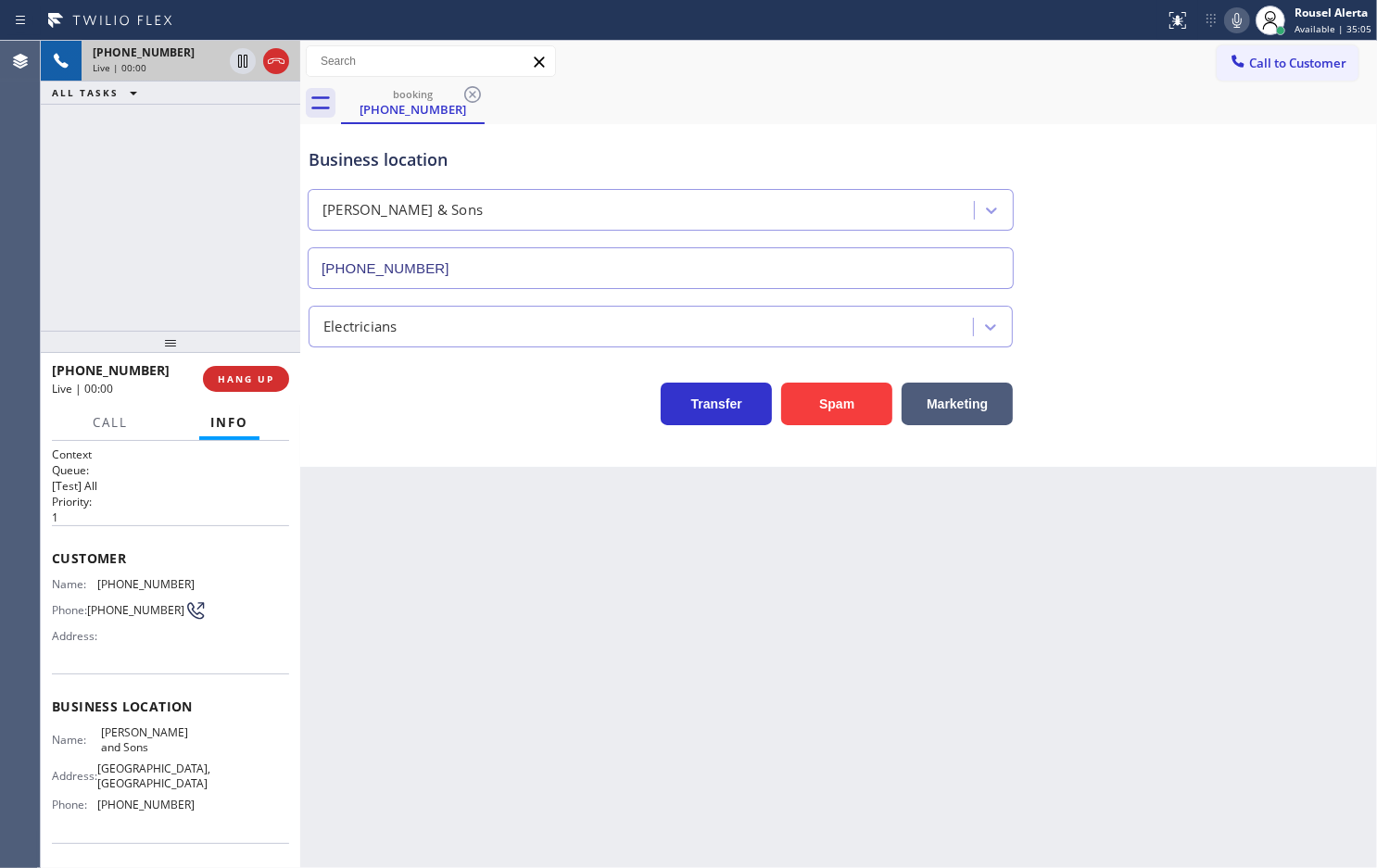
type input "[PHONE_NUMBER]"
click at [465, 776] on div "Back to Dashboard Change Sender ID Customers Technicians Select a contact Outbo…" at bounding box center [839, 454] width 1077 height 827
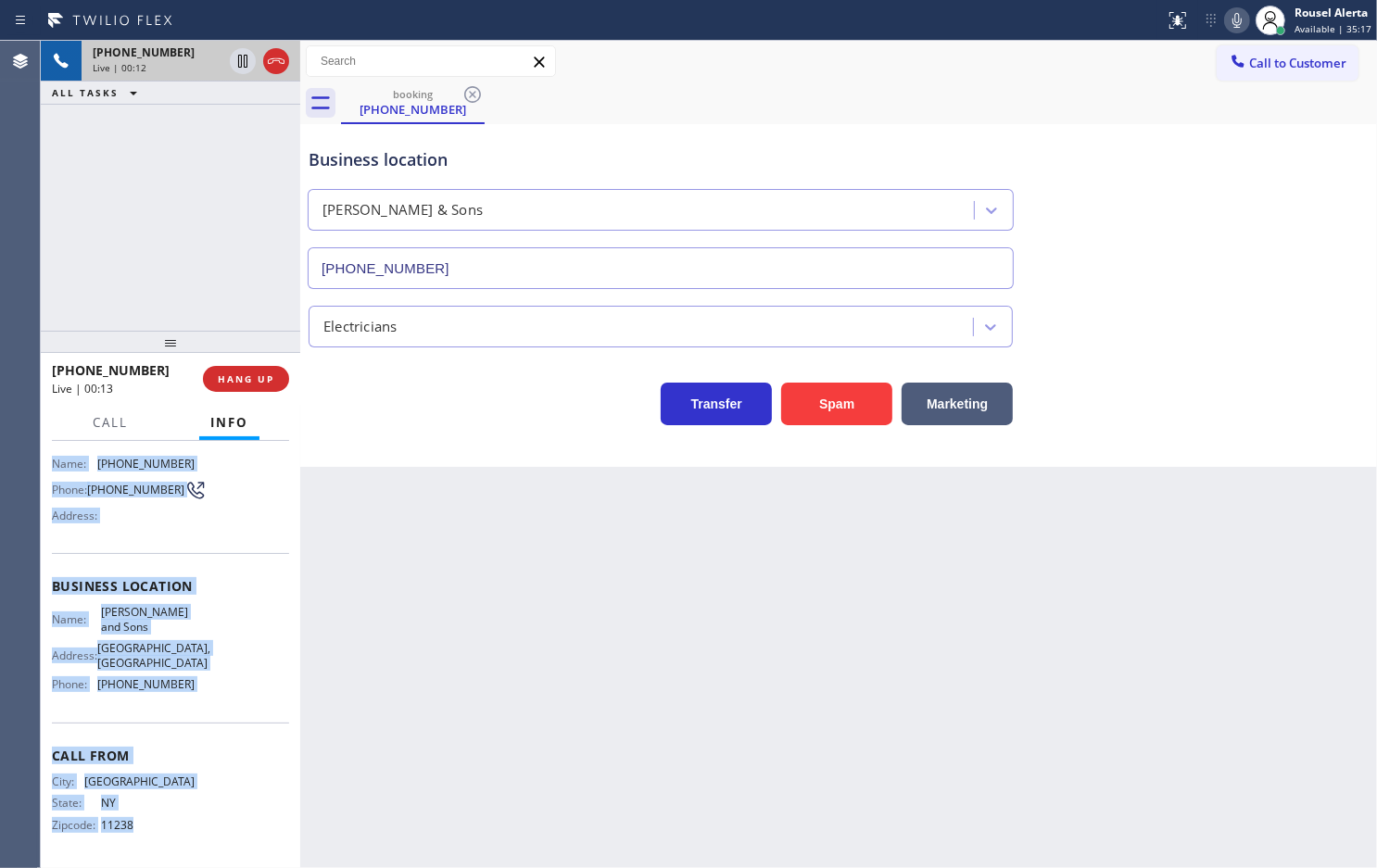
scroll to position [167, 0]
drag, startPoint x: 50, startPoint y: 573, endPoint x: 238, endPoint y: 688, distance: 220.4
click at [238, 688] on div "Context Queue: [Test] All Priority: 1 Customer Name: [PHONE_NUMBER] Phone: [PHO…" at bounding box center [170, 654] width 260 height 427
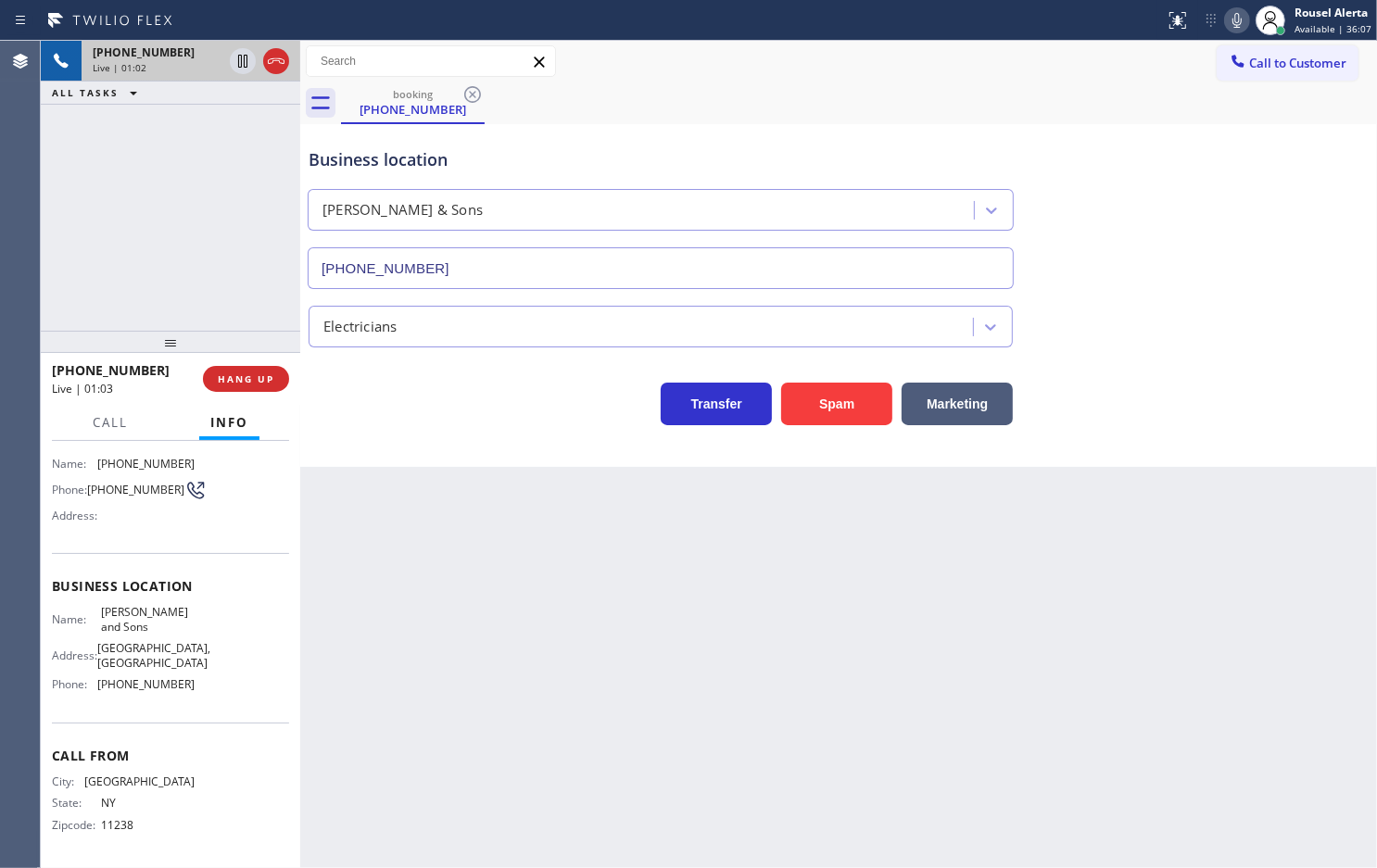
click at [835, 631] on div "Back to Dashboard Change Sender ID Customers Technicians Select a contact Outbo…" at bounding box center [839, 454] width 1077 height 827
click at [77, 237] on div "[PHONE_NUMBER] Live | 01:03 ALL TASKS ALL TASKS ACTIVE TASKS TASKS IN WRAP UP" at bounding box center [170, 186] width 260 height 290
click at [454, 608] on div "Back to Dashboard Change Sender ID Customers Technicians Select a contact Outbo…" at bounding box center [839, 454] width 1077 height 827
drag, startPoint x: 131, startPoint y: 99, endPoint x: 163, endPoint y: 227, distance: 131.9
click at [129, 100] on icon at bounding box center [133, 92] width 22 height 22
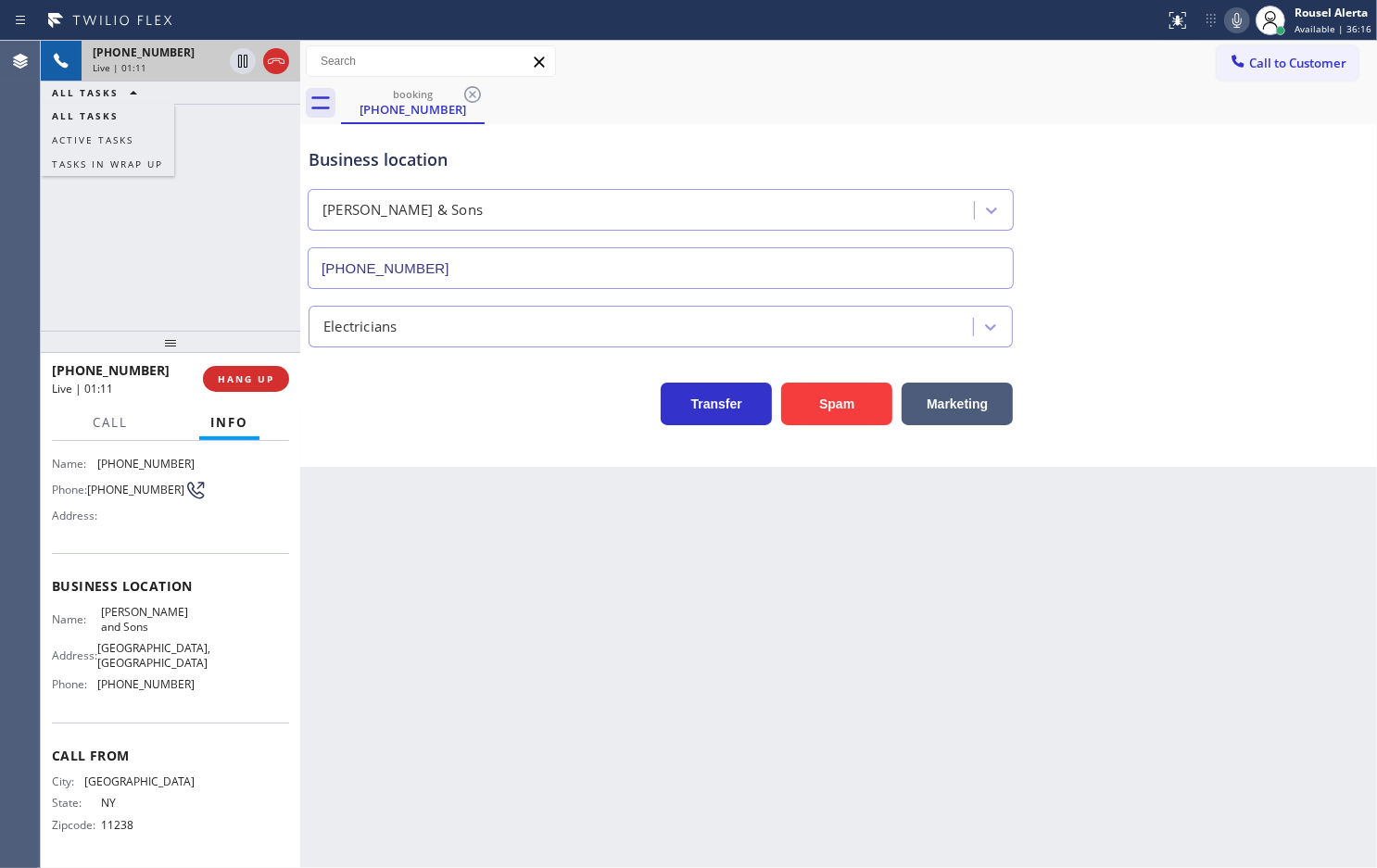
click at [512, 690] on div "Back to Dashboard Change Sender ID Customers Technicians Select a contact Outbo…" at bounding box center [839, 454] width 1077 height 827
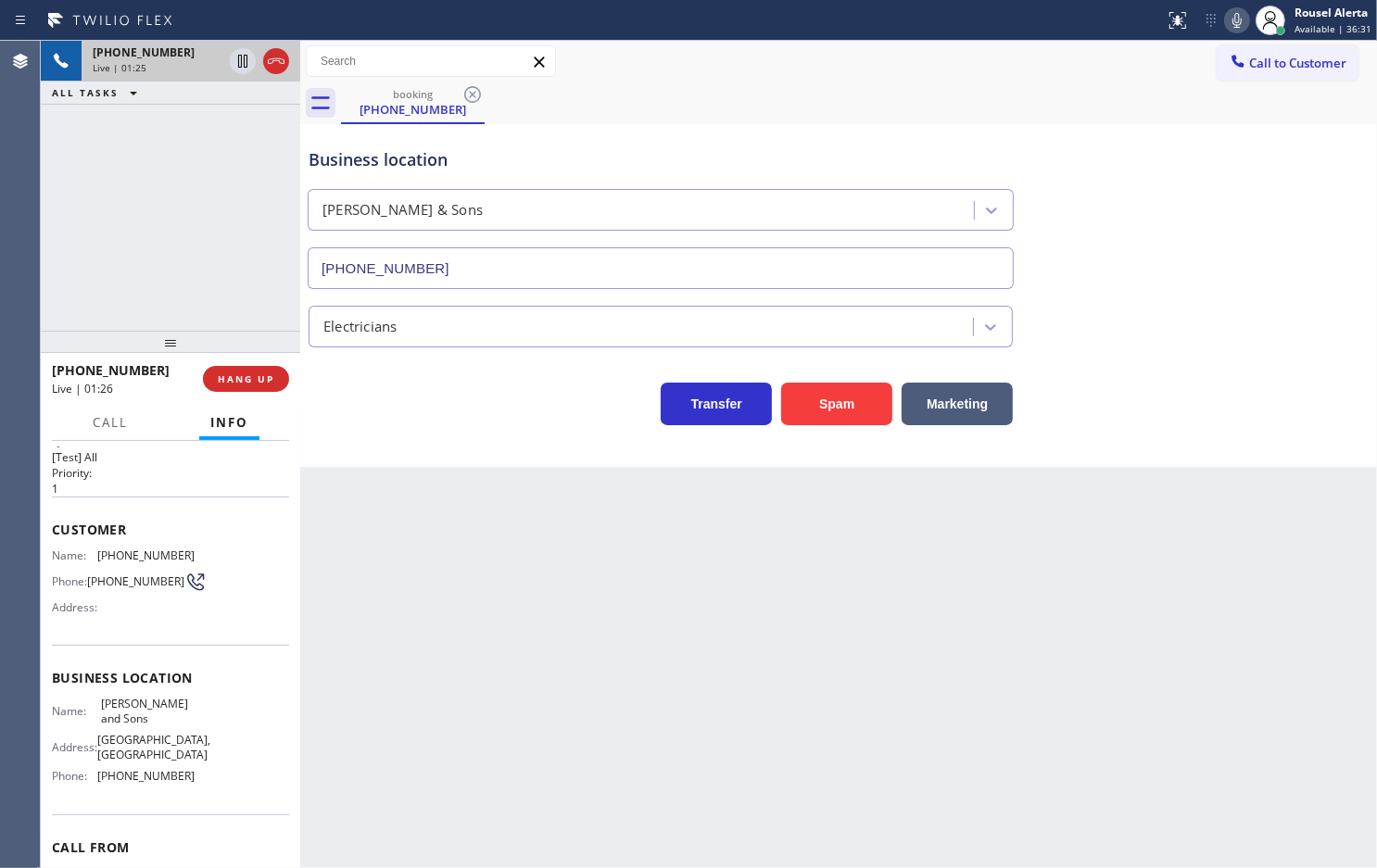
scroll to position [0, 0]
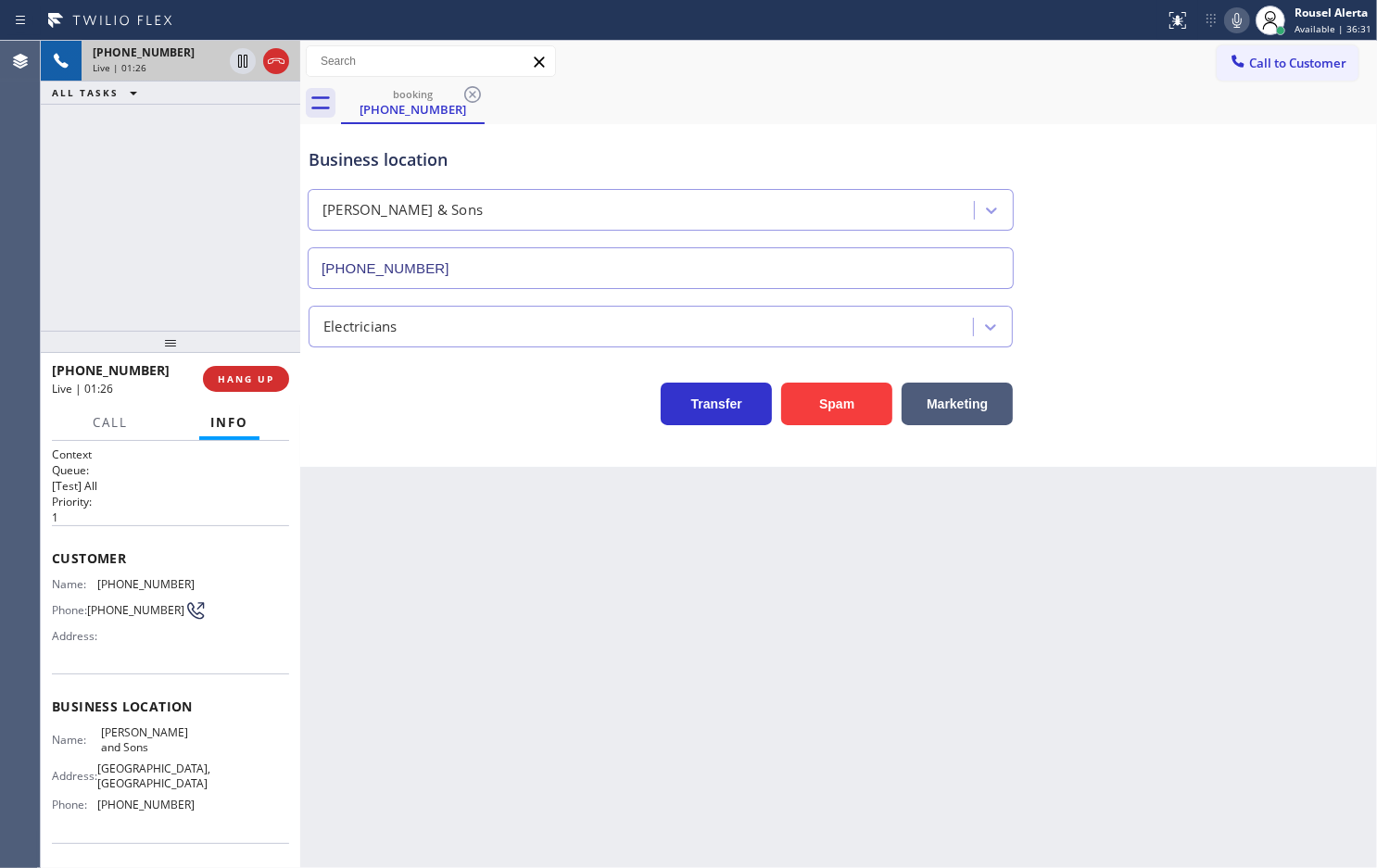
click at [368, 601] on div "Back to Dashboard Change Sender ID Customers Technicians Select a contact Outbo…" at bounding box center [839, 454] width 1077 height 827
click at [423, 547] on div "Back to Dashboard Change Sender ID Customers Technicians Select a contact Outbo…" at bounding box center [839, 454] width 1077 height 827
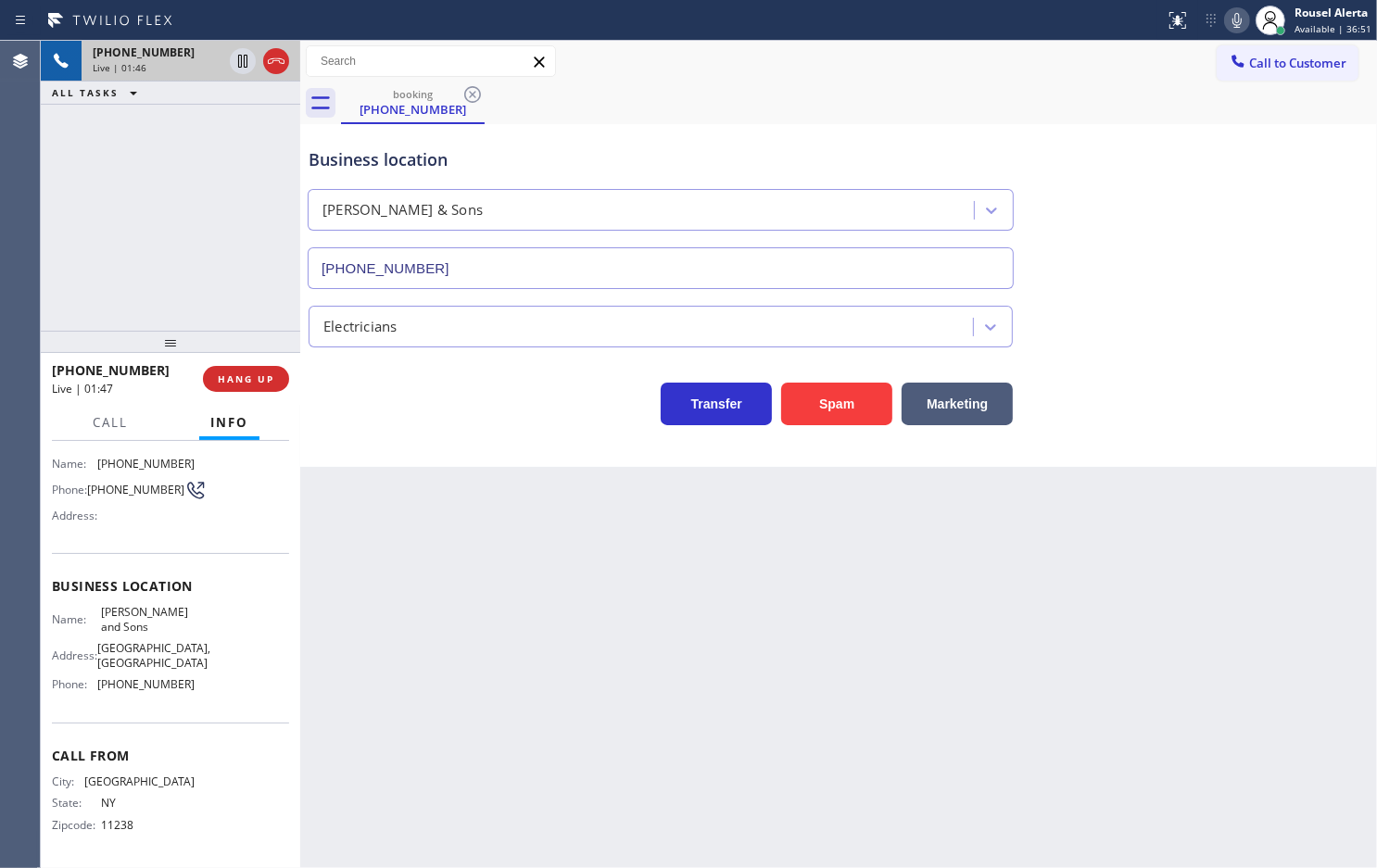
scroll to position [167, 0]
click at [369, 683] on div "Back to Dashboard Change Sender ID Customers Technicians Select a contact Outbo…" at bounding box center [839, 454] width 1077 height 827
drag, startPoint x: 238, startPoint y: 294, endPoint x: 263, endPoint y: 340, distance: 52.4
click at [237, 293] on div "[PHONE_NUMBER] Live | 02:01 ALL TASKS ALL TASKS ACTIVE TASKS TASKS IN WRAP UP" at bounding box center [170, 186] width 260 height 290
click at [380, 529] on div "Back to Dashboard Change Sender ID Customers Technicians Select a contact Outbo…" at bounding box center [839, 454] width 1077 height 827
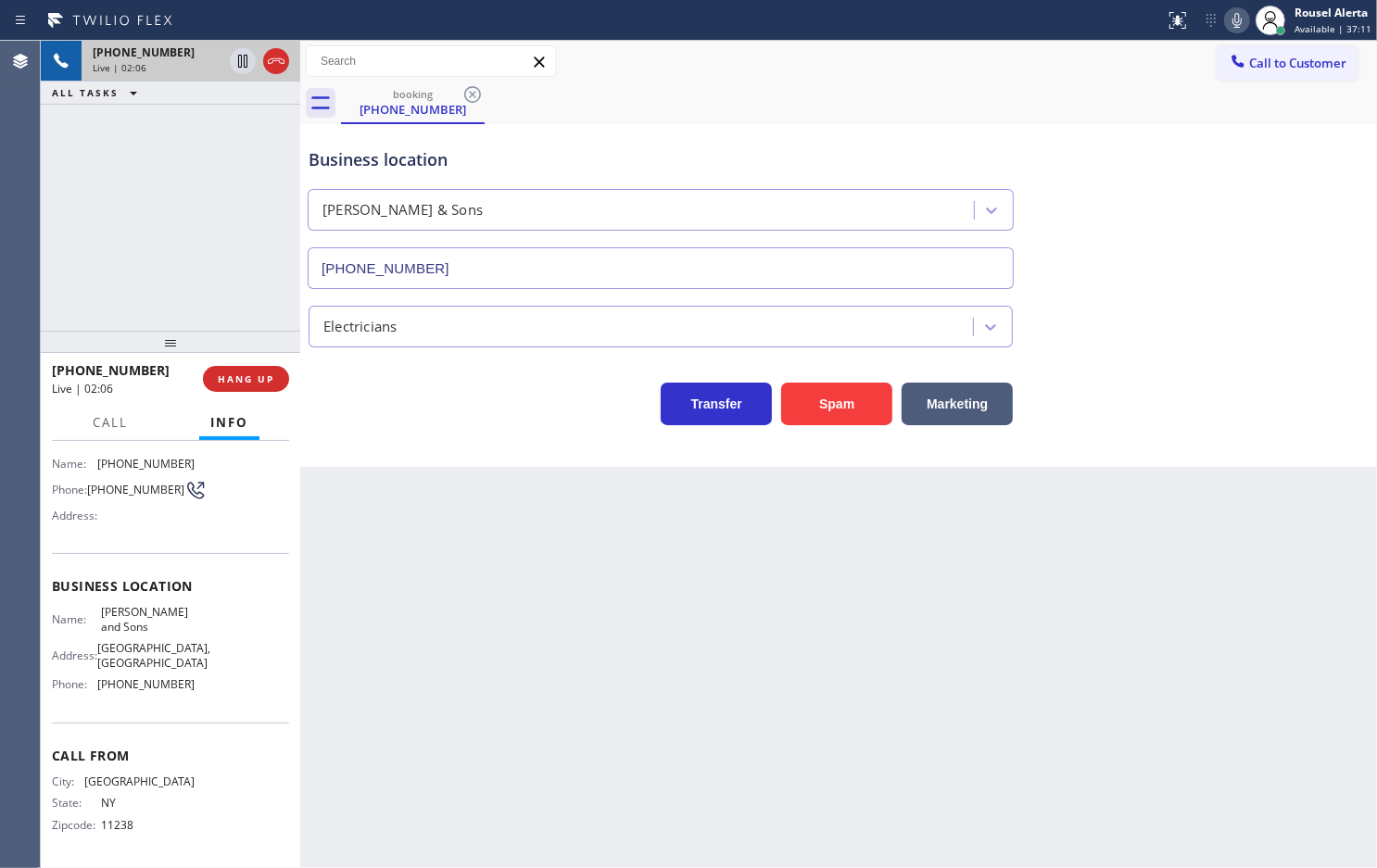
drag, startPoint x: 187, startPoint y: 255, endPoint x: 209, endPoint y: 345, distance: 92.6
click at [187, 253] on div "[PHONE_NUMBER] Live | 02:06 ALL TASKS ALL TASKS ACTIVE TASKS TASKS IN WRAP UP" at bounding box center [170, 186] width 260 height 290
click at [383, 659] on div "Back to Dashboard Change Sender ID Customers Technicians Select a contact Outbo…" at bounding box center [839, 454] width 1077 height 827
drag, startPoint x: 226, startPoint y: 308, endPoint x: 242, endPoint y: 350, distance: 44.9
click at [226, 306] on div "[PHONE_NUMBER] Live | 02:07 ALL TASKS ALL TASKS ACTIVE TASKS TASKS IN WRAP UP" at bounding box center [170, 186] width 260 height 290
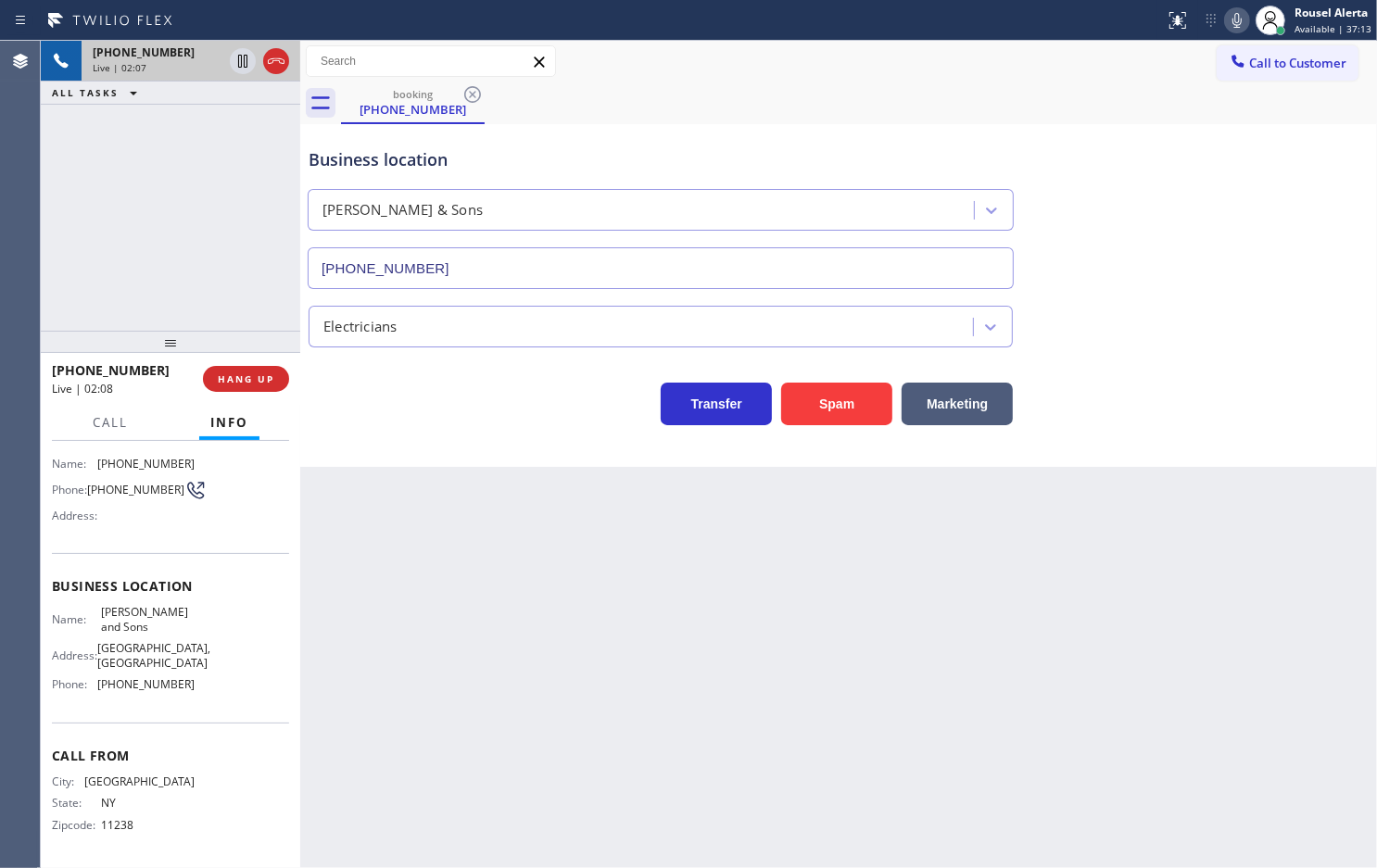
click at [344, 524] on div "Back to Dashboard Change Sender ID Customers Technicians Select a contact Outbo…" at bounding box center [839, 454] width 1077 height 827
click at [265, 385] on button "HANG UP" at bounding box center [246, 378] width 87 height 26
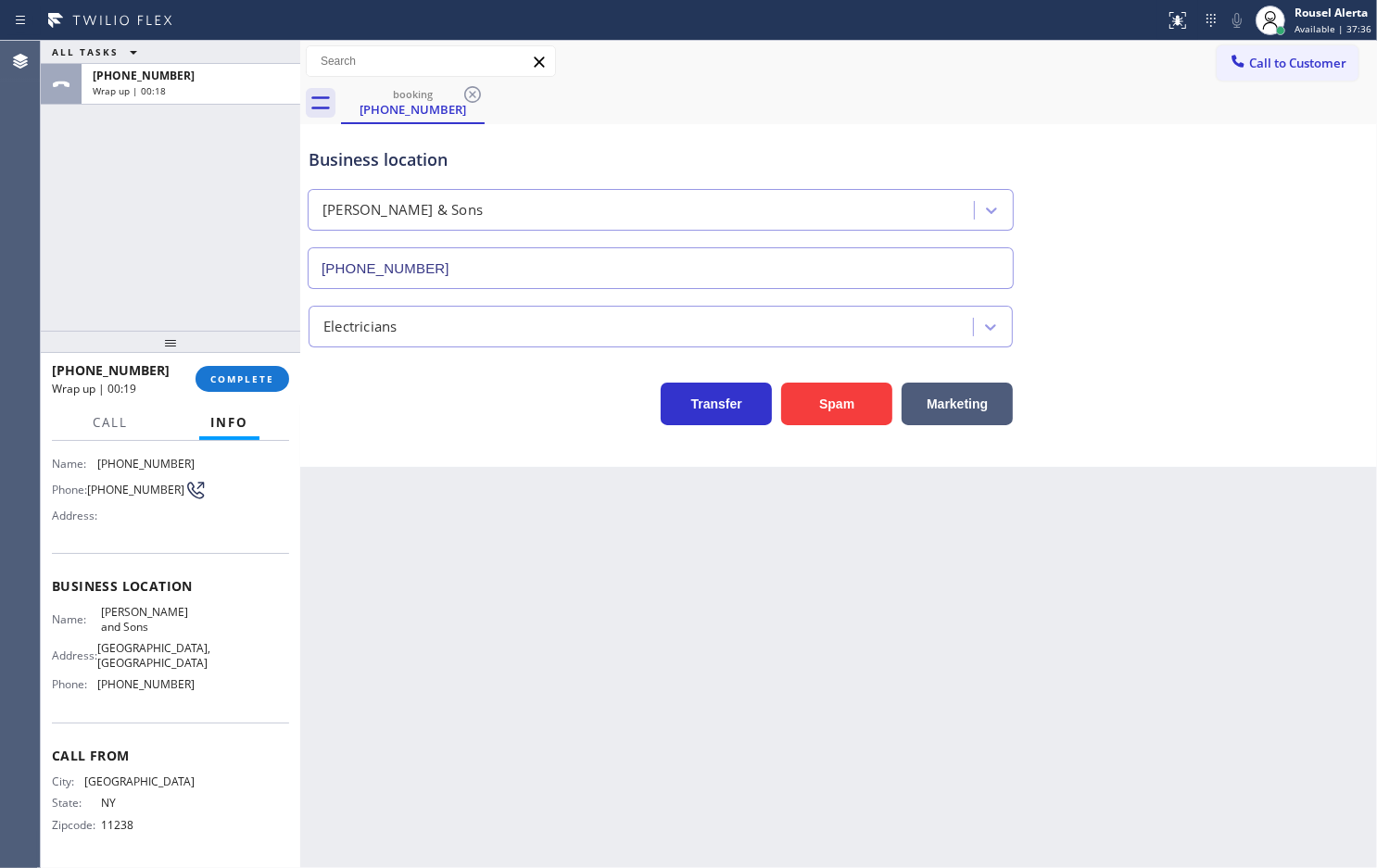
click at [154, 113] on div "ALL TASKS ALL TASKS ACTIVE TASKS TASKS IN WRAP UP [PHONE_NUMBER] Wrap up | 00:18" at bounding box center [170, 186] width 260 height 290
click at [223, 385] on span "COMPLETE" at bounding box center [242, 378] width 64 height 13
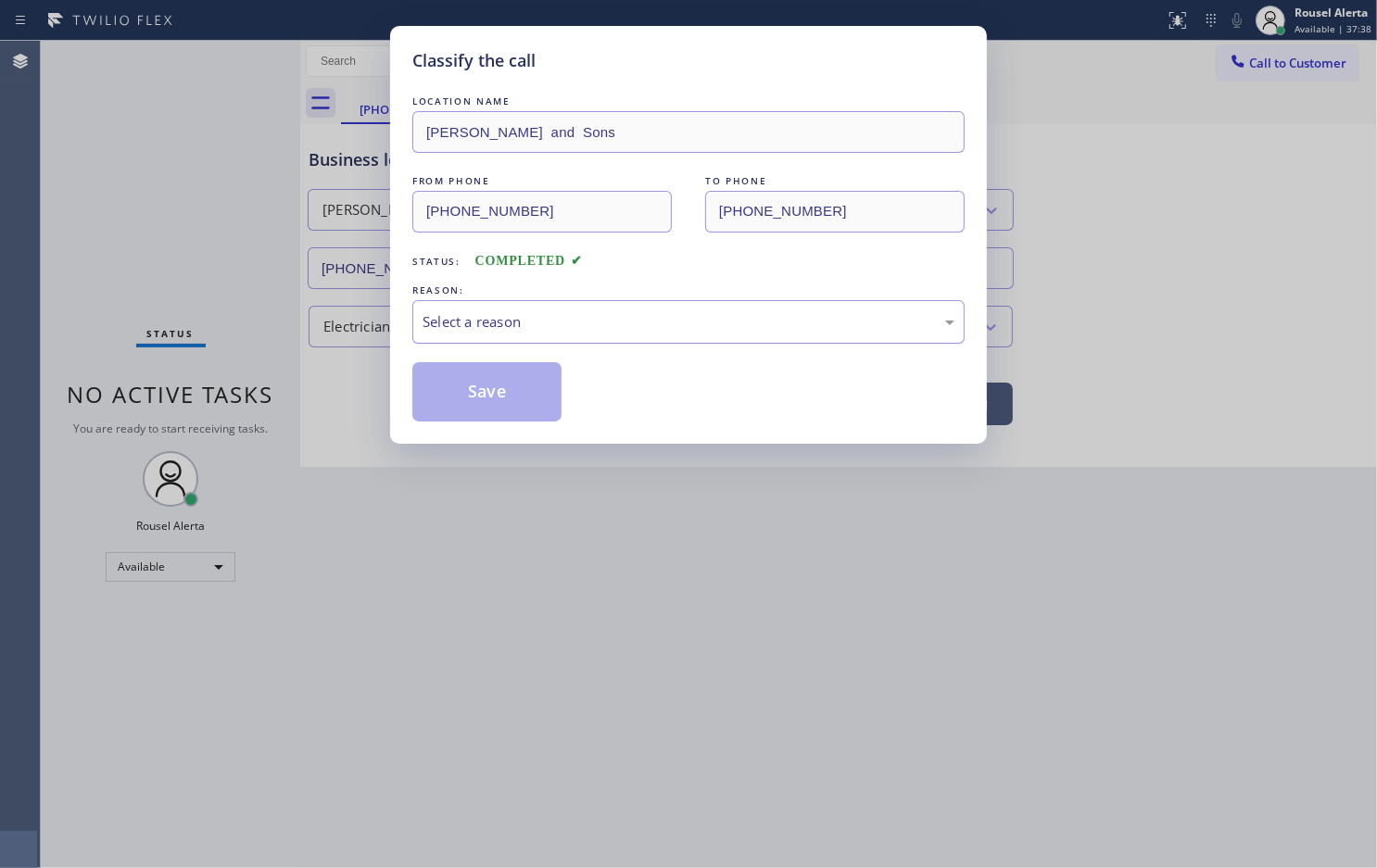
click at [497, 330] on div "Select a reason" at bounding box center [688, 322] width 532 height 21
click at [505, 383] on button "Save" at bounding box center [486, 392] width 149 height 59
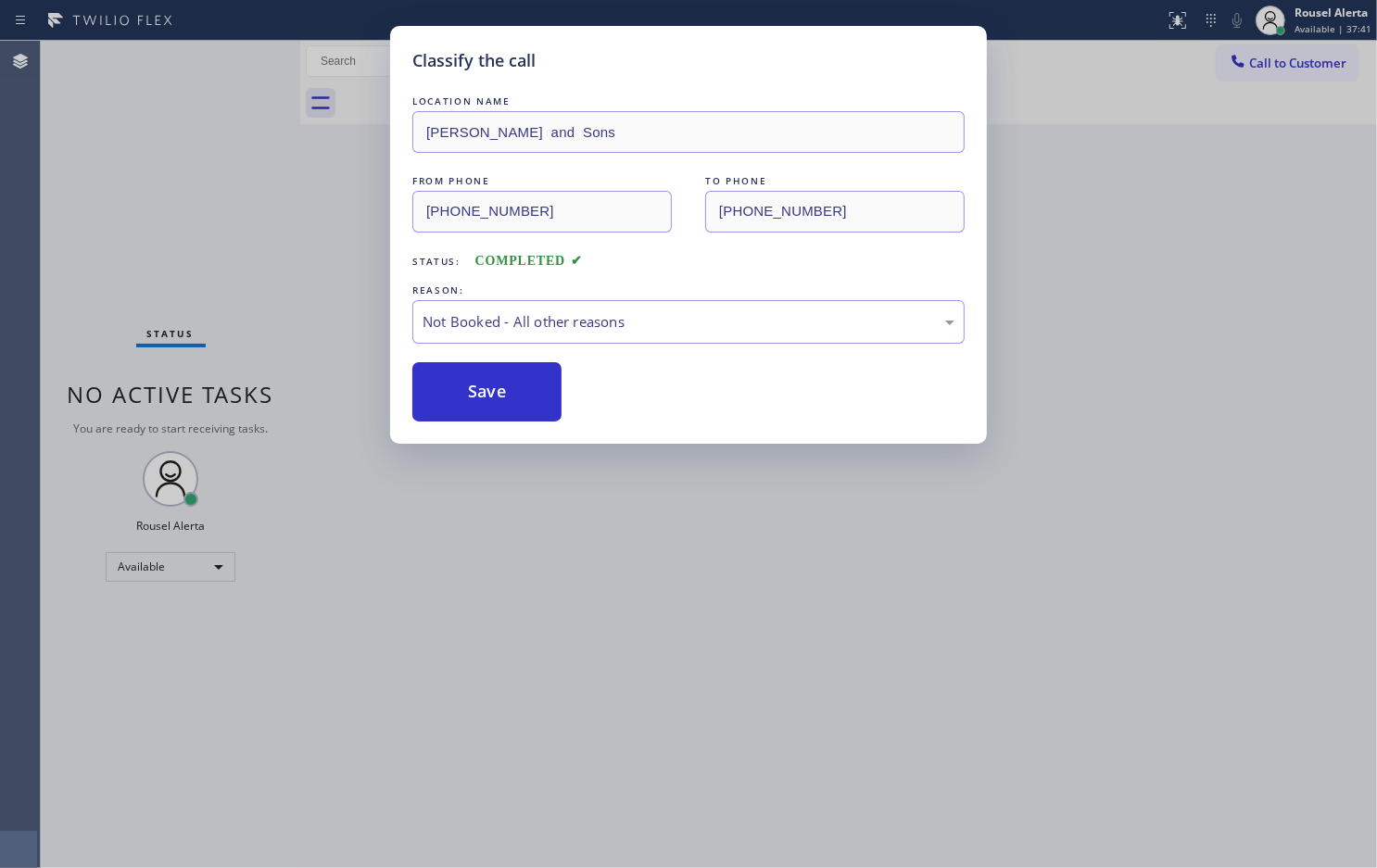
click at [600, 616] on div "Classify the call LOCATION NAME [PERSON_NAME] and Sons FROM PHONE [PHONE_NUMBER…" at bounding box center [688, 434] width 1377 height 868
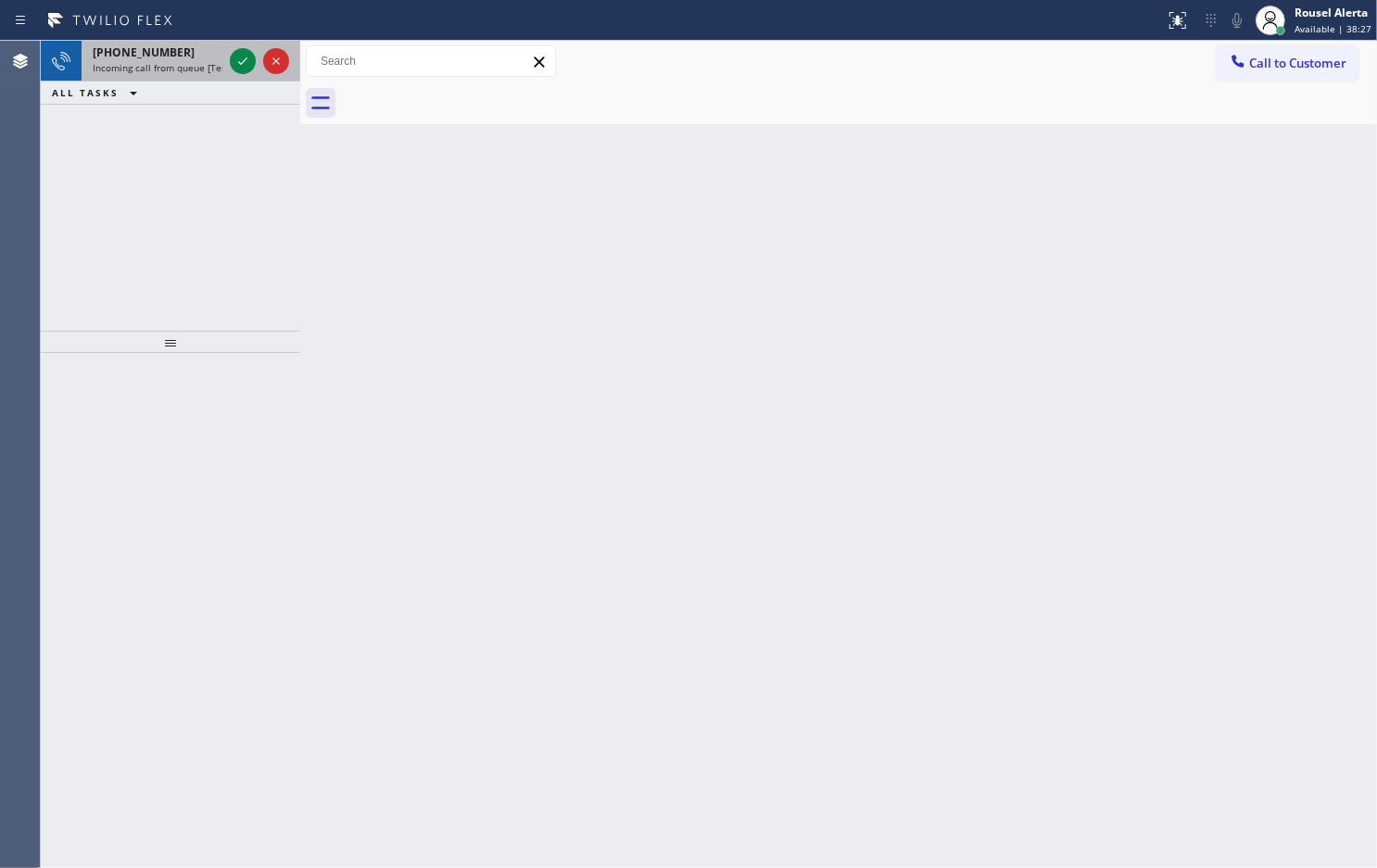
click at [160, 56] on span "[PHONE_NUMBER]" at bounding box center [143, 52] width 102 height 16
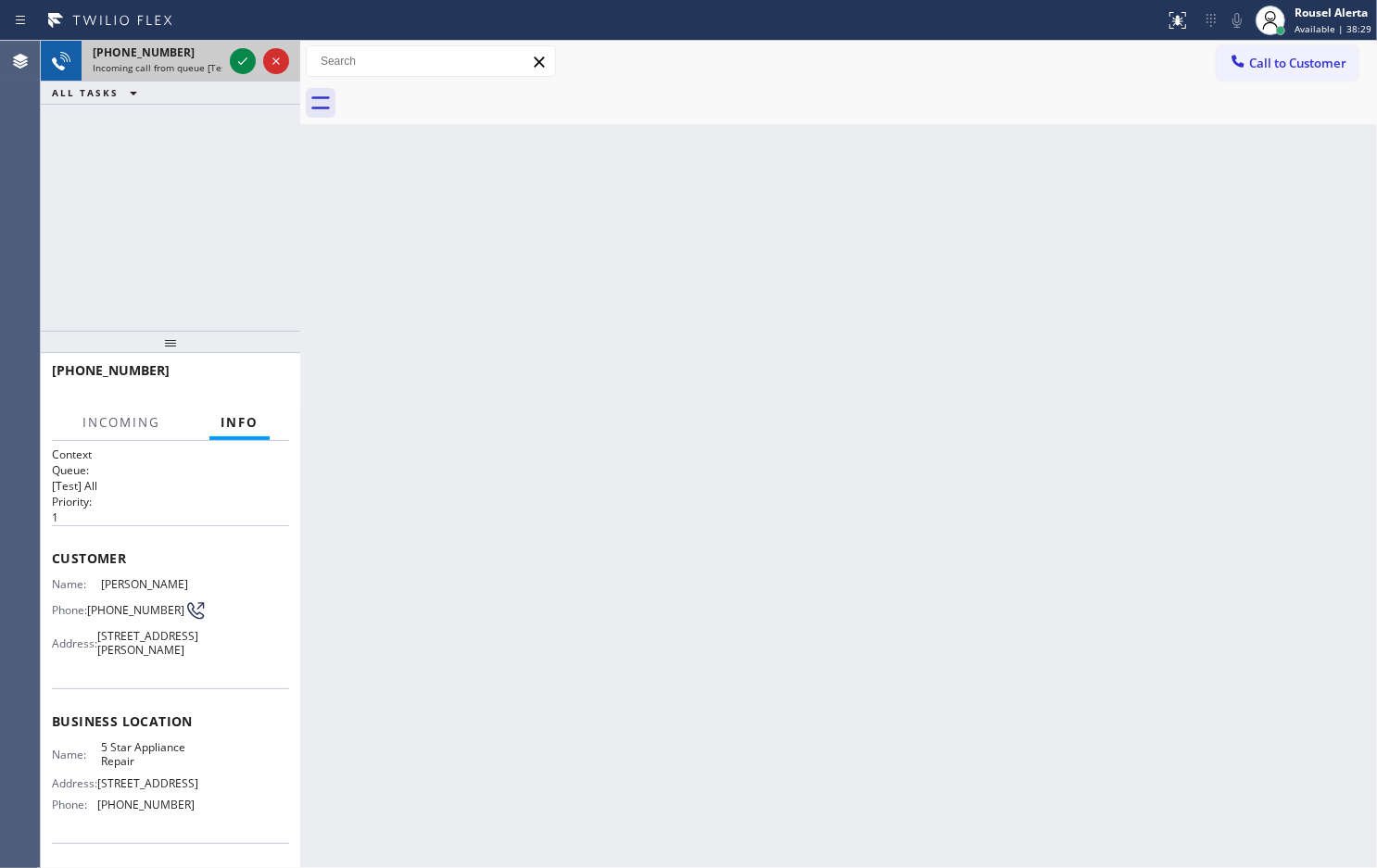
click at [204, 67] on span "Incoming call from queue [Test] All" at bounding box center [169, 67] width 154 height 13
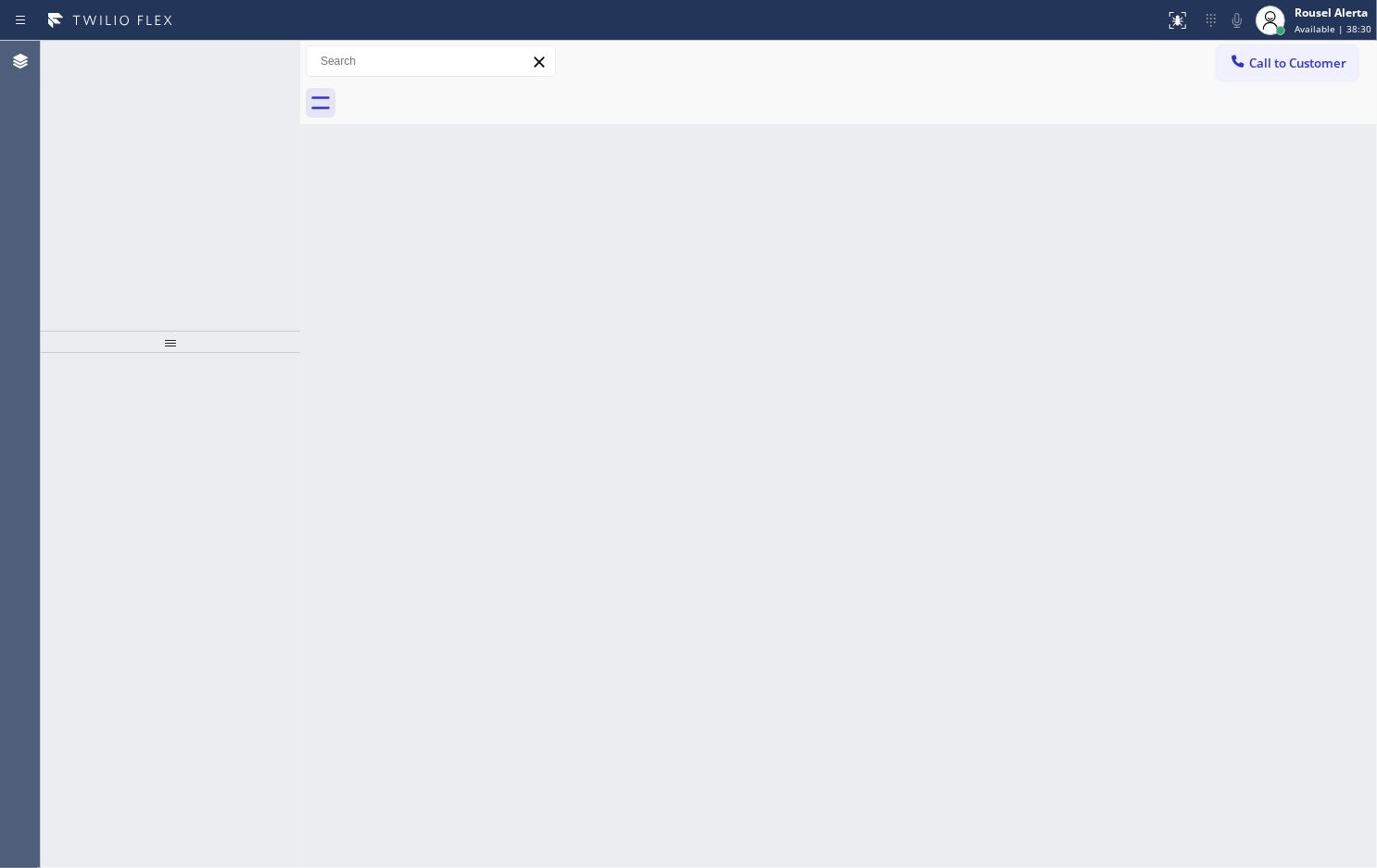
click at [204, 67] on span "Incoming call from queue [Test] All" at bounding box center [169, 67] width 154 height 13
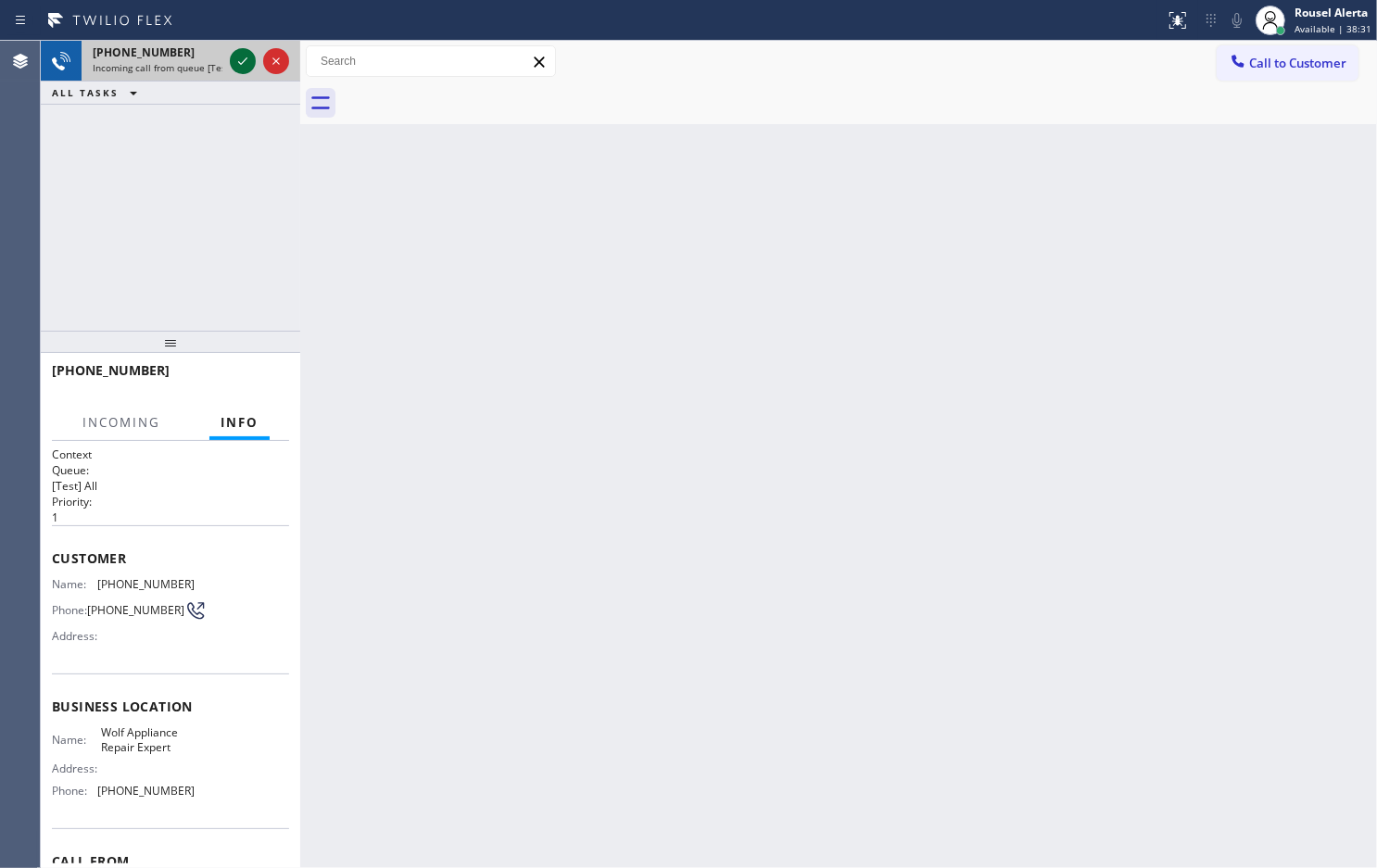
click at [237, 62] on icon at bounding box center [242, 60] width 22 height 22
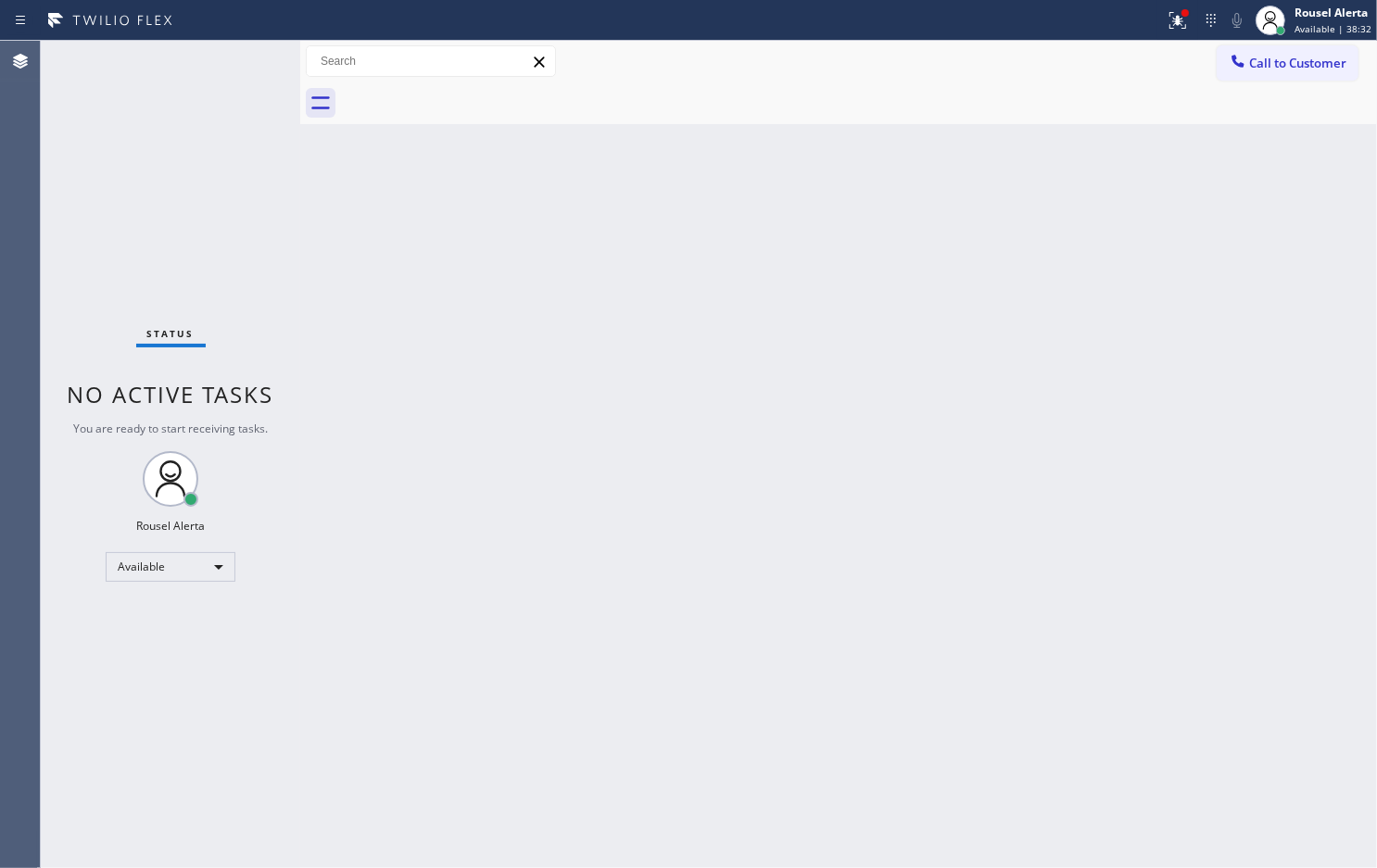
click at [237, 62] on div "Status No active tasks You are ready to start receiving tasks. Rousel Alerta Av…" at bounding box center [170, 454] width 260 height 827
click at [234, 62] on div "Status No active tasks You are ready to start receiving tasks. Rousel Alerta Av…" at bounding box center [170, 454] width 260 height 827
click at [1171, 24] on icon at bounding box center [1178, 20] width 22 height 22
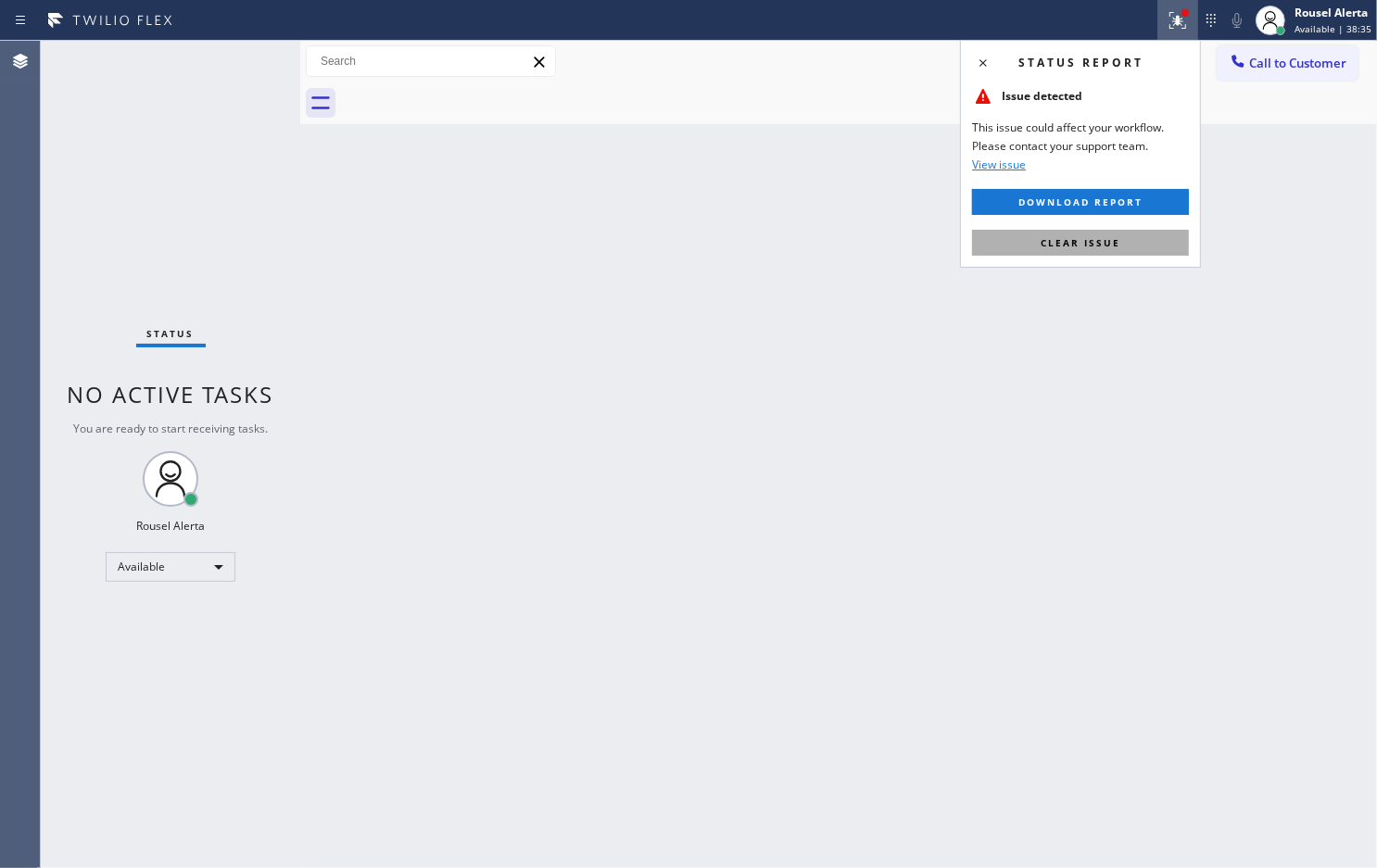
click at [1133, 243] on button "Clear issue" at bounding box center [1080, 242] width 217 height 26
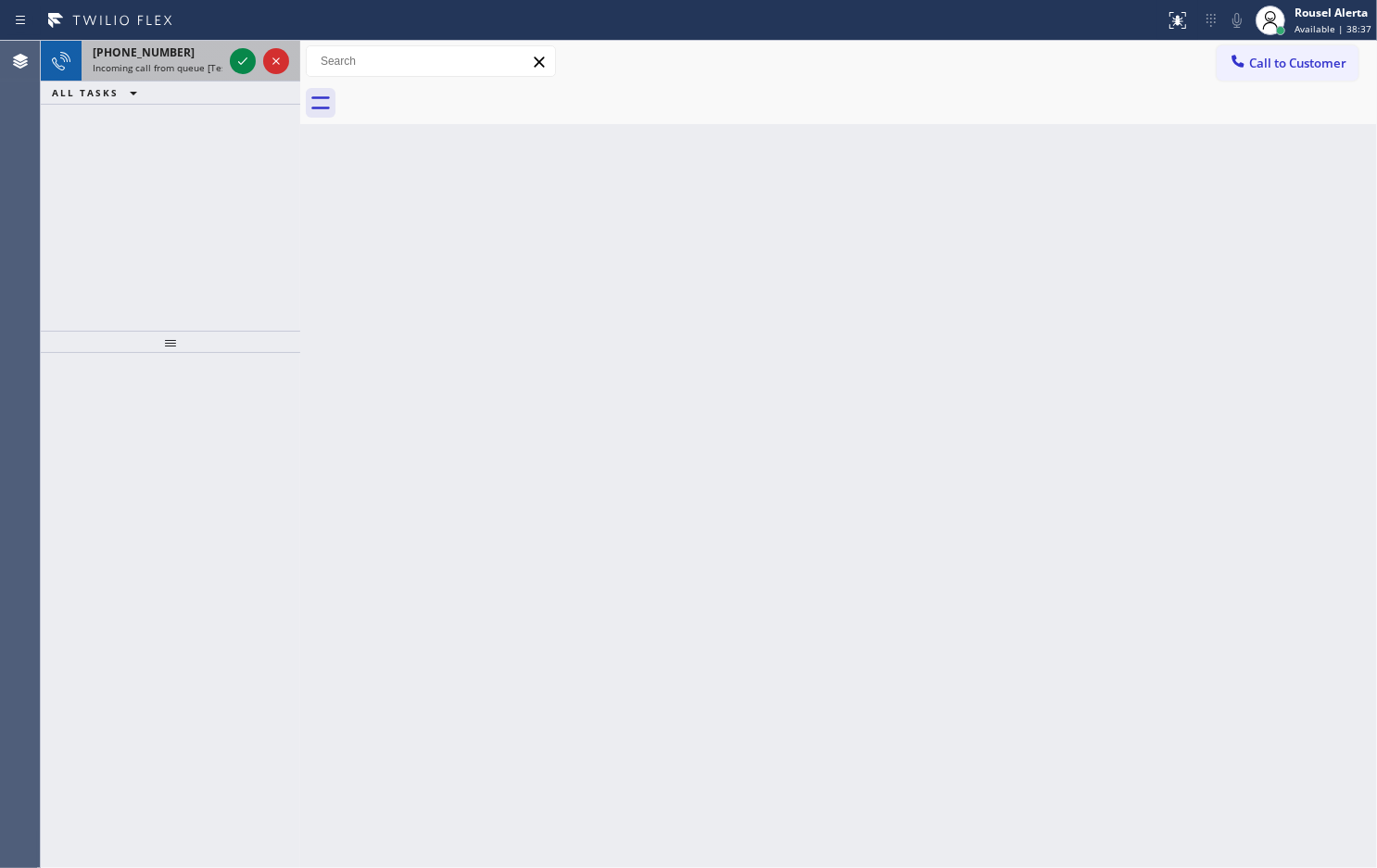
click at [196, 79] on div "[PHONE_NUMBER] Incoming call from queue [Test] All" at bounding box center [154, 61] width 145 height 41
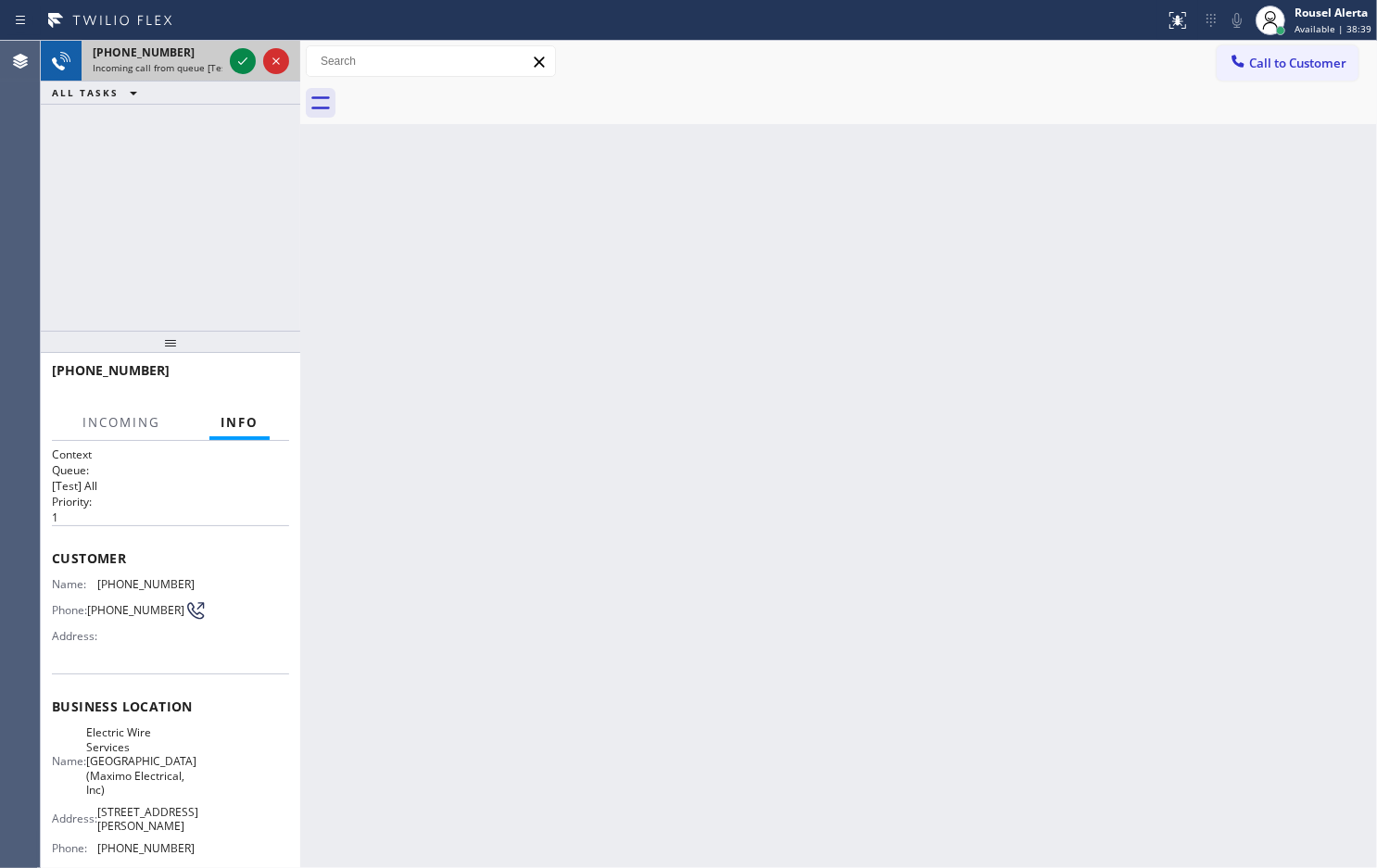
click at [178, 67] on span "Incoming call from queue [Test] All" at bounding box center [169, 67] width 154 height 13
click at [237, 65] on icon at bounding box center [242, 60] width 22 height 22
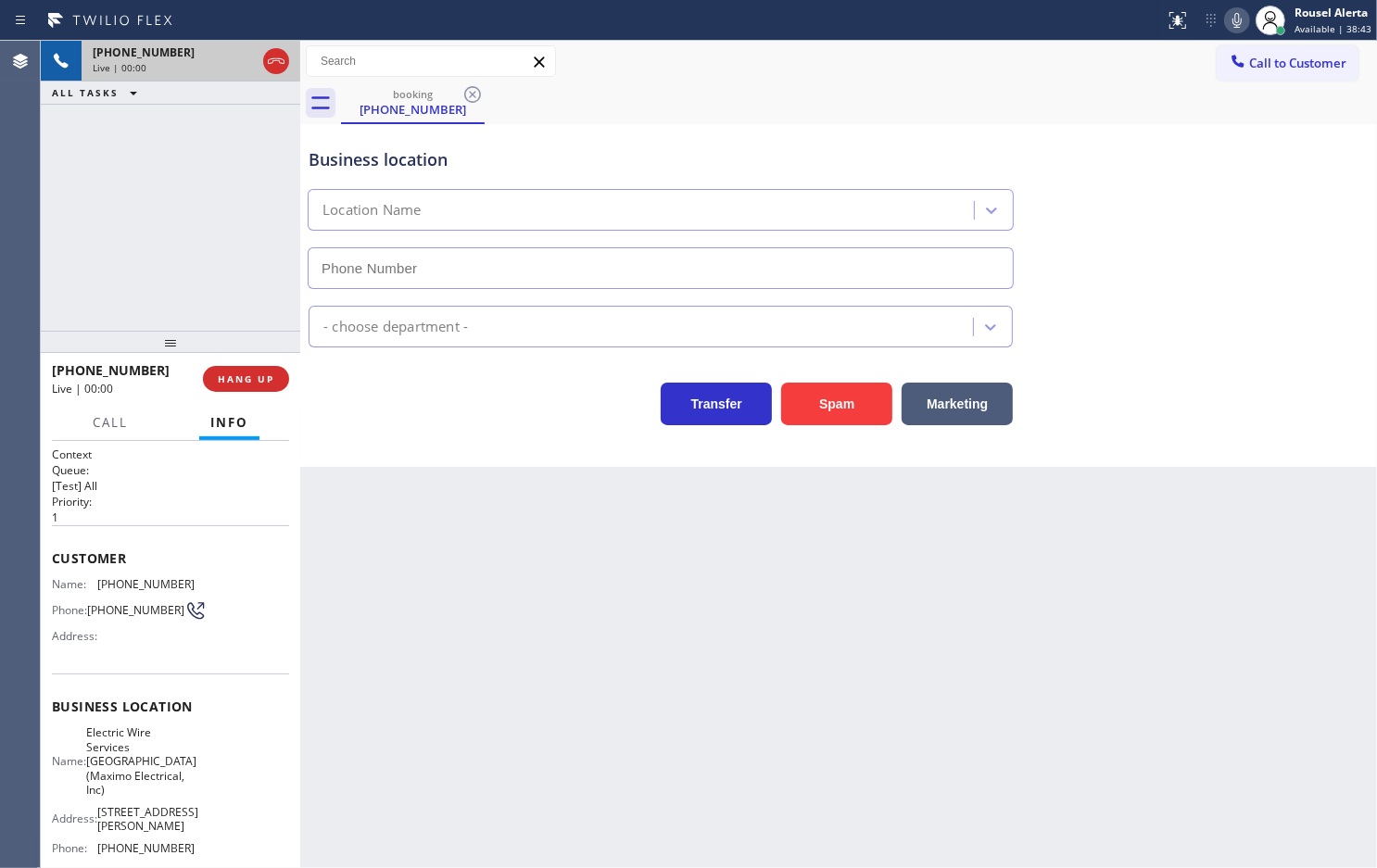
type input "[PHONE_NUMBER]"
click at [831, 428] on div "Business location Electric Wire Services [GEOGRAPHIC_DATA](Maximo Electrical, I…" at bounding box center [839, 295] width 1077 height 343
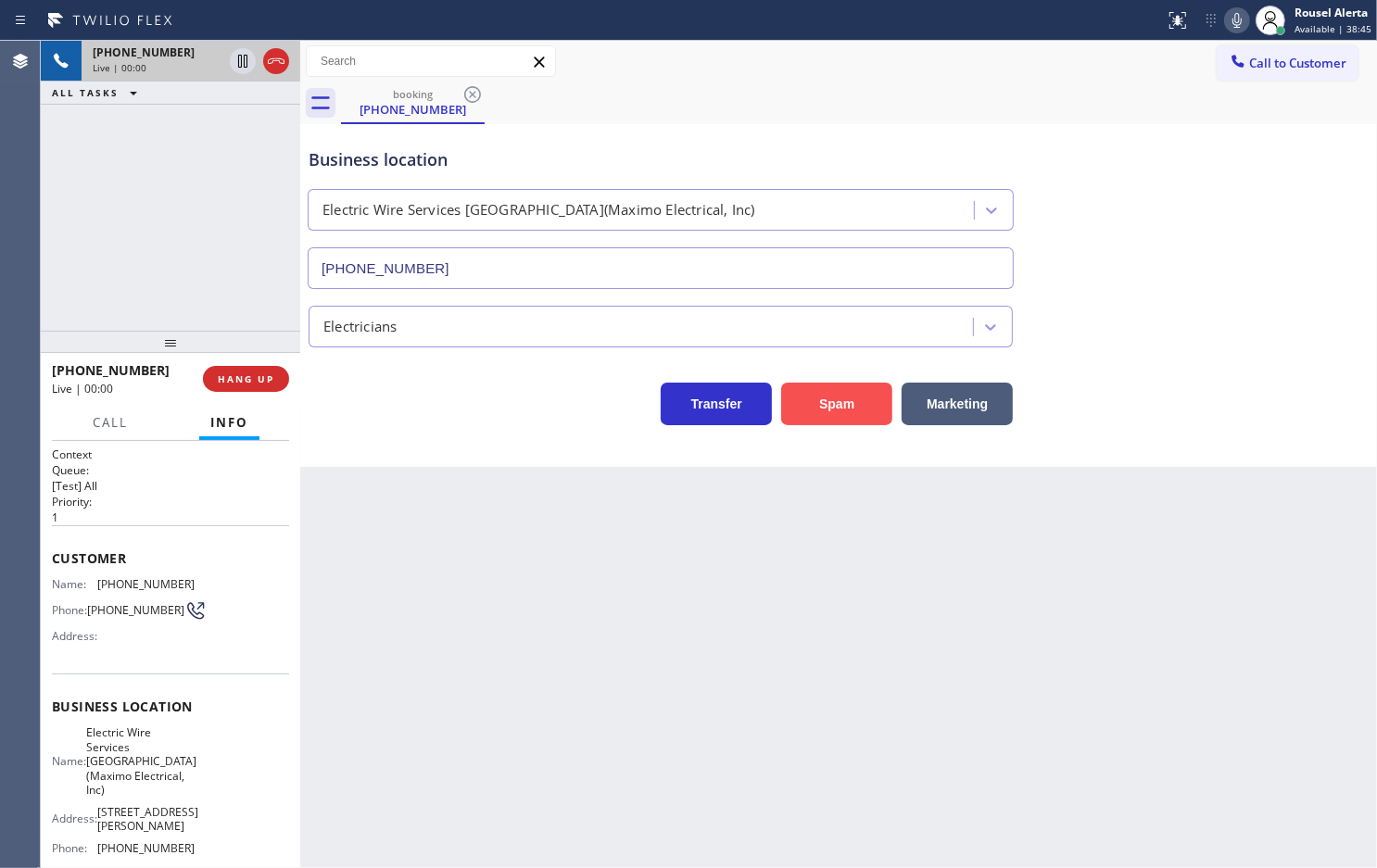
click at [827, 417] on button "Spam" at bounding box center [836, 404] width 111 height 43
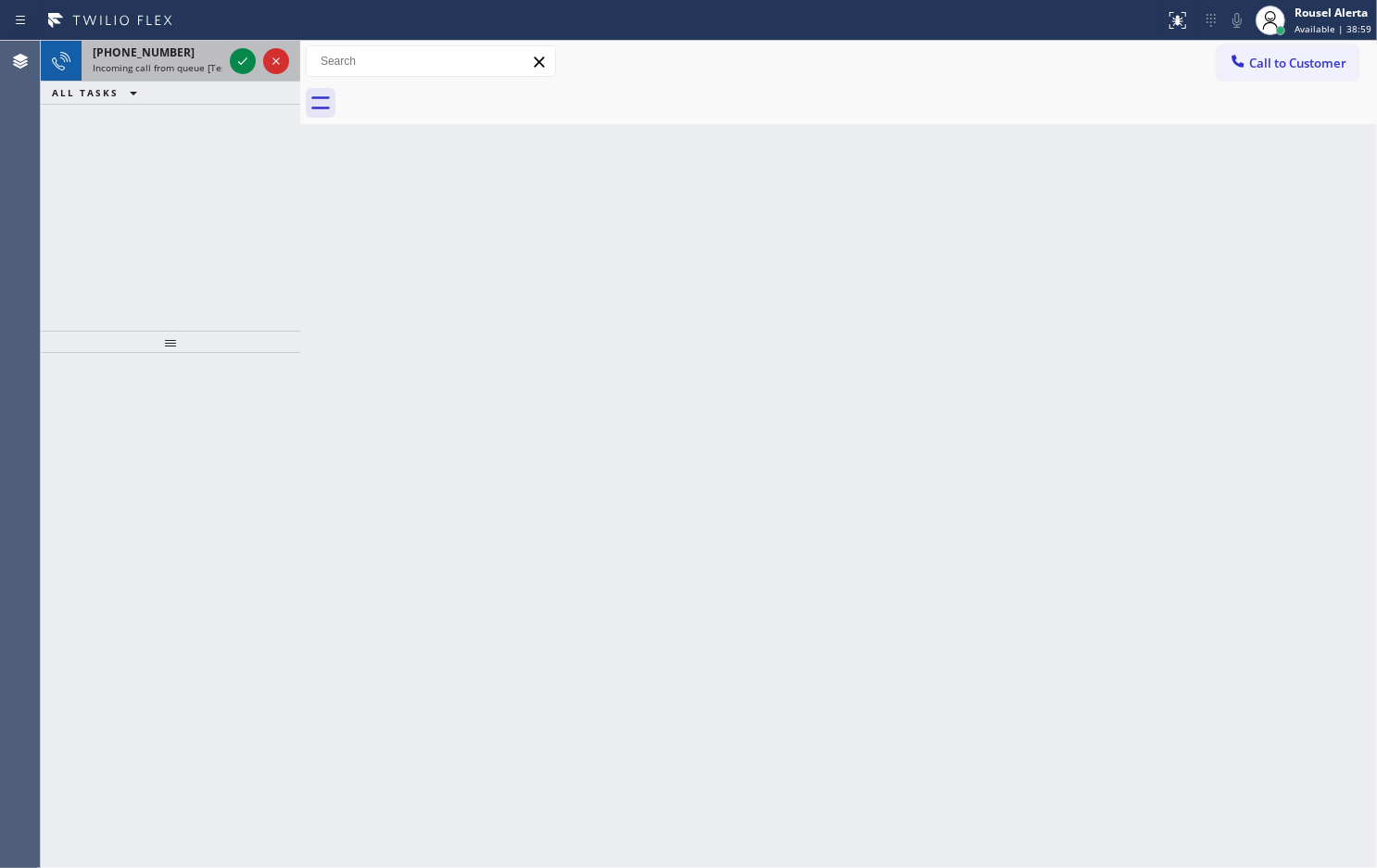
click at [168, 56] on span "[PHONE_NUMBER]" at bounding box center [143, 52] width 102 height 16
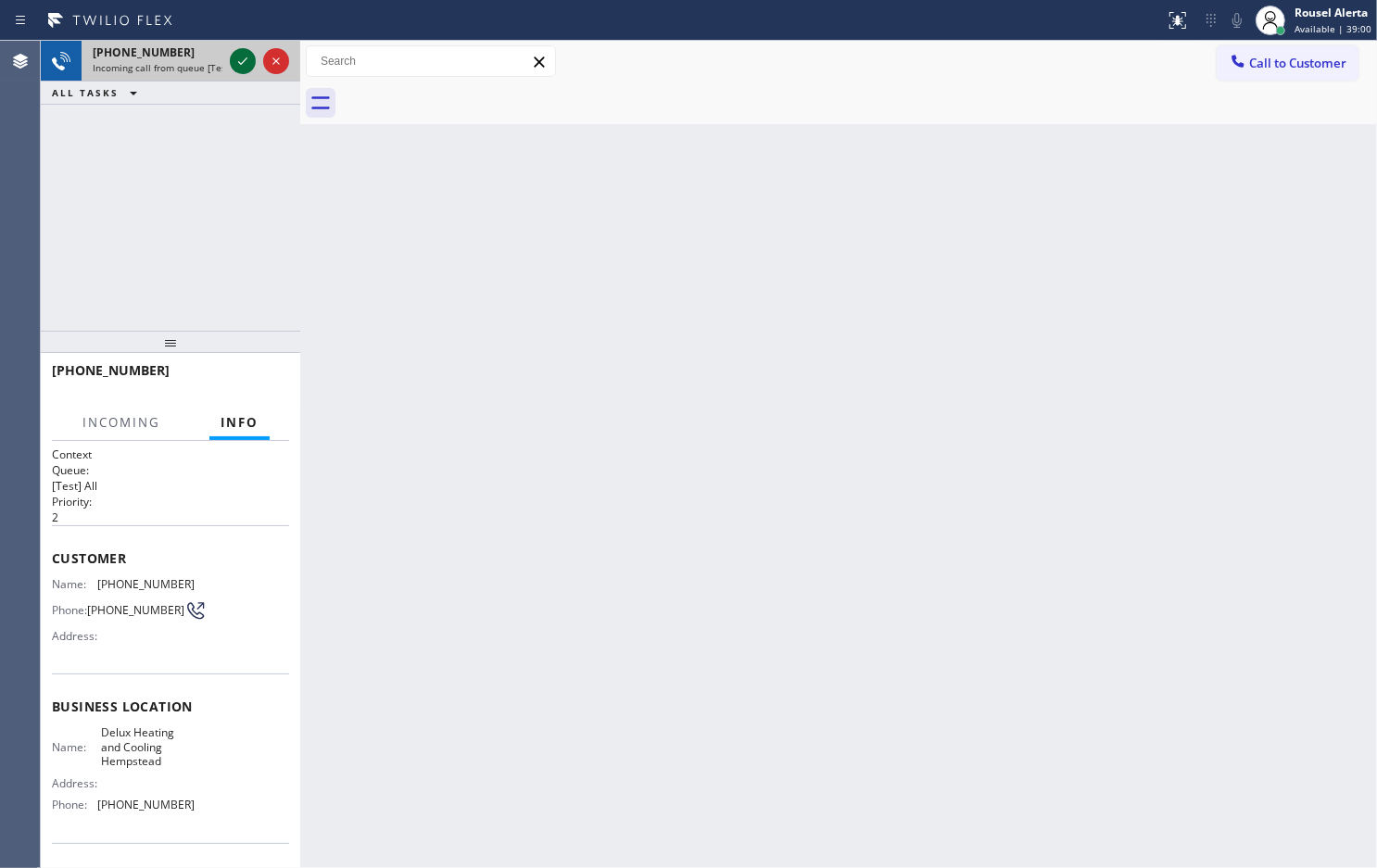
click at [233, 66] on icon at bounding box center [242, 60] width 22 height 22
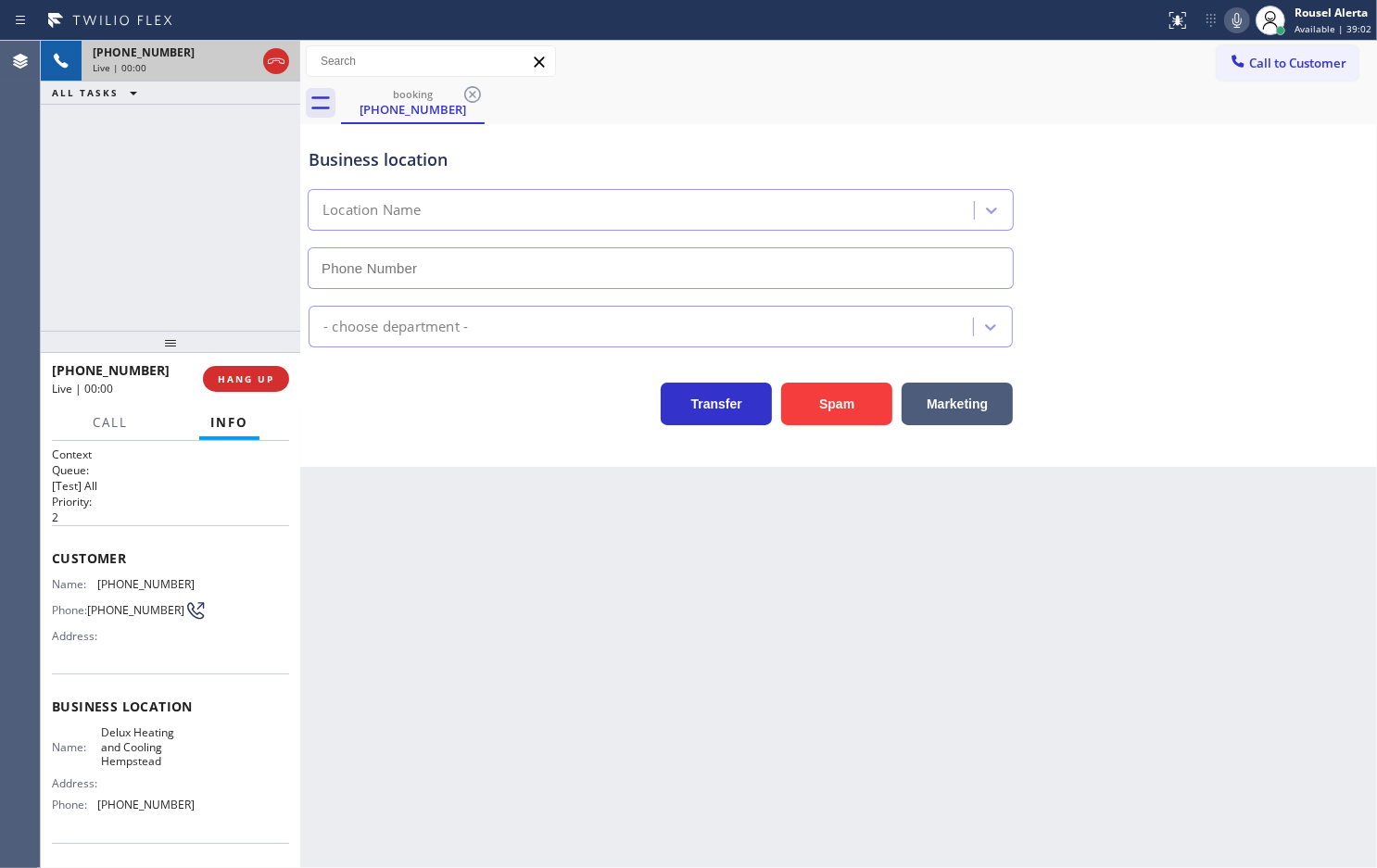
type input "[PHONE_NUMBER]"
drag, startPoint x: 263, startPoint y: 367, endPoint x: 331, endPoint y: 293, distance: 100.5
click at [263, 367] on button "HANG UP" at bounding box center [246, 378] width 87 height 26
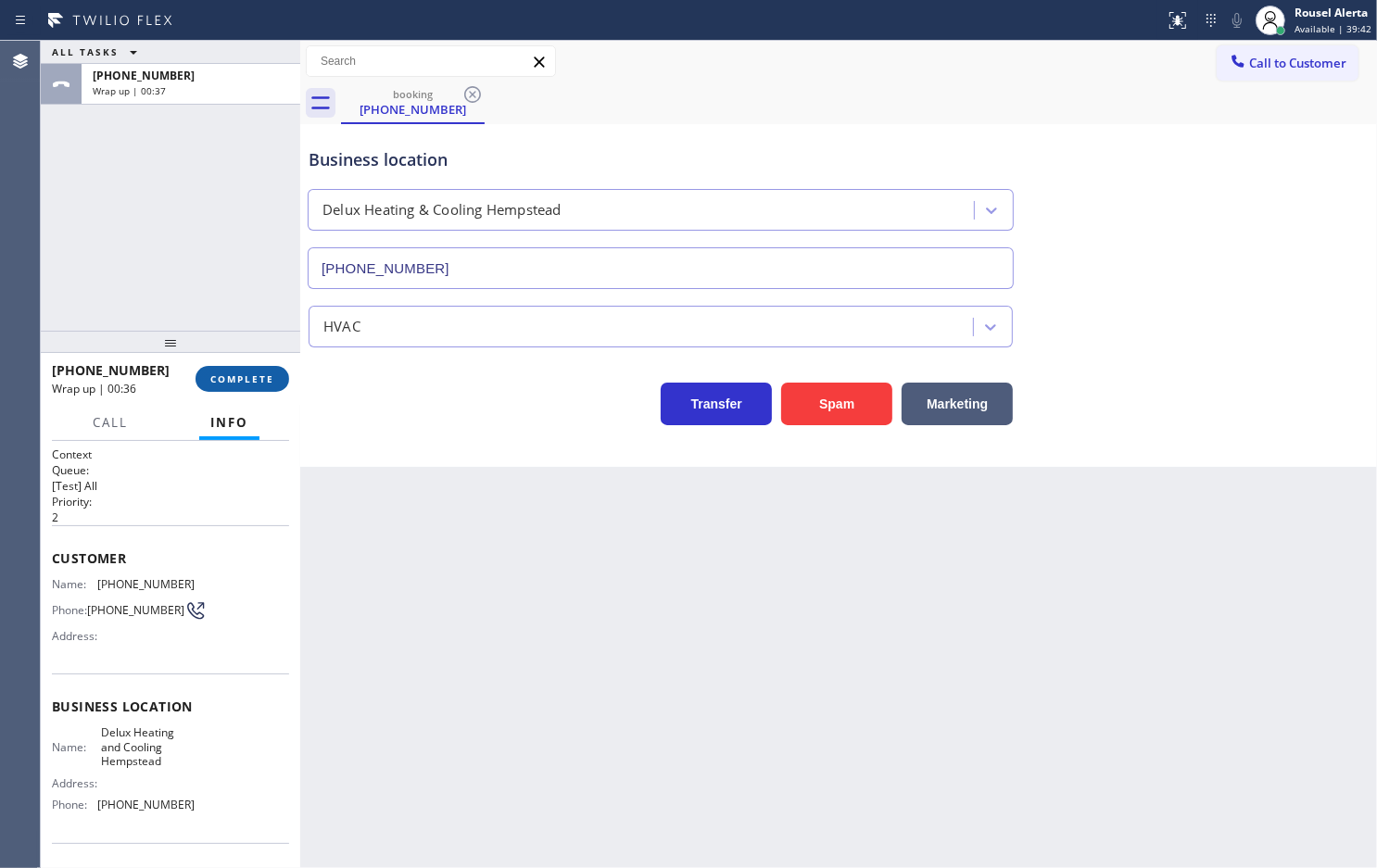
click at [226, 375] on span "COMPLETE" at bounding box center [242, 378] width 64 height 13
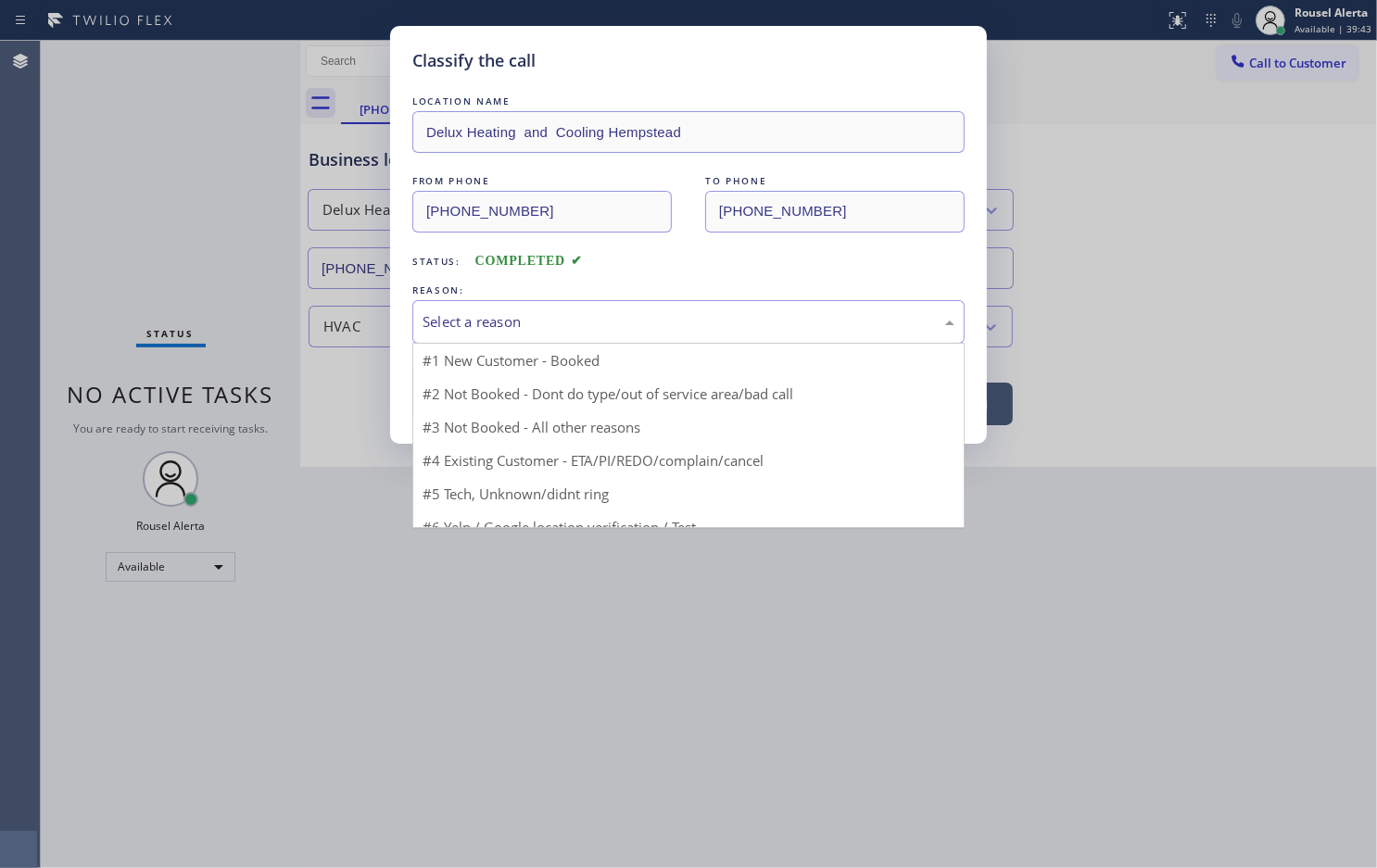
click at [600, 329] on div "Select a reason" at bounding box center [688, 322] width 532 height 21
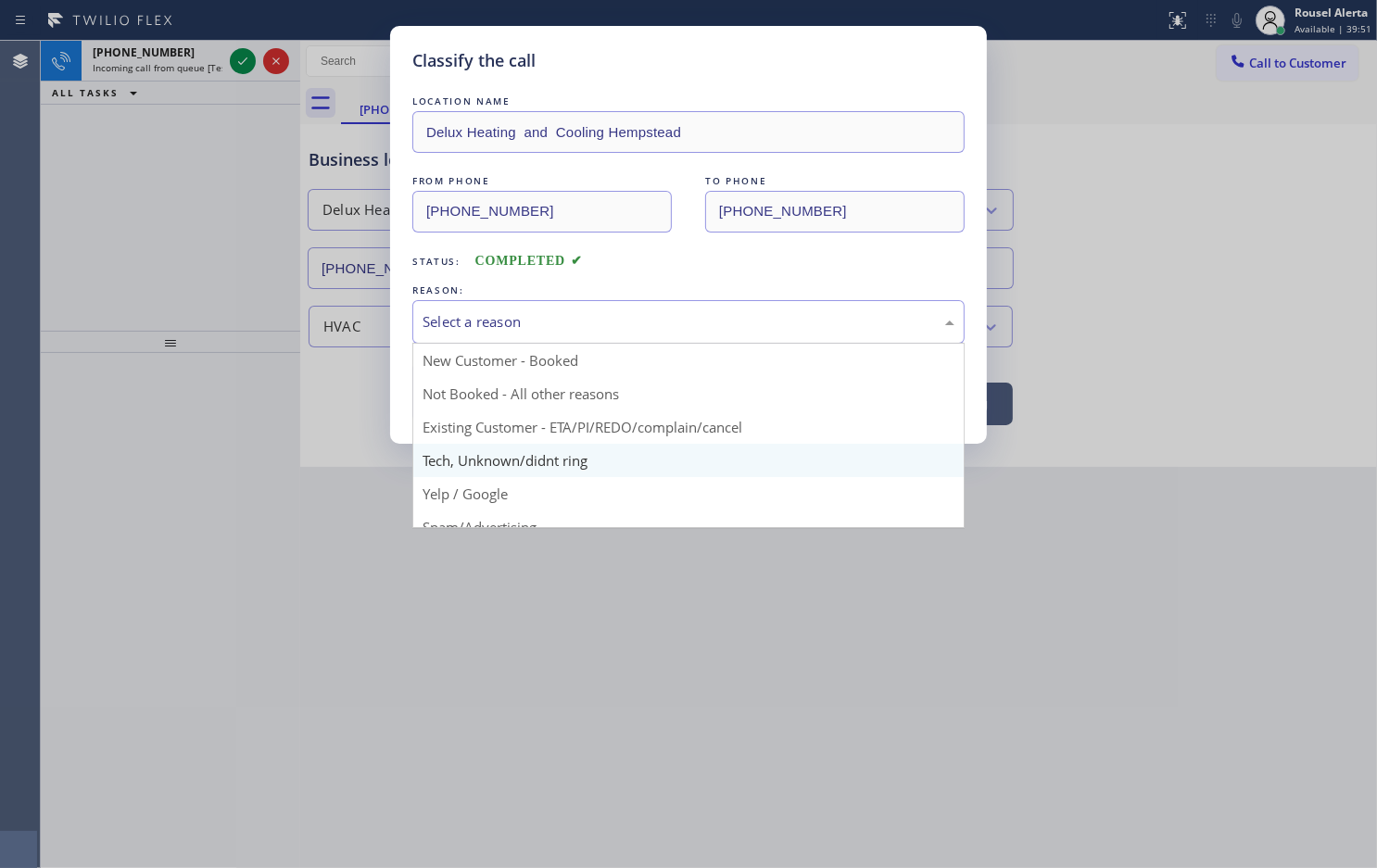
scroll to position [116, 0]
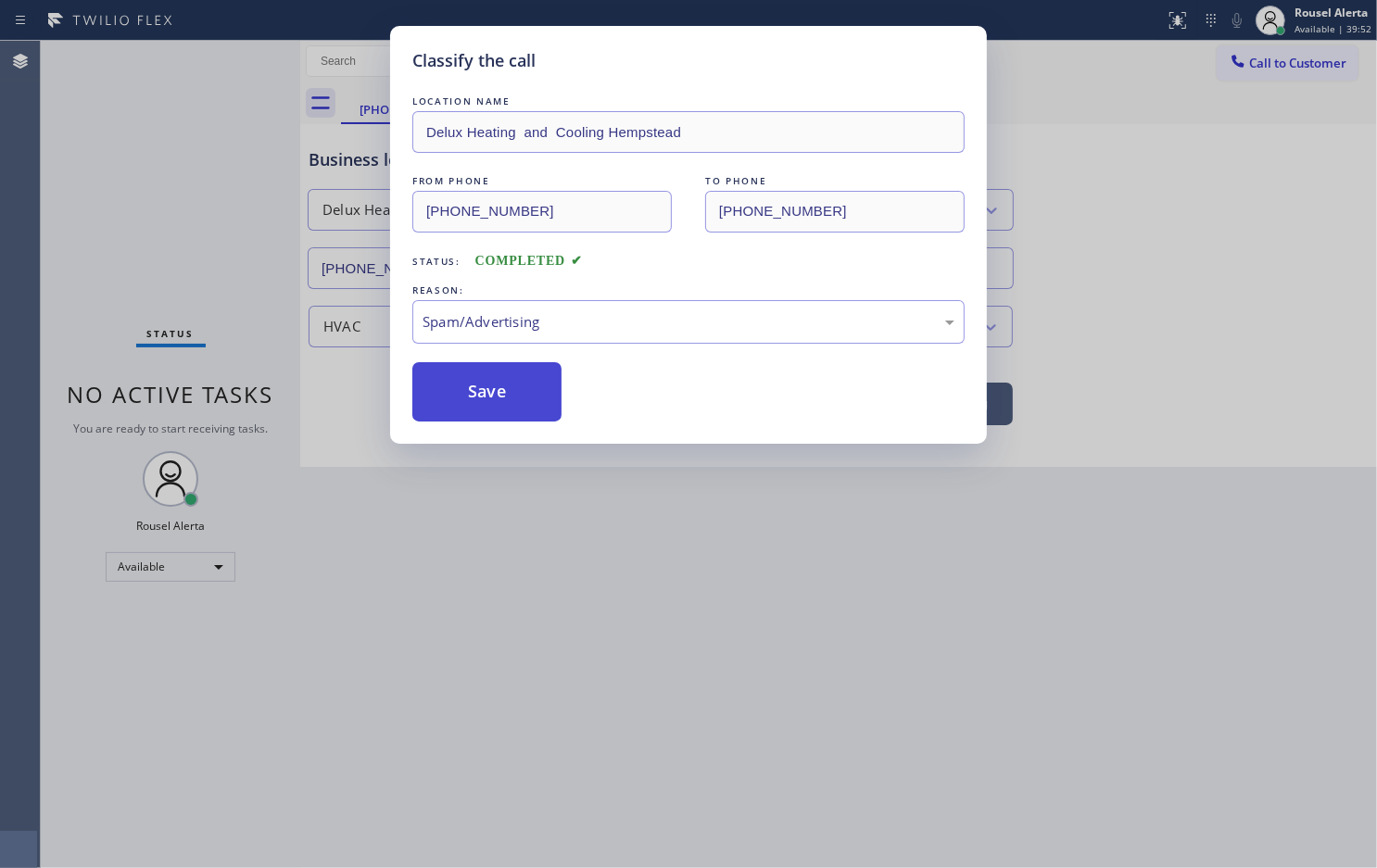
click at [517, 400] on button "Save" at bounding box center [486, 392] width 149 height 59
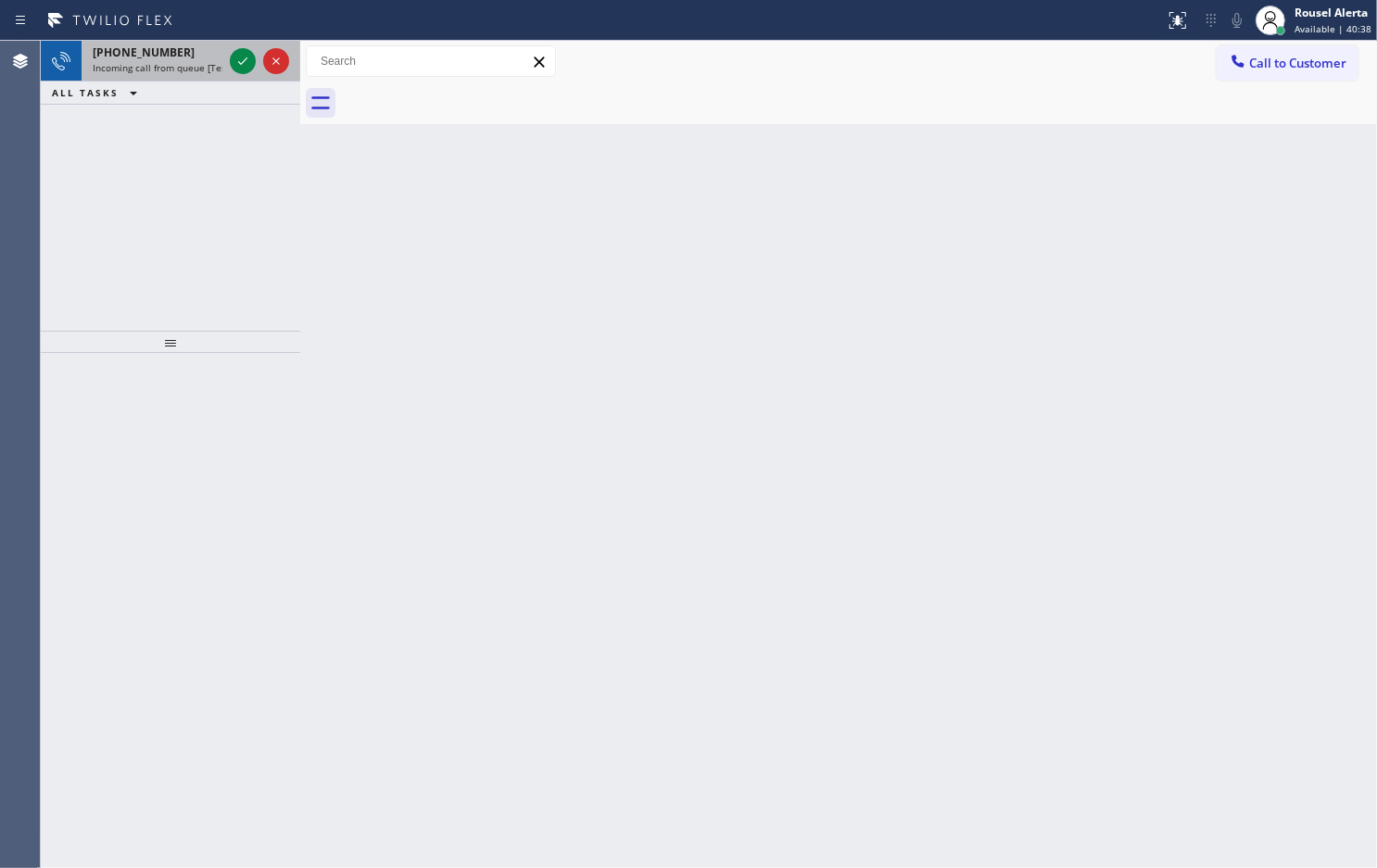
drag, startPoint x: 183, startPoint y: 61, endPoint x: 192, endPoint y: 67, distance: 10.8
click at [183, 61] on span "Incoming call from queue [Test] All" at bounding box center [169, 67] width 154 height 13
click at [194, 74] on div "[PHONE_NUMBER] Incoming call from queue [Test] All" at bounding box center [154, 61] width 145 height 41
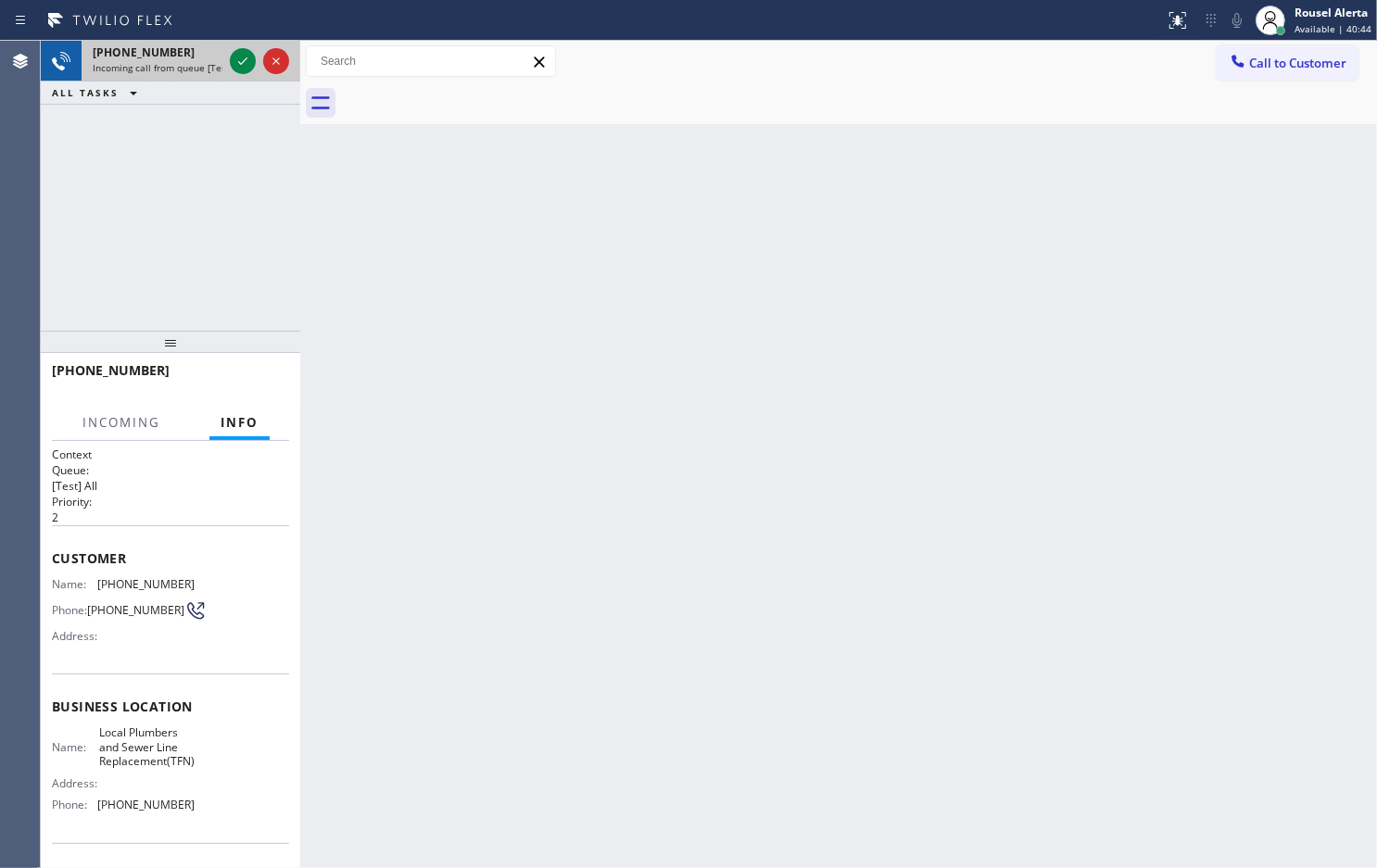
click at [193, 72] on span "Incoming call from queue [Test] All" at bounding box center [169, 67] width 154 height 13
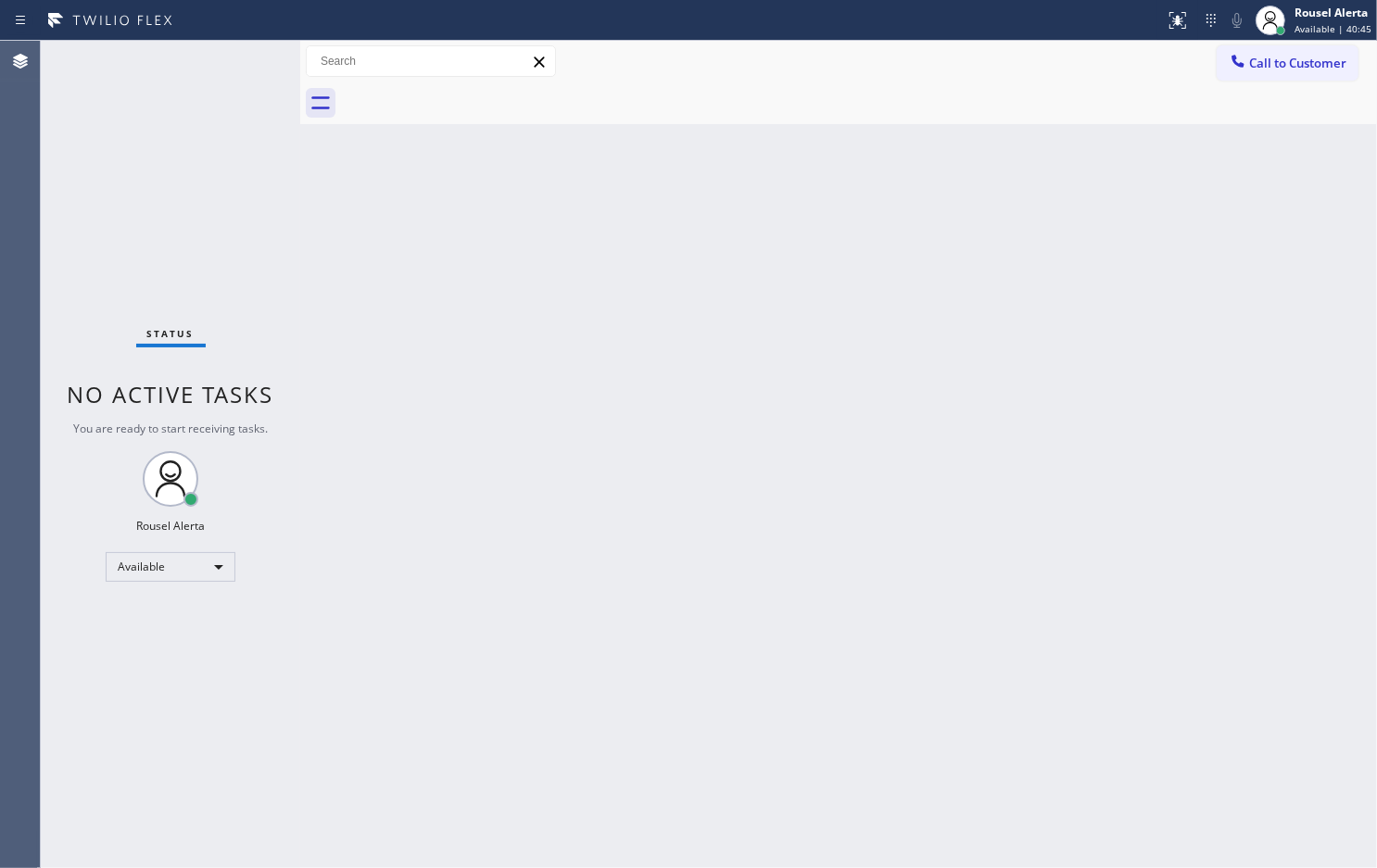
click at [193, 72] on div "Status No active tasks You are ready to start receiving tasks. Rousel Alerta Av…" at bounding box center [170, 454] width 260 height 827
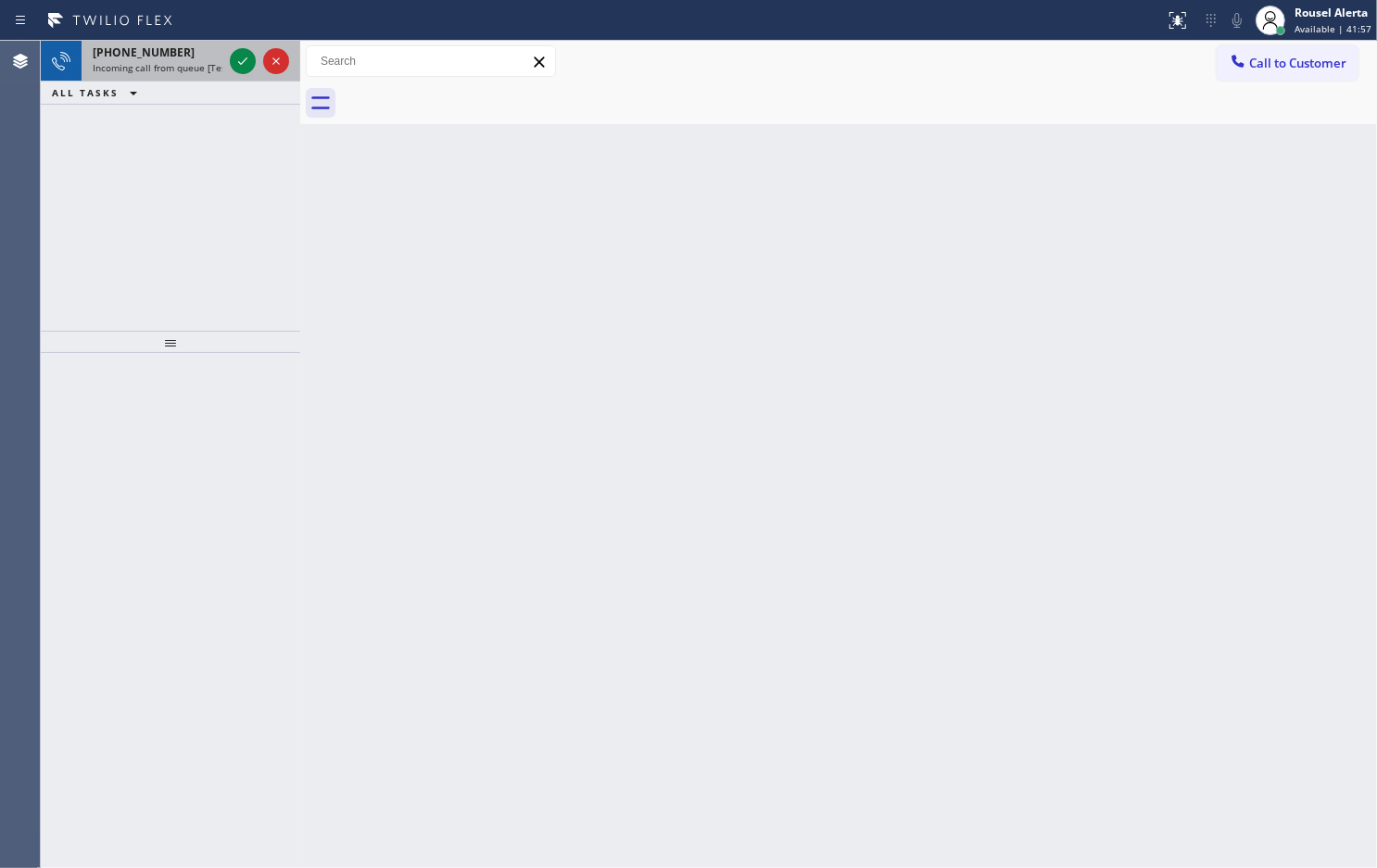
click at [182, 67] on span "Incoming call from queue [Test] All" at bounding box center [169, 67] width 154 height 13
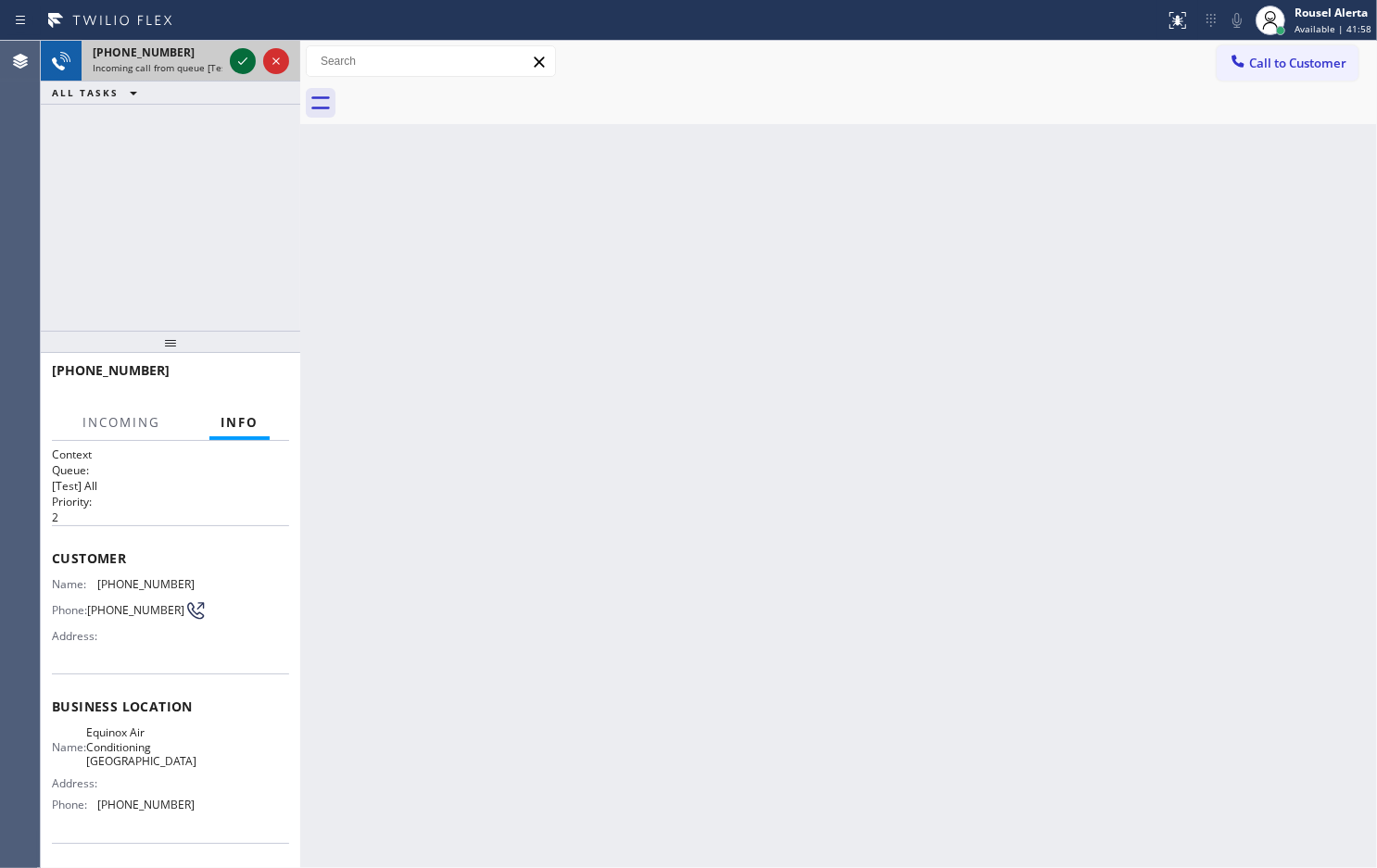
click at [232, 60] on icon at bounding box center [242, 60] width 22 height 22
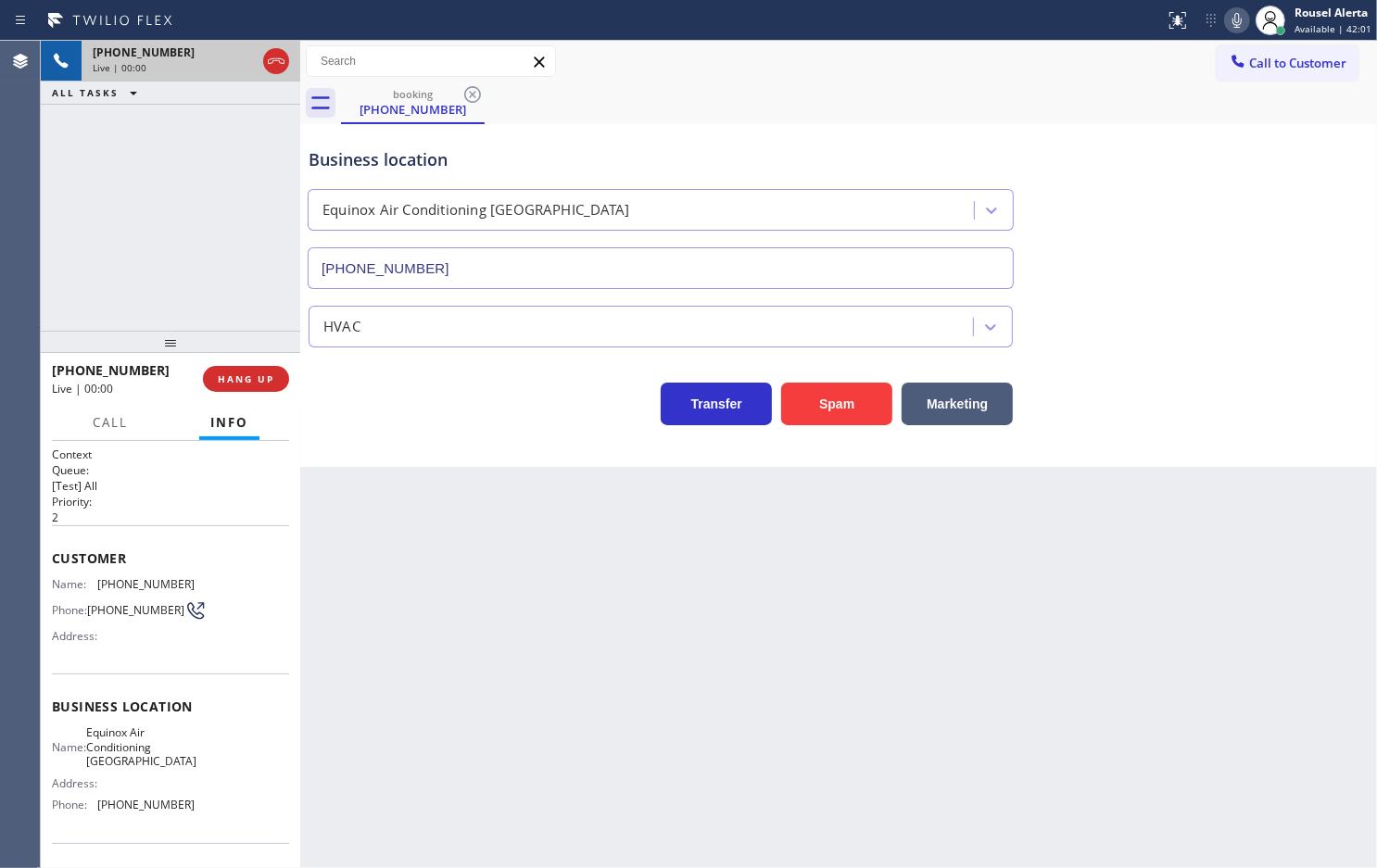
type input "[PHONE_NUMBER]"
click at [864, 409] on button "Spam" at bounding box center [836, 404] width 111 height 43
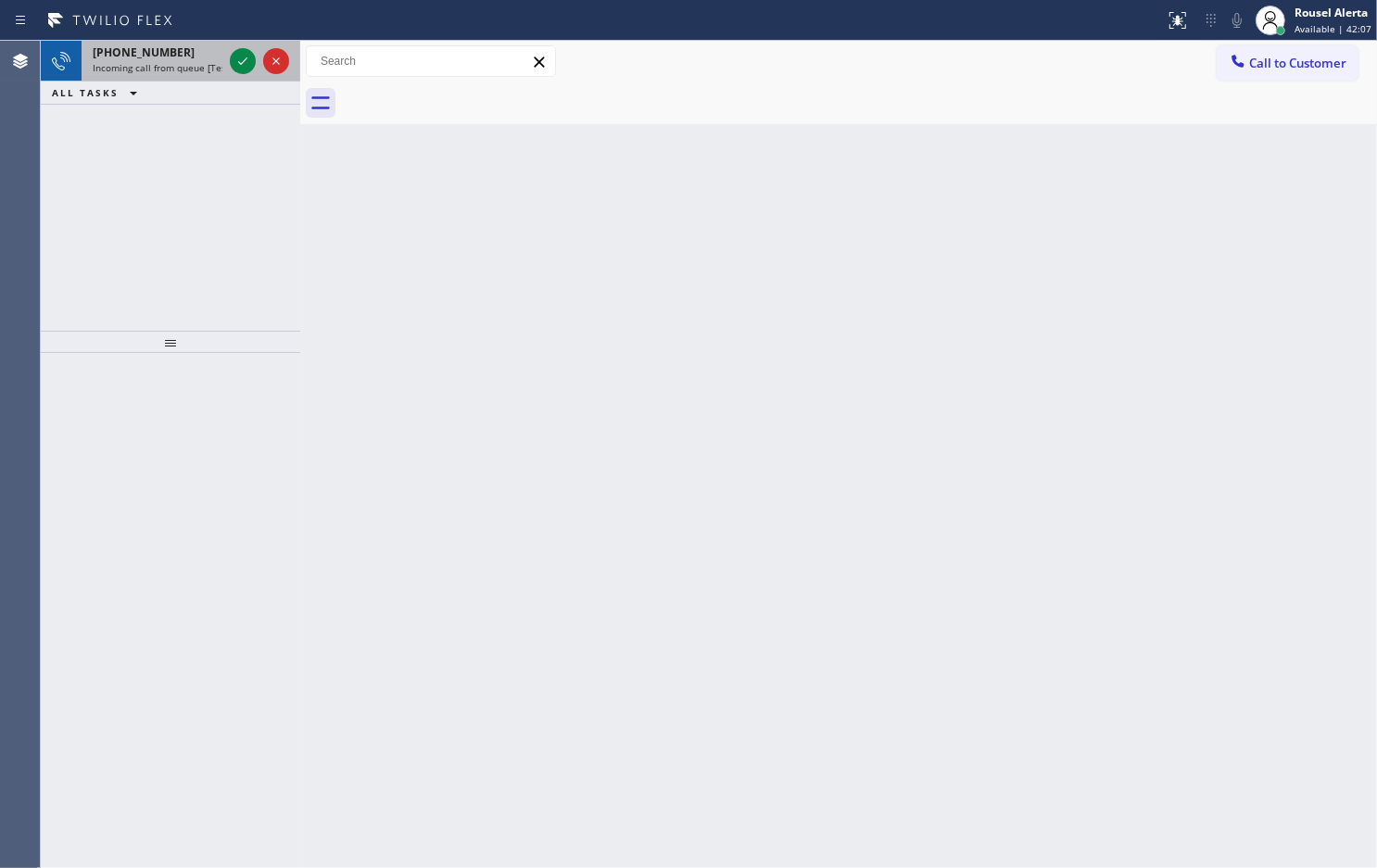
click at [193, 61] on span "Incoming call from queue [Test] All" at bounding box center [169, 67] width 154 height 13
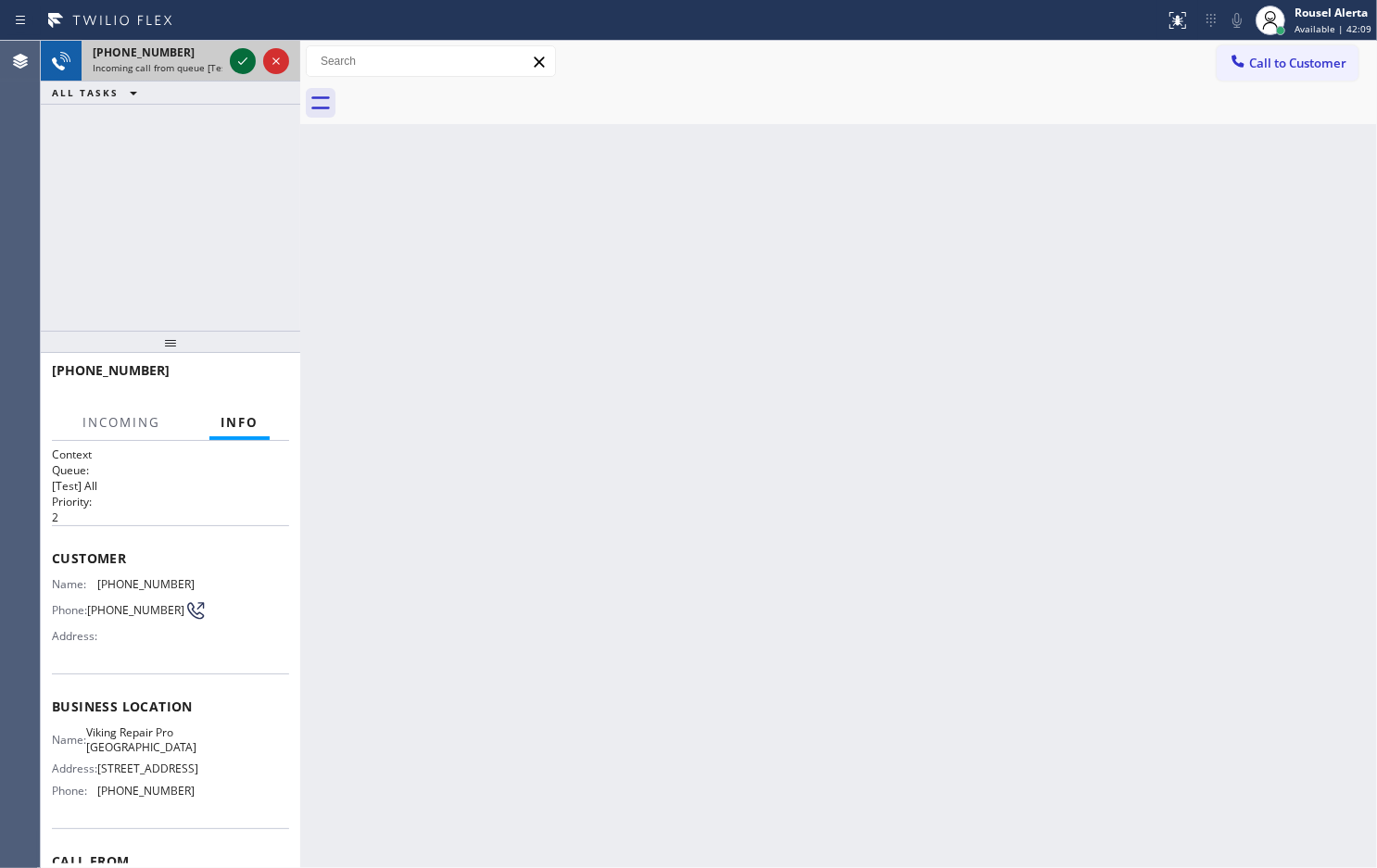
click at [234, 56] on icon at bounding box center [242, 60] width 22 height 22
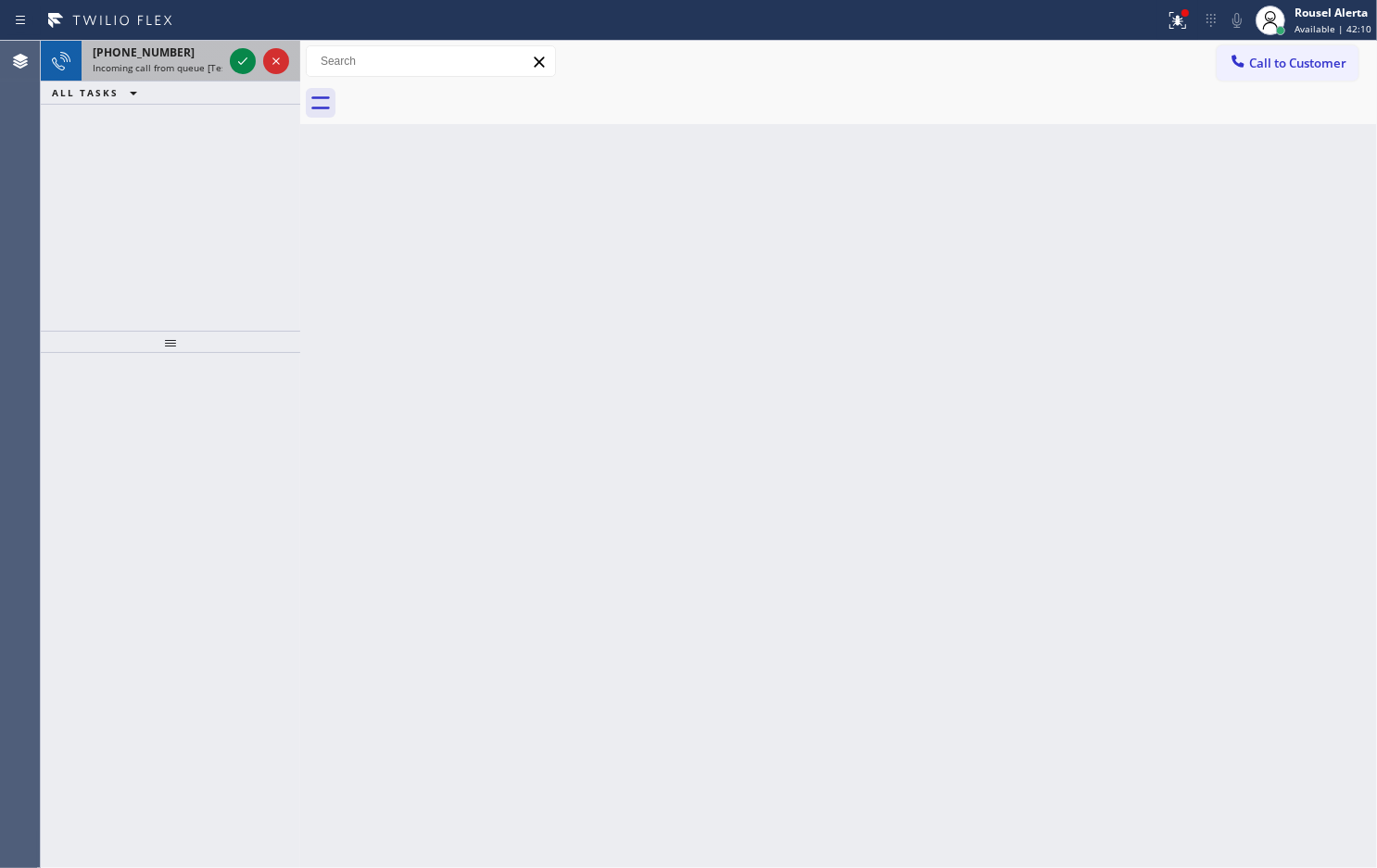
click at [195, 66] on span "Incoming call from queue [Test] All" at bounding box center [169, 67] width 154 height 13
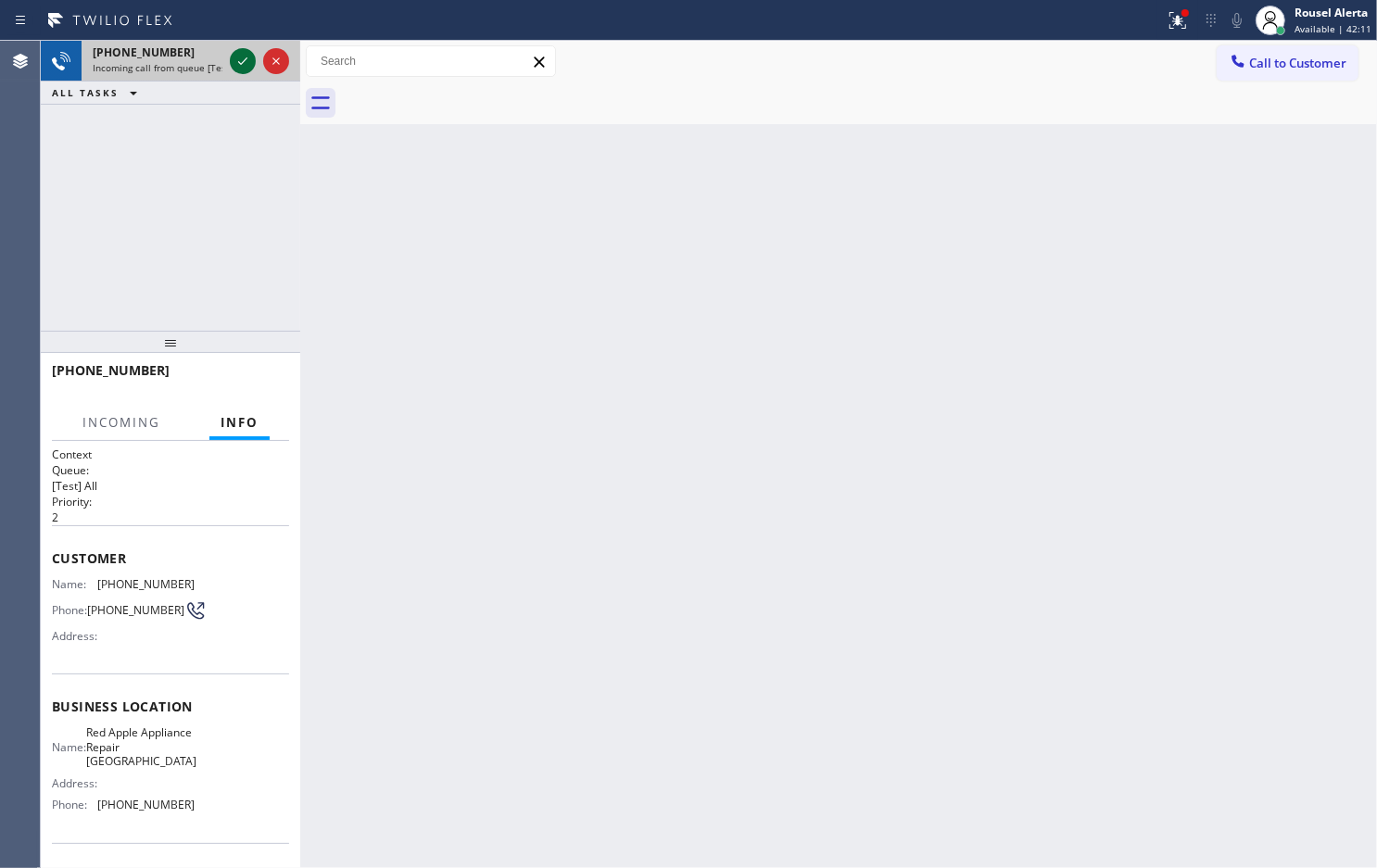
click at [238, 57] on icon at bounding box center [242, 60] width 22 height 22
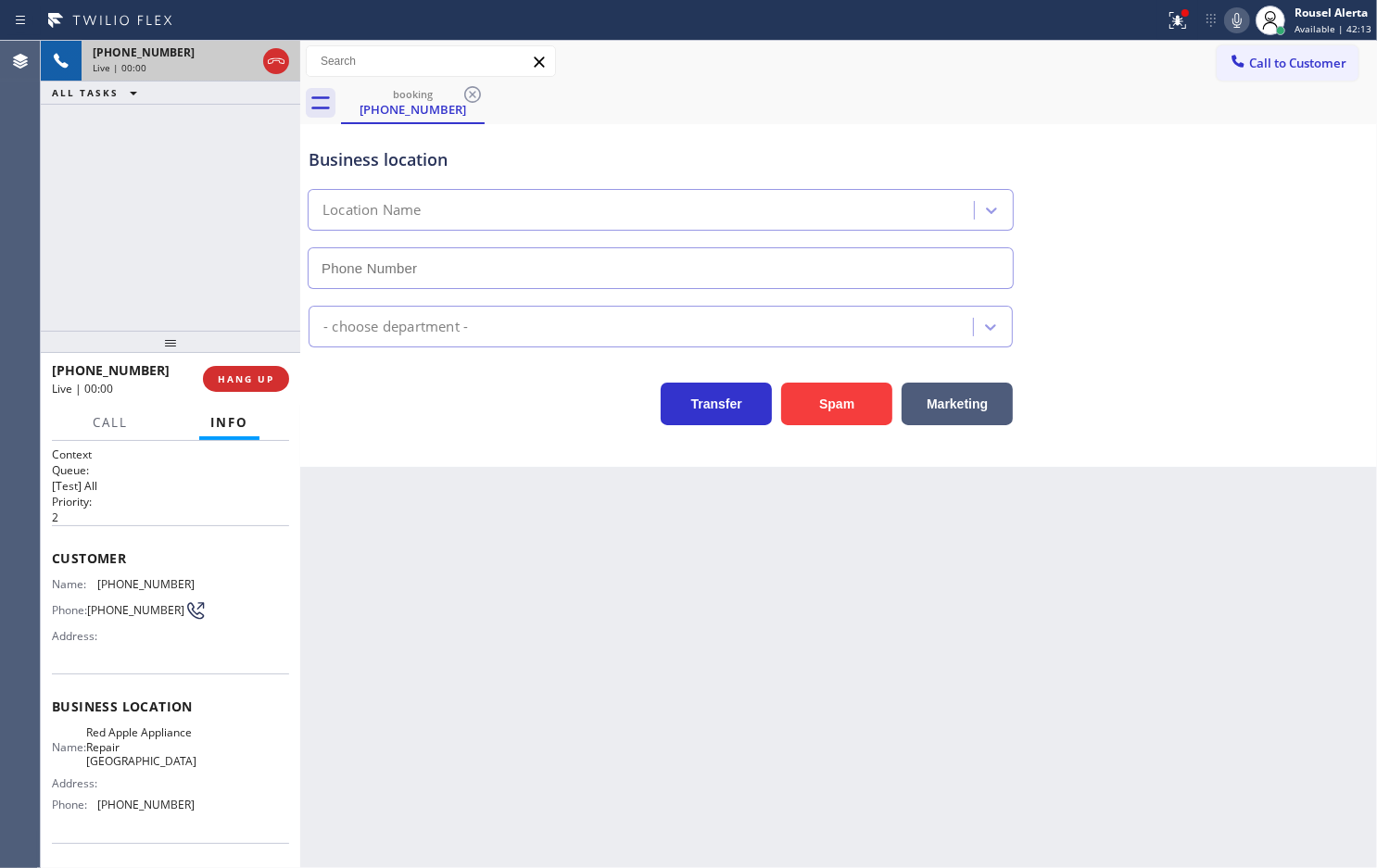
type input "[PHONE_NUMBER]"
click at [1183, 25] on icon at bounding box center [1178, 20] width 22 height 22
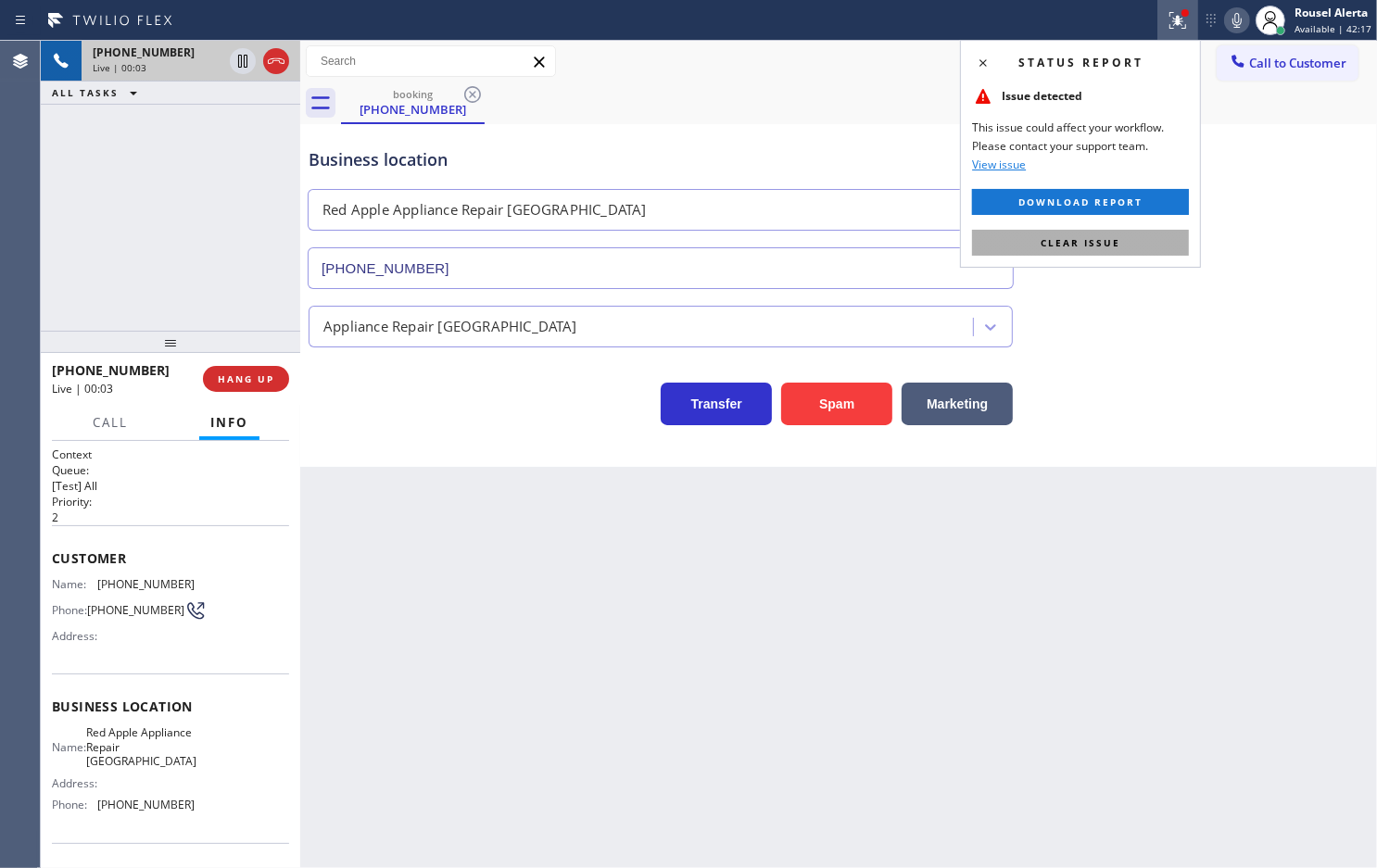
click at [1152, 231] on button "Clear issue" at bounding box center [1080, 242] width 217 height 26
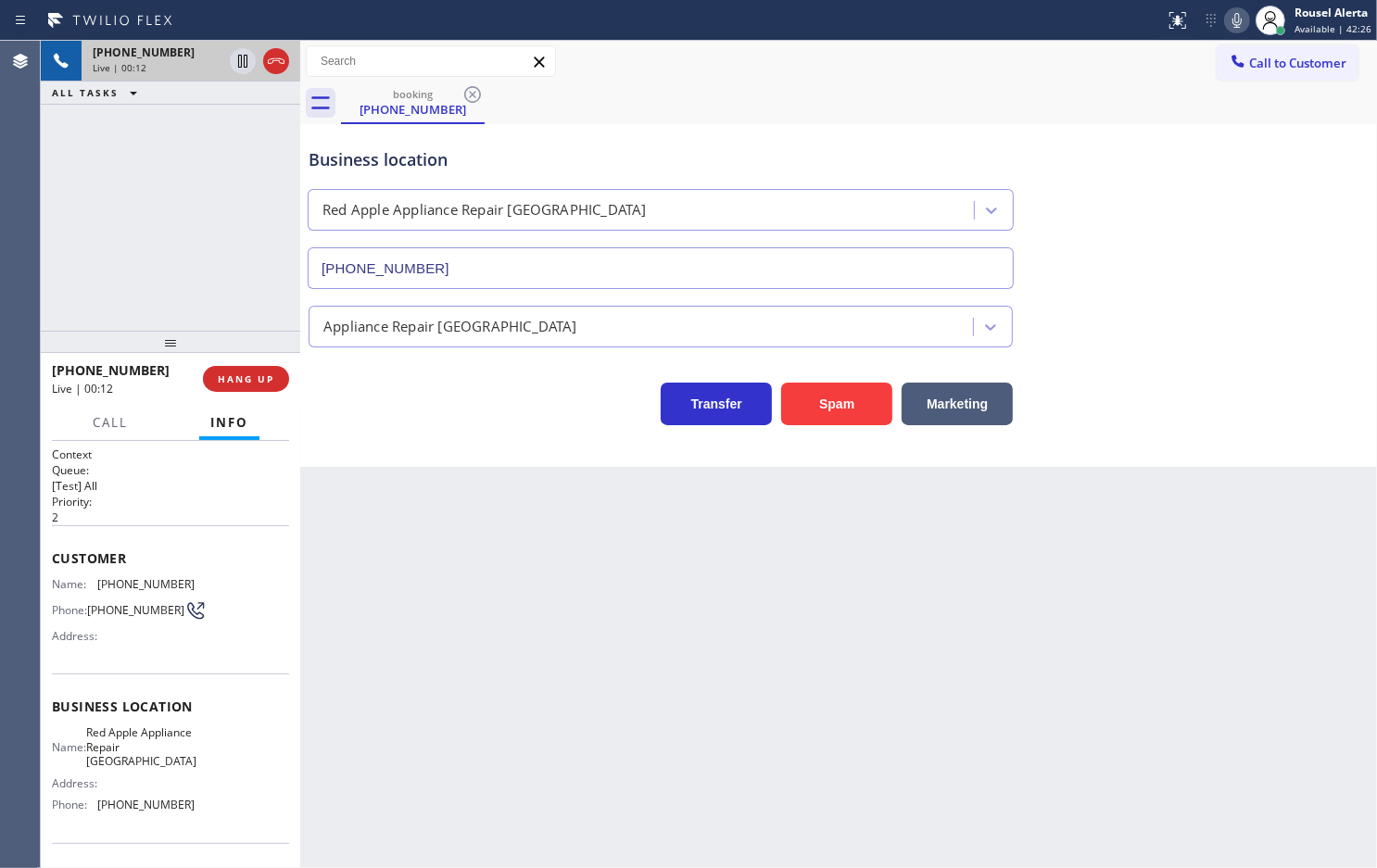
click at [244, 111] on div "[PHONE_NUMBER] Live | 00:12 ALL TASKS ALL TASKS ACTIVE TASKS TASKS IN WRAP UP" at bounding box center [170, 186] width 260 height 290
click at [246, 376] on span "HANG UP" at bounding box center [246, 378] width 56 height 13
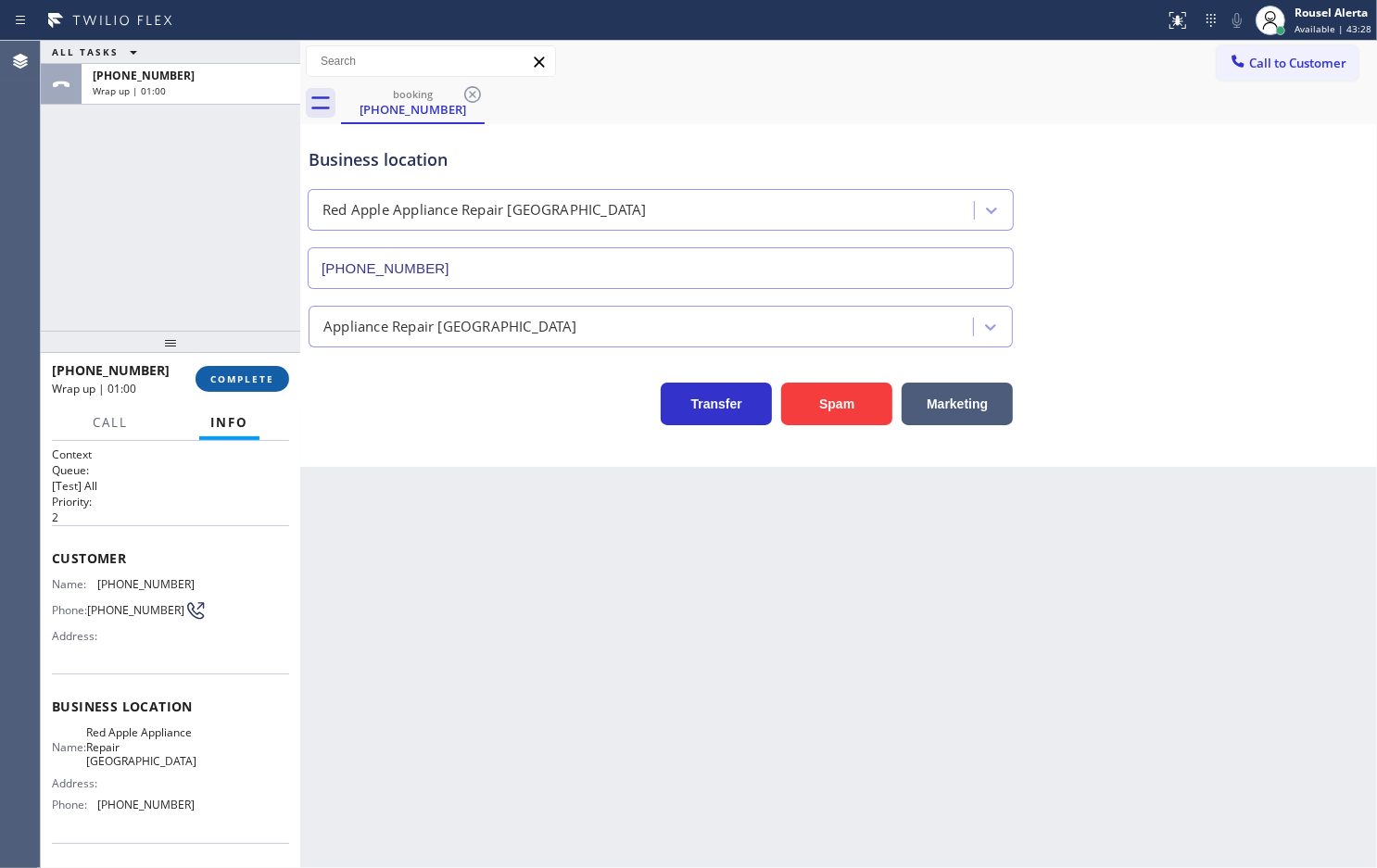
click at [233, 367] on button "COMPLETE" at bounding box center [242, 378] width 93 height 26
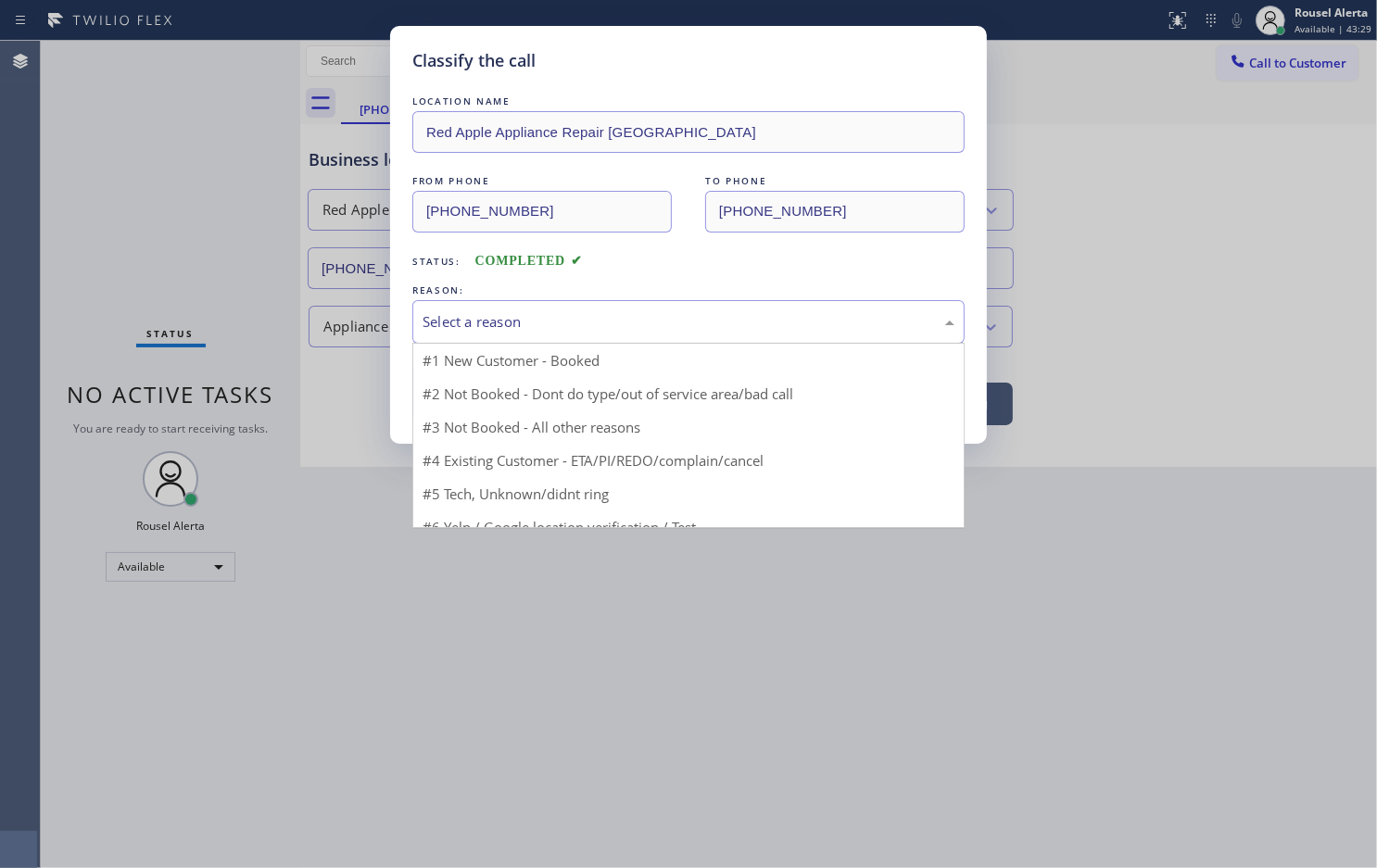
click at [521, 334] on div "Select a reason" at bounding box center [688, 322] width 552 height 44
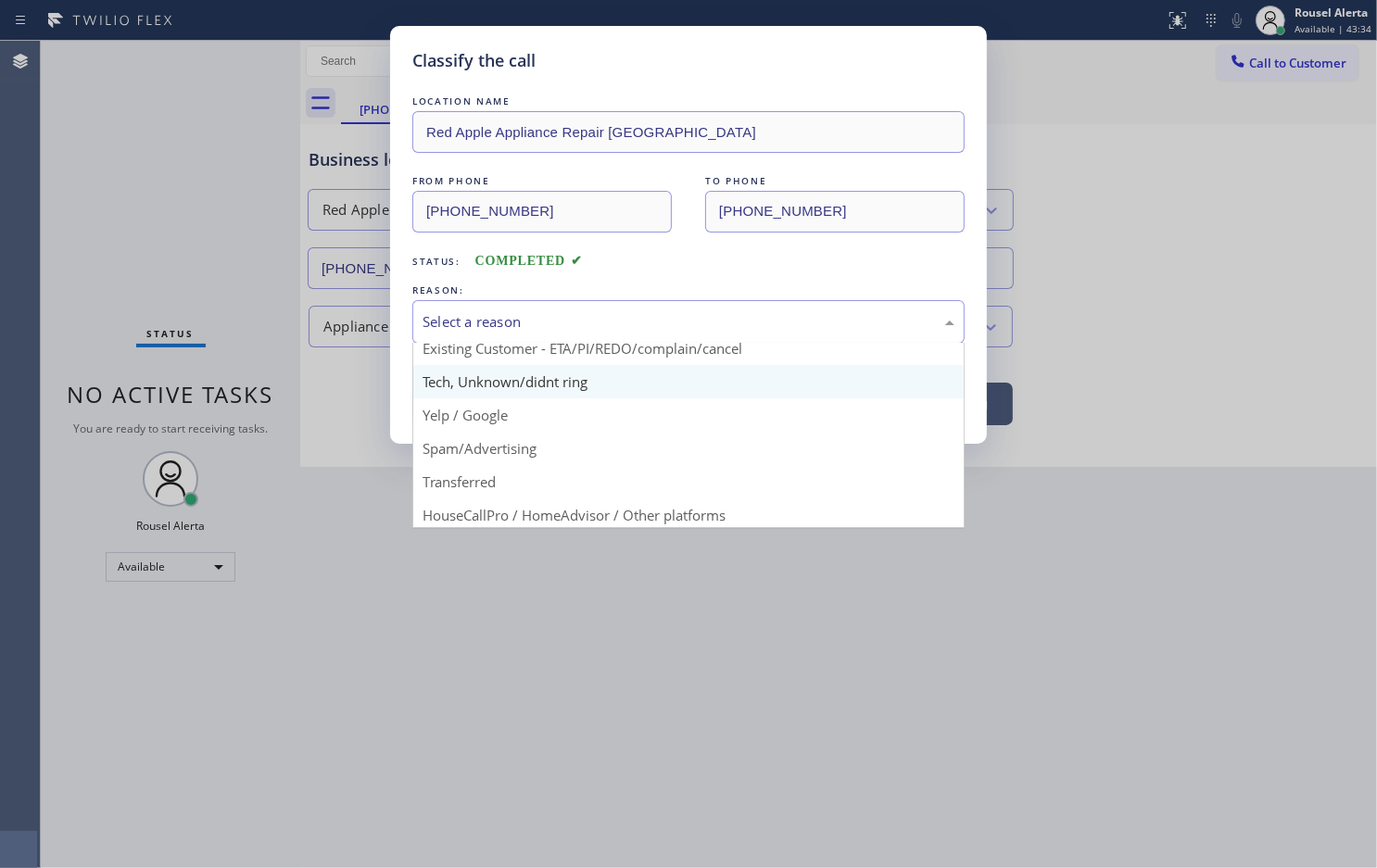
scroll to position [116, 0]
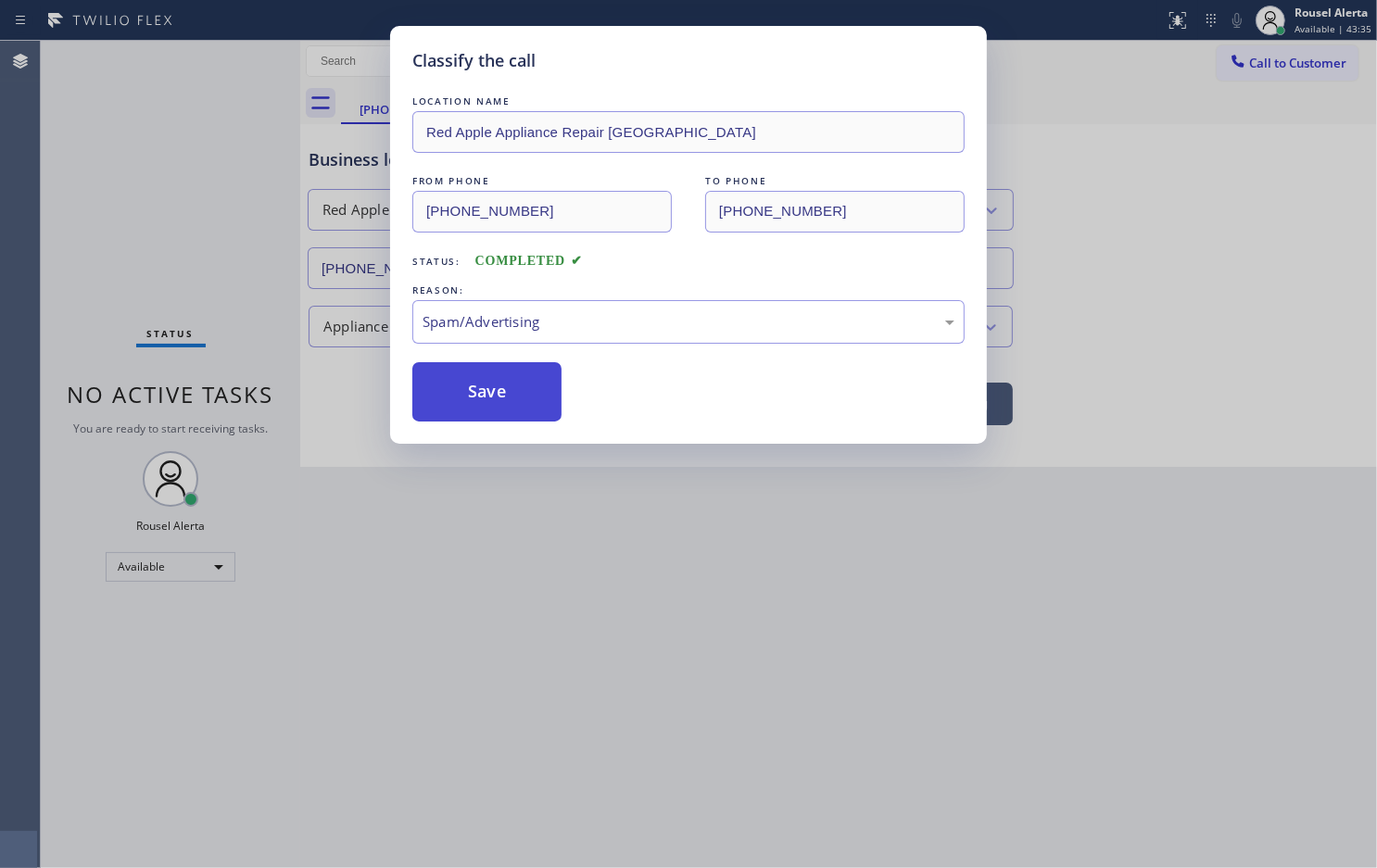
click at [512, 390] on button "Save" at bounding box center [486, 392] width 149 height 59
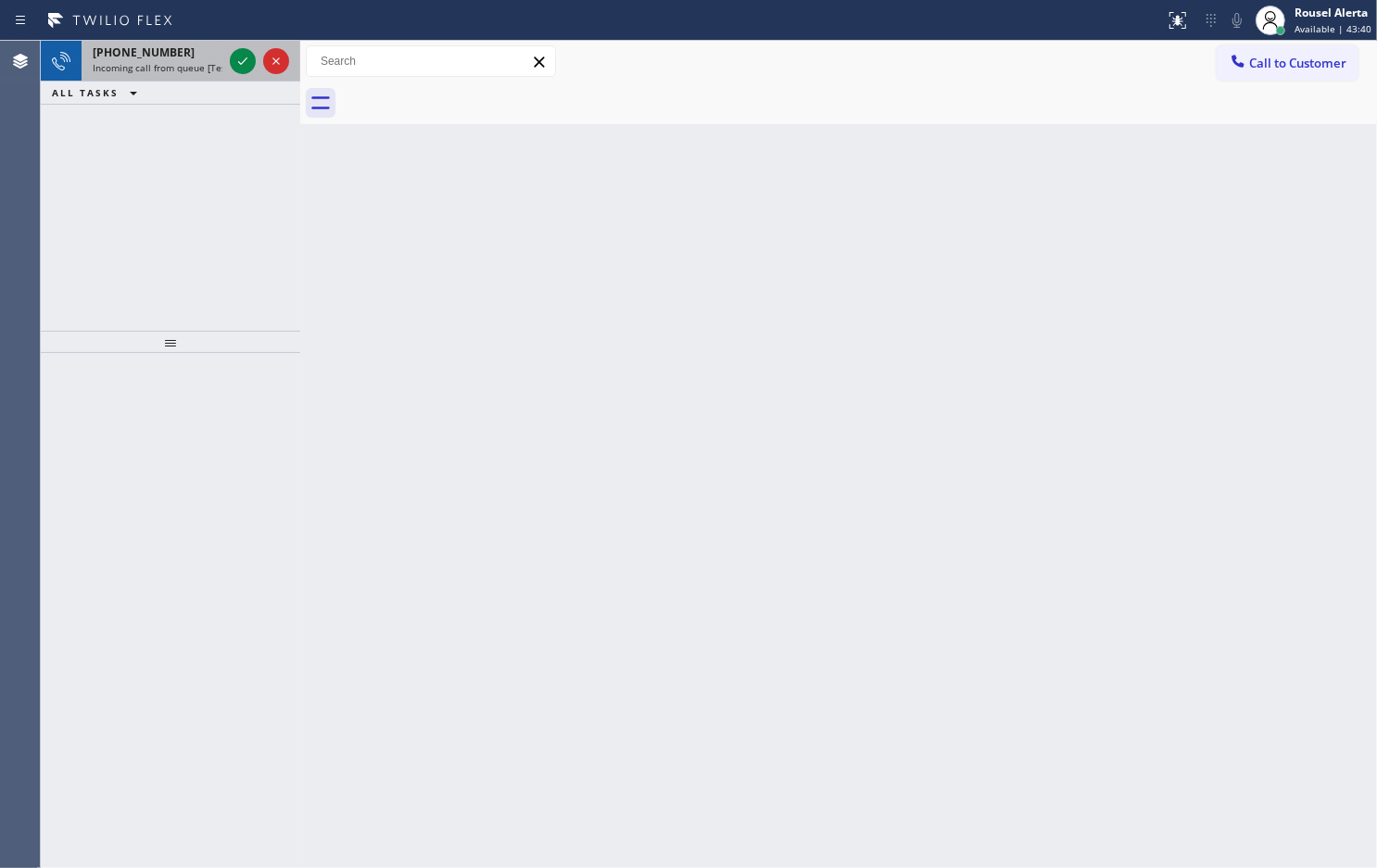
click at [195, 66] on span "Incoming call from queue [Test] All" at bounding box center [169, 67] width 154 height 13
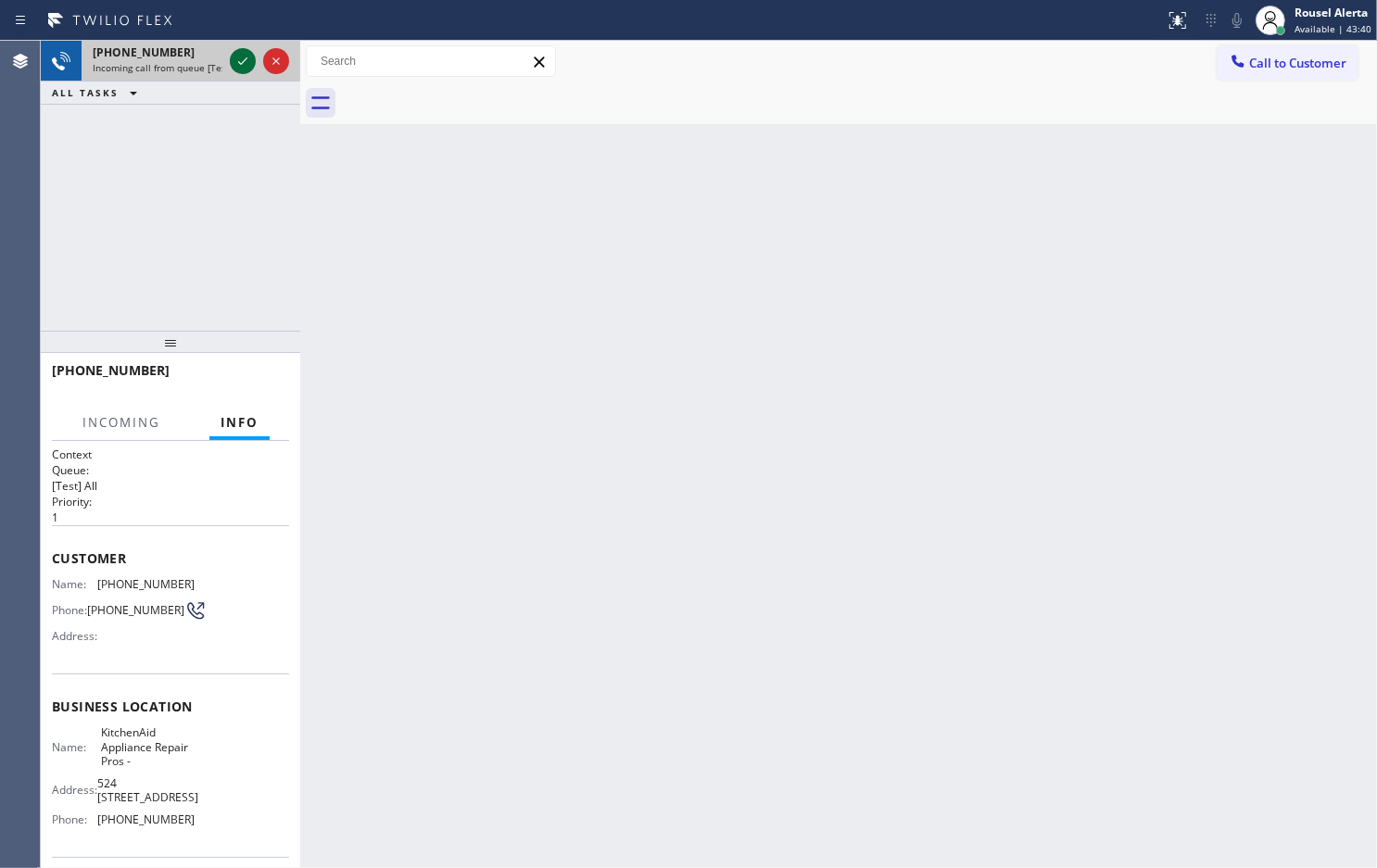
click at [230, 66] on div at bounding box center [242, 60] width 26 height 22
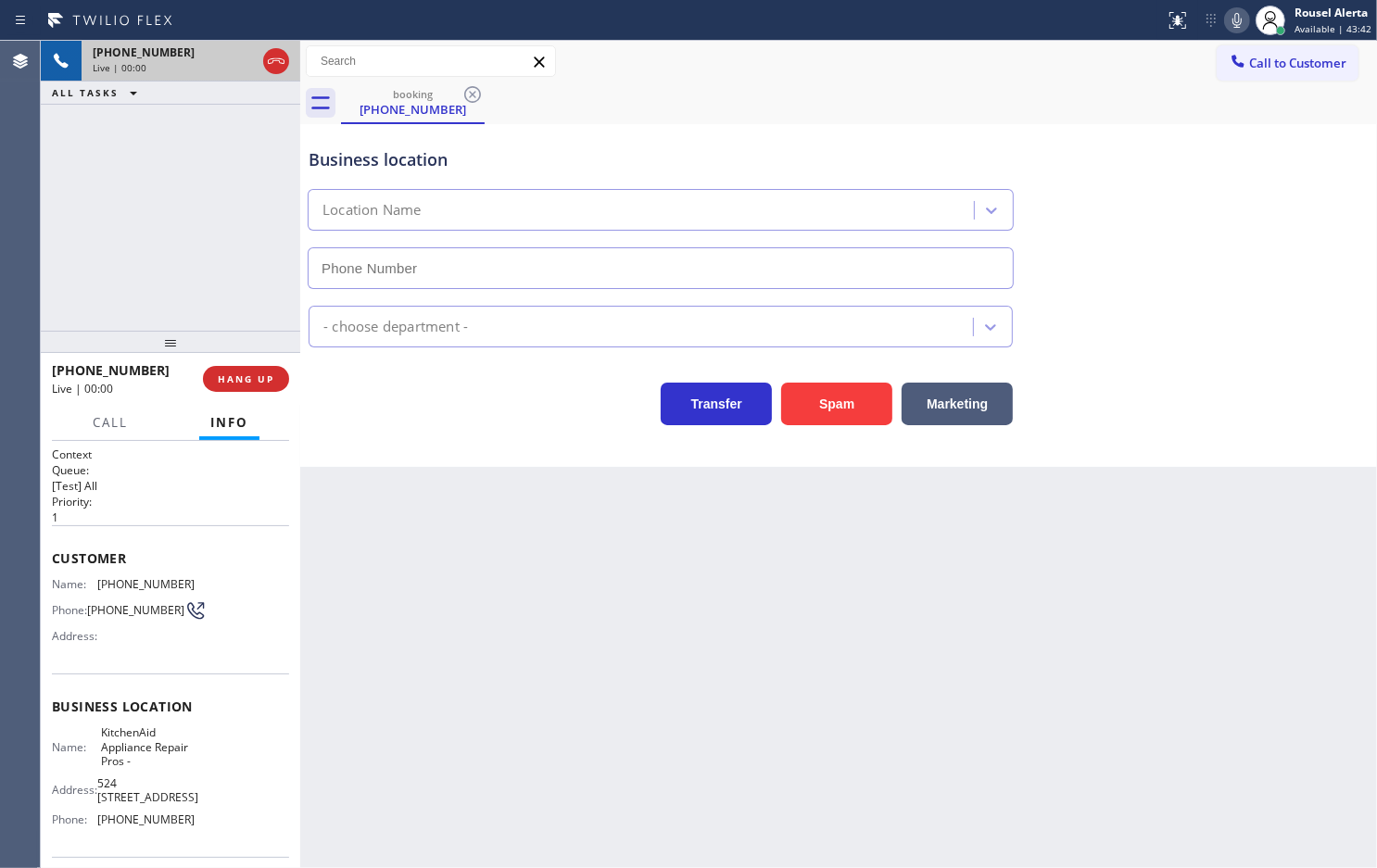
type input "[PHONE_NUMBER]"
click at [404, 573] on div "Back to Dashboard Change Sender ID Customers Technicians Select a contact Outbo…" at bounding box center [839, 454] width 1077 height 827
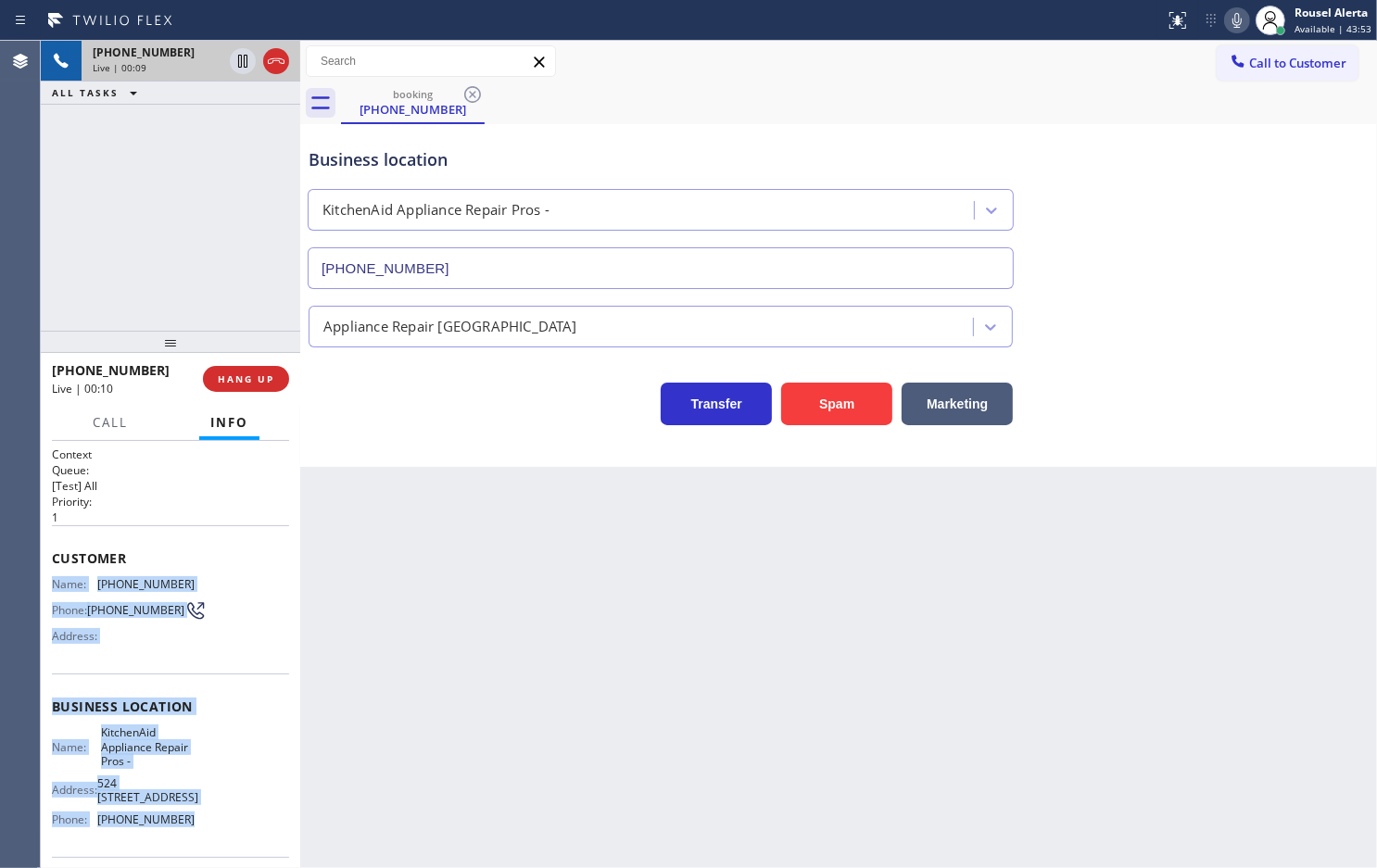
drag, startPoint x: 43, startPoint y: 580, endPoint x: 204, endPoint y: 818, distance: 287.3
click at [204, 818] on div "Context Queue: [Test] All Priority: 1 Customer Name: [PHONE_NUMBER] Phone: [PHO…" at bounding box center [170, 654] width 260 height 427
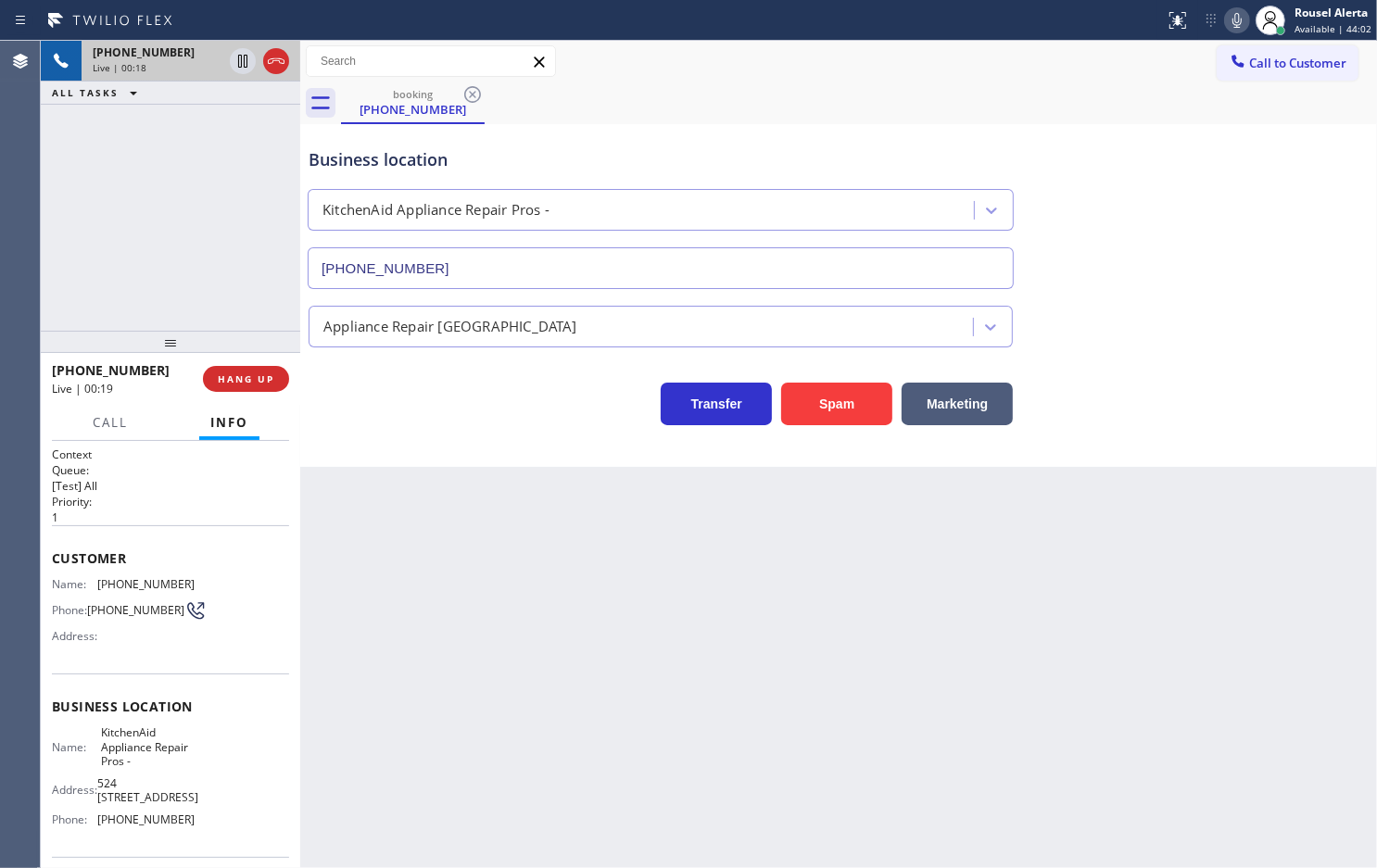
click at [402, 608] on div "Back to Dashboard Change Sender ID Customers Technicians Select a contact Outbo…" at bounding box center [839, 454] width 1077 height 827
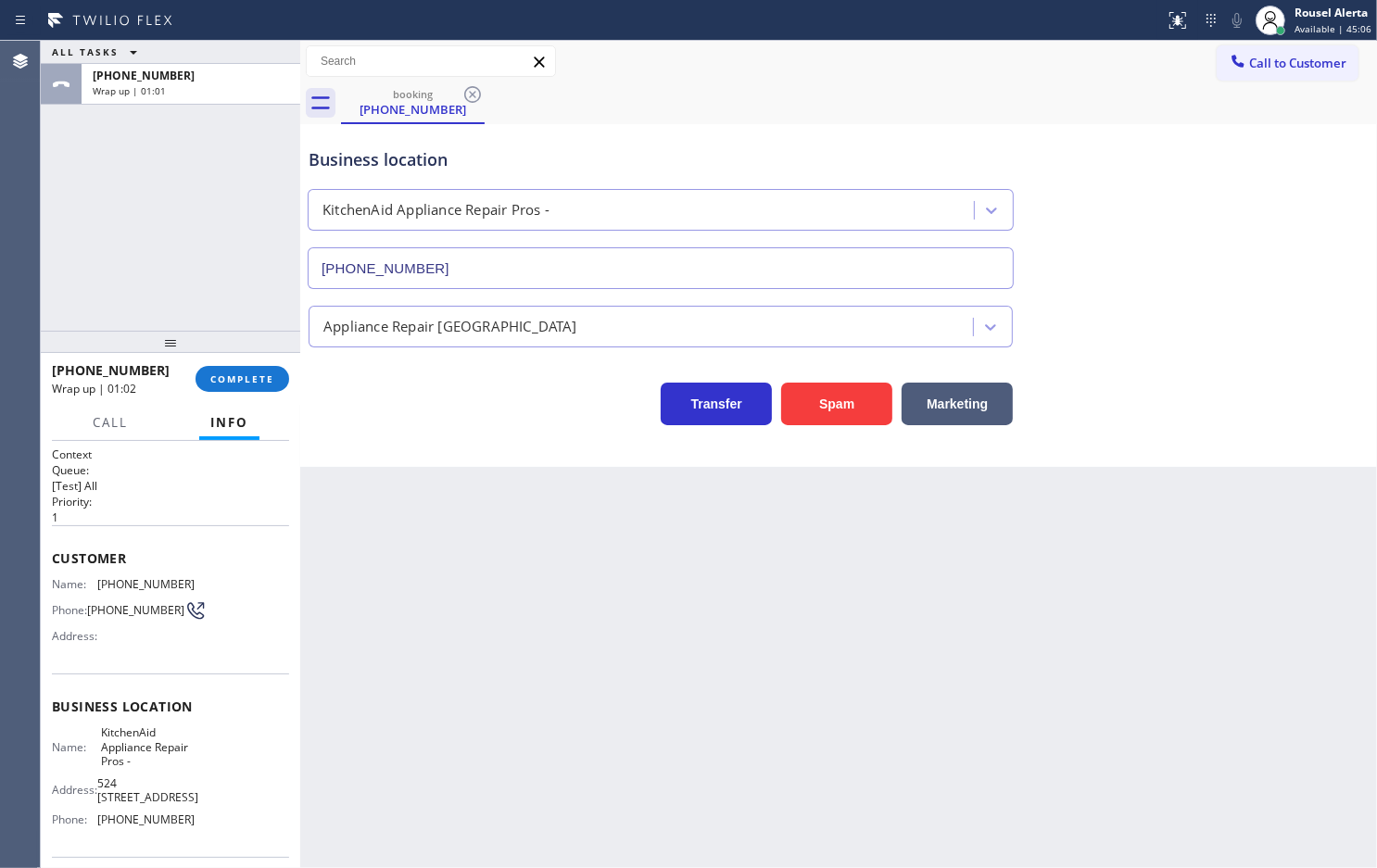
click at [162, 122] on div "ALL TASKS ALL TASKS ACTIVE TASKS TASKS IN WRAP UP [PHONE_NUMBER] Wrap up | 01:01" at bounding box center [170, 186] width 260 height 290
click at [251, 382] on span "COMPLETE" at bounding box center [242, 378] width 64 height 13
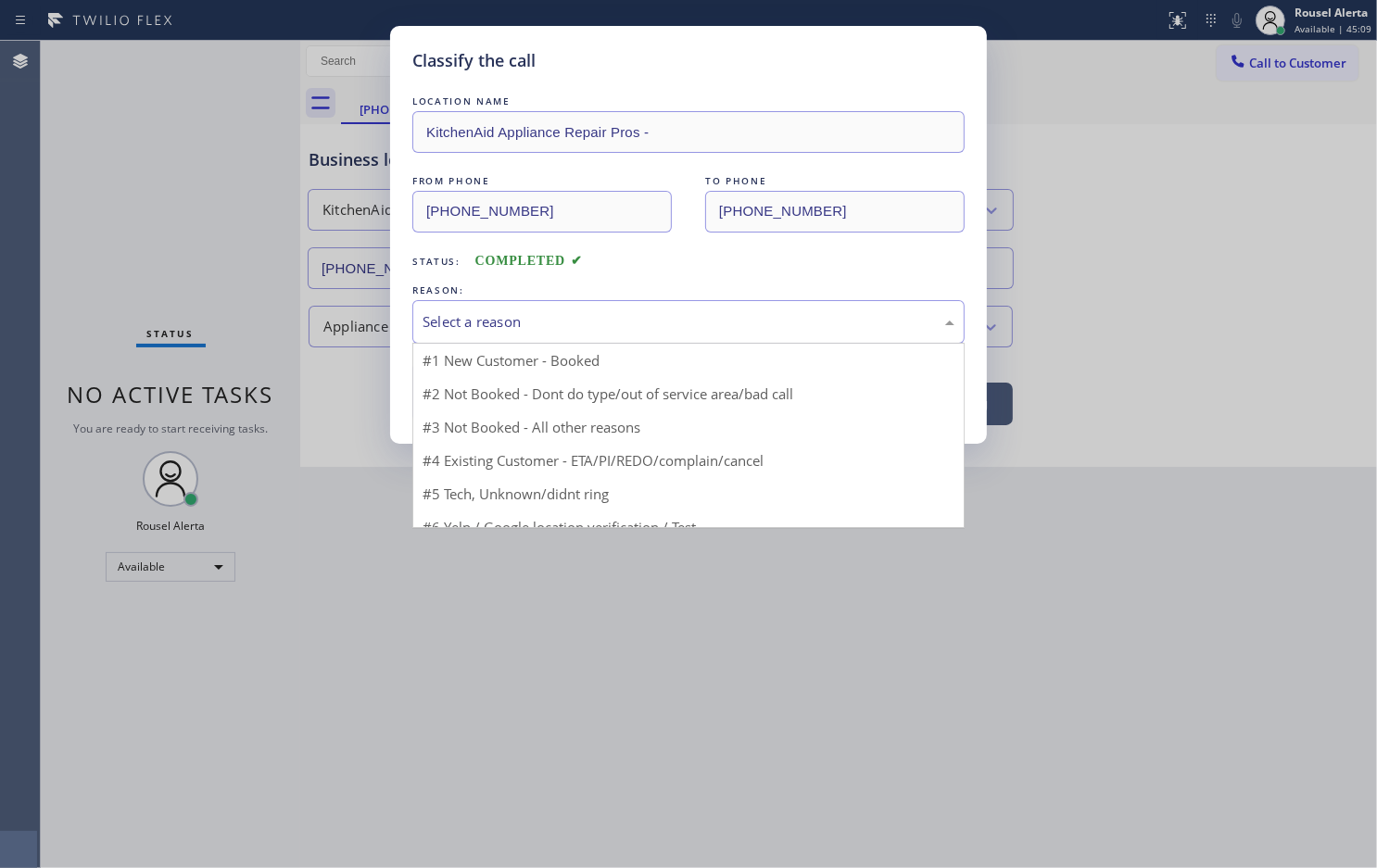
click at [479, 326] on div "Select a reason" at bounding box center [688, 322] width 532 height 21
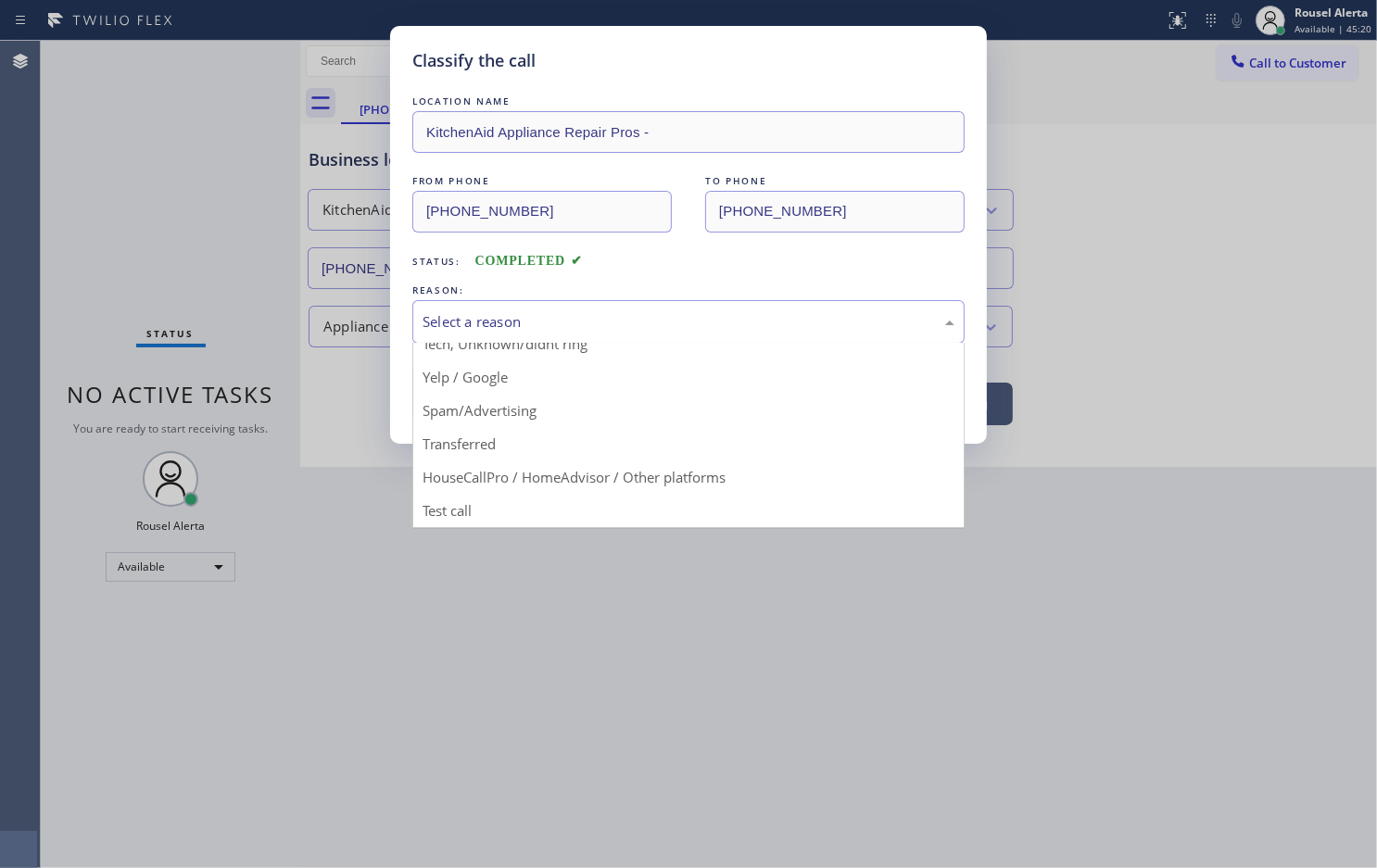
scroll to position [127, 0]
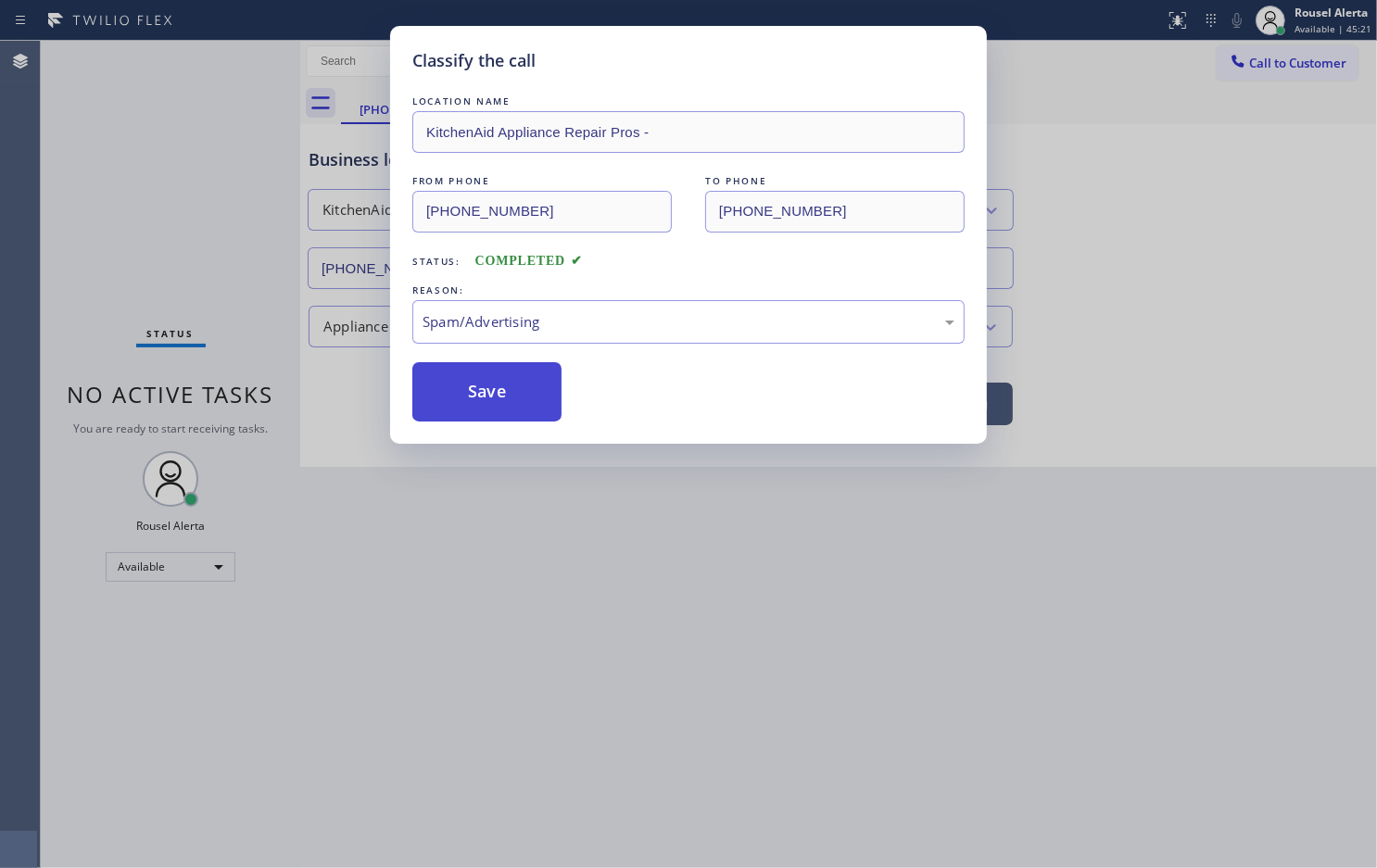
click at [479, 381] on button "Save" at bounding box center [486, 392] width 149 height 59
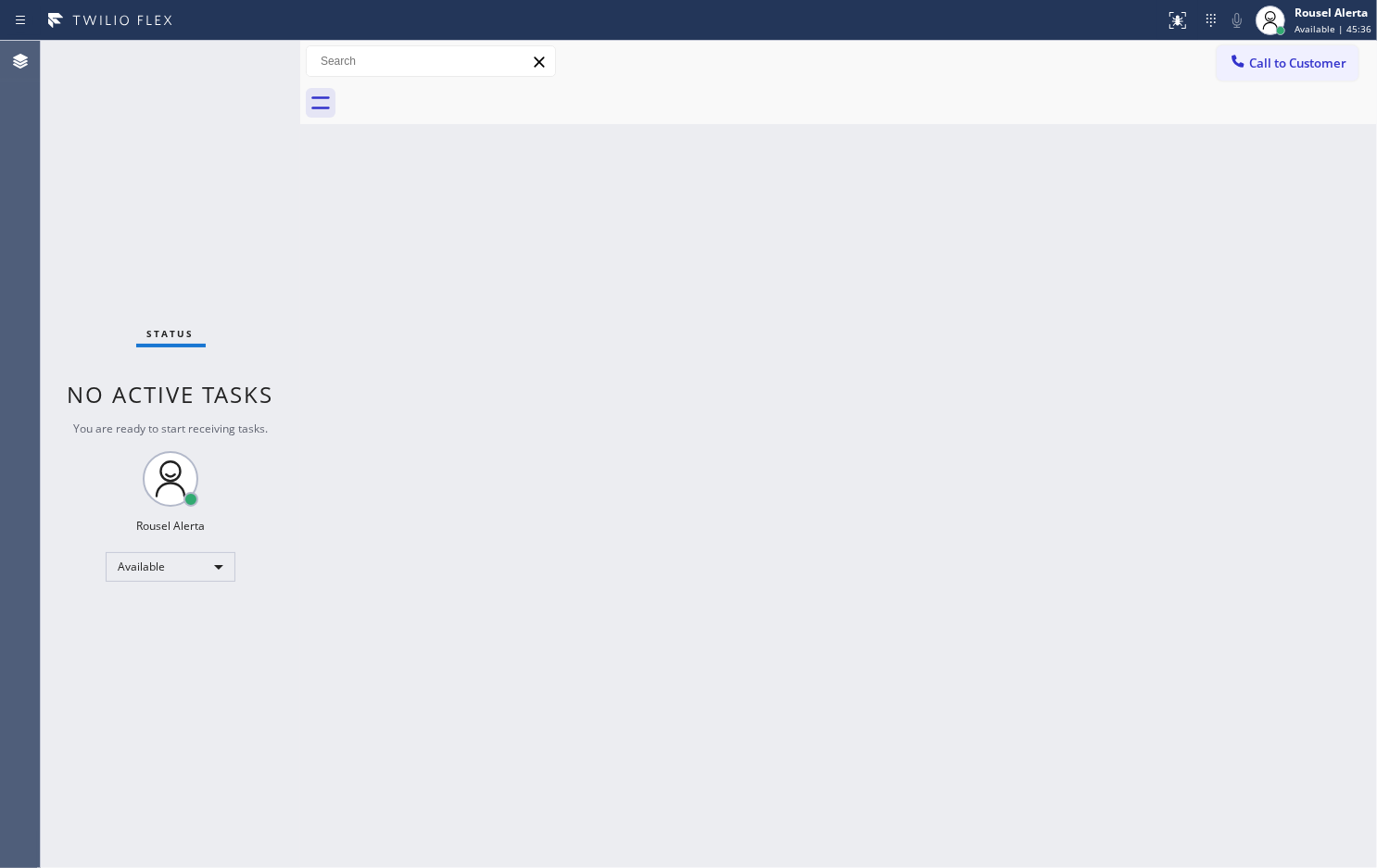
click at [335, 368] on div "Back to Dashboard Change Sender ID Customers Technicians Select a contact Outbo…" at bounding box center [839, 454] width 1077 height 827
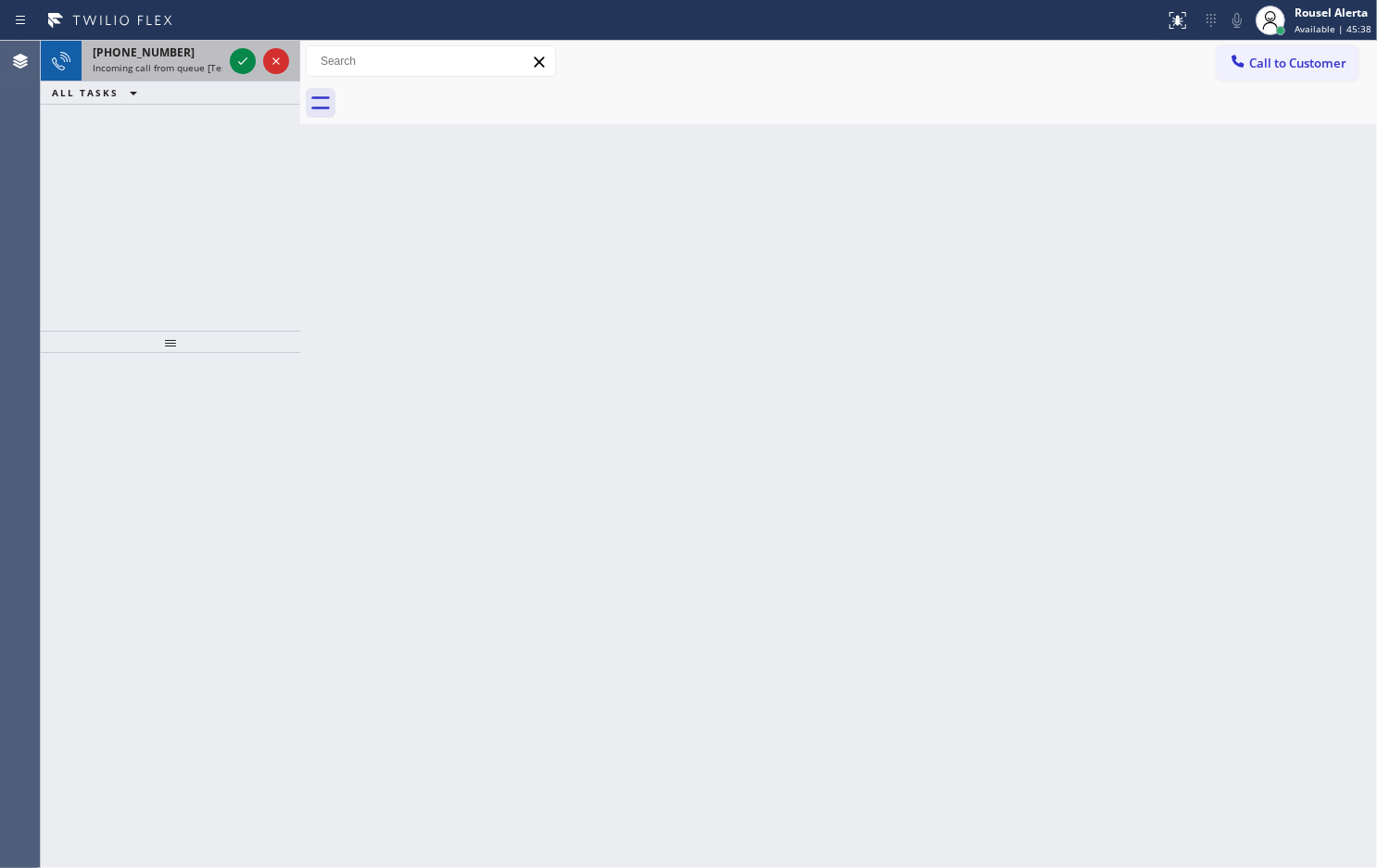
click at [197, 42] on div "[PHONE_NUMBER] Incoming call from queue [Test] All" at bounding box center [154, 61] width 145 height 41
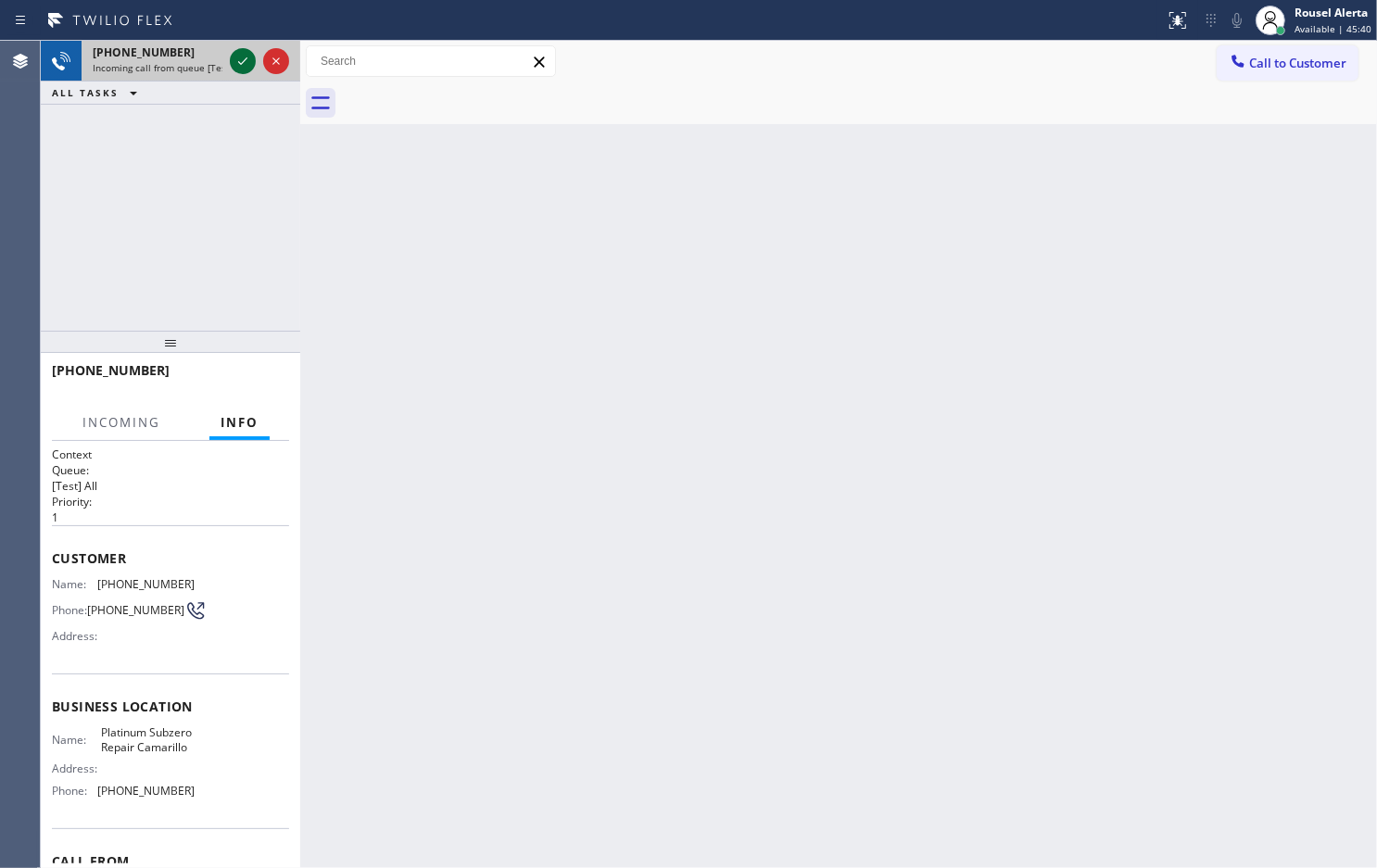
click at [230, 56] on div at bounding box center [242, 60] width 26 height 22
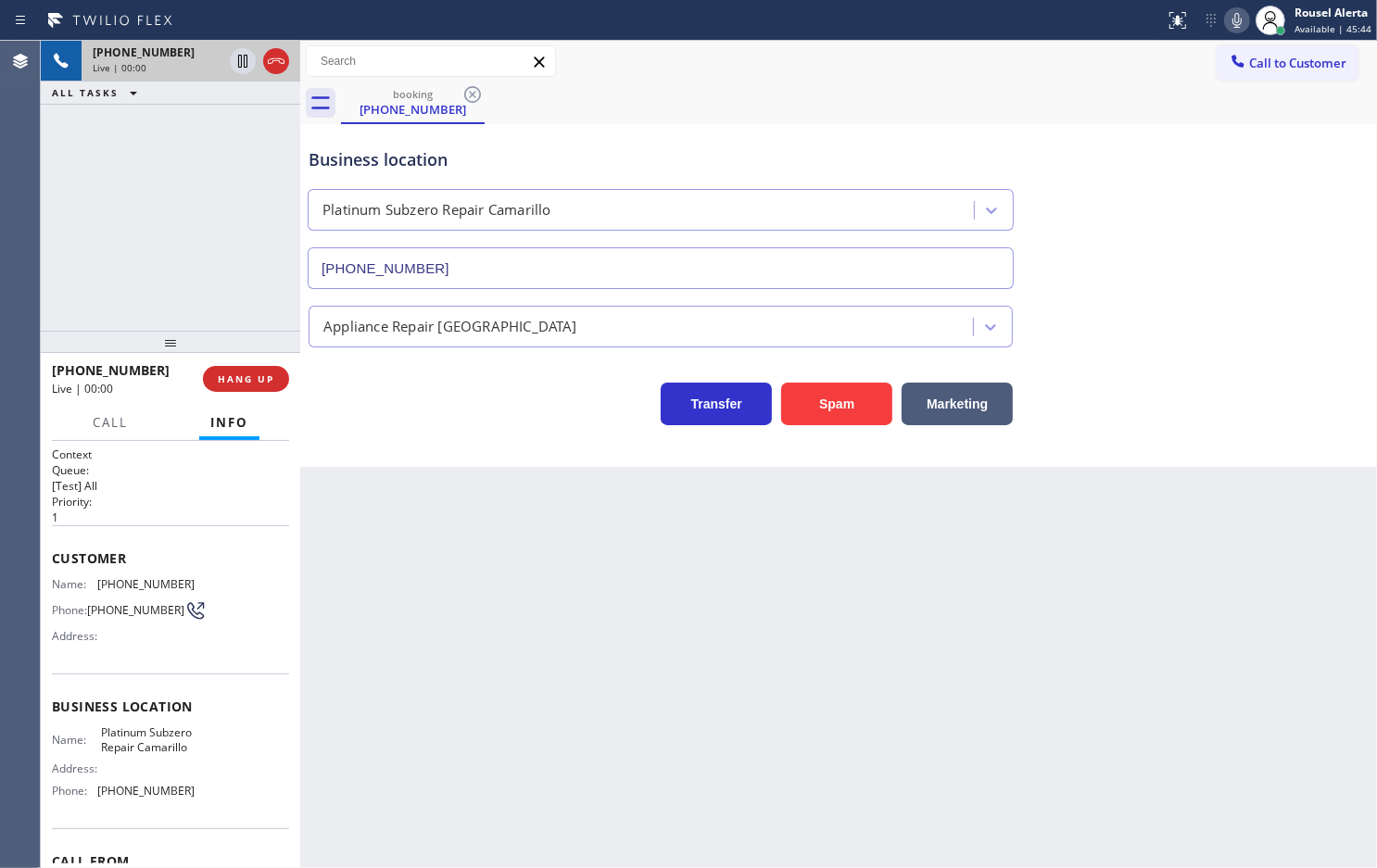
type input "[PHONE_NUMBER]"
drag, startPoint x: 188, startPoint y: 223, endPoint x: 169, endPoint y: 221, distance: 19.1
click at [171, 221] on div "[PHONE_NUMBER] Live | 00:07 ALL TASKS ALL TASKS ACTIVE TASKS TASKS IN WRAP UP" at bounding box center [170, 186] width 260 height 290
click at [528, 589] on div "Back to Dashboard Change Sender ID Customers Technicians Select a contact Outbo…" at bounding box center [839, 454] width 1077 height 827
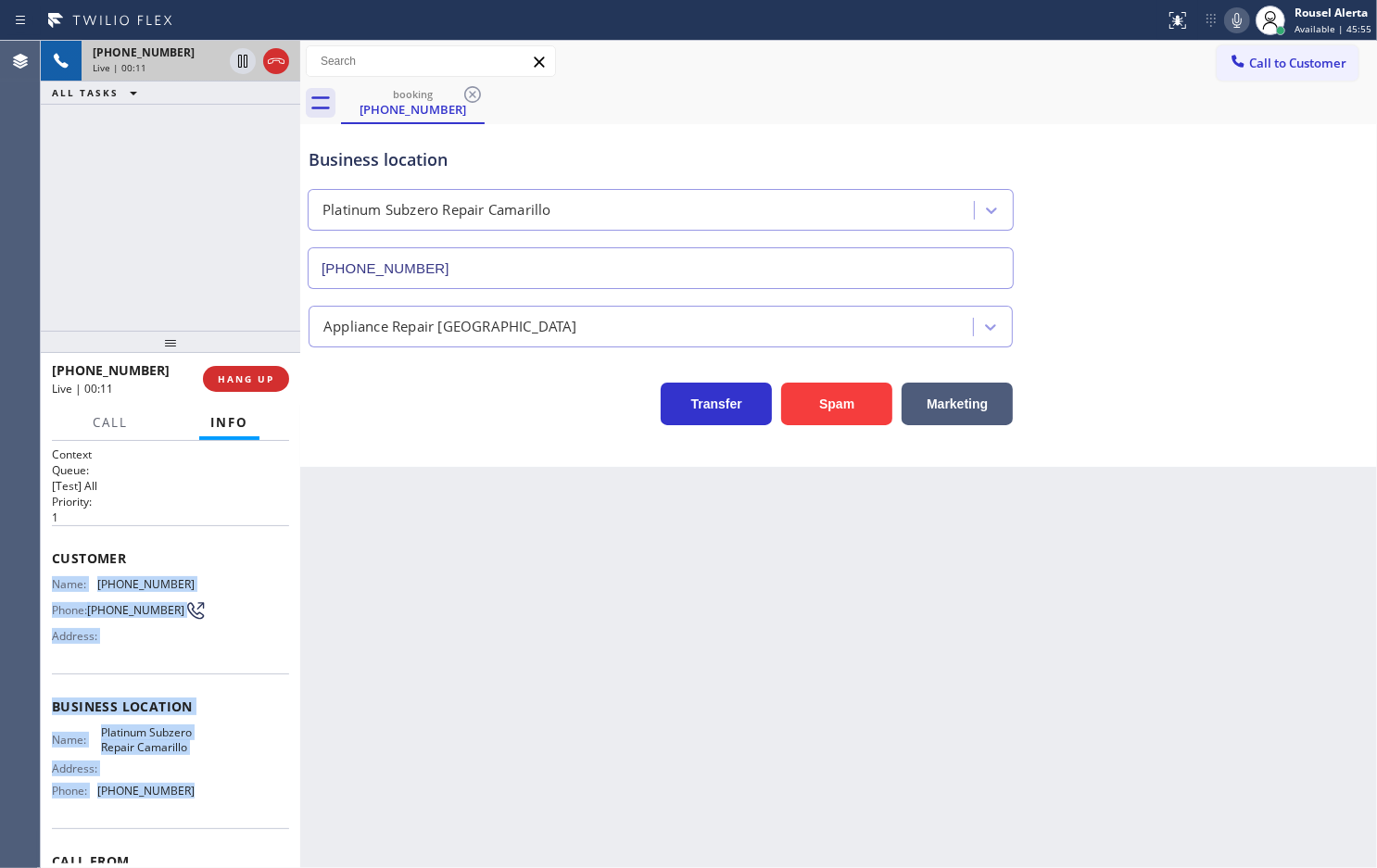
drag, startPoint x: 51, startPoint y: 575, endPoint x: 192, endPoint y: 816, distance: 279.2
click at [192, 816] on div "Context Queue: [Test] All Priority: 1 Customer Name: [PHONE_NUMBER] Phone: [PHO…" at bounding box center [170, 707] width 237 height 522
click at [231, 62] on icon at bounding box center [242, 60] width 22 height 22
click at [1240, 24] on icon at bounding box center [1238, 19] width 10 height 15
click at [242, 58] on icon at bounding box center [242, 60] width 22 height 22
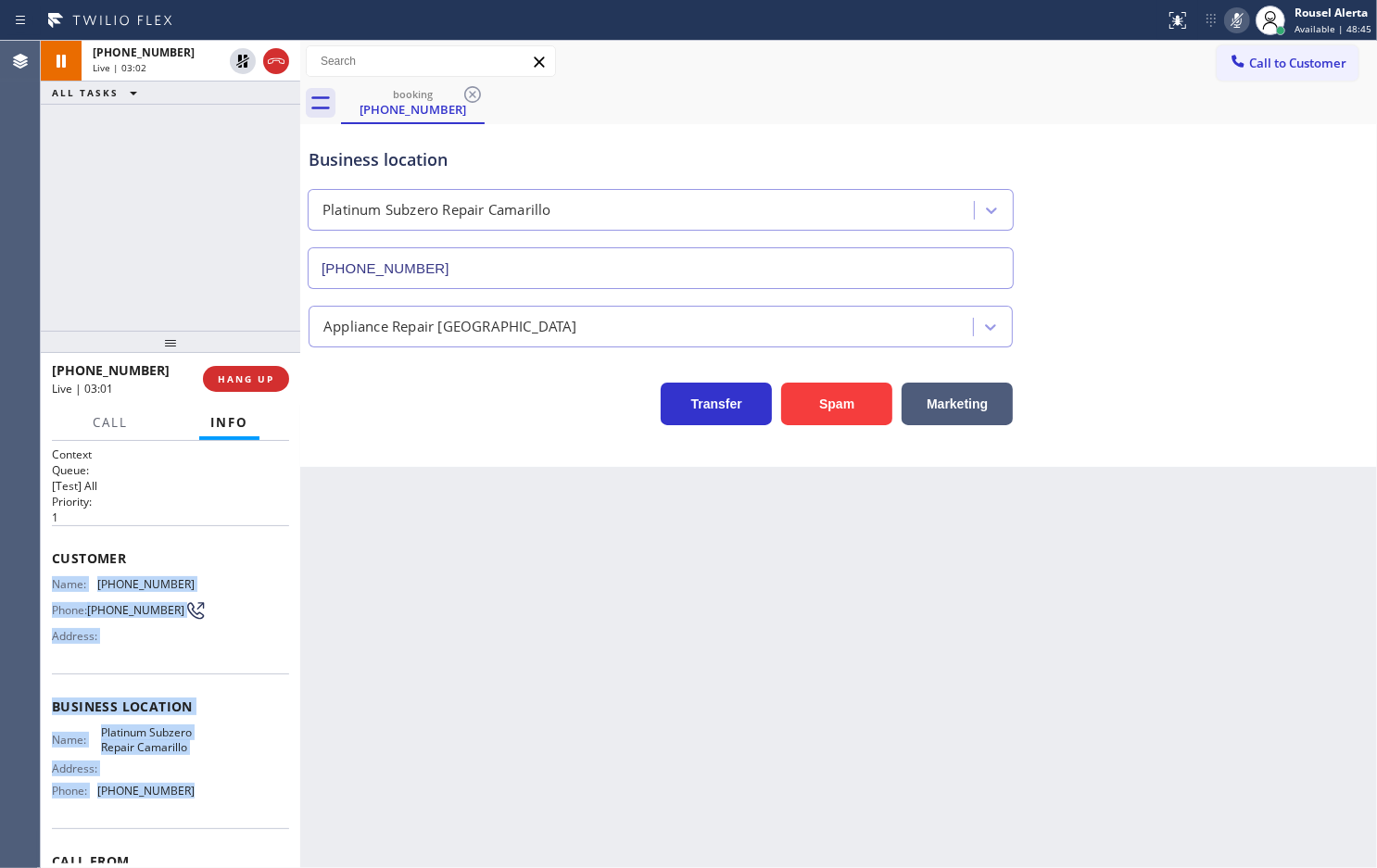
click at [1236, 11] on icon at bounding box center [1237, 20] width 22 height 22
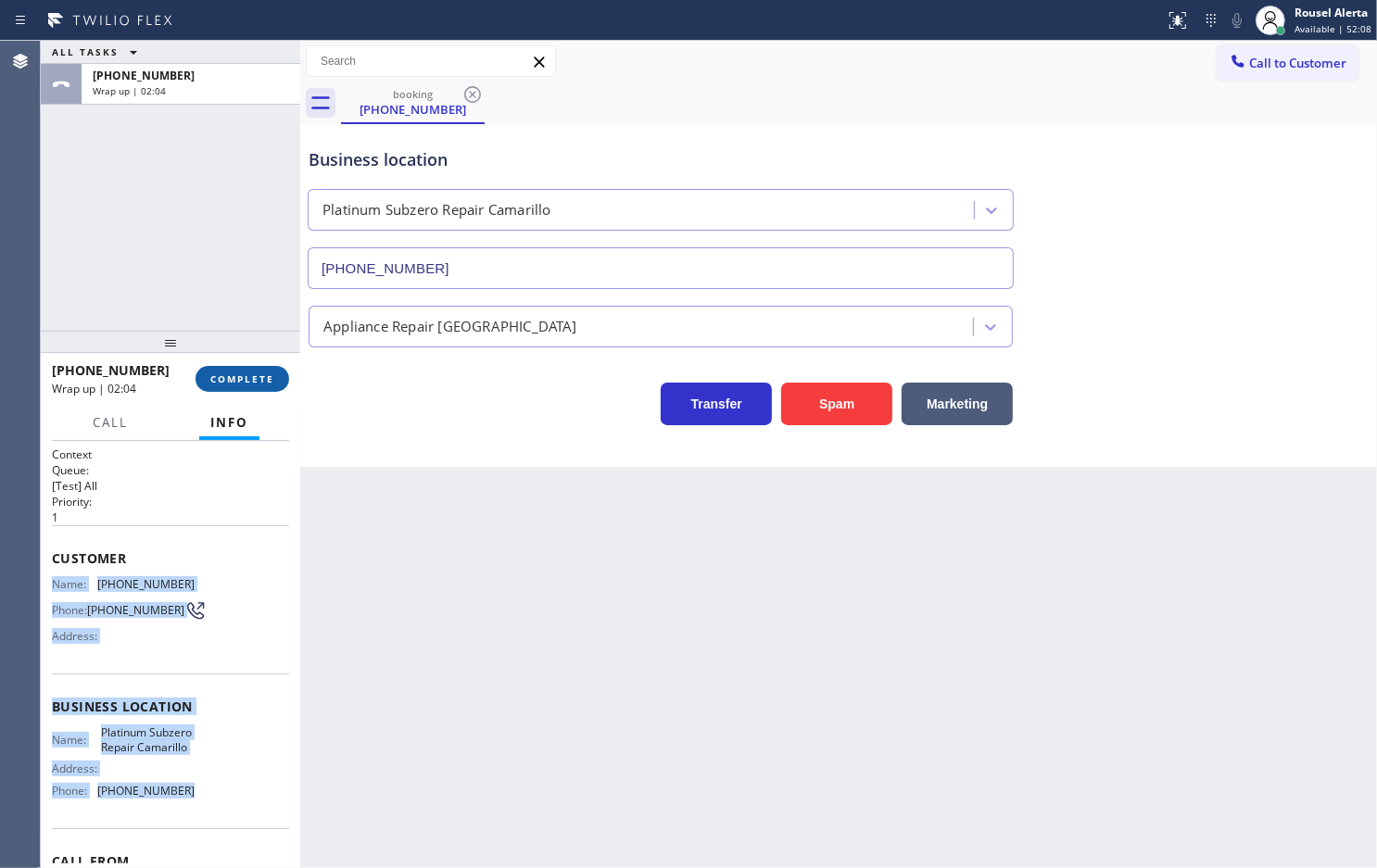
click at [220, 370] on button "COMPLETE" at bounding box center [242, 378] width 93 height 26
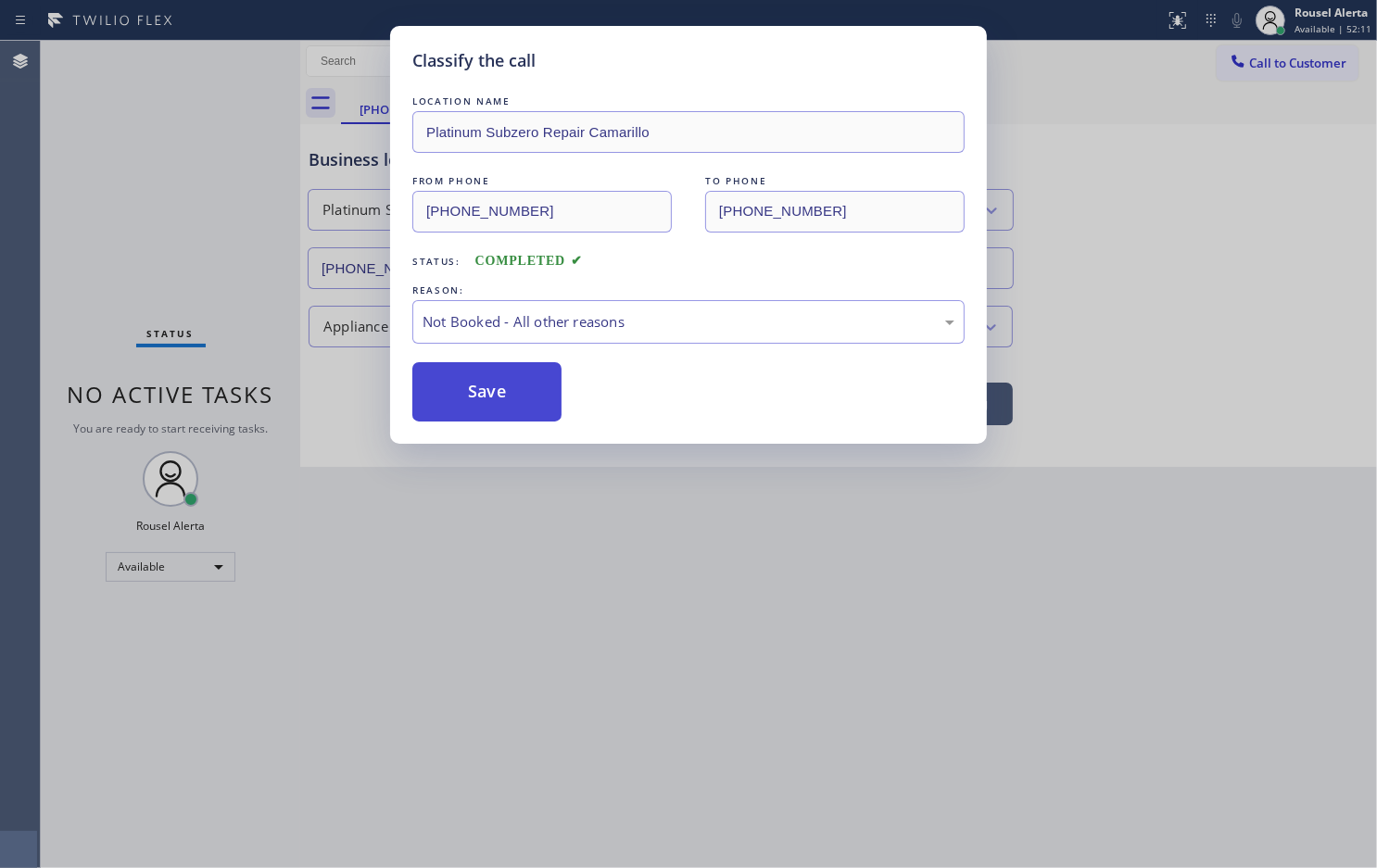
click at [483, 377] on button "Save" at bounding box center [486, 392] width 149 height 59
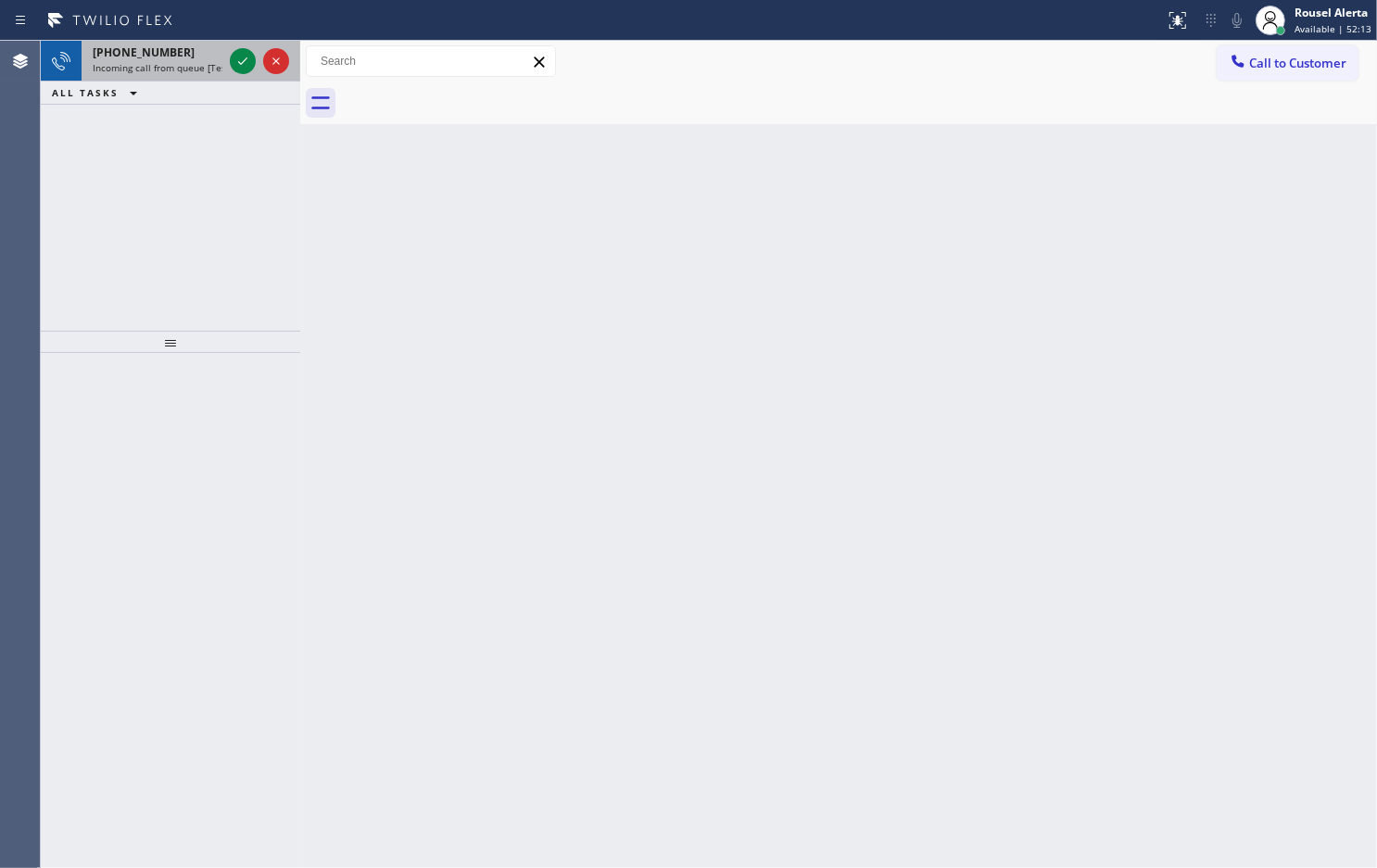
drag, startPoint x: 195, startPoint y: 66, endPoint x: 214, endPoint y: 62, distance: 19.4
click at [196, 65] on span "Incoming call from queue [Test] All" at bounding box center [169, 67] width 154 height 13
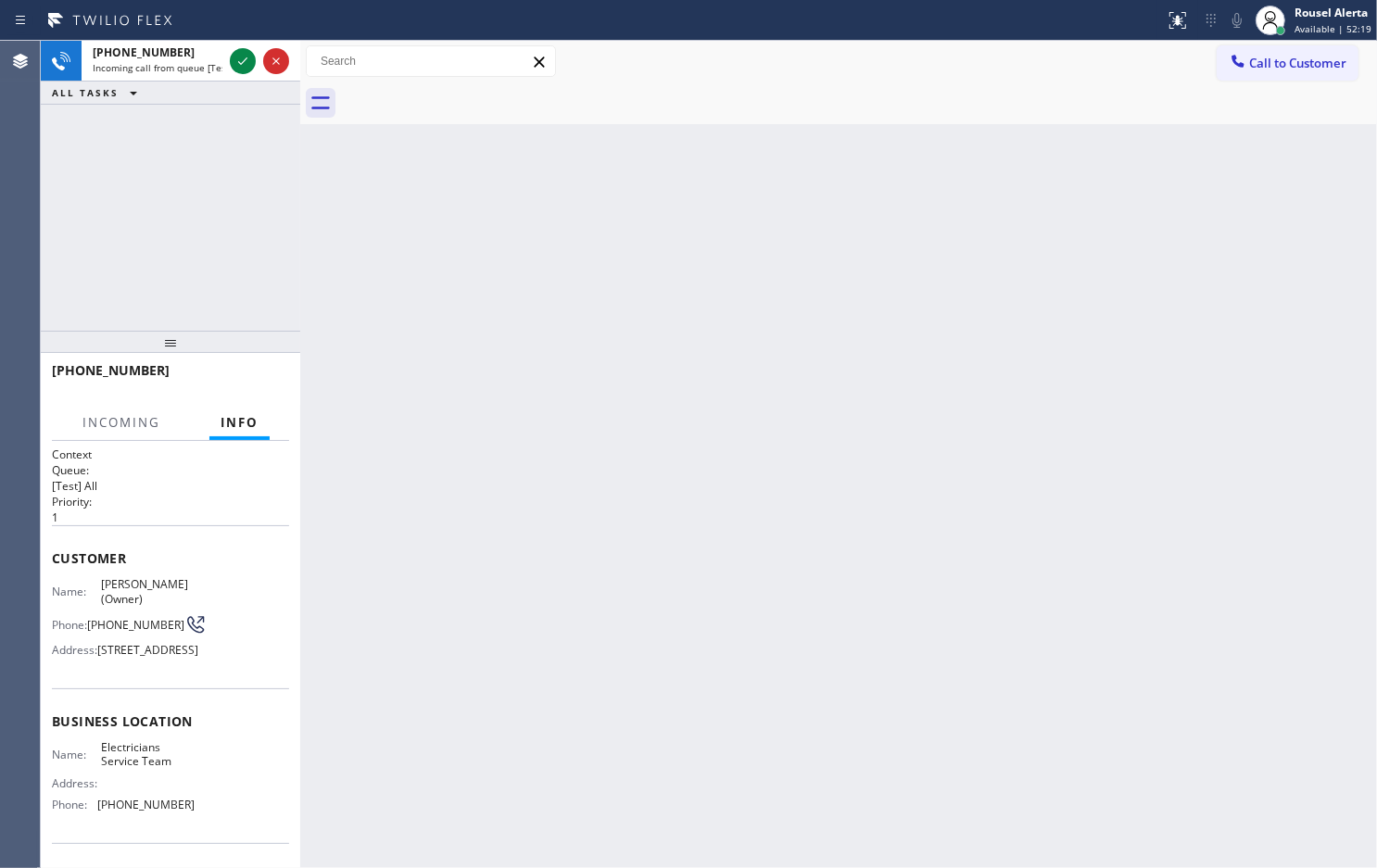
click at [402, 419] on div "Back to Dashboard Change Sender ID Customers Technicians Select a contact Outbo…" at bounding box center [839, 454] width 1077 height 827
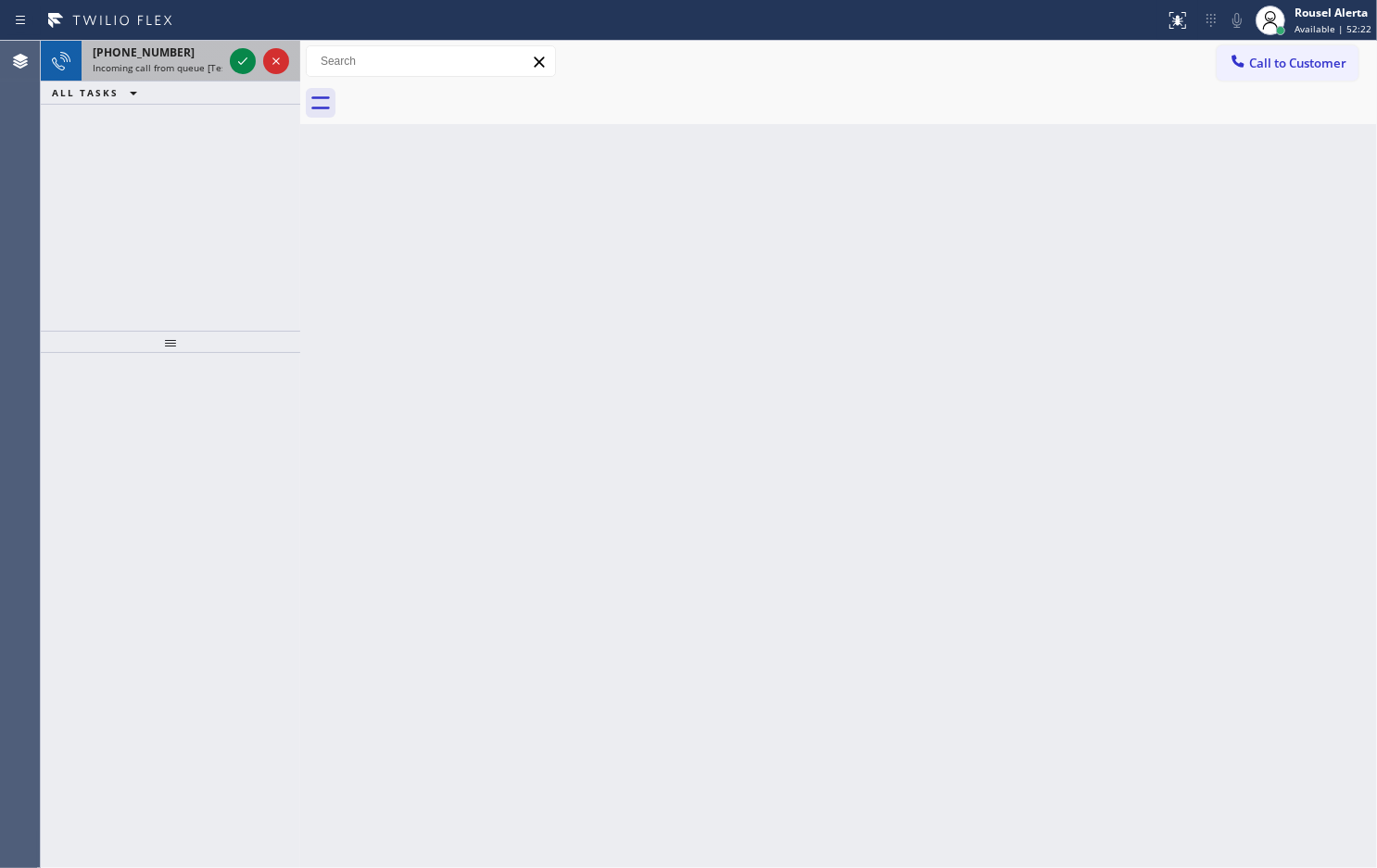
click at [208, 56] on div "[PHONE_NUMBER]" at bounding box center [157, 52] width 129 height 16
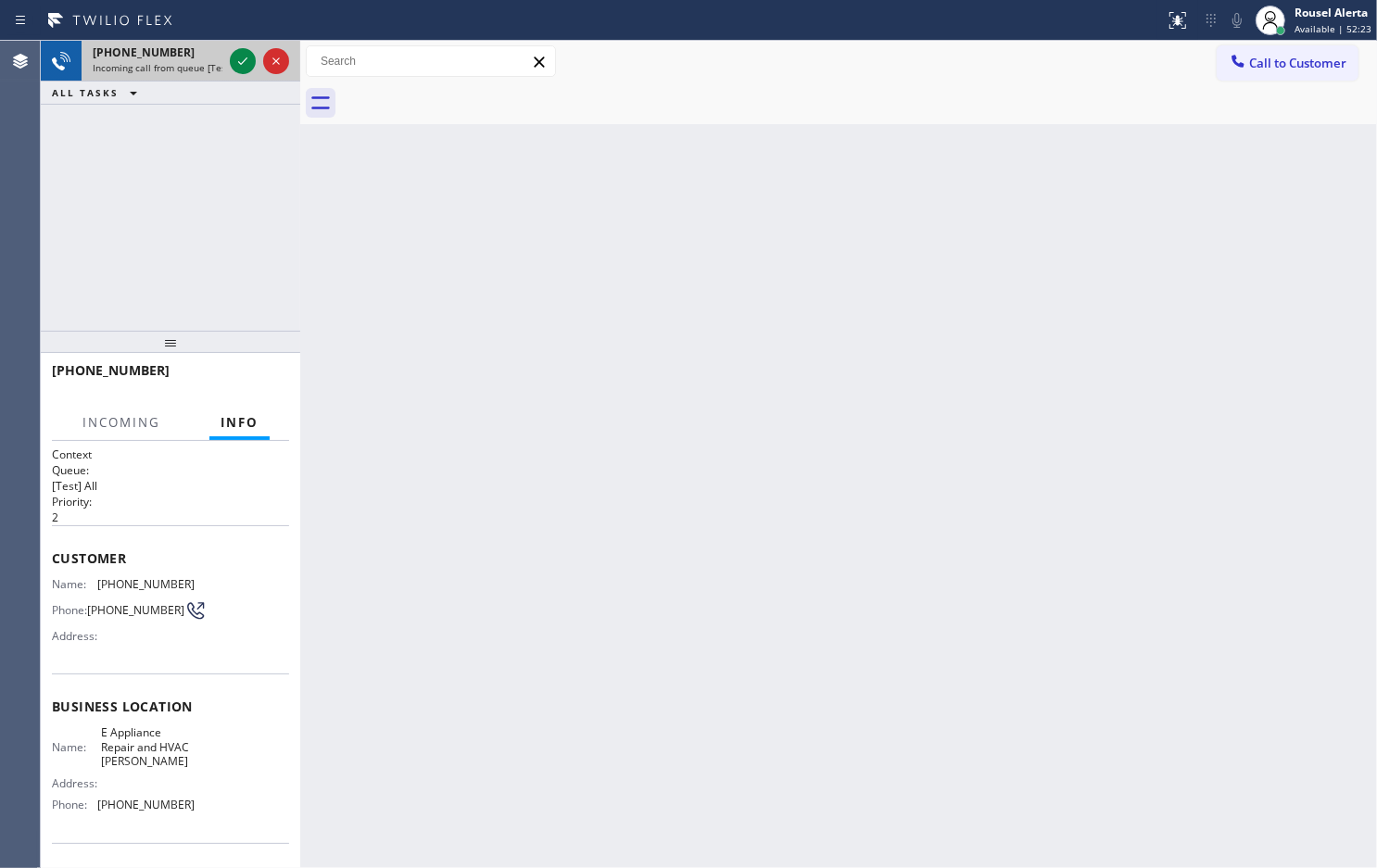
click at [228, 57] on div at bounding box center [260, 61] width 67 height 41
click at [230, 57] on div at bounding box center [242, 60] width 26 height 22
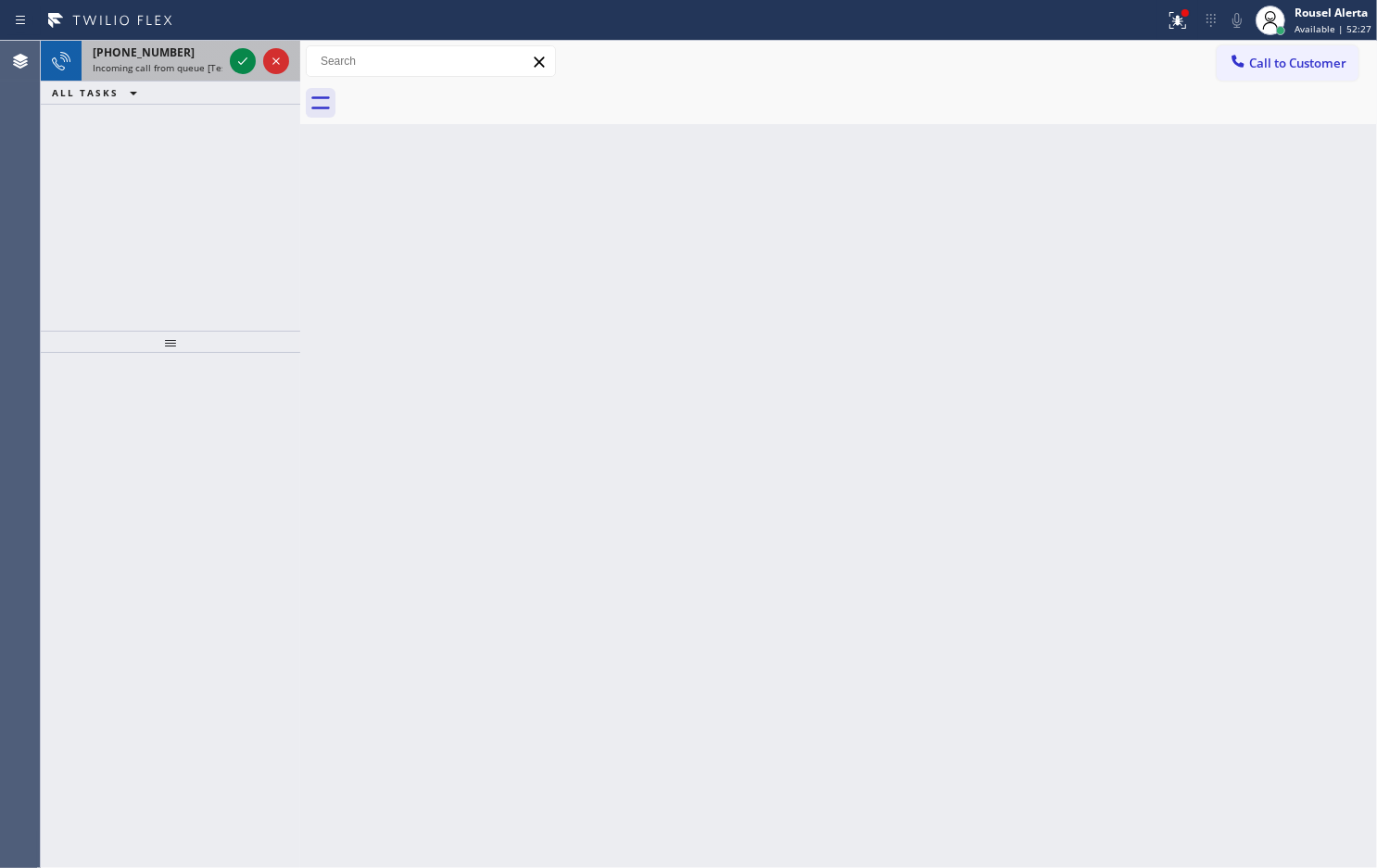
click at [211, 56] on div "[PHONE_NUMBER]" at bounding box center [157, 52] width 129 height 16
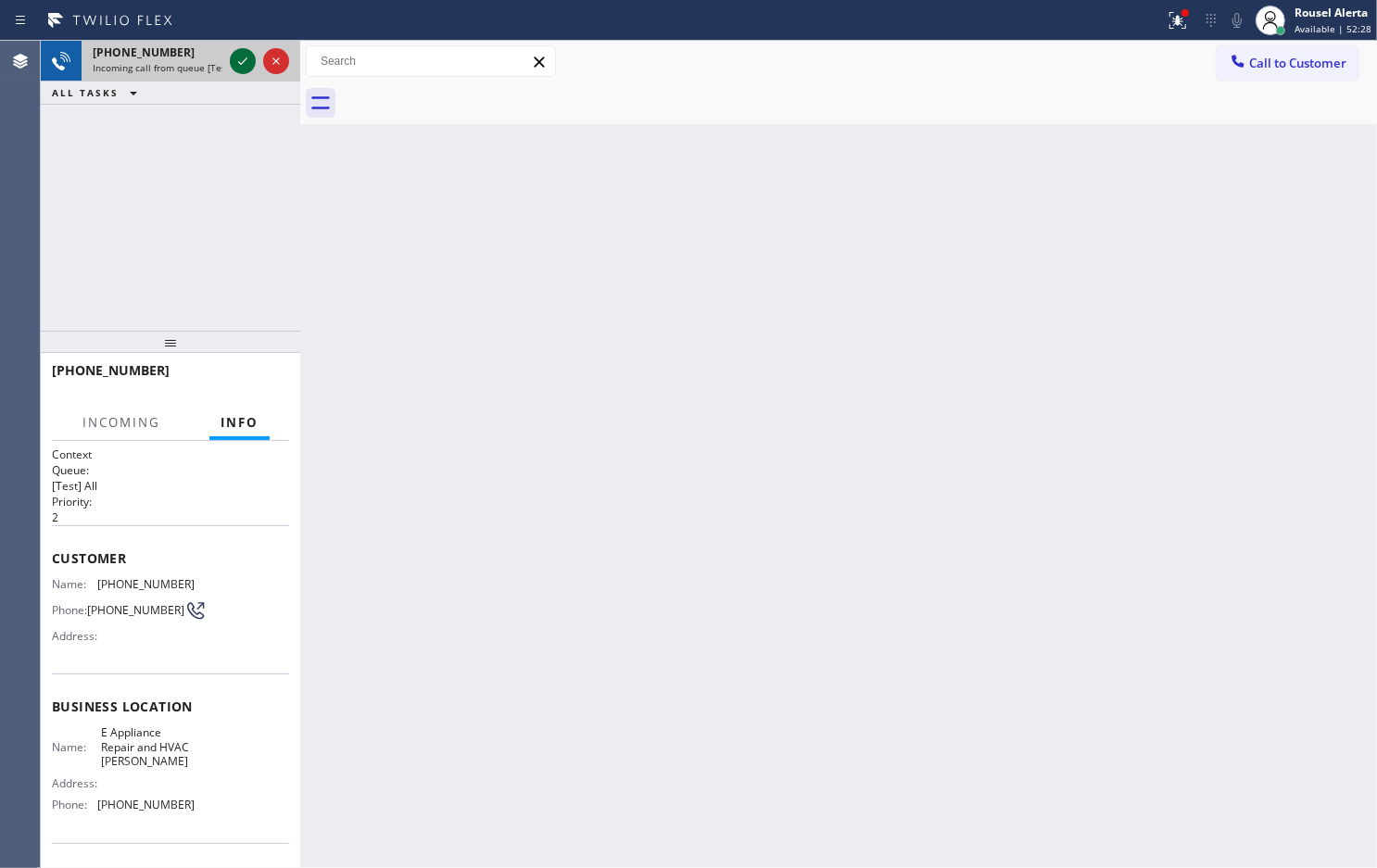
click at [231, 56] on icon at bounding box center [242, 60] width 22 height 22
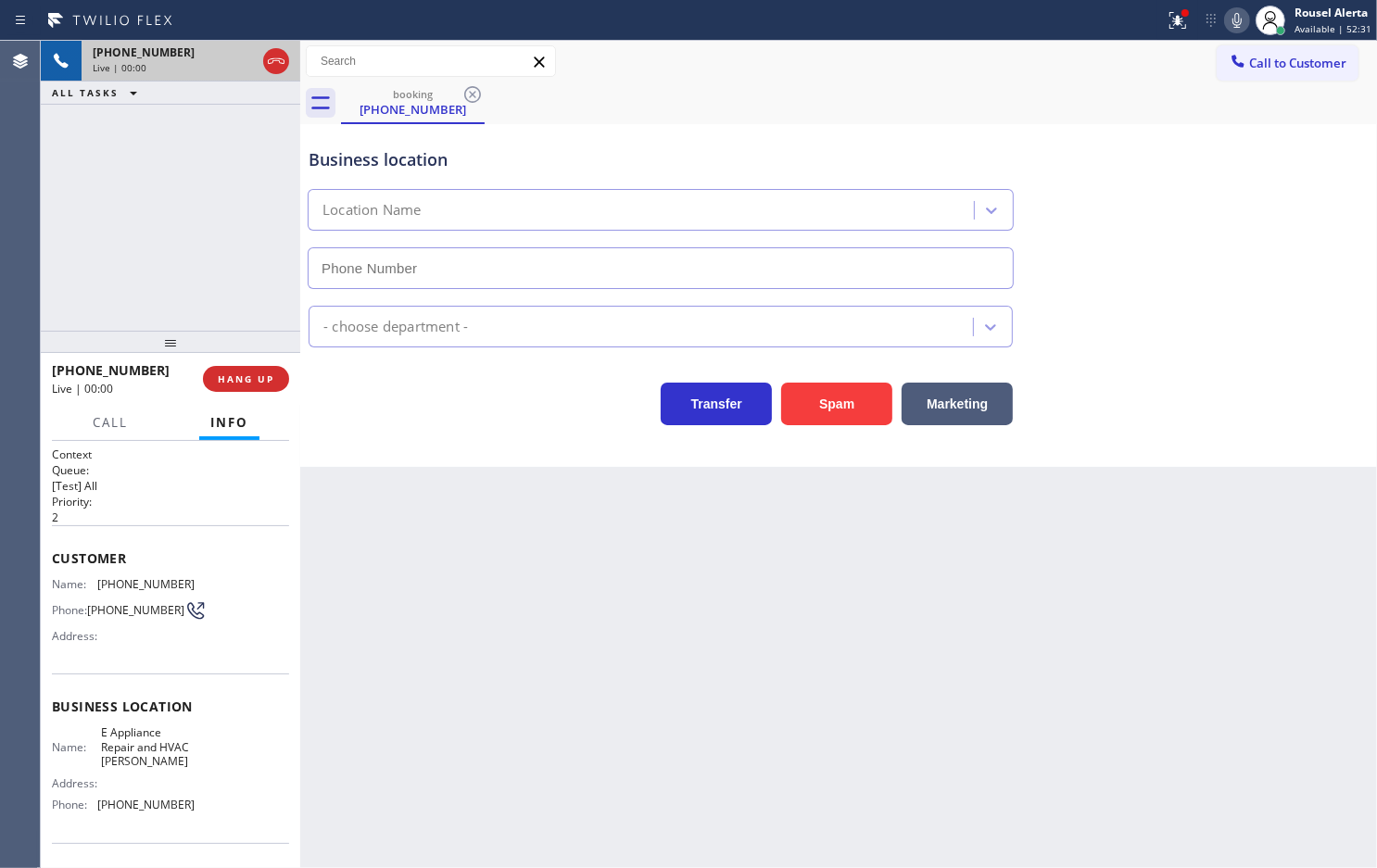
type input "[PHONE_NUMBER]"
click at [228, 365] on button "HANG UP" at bounding box center [246, 378] width 87 height 26
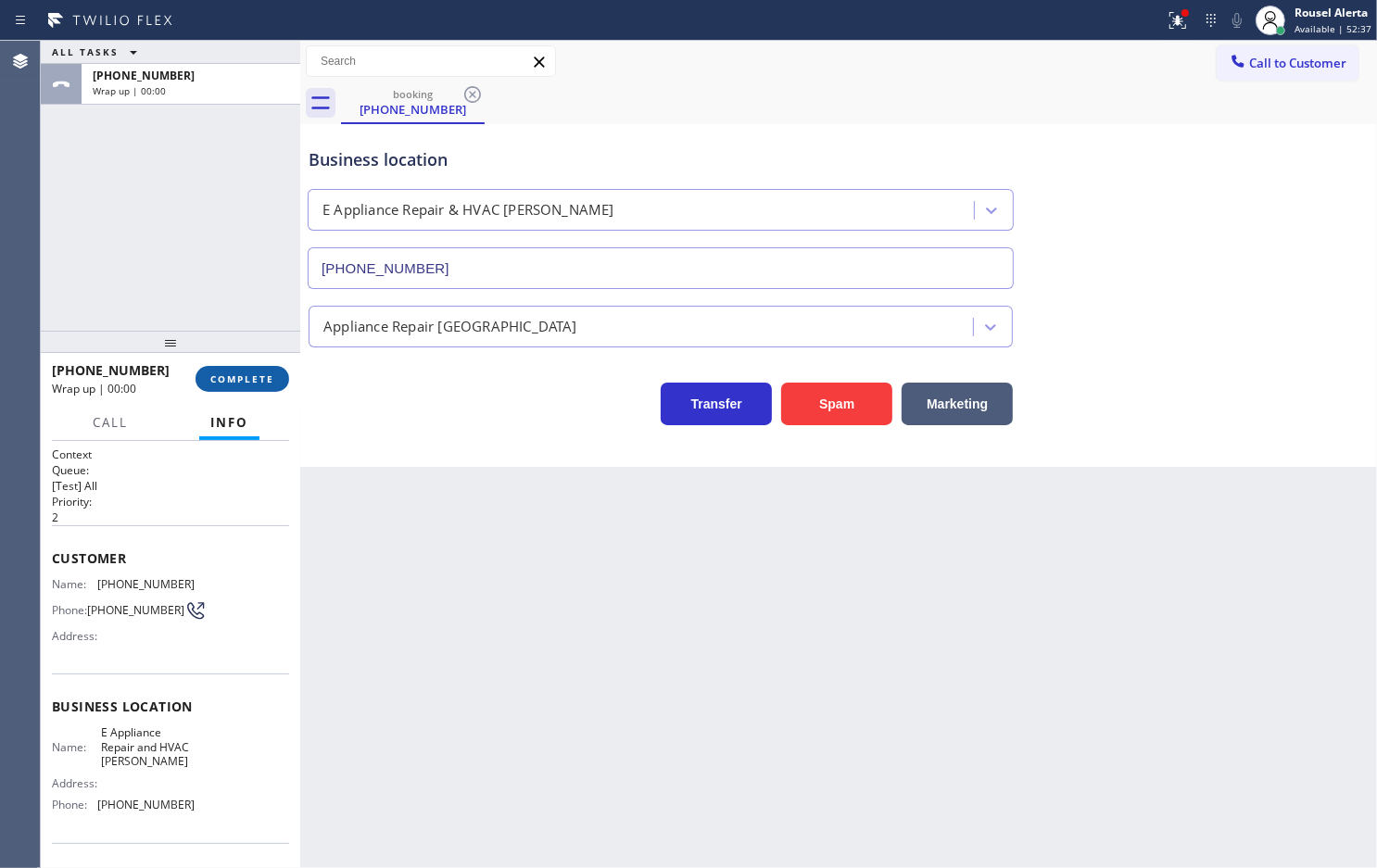
click at [219, 387] on button "COMPLETE" at bounding box center [242, 378] width 93 height 26
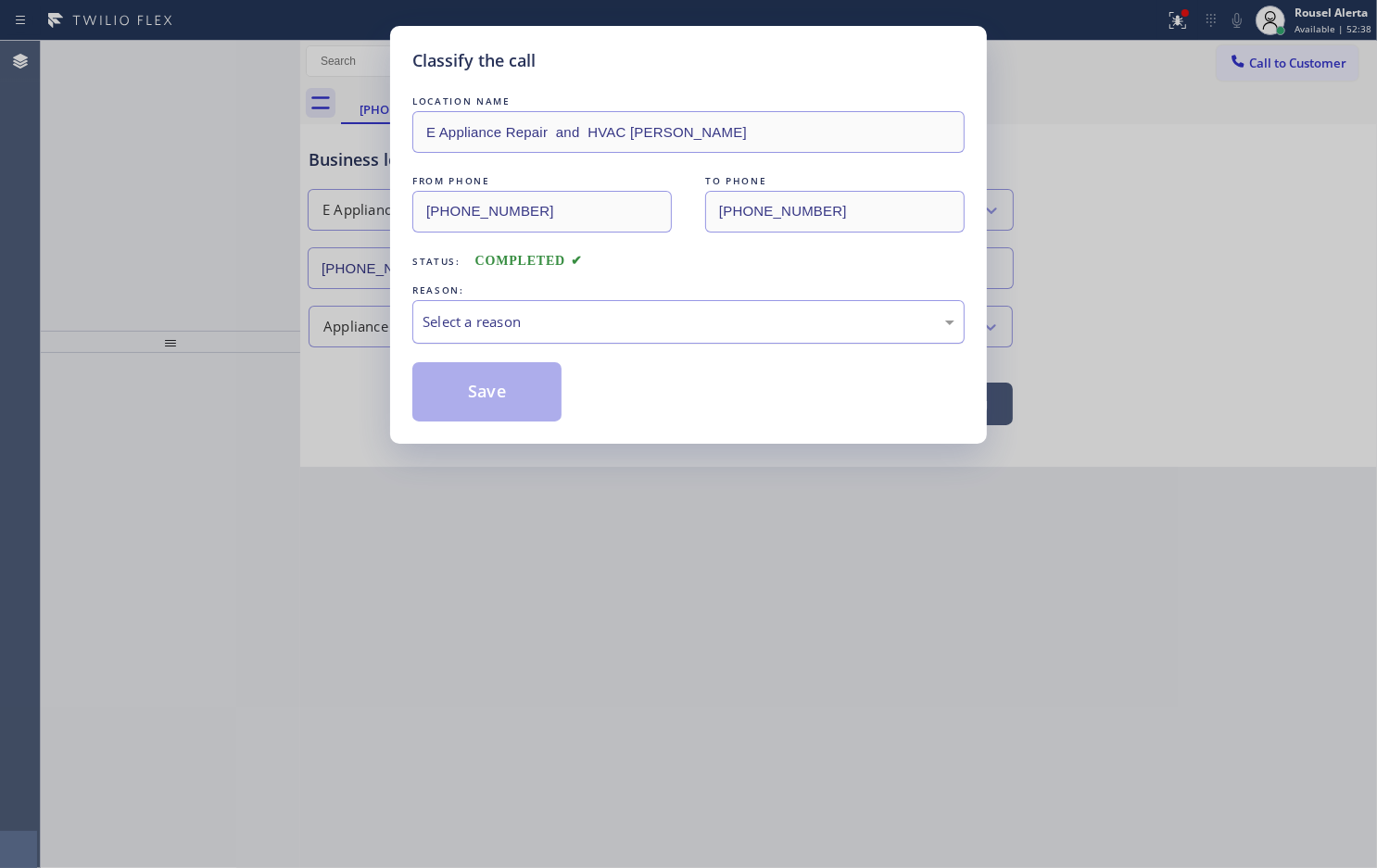
click at [504, 338] on div "Select a reason" at bounding box center [688, 322] width 552 height 44
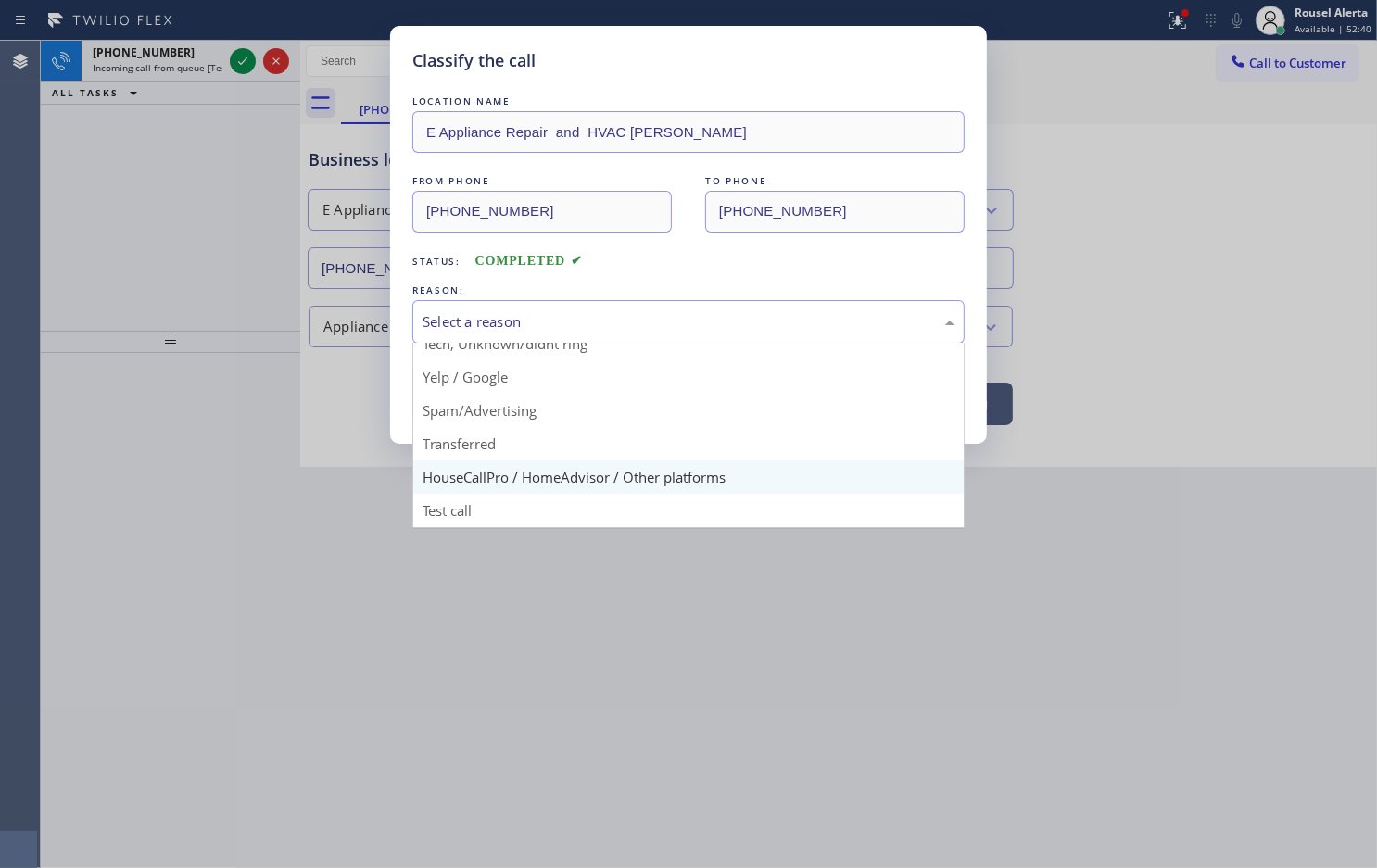
scroll to position [127, 0]
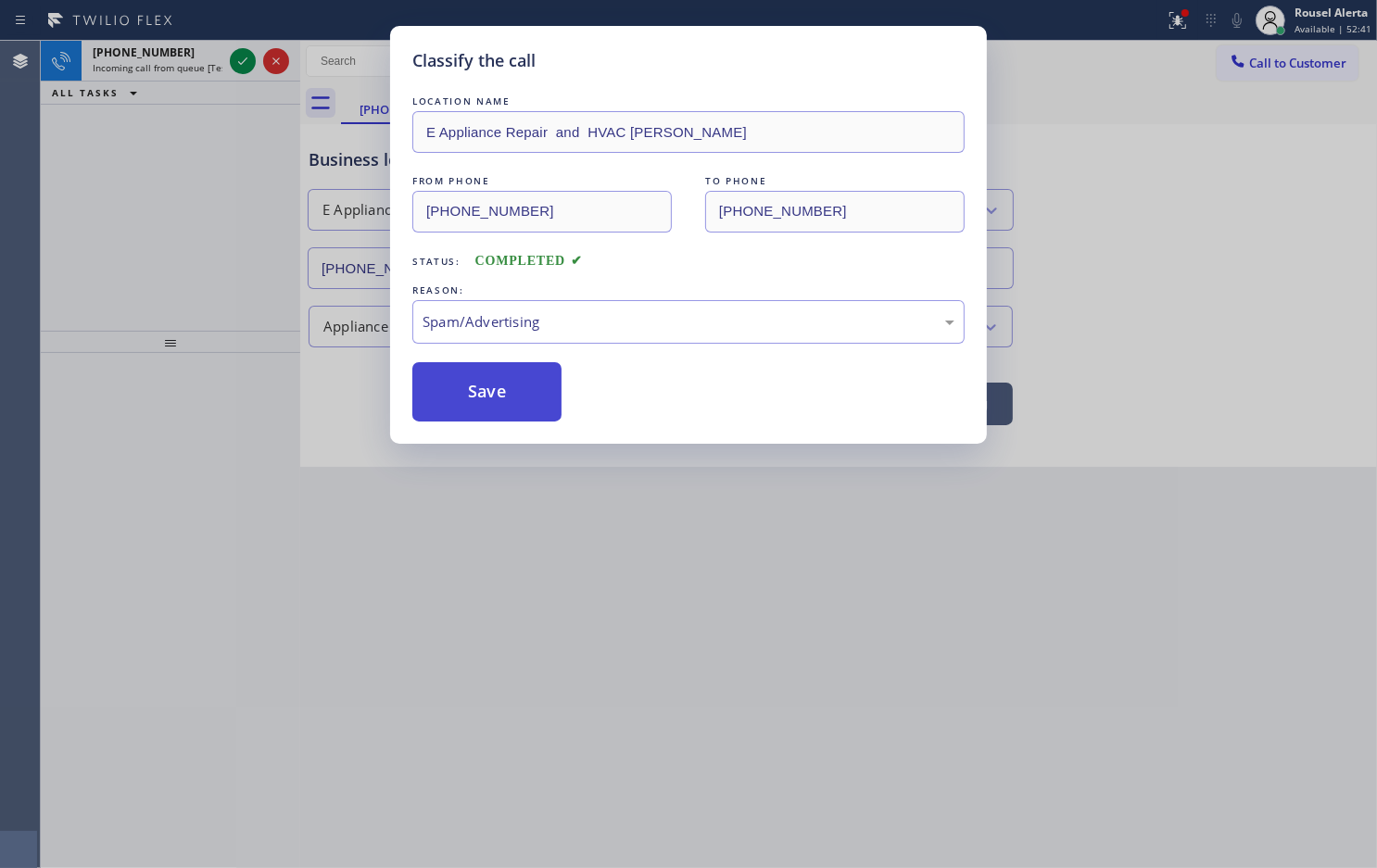
click at [505, 409] on button "Save" at bounding box center [486, 392] width 149 height 59
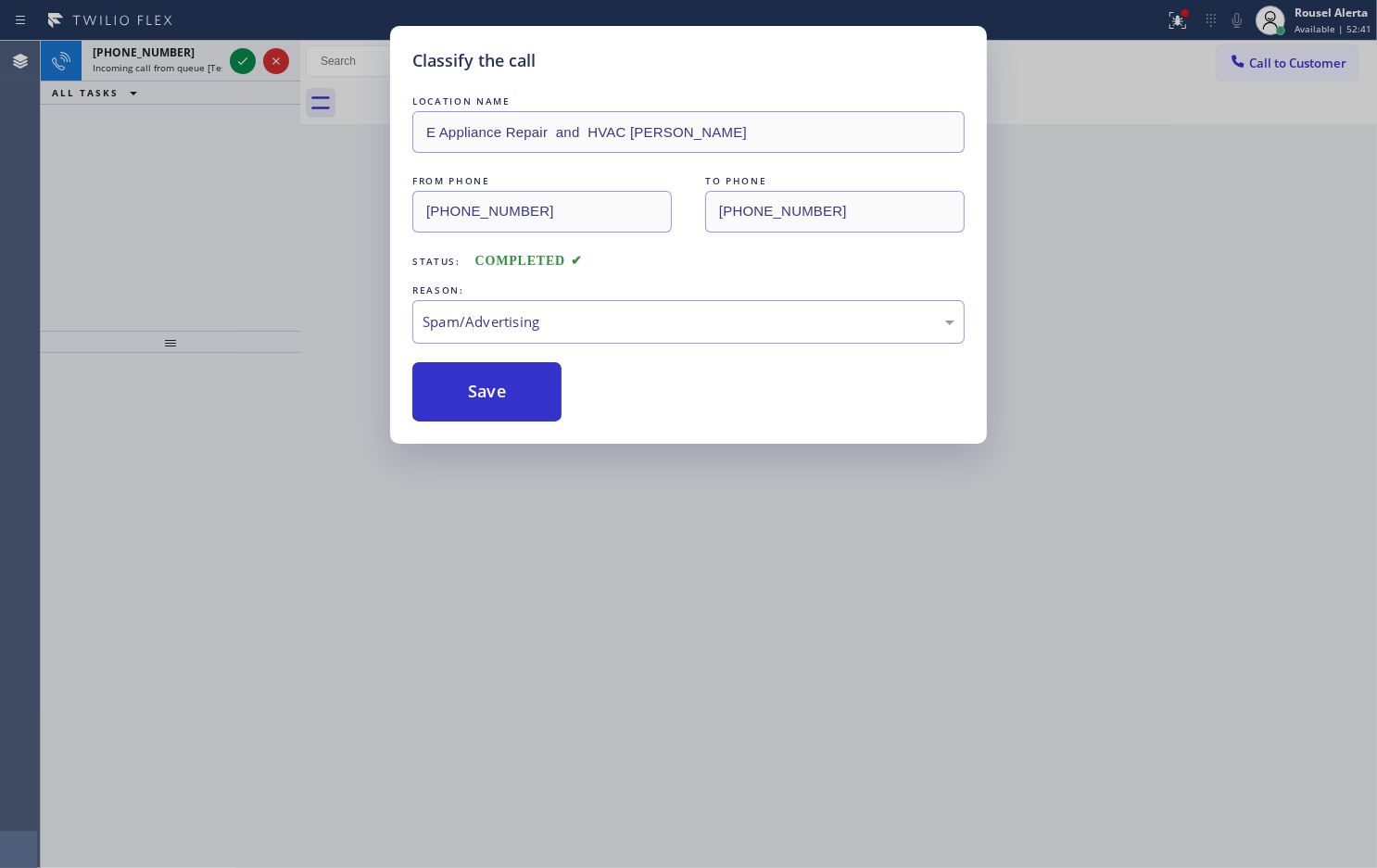
click at [179, 52] on div "Classify the call LOCATION NAME E Appliance Repair and HVAC [PERSON_NAME] FROM …" at bounding box center [688, 434] width 1377 height 868
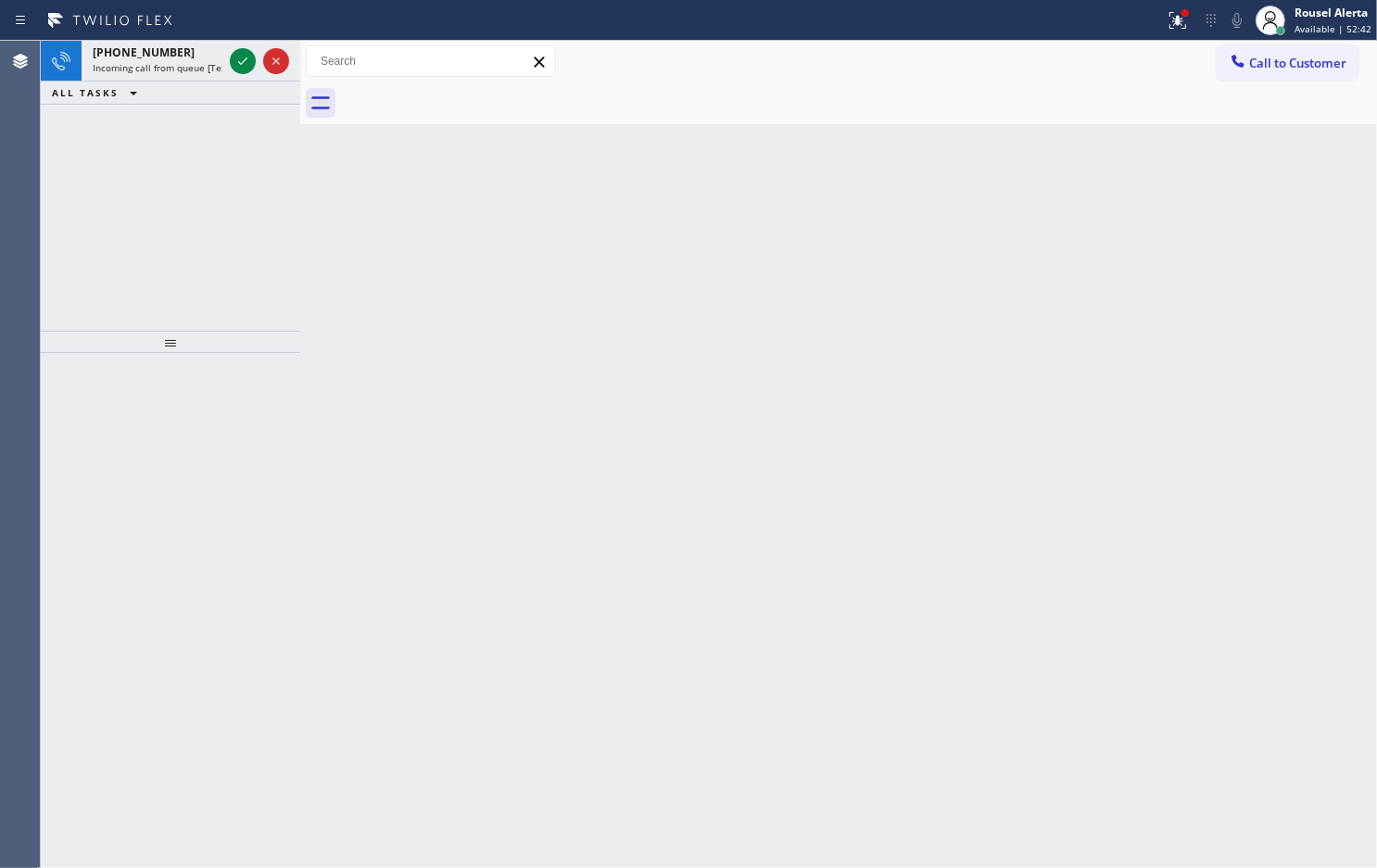
click at [179, 52] on div "[PHONE_NUMBER]" at bounding box center [157, 52] width 129 height 16
click at [186, 52] on div "[PHONE_NUMBER]" at bounding box center [157, 52] width 129 height 16
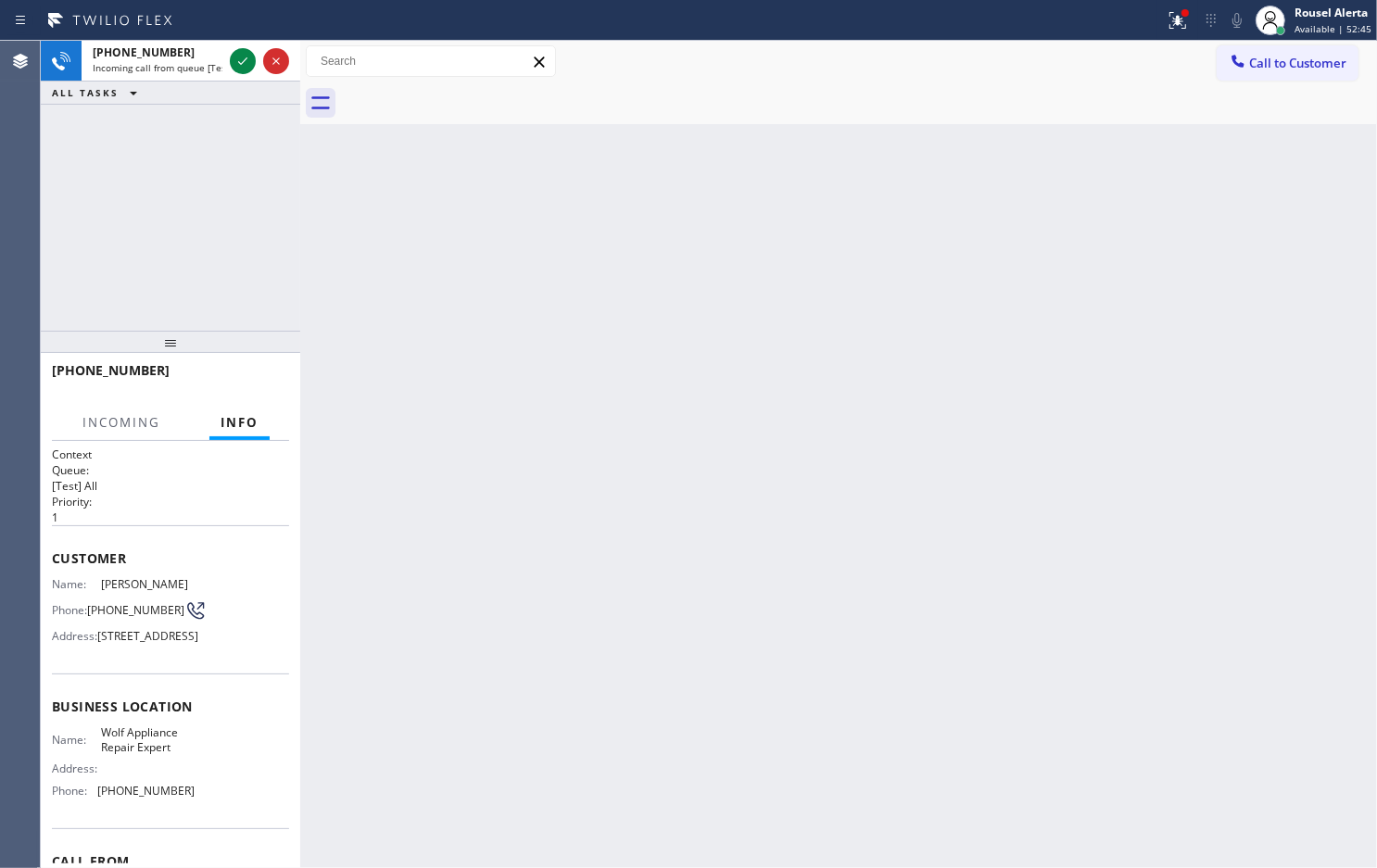
click at [186, 52] on div "[PHONE_NUMBER]" at bounding box center [157, 52] width 129 height 16
click at [1173, 29] on icon at bounding box center [1178, 20] width 22 height 22
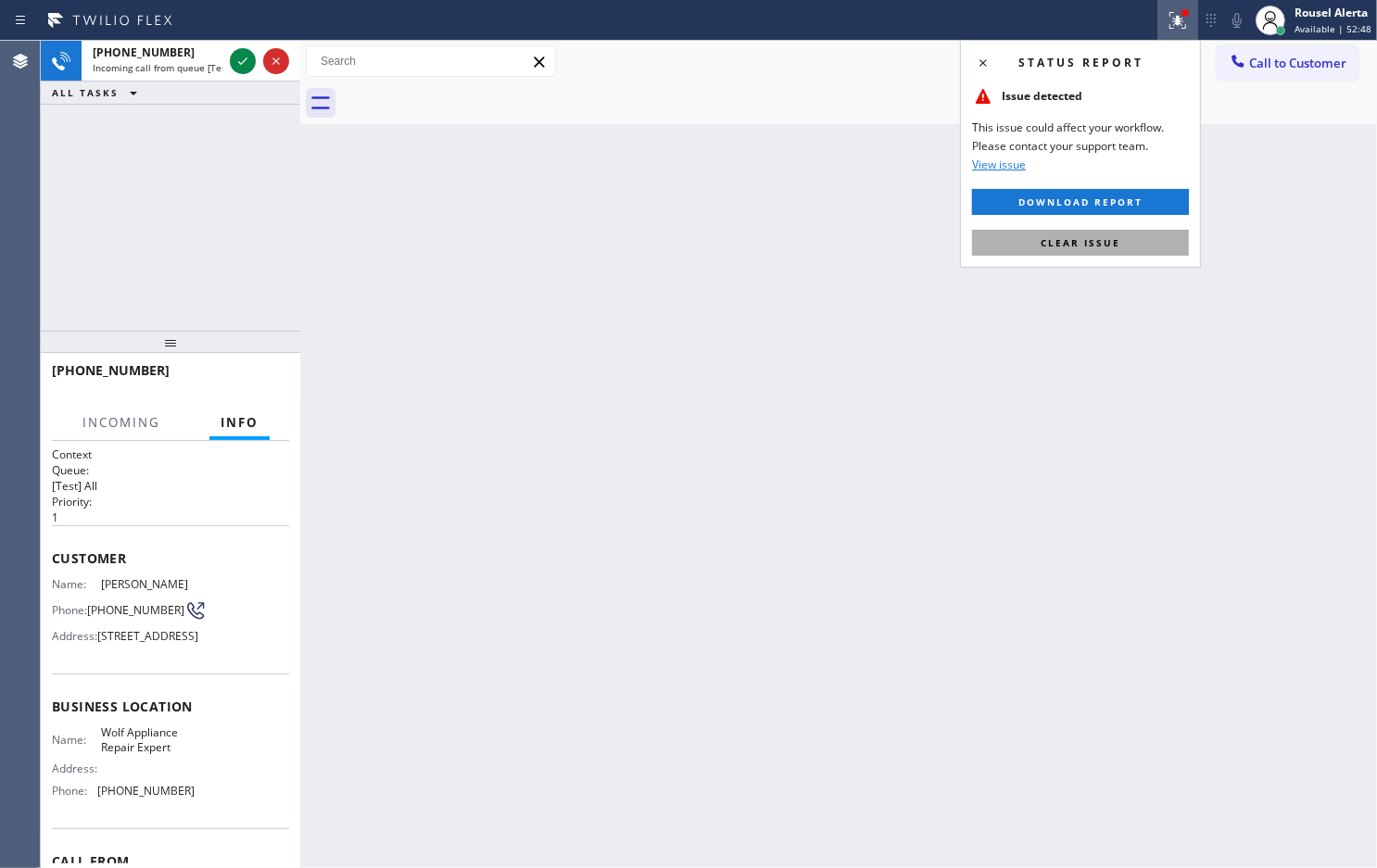
click at [1091, 250] on button "Clear issue" at bounding box center [1080, 242] width 217 height 26
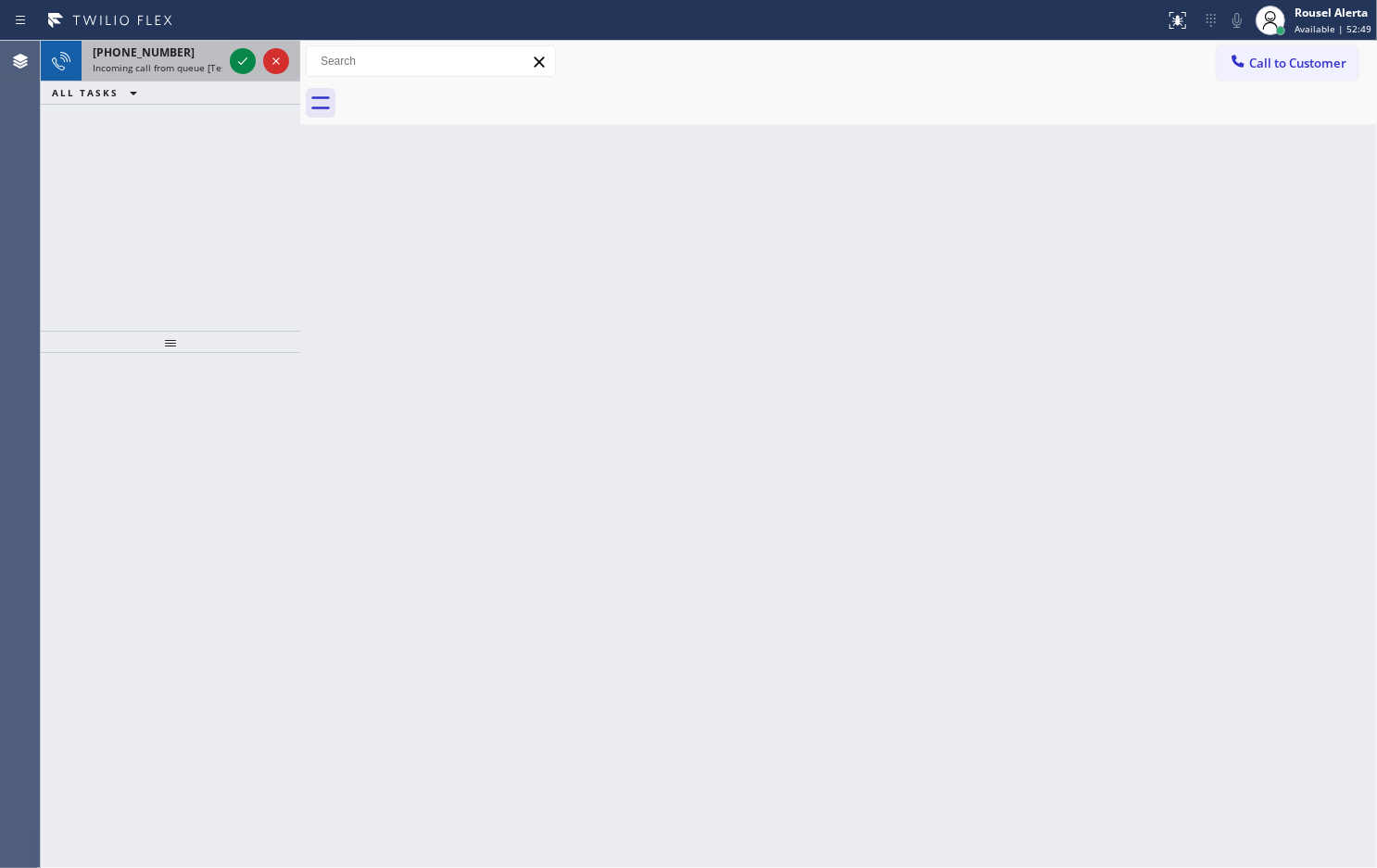
click at [188, 62] on span "Incoming call from queue [Test] All" at bounding box center [169, 67] width 154 height 13
drag, startPoint x: 184, startPoint y: 57, endPoint x: 196, endPoint y: 60, distance: 12.4
click at [184, 58] on div "[PHONE_NUMBER]" at bounding box center [157, 52] width 129 height 16
click at [192, 50] on div "[PHONE_NUMBER]" at bounding box center [157, 52] width 129 height 16
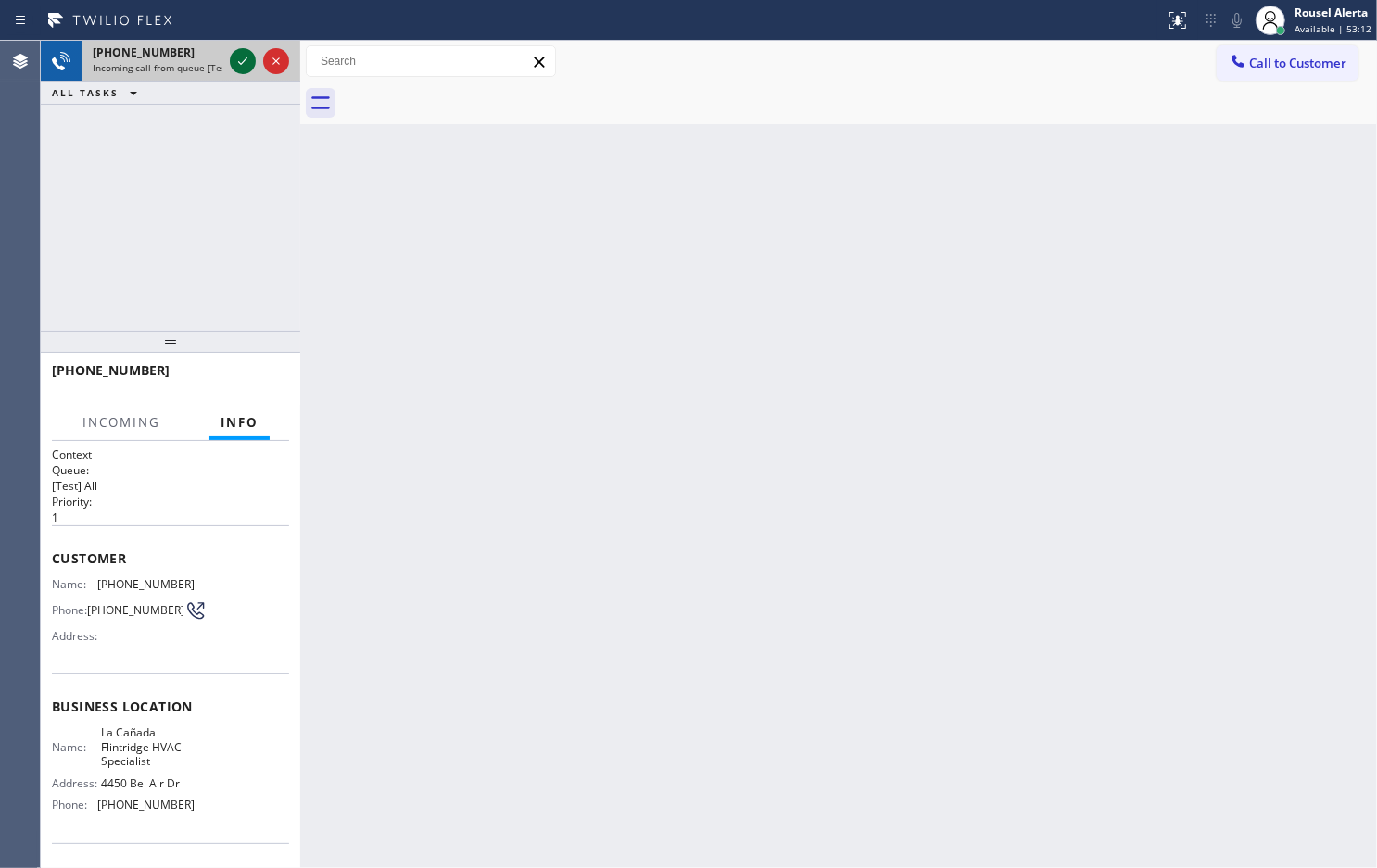
click at [232, 61] on icon at bounding box center [242, 60] width 22 height 22
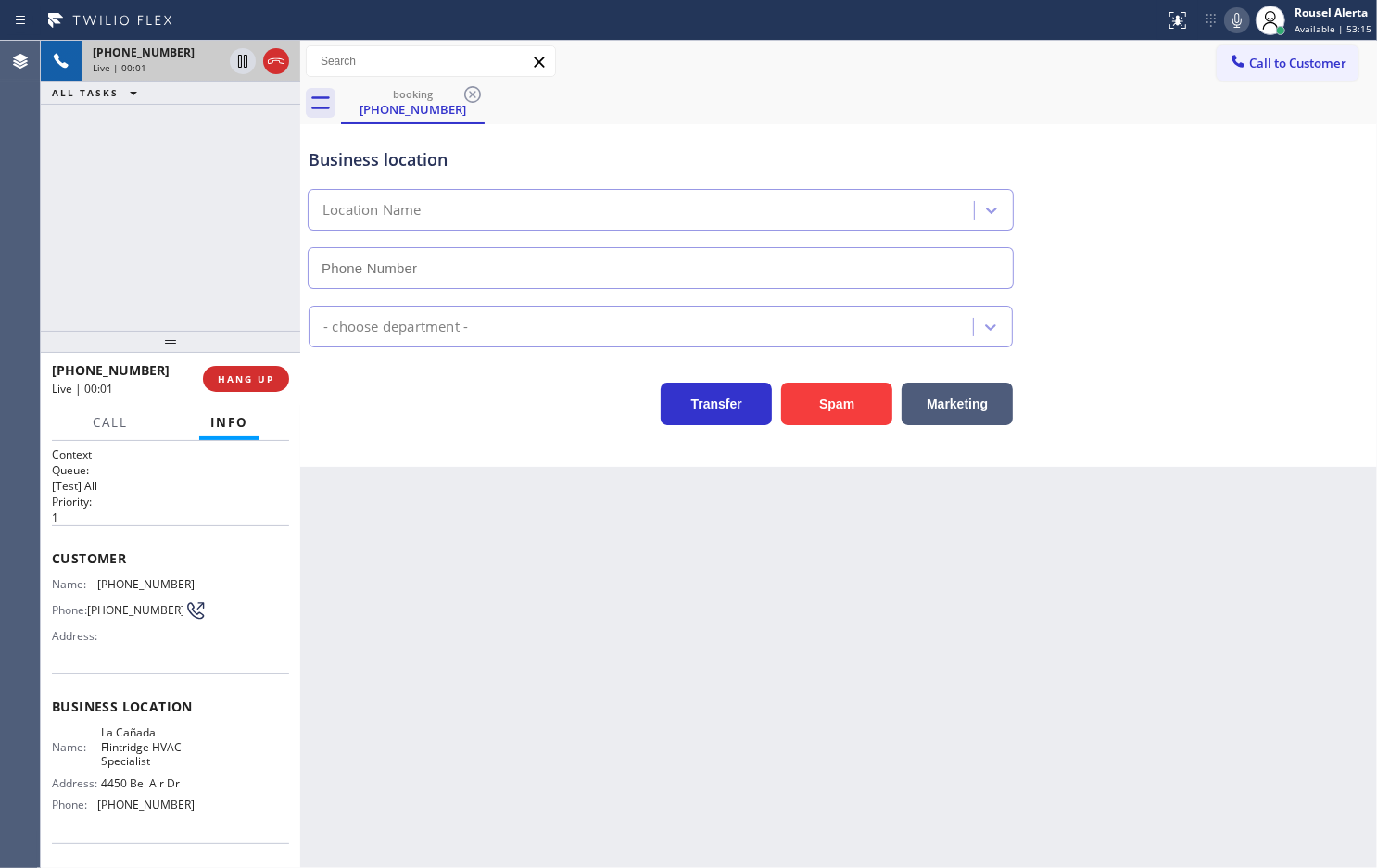
type input "[PHONE_NUMBER]"
click at [257, 373] on span "HANG UP" at bounding box center [246, 378] width 56 height 13
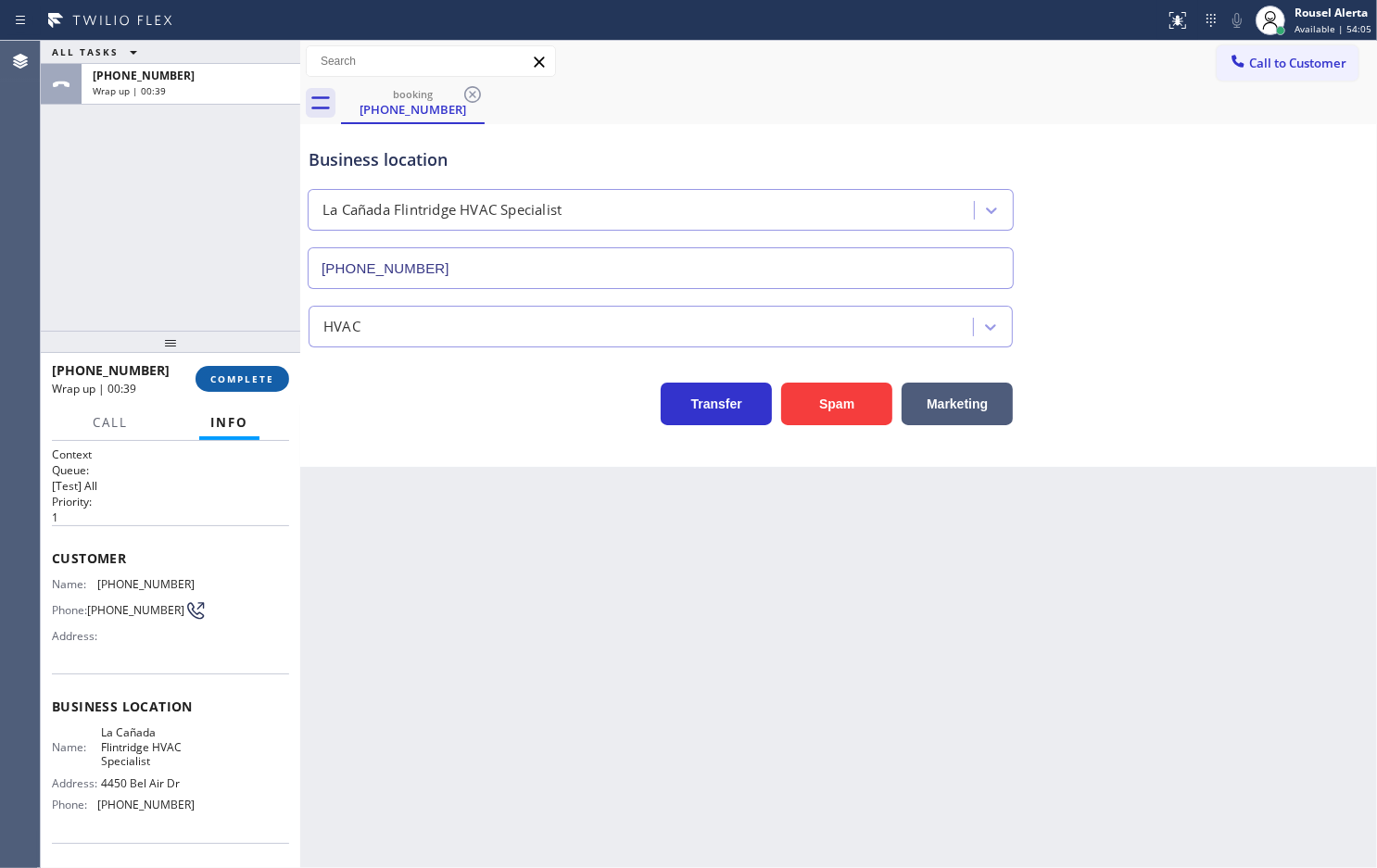
click at [246, 386] on button "COMPLETE" at bounding box center [242, 378] width 93 height 26
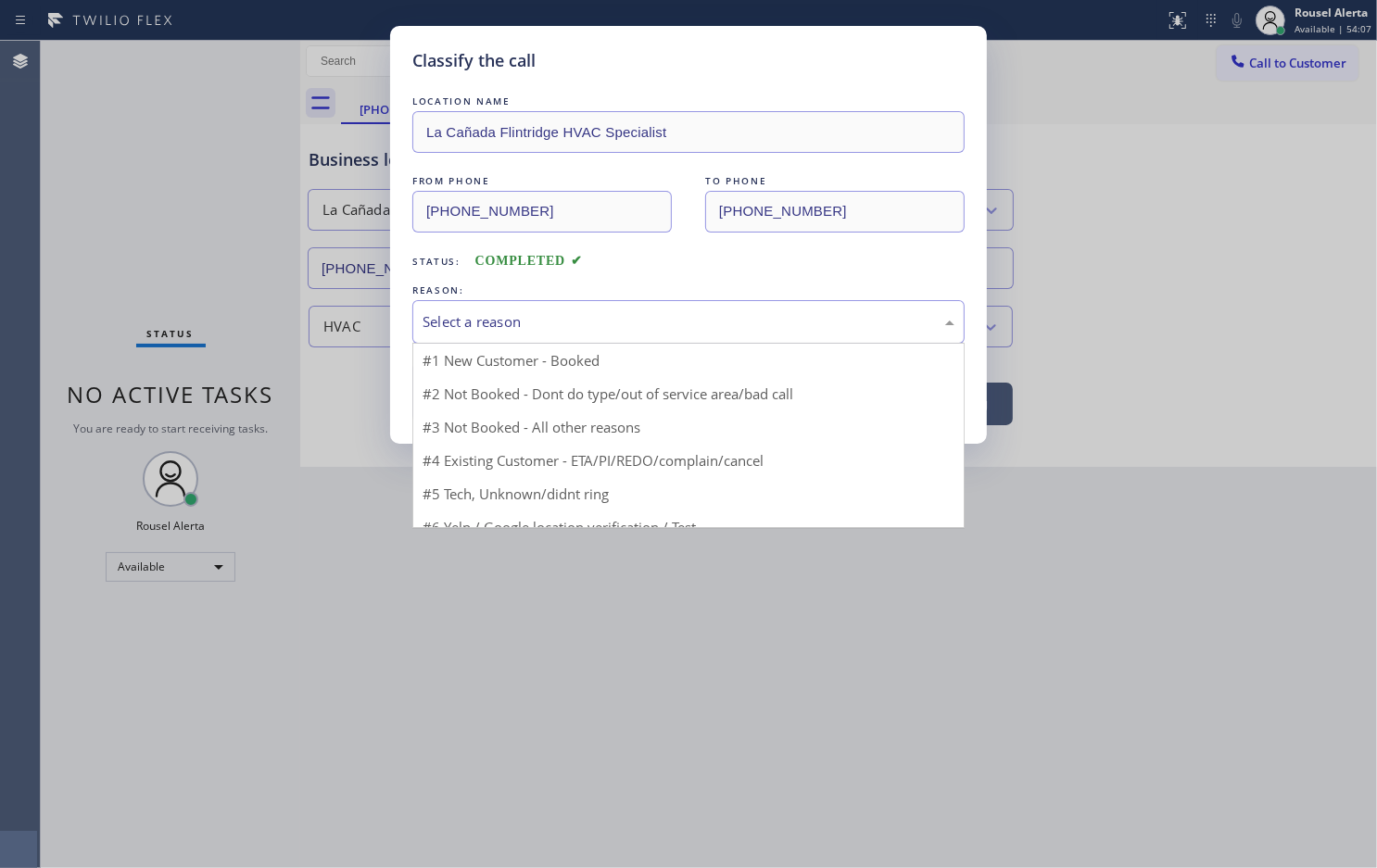
drag, startPoint x: 464, startPoint y: 317, endPoint x: 535, endPoint y: 354, distance: 80.1
click at [465, 317] on div "Select a reason" at bounding box center [688, 322] width 532 height 21
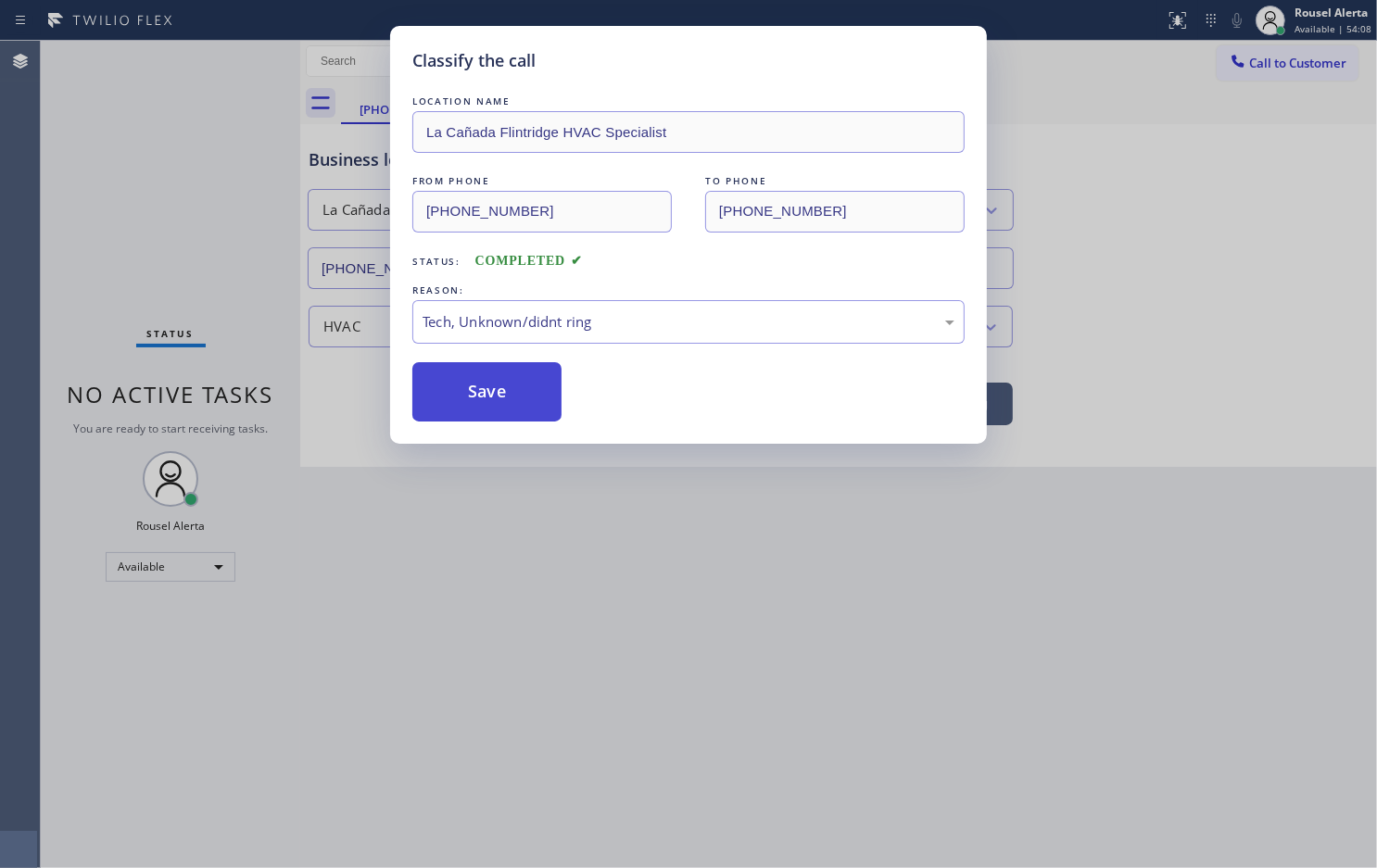
click at [508, 420] on button "Save" at bounding box center [486, 392] width 149 height 59
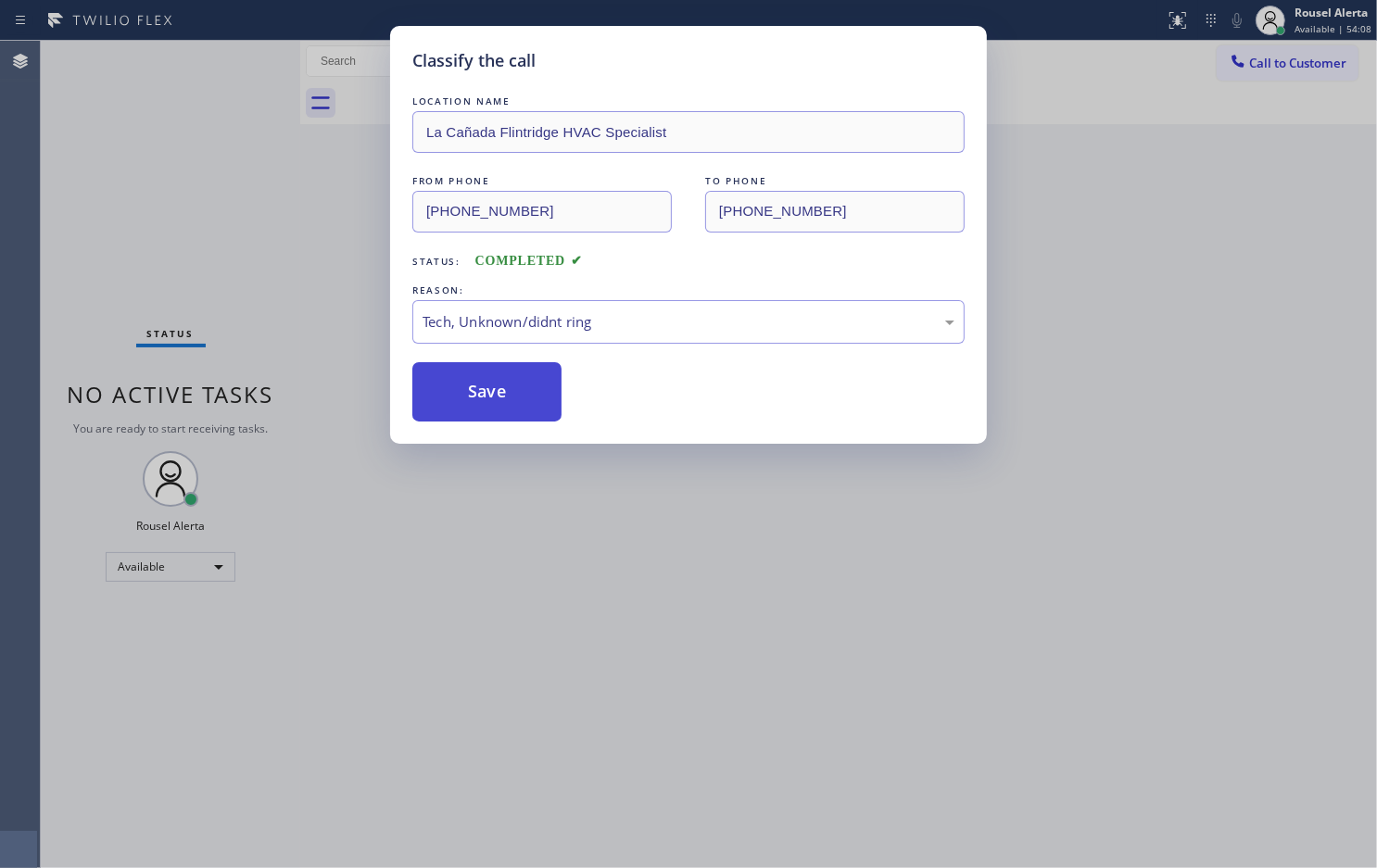
click at [505, 414] on button "Save" at bounding box center [486, 392] width 149 height 59
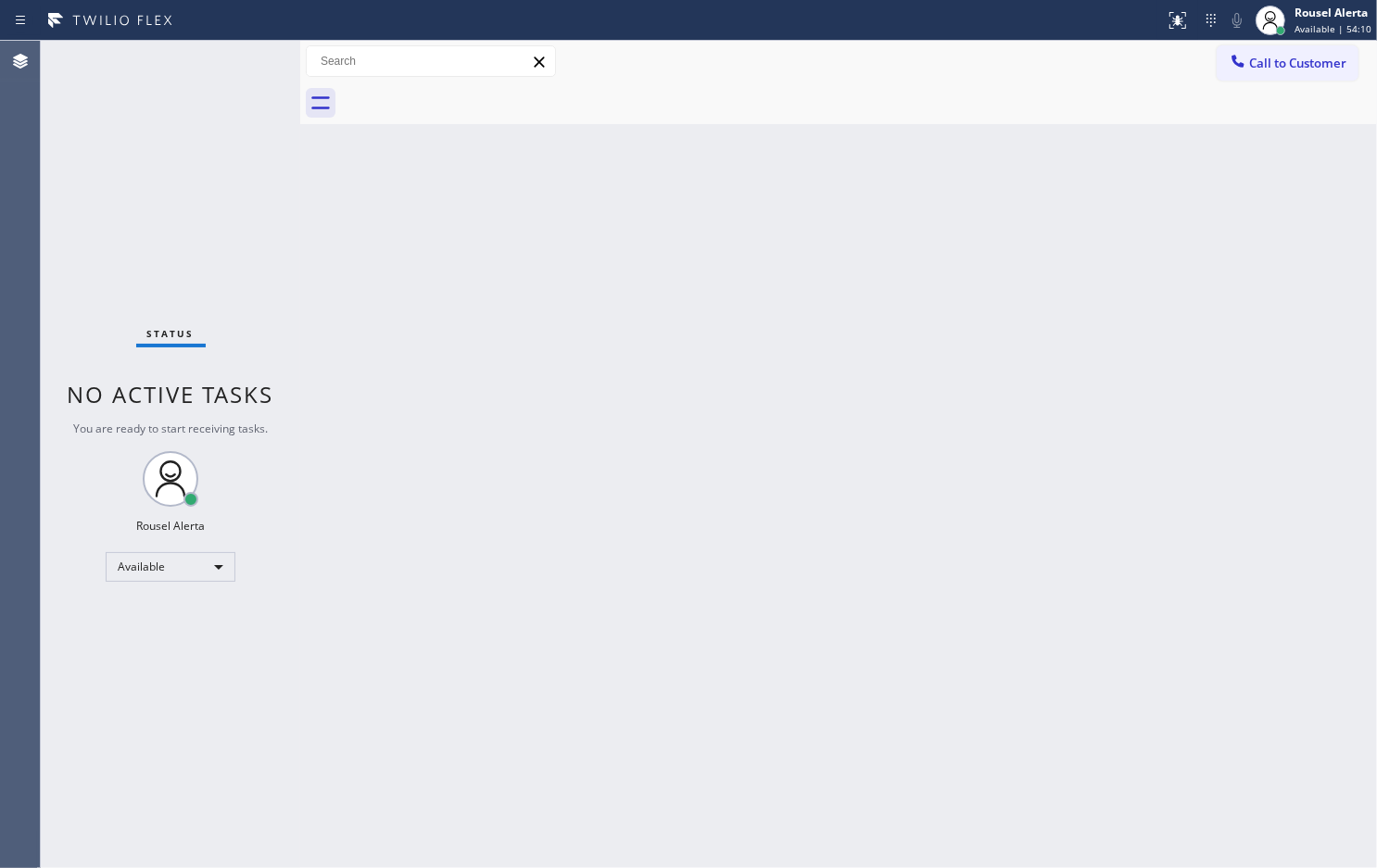
click at [505, 414] on div "Back to Dashboard Change Sender ID Customers Technicians Select a contact Outbo…" at bounding box center [839, 454] width 1077 height 827
drag, startPoint x: 572, startPoint y: 487, endPoint x: 583, endPoint y: 505, distance: 21.1
click at [575, 489] on div "Back to Dashboard Change Sender ID Customers Technicians Select a contact Outbo…" at bounding box center [839, 454] width 1077 height 827
click at [215, 62] on div "Status No active tasks You are ready to start receiving tasks. Rousel Alerta Av…" at bounding box center [170, 454] width 260 height 827
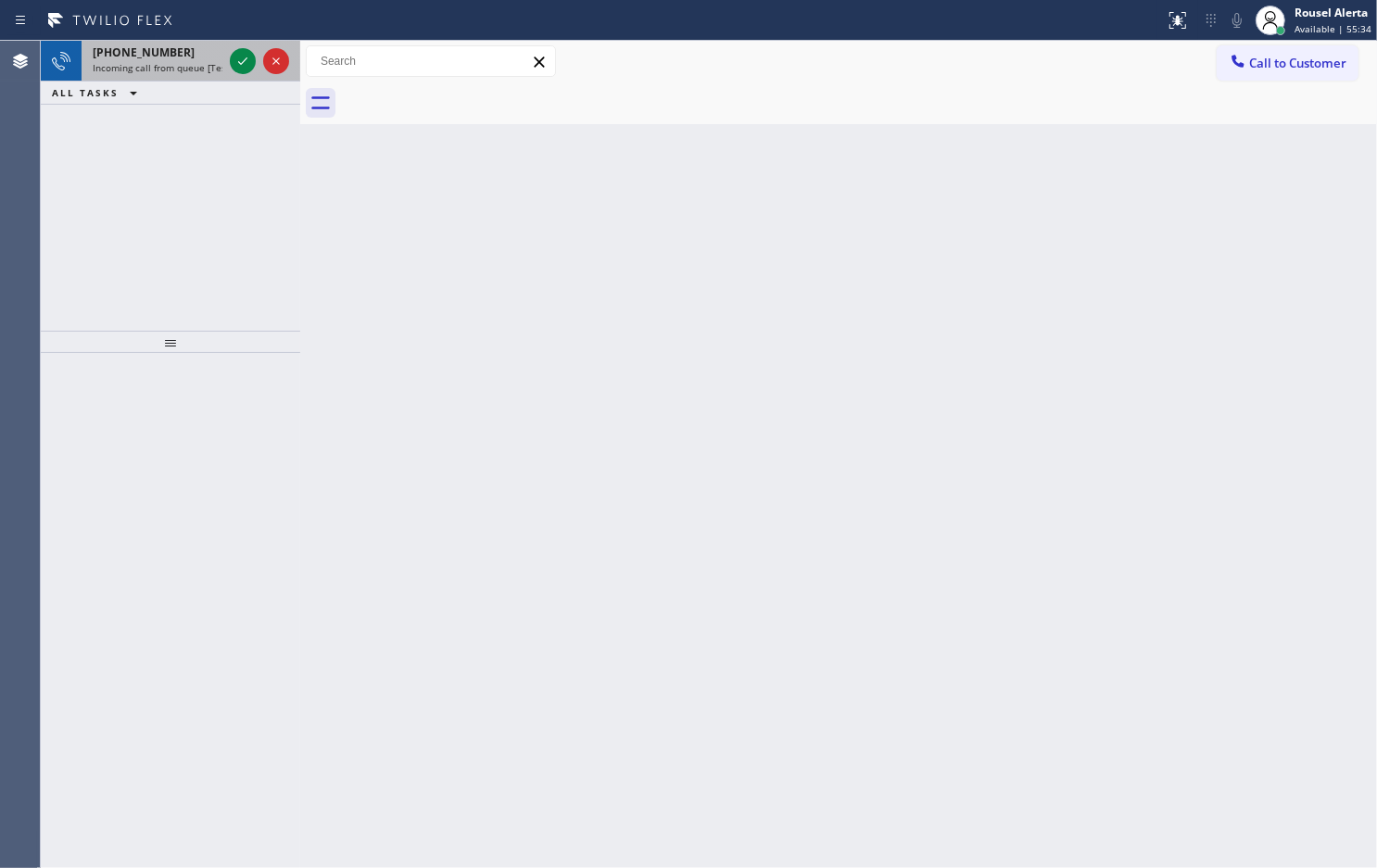
drag, startPoint x: 191, startPoint y: 61, endPoint x: 211, endPoint y: 61, distance: 20.0
click at [191, 61] on span "Incoming call from queue [Test] All" at bounding box center [169, 67] width 154 height 13
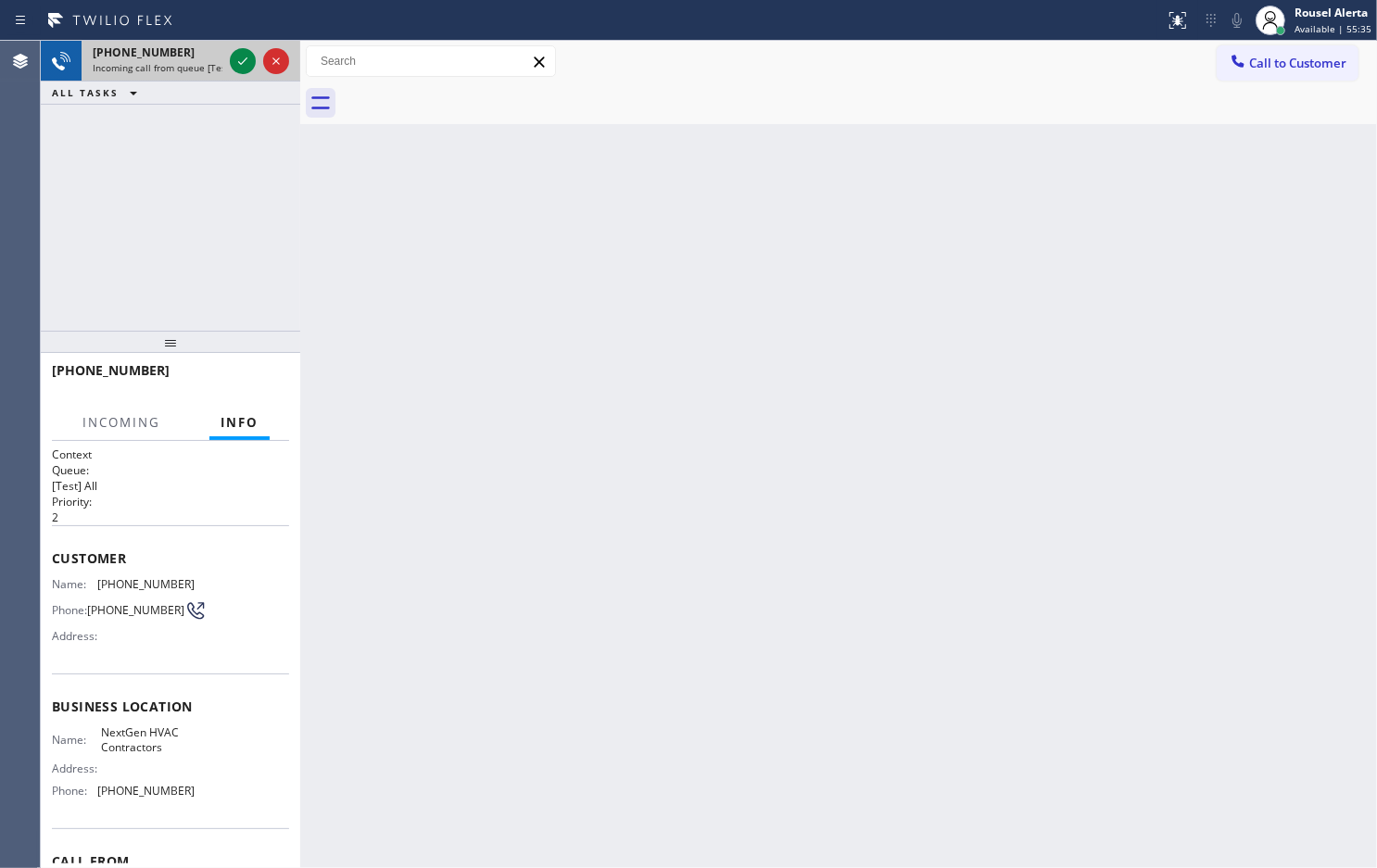
click at [227, 58] on div at bounding box center [260, 61] width 67 height 41
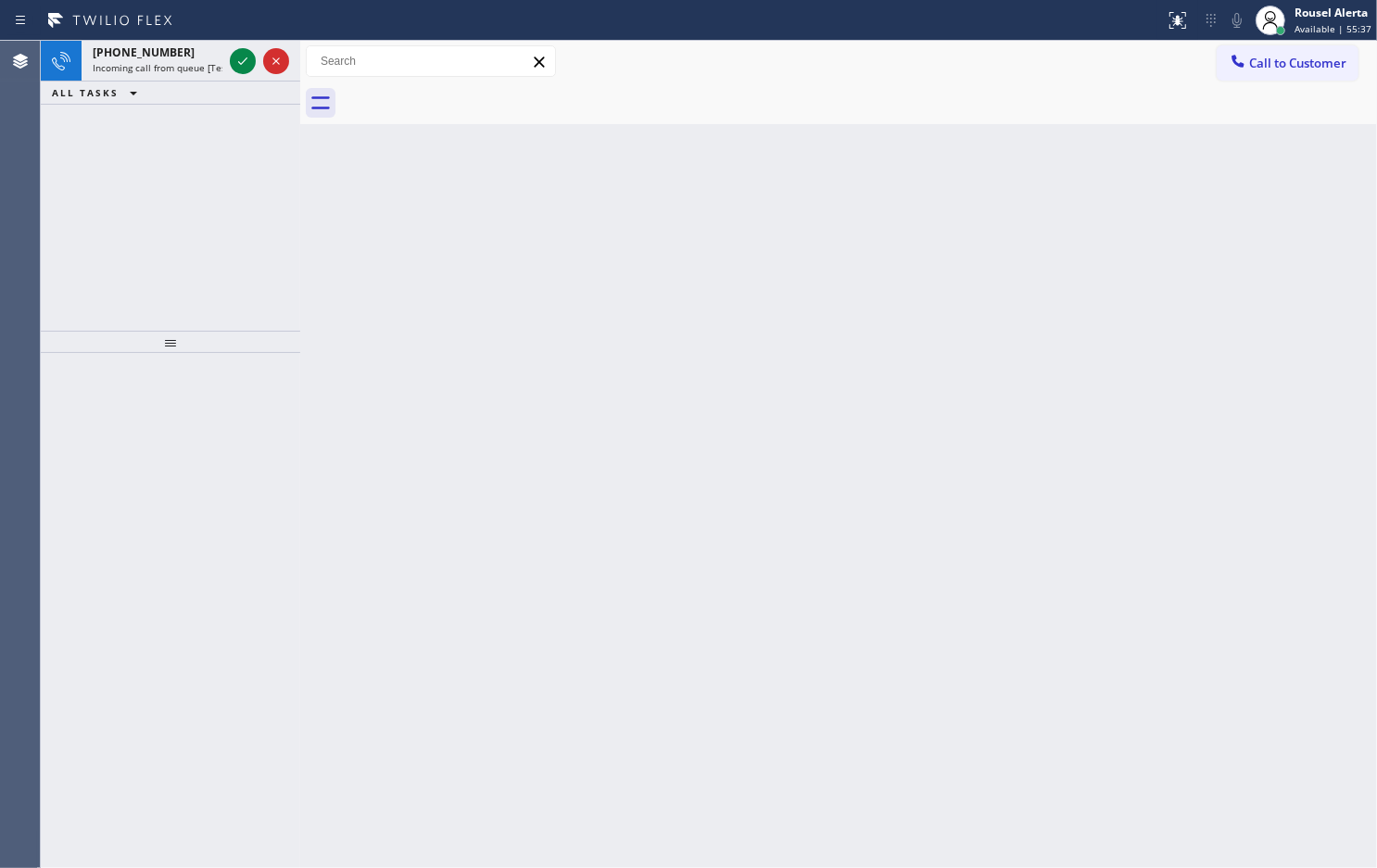
click at [197, 51] on div "[PHONE_NUMBER]" at bounding box center [157, 52] width 129 height 16
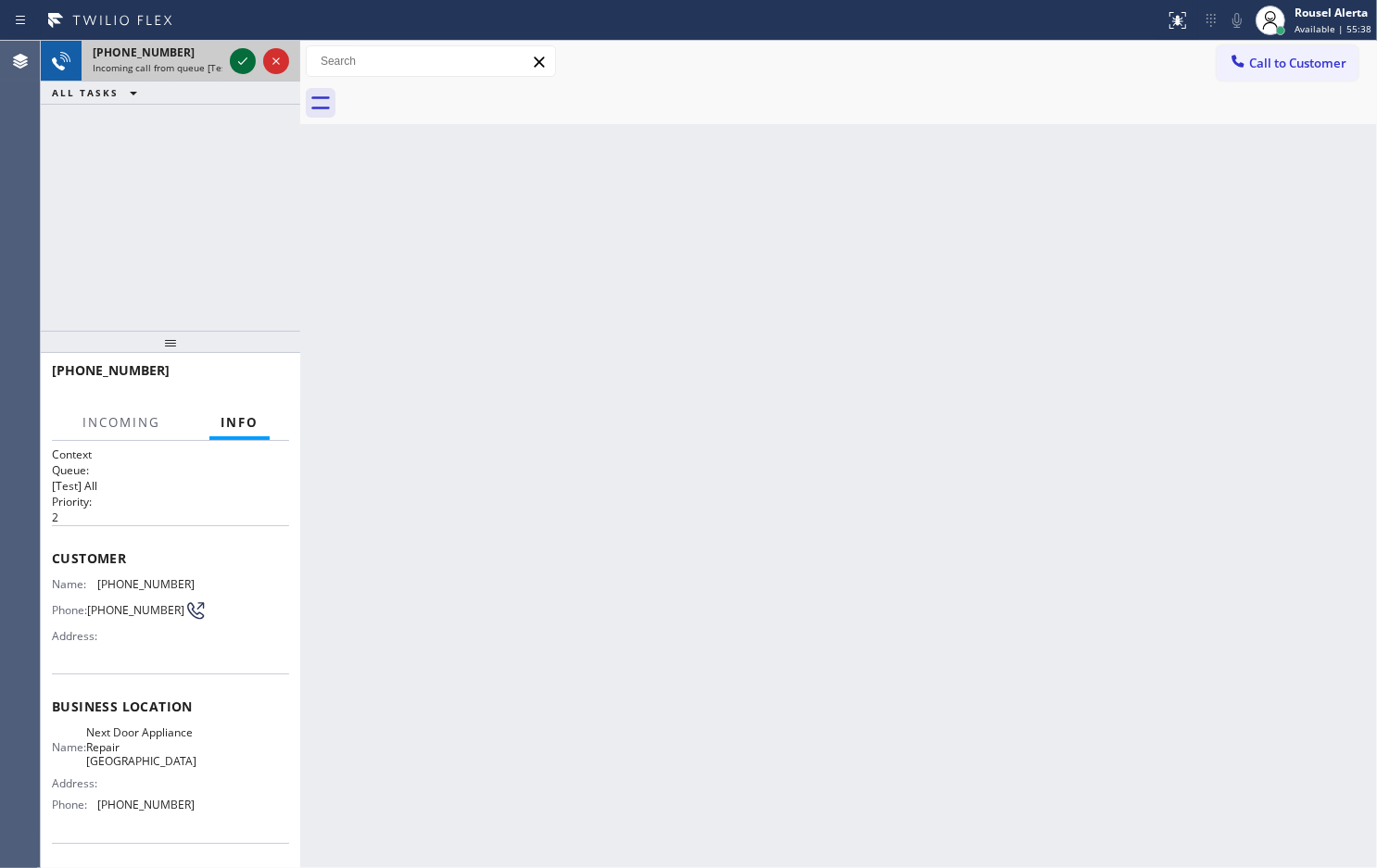
click at [231, 57] on icon at bounding box center [242, 60] width 22 height 22
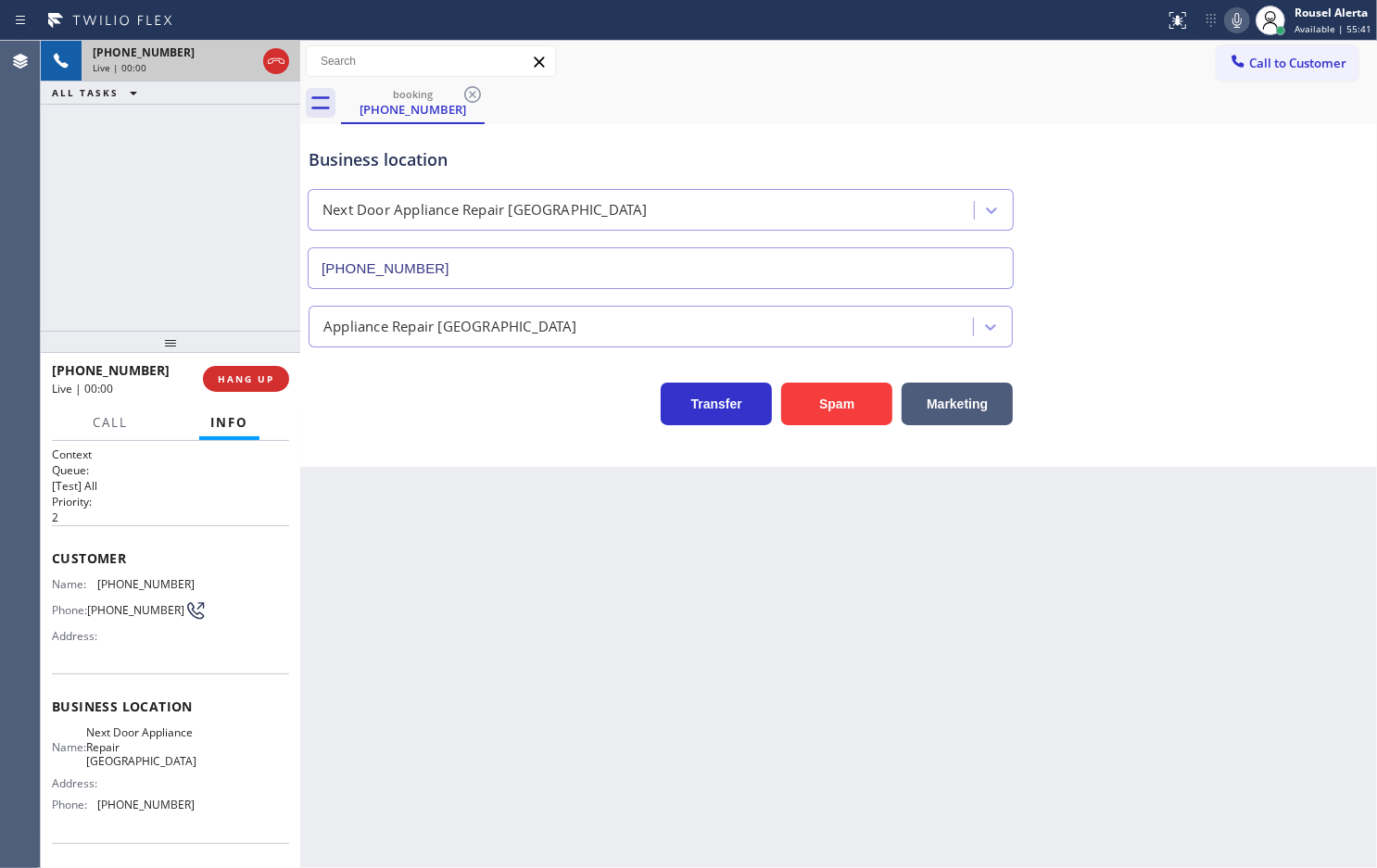
type input "[PHONE_NUMBER]"
click at [803, 418] on button "Spam" at bounding box center [836, 404] width 111 height 43
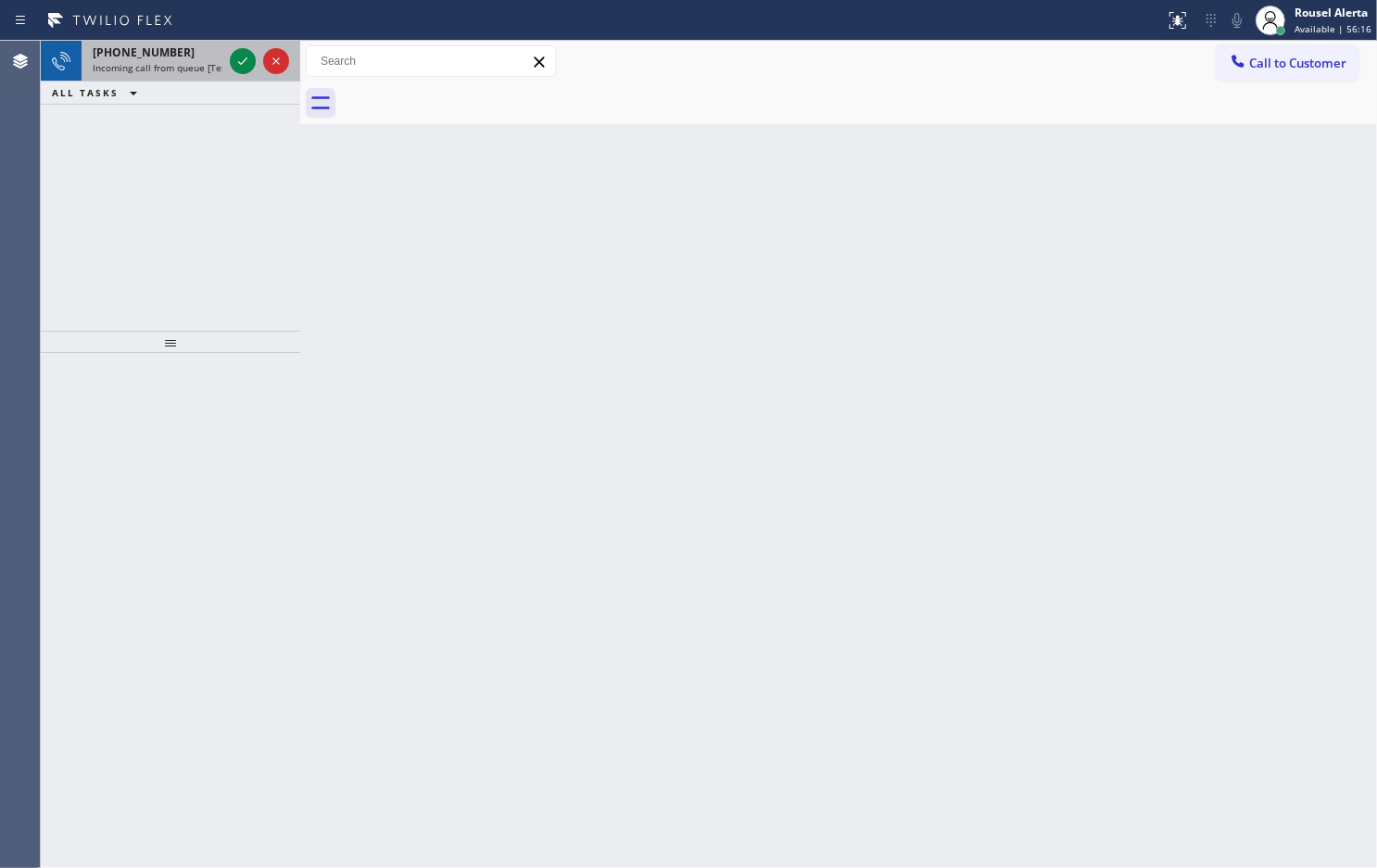
click at [194, 58] on div "[PHONE_NUMBER]" at bounding box center [157, 52] width 129 height 16
click at [197, 65] on span "Incoming call from queue [Test] All" at bounding box center [169, 67] width 154 height 13
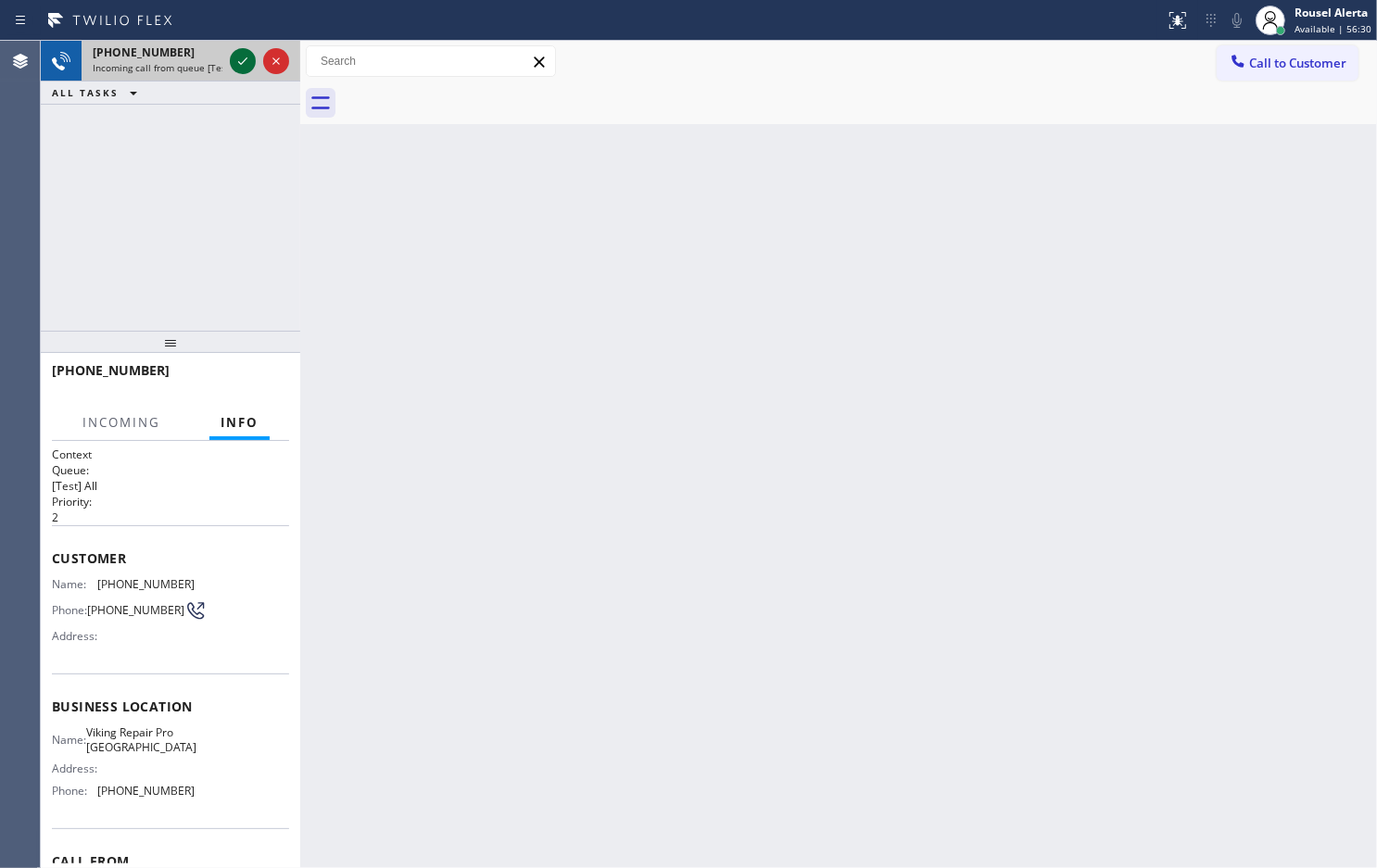
click at [237, 53] on icon at bounding box center [242, 60] width 22 height 22
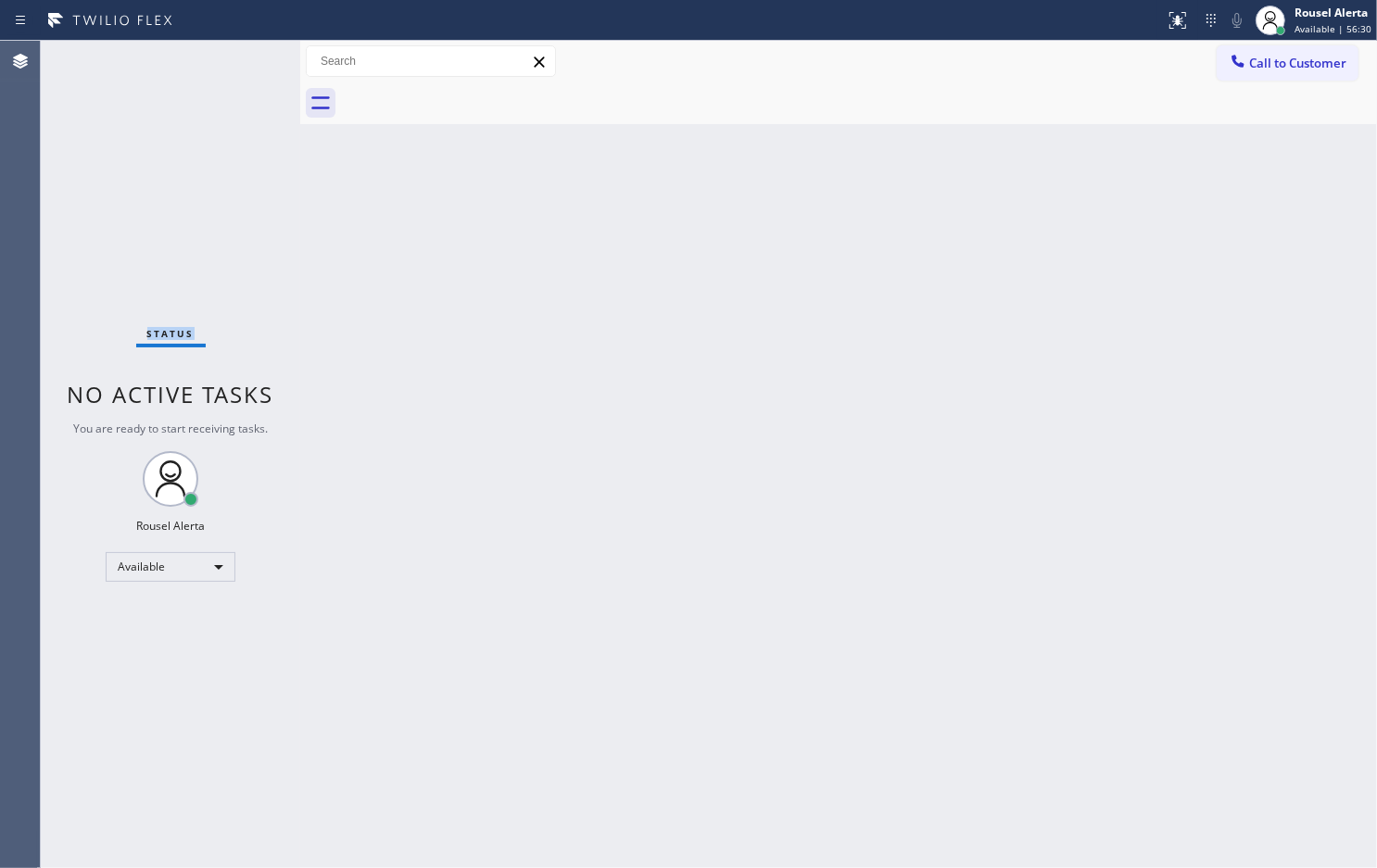
click at [237, 53] on div "Status No active tasks You are ready to start receiving tasks. Rousel Alerta Av…" at bounding box center [170, 454] width 260 height 827
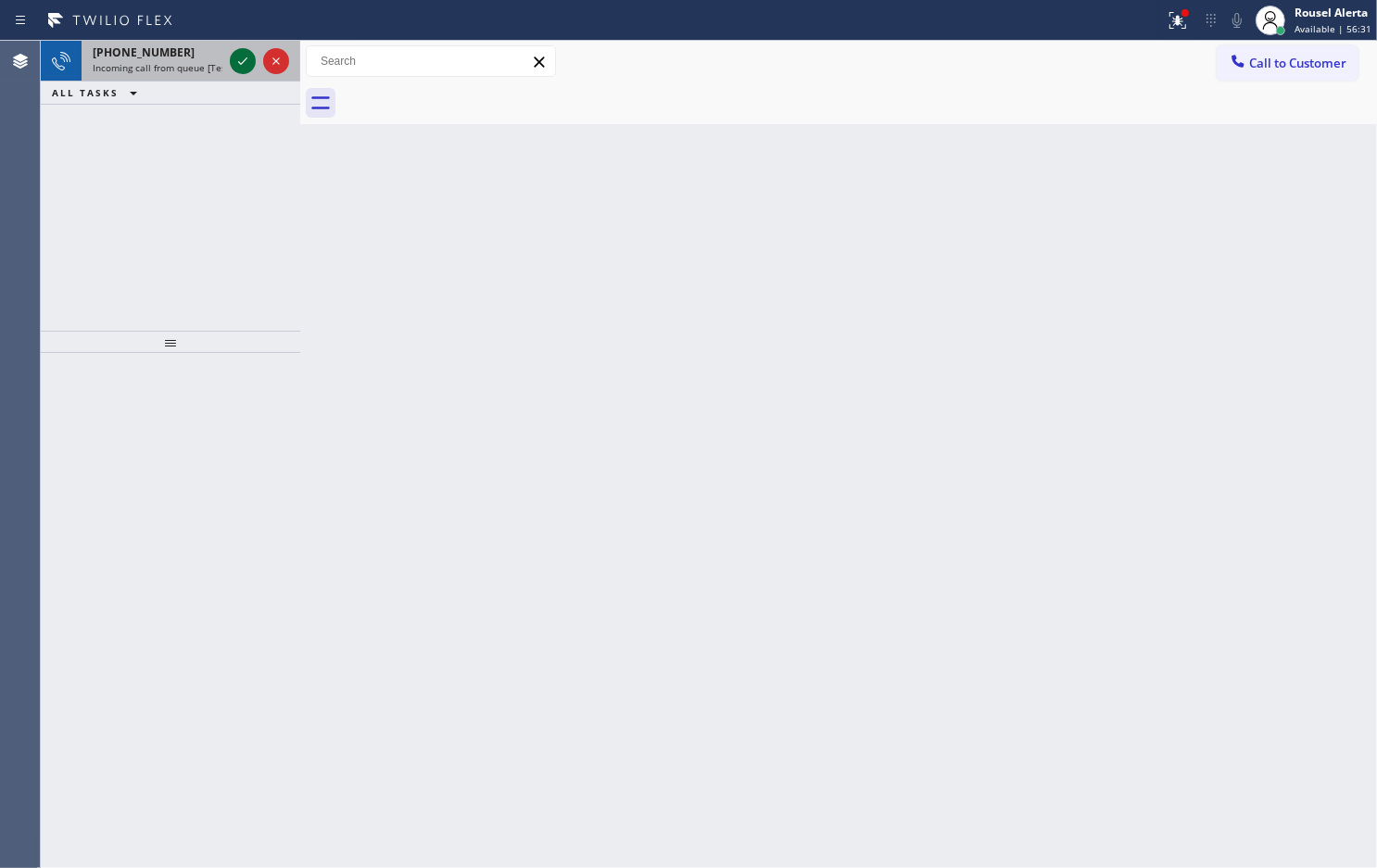
click at [233, 58] on icon at bounding box center [242, 60] width 22 height 22
click at [239, 56] on icon at bounding box center [242, 60] width 22 height 22
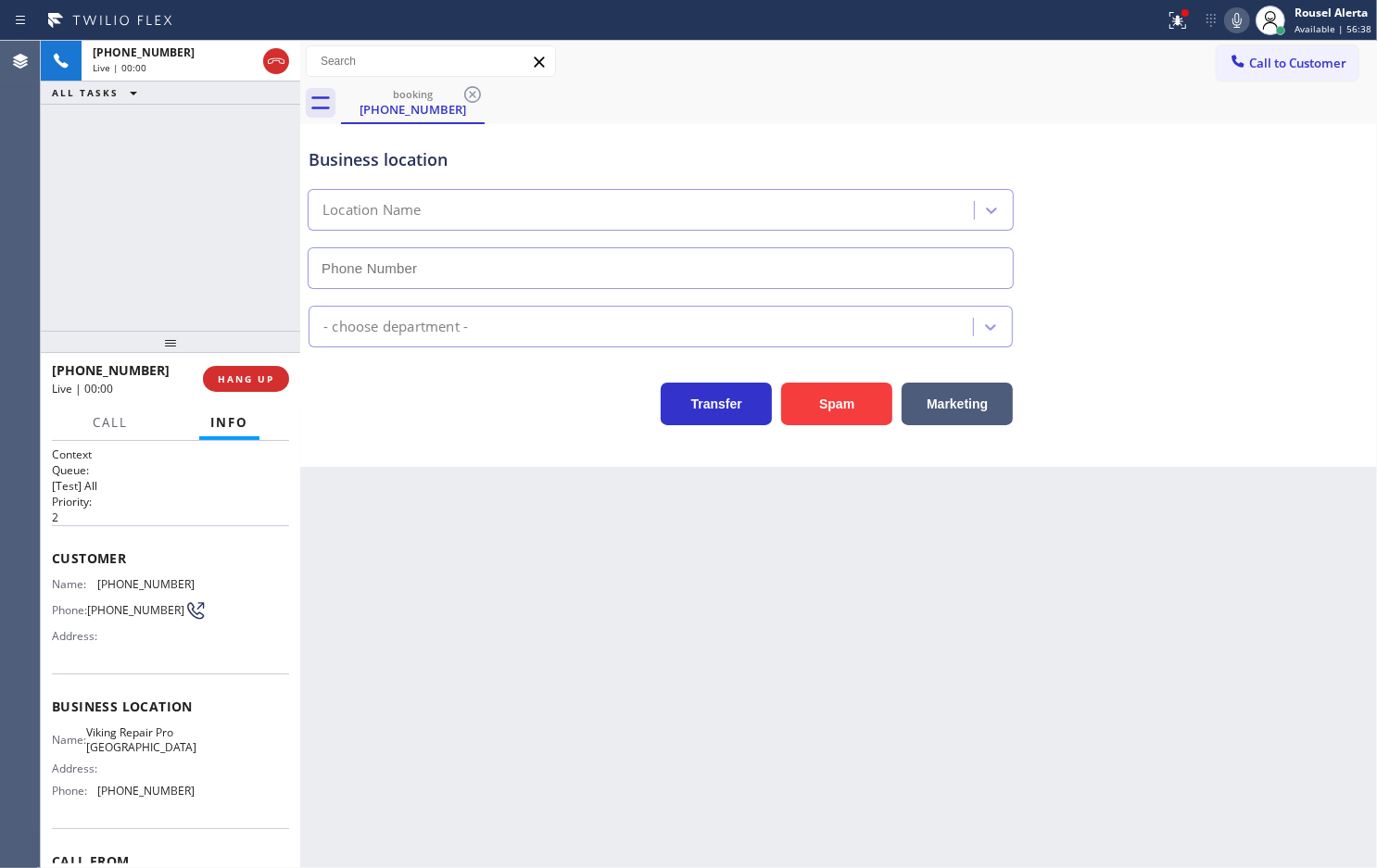
type input "[PHONE_NUMBER]"
click at [450, 563] on div "Back to Dashboard Change Sender ID Customers Technicians Select a contact Outbo…" at bounding box center [839, 454] width 1077 height 827
click at [456, 562] on div "Back to Dashboard Change Sender ID Customers Technicians Select a contact Outbo…" at bounding box center [839, 454] width 1077 height 827
click at [244, 370] on button "HANG UP" at bounding box center [246, 378] width 87 height 26
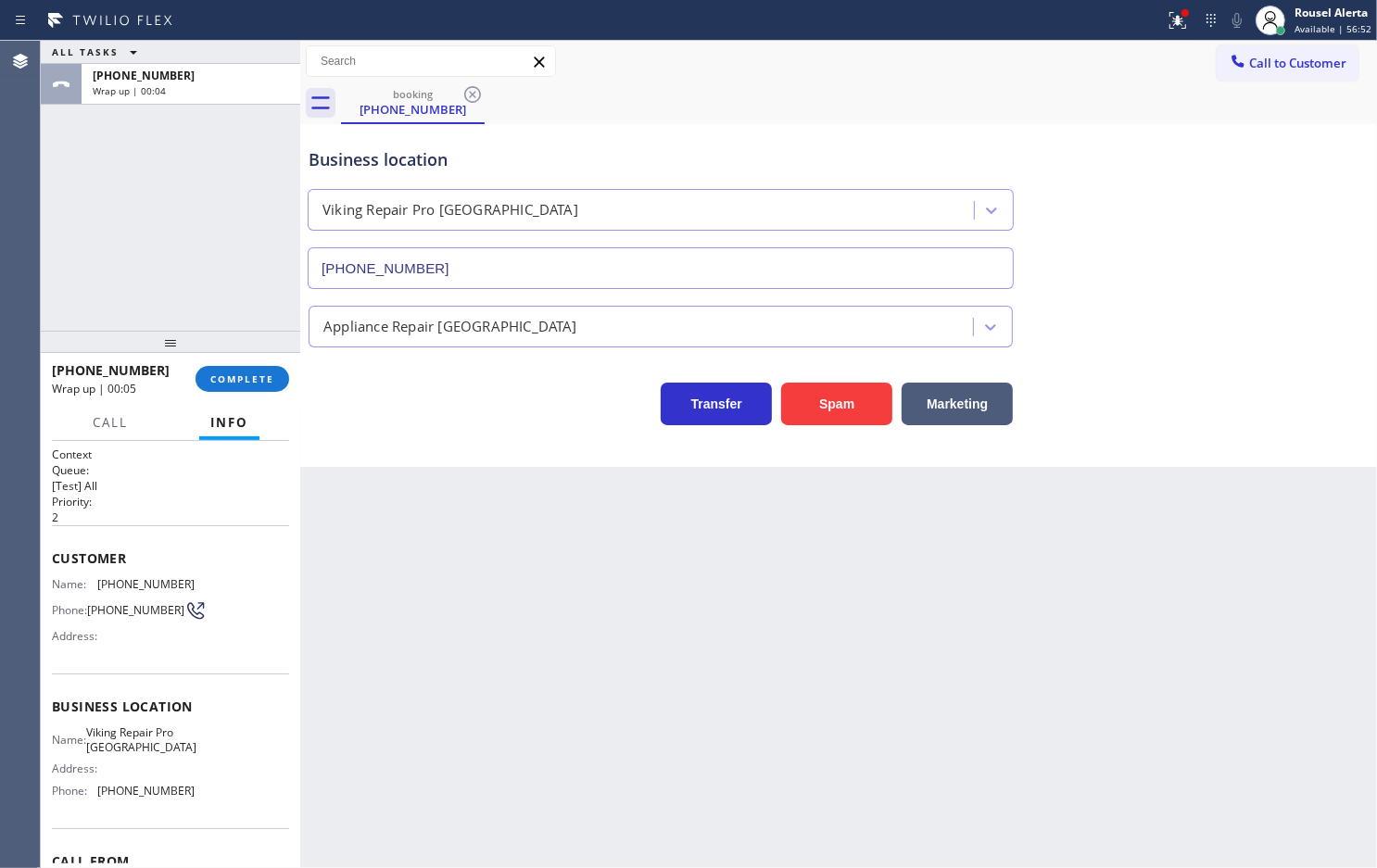
click at [484, 655] on div "Back to Dashboard Change Sender ID Customers Technicians Select a contact Outbo…" at bounding box center [839, 454] width 1077 height 827
click at [231, 372] on span "COMPLETE" at bounding box center [242, 378] width 64 height 13
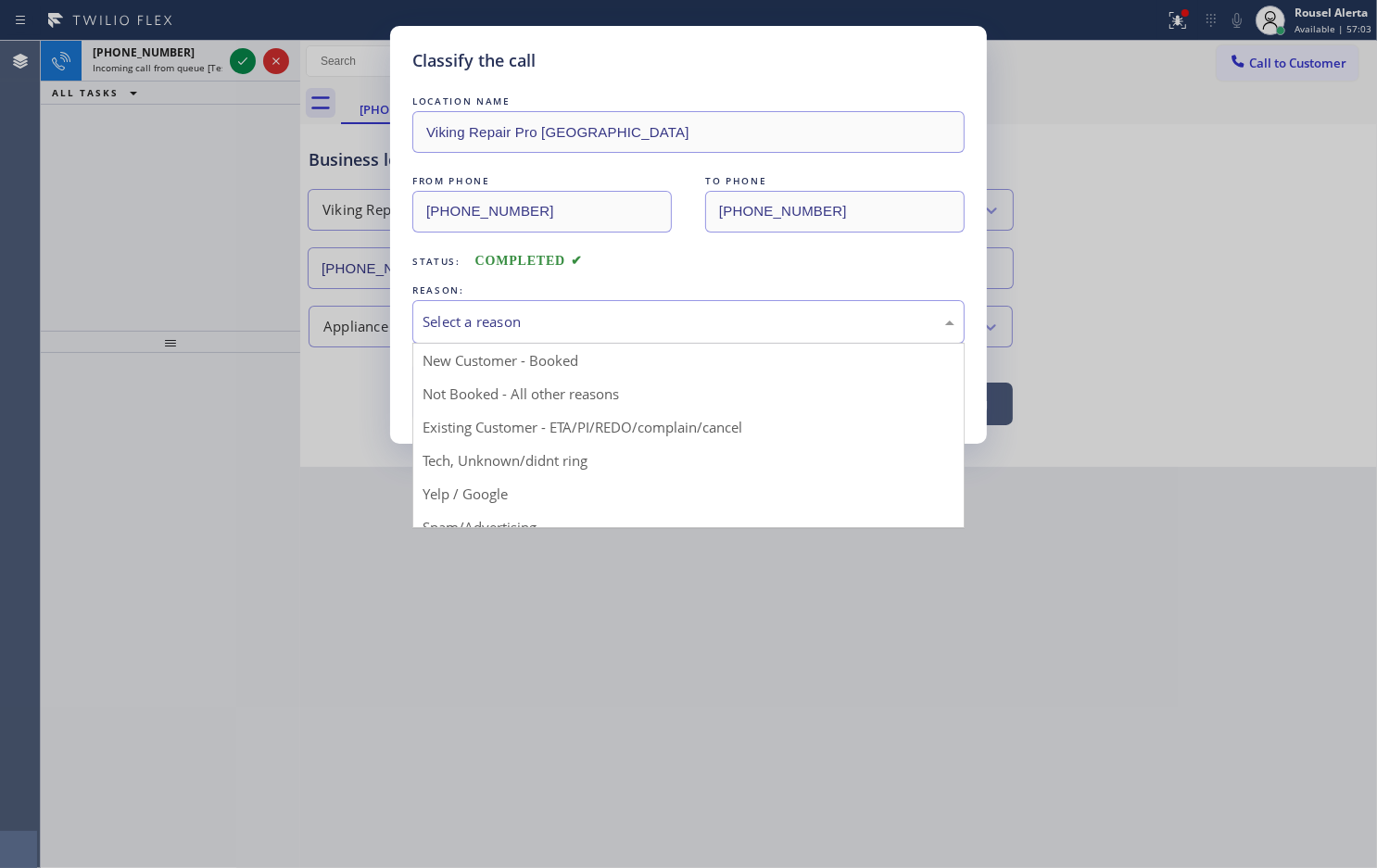
click at [573, 320] on div "Select a reason" at bounding box center [688, 322] width 532 height 21
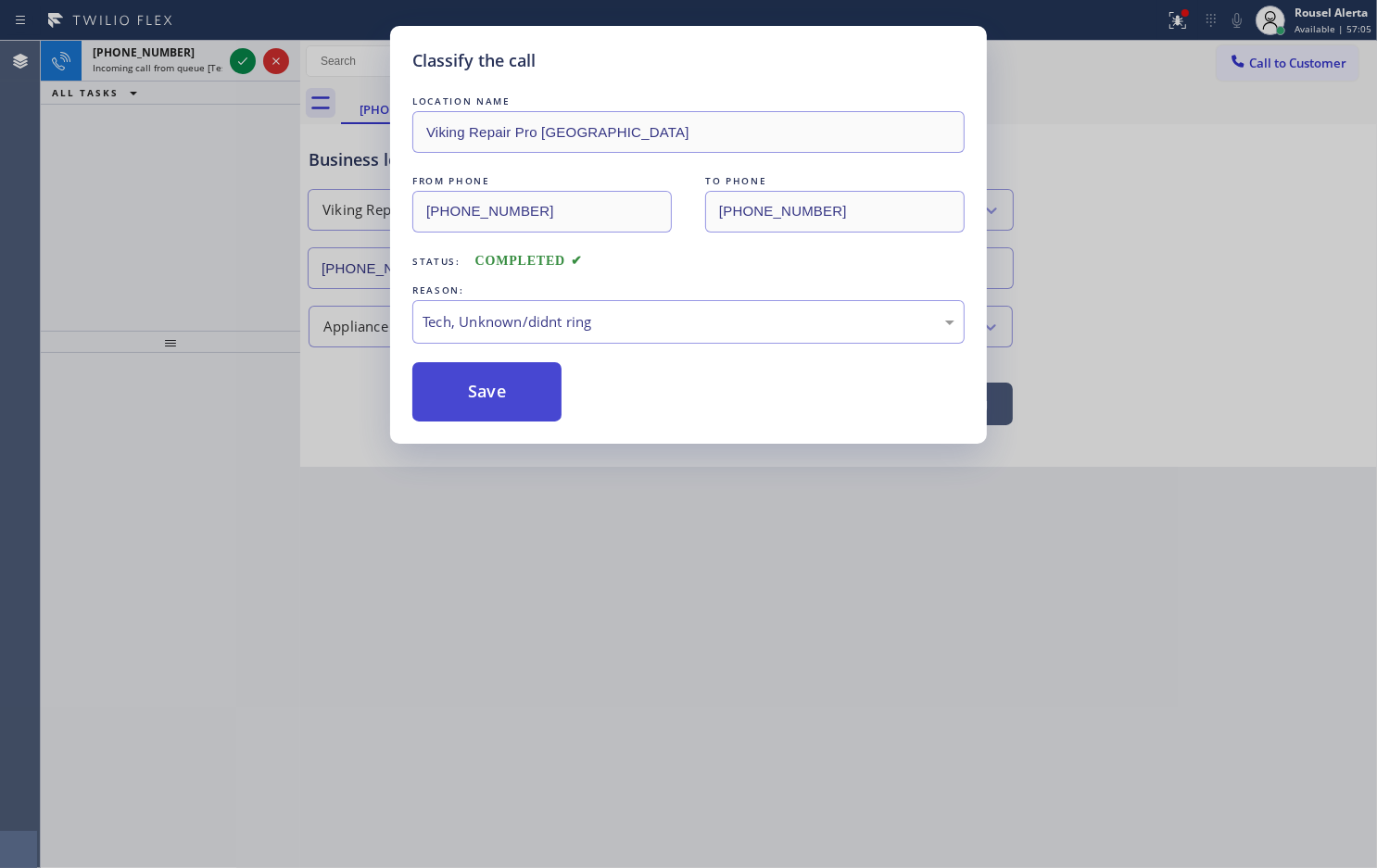
click at [524, 403] on button "Save" at bounding box center [486, 392] width 149 height 59
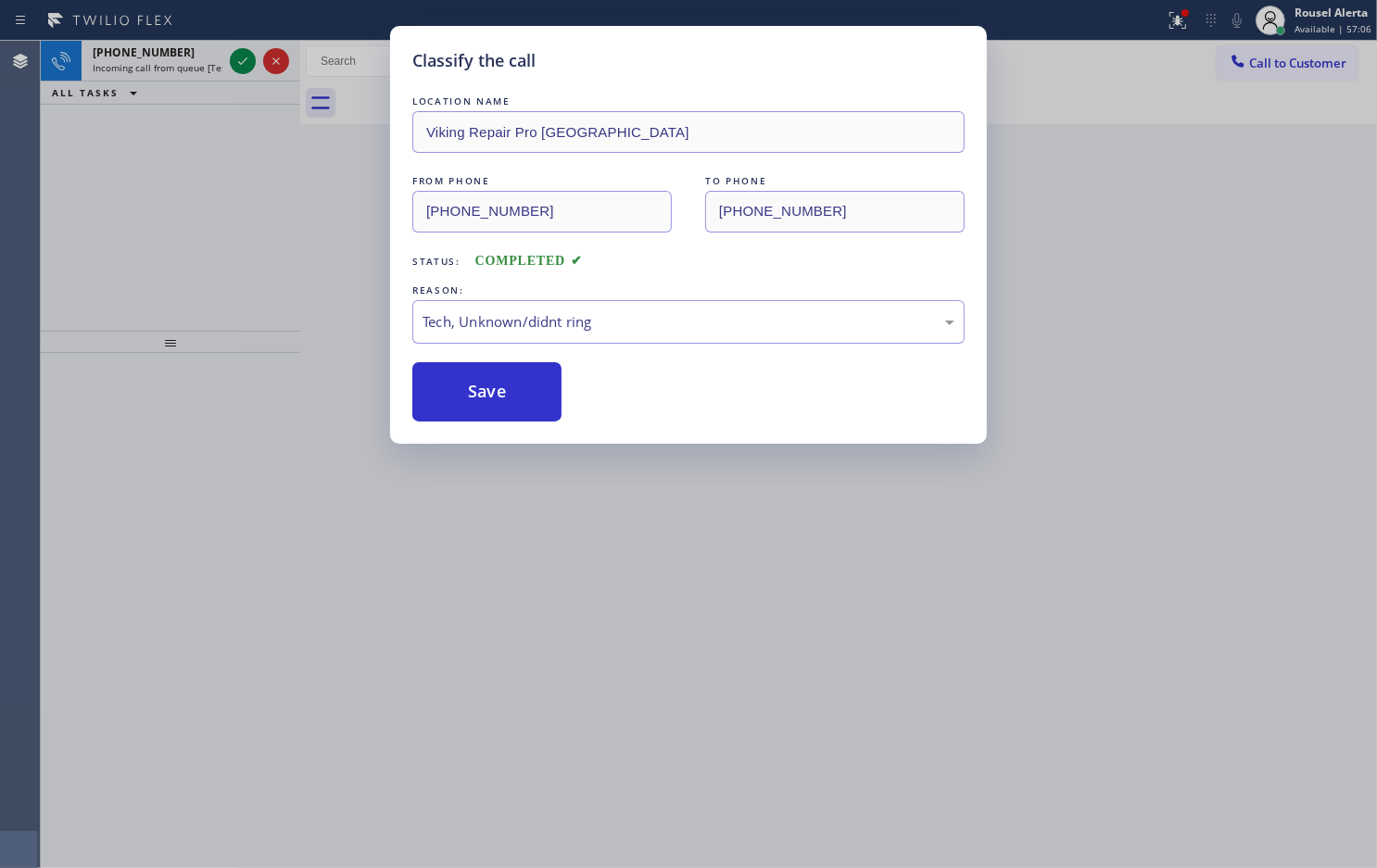
click at [197, 52] on div "Classify the call LOCATION NAME 5 Star Appliance Repair FROM PHONE [PHONE_NUMBE…" at bounding box center [709, 454] width 1336 height 827
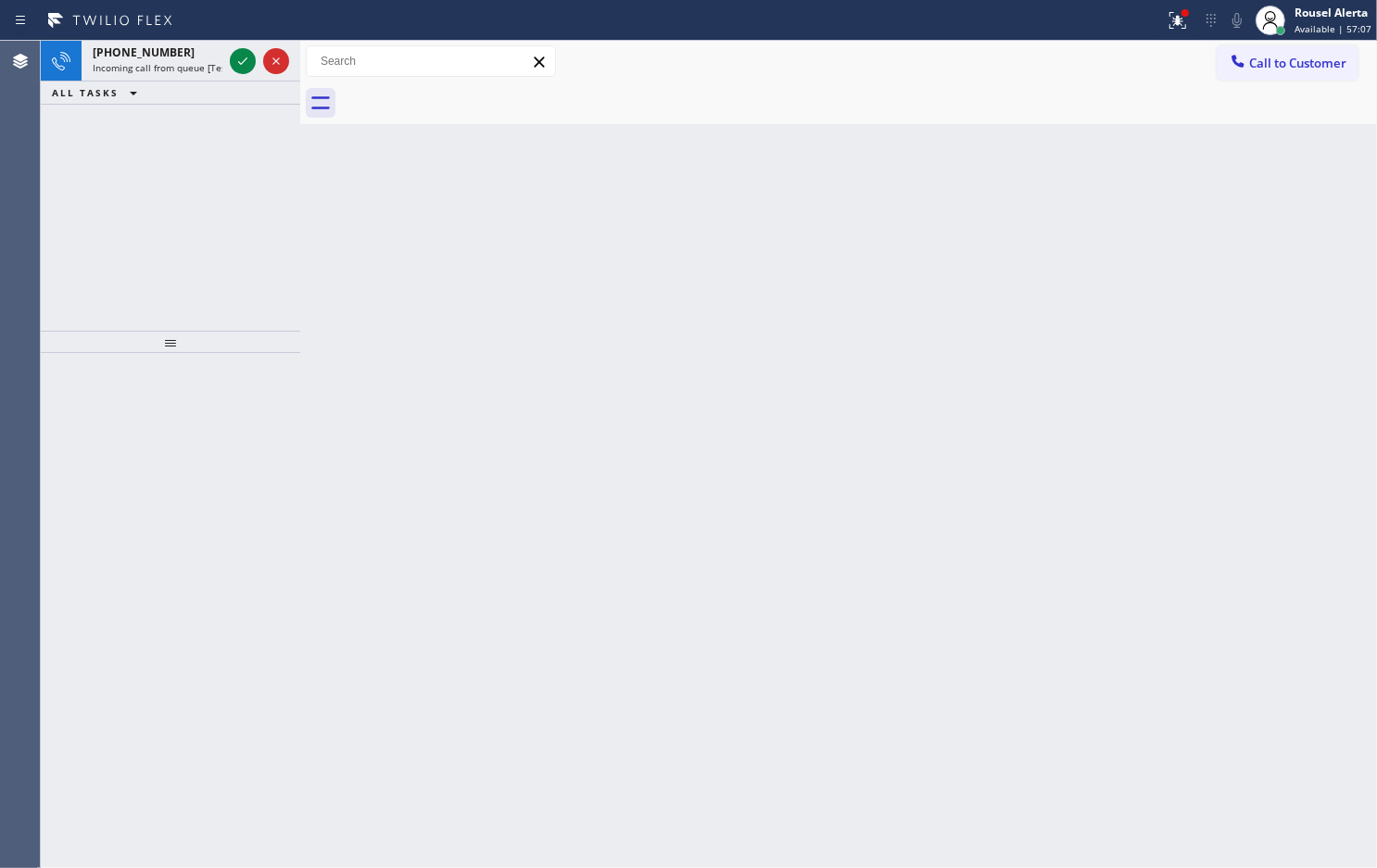
click at [197, 52] on div "[PHONE_NUMBER]" at bounding box center [157, 52] width 129 height 16
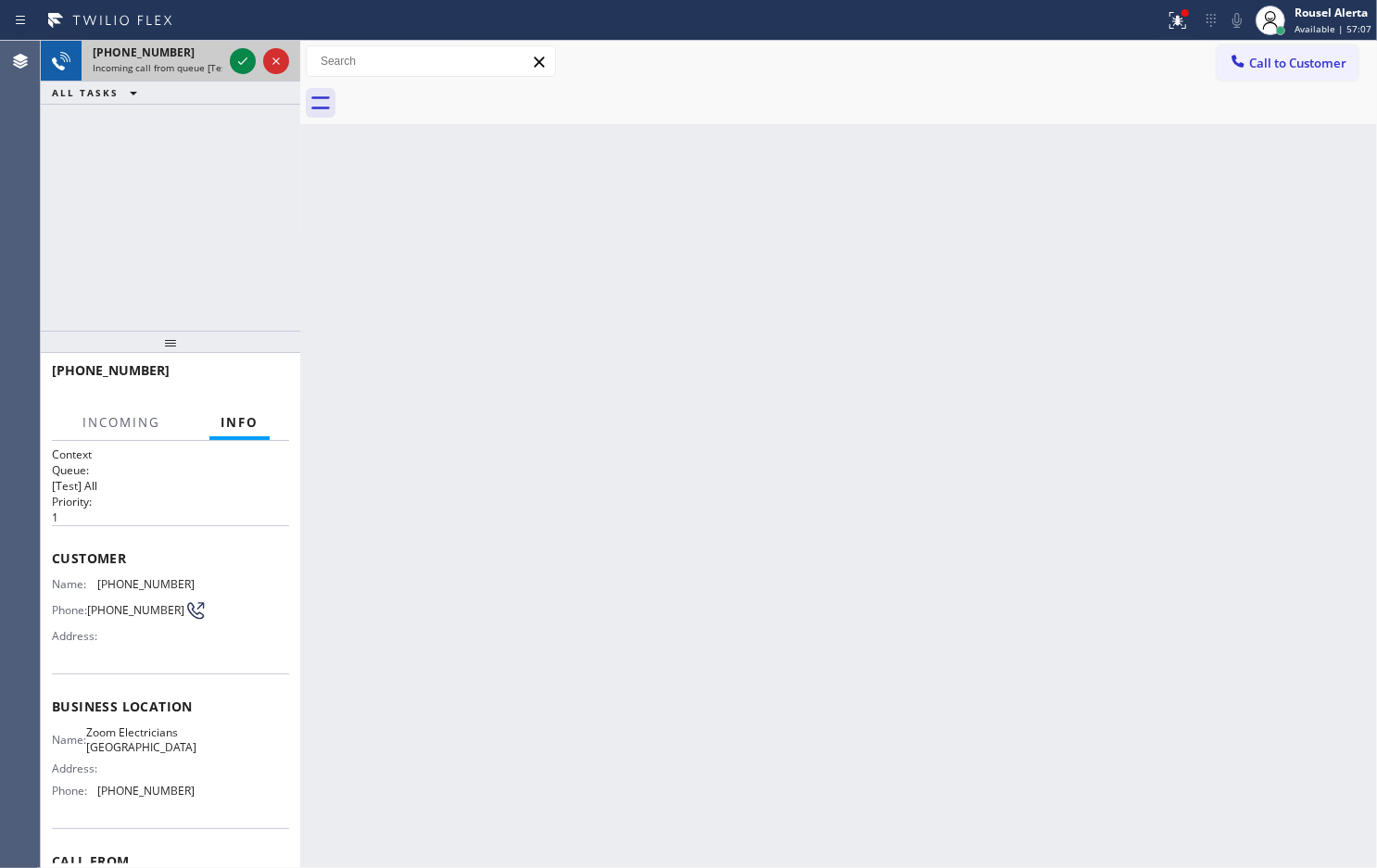
click at [227, 58] on div at bounding box center [260, 61] width 67 height 41
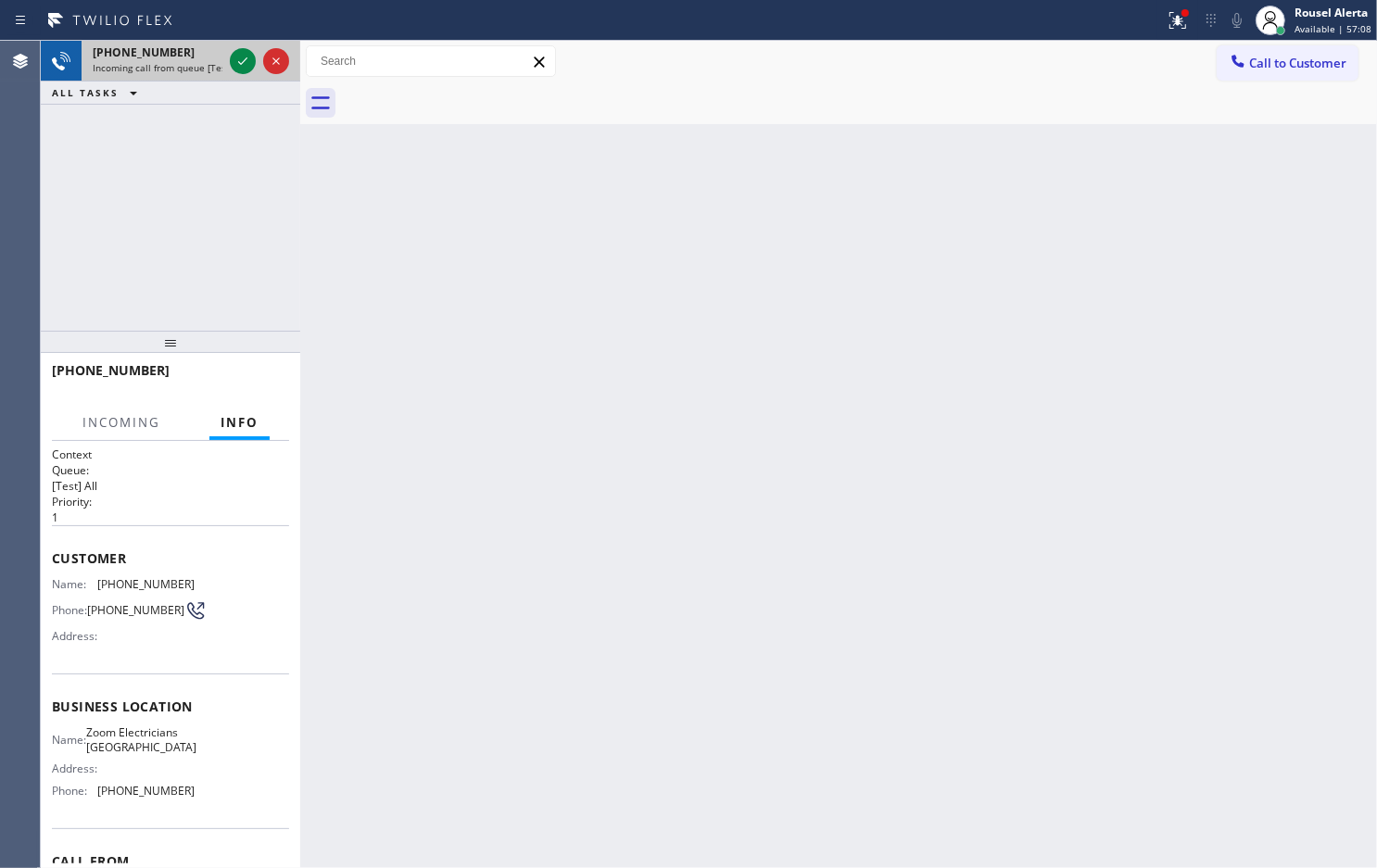
click at [227, 58] on div at bounding box center [260, 61] width 67 height 41
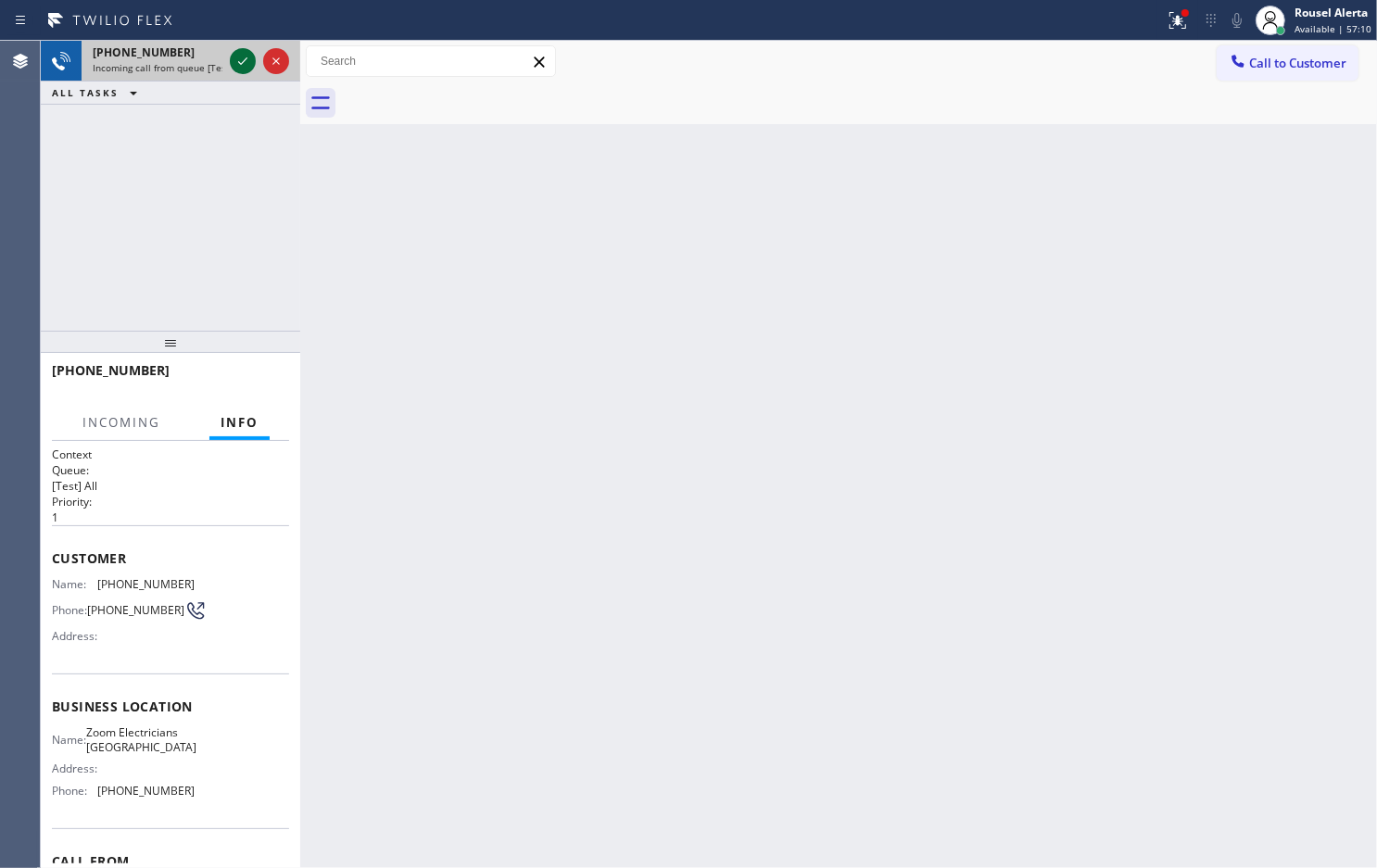
click at [231, 58] on icon at bounding box center [242, 60] width 22 height 22
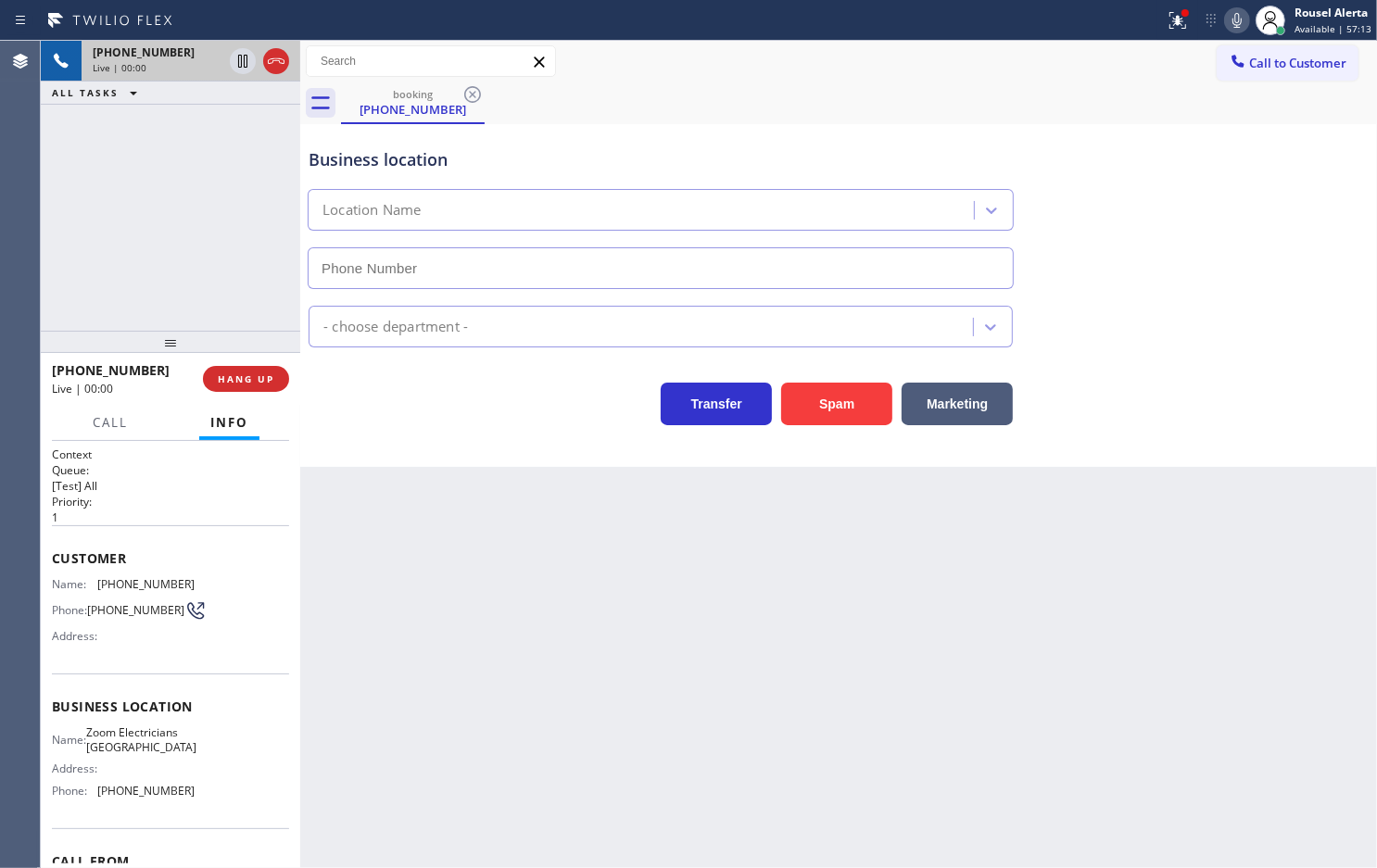
type input "[PHONE_NUMBER]"
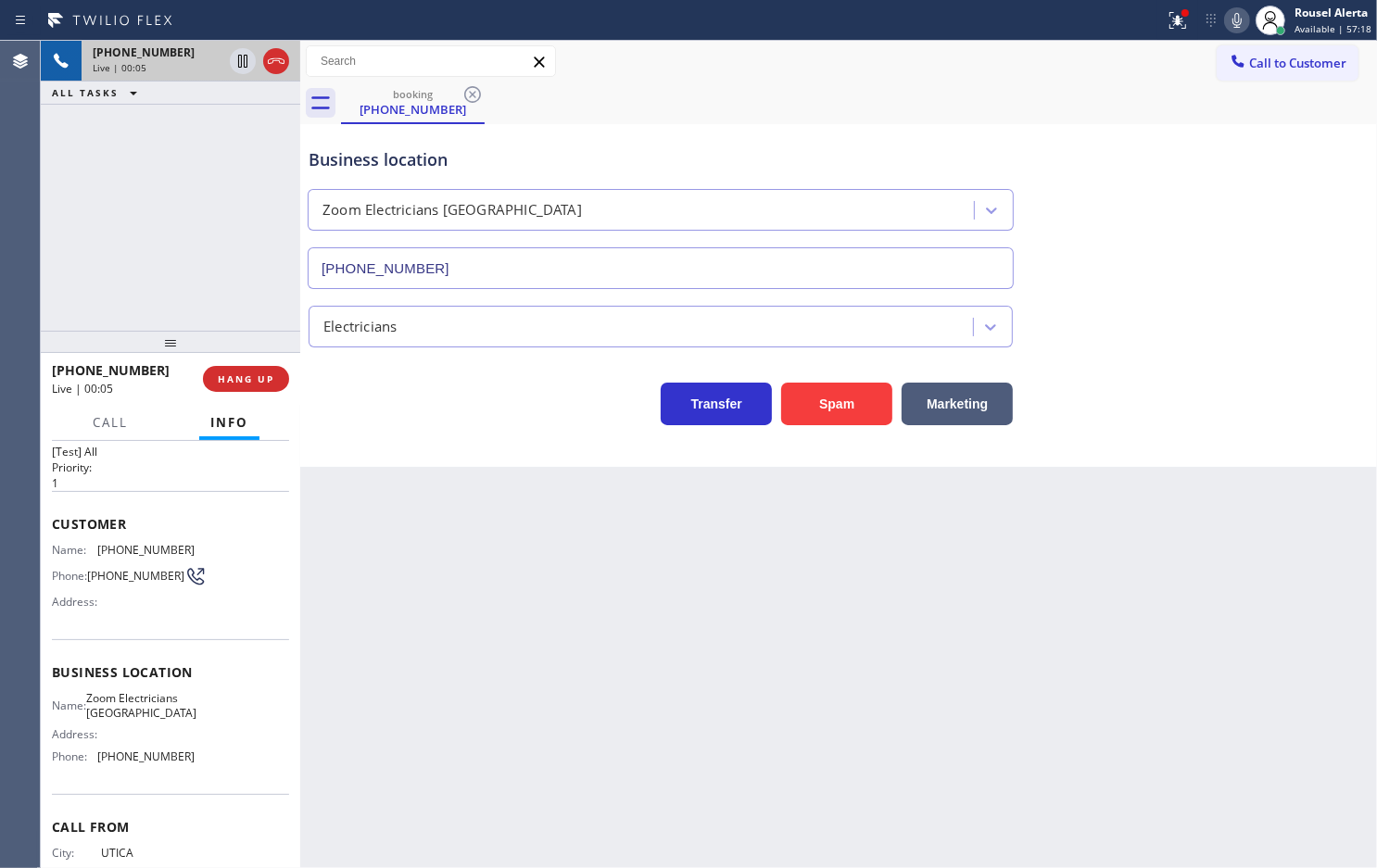
scroll to position [21, 0]
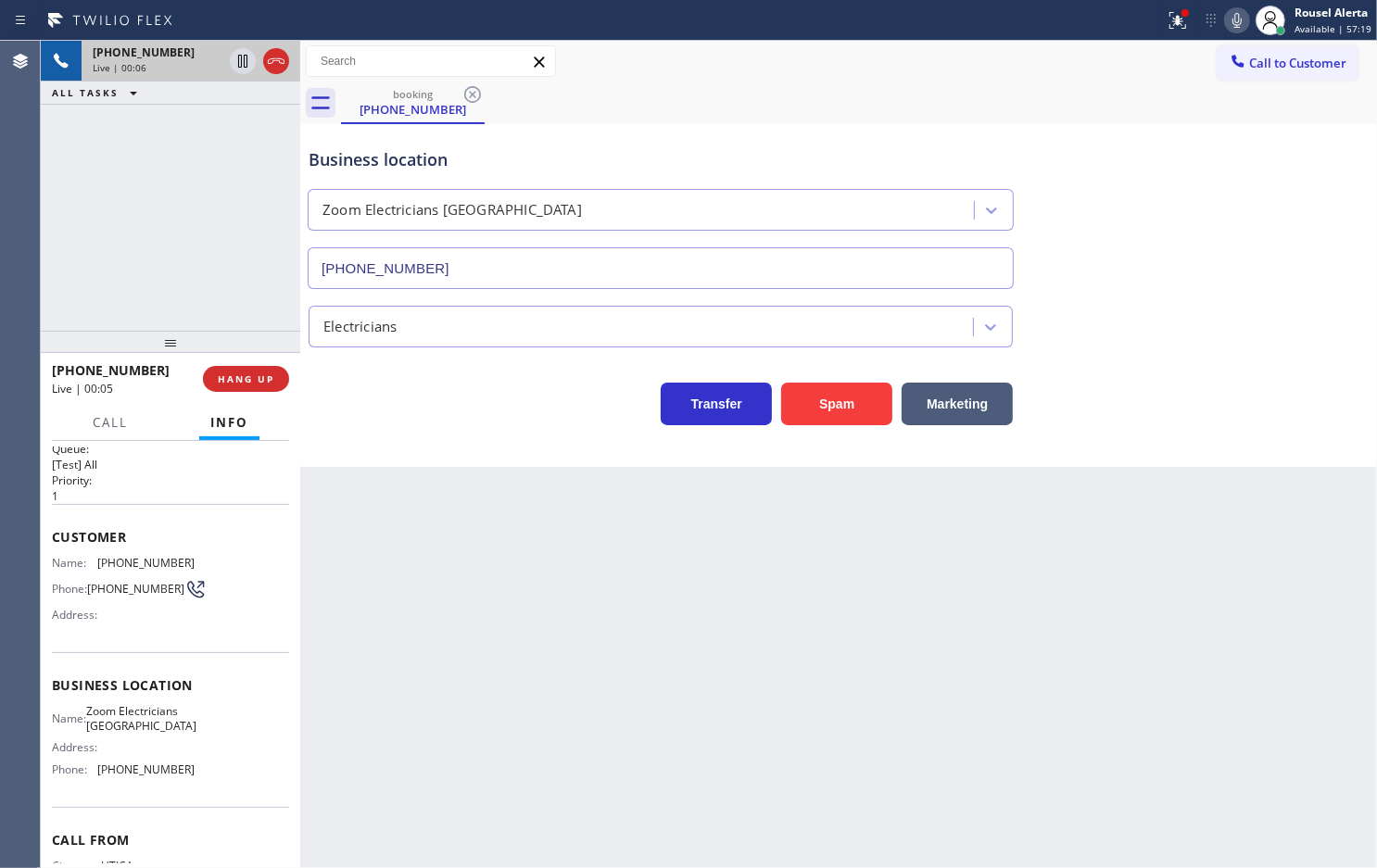
click at [402, 571] on div "Back to Dashboard Change Sender ID Customers Technicians Select a contact Outbo…" at bounding box center [839, 454] width 1077 height 827
drag, startPoint x: 248, startPoint y: 380, endPoint x: 298, endPoint y: 446, distance: 82.8
click at [247, 380] on span "HANG UP" at bounding box center [246, 378] width 56 height 13
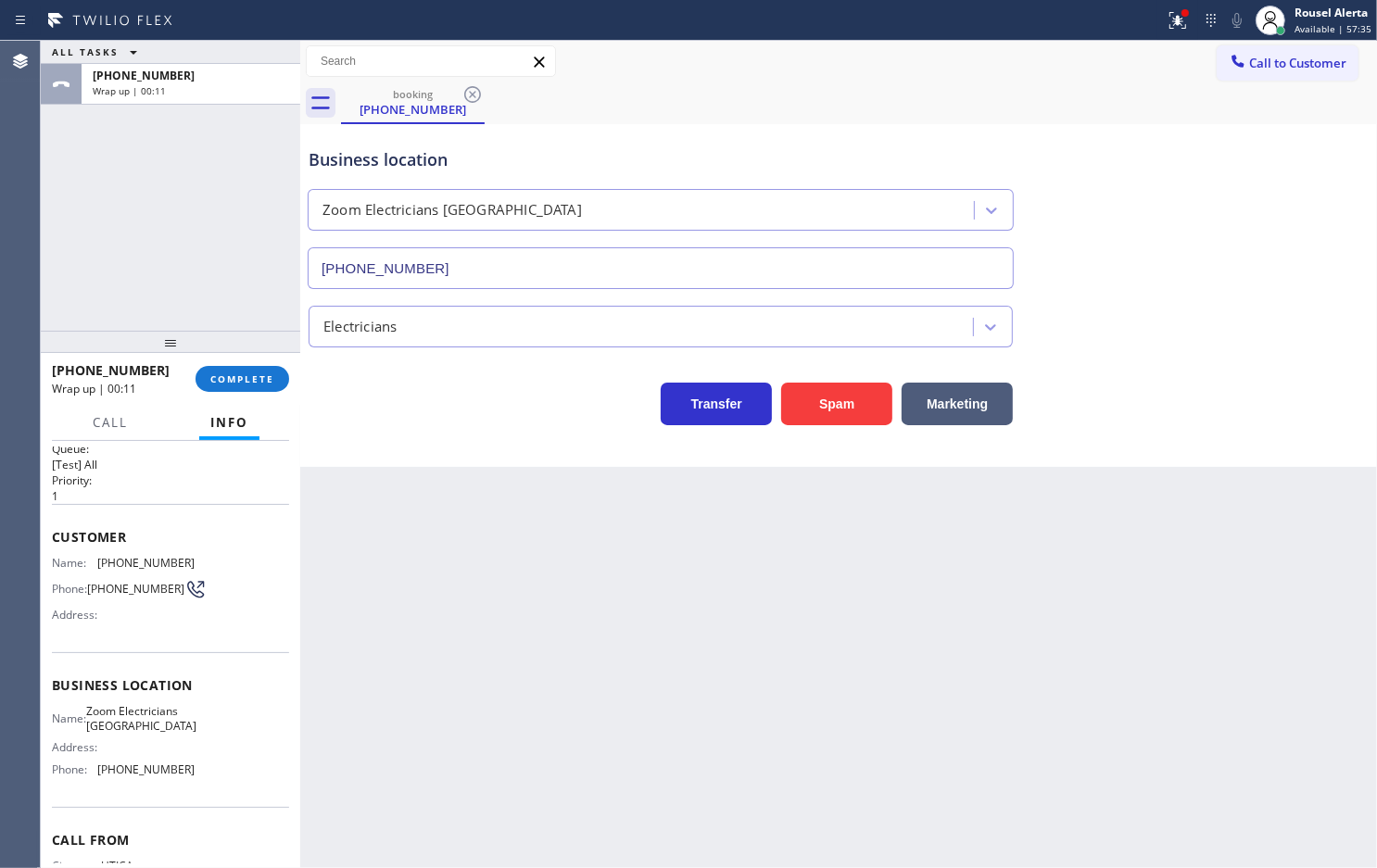
click at [211, 269] on div "ALL TASKS ALL TASKS ACTIVE TASKS TASKS IN WRAP UP [PHONE_NUMBER] Wrap up | 00:11" at bounding box center [170, 186] width 260 height 290
click at [253, 367] on button "COMPLETE" at bounding box center [242, 378] width 93 height 26
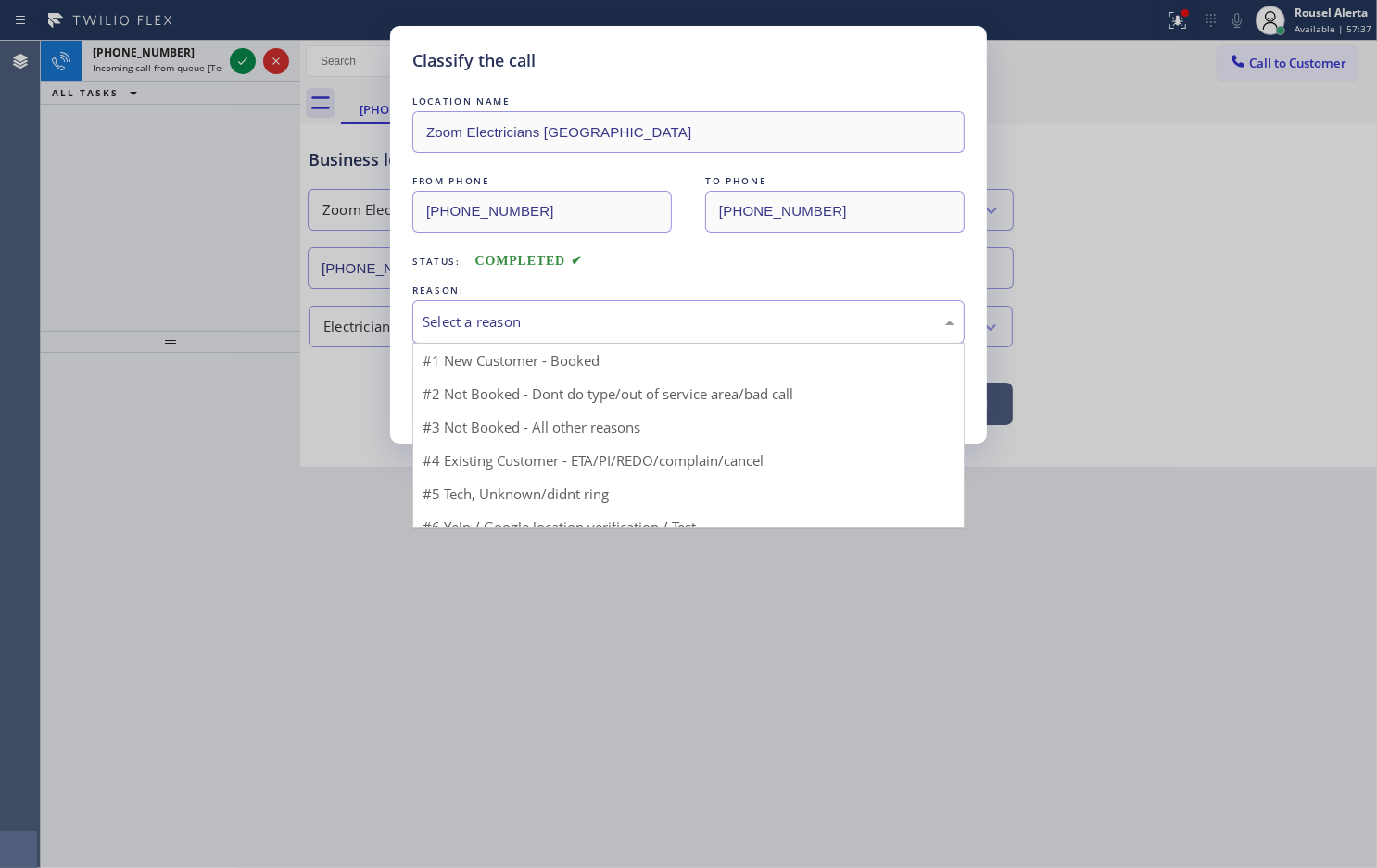
click at [457, 318] on div "Select a reason" at bounding box center [688, 322] width 532 height 21
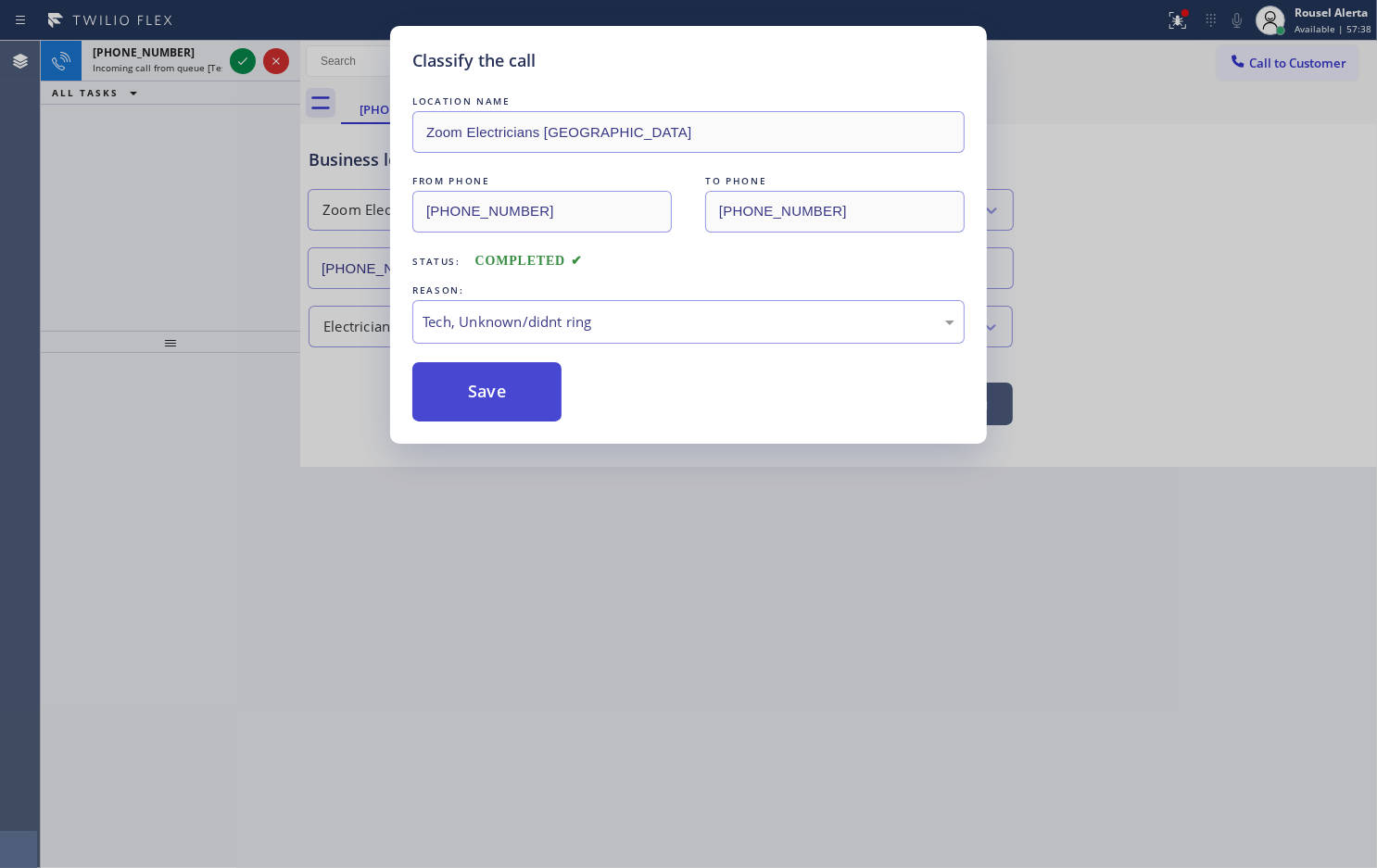
click at [512, 417] on button "Save" at bounding box center [486, 392] width 149 height 59
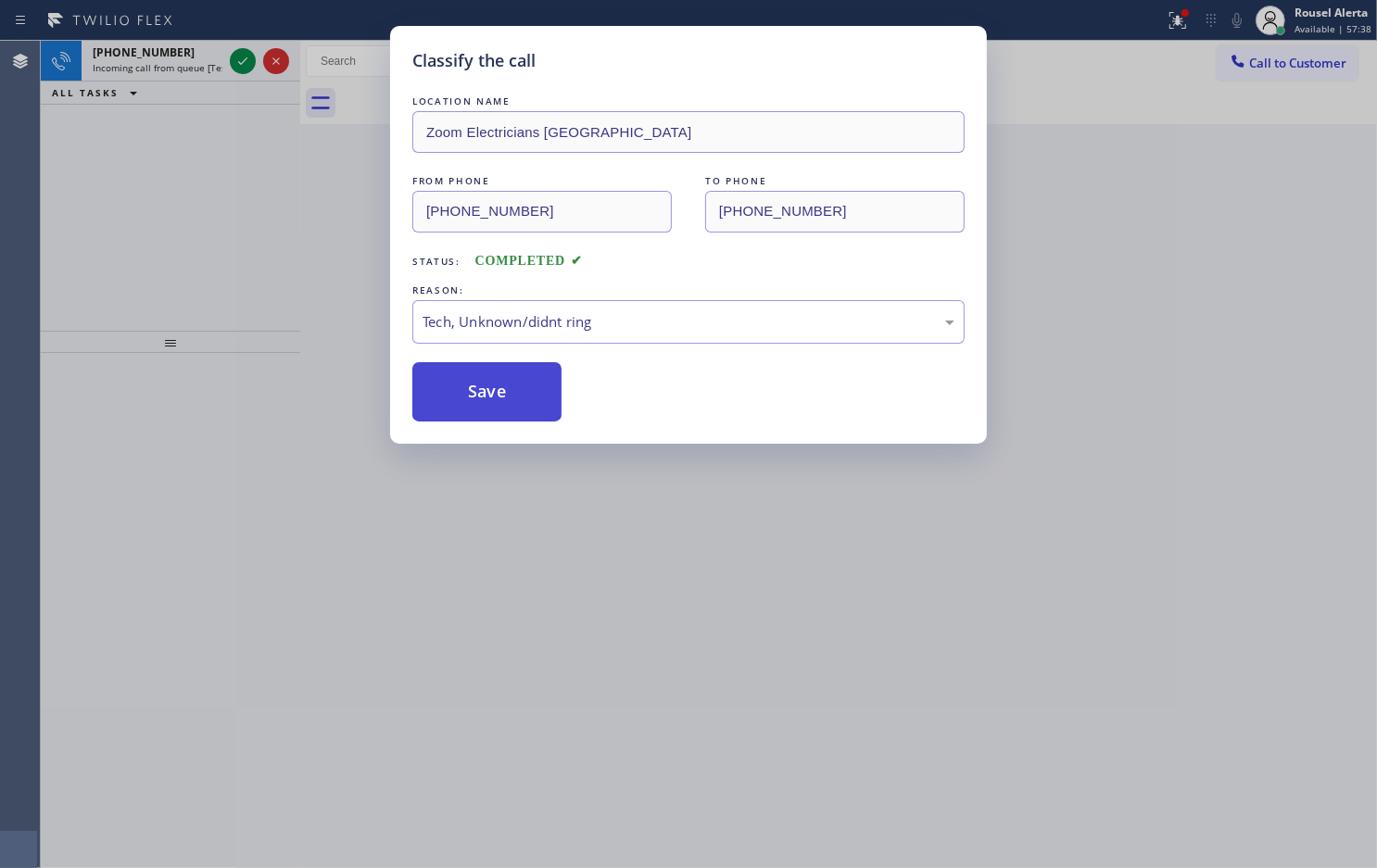
click at [512, 415] on button "Save" at bounding box center [486, 392] width 149 height 59
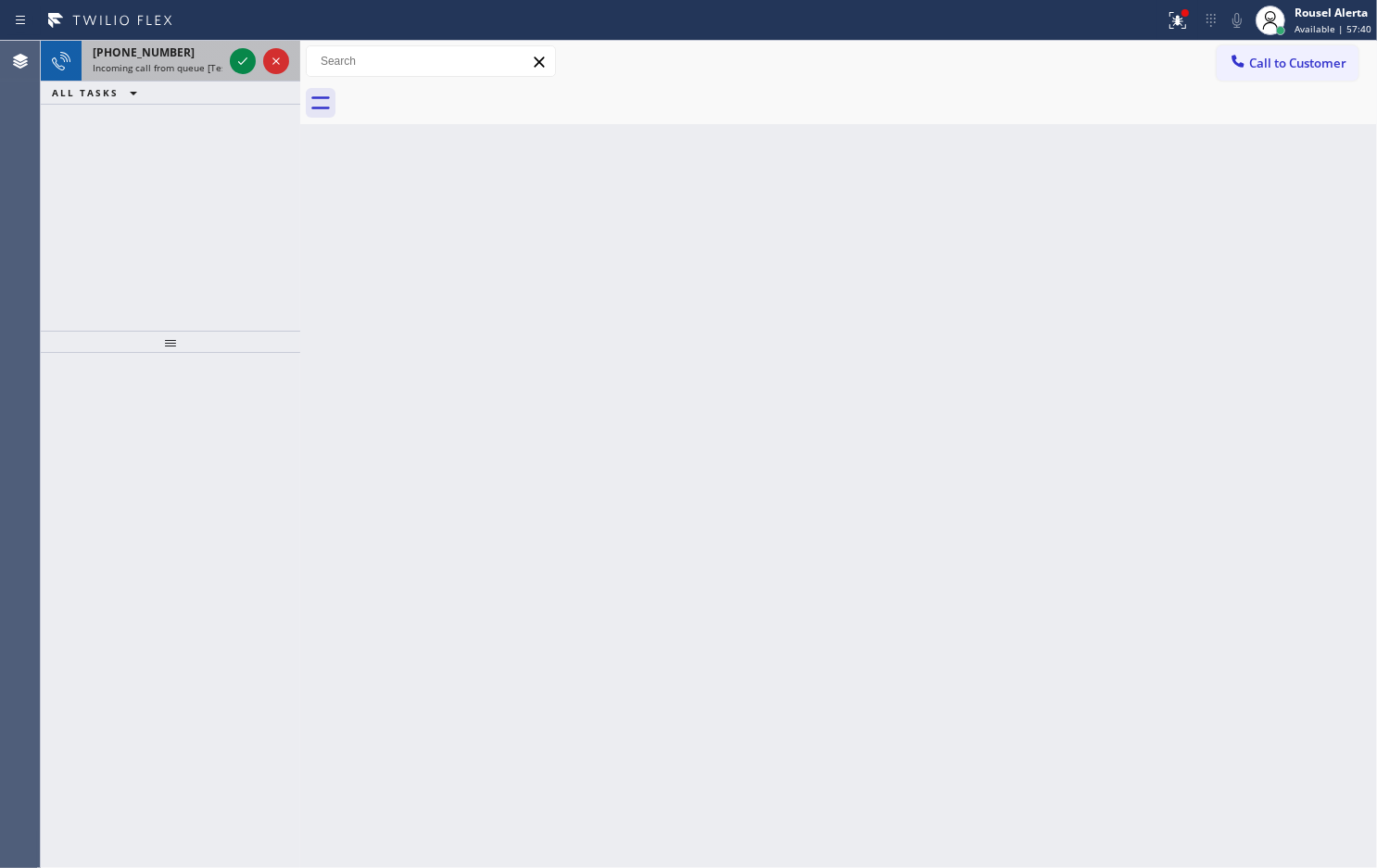
click at [195, 53] on div "[PHONE_NUMBER]" at bounding box center [157, 52] width 129 height 16
click at [218, 61] on span "Incoming call from queue [Test] All" at bounding box center [169, 67] width 154 height 13
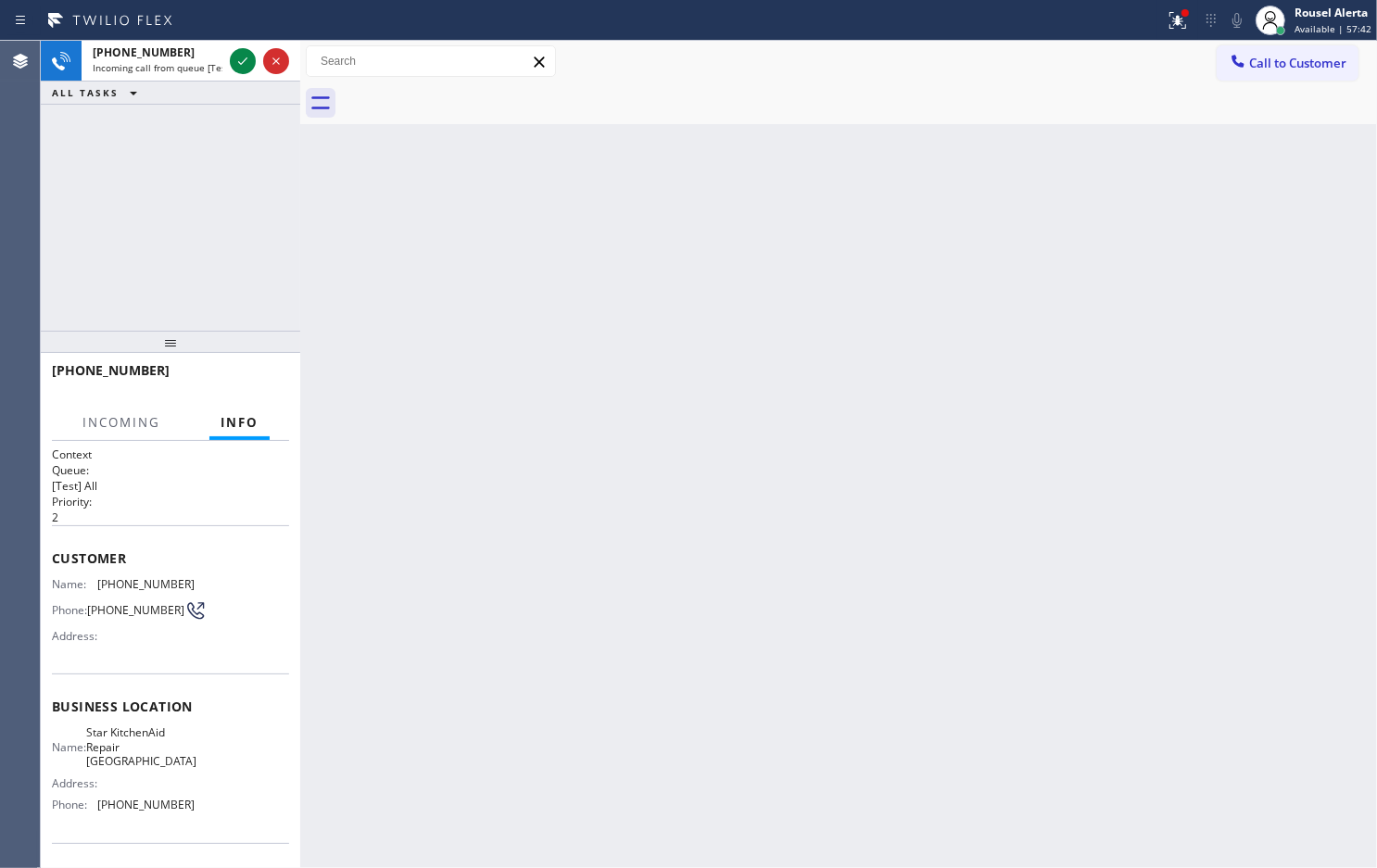
click at [218, 61] on span "Incoming call from queue [Test] All" at bounding box center [169, 67] width 154 height 13
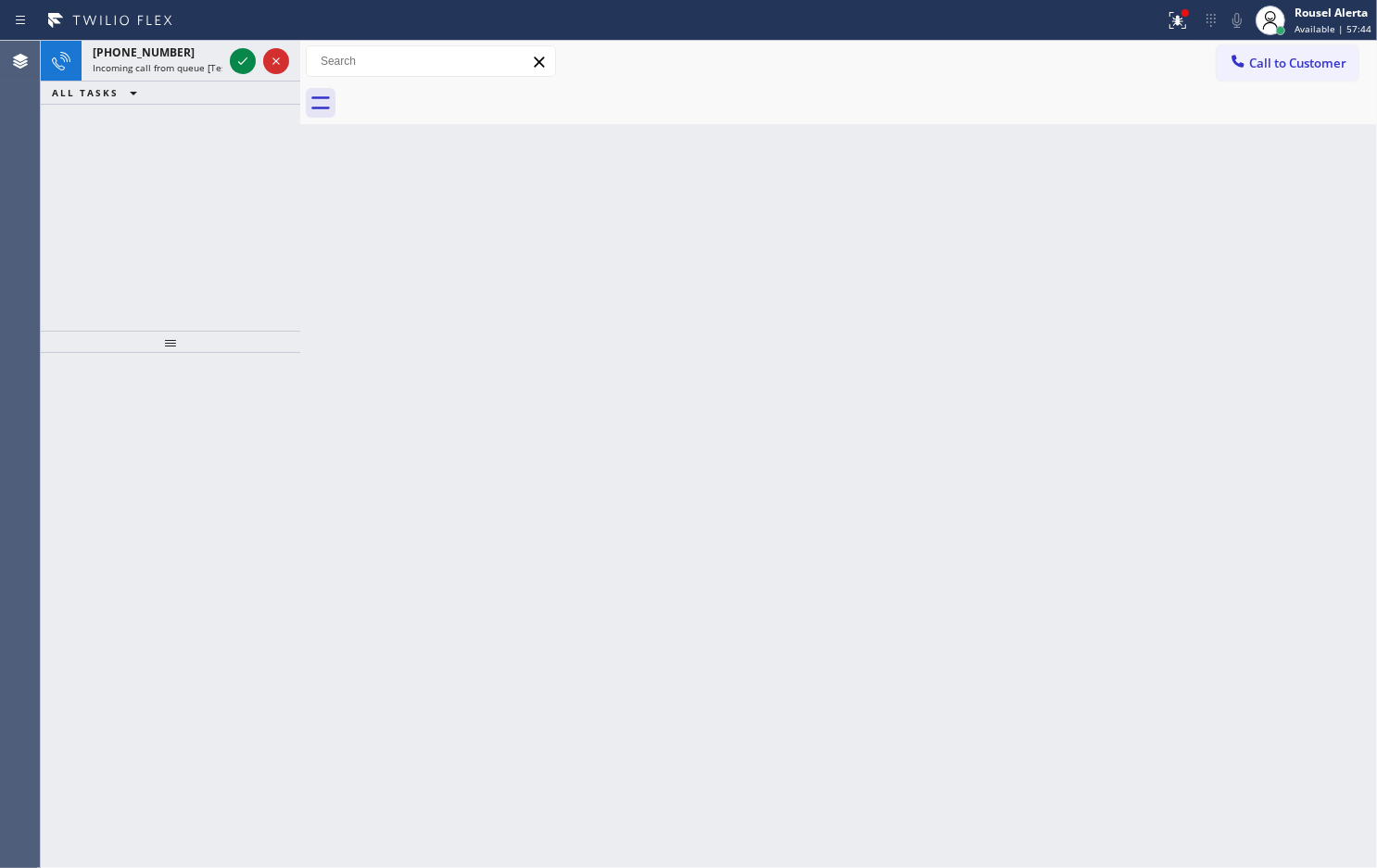
click at [238, 62] on icon at bounding box center [242, 60] width 22 height 22
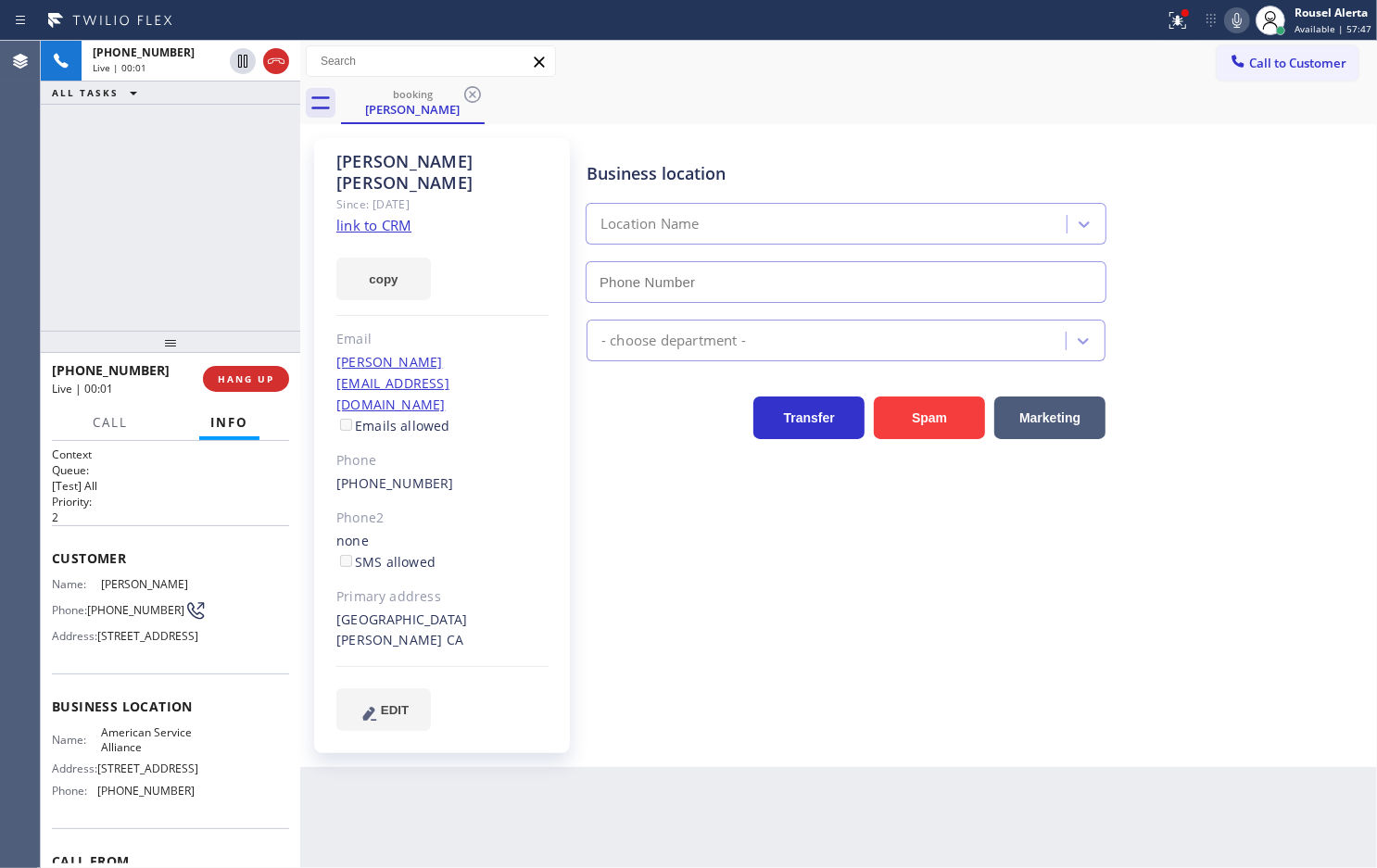
type input "[PHONE_NUMBER]"
click at [392, 216] on link "link to CRM" at bounding box center [373, 225] width 75 height 18
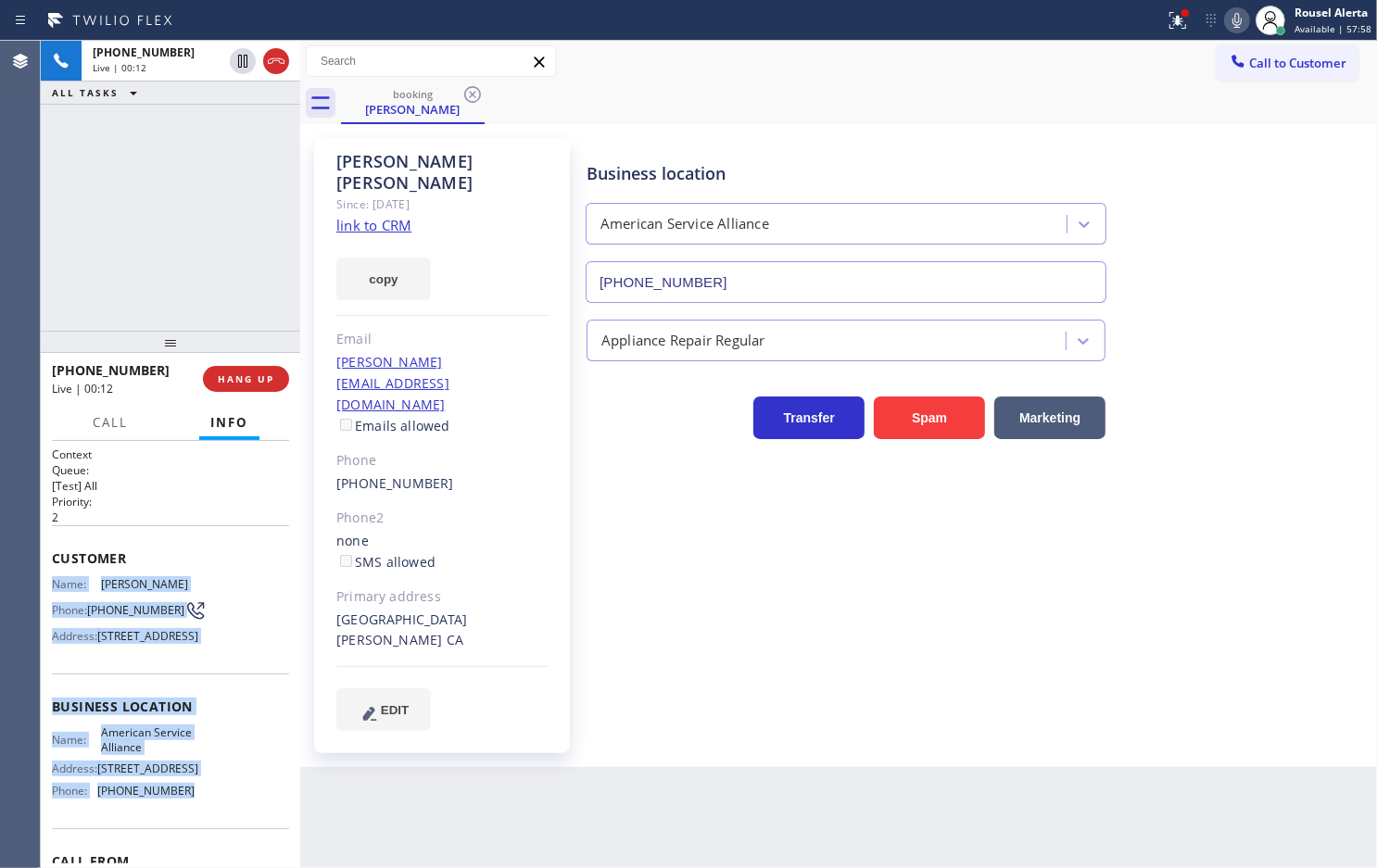
drag, startPoint x: 52, startPoint y: 574, endPoint x: 200, endPoint y: 829, distance: 294.8
click at [200, 829] on div "Context Queue: [Test] All Priority: 2 Customer Name: [PERSON_NAME] Phone: [PHON…" at bounding box center [170, 707] width 237 height 522
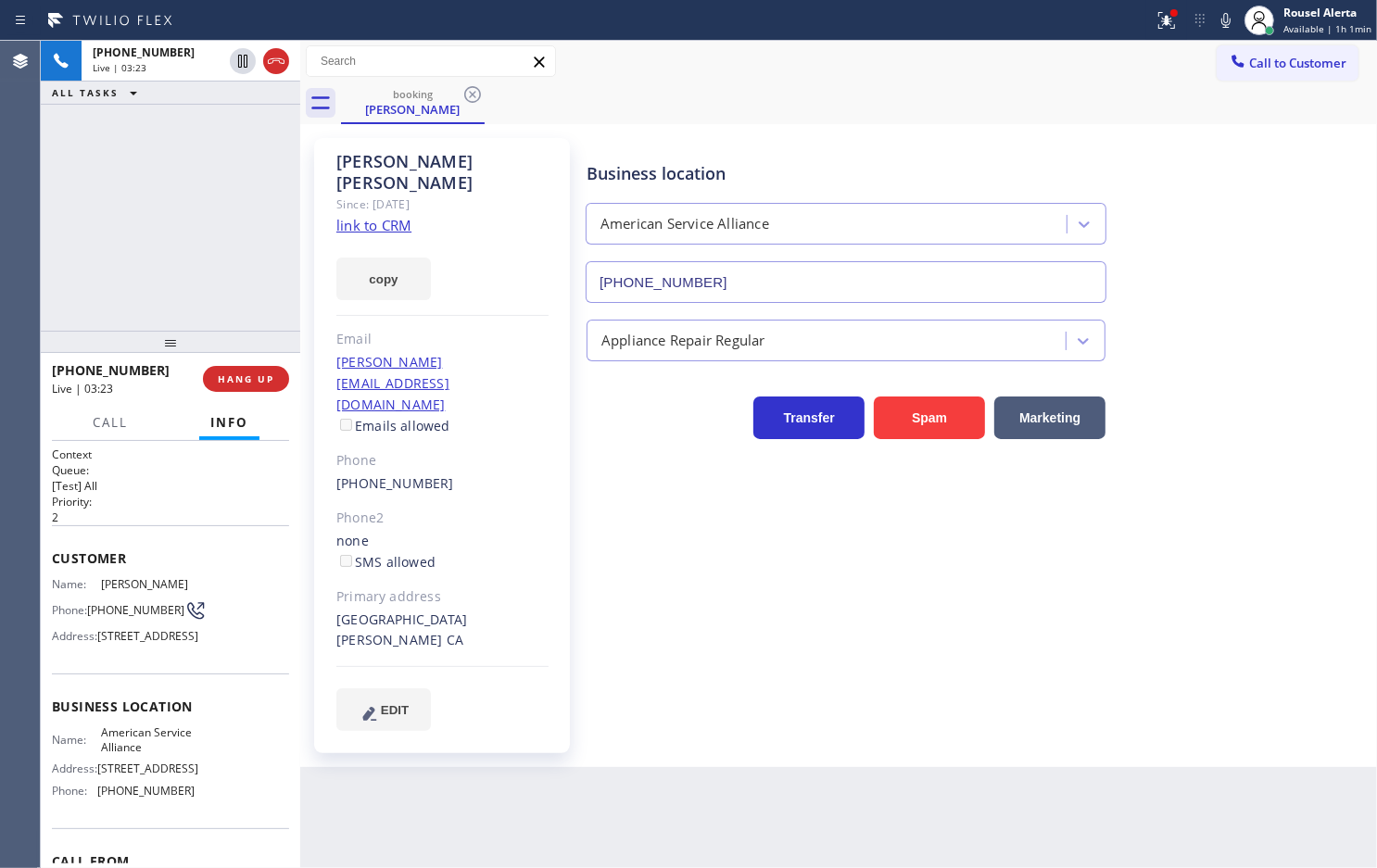
click at [211, 238] on div "[PHONE_NUMBER] Live | 03:23 ALL TASKS ALL TASKS ACTIVE TASKS TASKS IN WRAP UP" at bounding box center [170, 186] width 260 height 290
click at [231, 69] on icon at bounding box center [242, 60] width 22 height 22
click at [1230, 16] on icon at bounding box center [1226, 20] width 22 height 22
click at [236, 66] on icon at bounding box center [242, 60] width 22 height 22
click at [1233, 16] on rect at bounding box center [1225, 17] width 13 height 13
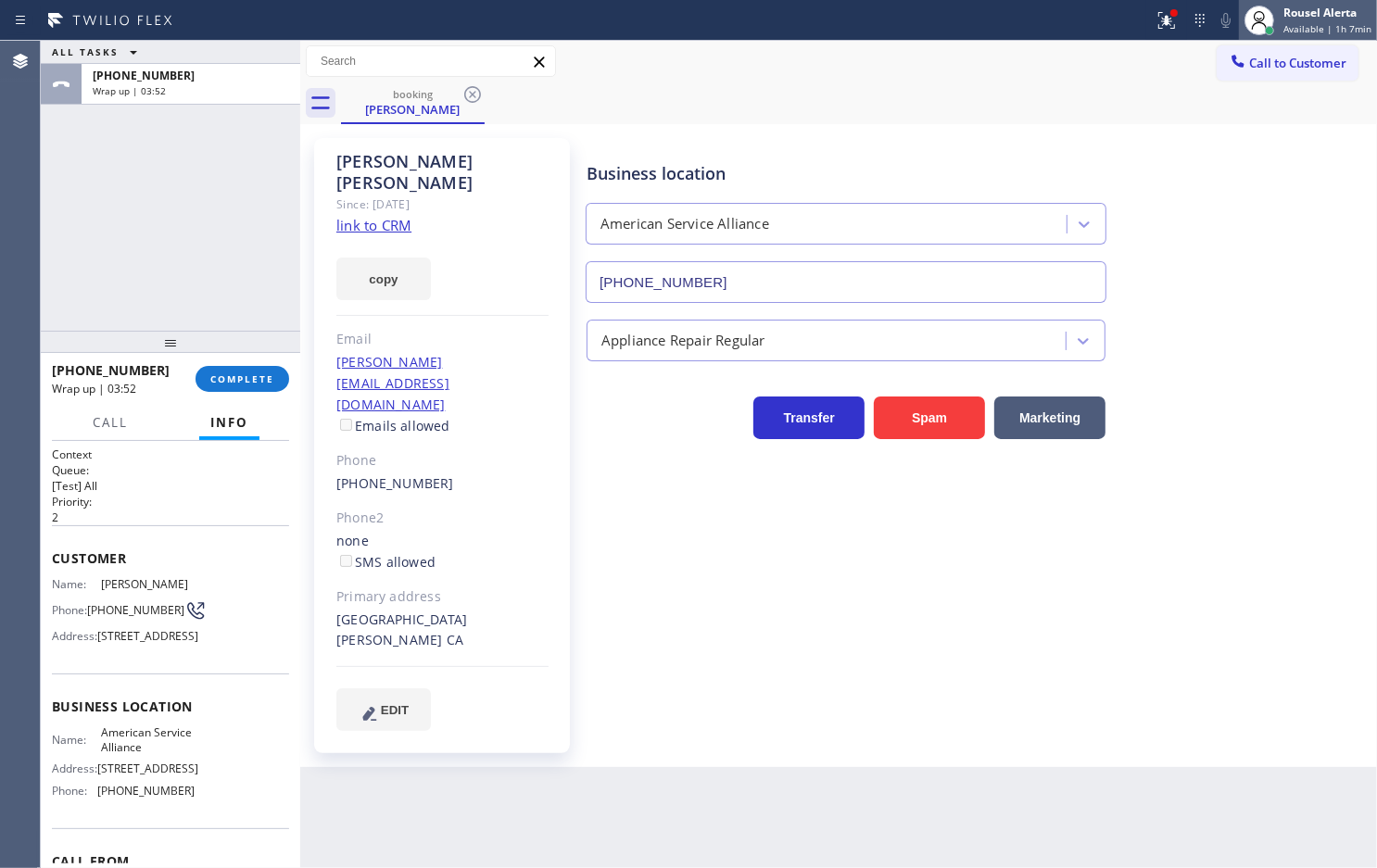
click at [1303, 22] on span "Available | 1h 7min" at bounding box center [1327, 28] width 88 height 13
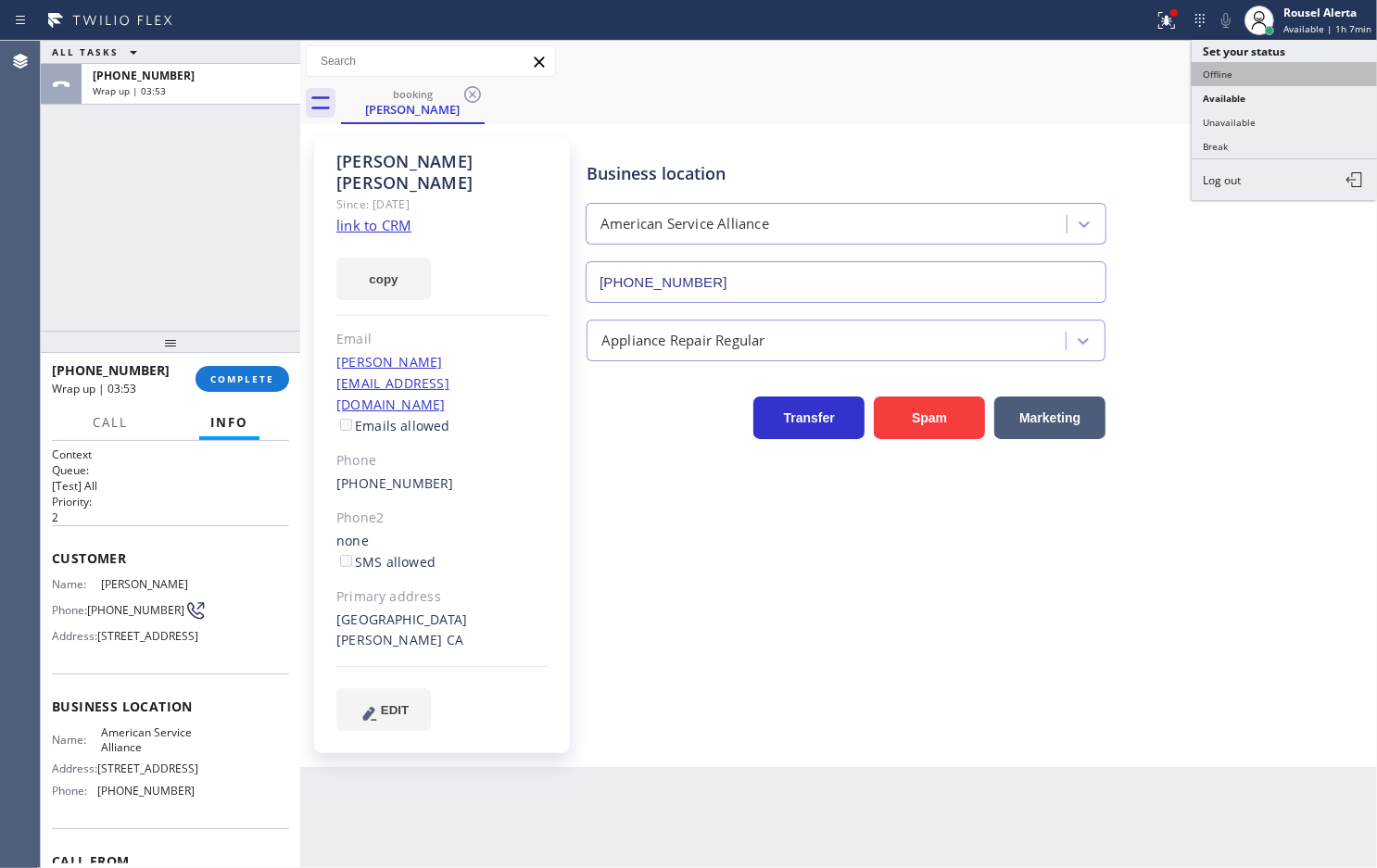
click at [1309, 75] on button "Offline" at bounding box center [1285, 74] width 186 height 24
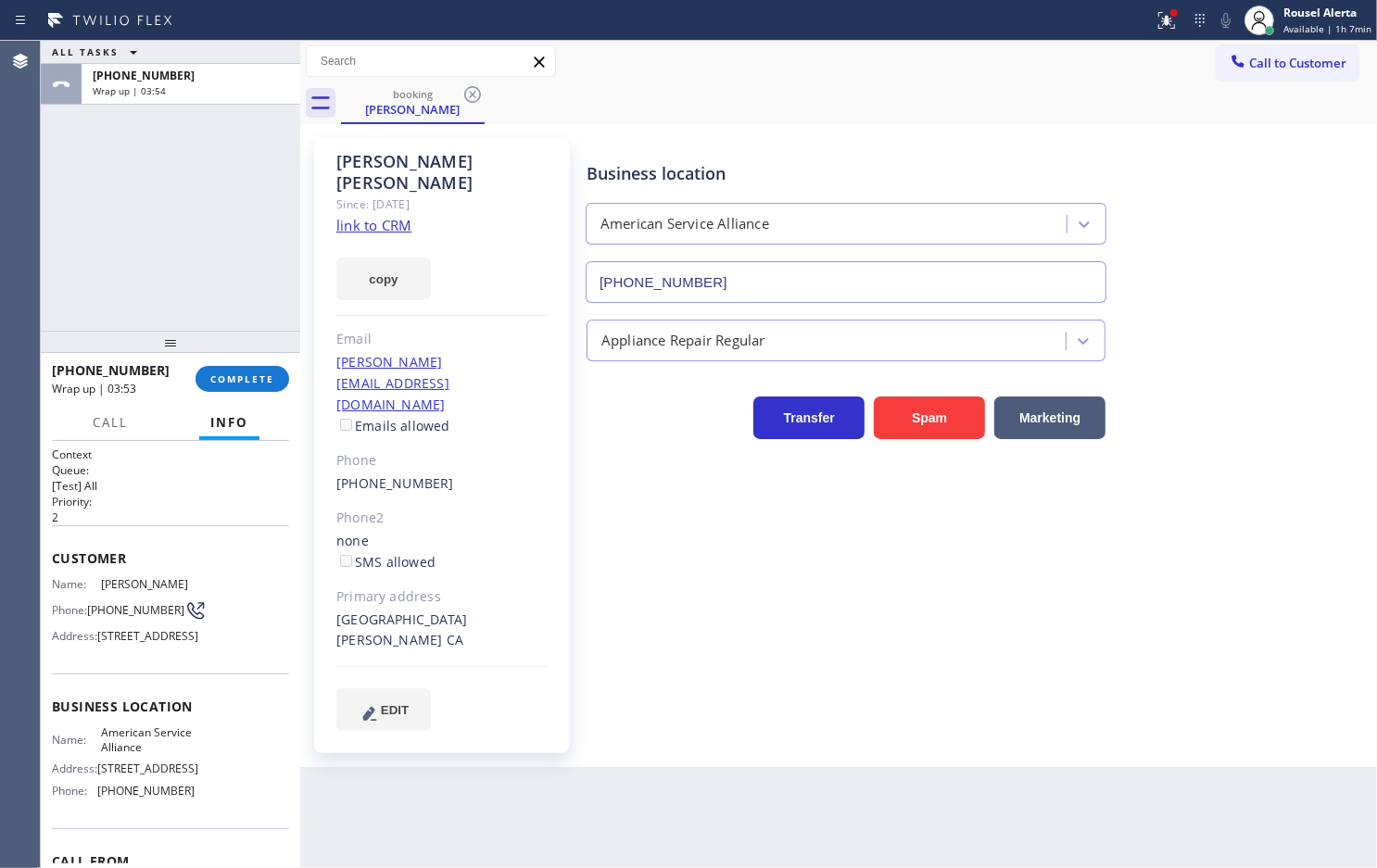
click at [172, 275] on div "ALL TASKS ALL TASKS ACTIVE TASKS TASKS IN WRAP UP +18189393688 Wrap up | 03:54" at bounding box center [170, 186] width 260 height 290
click at [247, 380] on span "COMPLETE" at bounding box center [242, 378] width 64 height 13
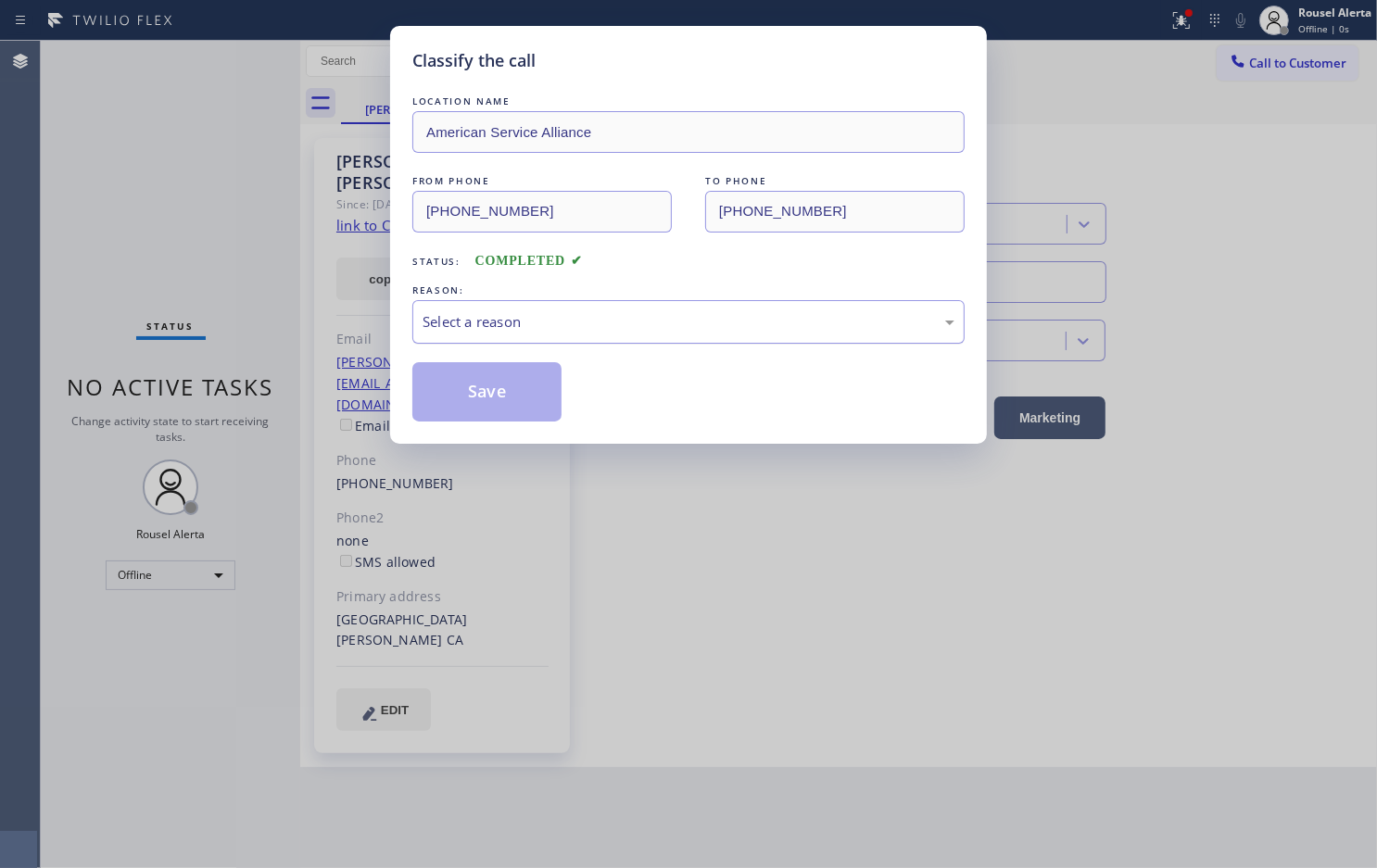
click at [502, 338] on div "Select a reason" at bounding box center [688, 322] width 552 height 44
click at [476, 394] on button "Save" at bounding box center [486, 392] width 149 height 59
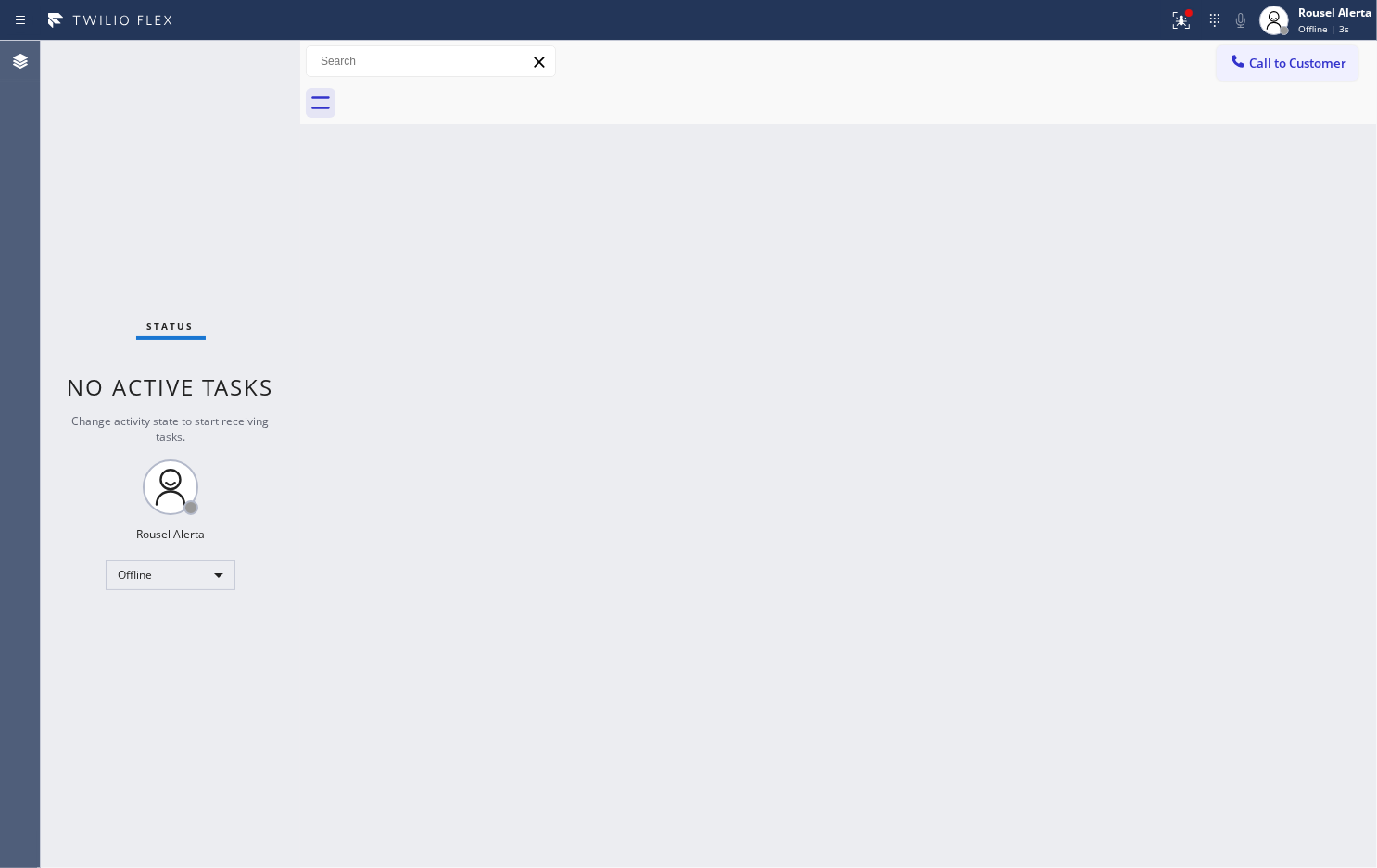
drag, startPoint x: 600, startPoint y: 735, endPoint x: 849, endPoint y: 525, distance: 325.7
click at [603, 725] on div "Back to Dashboard Change Sender ID Customers Technicians Select a contact Outbo…" at bounding box center [839, 454] width 1077 height 827
click at [1314, 25] on span "Offline | 4s" at bounding box center [1324, 28] width 51 height 13
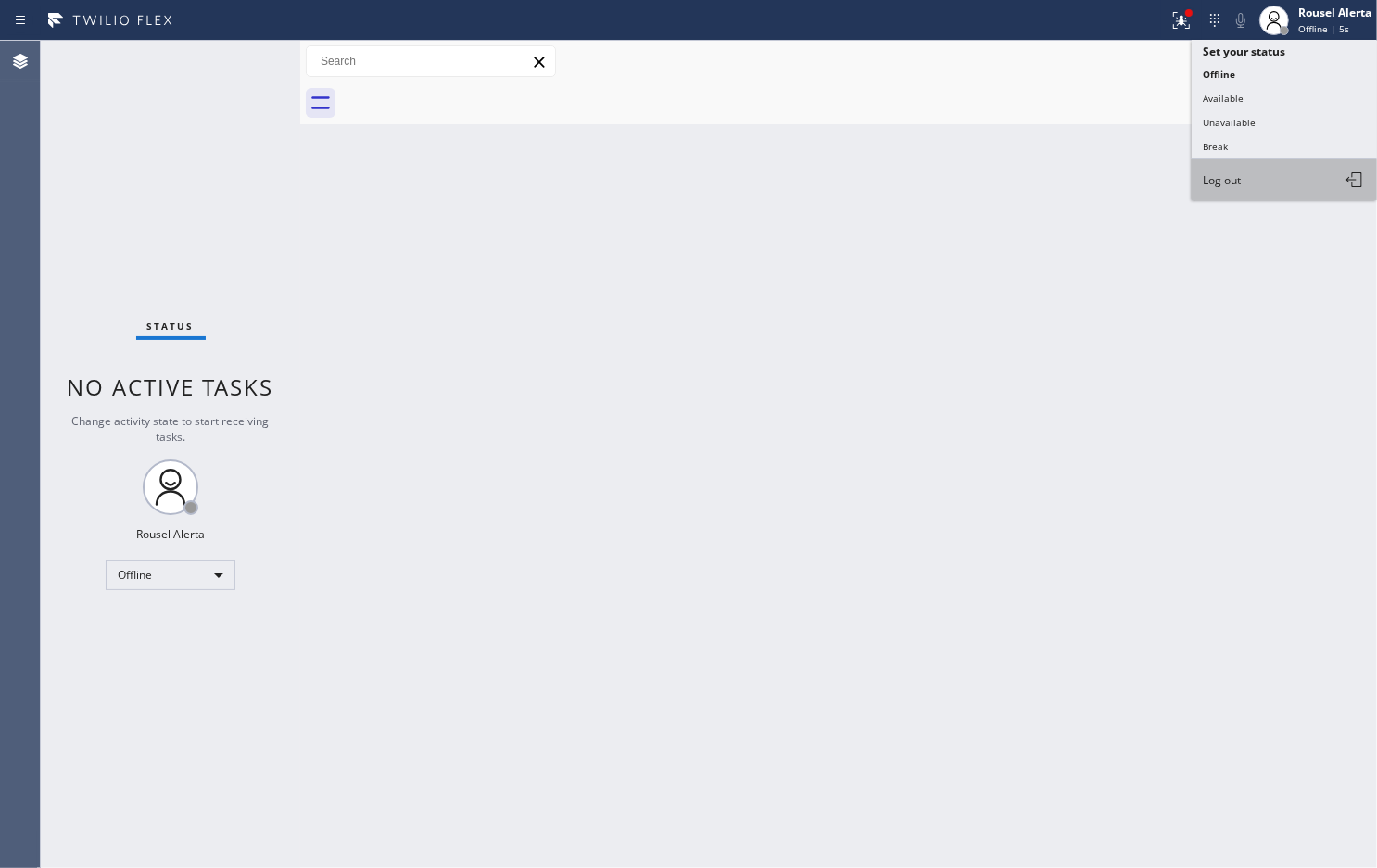
click at [1273, 187] on button "Log out" at bounding box center [1285, 180] width 186 height 41
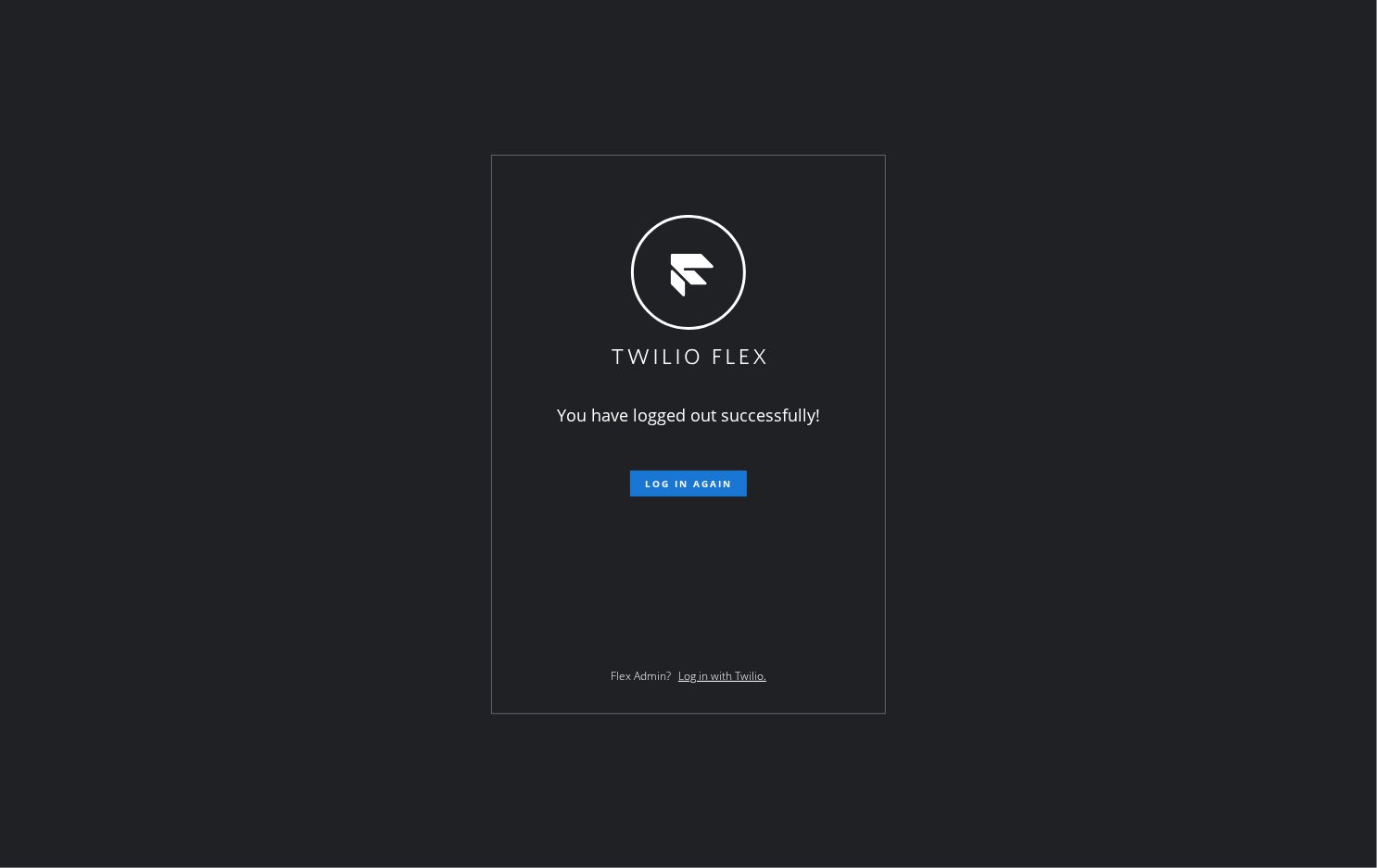
click at [1180, 21] on div "You have logged out successfully! Log in again Flex Admin? Log in with Twilio." at bounding box center [688, 434] width 1377 height 868
